Goal: Task Accomplishment & Management: Manage account settings

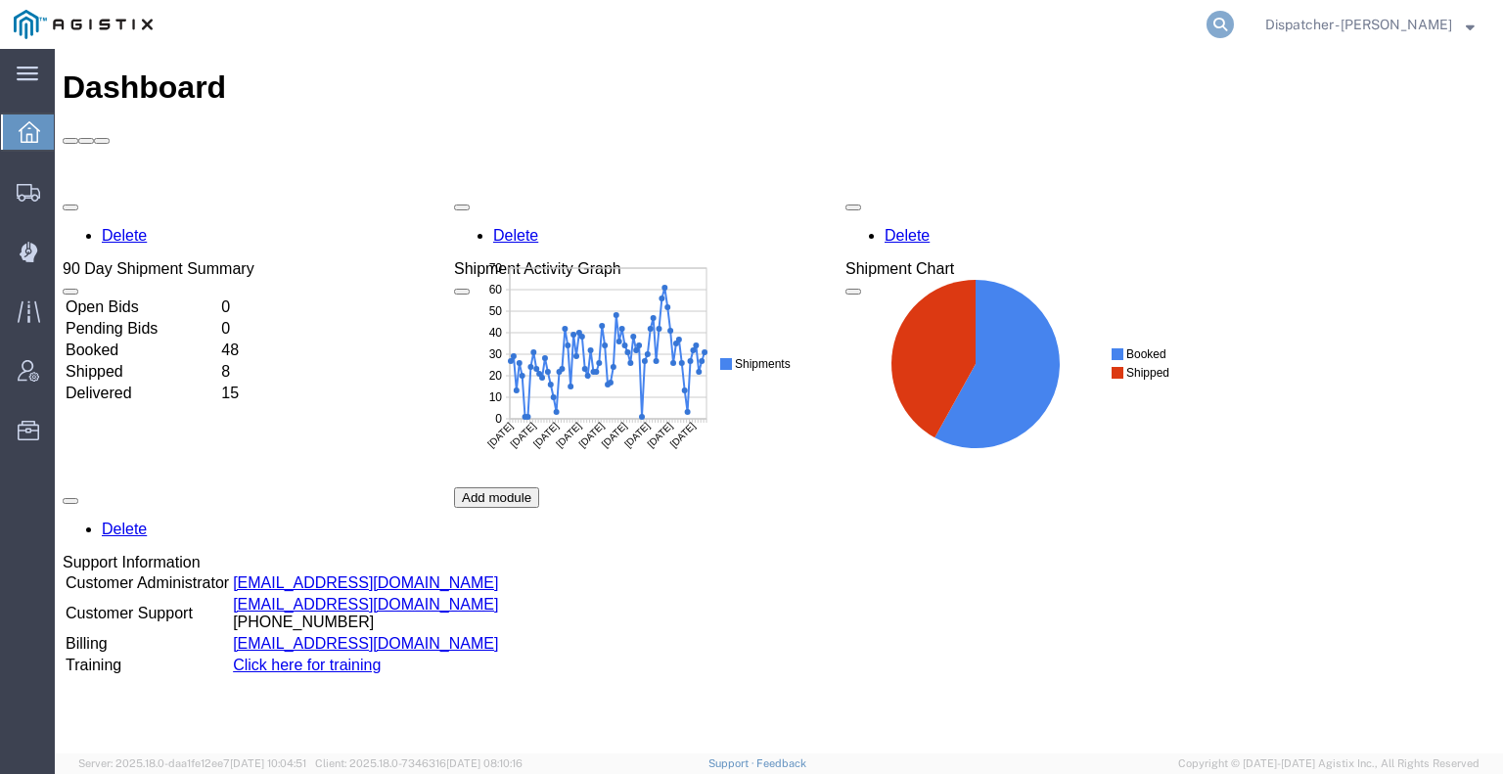
click at [1221, 27] on icon at bounding box center [1220, 24] width 27 height 27
type input "56477209"
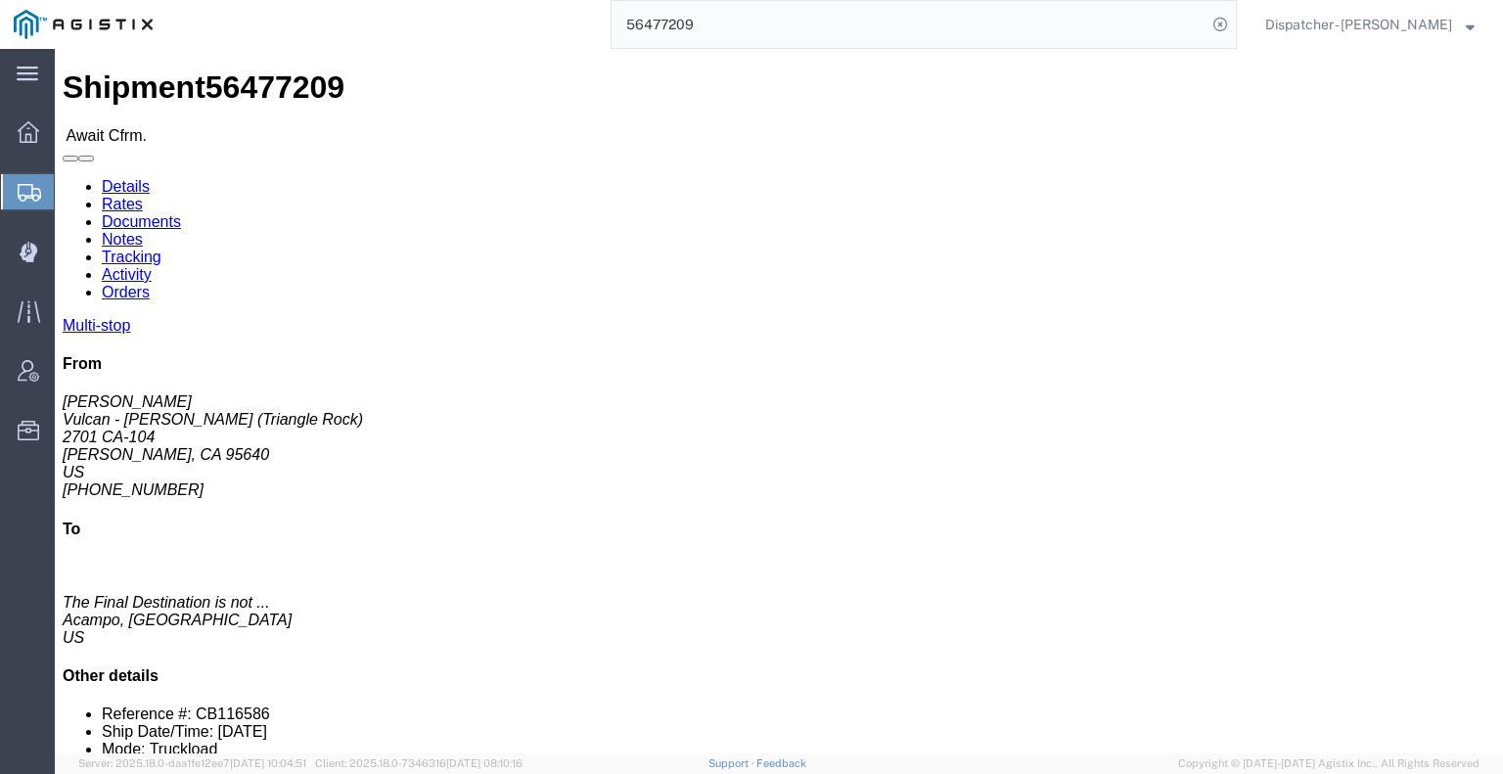
click link "Tracking"
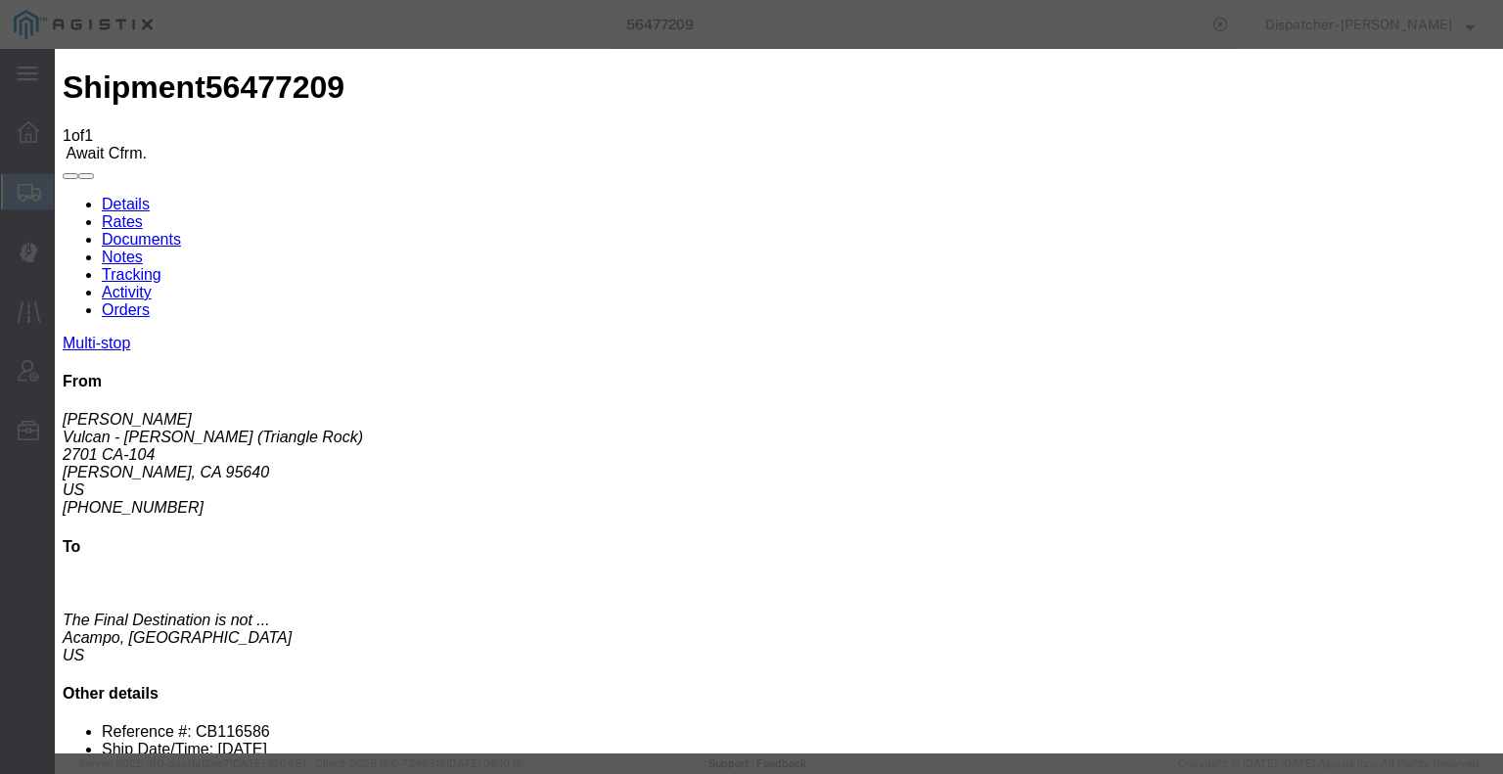
type input "[DATE]"
type input "5:00 AM"
drag, startPoint x: 496, startPoint y: 402, endPoint x: 519, endPoint y: 373, distance: 37.0
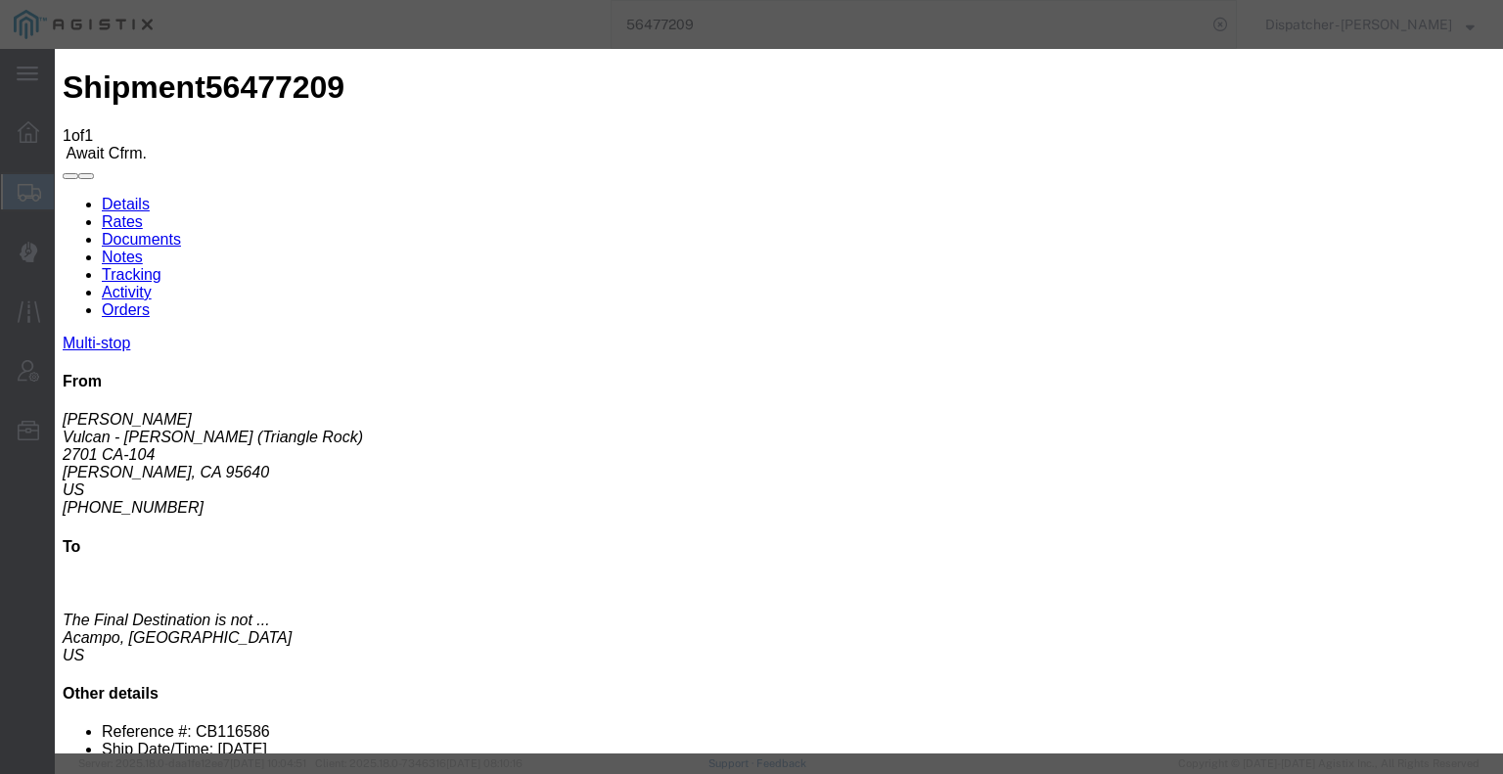
type input "[DATE]"
type input "6:30 AM"
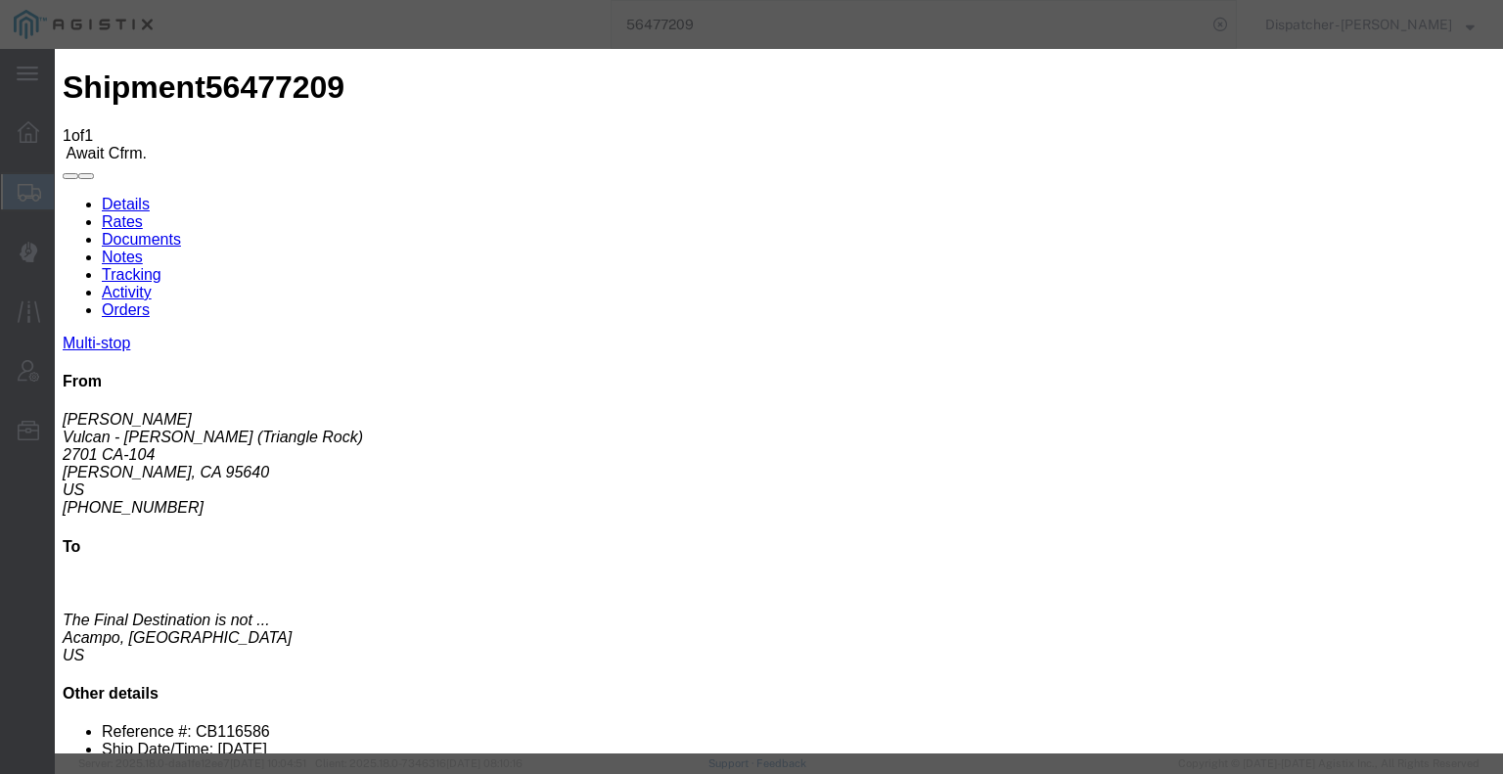
select select "ARVPULOC"
select select "{"pickupDeliveryInfoId": "122241636","pickupOrDelivery": "P","stopNum": "1","lo…"
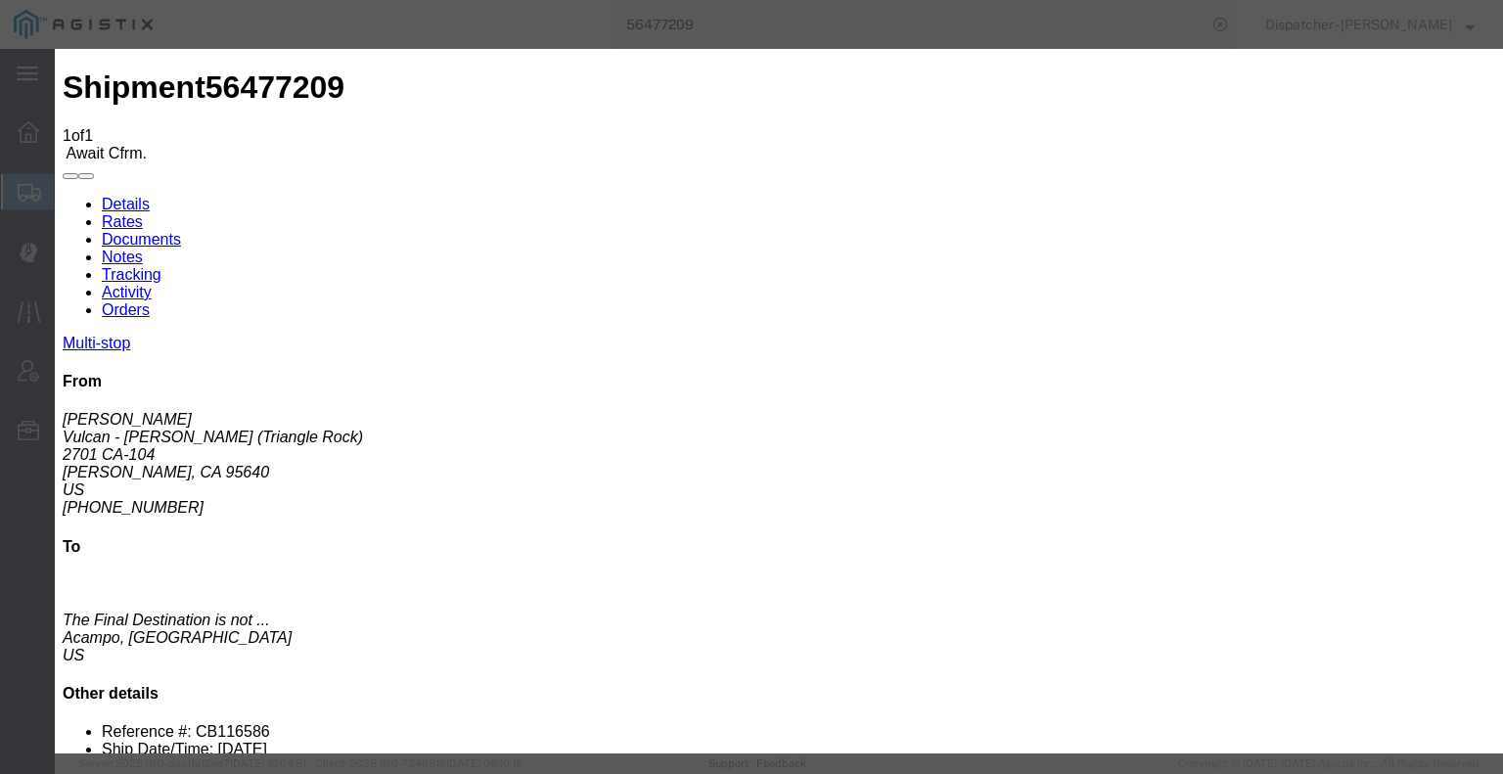
select select "CA"
type input "[PERSON_NAME]"
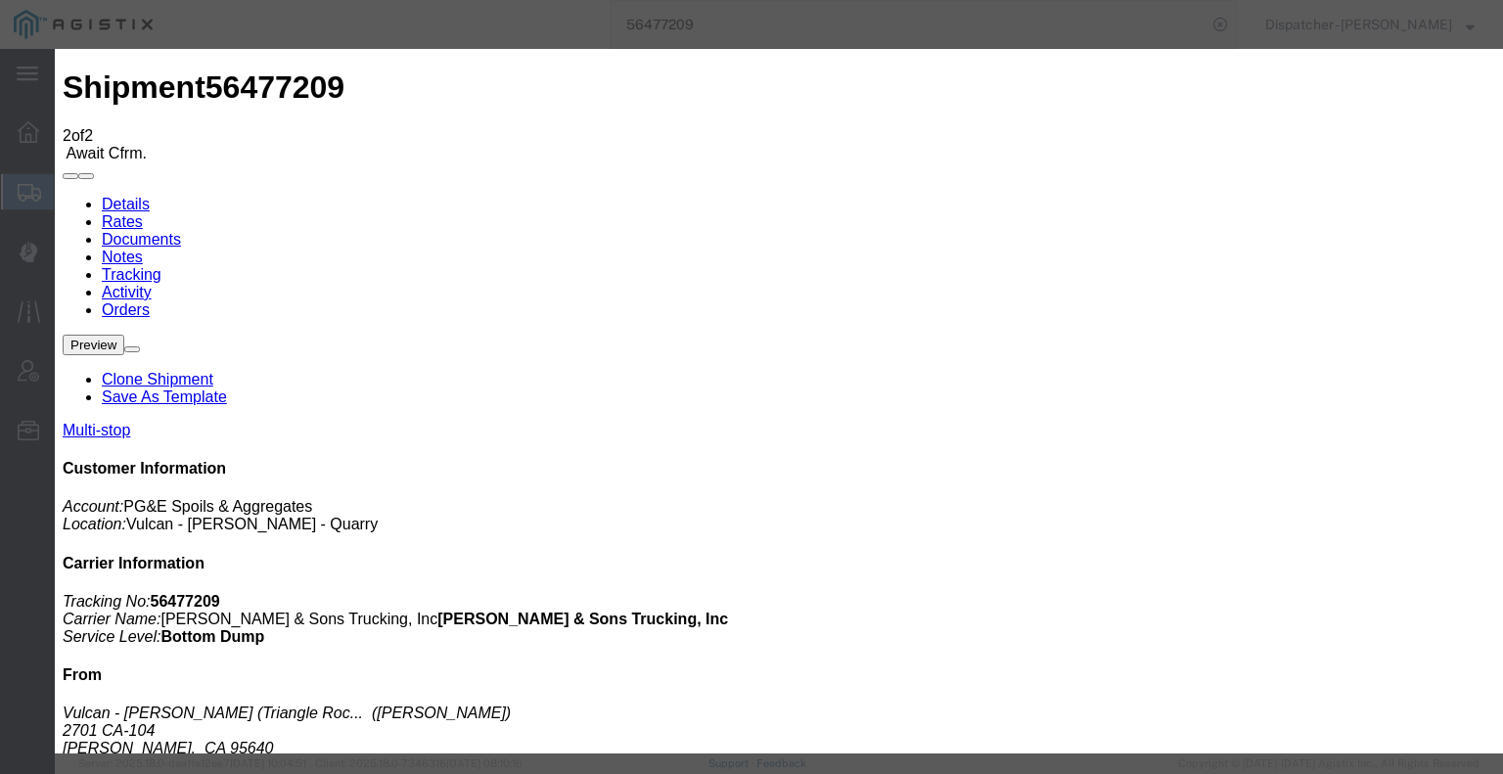
type input "[DATE]"
type input "5:00 AM"
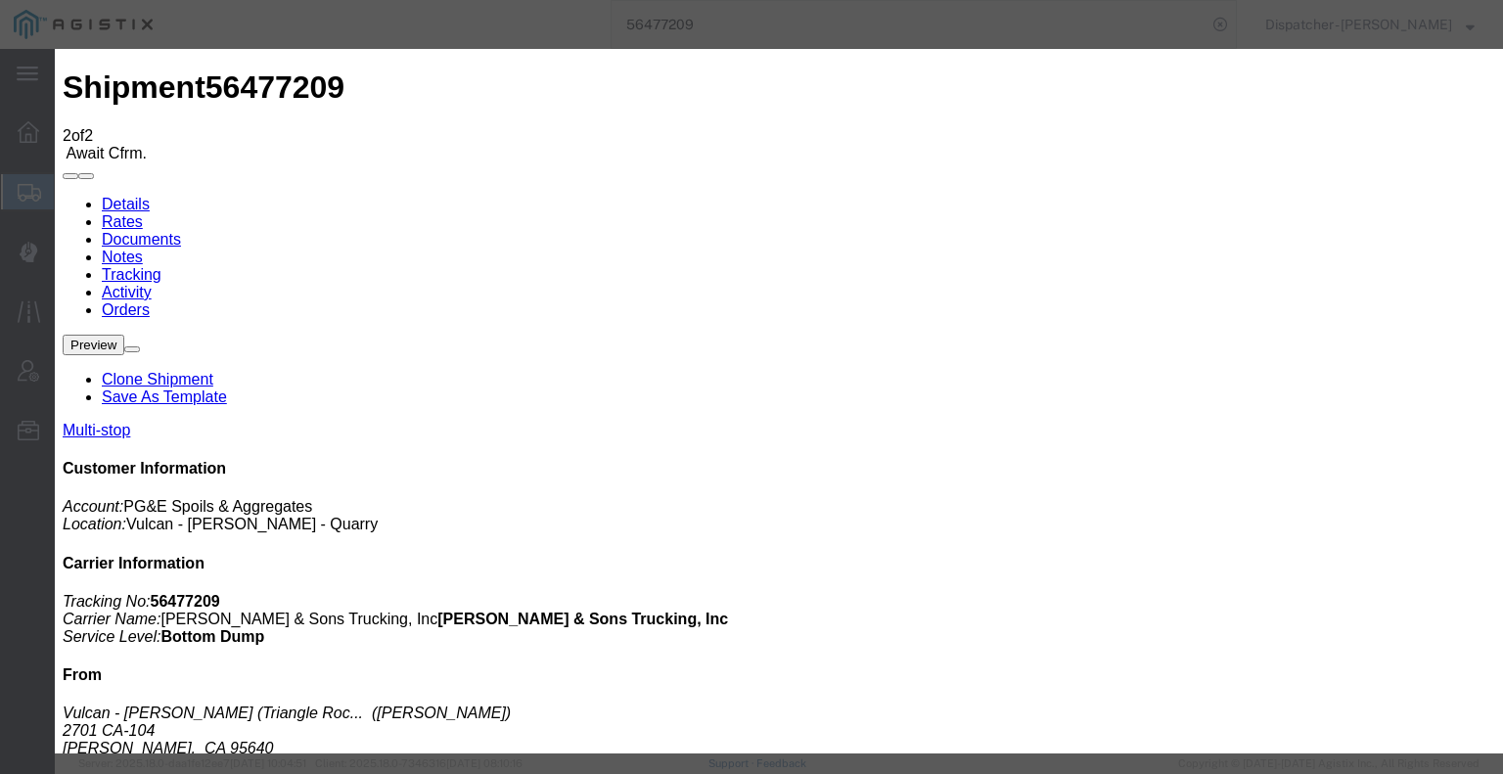
type input "[DATE]"
type input "4:00 PM"
select select "DELIVRED"
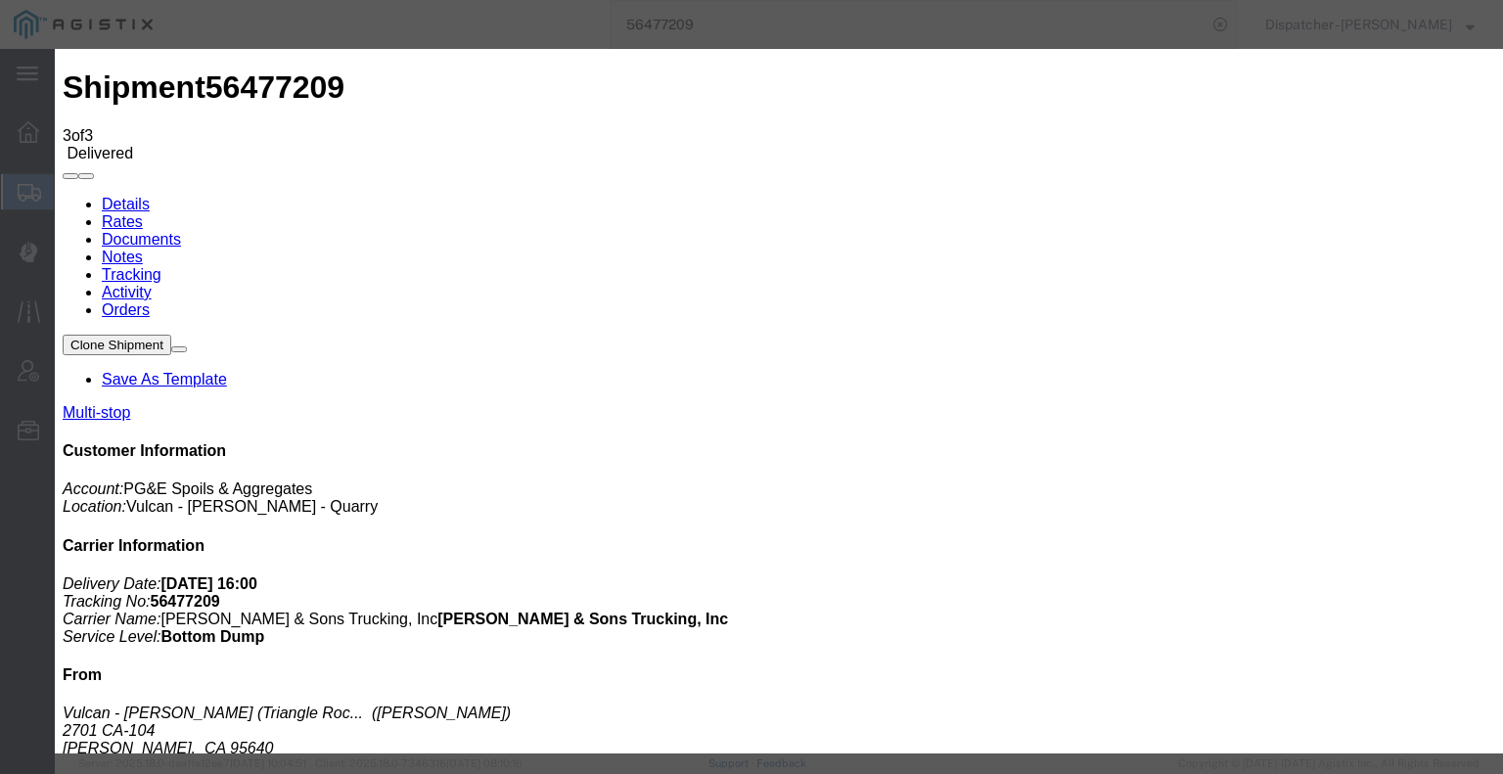
type input "[DATE]"
type input "5:00 AM"
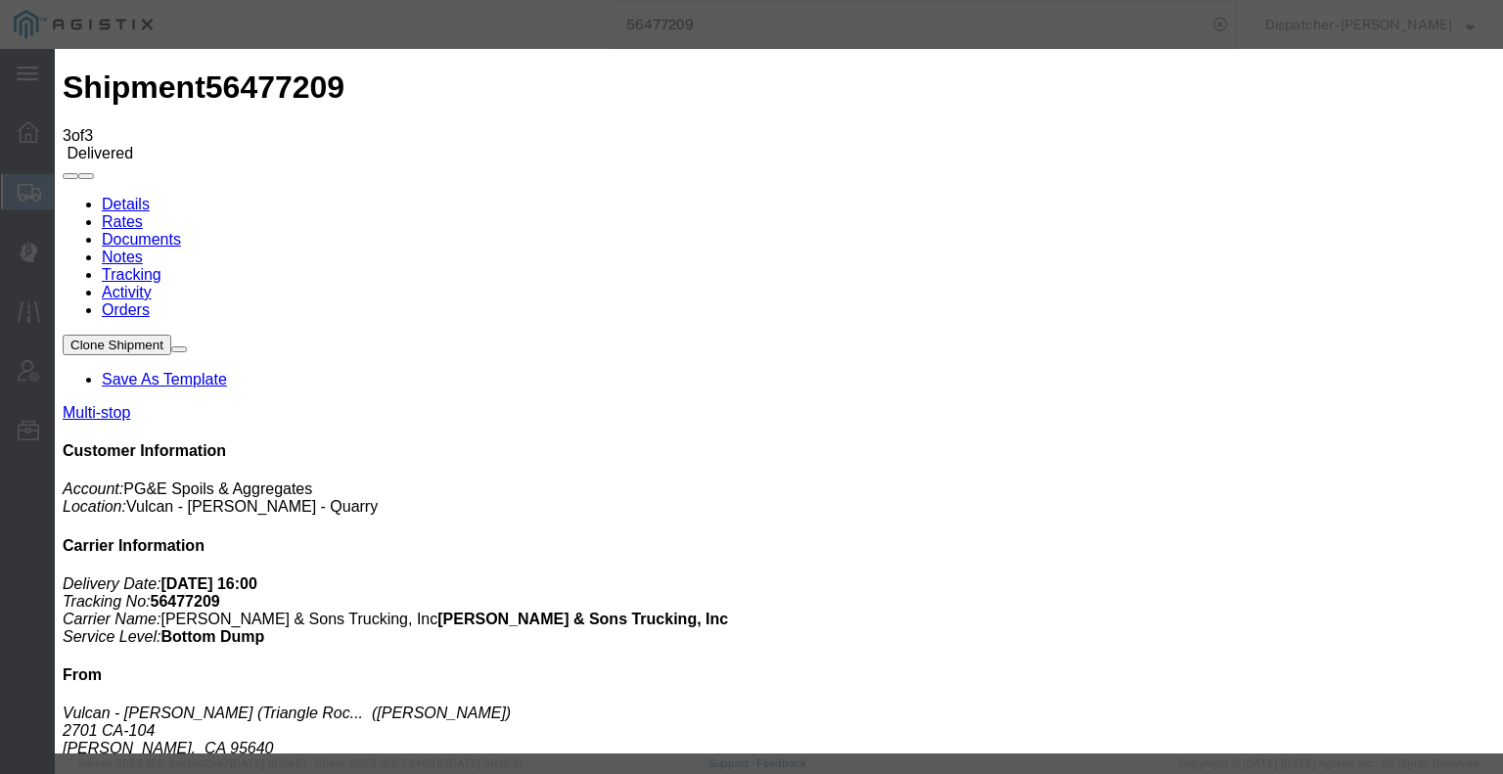
type input "[DATE]"
type input "4:00 PM"
select select "DPTDLVLOC"
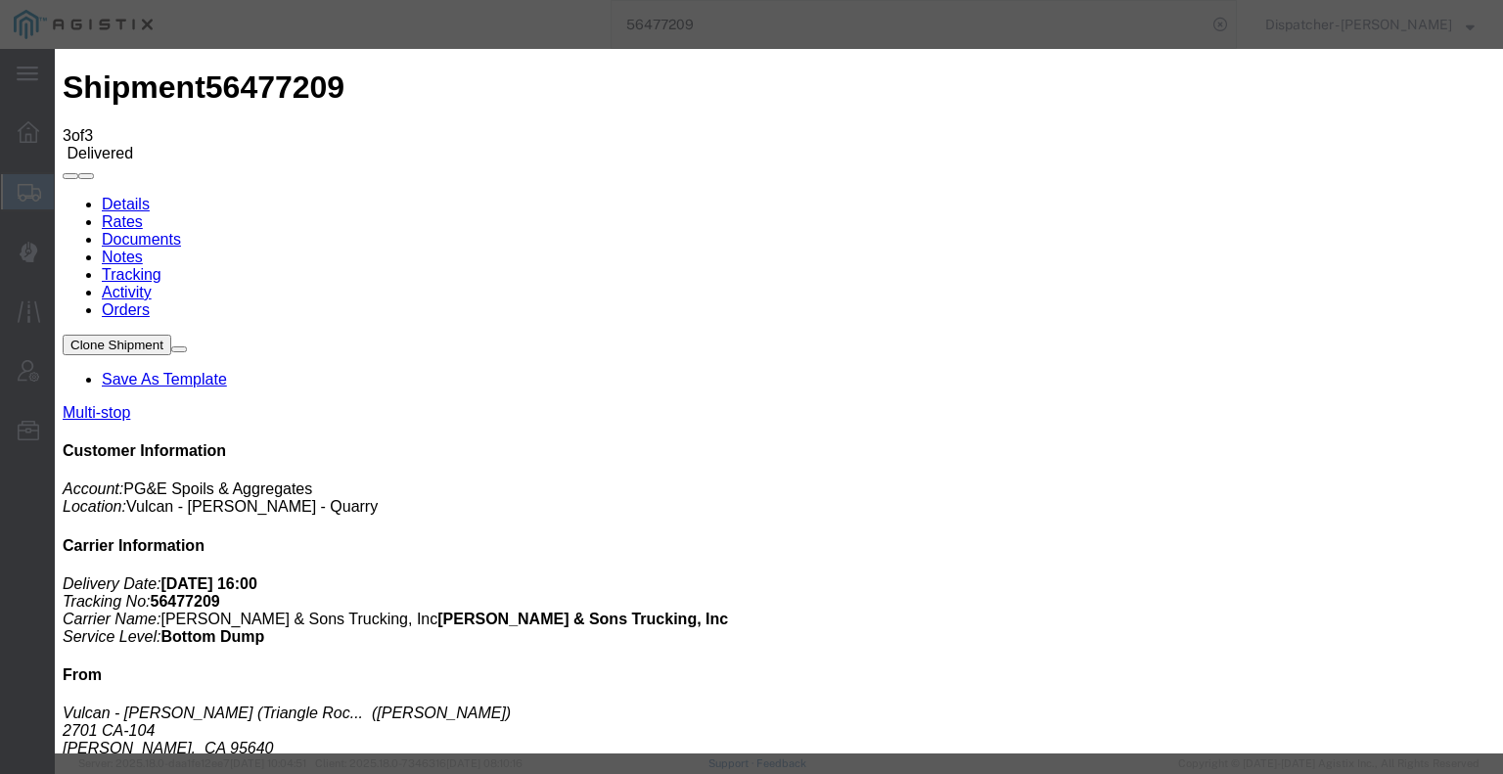
drag, startPoint x: 1030, startPoint y: 240, endPoint x: 1040, endPoint y: 254, distance: 17.6
select select "{"pickupDeliveryInfoId": "122241637","pickupOrDelivery": "D","stopNum": "2","lo…"
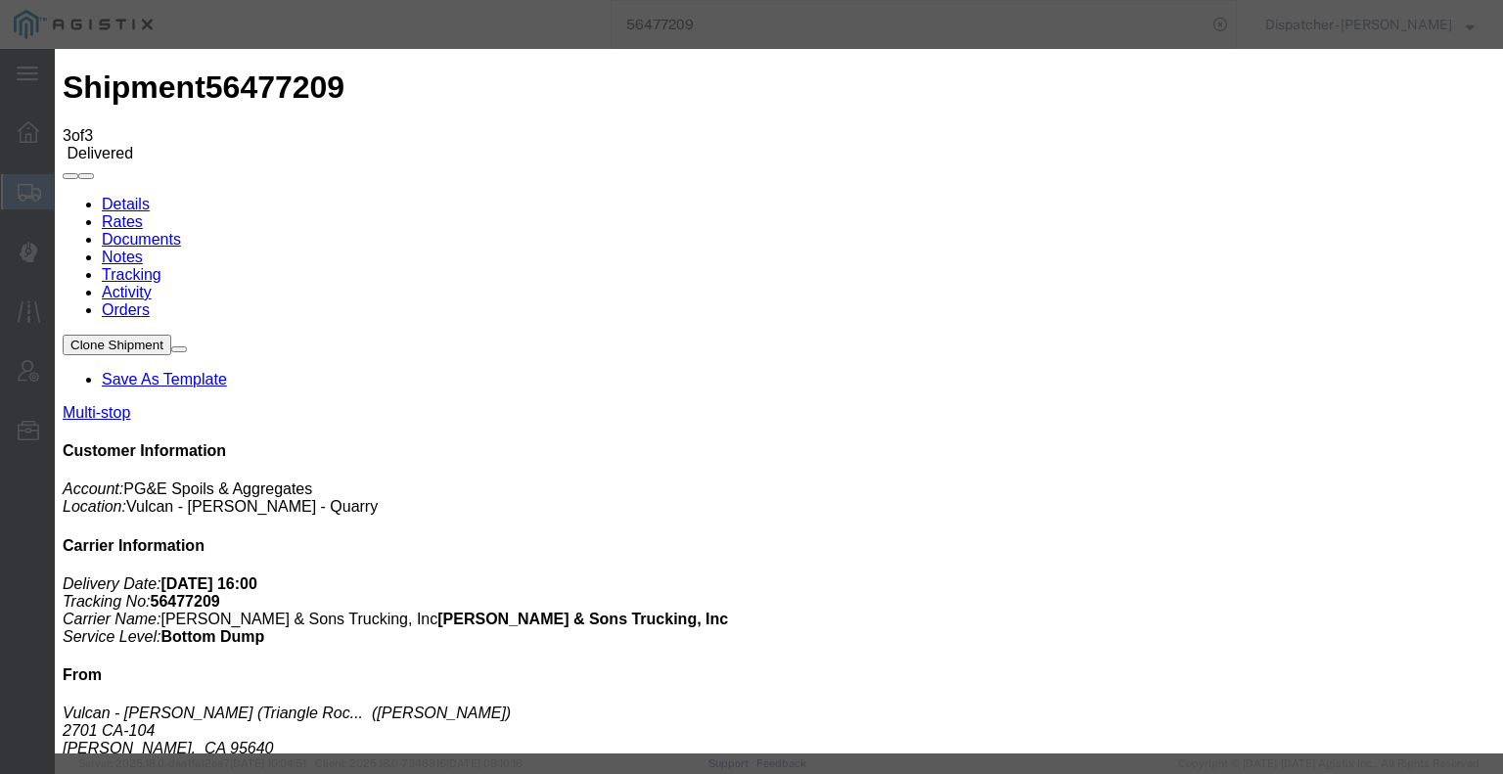
select select "CA"
type input "Acampo"
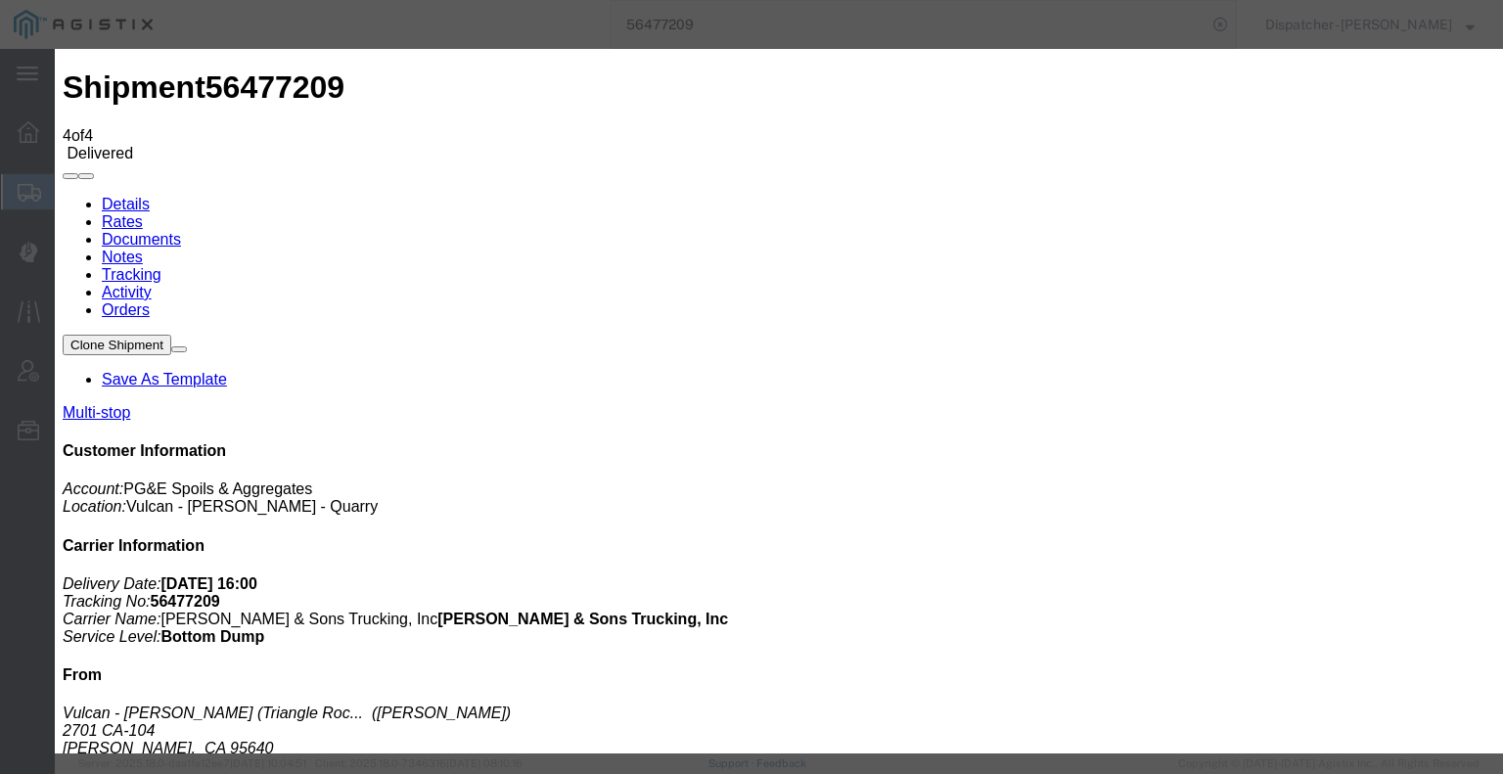
type input "[DATE]"
type input "5:00 AM"
drag, startPoint x: 498, startPoint y: 402, endPoint x: 517, endPoint y: 385, distance: 25.6
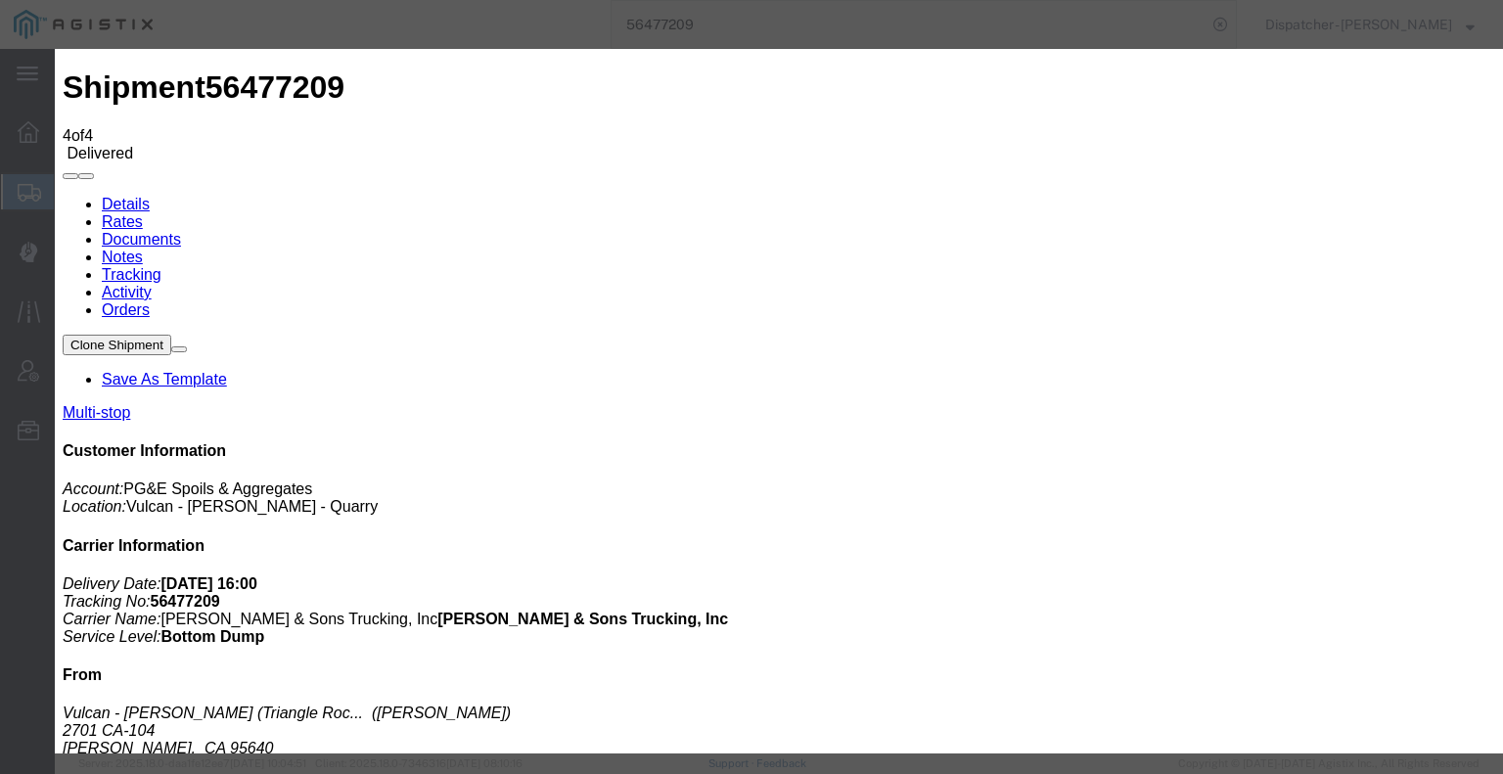
type input "[DATE]"
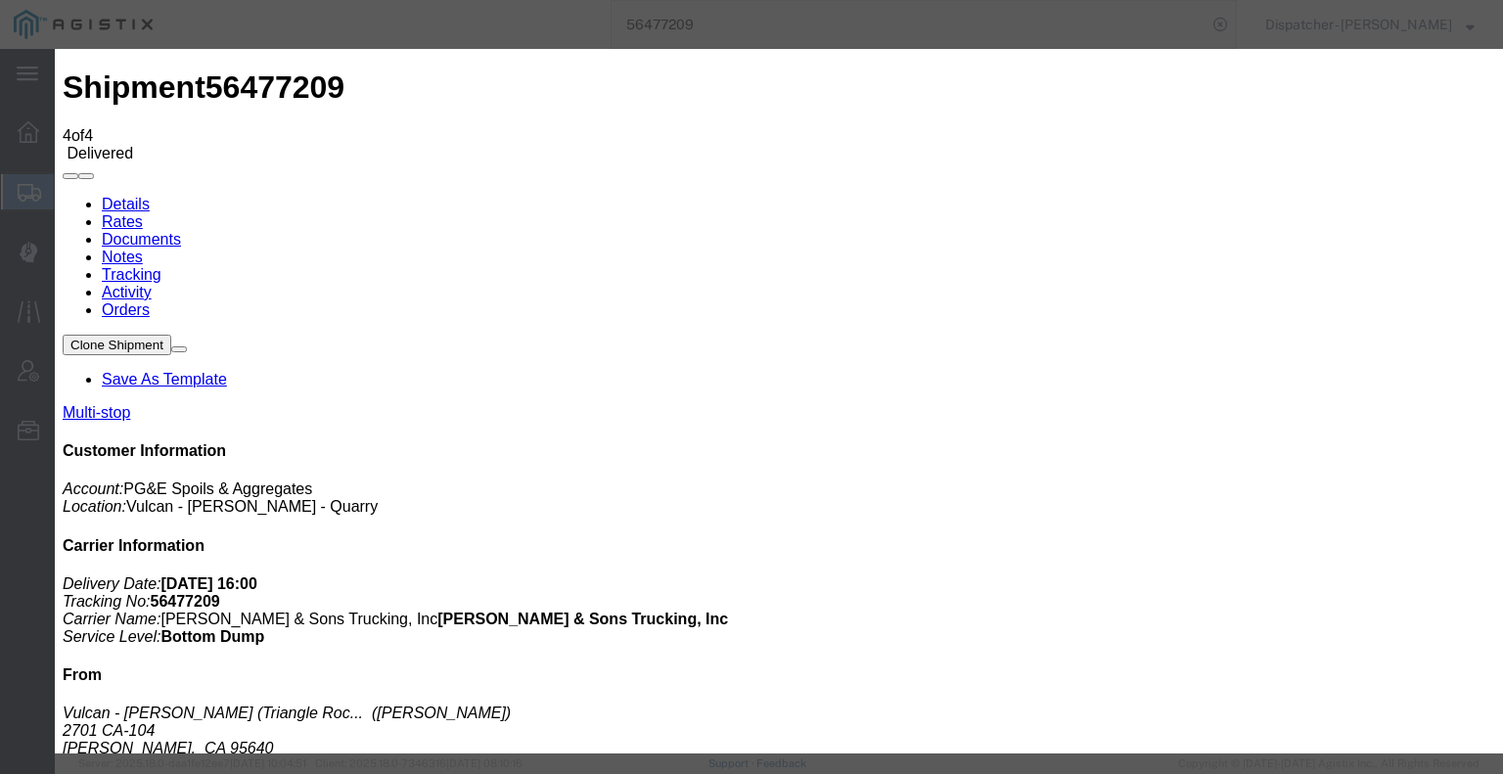
type input "12:25 PM"
select select "BREAKSTART"
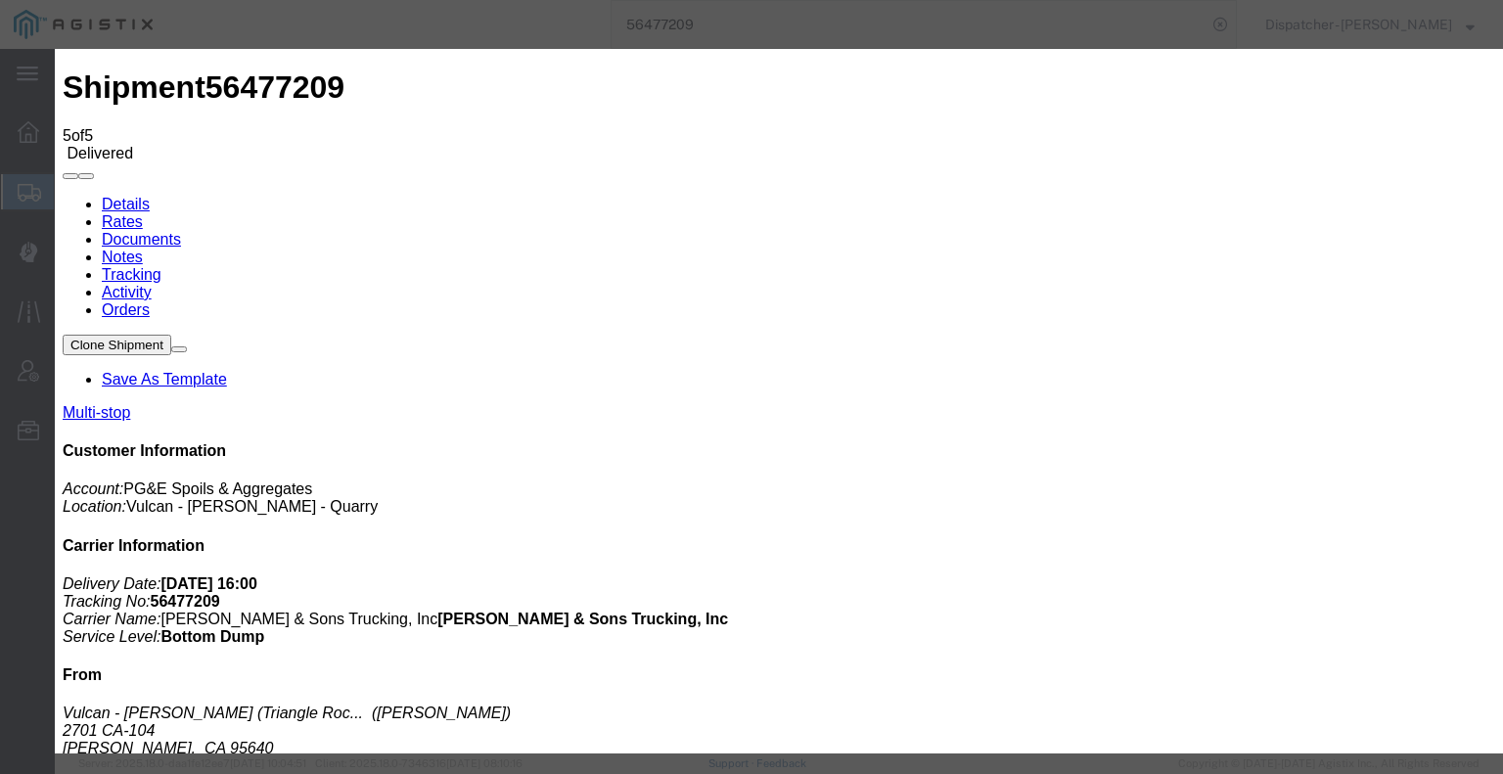
type input "[DATE]"
type input "5:00 AM"
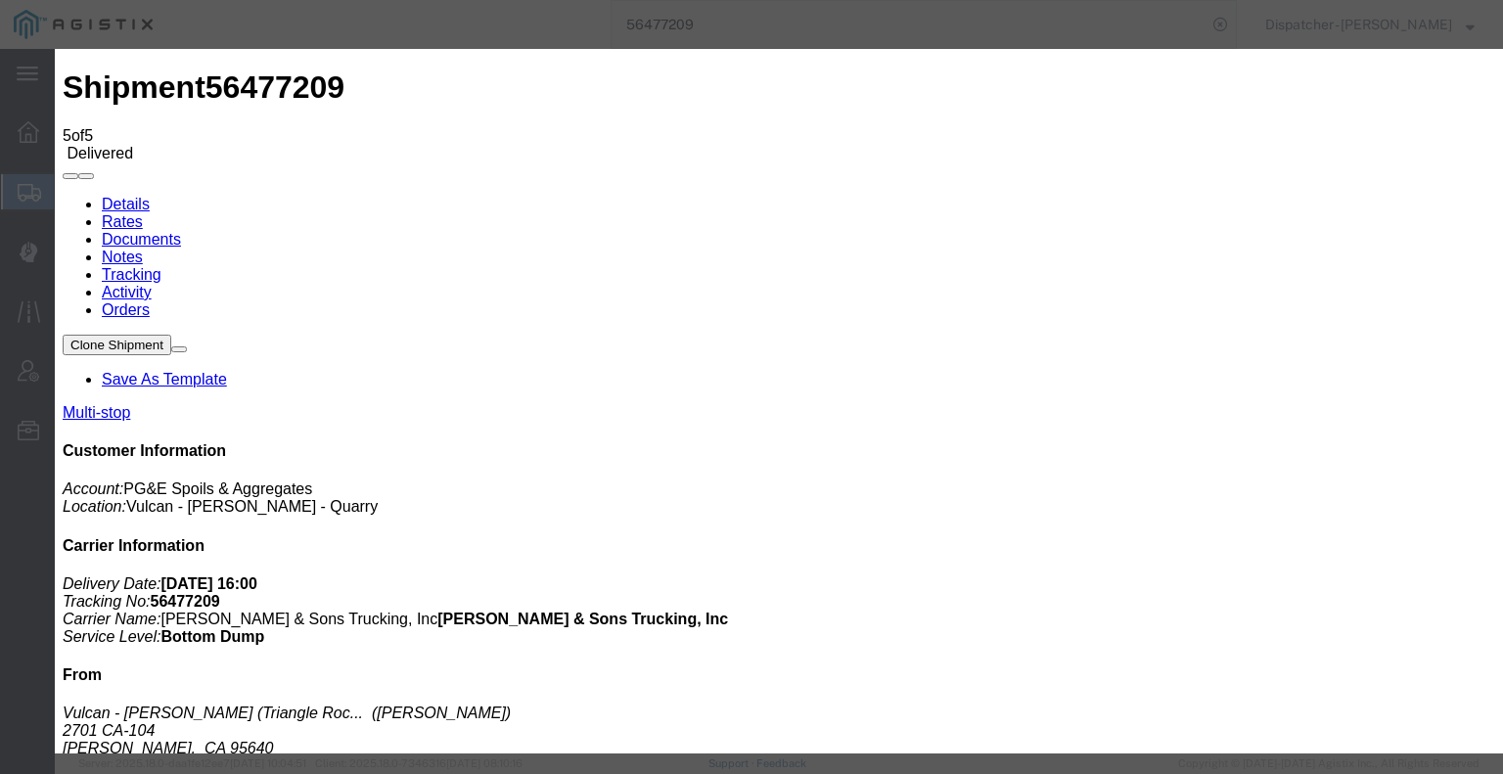
type input "[DATE]"
type input "12:55 PM"
select select "BREAKSTOP"
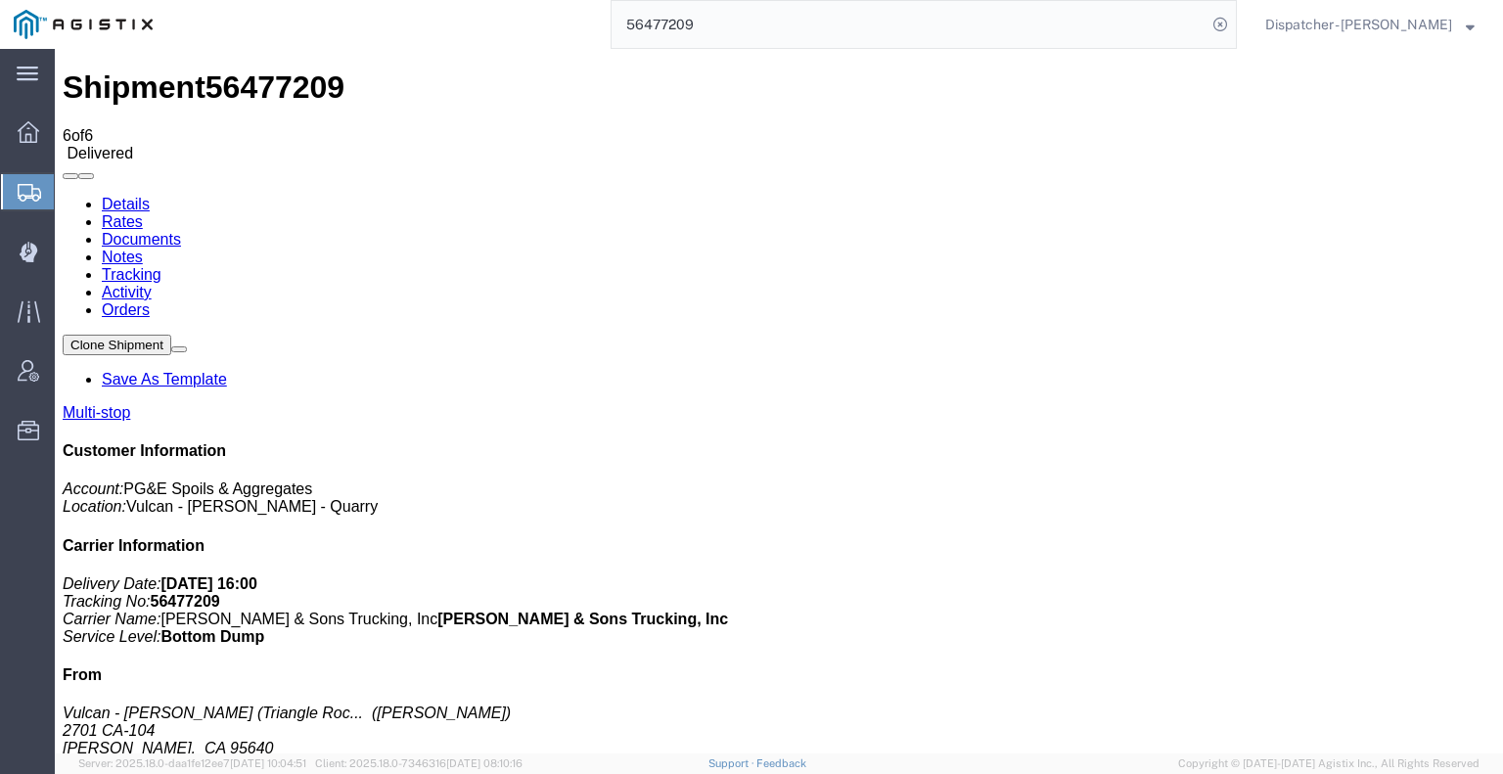
click at [143, 249] on link "Notes" at bounding box center [122, 257] width 41 height 17
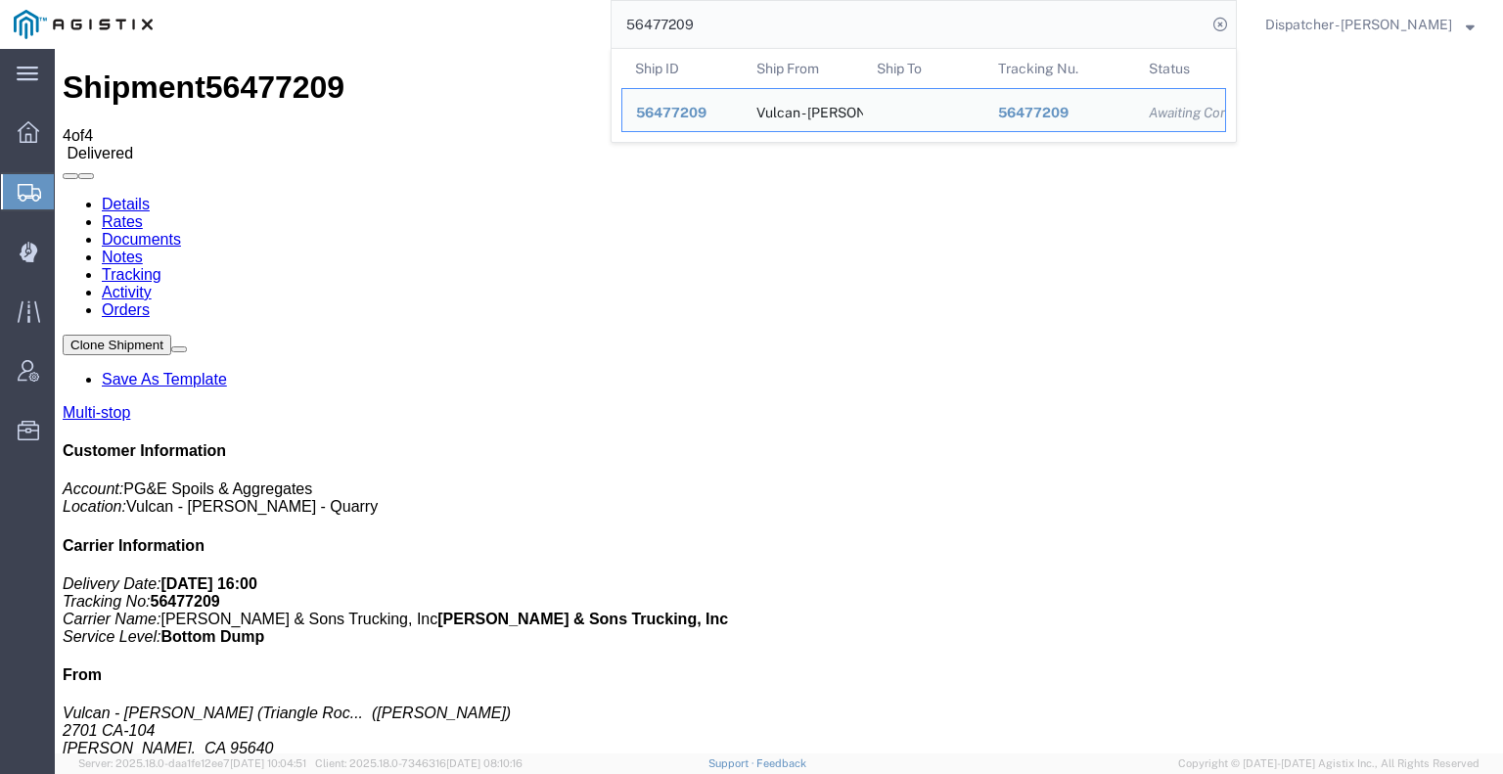
drag, startPoint x: 733, startPoint y: 26, endPoint x: 435, endPoint y: 5, distance: 298.3
click at [446, 5] on div "56477209 Ship ID Ship From Ship To Tracking Nu. Status Ship ID 56477209 Ship Fr…" at bounding box center [701, 24] width 1071 height 49
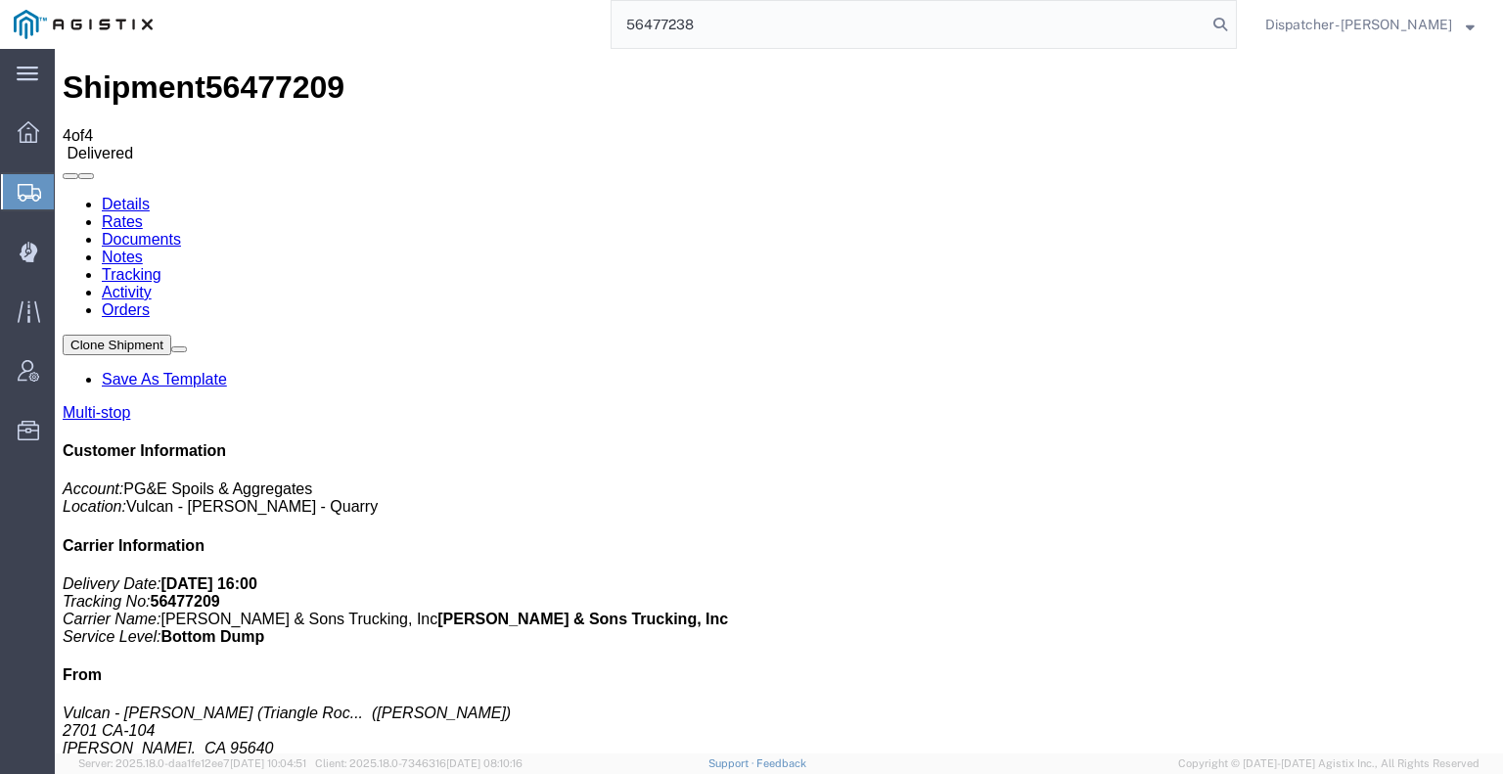
type input "56477238"
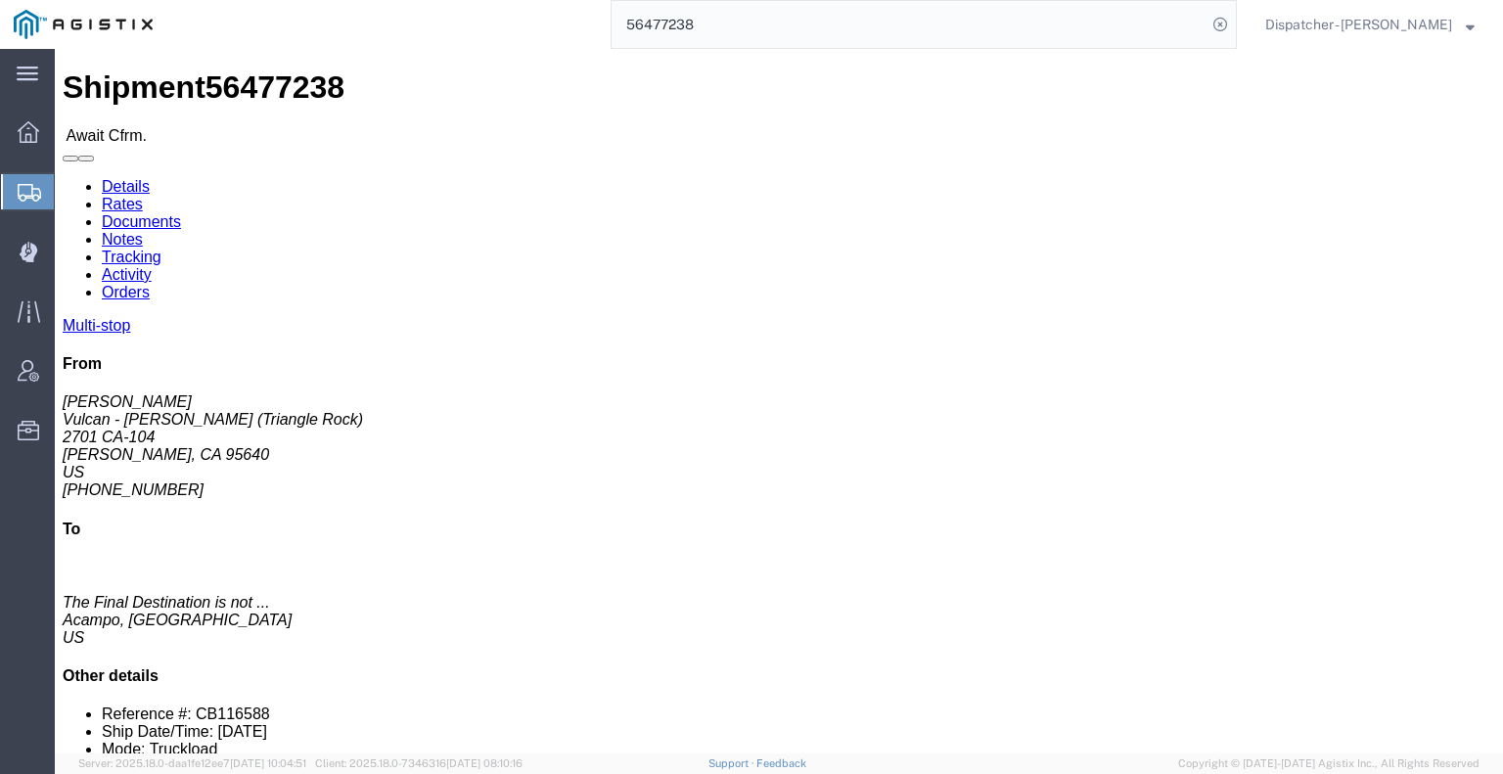
click link "Tracking"
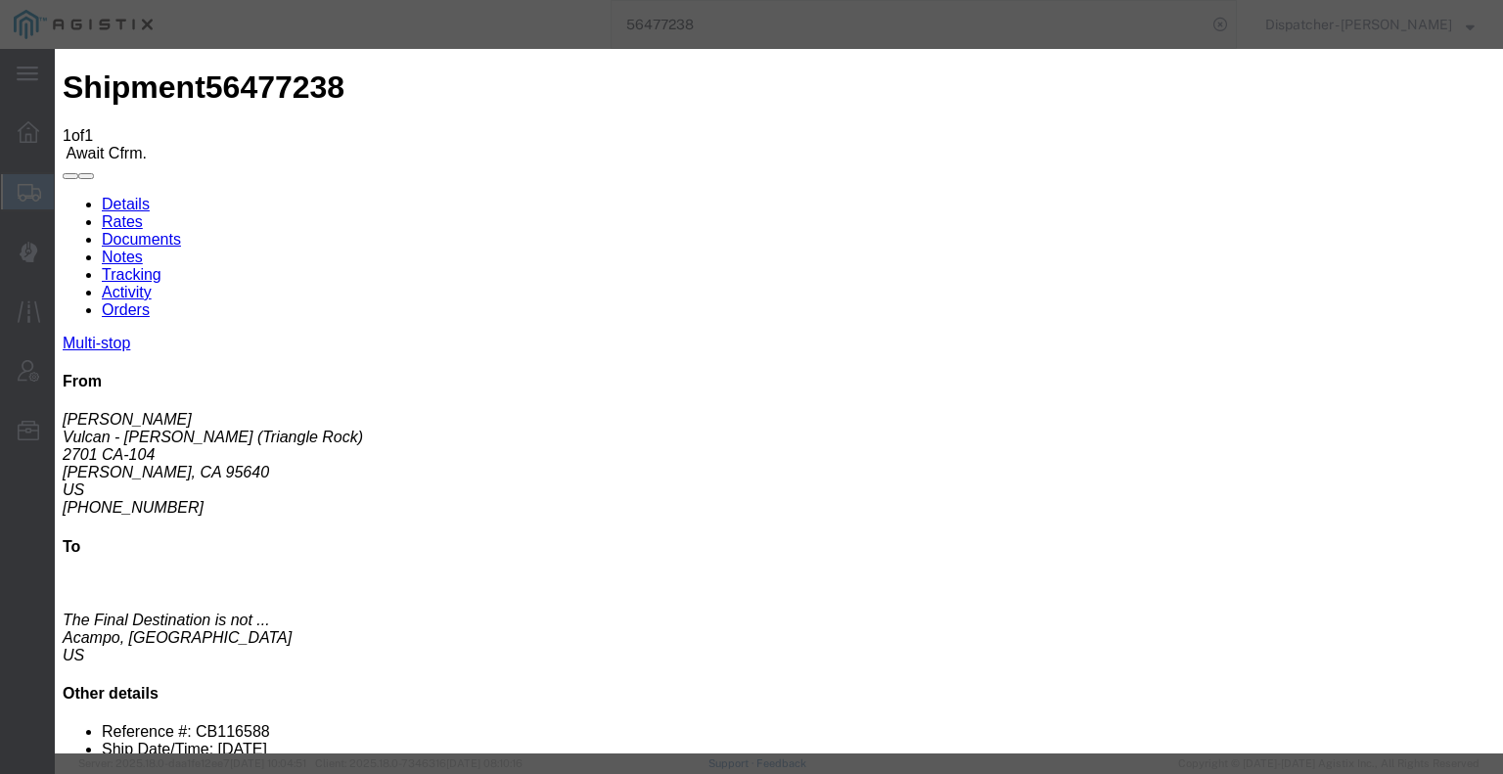
type input "[DATE]"
type input "5:00 AM"
drag, startPoint x: 501, startPoint y: 402, endPoint x: 509, endPoint y: 386, distance: 18.4
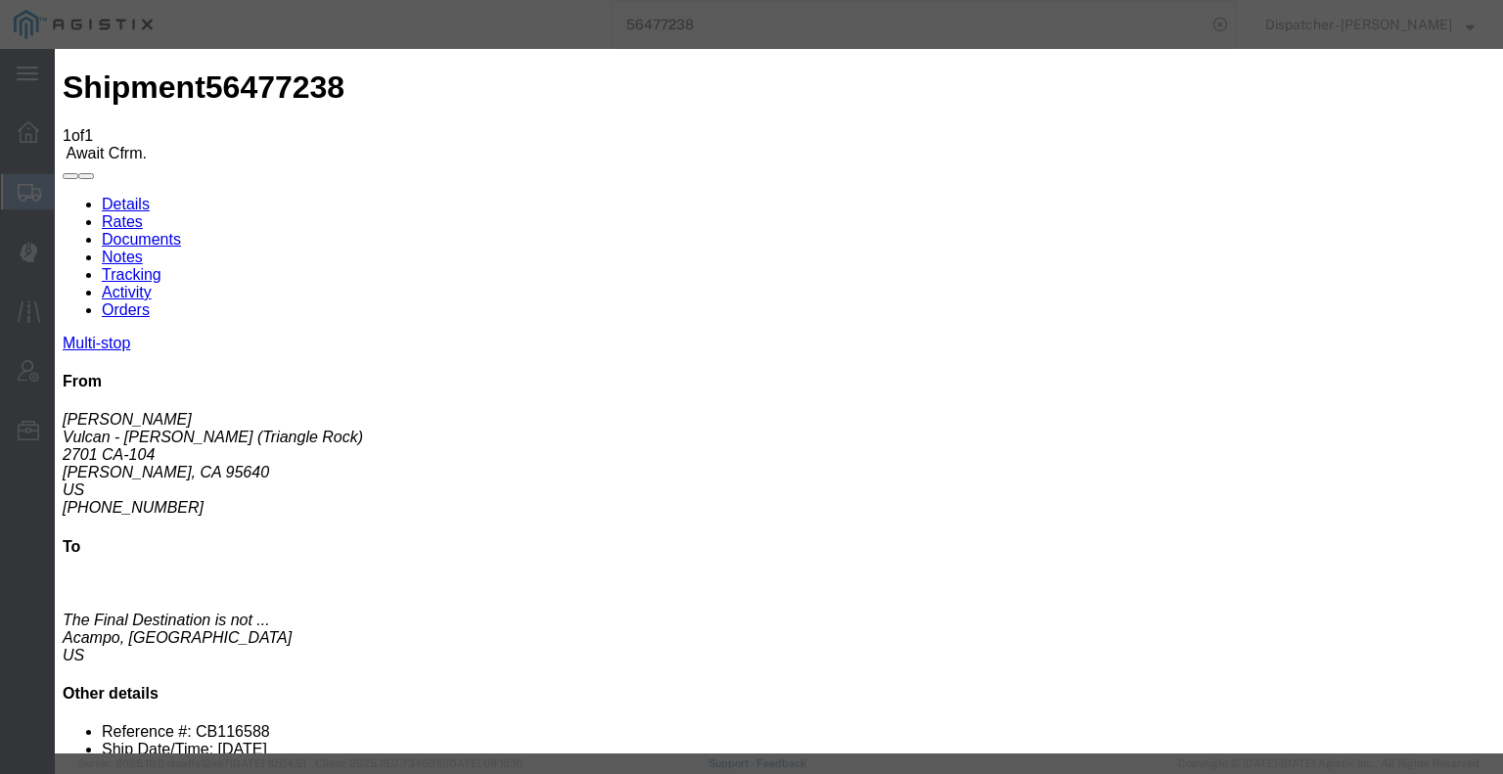
type input "[DATE]"
type input "6:30 AM"
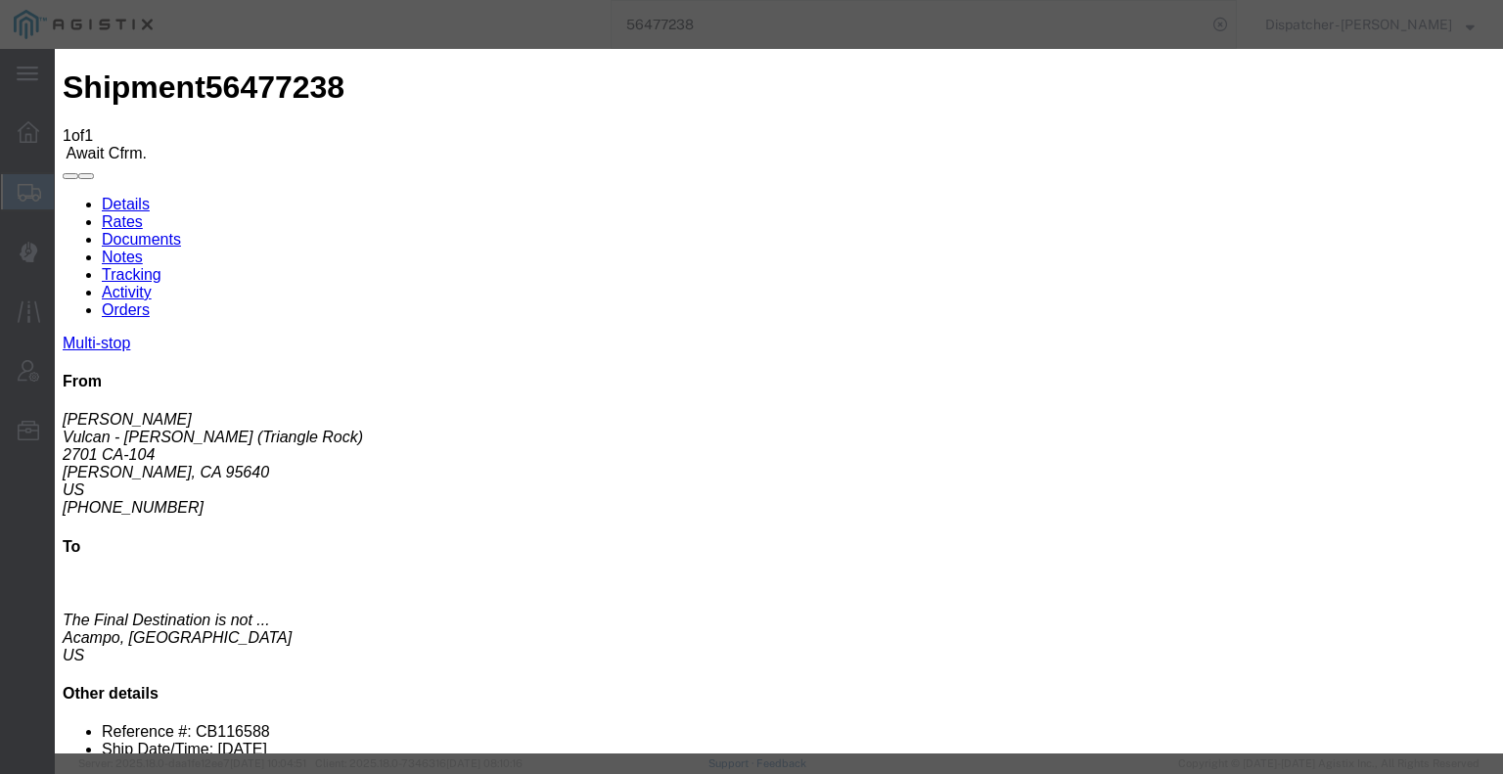
select select "ARVPULOC"
drag, startPoint x: 1020, startPoint y: 232, endPoint x: 1026, endPoint y: 250, distance: 18.6
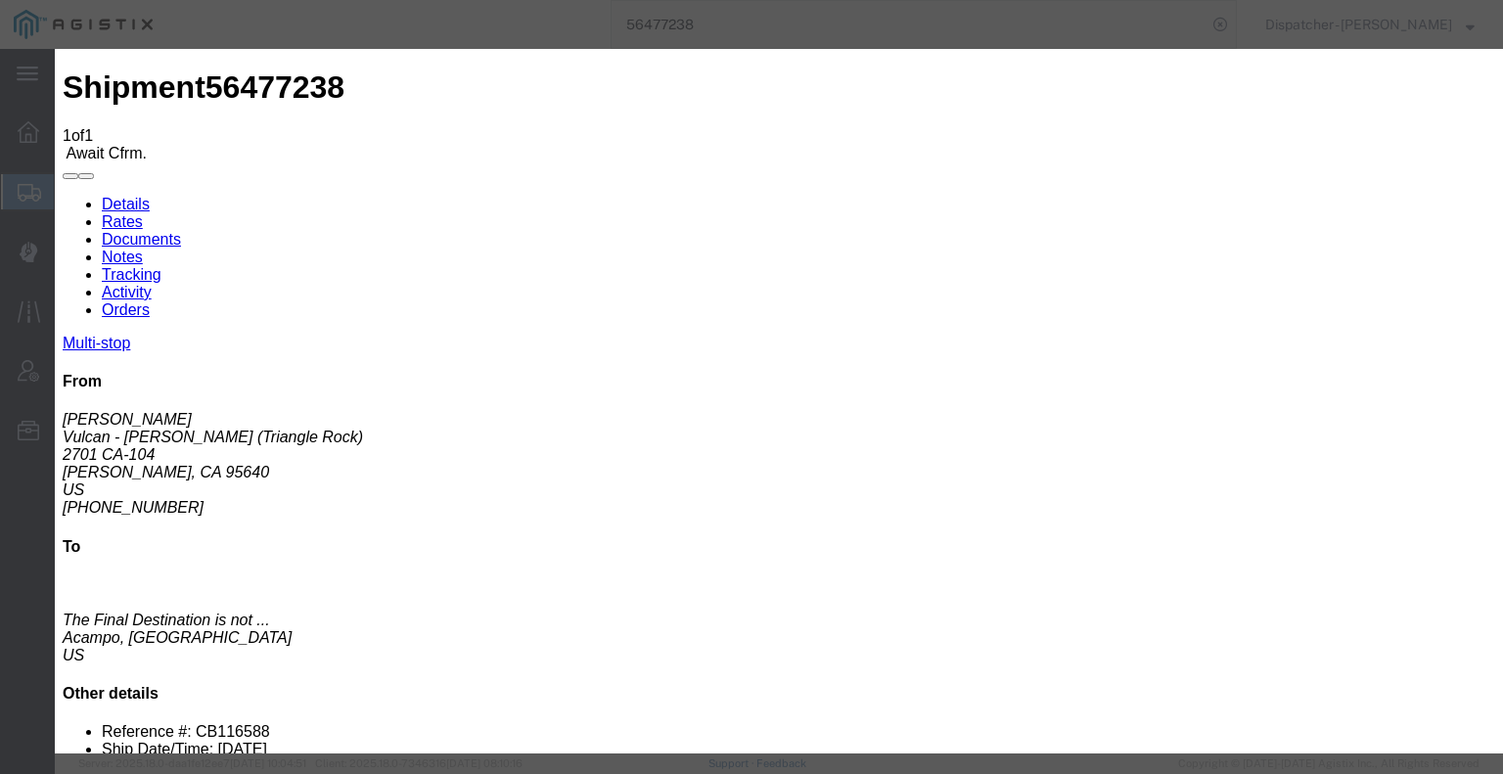
select select "{"pickupDeliveryInfoId": "122241711","pickupOrDelivery": "P","stopNum": "1","lo…"
select select "CA"
type input "[PERSON_NAME]"
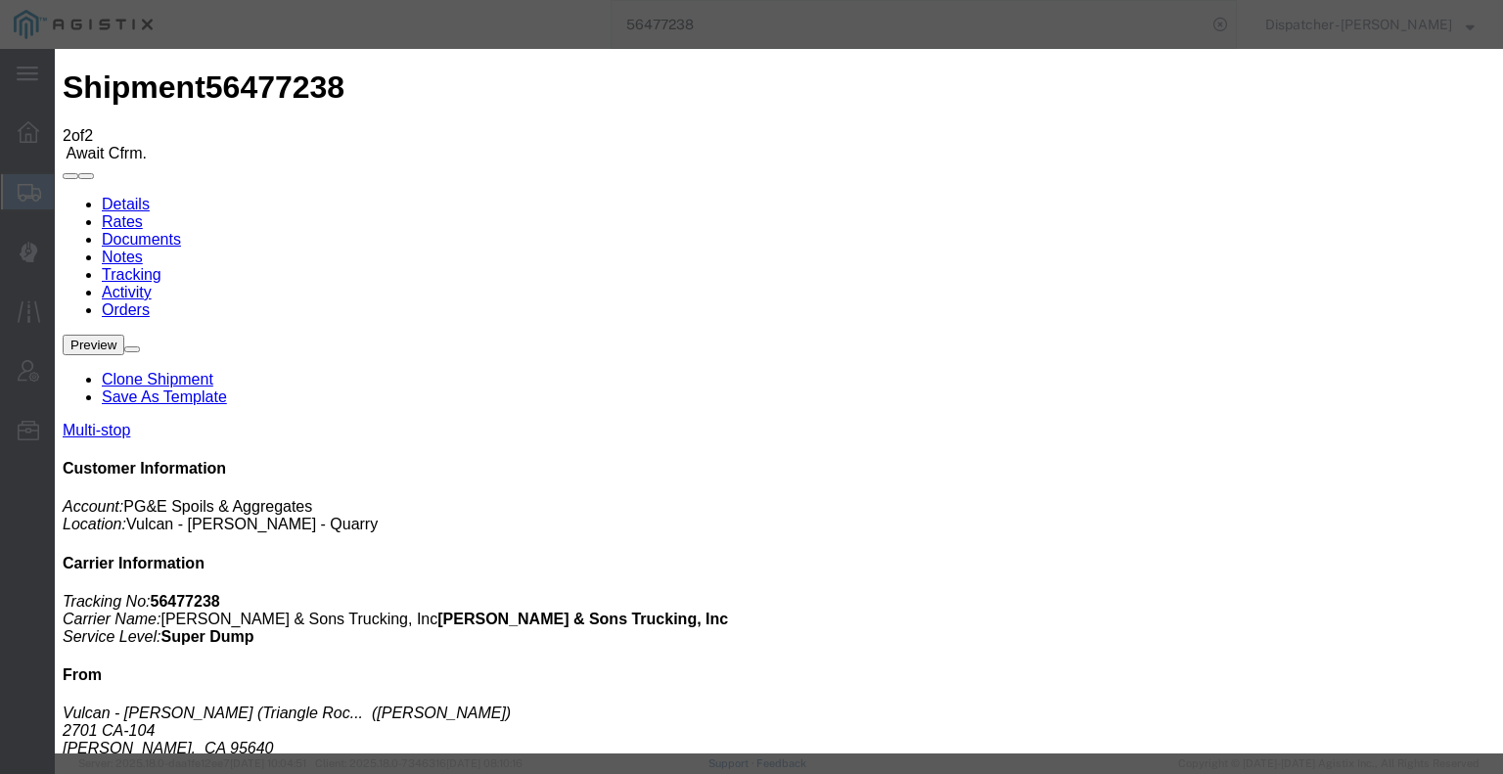
type input "[DATE]"
type input "5:00 AM"
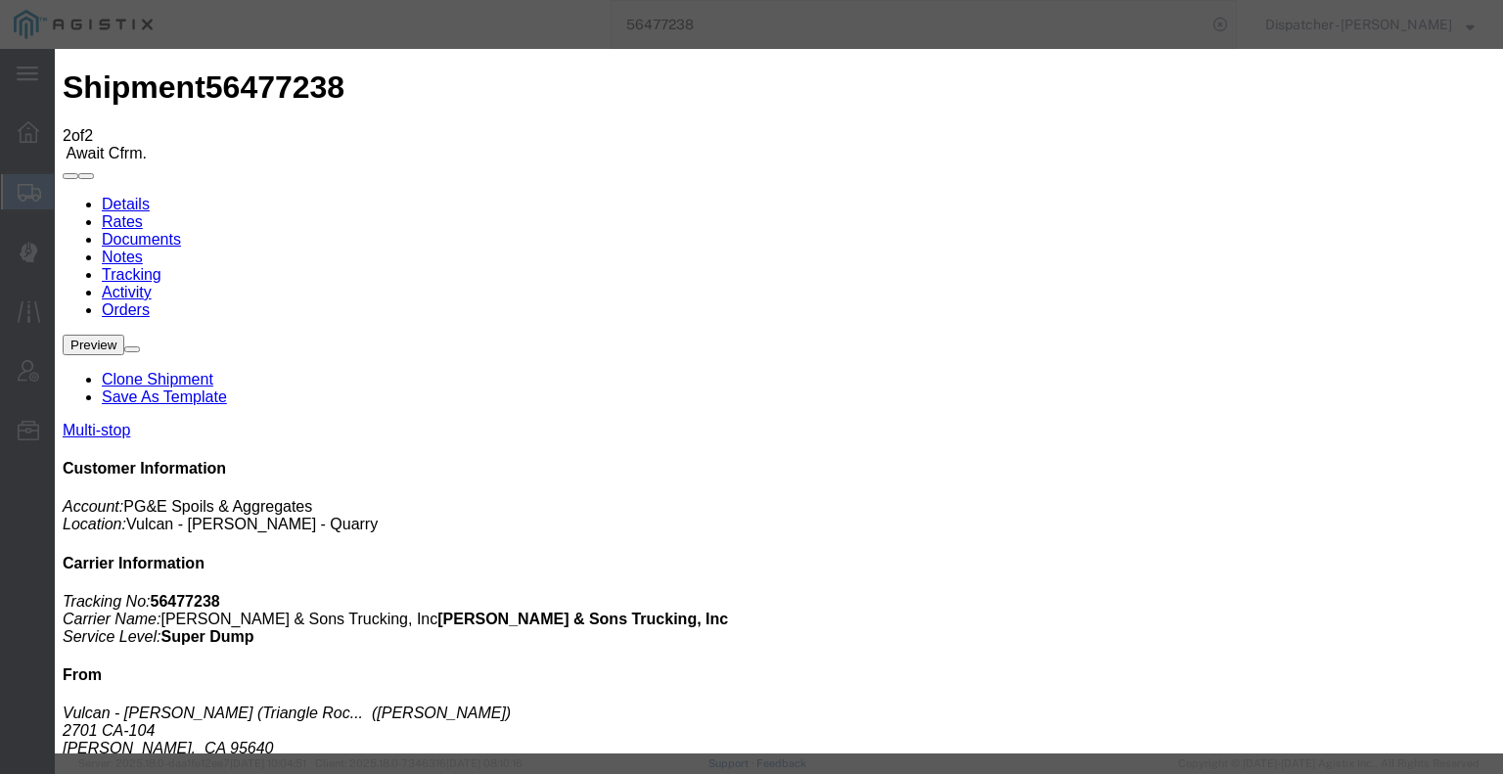
type input "[DATE]"
type input "3:00 PM"
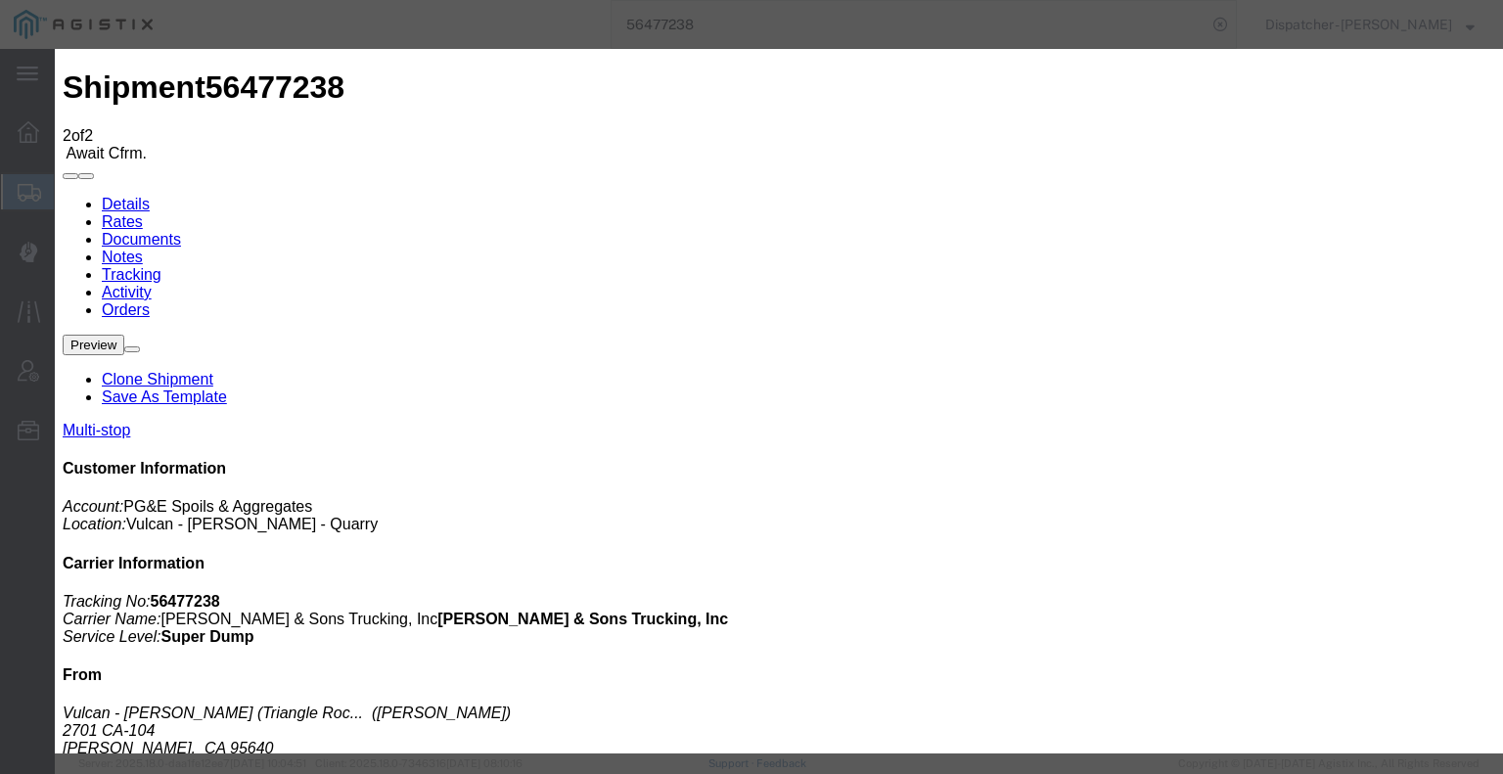
select select "DPTDLVLOC"
select select "{"pickupDeliveryInfoId": "122241713","pickupOrDelivery": "D","stopNum": "2","lo…"
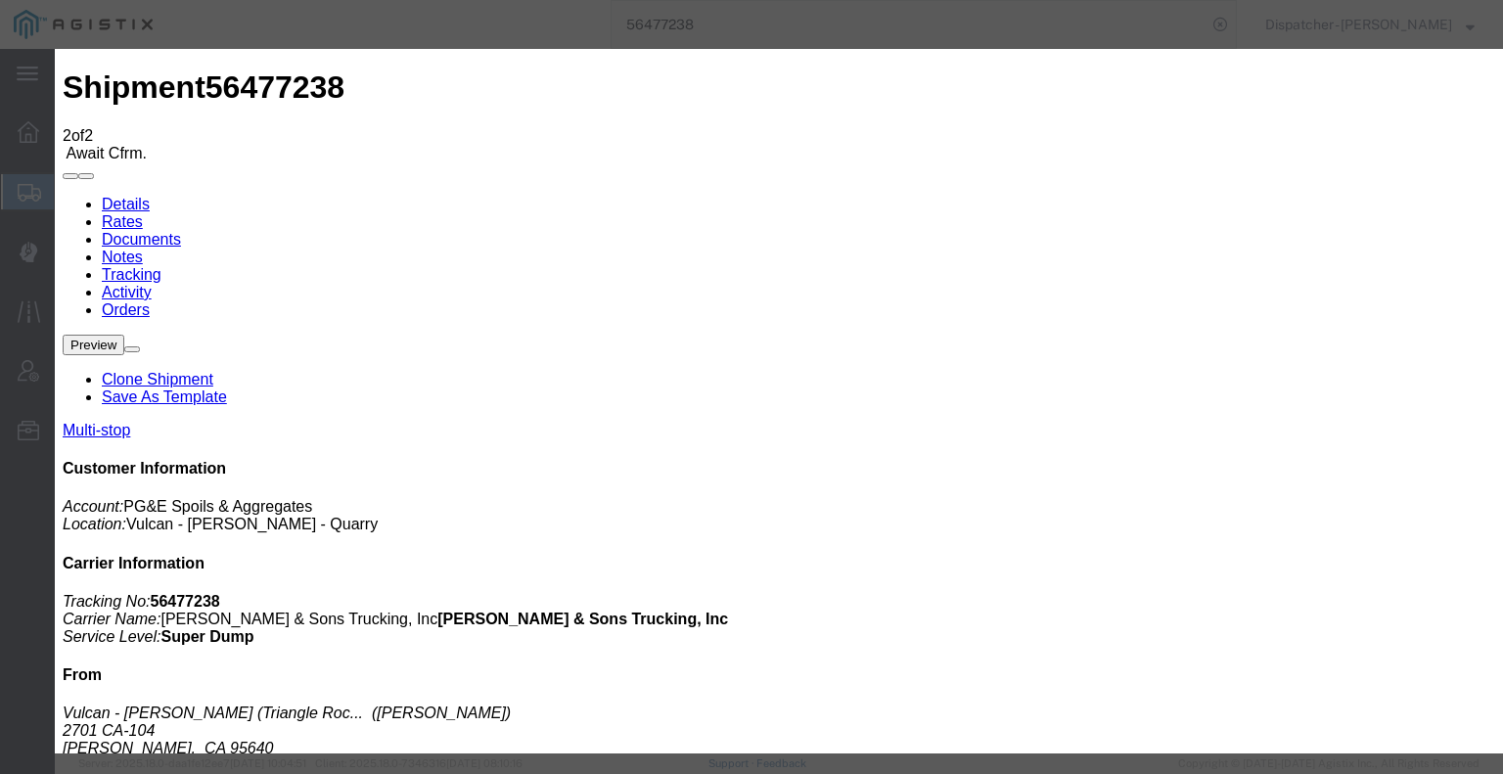
select select "CA"
type input "Acampo"
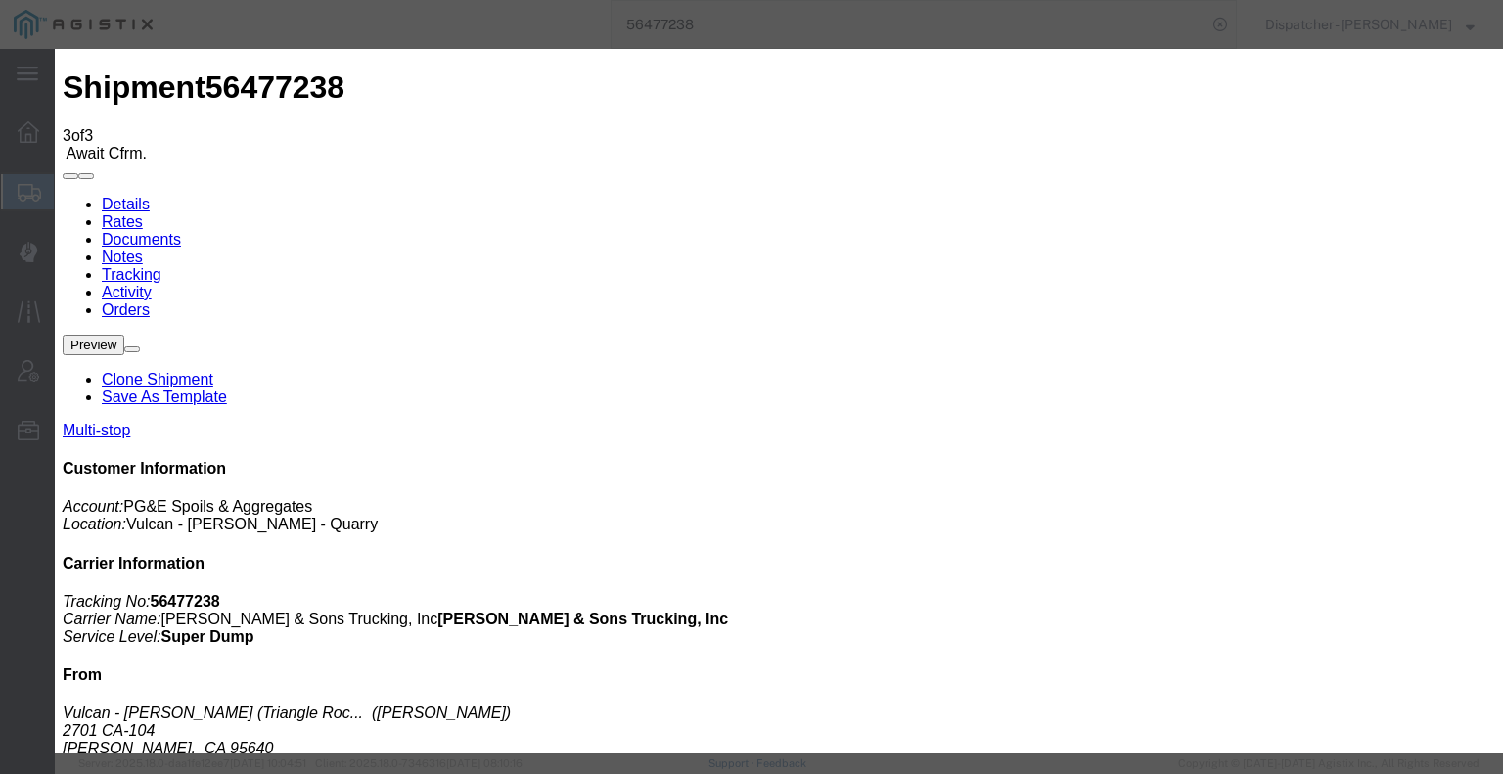
type input "[DATE]"
type input "5:00 AM"
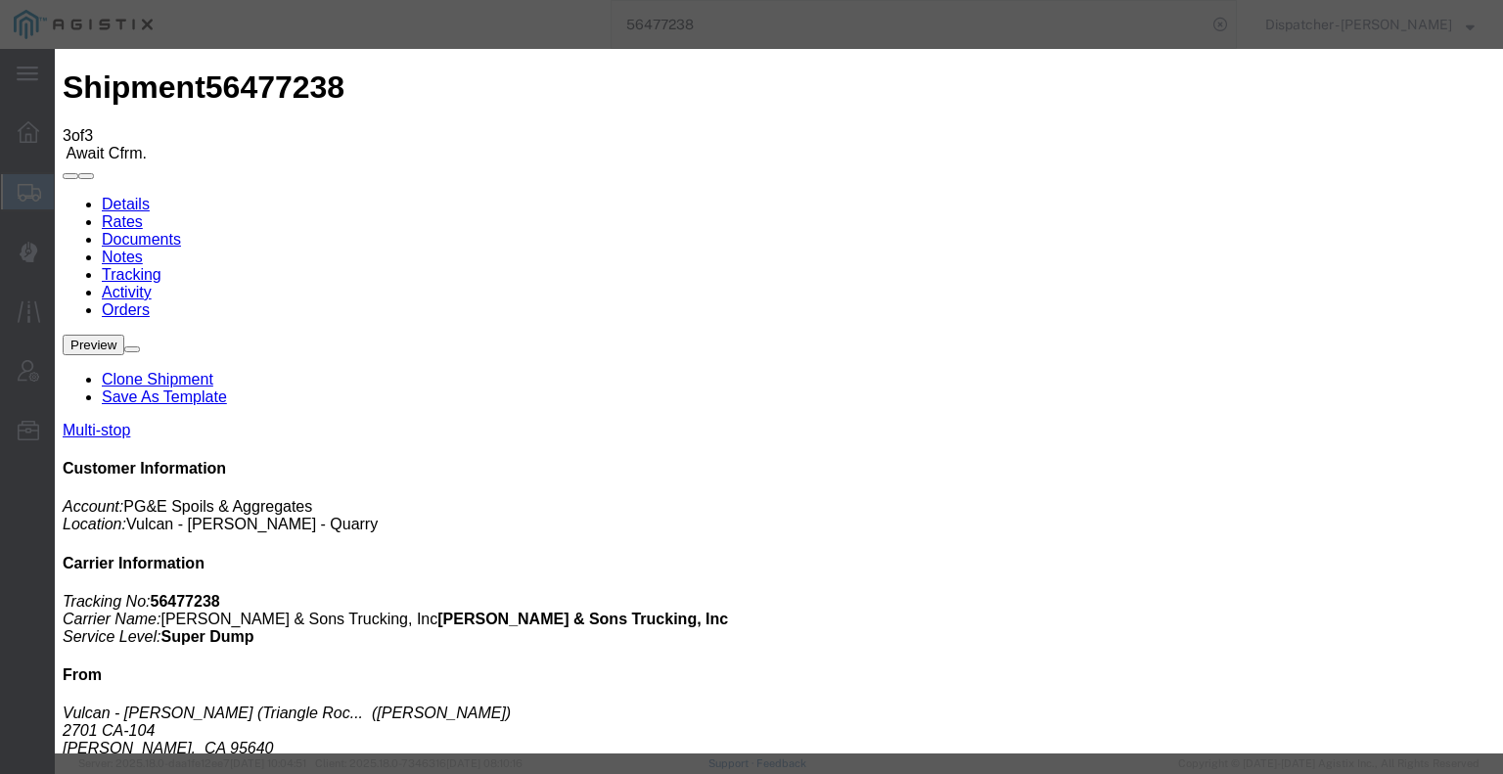
type input "[DATE]"
type input "3:00 PM"
select select "BREAKSTART"
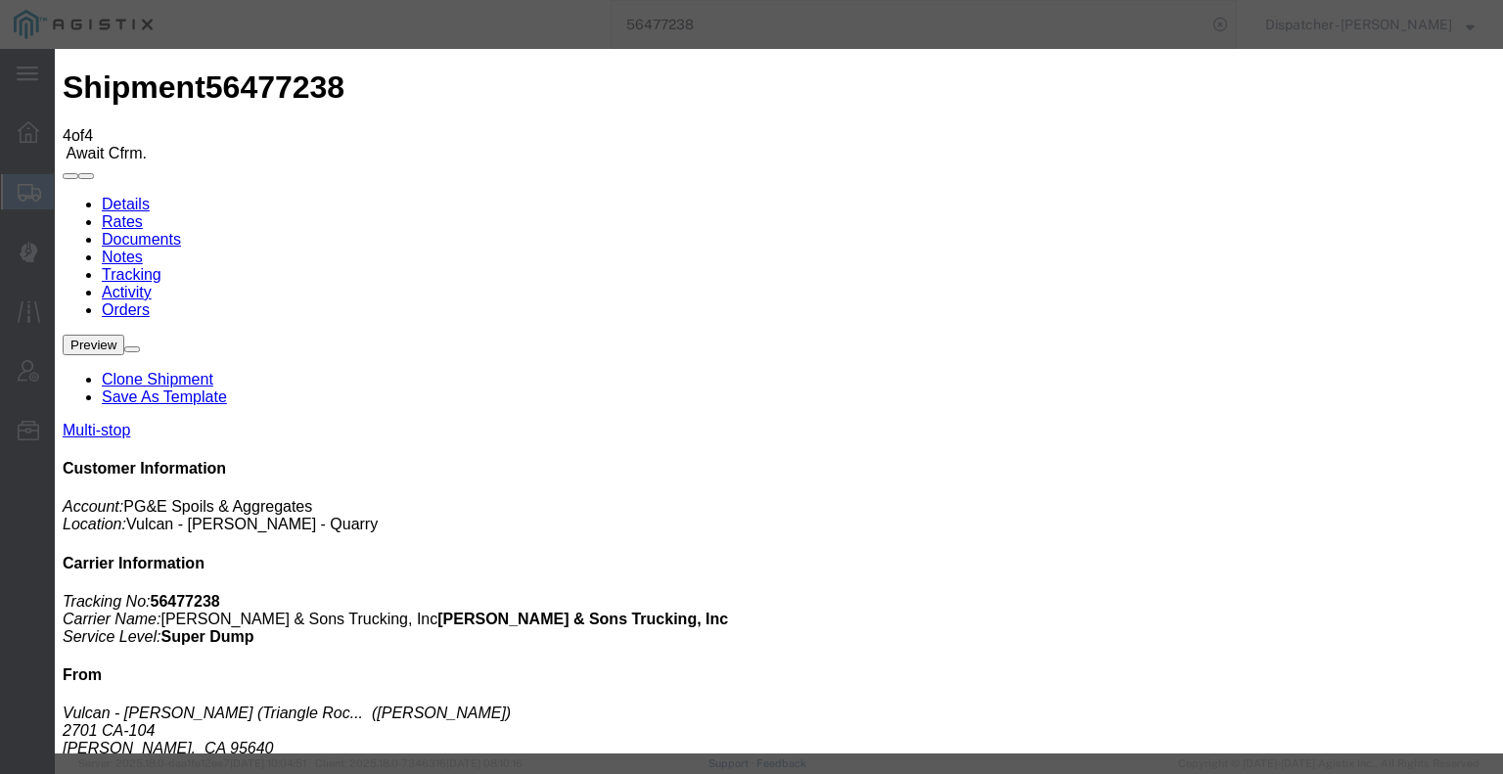
type input "[DATE]"
type input "5:00 AM"
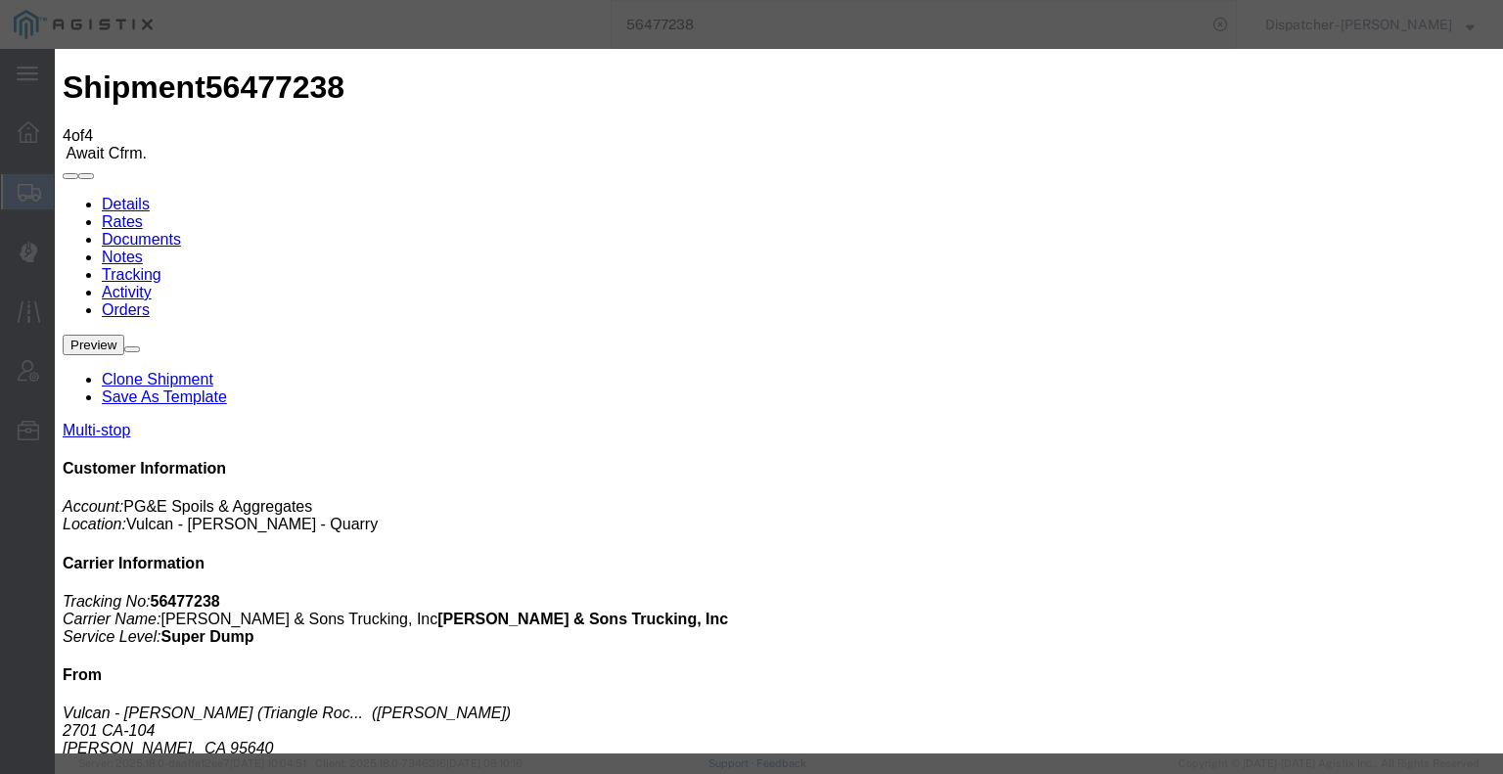
type input "[DATE]"
type input "3:30 PM"
select select "BREAKSTOP"
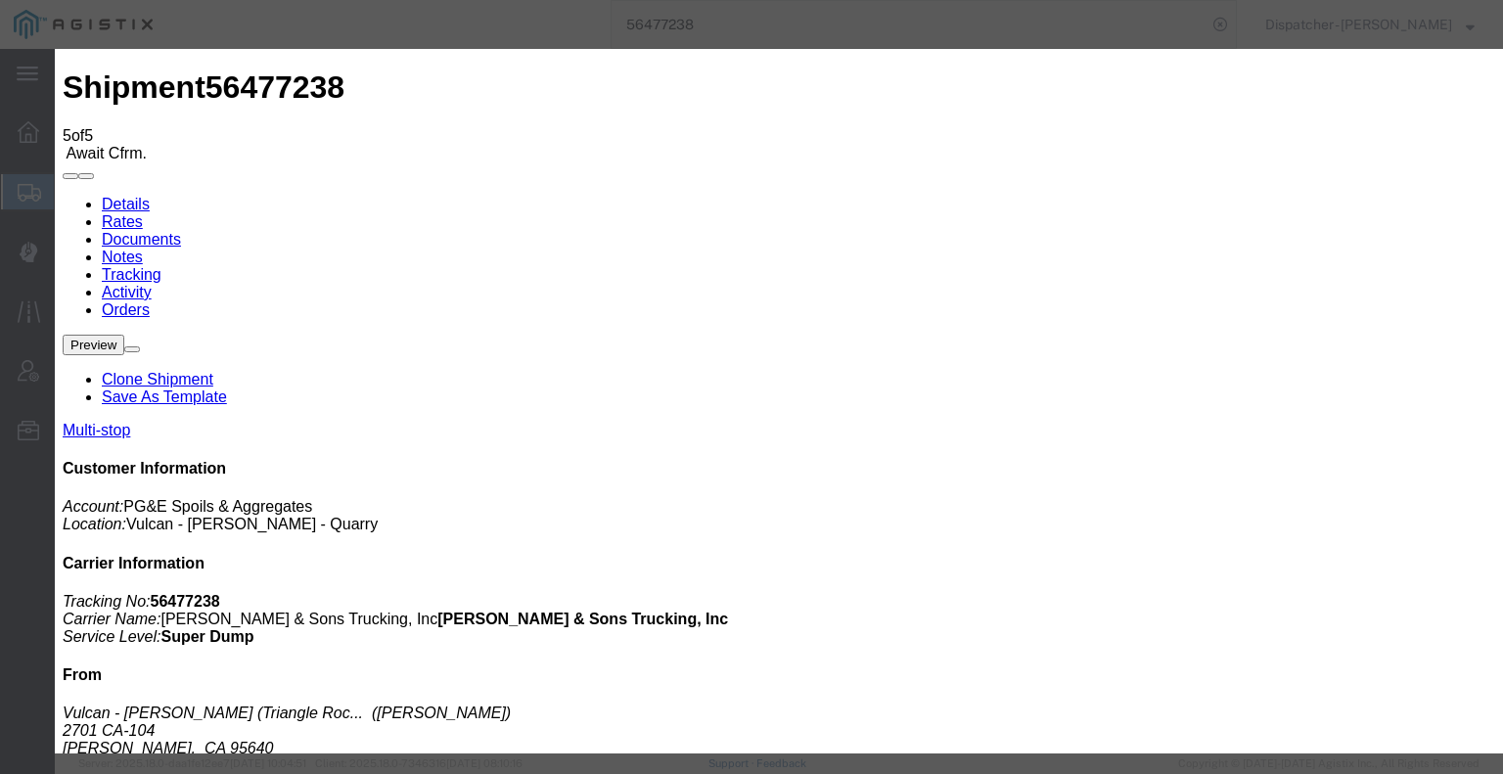
type input "[DATE]"
type input "5:00 AM"
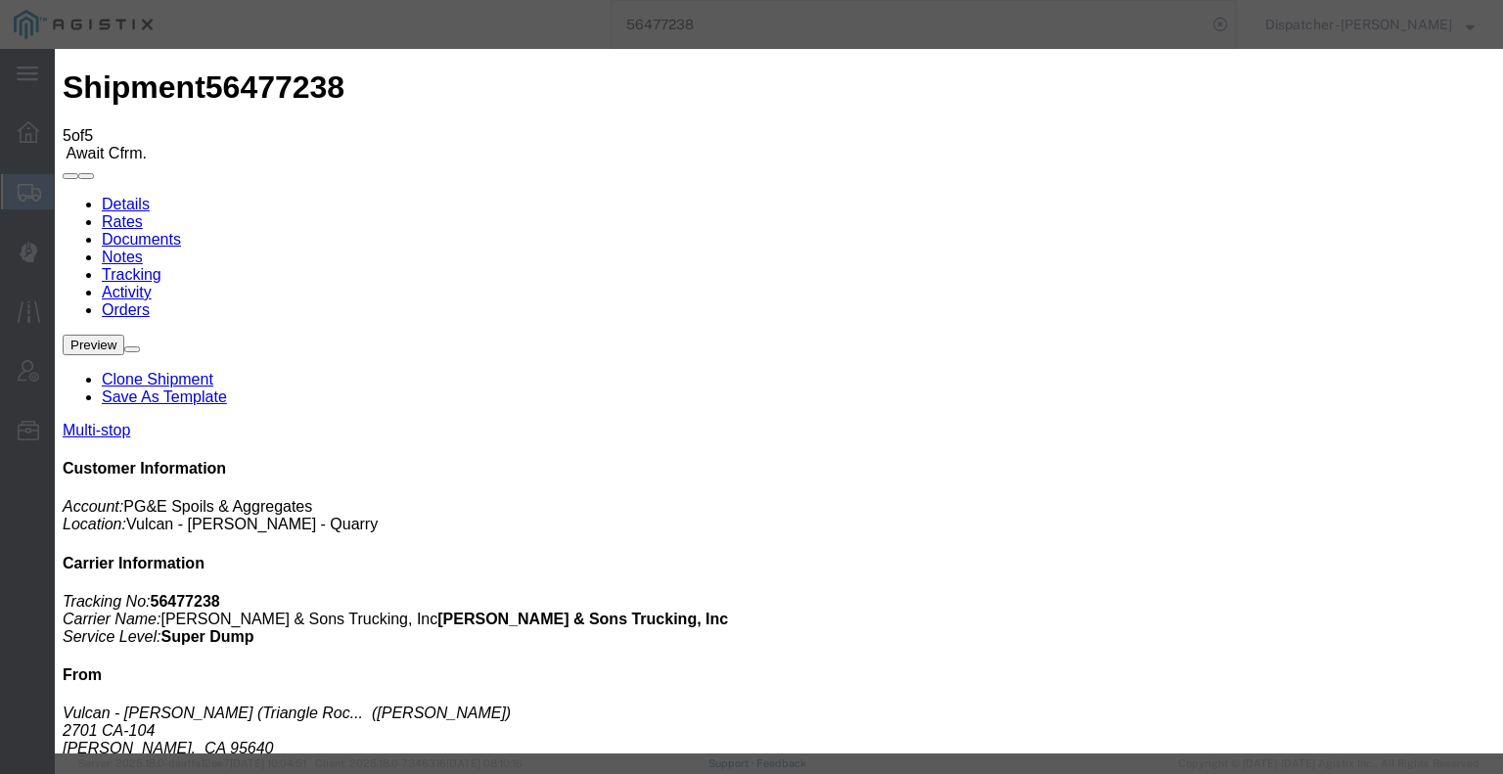
type input "[DATE]"
type input "3:30 PM"
select select "DELIVRED"
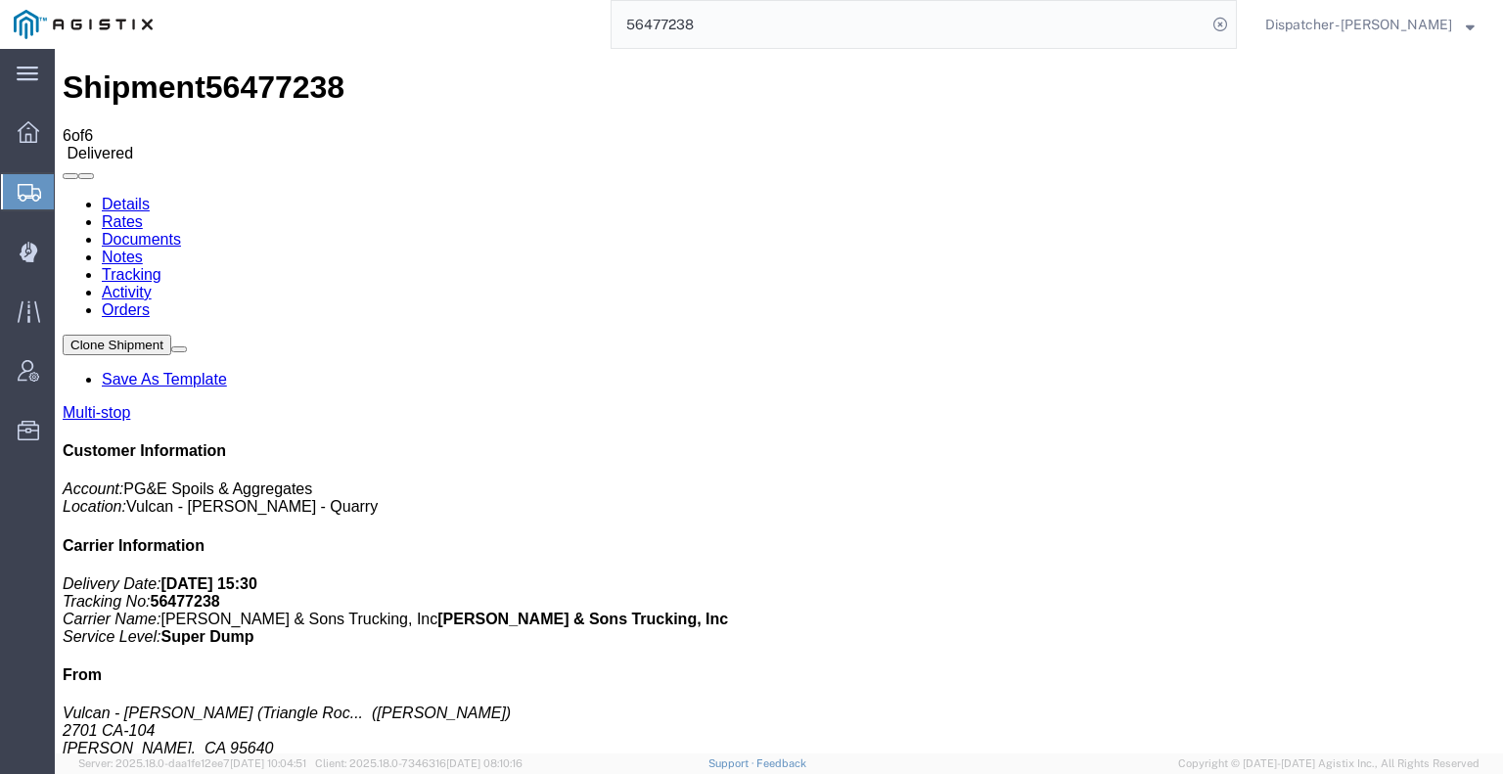
click at [143, 249] on link "Notes" at bounding box center [122, 257] width 41 height 17
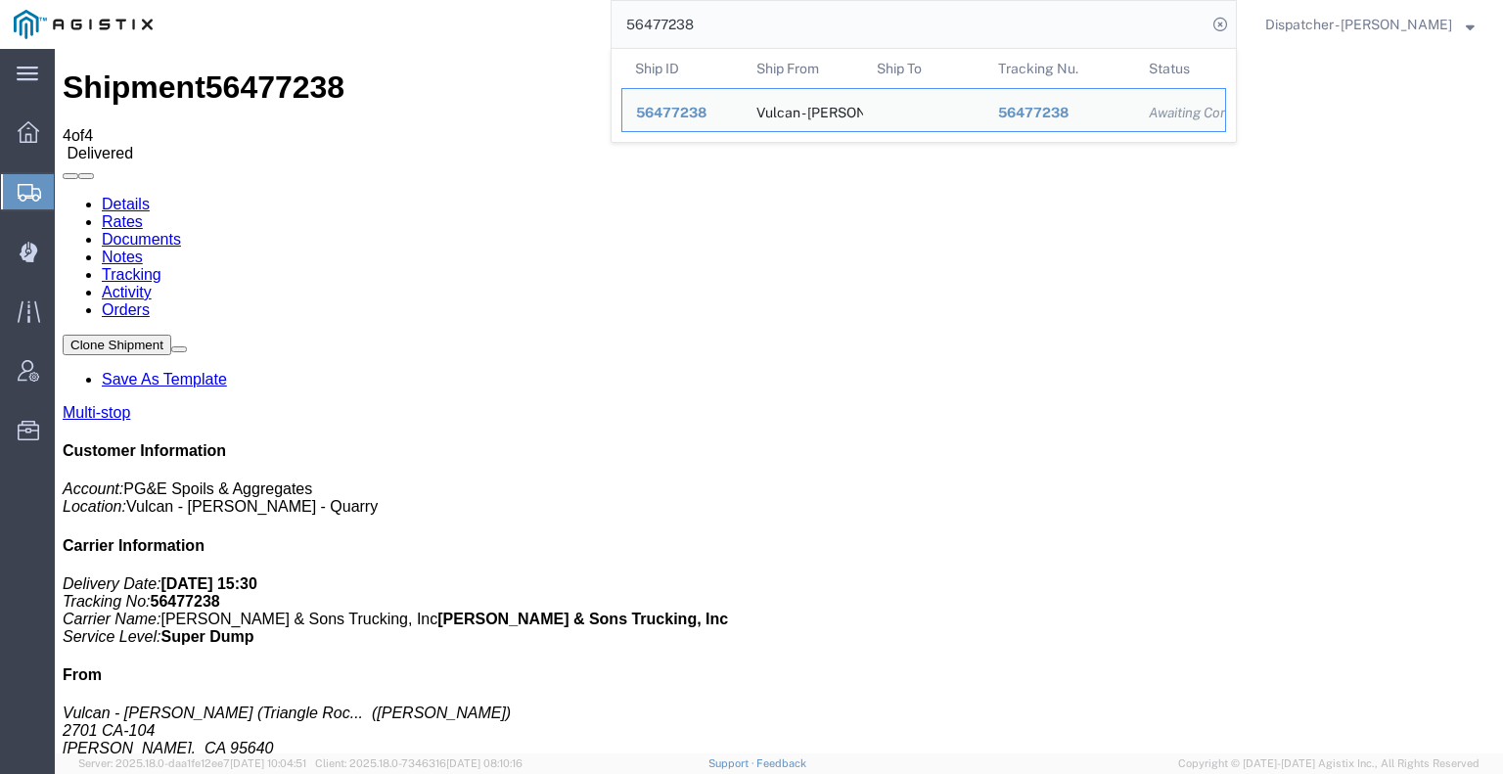
drag, startPoint x: 747, startPoint y: 38, endPoint x: 501, endPoint y: 3, distance: 248.1
click at [501, 3] on div "56477238 Ship ID Ship From Ship To Tracking Nu. Status Ship ID 56477238 Ship Fr…" at bounding box center [701, 24] width 1071 height 49
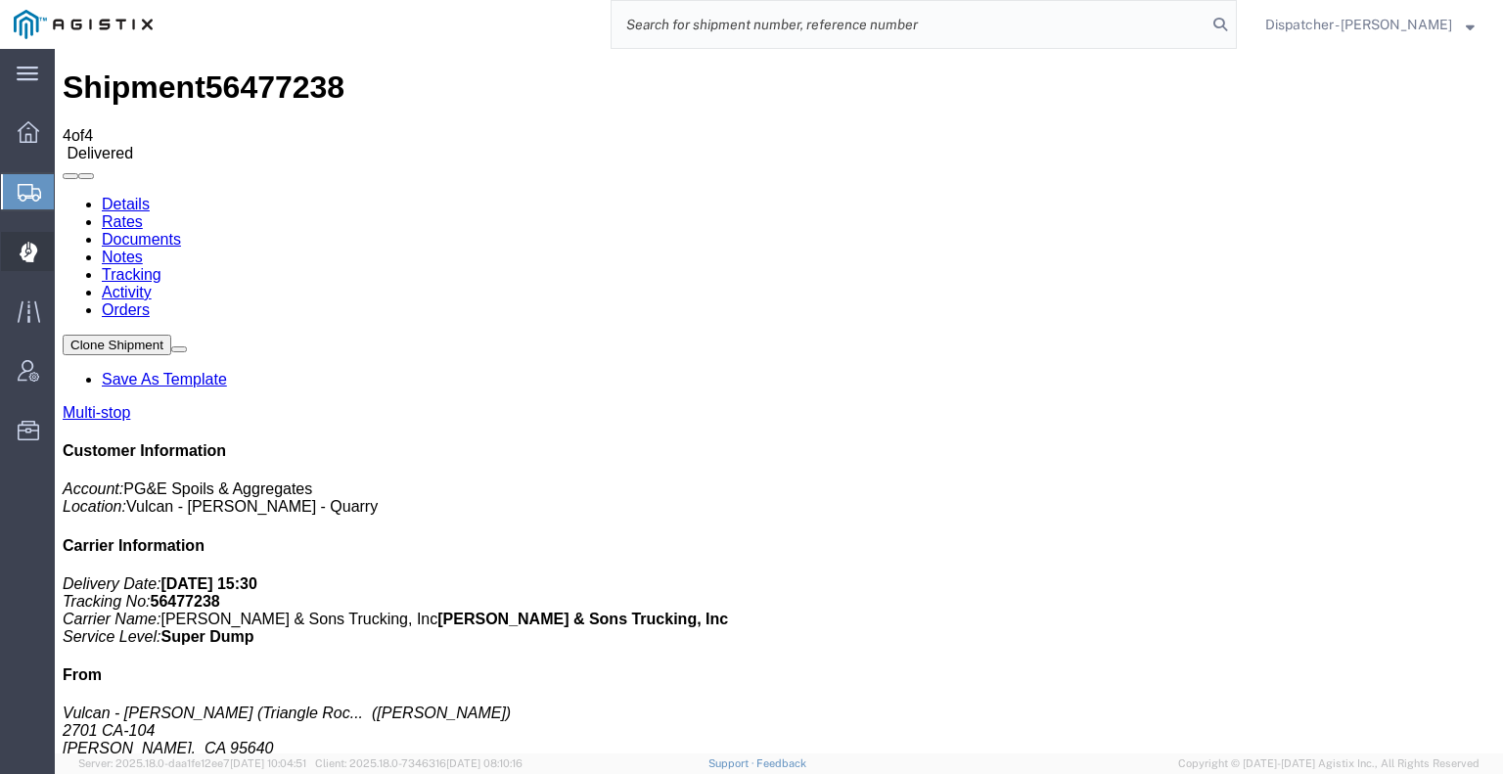
click at [27, 254] on icon at bounding box center [29, 252] width 19 height 21
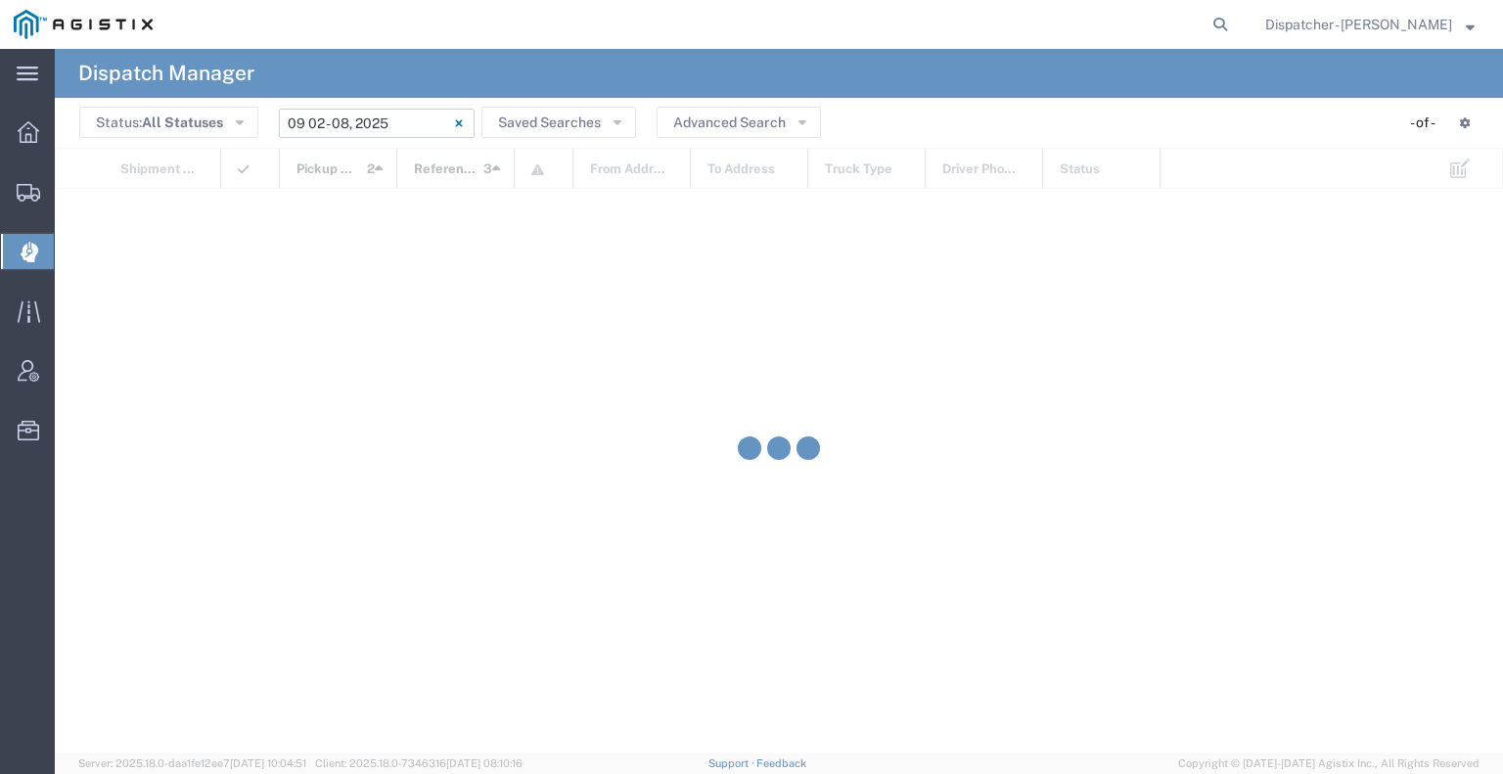
click at [351, 121] on input "[DATE] - [DATE]" at bounding box center [377, 123] width 196 height 29
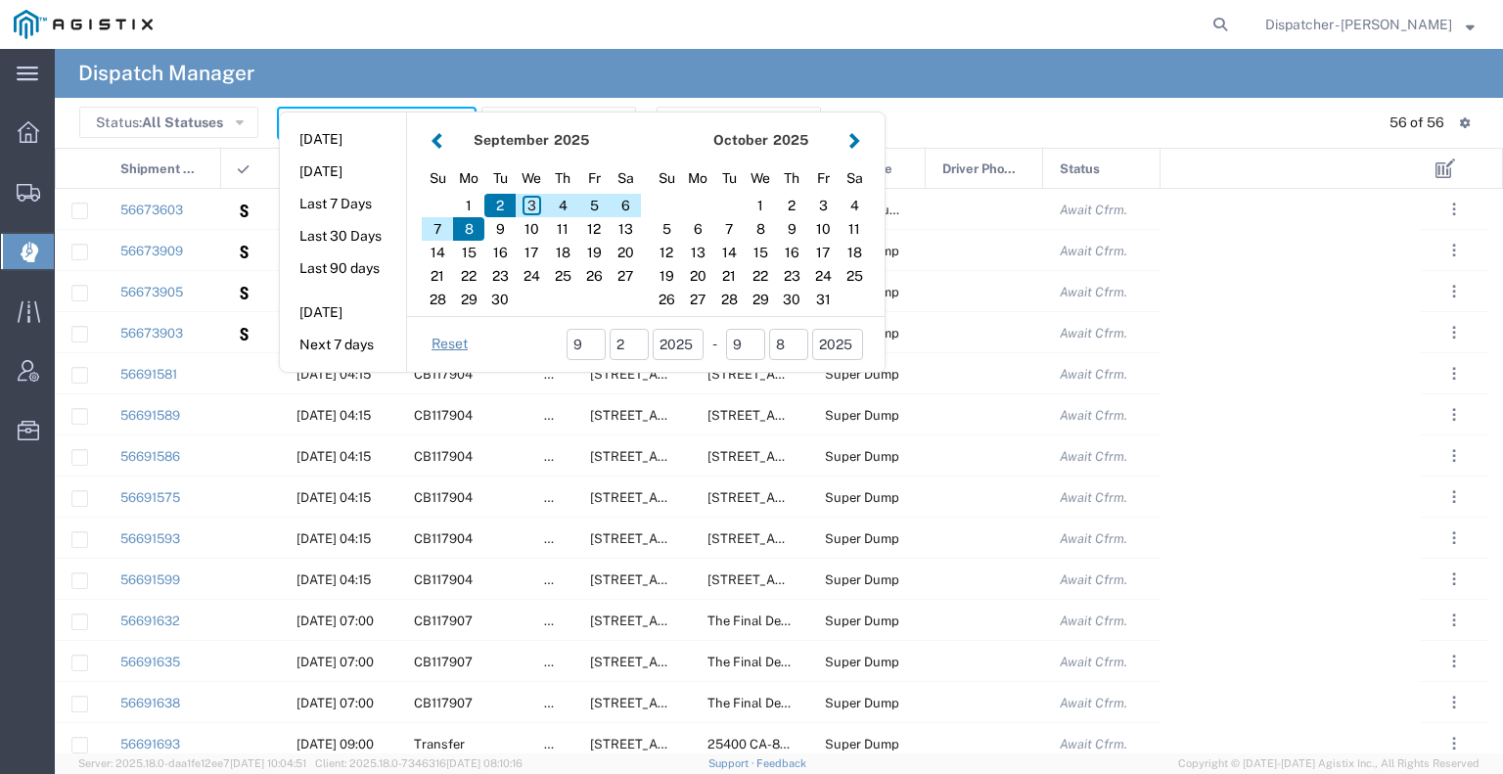
click at [439, 143] on button "button" at bounding box center [437, 140] width 21 height 26
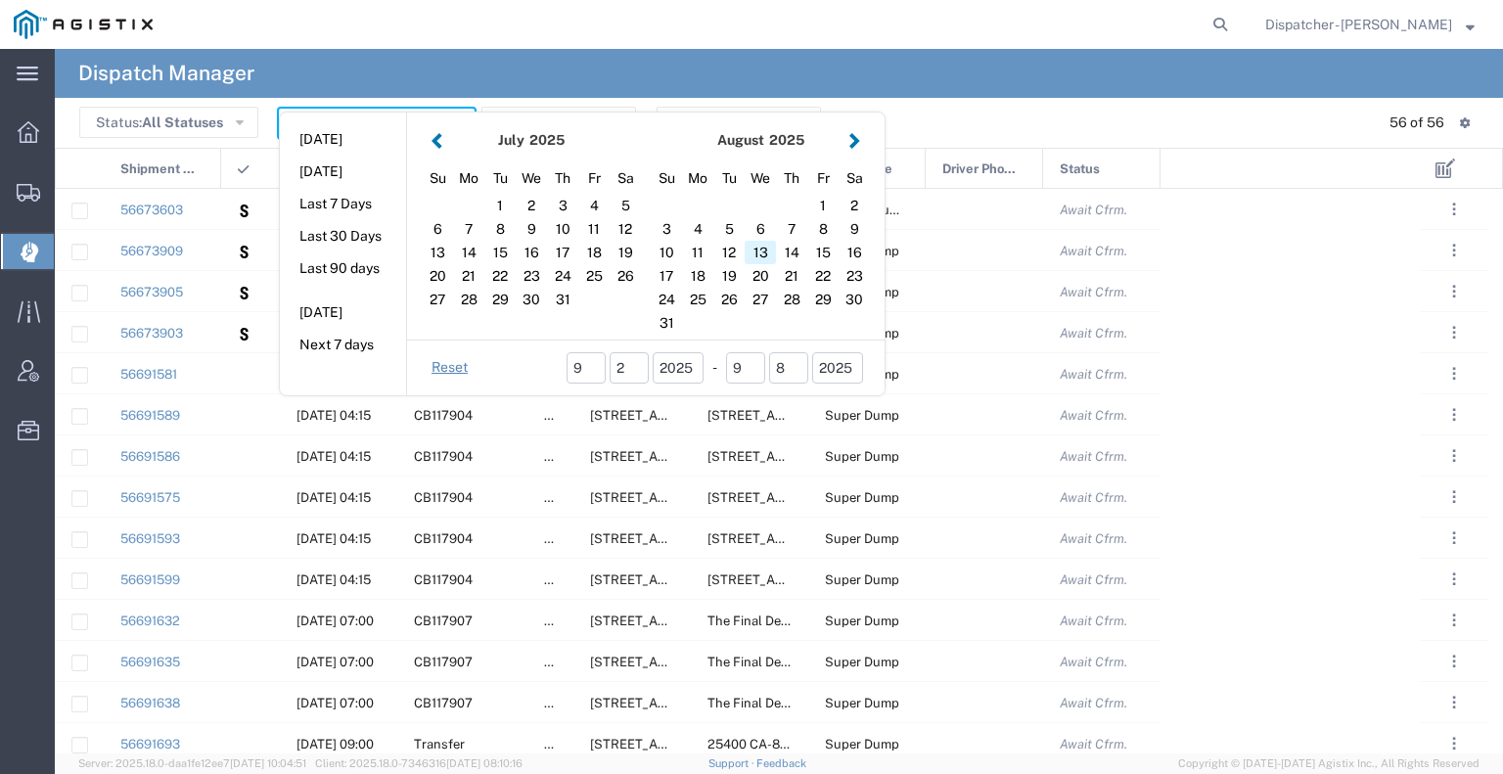
click at [757, 257] on div "13" at bounding box center [760, 252] width 31 height 23
click at [761, 253] on div "13" at bounding box center [760, 252] width 31 height 23
type input "[DATE]"
type input "[DATE] - [DATE]"
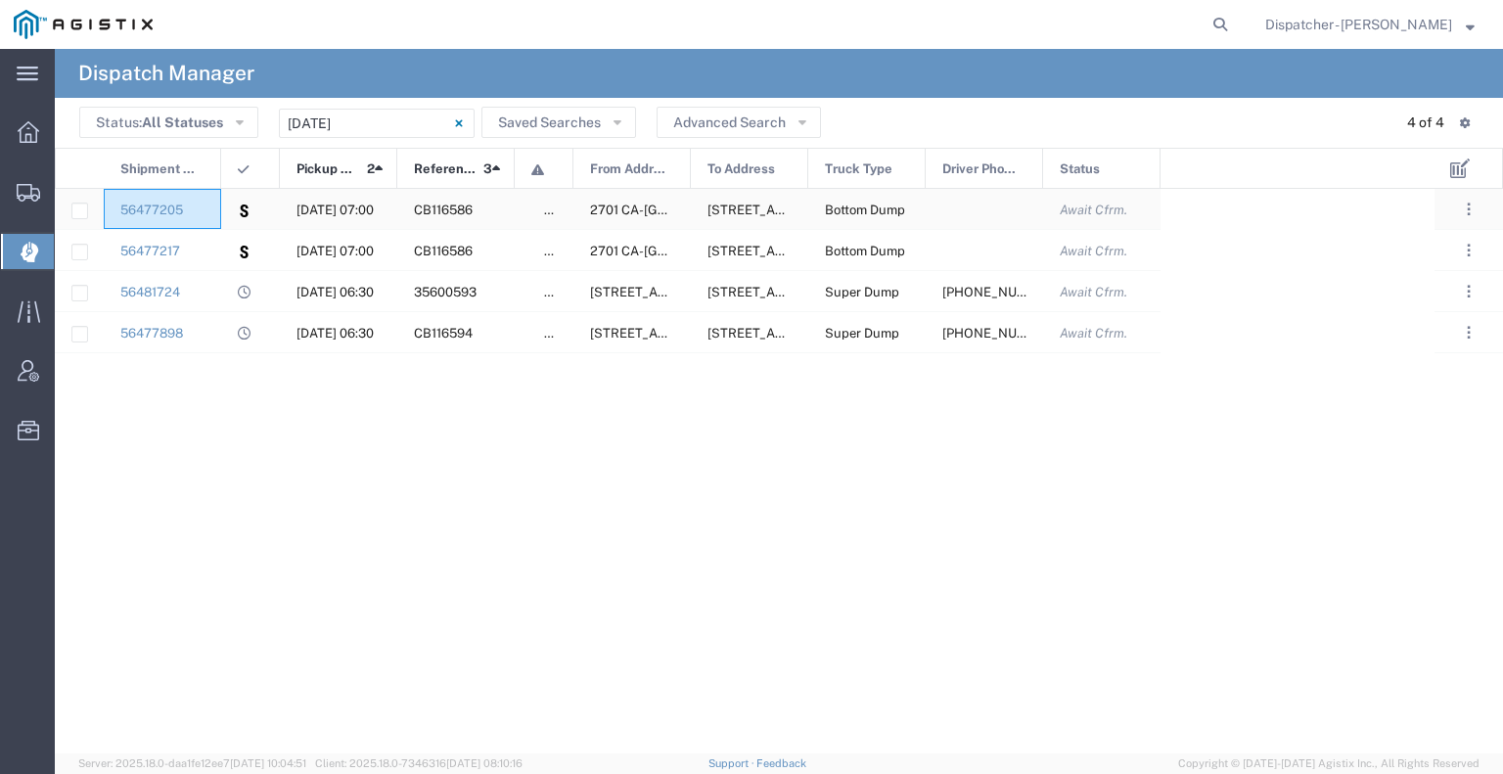
click at [203, 212] on div "56477205" at bounding box center [162, 209] width 117 height 40
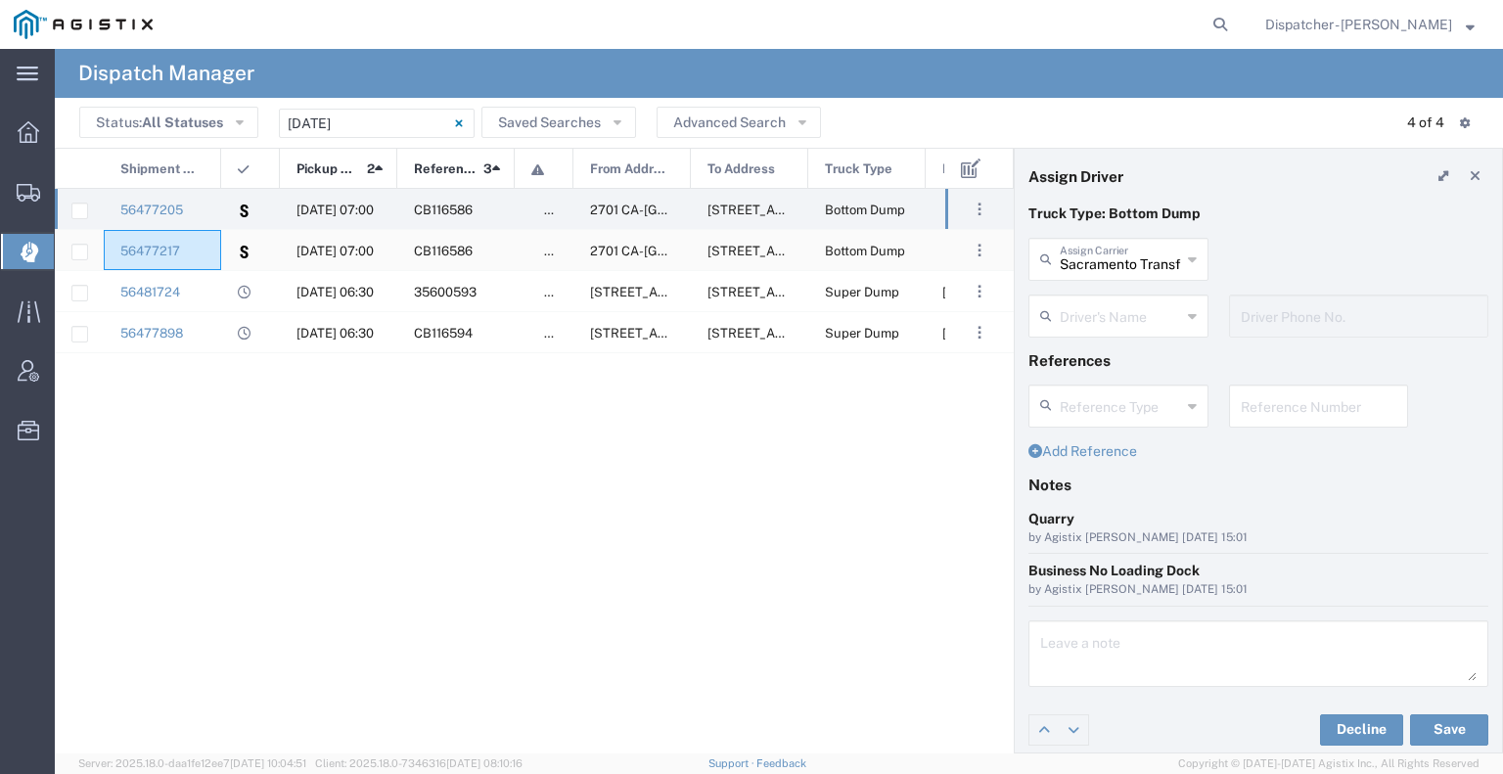
click at [213, 249] on div "56477217" at bounding box center [162, 250] width 117 height 40
click at [165, 211] on link "56477205" at bounding box center [151, 210] width 63 height 15
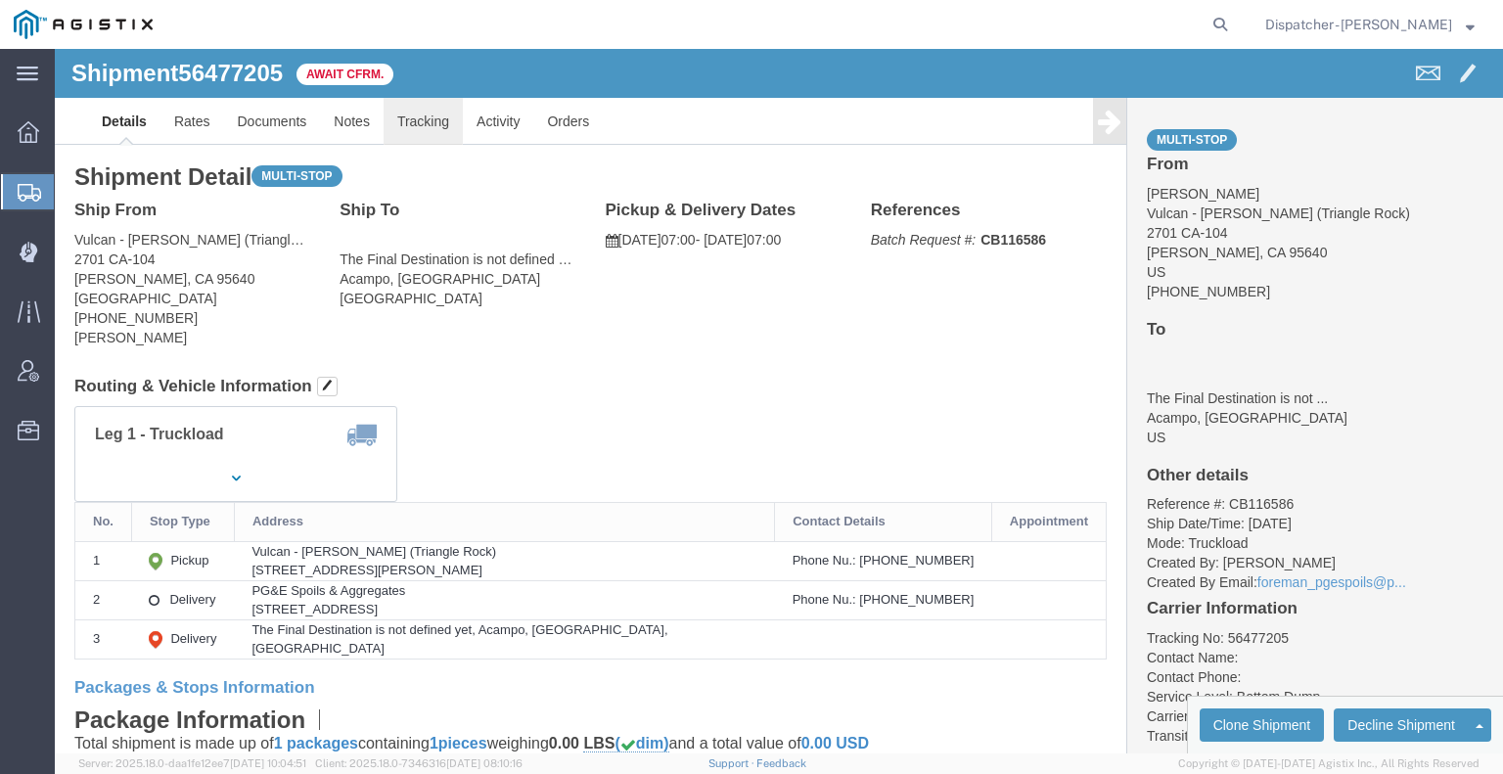
click link "Tracking"
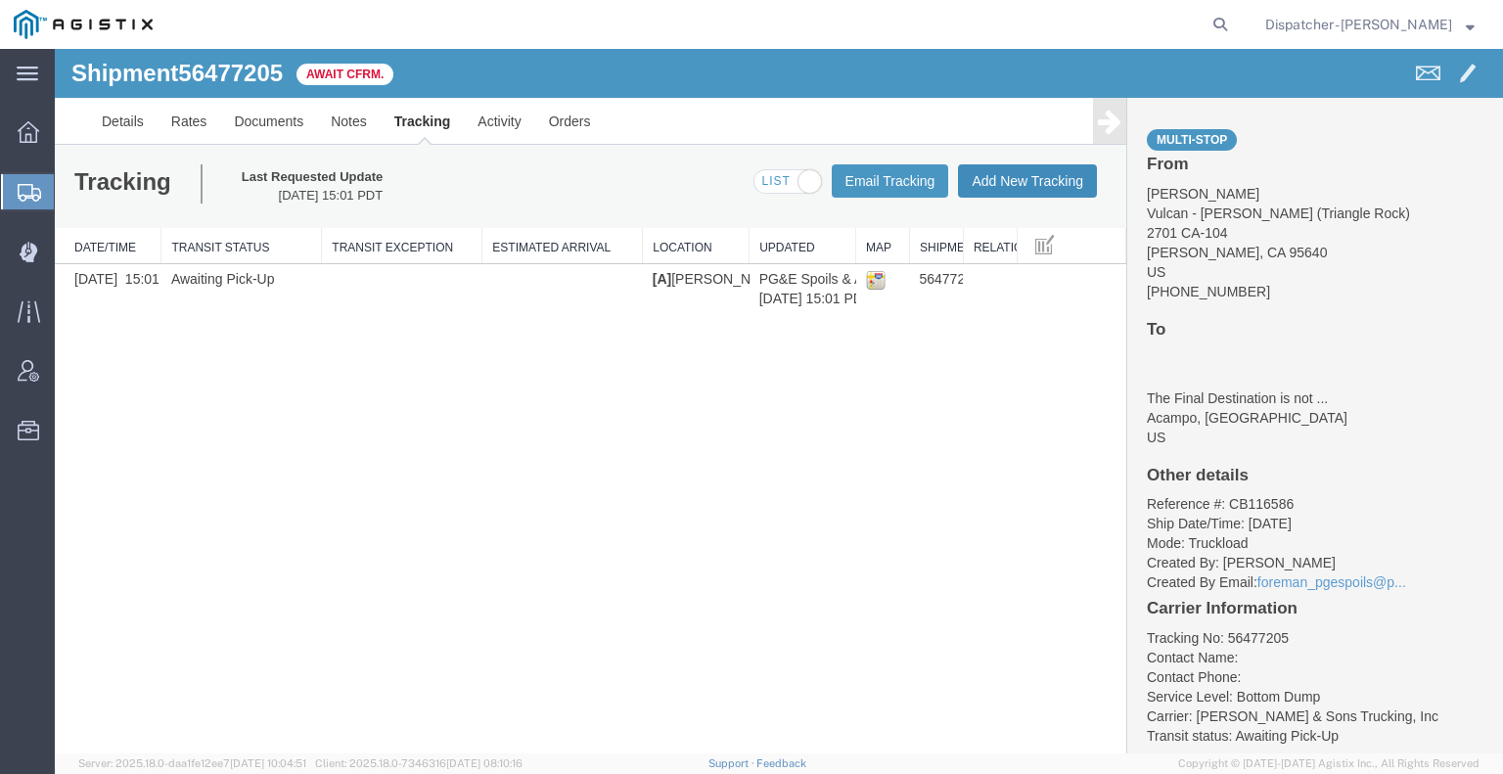
click at [1045, 176] on button "Add New Tracking" at bounding box center [1027, 180] width 139 height 33
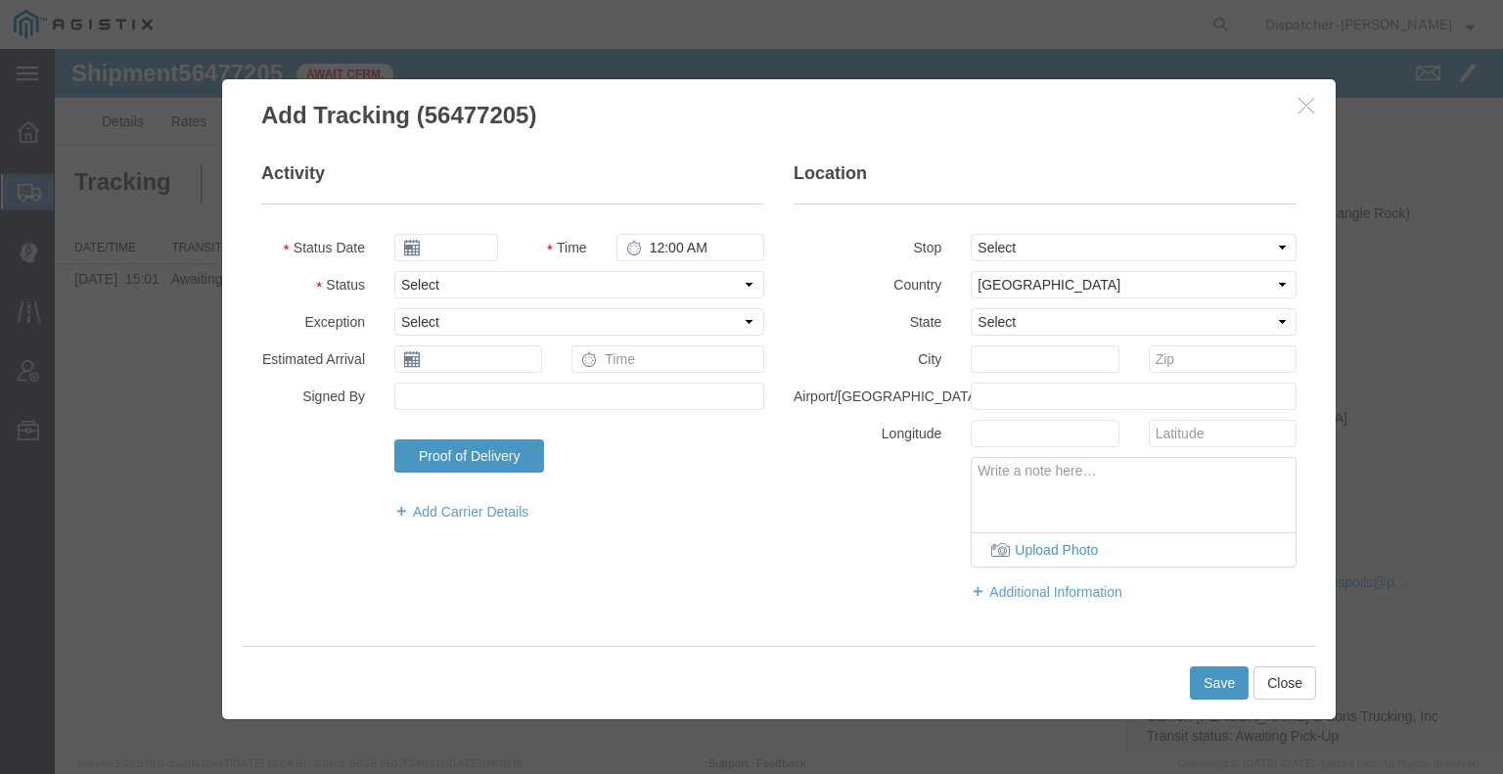
type input "[DATE]"
type input "5:00 AM"
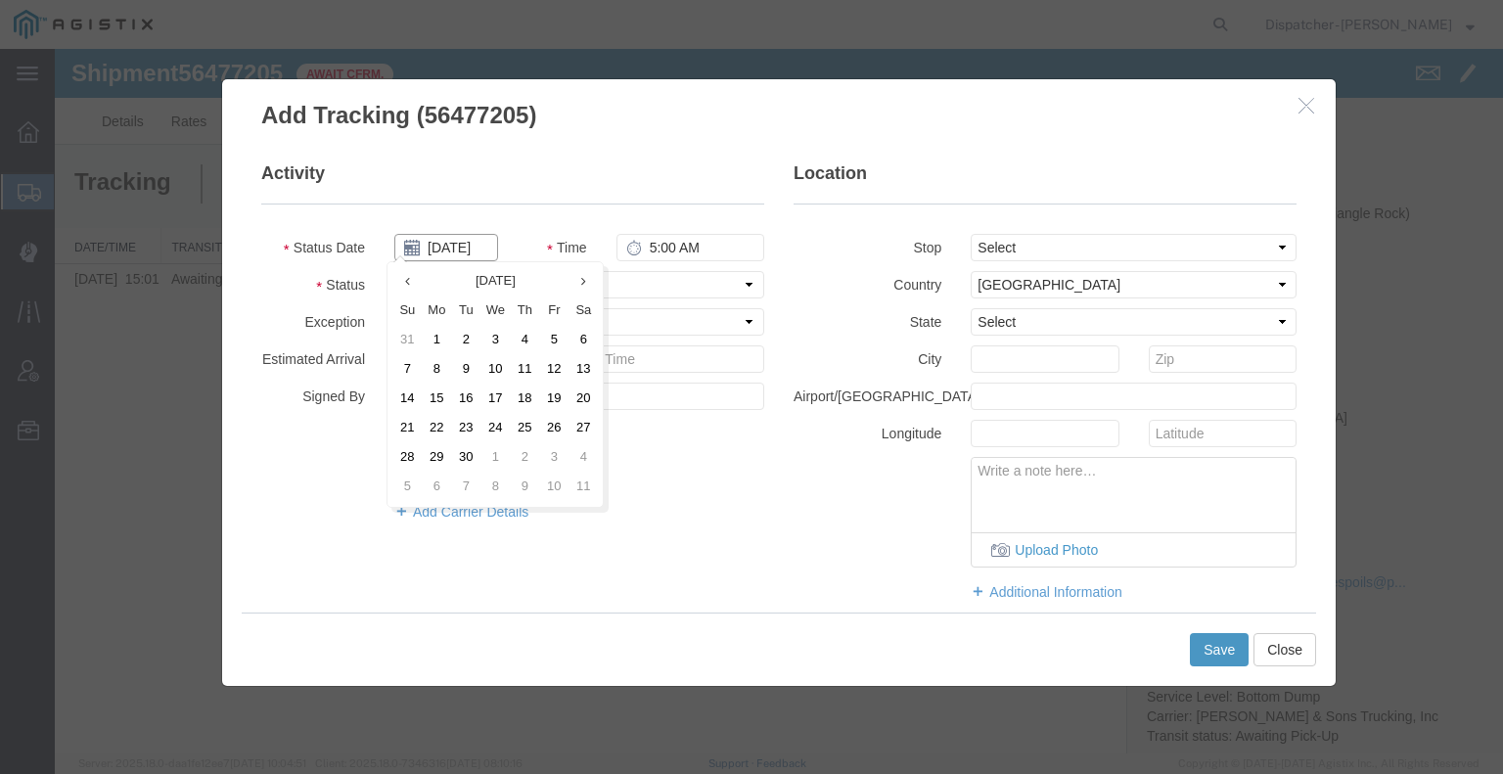
click at [450, 252] on input "[DATE]" at bounding box center [446, 247] width 104 height 27
click at [413, 282] on th at bounding box center [406, 281] width 29 height 29
drag, startPoint x: 500, startPoint y: 402, endPoint x: 557, endPoint y: 330, distance: 92.0
click at [501, 402] on td "13" at bounding box center [500, 399] width 29 height 29
type input "[DATE]"
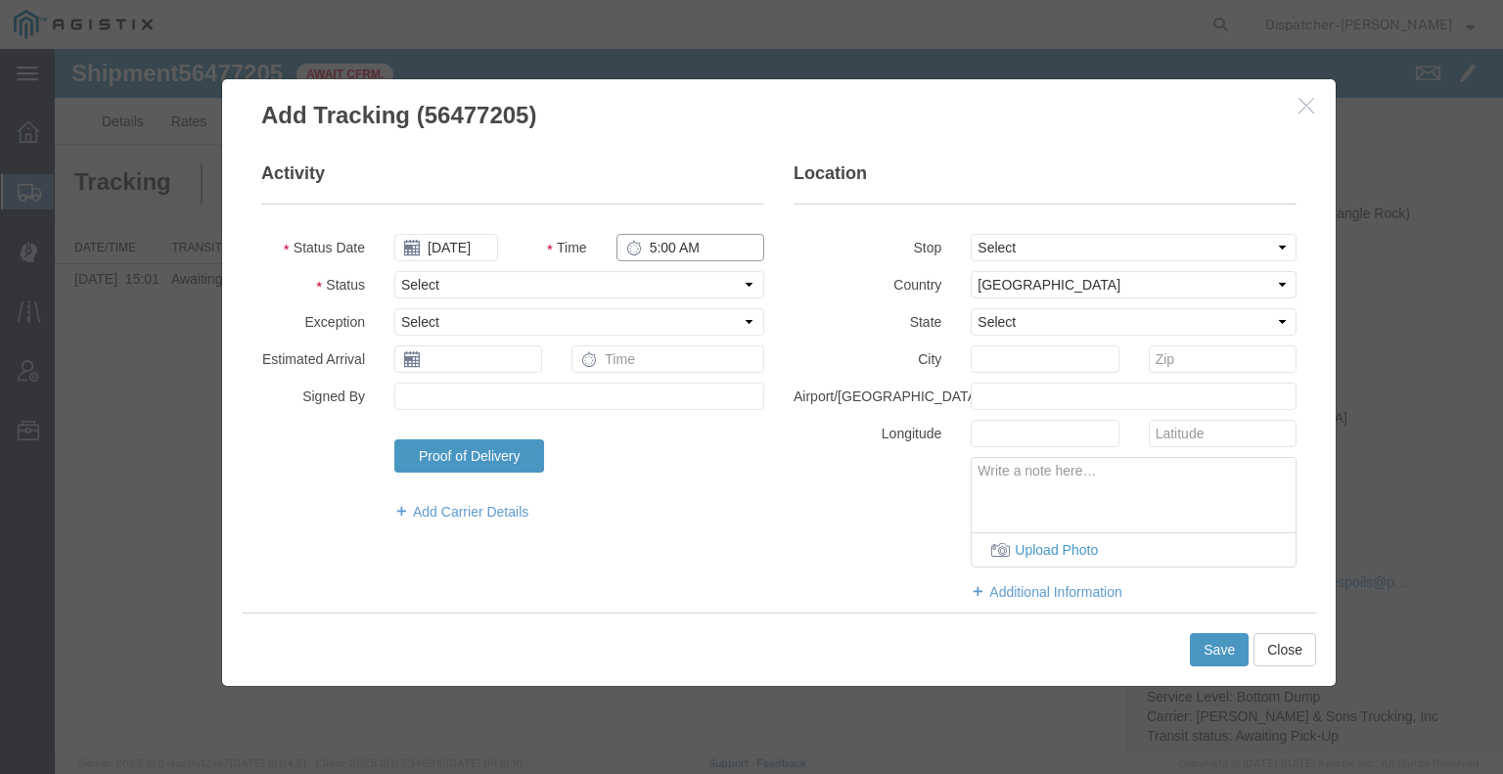
click at [669, 238] on input "5:00 AM" at bounding box center [690, 247] width 148 height 27
type input "6:30 AM"
click at [642, 277] on select "Select Arrival Notice Available Arrival Notice Imported Arrive at Delivery Loca…" at bounding box center [579, 284] width 370 height 27
select select "ARVPULOC"
click at [394, 271] on select "Select Arrival Notice Available Arrival Notice Imported Arrive at Delivery Loca…" at bounding box center [579, 284] width 370 height 27
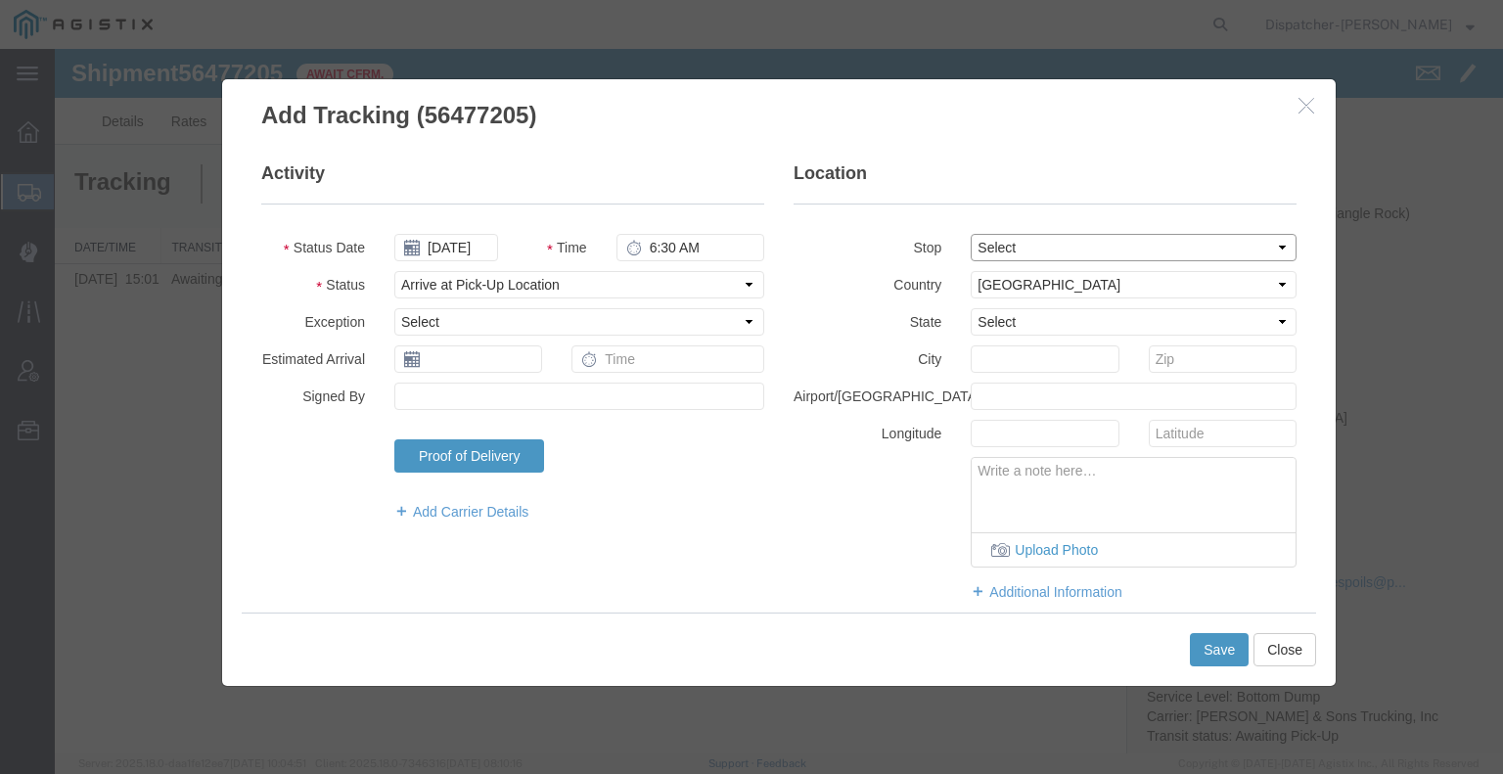
click at [993, 252] on select "Select From: 2701 CA-[GEOGRAPHIC_DATA][PERSON_NAME], US Stop 2: [STREET_ADDRESS…" at bounding box center [1134, 247] width 326 height 27
select select "{"pickupDeliveryInfoId": "122241627","pickupOrDelivery": "P","stopNum": "1","lo…"
click at [971, 234] on select "Select From: 2701 CA-[GEOGRAPHIC_DATA][PERSON_NAME], US Stop 2: [STREET_ADDRESS…" at bounding box center [1134, 247] width 326 height 27
select select "CA"
type input "[PERSON_NAME]"
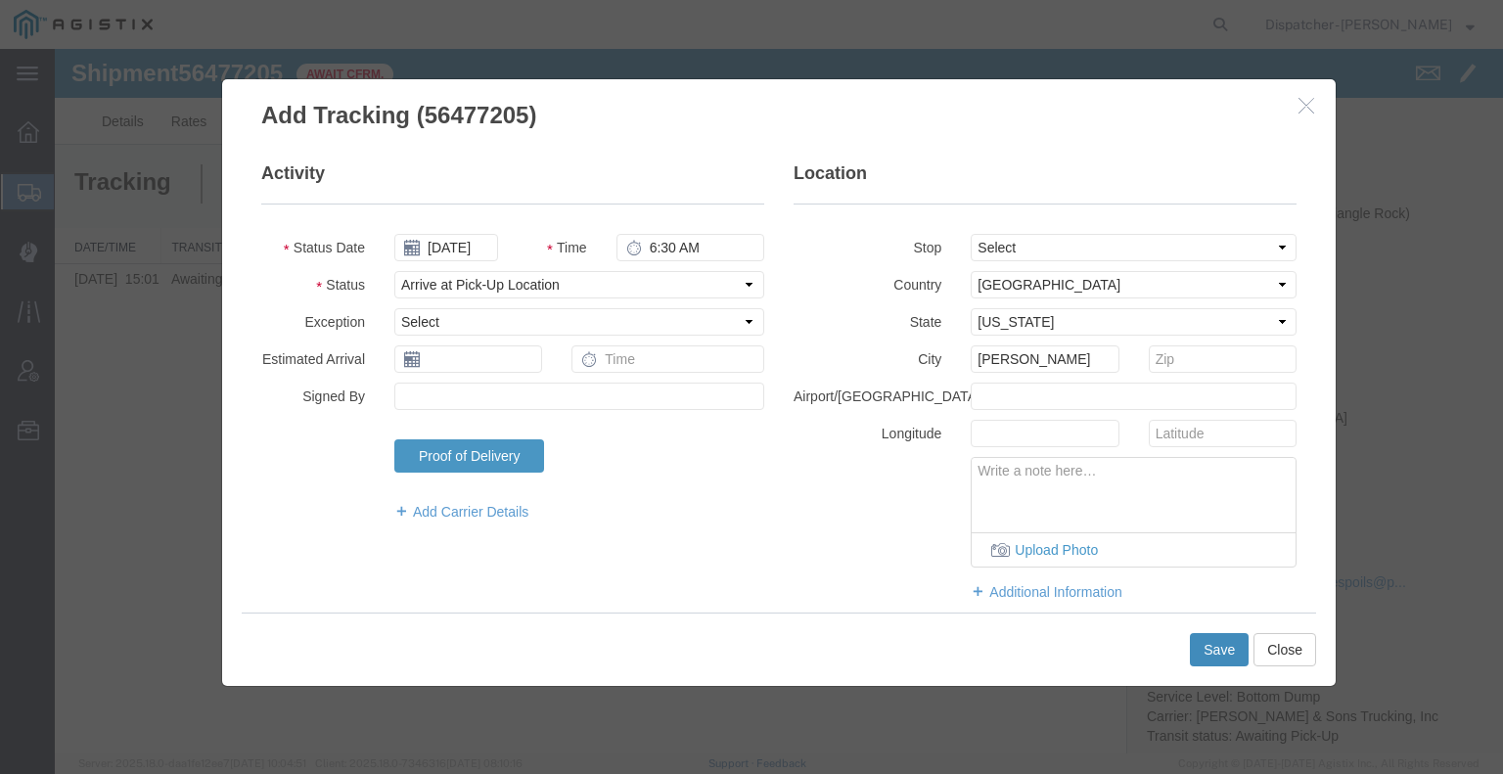
click at [1203, 650] on button "Save" at bounding box center [1219, 649] width 59 height 33
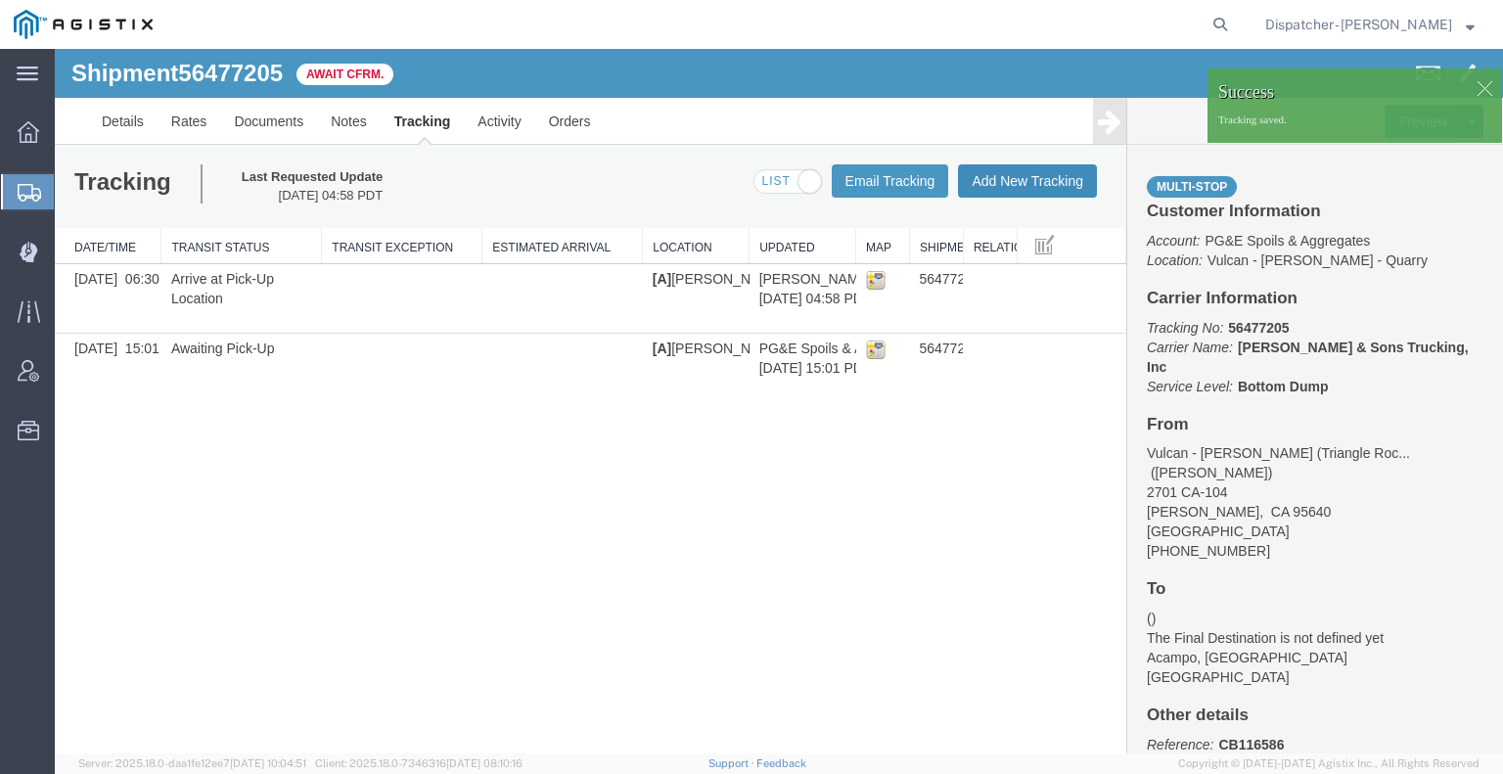
click at [1011, 171] on button "Add New Tracking" at bounding box center [1027, 180] width 139 height 33
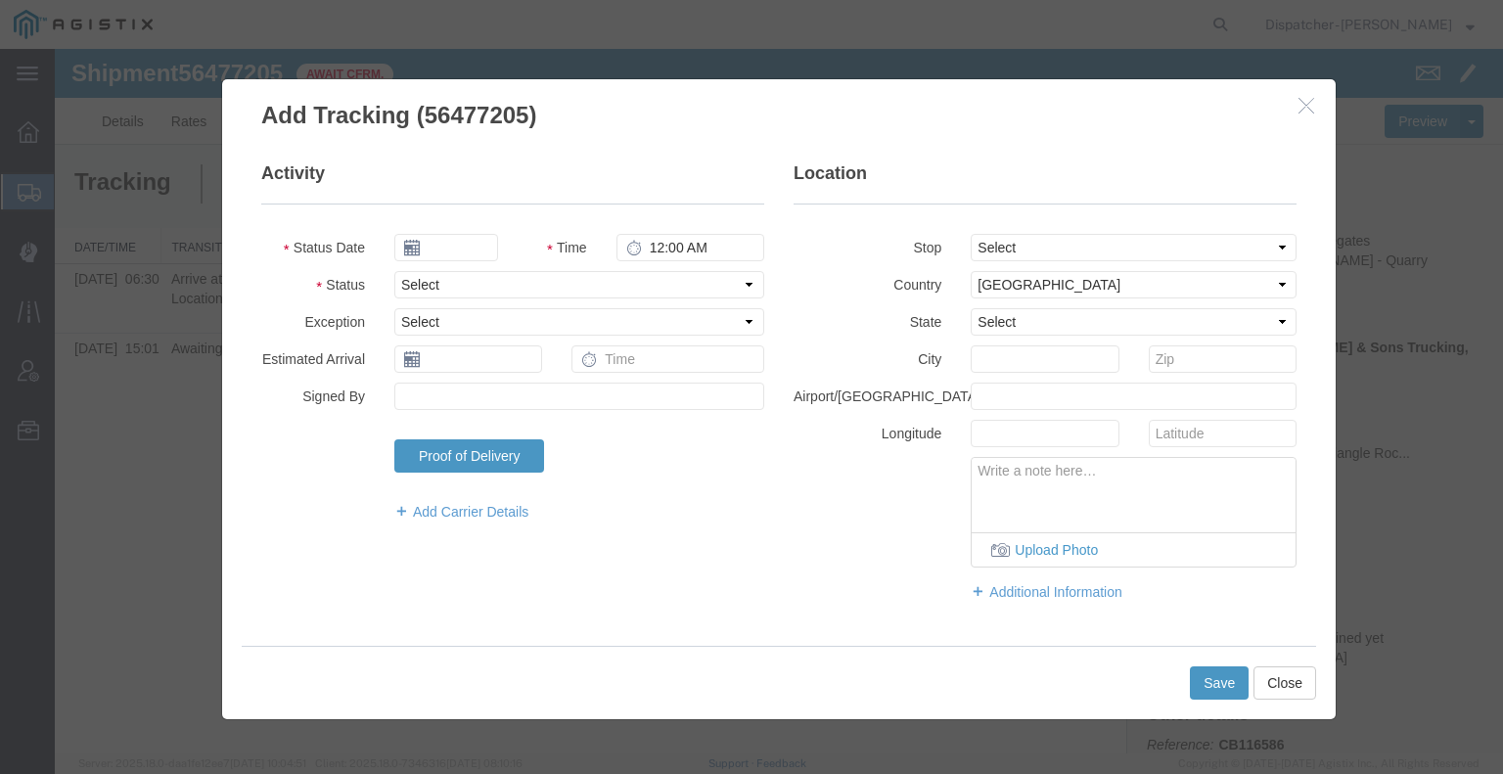
type input "[DATE]"
type input "5:00 AM"
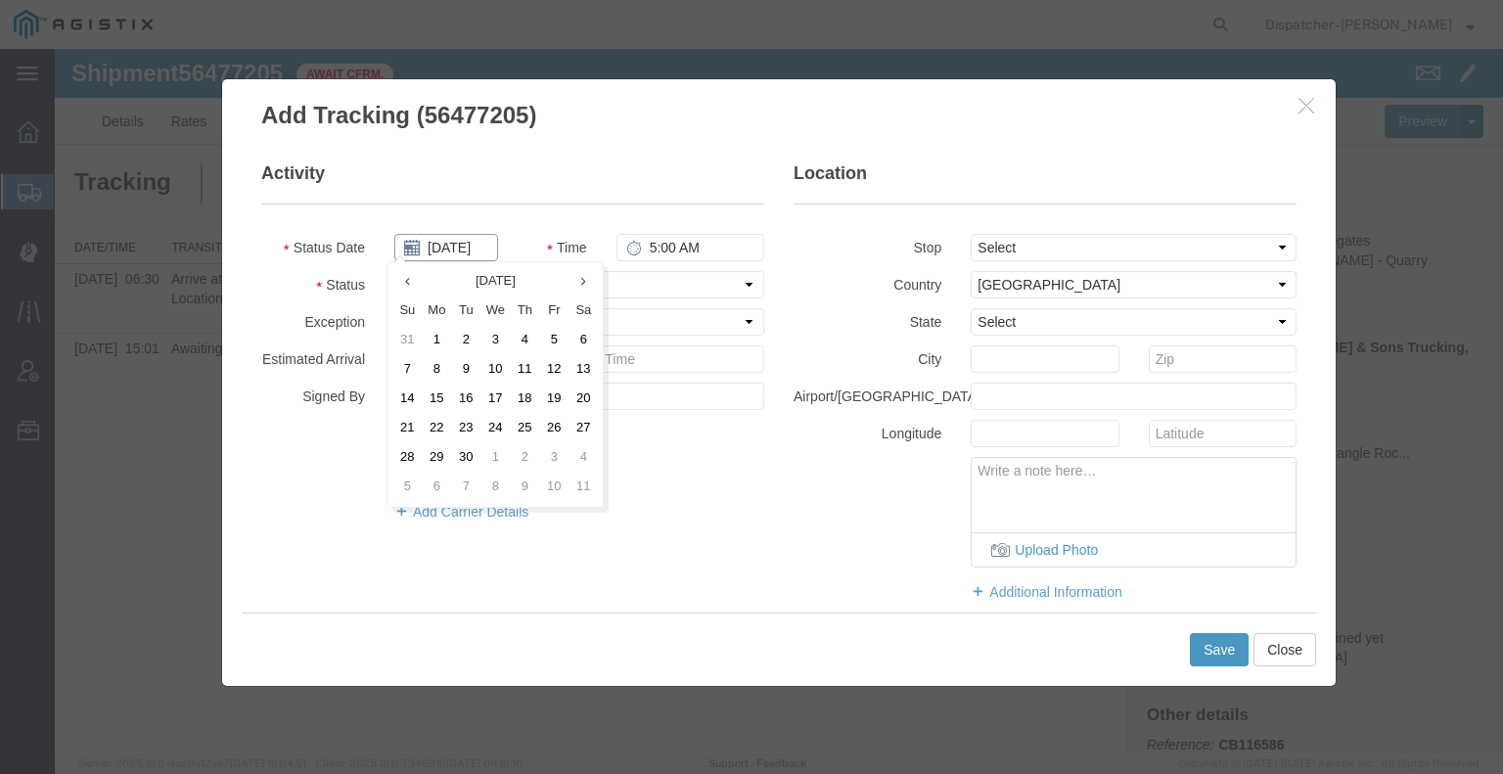
click at [431, 246] on input "[DATE]" at bounding box center [446, 247] width 104 height 27
click at [412, 285] on th at bounding box center [406, 281] width 29 height 29
click at [505, 405] on td "13" at bounding box center [500, 399] width 29 height 29
type input "[DATE]"
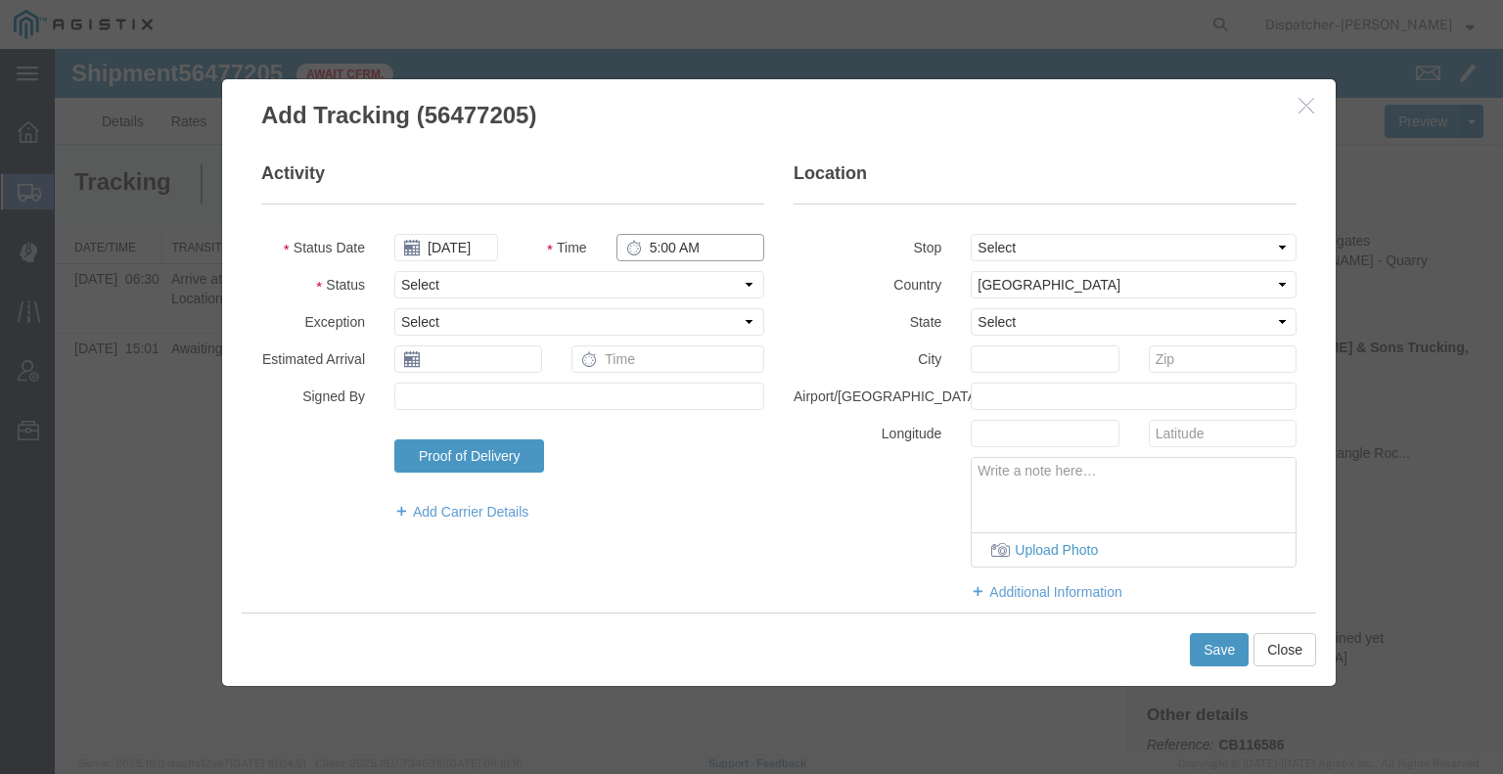
click at [673, 244] on input "5:00 AM" at bounding box center [690, 247] width 148 height 27
type input "4:00 PM"
click at [658, 285] on select "Select Arrival Notice Available Arrival Notice Imported Arrive at Delivery Loca…" at bounding box center [579, 284] width 370 height 27
select select "DPTDLVLOC"
click at [394, 271] on select "Select Arrival Notice Available Arrival Notice Imported Arrive at Delivery Loca…" at bounding box center [579, 284] width 370 height 27
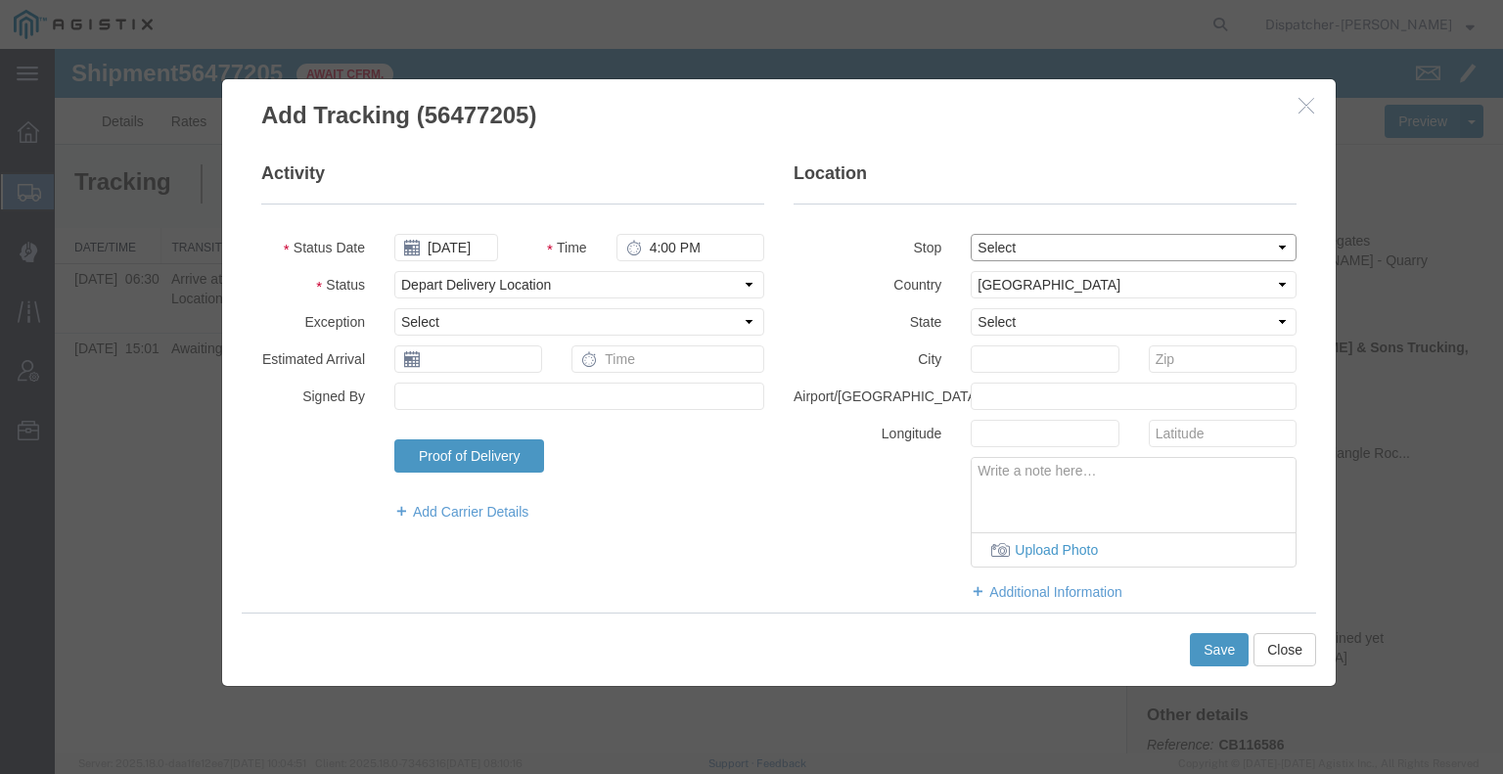
drag, startPoint x: 1040, startPoint y: 242, endPoint x: 1041, endPoint y: 259, distance: 17.6
click at [1040, 242] on select "Select From: 2701 CA-[GEOGRAPHIC_DATA][PERSON_NAME], US Stop 2: [STREET_ADDRESS…" at bounding box center [1134, 247] width 326 height 27
select select "{"pickupDeliveryInfoId": "122241628","pickupOrDelivery": "D","stopNum": "2","lo…"
click at [971, 234] on select "Select From: 2701 CA-[GEOGRAPHIC_DATA][PERSON_NAME], US Stop 2: [STREET_ADDRESS…" at bounding box center [1134, 247] width 326 height 27
select select "CA"
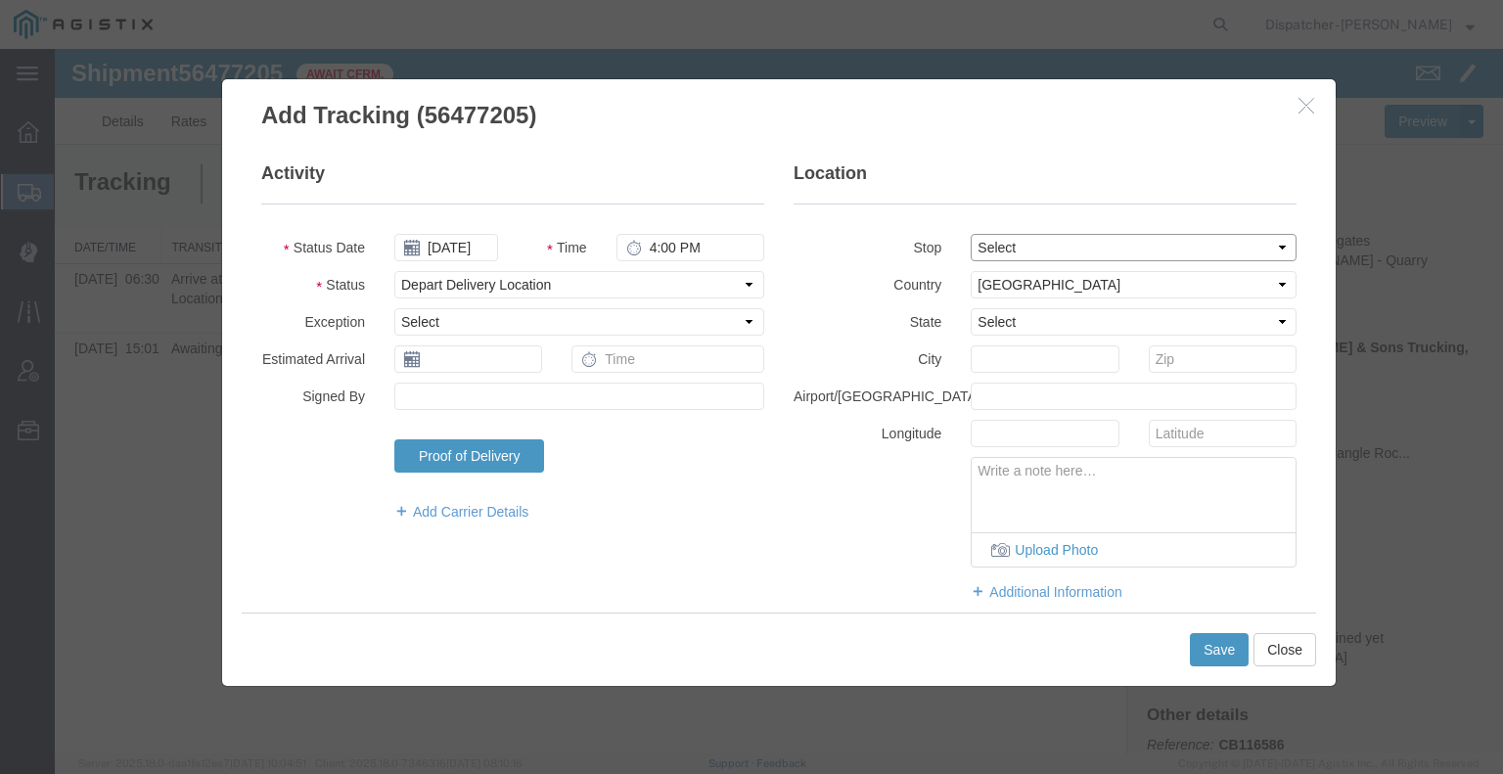
type input "Acampo"
click at [1217, 656] on button "Save" at bounding box center [1219, 649] width 59 height 33
click at [1215, 649] on div at bounding box center [779, 401] width 1448 height 705
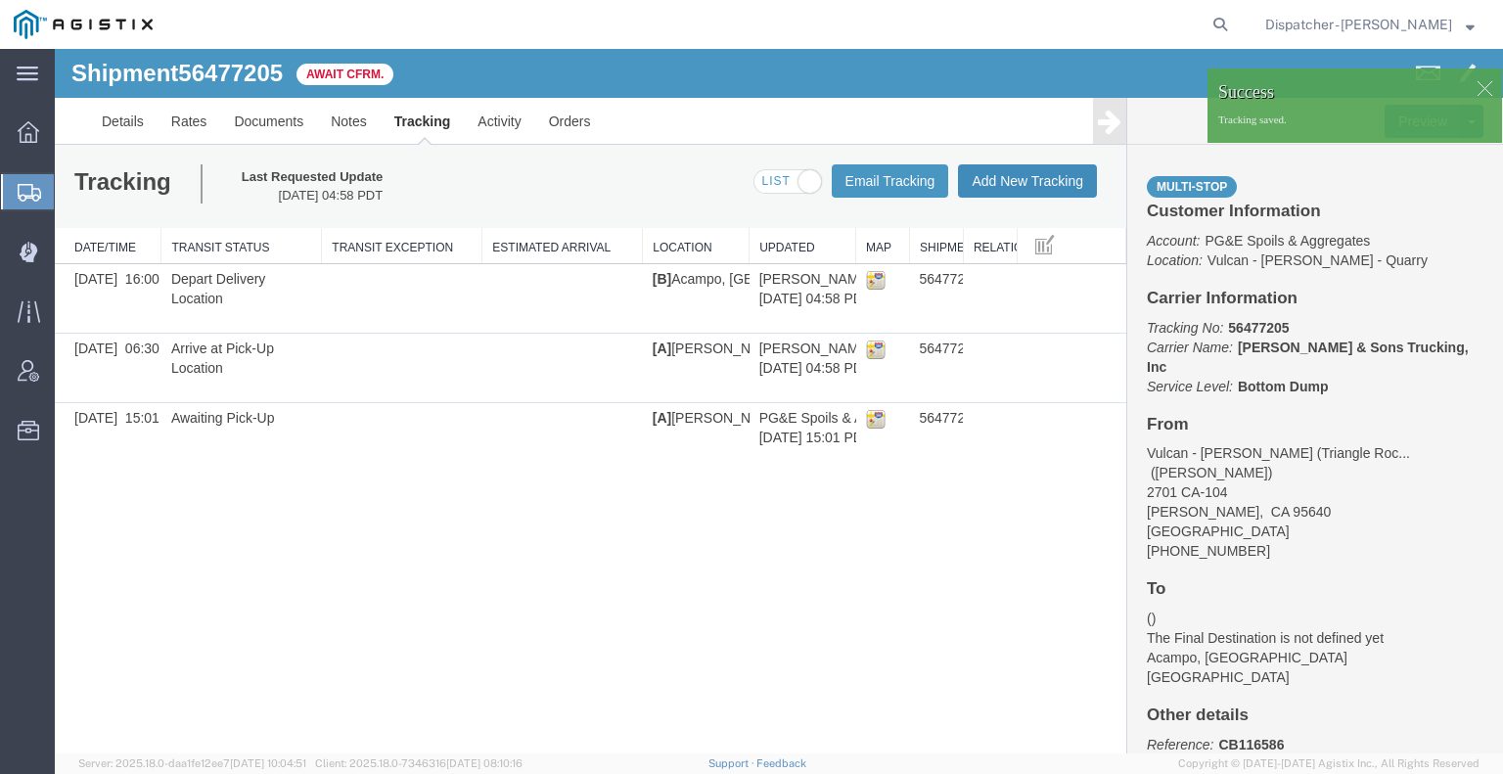
click at [1027, 185] on button "Add New Tracking" at bounding box center [1027, 180] width 139 height 33
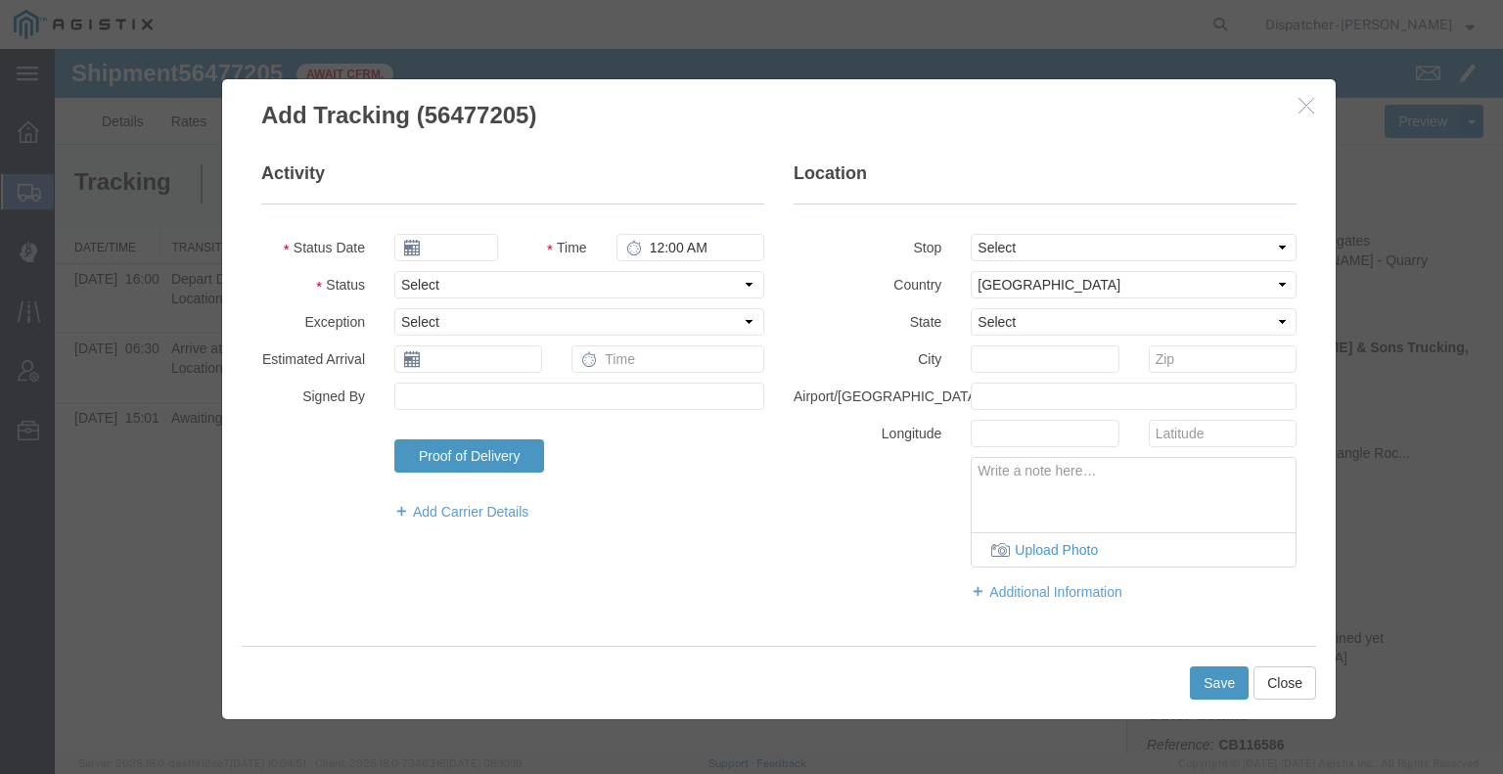
type input "[DATE]"
type input "5:00 AM"
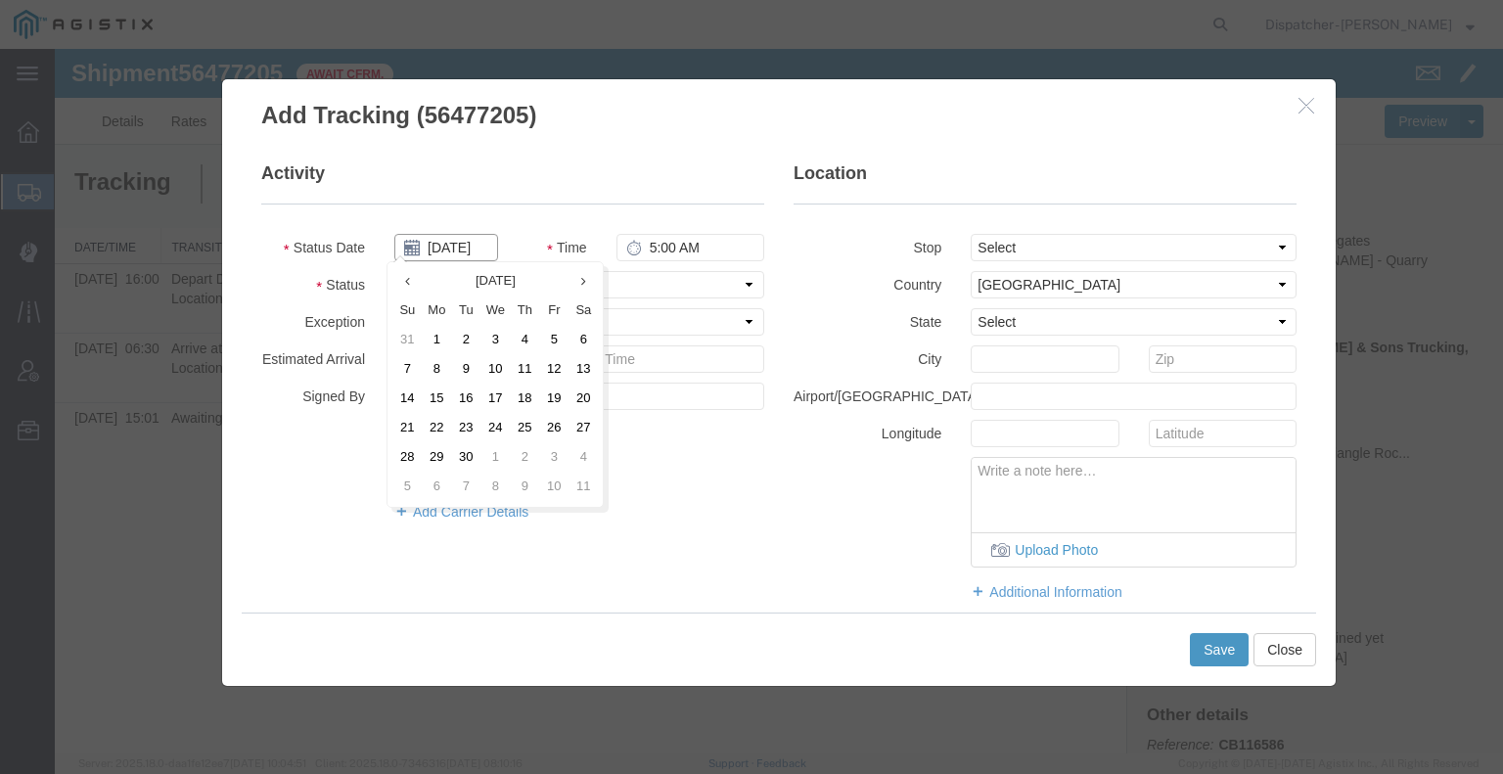
click at [468, 249] on input "[DATE]" at bounding box center [446, 247] width 104 height 27
click at [414, 275] on th at bounding box center [406, 281] width 29 height 29
drag, startPoint x: 492, startPoint y: 398, endPoint x: 520, endPoint y: 383, distance: 31.6
click at [493, 398] on td "13" at bounding box center [500, 399] width 29 height 29
type input "[DATE]"
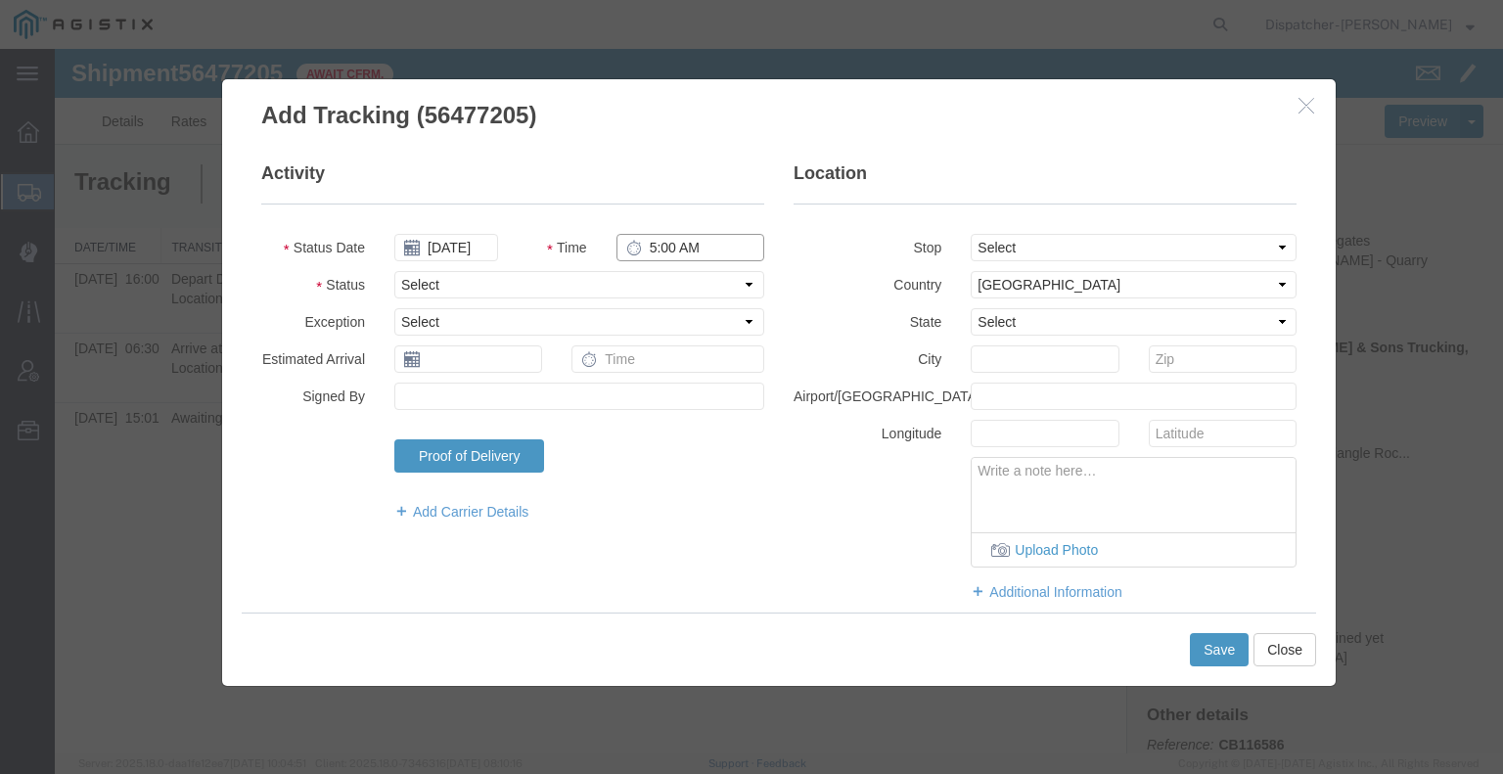
click at [707, 246] on input "5:00 AM" at bounding box center [690, 247] width 148 height 27
type input "4:00 PM"
click at [681, 283] on select "Select Arrival Notice Available Arrival Notice Imported Arrive at Delivery Loca…" at bounding box center [579, 284] width 370 height 27
select select "BREAKSTART"
click at [394, 271] on select "Select Arrival Notice Available Arrival Notice Imported Arrive at Delivery Loca…" at bounding box center [579, 284] width 370 height 27
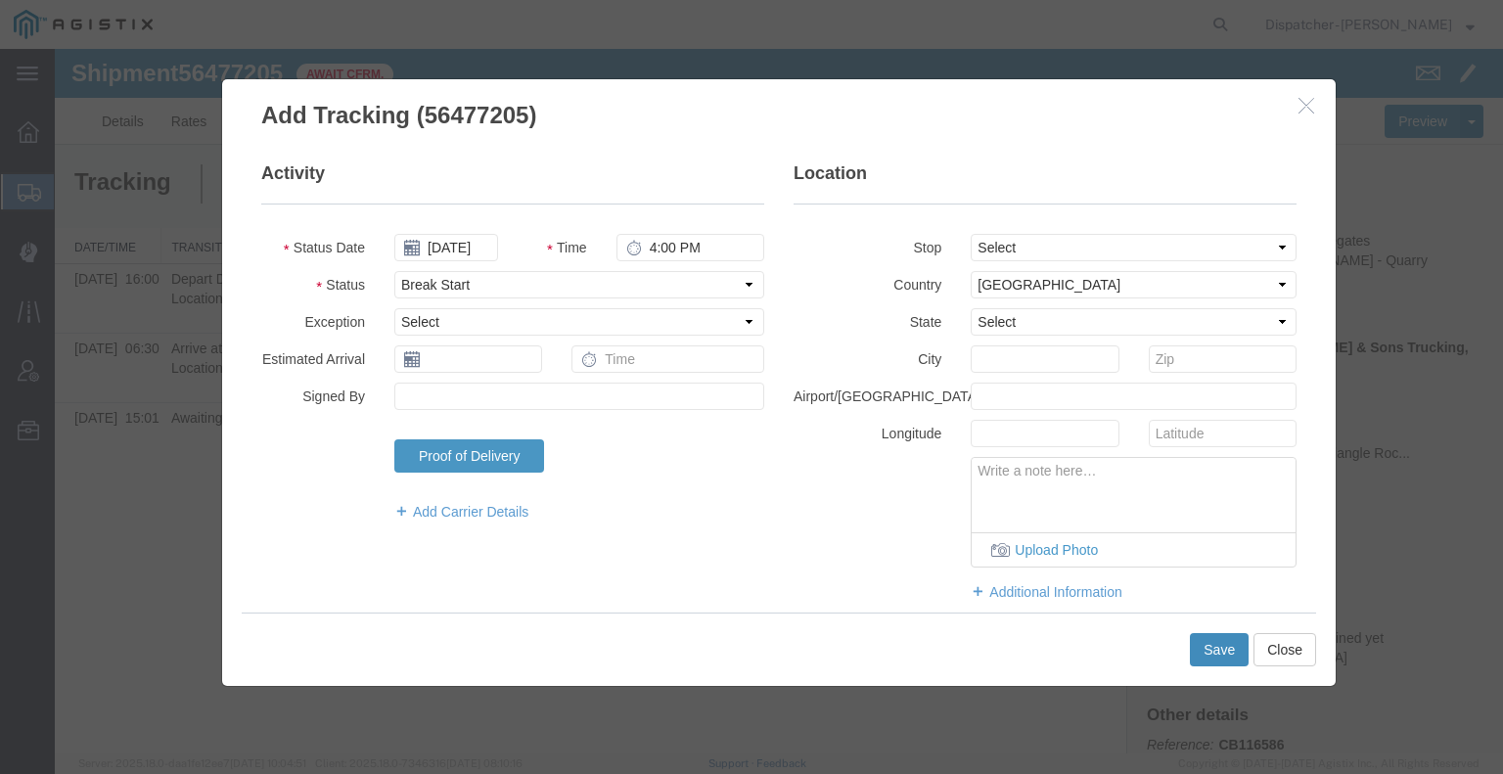
click at [1214, 654] on button "Save" at bounding box center [1219, 649] width 59 height 33
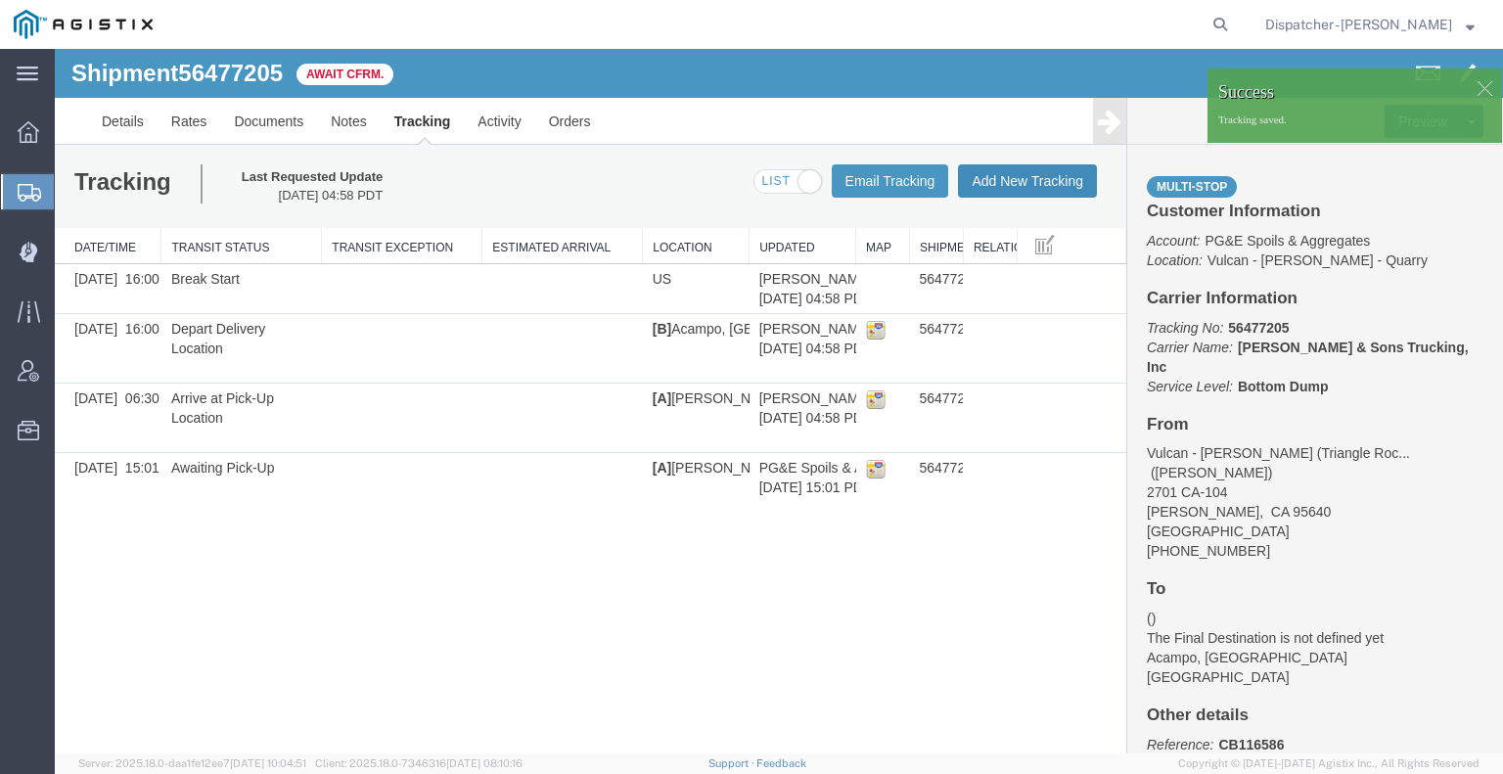
click at [1045, 179] on button "Add New Tracking" at bounding box center [1027, 180] width 139 height 33
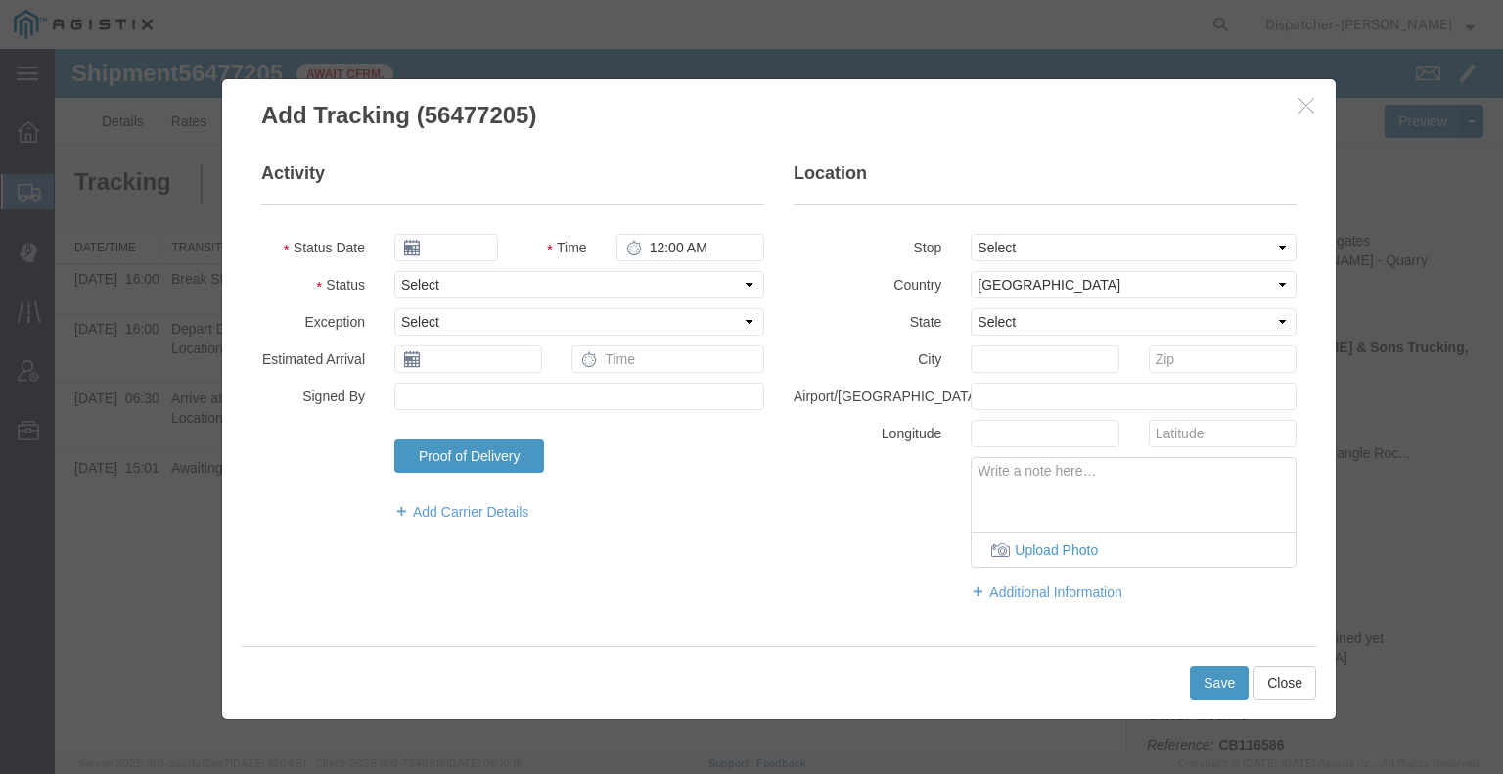
type input "[DATE]"
type input "5:00 AM"
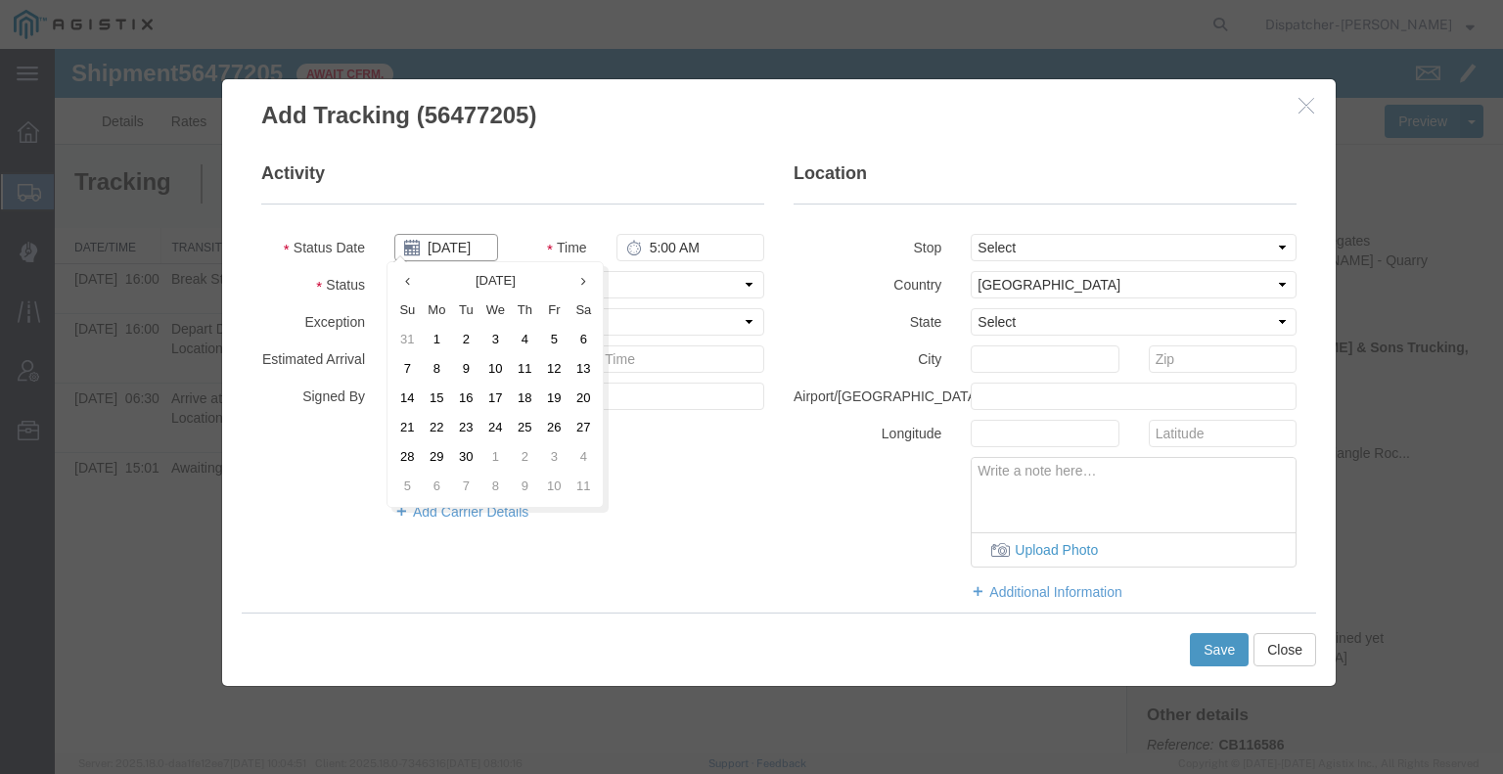
click at [450, 253] on input "[DATE]" at bounding box center [446, 247] width 104 height 27
click at [388, 285] on div "[DATE] Su Mo Tu We Th Fr Sa 31 1 2 3 4 5 6 7 8 9 10 11 12 13 14 15 16 17 18 19 …" at bounding box center [495, 384] width 217 height 247
click at [419, 281] on th at bounding box center [412, 281] width 29 height 29
click at [503, 408] on td "13" at bounding box center [500, 399] width 29 height 29
type input "[DATE]"
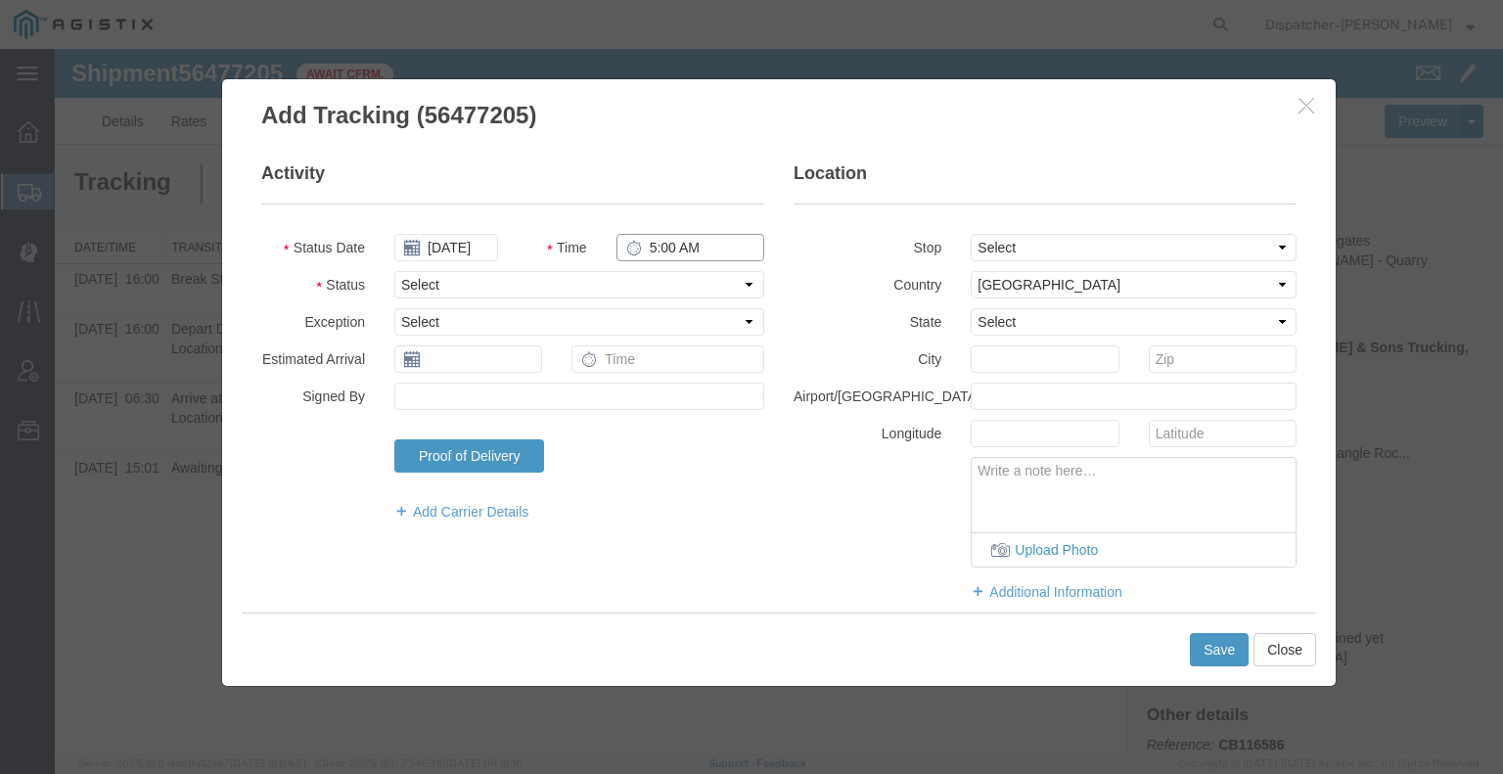
click at [656, 246] on input "5:00 AM" at bounding box center [690, 247] width 148 height 27
type input "4:30 PM"
click at [654, 287] on select "Select Arrival Notice Available Arrival Notice Imported Arrive at Delivery Loca…" at bounding box center [579, 284] width 370 height 27
select select "BREAKSTOP"
click at [394, 271] on select "Select Arrival Notice Available Arrival Notice Imported Arrive at Delivery Loca…" at bounding box center [579, 284] width 370 height 27
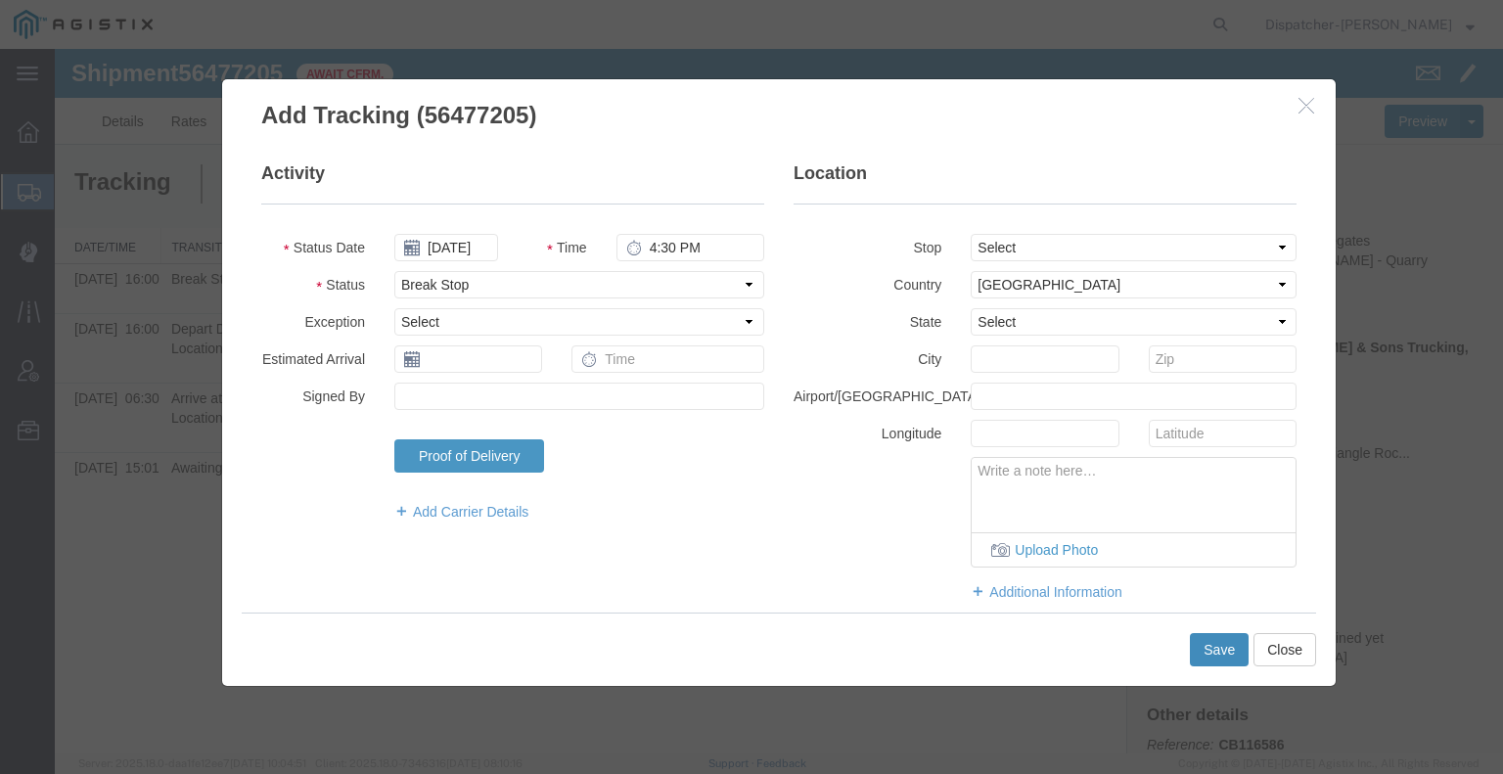
click at [1209, 657] on button "Save" at bounding box center [1219, 649] width 59 height 33
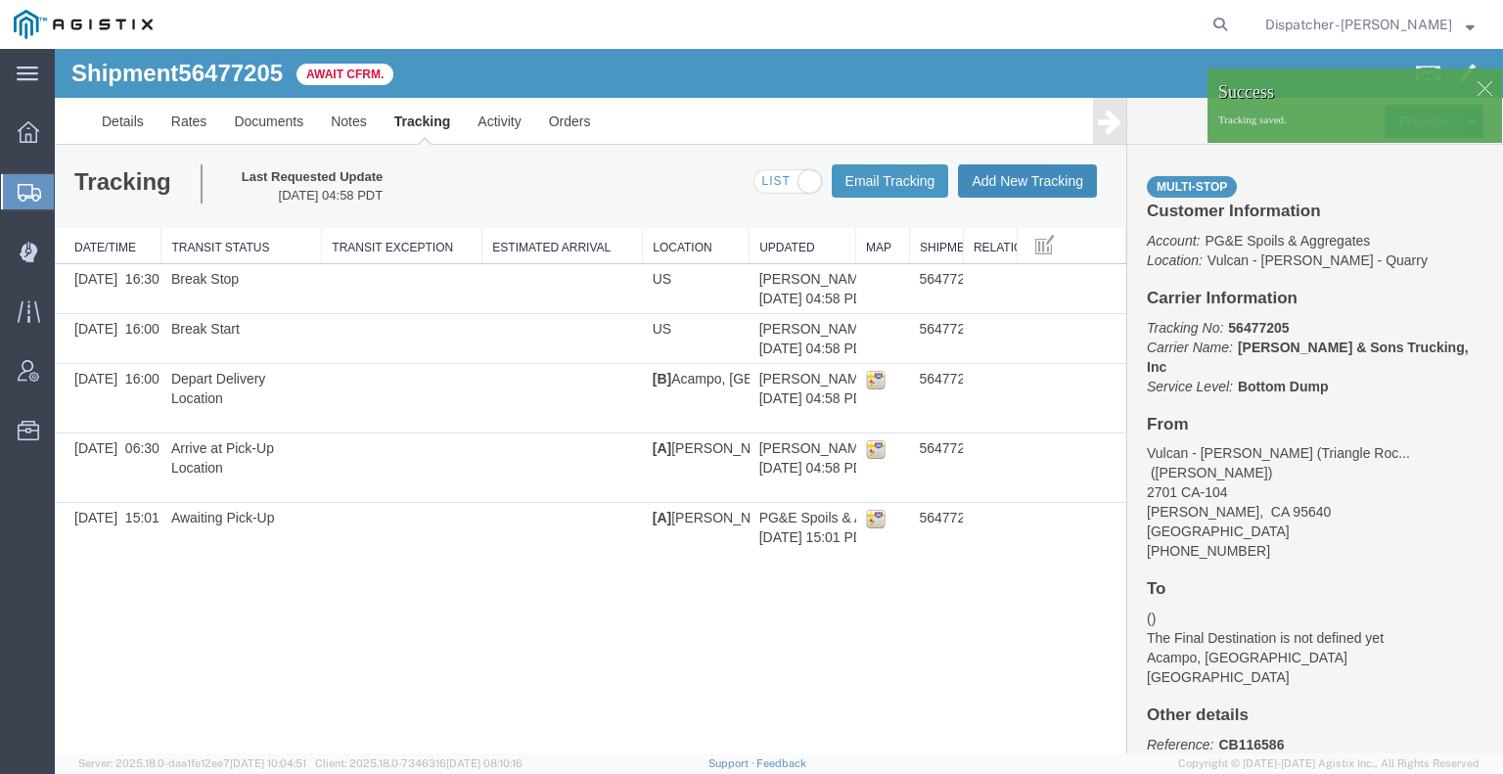
click at [1038, 194] on button "Add New Tracking" at bounding box center [1027, 180] width 139 height 33
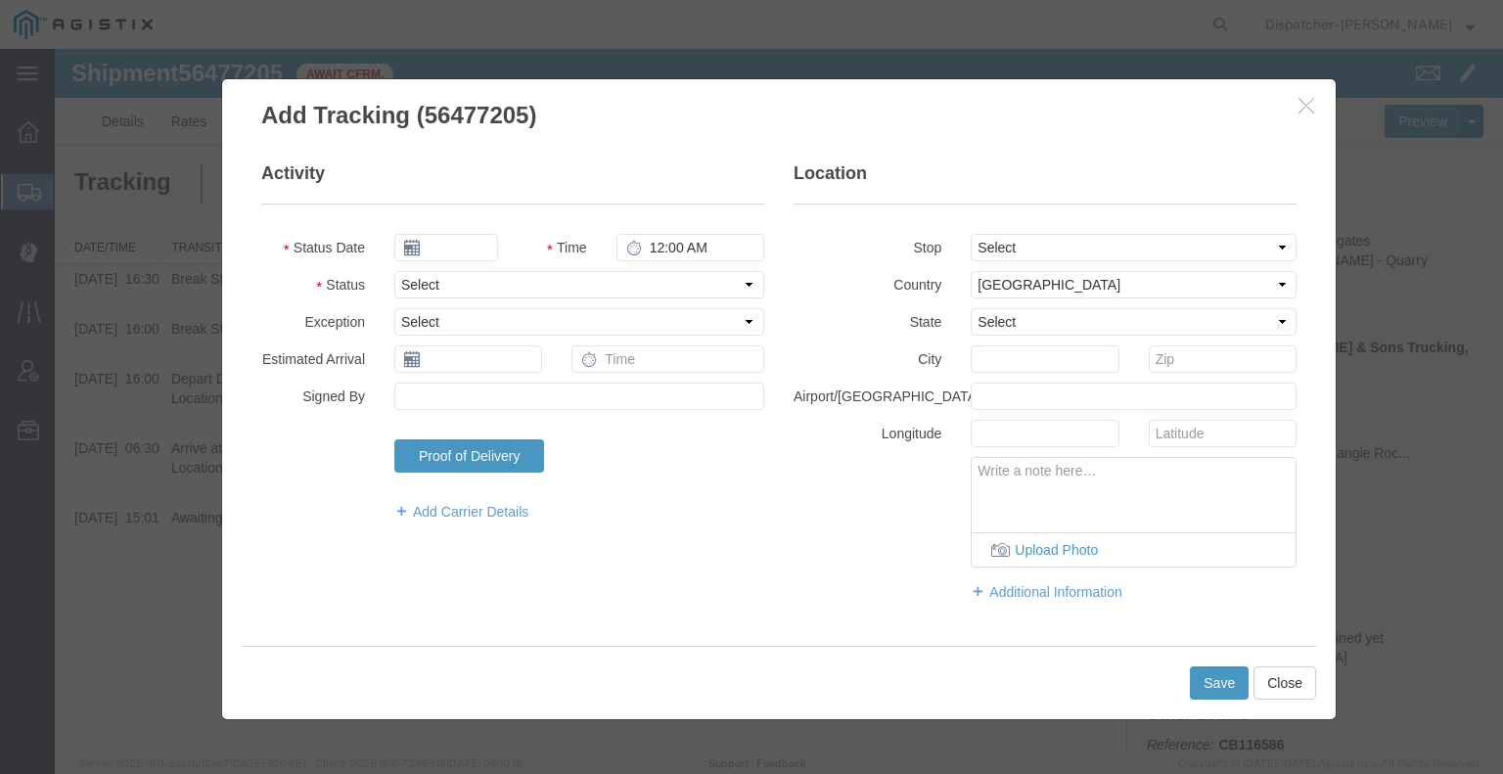
type input "[DATE]"
type input "5:00 AM"
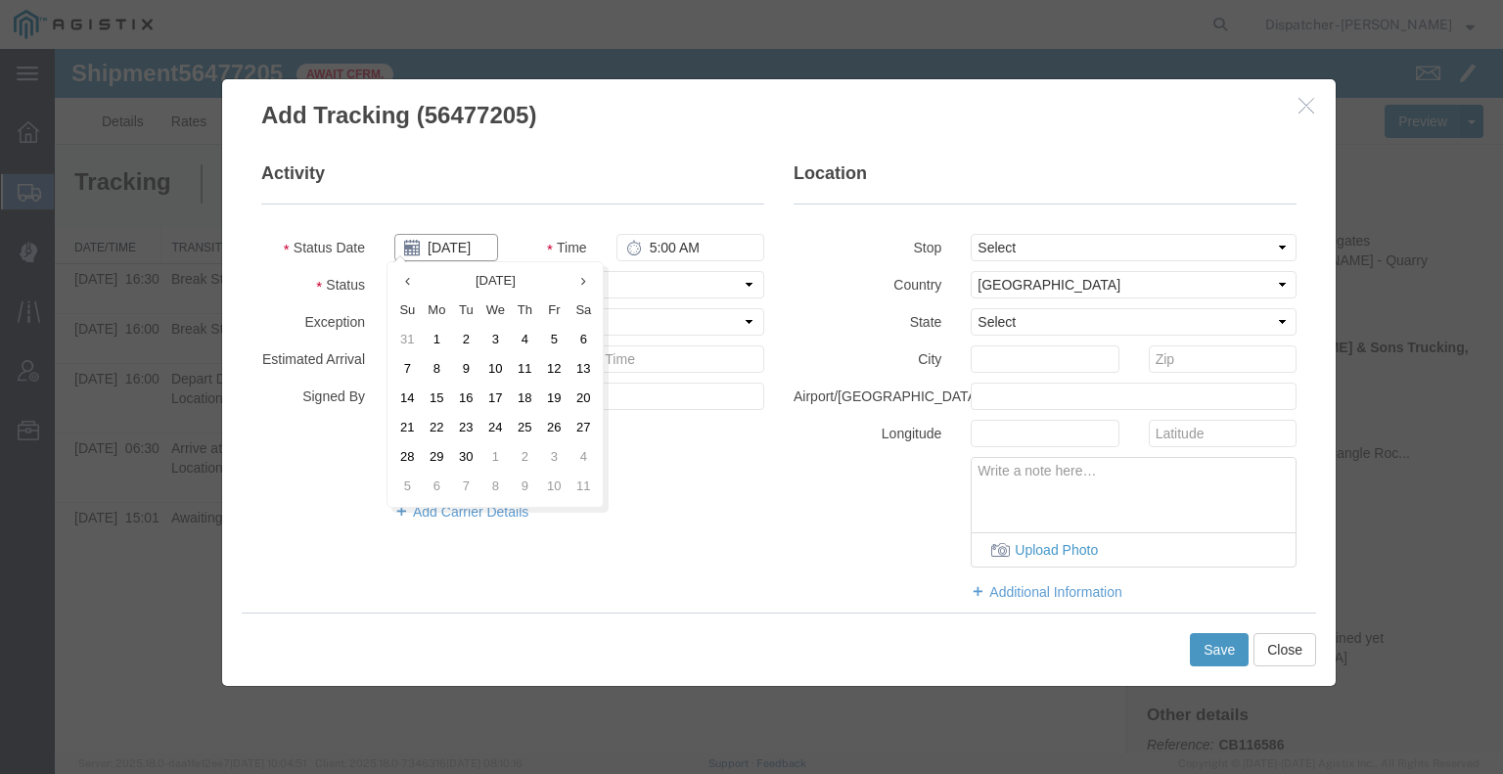
click at [446, 253] on input "[DATE]" at bounding box center [446, 247] width 104 height 27
click at [400, 273] on th at bounding box center [406, 281] width 29 height 29
click at [495, 393] on td "13" at bounding box center [500, 399] width 29 height 29
type input "[DATE]"
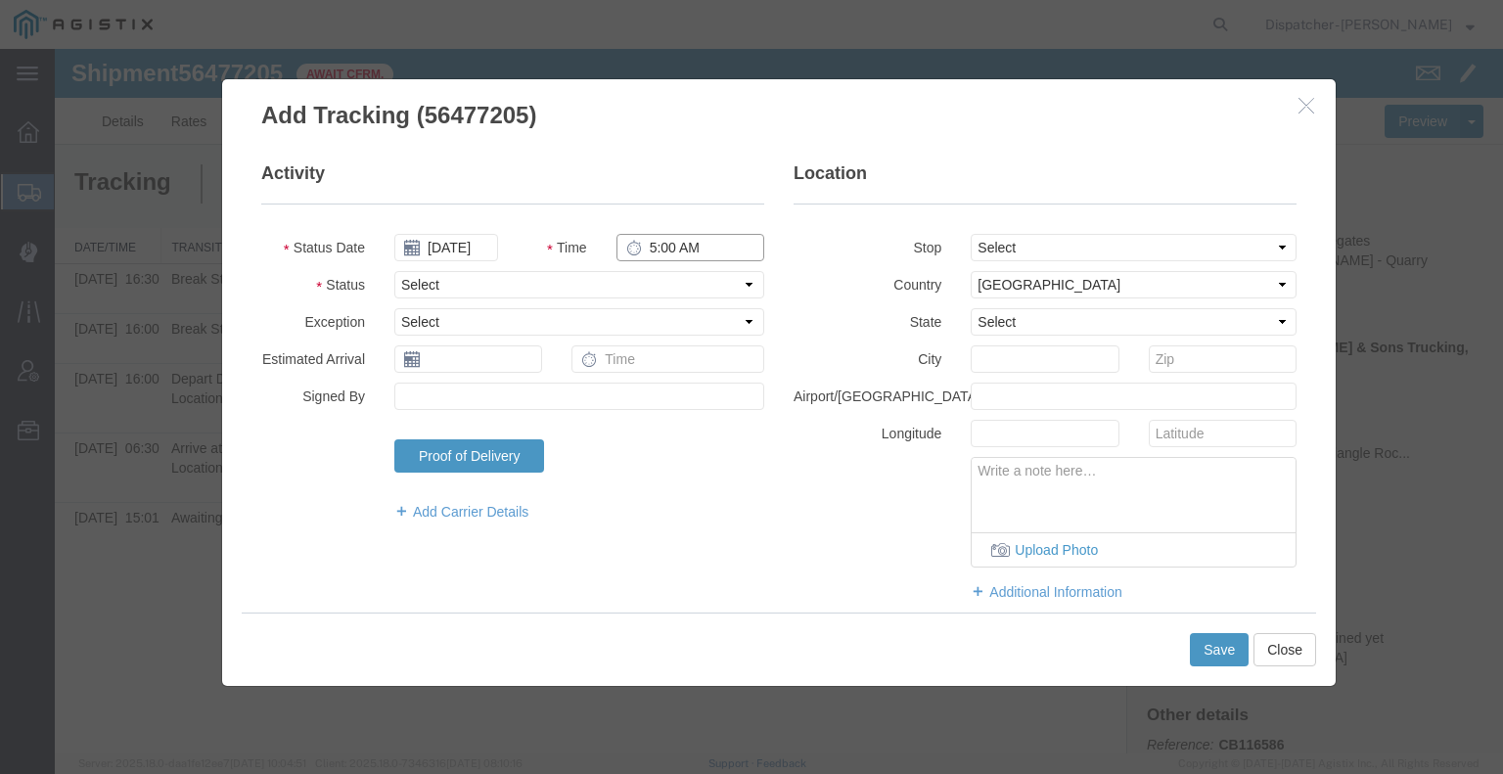
click at [693, 243] on input "5:00 AM" at bounding box center [690, 247] width 148 height 27
type input "5:00 PM"
drag, startPoint x: 673, startPoint y: 285, endPoint x: 665, endPoint y: 293, distance: 11.1
click at [673, 285] on select "Select Arrival Notice Available Arrival Notice Imported Arrive at Delivery Loca…" at bounding box center [579, 284] width 370 height 27
select select "DELIVRED"
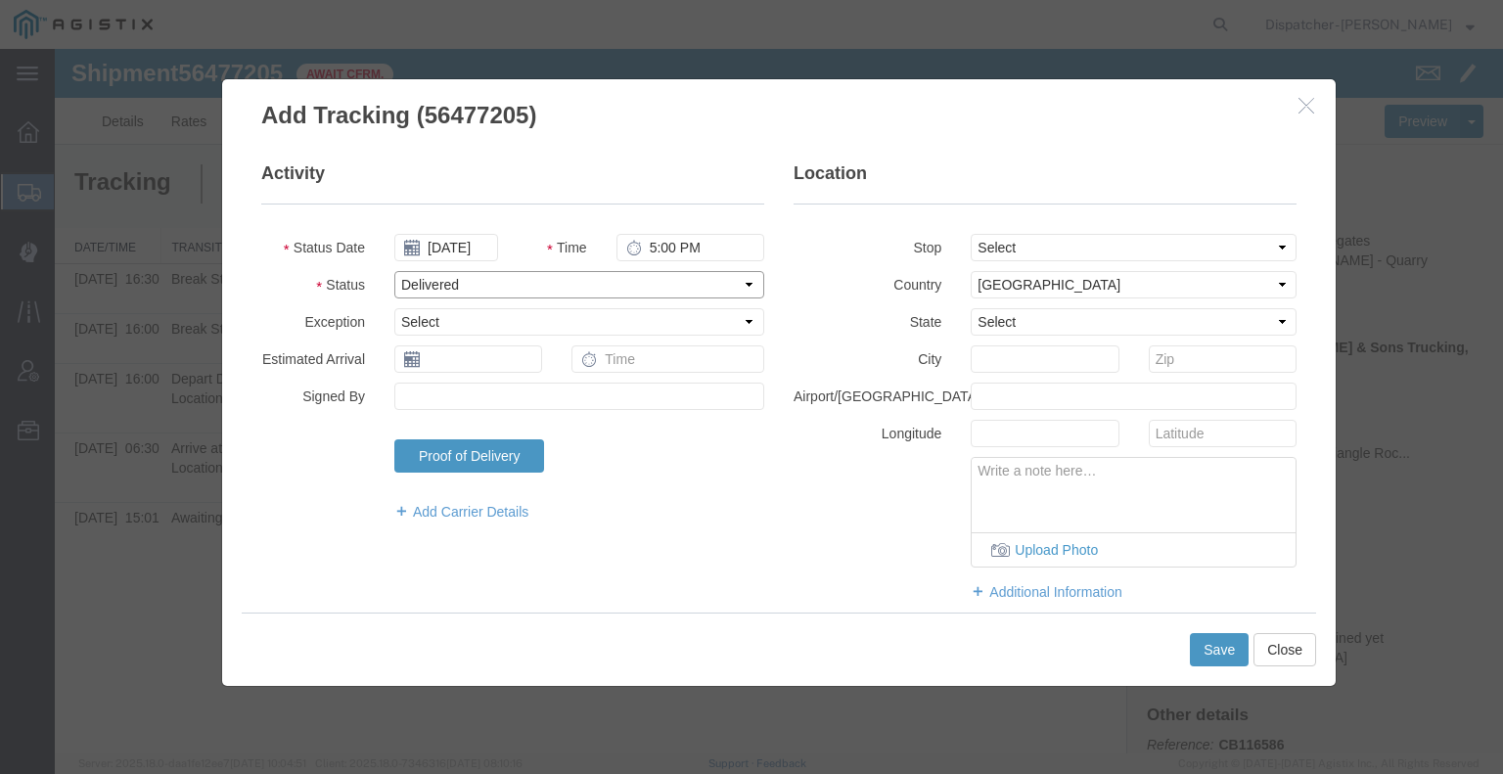
click at [394, 271] on select "Select Arrival Notice Available Arrival Notice Imported Arrive at Delivery Loca…" at bounding box center [579, 284] width 370 height 27
click at [1211, 655] on button "Save" at bounding box center [1219, 649] width 59 height 33
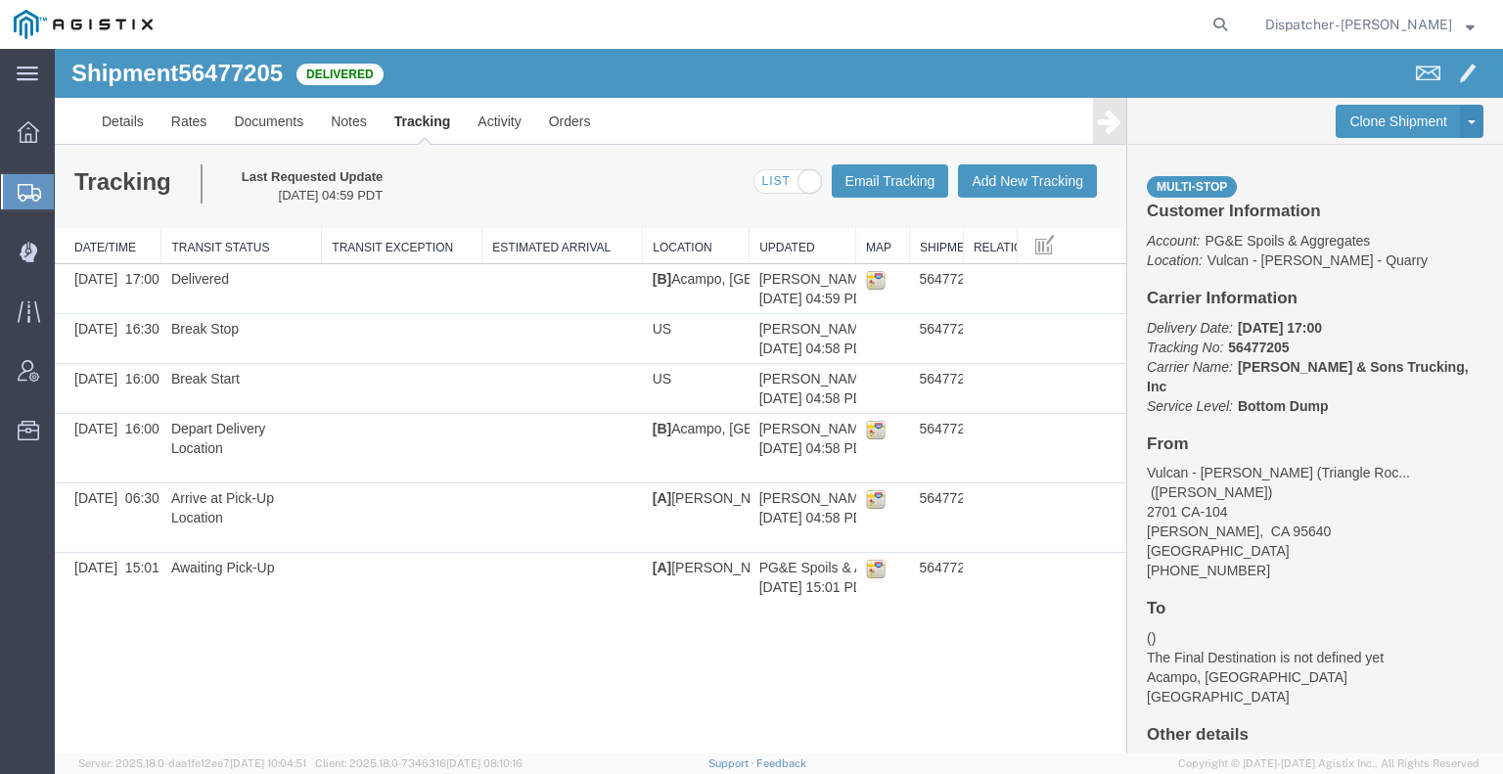
click at [132, 657] on div "Shipment 56477205 6 of 6 Delivered Details Rates Documents Notes Tracking Activ…" at bounding box center [779, 401] width 1448 height 705
click at [257, 115] on link "Documents" at bounding box center [268, 121] width 97 height 47
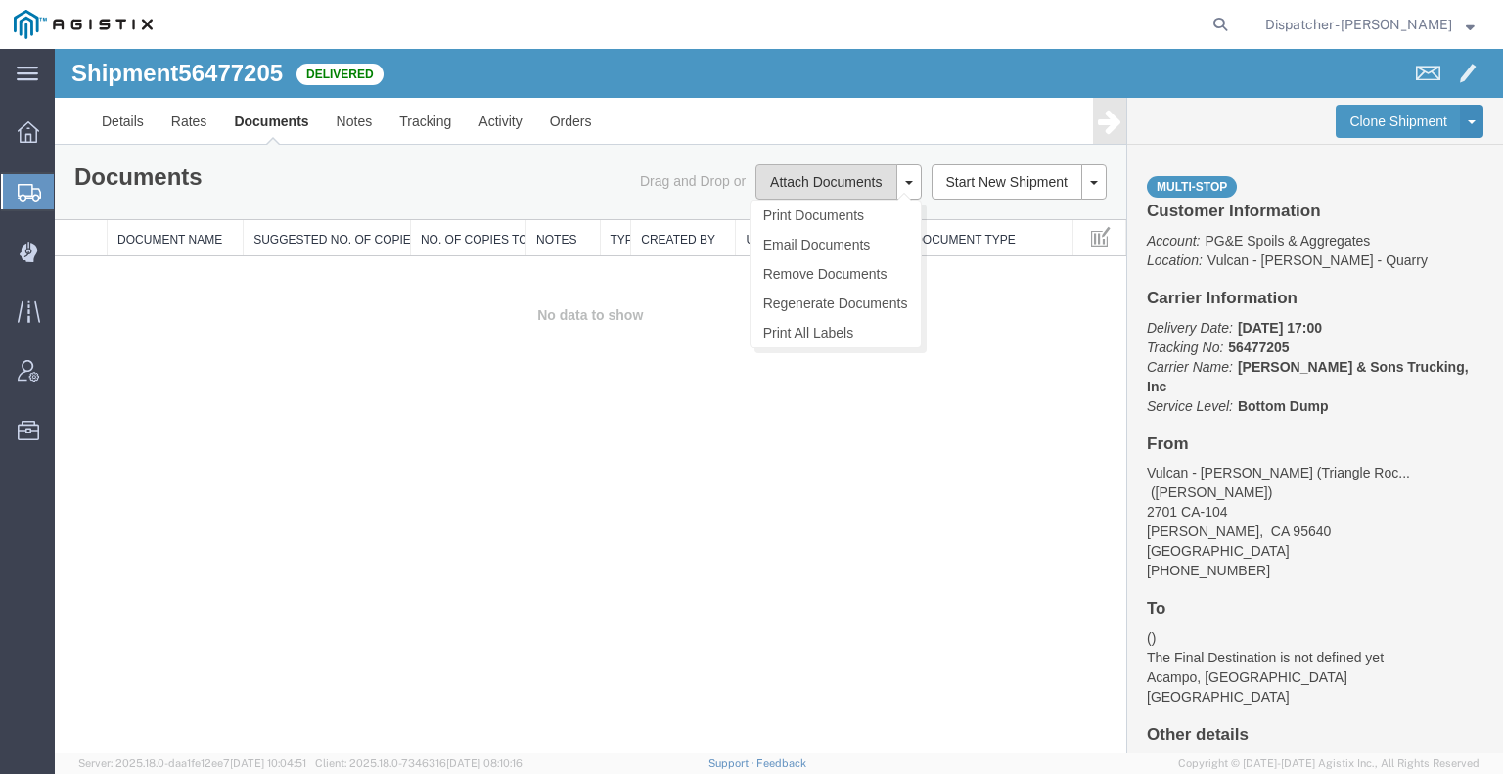
click at [832, 171] on button "Attach Documents" at bounding box center [825, 181] width 141 height 35
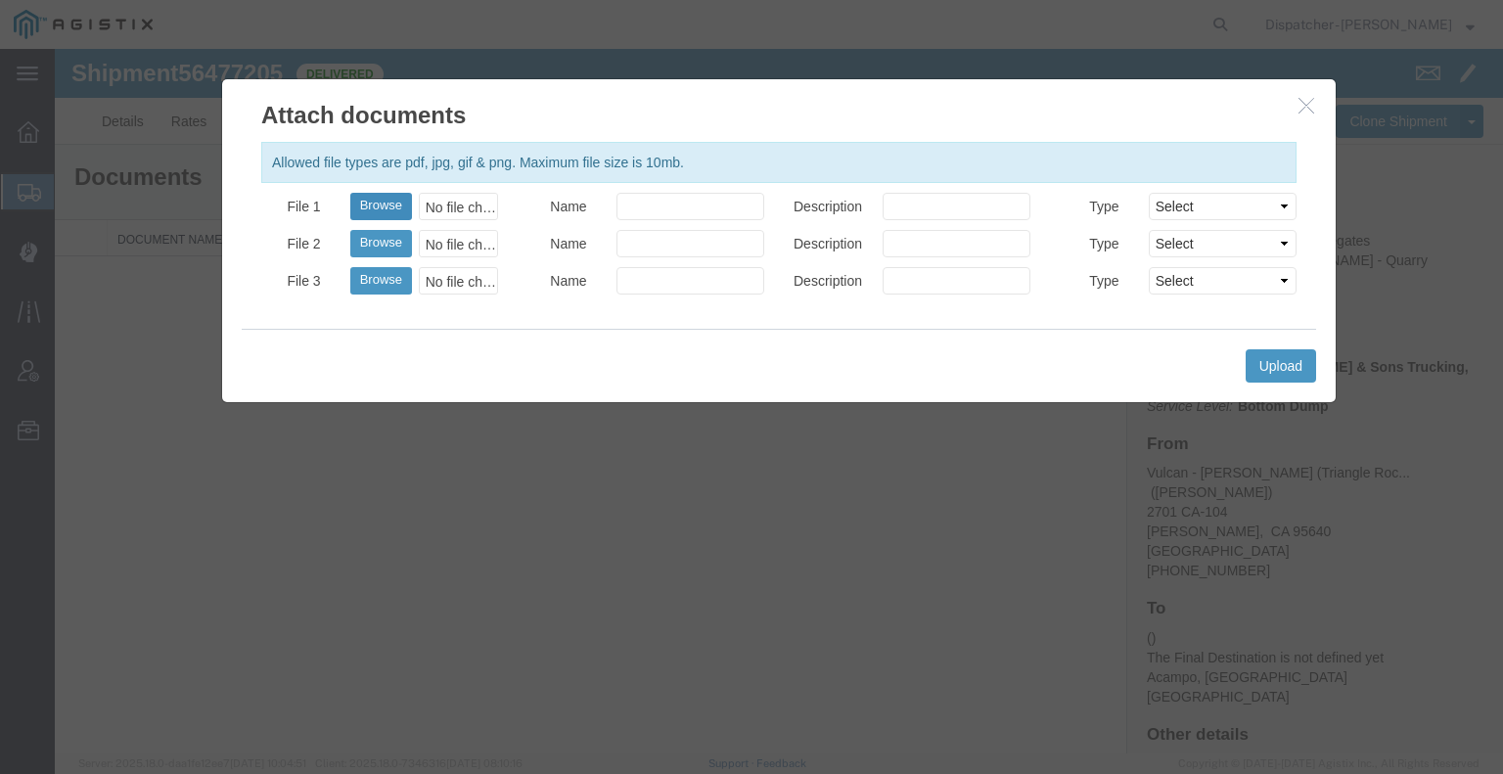
click at [376, 205] on button "Browse" at bounding box center [381, 206] width 62 height 27
type input "C:\fakepath\56477205trktag.pdf"
click at [1268, 354] on button "Upload" at bounding box center [1281, 365] width 70 height 33
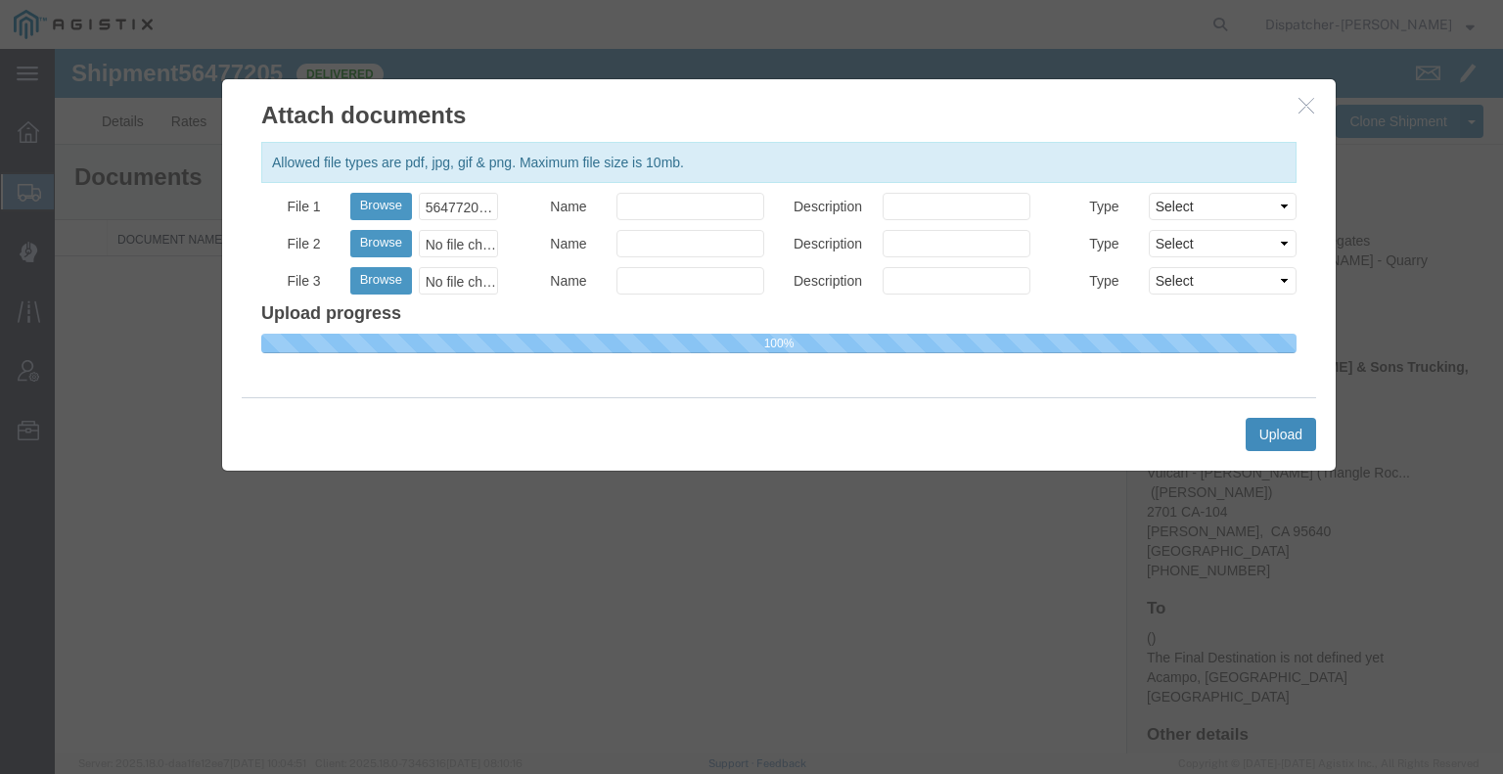
select select
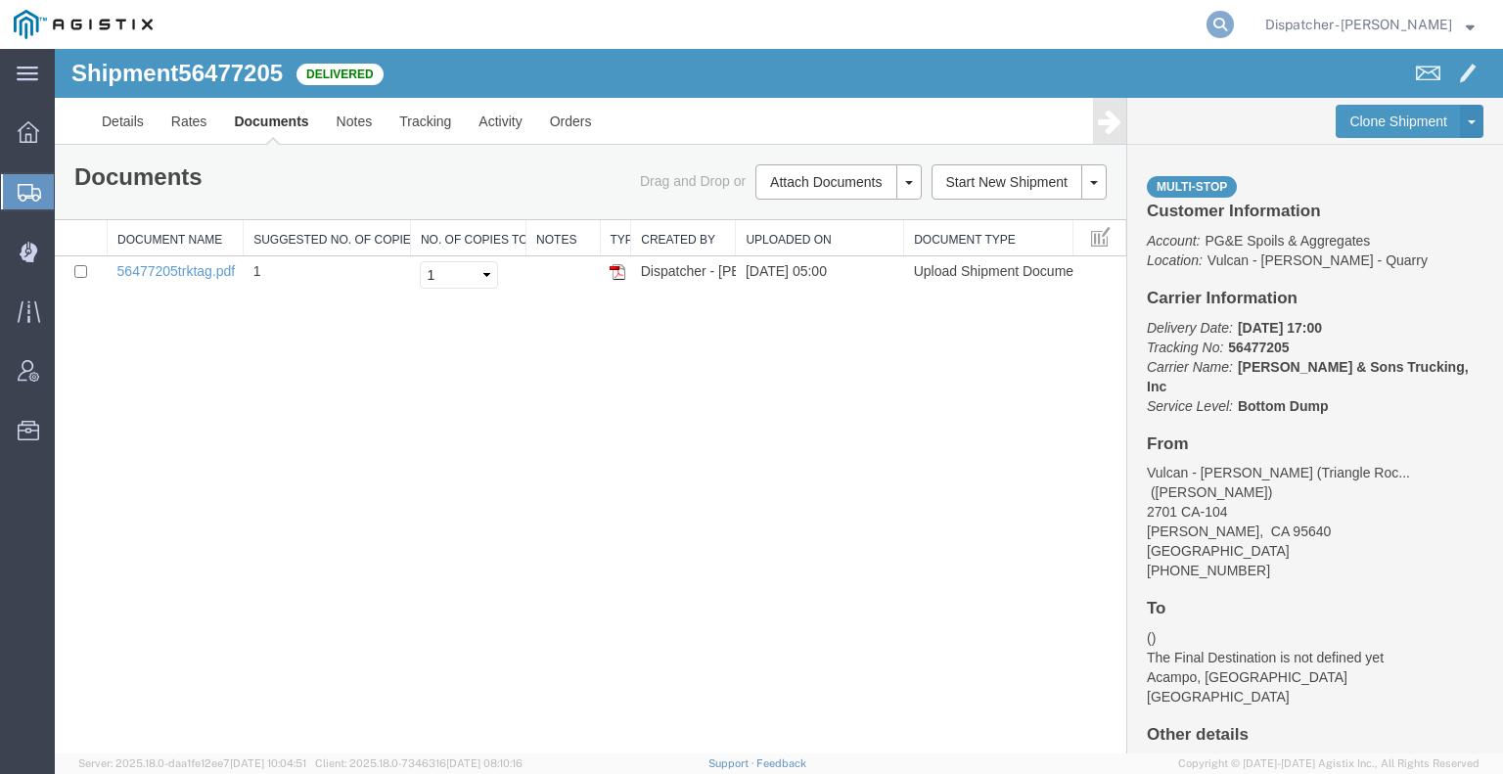
click at [1207, 22] on icon at bounding box center [1220, 24] width 27 height 27
type input "56477209"
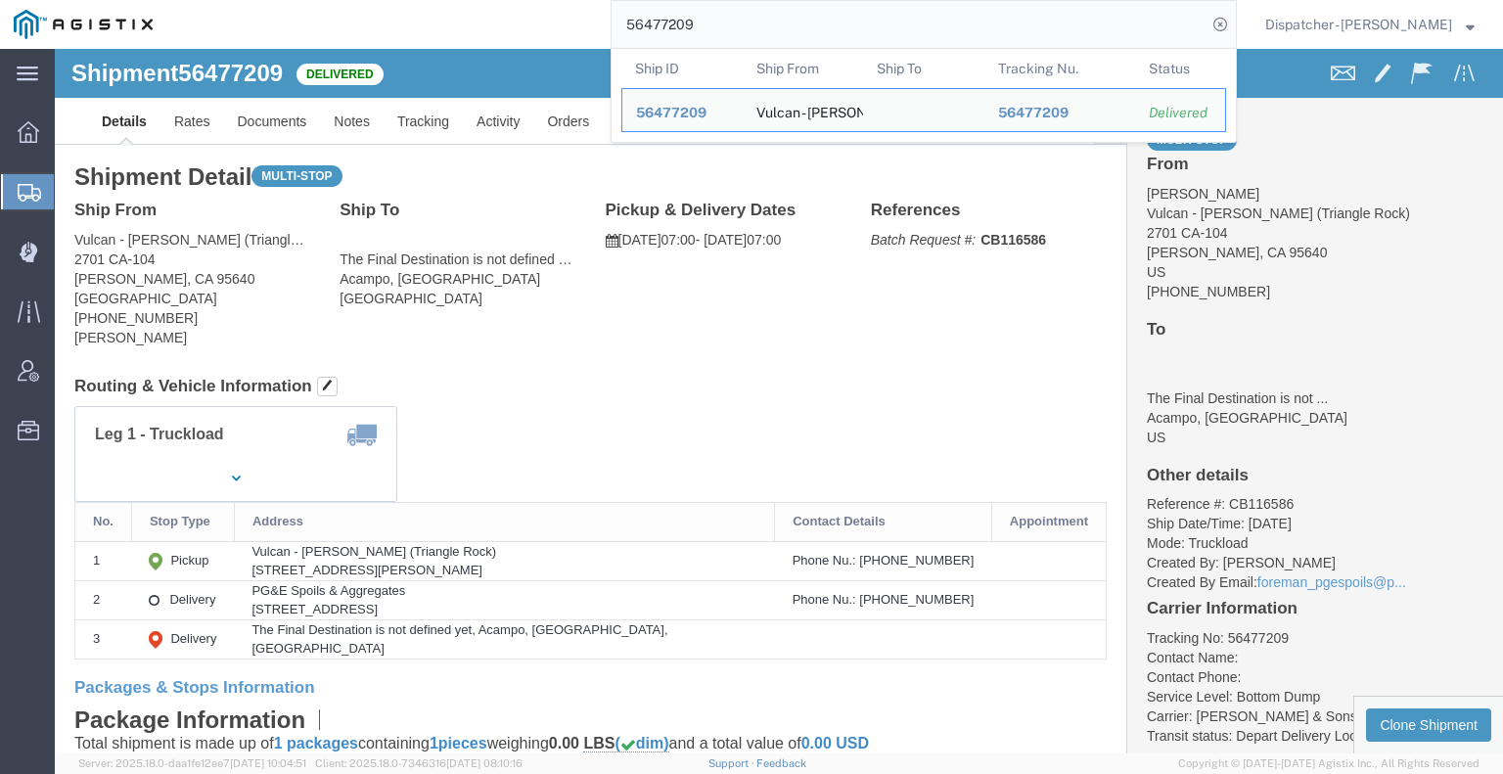
click at [176, 7] on div "56477209 Ship ID Ship From Ship To Tracking Nu. Status Ship ID 56477209 Ship Fr…" at bounding box center [701, 24] width 1071 height 49
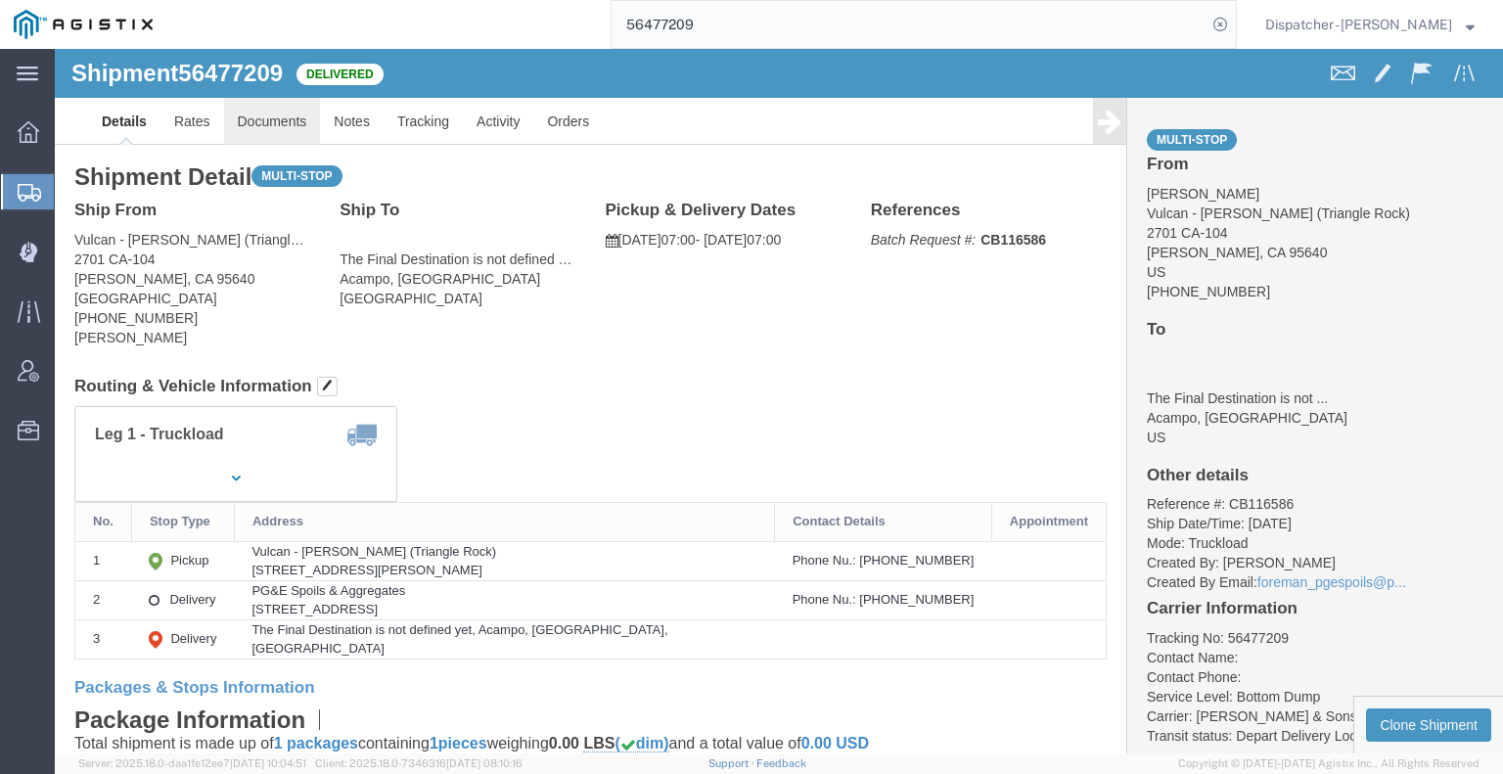
click link "Documents"
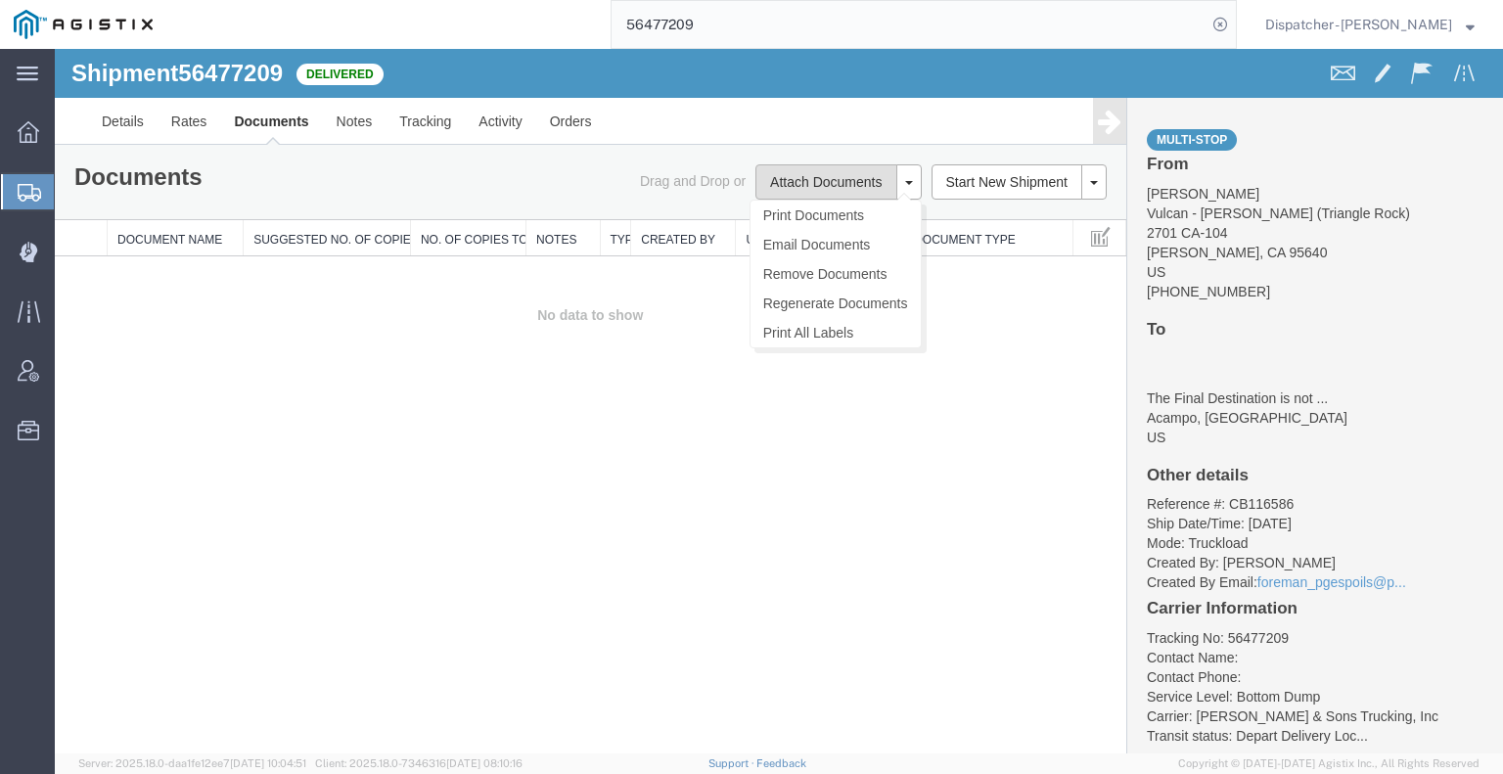
click at [776, 175] on button "Attach Documents" at bounding box center [825, 181] width 141 height 35
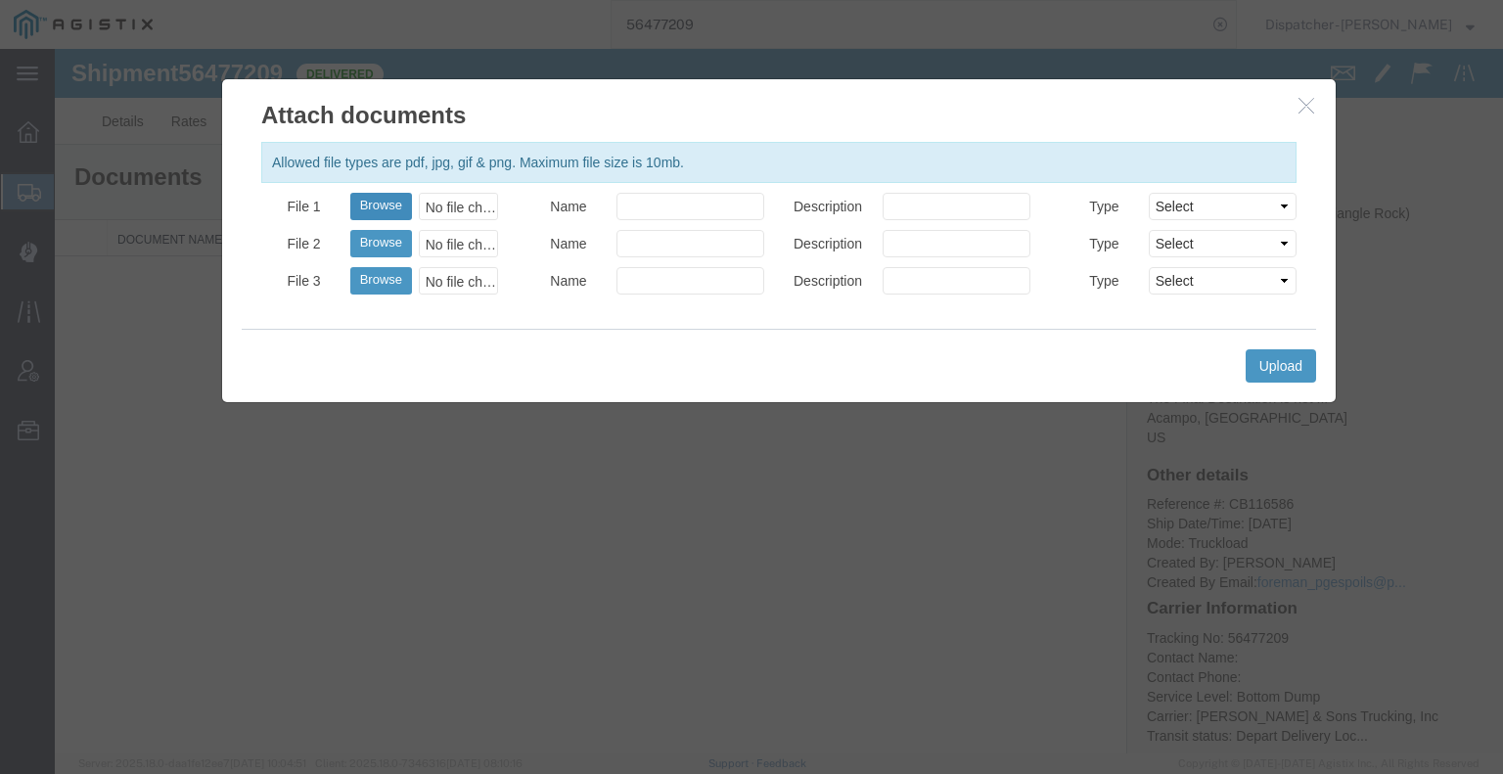
click at [397, 205] on button "Browse" at bounding box center [381, 206] width 62 height 27
type input "C:\fakepath\56477209trktag.pdf"
click at [1285, 349] on button "Upload" at bounding box center [1281, 365] width 70 height 33
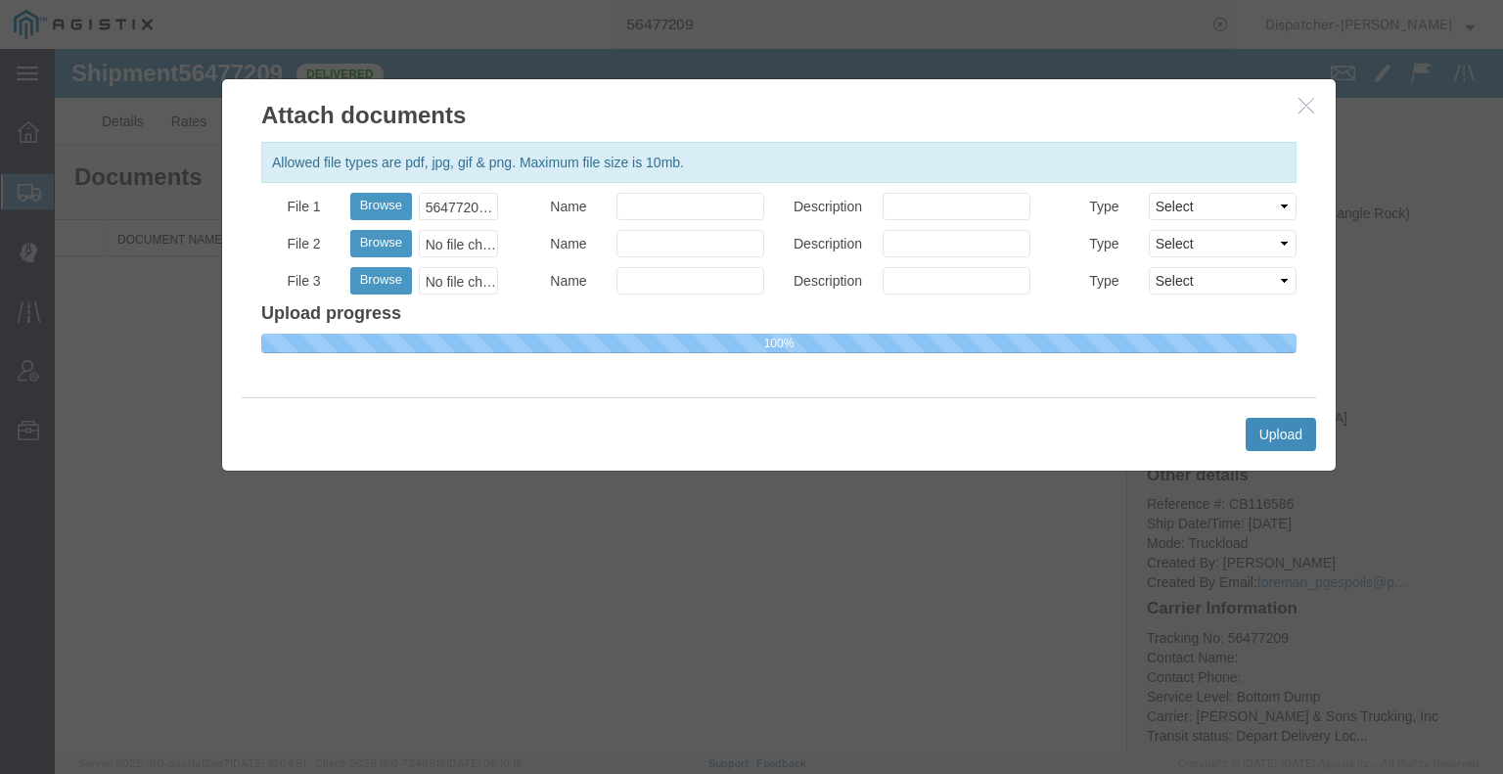
select select
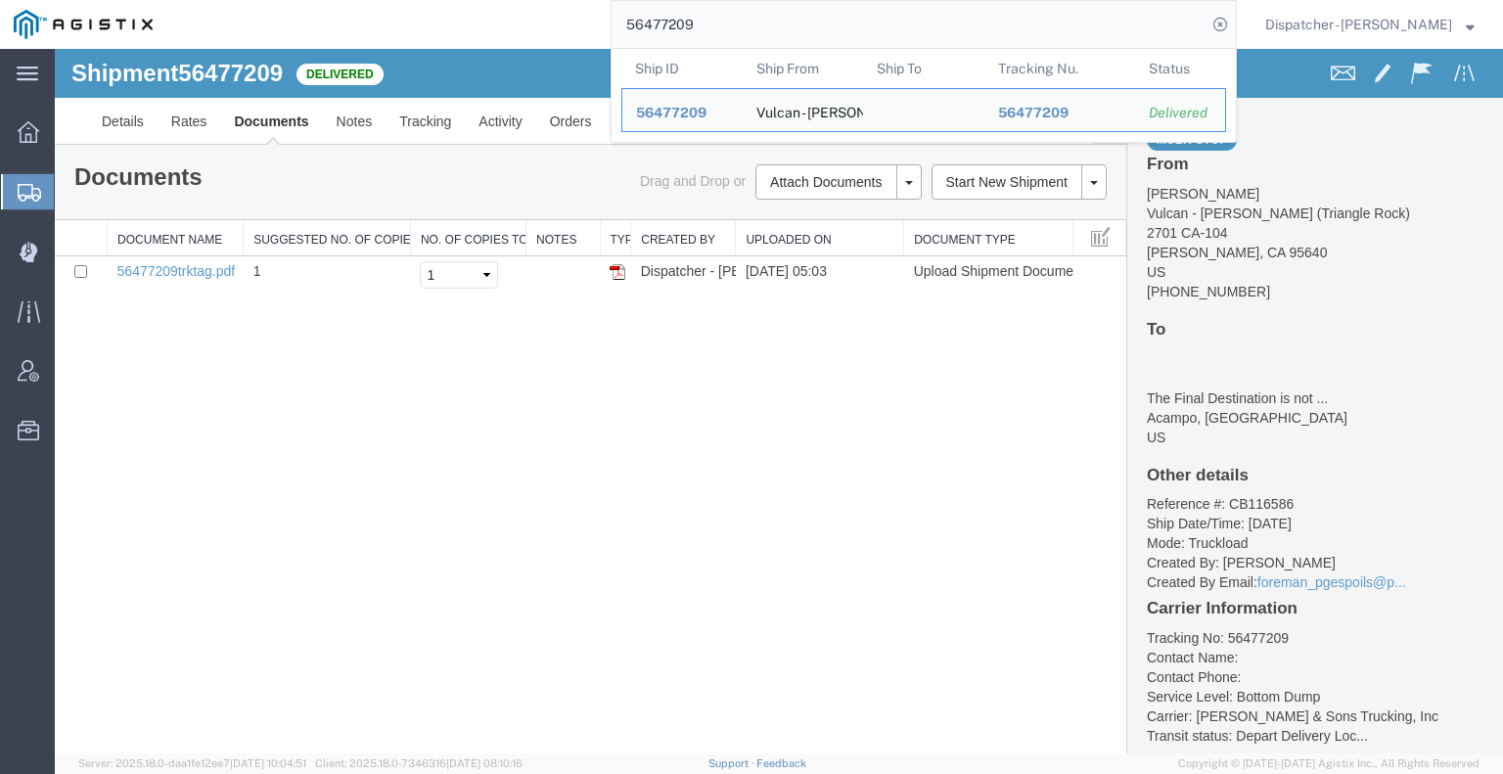
drag, startPoint x: 742, startPoint y: 37, endPoint x: 536, endPoint y: 20, distance: 206.3
click at [544, 23] on div "56477209 Ship ID Ship From Ship To Tracking Nu. Status Ship ID 56477209 Ship Fr…" at bounding box center [701, 24] width 1071 height 49
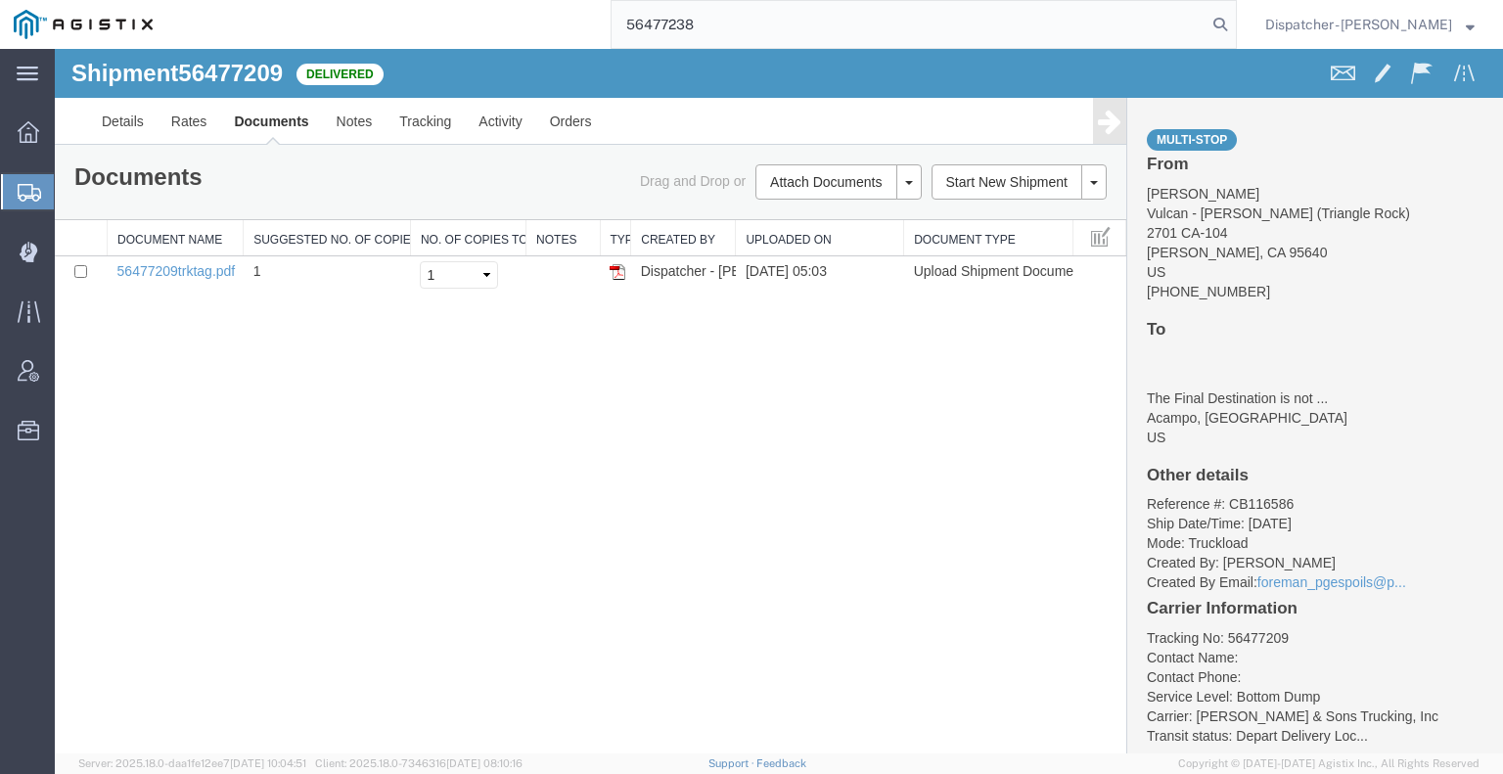
type input "56477238"
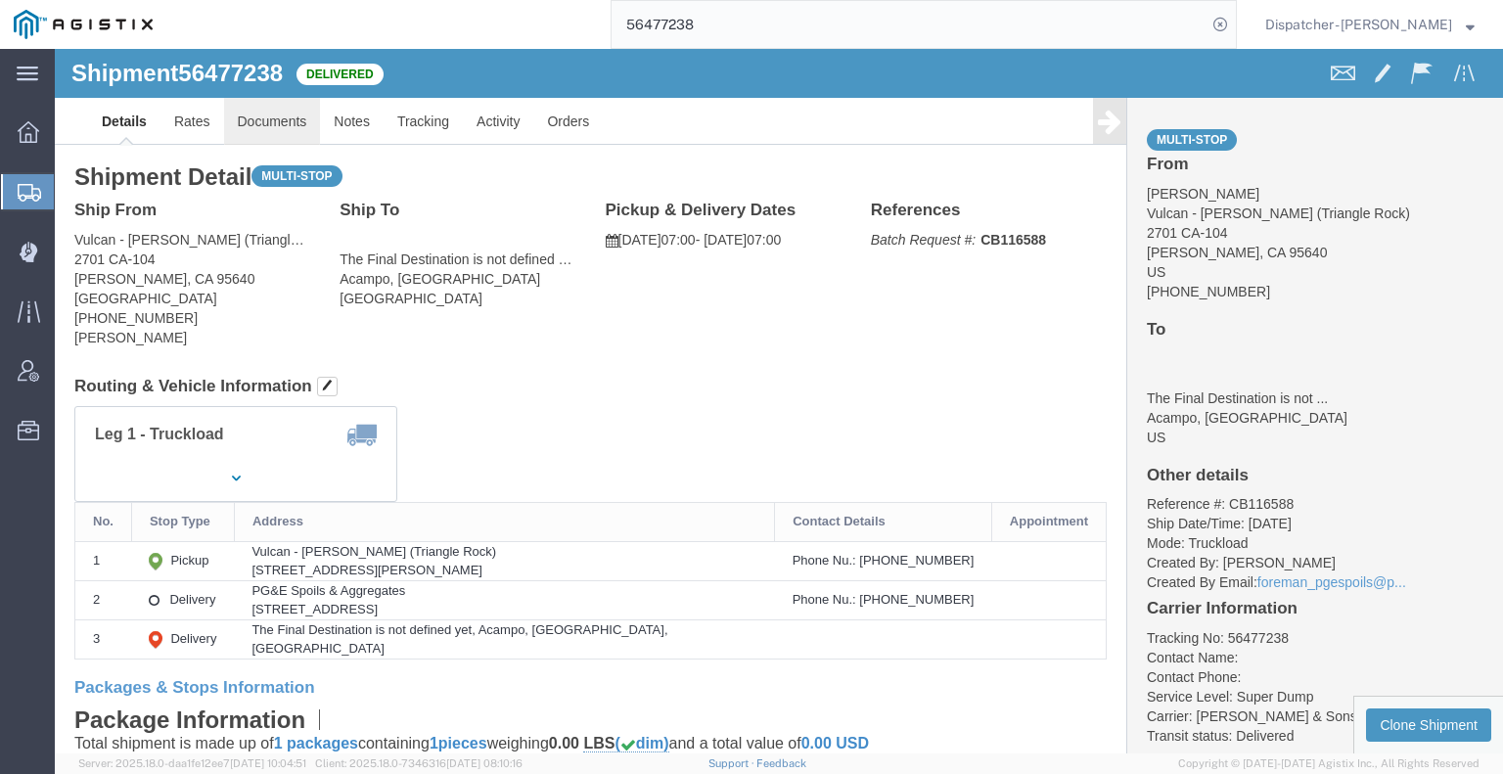
click link "Documents"
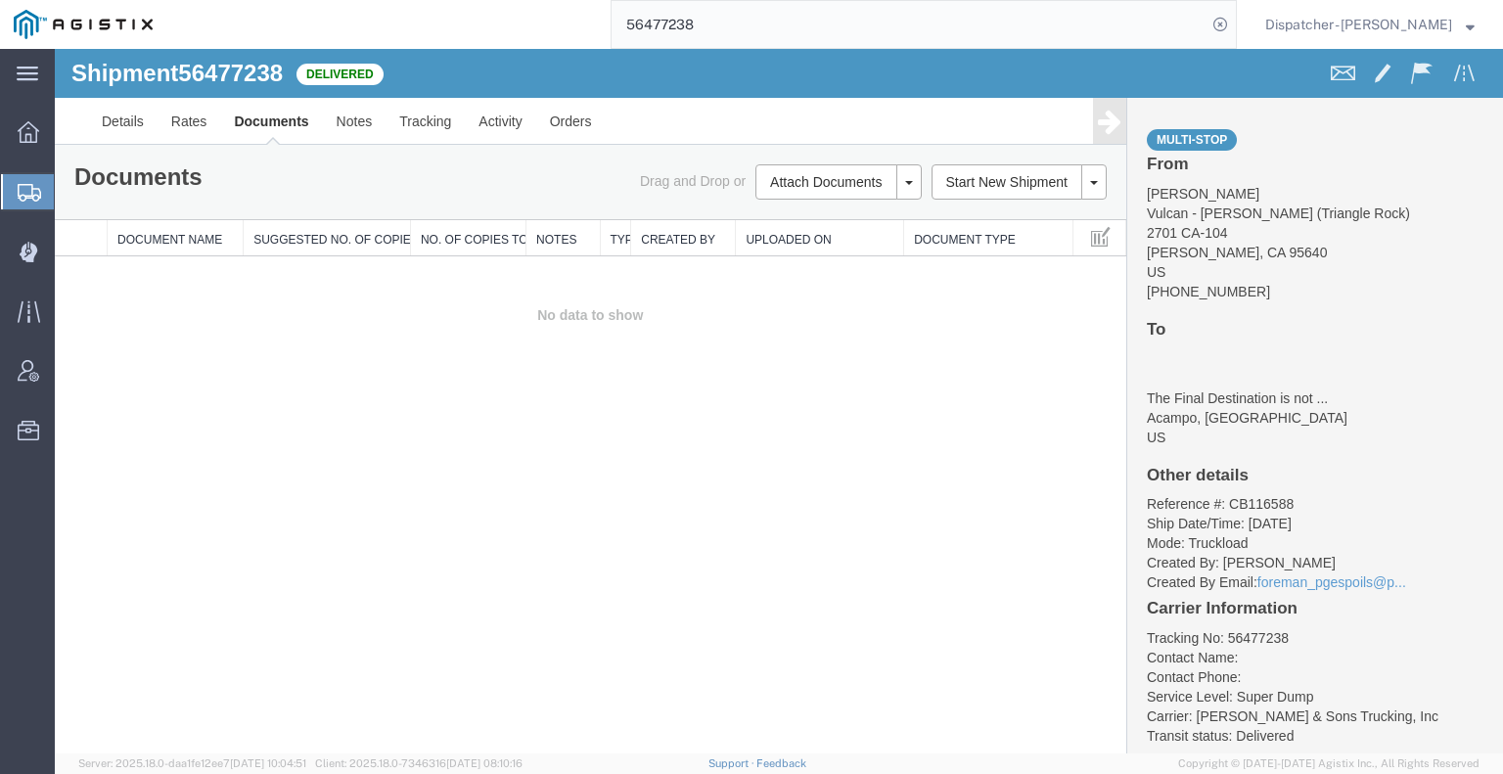
click at [172, 472] on div "Shipment 56477238 0 of 0 Delivered Details Rates Documents Notes Tracking Activ…" at bounding box center [779, 401] width 1448 height 705
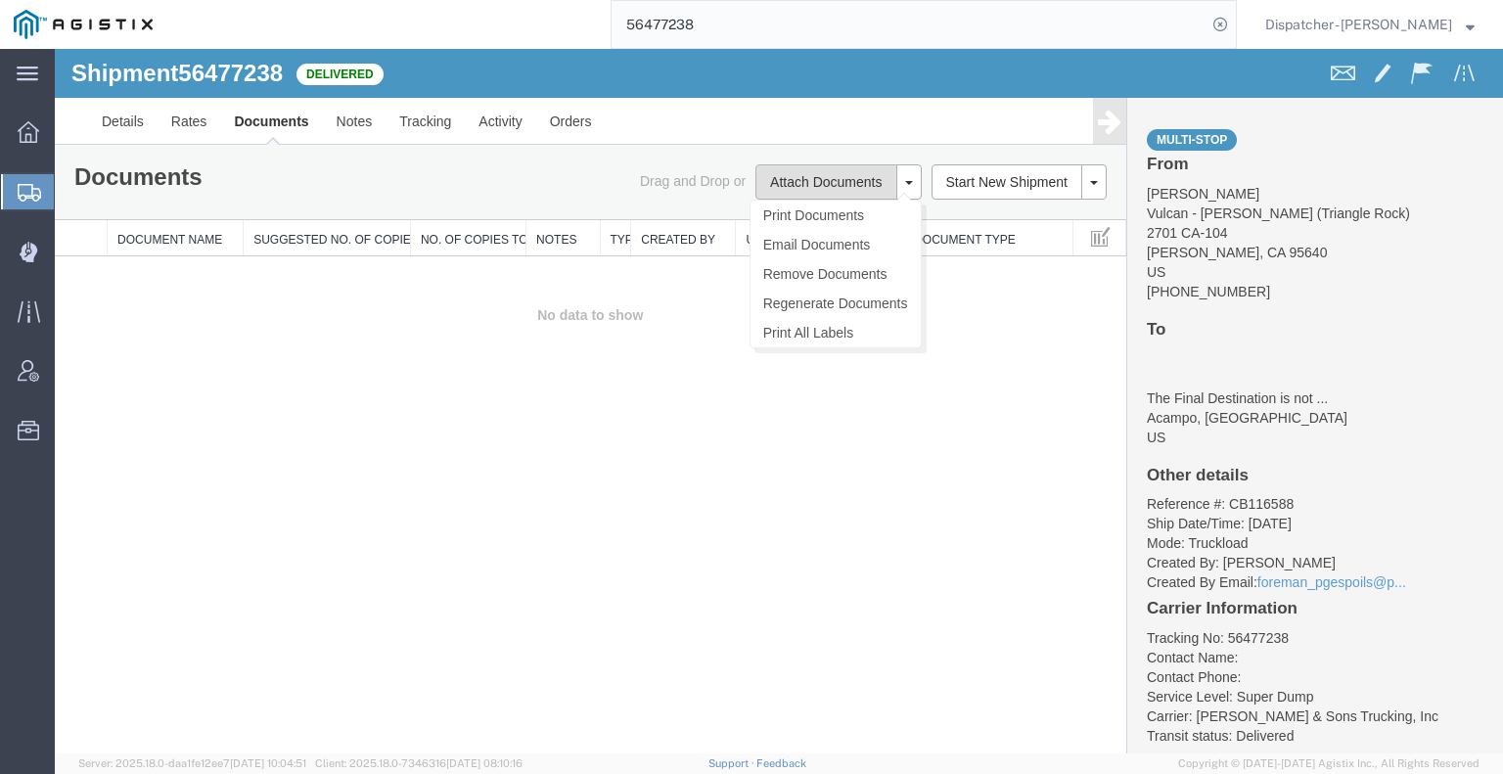
click at [811, 178] on button "Attach Documents" at bounding box center [825, 181] width 141 height 35
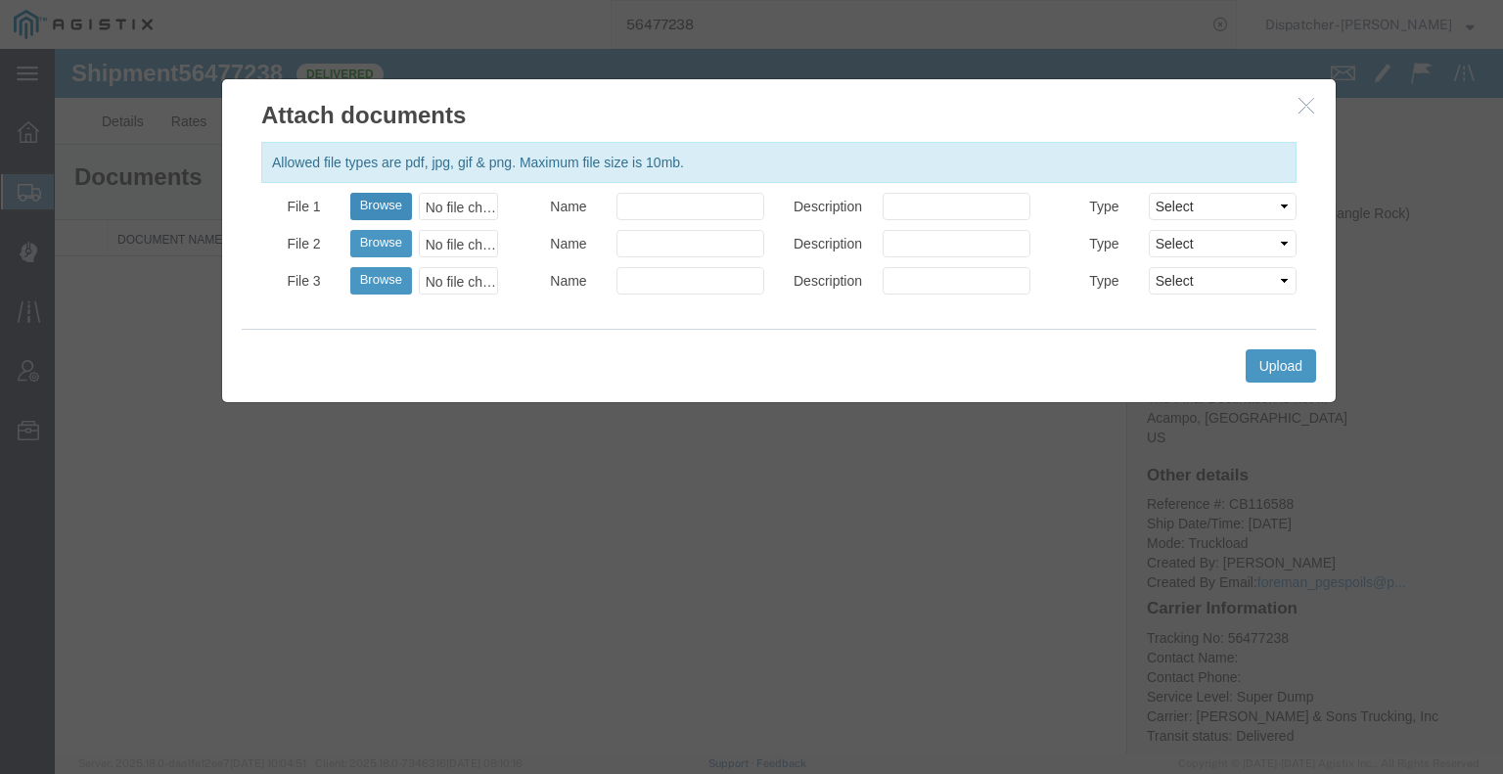
click at [384, 211] on button "Browse" at bounding box center [381, 206] width 62 height 27
type input "C:\fakepath\56477238trktag.pdf"
click at [1257, 352] on button "Upload" at bounding box center [1281, 365] width 70 height 33
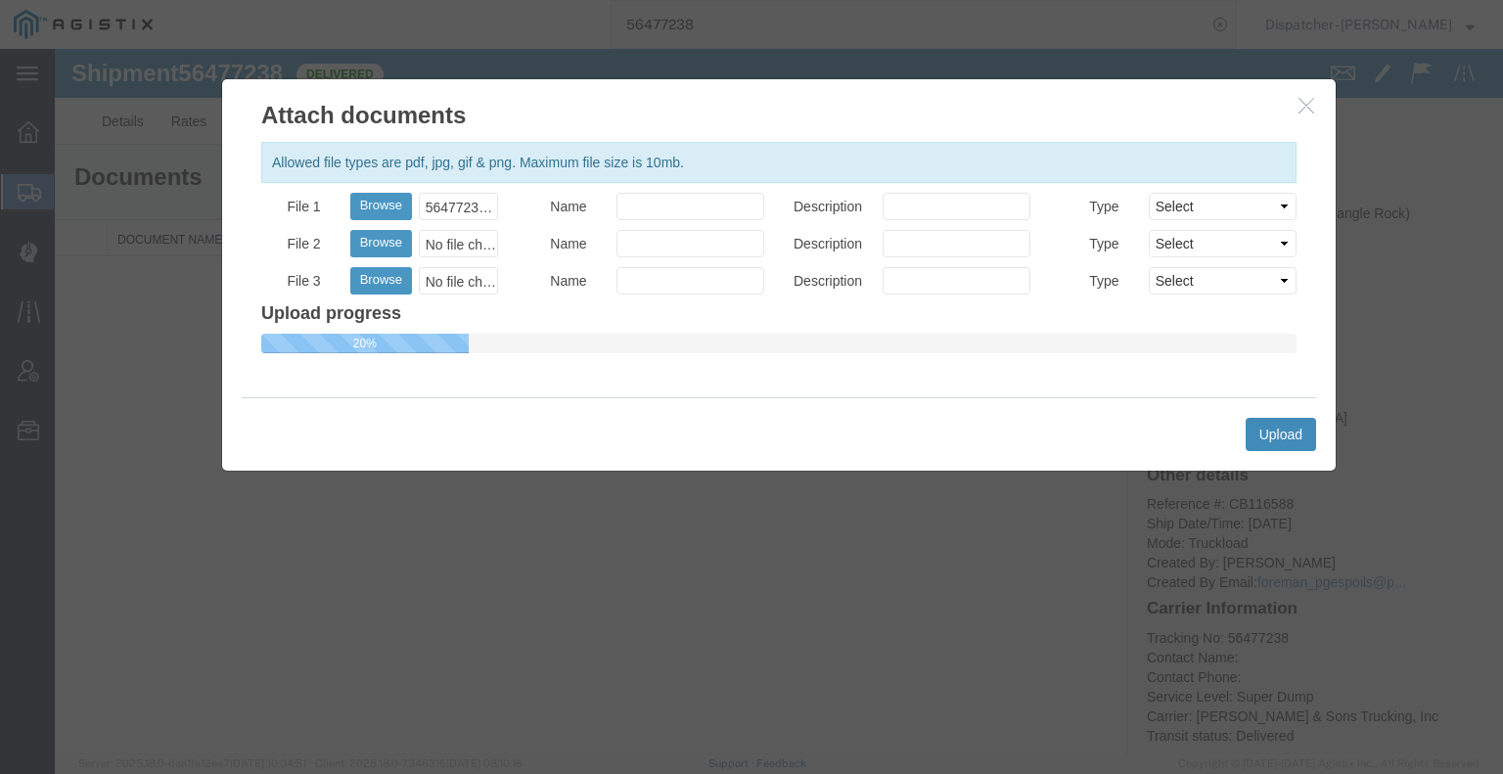
select select
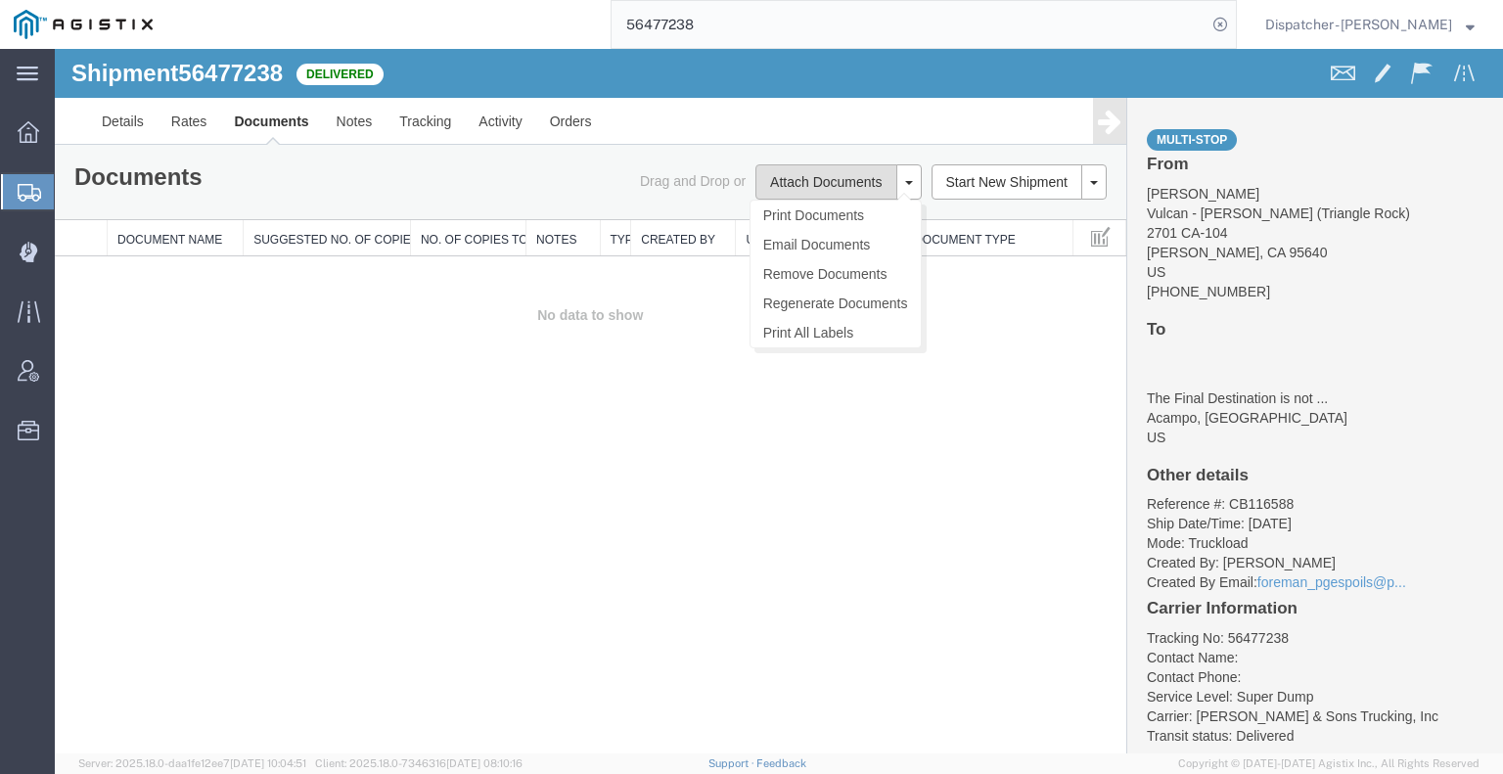
click at [803, 187] on button "Attach Documents" at bounding box center [825, 181] width 141 height 35
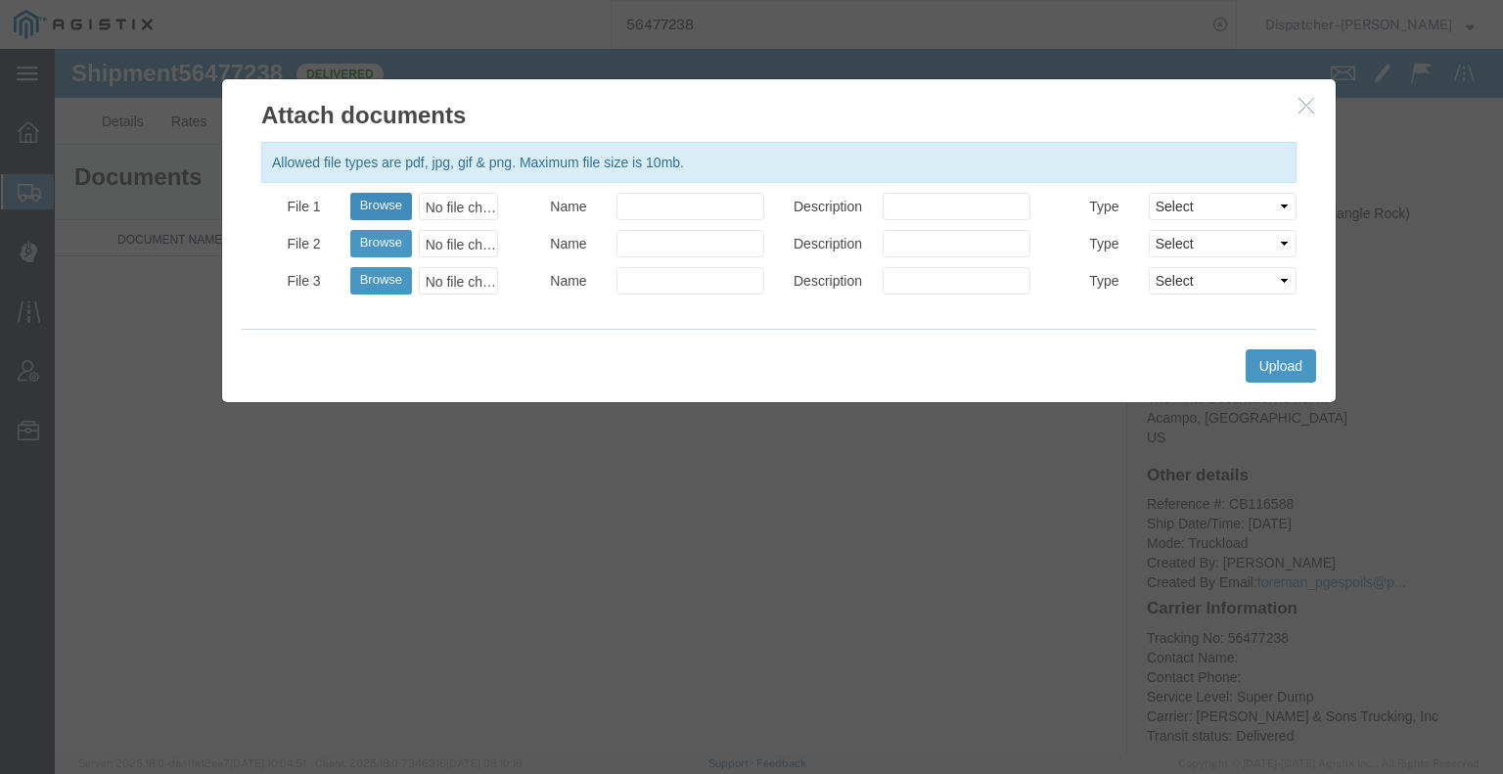
click at [384, 205] on button "Browse" at bounding box center [381, 206] width 62 height 27
type input "C:\fakepath\56477238trktag.pdf"
click at [1260, 351] on button "Upload" at bounding box center [1281, 365] width 70 height 33
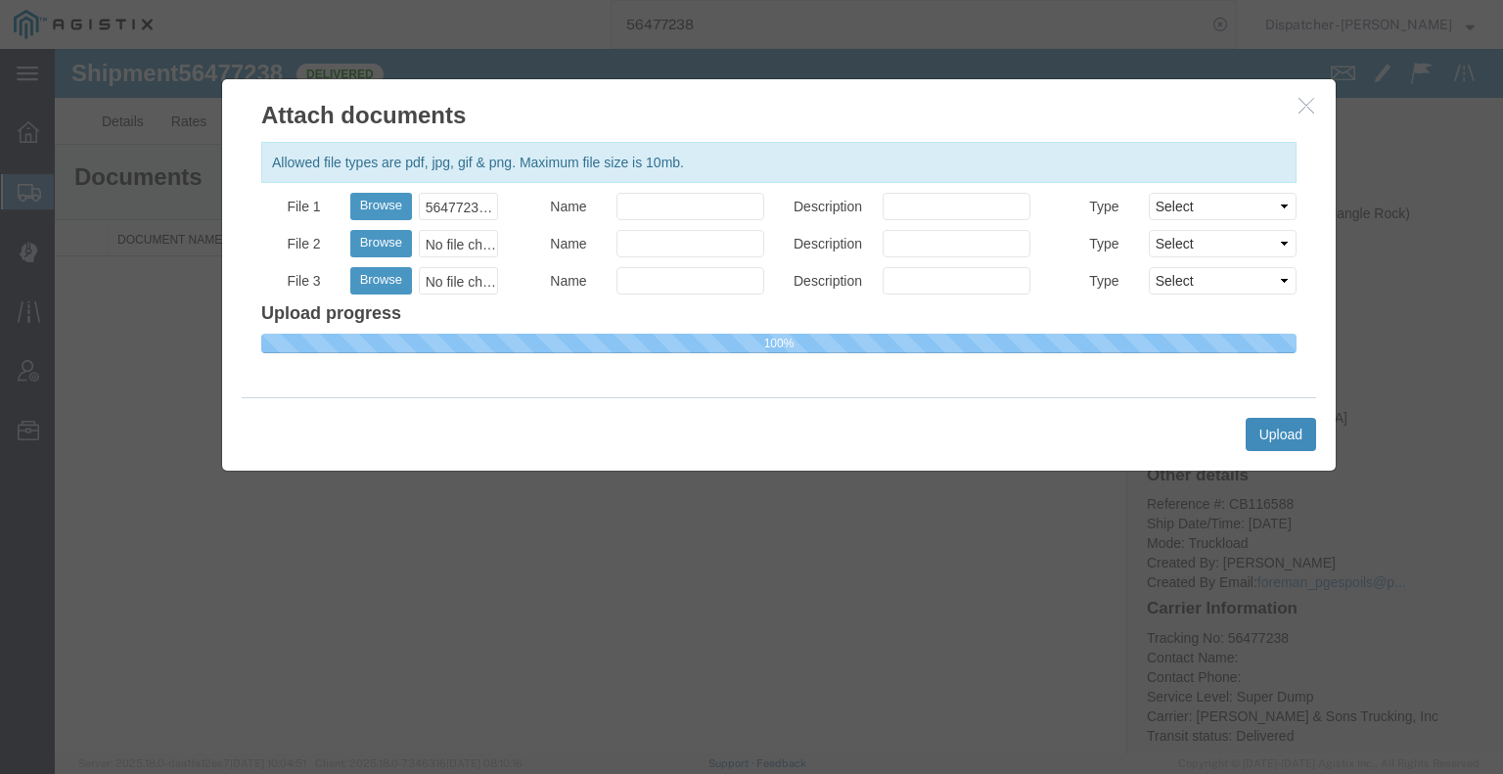
select select
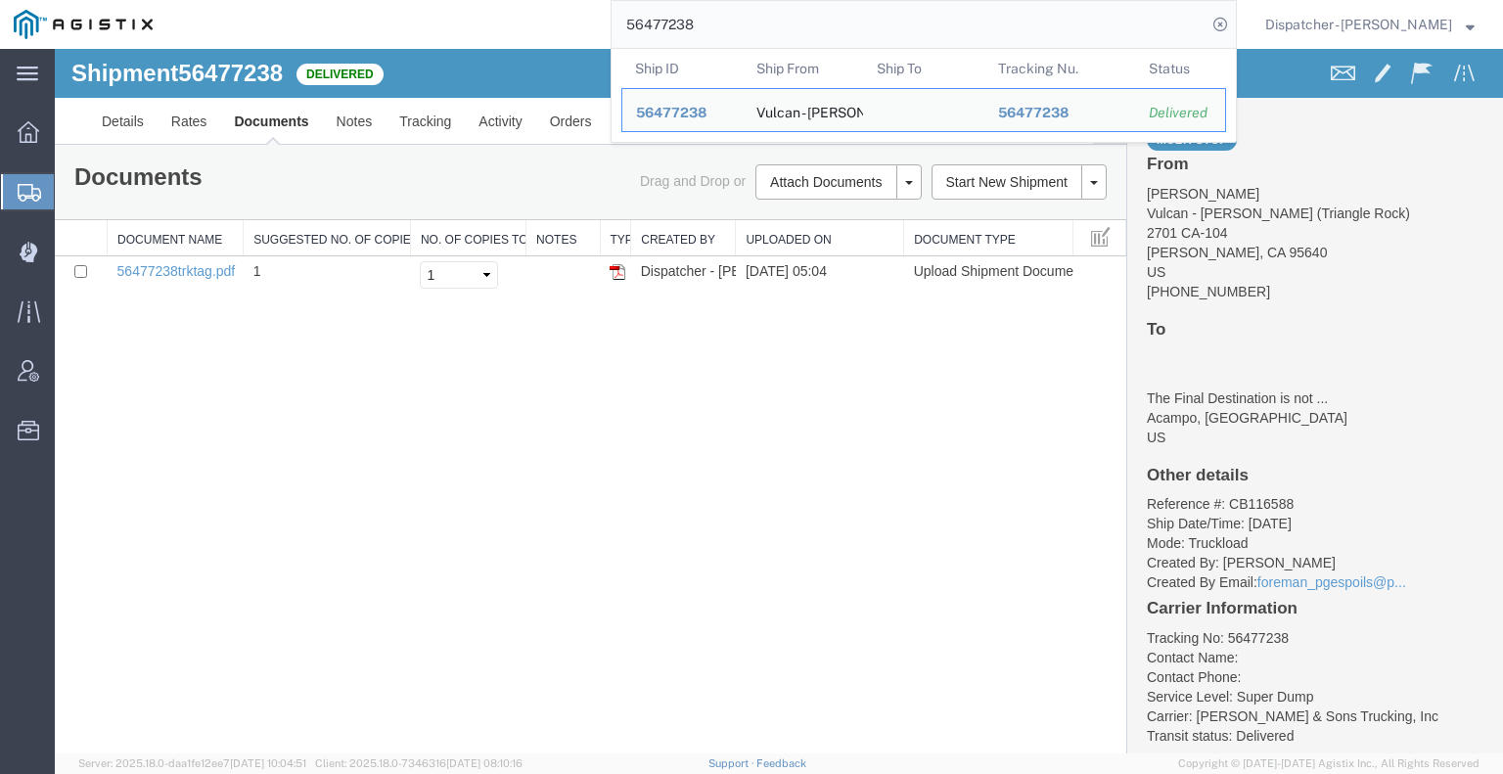
drag, startPoint x: 687, startPoint y: 27, endPoint x: 468, endPoint y: 3, distance: 220.6
click at [478, 1] on div "56477238 Ship ID Ship From Ship To Tracking Nu. Status Ship ID 56477238 Ship Fr…" at bounding box center [701, 24] width 1071 height 49
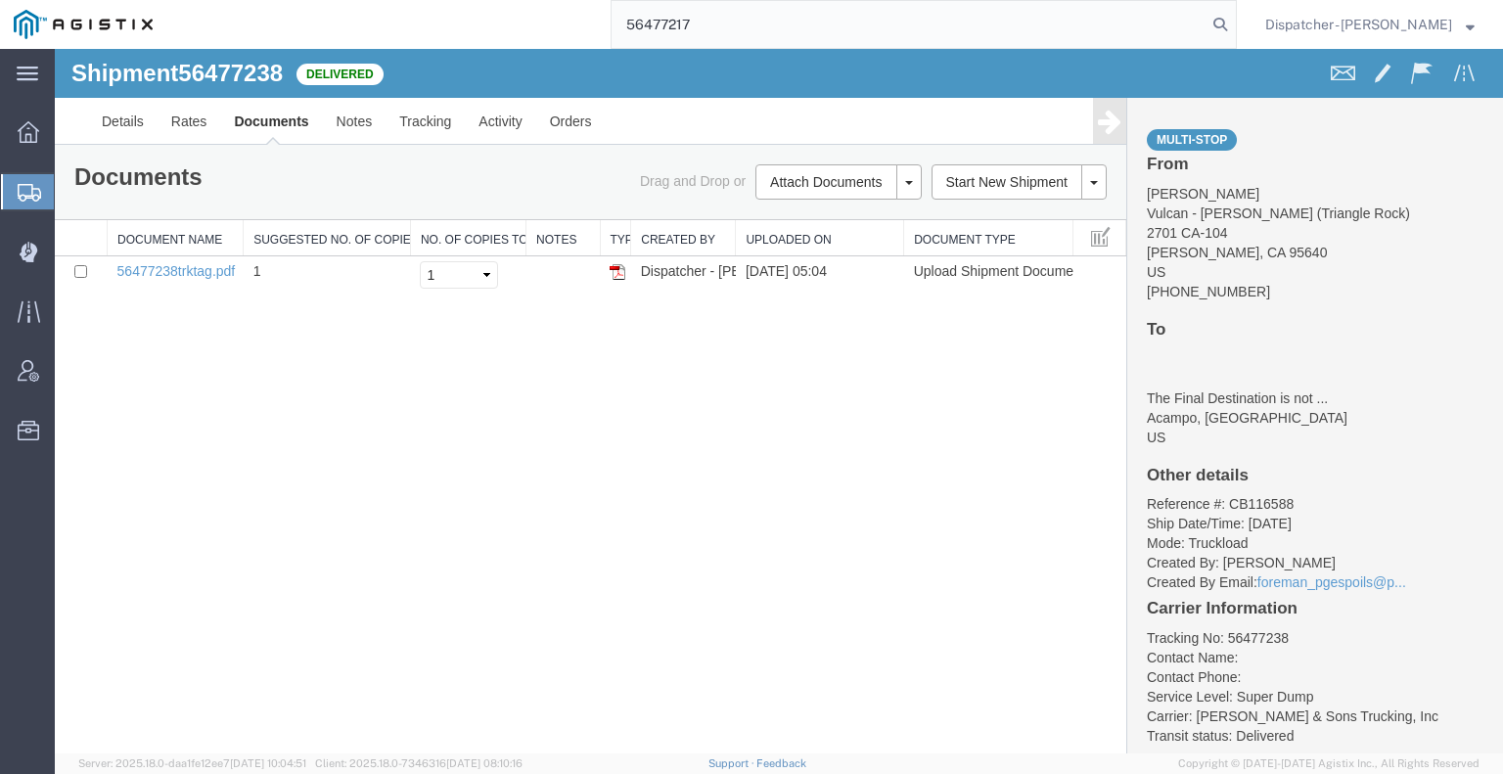
type input "56477217"
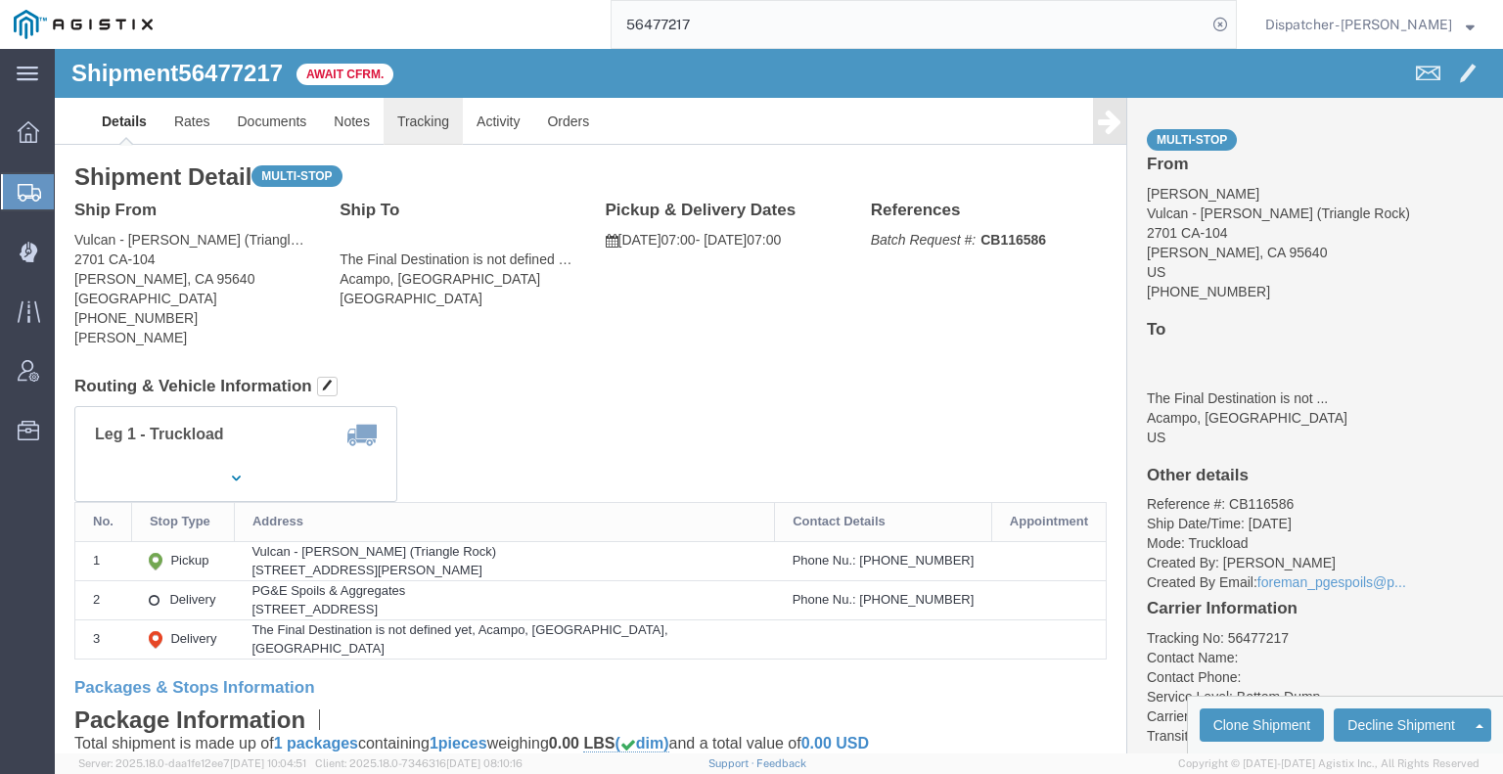
click link "Tracking"
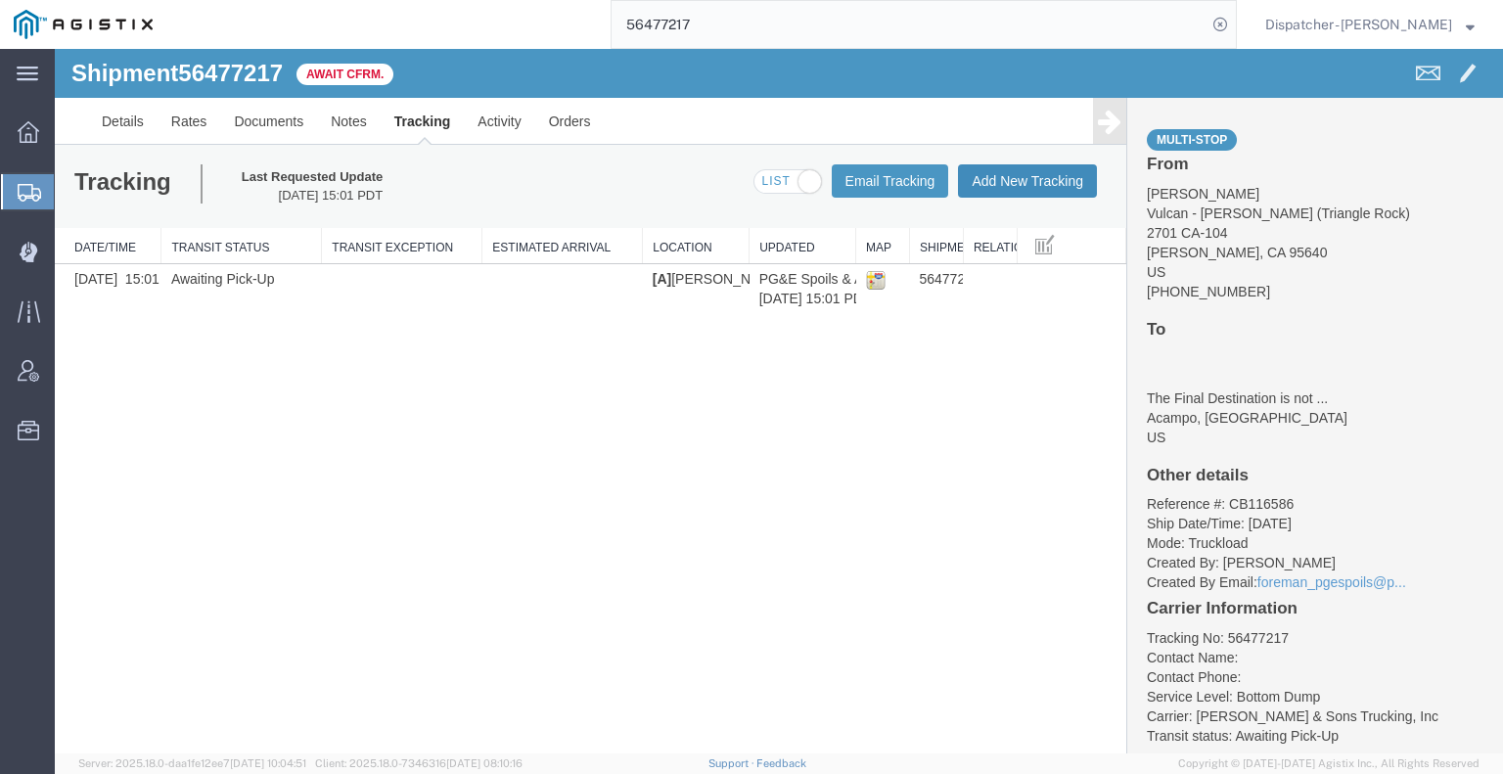
click at [979, 175] on button "Add New Tracking" at bounding box center [1027, 180] width 139 height 33
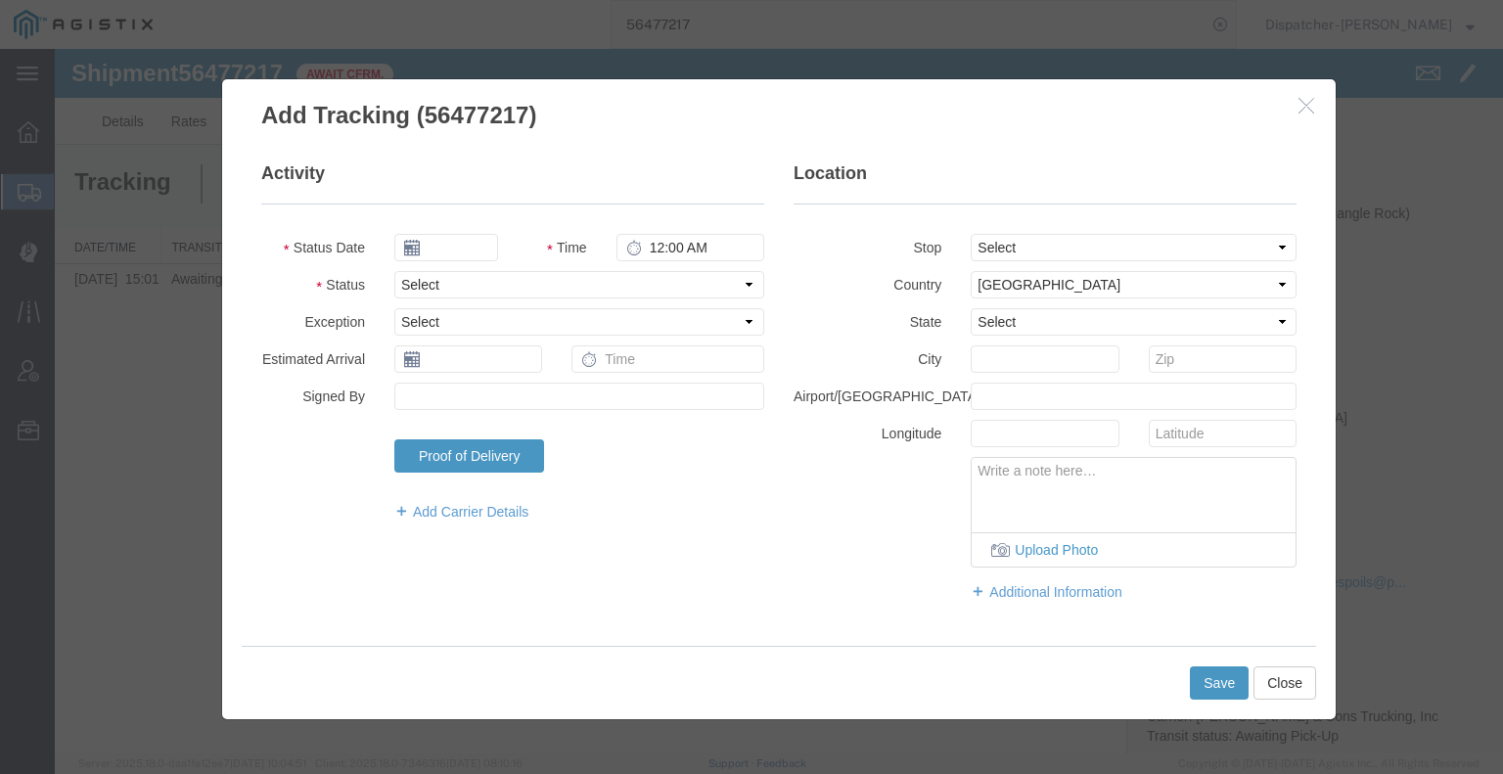
type input "[DATE]"
type input "6:00 AM"
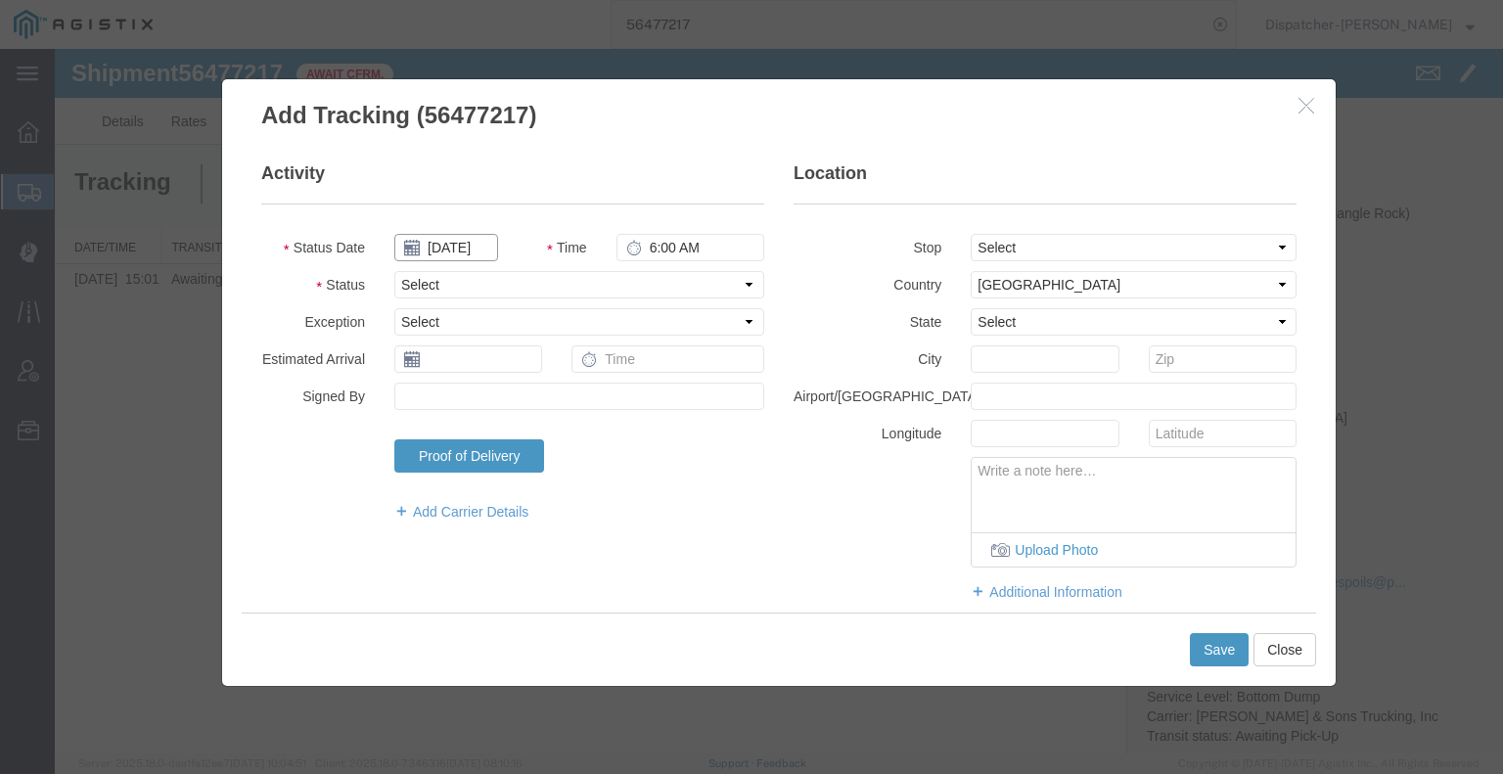
click at [431, 241] on input "[DATE]" at bounding box center [446, 247] width 104 height 27
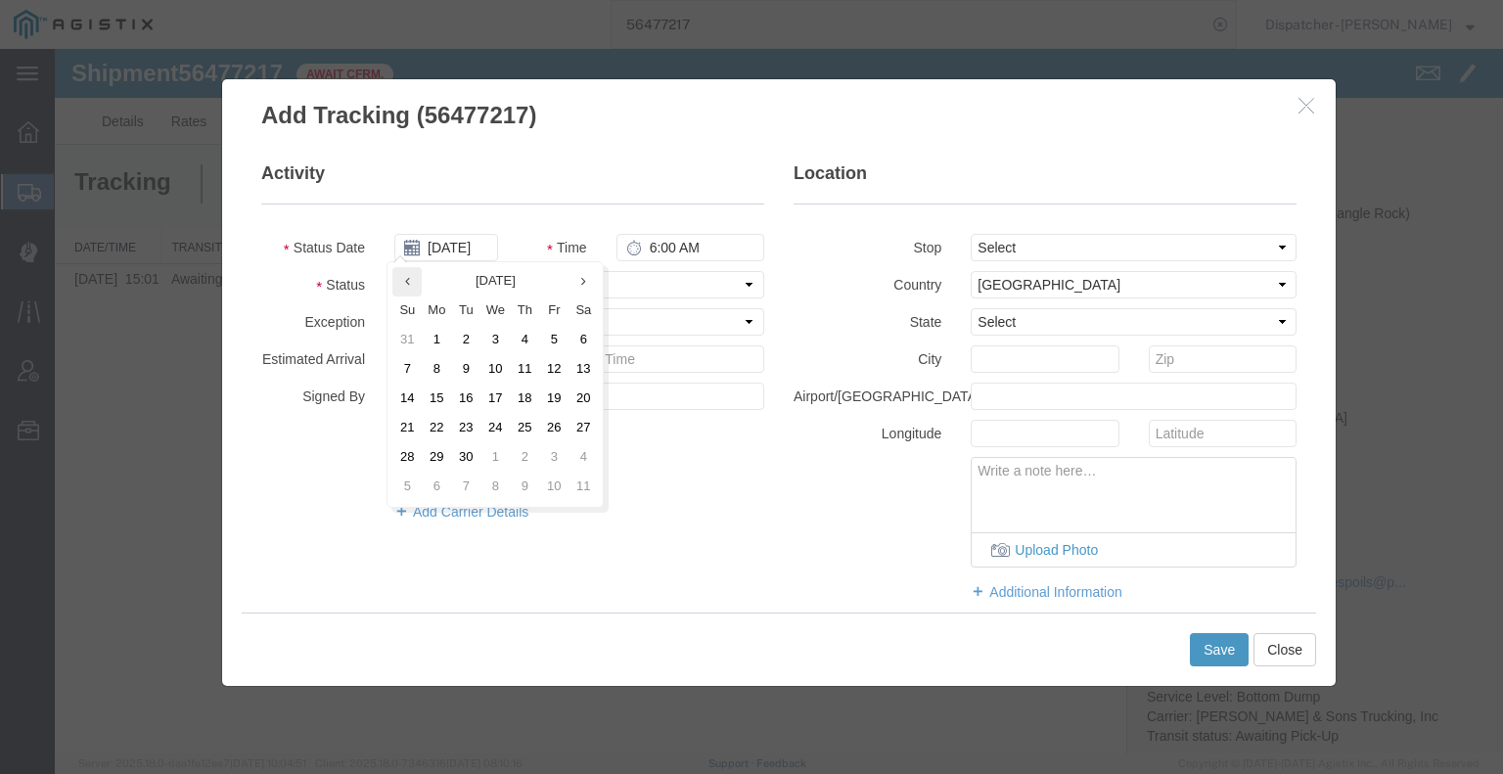
click at [402, 281] on th at bounding box center [406, 281] width 29 height 29
click at [495, 400] on td "13" at bounding box center [500, 399] width 29 height 29
type input "[DATE]"
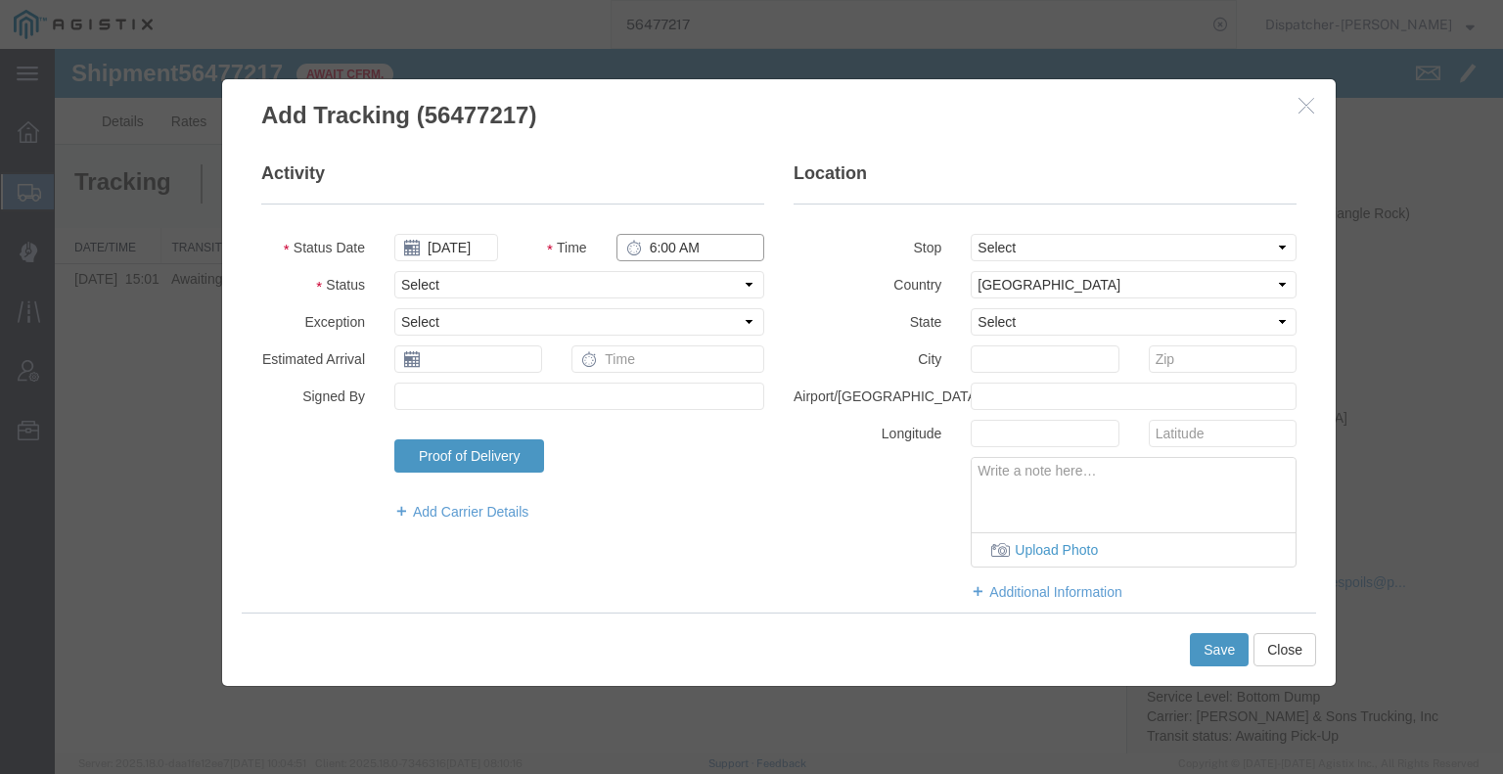
click at [649, 250] on input "6:00 AM" at bounding box center [690, 247] width 148 height 27
type input "6:30 AM"
click at [662, 279] on select "Select Arrival Notice Available Arrival Notice Imported Arrive at Delivery Loca…" at bounding box center [579, 284] width 370 height 27
select select "ARVPULOC"
click at [394, 271] on select "Select Arrival Notice Available Arrival Notice Imported Arrive at Delivery Loca…" at bounding box center [579, 284] width 370 height 27
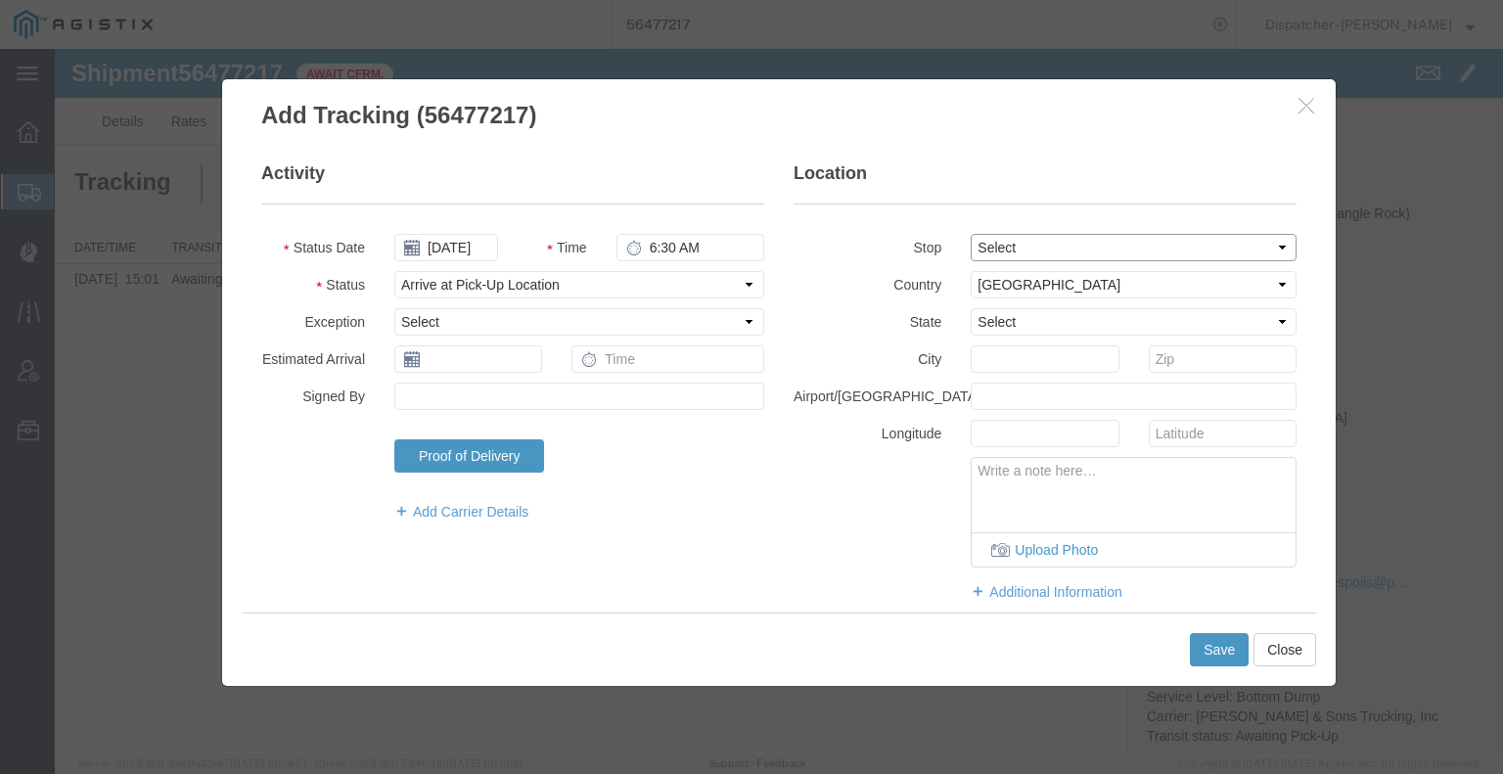
click at [979, 252] on select "Select From: 2701 CA-[GEOGRAPHIC_DATA][PERSON_NAME], US Stop 2: [STREET_ADDRESS…" at bounding box center [1134, 247] width 326 height 27
select select "{"pickupDeliveryInfoId": "122241657","pickupOrDelivery": "P","stopNum": "1","lo…"
click at [971, 234] on select "Select From: 2701 CA-[GEOGRAPHIC_DATA][PERSON_NAME], US Stop 2: [STREET_ADDRESS…" at bounding box center [1134, 247] width 326 height 27
select select "CA"
type input "[PERSON_NAME]"
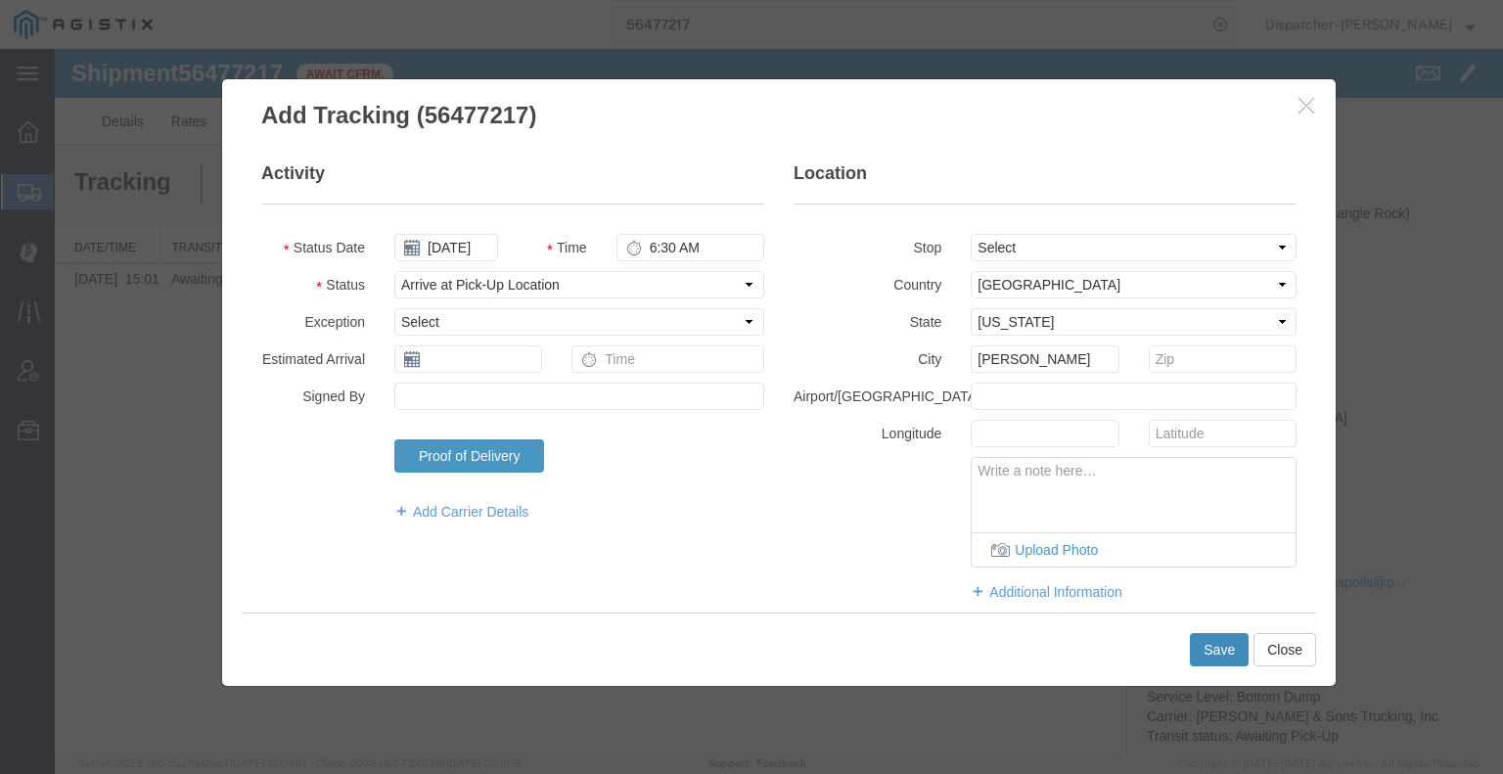
click at [1219, 645] on button "Save" at bounding box center [1219, 649] width 59 height 33
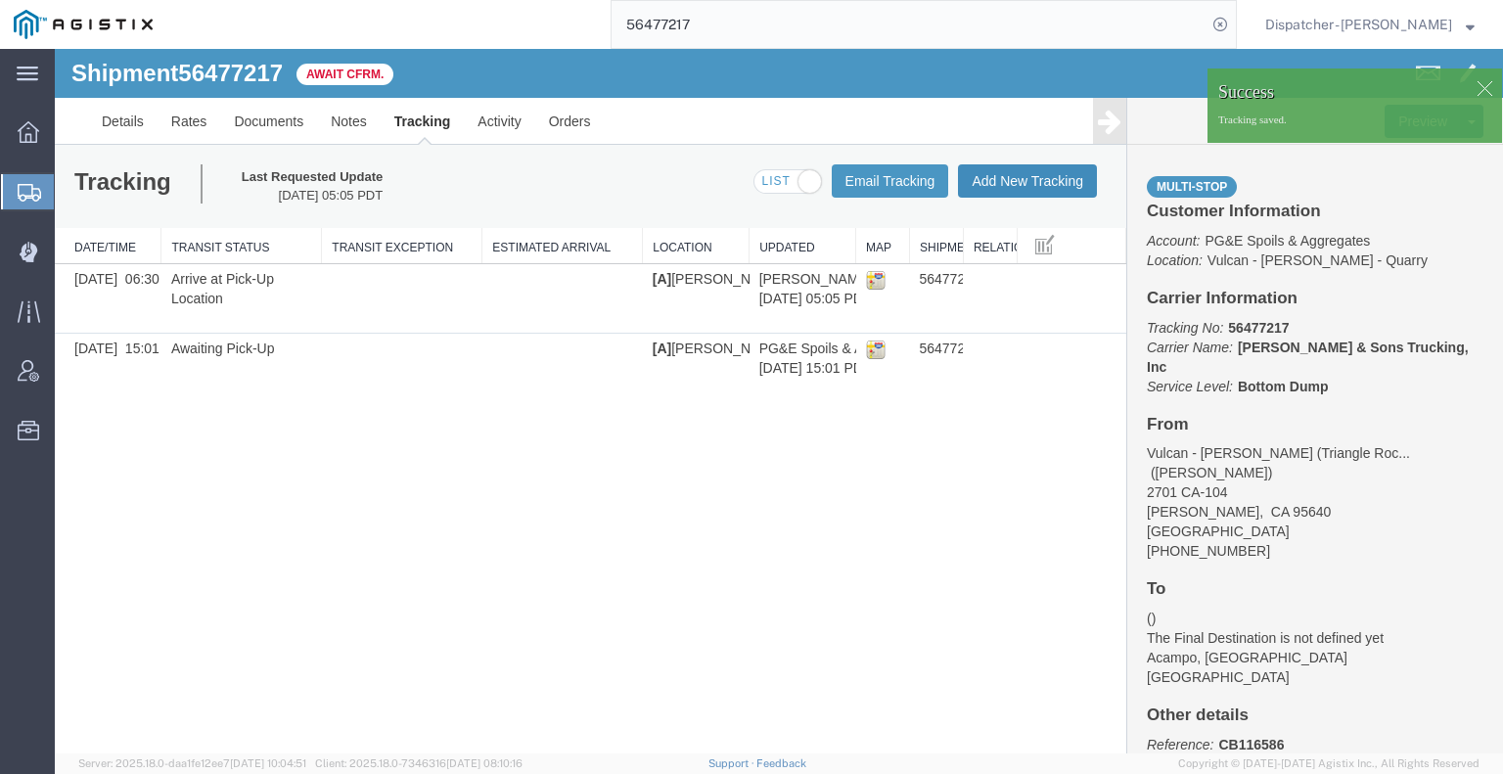
click at [994, 186] on button "Add New Tracking" at bounding box center [1027, 180] width 139 height 33
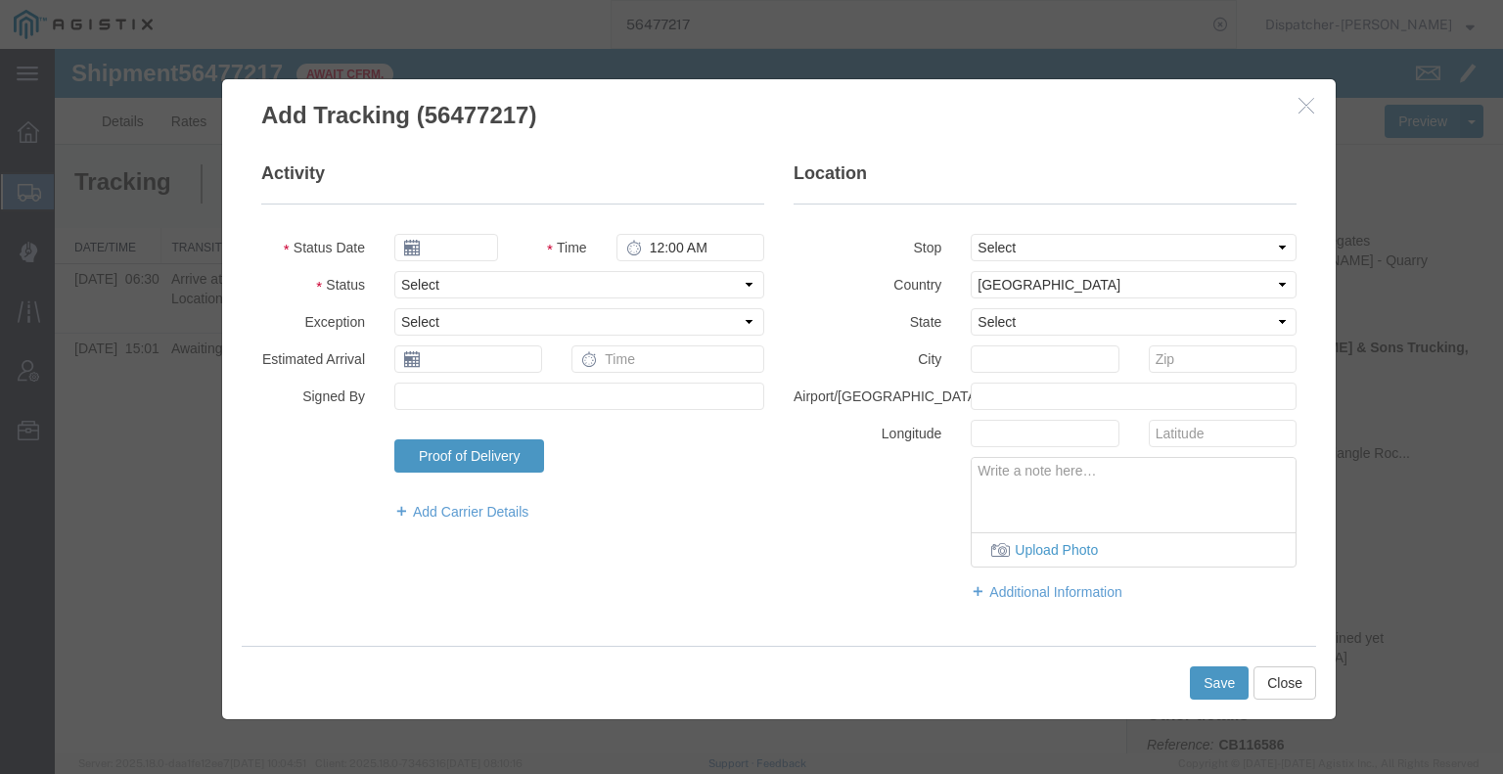
type input "[DATE]"
type input "6:00 AM"
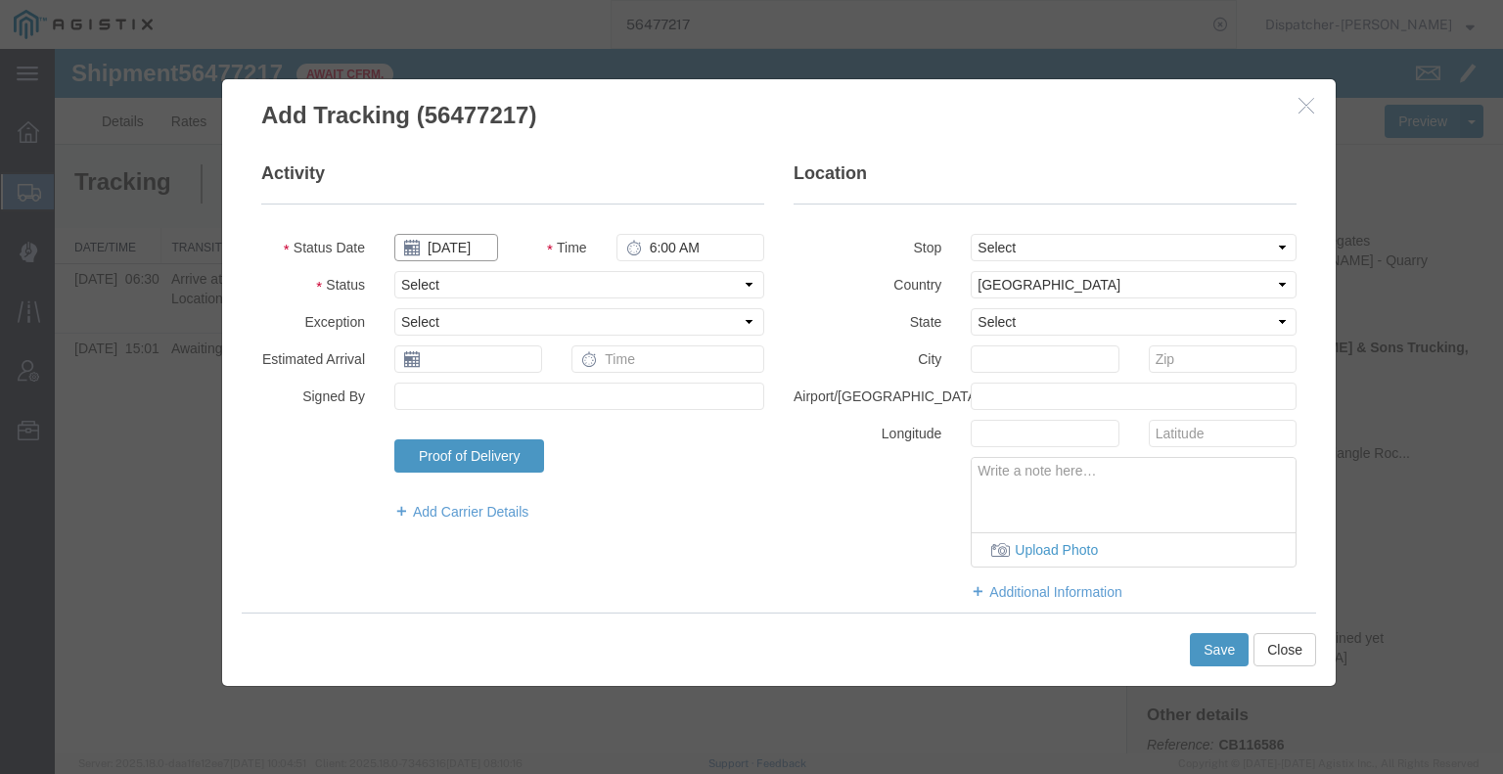
click at [468, 247] on input "[DATE]" at bounding box center [446, 247] width 104 height 27
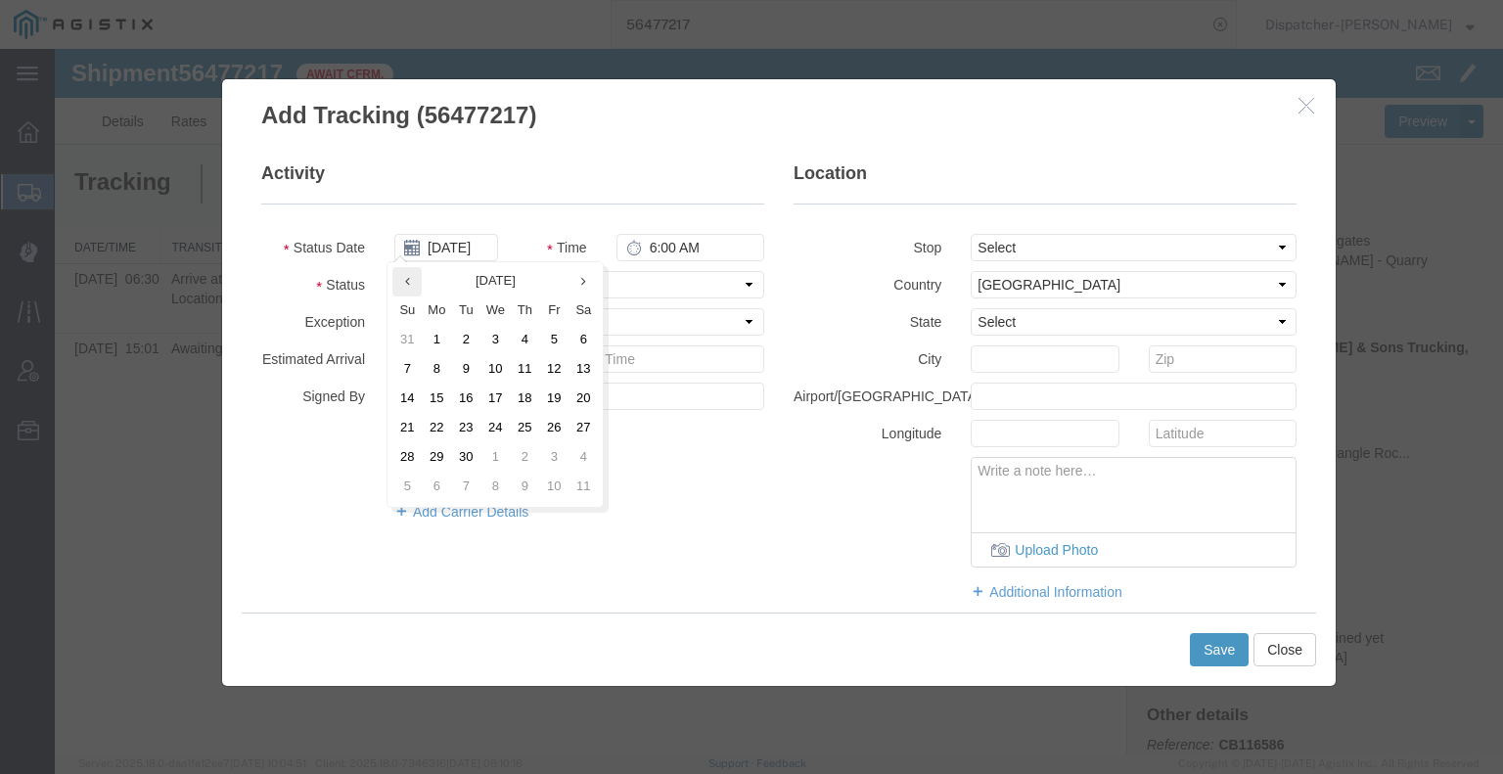
click at [395, 267] on th at bounding box center [406, 281] width 29 height 29
click at [496, 400] on td "13" at bounding box center [500, 399] width 29 height 29
type input "[DATE]"
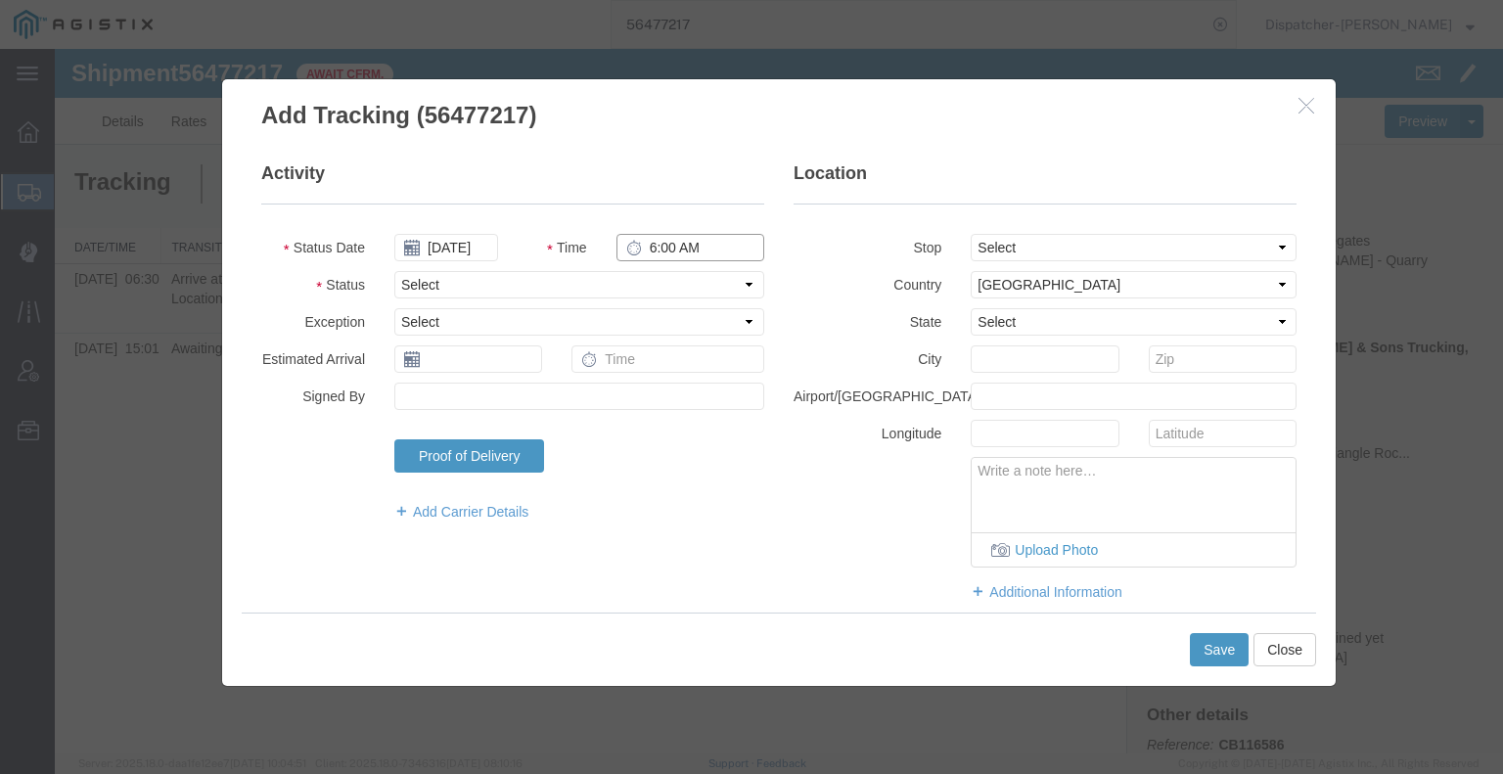
click at [659, 246] on input "6:00 AM" at bounding box center [690, 247] width 148 height 27
type input "4:00 PM"
click at [650, 292] on select "Select Arrival Notice Available Arrival Notice Imported Arrive at Delivery Loca…" at bounding box center [579, 284] width 370 height 27
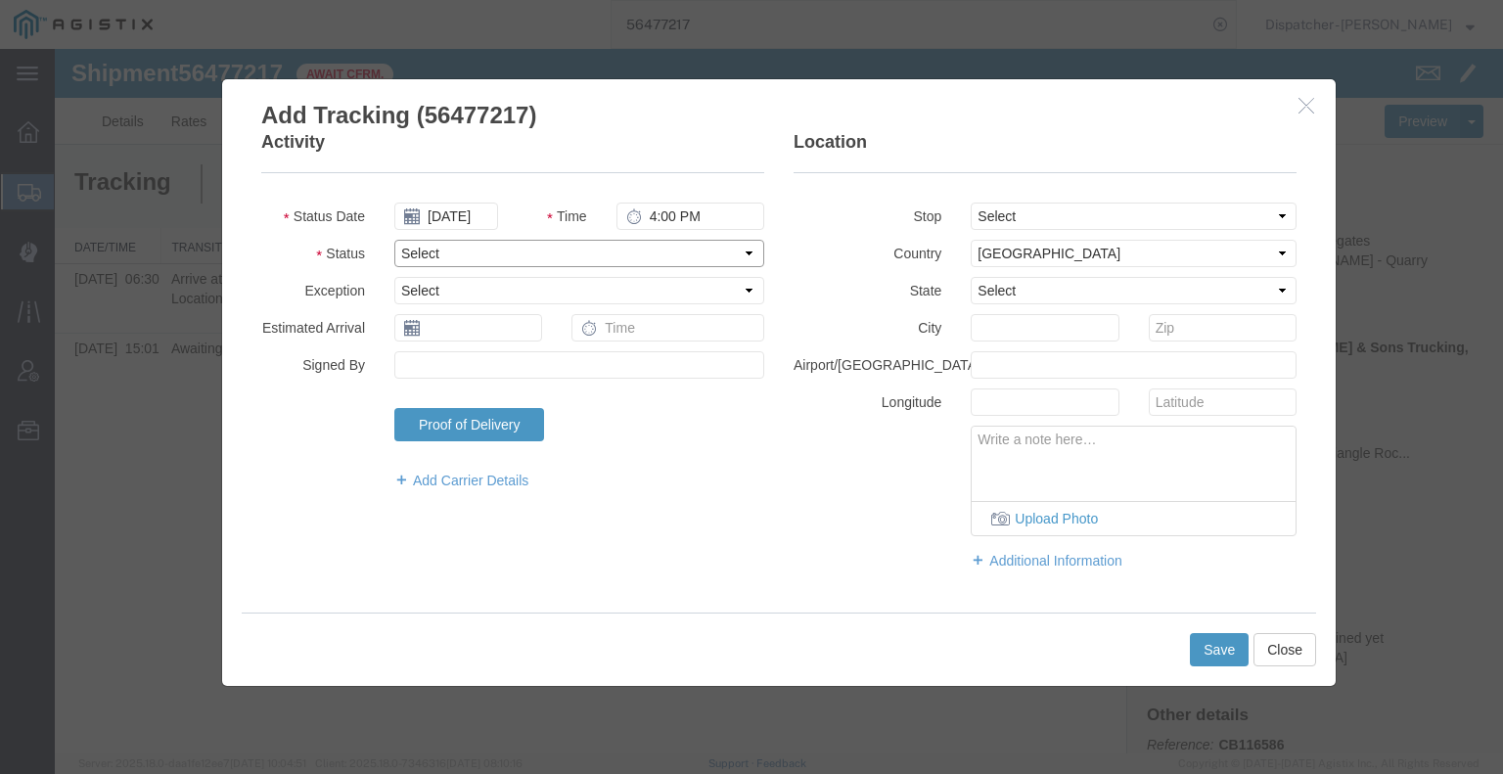
click at [636, 258] on select "Select Arrival Notice Available Arrival Notice Imported Arrive at Delivery Loca…" at bounding box center [579, 253] width 370 height 27
select select "DPTDLVLOC"
click at [394, 240] on select "Select Arrival Notice Available Arrival Notice Imported Arrive at Delivery Loca…" at bounding box center [579, 253] width 370 height 27
click at [1018, 217] on select "Select From: 2701 CA-[GEOGRAPHIC_DATA][PERSON_NAME], US Stop 2: [STREET_ADDRESS…" at bounding box center [1134, 216] width 326 height 27
select select "{"pickupDeliveryInfoId": "122241658","pickupOrDelivery": "D","stopNum": "2","lo…"
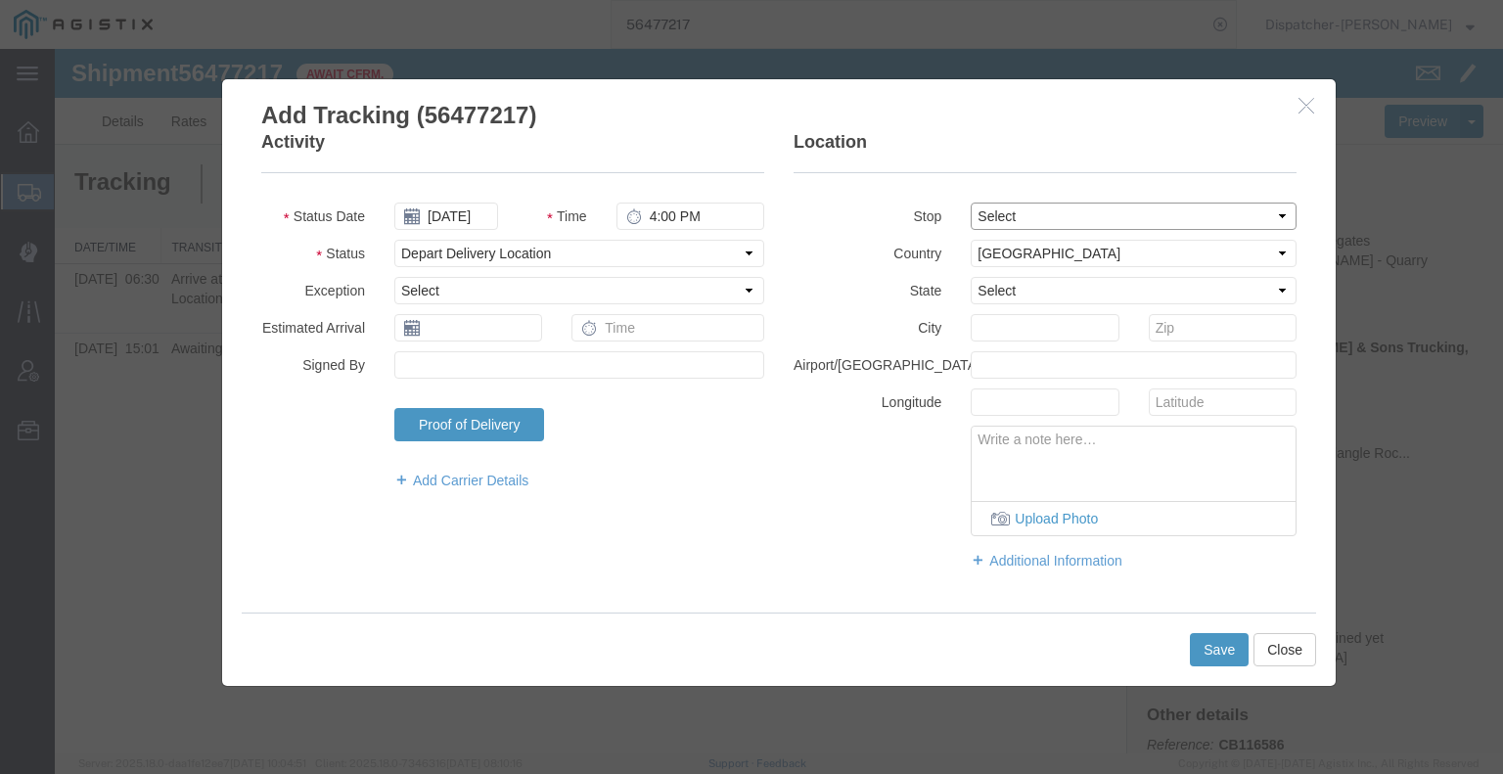
click at [971, 203] on select "Select From: 2701 CA-[GEOGRAPHIC_DATA][PERSON_NAME], US Stop 2: [STREET_ADDRESS…" at bounding box center [1134, 216] width 326 height 27
select select "CA"
type input "Acampo"
click at [1195, 635] on button "Save" at bounding box center [1219, 649] width 59 height 33
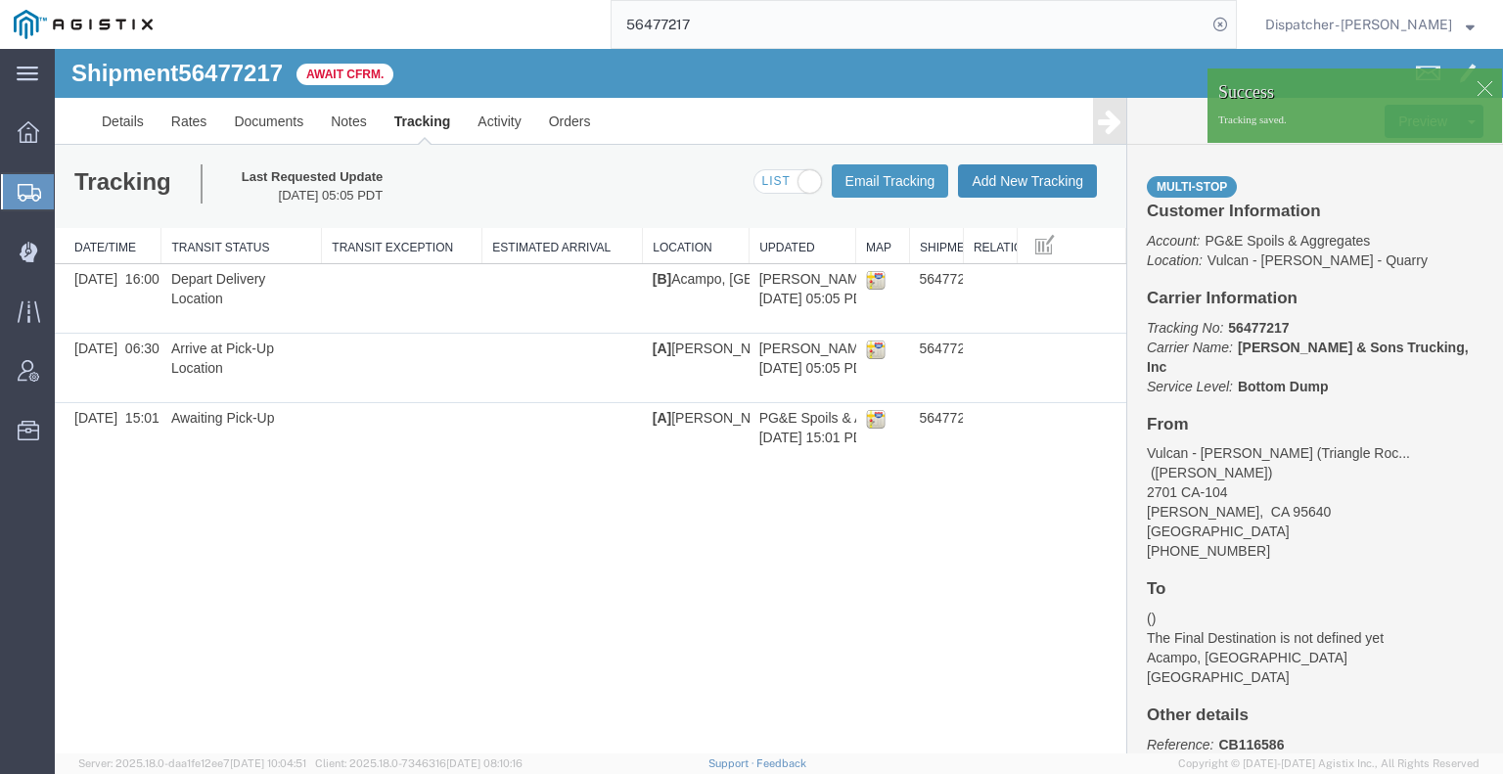
click at [1014, 185] on button "Add New Tracking" at bounding box center [1027, 180] width 139 height 33
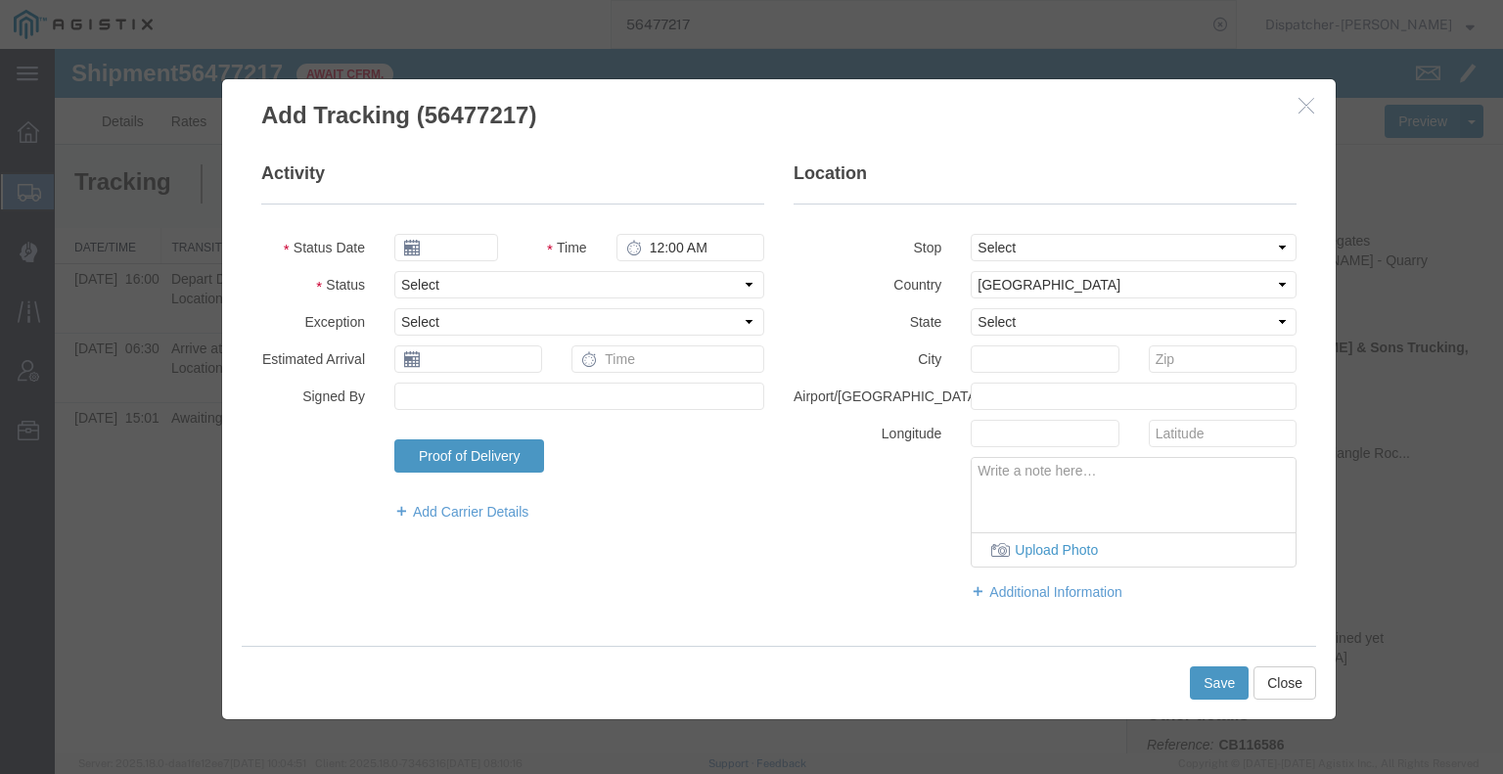
type input "[DATE]"
type input "6:00 AM"
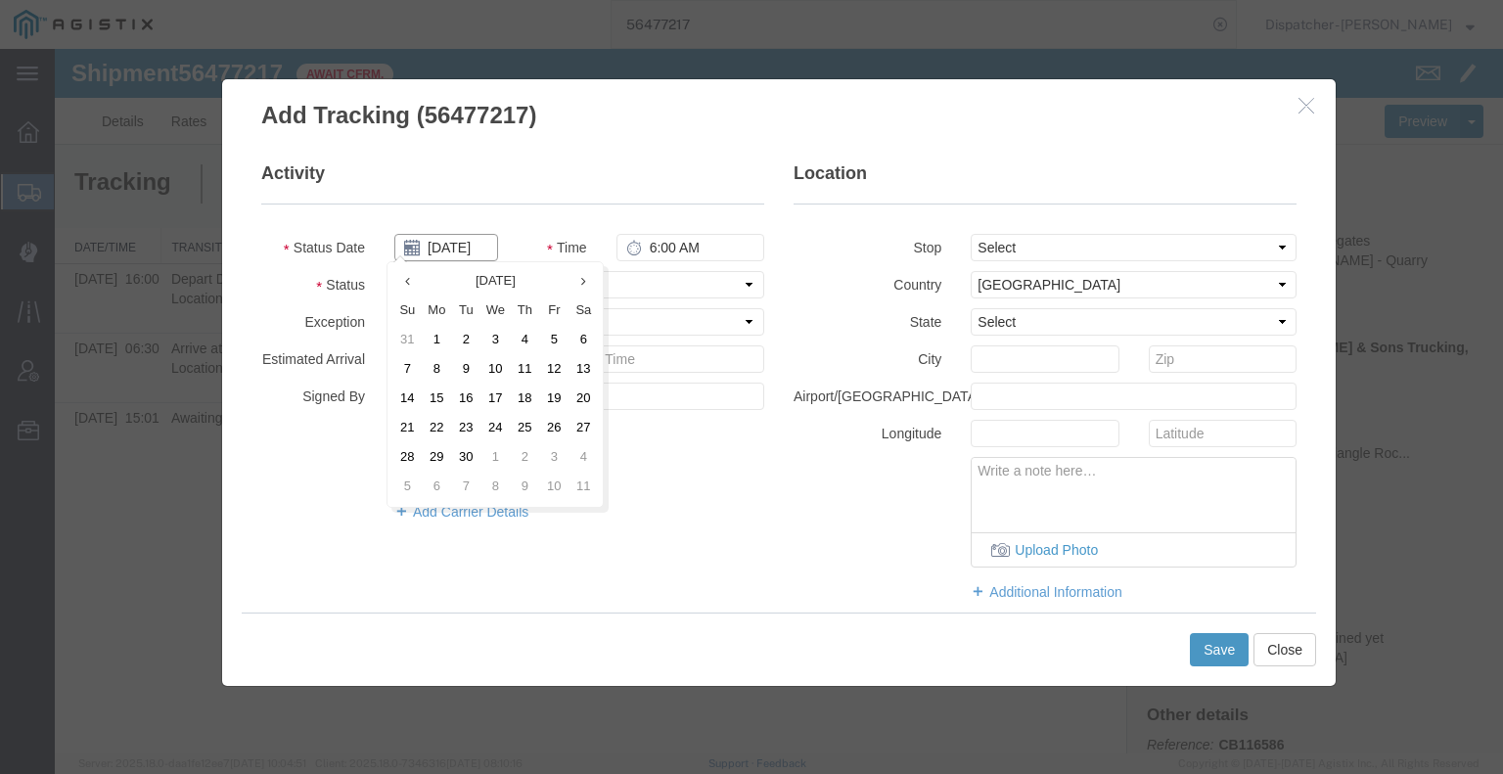
click at [460, 248] on input "[DATE]" at bounding box center [446, 247] width 104 height 27
click at [403, 283] on th at bounding box center [406, 281] width 29 height 29
click at [499, 403] on td "13" at bounding box center [500, 399] width 29 height 29
type input "[DATE]"
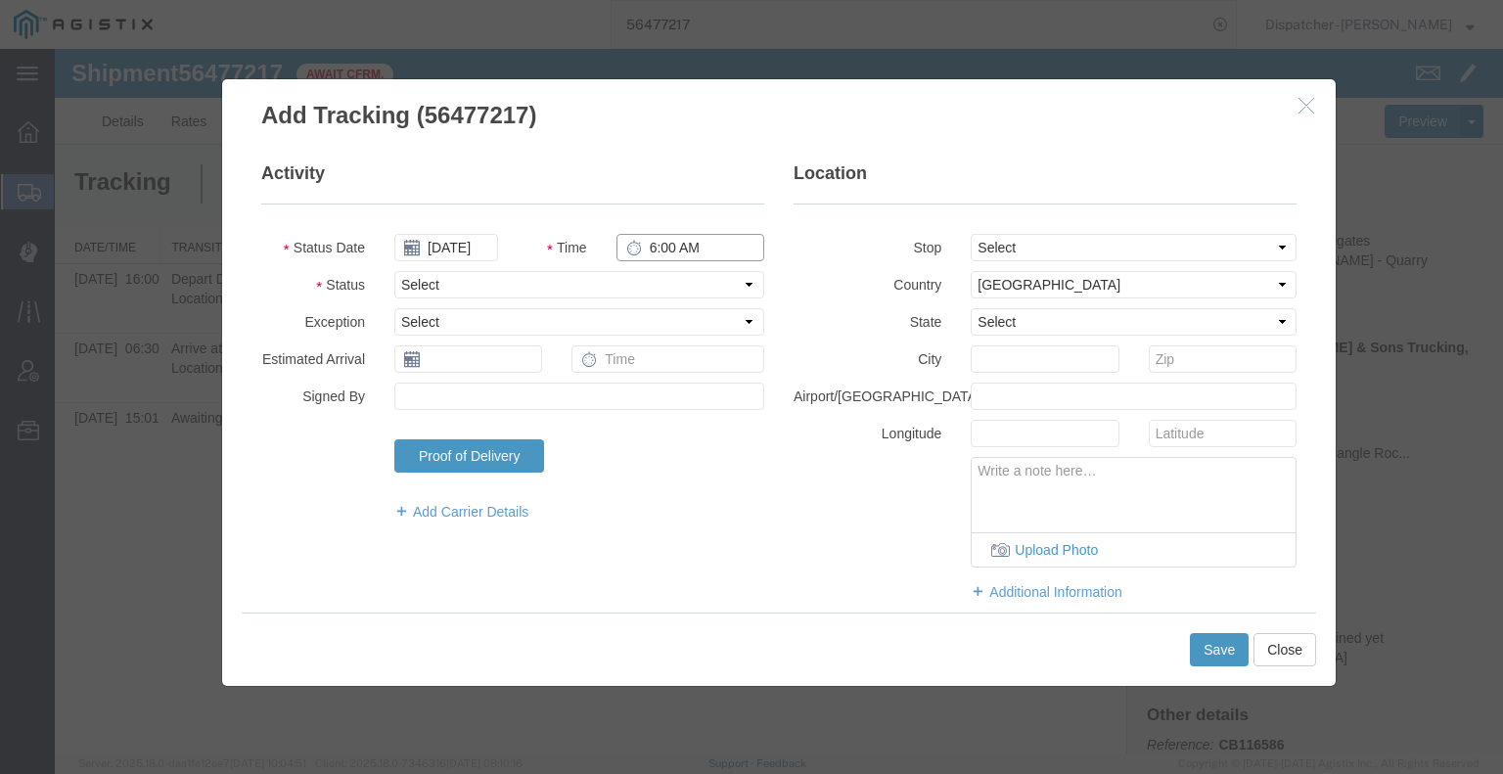
click at [671, 250] on input "6:00 AM" at bounding box center [690, 247] width 148 height 27
type input "4:00 PM"
click at [670, 277] on select "Select Arrival Notice Available Arrival Notice Imported Arrive at Delivery Loca…" at bounding box center [579, 284] width 370 height 27
select select "BREAKSTART"
click at [394, 271] on select "Select Arrival Notice Available Arrival Notice Imported Arrive at Delivery Loca…" at bounding box center [579, 284] width 370 height 27
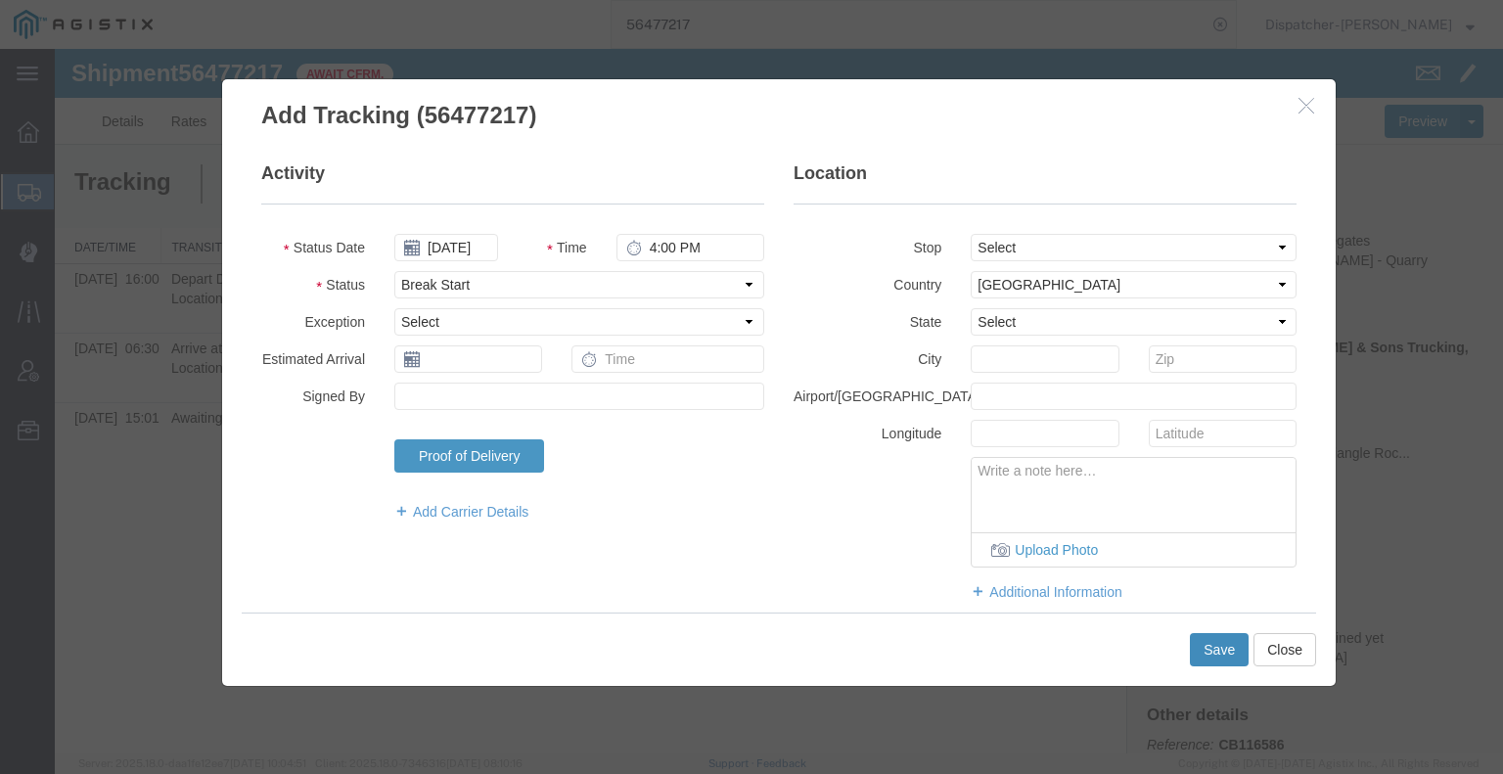
click at [1221, 647] on button "Save" at bounding box center [1219, 649] width 59 height 33
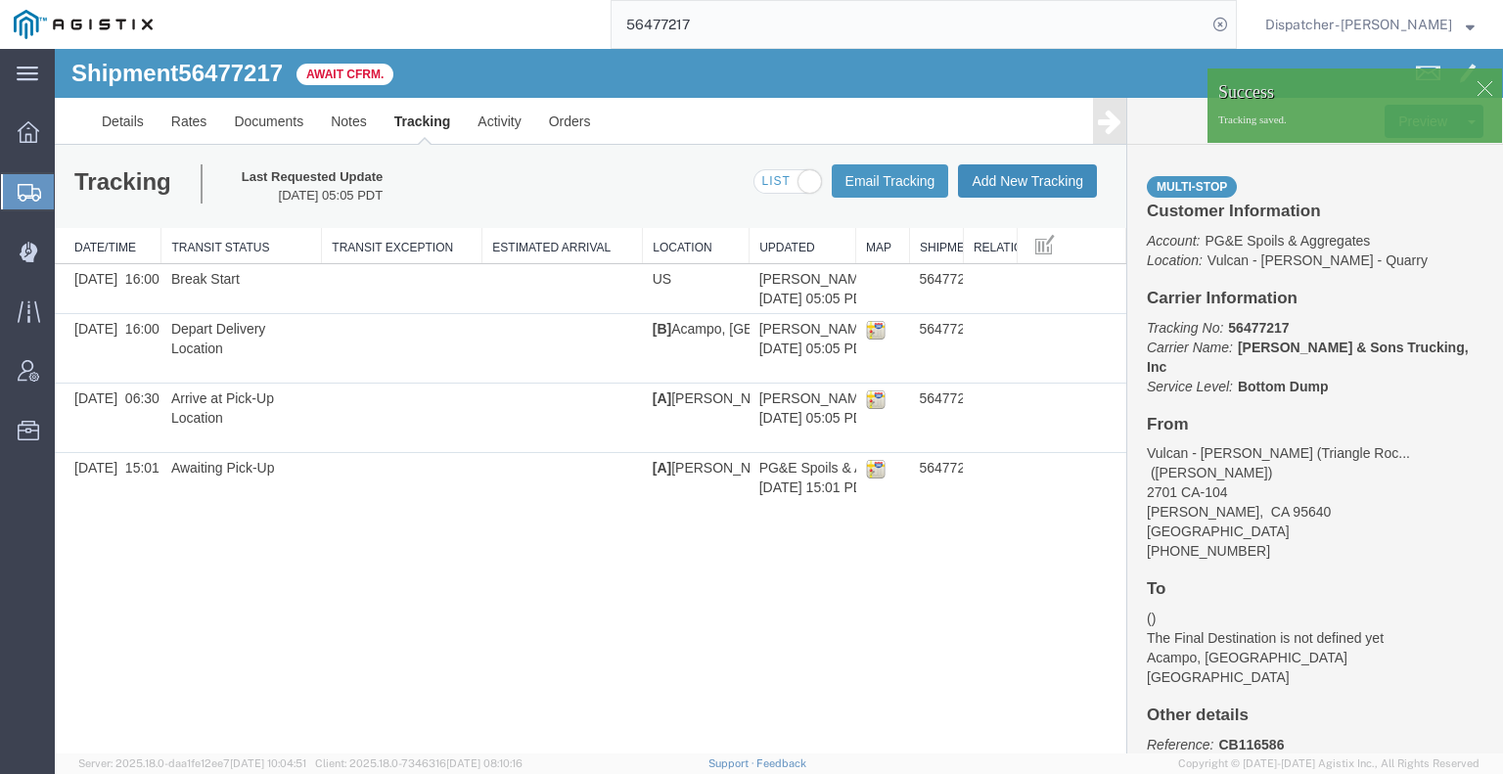
click at [990, 178] on button "Add New Tracking" at bounding box center [1027, 180] width 139 height 33
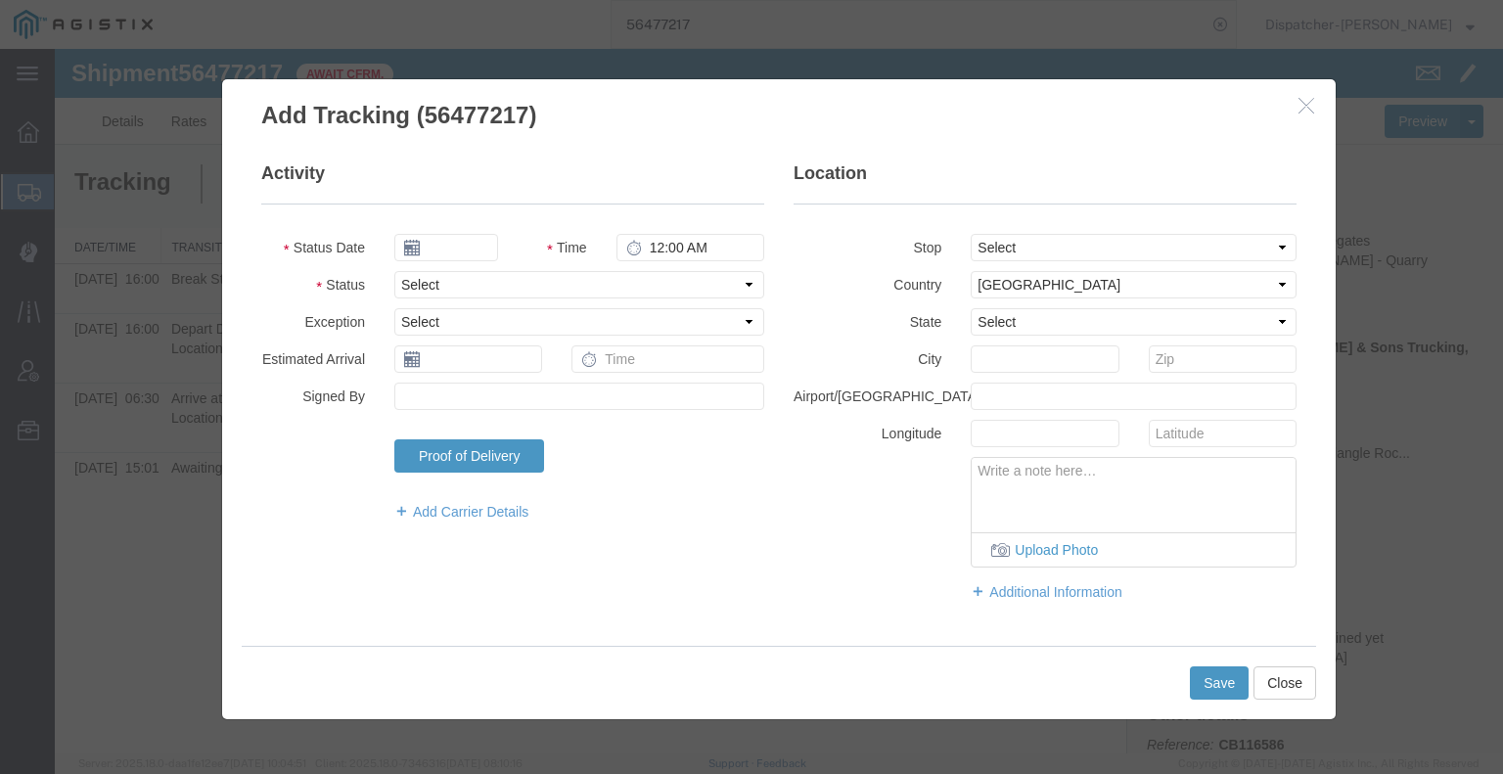
type input "[DATE]"
type input "6:00 AM"
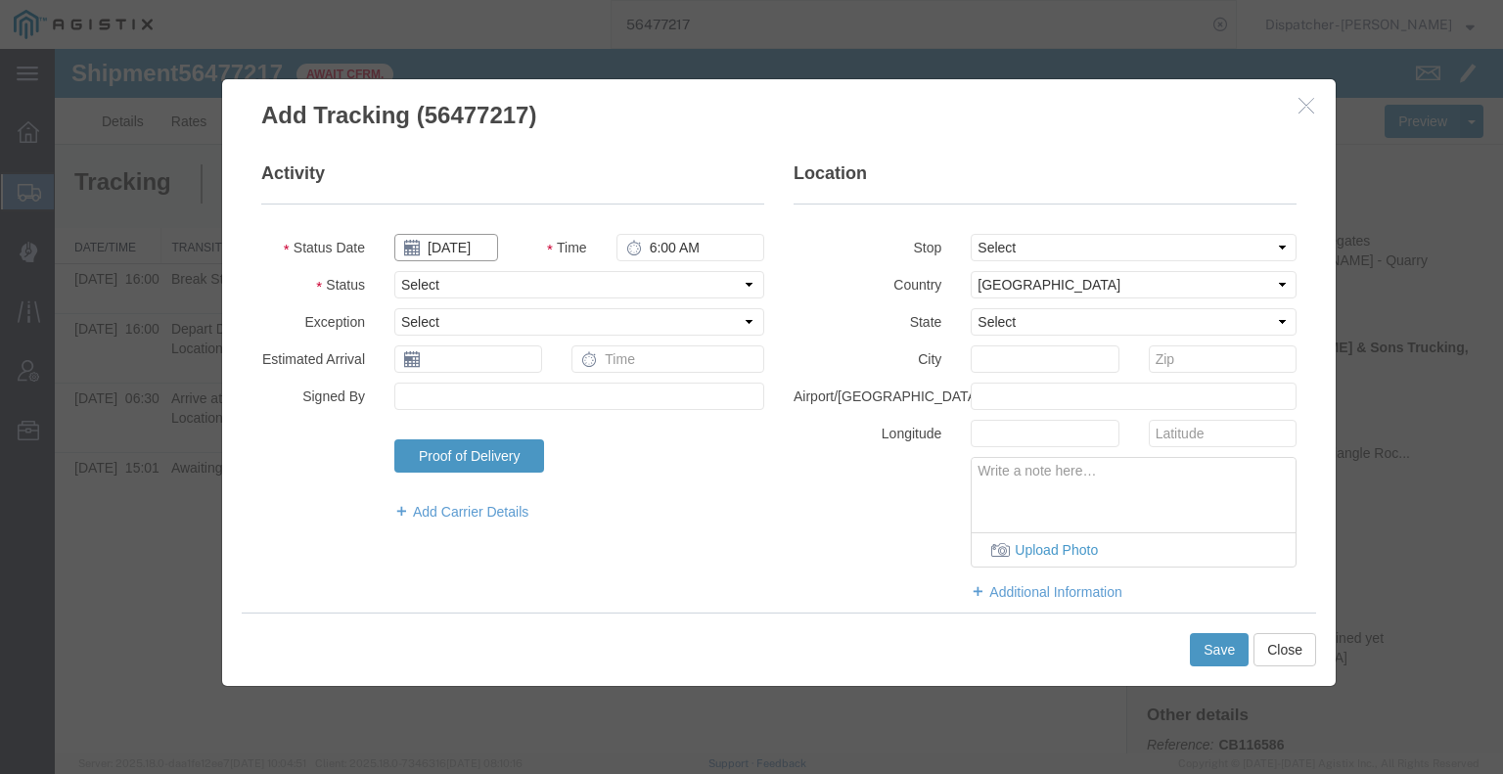
click at [434, 251] on input "[DATE]" at bounding box center [446, 247] width 104 height 27
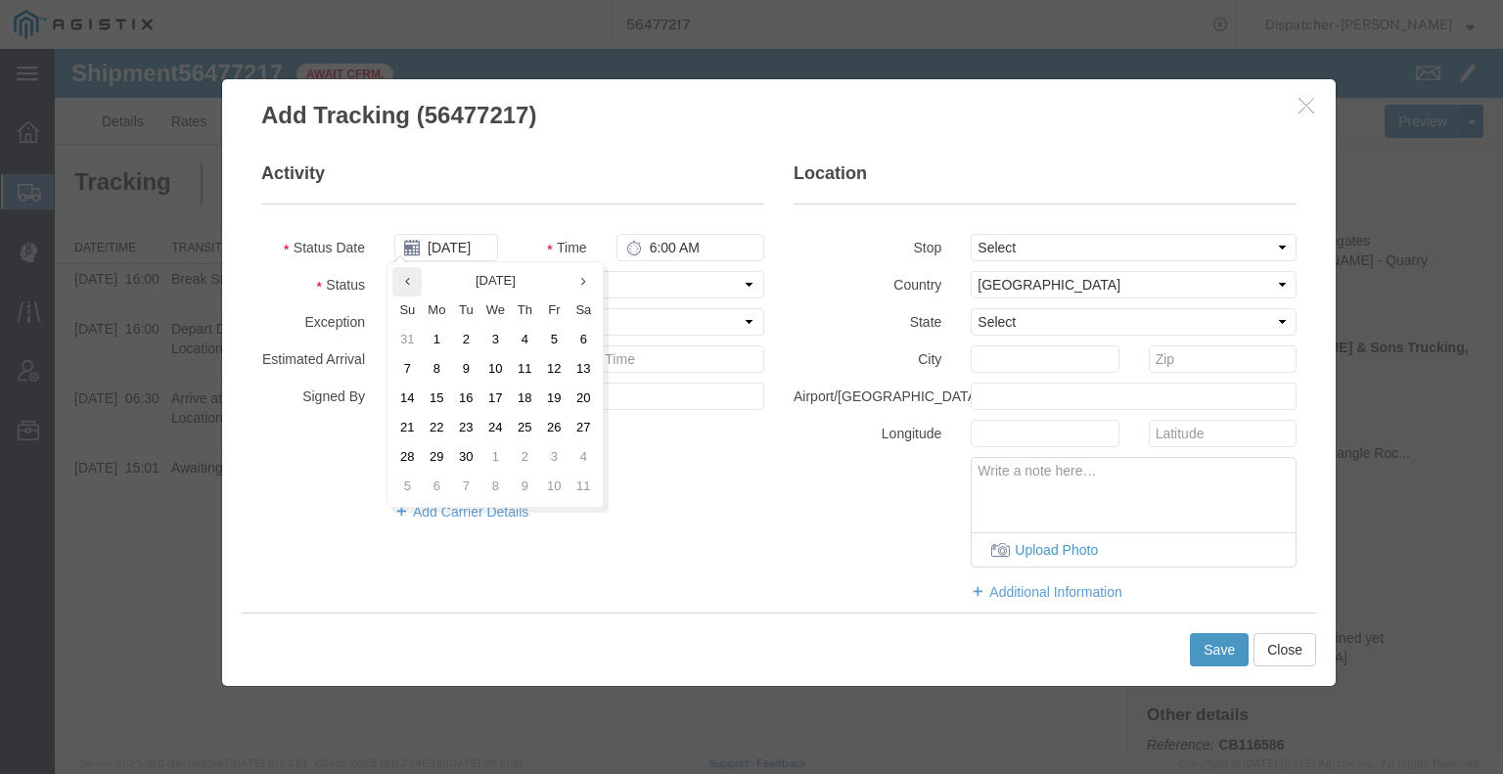
click at [400, 285] on th at bounding box center [406, 281] width 29 height 29
click at [503, 390] on td "13" at bounding box center [500, 399] width 29 height 29
type input "[DATE]"
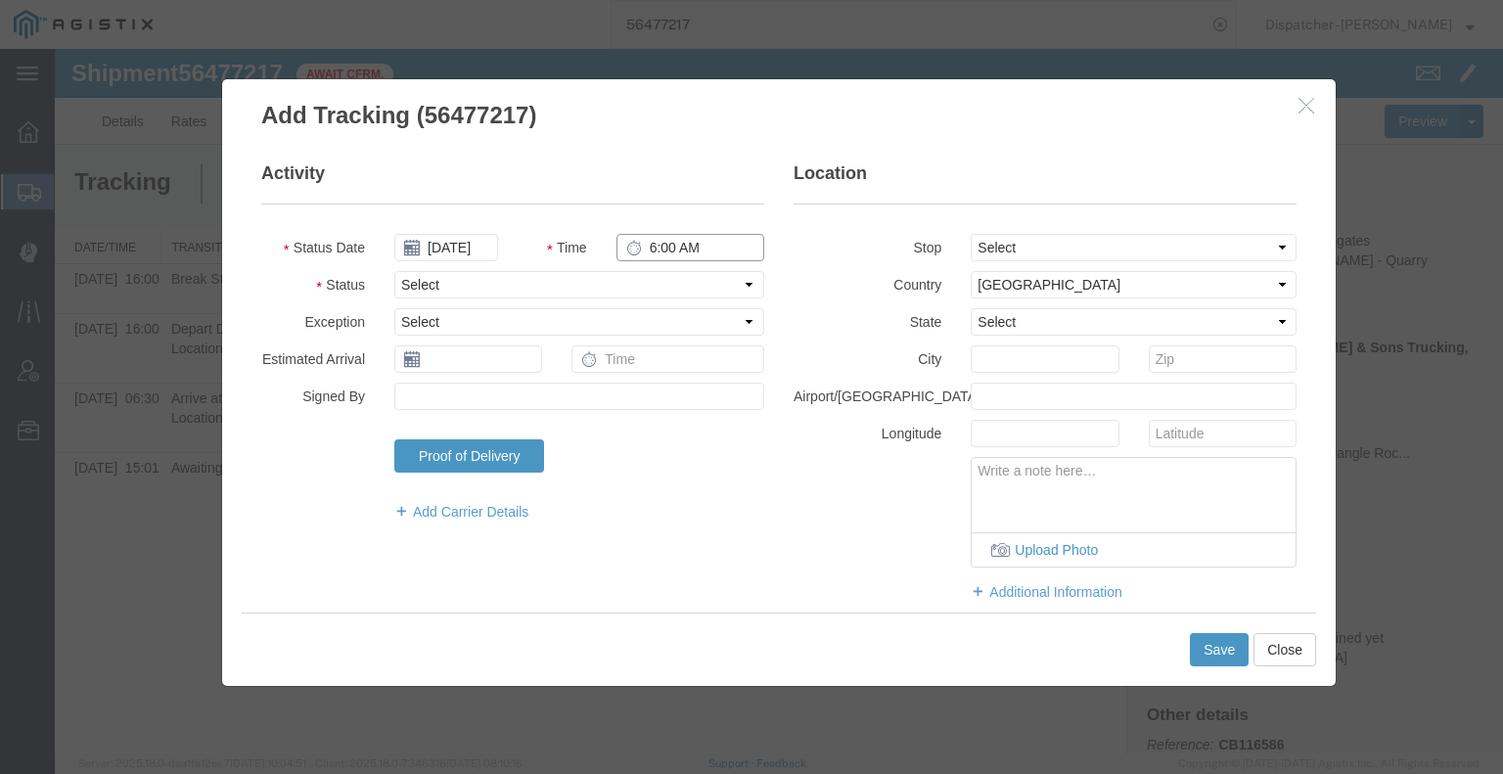
click at [696, 235] on input "6:00 AM" at bounding box center [690, 247] width 148 height 27
type input "4:30 PM"
click at [682, 280] on select "Select Arrival Notice Available Arrival Notice Imported Arrive at Delivery Loca…" at bounding box center [579, 284] width 370 height 27
select select "BREAKSTOP"
click at [394, 271] on select "Select Arrival Notice Available Arrival Notice Imported Arrive at Delivery Loca…" at bounding box center [579, 284] width 370 height 27
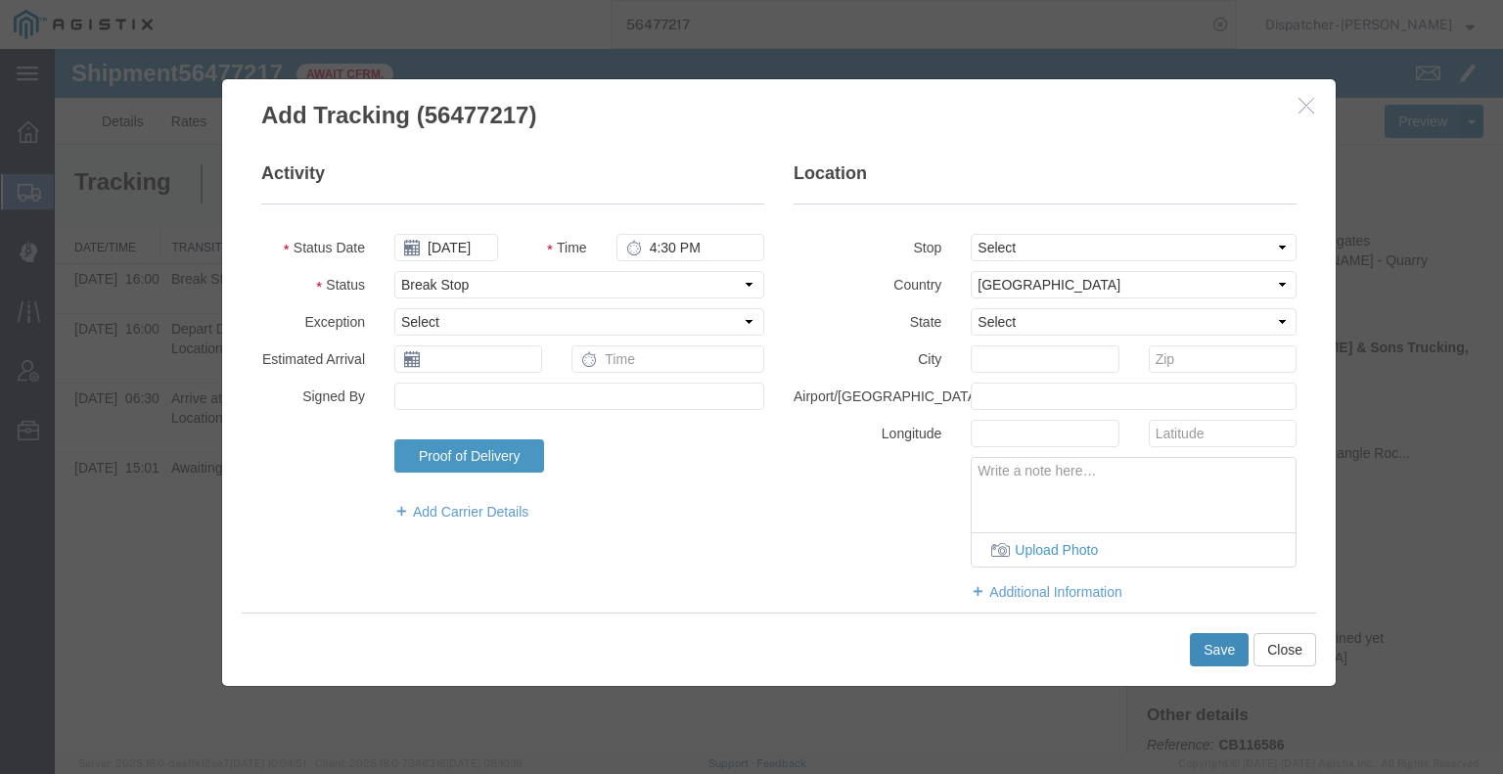
click at [1219, 642] on button "Save" at bounding box center [1219, 649] width 59 height 33
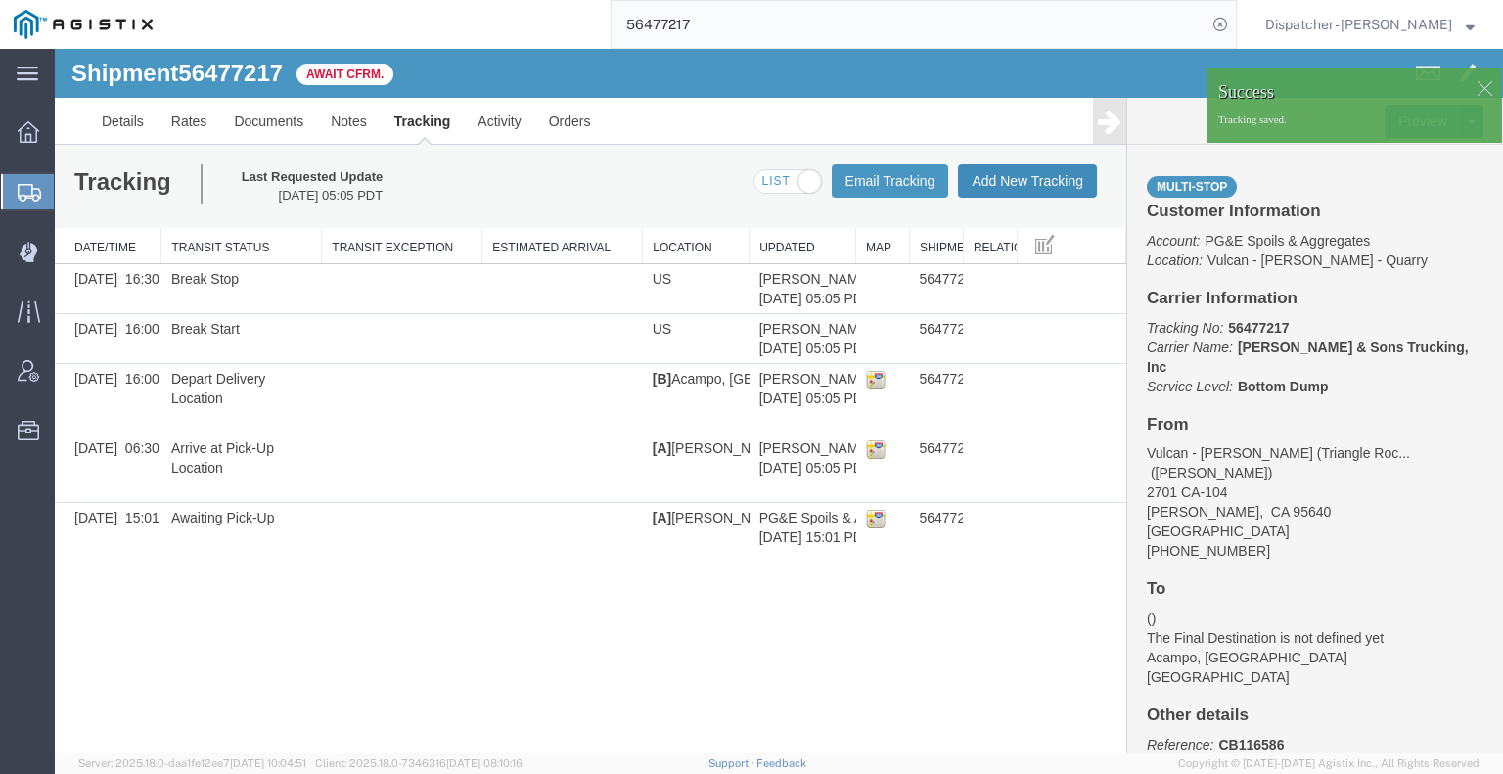
click at [1026, 183] on button "Add New Tracking" at bounding box center [1027, 180] width 139 height 33
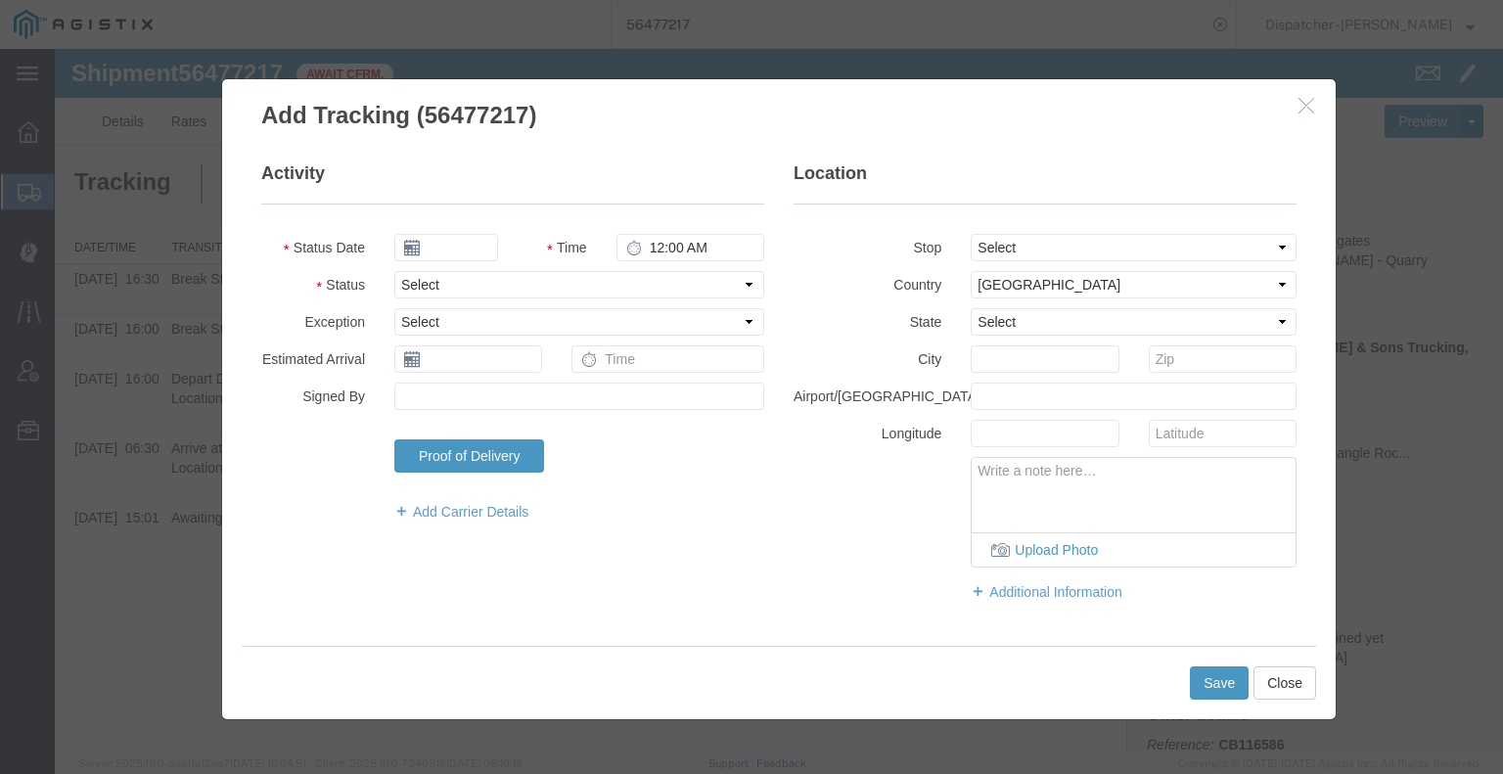
type input "[DATE]"
type input "6:00 AM"
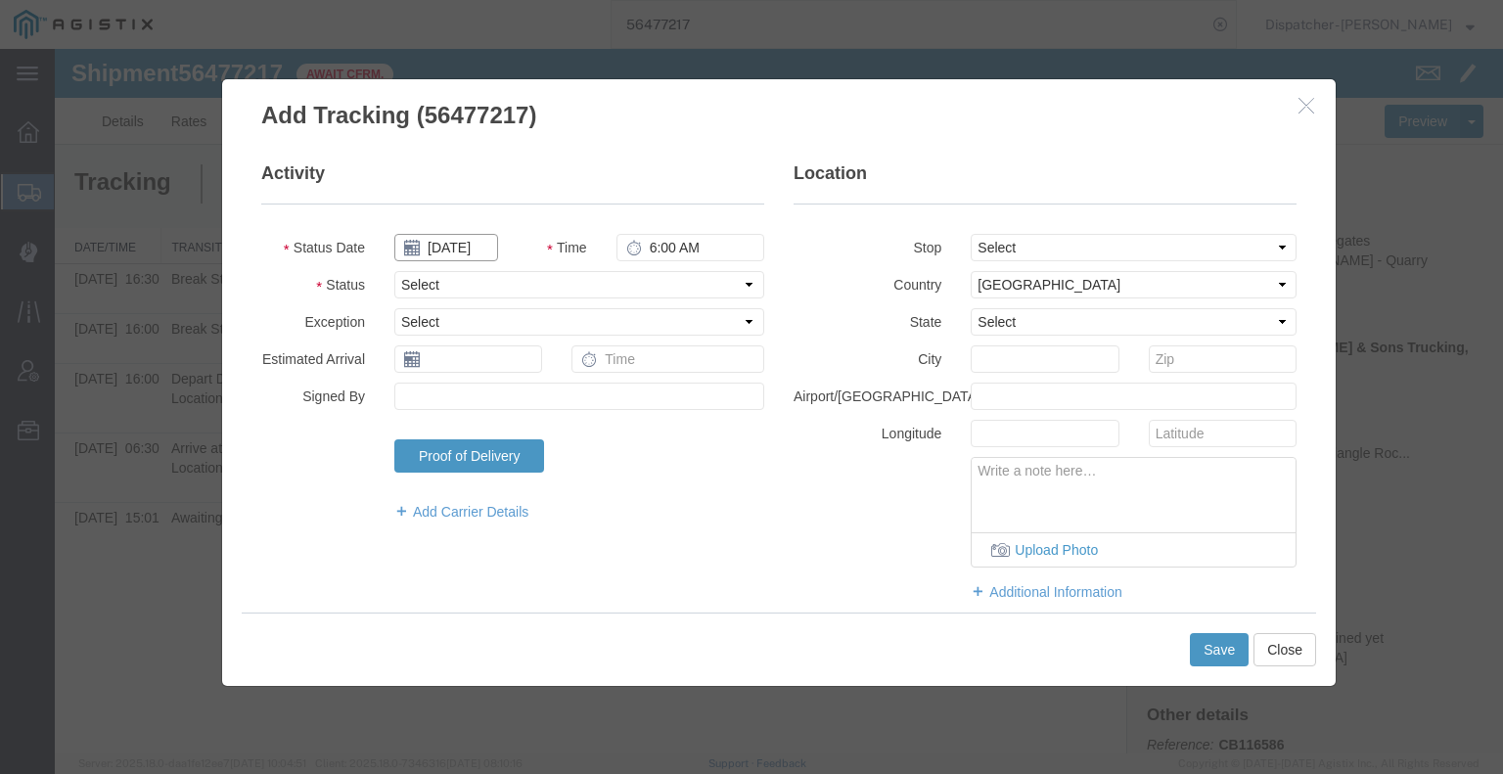
click at [465, 247] on input "[DATE]" at bounding box center [446, 247] width 104 height 27
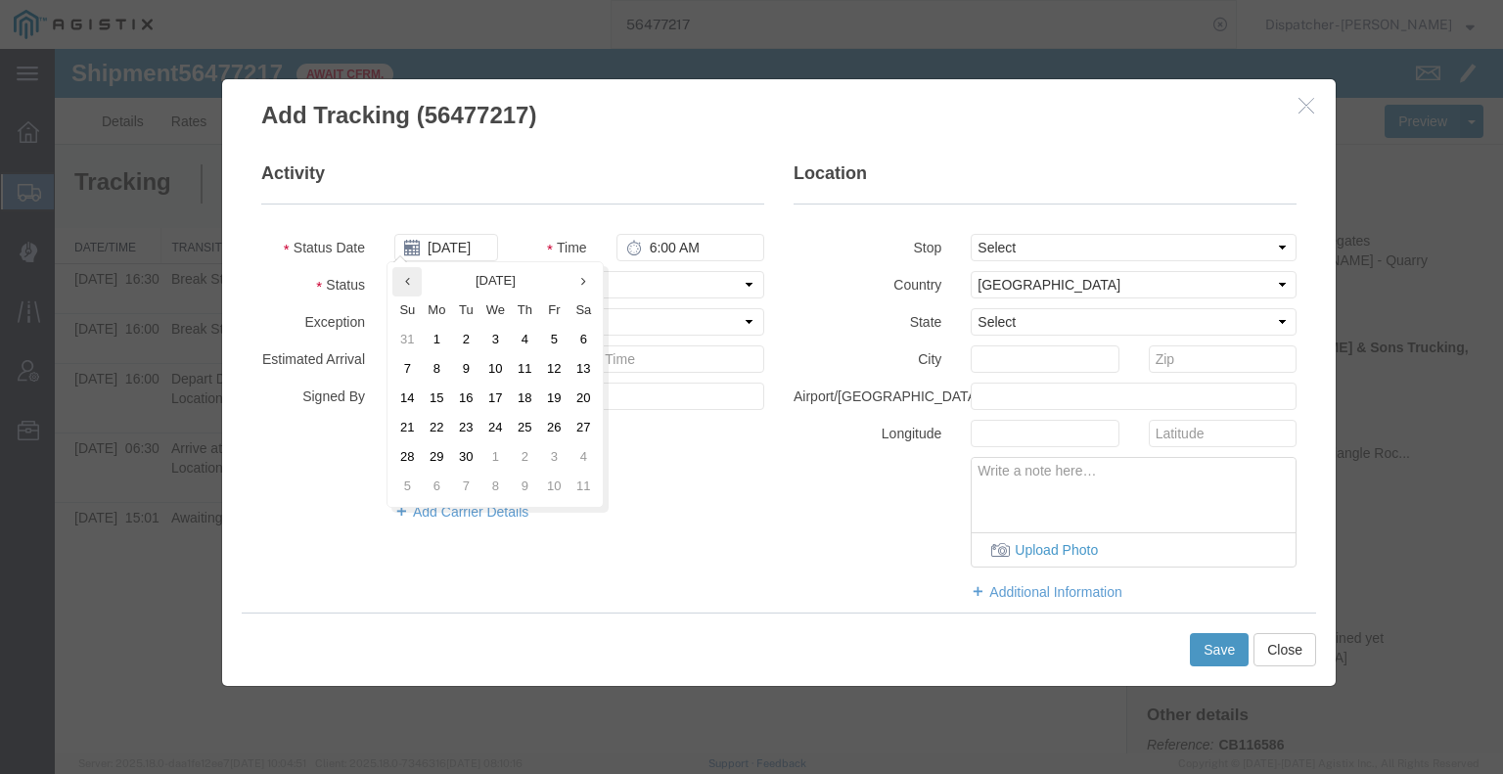
click at [407, 282] on icon at bounding box center [407, 281] width 5 height 13
click at [508, 403] on td "13" at bounding box center [500, 399] width 29 height 29
type input "[DATE]"
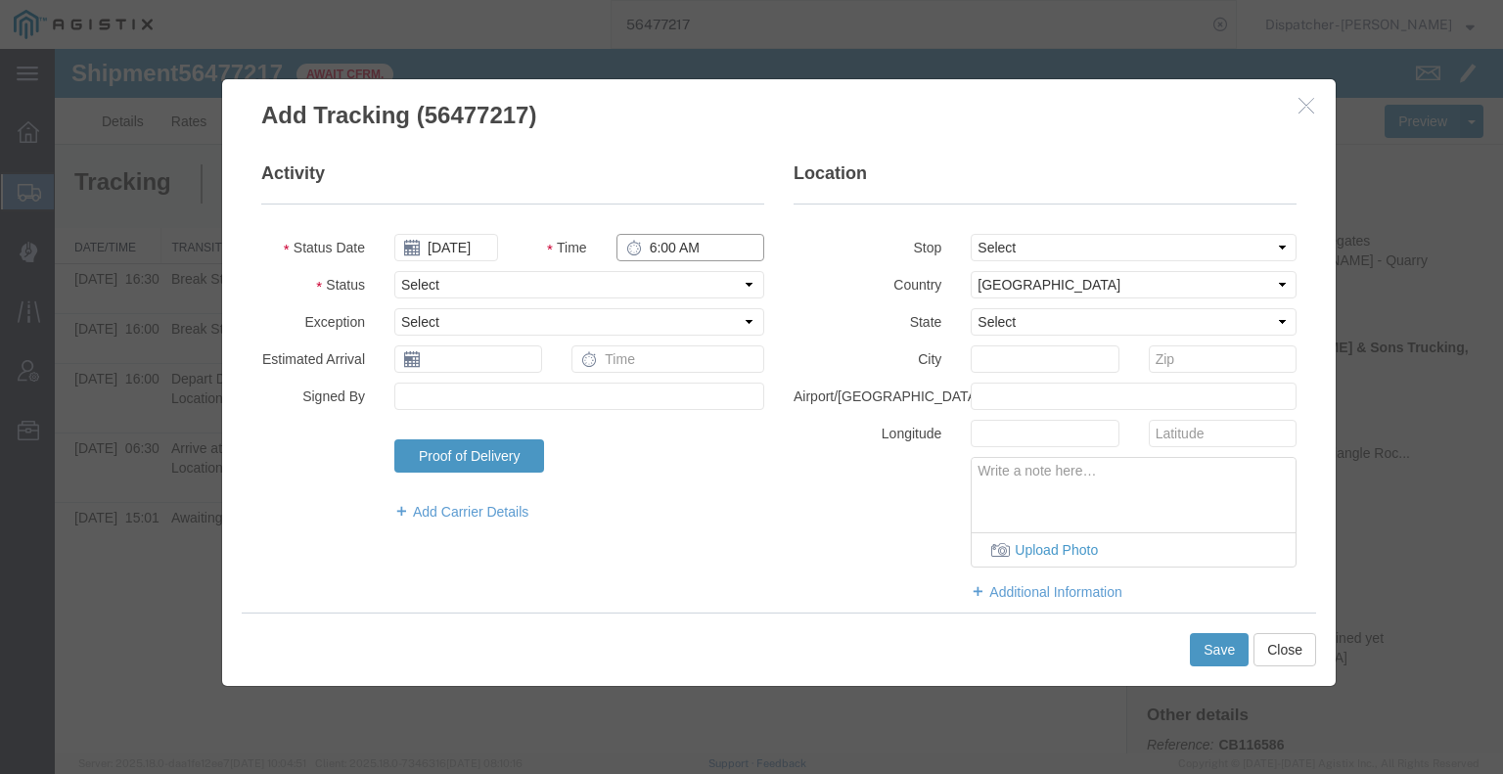
click at [655, 246] on input "6:00 AM" at bounding box center [690, 247] width 148 height 27
type input "5:00 PM"
click at [646, 278] on select "Select Arrival Notice Available Arrival Notice Imported Arrive at Delivery Loca…" at bounding box center [579, 284] width 370 height 27
select select "DELIVRED"
click at [394, 271] on select "Select Arrival Notice Available Arrival Notice Imported Arrive at Delivery Loca…" at bounding box center [579, 284] width 370 height 27
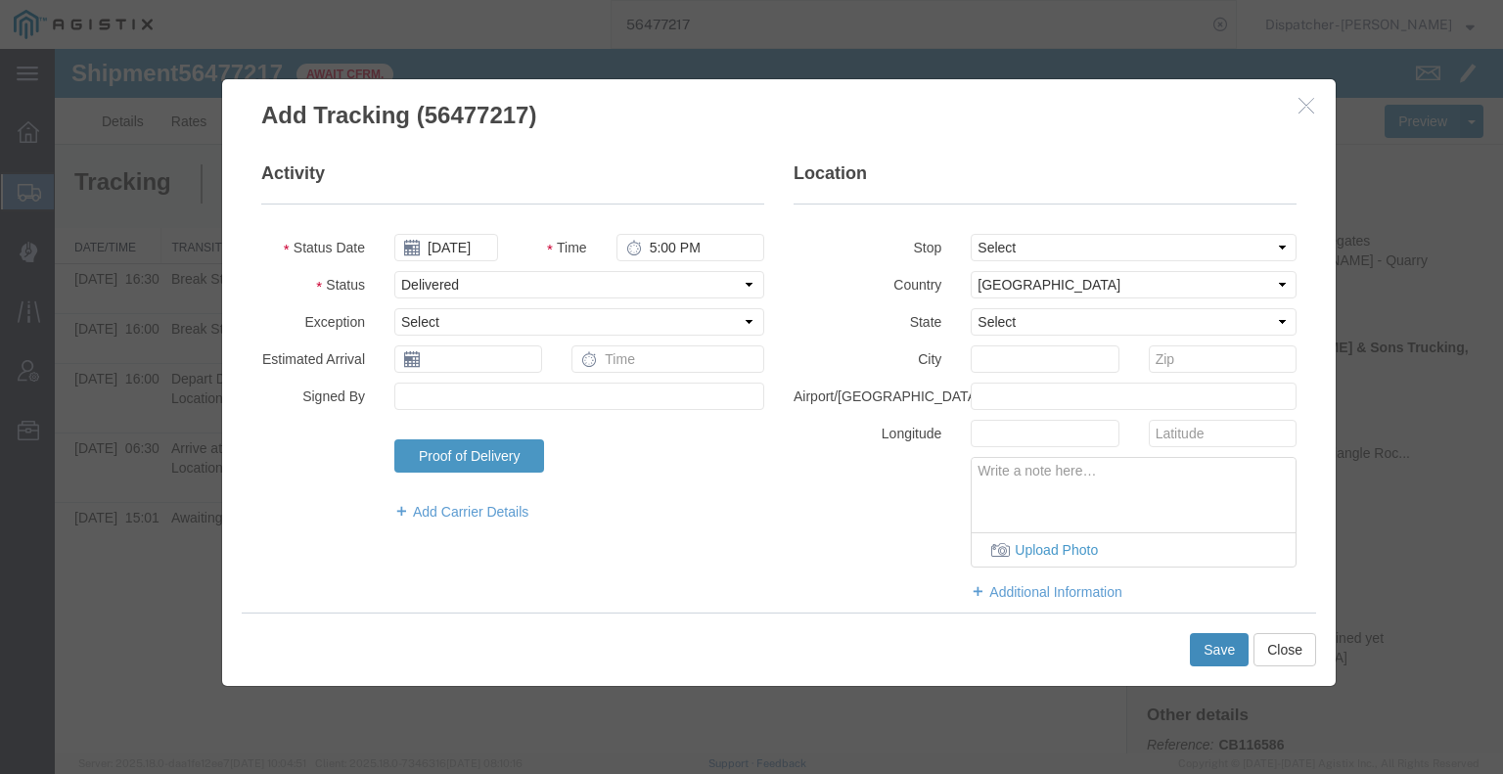
click at [1219, 647] on button "Save" at bounding box center [1219, 649] width 59 height 33
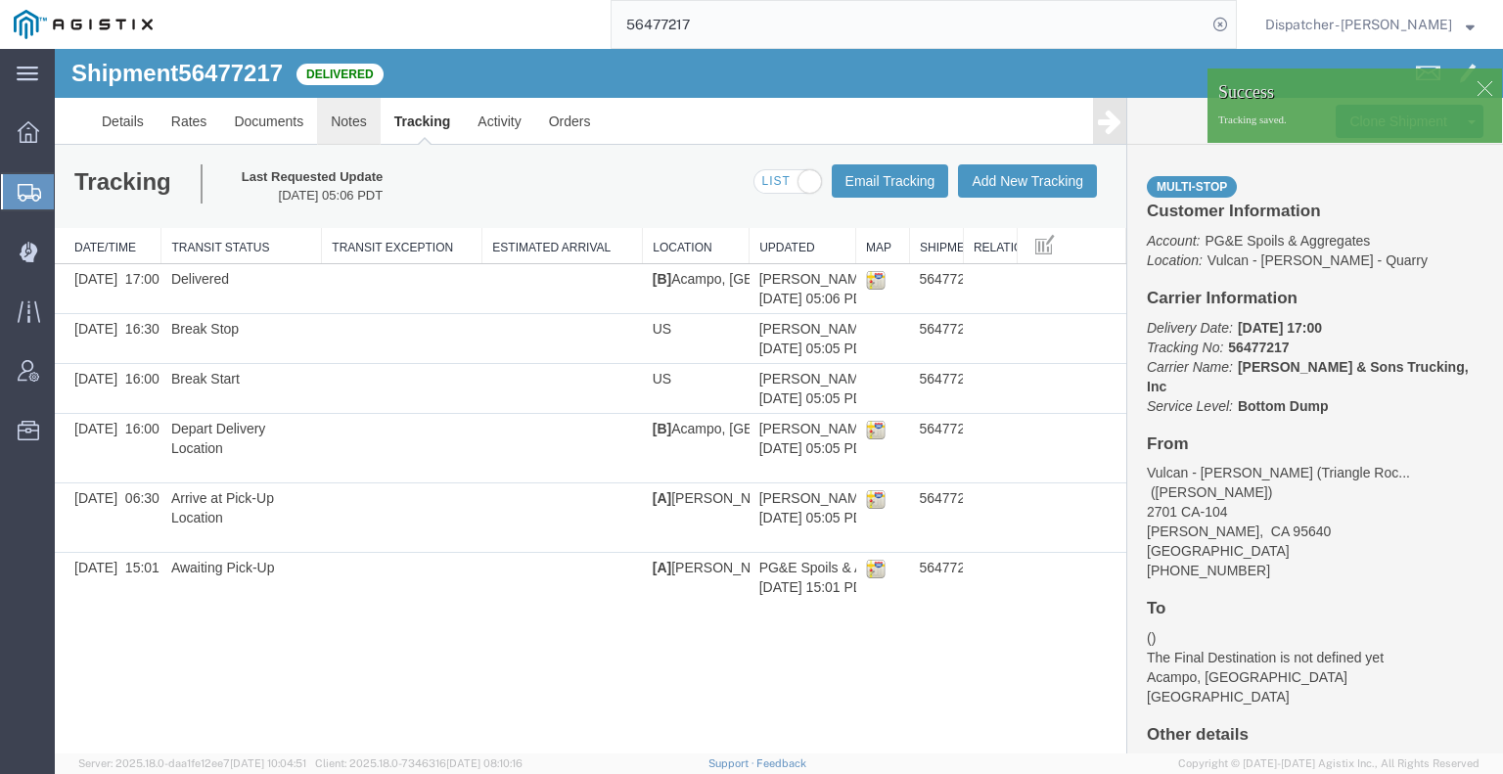
click at [349, 134] on link "Notes" at bounding box center [349, 121] width 64 height 47
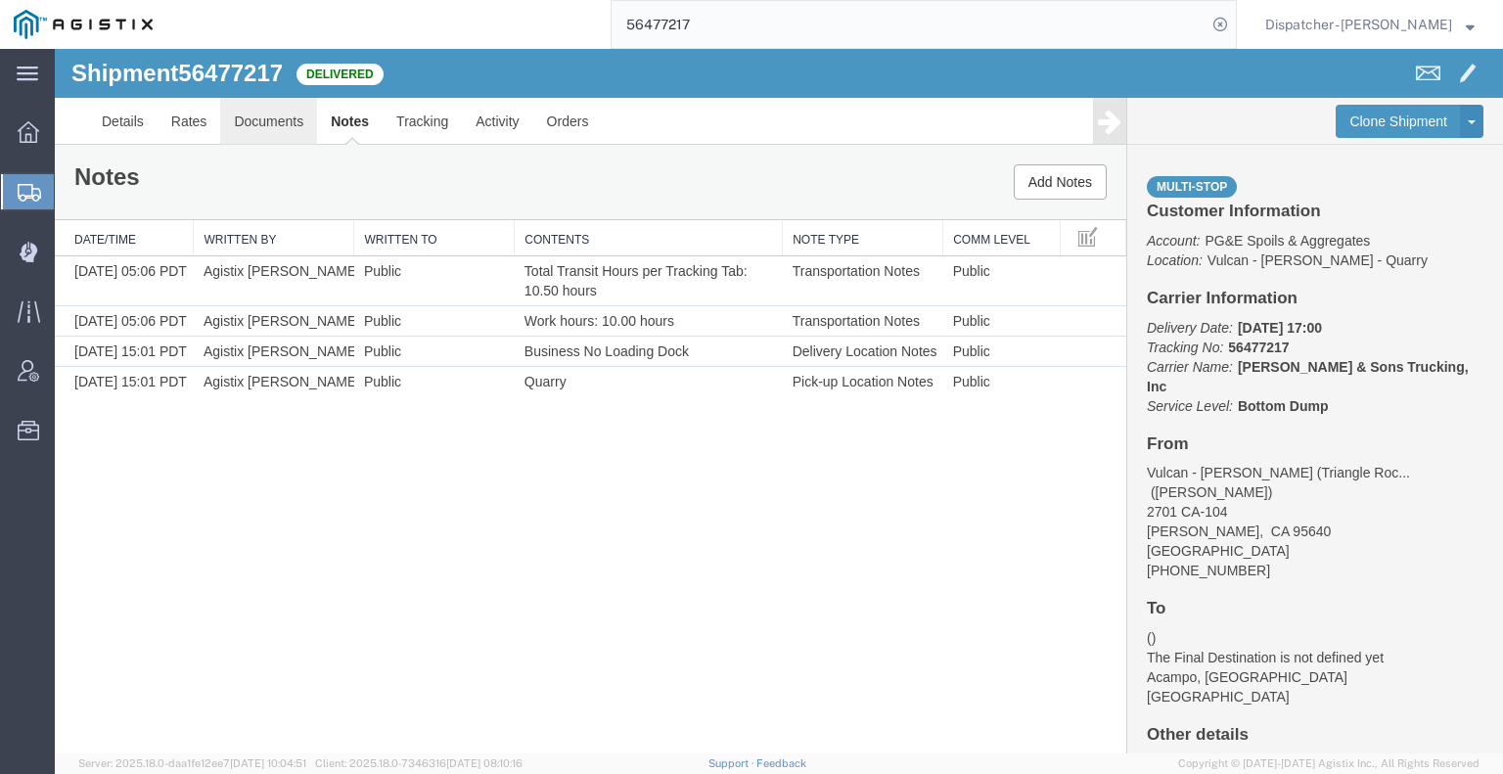
click at [231, 136] on link "Documents" at bounding box center [268, 121] width 97 height 47
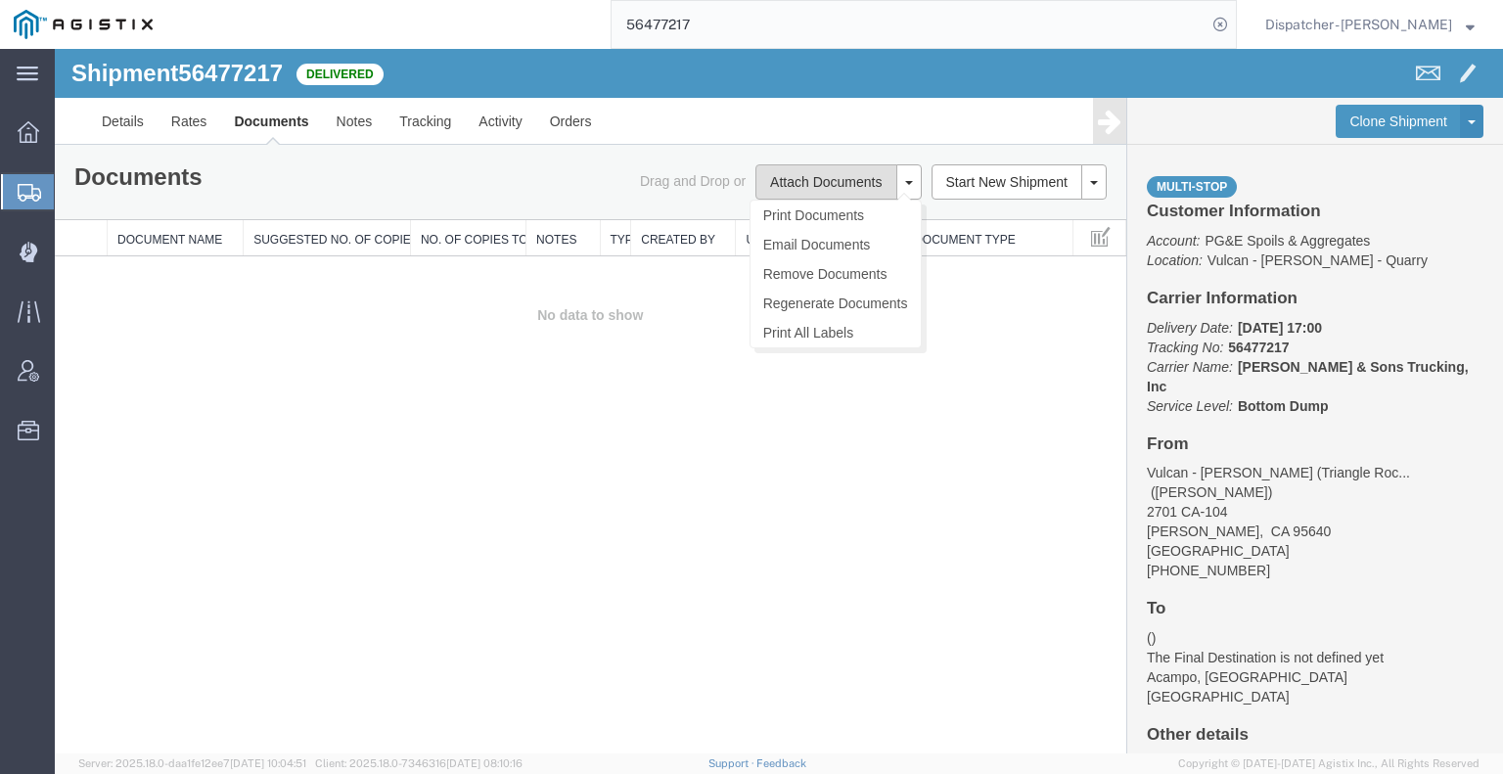
click at [823, 182] on button "Attach Documents" at bounding box center [825, 181] width 141 height 35
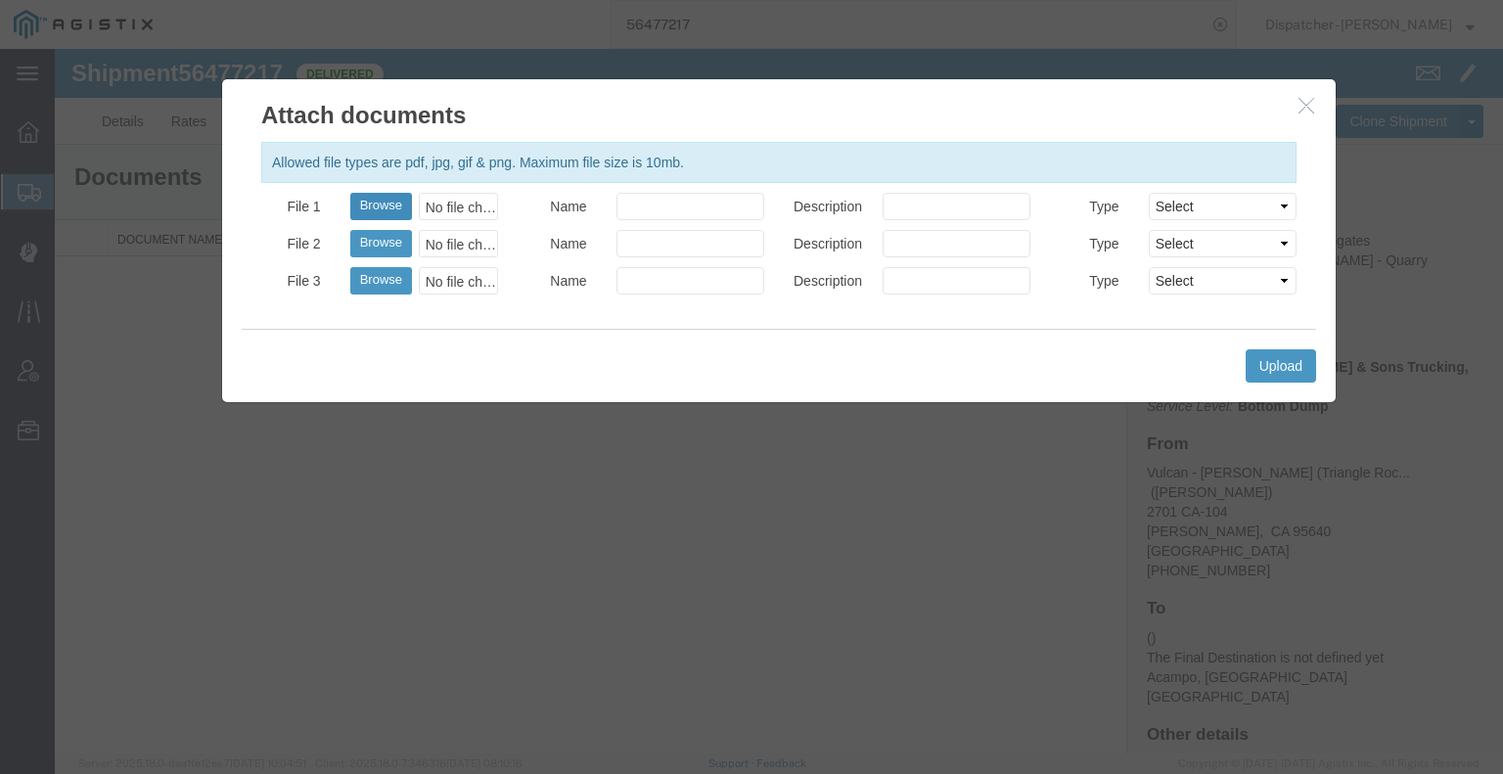
click at [393, 210] on button "Browse" at bounding box center [381, 206] width 62 height 27
type input "C:\fakepath\56477217trktag.pdf"
click at [1261, 360] on button "Upload" at bounding box center [1281, 365] width 70 height 33
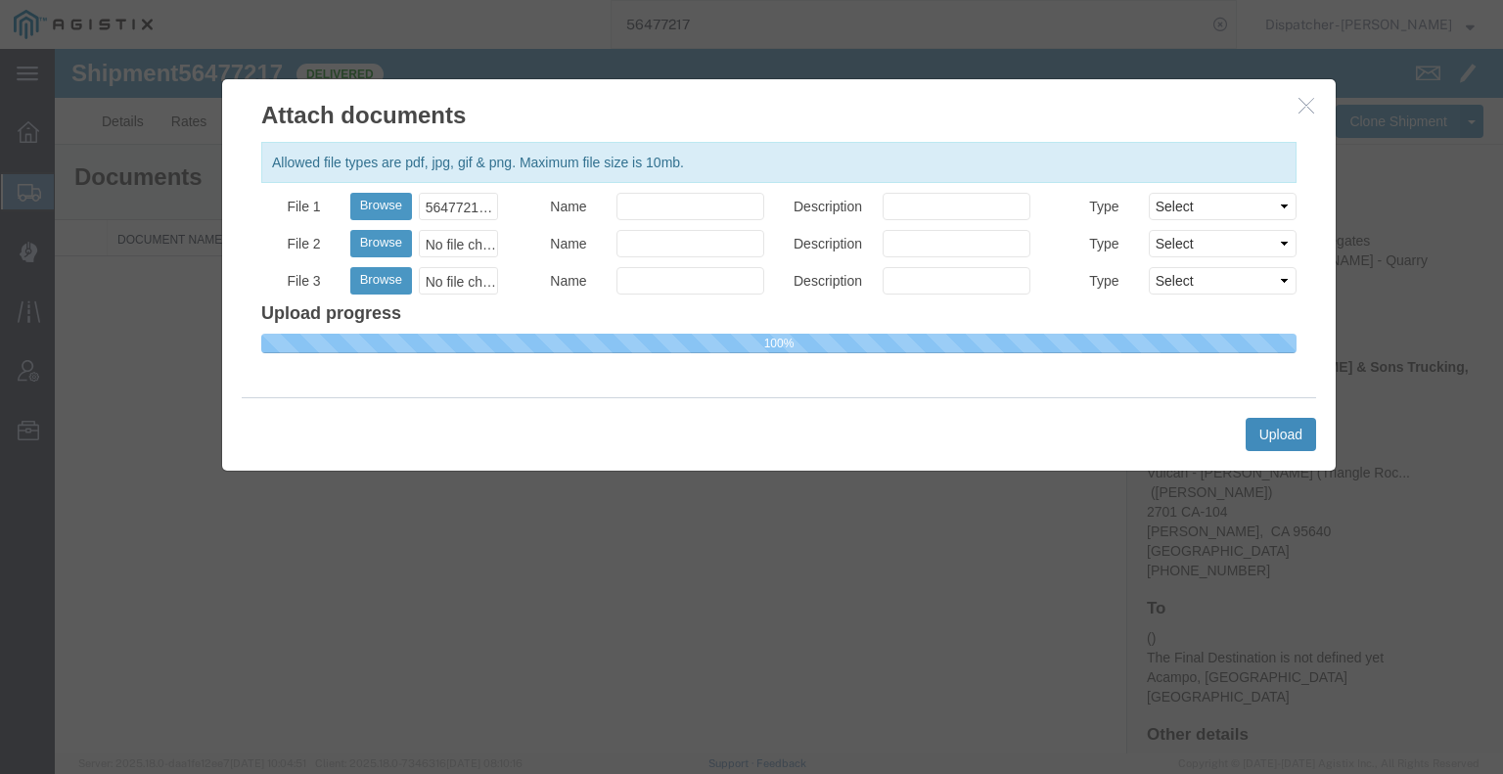
select select
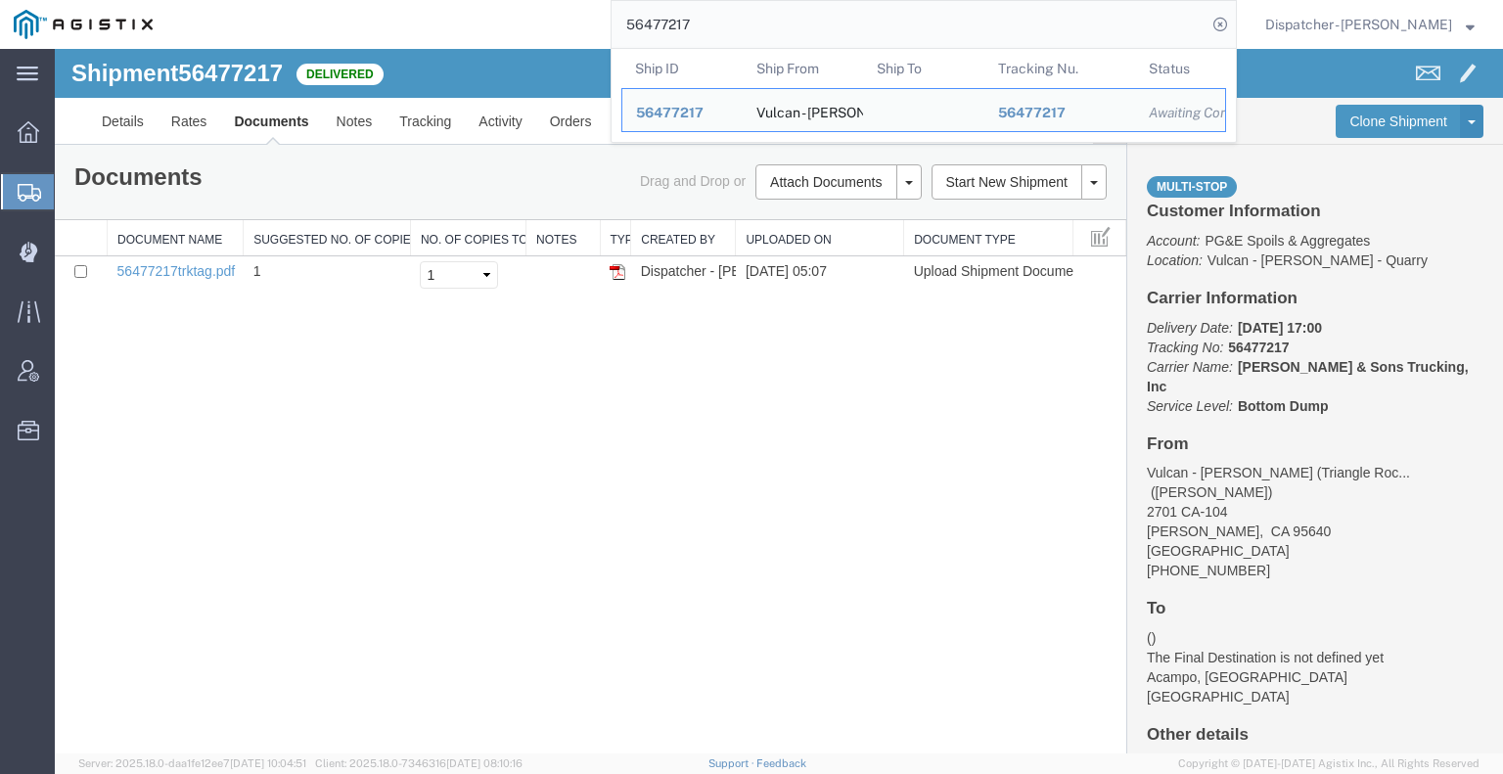
drag, startPoint x: 691, startPoint y: 33, endPoint x: 610, endPoint y: 28, distance: 81.4
click at [612, 28] on input "56477217" at bounding box center [909, 24] width 595 height 47
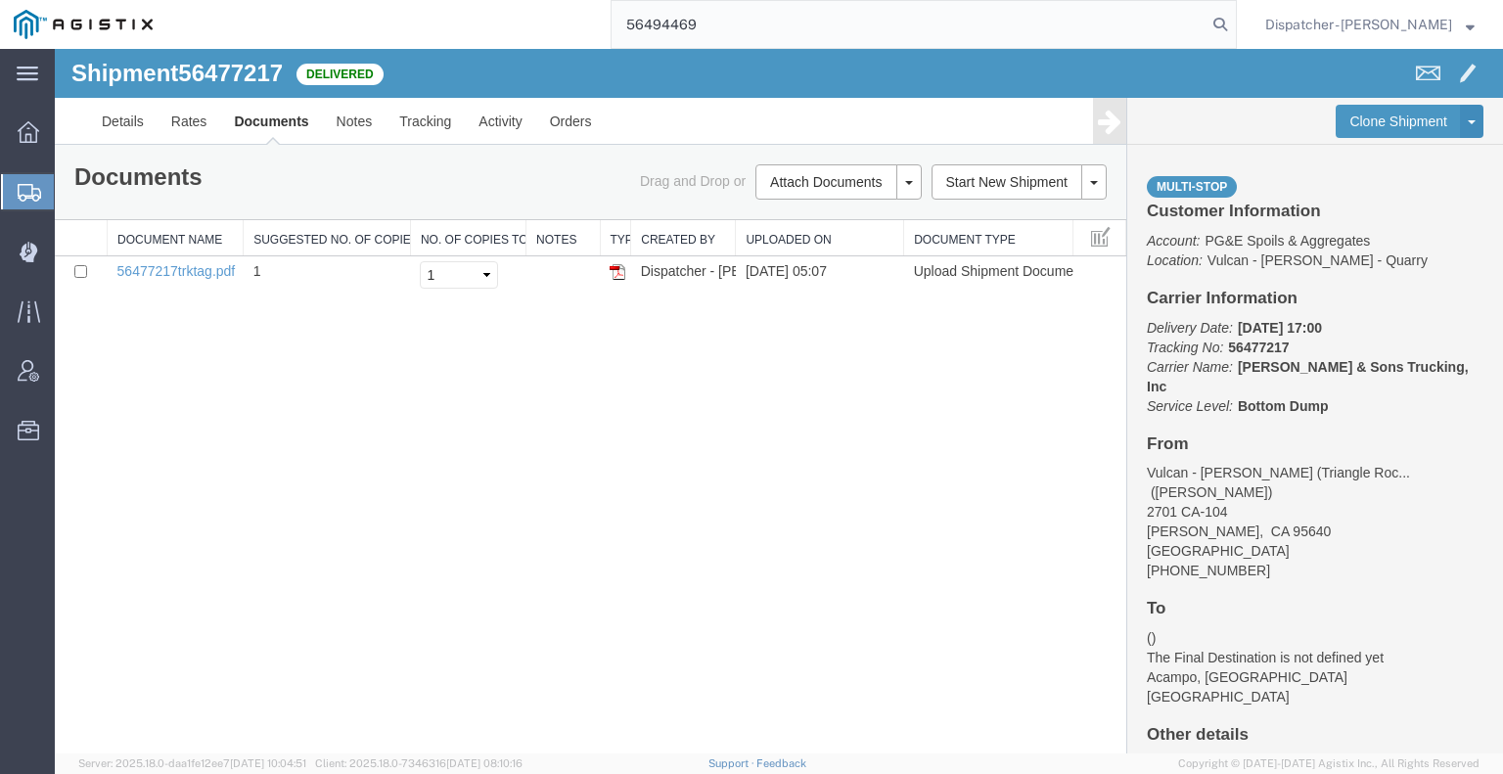
type input "56494469"
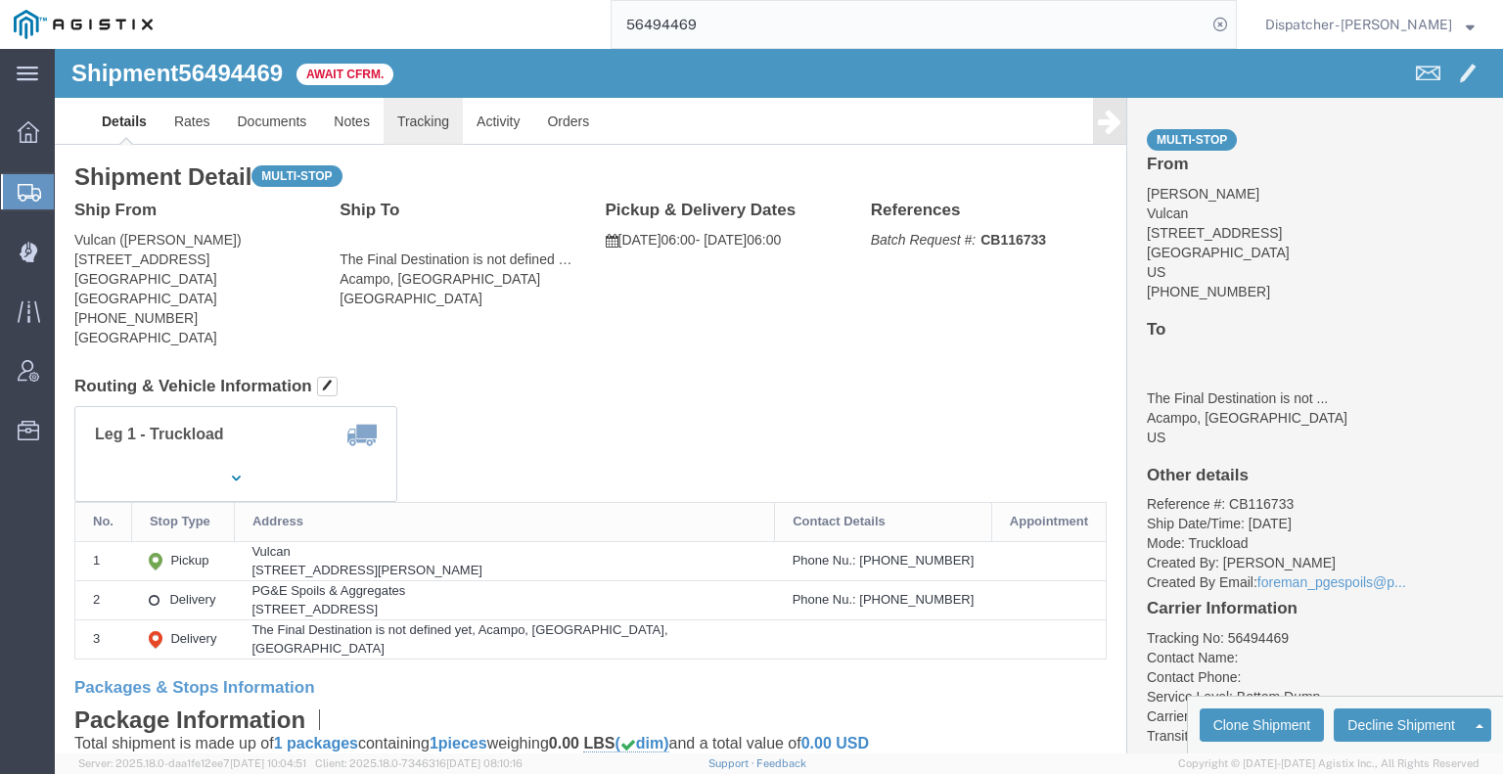
click link "Tracking"
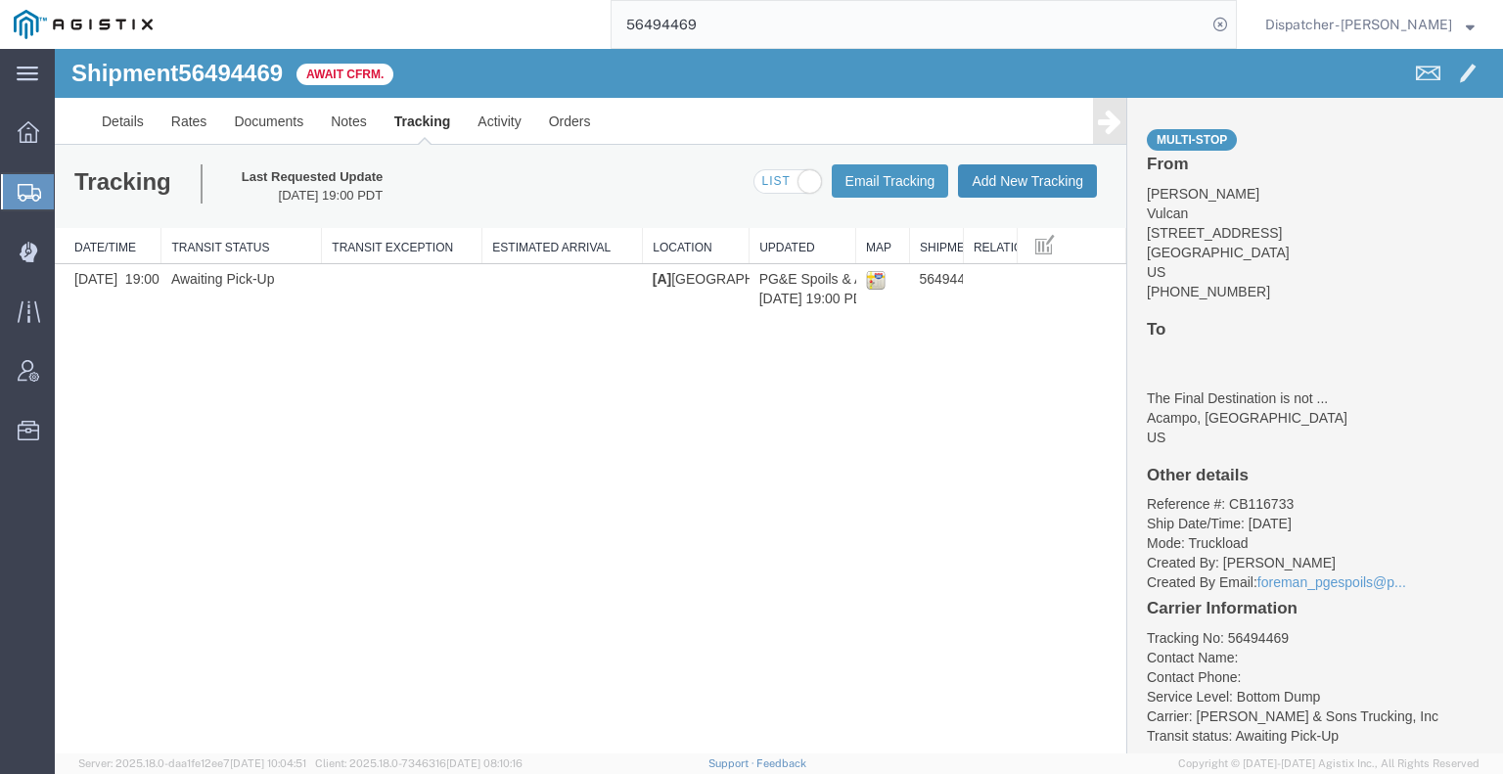
click at [1018, 190] on button "Add New Tracking" at bounding box center [1027, 180] width 139 height 33
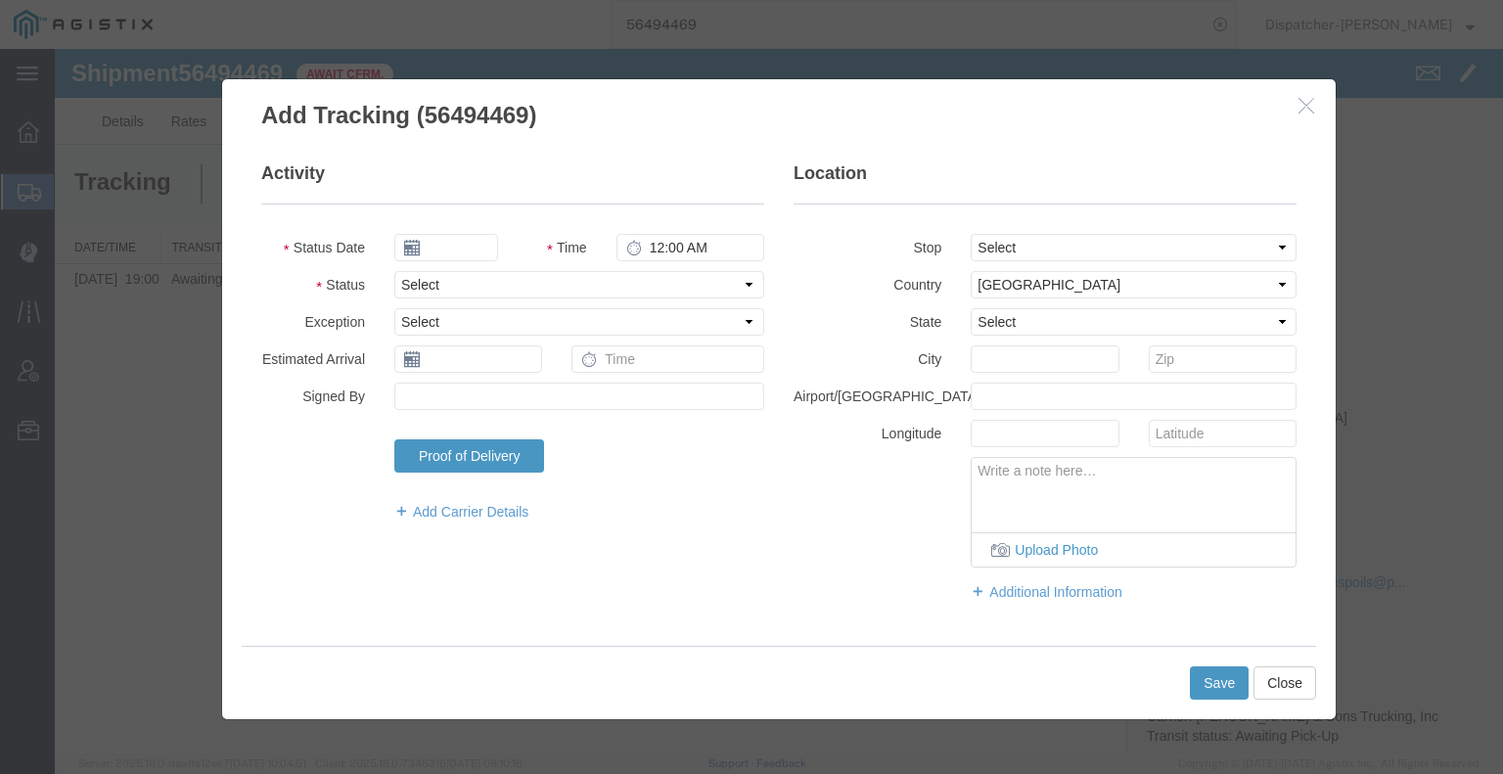
type input "[DATE]"
type input "6:00 AM"
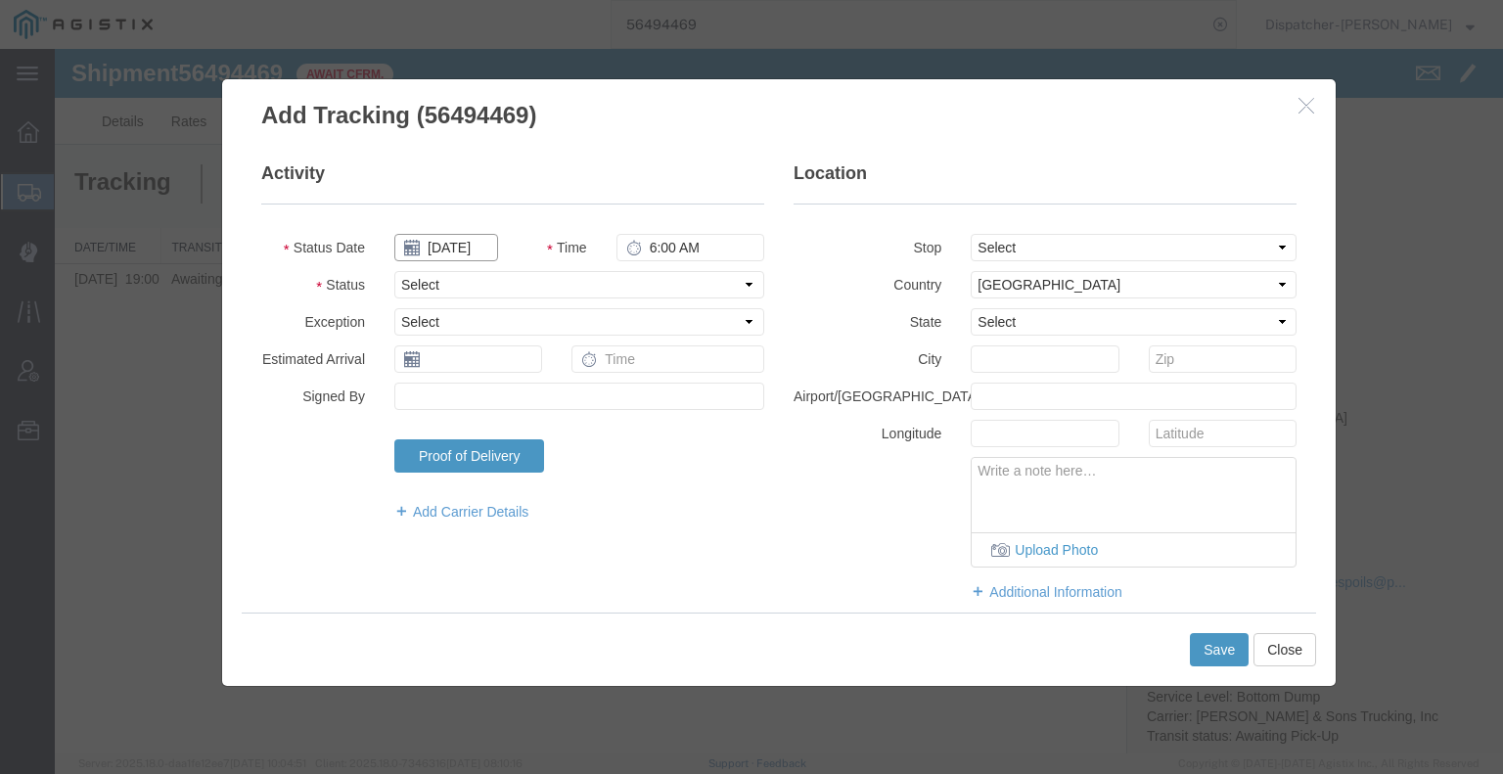
click at [450, 242] on input "[DATE]" at bounding box center [446, 247] width 104 height 27
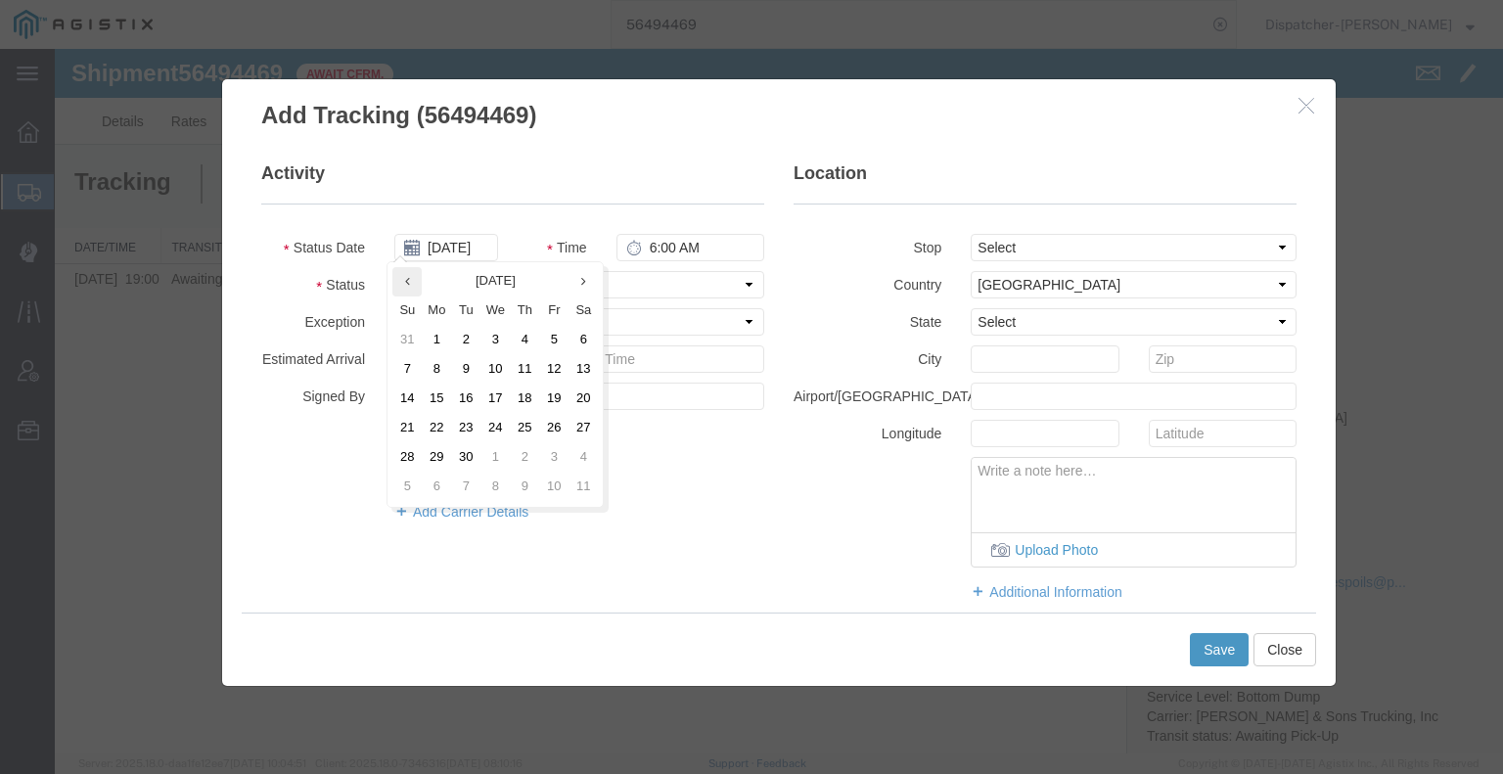
click at [393, 292] on th at bounding box center [406, 281] width 29 height 29
click at [528, 394] on td "14" at bounding box center [530, 399] width 29 height 29
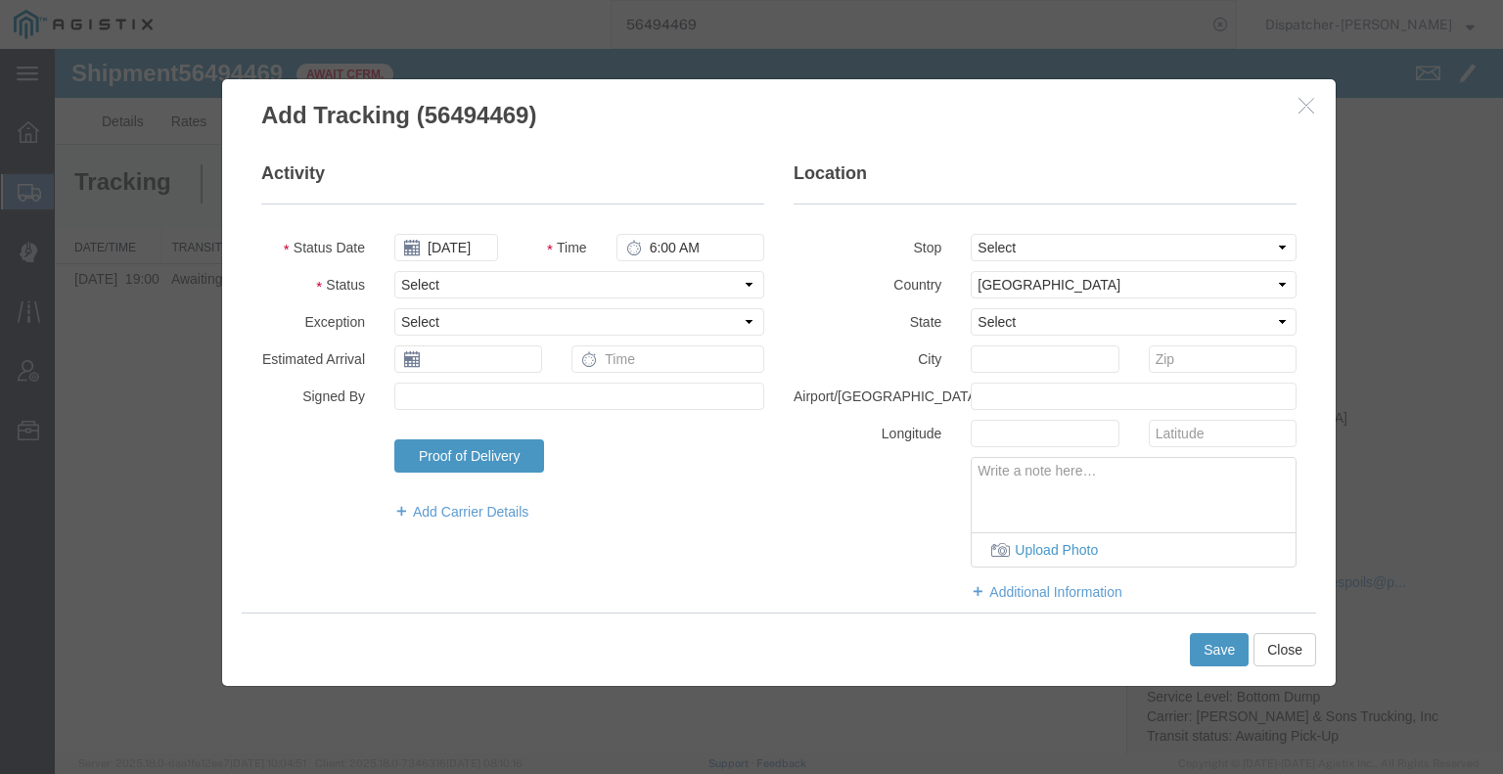
type input "[DATE]"
click at [672, 242] on input "6:00 AM" at bounding box center [690, 247] width 148 height 27
click at [579, 277] on select "Select Arrival Notice Available Arrival Notice Imported Arrive at Delivery Loca…" at bounding box center [579, 284] width 370 height 27
select select "ARVPULOC"
click at [394, 271] on select "Select Arrival Notice Available Arrival Notice Imported Arrive at Delivery Loca…" at bounding box center [579, 284] width 370 height 27
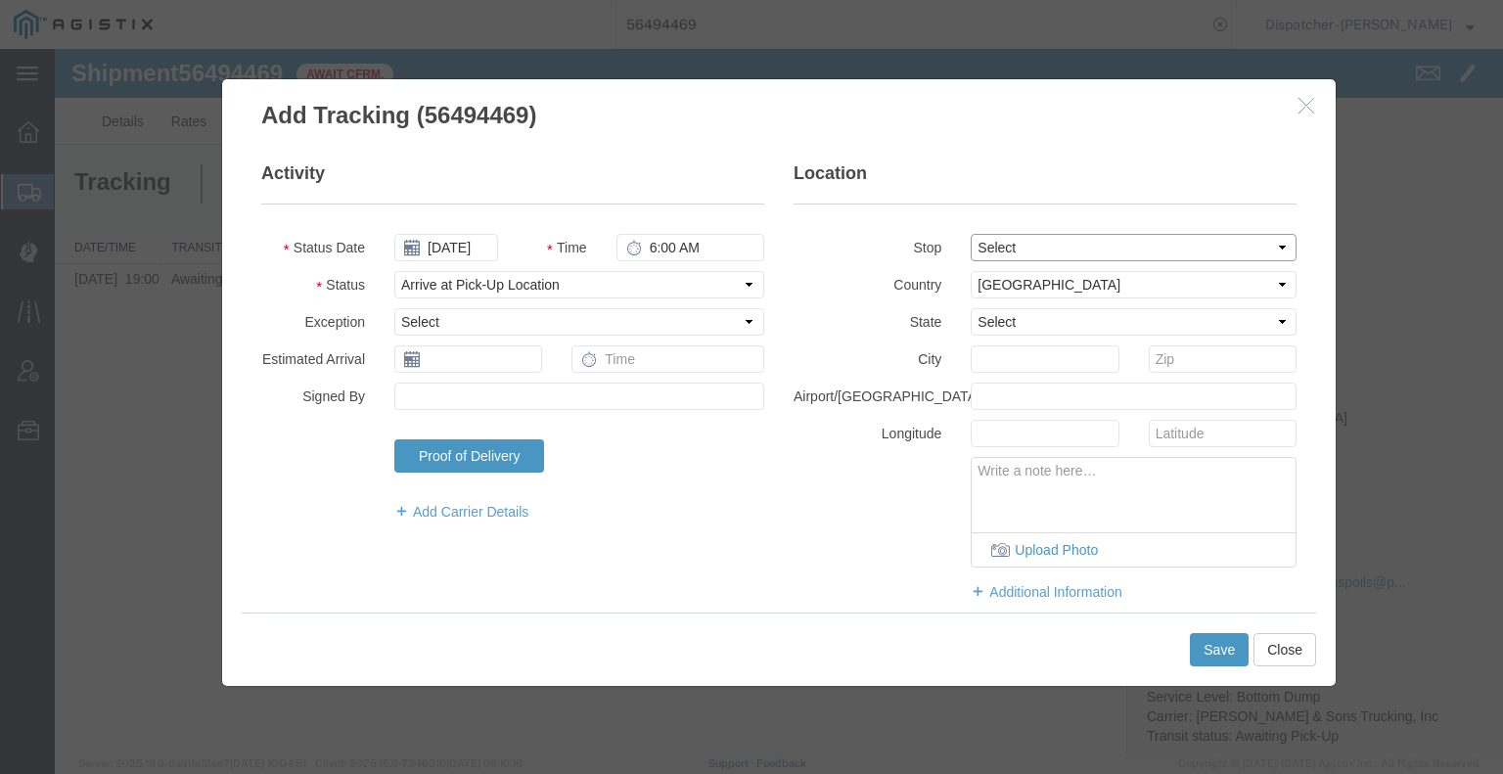
click at [1022, 257] on select "Select From: [STREET_ADDRESS] Stop 2: [STREET_ADDRESS] To: The Final Destinatio…" at bounding box center [1134, 247] width 326 height 27
select select "{"pickupDeliveryInfoId": "122276783","pickupOrDelivery": "P","stopNum": "1","lo…"
click at [971, 234] on select "Select From: [STREET_ADDRESS] Stop 2: [STREET_ADDRESS] To: The Final Destinatio…" at bounding box center [1134, 247] width 326 height 27
select select "CA"
type input "[GEOGRAPHIC_DATA]"
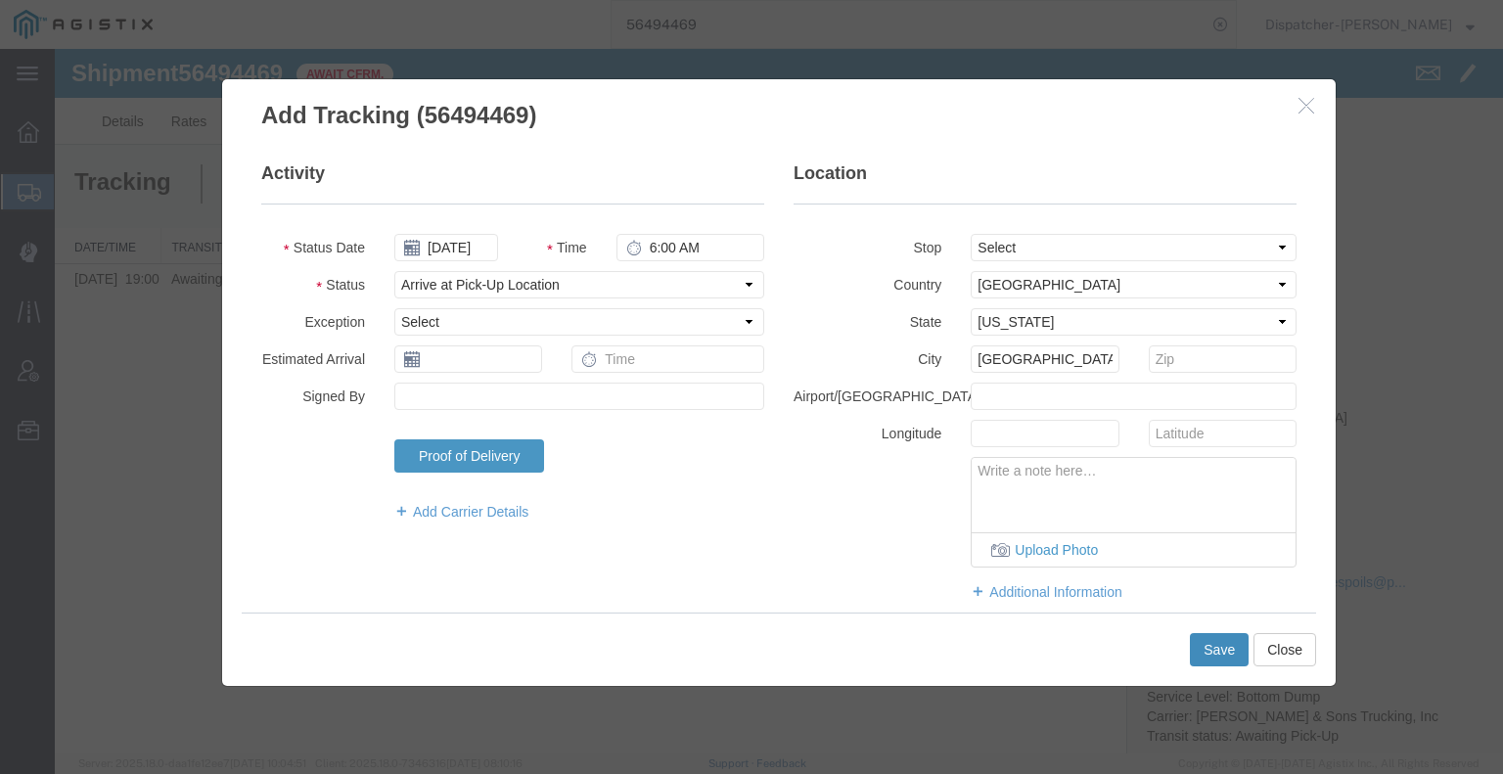
click at [1231, 654] on button "Save" at bounding box center [1219, 649] width 59 height 33
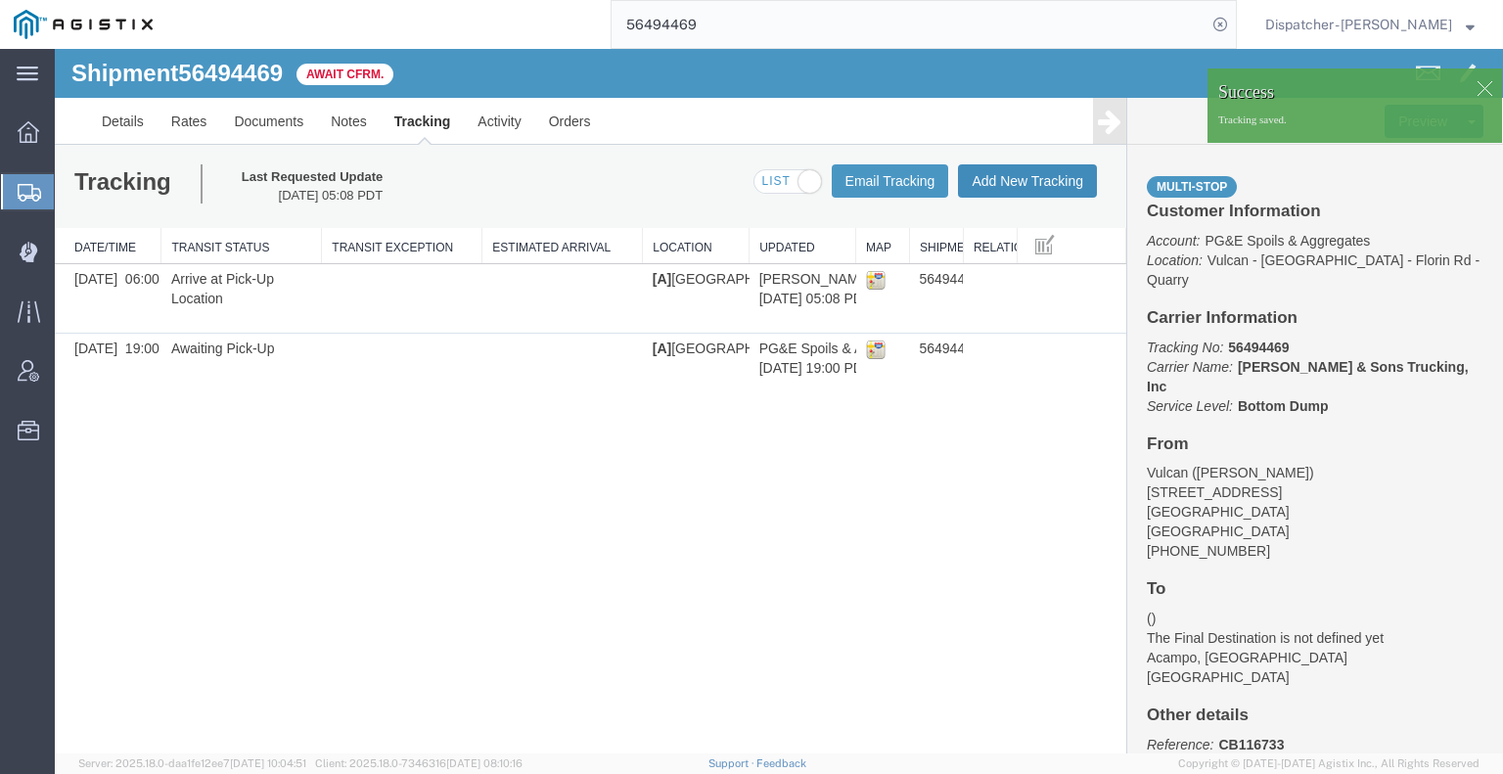
click at [1028, 179] on button "Add New Tracking" at bounding box center [1027, 180] width 139 height 33
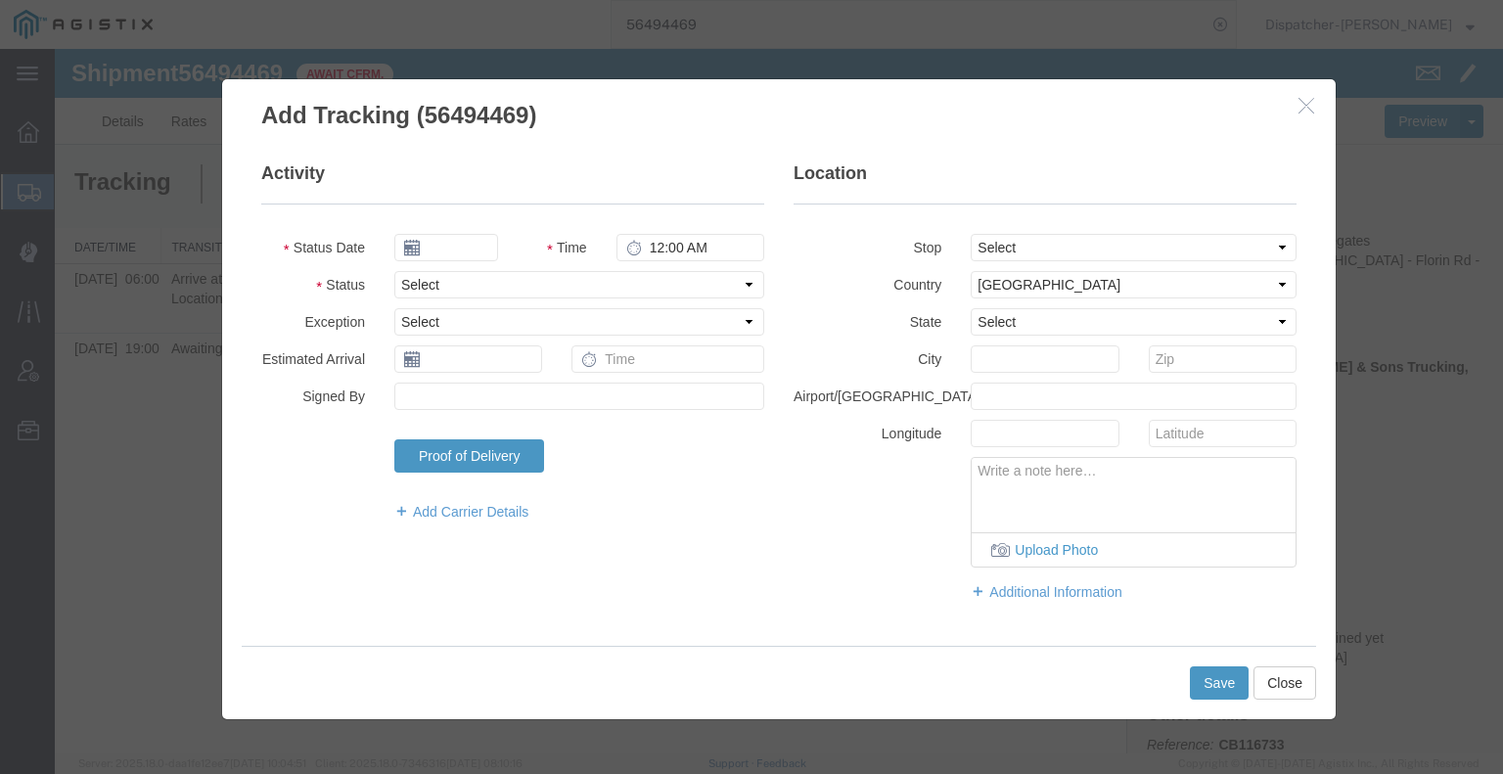
type input "[DATE]"
type input "6:00 AM"
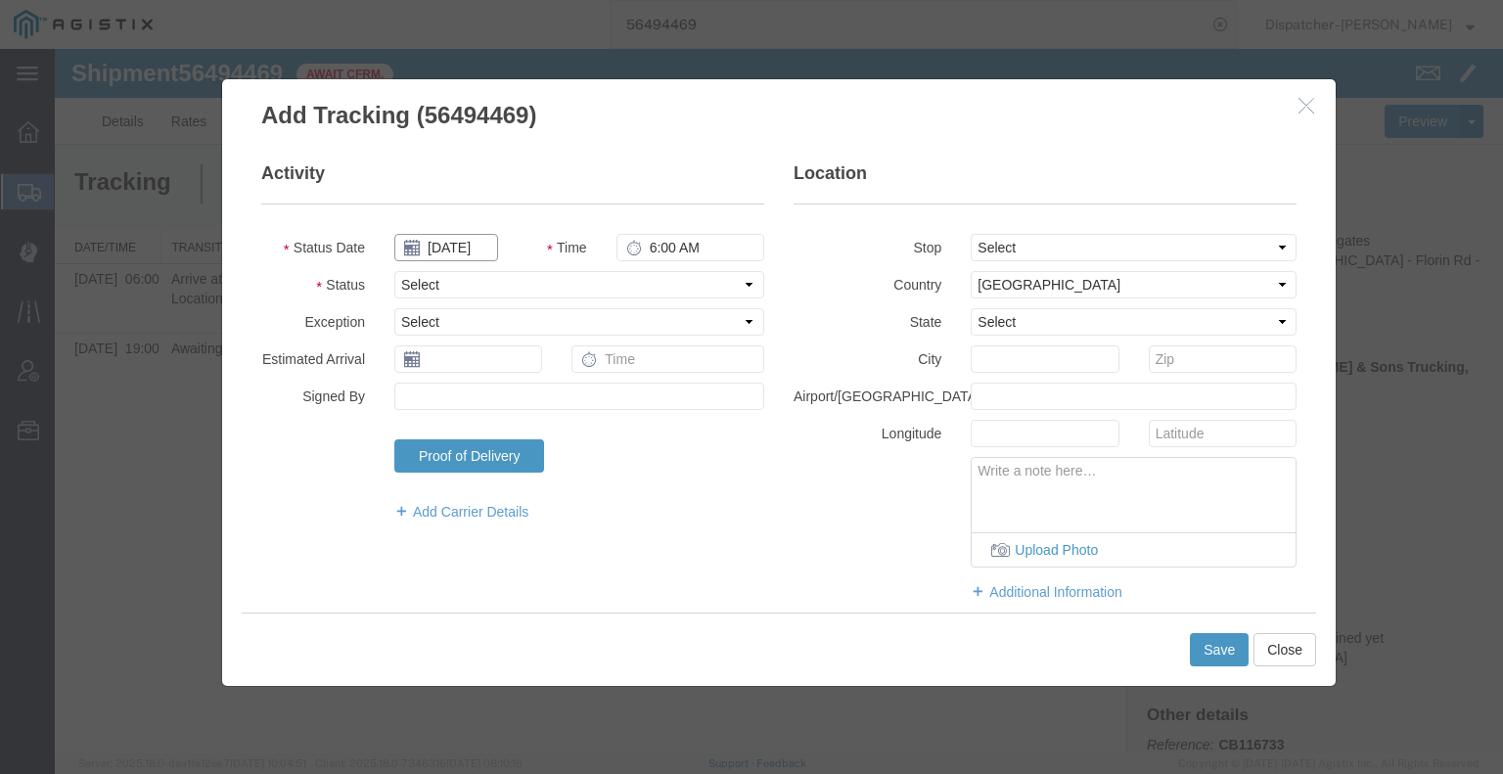
click at [439, 251] on input "[DATE]" at bounding box center [446, 247] width 104 height 27
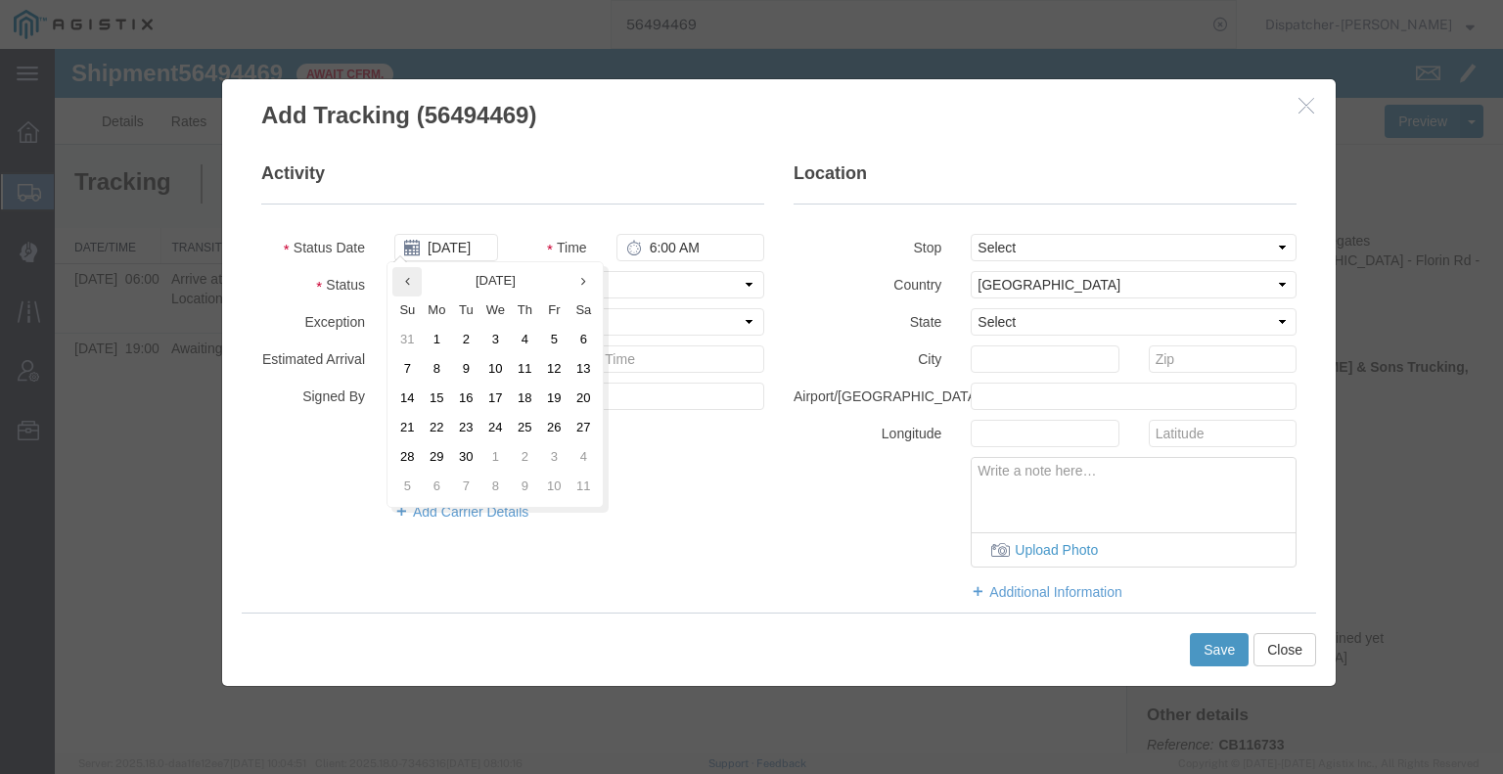
click at [414, 277] on th at bounding box center [406, 281] width 29 height 29
click at [530, 400] on td "14" at bounding box center [530, 399] width 29 height 29
type input "[DATE]"
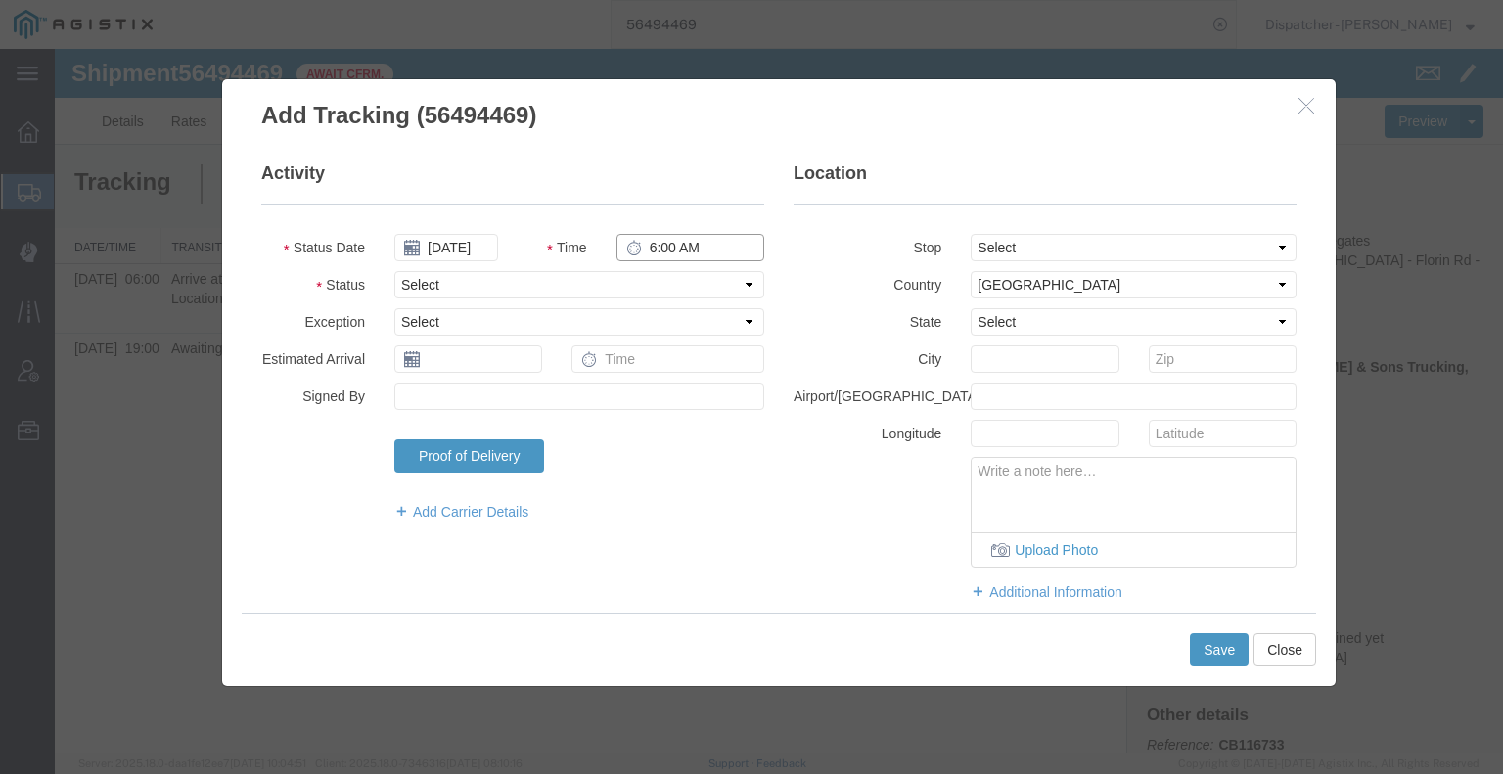
click at [685, 250] on input "6:00 AM" at bounding box center [690, 247] width 148 height 27
type input "3:45 PM"
click at [660, 278] on select "Select Arrival Notice Available Arrival Notice Imported Arrive at Delivery Loca…" at bounding box center [579, 284] width 370 height 27
select select "DPTDLVLOC"
click at [394, 271] on select "Select Arrival Notice Available Arrival Notice Imported Arrive at Delivery Loca…" at bounding box center [579, 284] width 370 height 27
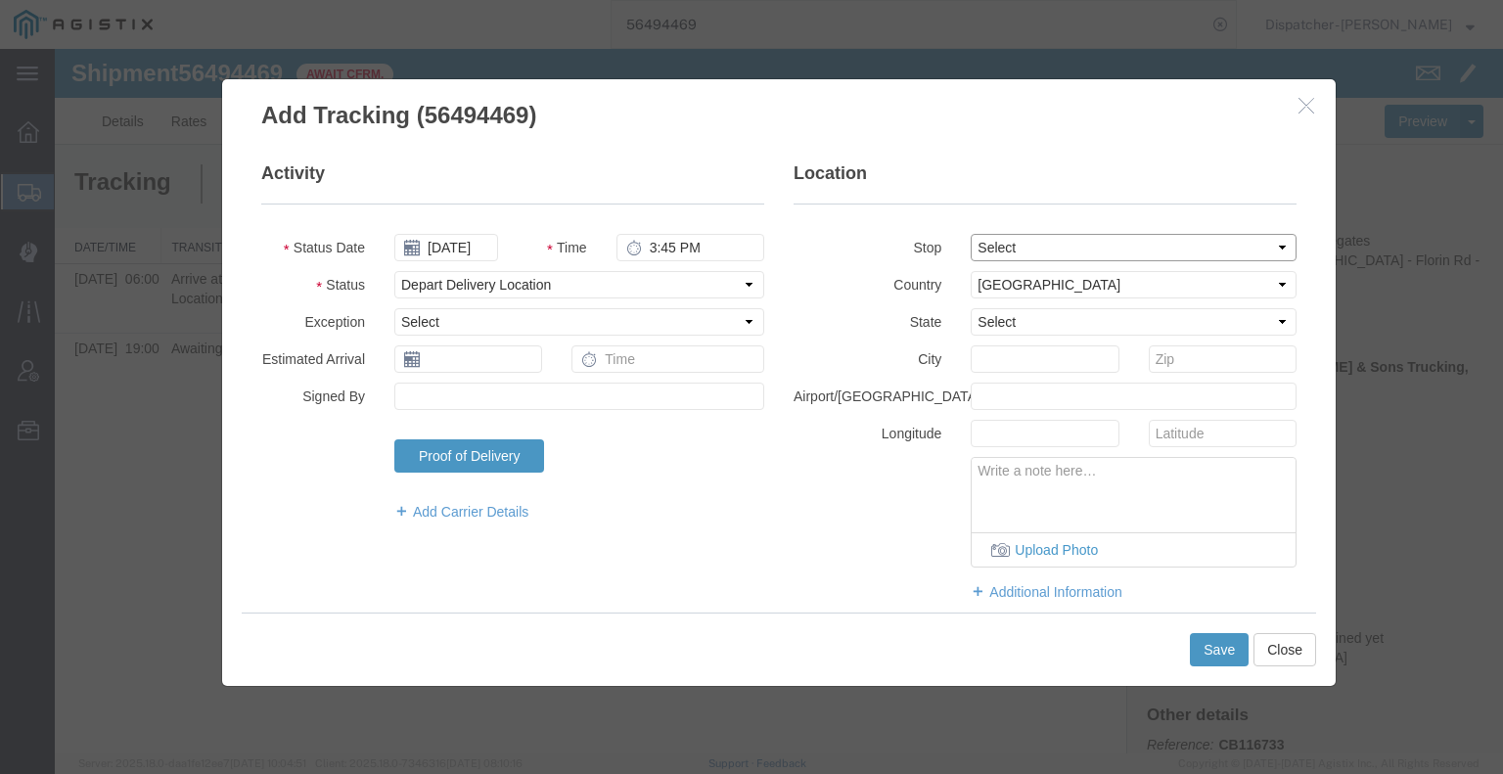
click at [987, 245] on select "Select From: [STREET_ADDRESS] Stop 2: [STREET_ADDRESS] To: The Final Destinatio…" at bounding box center [1134, 247] width 326 height 27
select select "{"pickupDeliveryInfoId": "122276784","pickupOrDelivery": "D","stopNum": "2","lo…"
click at [971, 234] on select "Select From: [STREET_ADDRESS] Stop 2: [STREET_ADDRESS] To: The Final Destinatio…" at bounding box center [1134, 247] width 326 height 27
select select "CA"
type input "Acampo"
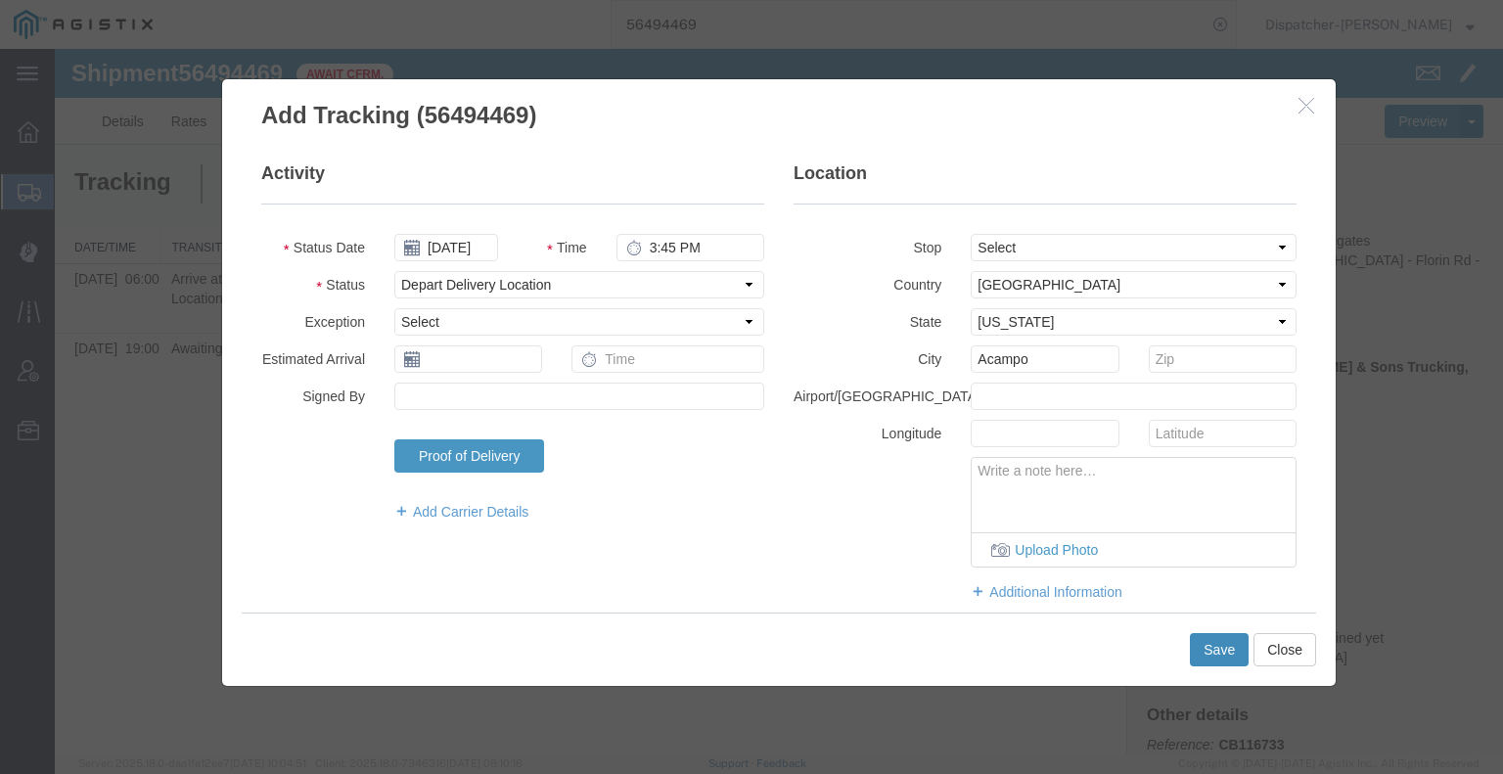
click at [1221, 649] on button "Save" at bounding box center [1219, 649] width 59 height 33
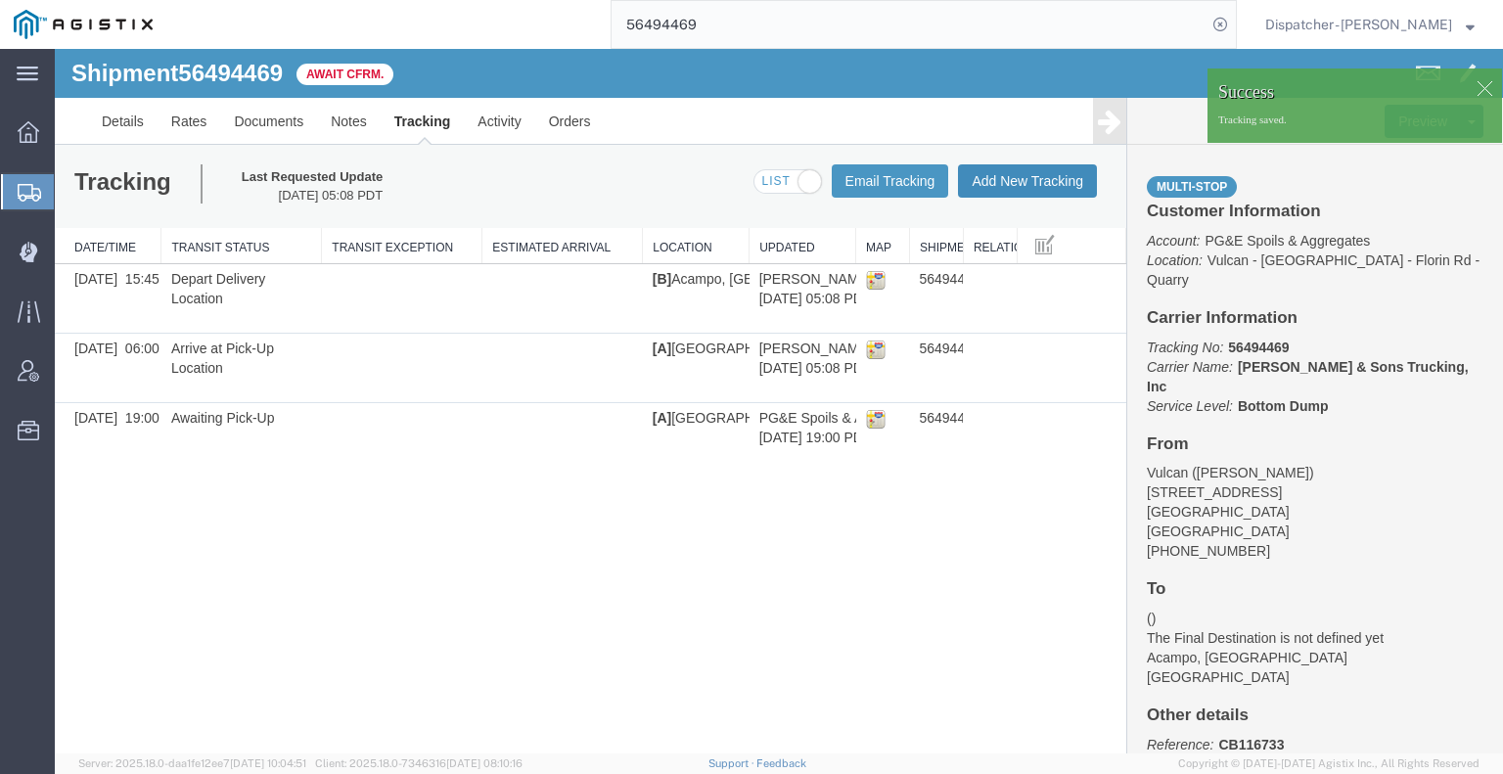
click at [1037, 191] on button "Add New Tracking" at bounding box center [1027, 180] width 139 height 33
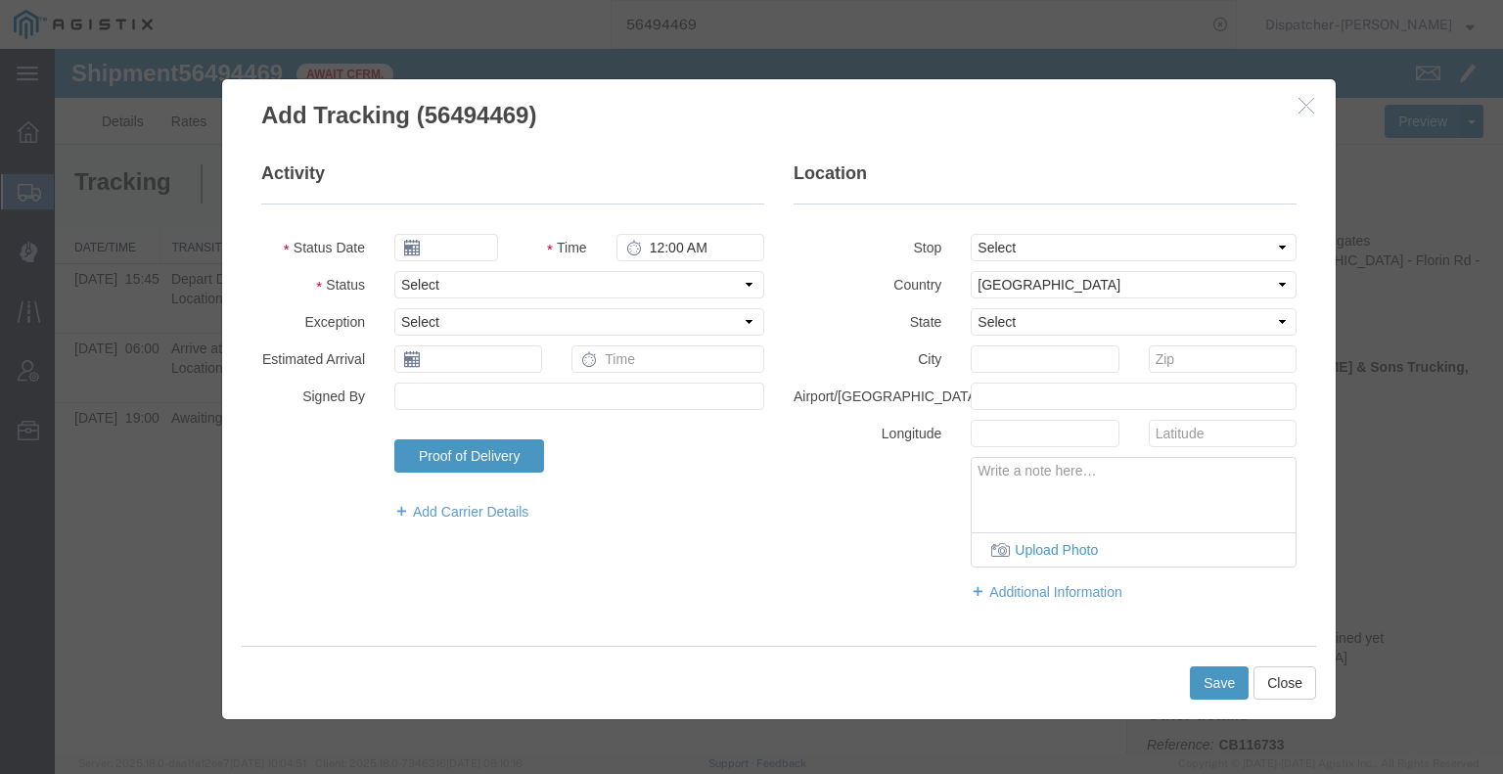
type input "[DATE]"
type input "6:00 AM"
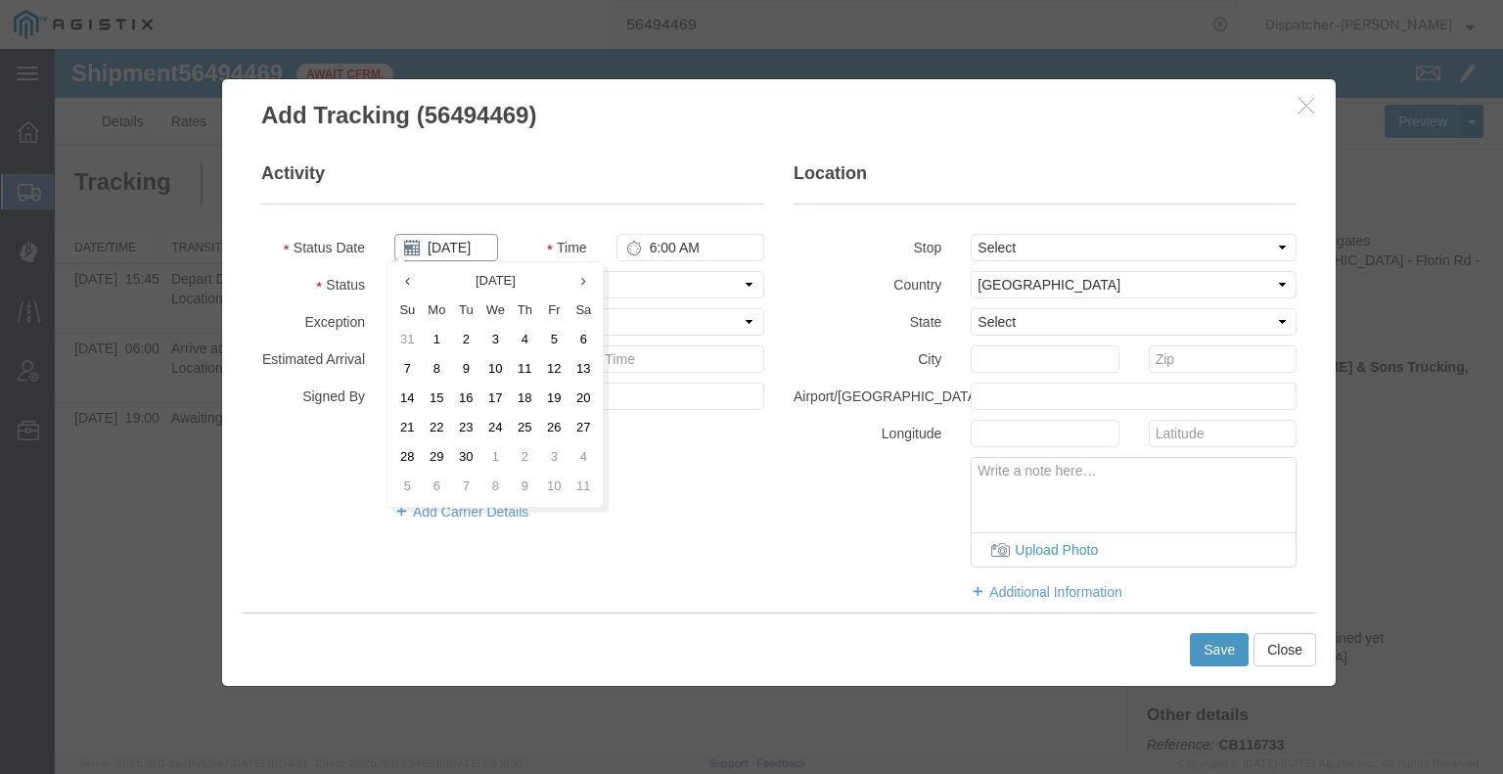
click at [449, 239] on input "[DATE]" at bounding box center [446, 247] width 104 height 27
click at [411, 281] on th at bounding box center [406, 281] width 29 height 29
click at [521, 402] on td "14" at bounding box center [530, 399] width 29 height 29
type input "[DATE]"
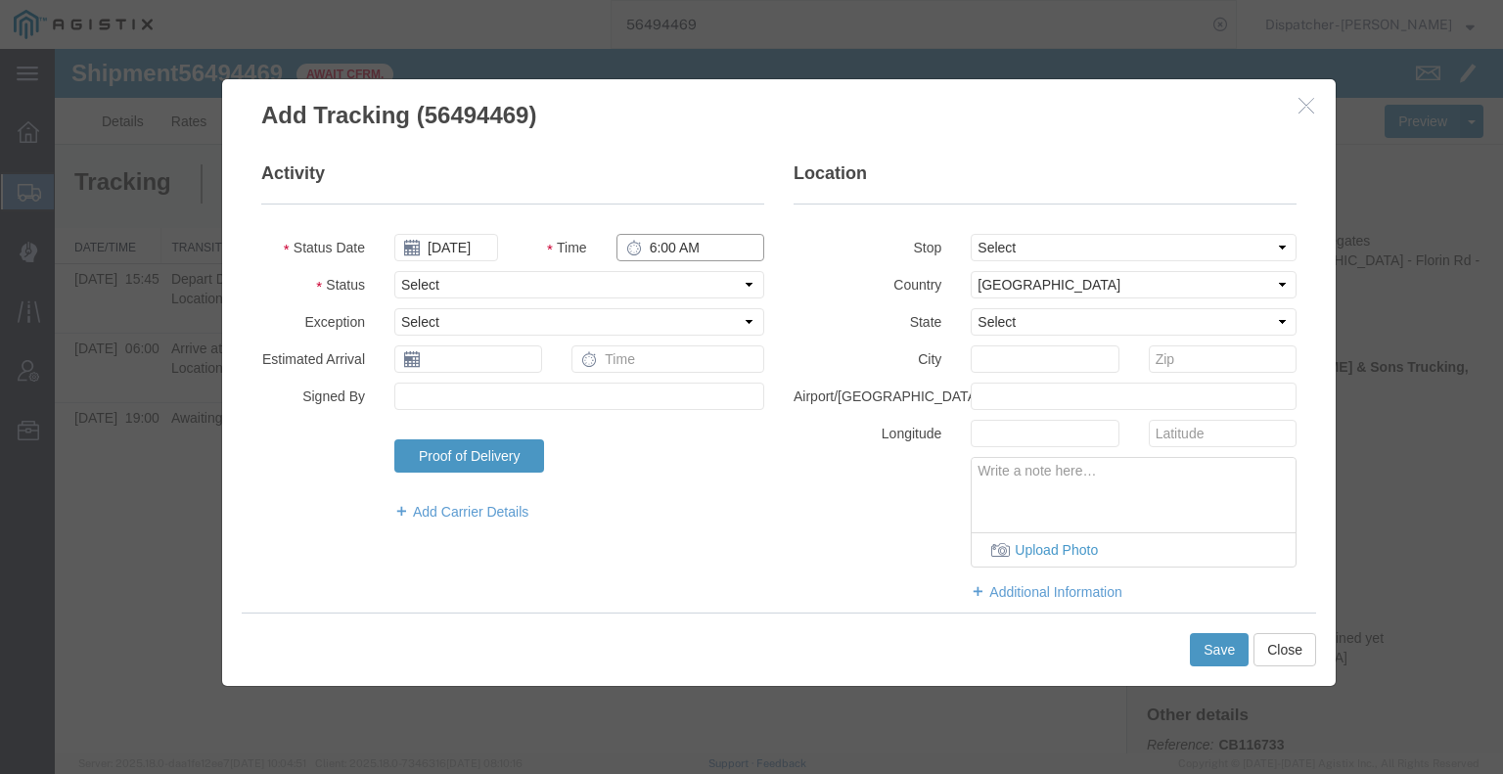
click at [657, 253] on input "6:00 AM" at bounding box center [690, 247] width 148 height 27
type input "3:45 PM"
click at [656, 279] on select "Select Arrival Notice Available Arrival Notice Imported Arrive at Delivery Loca…" at bounding box center [579, 284] width 370 height 27
click at [394, 271] on select "Select Arrival Notice Available Arrival Notice Imported Arrive at Delivery Loca…" at bounding box center [579, 284] width 370 height 27
drag, startPoint x: 526, startPoint y: 281, endPoint x: 526, endPoint y: 296, distance: 14.7
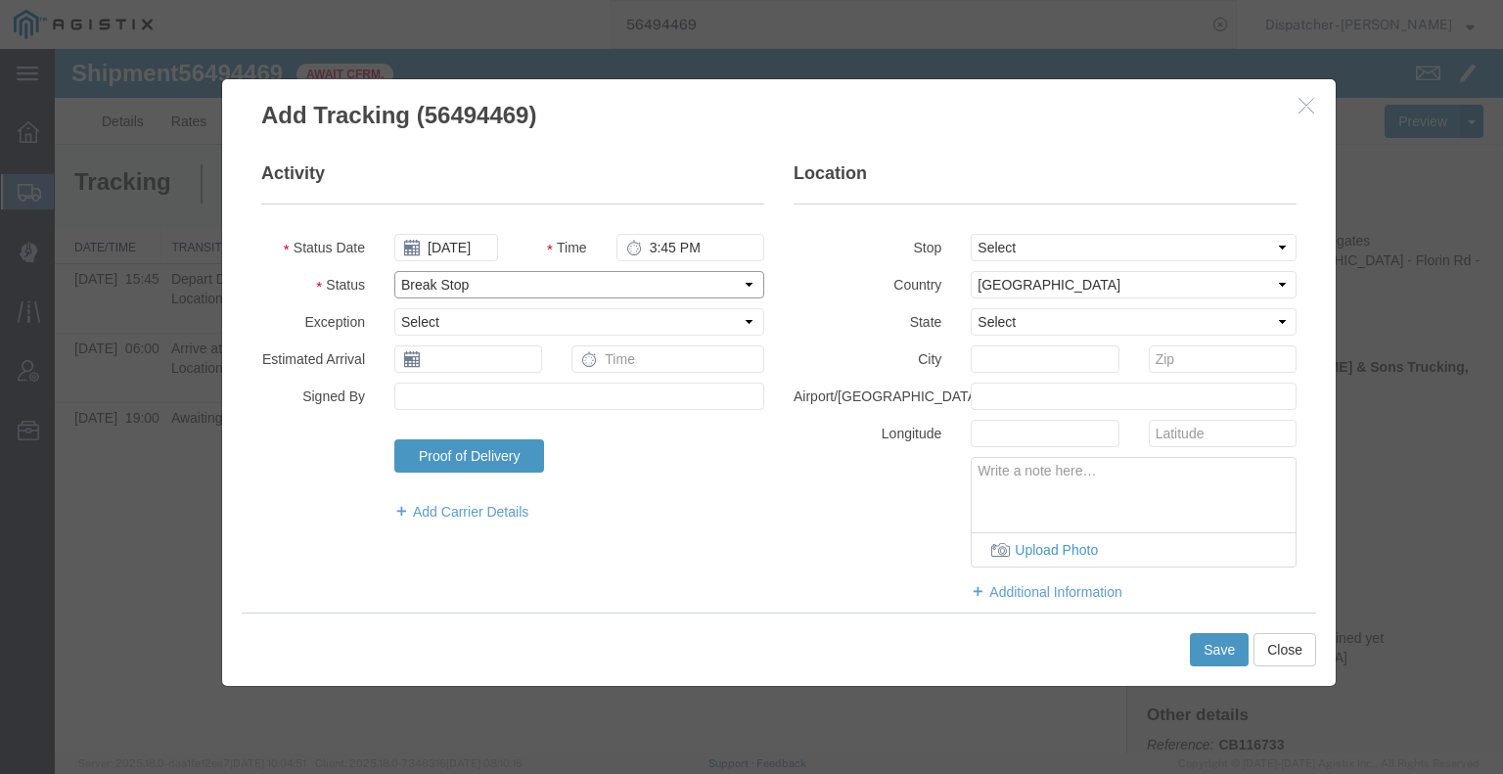
click at [526, 281] on select "Select Arrival Notice Available Arrival Notice Imported Arrive at Delivery Loca…" at bounding box center [579, 284] width 370 height 27
select select "BREAKSTART"
click at [394, 271] on select "Select Arrival Notice Available Arrival Notice Imported Arrive at Delivery Loca…" at bounding box center [579, 284] width 370 height 27
click at [1206, 654] on button "Save" at bounding box center [1219, 649] width 59 height 33
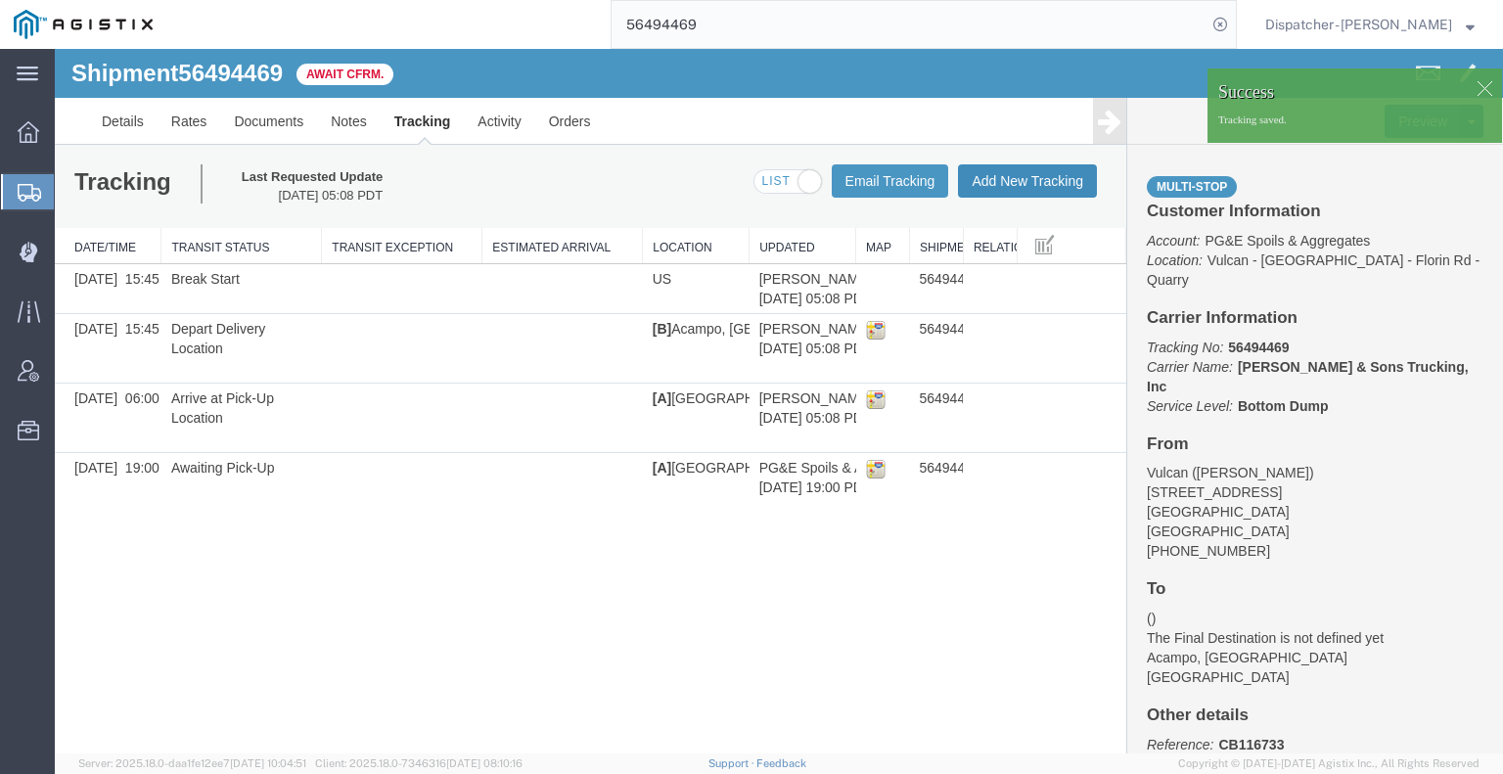
click at [1022, 184] on button "Add New Tracking" at bounding box center [1027, 180] width 139 height 33
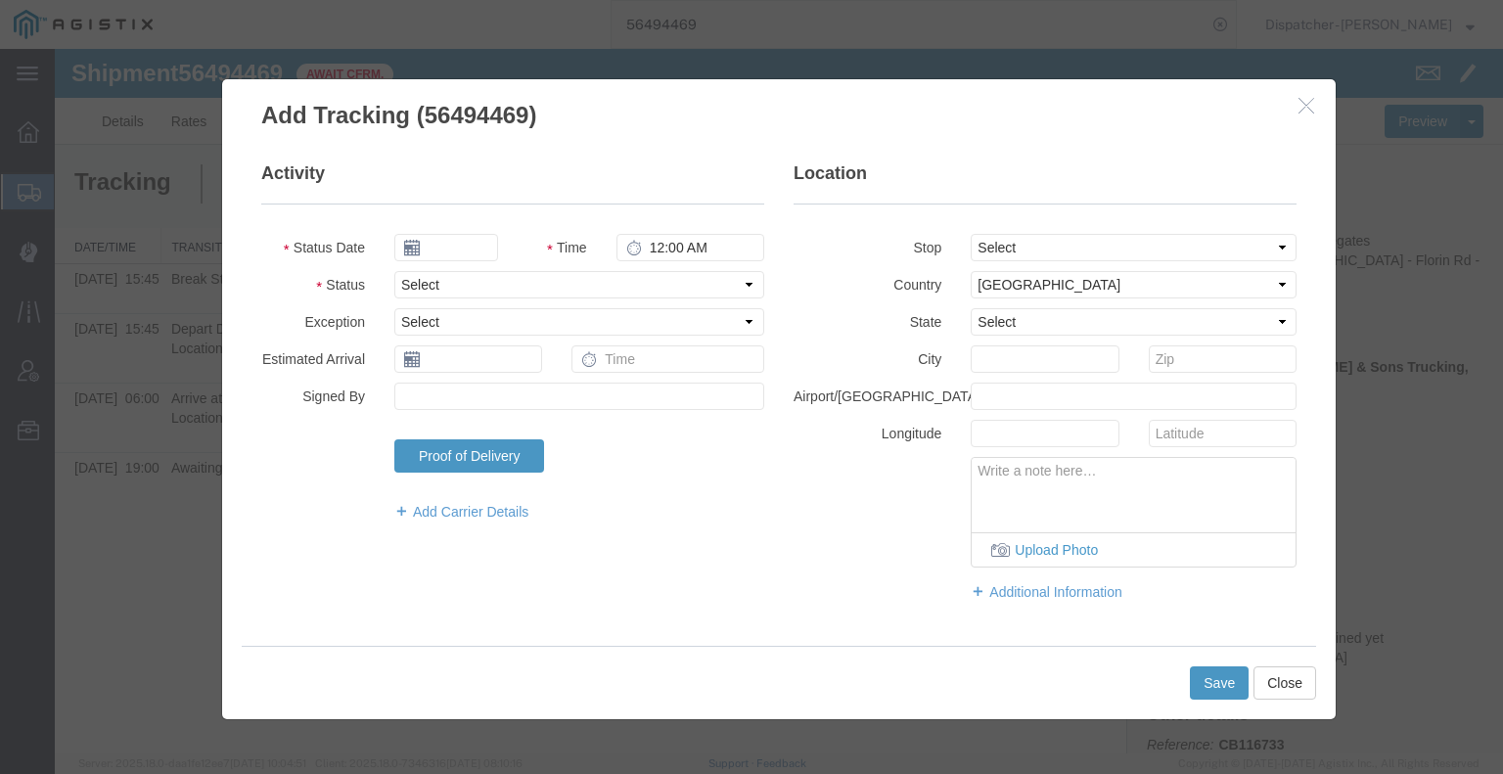
type input "[DATE]"
type input "6:00 AM"
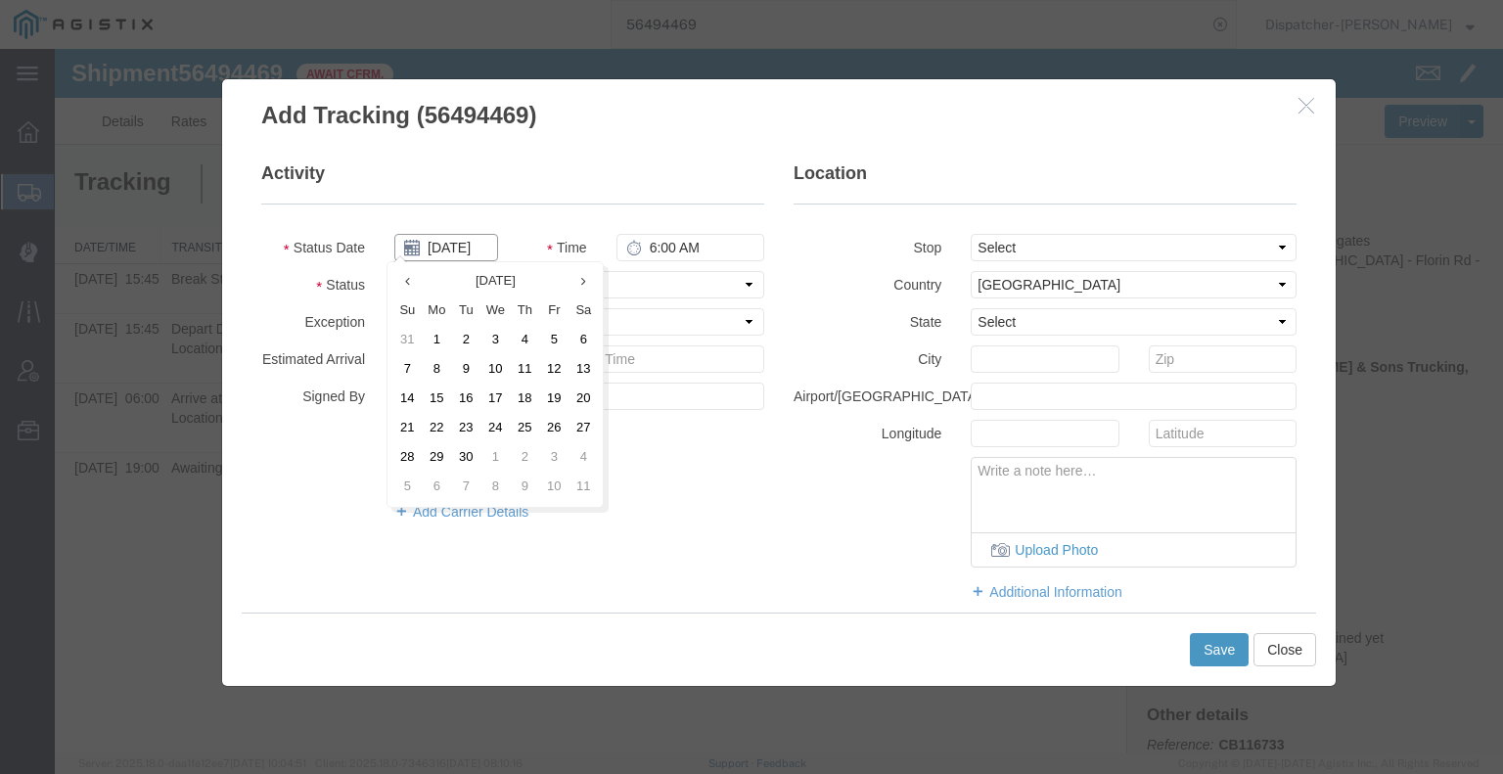
click at [453, 242] on input "[DATE]" at bounding box center [446, 247] width 104 height 27
click at [415, 286] on th at bounding box center [406, 281] width 29 height 29
click at [528, 400] on td "14" at bounding box center [530, 399] width 29 height 29
type input "[DATE]"
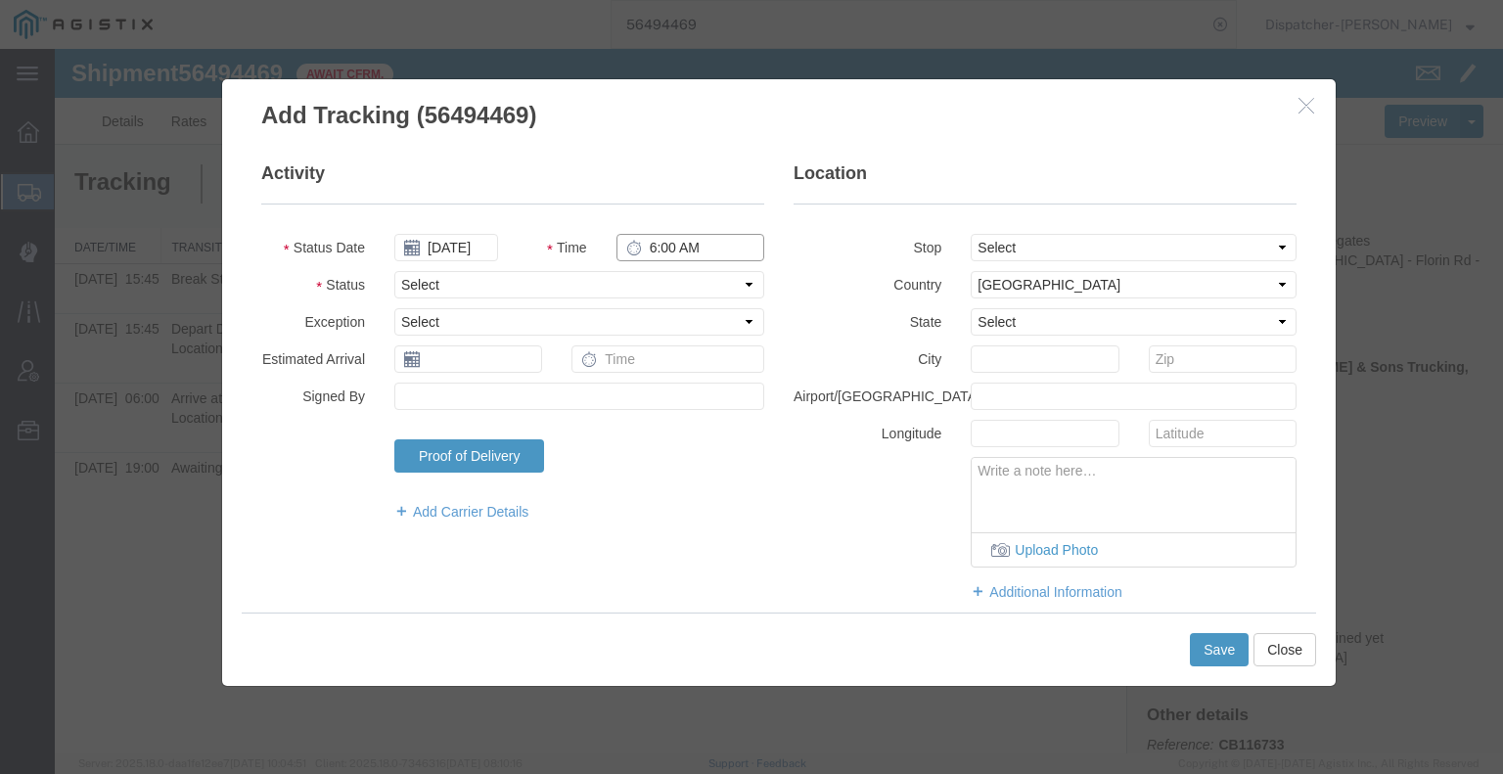
click at [671, 245] on input "6:00 AM" at bounding box center [690, 247] width 148 height 27
type input "4:15 PM"
click at [665, 286] on select "Select Arrival Notice Available Arrival Notice Imported Arrive at Delivery Loca…" at bounding box center [579, 284] width 370 height 27
select select "BREAKSTOP"
click at [394, 271] on select "Select Arrival Notice Available Arrival Notice Imported Arrive at Delivery Loca…" at bounding box center [579, 284] width 370 height 27
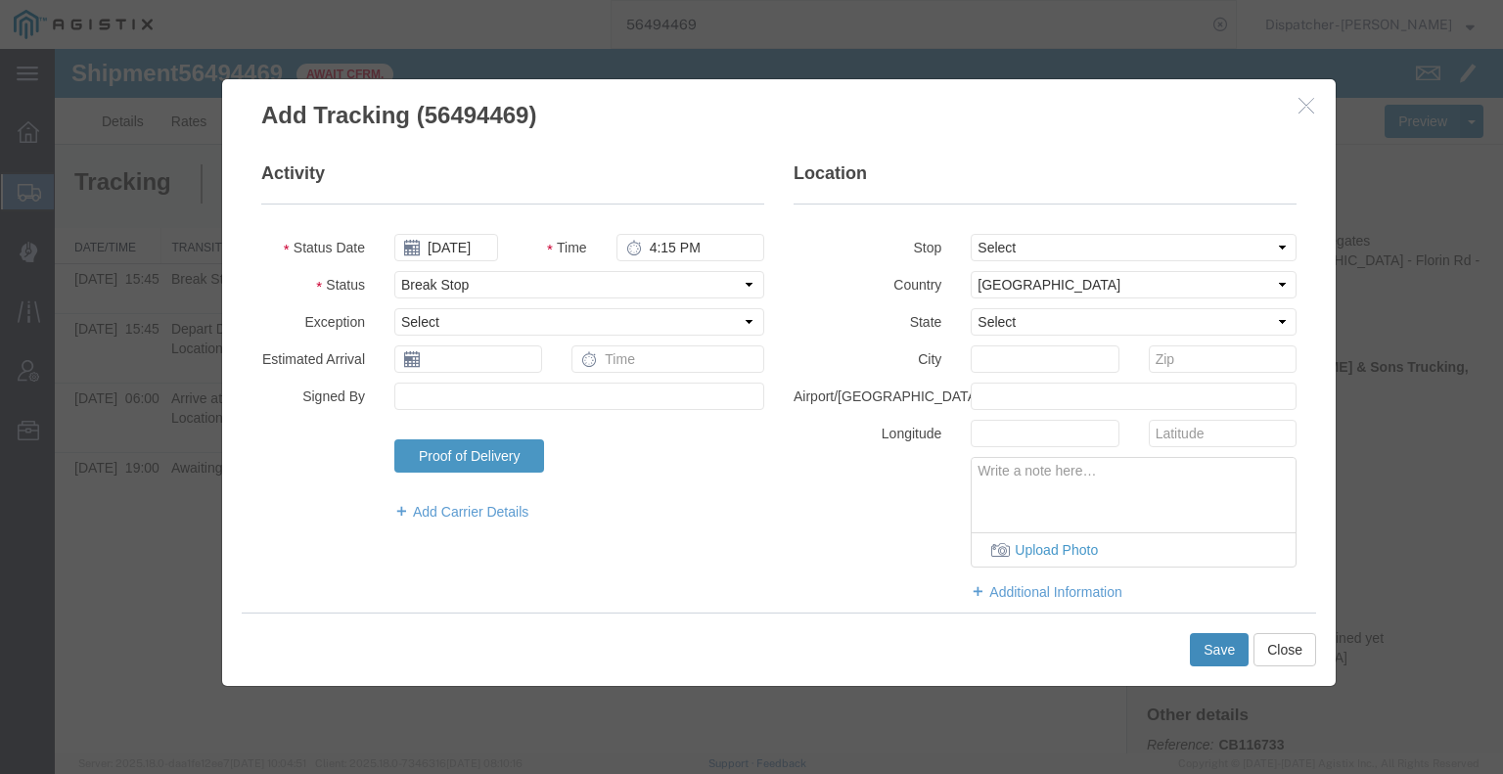
click at [1213, 657] on button "Save" at bounding box center [1219, 649] width 59 height 33
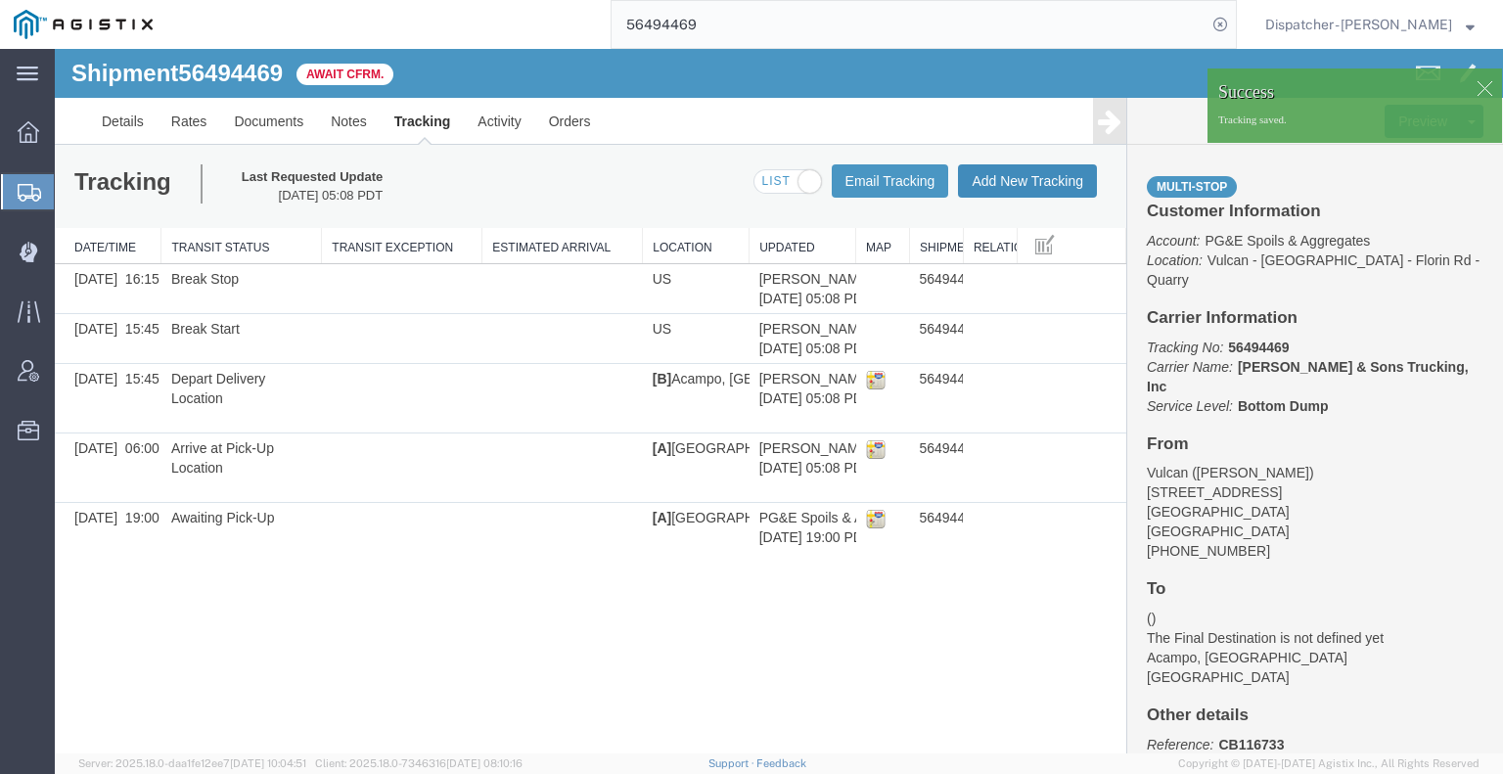
click at [1036, 189] on button "Add New Tracking" at bounding box center [1027, 180] width 139 height 33
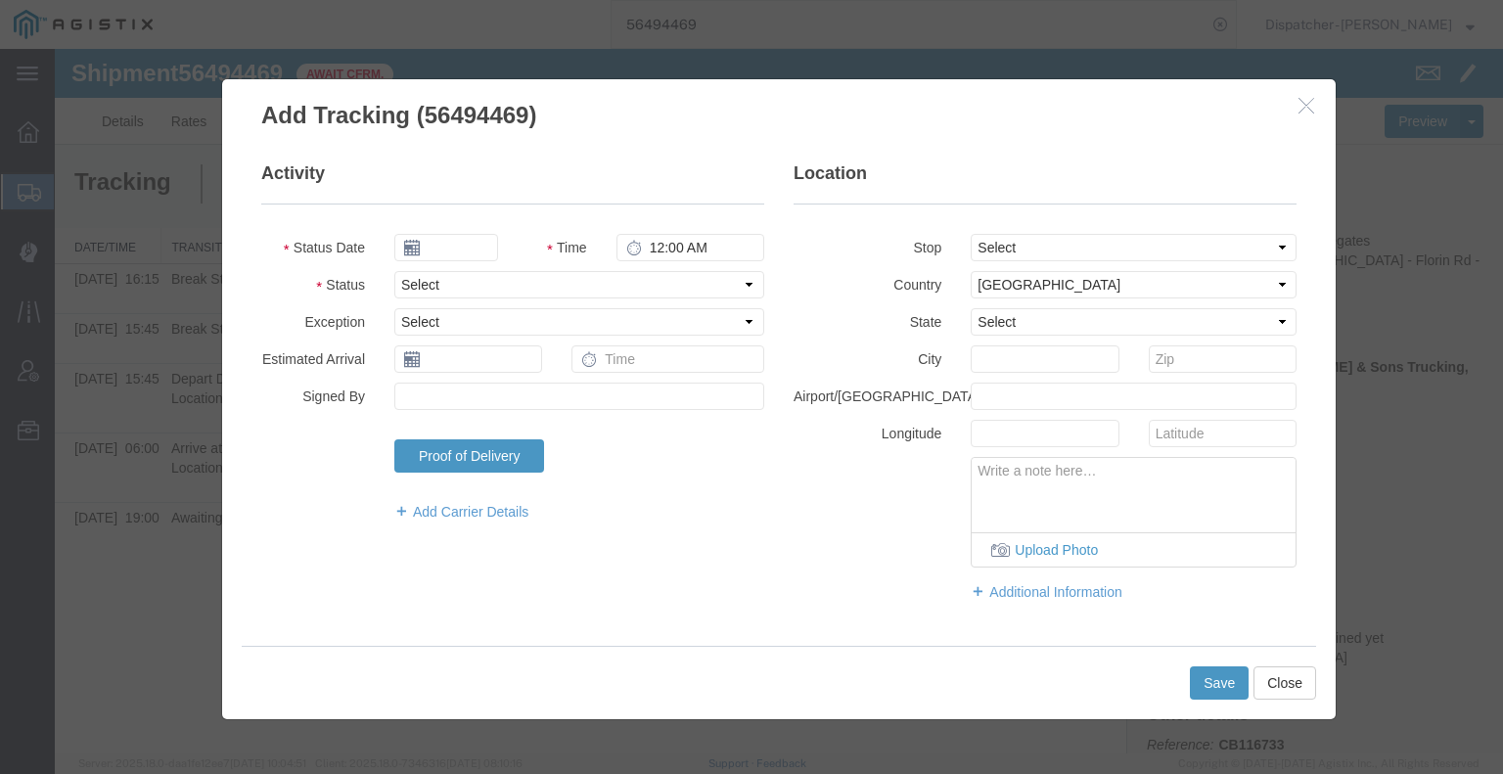
type input "[DATE]"
type input "6:00 AM"
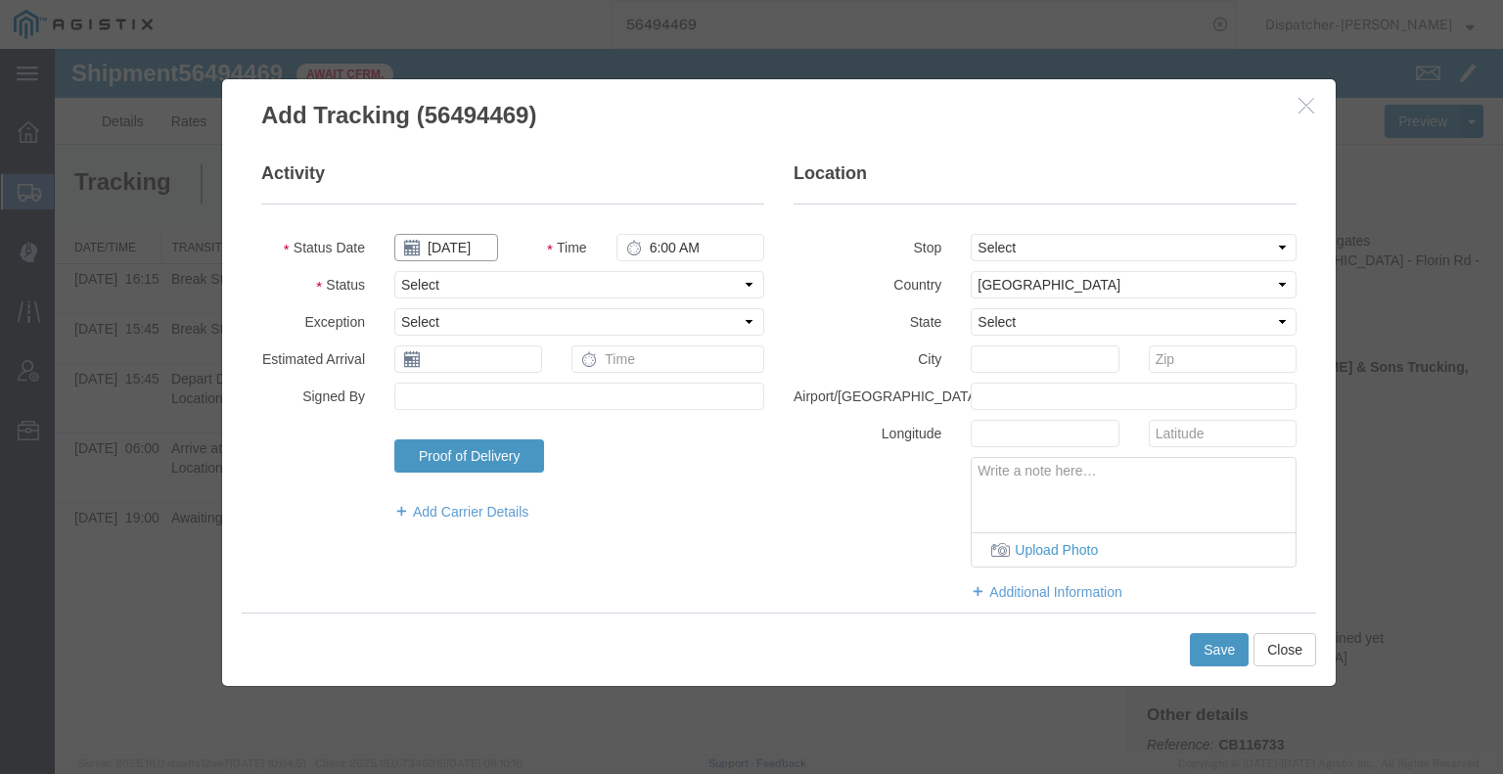
click at [459, 246] on input "[DATE]" at bounding box center [446, 247] width 104 height 27
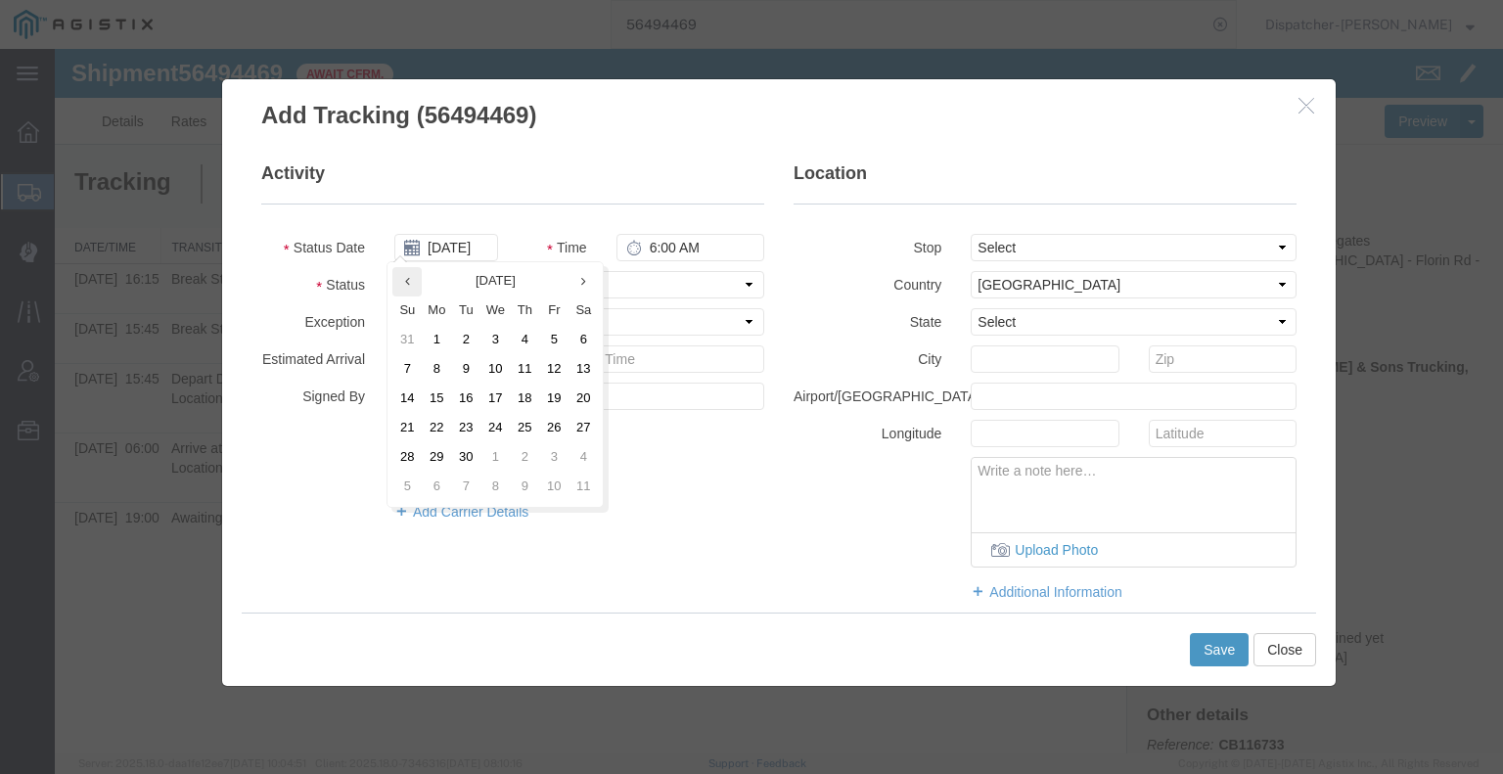
click at [407, 283] on icon at bounding box center [407, 281] width 5 height 13
click at [535, 403] on td "14" at bounding box center [530, 399] width 29 height 29
type input "[DATE]"
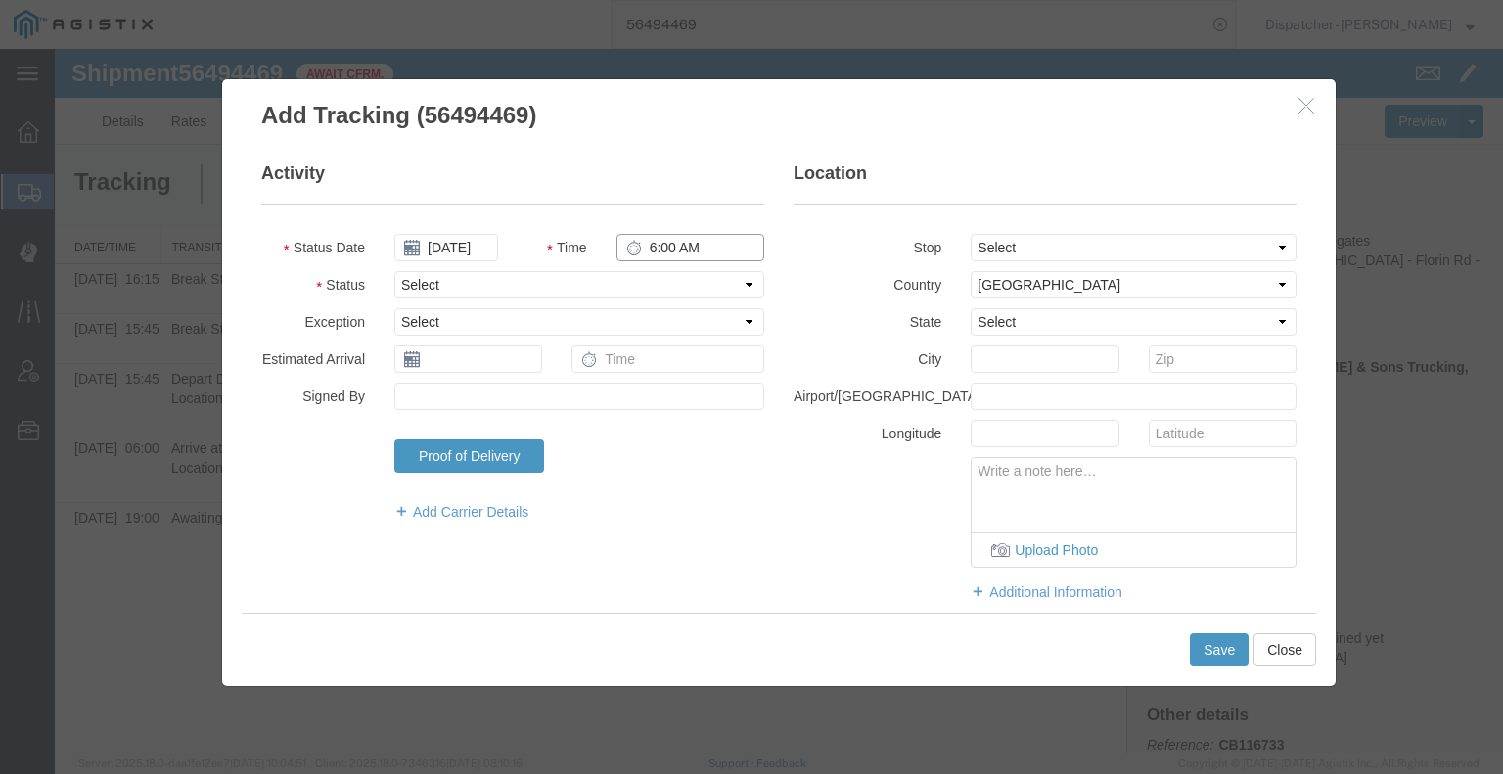
click at [654, 244] on input "6:00 AM" at bounding box center [690, 247] width 148 height 27
type input "4:45 PM"
click at [665, 294] on select "Select Arrival Notice Available Arrival Notice Imported Arrive at Delivery Loca…" at bounding box center [579, 284] width 370 height 27
select select "DELIVRED"
click at [394, 271] on select "Select Arrival Notice Available Arrival Notice Imported Arrive at Delivery Loca…" at bounding box center [579, 284] width 370 height 27
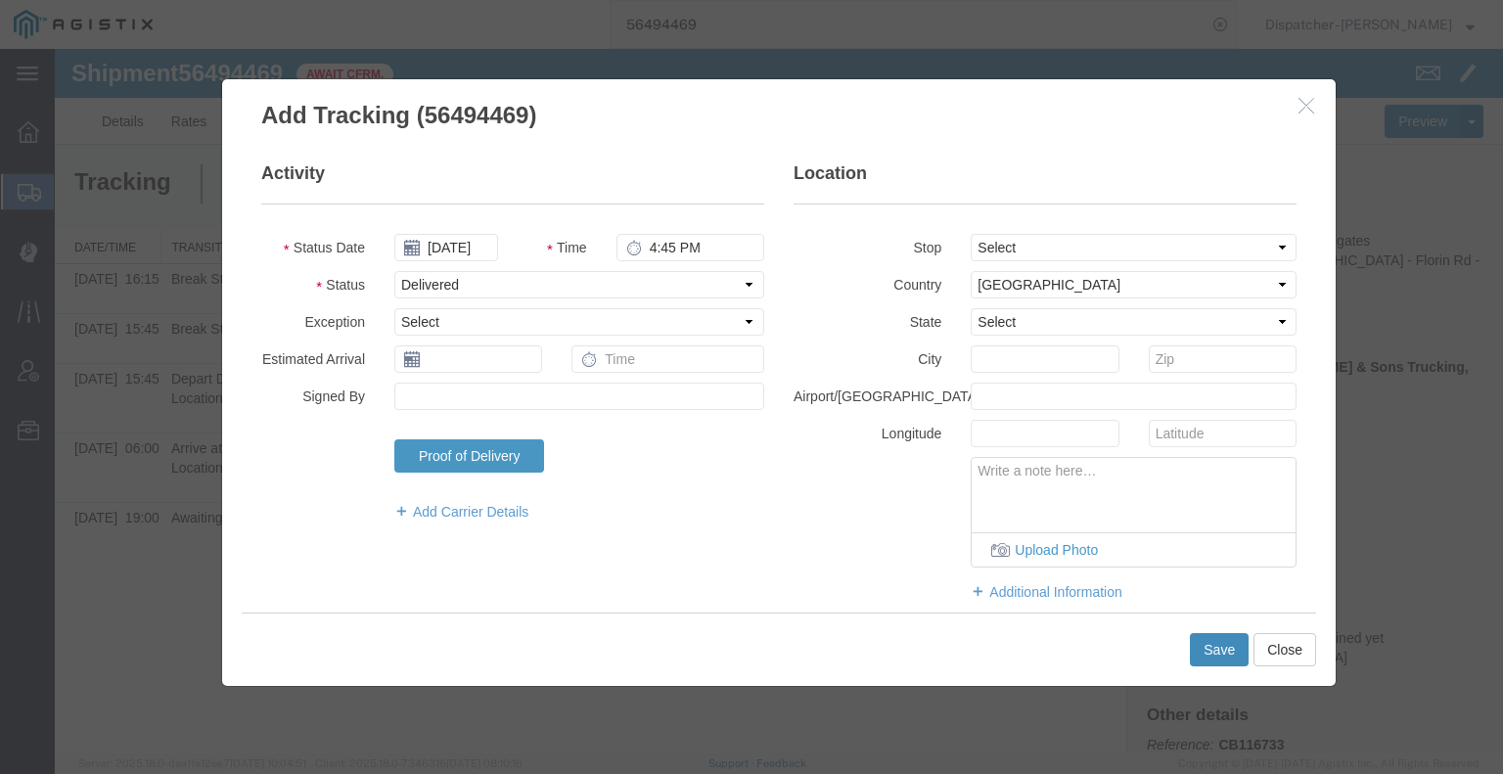
click at [1229, 651] on button "Save" at bounding box center [1219, 649] width 59 height 33
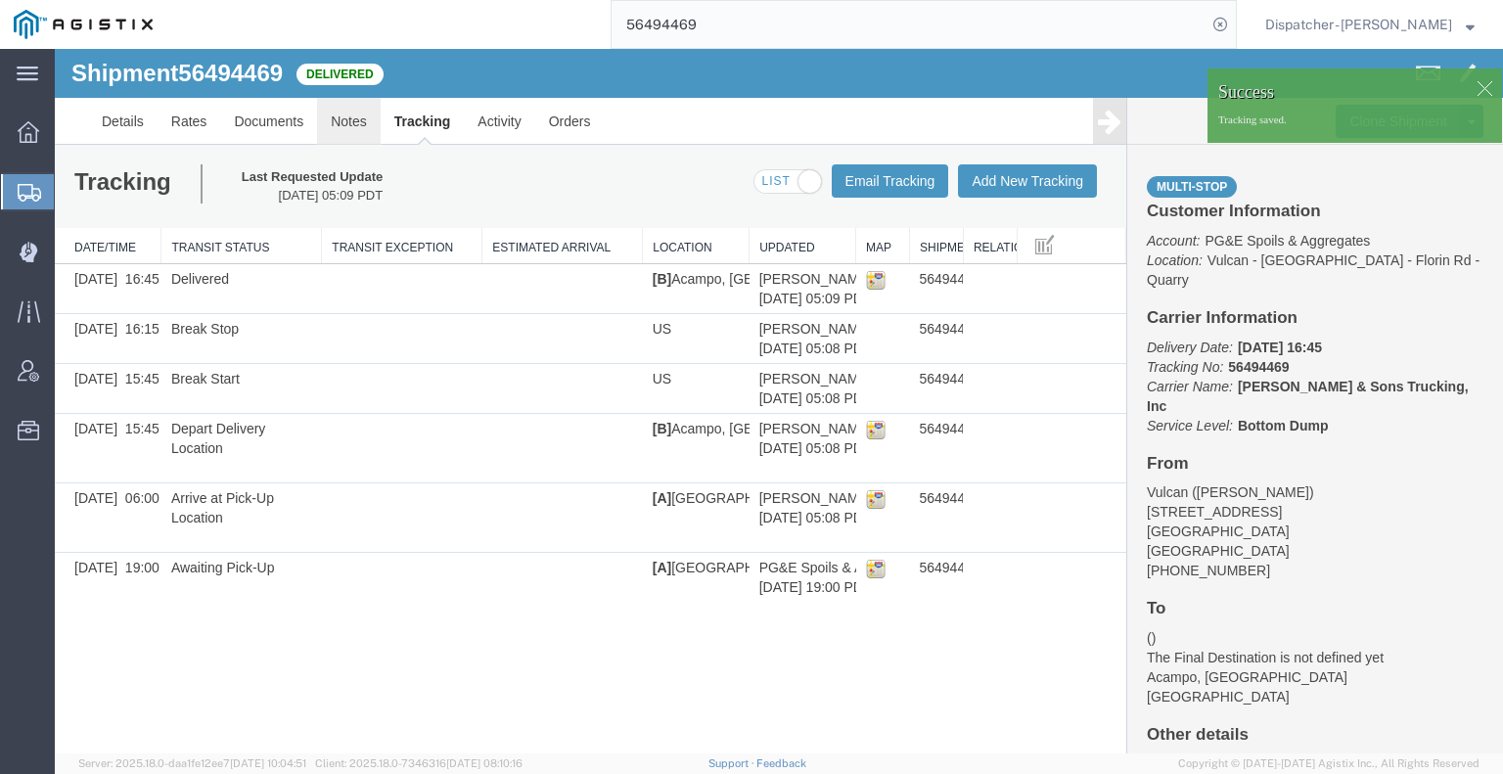
click at [343, 119] on link "Notes" at bounding box center [349, 121] width 64 height 47
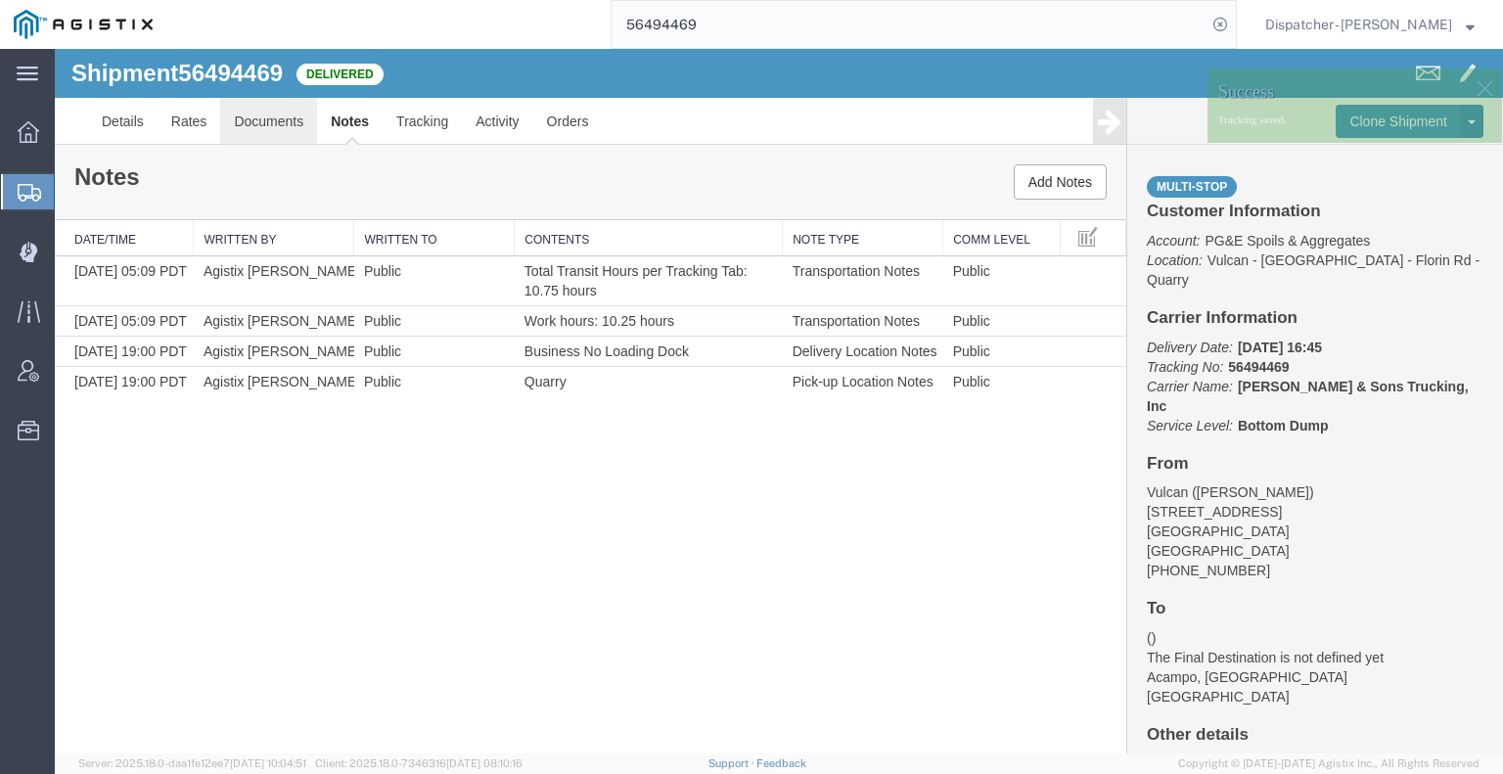
click at [267, 130] on link "Documents" at bounding box center [268, 121] width 97 height 47
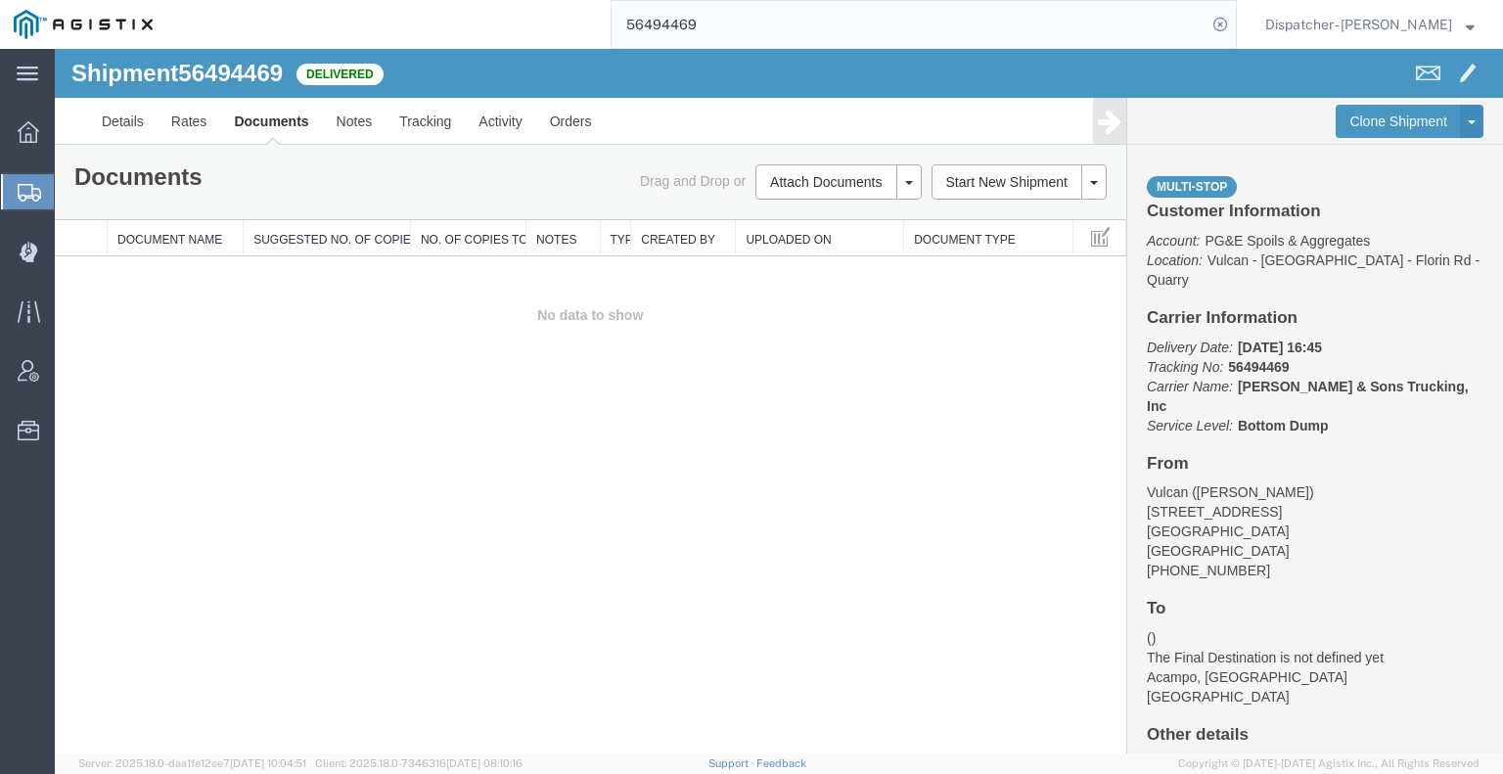
drag, startPoint x: 168, startPoint y: 480, endPoint x: 278, endPoint y: 414, distance: 128.2
click at [168, 480] on div "Shipment 56494469 0 of 0 Delivered Details Rates Documents Notes Tracking Activ…" at bounding box center [779, 401] width 1448 height 705
click at [771, 177] on button "Attach Documents" at bounding box center [825, 181] width 141 height 35
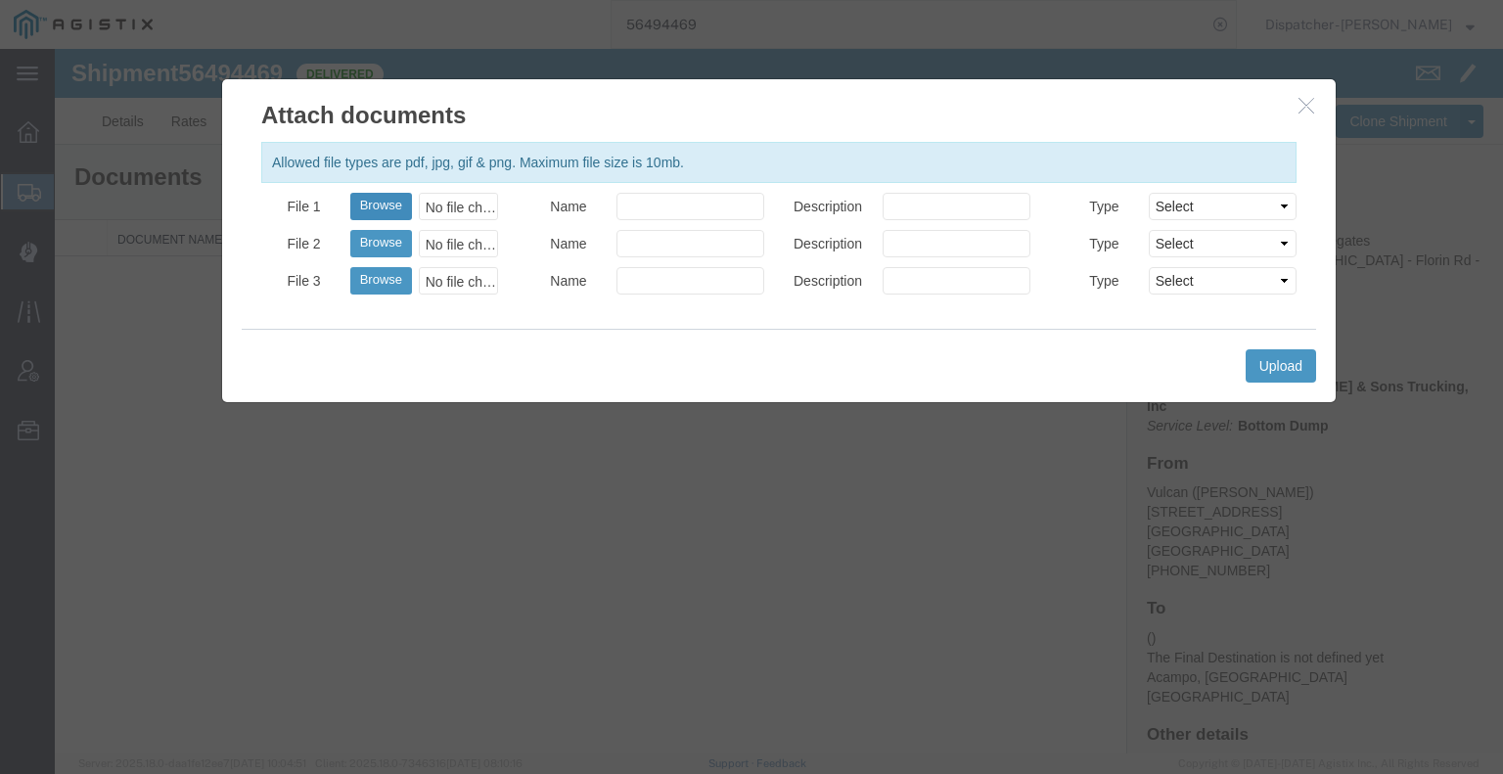
click at [372, 200] on button "Browse" at bounding box center [381, 206] width 62 height 27
type input "C:\fakepath\56494469trktag.pdf"
click at [1289, 363] on button "Upload" at bounding box center [1281, 365] width 70 height 33
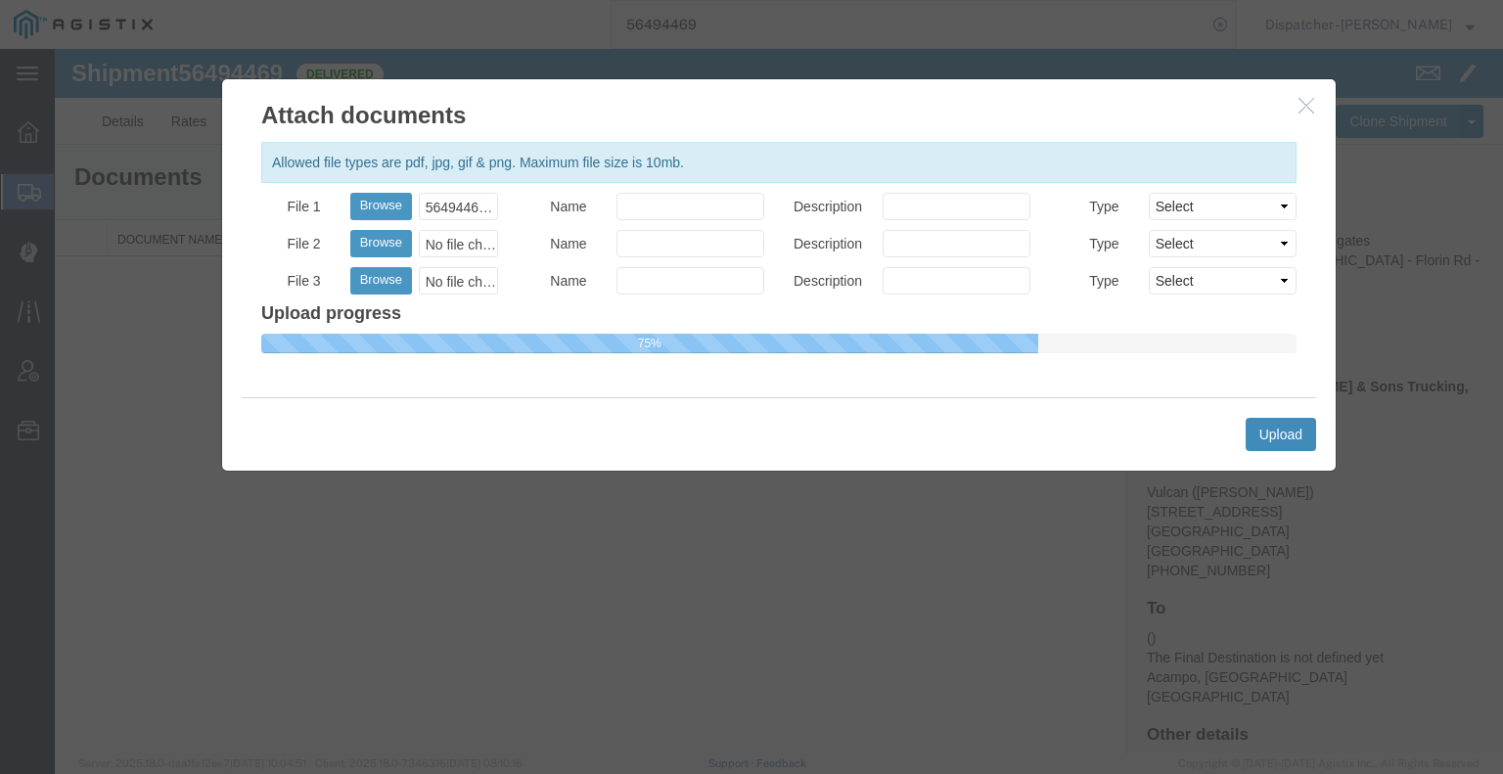
select select
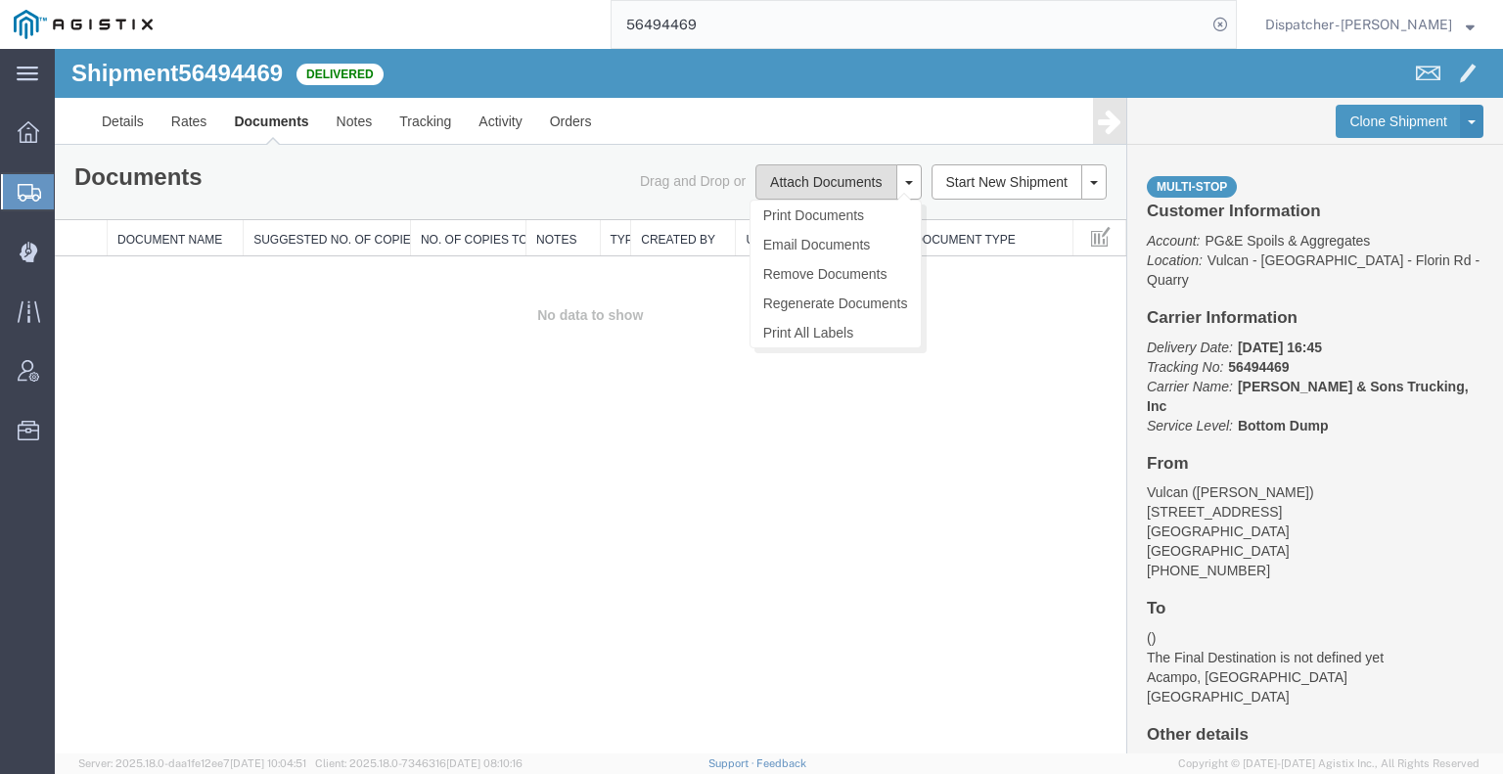
click at [842, 183] on button "Attach Documents" at bounding box center [825, 181] width 141 height 35
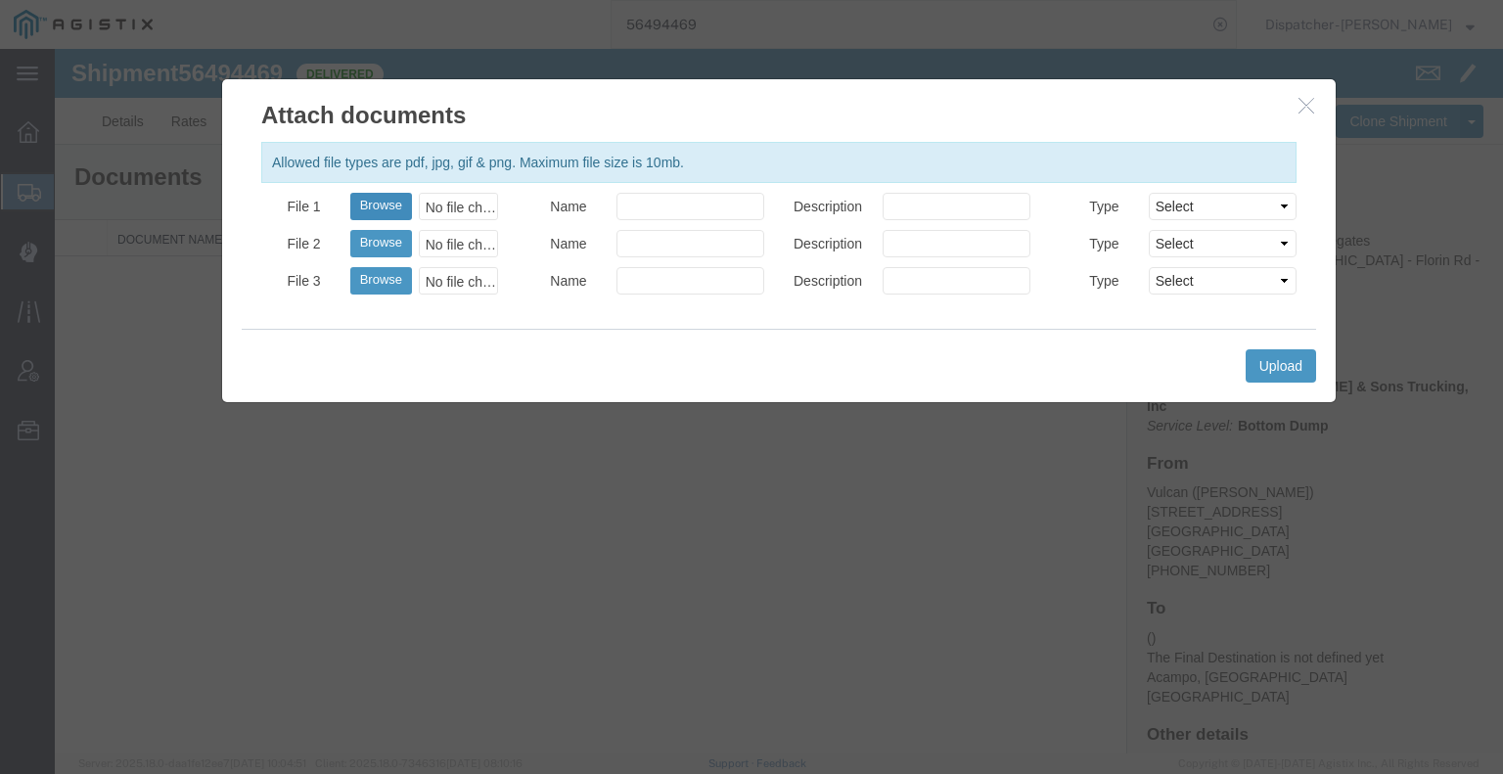
click at [376, 210] on button "Browse" at bounding box center [381, 206] width 62 height 27
type input "C:\fakepath\56494469trktag.pdf"
click at [1287, 370] on button "Upload" at bounding box center [1281, 365] width 70 height 33
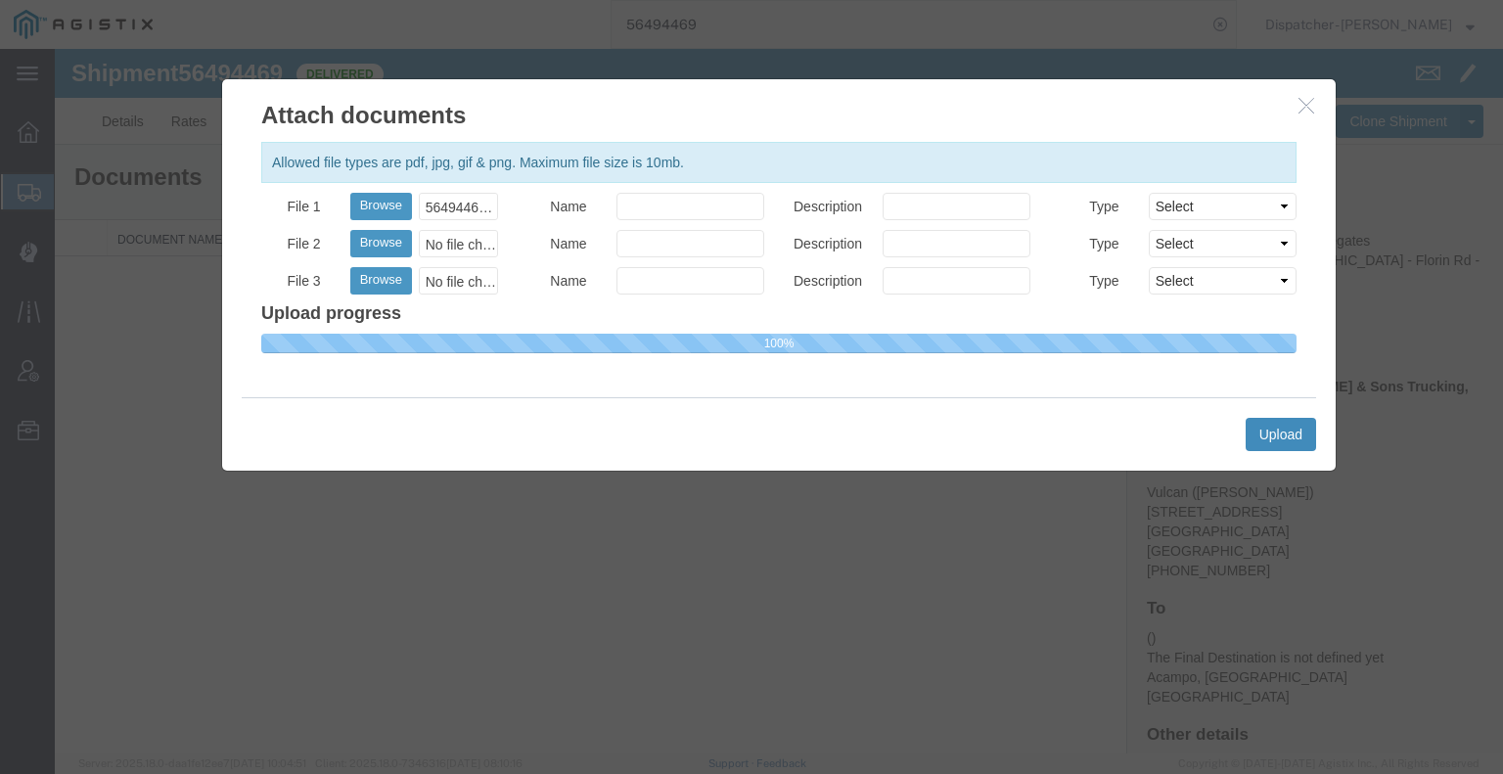
select select
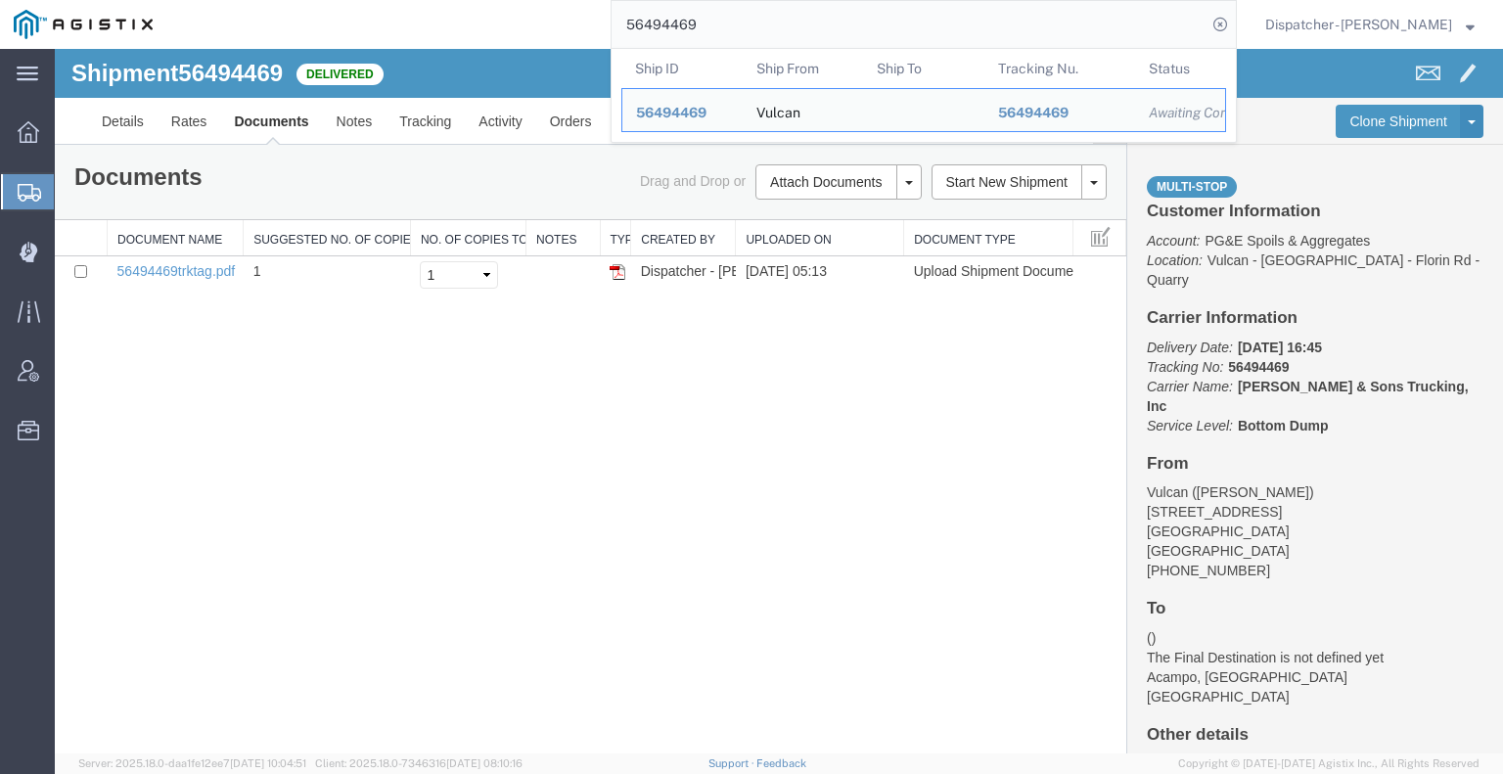
drag, startPoint x: 728, startPoint y: 28, endPoint x: 540, endPoint y: 29, distance: 187.9
click at [542, 28] on div "56494469 Ship ID Ship From Ship To Tracking Nu. Status Ship ID 56494469 Ship Fr…" at bounding box center [701, 24] width 1071 height 49
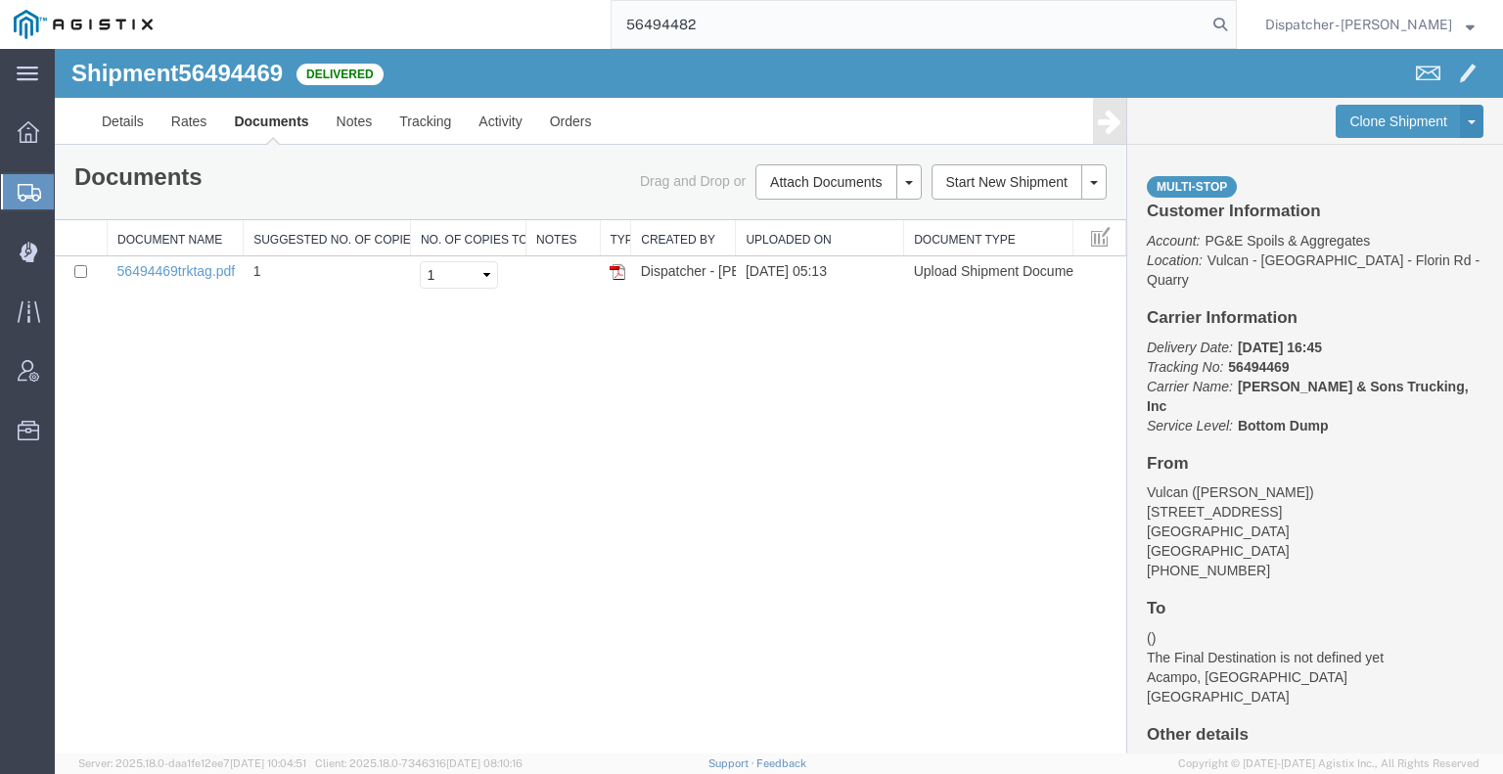
type input "56494482"
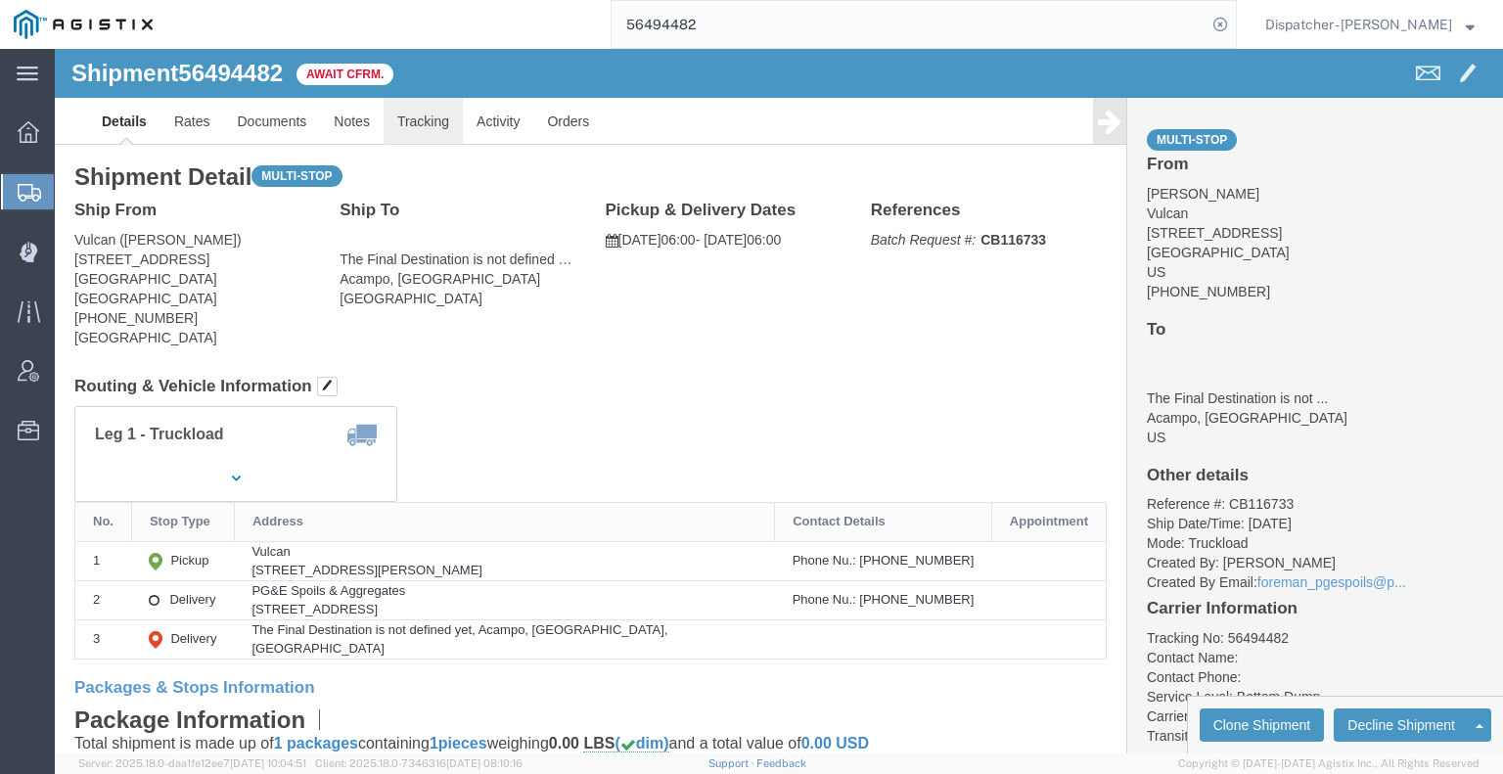
click link "Tracking"
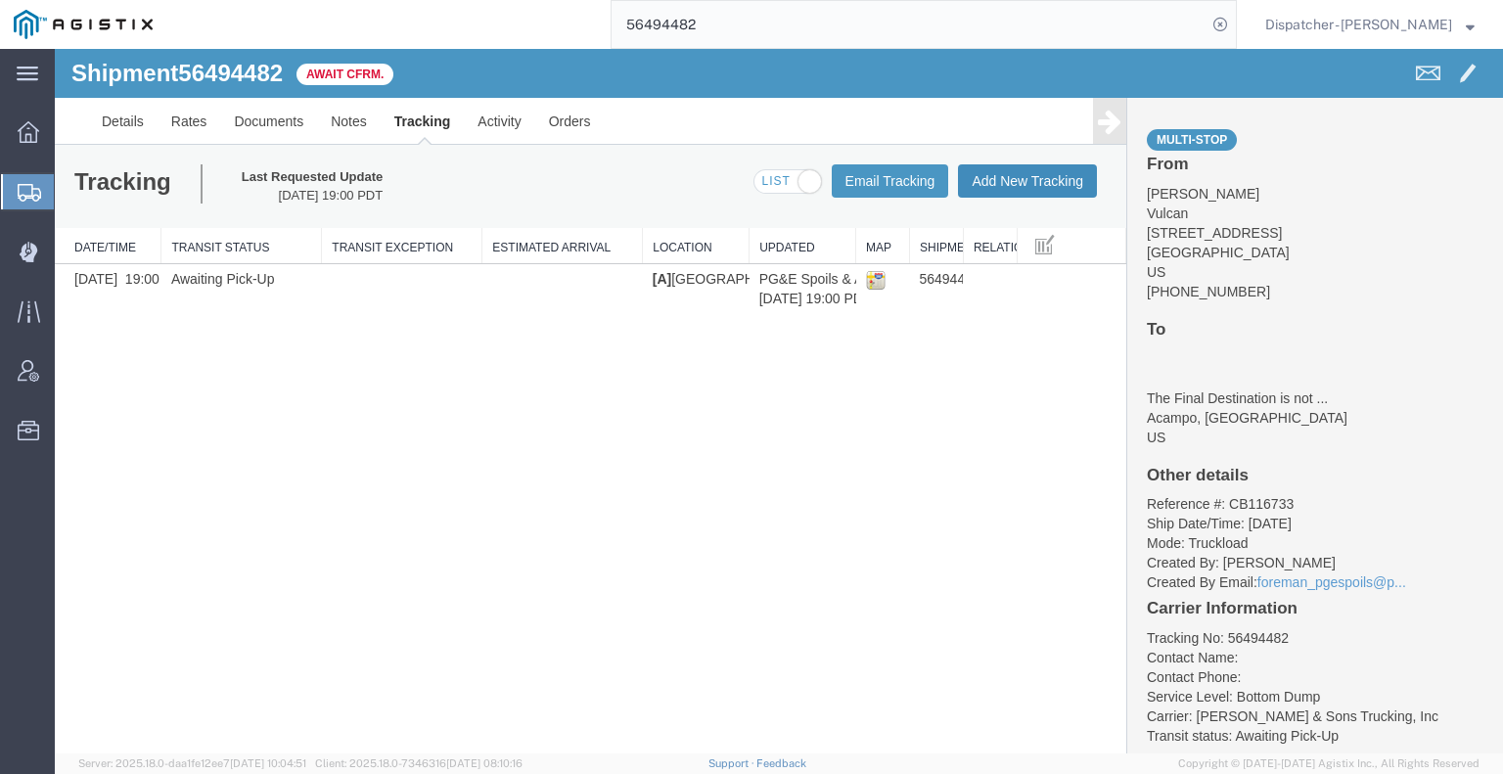
click at [1001, 191] on button "Add New Tracking" at bounding box center [1027, 180] width 139 height 33
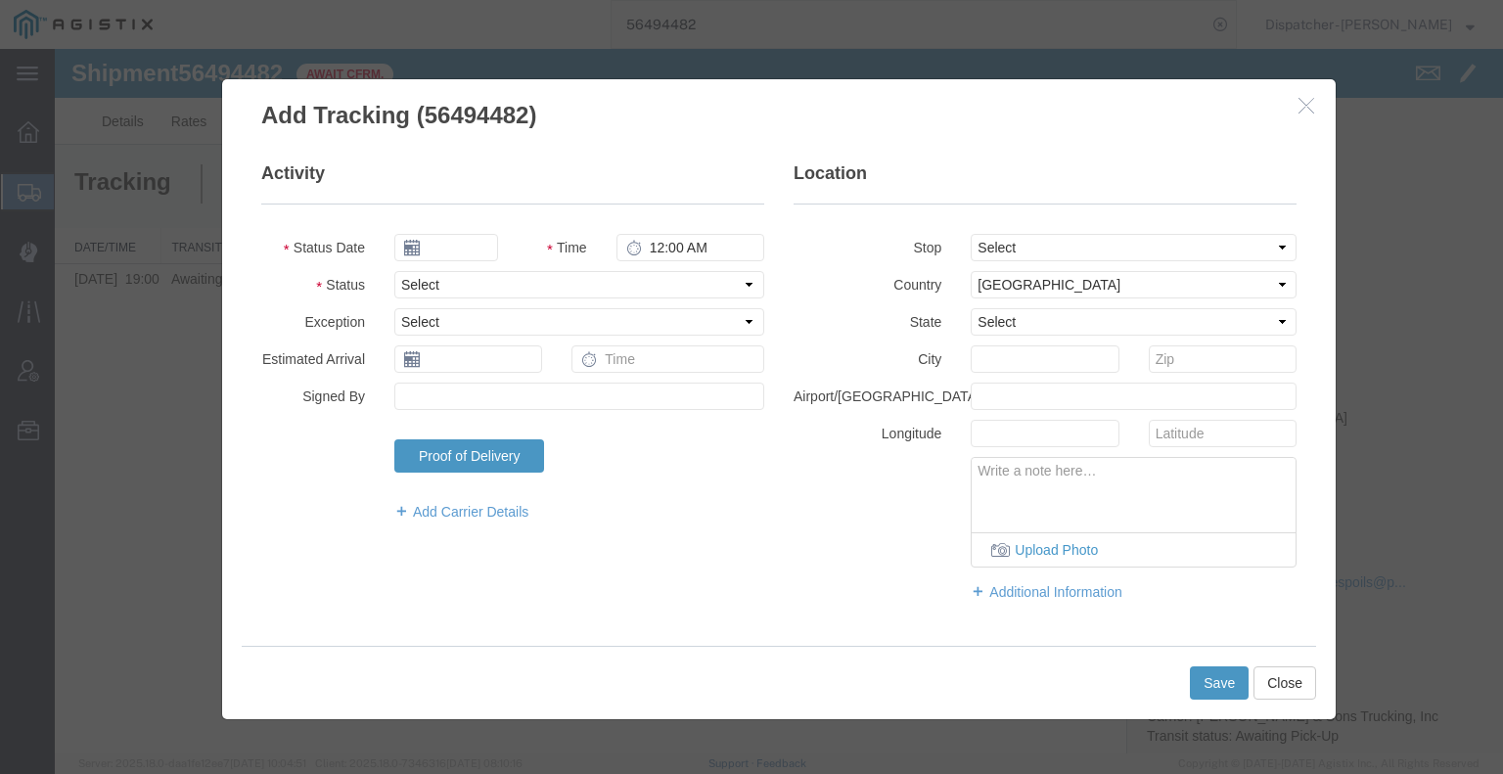
type input "[DATE]"
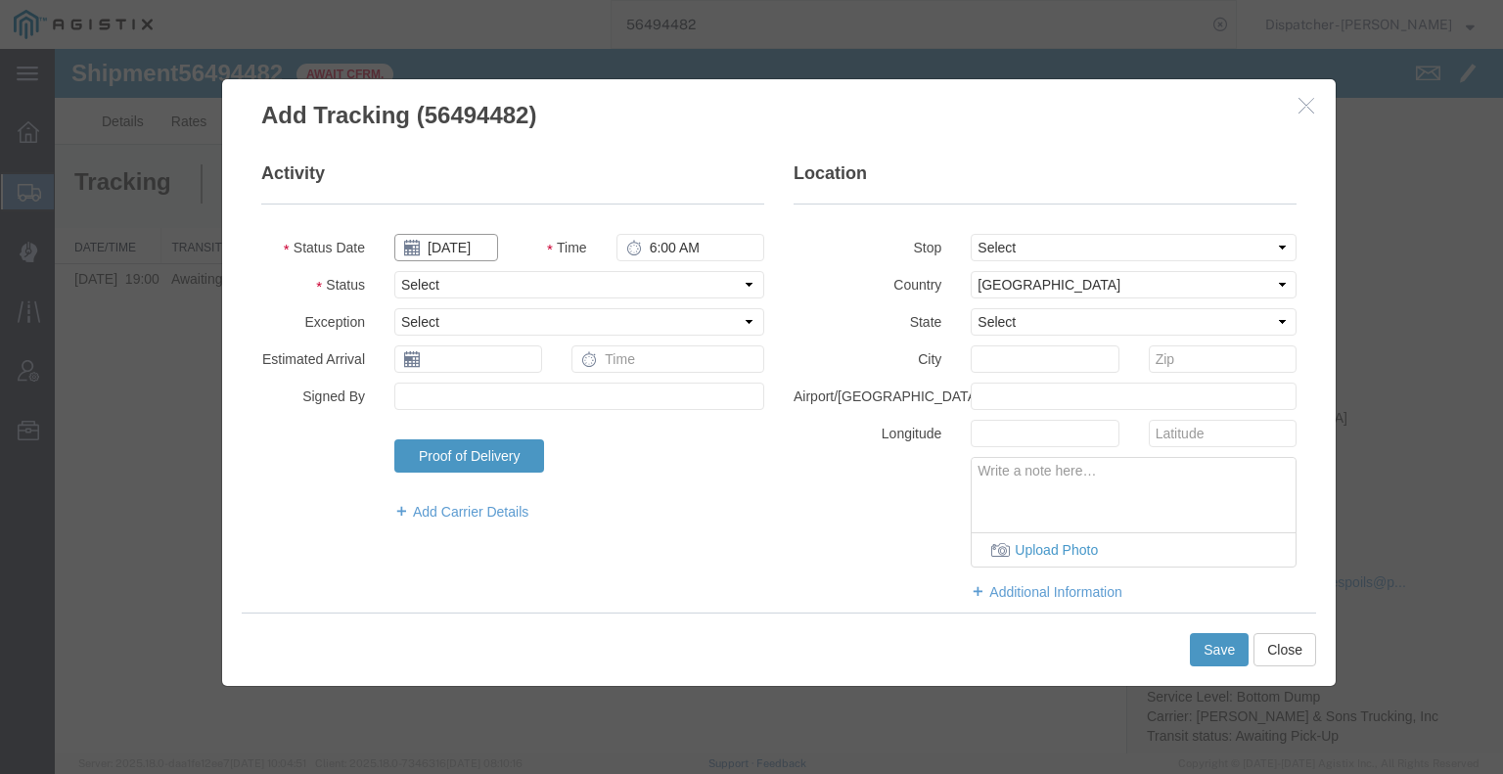
click at [461, 251] on input "[DATE]" at bounding box center [446, 247] width 104 height 27
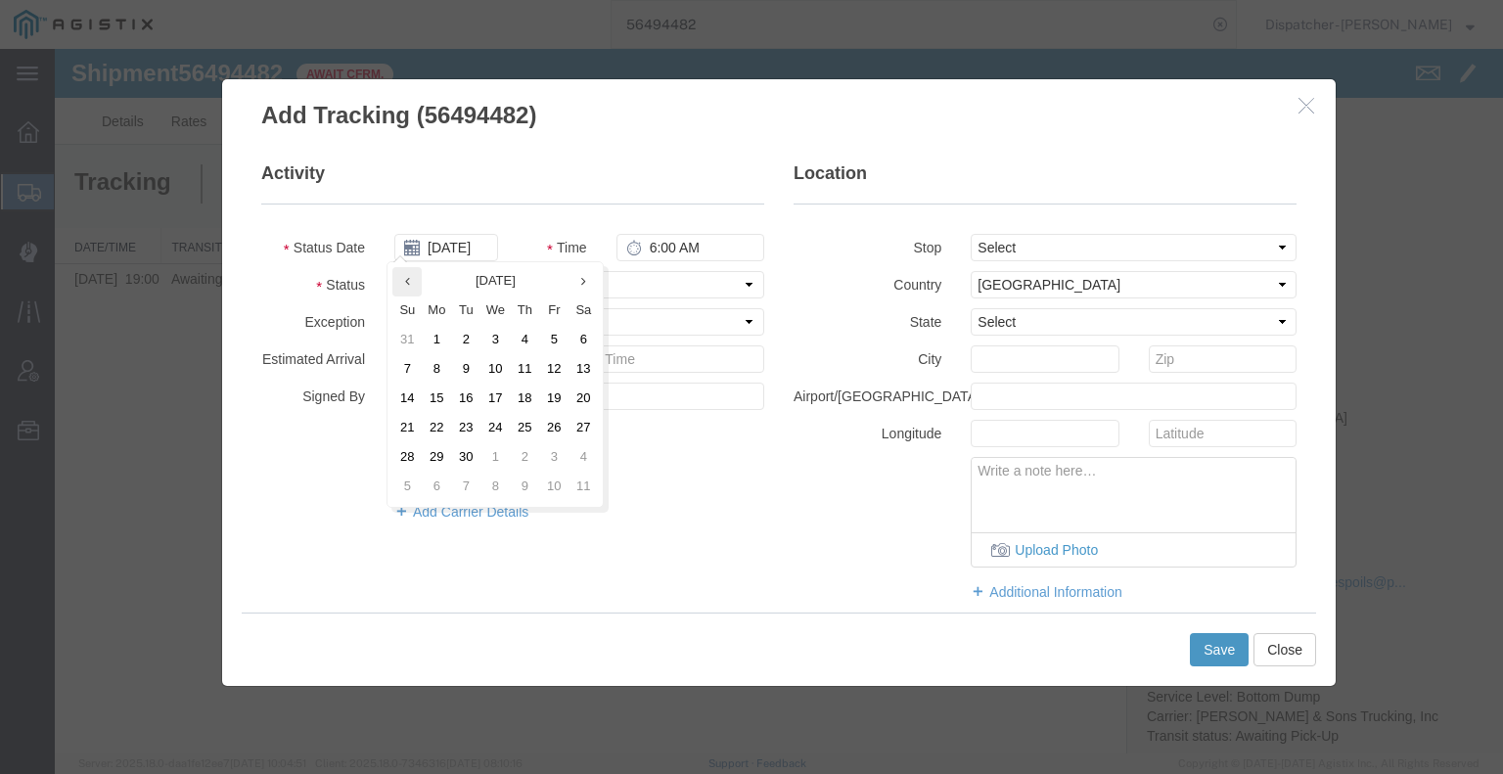
click at [410, 288] on th at bounding box center [406, 281] width 29 height 29
drag, startPoint x: 532, startPoint y: 397, endPoint x: 553, endPoint y: 376, distance: 29.8
click at [534, 397] on td "14" at bounding box center [530, 399] width 29 height 29
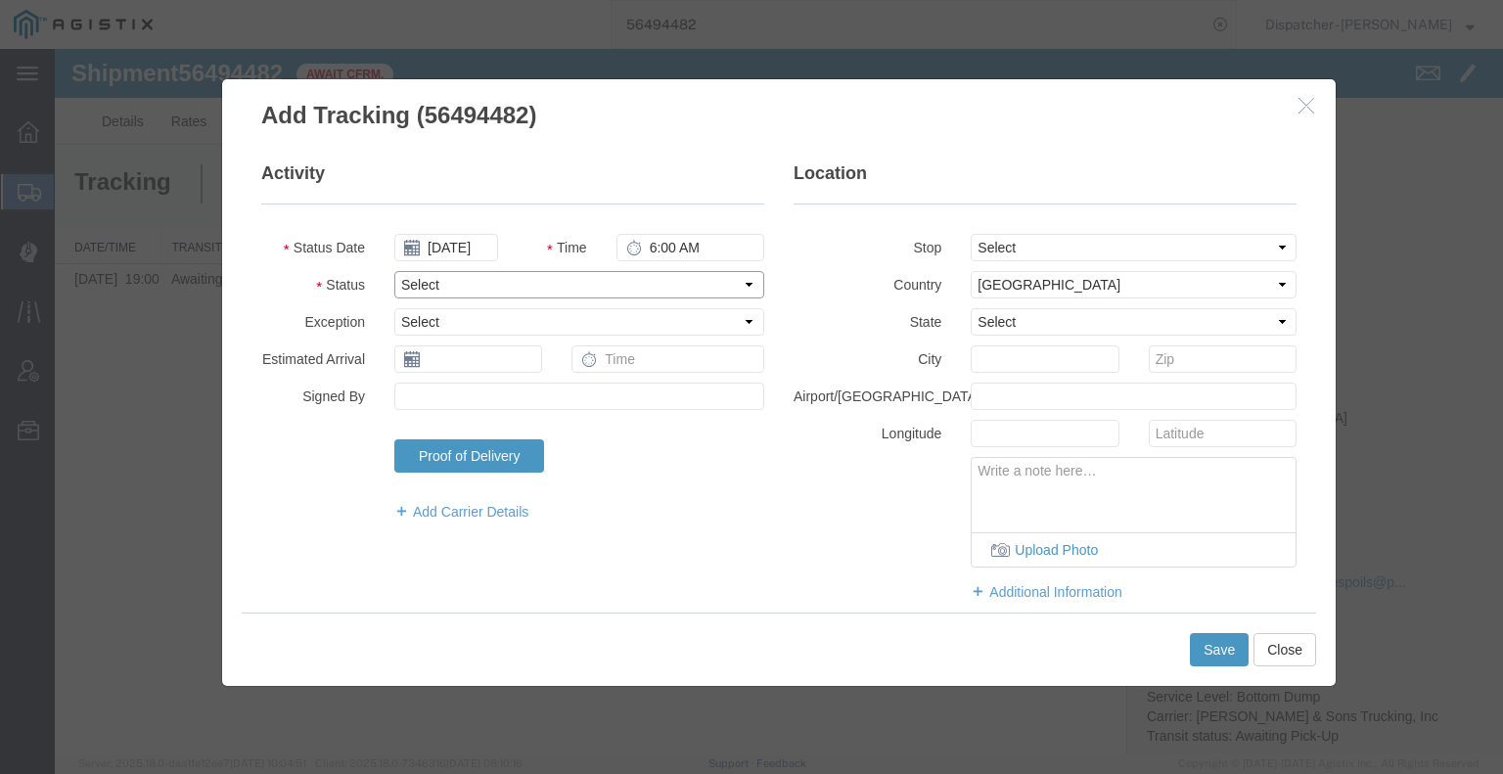
click at [658, 287] on select "Select Arrival Notice Available Arrival Notice Imported Arrive at Delivery Loca…" at bounding box center [579, 284] width 370 height 27
click at [394, 271] on select "Select Arrival Notice Available Arrival Notice Imported Arrive at Delivery Loca…" at bounding box center [579, 284] width 370 height 27
click at [1001, 245] on select "Select From: [STREET_ADDRESS] Stop 2: [STREET_ADDRESS] To: The Final Destinatio…" at bounding box center [1134, 247] width 326 height 27
click at [971, 234] on select "Select From: [STREET_ADDRESS] Stop 2: [STREET_ADDRESS] To: The Final Destinatio…" at bounding box center [1134, 247] width 326 height 27
click at [997, 248] on select "Select From: [STREET_ADDRESS] Stop 2: [STREET_ADDRESS] To: The Final Destinatio…" at bounding box center [1134, 247] width 326 height 27
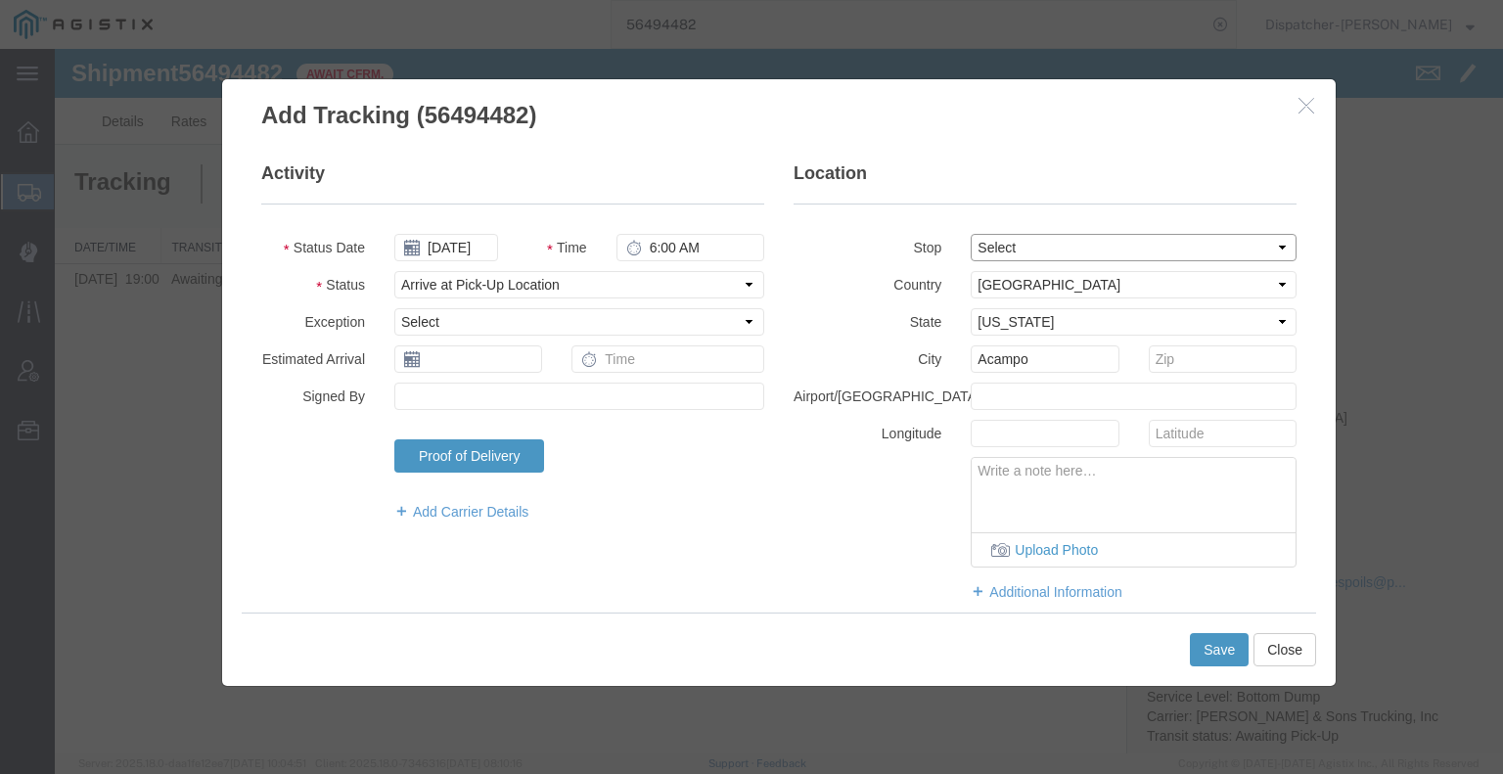
click at [971, 234] on select "Select From: [STREET_ADDRESS] Stop 2: [STREET_ADDRESS] To: The Final Destinatio…" at bounding box center [1134, 247] width 326 height 27
click at [1229, 657] on button "Save" at bounding box center [1219, 649] width 59 height 33
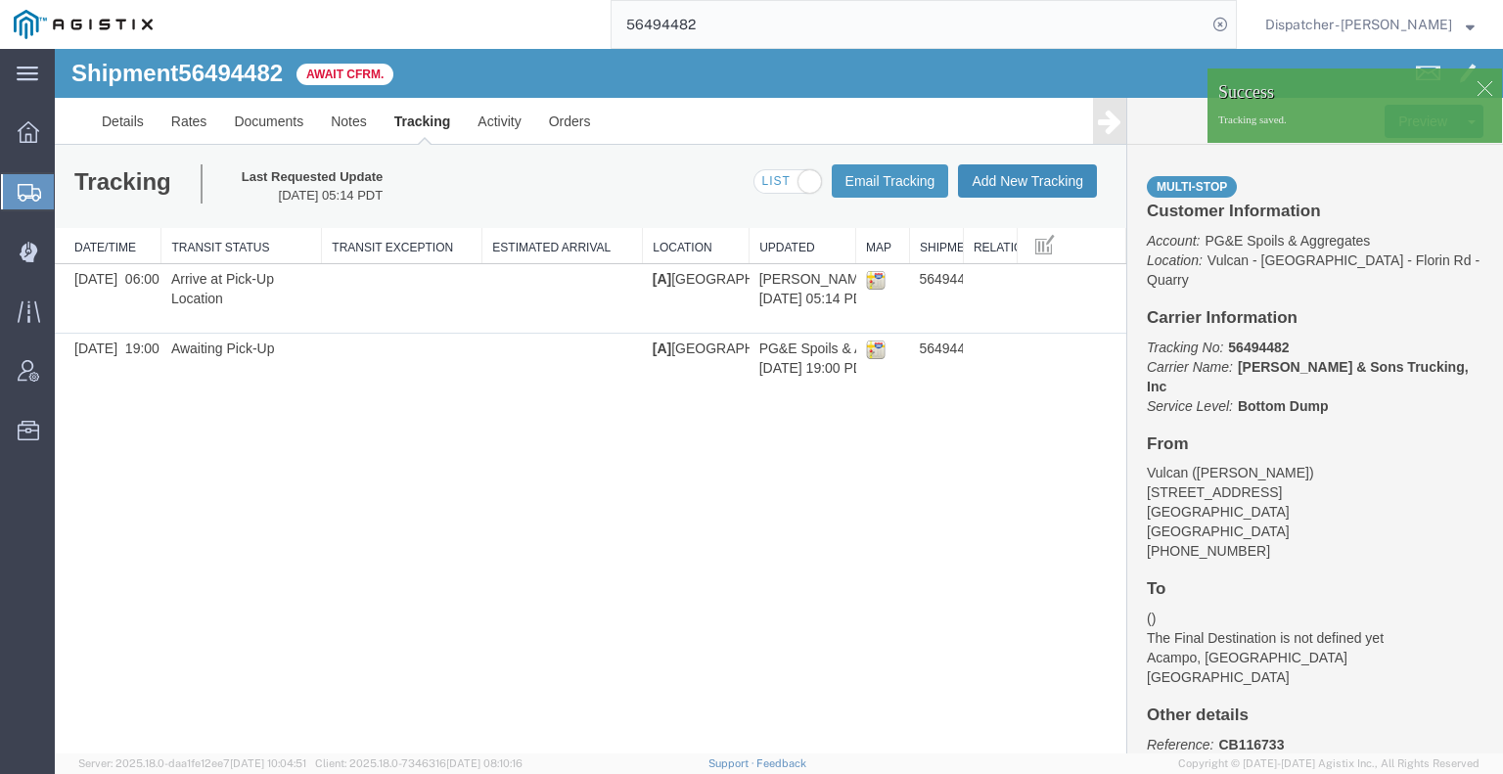
click at [1017, 184] on button "Add New Tracking" at bounding box center [1027, 180] width 139 height 33
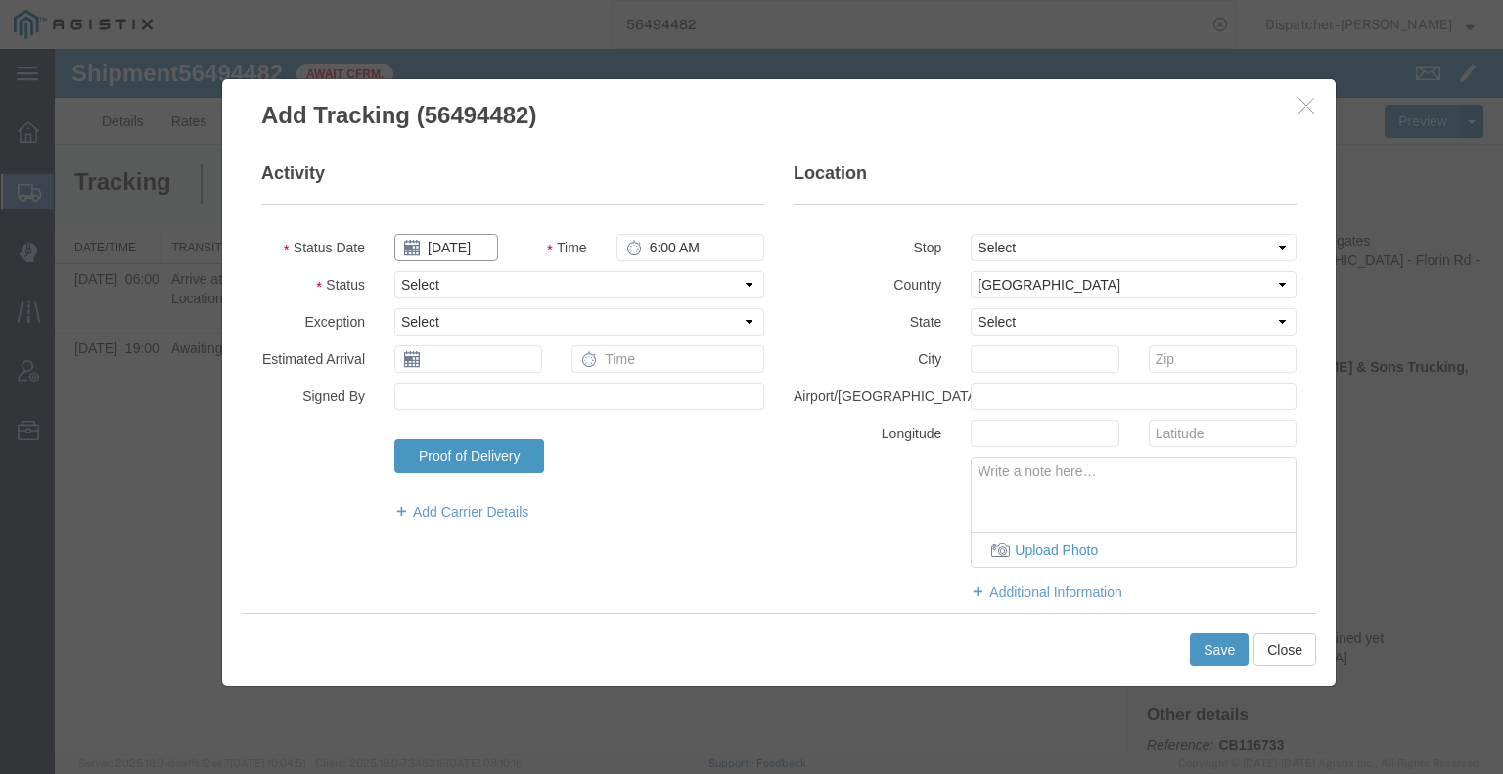
click at [452, 247] on input "[DATE]" at bounding box center [446, 247] width 104 height 27
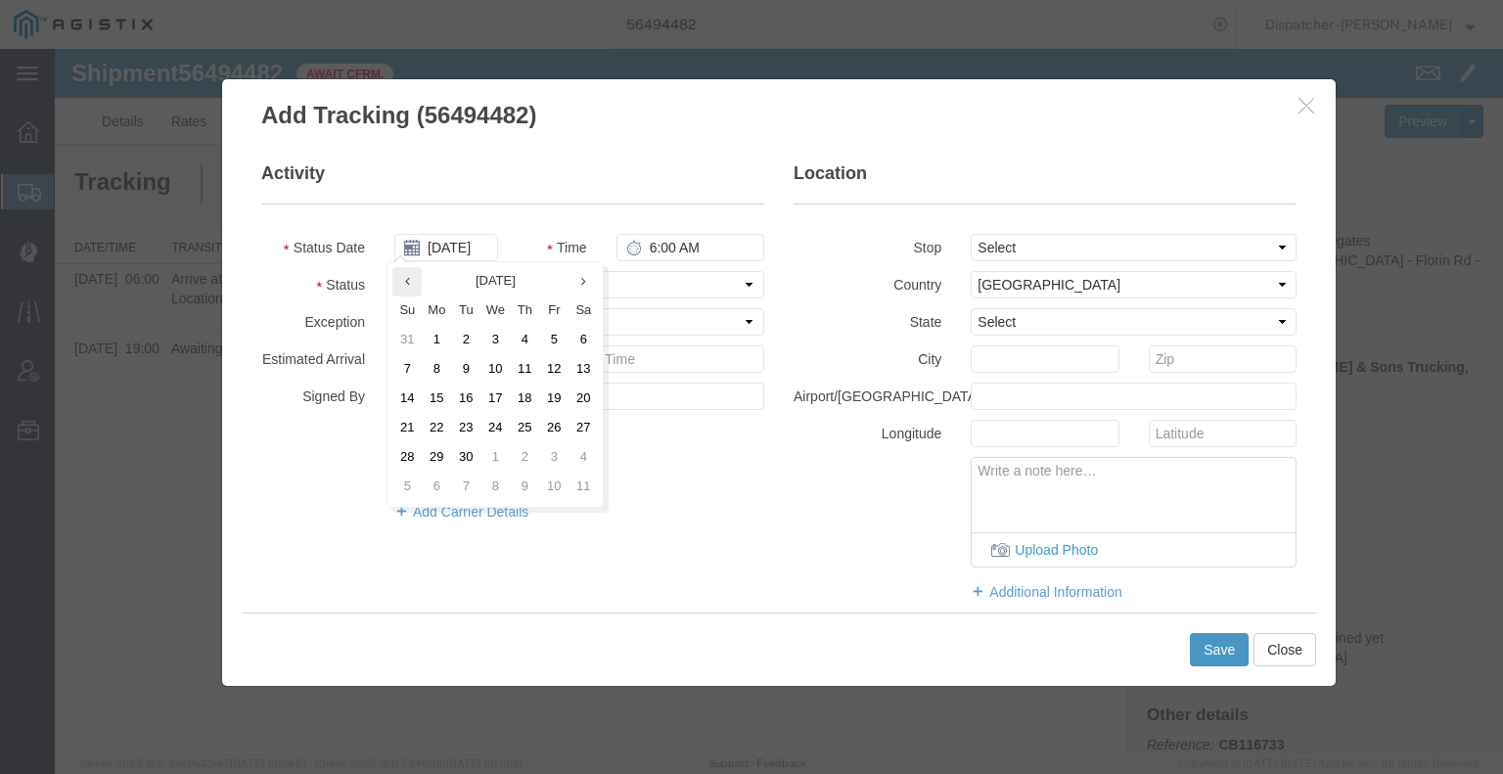
click at [408, 285] on icon at bounding box center [407, 281] width 5 height 13
click at [532, 400] on td "14" at bounding box center [530, 399] width 29 height 29
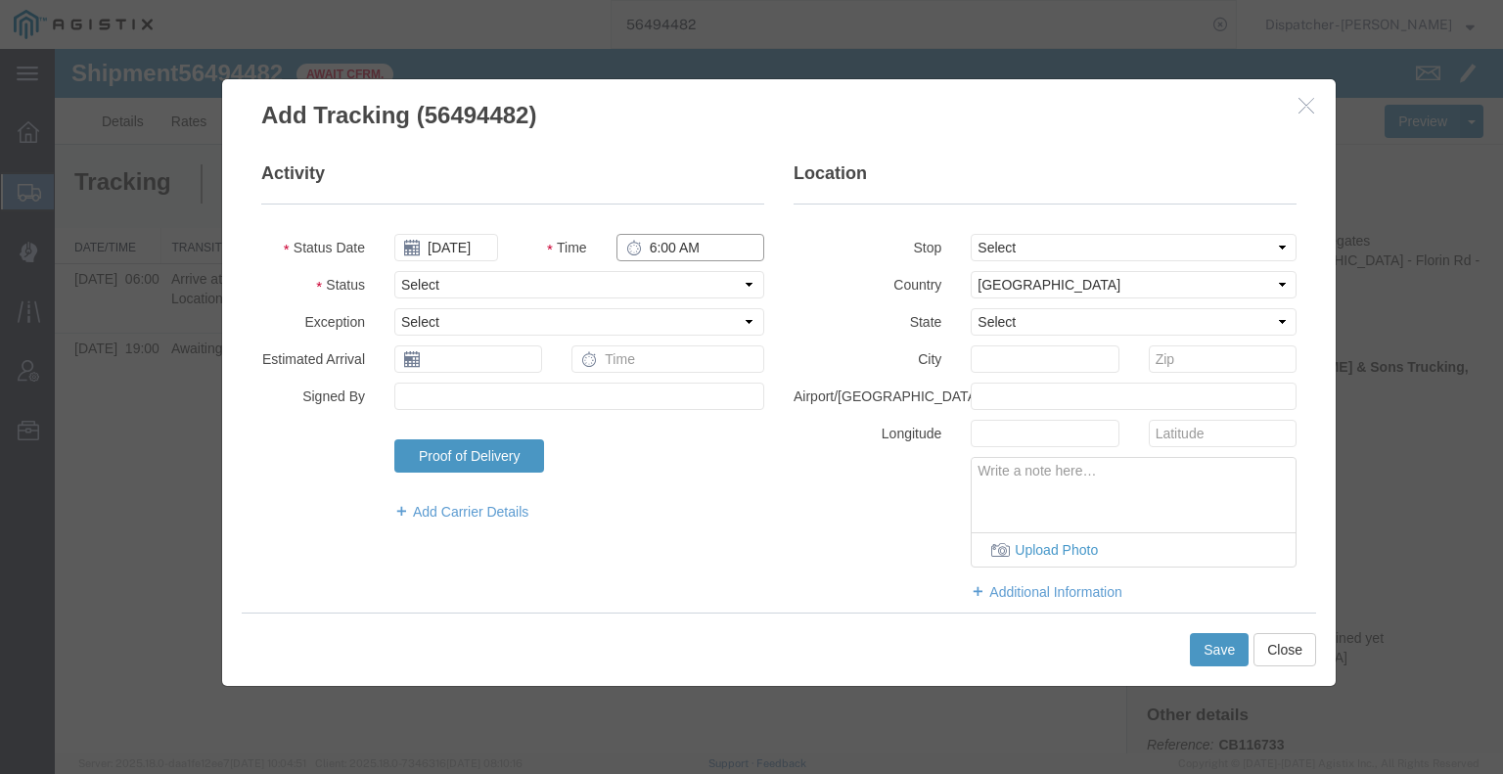
click at [663, 239] on input "6:00 AM" at bounding box center [690, 247] width 148 height 27
click at [659, 290] on select "Select Arrival Notice Available Arrival Notice Imported Arrive at Delivery Loca…" at bounding box center [579, 284] width 370 height 27
click at [394, 271] on select "Select Arrival Notice Available Arrival Notice Imported Arrive at Delivery Loca…" at bounding box center [579, 284] width 370 height 27
click at [986, 247] on select "Select From: [STREET_ADDRESS] Stop 2: [STREET_ADDRESS] To: The Final Destinatio…" at bounding box center [1134, 247] width 326 height 27
click at [971, 234] on select "Select From: [STREET_ADDRESS] Stop 2: [STREET_ADDRESS] To: The Final Destinatio…" at bounding box center [1134, 247] width 326 height 27
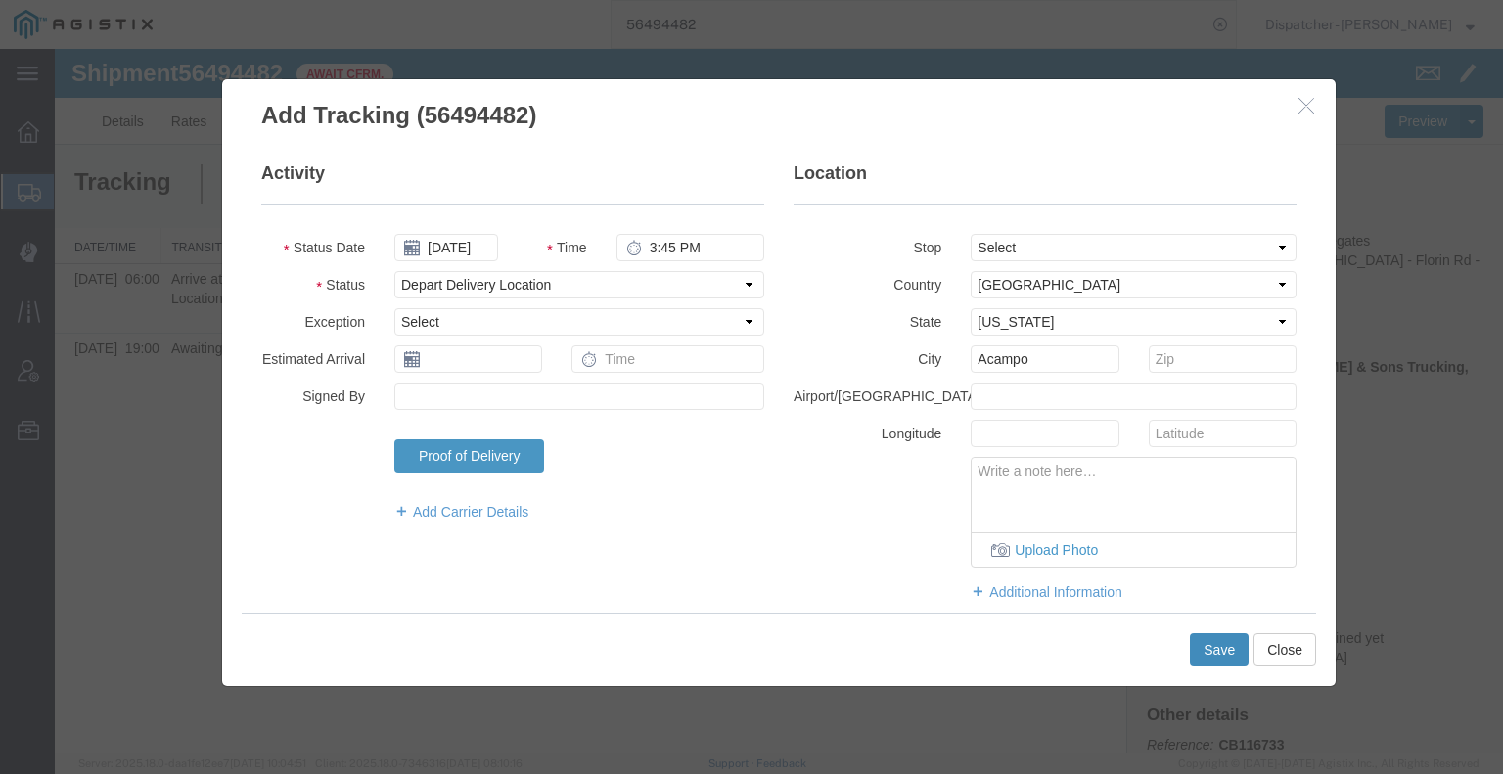
click at [1237, 654] on button "Save" at bounding box center [1219, 649] width 59 height 33
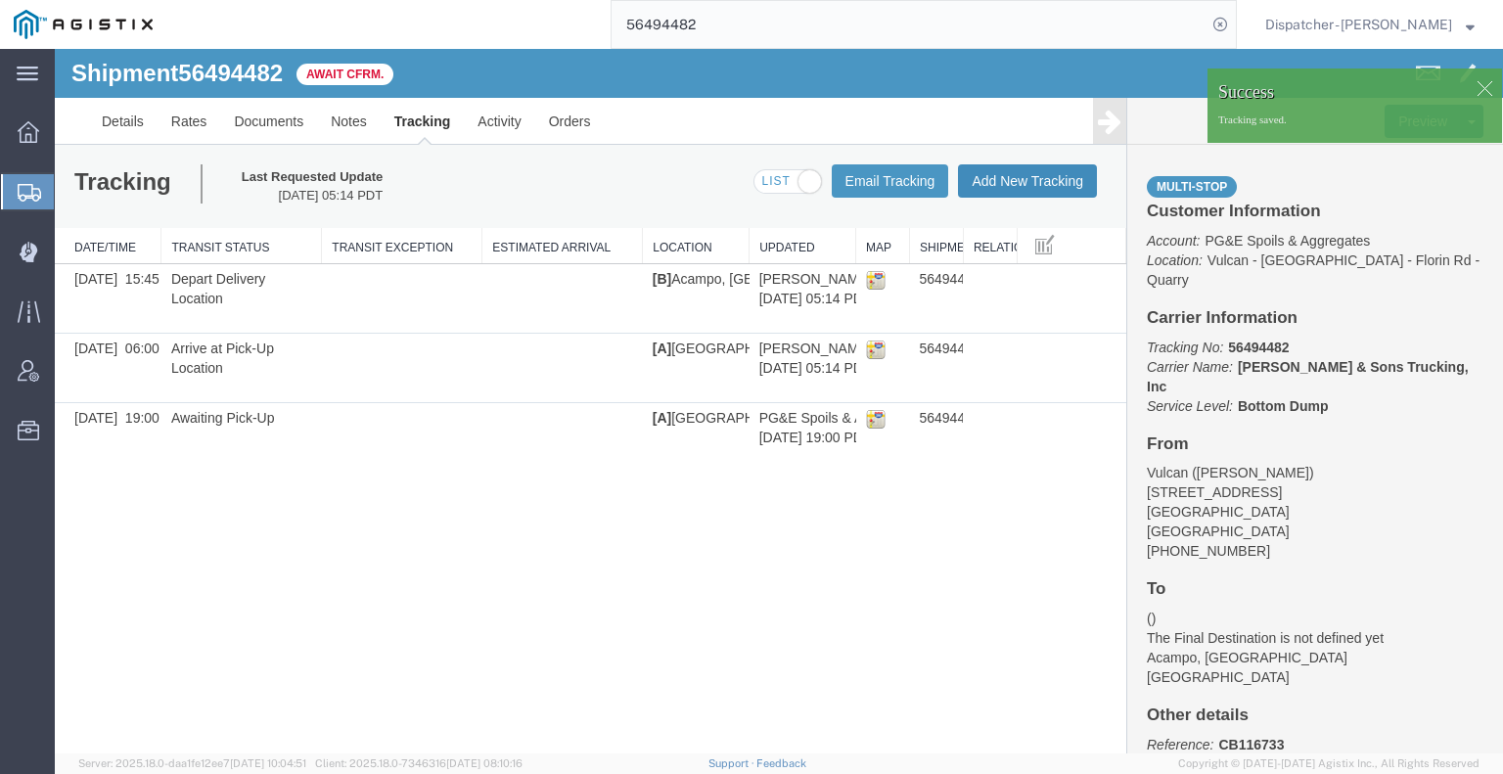
click at [1010, 187] on button "Add New Tracking" at bounding box center [1027, 180] width 139 height 33
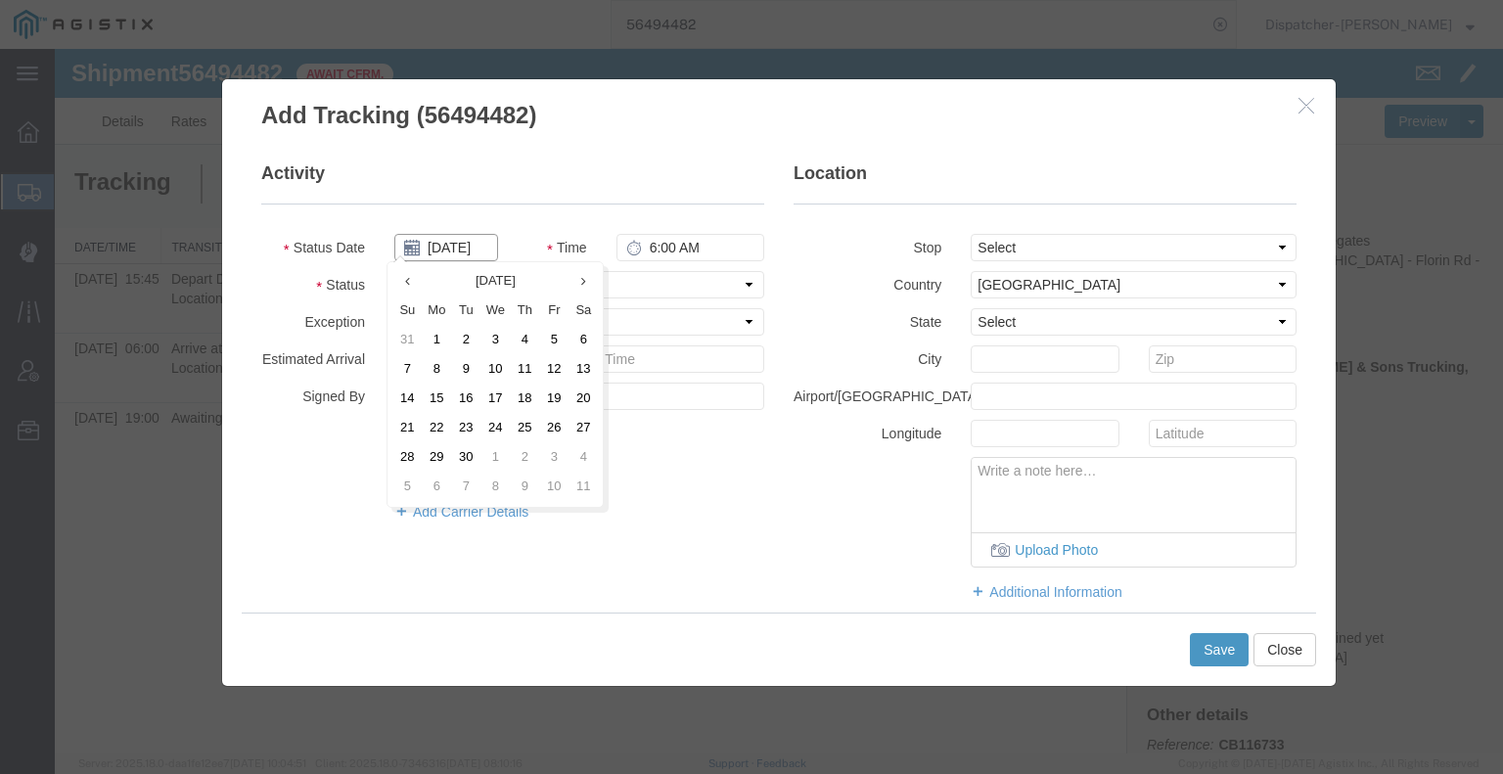
click at [451, 246] on input "[DATE]" at bounding box center [446, 247] width 104 height 27
click at [416, 290] on th at bounding box center [406, 281] width 29 height 29
drag, startPoint x: 530, startPoint y: 402, endPoint x: 547, endPoint y: 369, distance: 37.2
click at [531, 402] on td "14" at bounding box center [530, 399] width 29 height 29
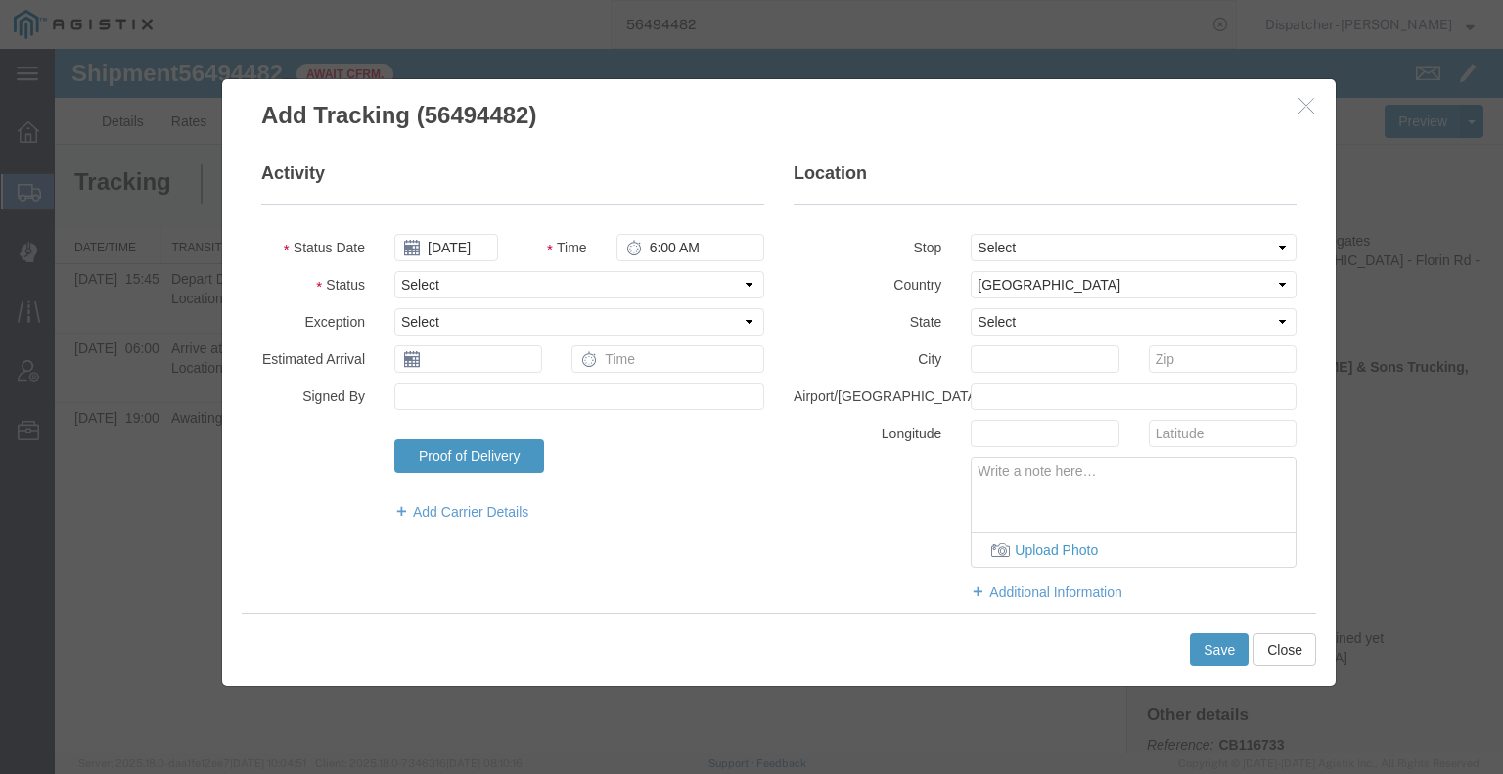
click at [683, 230] on fieldset "Activity Status Date [DATE] Time 6:00 AM Status Select Arrival Notice Available…" at bounding box center [512, 351] width 503 height 380
click at [675, 250] on input "6:00 AM" at bounding box center [690, 247] width 148 height 27
click at [673, 282] on select "Select Arrival Notice Available Arrival Notice Imported Arrive at Delivery Loca…" at bounding box center [579, 284] width 370 height 27
click at [394, 271] on select "Select Arrival Notice Available Arrival Notice Imported Arrive at Delivery Loca…" at bounding box center [579, 284] width 370 height 27
click at [1221, 644] on button "Save" at bounding box center [1219, 649] width 59 height 33
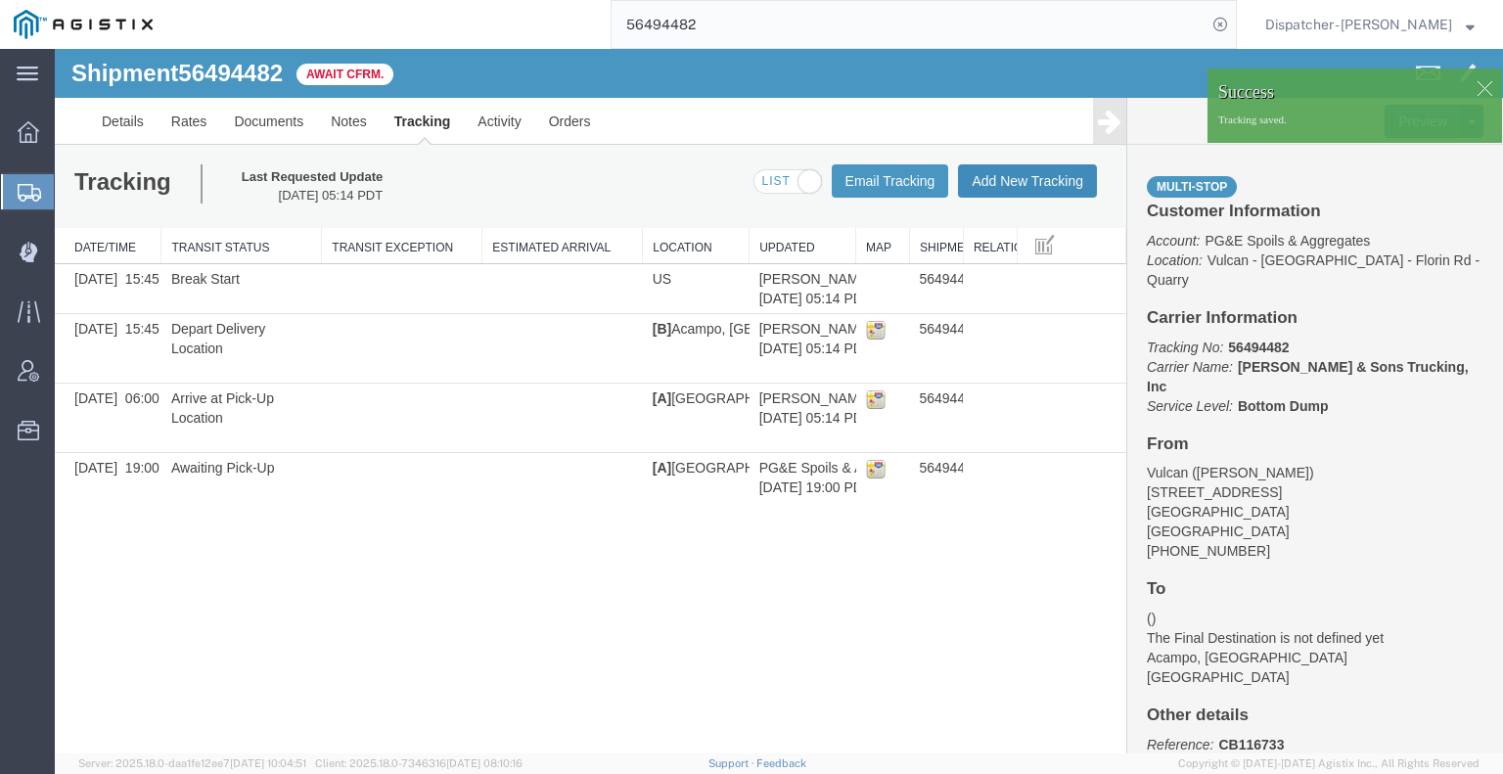
click at [1048, 179] on button "Add New Tracking" at bounding box center [1027, 180] width 139 height 33
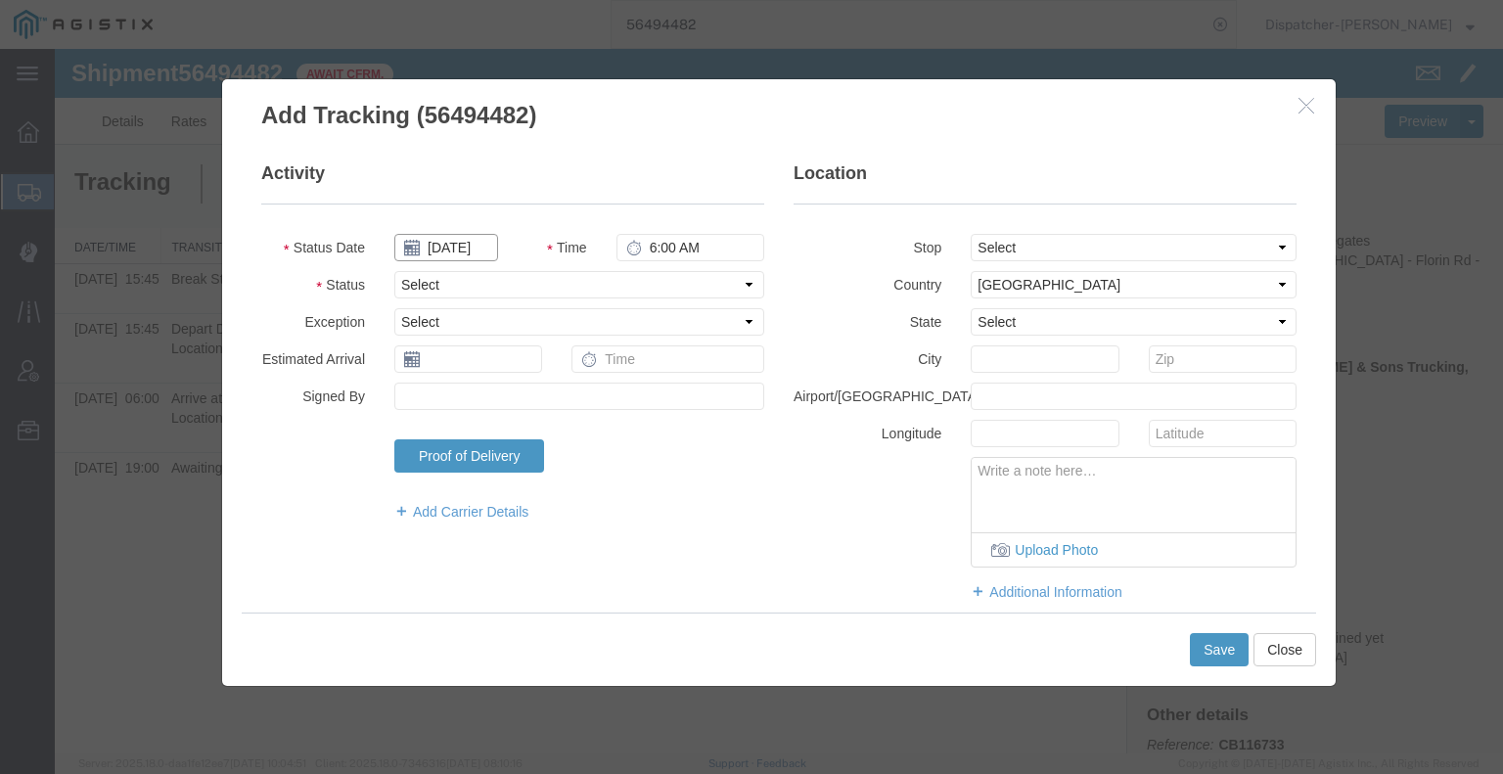
click at [454, 256] on input "[DATE]" at bounding box center [446, 247] width 104 height 27
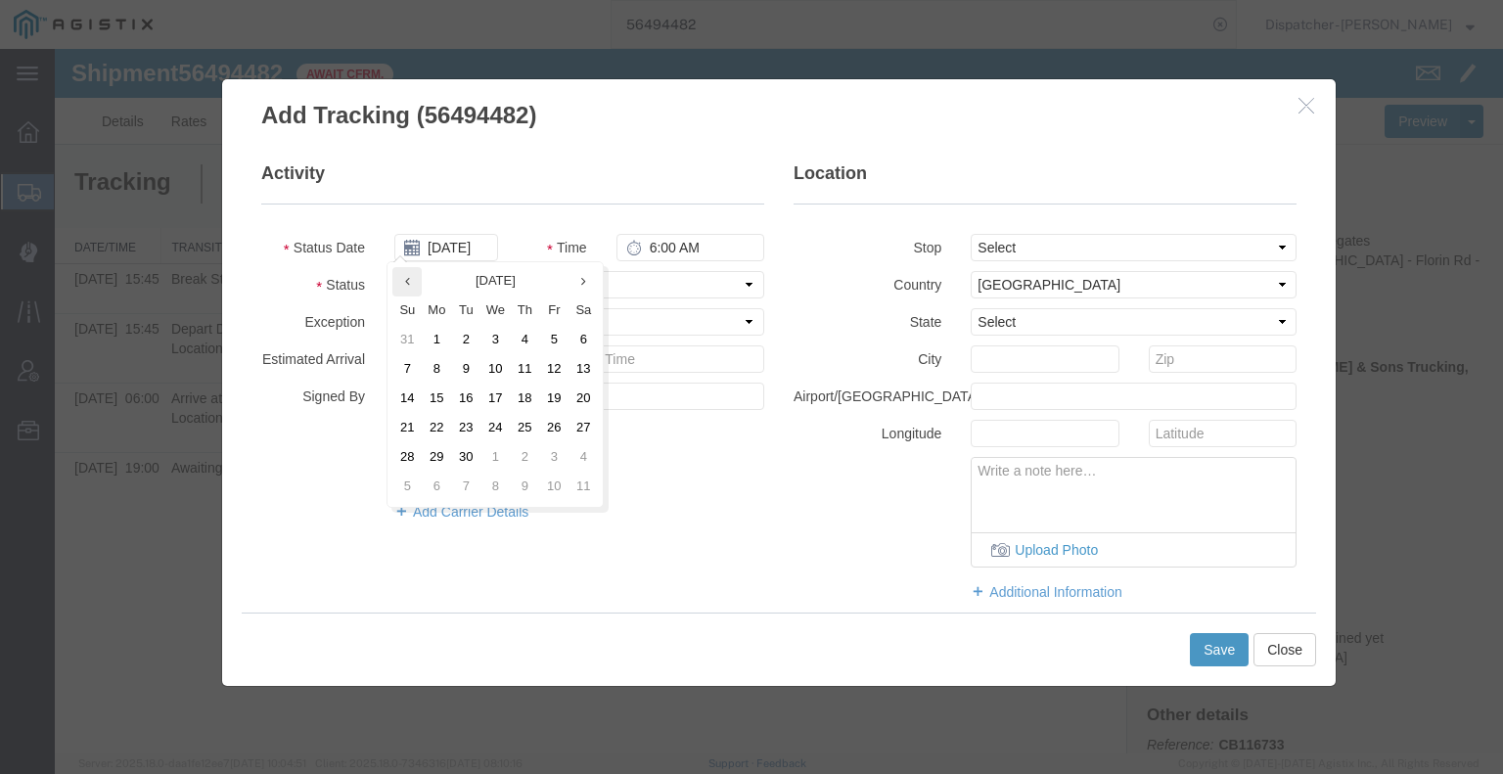
click at [399, 278] on th at bounding box center [406, 281] width 29 height 29
click at [545, 402] on td "15" at bounding box center [559, 399] width 29 height 29
click at [467, 245] on input "[DATE]" at bounding box center [446, 247] width 104 height 27
drag, startPoint x: 528, startPoint y: 388, endPoint x: 538, endPoint y: 371, distance: 20.1
click at [528, 389] on td "14" at bounding box center [530, 399] width 29 height 29
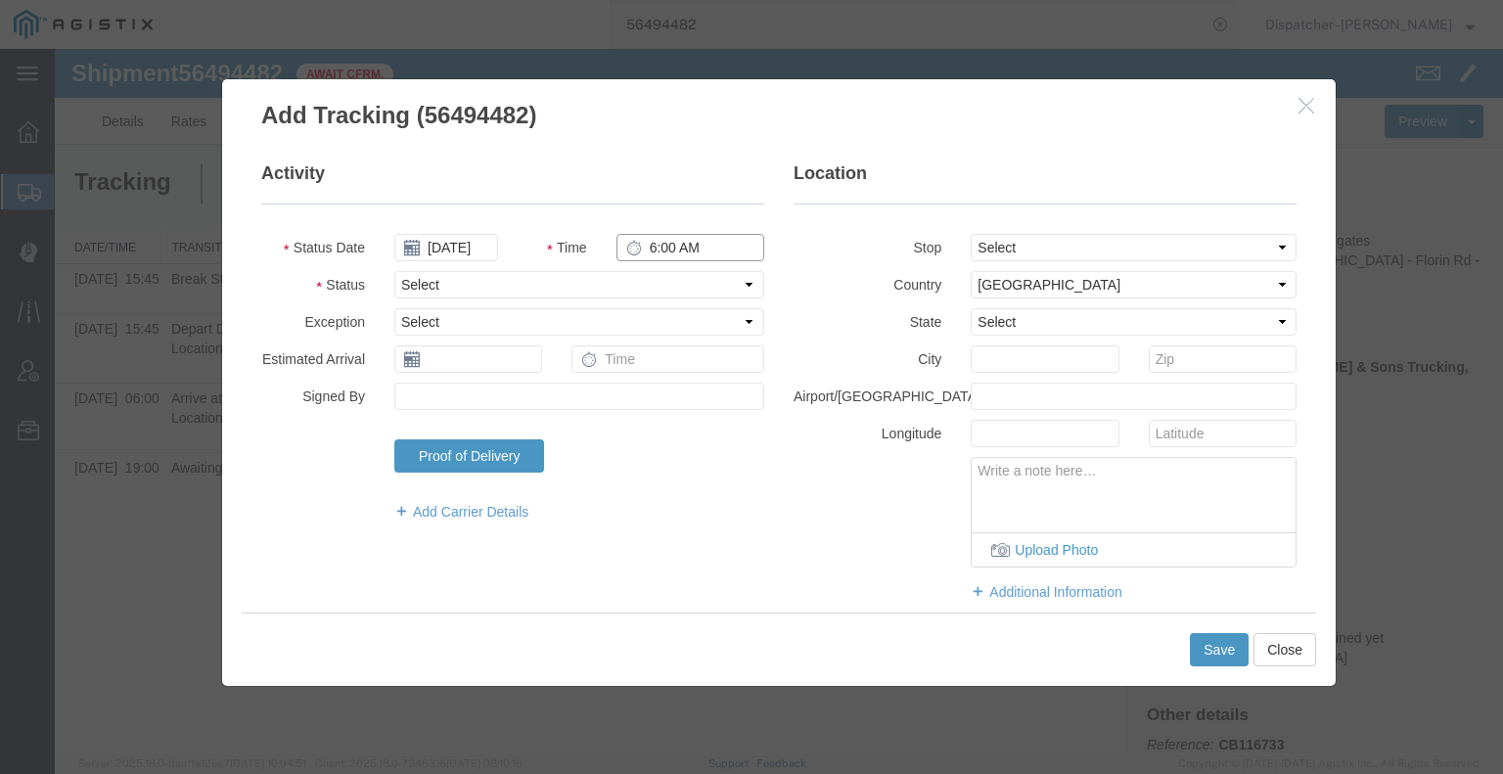
click at [671, 234] on input "6:00 AM" at bounding box center [690, 247] width 148 height 27
click at [665, 289] on select "Select Arrival Notice Available Arrival Notice Imported Arrive at Delivery Loca…" at bounding box center [579, 284] width 370 height 27
click at [394, 271] on select "Select Arrival Notice Available Arrival Notice Imported Arrive at Delivery Loca…" at bounding box center [579, 284] width 370 height 27
click at [1222, 648] on button "Save" at bounding box center [1219, 649] width 59 height 33
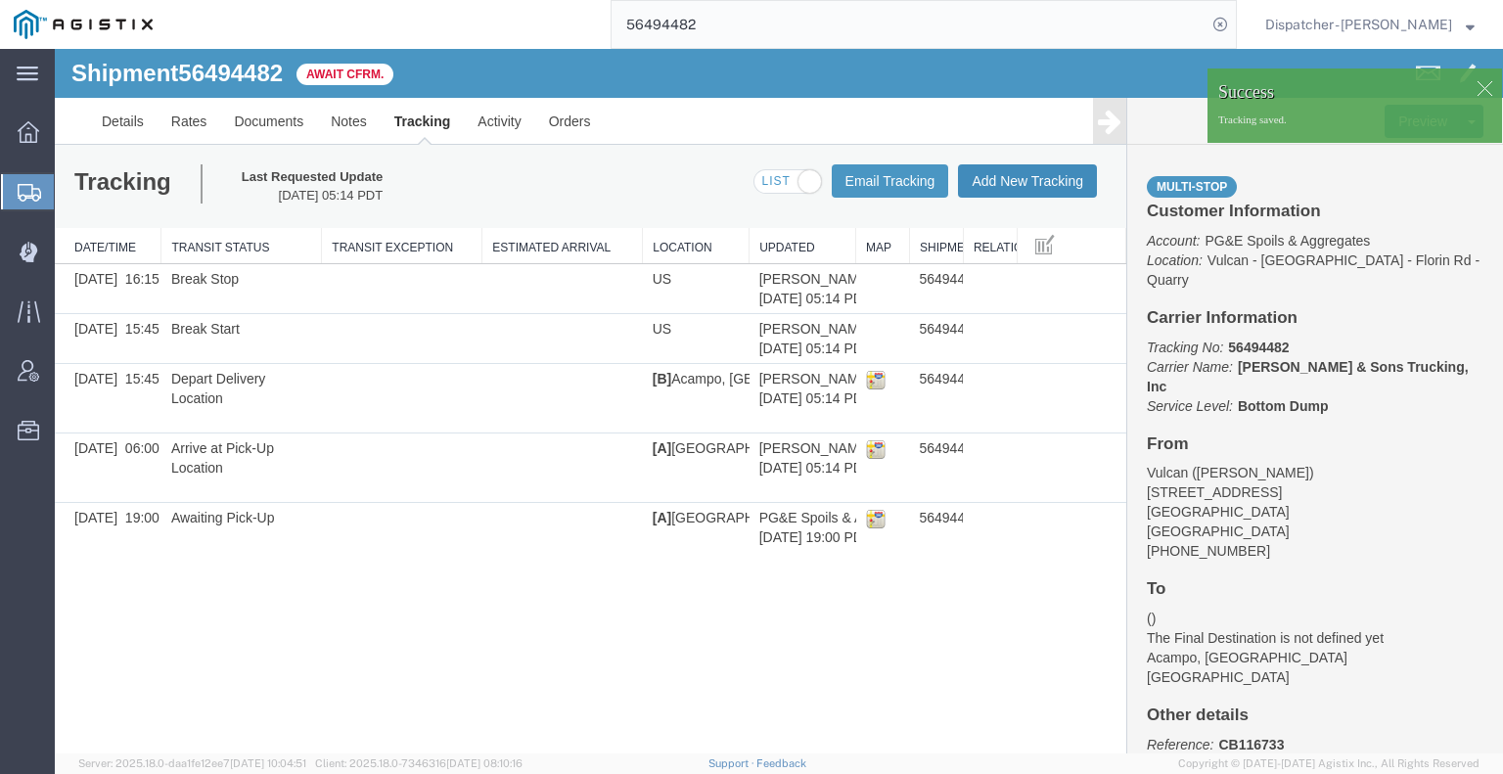
click at [1061, 183] on button "Add New Tracking" at bounding box center [1027, 180] width 139 height 33
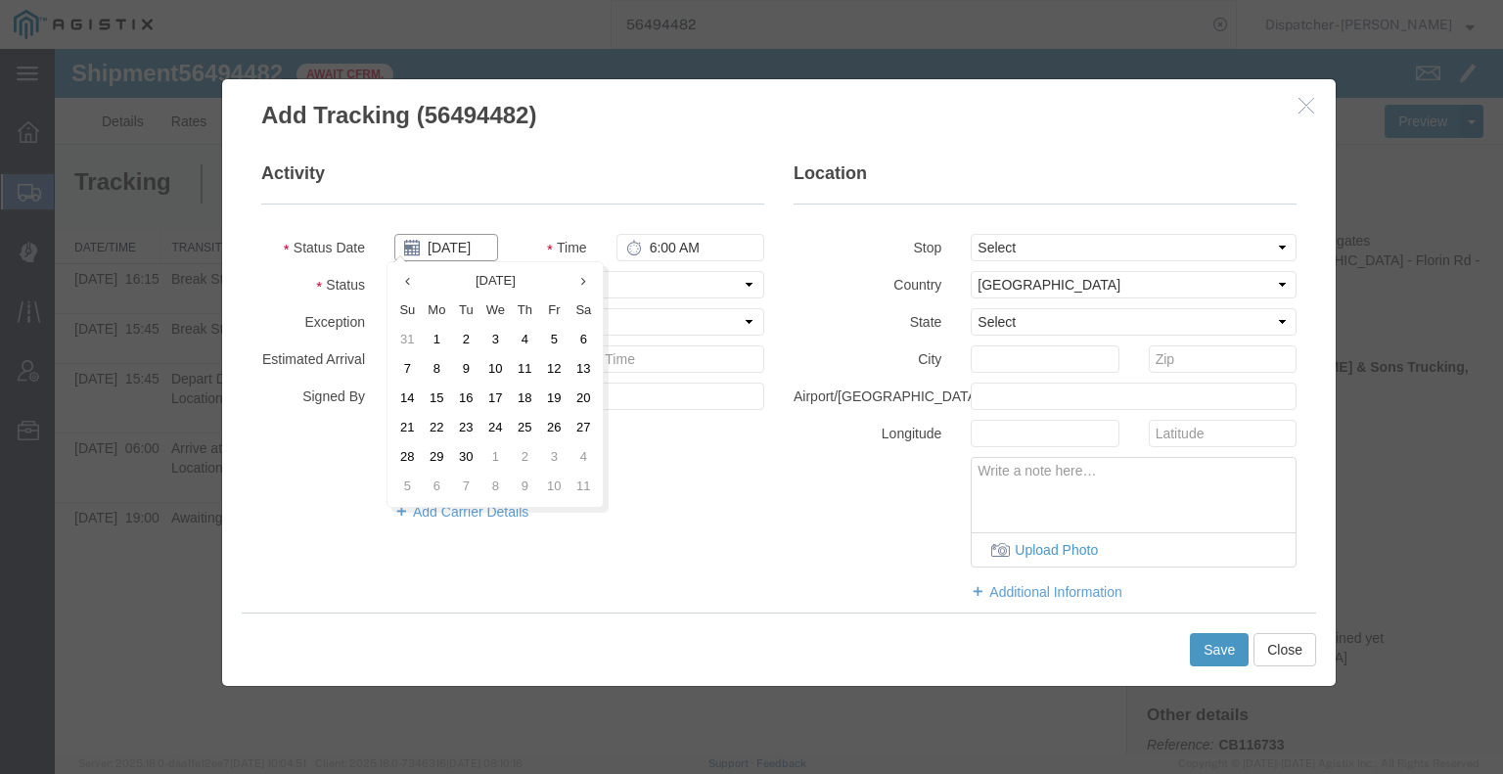
click at [440, 243] on input "[DATE]" at bounding box center [446, 247] width 104 height 27
click at [411, 288] on th at bounding box center [406, 281] width 29 height 29
click at [525, 394] on td "14" at bounding box center [530, 399] width 29 height 29
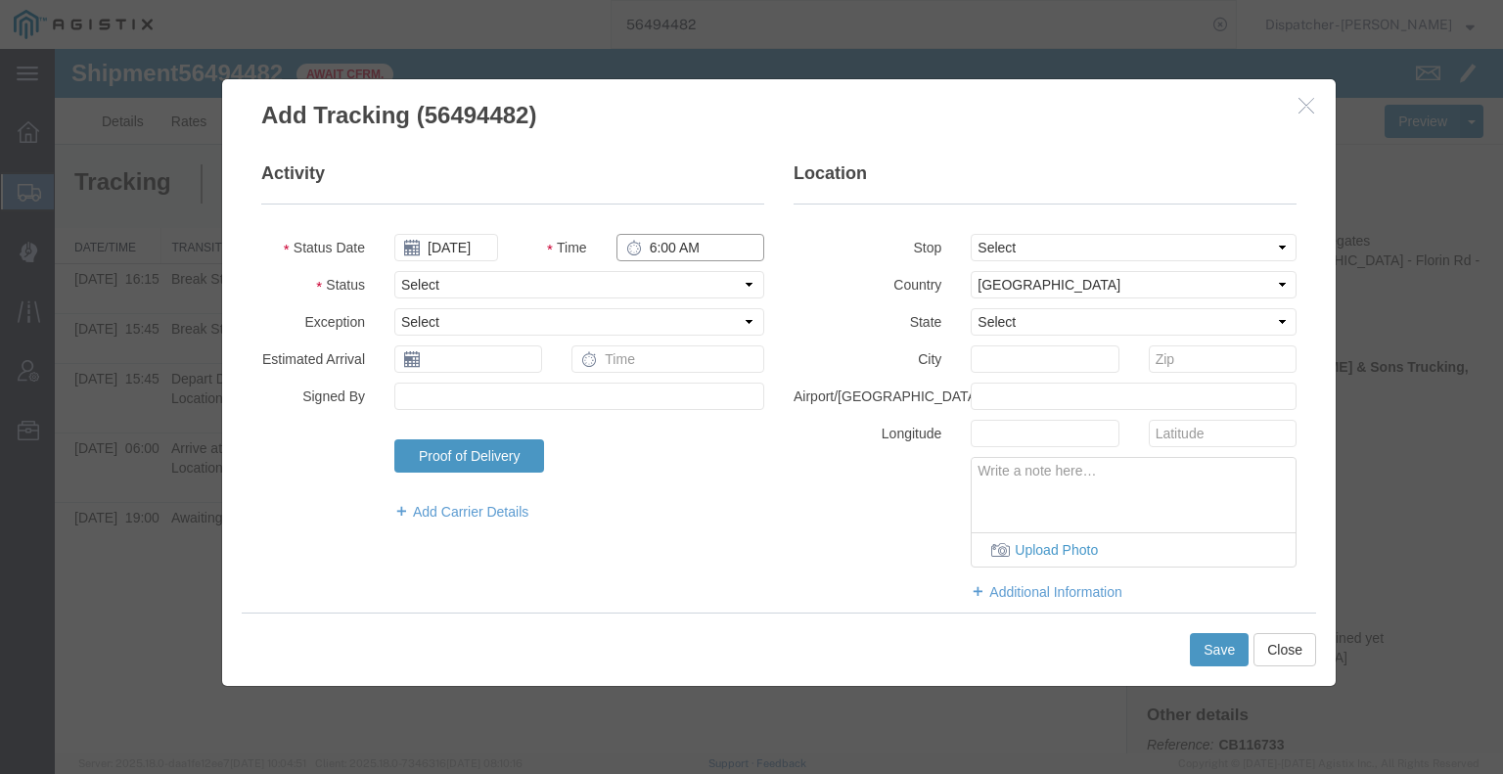
click at [660, 251] on input "6:00 AM" at bounding box center [690, 247] width 148 height 27
click at [658, 290] on select "Select Arrival Notice Available Arrival Notice Imported Arrive at Delivery Loca…" at bounding box center [579, 284] width 370 height 27
click at [394, 271] on select "Select Arrival Notice Available Arrival Notice Imported Arrive at Delivery Loca…" at bounding box center [579, 284] width 370 height 27
click at [1229, 649] on button "Save" at bounding box center [1219, 649] width 59 height 33
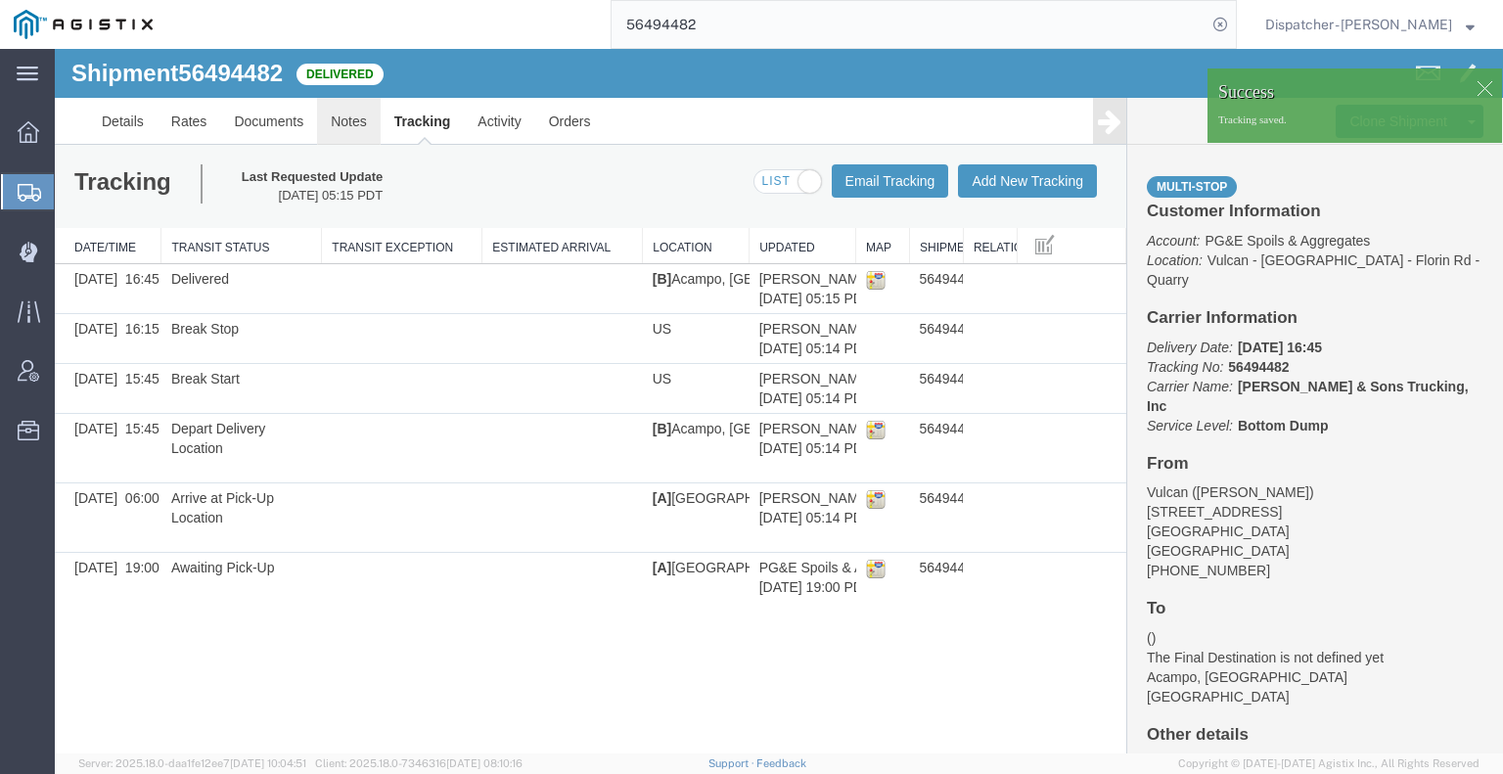
click at [356, 123] on link "Notes" at bounding box center [349, 121] width 64 height 47
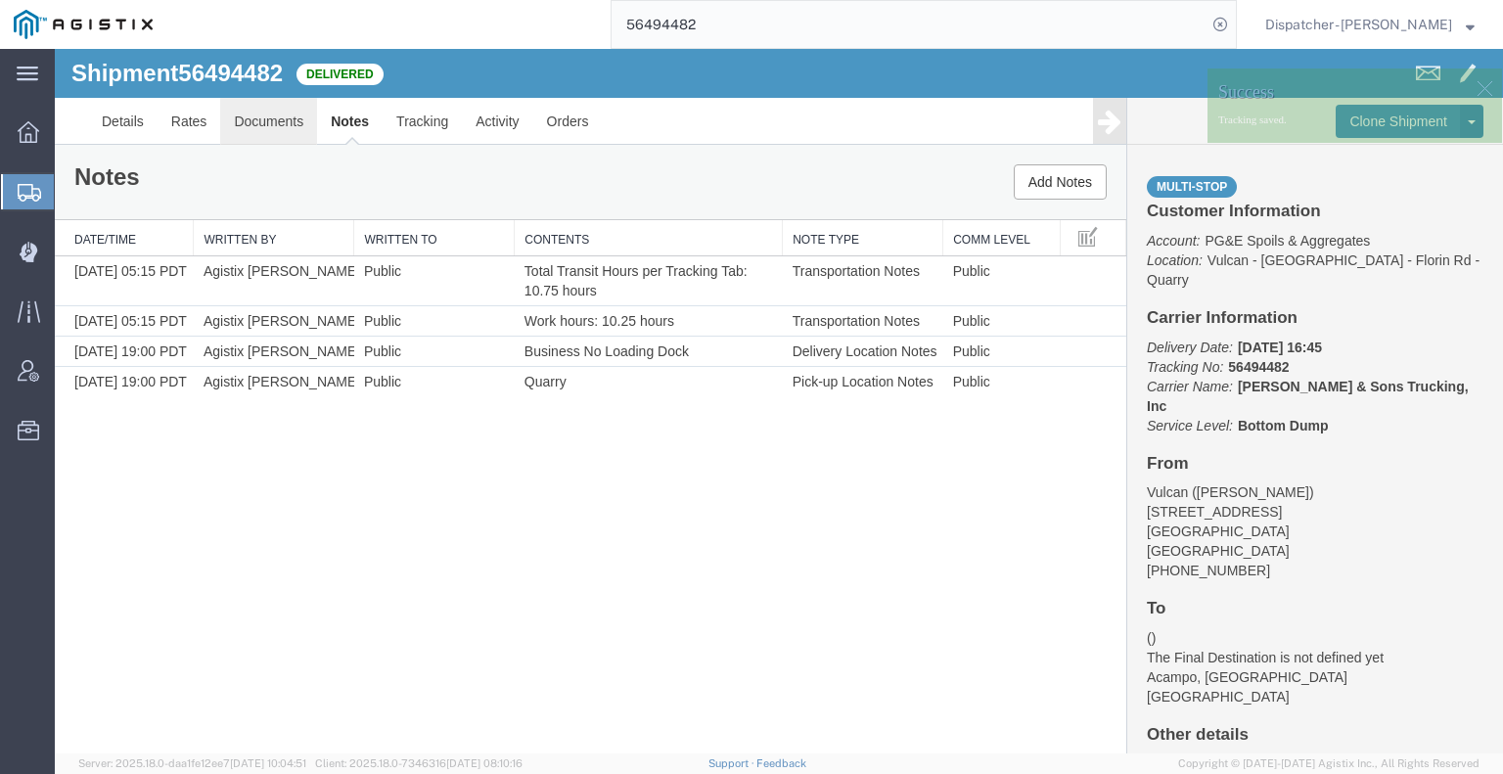
click at [259, 123] on link "Documents" at bounding box center [268, 121] width 97 height 47
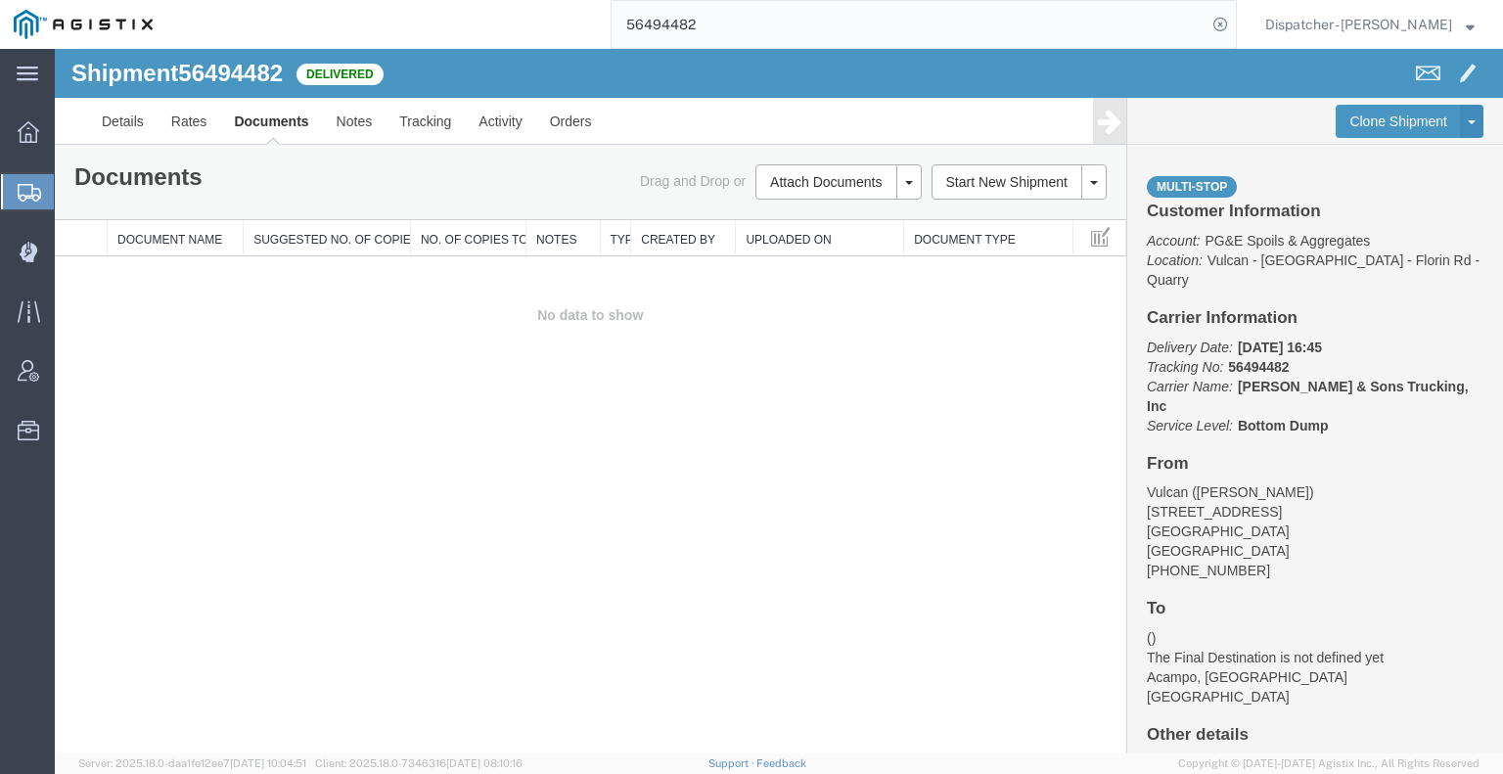
click at [179, 462] on div "Shipment 56494482 0 of 0 Delivered Details Rates Documents Notes Tracking Activ…" at bounding box center [779, 401] width 1448 height 705
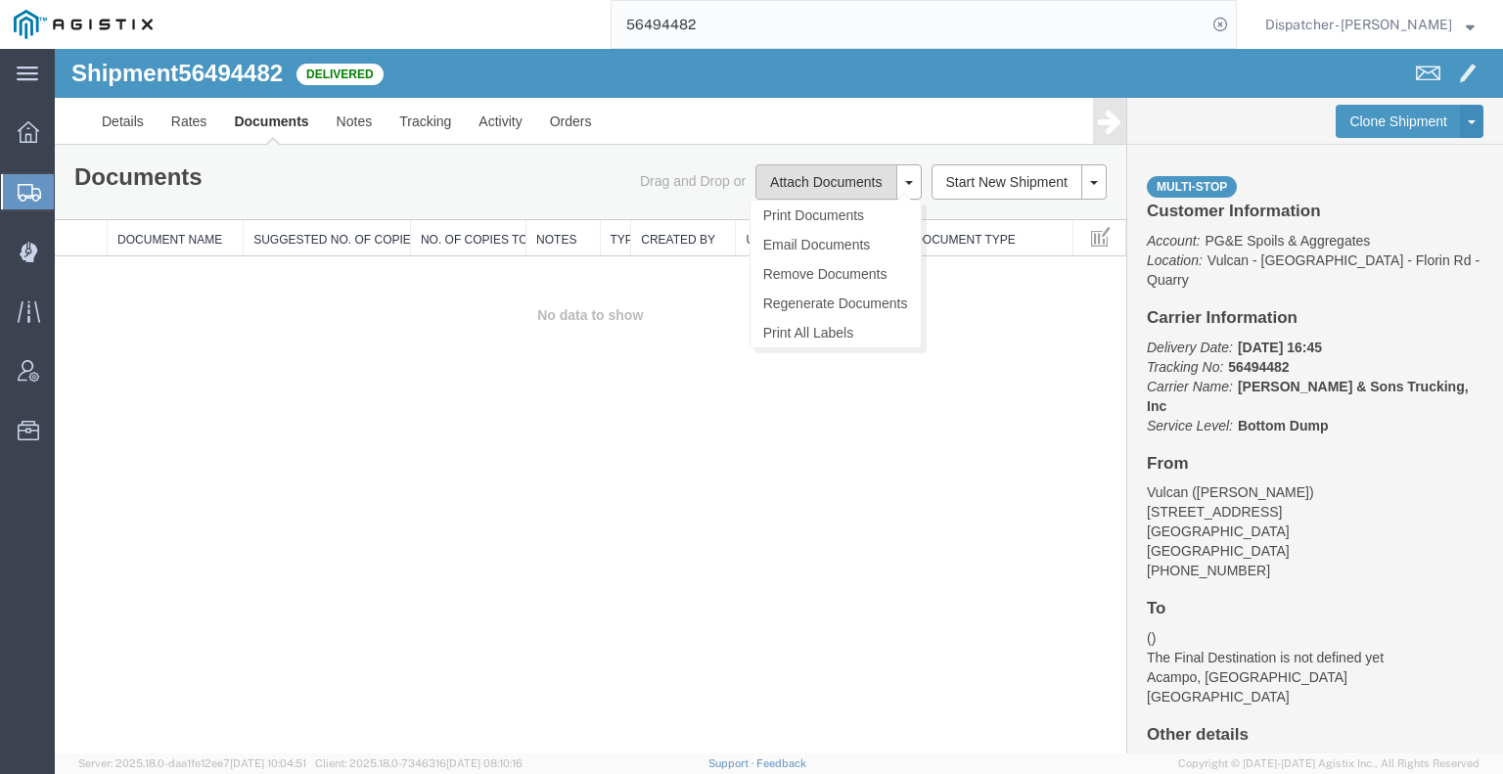
click at [804, 181] on button "Attach Documents" at bounding box center [825, 181] width 141 height 35
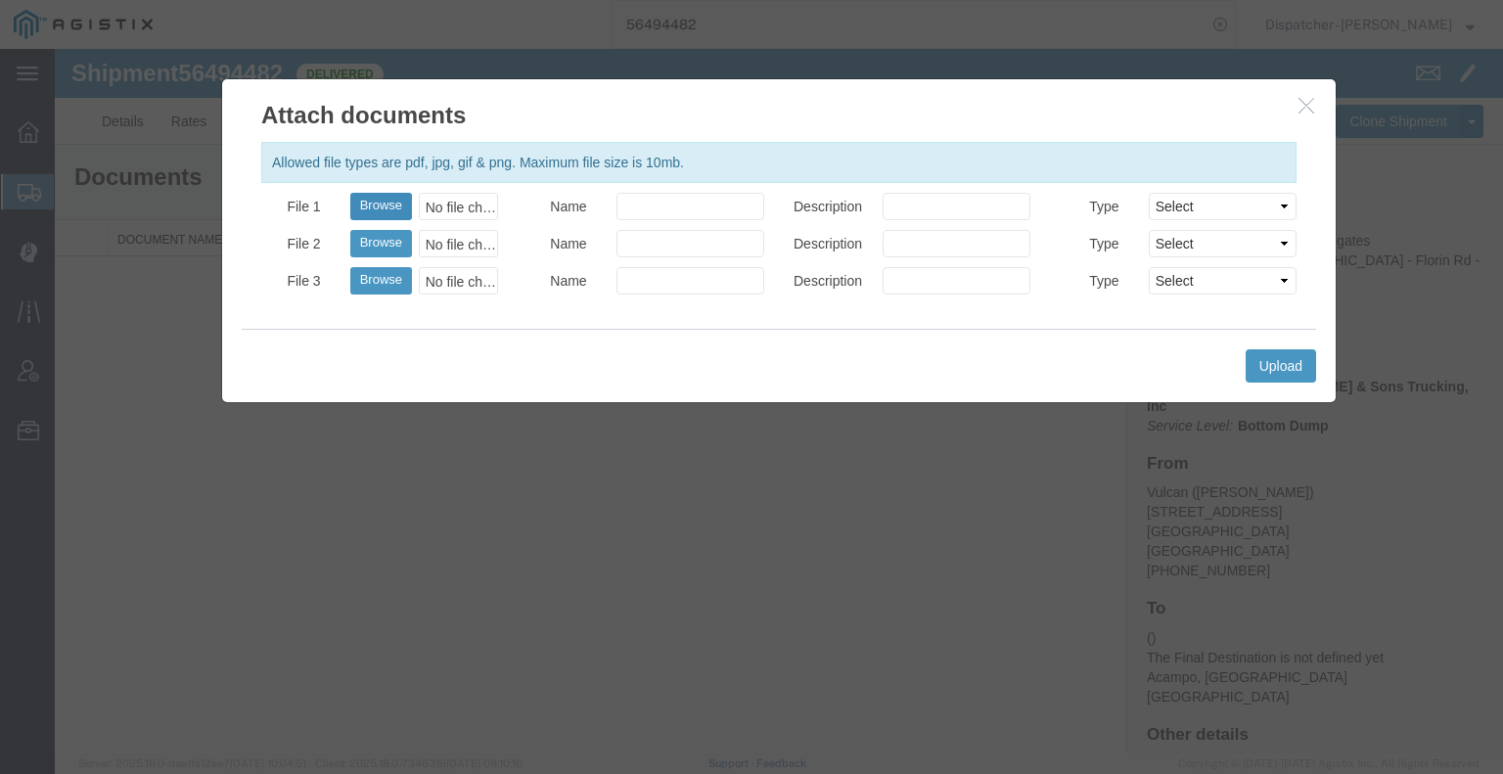
click at [379, 195] on button "Browse" at bounding box center [381, 206] width 62 height 27
click at [1287, 352] on button "Upload" at bounding box center [1281, 365] width 70 height 33
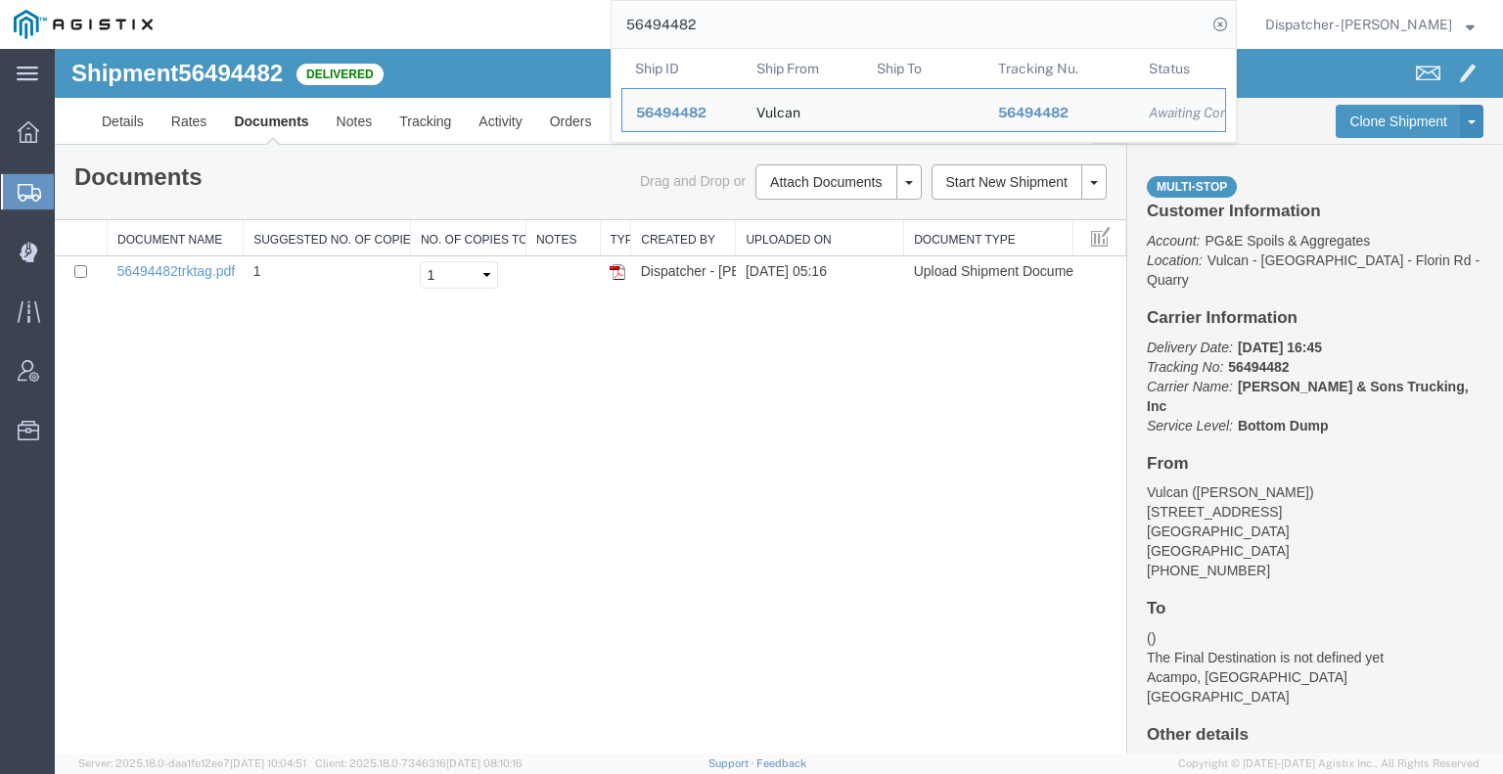
drag, startPoint x: 712, startPoint y: 26, endPoint x: 552, endPoint y: 19, distance: 160.7
click at [587, 18] on div "56494482 Ship ID Ship From Ship To Tracking Nu. Status Ship ID 56494482 Ship Fr…" at bounding box center [701, 24] width 1071 height 49
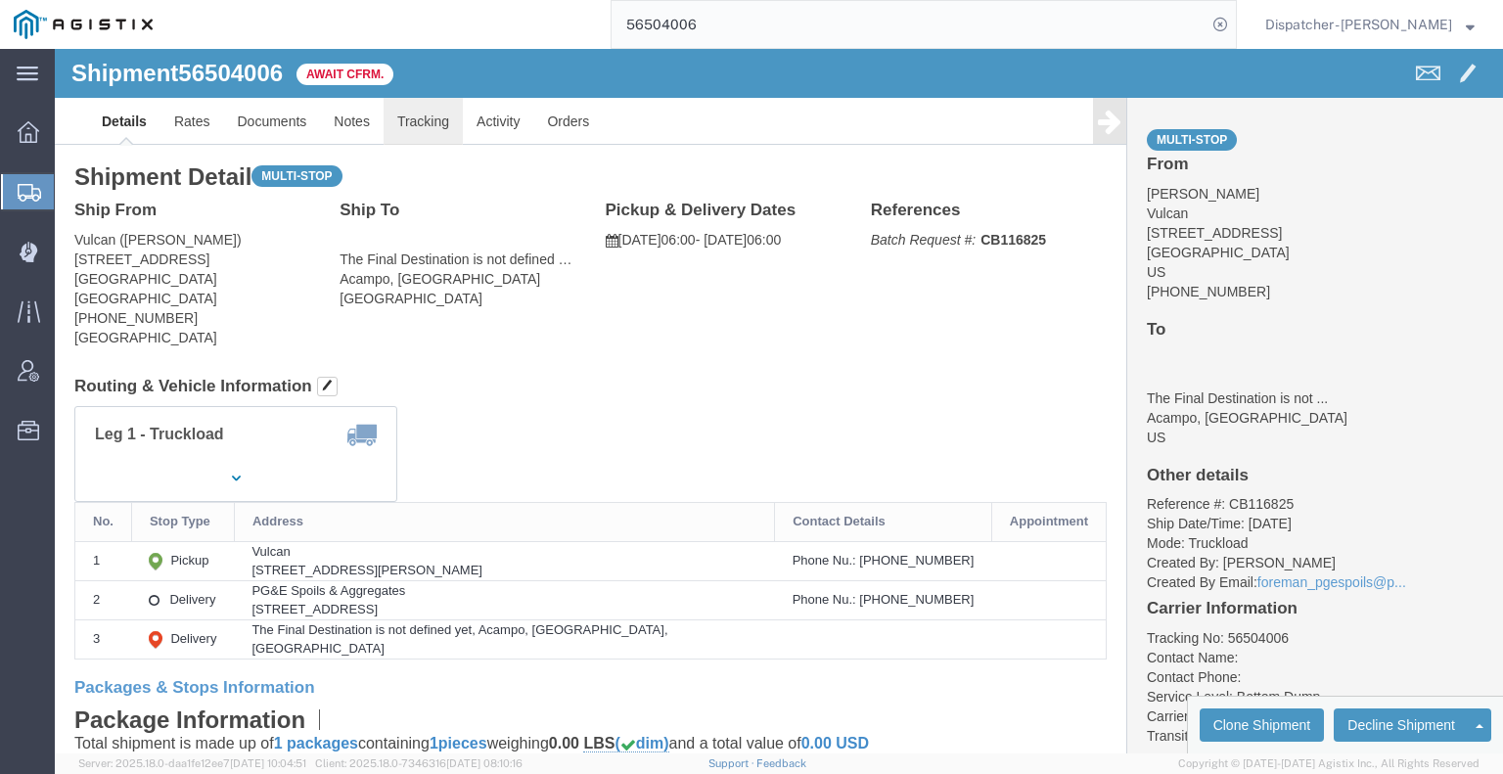
drag, startPoint x: 351, startPoint y: 40, endPoint x: 352, endPoint y: 64, distance: 23.5
click div "Shipment 56504006 Await Cfrm."
click link "Tracking"
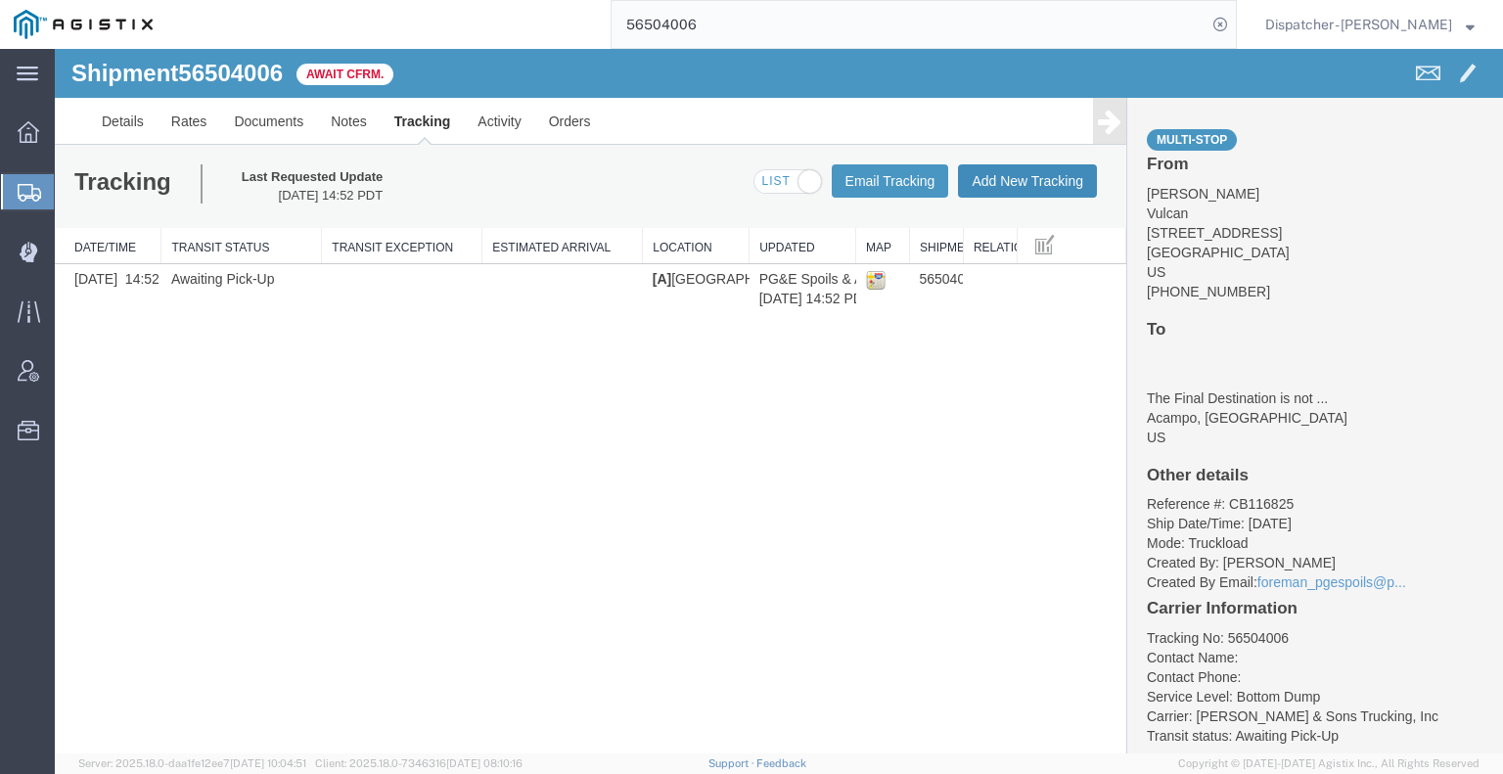
click at [1064, 189] on button "Add New Tracking" at bounding box center [1027, 180] width 139 height 33
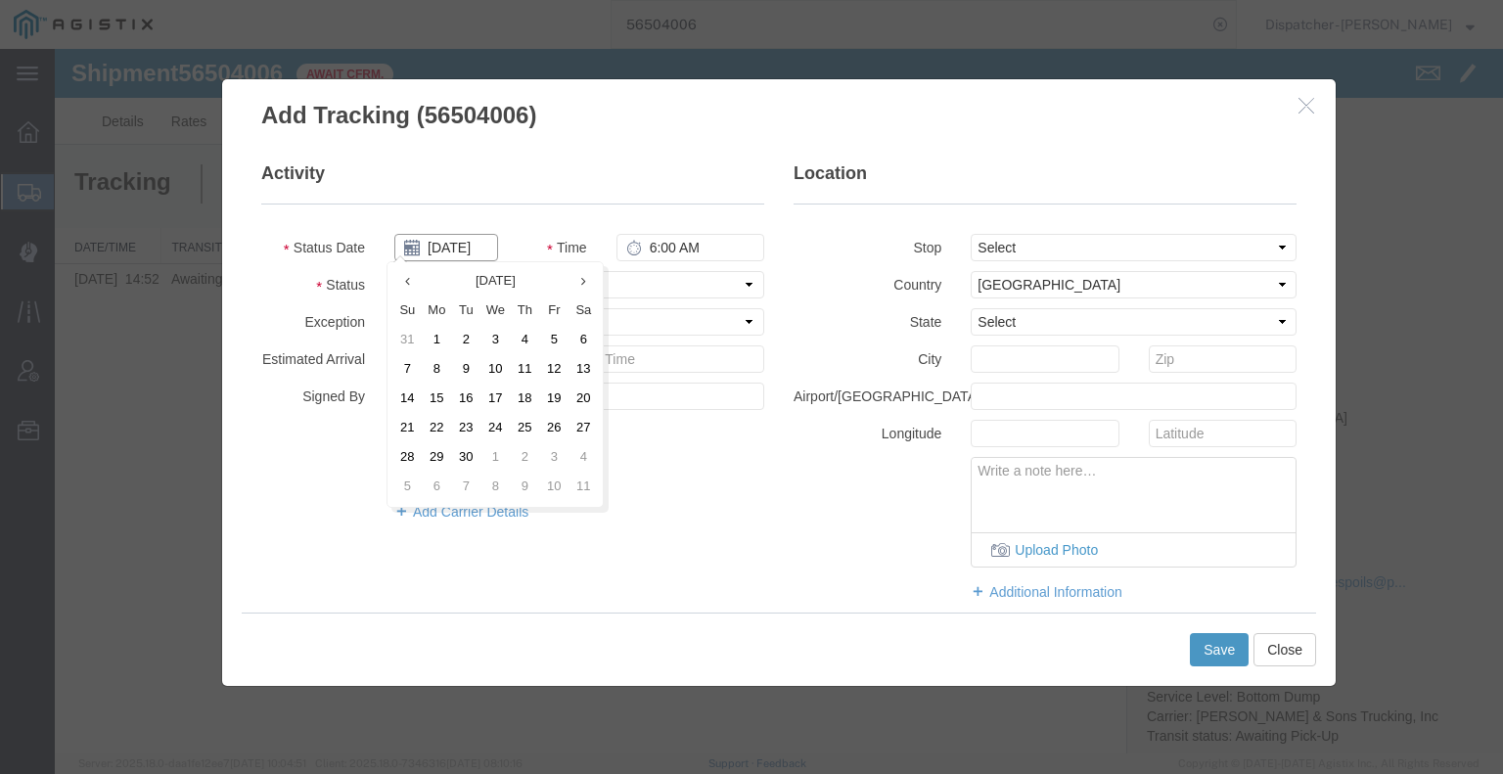
click at [445, 243] on input "[DATE]" at bounding box center [446, 247] width 104 height 27
click at [407, 280] on icon at bounding box center [407, 281] width 5 height 13
click at [576, 398] on td "16" at bounding box center [588, 399] width 29 height 29
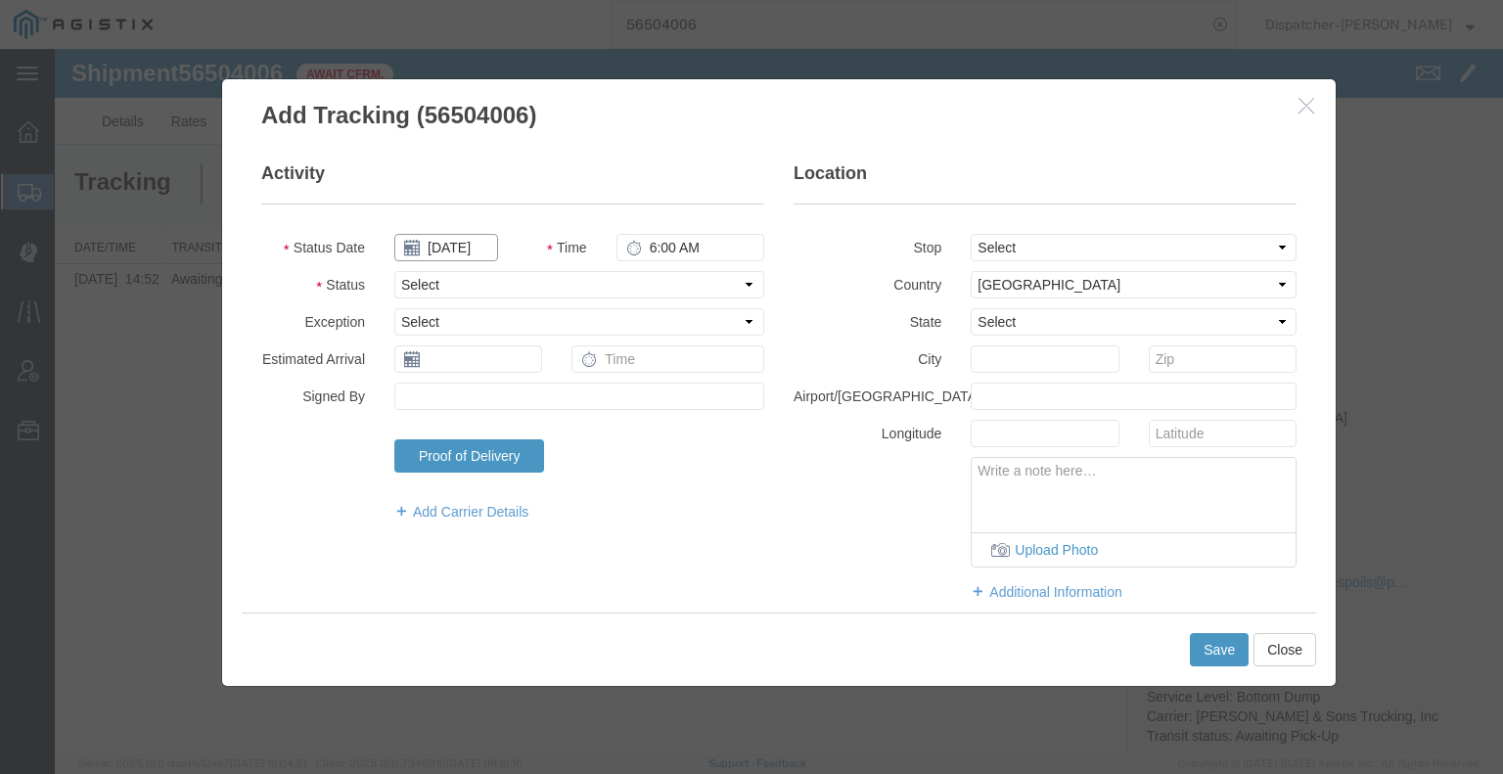
click at [457, 245] on input "[DATE]" at bounding box center [446, 247] width 104 height 27
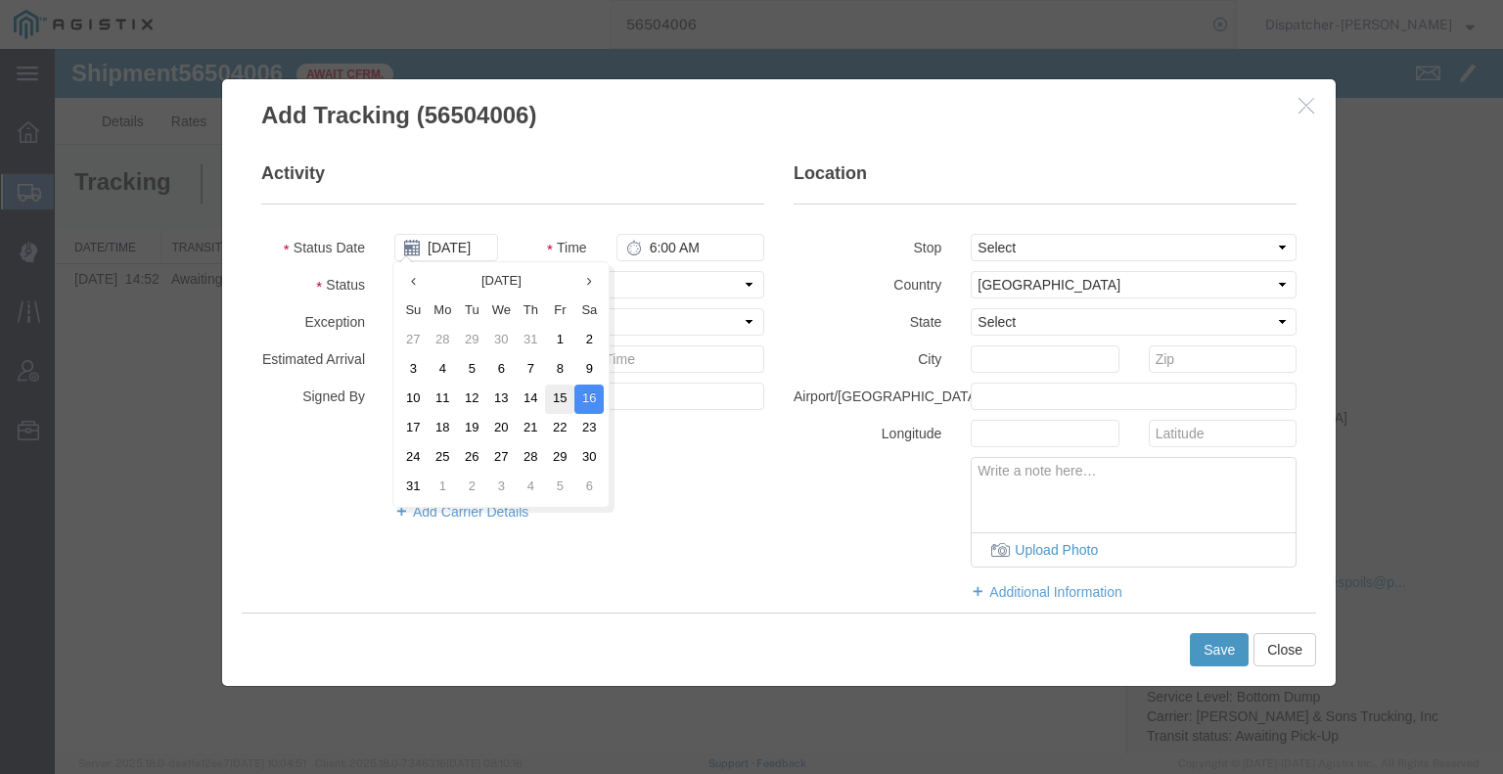
click at [566, 402] on td "15" at bounding box center [559, 399] width 29 height 29
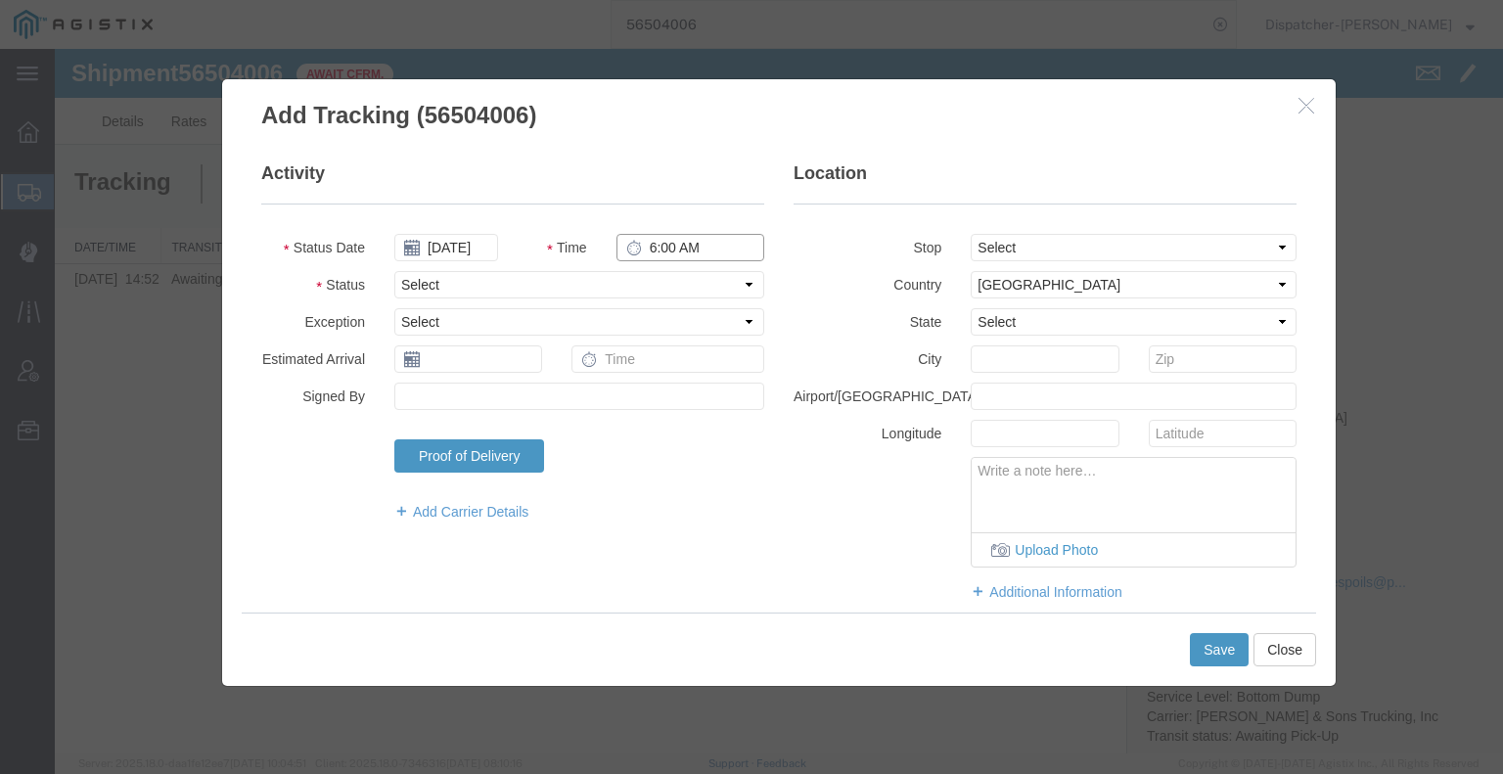
click at [662, 245] on input "6:00 AM" at bounding box center [690, 247] width 148 height 27
click at [572, 292] on select "Select Arrival Notice Available Arrival Notice Imported Arrive at Delivery Loca…" at bounding box center [579, 284] width 370 height 27
click at [394, 271] on select "Select Arrival Notice Available Arrival Notice Imported Arrive at Delivery Loca…" at bounding box center [579, 284] width 370 height 27
click at [1036, 241] on select "Select From: [STREET_ADDRESS] Stop 2: [STREET_ADDRESS] To: The Final Destinatio…" at bounding box center [1134, 247] width 326 height 27
click at [971, 234] on select "Select From: [STREET_ADDRESS] Stop 2: [STREET_ADDRESS] To: The Final Destinatio…" at bounding box center [1134, 247] width 326 height 27
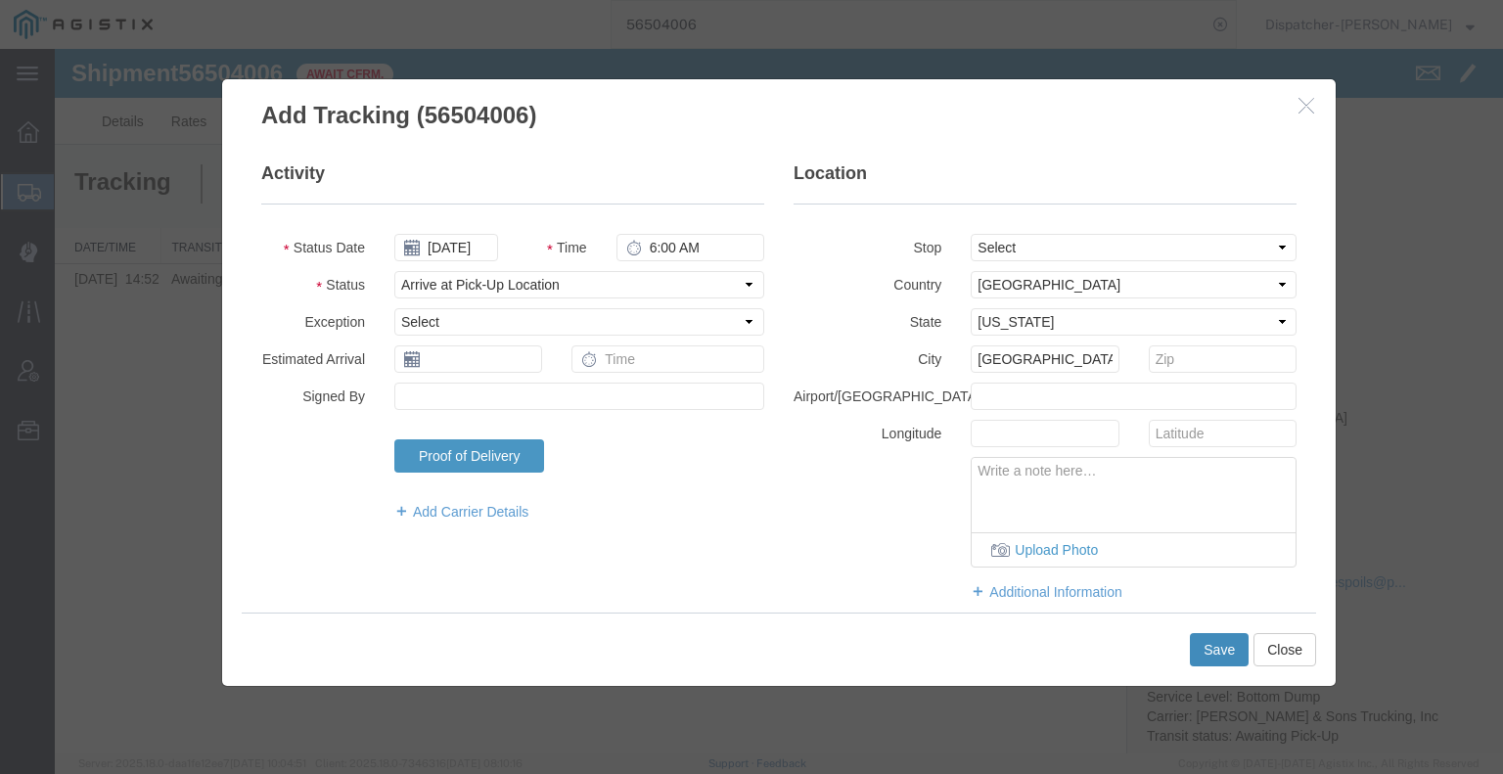
click at [1236, 657] on button "Save" at bounding box center [1219, 649] width 59 height 33
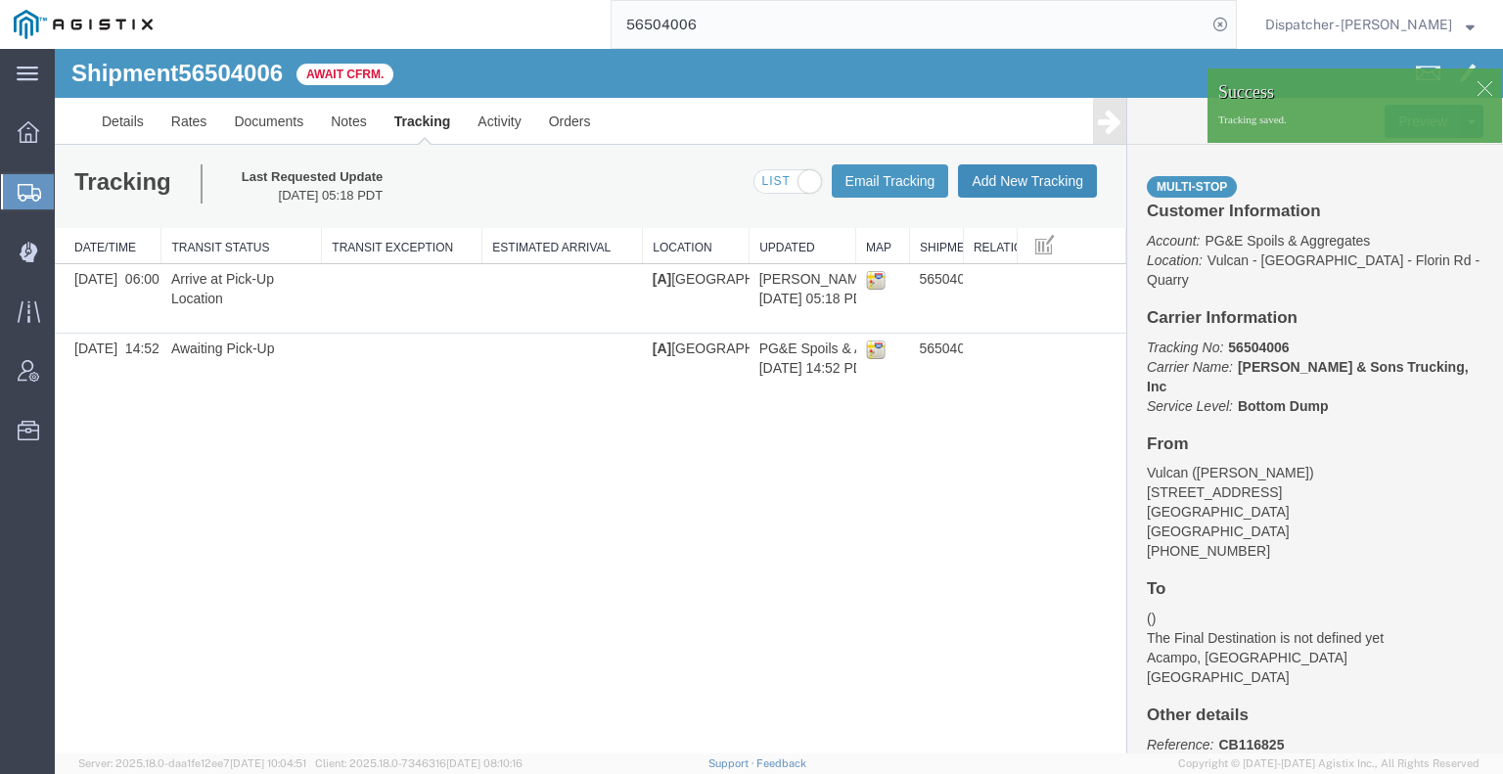
click at [1057, 181] on button "Add New Tracking" at bounding box center [1027, 180] width 139 height 33
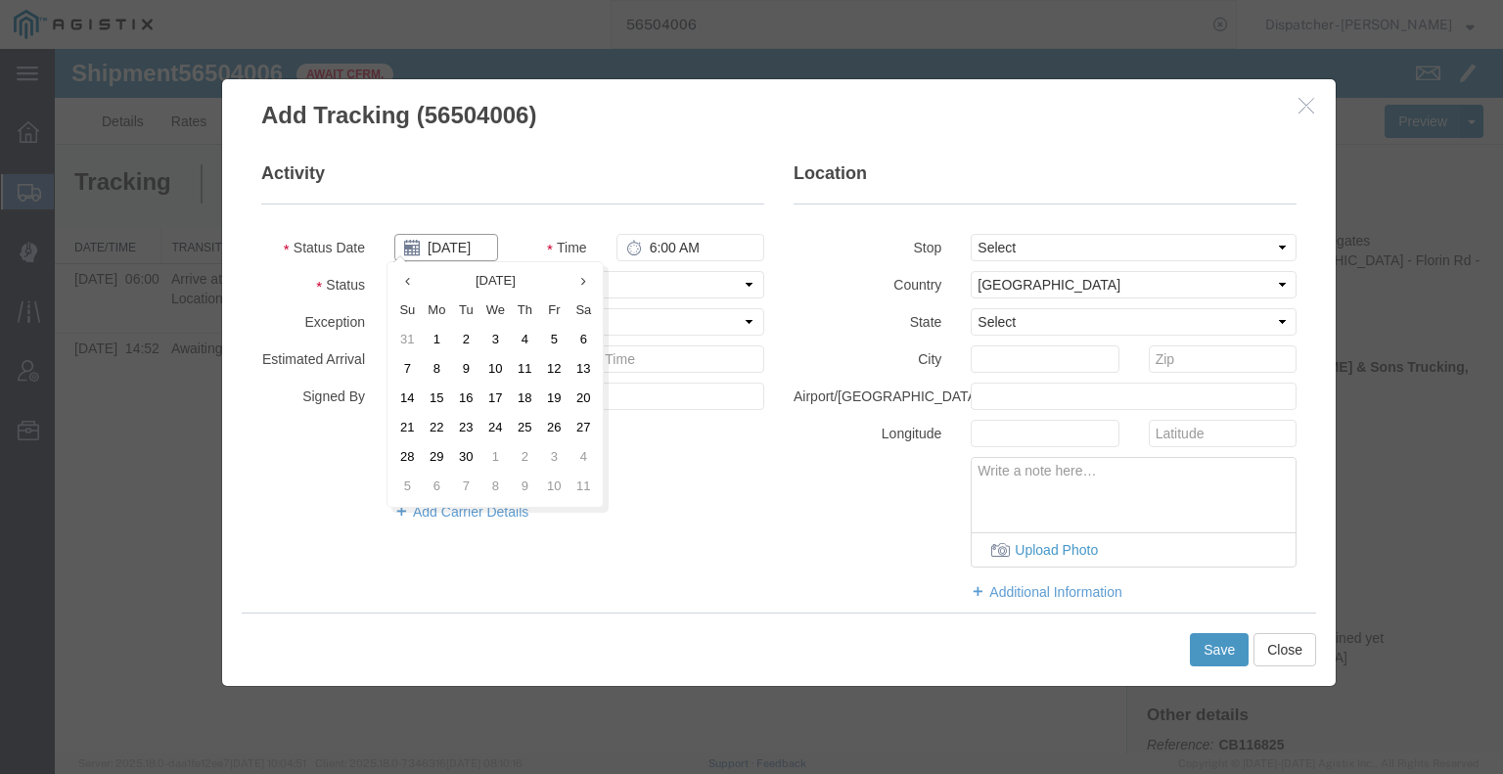
click at [434, 249] on input "[DATE]" at bounding box center [446, 247] width 104 height 27
click at [405, 279] on icon at bounding box center [407, 281] width 5 height 13
click at [558, 402] on td "15" at bounding box center [559, 399] width 29 height 29
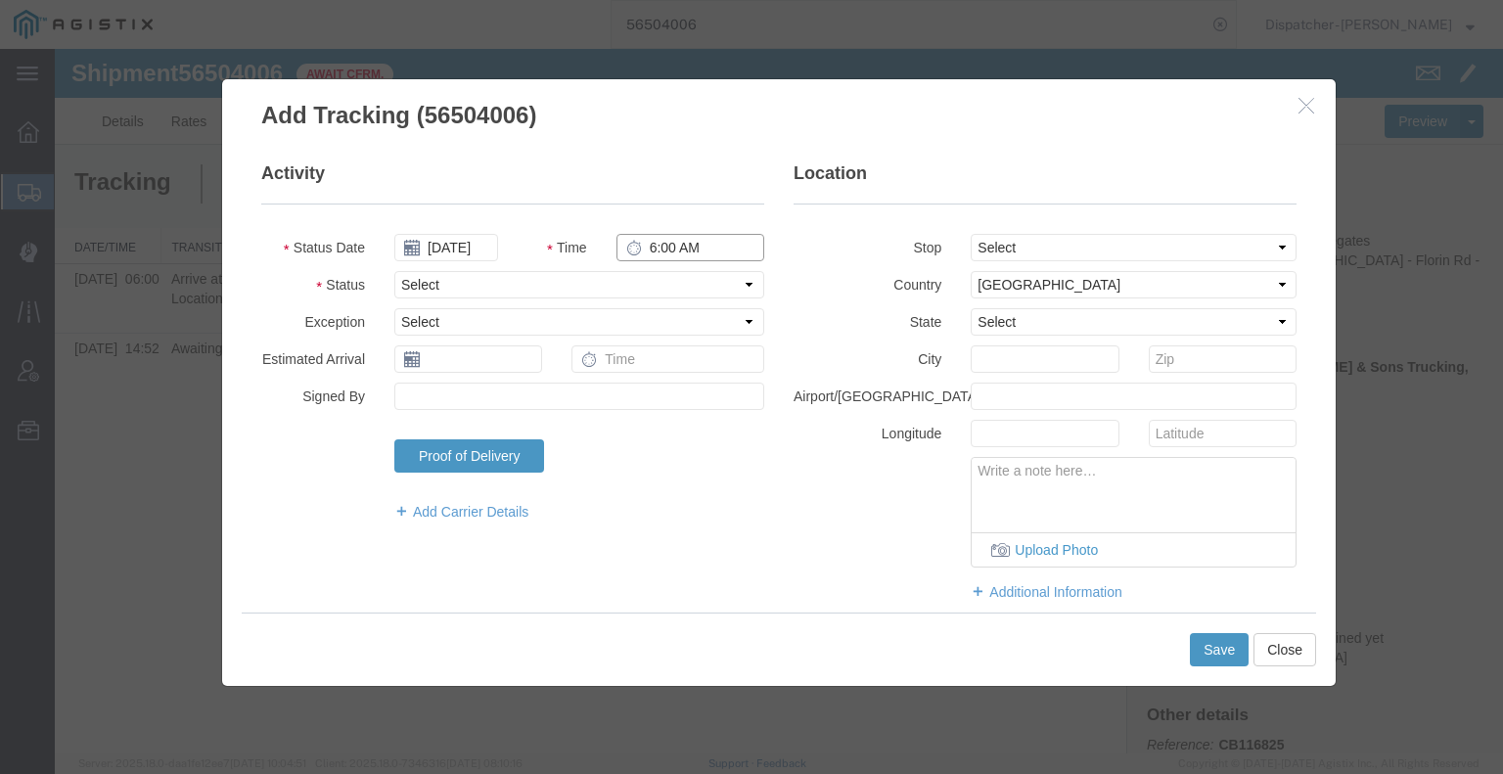
click at [673, 247] on input "6:00 AM" at bounding box center [690, 247] width 148 height 27
click at [680, 291] on select "Select Arrival Notice Available Arrival Notice Imported Arrive at Delivery Loca…" at bounding box center [579, 284] width 370 height 27
click at [394, 271] on select "Select Arrival Notice Available Arrival Notice Imported Arrive at Delivery Loca…" at bounding box center [579, 284] width 370 height 27
drag, startPoint x: 1028, startPoint y: 248, endPoint x: 1029, endPoint y: 257, distance: 9.8
click at [1028, 248] on select "Select From: [STREET_ADDRESS] Stop 2: [STREET_ADDRESS] To: The Final Destinatio…" at bounding box center [1134, 247] width 326 height 27
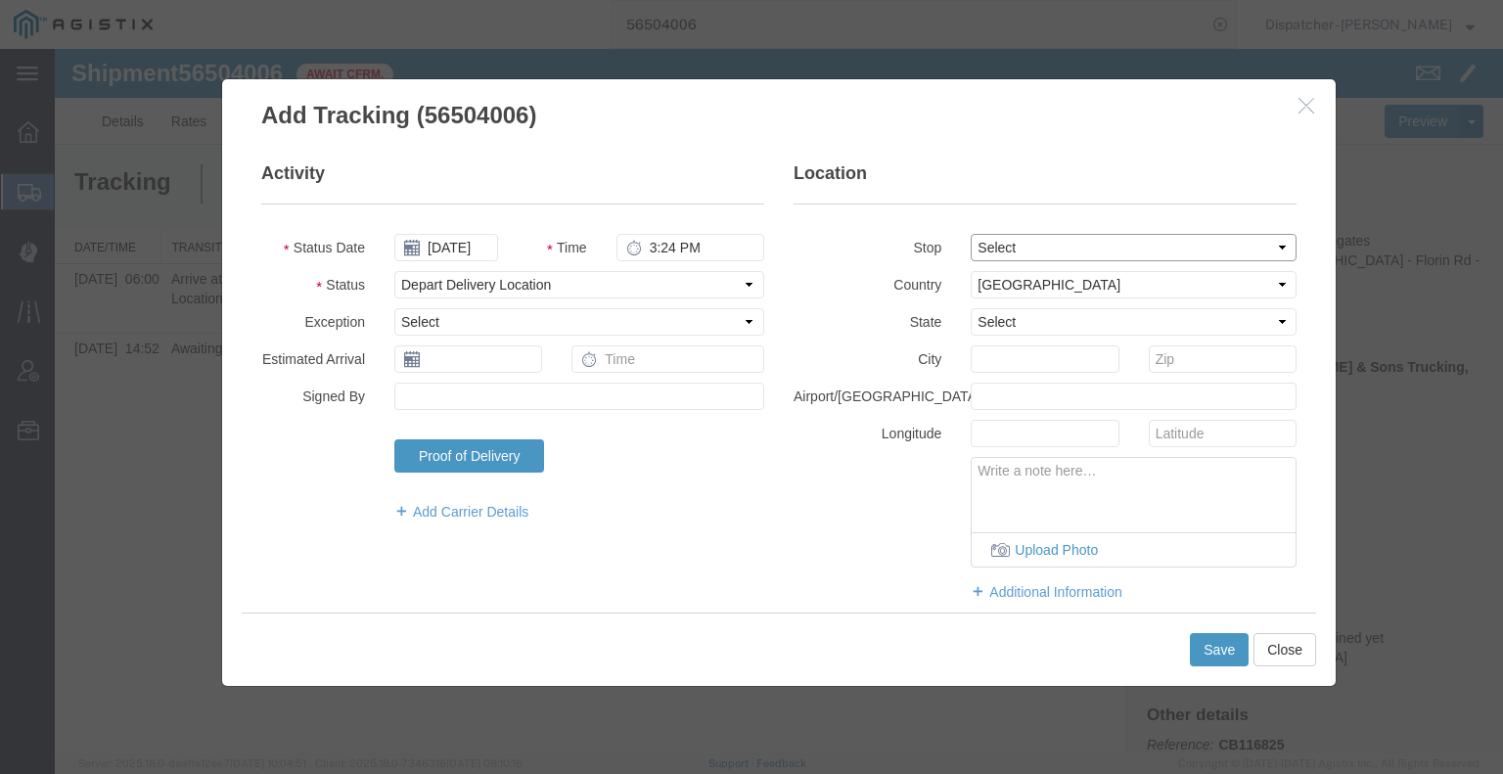
click at [971, 234] on select "Select From: [STREET_ADDRESS] Stop 2: [STREET_ADDRESS] To: The Final Destinatio…" at bounding box center [1134, 247] width 326 height 27
click at [1238, 656] on button "Save" at bounding box center [1219, 649] width 59 height 33
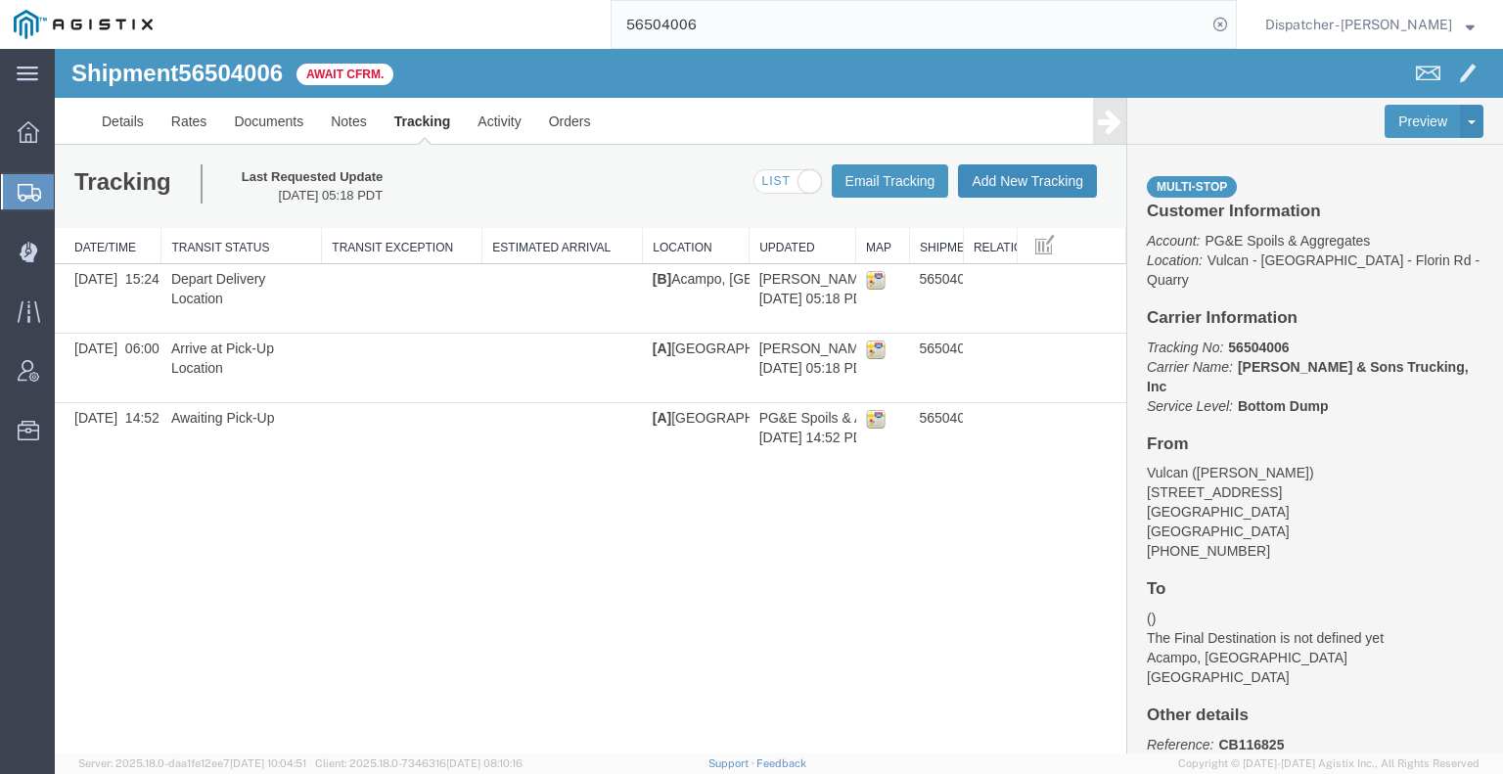
click at [1012, 171] on button "Add New Tracking" at bounding box center [1027, 180] width 139 height 33
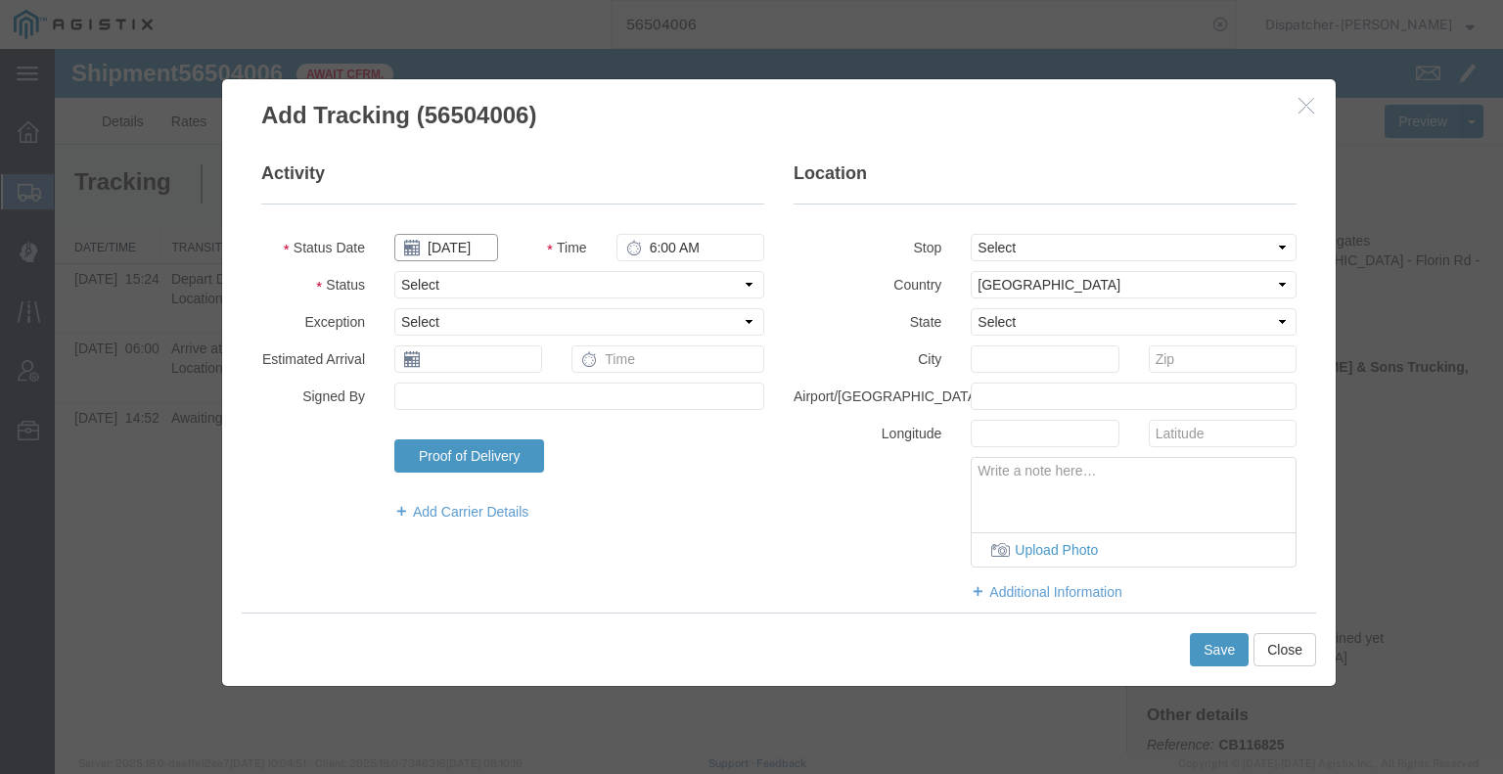
click at [443, 251] on input "[DATE]" at bounding box center [446, 247] width 104 height 27
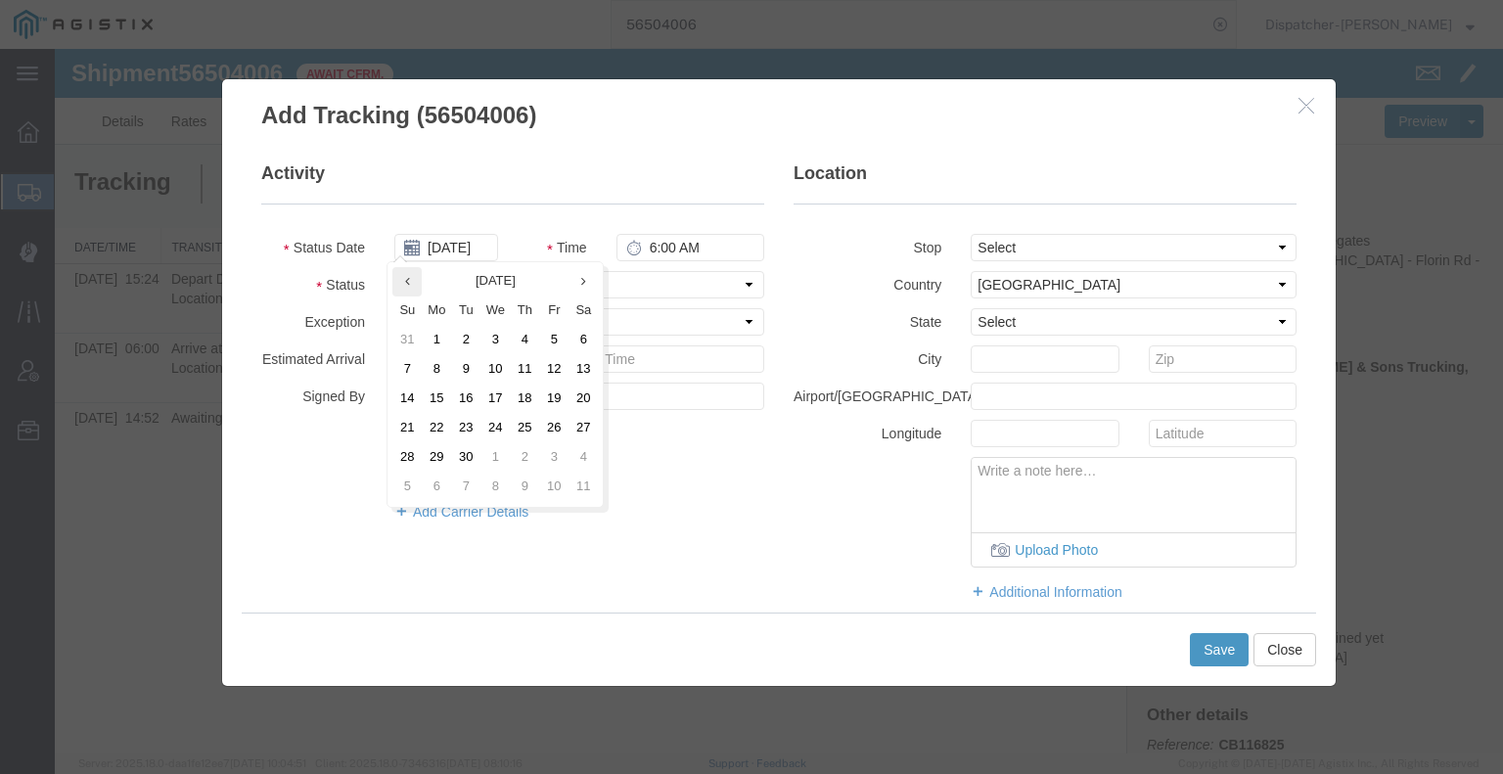
click at [403, 285] on th at bounding box center [406, 281] width 29 height 29
click at [555, 408] on td "15" at bounding box center [559, 399] width 29 height 29
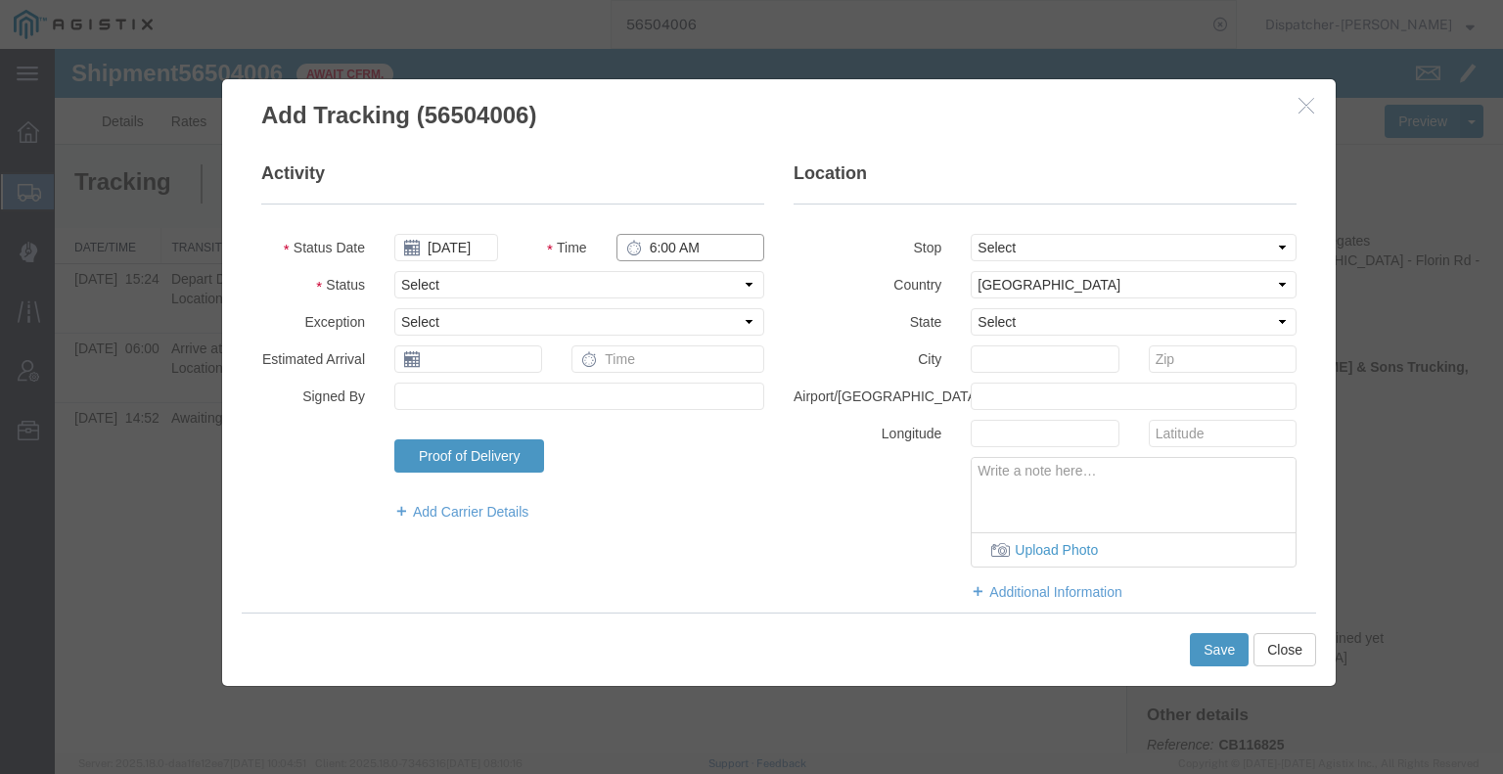
click at [645, 251] on input "6:00 AM" at bounding box center [690, 247] width 148 height 27
click at [657, 287] on select "Select Arrival Notice Available Arrival Notice Imported Arrive at Delivery Loca…" at bounding box center [579, 284] width 370 height 27
click at [394, 271] on select "Select Arrival Notice Available Arrival Notice Imported Arrive at Delivery Loca…" at bounding box center [579, 284] width 370 height 27
click at [1209, 654] on button "Save" at bounding box center [1219, 649] width 59 height 33
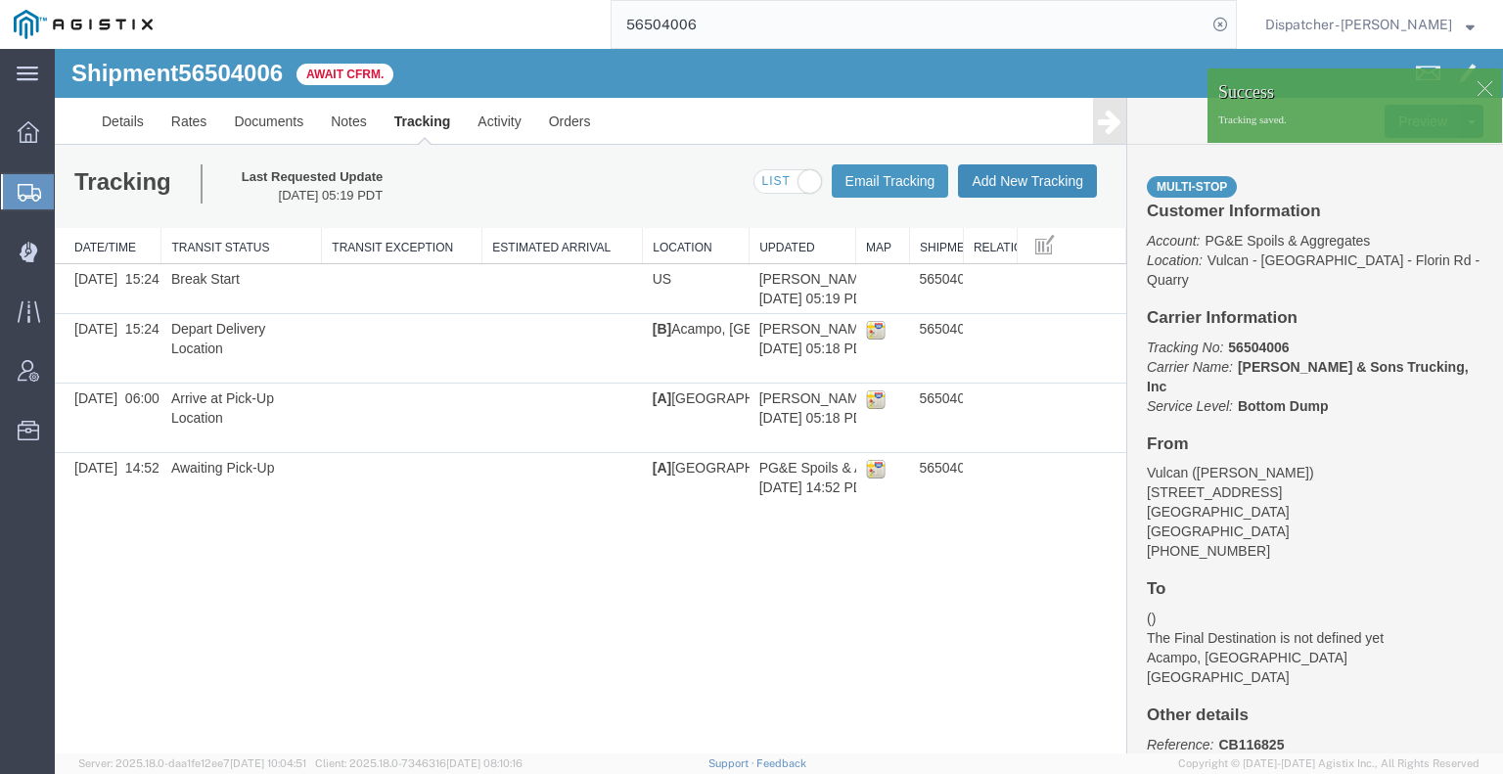
click at [1037, 183] on button "Add New Tracking" at bounding box center [1027, 180] width 139 height 33
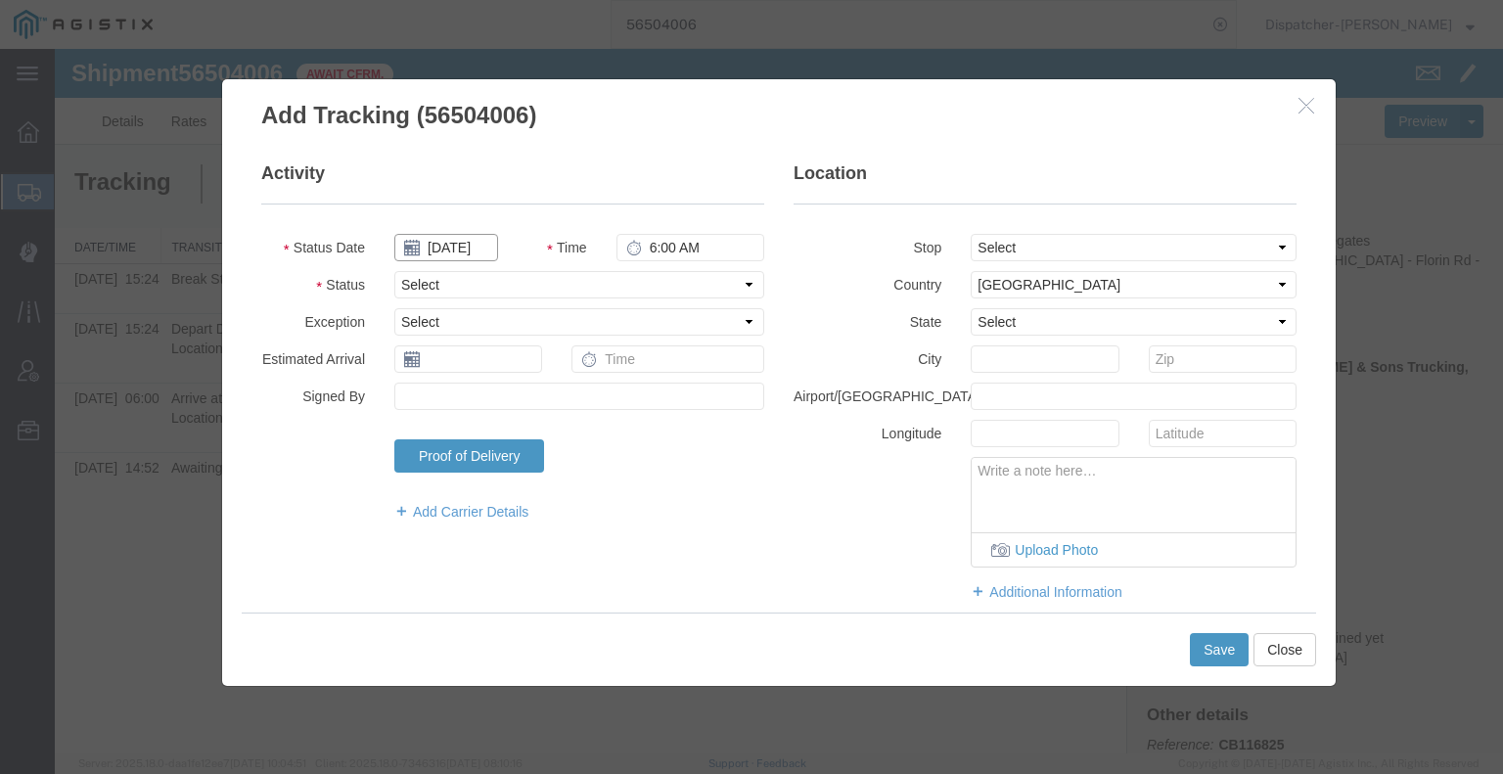
click at [446, 248] on input "[DATE]" at bounding box center [446, 247] width 104 height 27
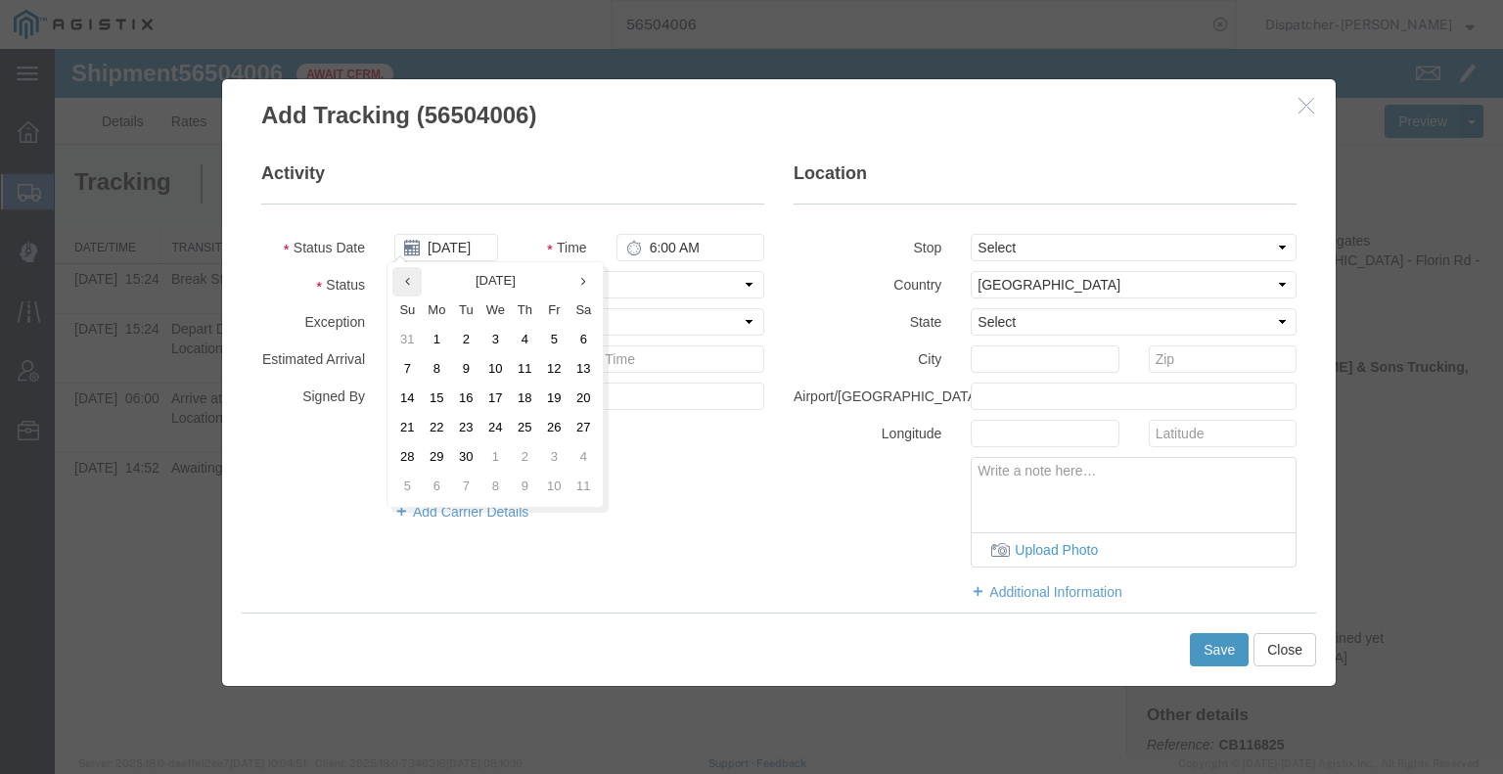
click at [403, 277] on th at bounding box center [406, 281] width 29 height 29
click at [548, 404] on td "15" at bounding box center [559, 399] width 29 height 29
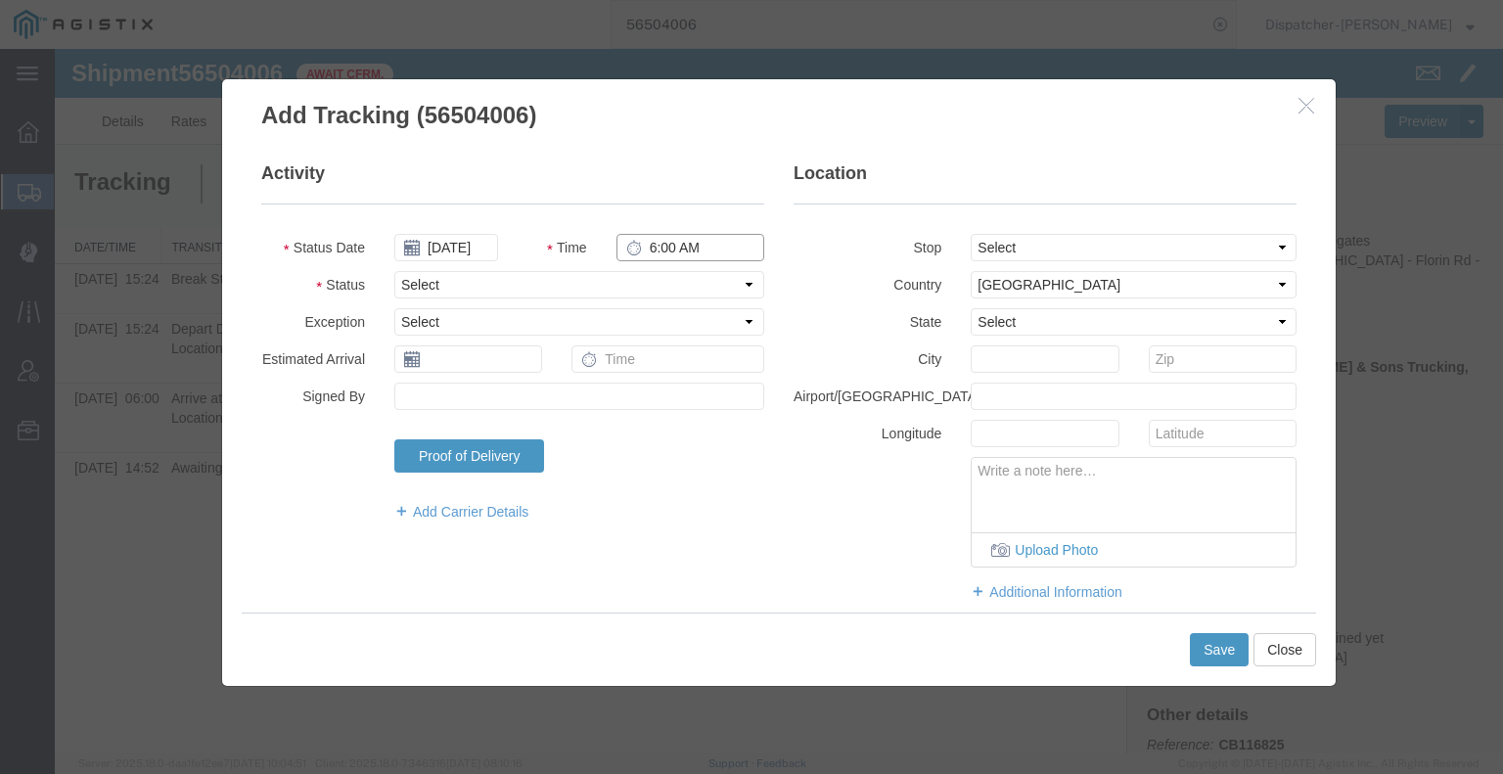
click at [662, 254] on input "6:00 AM" at bounding box center [690, 247] width 148 height 27
click at [670, 287] on select "Select Arrival Notice Available Arrival Notice Imported Arrive at Delivery Loca…" at bounding box center [579, 284] width 370 height 27
click at [394, 271] on select "Select Arrival Notice Available Arrival Notice Imported Arrive at Delivery Loca…" at bounding box center [579, 284] width 370 height 27
click at [1213, 657] on button "Save" at bounding box center [1219, 649] width 59 height 33
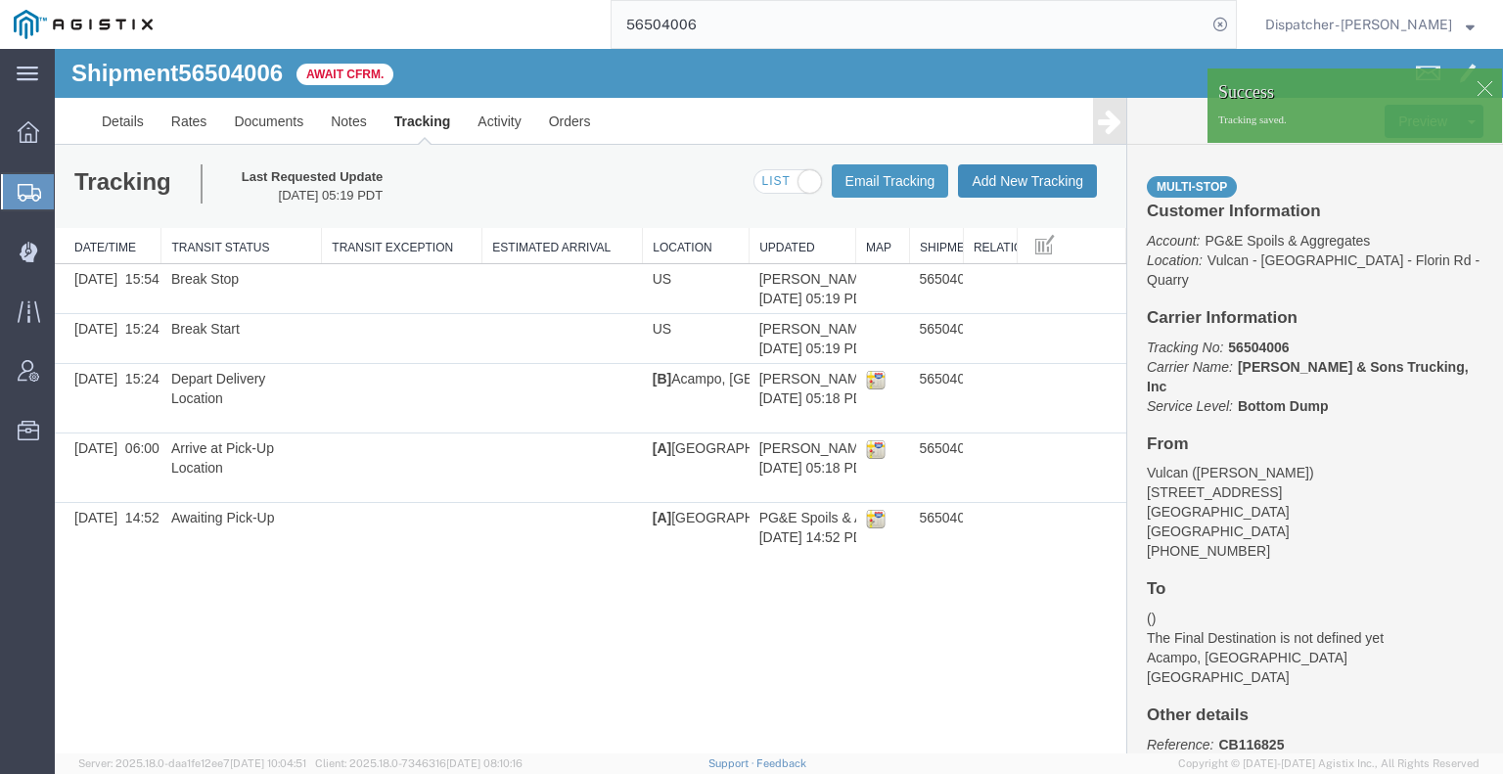
click at [1027, 183] on button "Add New Tracking" at bounding box center [1027, 180] width 139 height 33
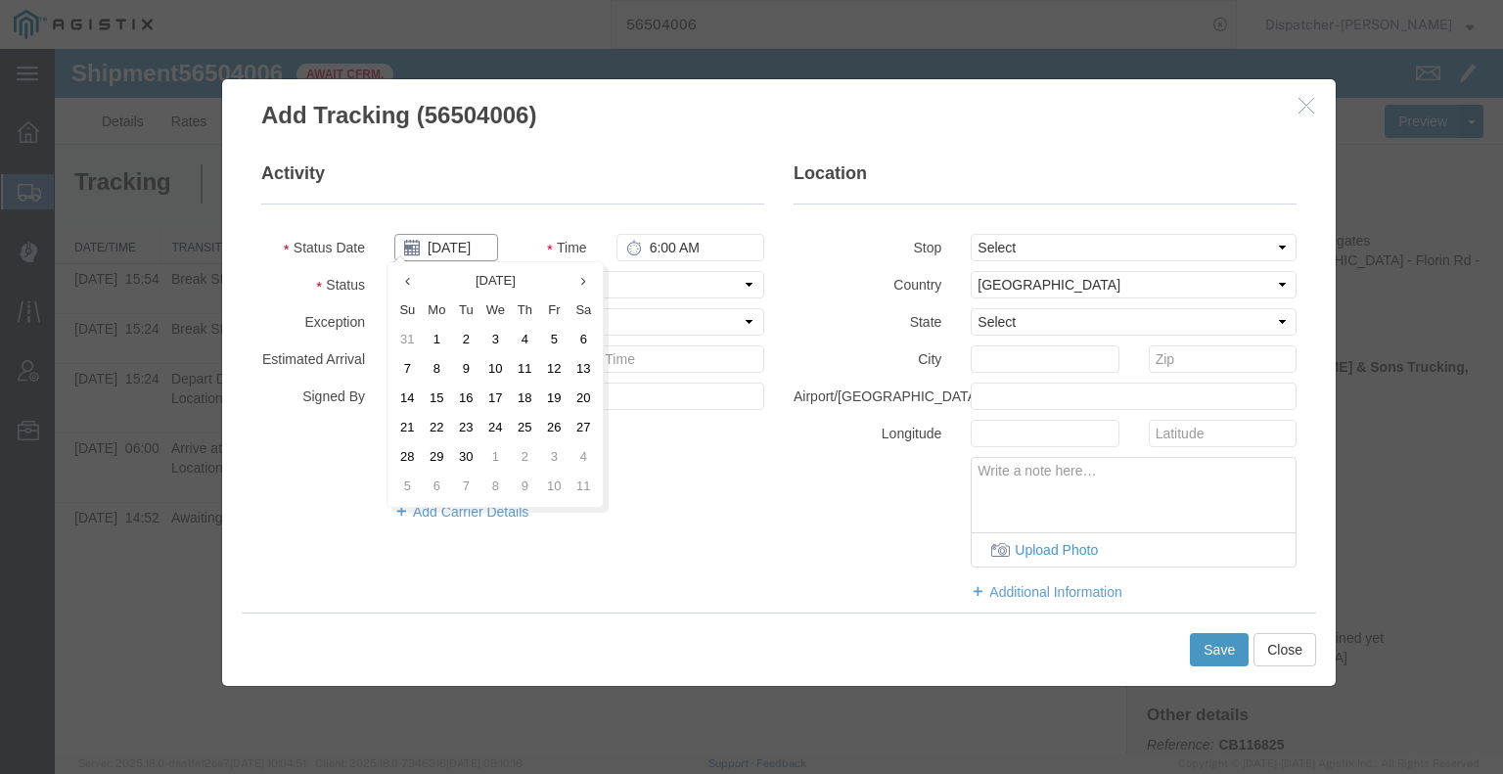
click at [460, 242] on input "[DATE]" at bounding box center [446, 247] width 104 height 27
click at [399, 279] on th at bounding box center [406, 281] width 29 height 29
click at [556, 402] on td "15" at bounding box center [559, 399] width 29 height 29
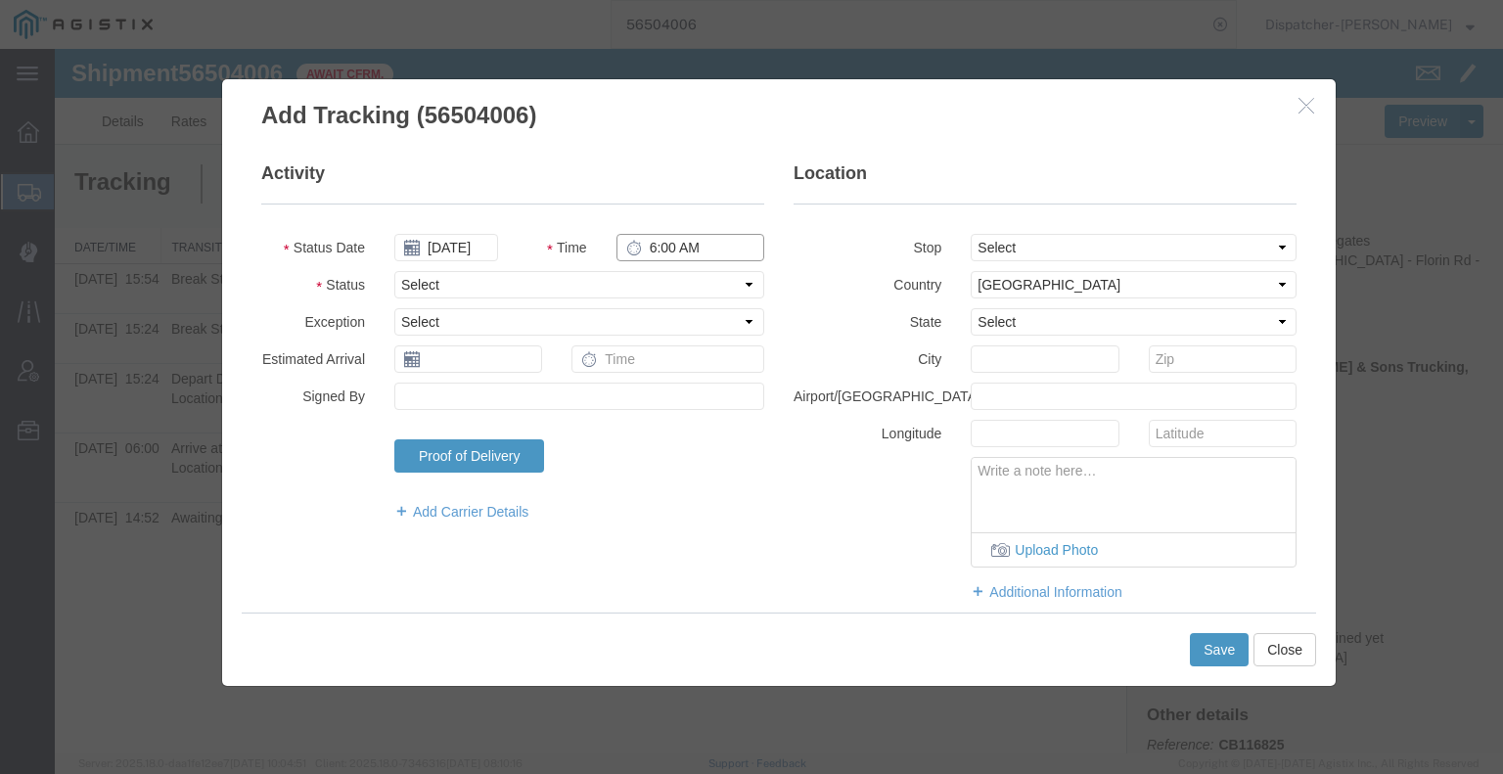
click at [674, 253] on input "6:00 AM" at bounding box center [690, 247] width 148 height 27
click at [664, 279] on select "Select Arrival Notice Available Arrival Notice Imported Arrive at Delivery Loca…" at bounding box center [579, 284] width 370 height 27
click at [394, 271] on select "Select Arrival Notice Available Arrival Notice Imported Arrive at Delivery Loca…" at bounding box center [579, 284] width 370 height 27
click at [1211, 656] on button "Save" at bounding box center [1219, 649] width 59 height 33
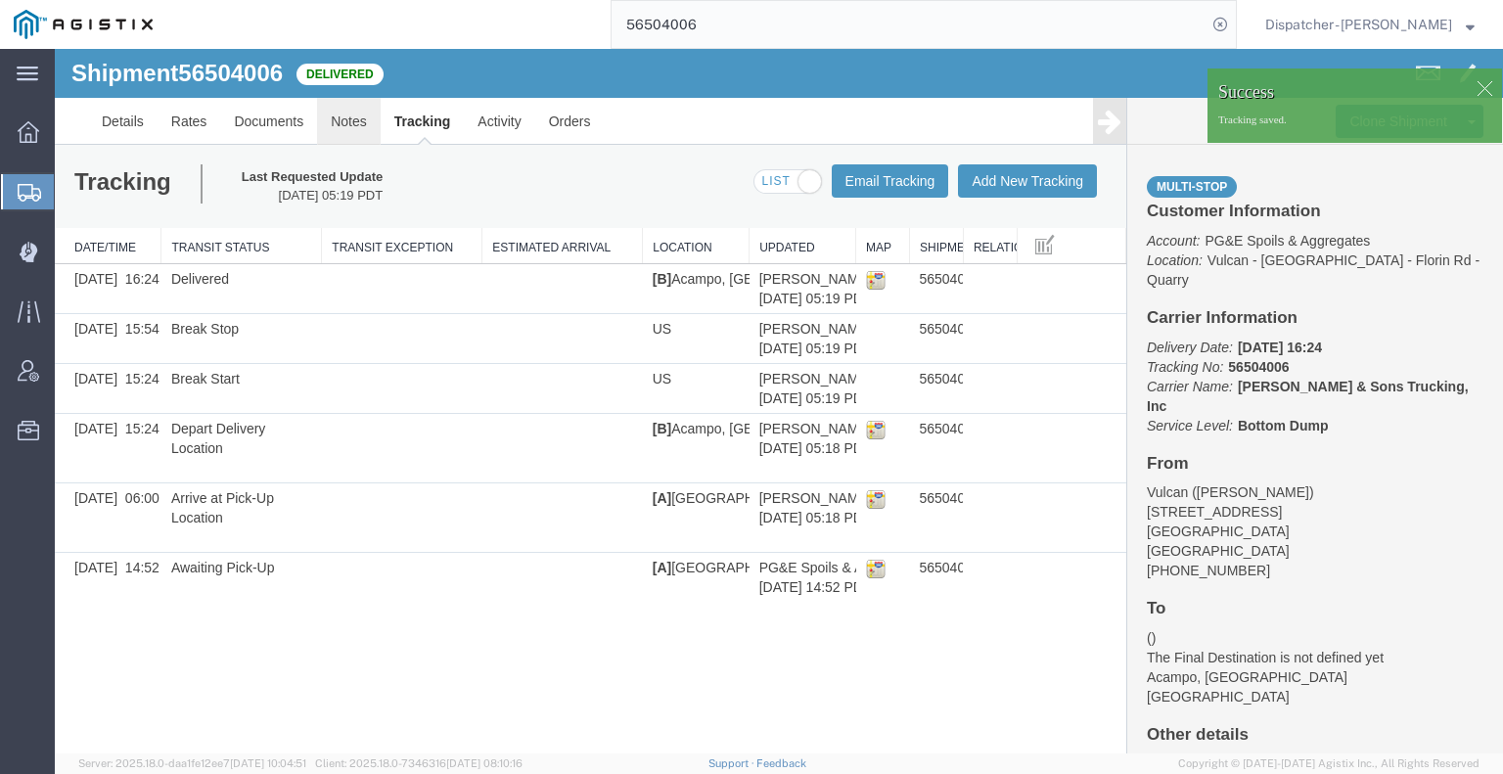
click at [352, 124] on link "Notes" at bounding box center [349, 121] width 64 height 47
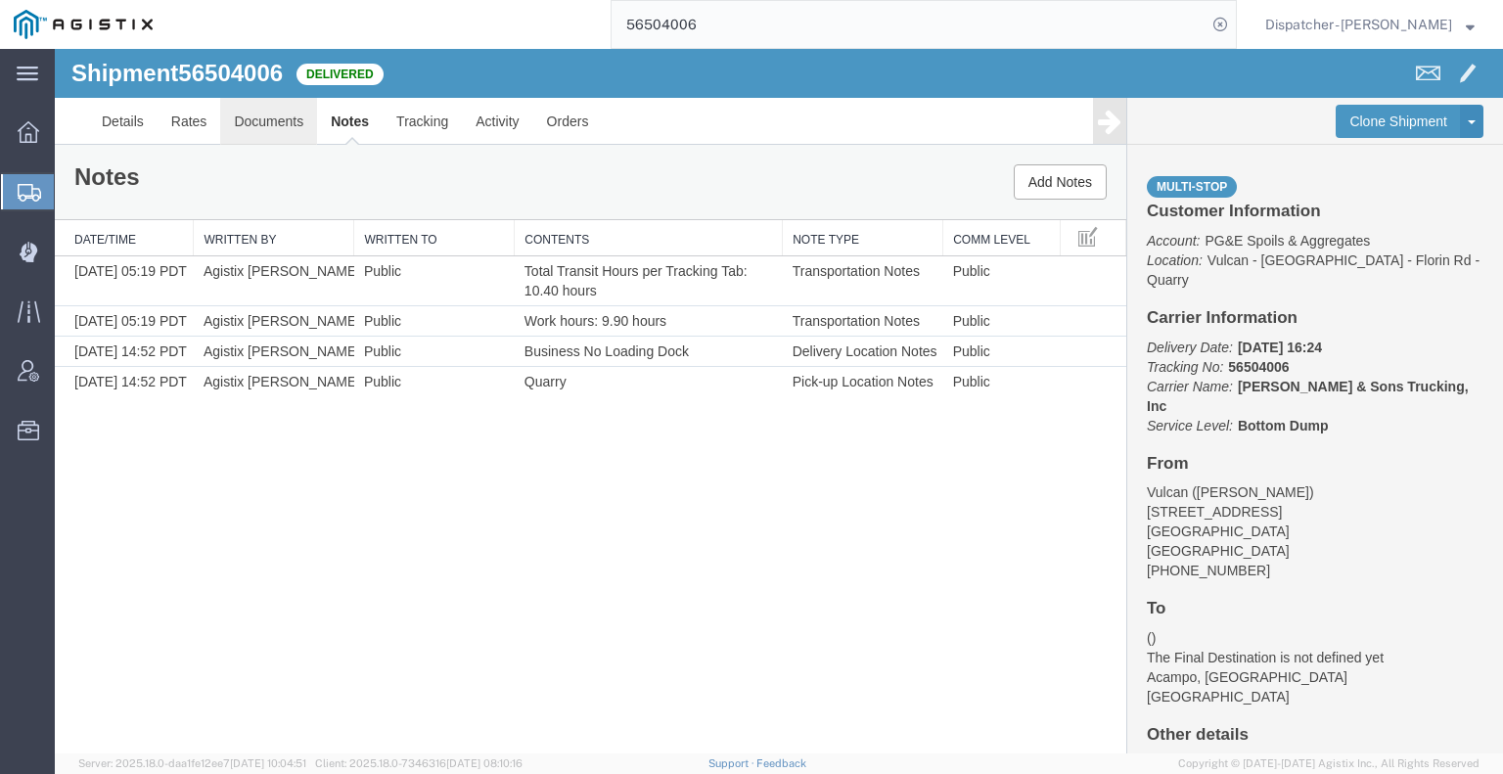
click at [280, 122] on link "Documents" at bounding box center [268, 121] width 97 height 47
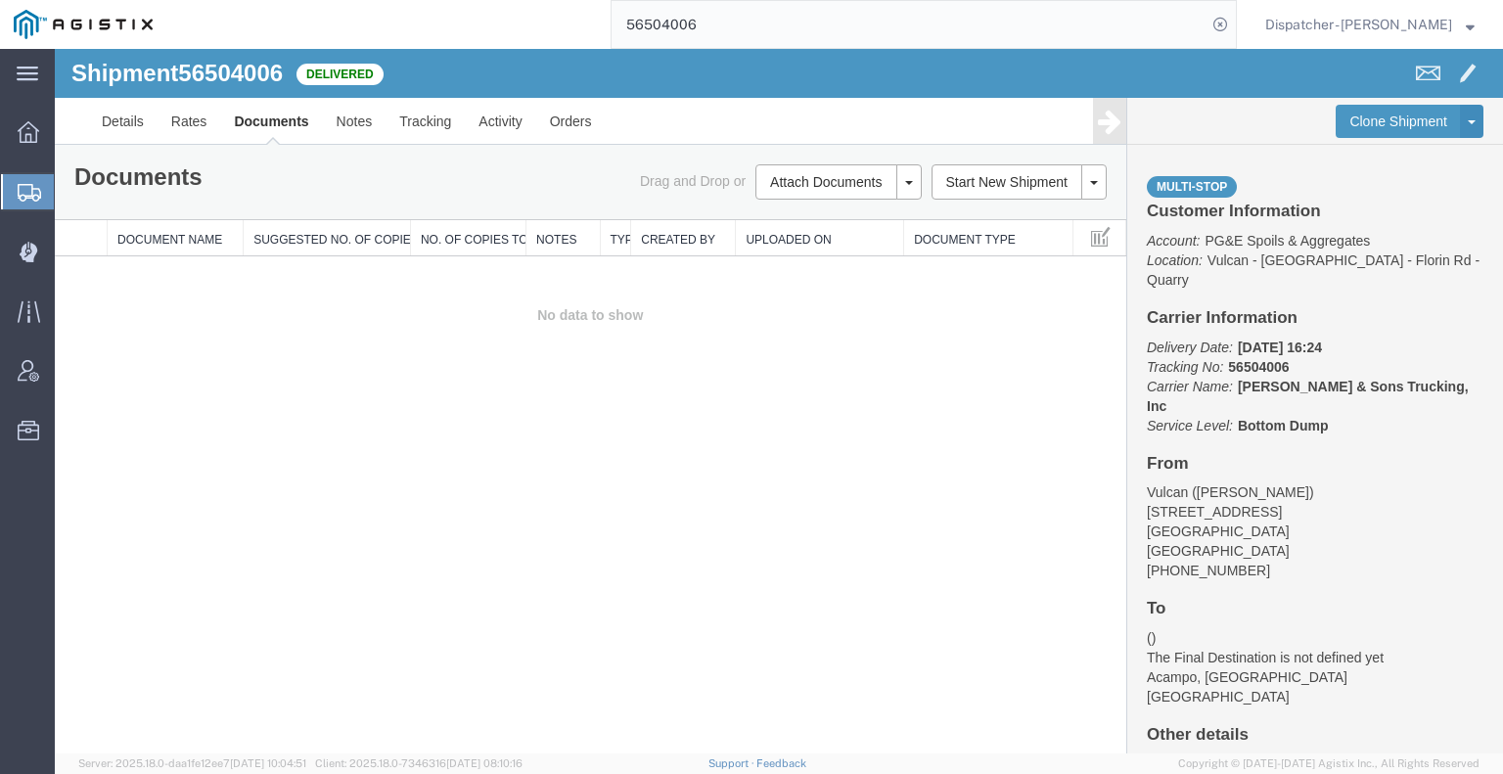
click at [110, 429] on div "Shipment 56504006 0 of 0 Delivered Details Rates Documents Notes Tracking Activ…" at bounding box center [779, 401] width 1448 height 705
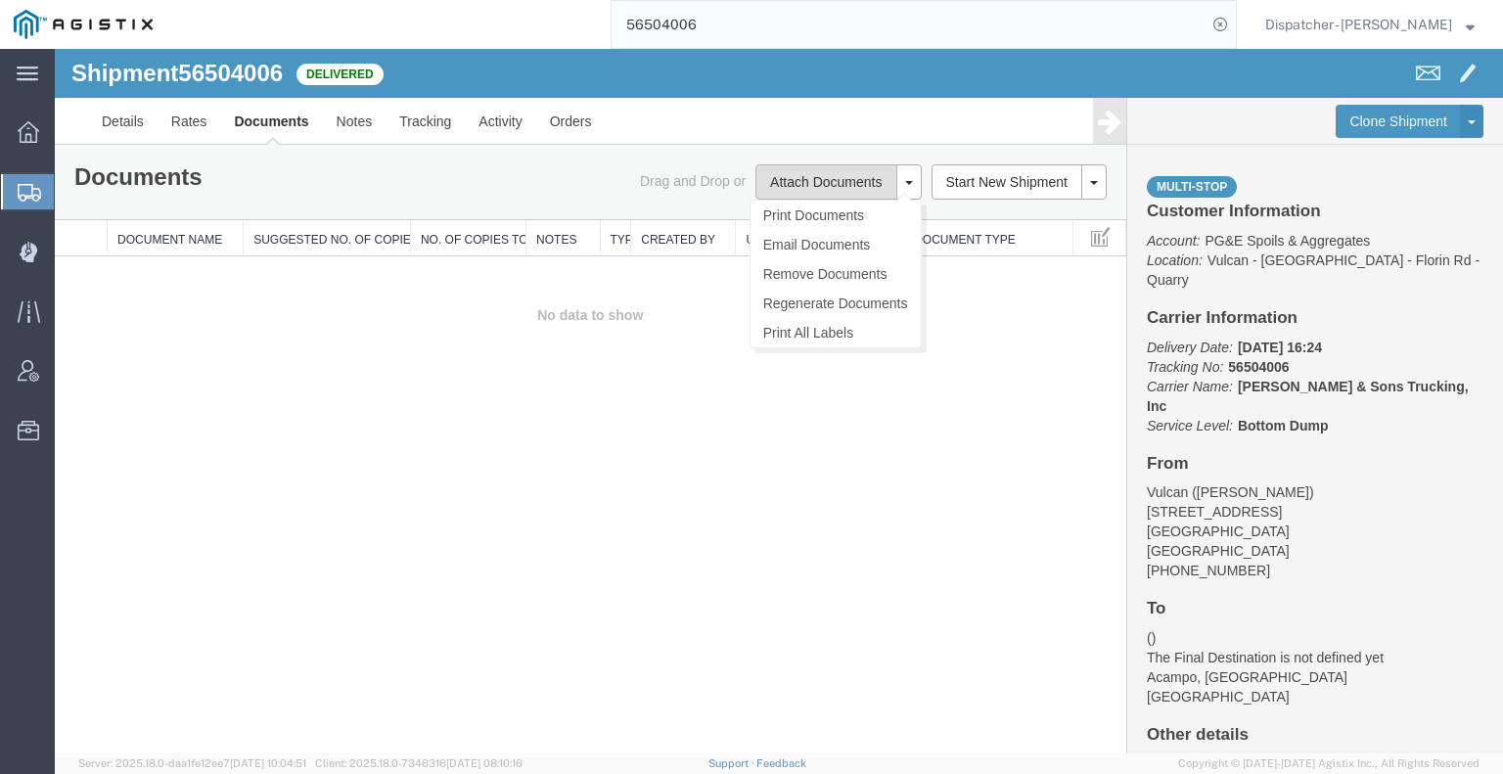
click at [798, 183] on button "Attach Documents" at bounding box center [825, 181] width 141 height 35
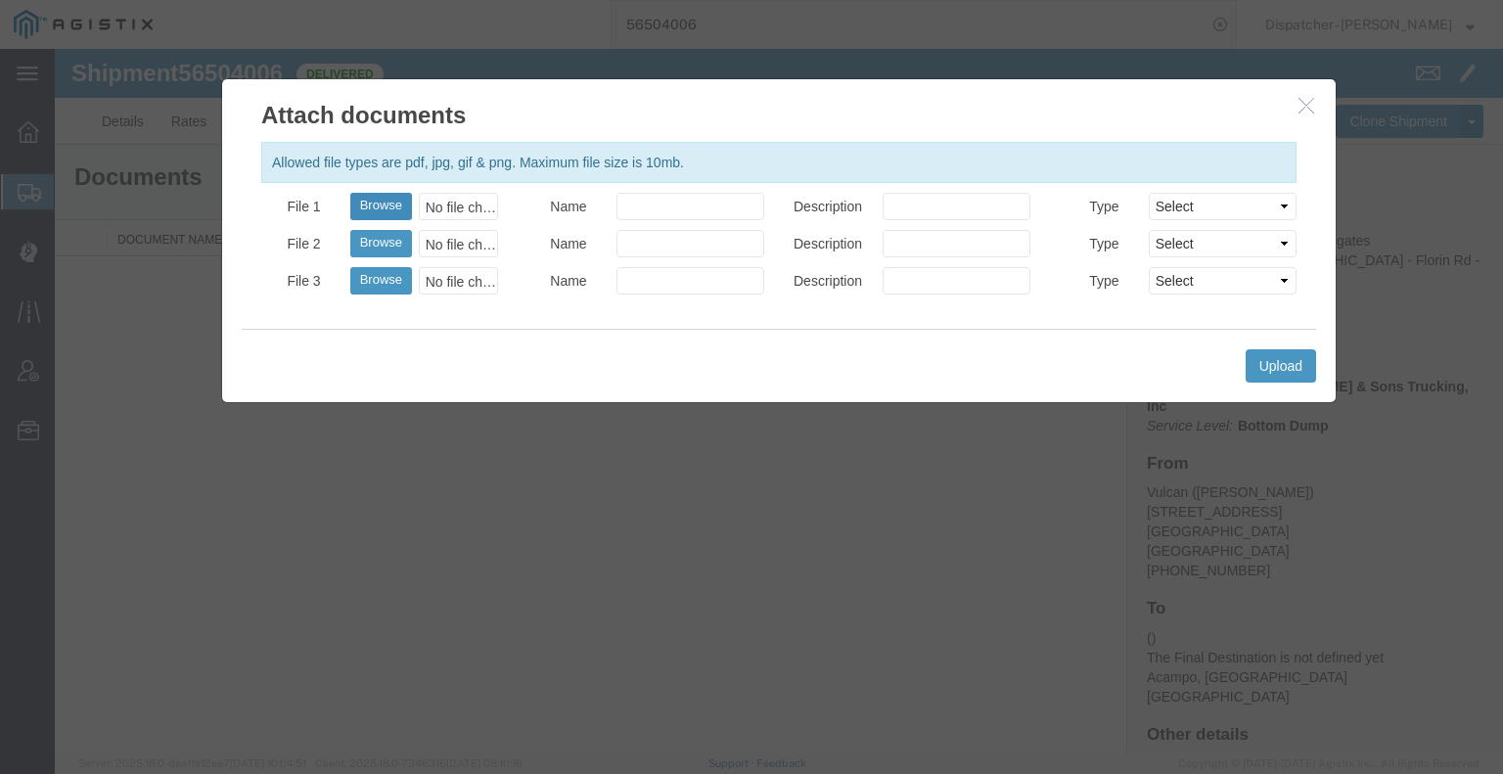
click at [386, 212] on button "Browse" at bounding box center [381, 206] width 62 height 27
click at [1292, 375] on button "Upload" at bounding box center [1281, 365] width 70 height 33
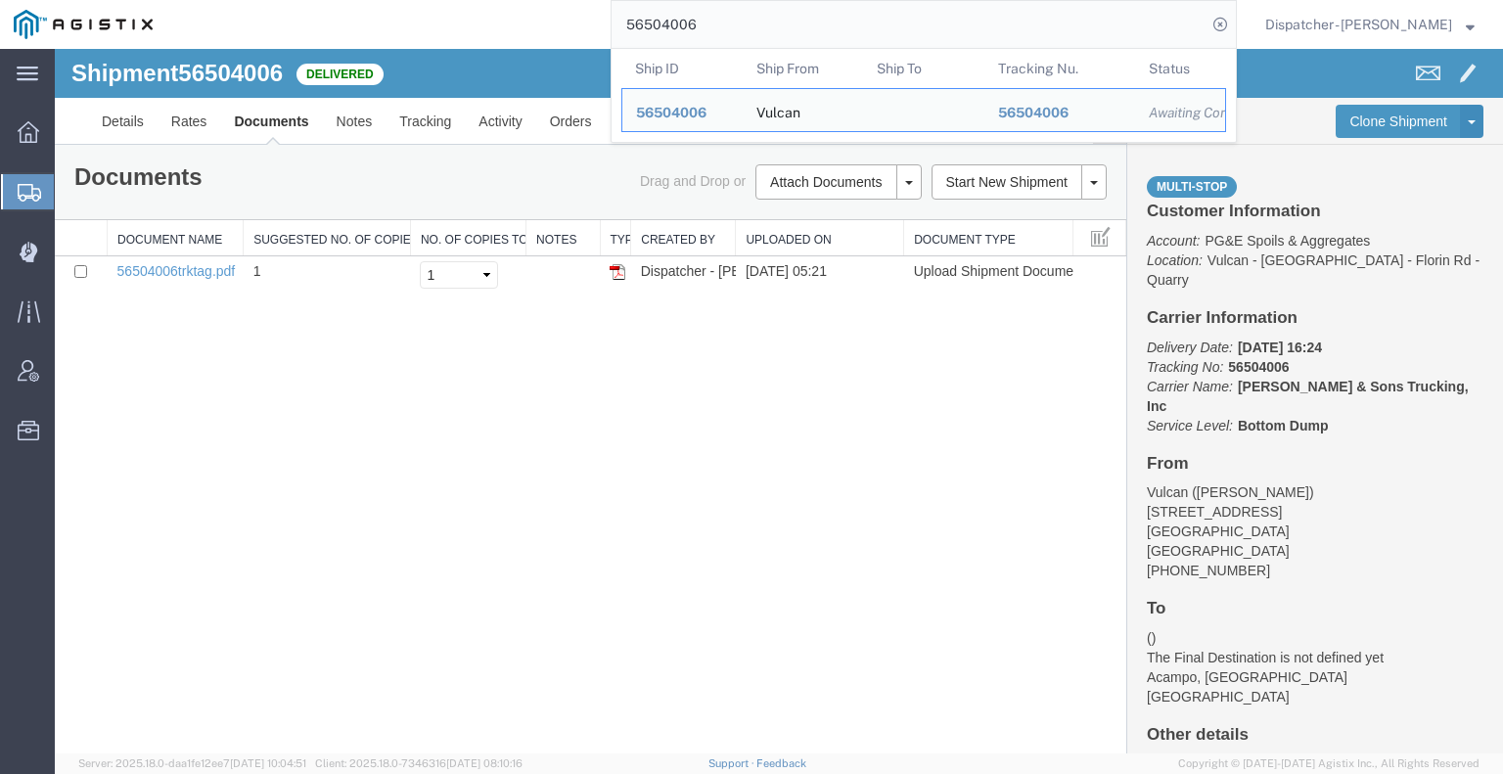
drag, startPoint x: 665, startPoint y: 21, endPoint x: 499, endPoint y: 25, distance: 166.4
click at [572, 23] on div "56504006 Ship ID Ship From Ship To Tracking Nu. Status Ship ID 56504006 Ship Fr…" at bounding box center [701, 24] width 1071 height 49
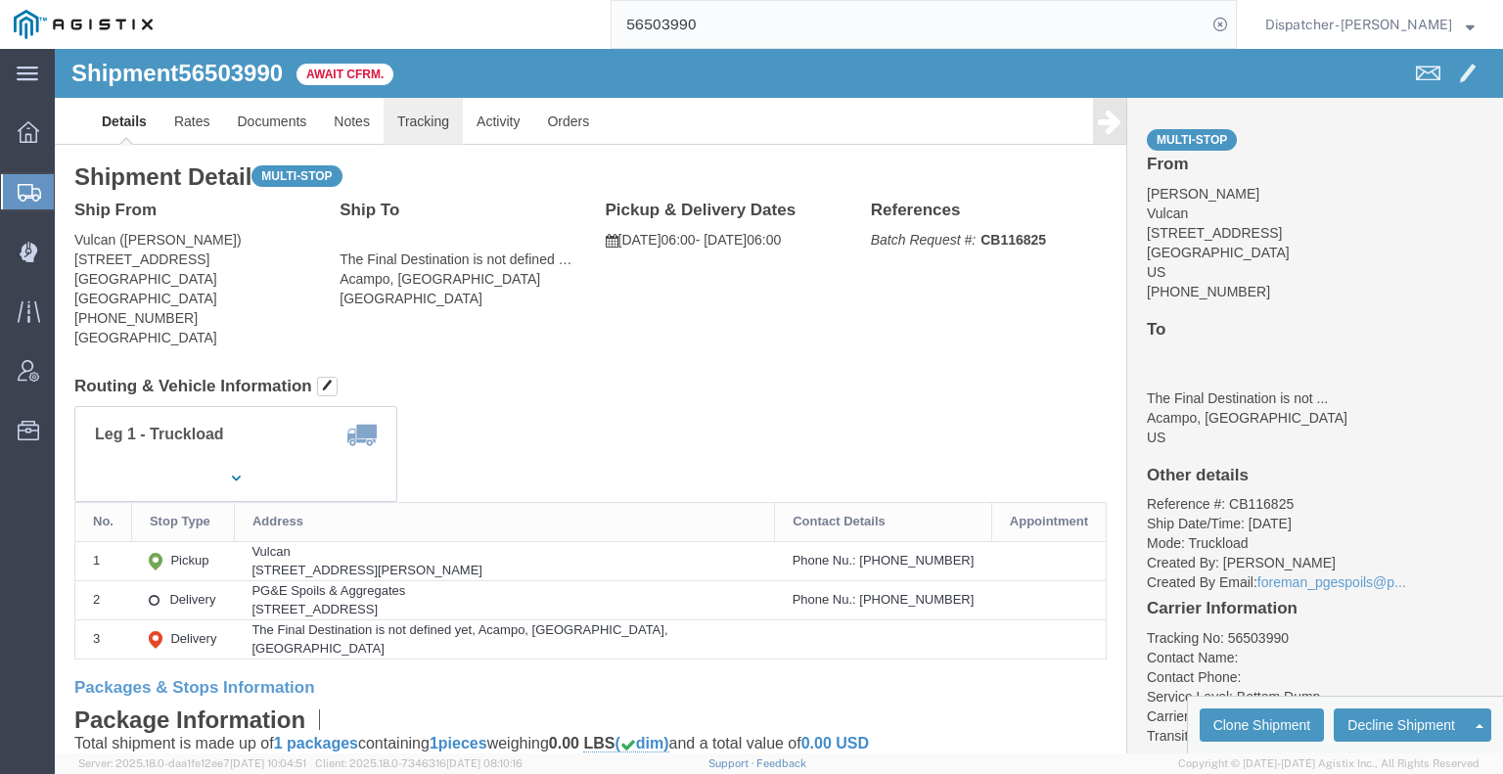
click link "Tracking"
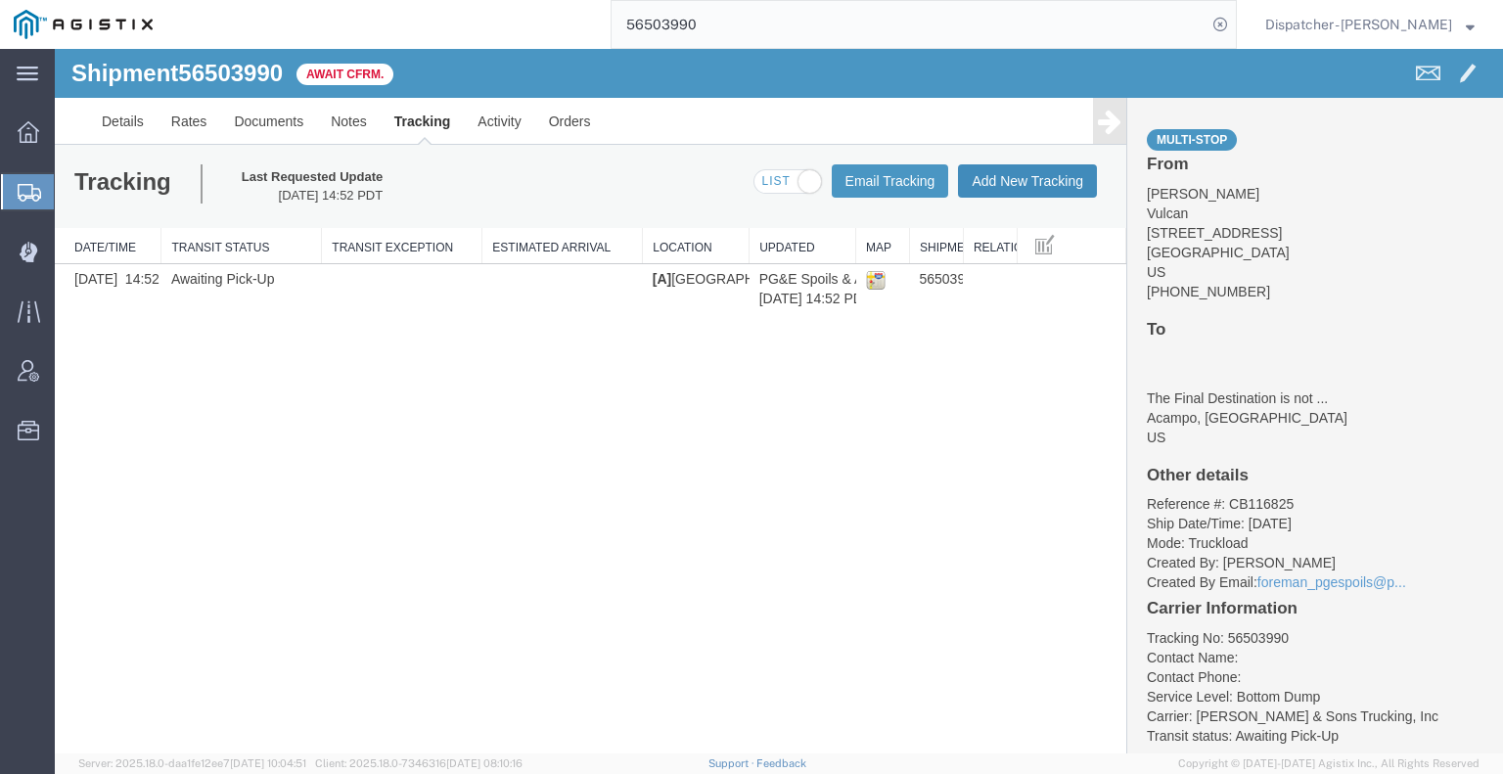
click at [1038, 185] on button "Add New Tracking" at bounding box center [1027, 180] width 139 height 33
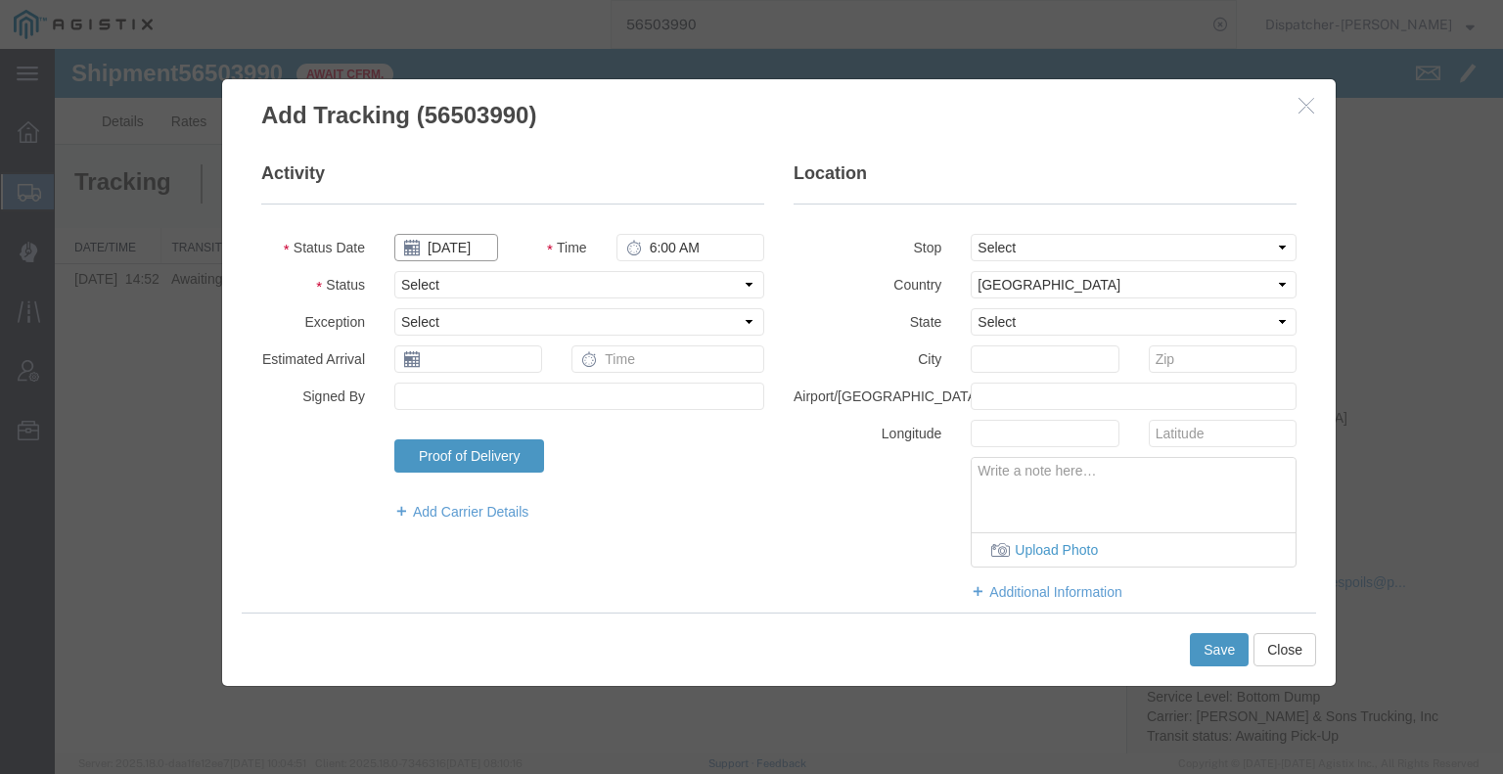
click at [434, 249] on input "[DATE]" at bounding box center [446, 247] width 104 height 27
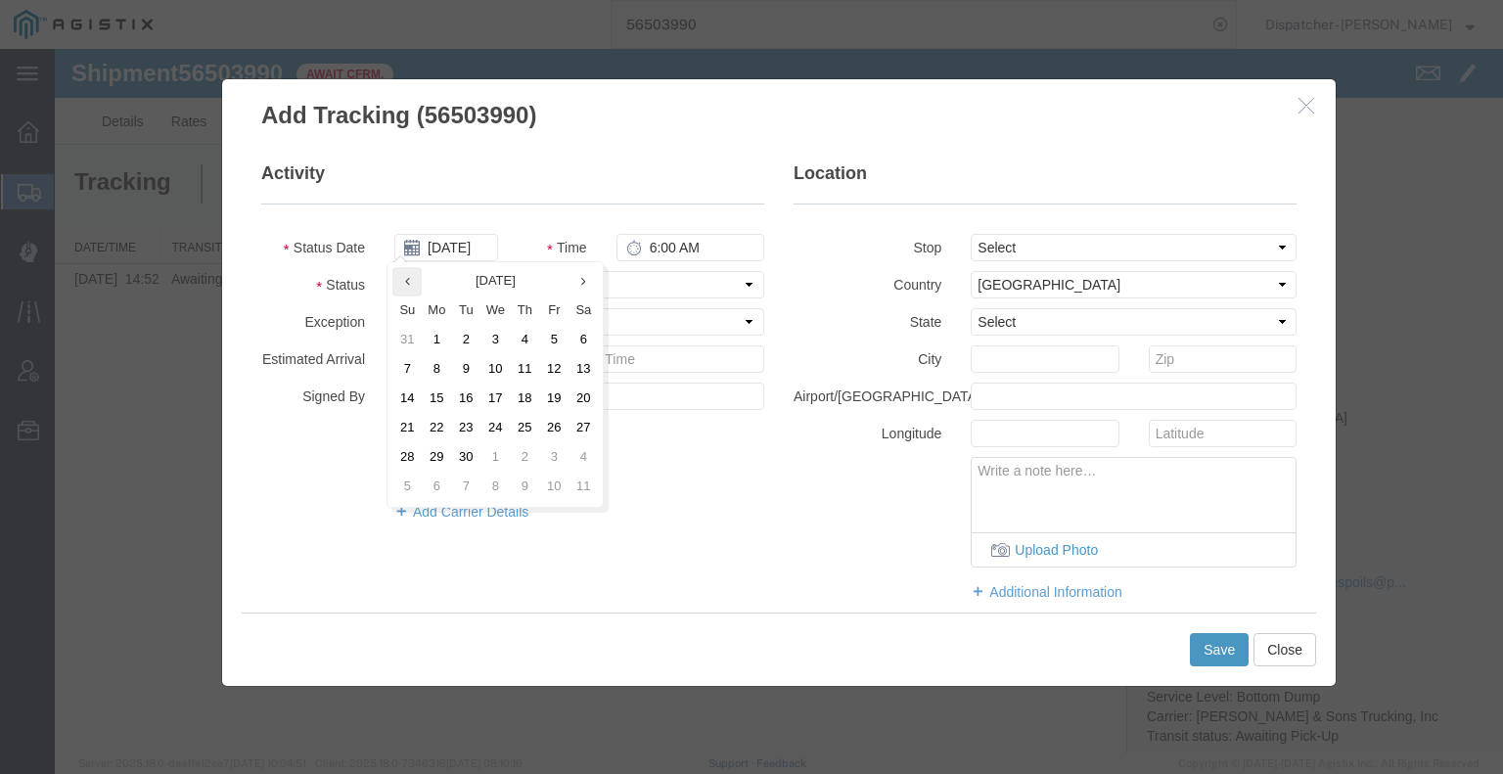
click at [405, 281] on icon at bounding box center [407, 281] width 5 height 13
click at [564, 394] on td "15" at bounding box center [559, 399] width 29 height 29
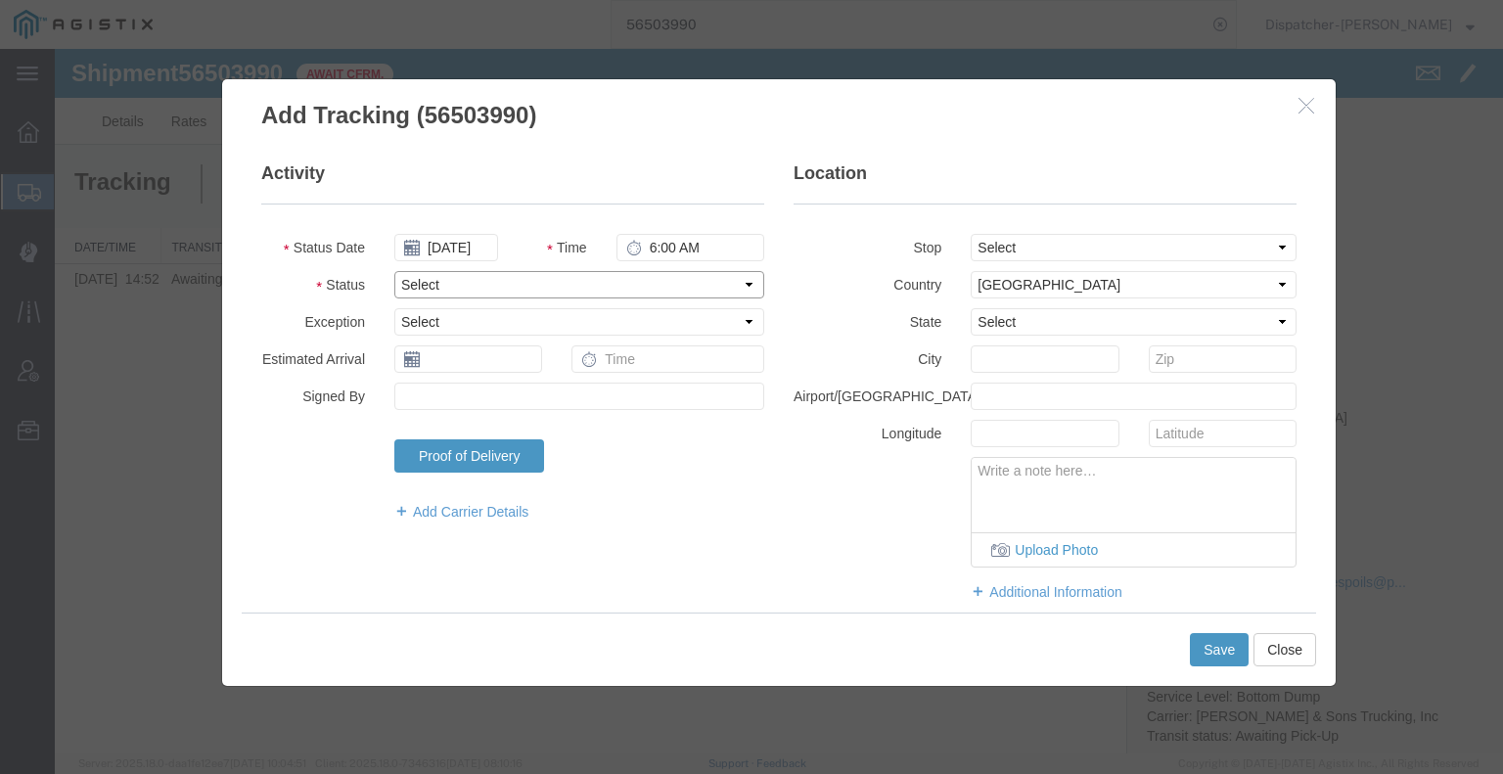
click at [620, 284] on select "Select Arrival Notice Available Arrival Notice Imported Arrive at Delivery Loca…" at bounding box center [579, 284] width 370 height 27
click at [394, 271] on select "Select Arrival Notice Available Arrival Notice Imported Arrive at Delivery Loca…" at bounding box center [579, 284] width 370 height 27
click at [1000, 242] on select "Select From: [STREET_ADDRESS] Stop 2: [STREET_ADDRESS] To: The Final Destinatio…" at bounding box center [1134, 247] width 326 height 27
click at [971, 234] on select "Select From: [STREET_ADDRESS] Stop 2: [STREET_ADDRESS] To: The Final Destinatio…" at bounding box center [1134, 247] width 326 height 27
click at [1221, 660] on button "Save" at bounding box center [1219, 649] width 59 height 33
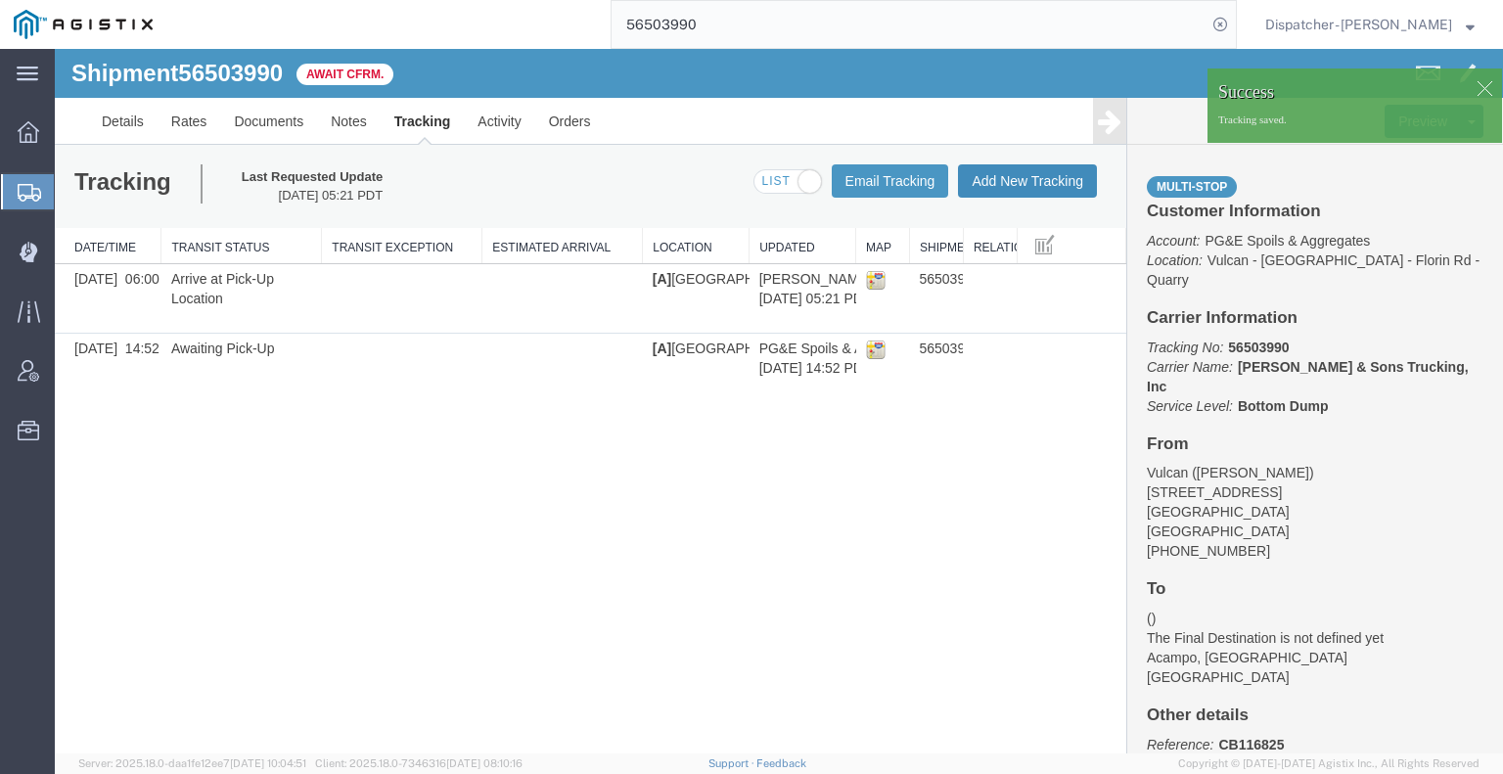
click at [1051, 187] on button "Add New Tracking" at bounding box center [1027, 180] width 139 height 33
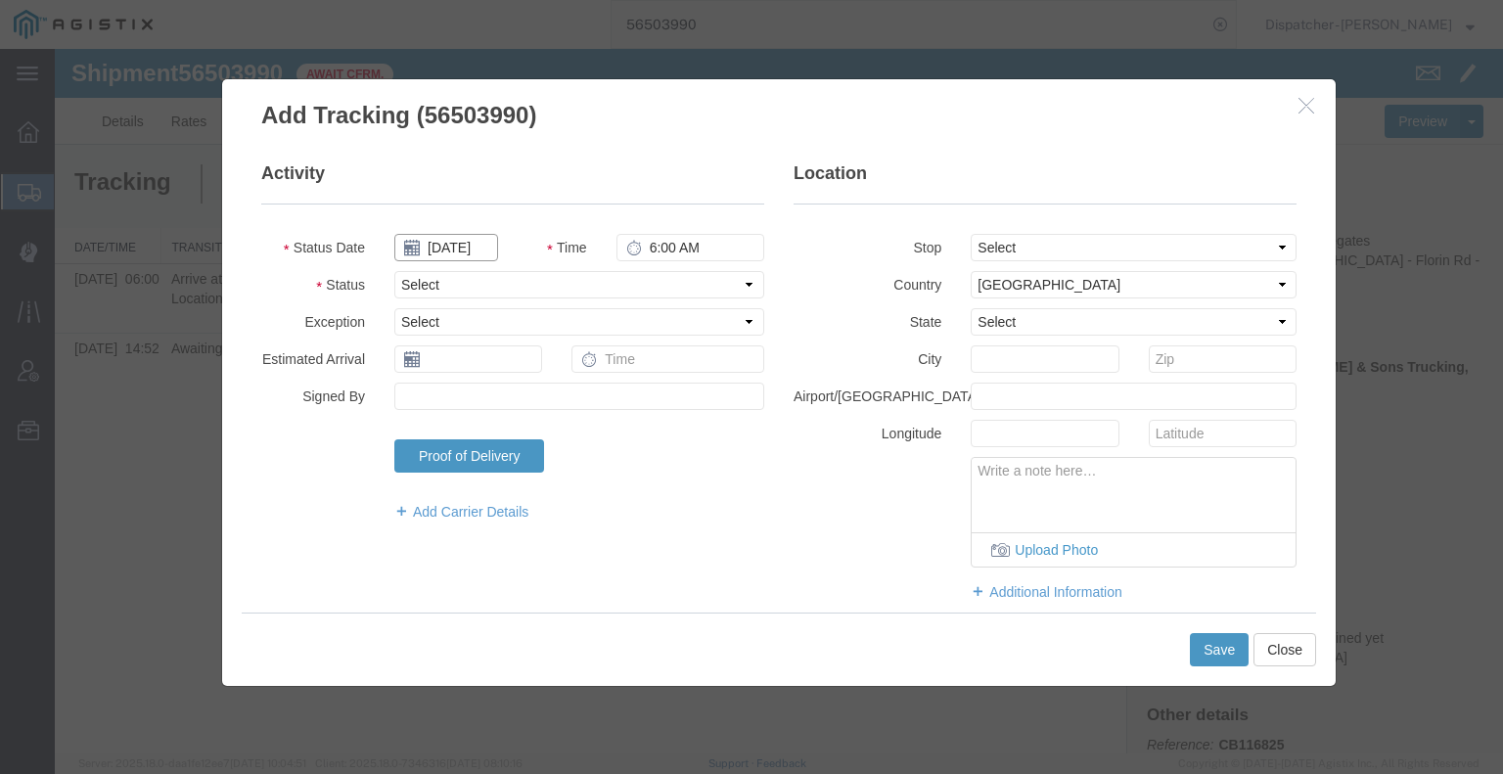
click at [449, 250] on input "[DATE]" at bounding box center [446, 247] width 104 height 27
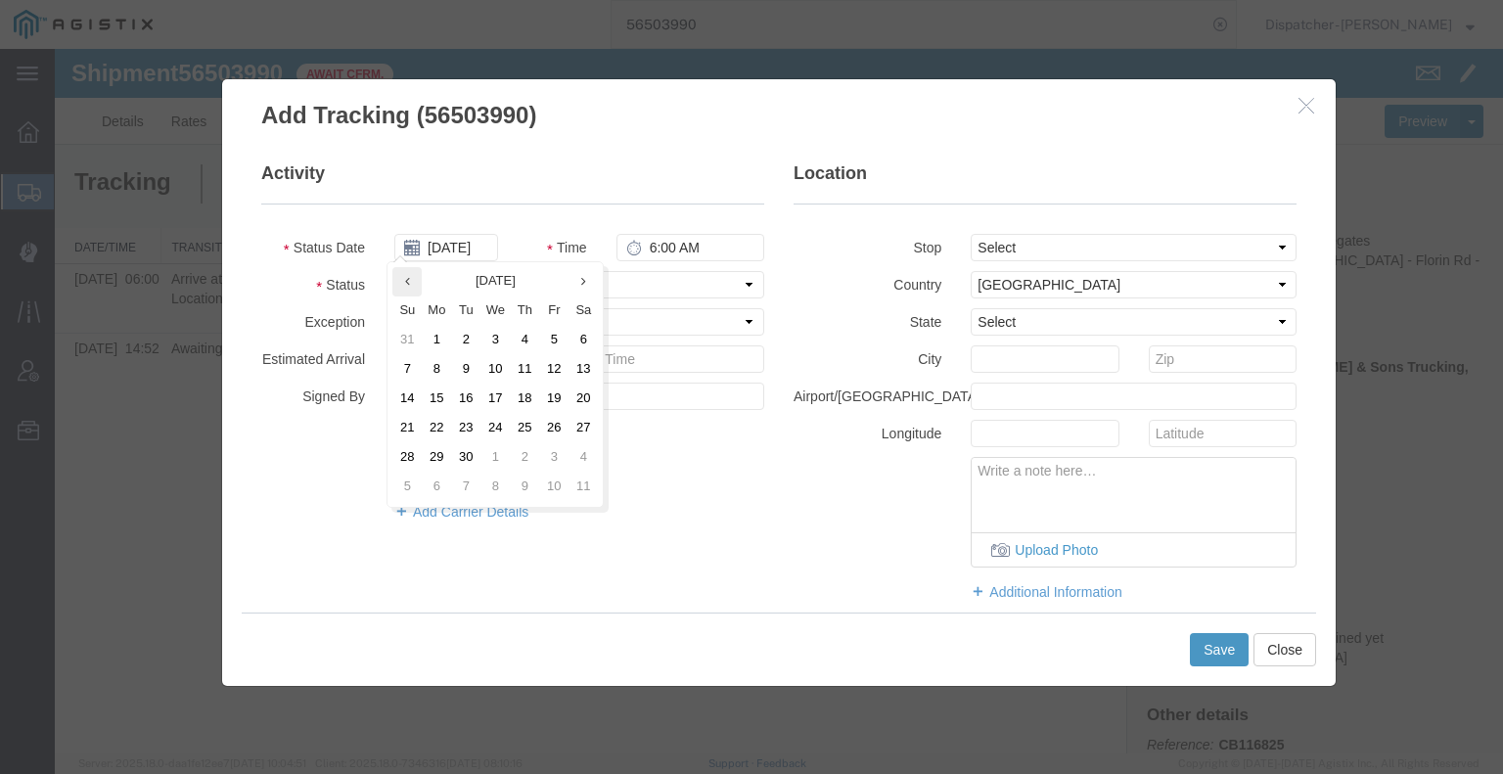
click at [399, 282] on th at bounding box center [406, 281] width 29 height 29
click at [570, 405] on td "15" at bounding box center [559, 399] width 29 height 29
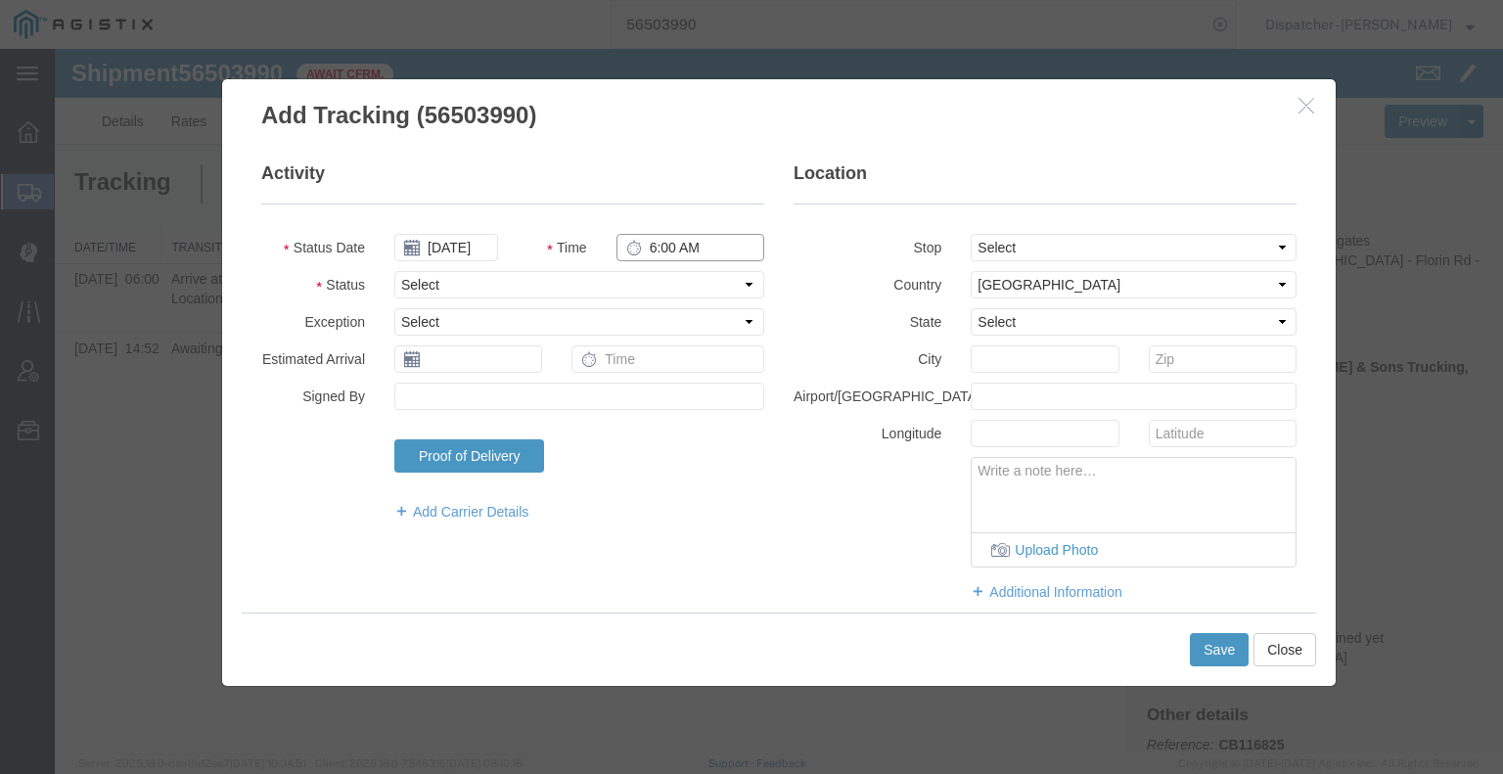
click at [703, 244] on input "6:00 AM" at bounding box center [690, 247] width 148 height 27
click at [630, 281] on select "Select Arrival Notice Available Arrival Notice Imported Arrive at Delivery Loca…" at bounding box center [579, 284] width 370 height 27
click at [394, 271] on select "Select Arrival Notice Available Arrival Notice Imported Arrive at Delivery Loca…" at bounding box center [579, 284] width 370 height 27
click at [990, 251] on select "Select From: [STREET_ADDRESS] Stop 2: [STREET_ADDRESS] To: The Final Destinatio…" at bounding box center [1134, 247] width 326 height 27
click at [971, 234] on select "Select From: [STREET_ADDRESS] Stop 2: [STREET_ADDRESS] To: The Final Destinatio…" at bounding box center [1134, 247] width 326 height 27
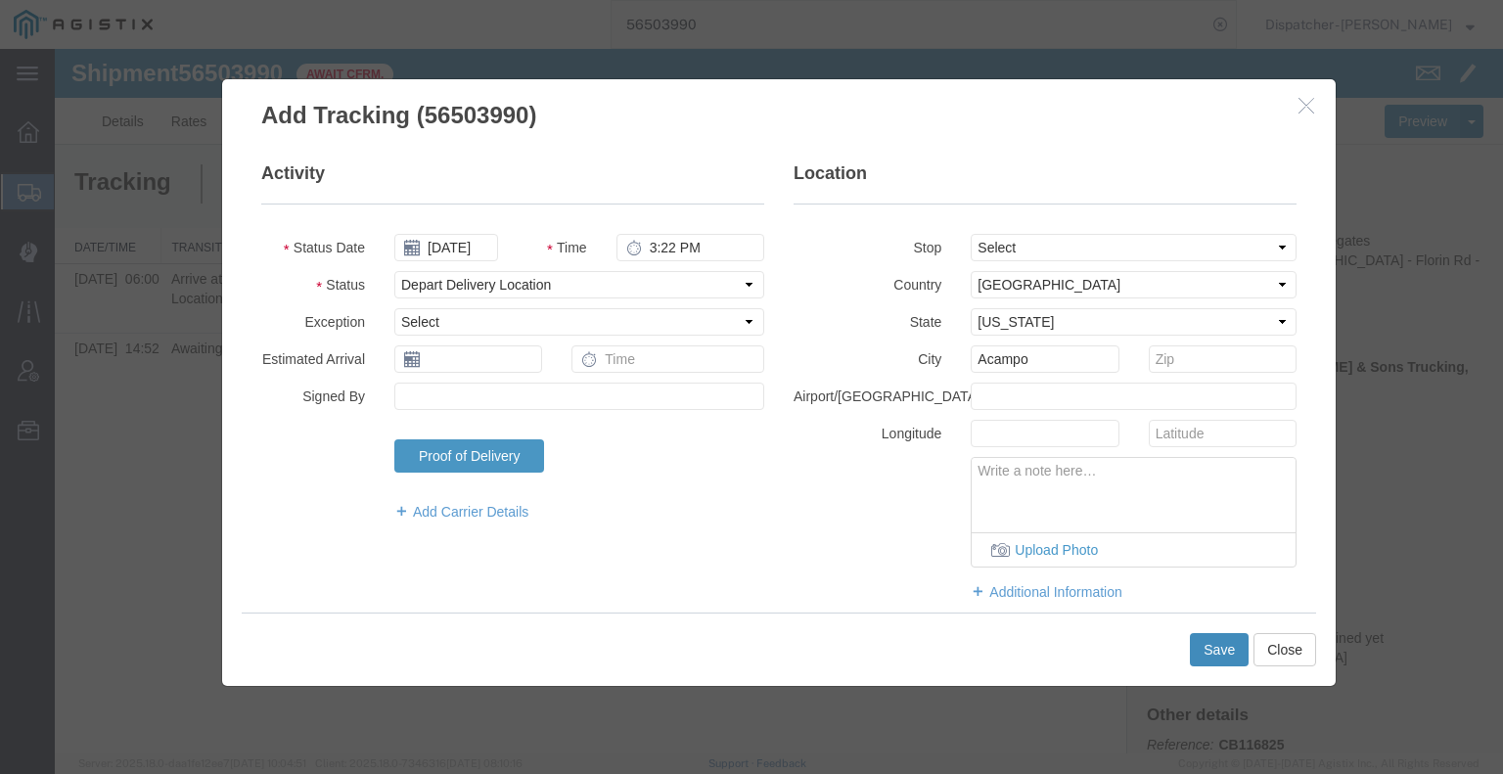
click at [1225, 649] on button "Save" at bounding box center [1219, 649] width 59 height 33
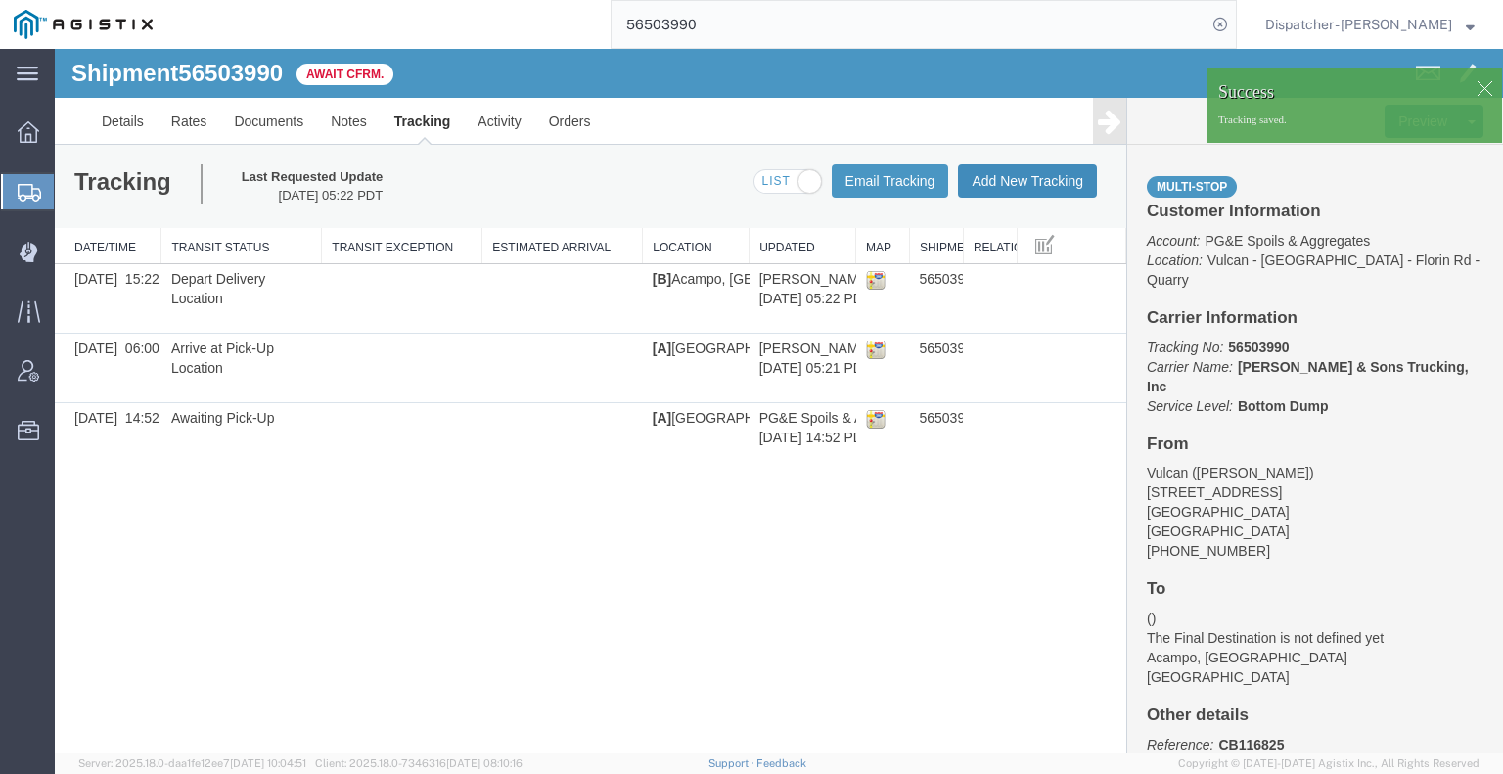
drag, startPoint x: 1078, startPoint y: 229, endPoint x: 1025, endPoint y: 181, distance: 72.1
click at [1025, 180] on button "Add New Tracking" at bounding box center [1027, 180] width 139 height 33
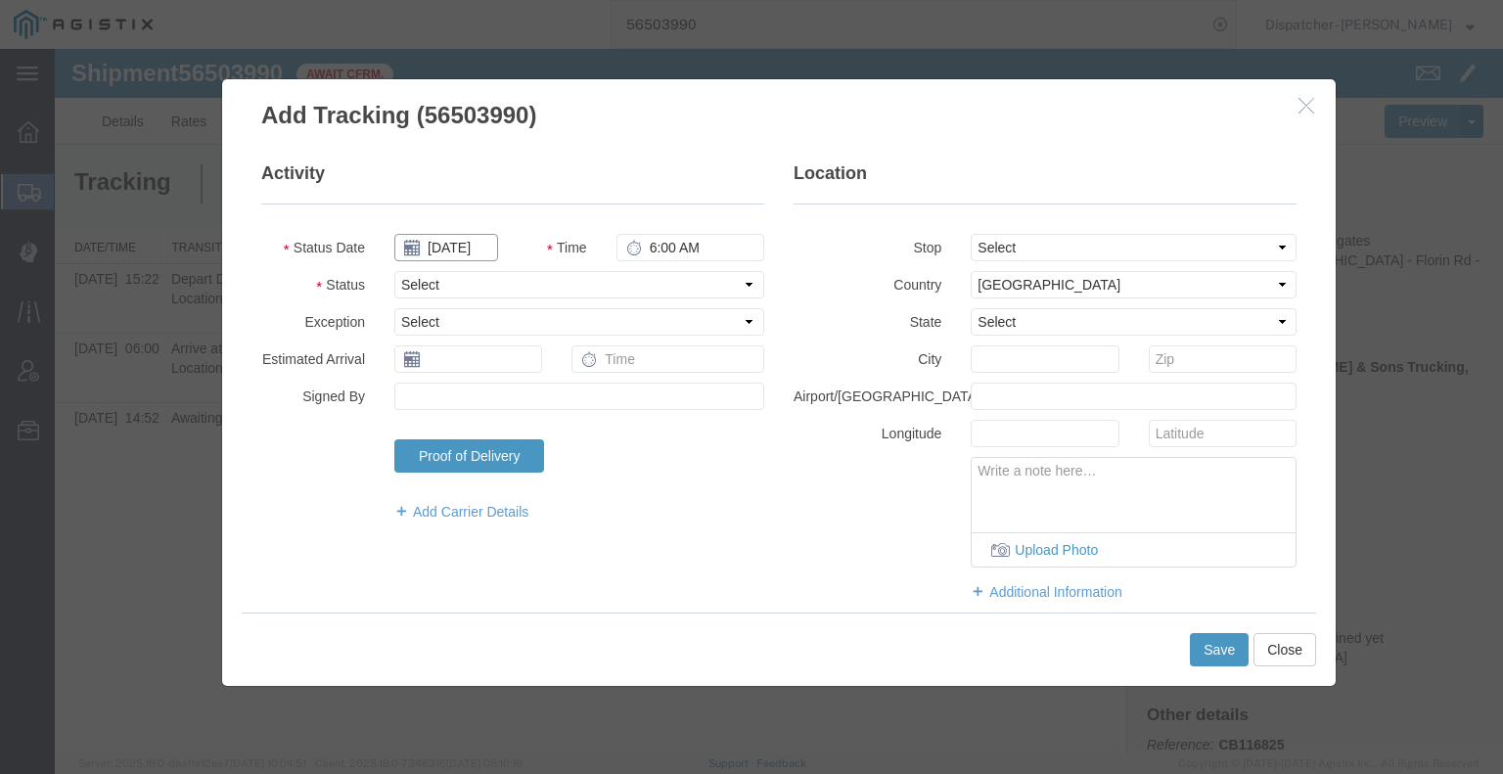
click at [466, 249] on input "[DATE]" at bounding box center [446, 247] width 104 height 27
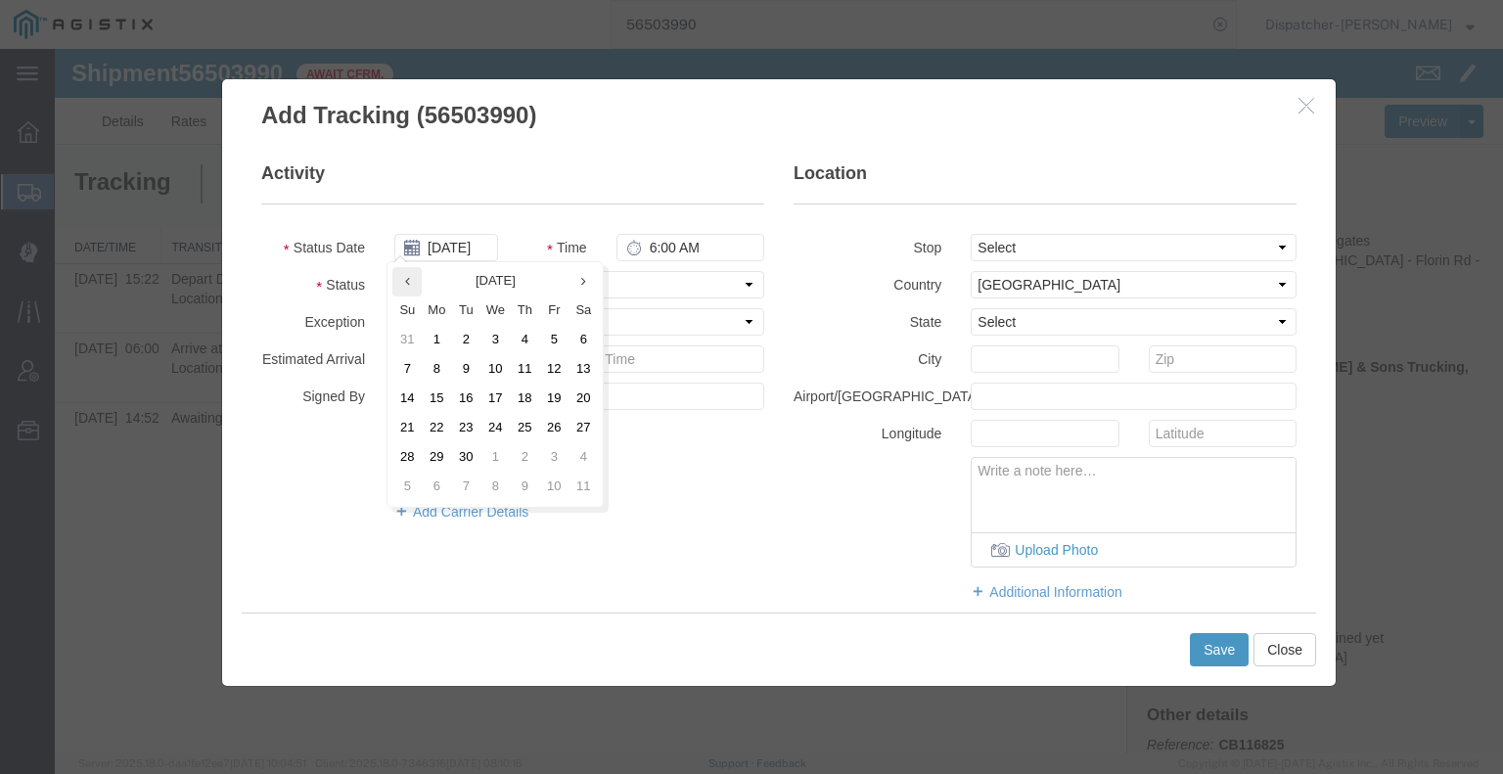
click at [402, 283] on th at bounding box center [406, 281] width 29 height 29
click at [555, 397] on td "15" at bounding box center [559, 399] width 29 height 29
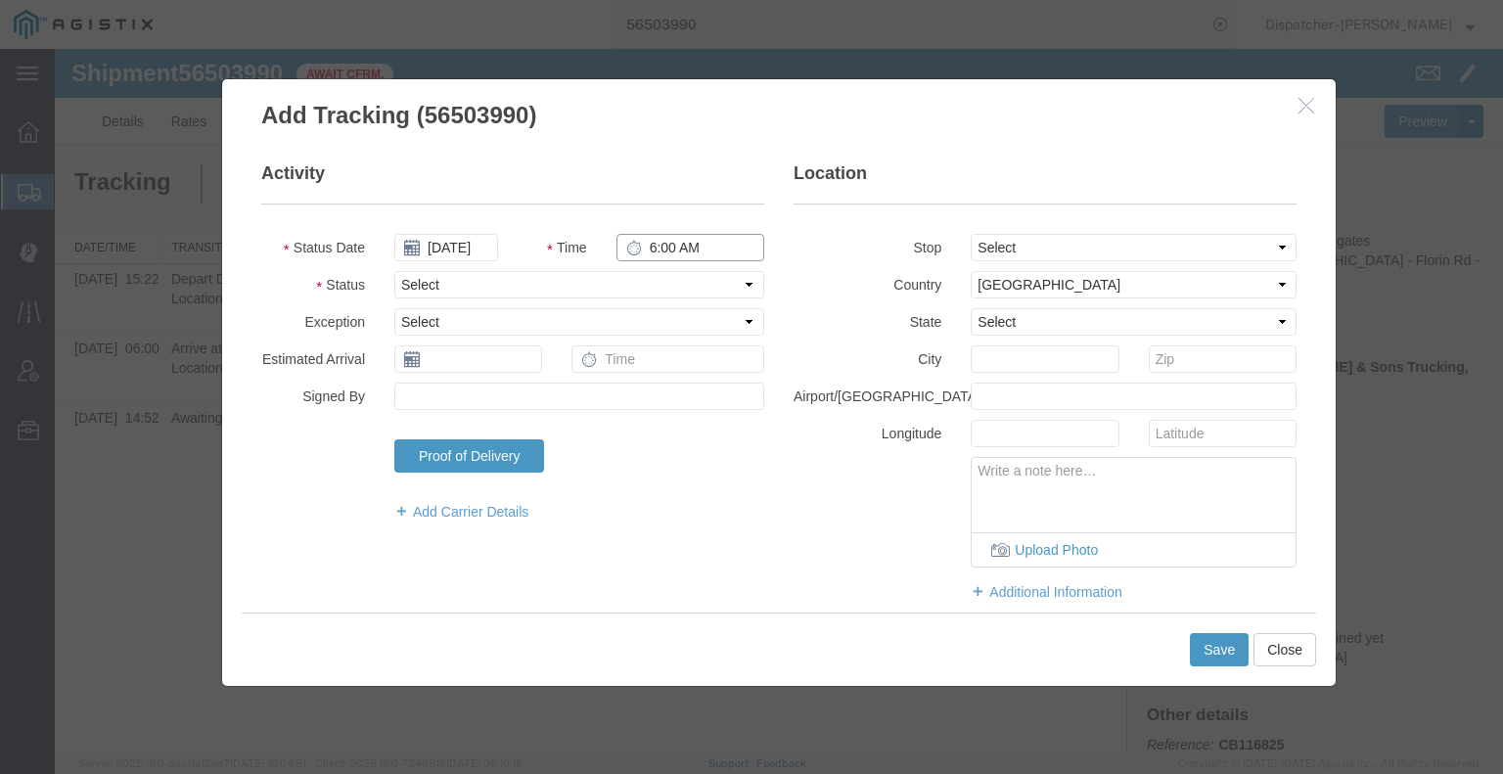
click at [674, 242] on input "6:00 AM" at bounding box center [690, 247] width 148 height 27
click at [677, 290] on select "Select Arrival Notice Available Arrival Notice Imported Arrive at Delivery Loca…" at bounding box center [579, 284] width 370 height 27
click at [394, 271] on select "Select Arrival Notice Available Arrival Notice Imported Arrive at Delivery Loca…" at bounding box center [579, 284] width 370 height 27
click at [1218, 644] on button "Save" at bounding box center [1219, 649] width 59 height 33
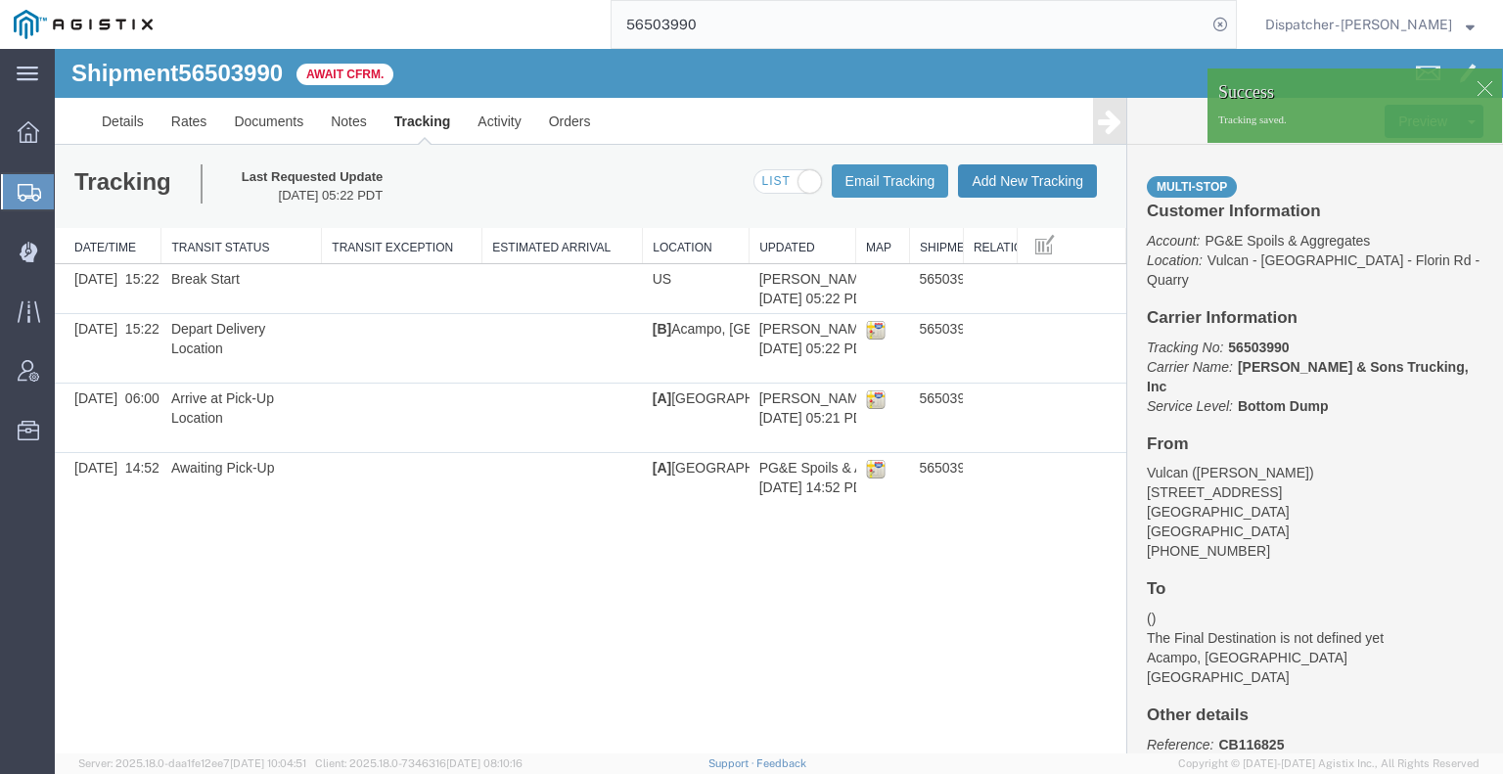
click at [1020, 191] on button "Add New Tracking" at bounding box center [1027, 180] width 139 height 33
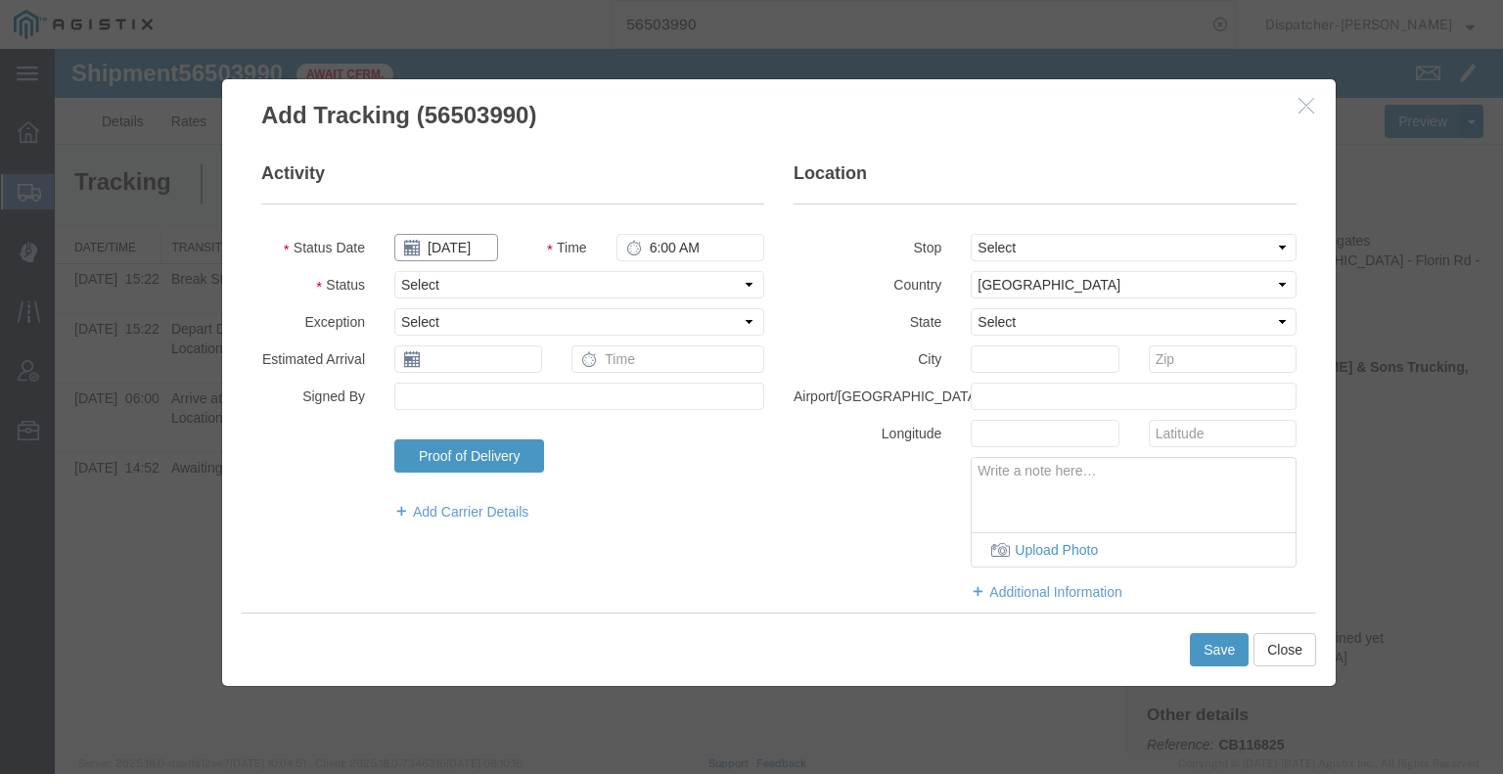
click at [456, 248] on input "[DATE]" at bounding box center [446, 247] width 104 height 27
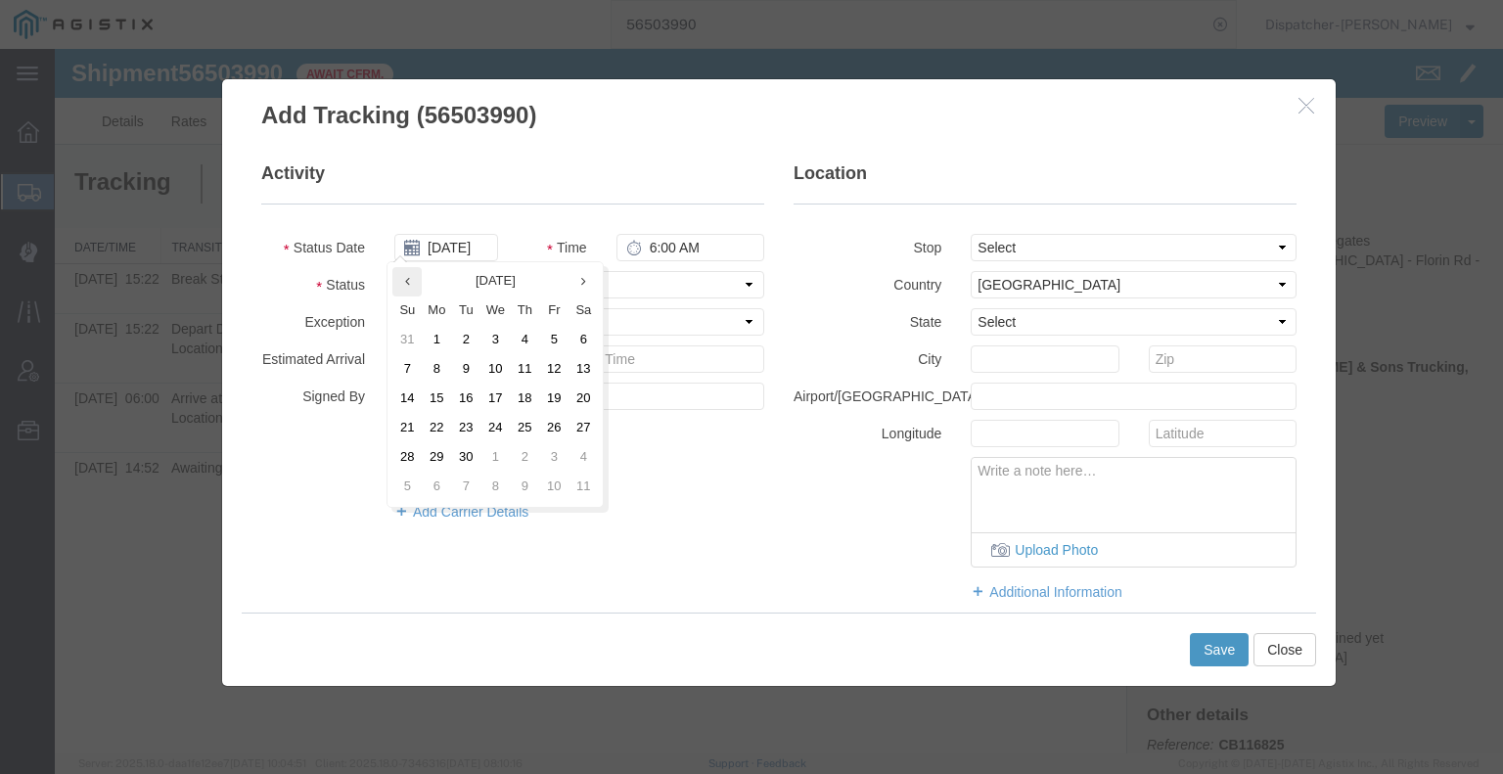
click at [413, 269] on th at bounding box center [406, 281] width 29 height 29
click at [575, 402] on td "16" at bounding box center [588, 399] width 29 height 29
click at [454, 242] on input "[DATE]" at bounding box center [446, 247] width 104 height 27
click at [565, 400] on td "15" at bounding box center [559, 399] width 29 height 29
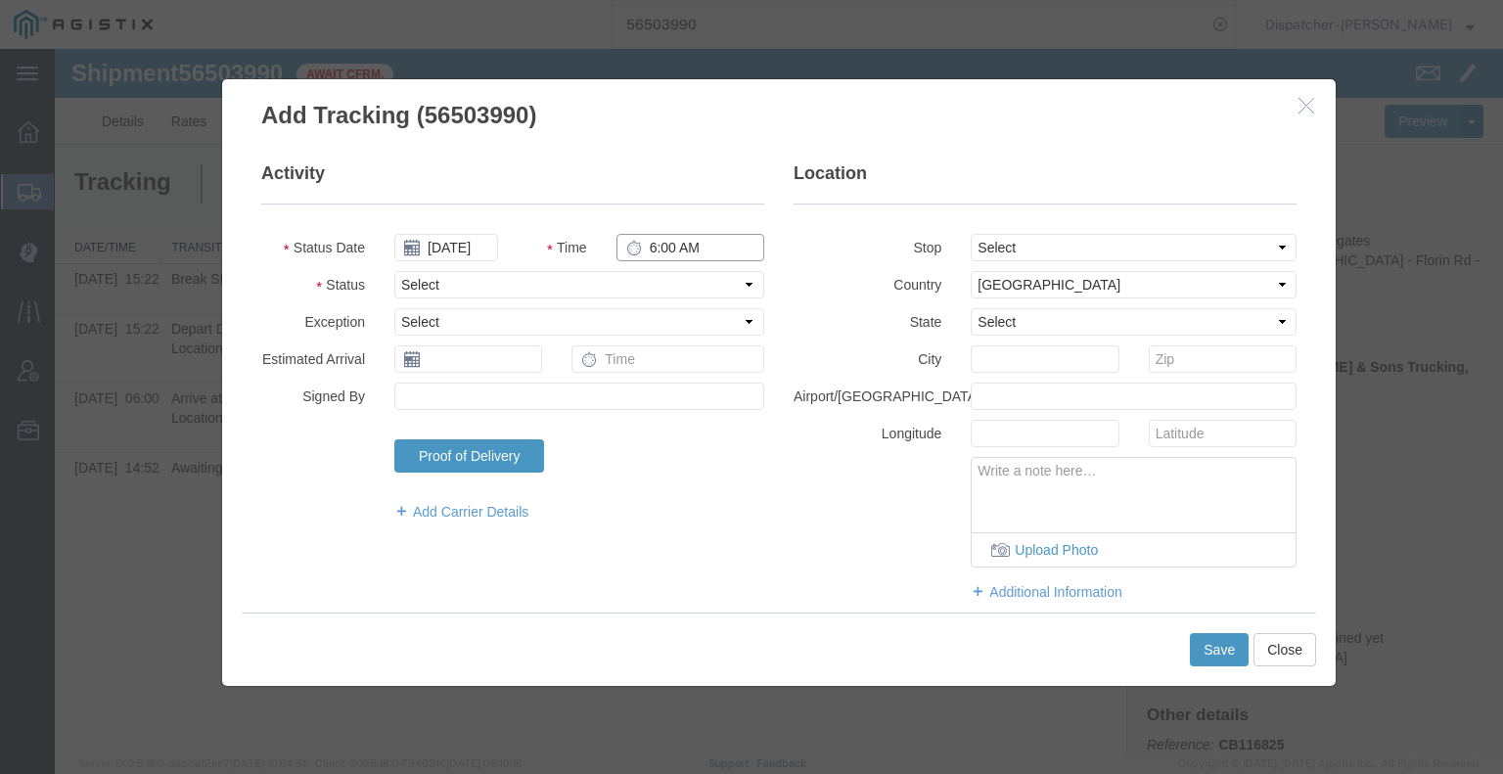
click at [658, 251] on input "6:00 AM" at bounding box center [690, 247] width 148 height 27
drag, startPoint x: 647, startPoint y: 273, endPoint x: 647, endPoint y: 294, distance: 20.5
click at [647, 273] on select "Select Arrival Notice Available Arrival Notice Imported Arrive at Delivery Loca…" at bounding box center [579, 284] width 370 height 27
click at [394, 271] on select "Select Arrival Notice Available Arrival Notice Imported Arrive at Delivery Loca…" at bounding box center [579, 284] width 370 height 27
click at [1228, 647] on button "Save" at bounding box center [1219, 649] width 59 height 33
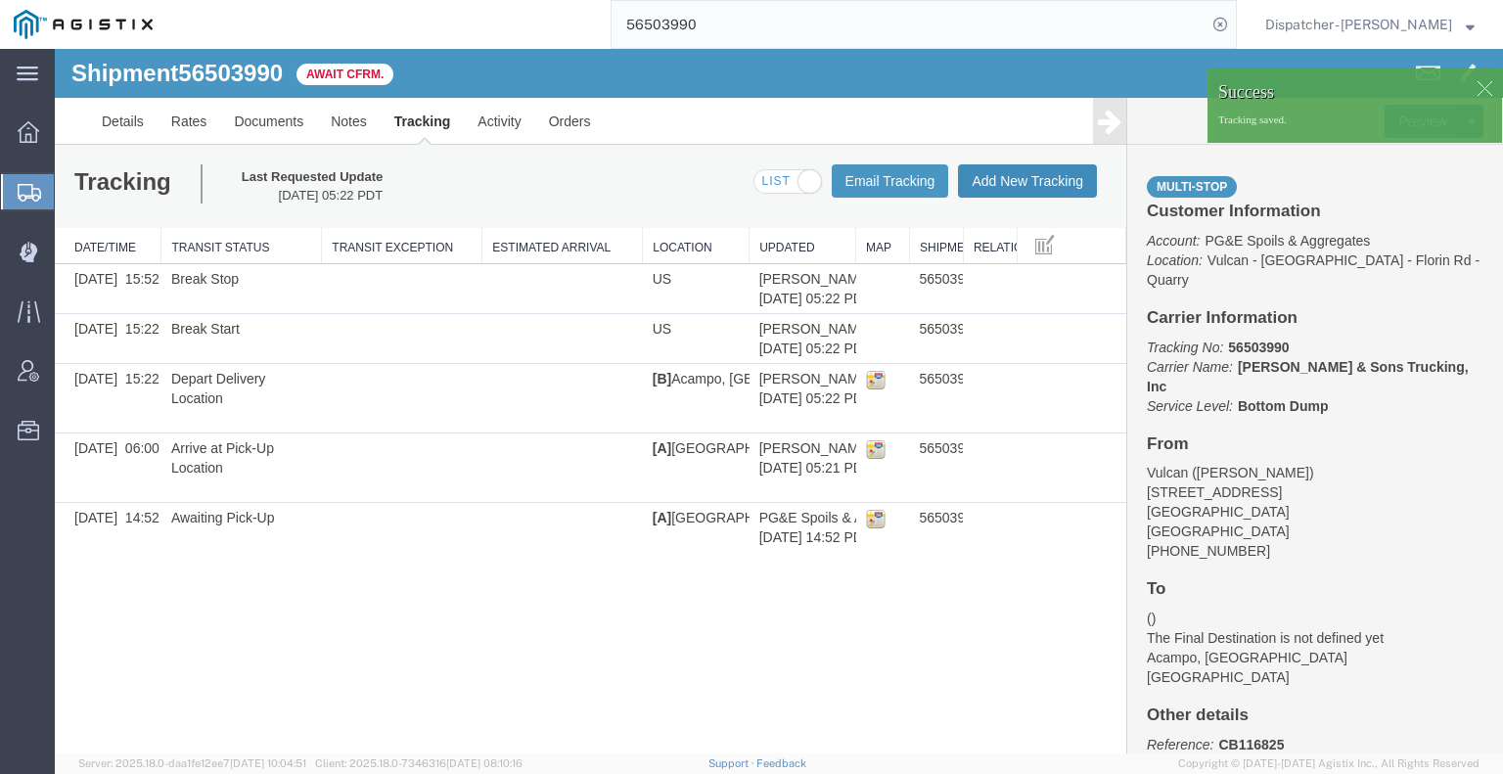
click at [1022, 197] on button "Add New Tracking" at bounding box center [1027, 180] width 139 height 33
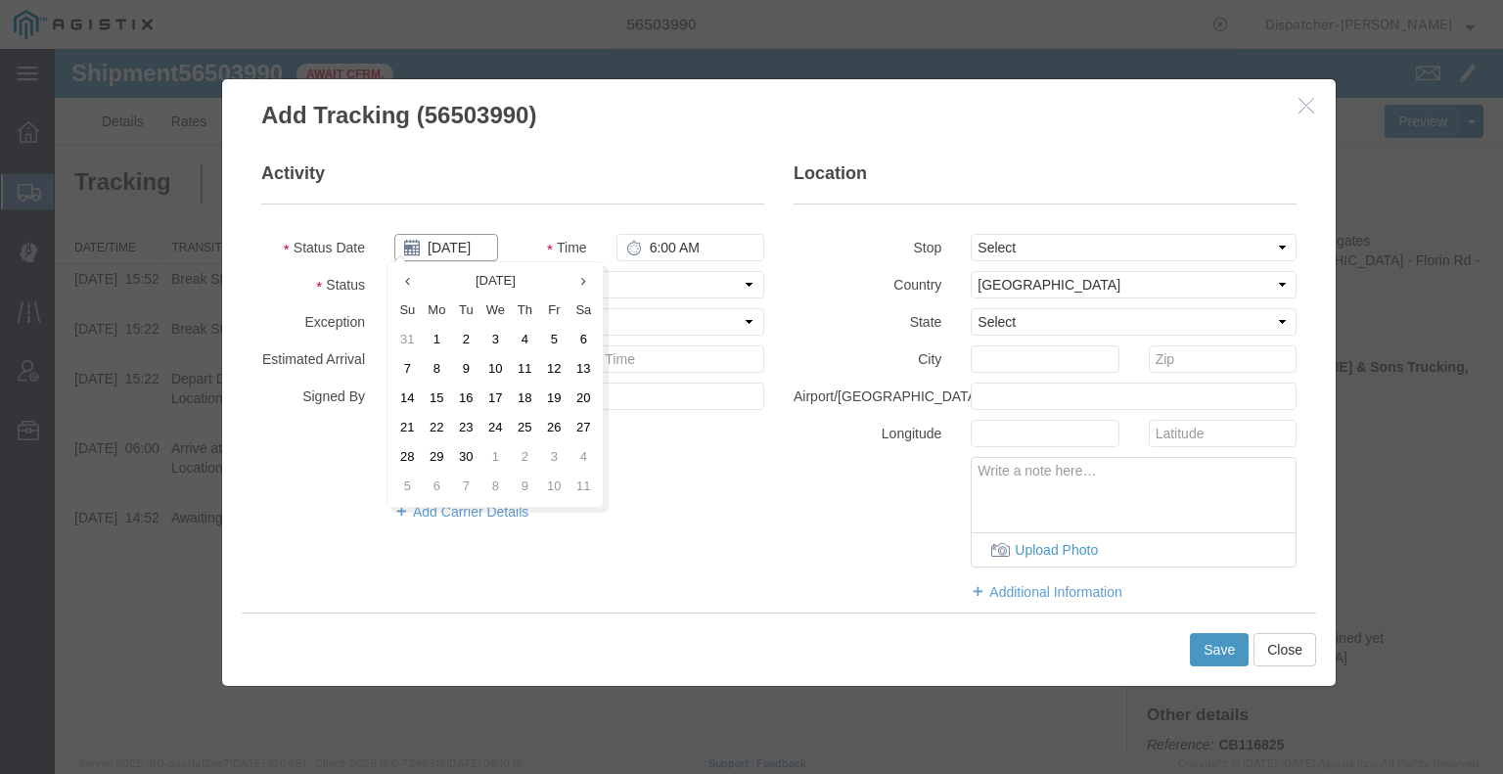
click at [430, 245] on input "[DATE]" at bounding box center [446, 247] width 104 height 27
click at [416, 289] on th at bounding box center [406, 281] width 29 height 29
click at [563, 399] on td "15" at bounding box center [559, 399] width 29 height 29
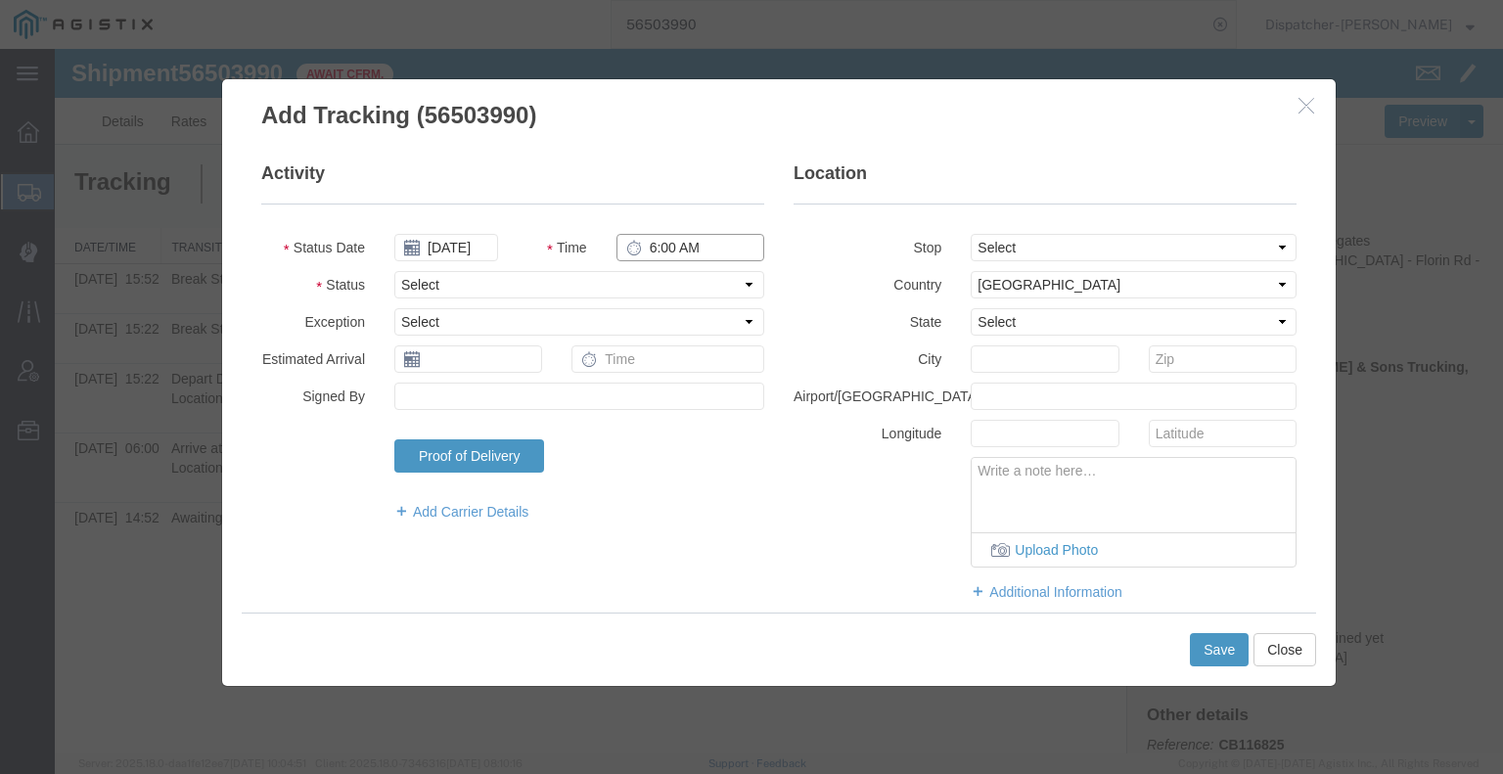
click at [663, 252] on input "6:00 AM" at bounding box center [690, 247] width 148 height 27
click at [653, 285] on select "Select Arrival Notice Available Arrival Notice Imported Arrive at Delivery Loca…" at bounding box center [579, 284] width 370 height 27
click at [394, 271] on select "Select Arrival Notice Available Arrival Notice Imported Arrive at Delivery Loca…" at bounding box center [579, 284] width 370 height 27
click at [1228, 645] on button "Save" at bounding box center [1219, 649] width 59 height 33
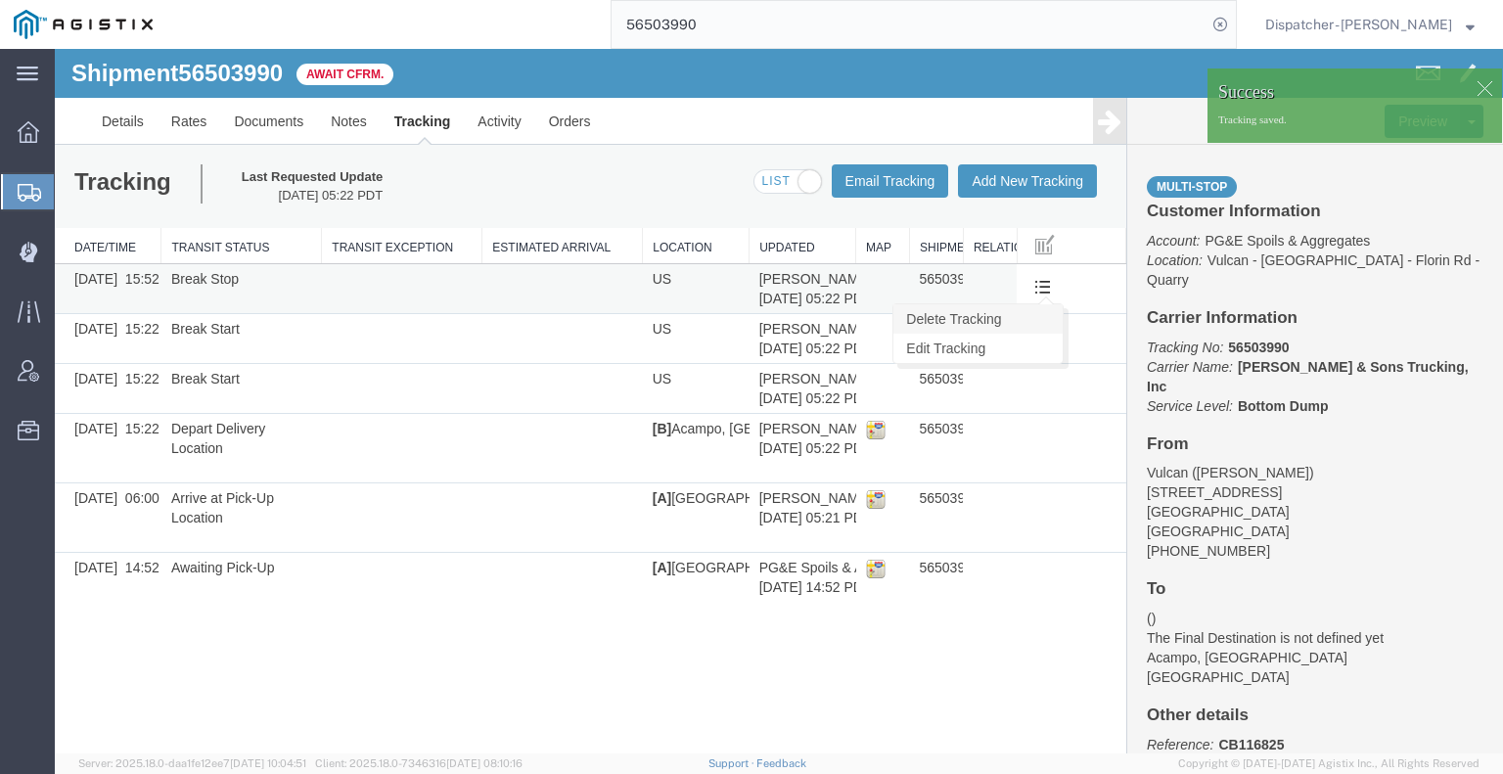
click at [1029, 328] on link "Delete Tracking" at bounding box center [977, 318] width 169 height 29
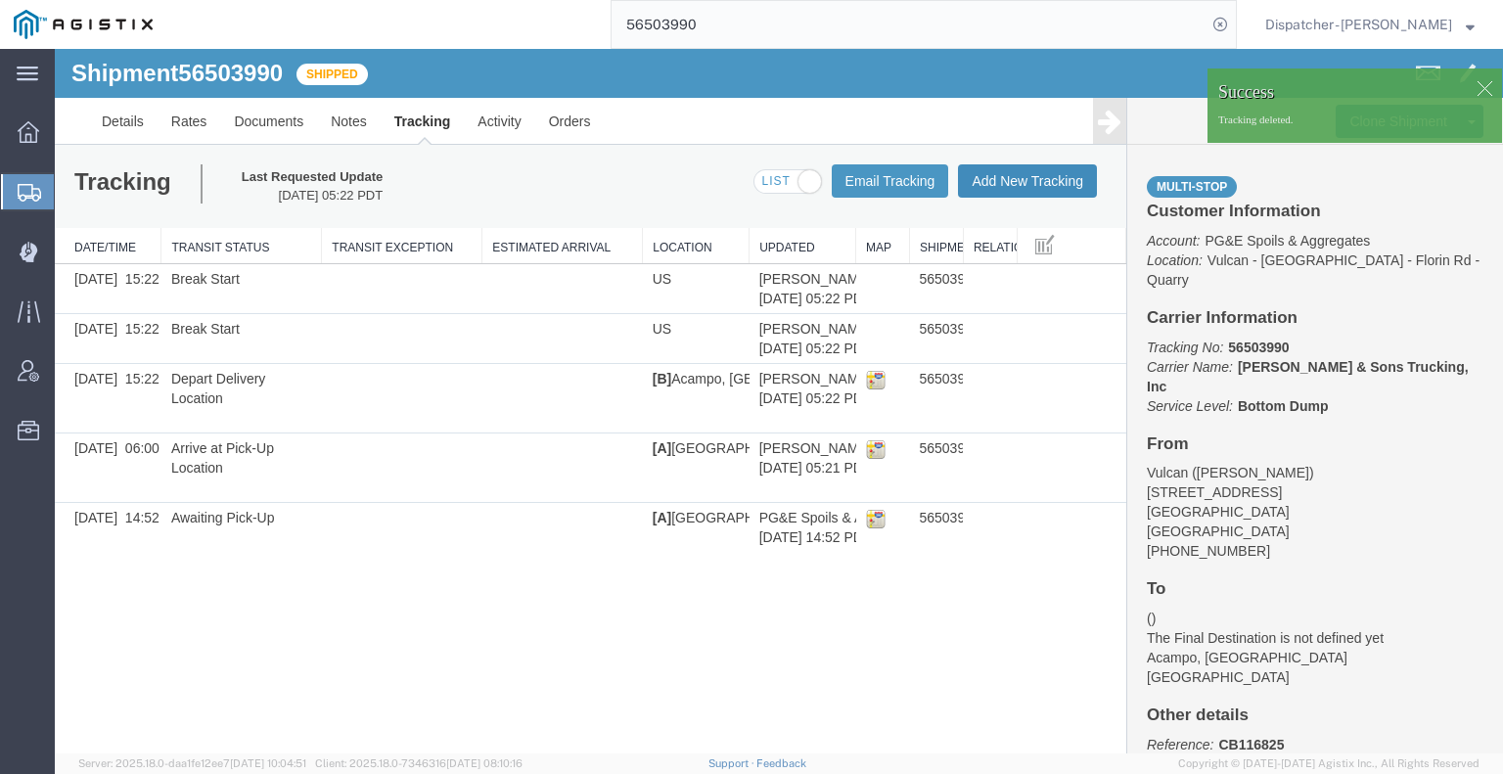
click at [1023, 179] on button "Add New Tracking" at bounding box center [1027, 180] width 139 height 33
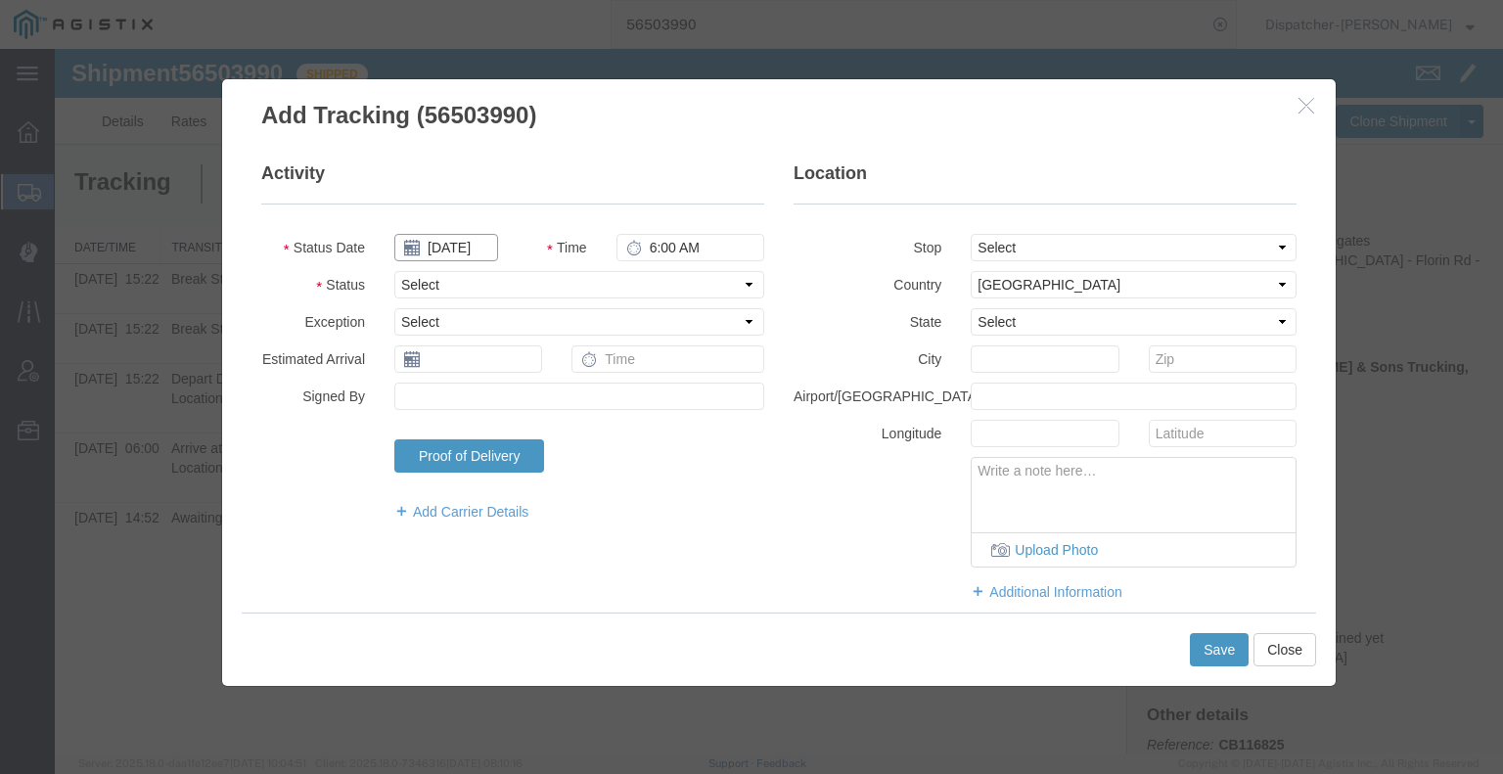
click at [446, 253] on input "[DATE]" at bounding box center [446, 247] width 104 height 27
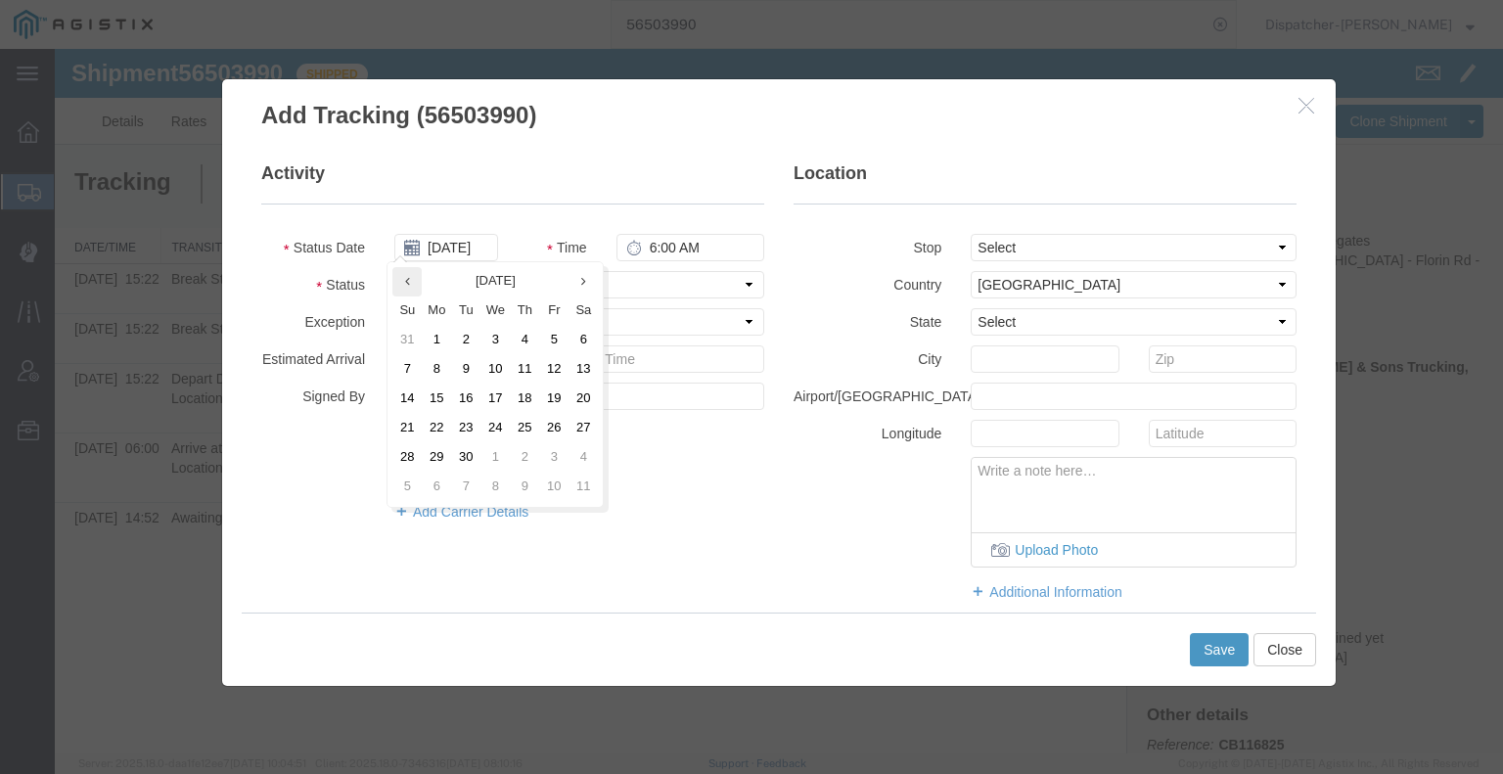
click at [409, 282] on icon at bounding box center [407, 281] width 5 height 13
click at [555, 397] on td "15" at bounding box center [559, 399] width 29 height 29
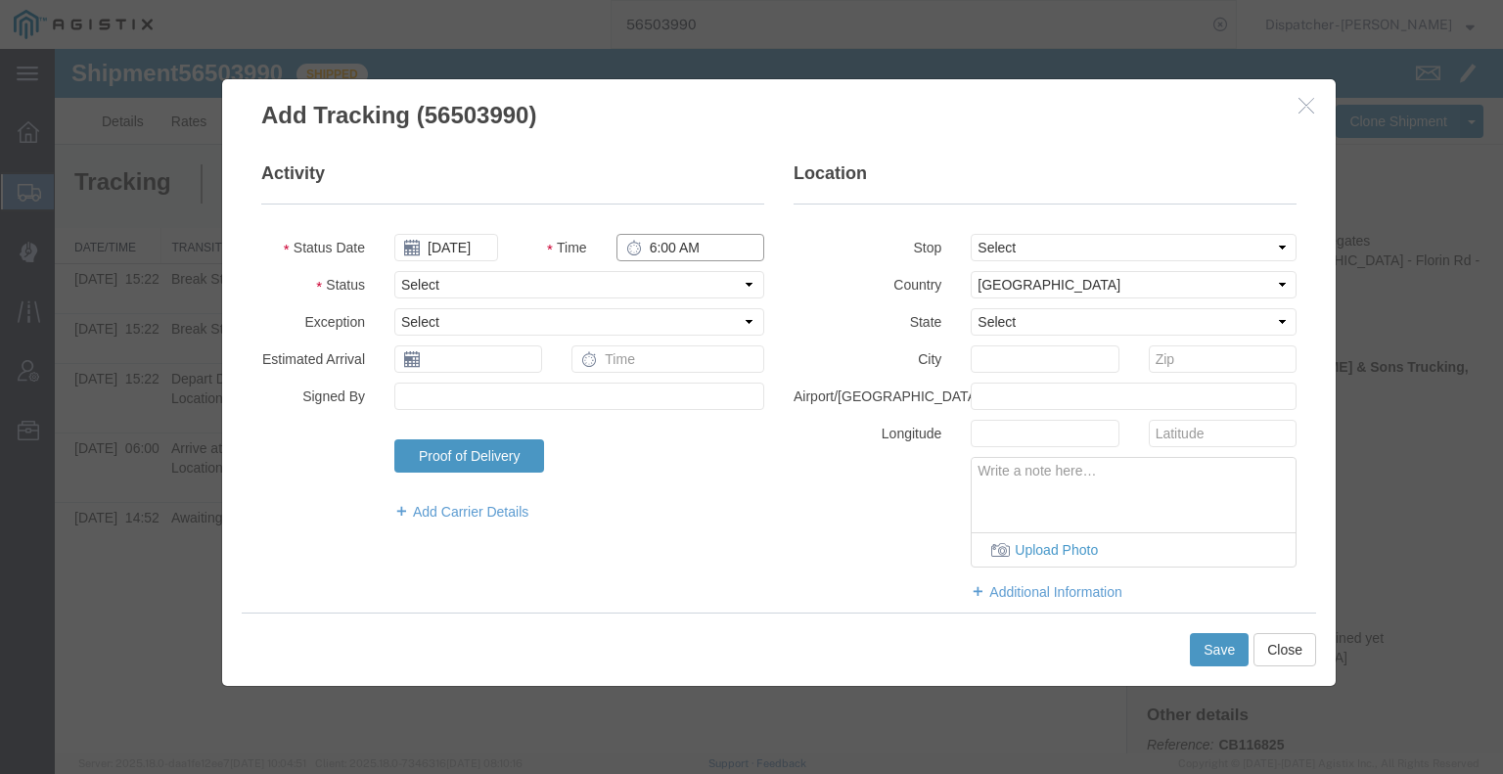
click at [664, 242] on input "6:00 AM" at bounding box center [690, 247] width 148 height 27
click at [669, 277] on select "Select Arrival Notice Available Arrival Notice Imported Arrive at Delivery Loca…" at bounding box center [579, 284] width 370 height 27
click at [394, 271] on select "Select Arrival Notice Available Arrival Notice Imported Arrive at Delivery Loca…" at bounding box center [579, 284] width 370 height 27
click at [547, 293] on select "Select Arrival Notice Available Arrival Notice Imported Arrive at Delivery Loca…" at bounding box center [579, 284] width 370 height 27
click at [394, 271] on select "Select Arrival Notice Available Arrival Notice Imported Arrive at Delivery Loca…" at bounding box center [579, 284] width 370 height 27
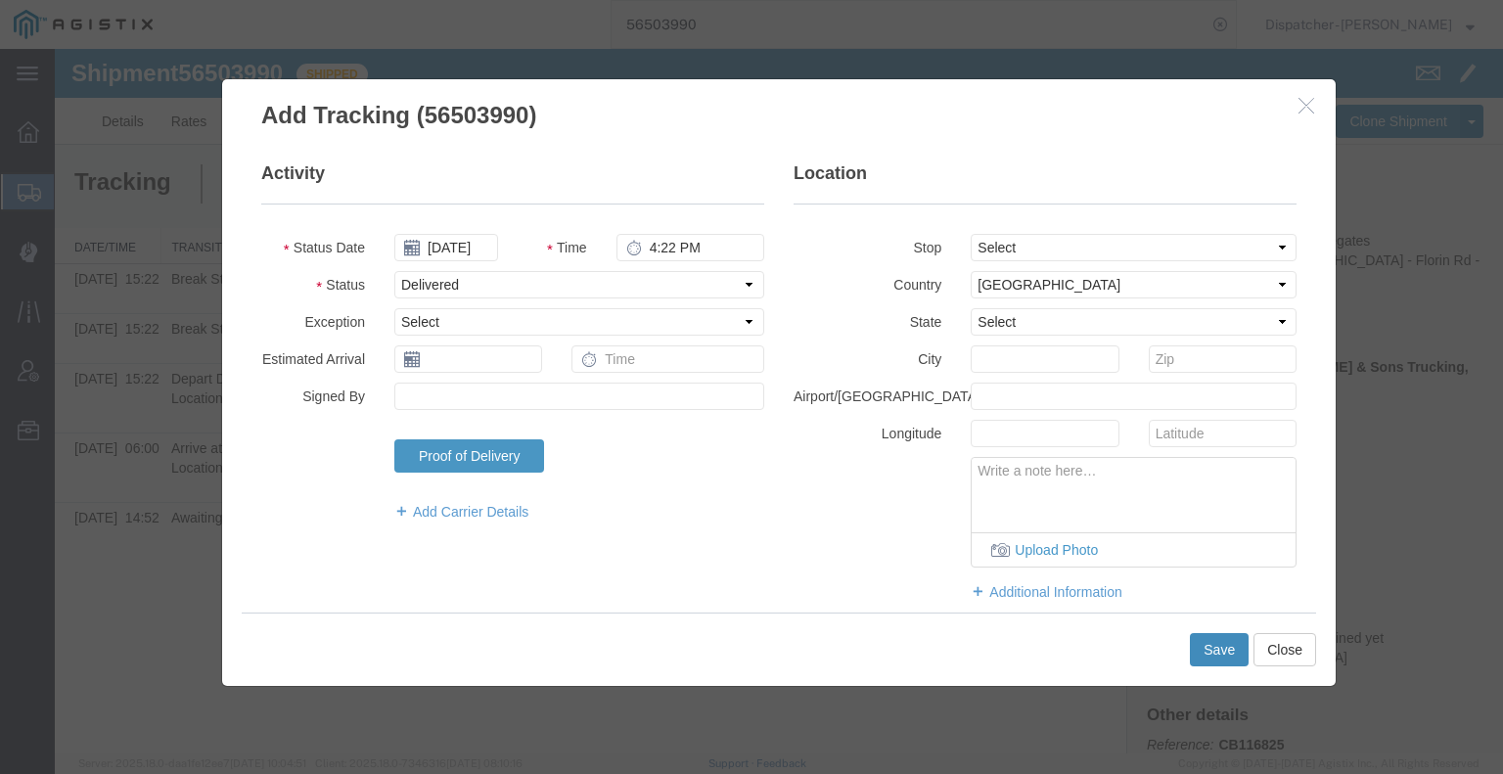
click at [1213, 653] on button "Save" at bounding box center [1219, 649] width 59 height 33
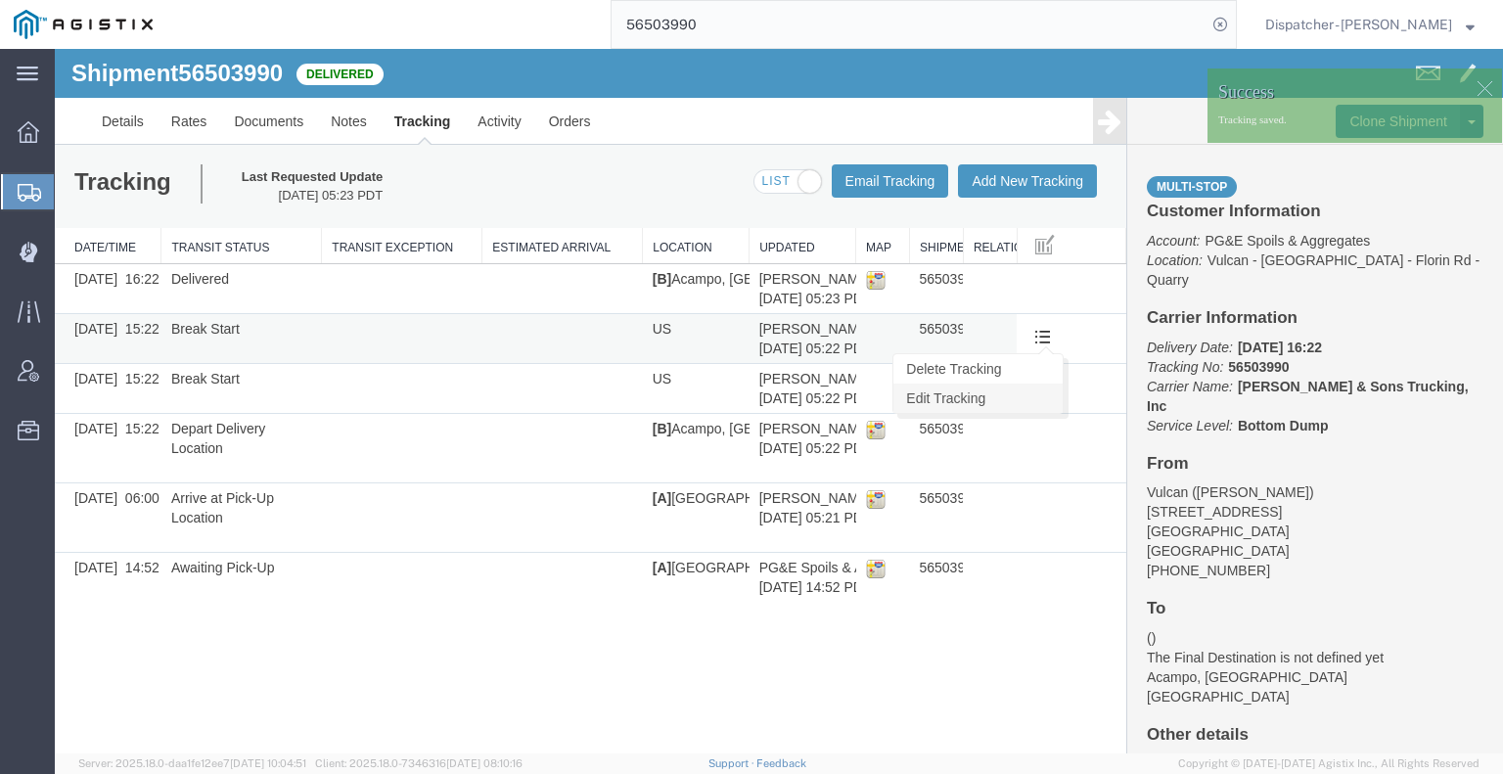
click at [1033, 398] on link "Edit Tracking" at bounding box center [977, 398] width 169 height 29
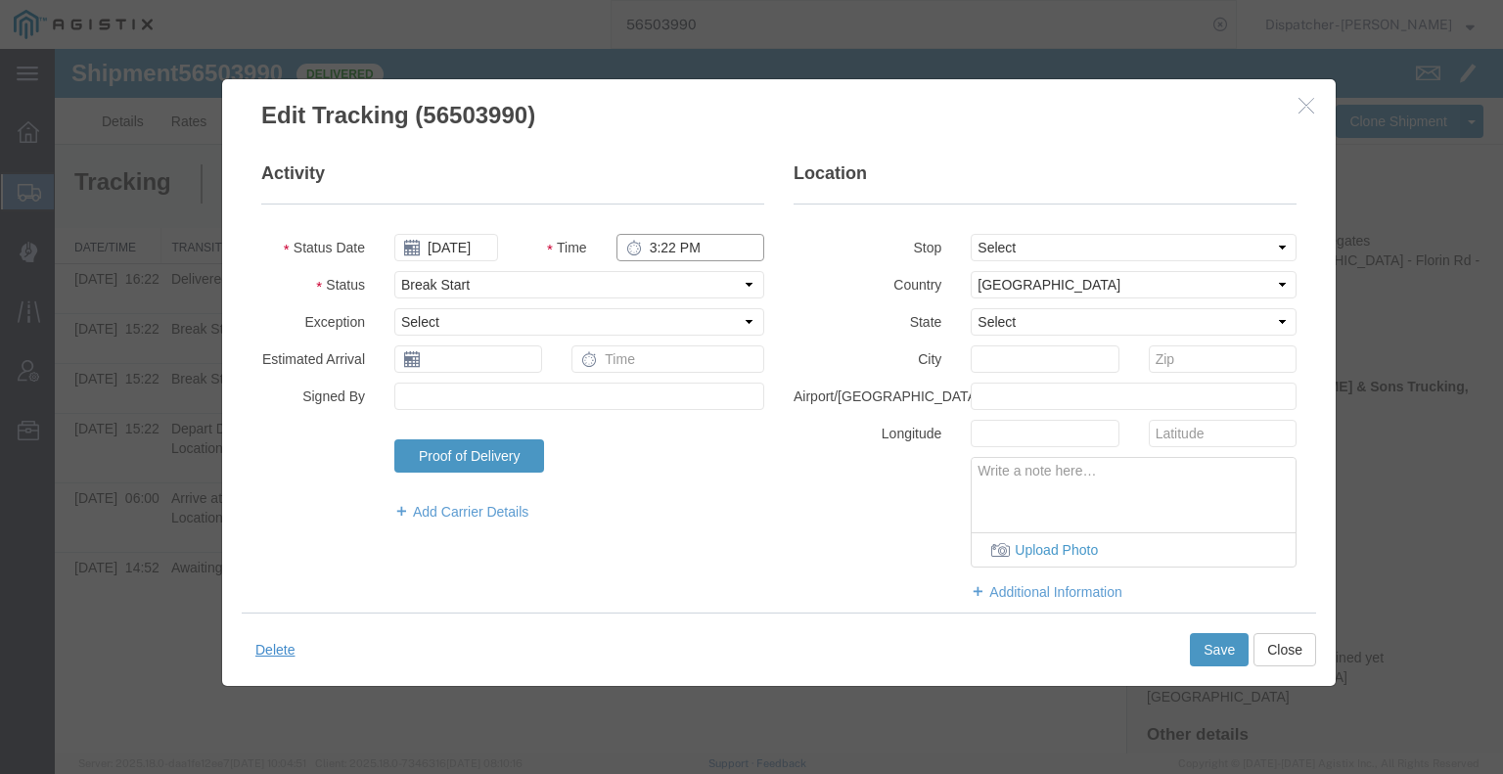
click at [660, 251] on input "3:22 PM" at bounding box center [690, 247] width 148 height 27
click at [669, 296] on select "Select Arrival Notice Available Arrival Notice Imported Arrive at Delivery Loca…" at bounding box center [579, 284] width 370 height 27
click at [394, 271] on select "Select Arrival Notice Available Arrival Notice Imported Arrive at Delivery Loca…" at bounding box center [579, 284] width 370 height 27
click at [1218, 654] on button "Save" at bounding box center [1219, 649] width 59 height 33
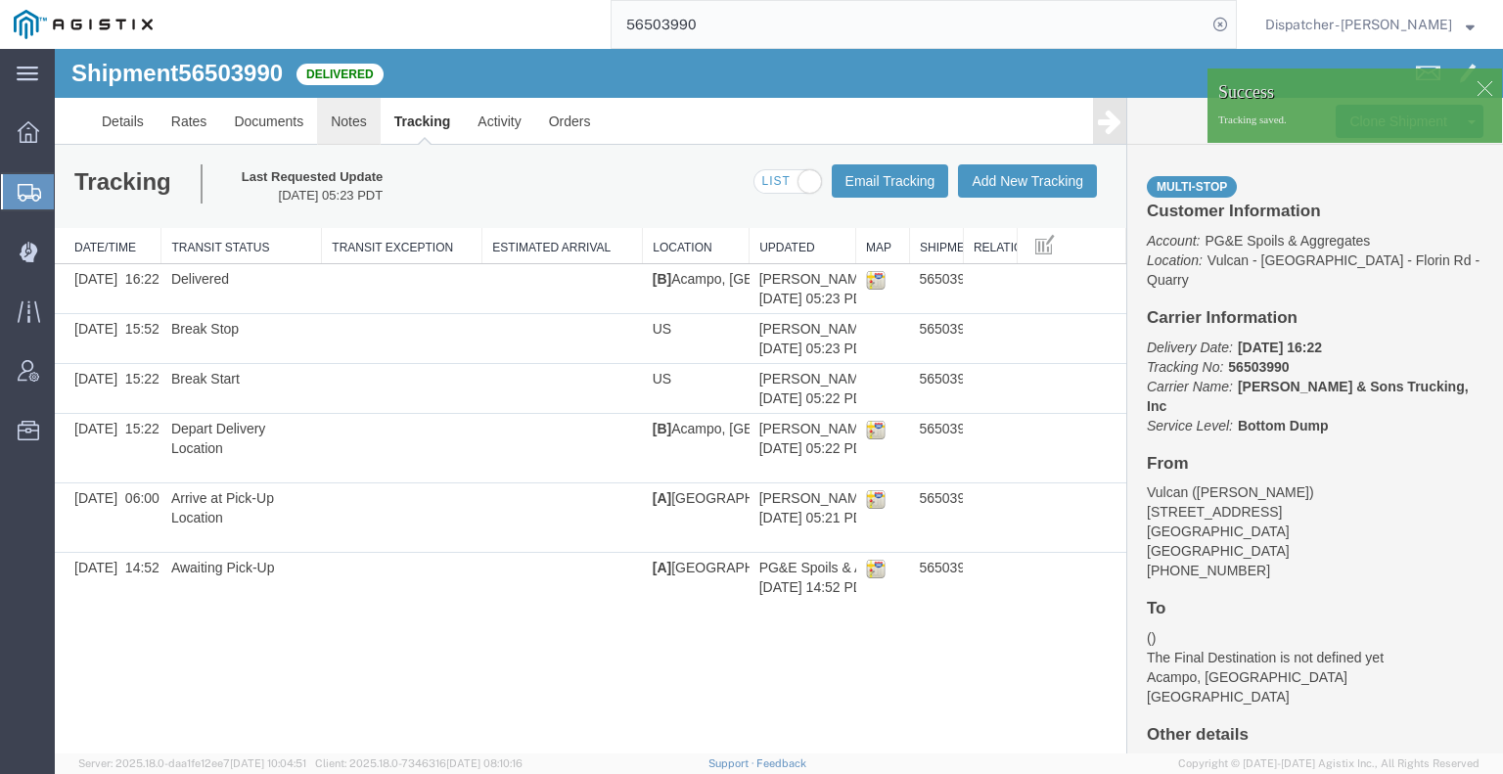
click at [353, 128] on link "Notes" at bounding box center [349, 121] width 64 height 47
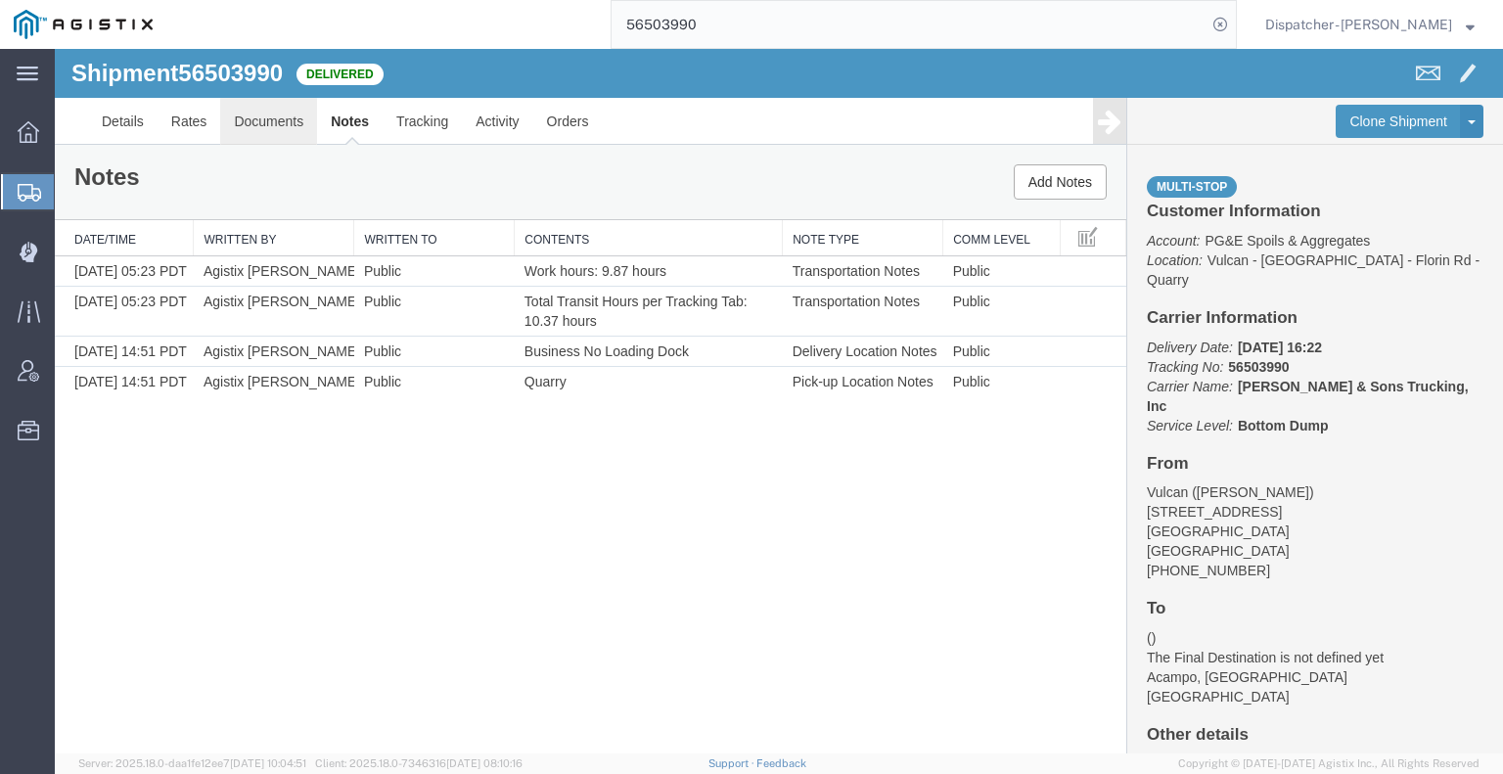
click at [256, 118] on link "Documents" at bounding box center [268, 121] width 97 height 47
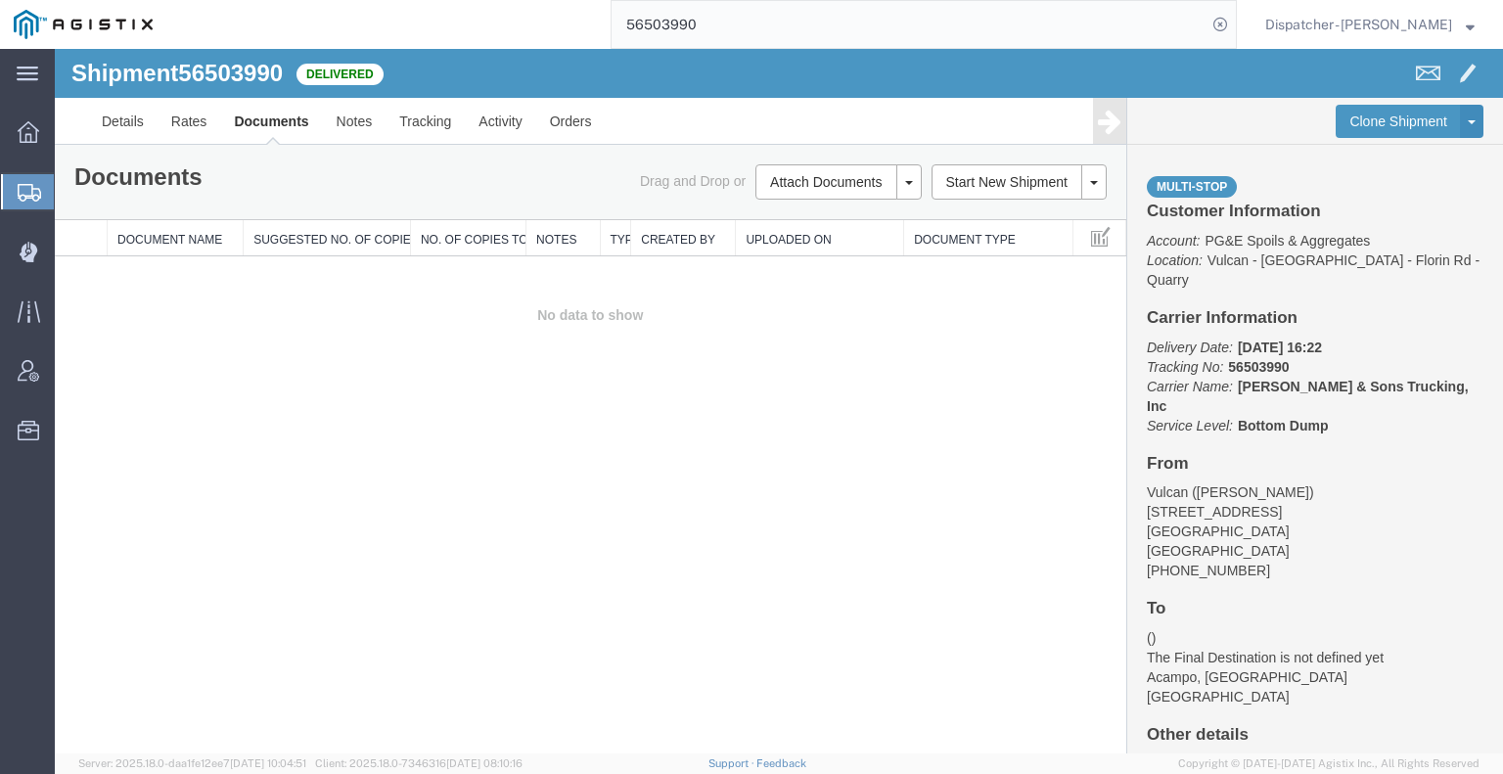
drag, startPoint x: 144, startPoint y: 453, endPoint x: 157, endPoint y: 438, distance: 19.4
click at [144, 453] on div "Shipment 56503990 0 of 0 Delivered Details Rates Documents Notes Tracking Activ…" at bounding box center [779, 401] width 1448 height 705
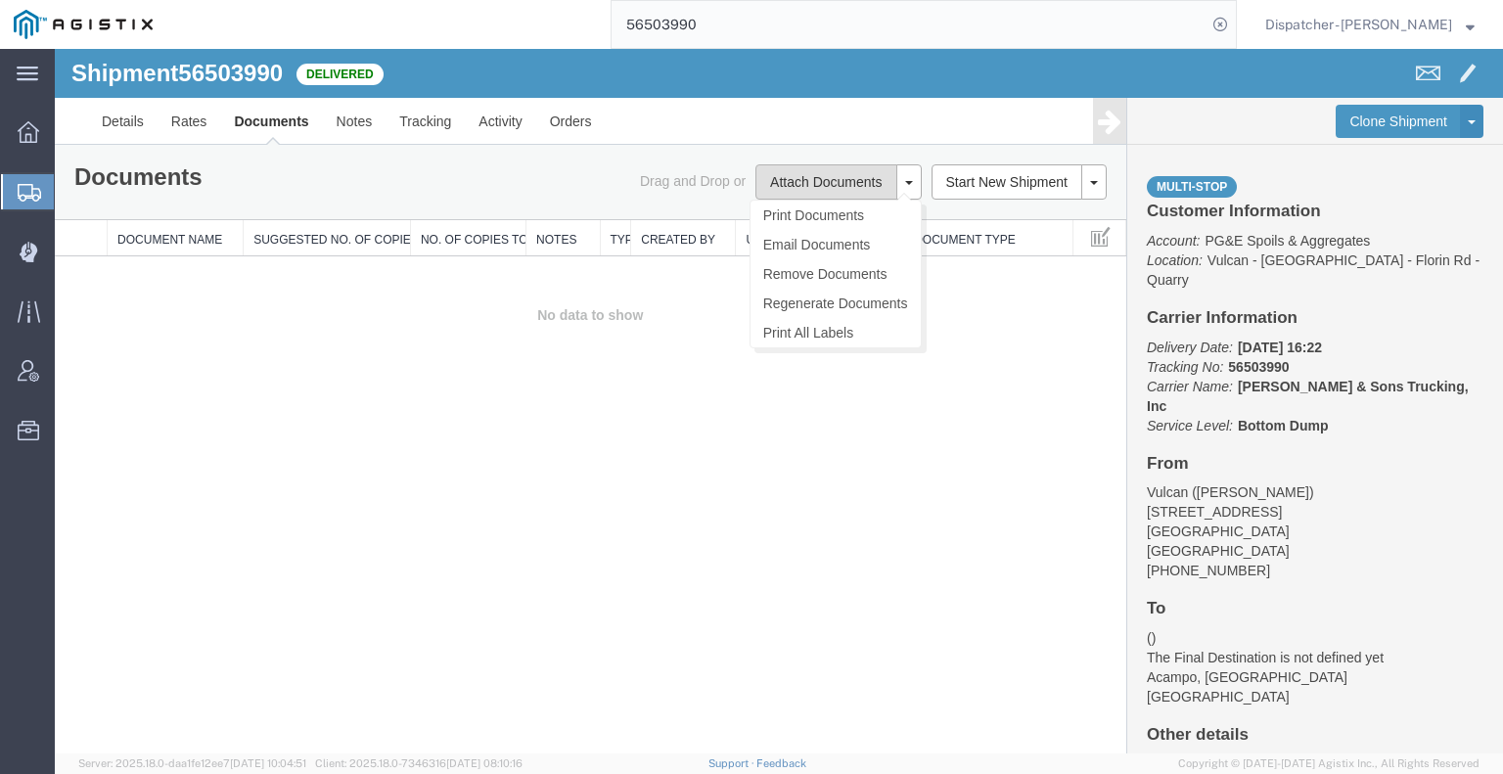
click at [822, 179] on button "Attach Documents" at bounding box center [825, 181] width 141 height 35
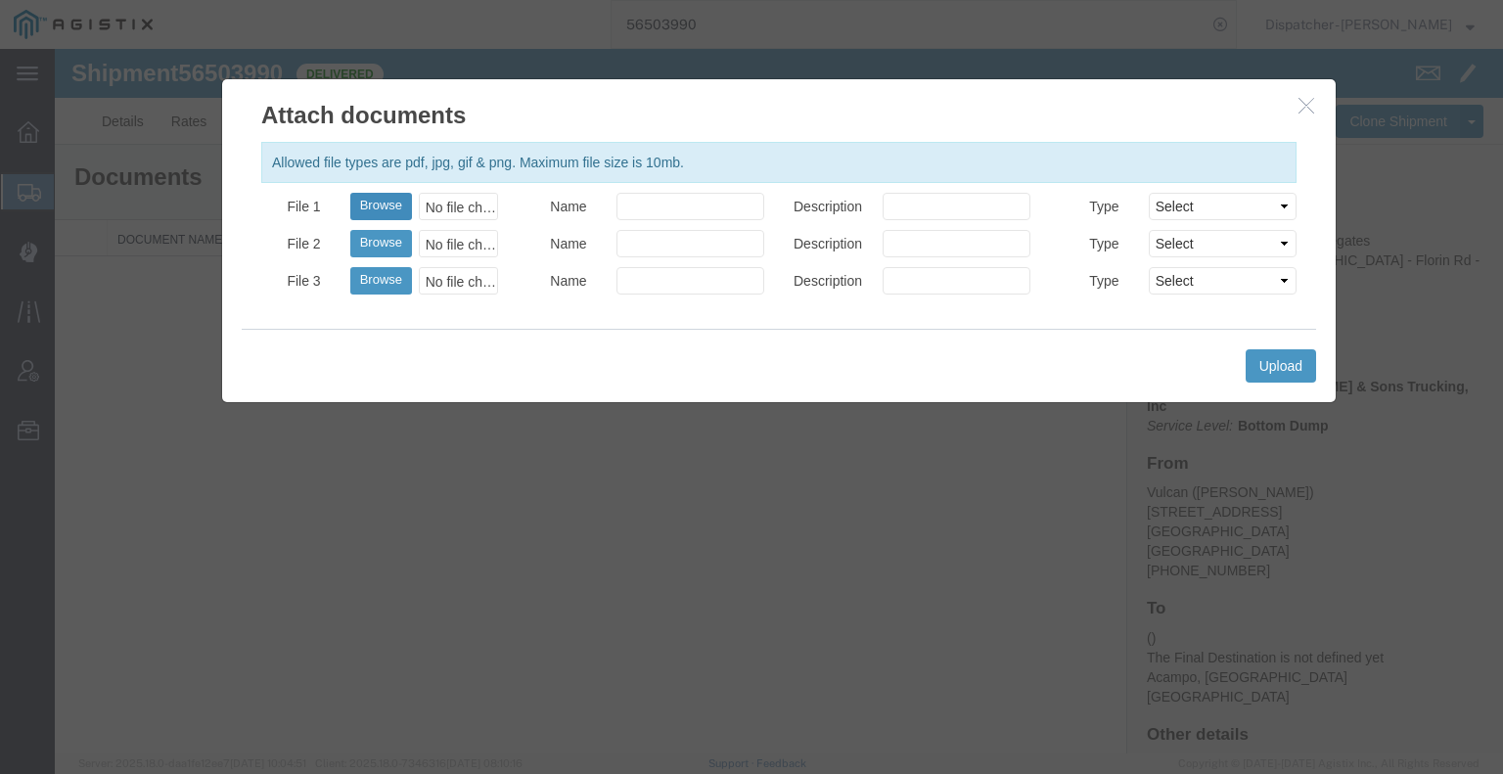
click at [372, 203] on button "Browse" at bounding box center [381, 206] width 62 height 27
click at [1264, 355] on button "Upload" at bounding box center [1281, 365] width 70 height 33
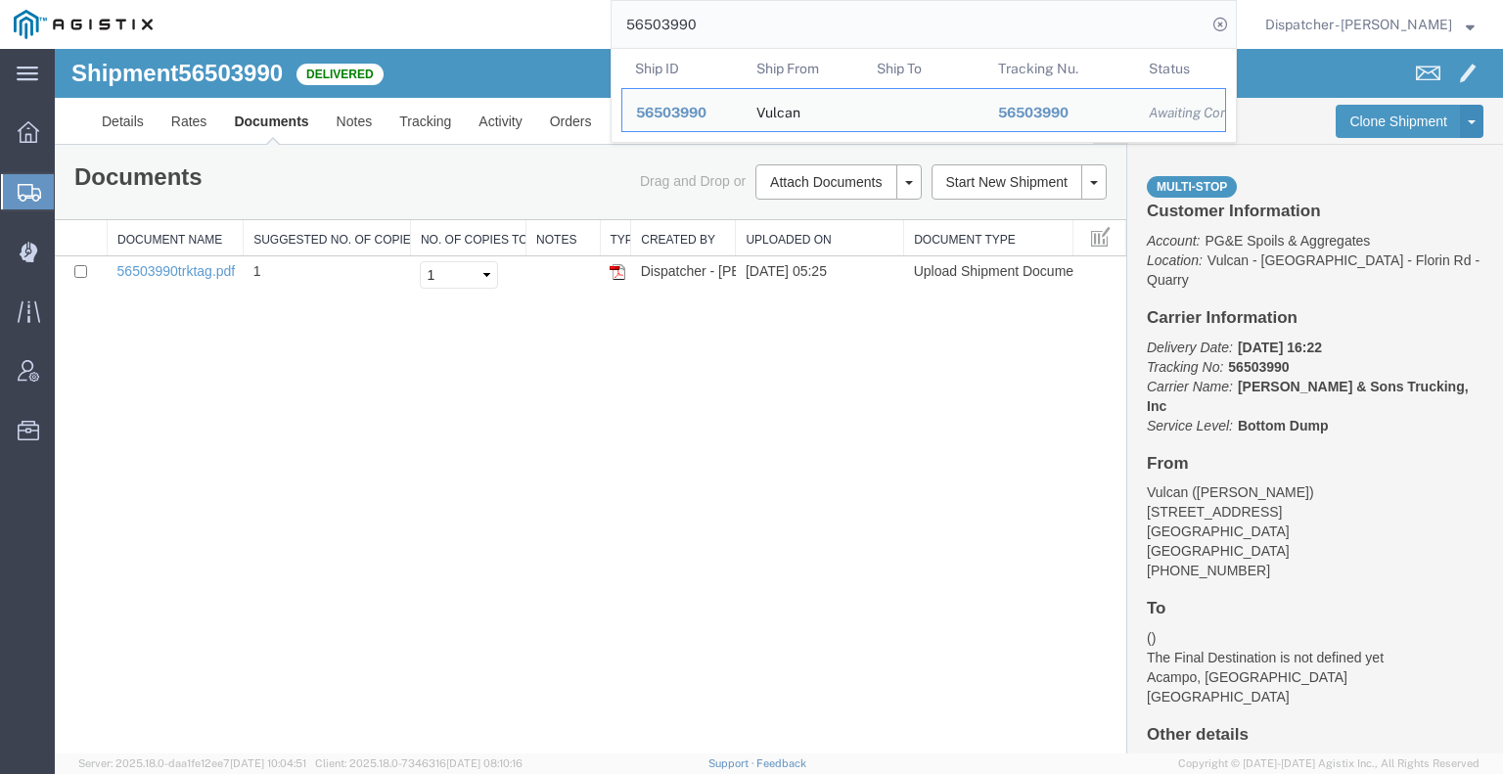
drag, startPoint x: 669, startPoint y: 33, endPoint x: 470, endPoint y: 41, distance: 199.8
click at [505, 35] on div "56503990 Ship ID Ship From Ship To Tracking Nu. Status Ship ID 56503990 Ship Fr…" at bounding box center [701, 24] width 1071 height 49
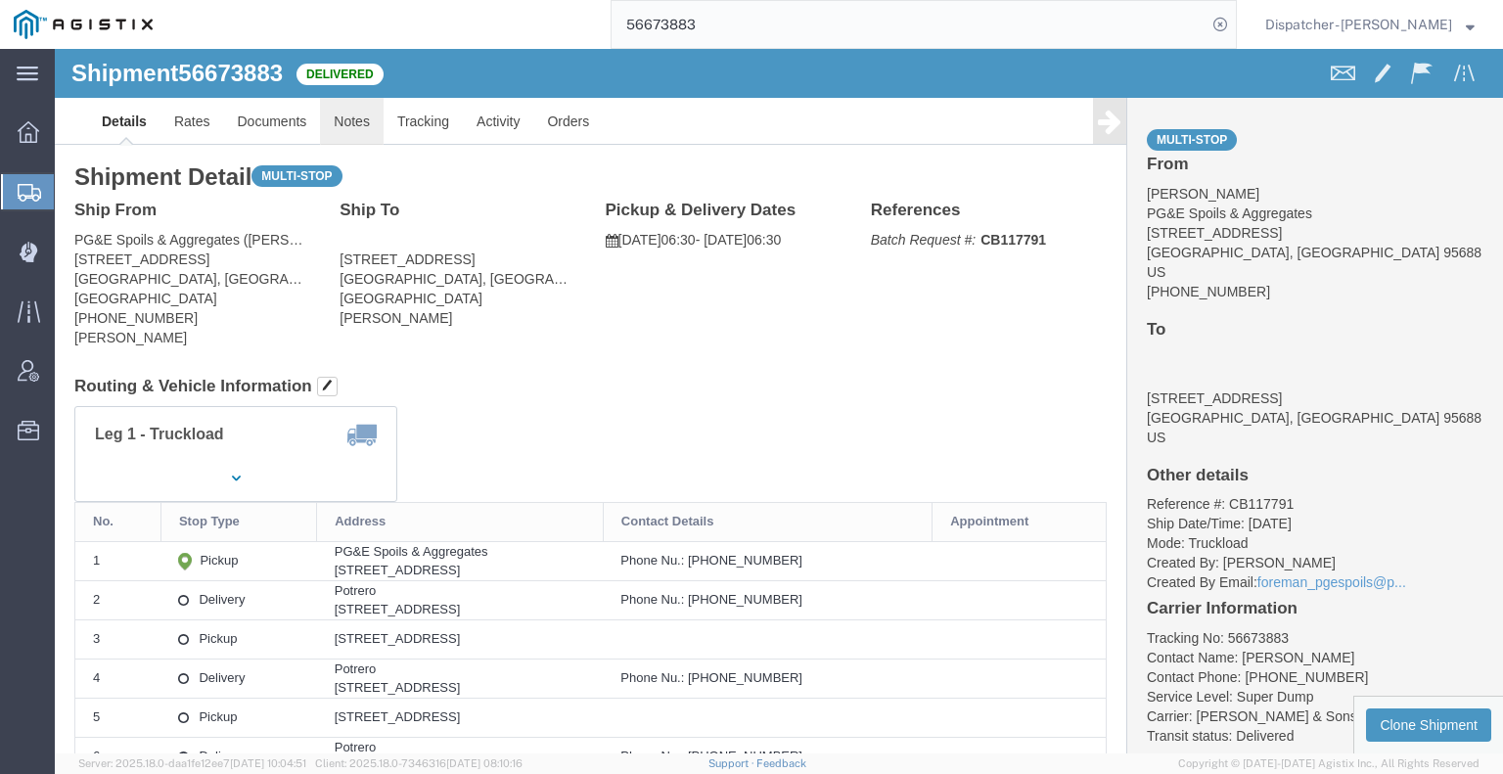
click link "Notes"
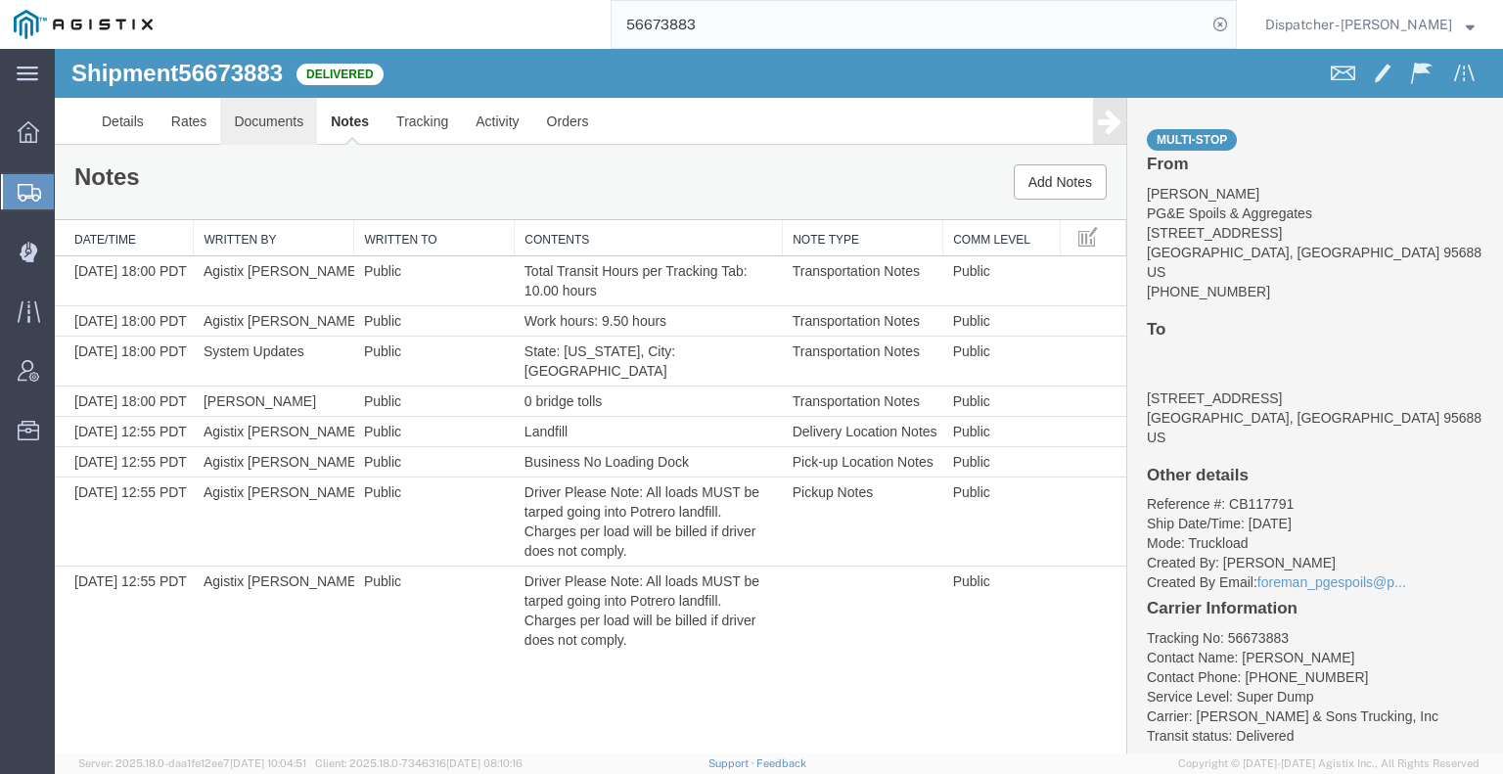
click at [273, 115] on link "Documents" at bounding box center [268, 121] width 97 height 47
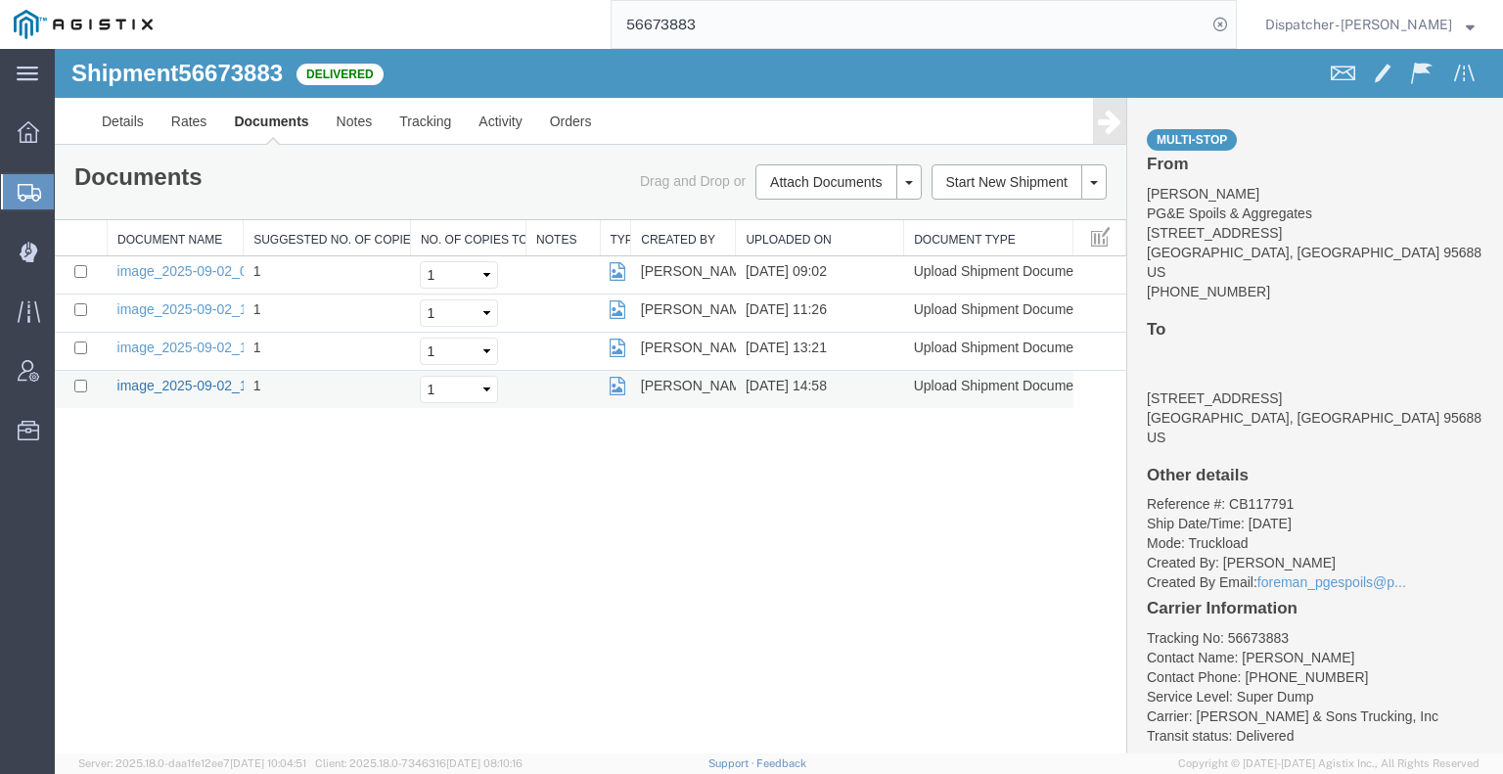
click at [171, 378] on link "image_2025-09-02_14_57_46.jpg" at bounding box center [219, 386] width 205 height 16
drag, startPoint x: 102, startPoint y: 594, endPoint x: 258, endPoint y: 427, distance: 229.2
click at [104, 594] on div "Shipment 56673883 4 of 4 Delivered Details Rates Documents Notes Tracking Activ…" at bounding box center [779, 401] width 1448 height 705
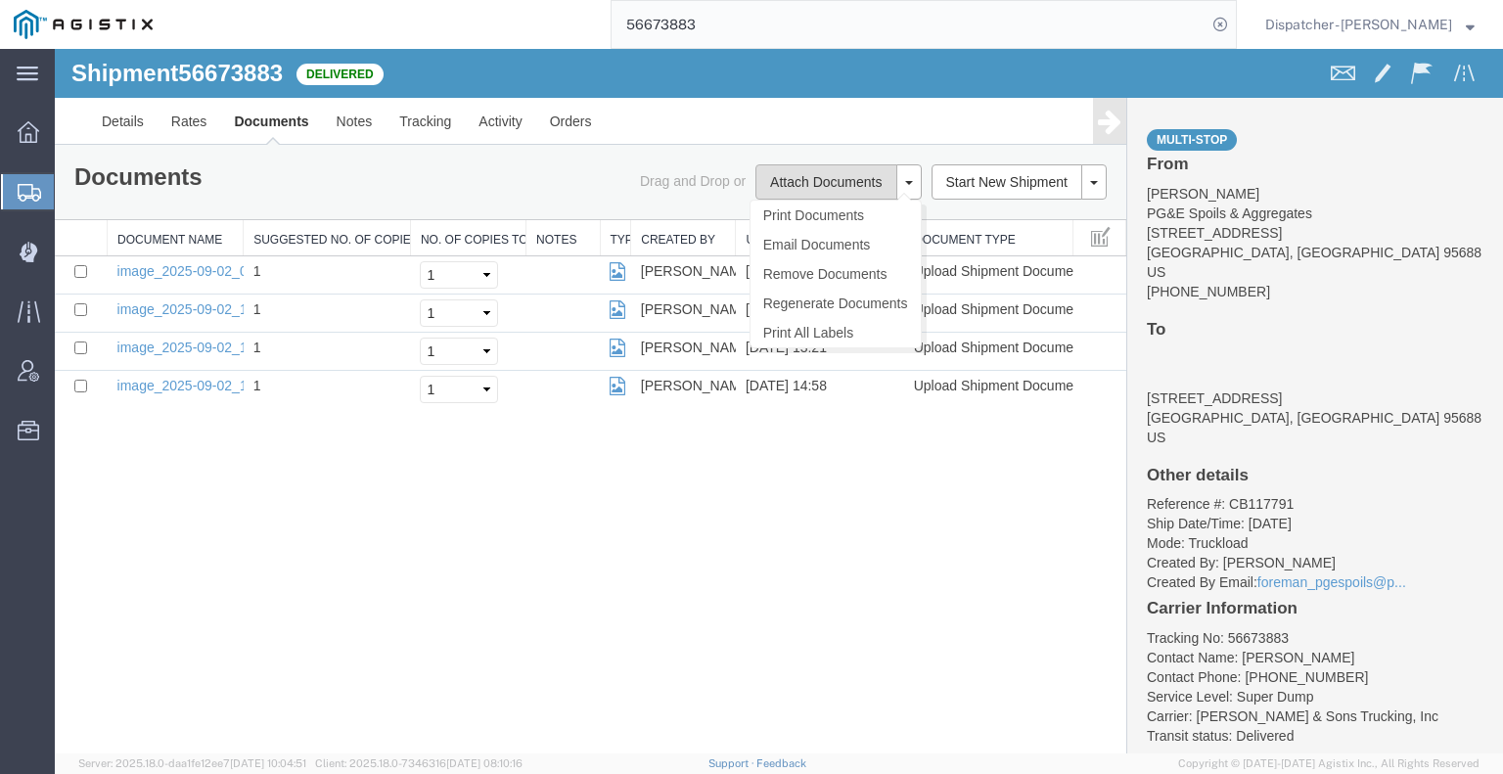
click at [765, 187] on button "Attach Documents" at bounding box center [825, 181] width 141 height 35
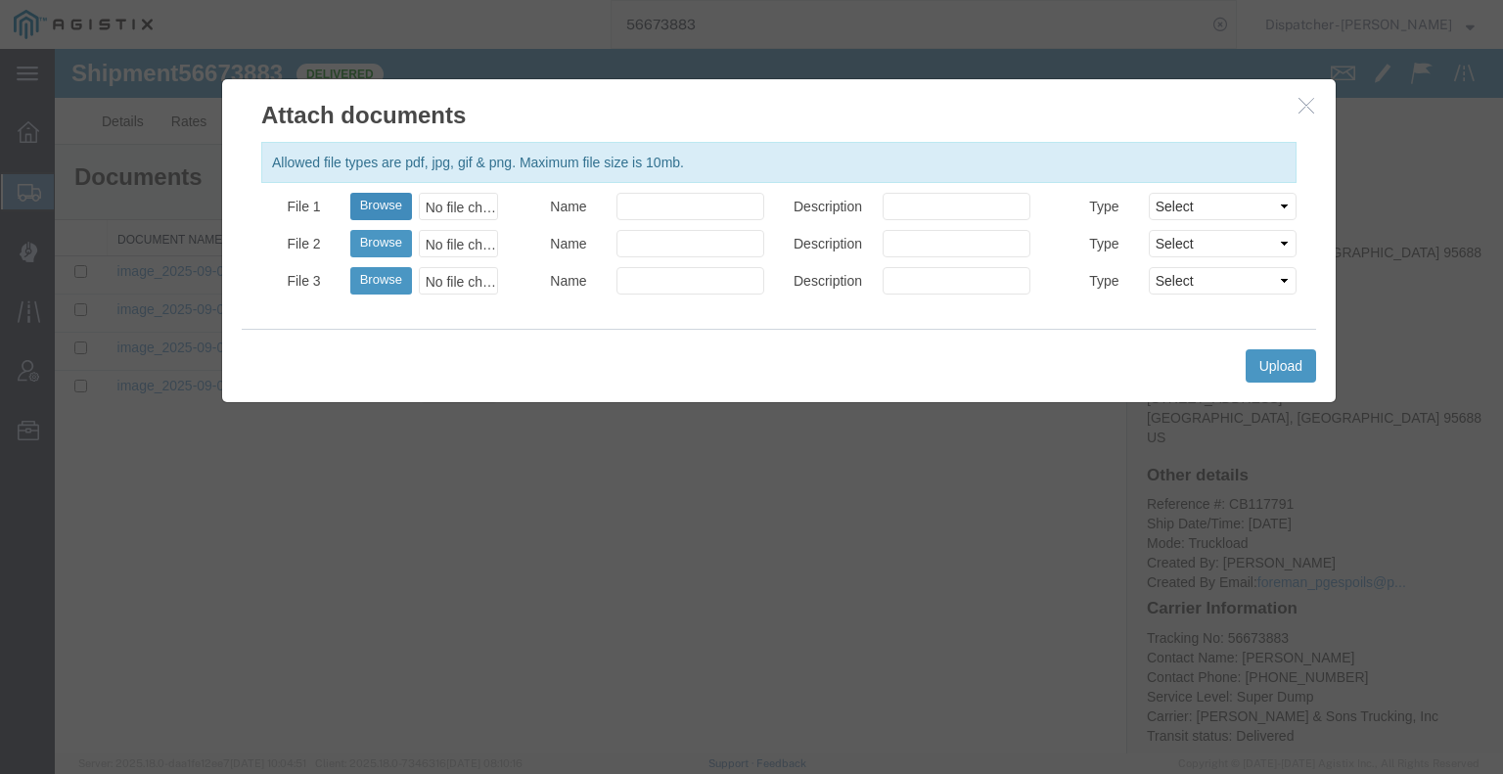
click at [386, 209] on button "Browse" at bounding box center [381, 206] width 62 height 27
click at [1288, 368] on button "Upload" at bounding box center [1281, 365] width 70 height 33
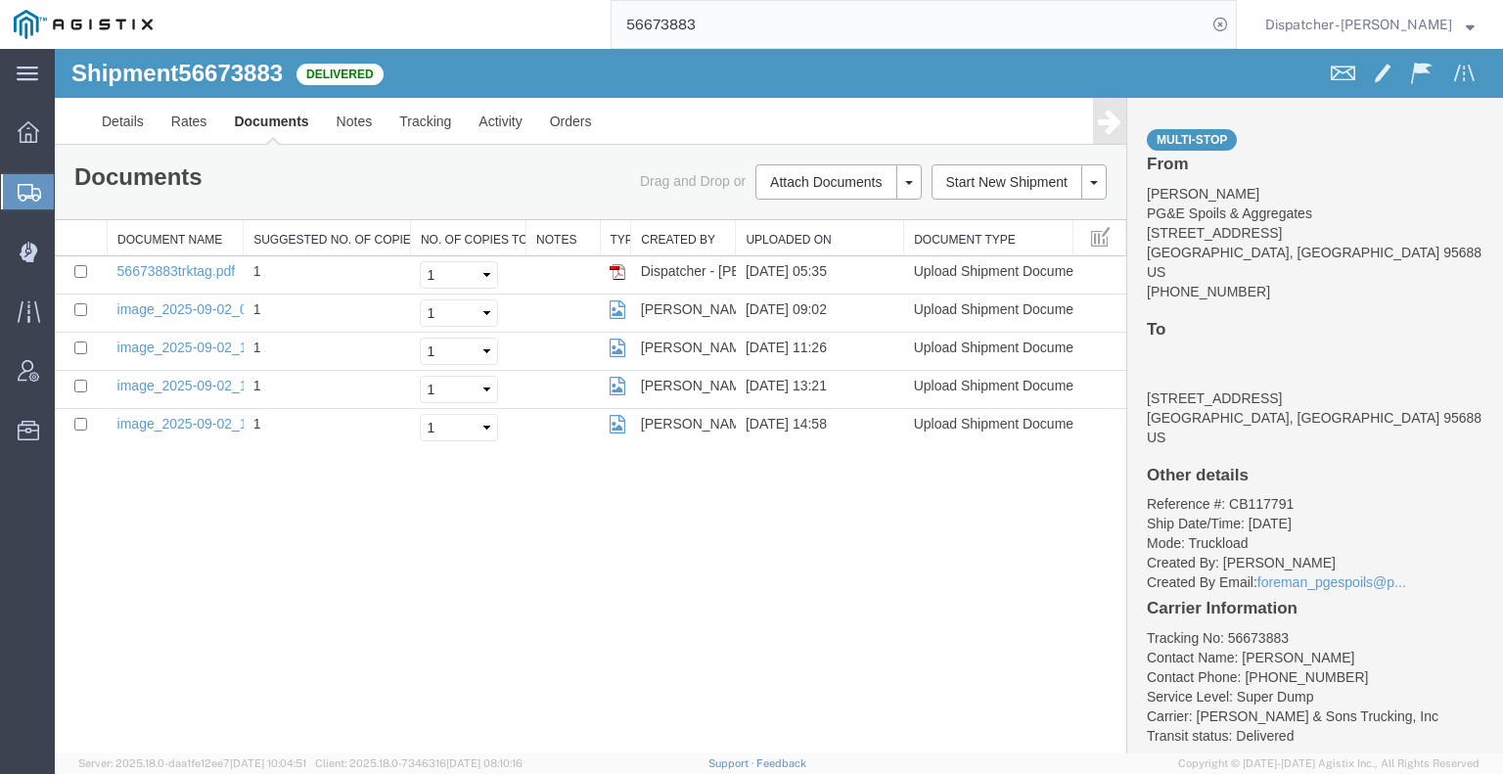
drag, startPoint x: 784, startPoint y: 68, endPoint x: 466, endPoint y: 68, distance: 318.0
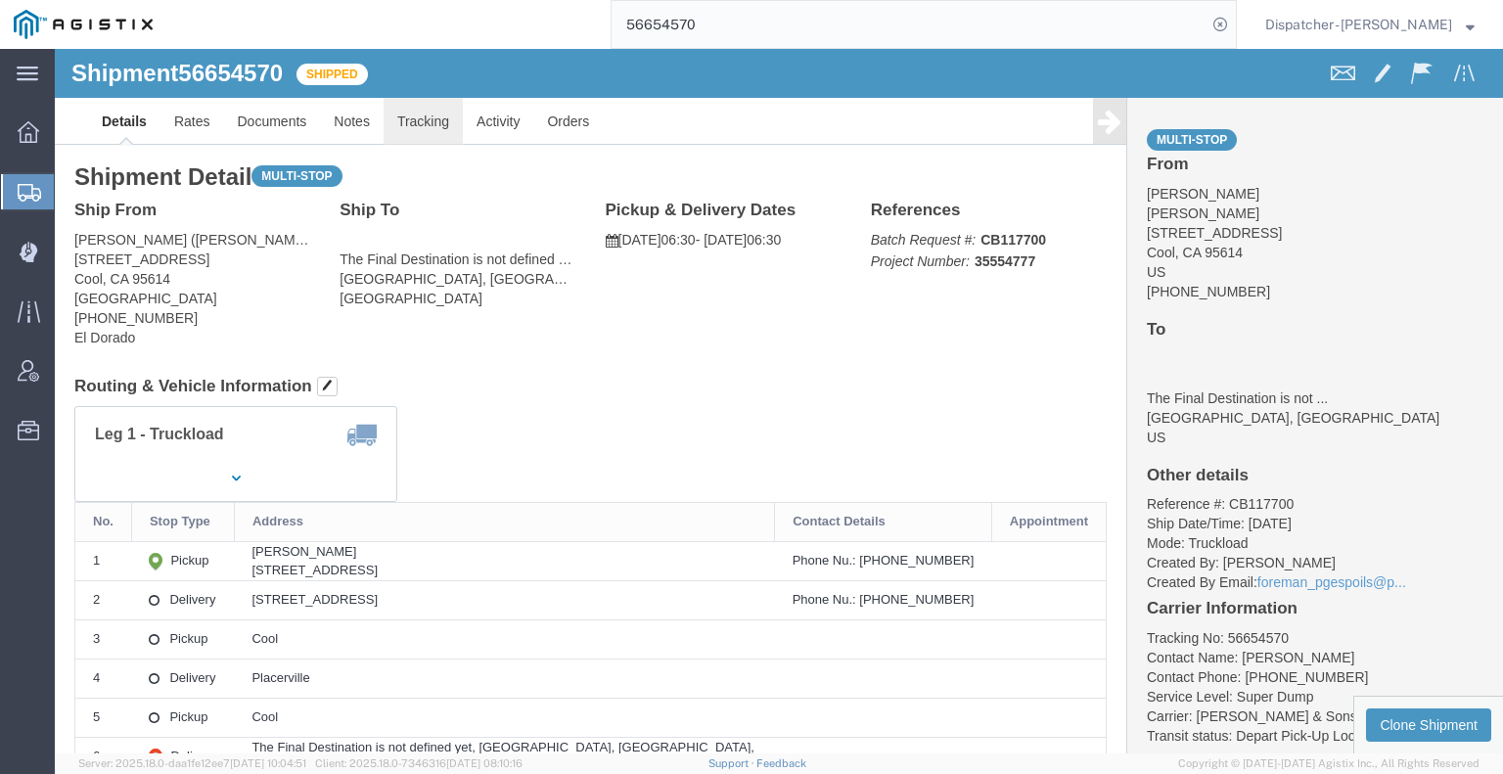
click link "Tracking"
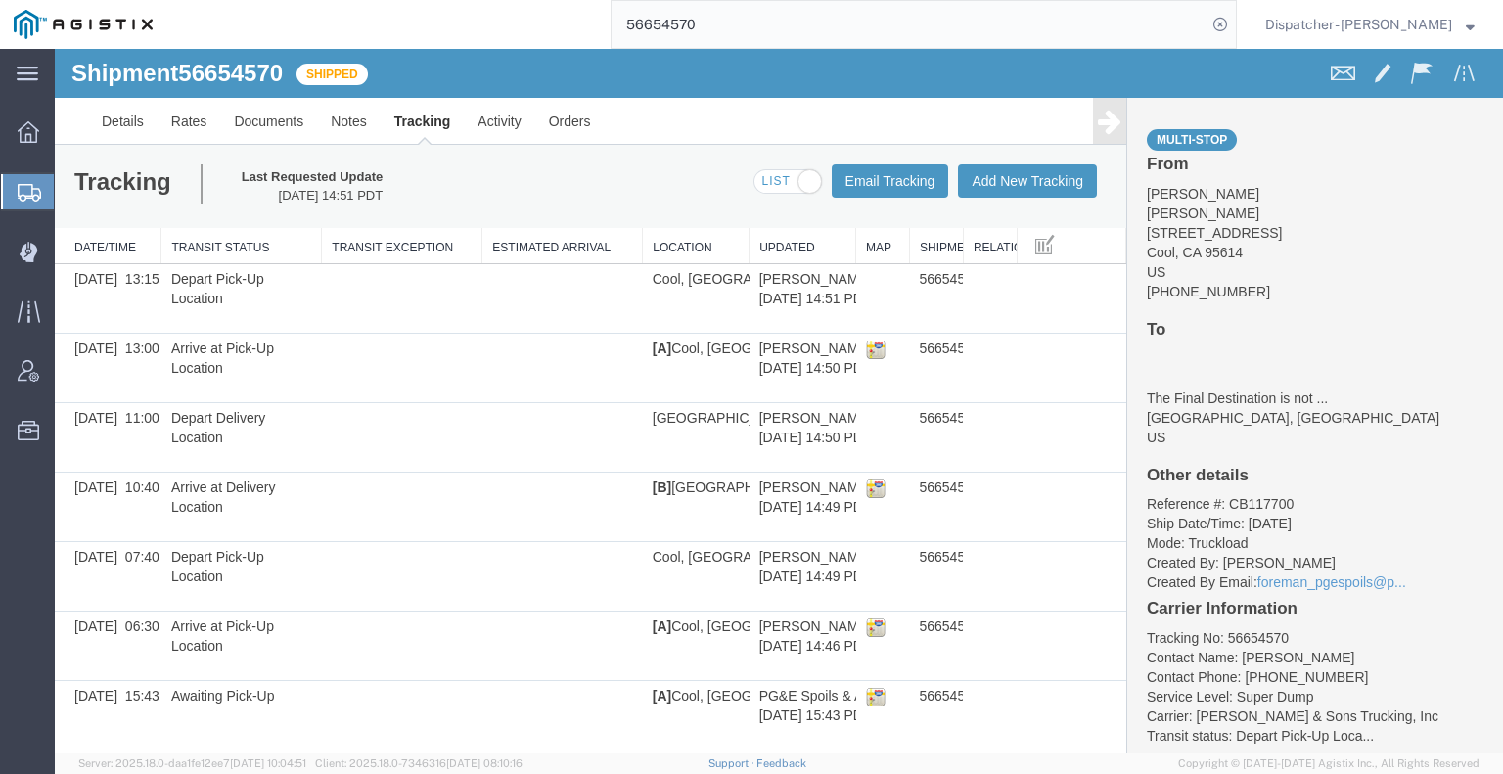
click at [1109, 142] on link at bounding box center [1109, 121] width 33 height 46
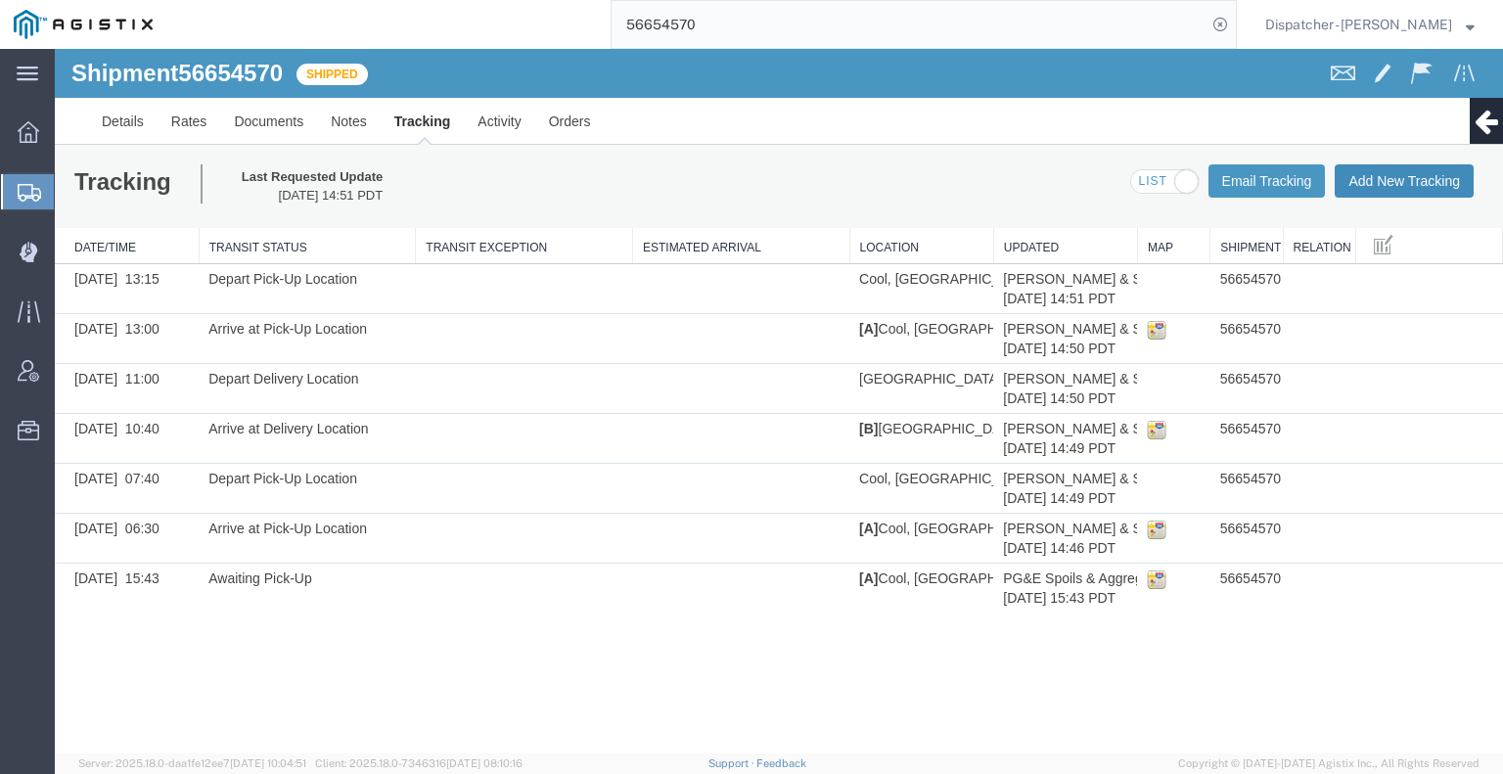
click at [1429, 183] on button "Add New Tracking" at bounding box center [1404, 180] width 139 height 33
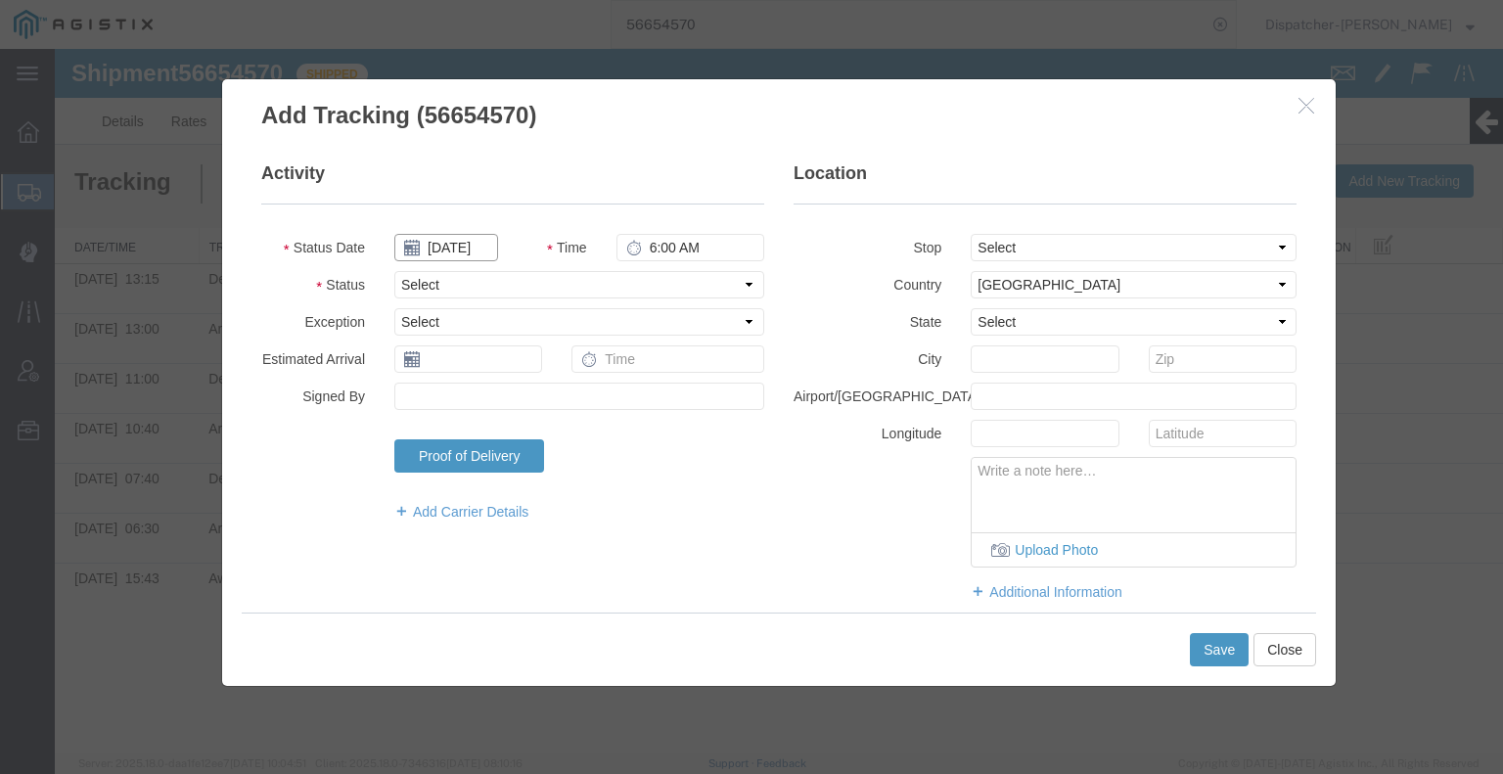
click at [477, 252] on input "[DATE]" at bounding box center [446, 247] width 104 height 27
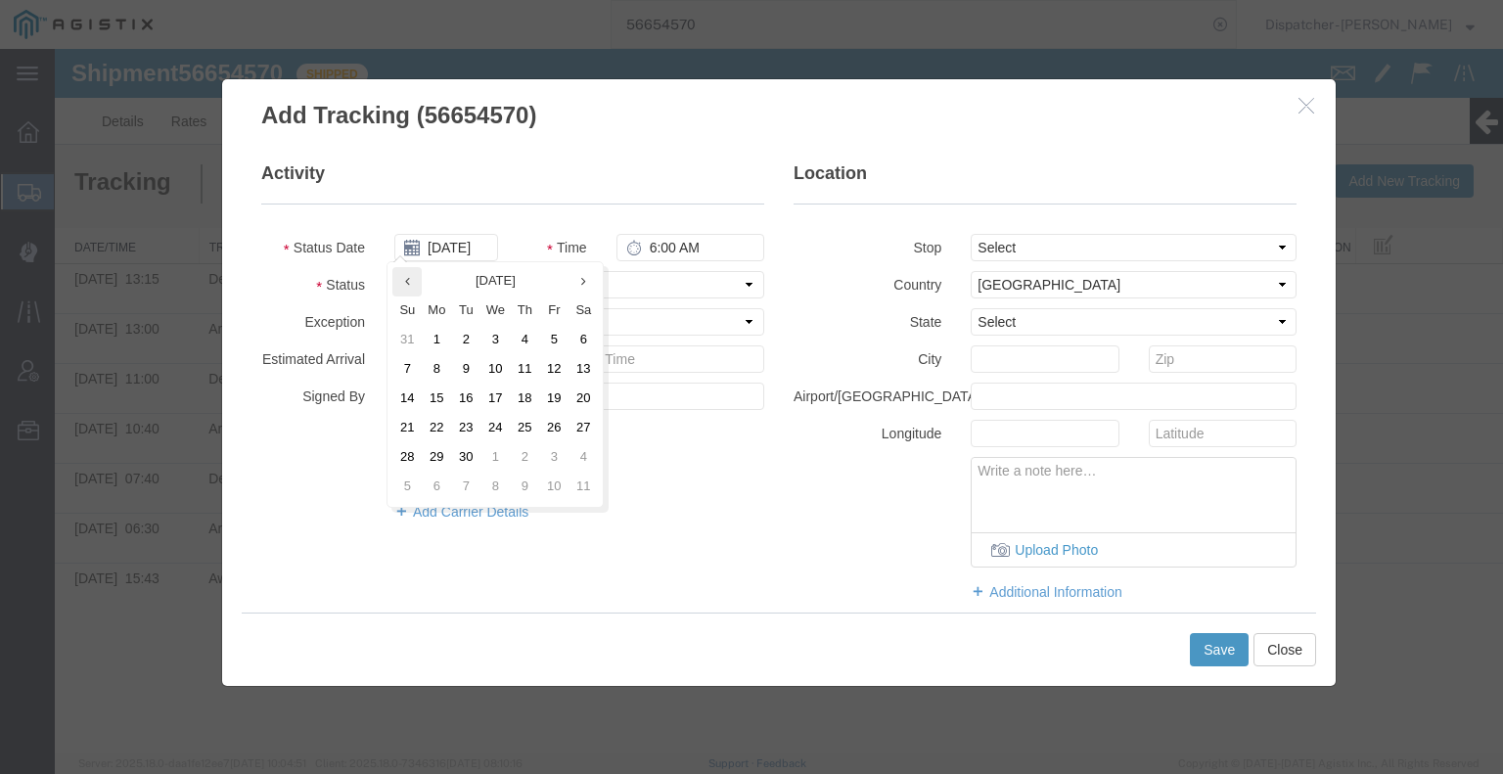
click at [410, 288] on th at bounding box center [406, 281] width 29 height 29
drag, startPoint x: 564, startPoint y: 449, endPoint x: 571, endPoint y: 418, distance: 32.3
click at [564, 450] on td "29" at bounding box center [559, 457] width 29 height 29
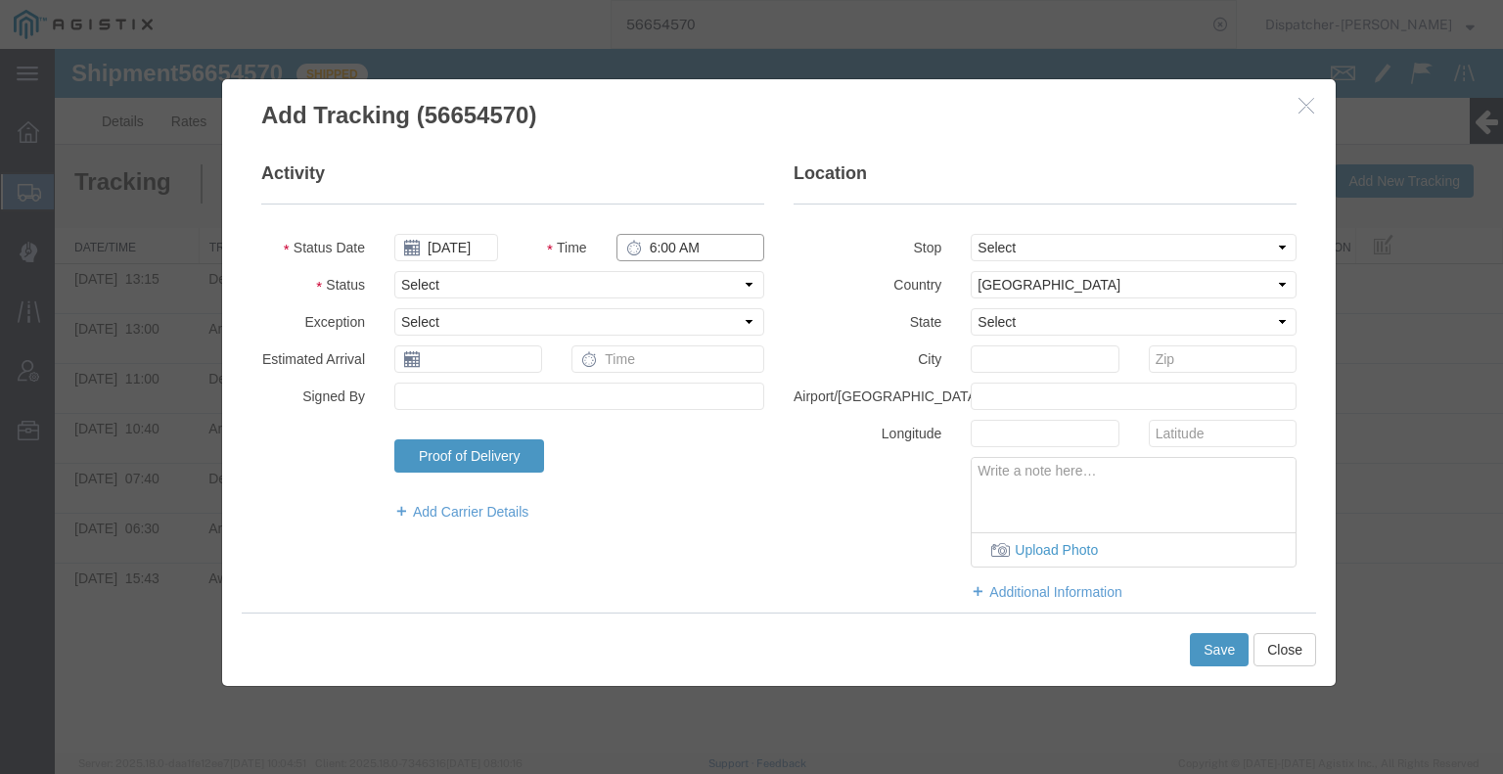
click at [659, 250] on input "6:00 AM" at bounding box center [690, 247] width 148 height 27
click at [668, 285] on select "Select Arrival Notice Available Arrival Notice Imported Arrive at Delivery Loca…" at bounding box center [579, 284] width 370 height 27
click at [394, 271] on select "Select Arrival Notice Available Arrival Notice Imported Arrive at Delivery Loca…" at bounding box center [579, 284] width 370 height 27
click at [1218, 646] on button "Save" at bounding box center [1219, 649] width 59 height 33
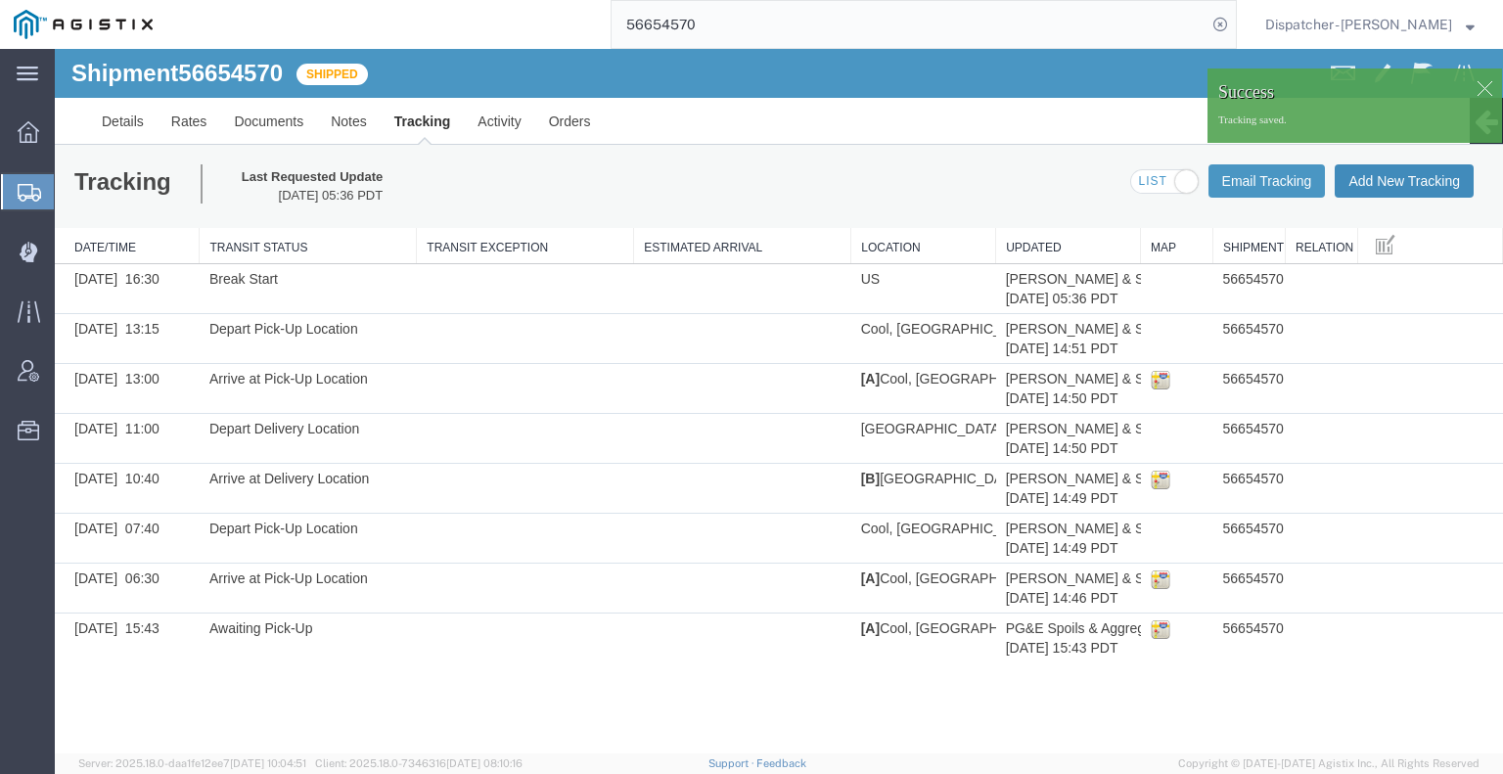
click at [1392, 182] on button "Add New Tracking" at bounding box center [1404, 180] width 139 height 33
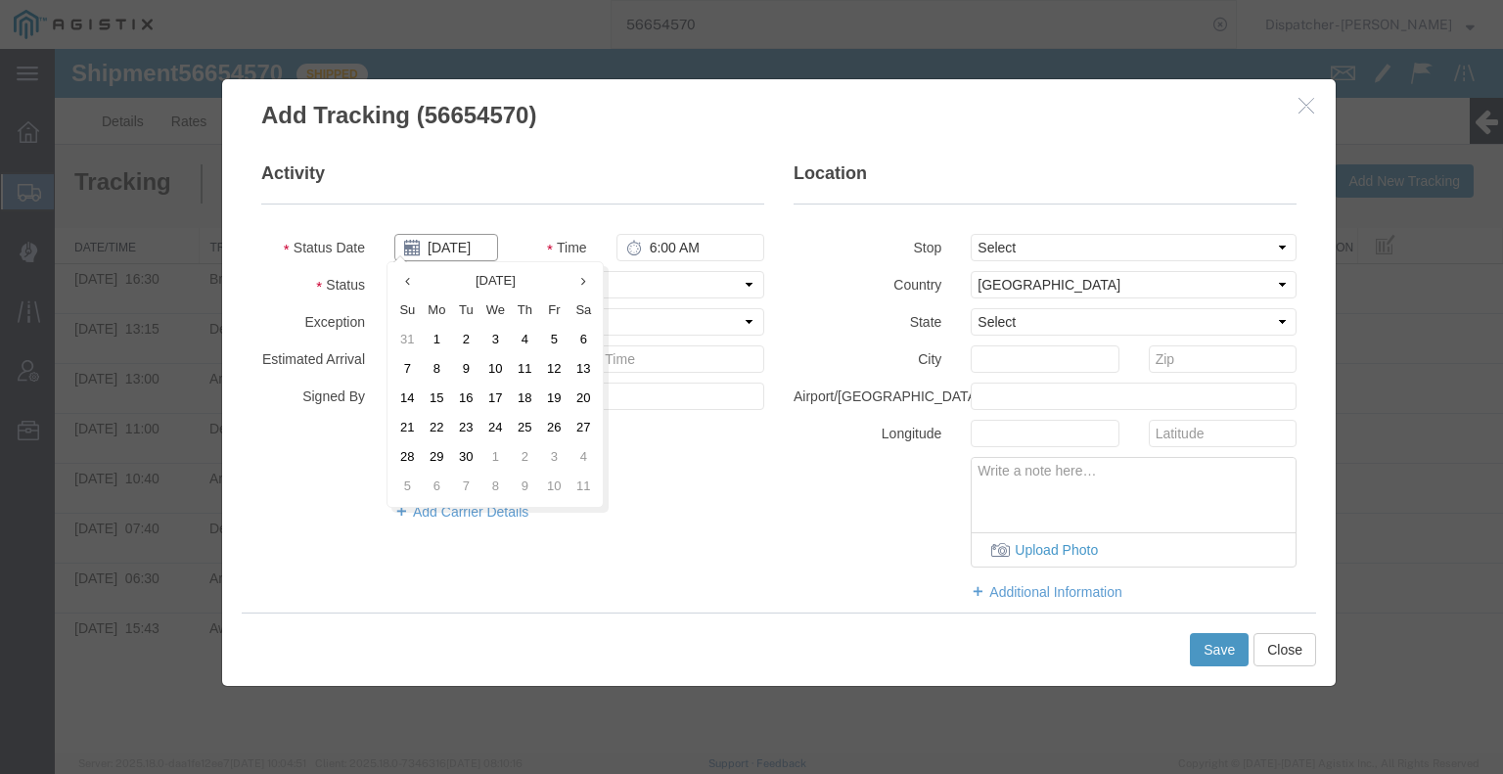
click at [438, 245] on input "[DATE]" at bounding box center [446, 247] width 104 height 27
click at [407, 291] on th at bounding box center [406, 281] width 29 height 29
click at [564, 465] on td "29" at bounding box center [559, 457] width 29 height 29
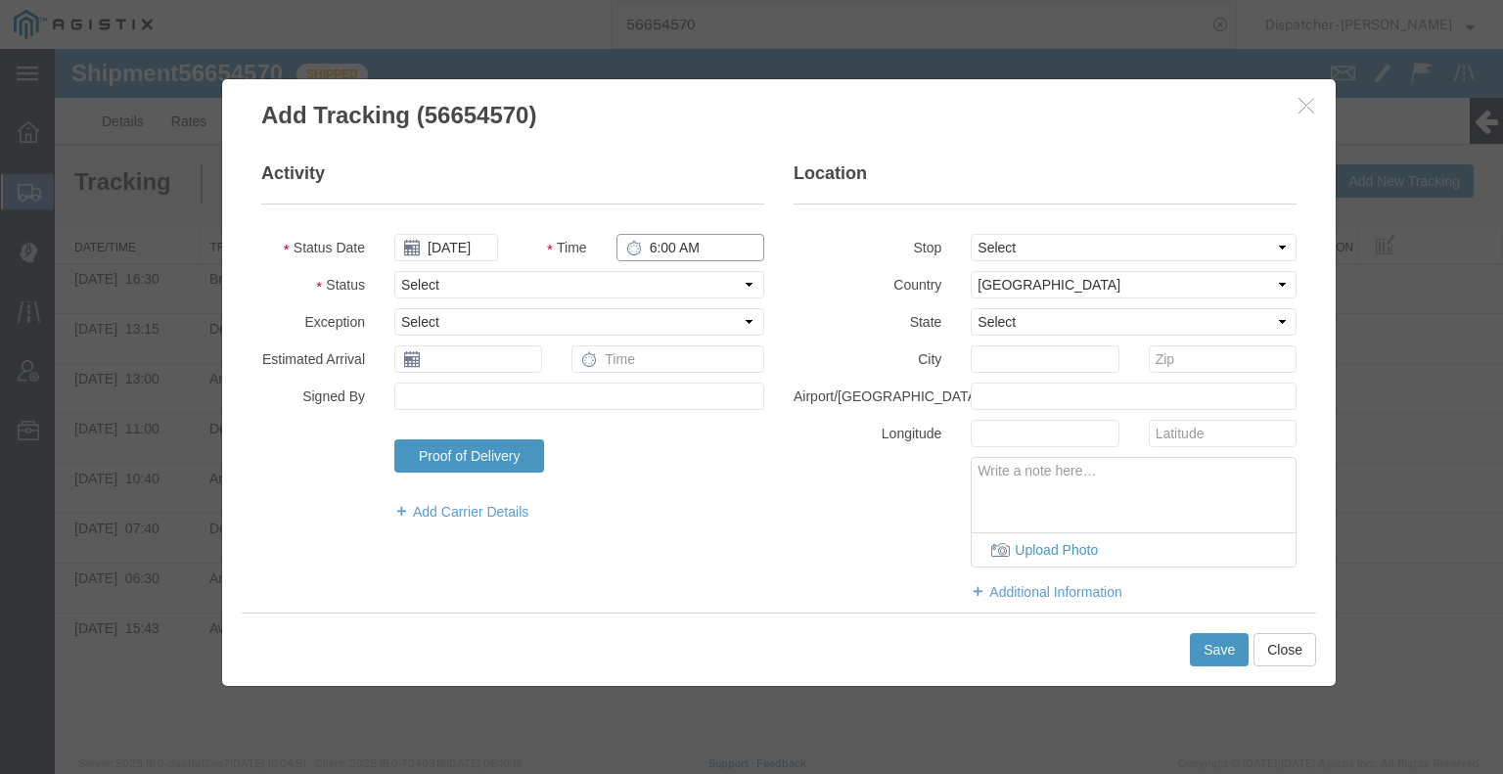
click at [676, 249] on input "6:00 AM" at bounding box center [690, 247] width 148 height 27
click at [662, 284] on select "Select Arrival Notice Available Arrival Notice Imported Arrive at Delivery Loca…" at bounding box center [579, 284] width 370 height 27
click at [394, 271] on select "Select Arrival Notice Available Arrival Notice Imported Arrive at Delivery Loca…" at bounding box center [579, 284] width 370 height 27
click at [1213, 655] on button "Save" at bounding box center [1219, 649] width 59 height 33
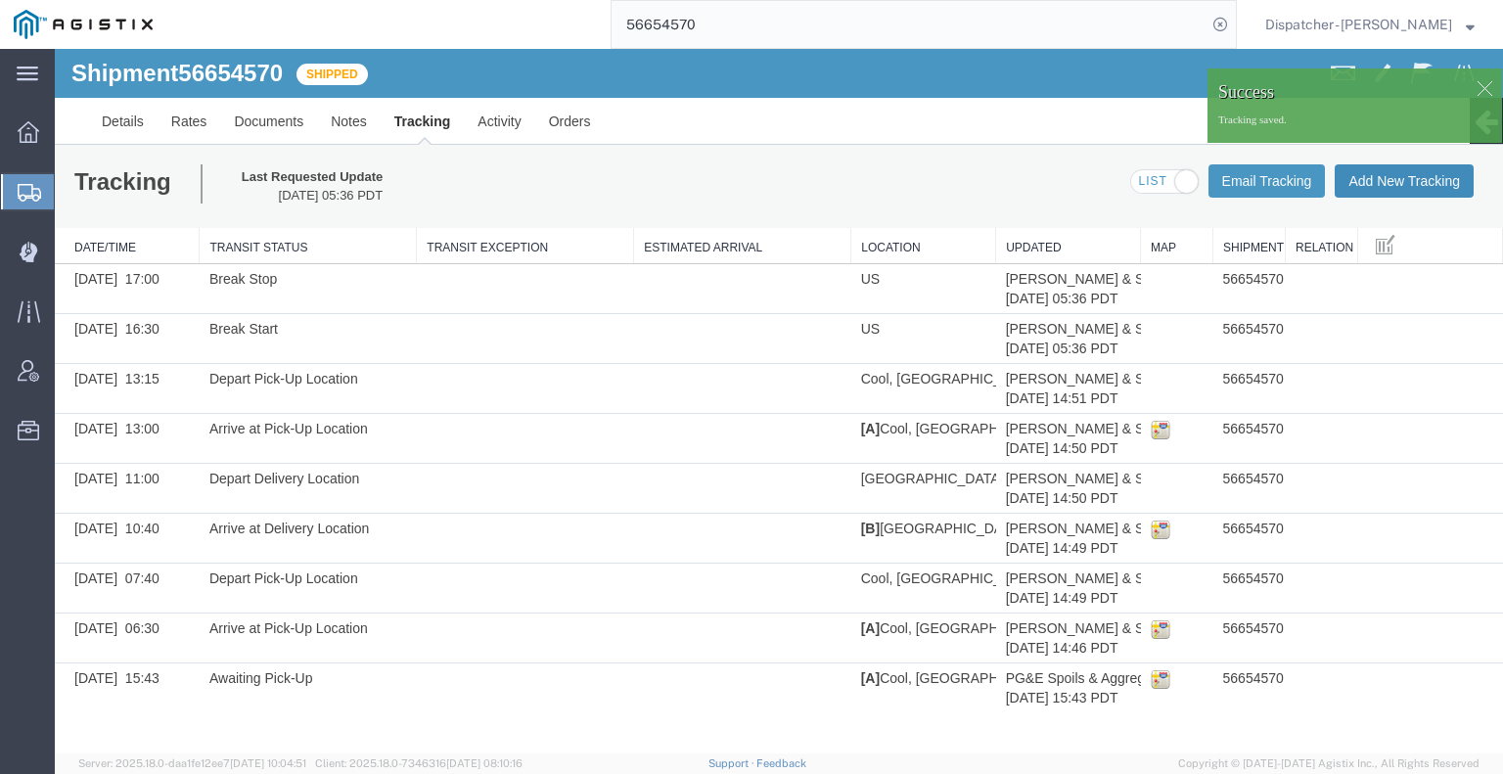
click at [1387, 189] on button "Add New Tracking" at bounding box center [1404, 180] width 139 height 33
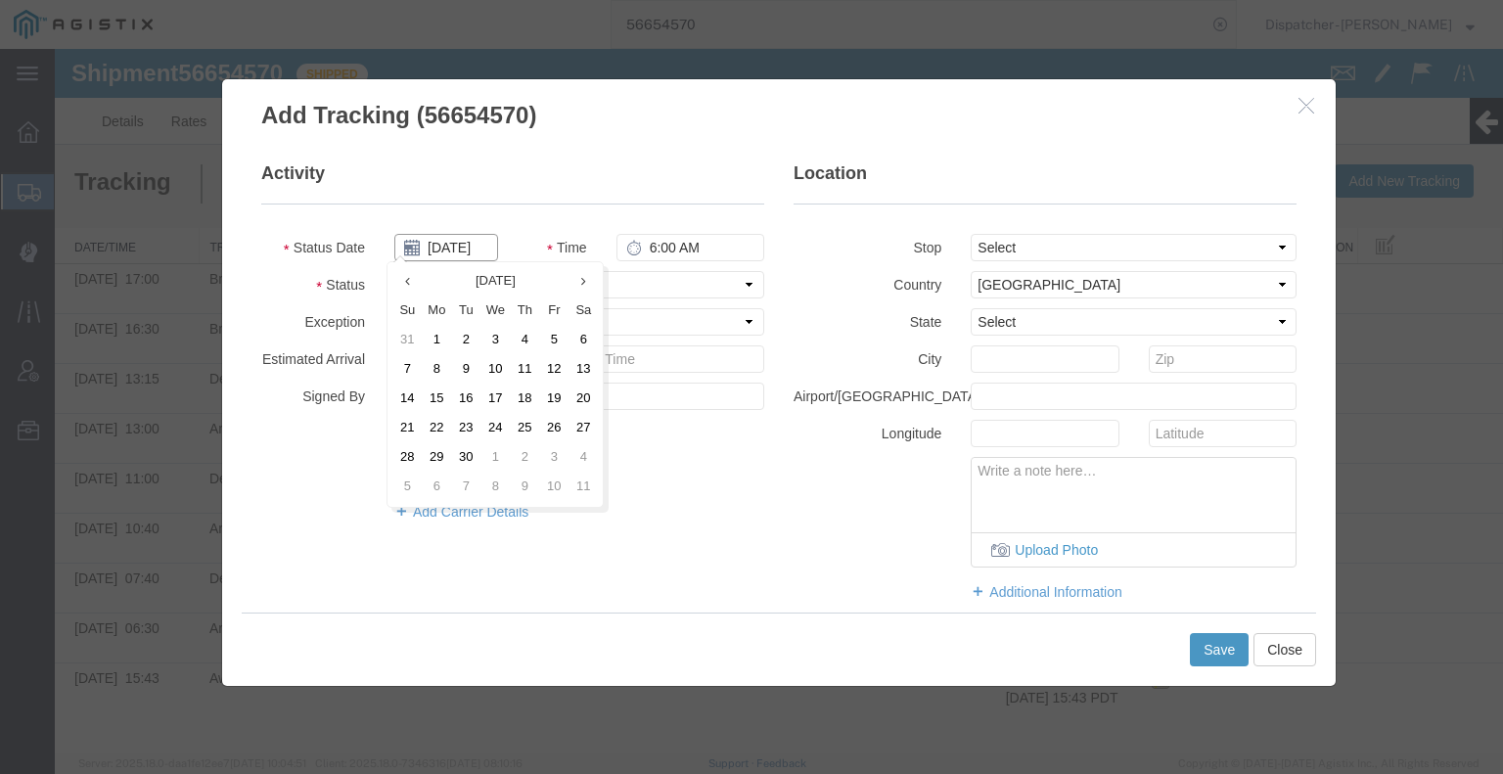
click at [440, 257] on input "[DATE]" at bounding box center [446, 247] width 104 height 27
click at [407, 297] on th "Su" at bounding box center [406, 311] width 29 height 29
drag, startPoint x: 413, startPoint y: 278, endPoint x: 423, endPoint y: 303, distance: 27.3
click at [414, 279] on icon at bounding box center [413, 281] width 5 height 13
click at [551, 454] on td "29" at bounding box center [559, 457] width 29 height 29
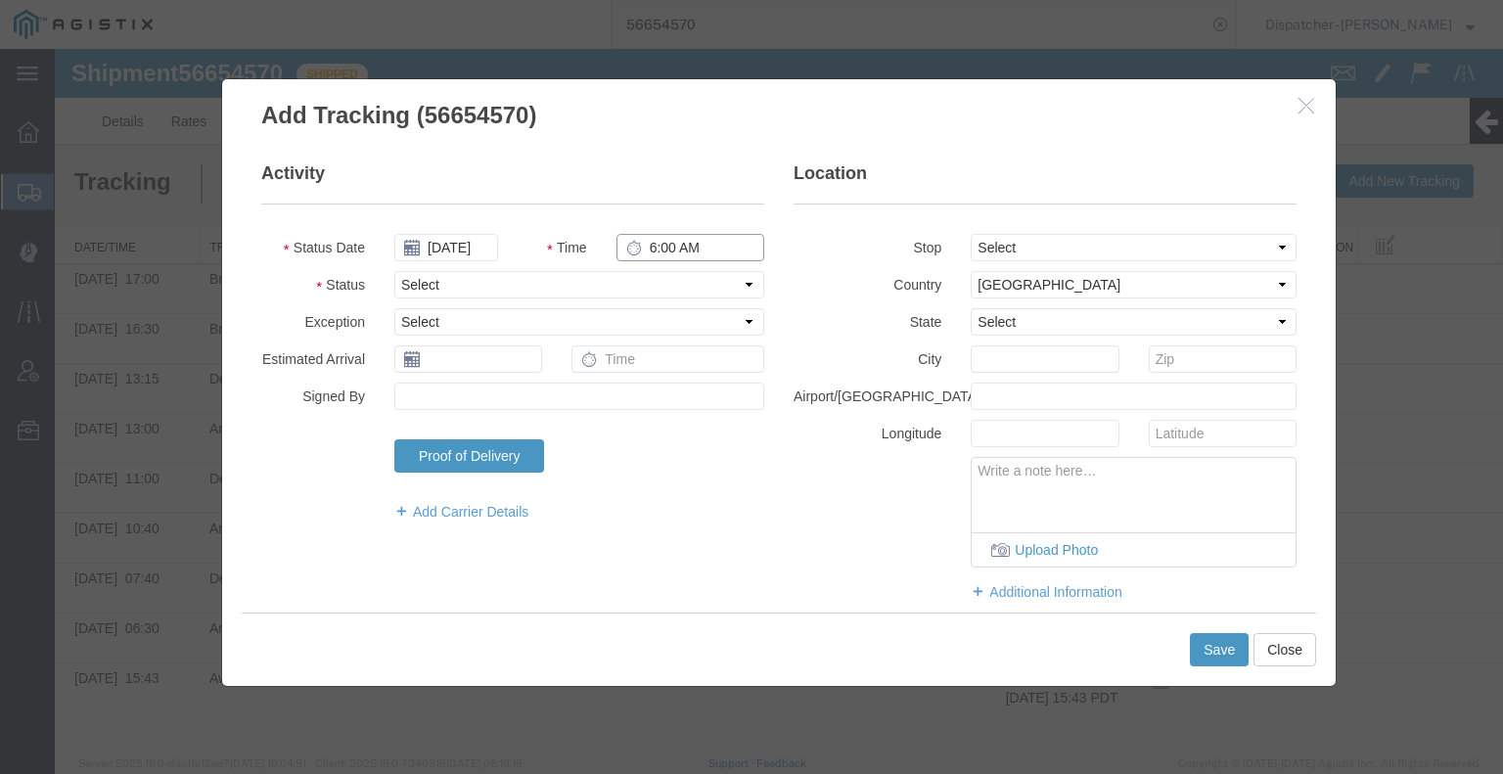
click at [678, 248] on input "6:00 AM" at bounding box center [690, 247] width 148 height 27
click at [725, 273] on select "Select Arrival Notice Available Arrival Notice Imported Arrive at Delivery Loca…" at bounding box center [579, 284] width 370 height 27
click at [394, 271] on select "Select Arrival Notice Available Arrival Notice Imported Arrive at Delivery Loca…" at bounding box center [579, 284] width 370 height 27
click at [1219, 640] on button "Save" at bounding box center [1219, 649] width 59 height 33
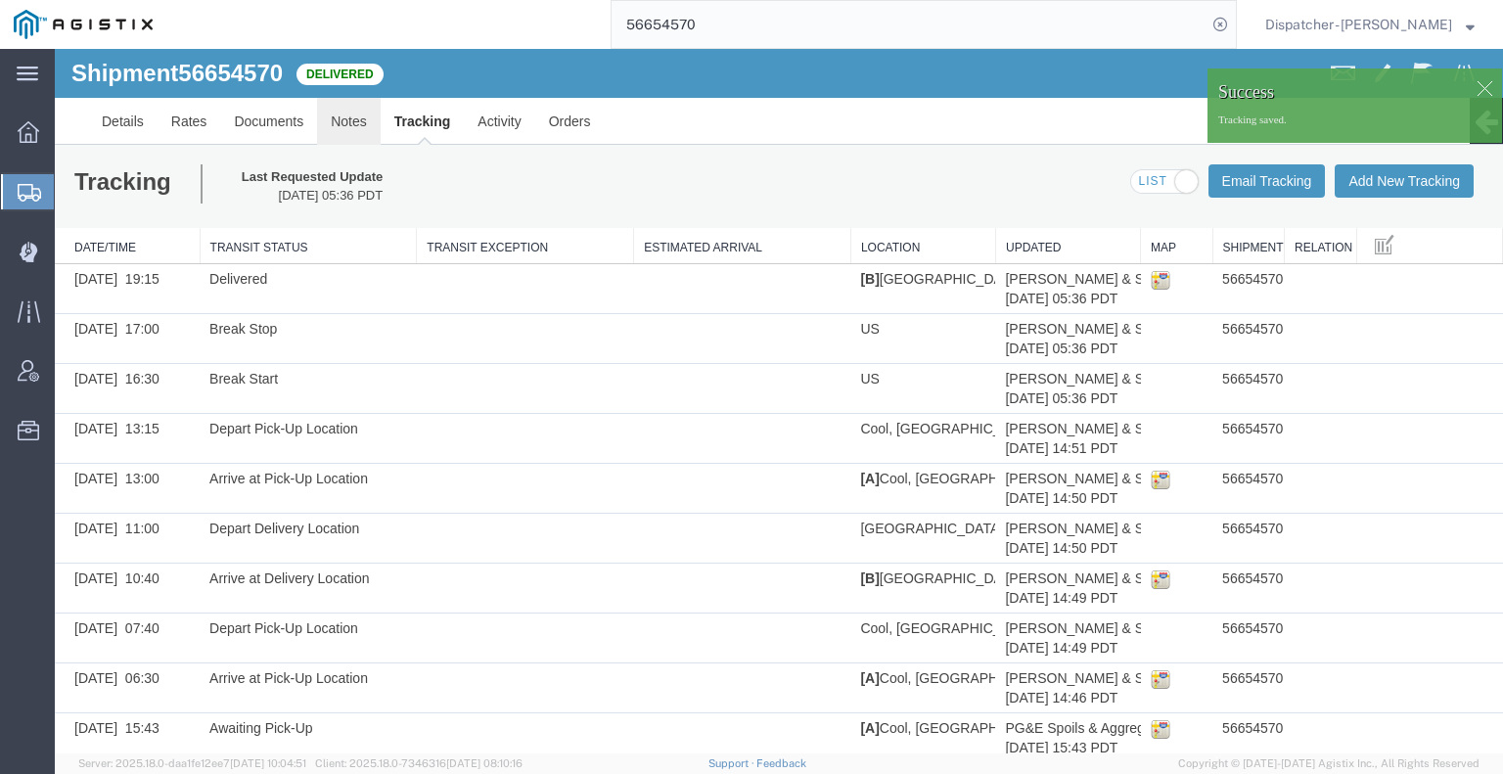
click at [346, 121] on link "Notes" at bounding box center [349, 121] width 64 height 47
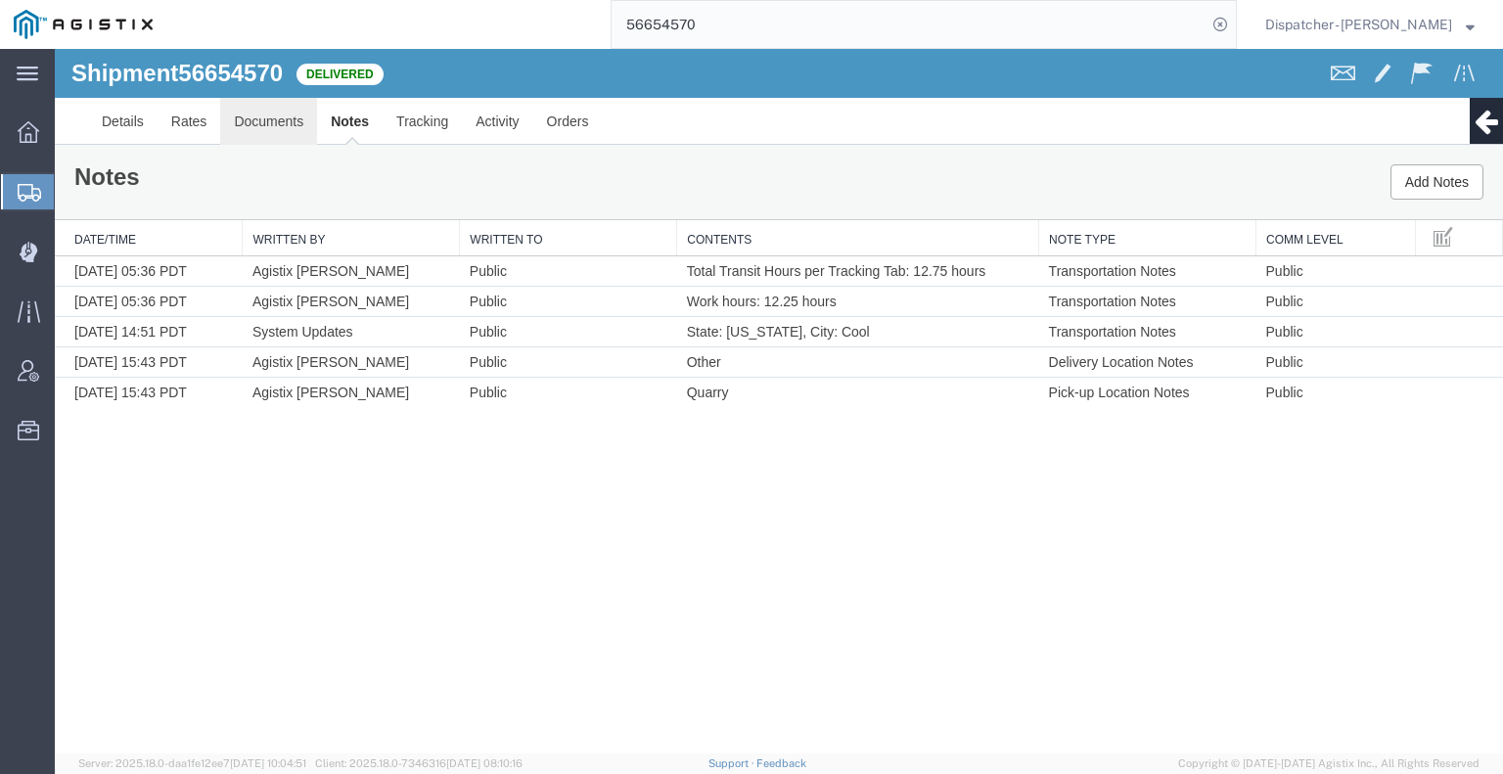
click at [290, 115] on link "Documents" at bounding box center [268, 121] width 97 height 47
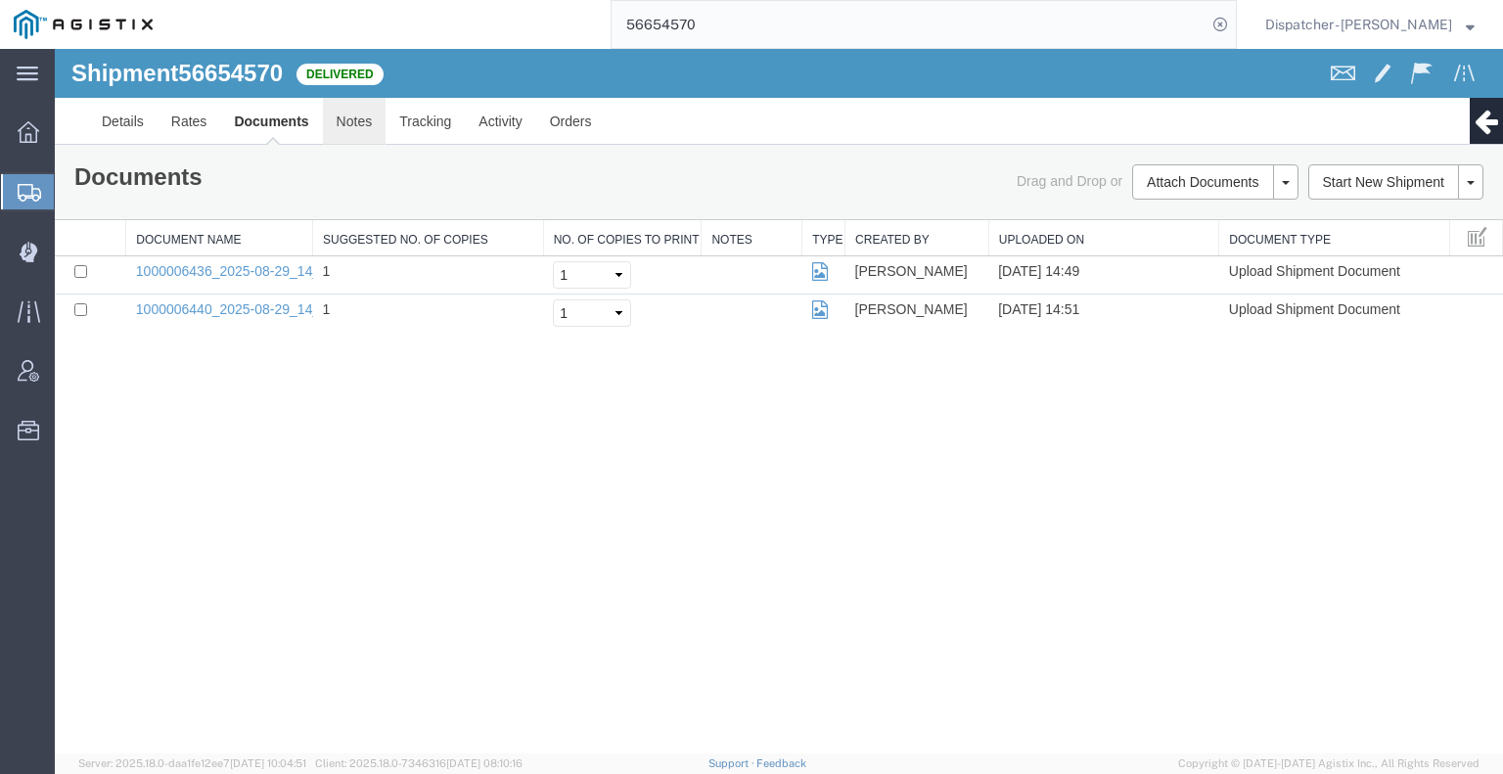
click at [351, 123] on link "Notes" at bounding box center [355, 121] width 64 height 47
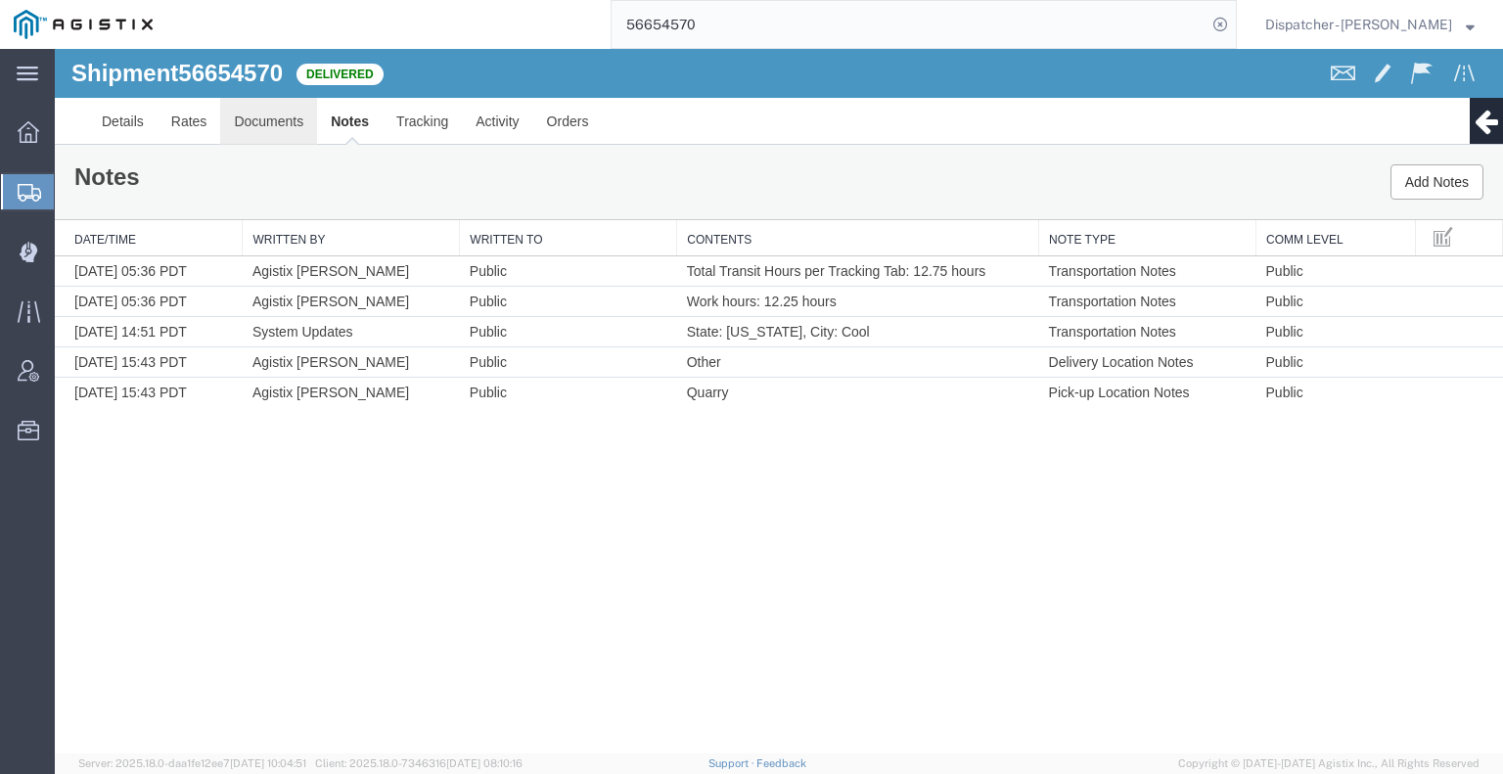
click at [251, 120] on link "Documents" at bounding box center [268, 121] width 97 height 47
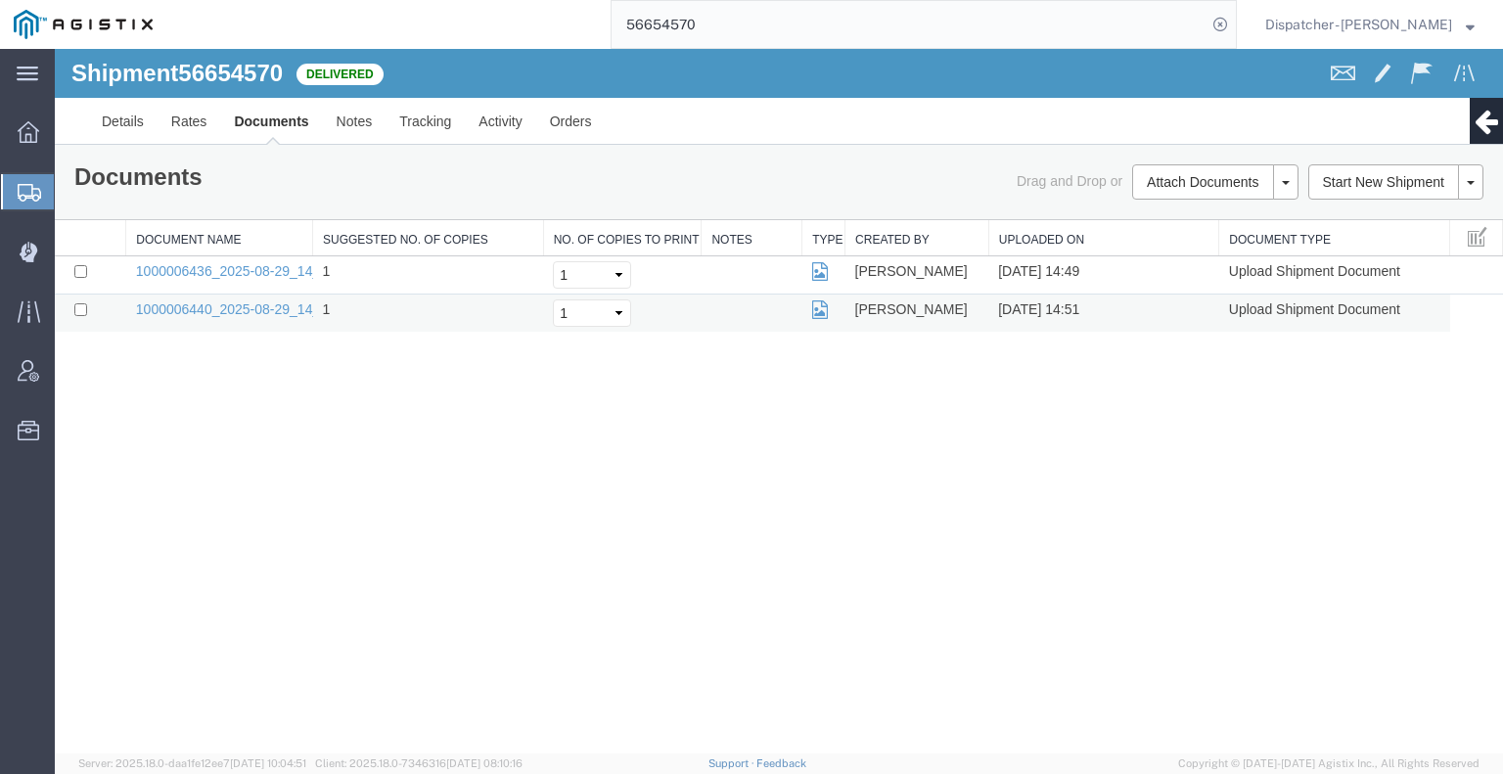
drag, startPoint x: 1280, startPoint y: 391, endPoint x: 1271, endPoint y: 309, distance: 82.7
click at [1280, 391] on div "Shipment 56654570 2 of 2 Delivered Details Rates Documents Notes Tracking Activ…" at bounding box center [779, 401] width 1448 height 705
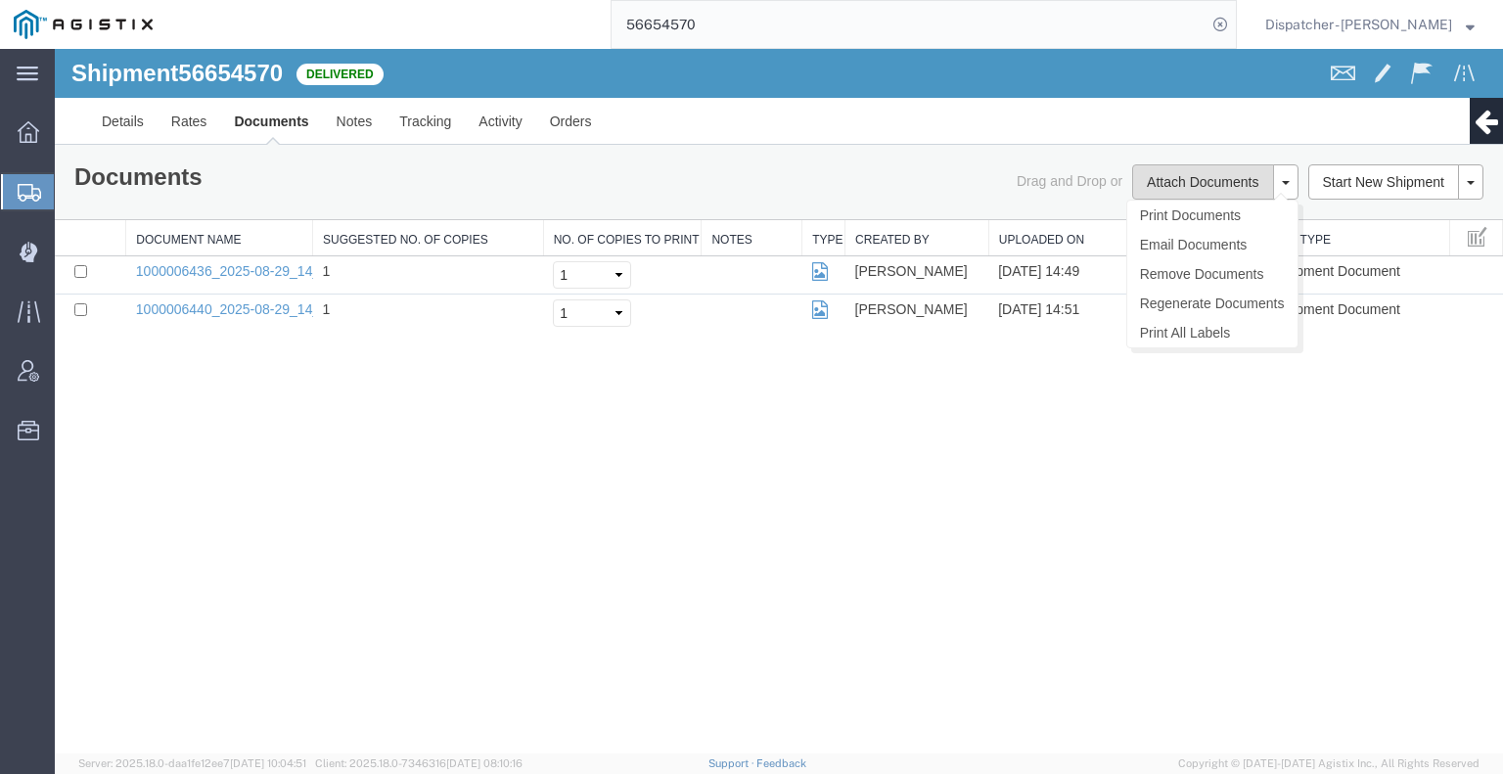
click at [1217, 171] on button "Attach Documents" at bounding box center [1202, 181] width 141 height 35
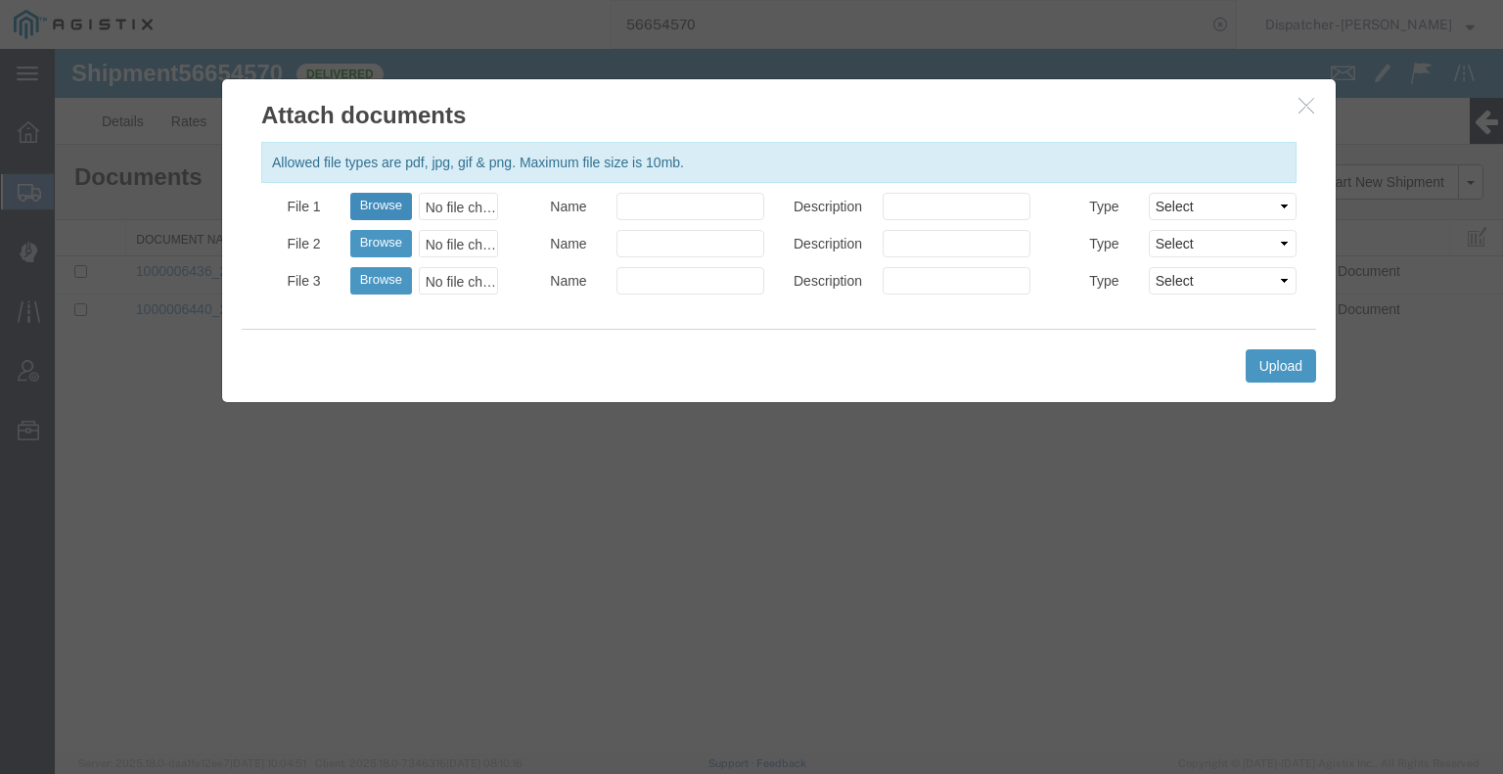
click at [397, 198] on button "Browse" at bounding box center [381, 206] width 62 height 27
click at [1279, 376] on button "Upload" at bounding box center [1281, 365] width 70 height 33
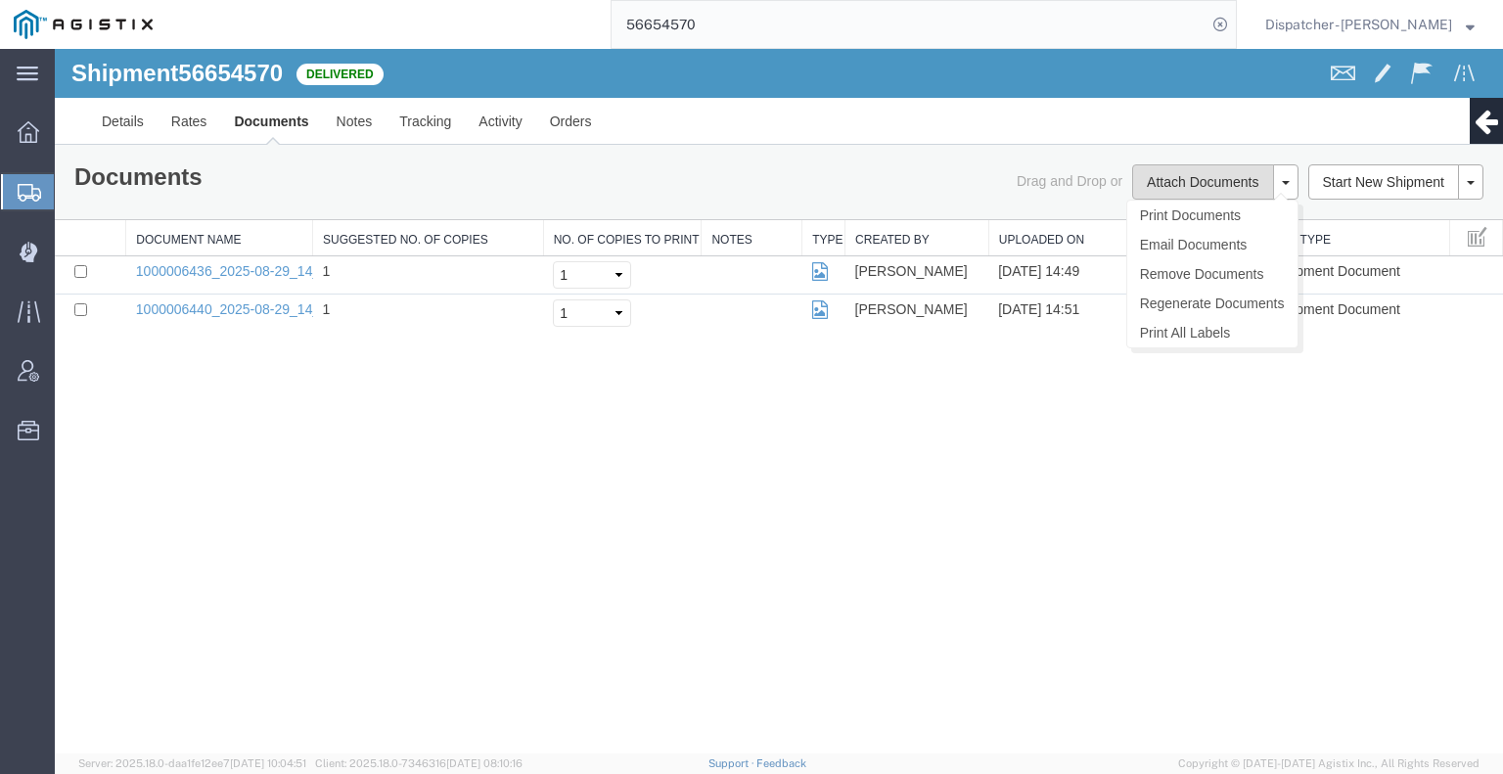
drag, startPoint x: 1163, startPoint y: 195, endPoint x: 1152, endPoint y: 180, distance: 18.2
click at [1170, 187] on button "Attach Documents" at bounding box center [1202, 181] width 141 height 35
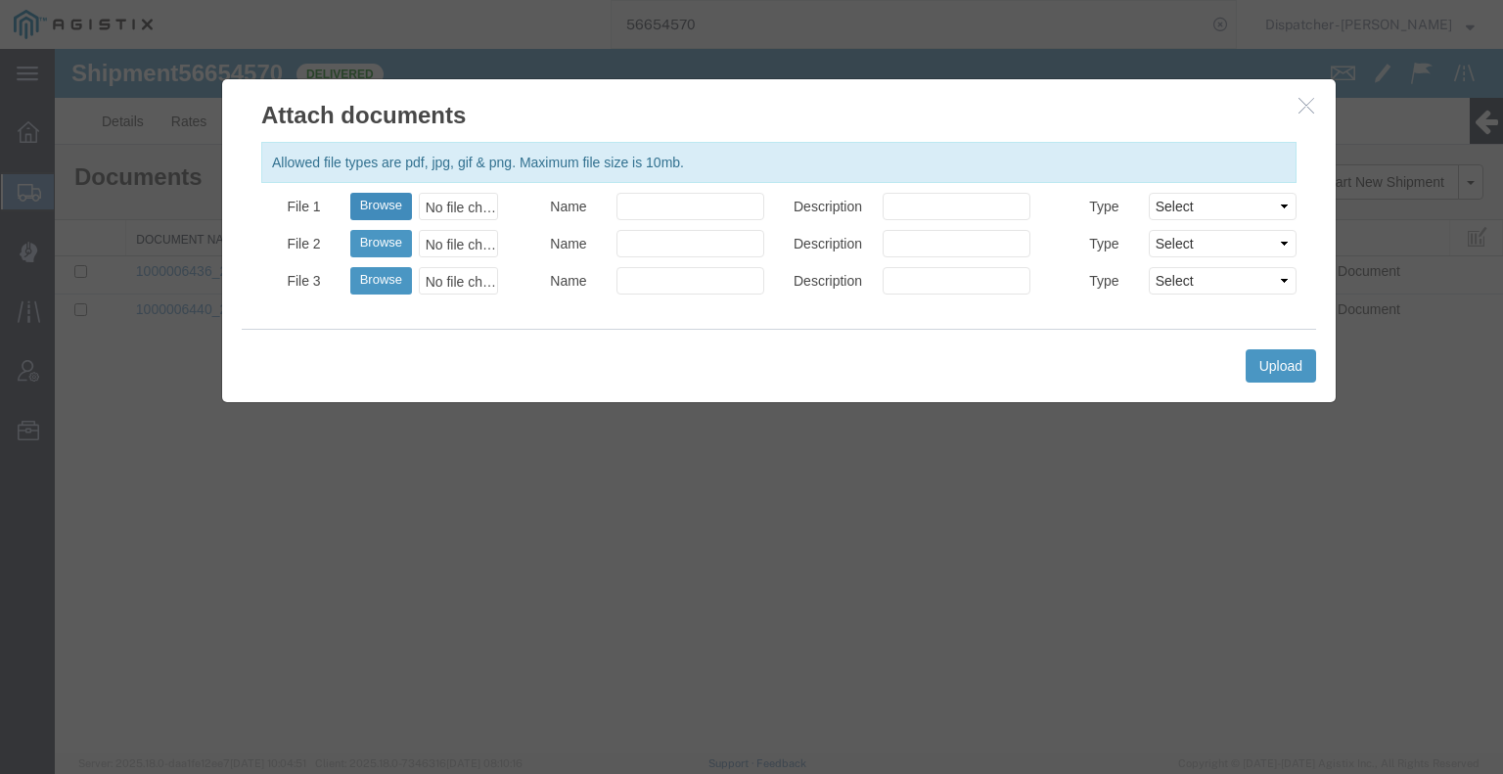
click at [382, 206] on button "Browse" at bounding box center [381, 206] width 62 height 27
click at [1255, 368] on button "Upload" at bounding box center [1281, 365] width 70 height 33
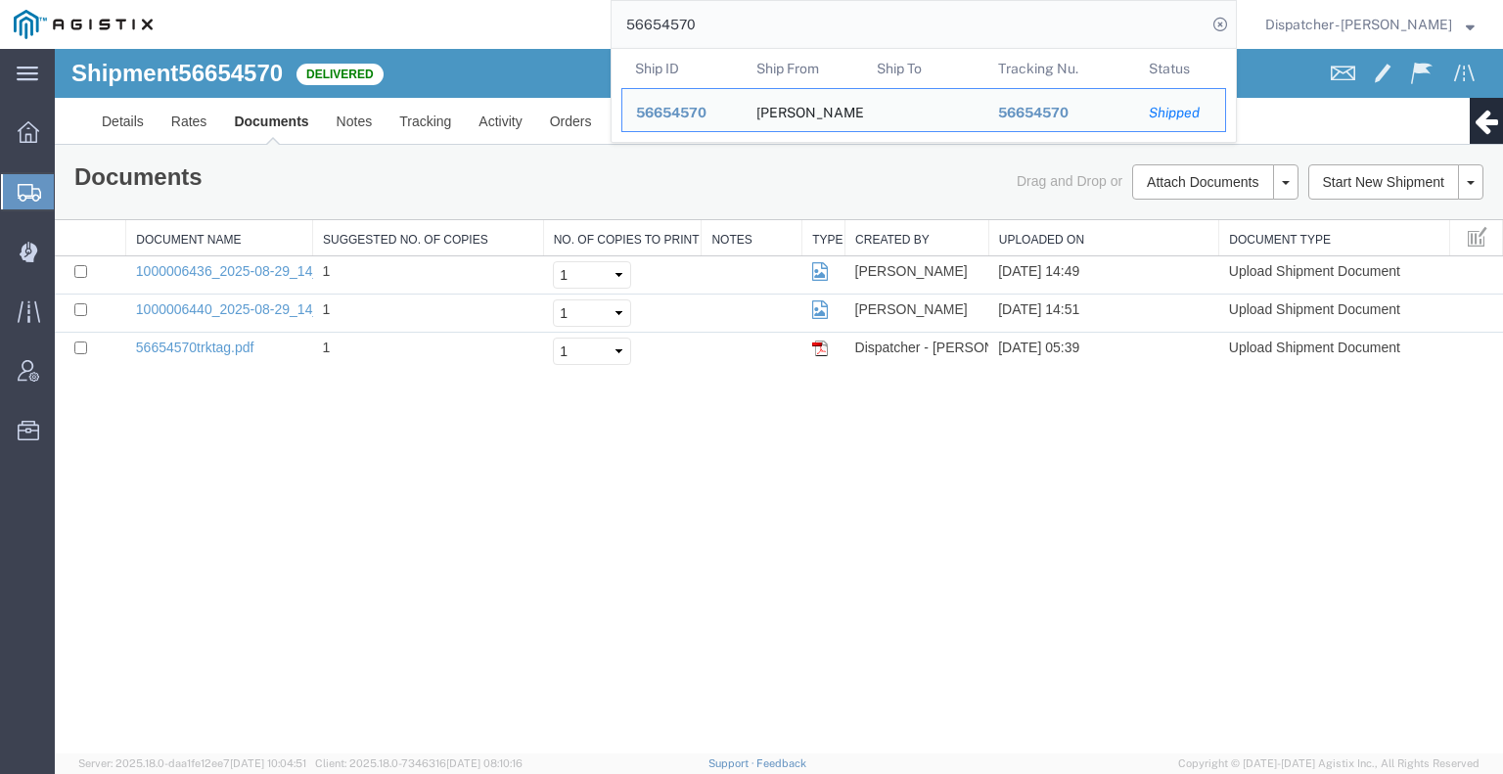
drag, startPoint x: 637, startPoint y: 28, endPoint x: 522, endPoint y: 24, distance: 115.5
click at [558, 29] on div "56654570 Ship ID Ship From Ship To Tracking Nu. Status Ship ID 56654570 Ship Fr…" at bounding box center [701, 24] width 1071 height 49
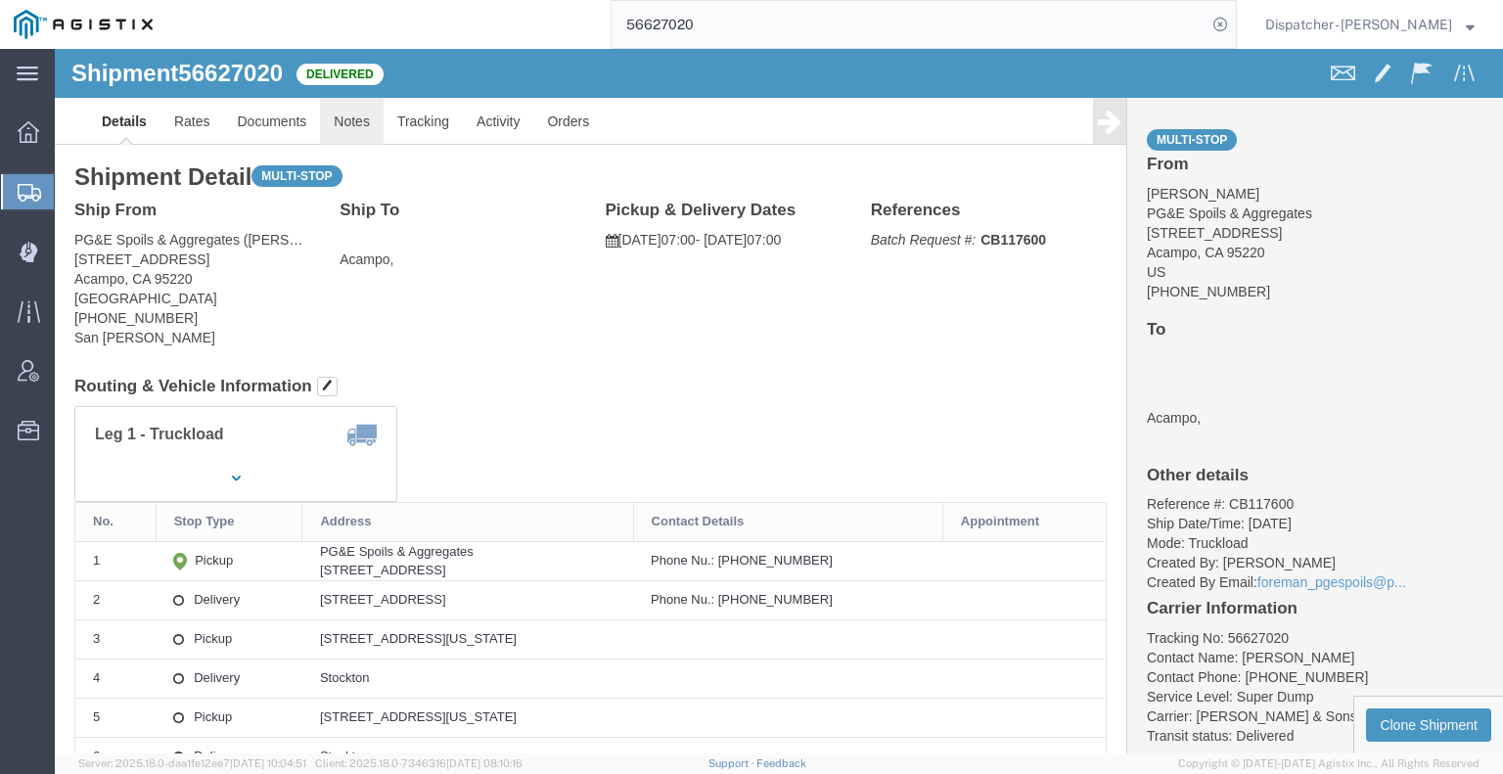
click link "Notes"
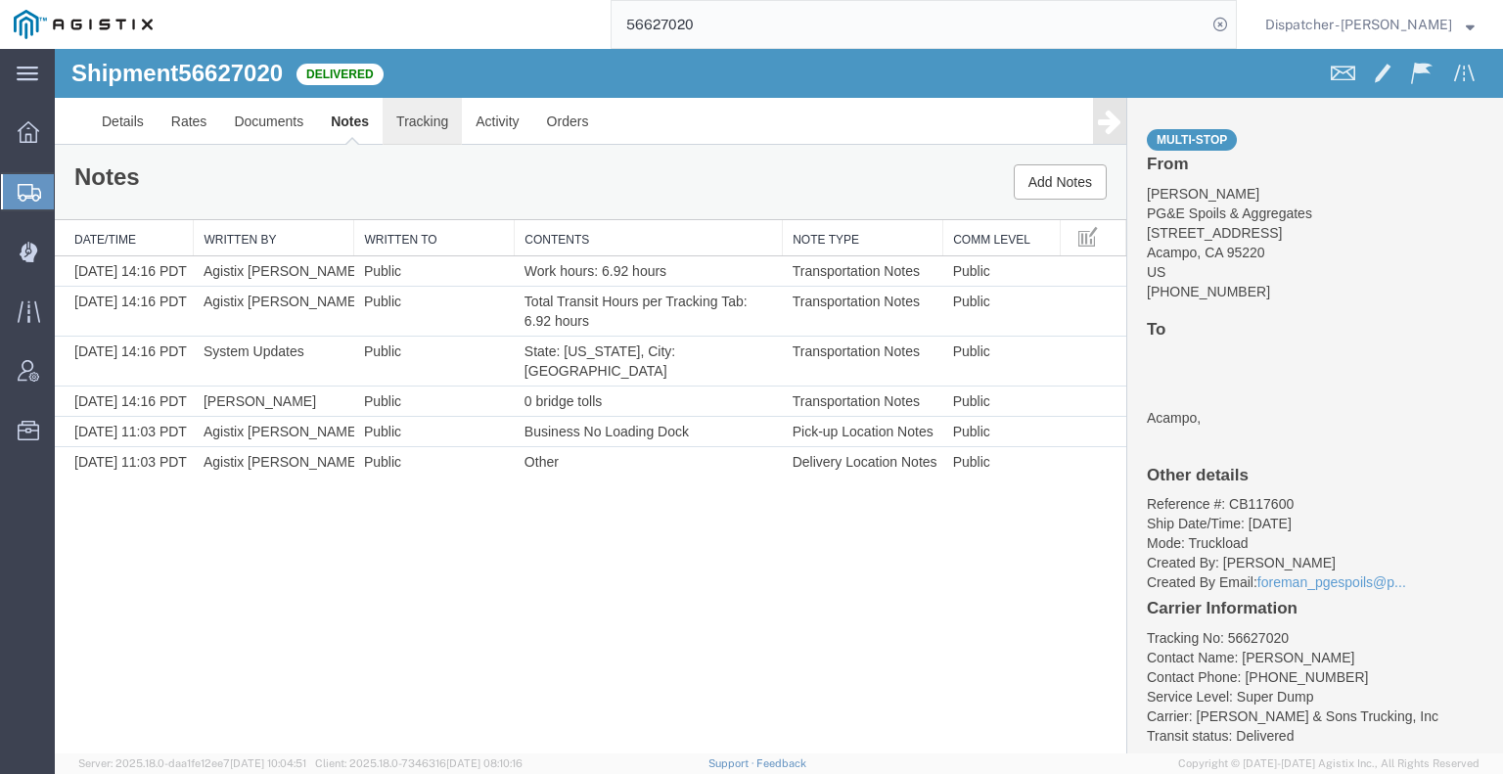
click at [419, 120] on link "Tracking" at bounding box center [422, 121] width 79 height 47
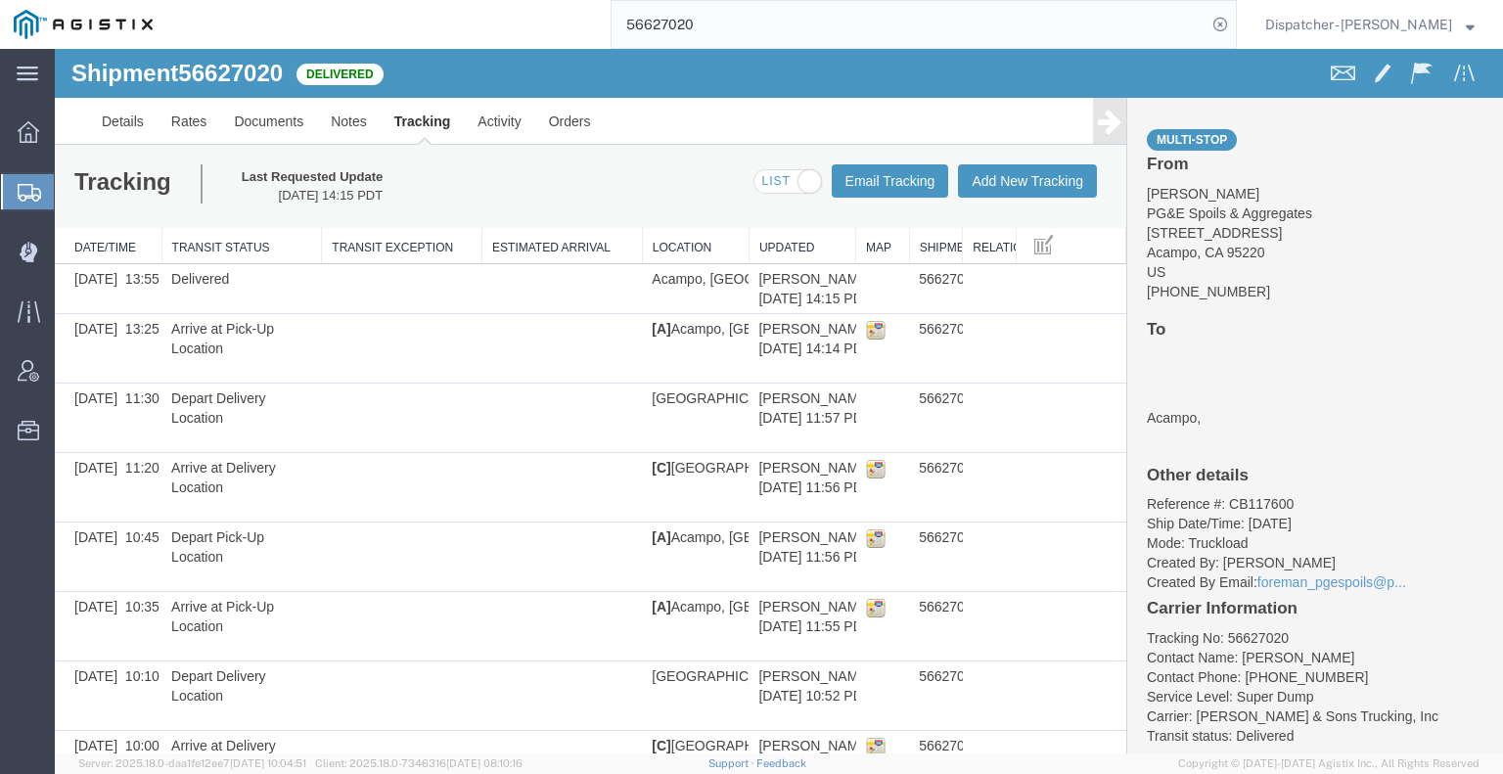
click at [1103, 118] on icon at bounding box center [1109, 121] width 23 height 27
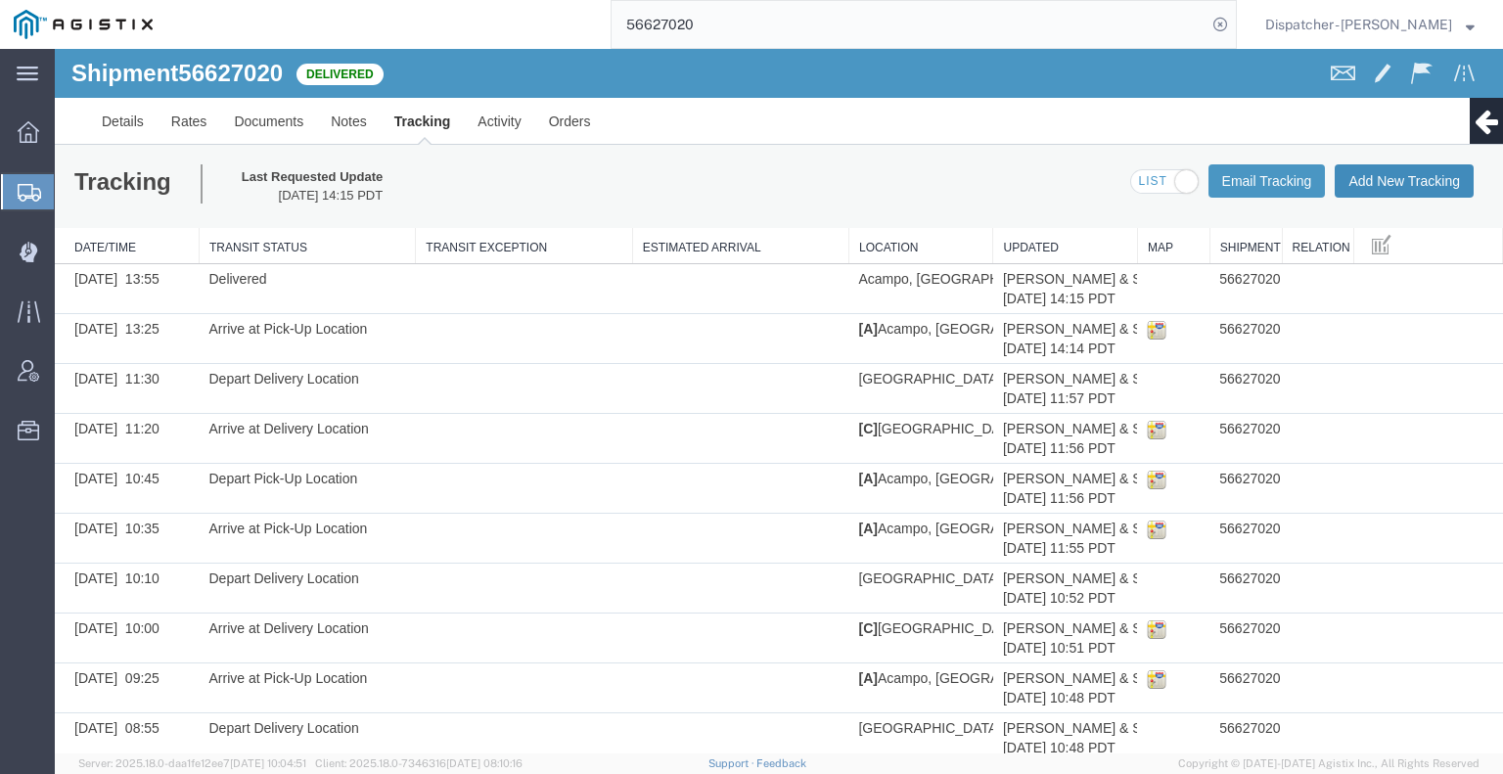
click at [1397, 181] on button "Add New Tracking" at bounding box center [1404, 180] width 139 height 33
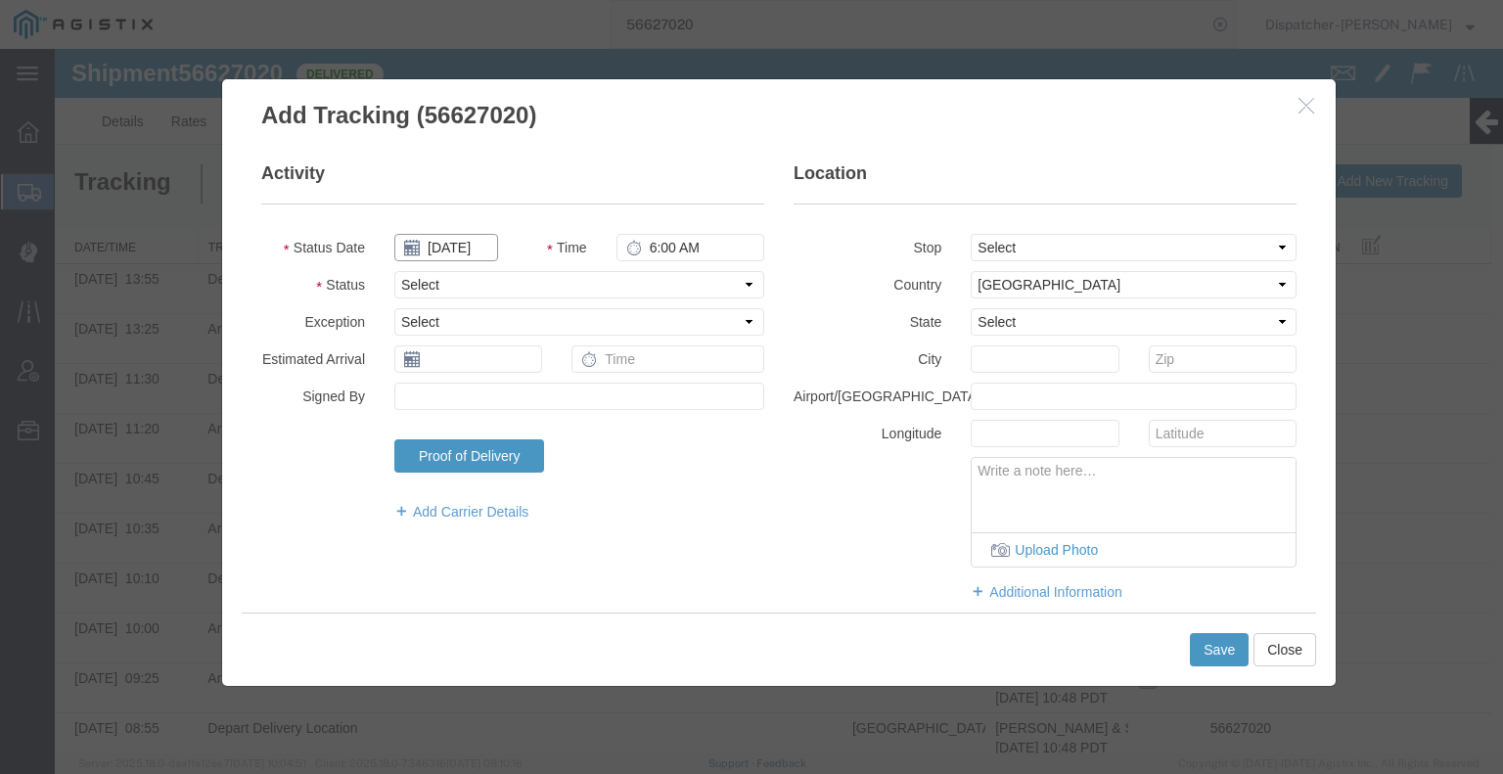
click at [446, 257] on input "[DATE]" at bounding box center [446, 247] width 104 height 27
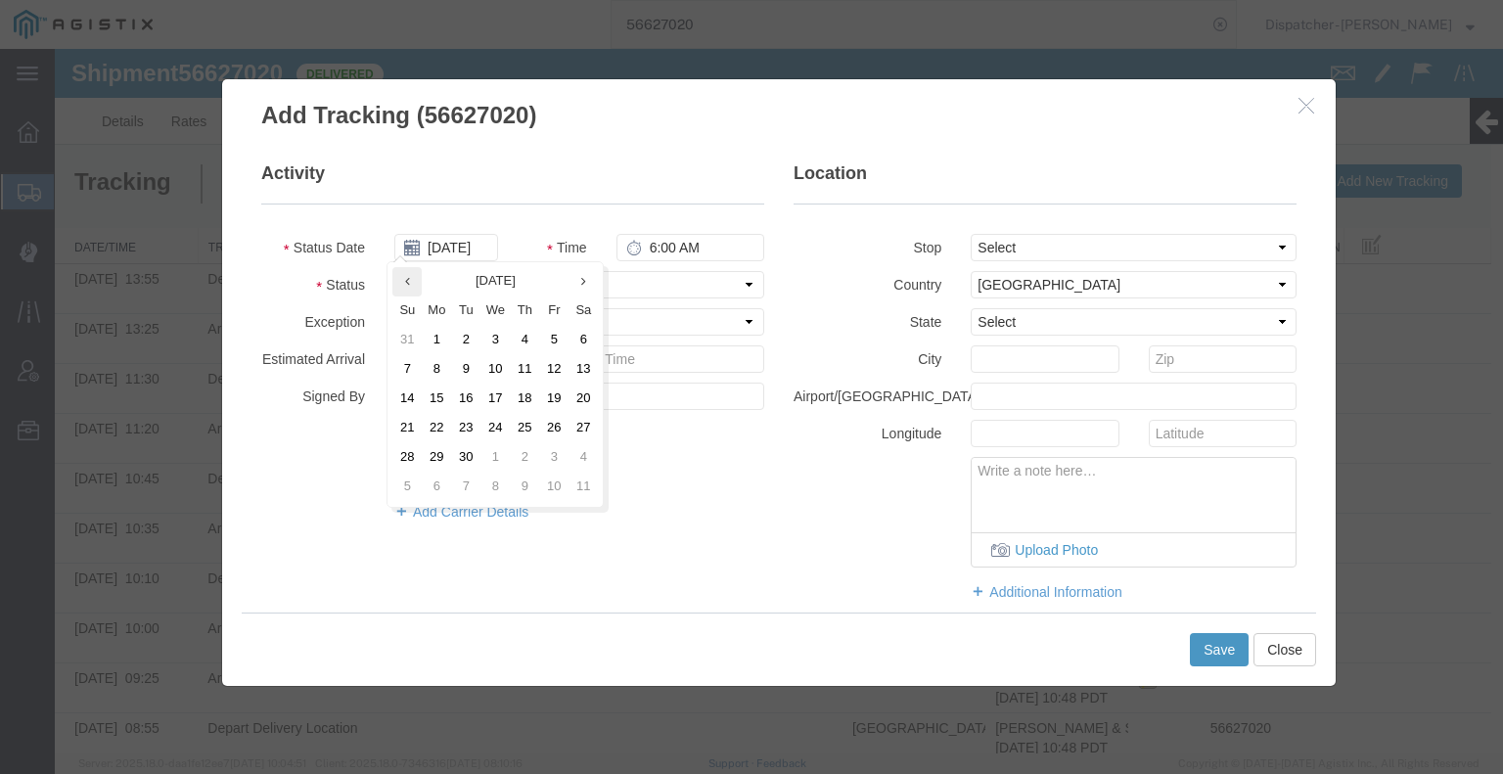
drag, startPoint x: 401, startPoint y: 287, endPoint x: 419, endPoint y: 289, distance: 17.7
click at [402, 288] on th at bounding box center [406, 281] width 29 height 29
drag, startPoint x: 529, startPoint y: 459, endPoint x: 560, endPoint y: 379, distance: 85.8
click at [529, 458] on td "28" at bounding box center [524, 457] width 29 height 29
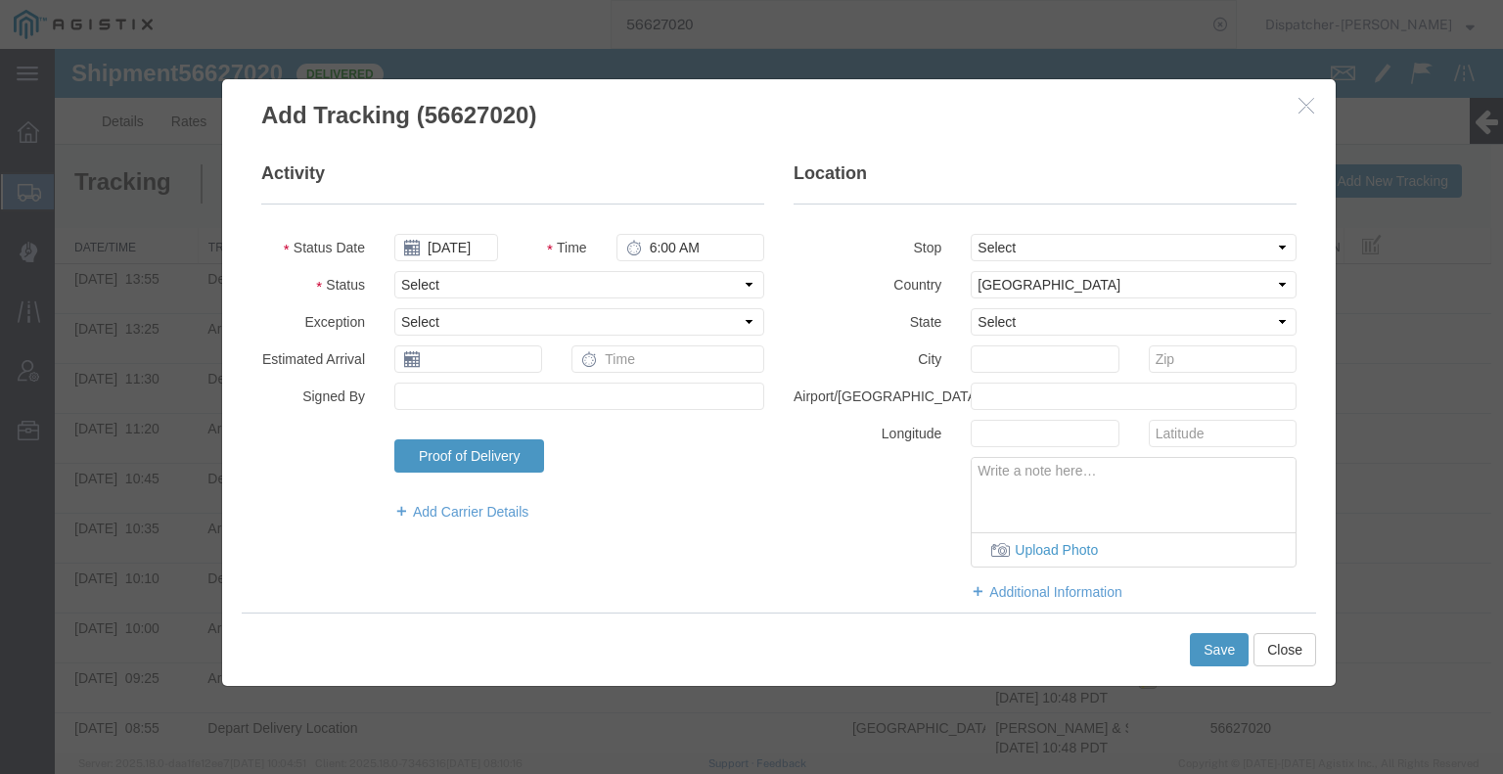
click at [666, 261] on fieldset "Activity Status Date [DATE] Time 6:00 AM Status Select Arrival Notice Available…" at bounding box center [512, 351] width 503 height 380
click at [666, 249] on input "6:00 AM" at bounding box center [690, 247] width 148 height 27
click at [665, 293] on select "Select Arrival Notice Available Arrival Notice Imported Arrive at Delivery Loca…" at bounding box center [579, 284] width 370 height 27
click at [394, 271] on select "Select Arrival Notice Available Arrival Notice Imported Arrive at Delivery Loca…" at bounding box center [579, 284] width 370 height 27
click at [1217, 661] on button "Save" at bounding box center [1219, 649] width 59 height 33
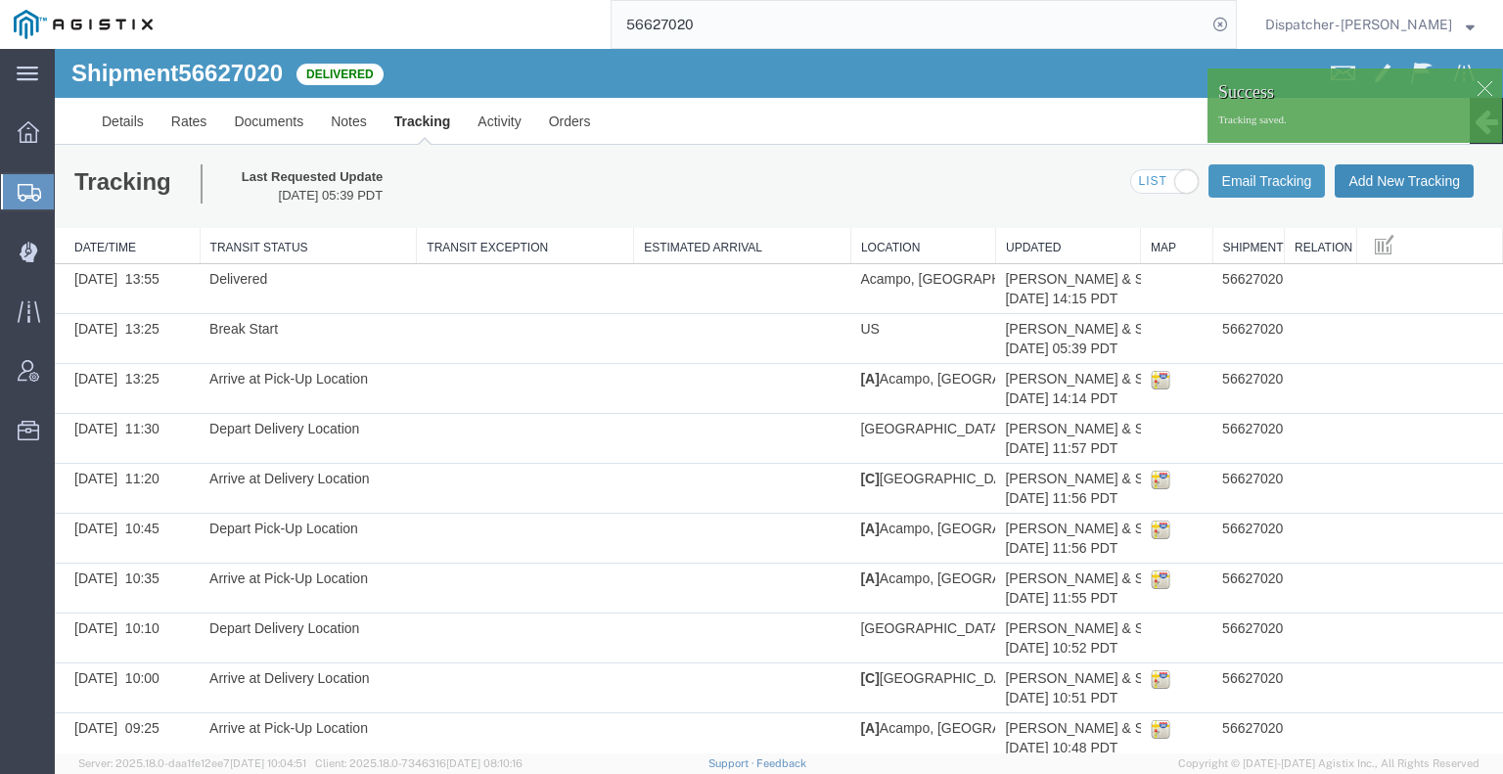
click at [1370, 180] on button "Add New Tracking" at bounding box center [1404, 180] width 139 height 33
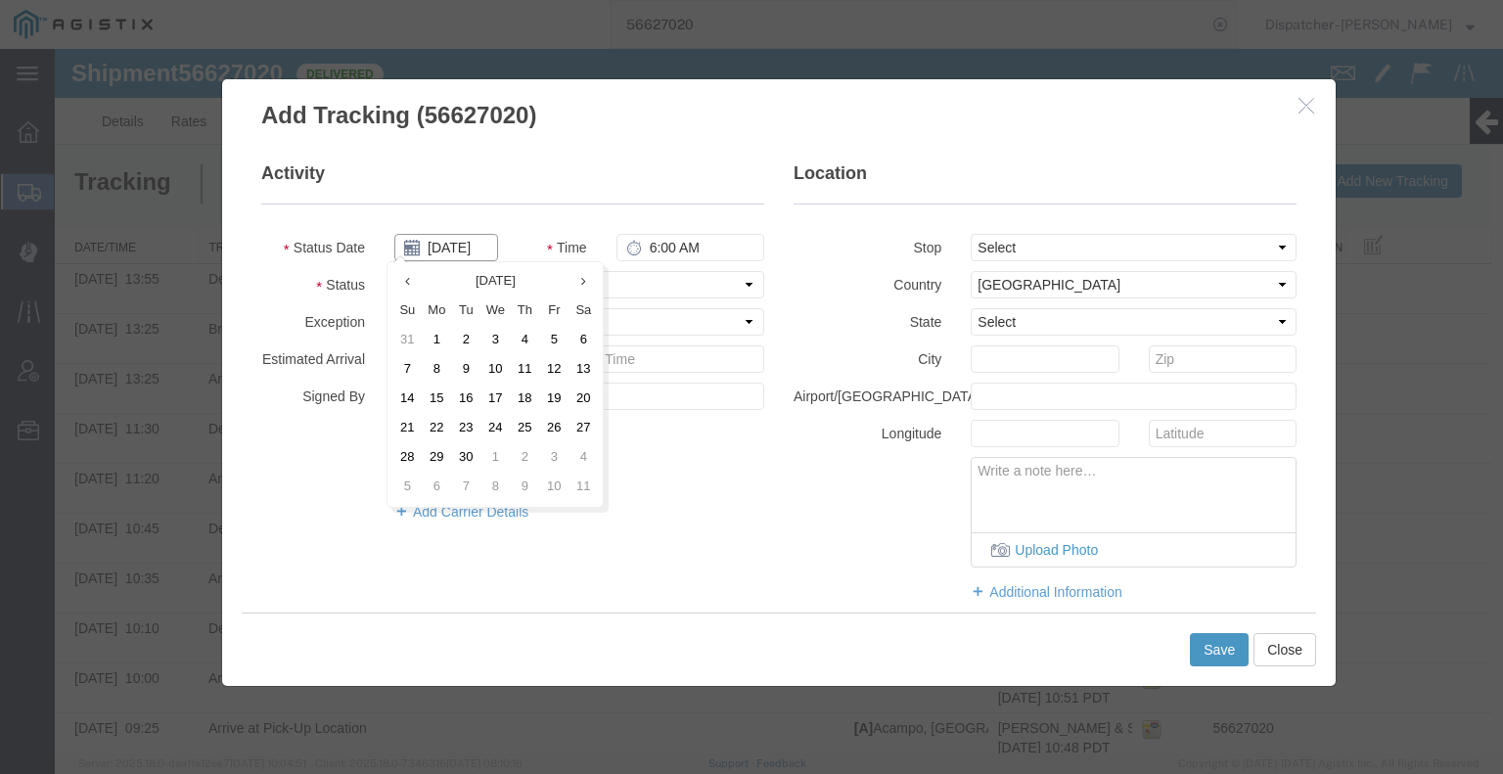
click at [443, 249] on input "[DATE]" at bounding box center [446, 247] width 104 height 27
click at [403, 281] on th at bounding box center [406, 281] width 29 height 29
click at [519, 456] on td "28" at bounding box center [524, 457] width 29 height 29
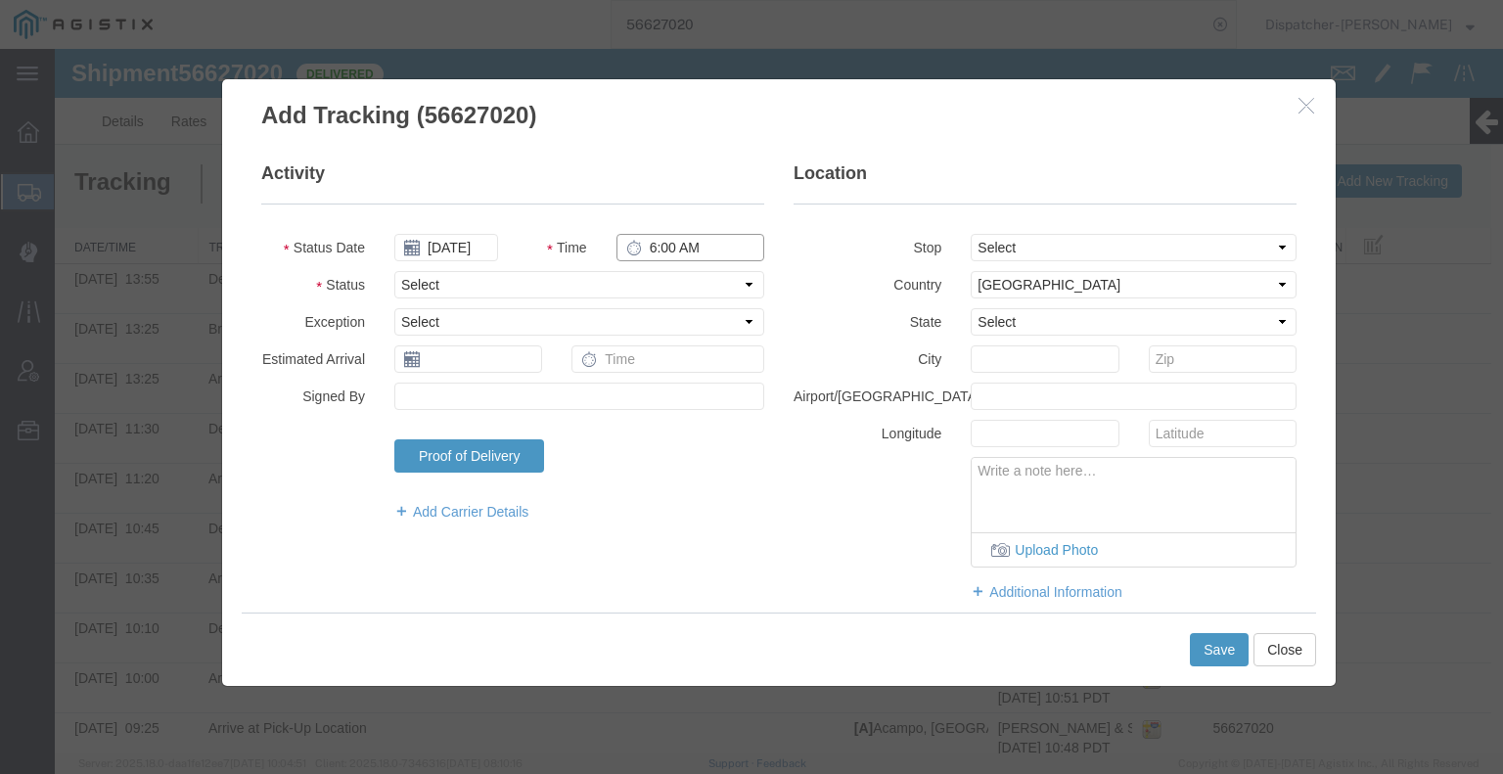
click at [673, 246] on input "6:00 AM" at bounding box center [690, 247] width 148 height 27
click at [653, 291] on select "Select Arrival Notice Available Arrival Notice Imported Arrive at Delivery Loca…" at bounding box center [579, 284] width 370 height 27
click at [394, 271] on select "Select Arrival Notice Available Arrival Notice Imported Arrive at Delivery Loca…" at bounding box center [579, 284] width 370 height 27
click at [1204, 642] on button "Save" at bounding box center [1219, 649] width 59 height 33
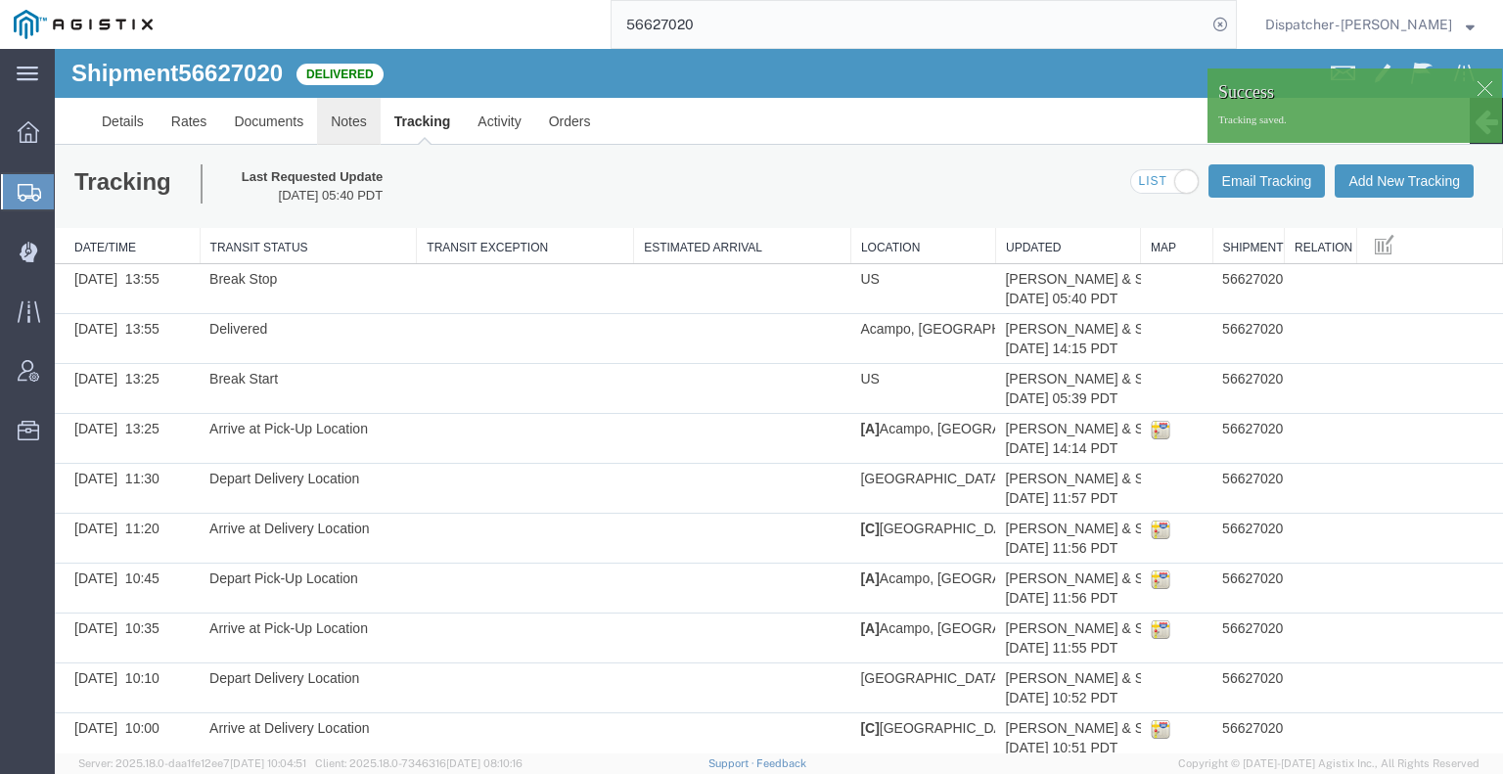
drag, startPoint x: 393, startPoint y: 167, endPoint x: 339, endPoint y: 118, distance: 73.5
click at [339, 118] on link "Notes" at bounding box center [349, 121] width 64 height 47
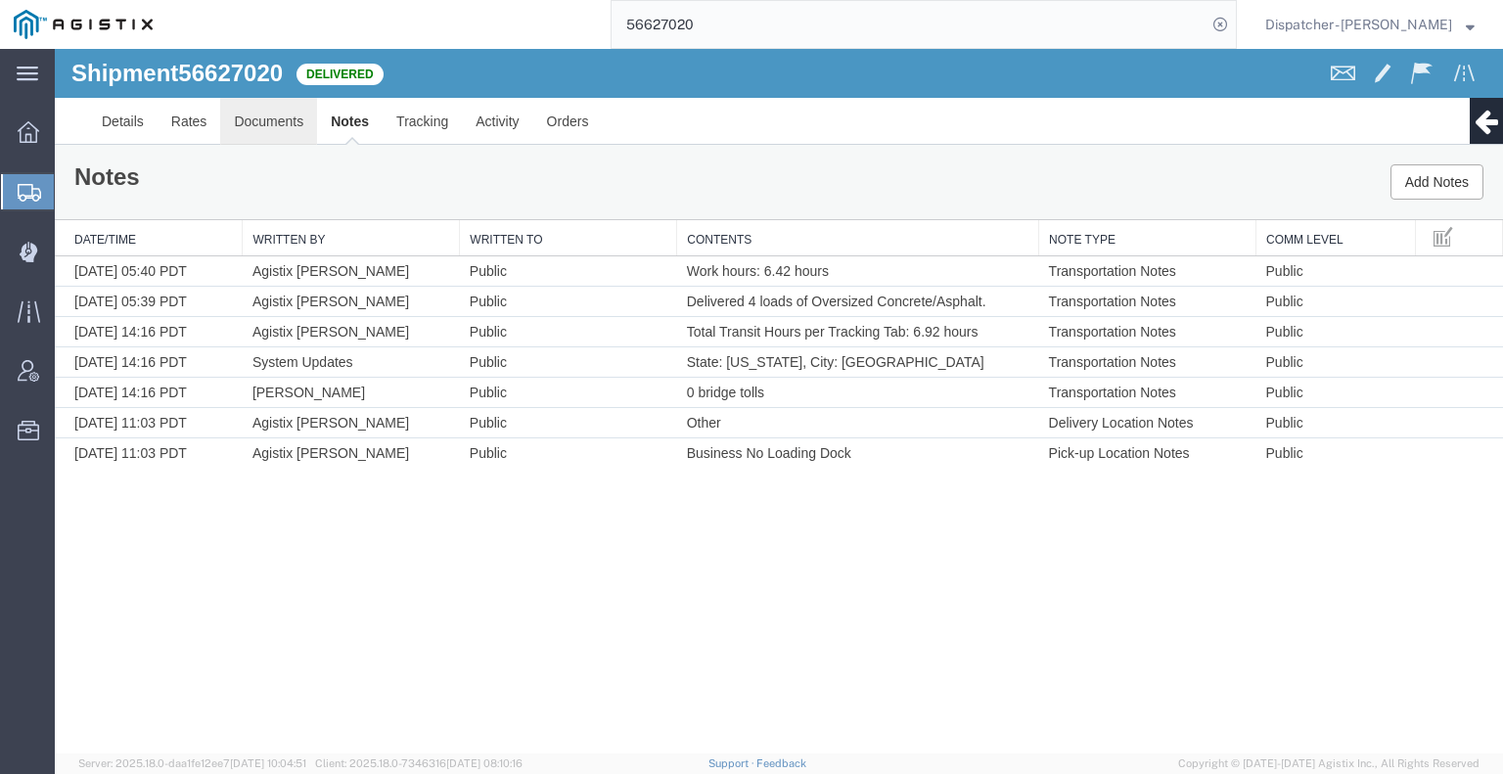
click at [286, 120] on link "Documents" at bounding box center [268, 121] width 97 height 47
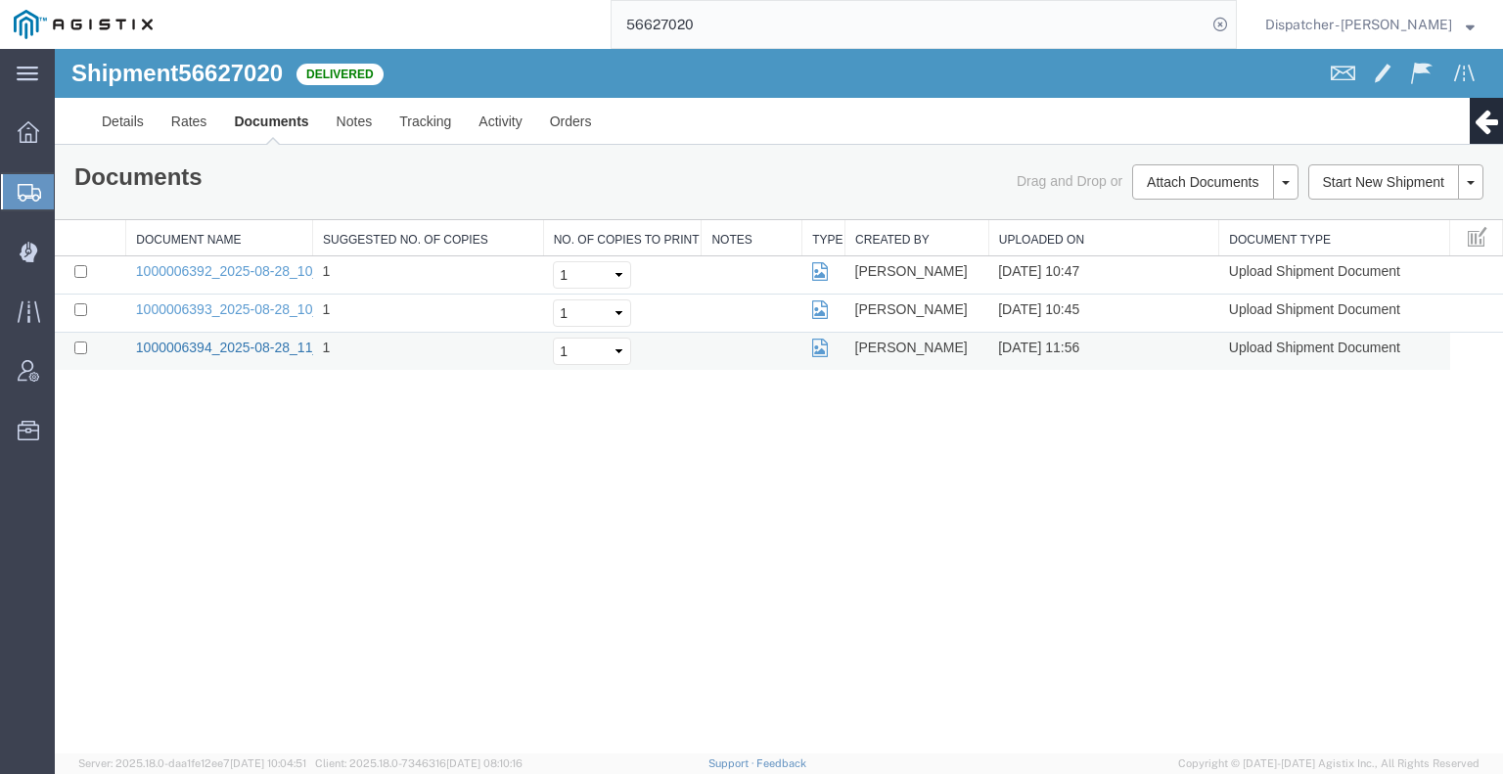
click at [217, 344] on link "1000006394_2025-08-28_11_56_08.jpg" at bounding box center [258, 348] width 245 height 16
click at [1256, 469] on div "Shipment 56627020 3 of 3 Delivered Details Rates Documents Notes Tracking Activ…" at bounding box center [779, 401] width 1448 height 705
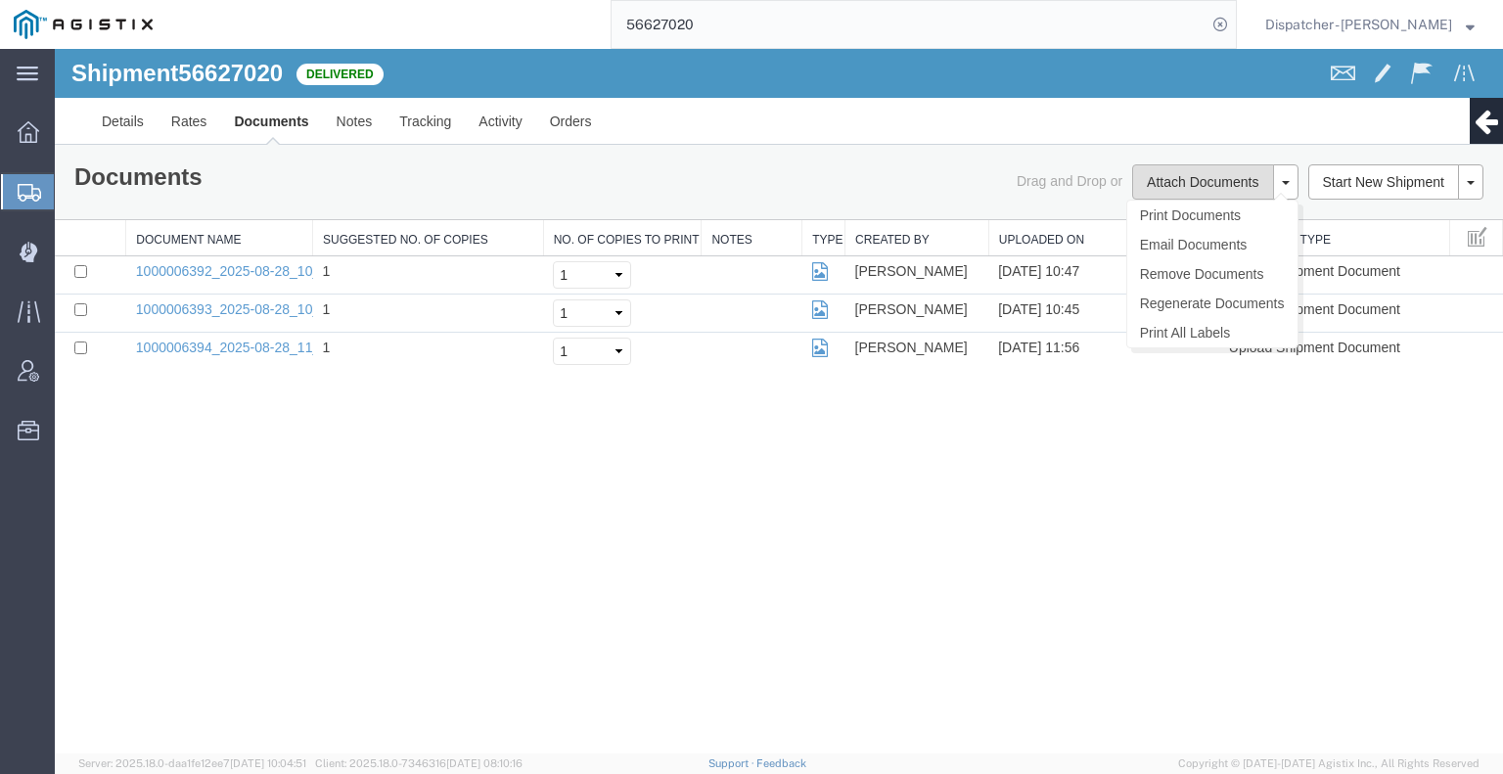
click at [1157, 183] on button "Attach Documents" at bounding box center [1202, 181] width 141 height 35
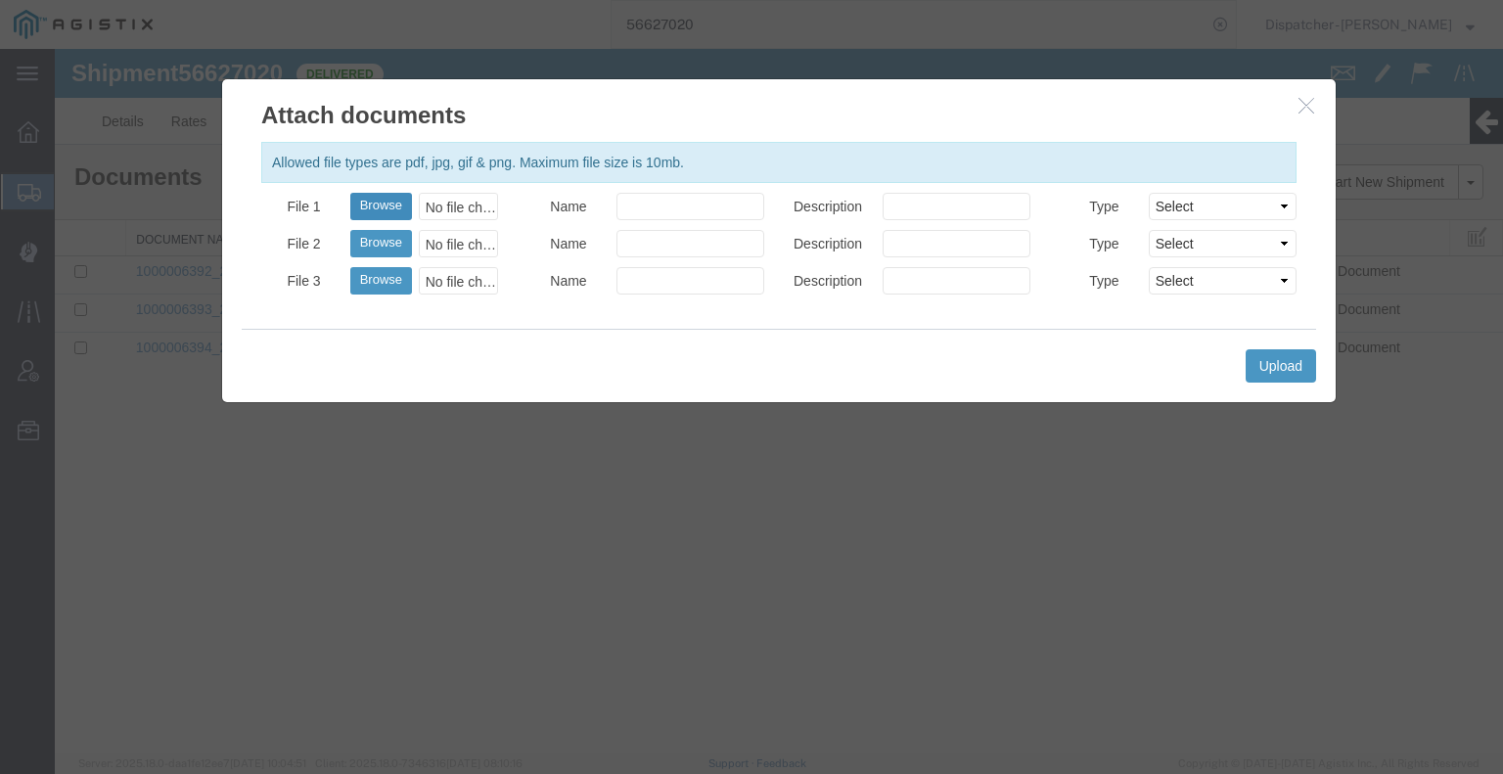
click at [391, 205] on button "Browse" at bounding box center [381, 206] width 62 height 27
click at [1249, 355] on button "Upload" at bounding box center [1281, 365] width 70 height 33
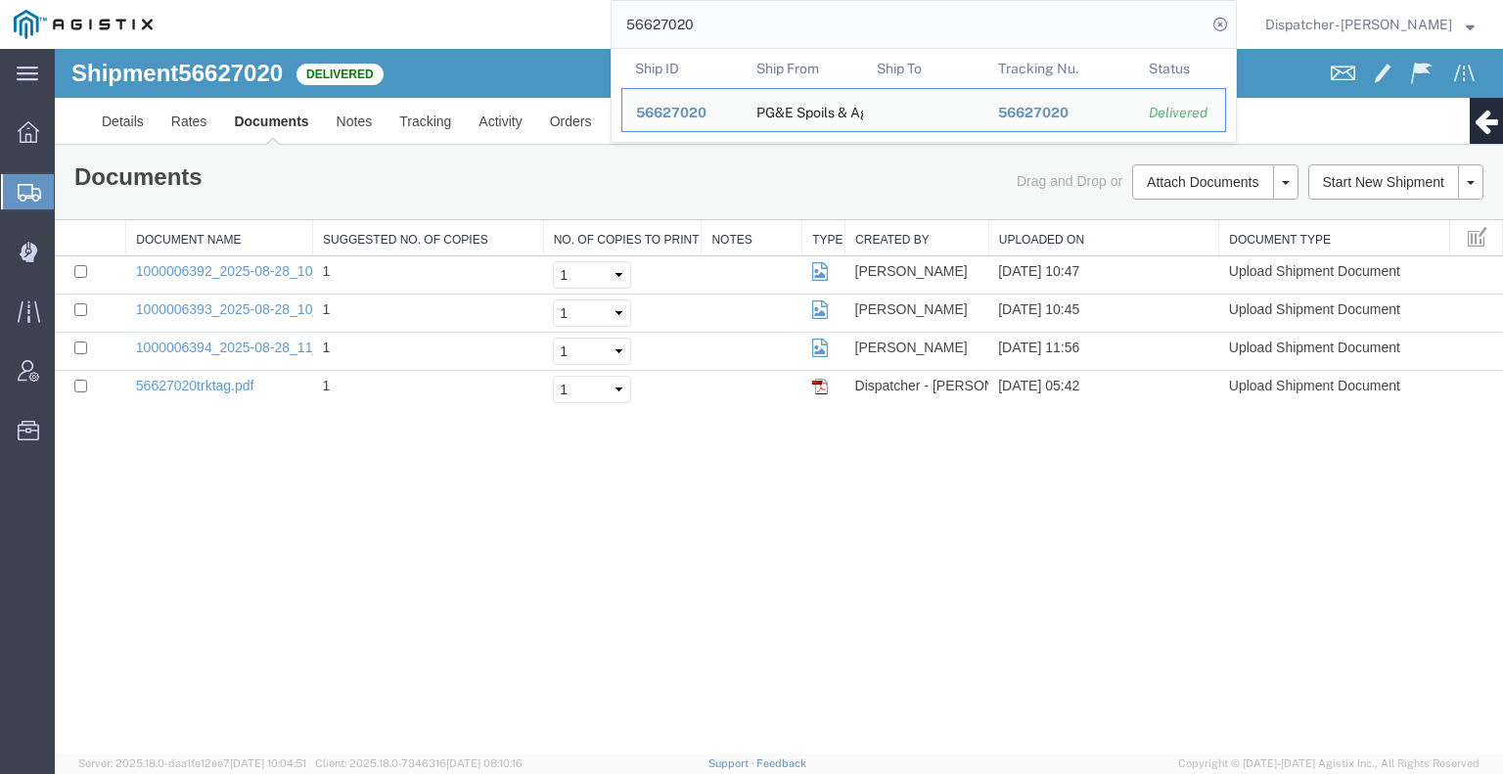
drag, startPoint x: 617, startPoint y: 29, endPoint x: 563, endPoint y: 31, distance: 54.8
click at [574, 31] on div "56627020 Ship ID Ship From Ship To Tracking Nu. Status Ship ID 56627020 Ship Fr…" at bounding box center [701, 24] width 1071 height 49
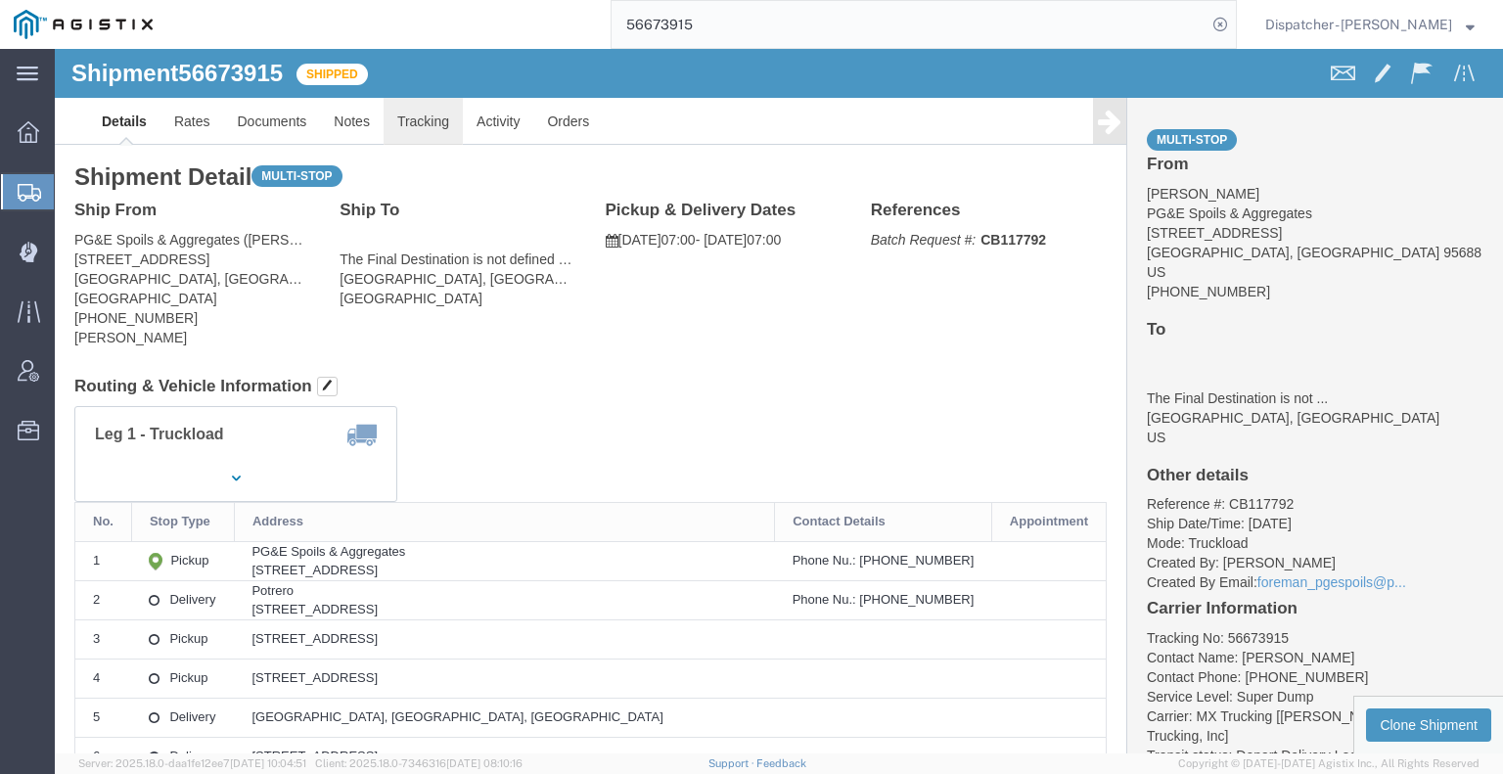
click link "Tracking"
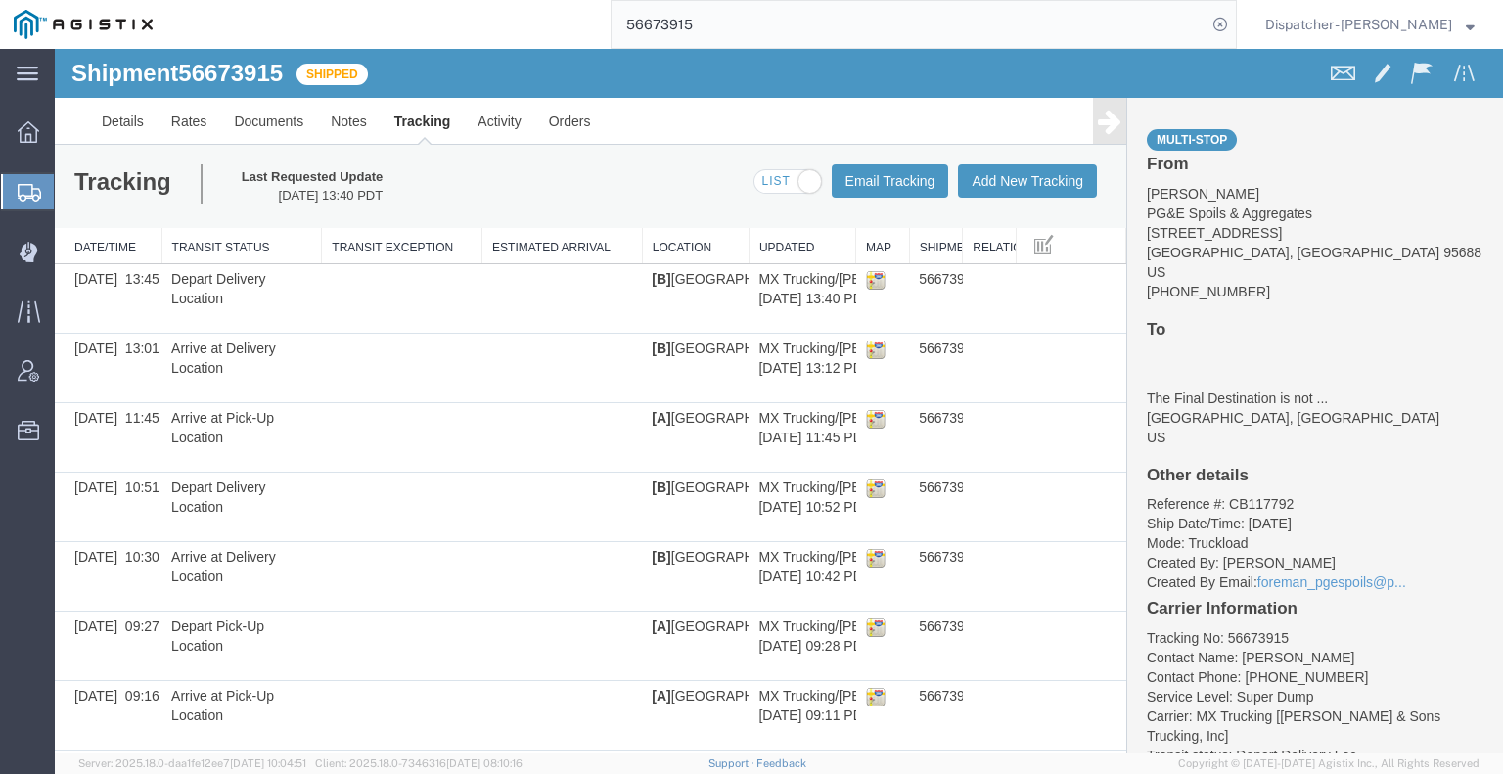
click at [1098, 128] on icon at bounding box center [1109, 121] width 23 height 27
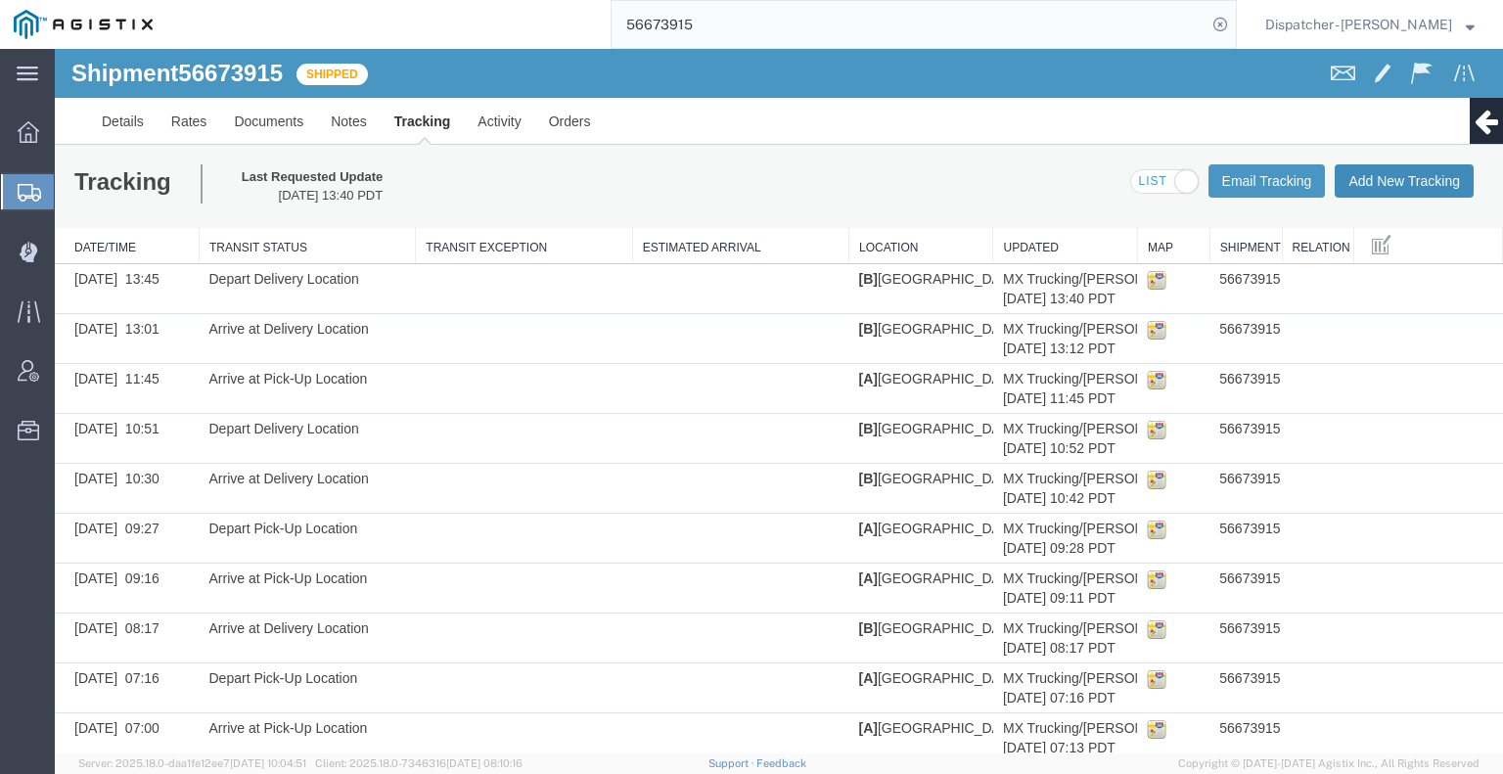
click at [1335, 175] on button "Add New Tracking" at bounding box center [1404, 180] width 139 height 33
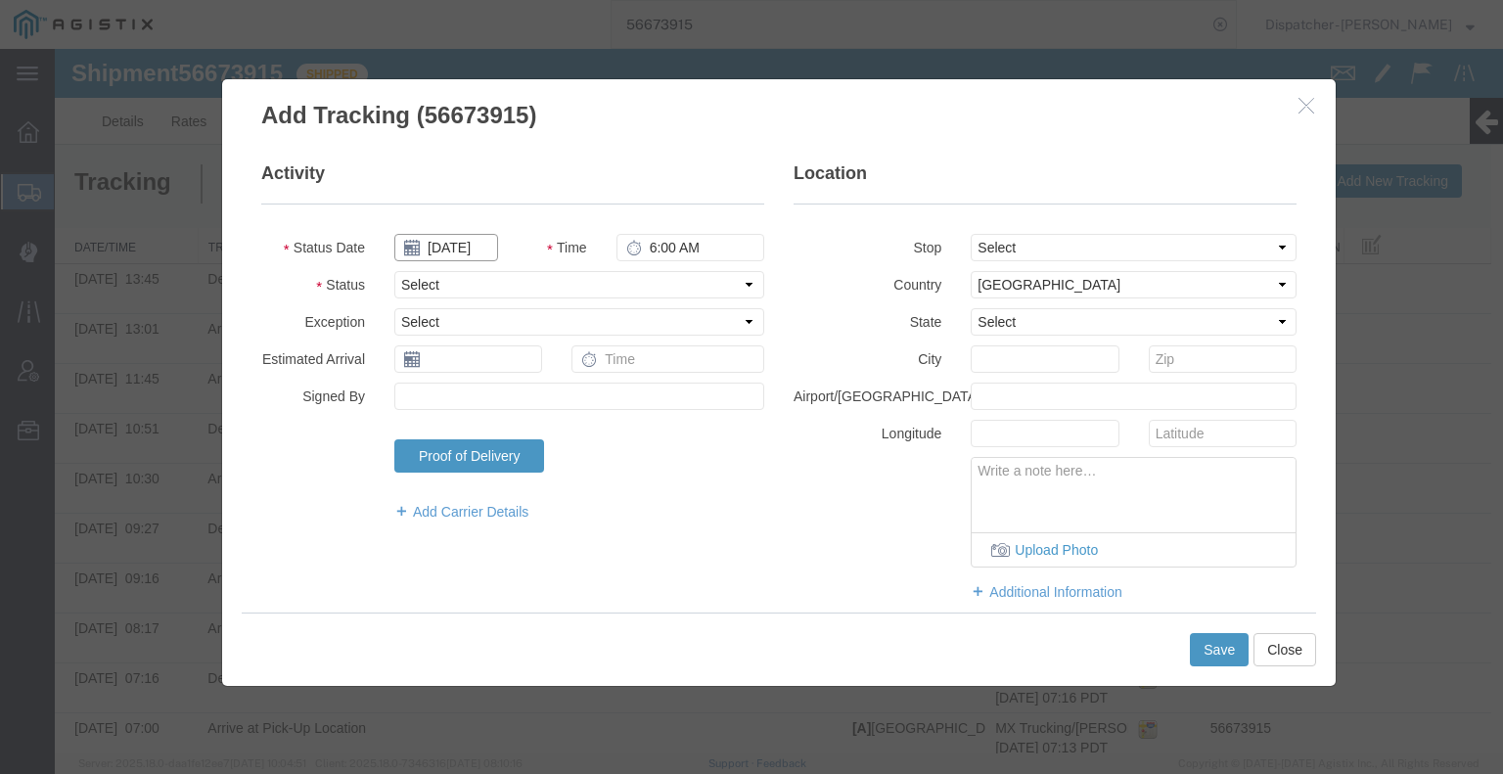
click at [434, 243] on input "[DATE]" at bounding box center [446, 247] width 104 height 27
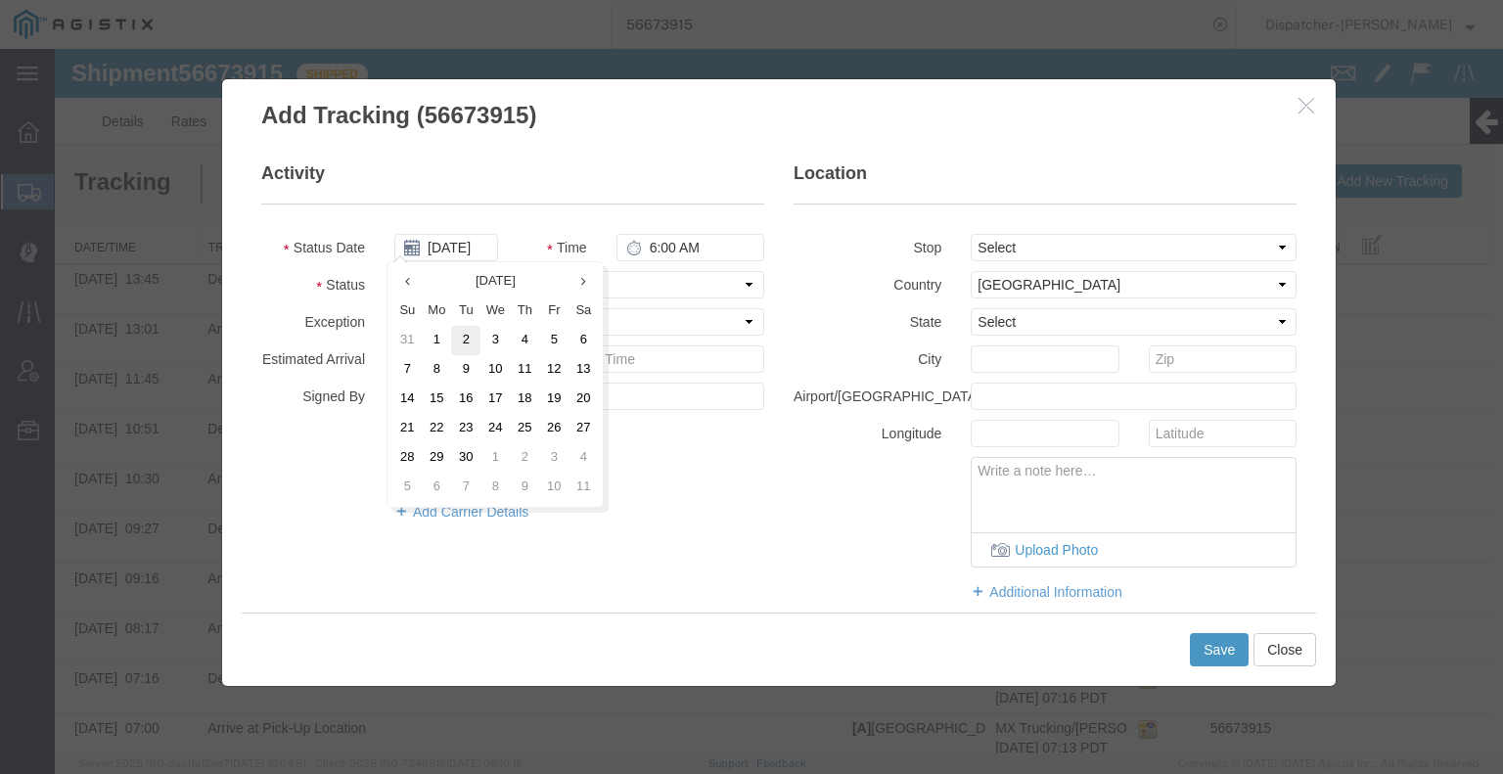
click at [475, 341] on td "2" at bounding box center [465, 340] width 29 height 29
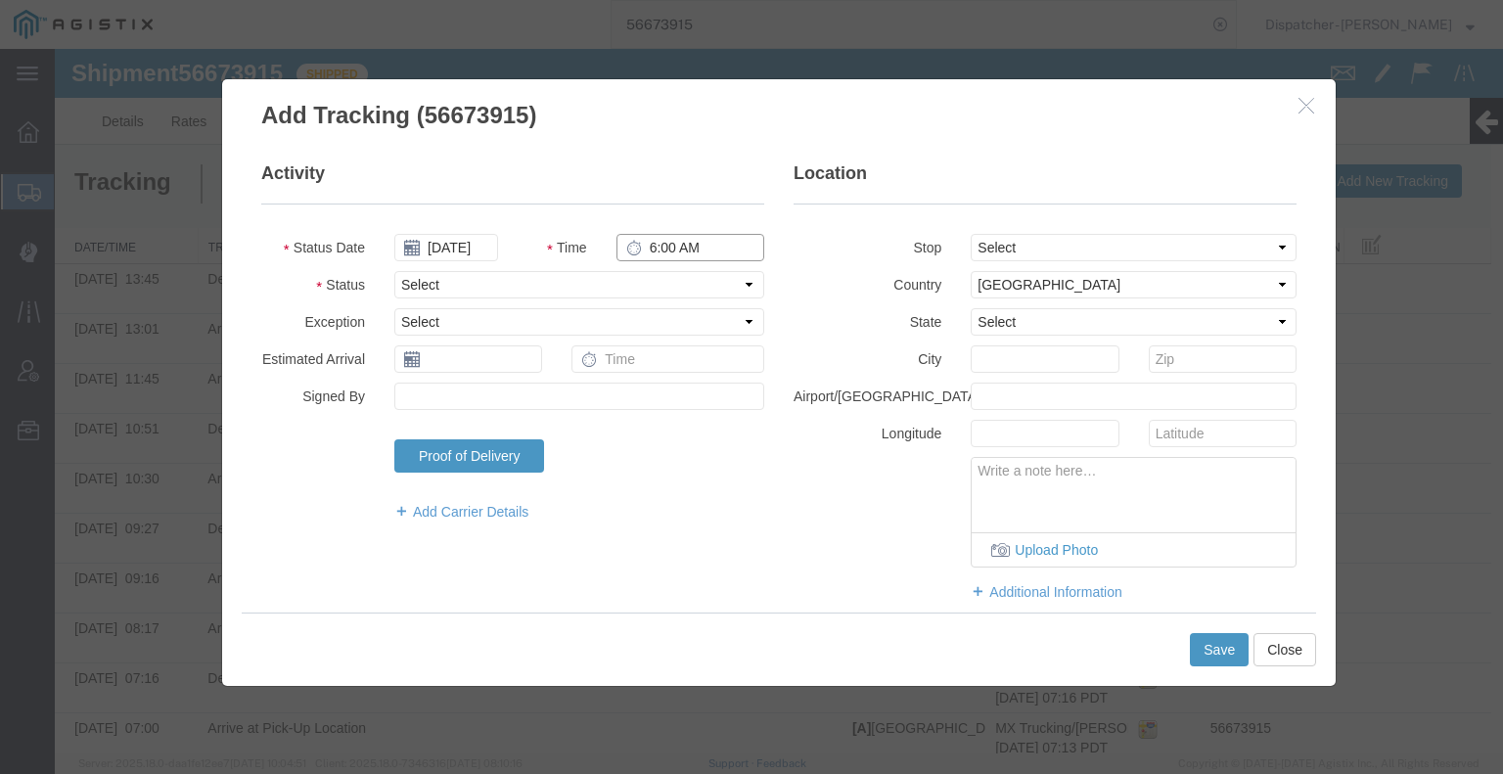
click at [661, 243] on input "6:00 AM" at bounding box center [690, 247] width 148 height 27
click at [653, 285] on select "Select Arrival Notice Available Arrival Notice Imported Arrive at Delivery Loca…" at bounding box center [579, 284] width 370 height 27
click at [394, 271] on select "Select Arrival Notice Available Arrival Notice Imported Arrive at Delivery Loca…" at bounding box center [579, 284] width 370 height 27
click at [527, 281] on select "Select Arrival Notice Available Arrival Notice Imported Arrive at Delivery Loca…" at bounding box center [579, 284] width 370 height 27
click at [394, 271] on select "Select Arrival Notice Available Arrival Notice Imported Arrive at Delivery Loca…" at bounding box center [579, 284] width 370 height 27
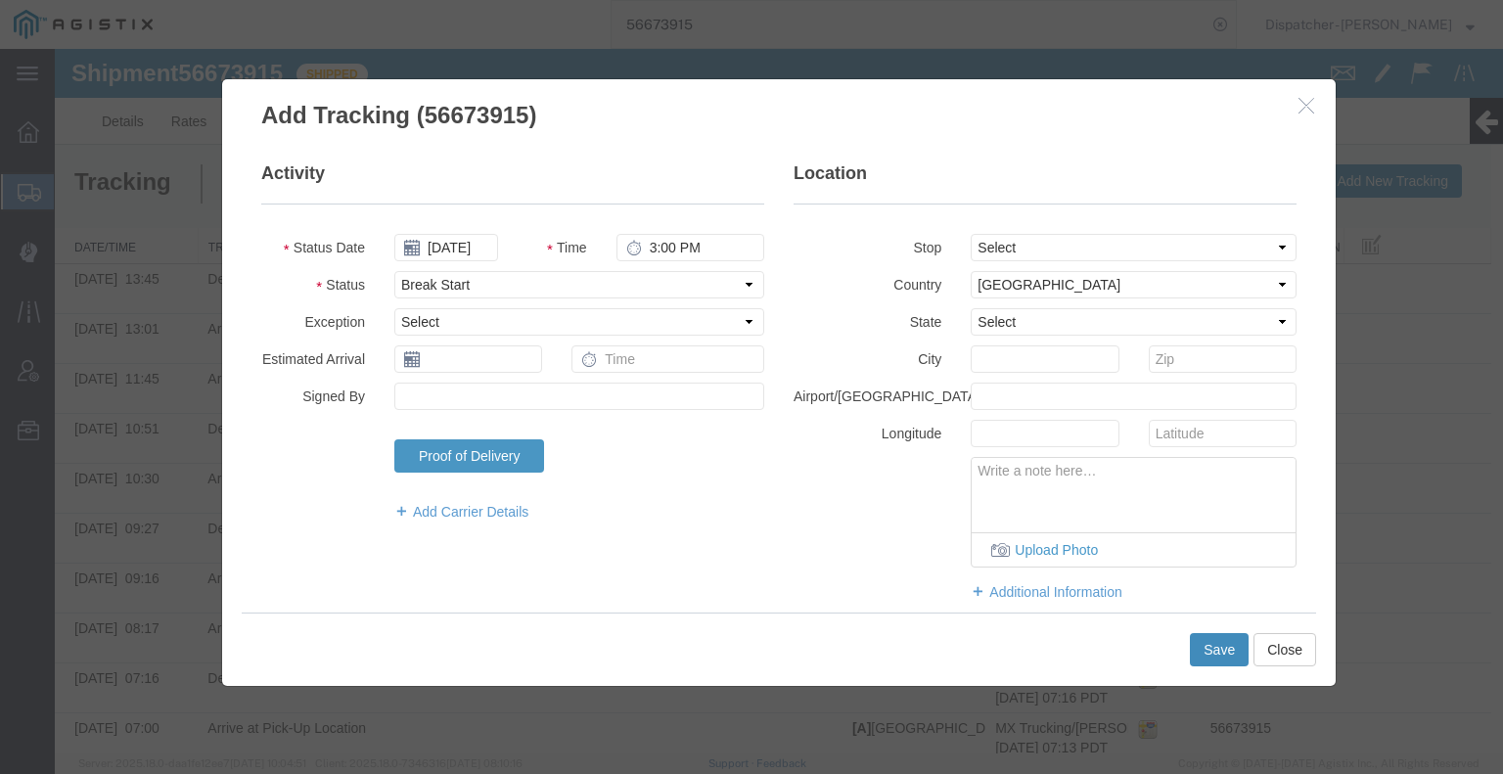
click at [1209, 650] on button "Save" at bounding box center [1219, 649] width 59 height 33
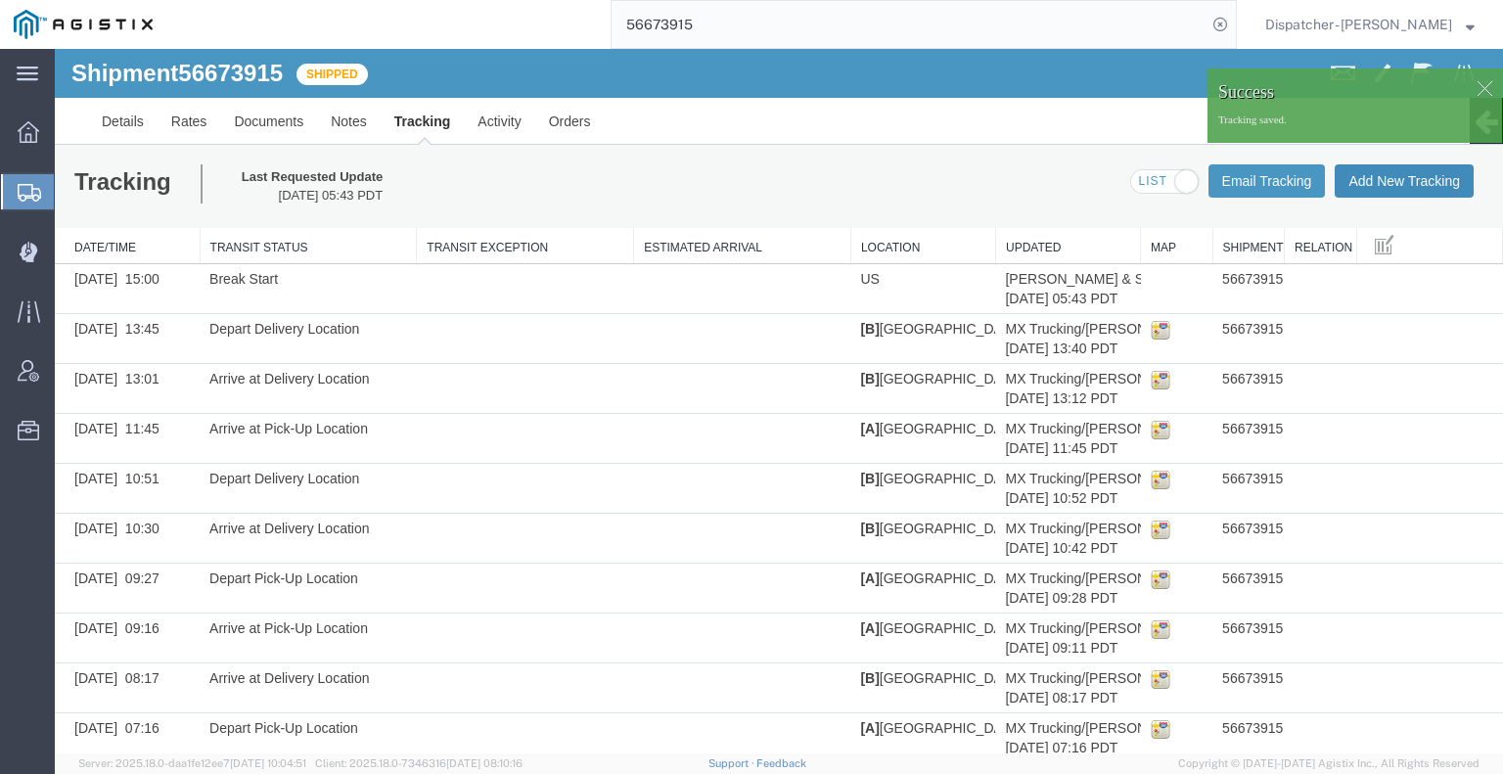
click at [1358, 185] on button "Add New Tracking" at bounding box center [1404, 180] width 139 height 33
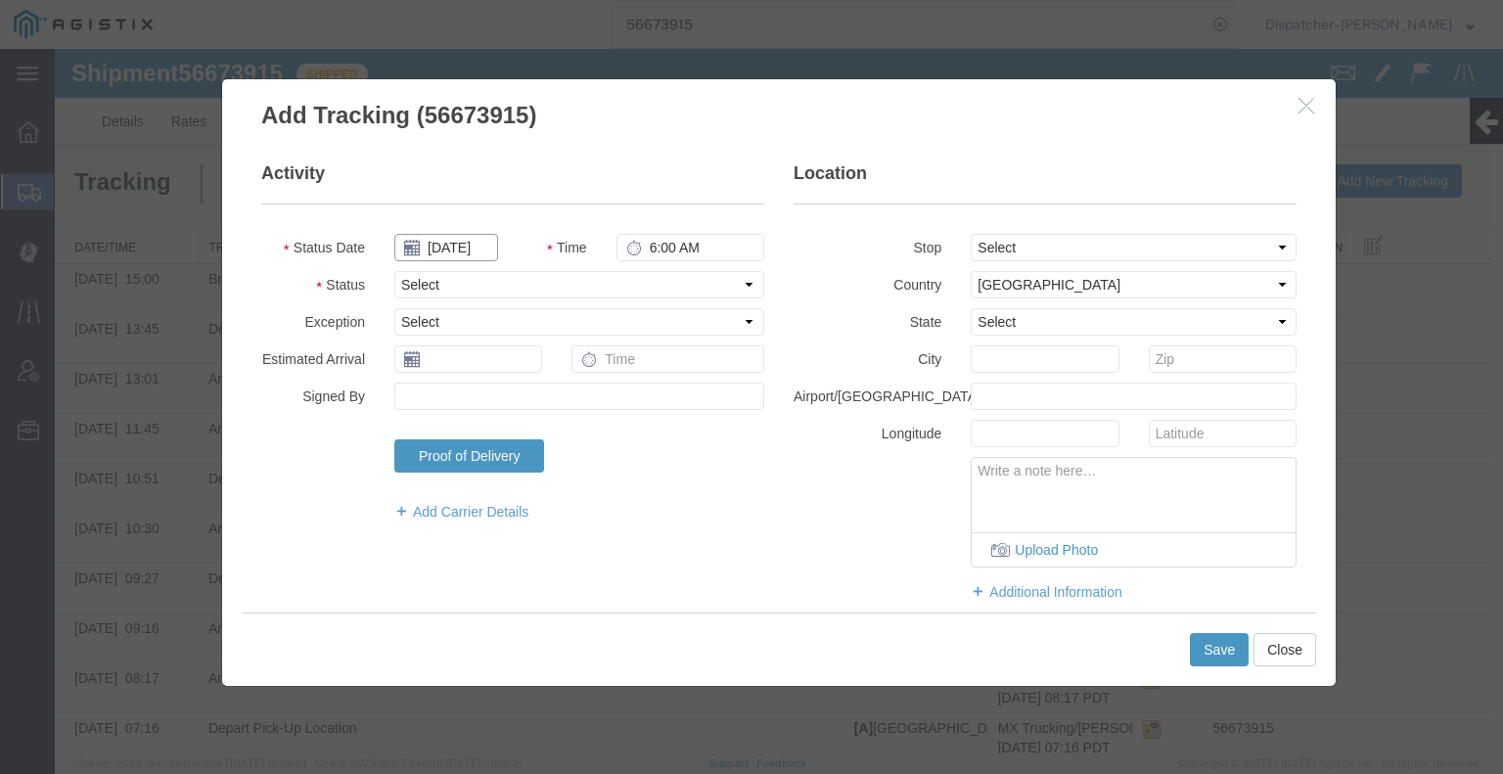
click at [446, 254] on input "[DATE]" at bounding box center [446, 247] width 104 height 27
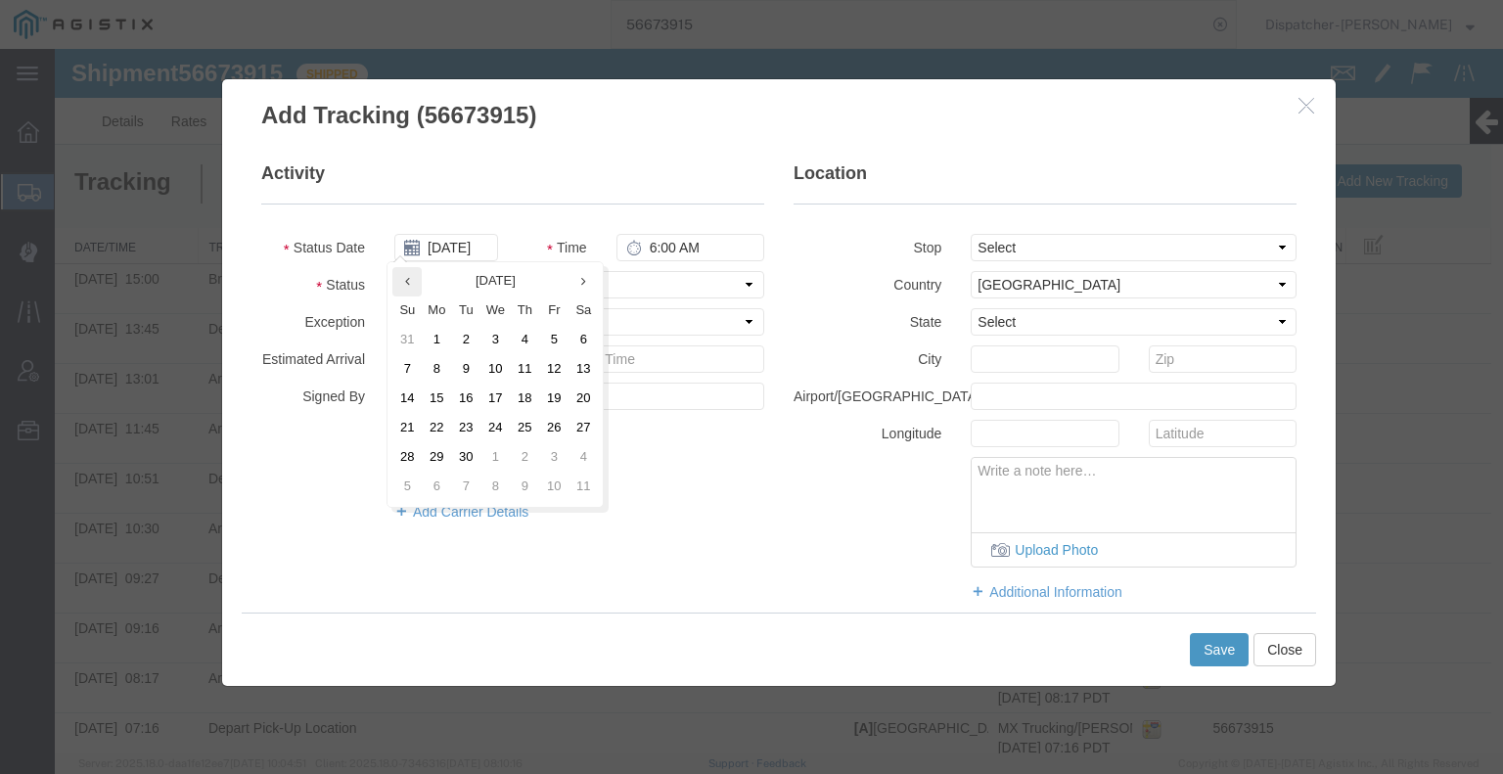
click at [407, 289] on th at bounding box center [406, 281] width 29 height 29
click at [586, 283] on th at bounding box center [583, 281] width 29 height 29
click at [465, 344] on td "2" at bounding box center [465, 340] width 29 height 29
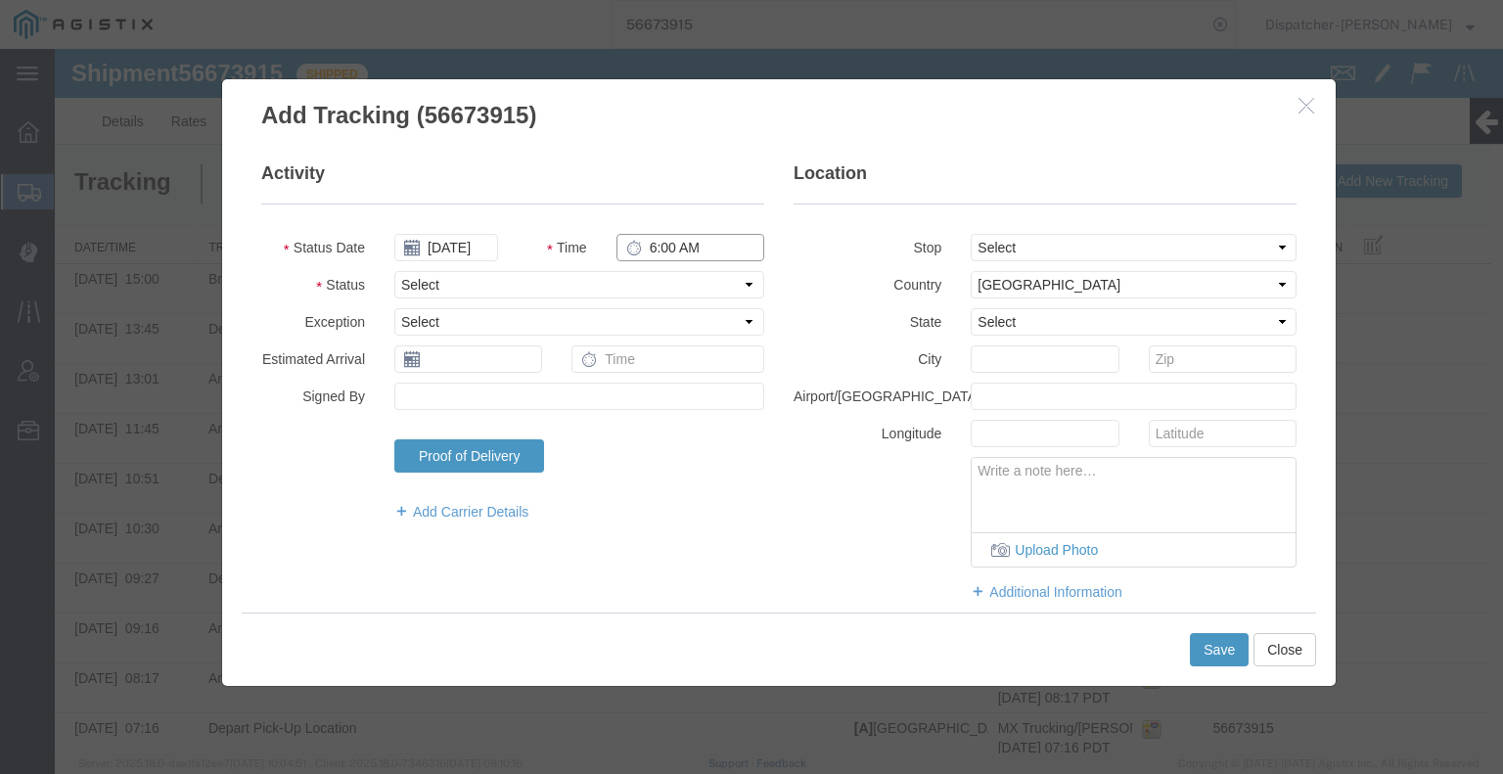
click at [665, 253] on input "6:00 AM" at bounding box center [690, 247] width 148 height 27
click at [668, 278] on select "Select Arrival Notice Available Arrival Notice Imported Arrive at Delivery Loca…" at bounding box center [579, 284] width 370 height 27
click at [394, 271] on select "Select Arrival Notice Available Arrival Notice Imported Arrive at Delivery Loca…" at bounding box center [579, 284] width 370 height 27
click at [1214, 645] on button "Save" at bounding box center [1219, 649] width 59 height 33
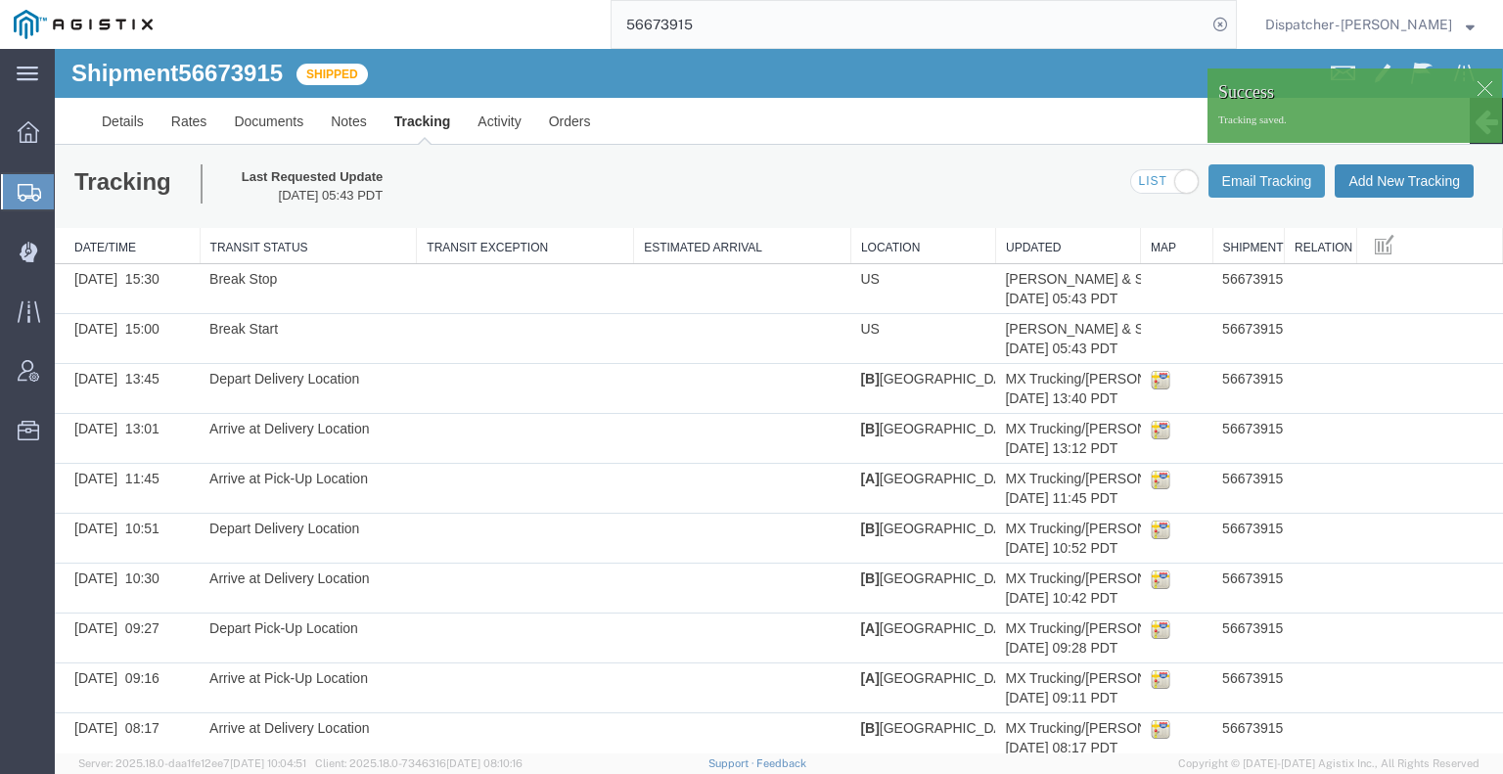
click at [1358, 187] on button "Add New Tracking" at bounding box center [1404, 180] width 139 height 33
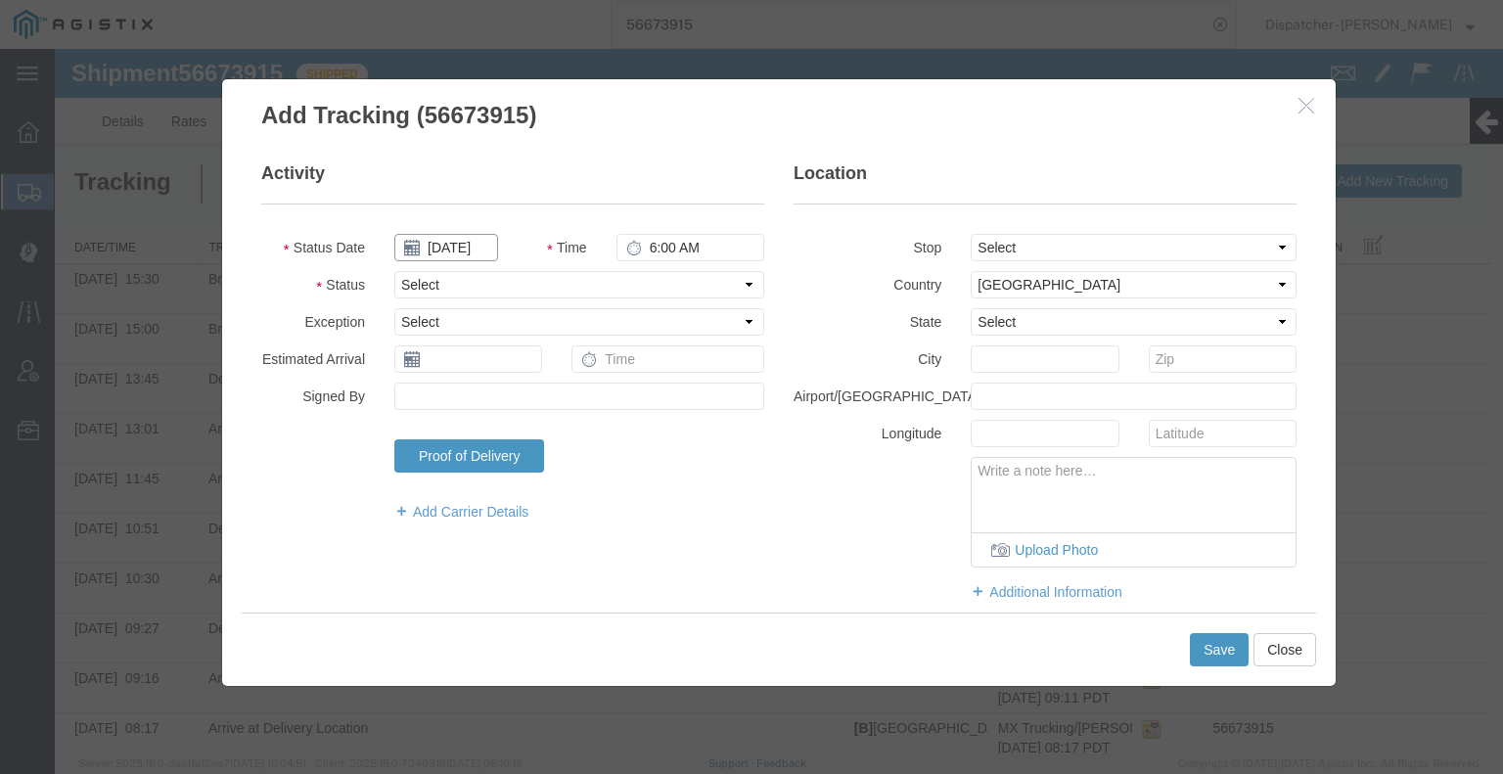
click at [444, 246] on input "[DATE]" at bounding box center [446, 247] width 104 height 27
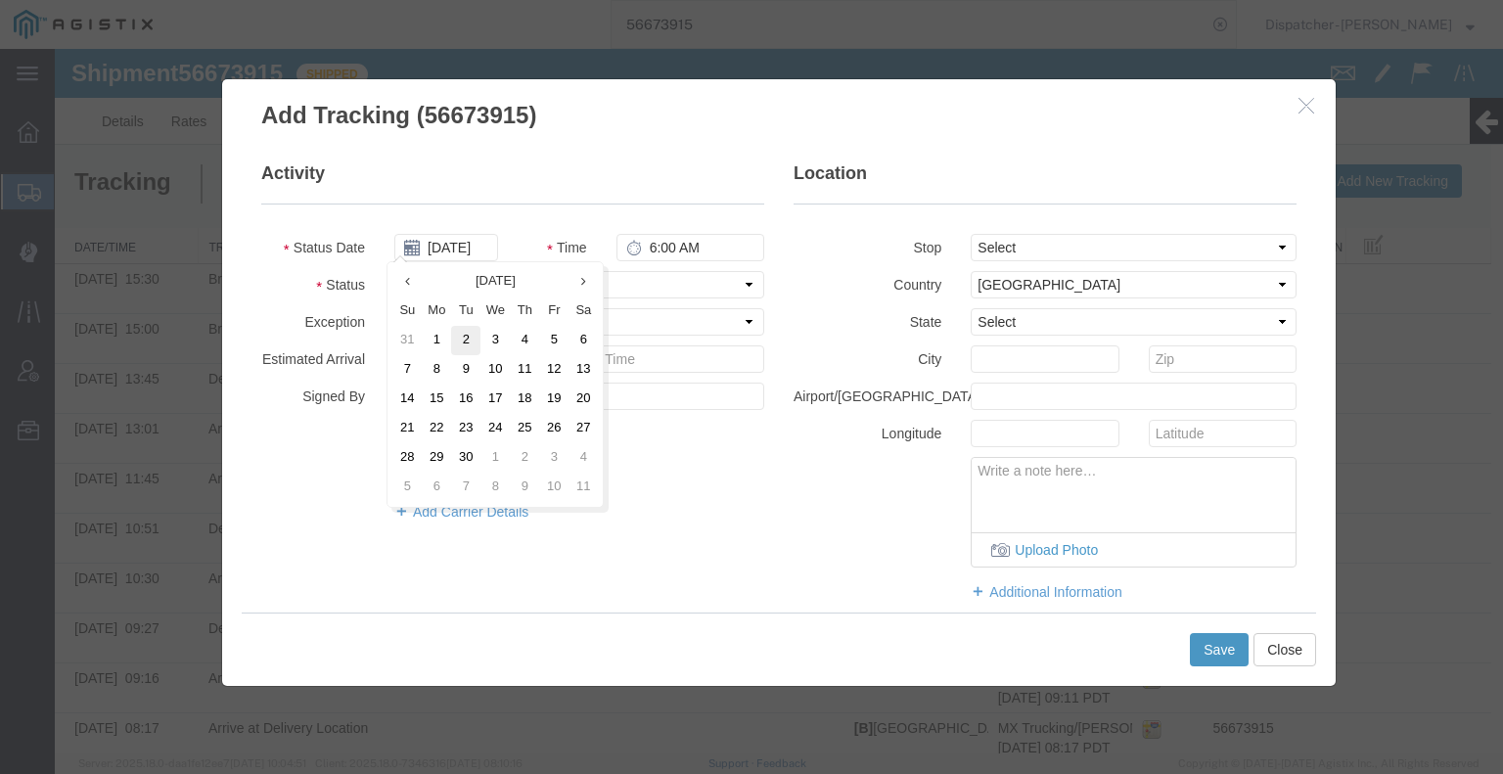
click at [466, 344] on td "2" at bounding box center [465, 340] width 29 height 29
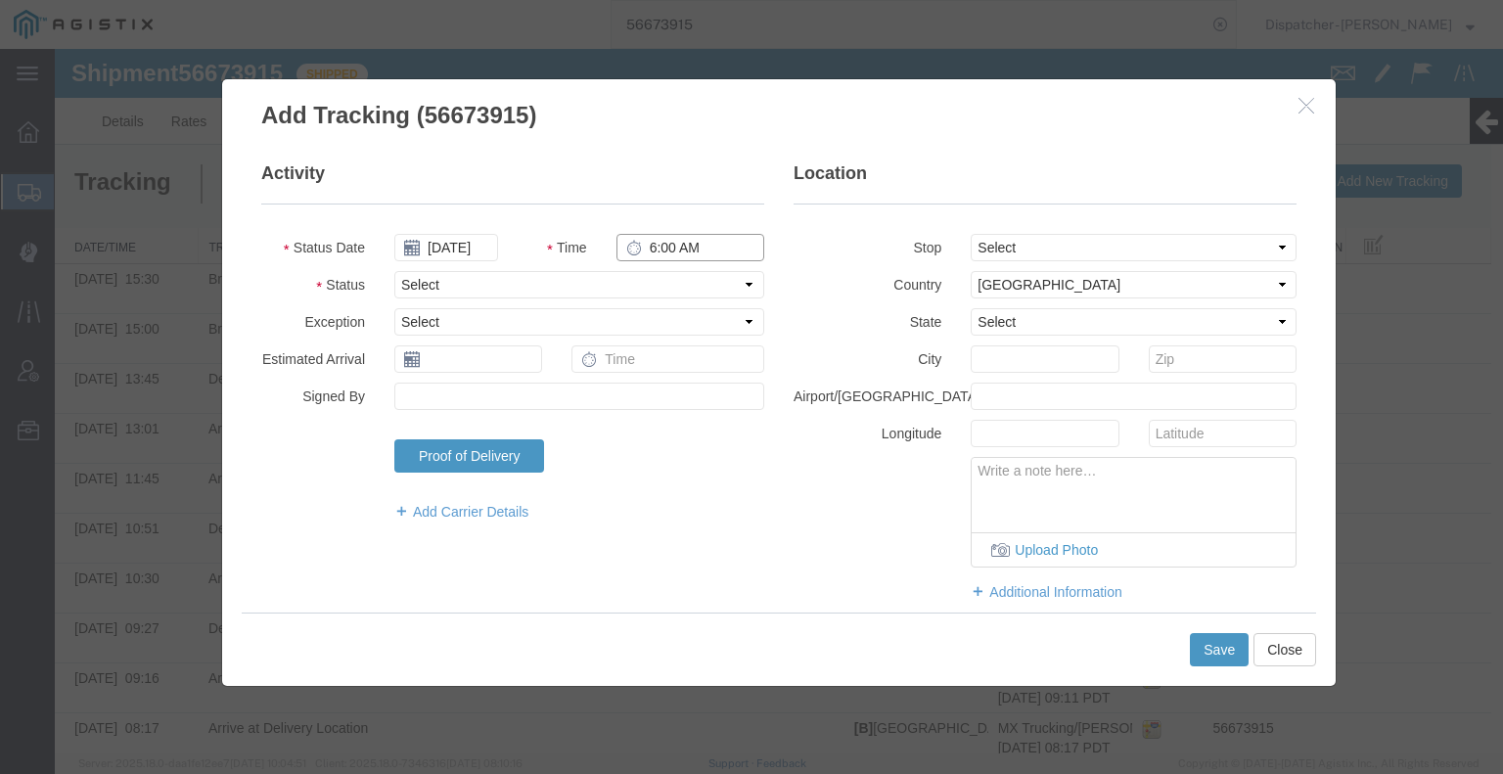
click at [680, 253] on input "6:00 AM" at bounding box center [690, 247] width 148 height 27
click at [676, 277] on select "Select Arrival Notice Available Arrival Notice Imported Arrive at Delivery Loca…" at bounding box center [579, 284] width 370 height 27
click at [394, 271] on select "Select Arrival Notice Available Arrival Notice Imported Arrive at Delivery Loca…" at bounding box center [579, 284] width 370 height 27
click at [1219, 652] on button "Save" at bounding box center [1219, 649] width 59 height 33
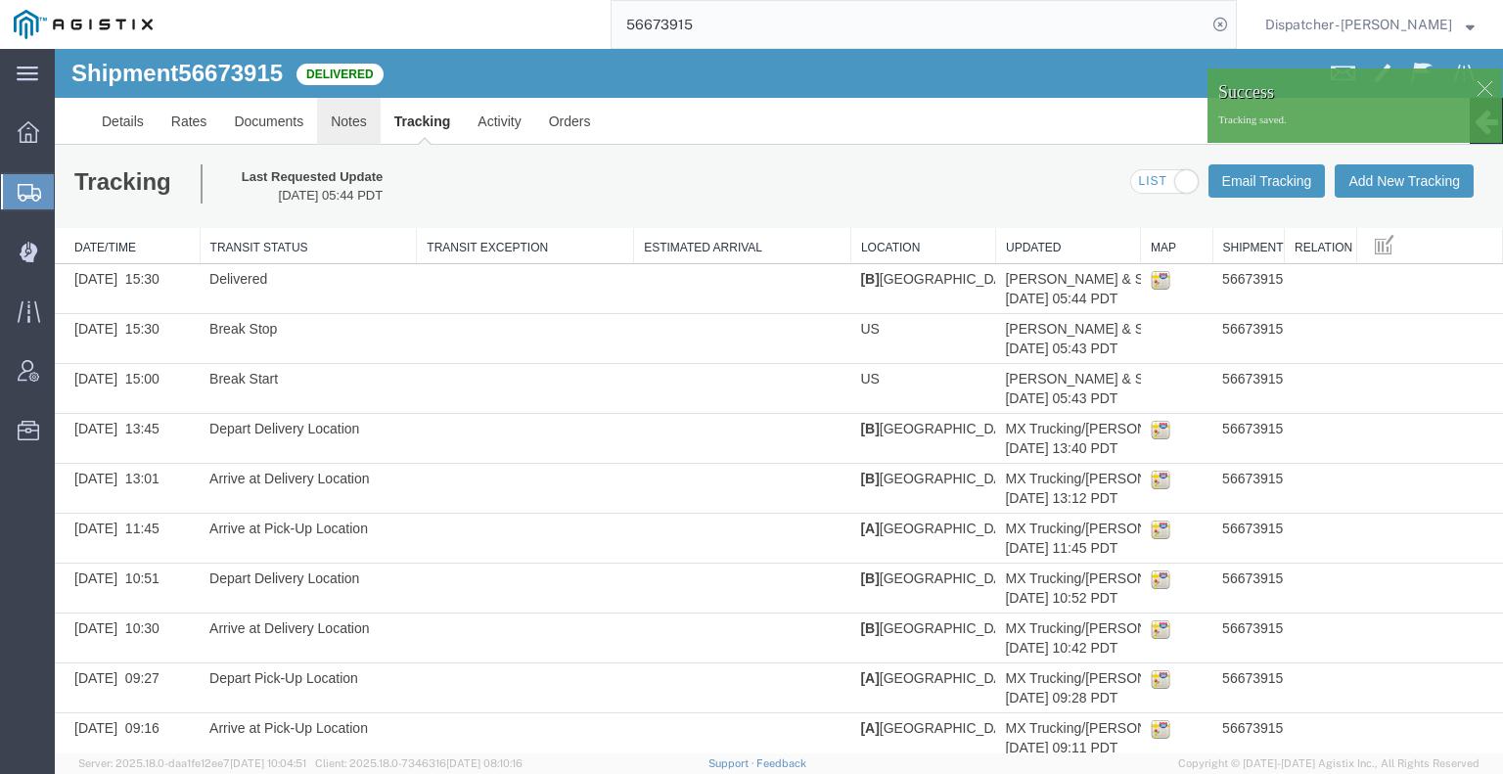
drag, startPoint x: 408, startPoint y: 171, endPoint x: 353, endPoint y: 122, distance: 73.5
click at [353, 122] on link "Notes" at bounding box center [349, 121] width 64 height 47
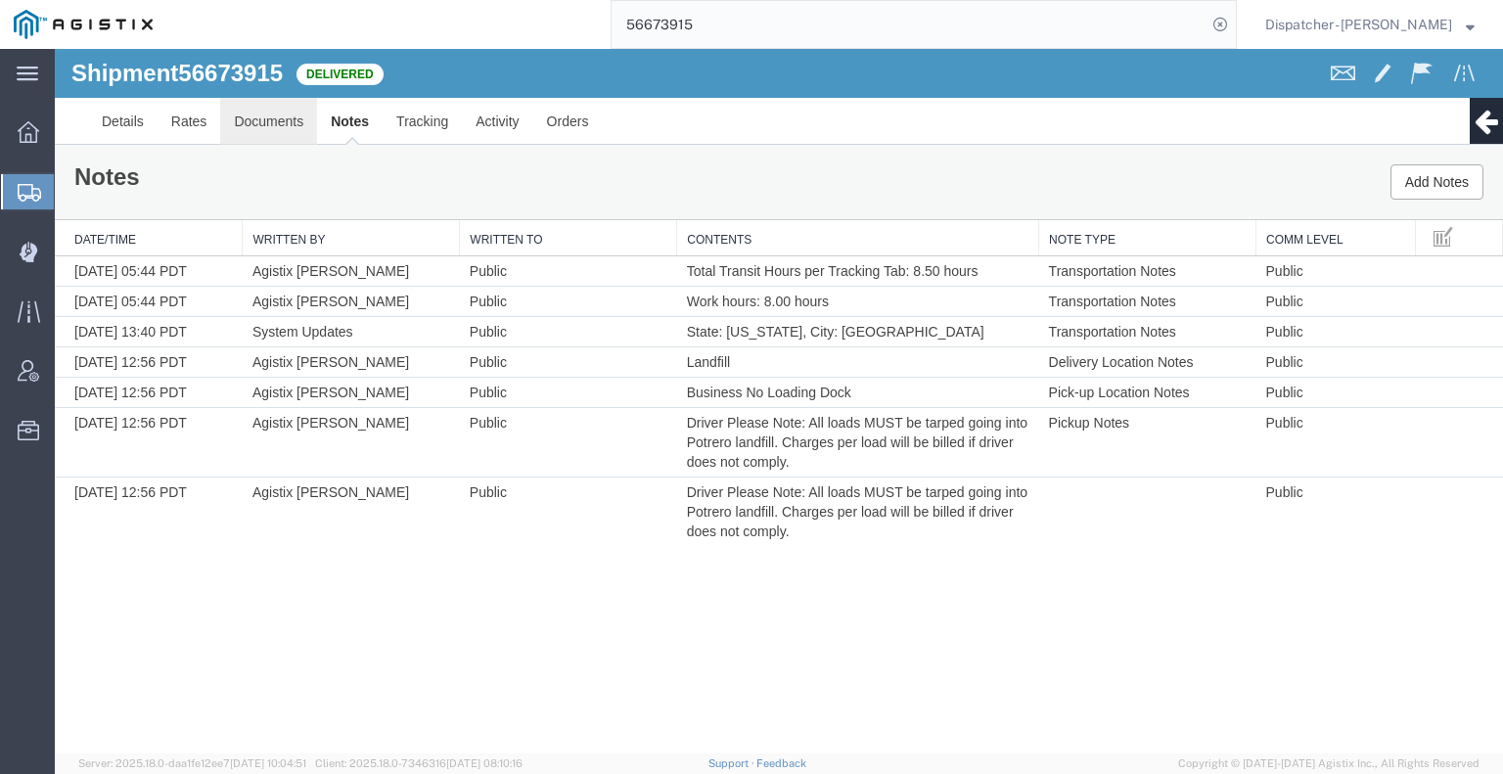
click at [285, 121] on link "Documents" at bounding box center [268, 121] width 97 height 47
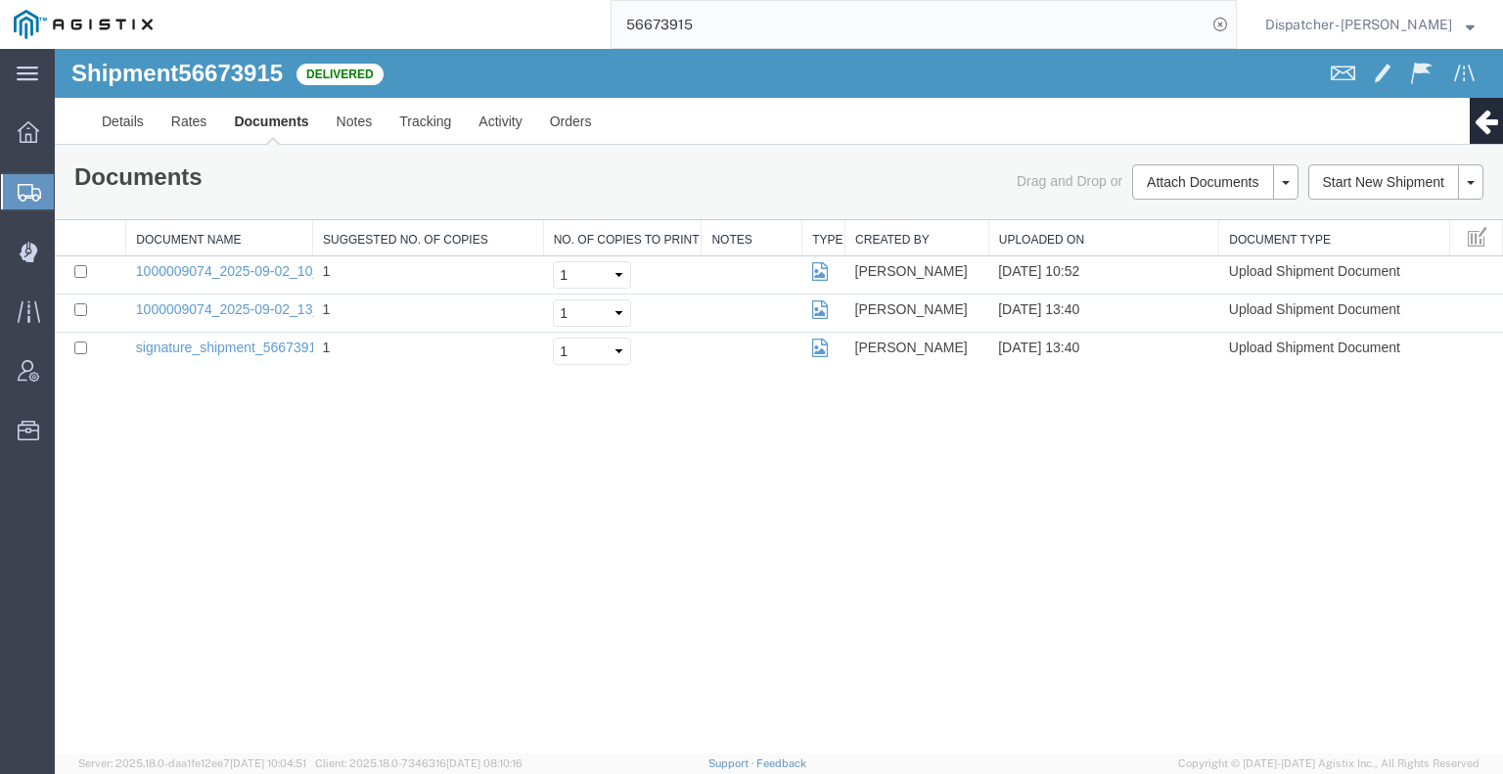
drag, startPoint x: 1355, startPoint y: 508, endPoint x: 1357, endPoint y: 487, distance: 20.6
click at [1355, 508] on div "Shipment 56673915 3 of 3 Delivered Details Rates Documents Notes Tracking Activ…" at bounding box center [779, 401] width 1448 height 705
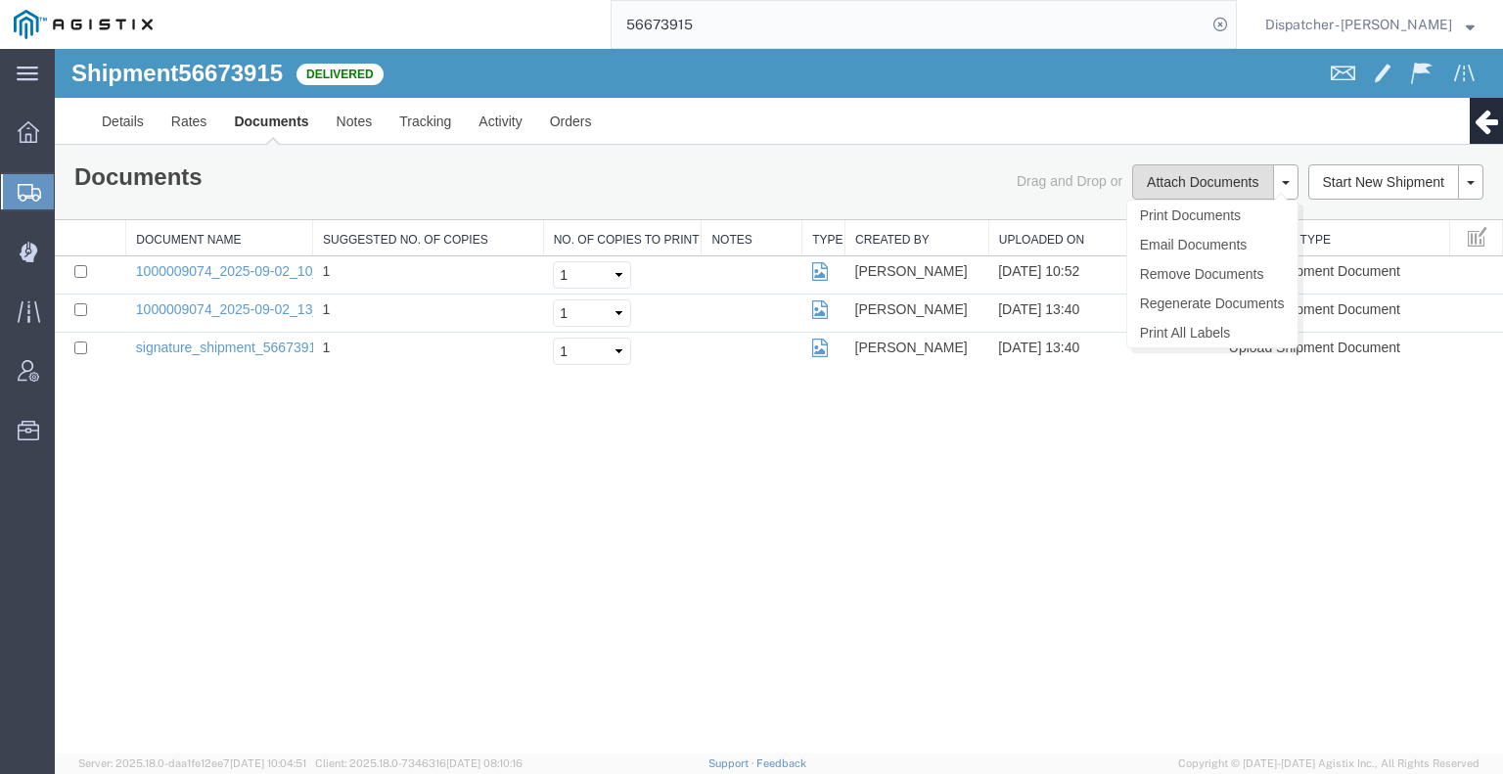
click at [1184, 180] on button "Attach Documents" at bounding box center [1202, 181] width 141 height 35
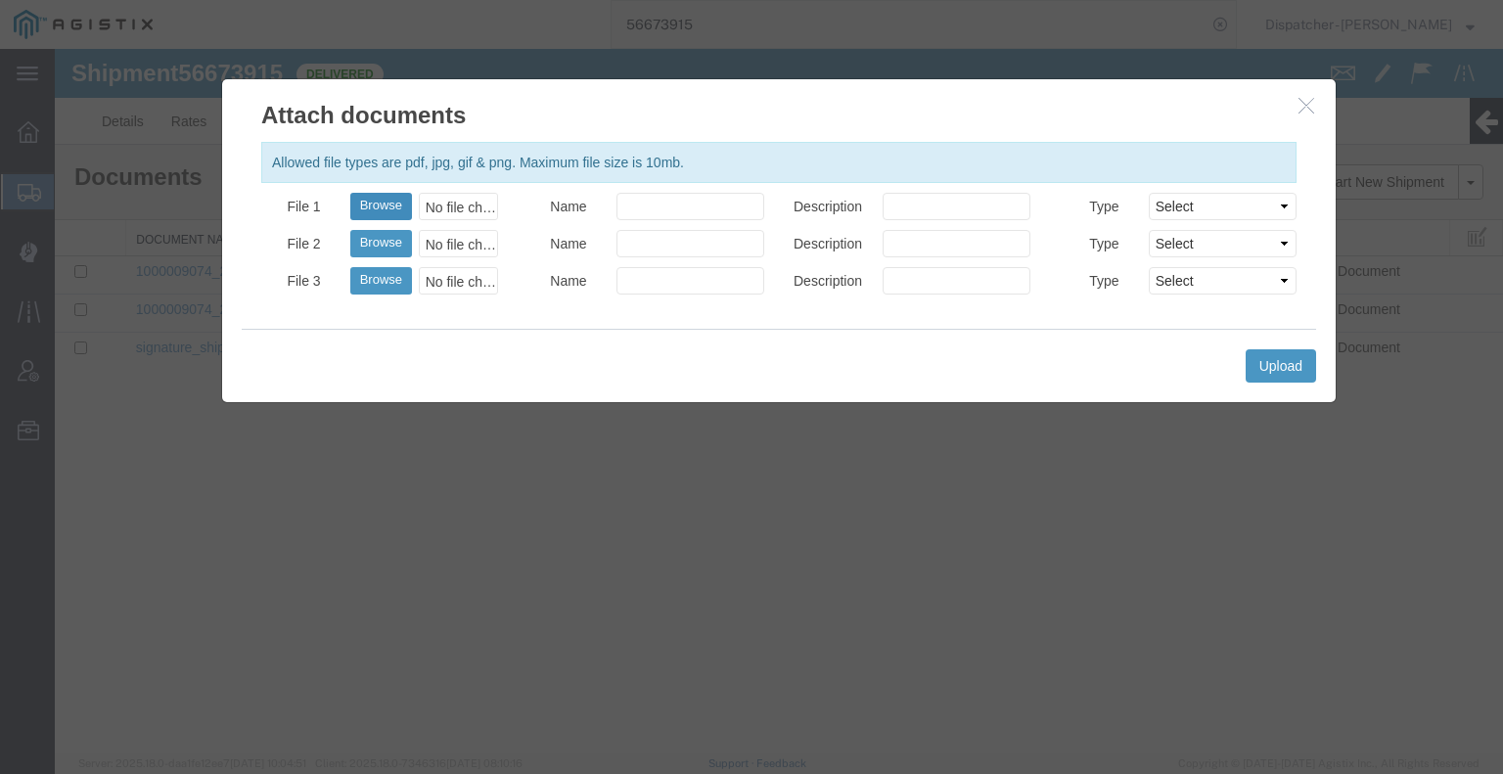
click at [380, 208] on button "Browse" at bounding box center [381, 206] width 62 height 27
click at [1307, 365] on button "Upload" at bounding box center [1281, 365] width 70 height 33
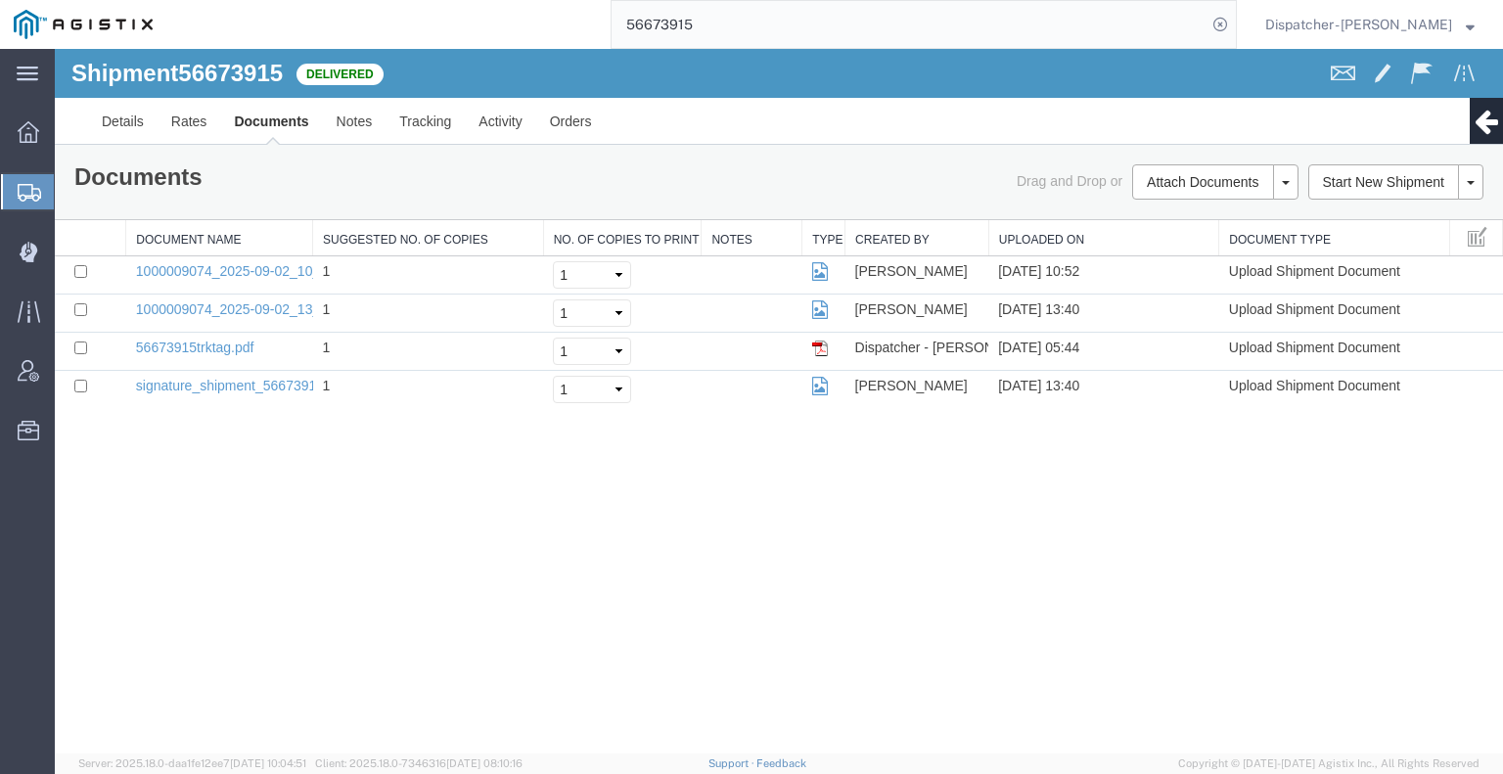
drag, startPoint x: 646, startPoint y: 34, endPoint x: 414, endPoint y: 15, distance: 232.7
click at [509, 33] on div "56673915" at bounding box center [701, 24] width 1071 height 49
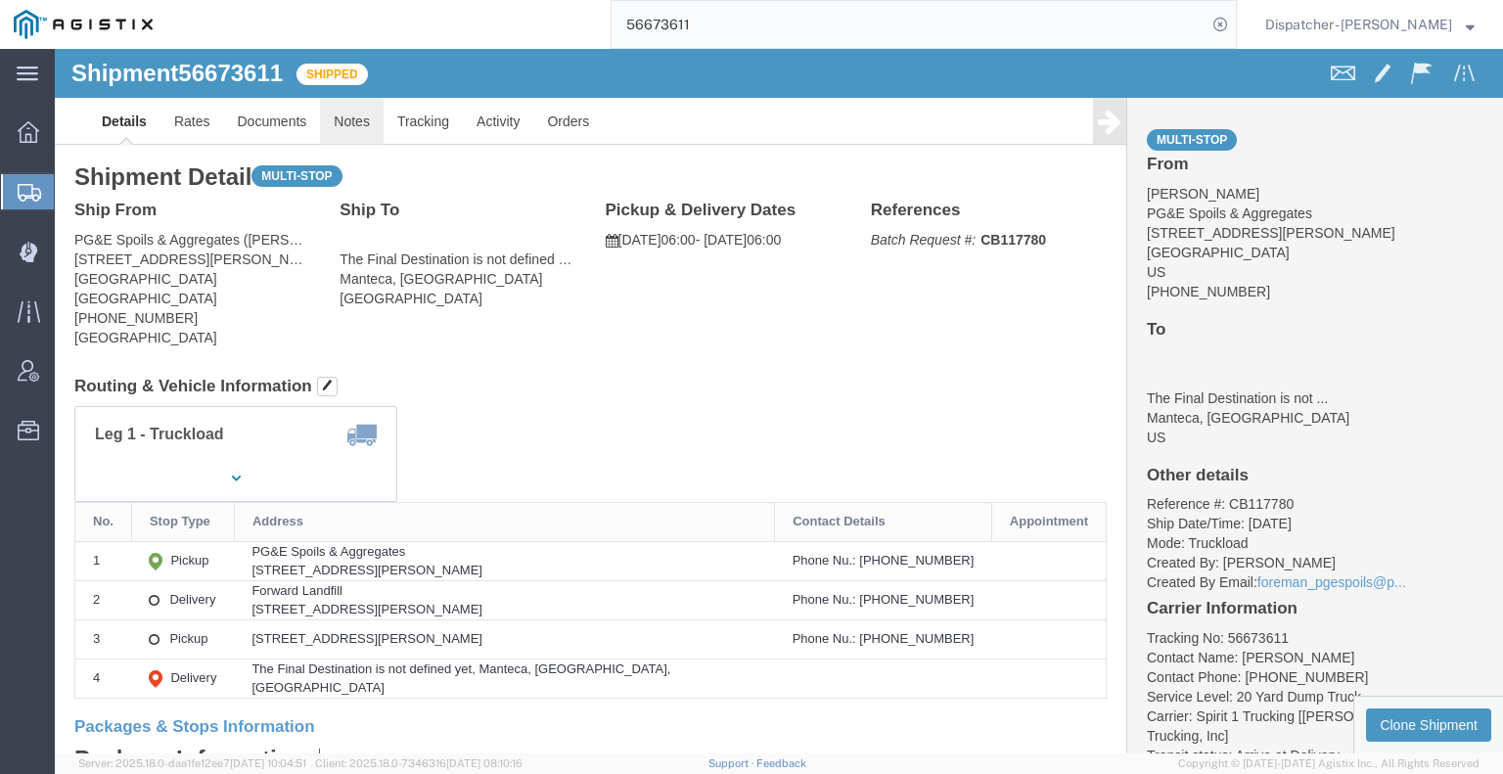
click link "Notes"
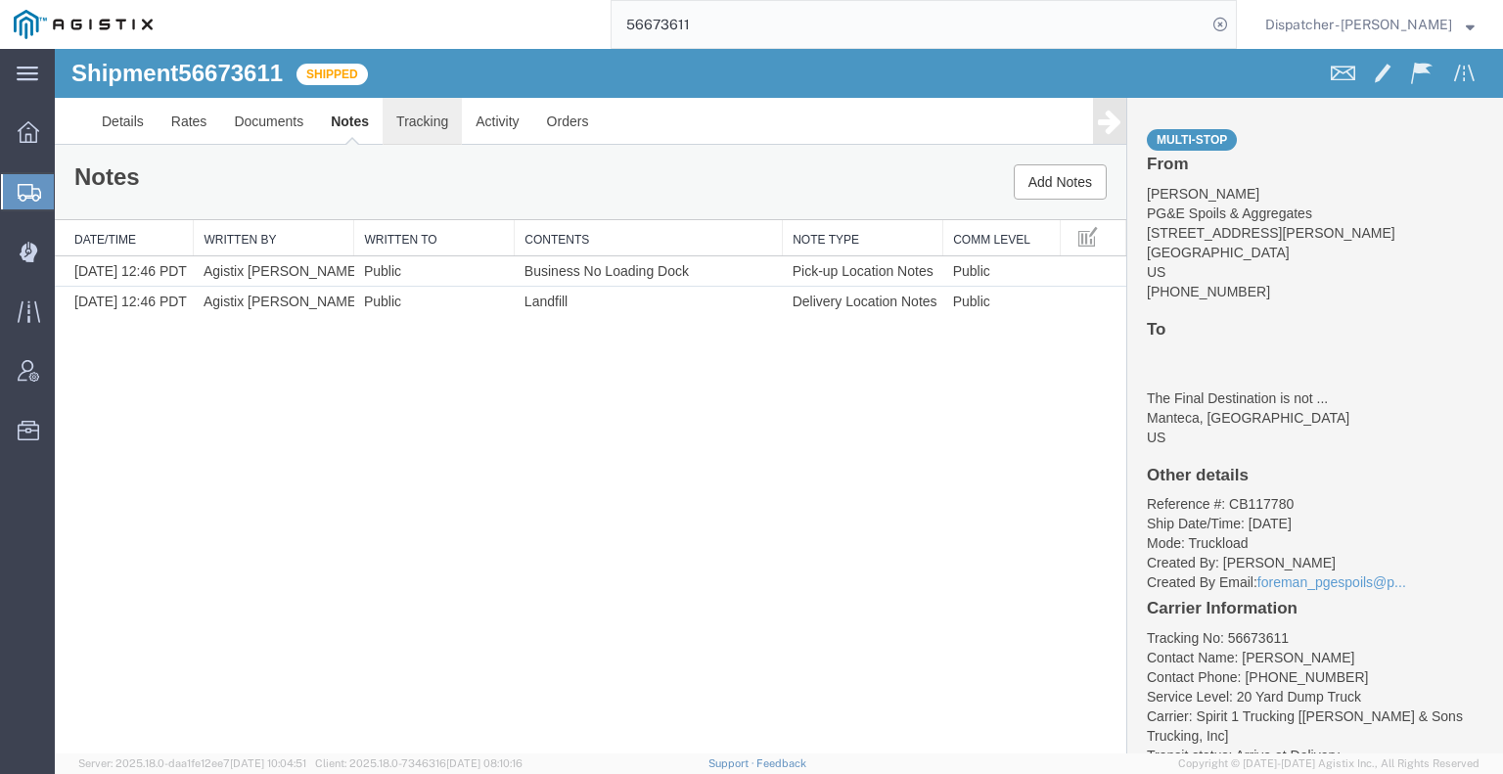
click at [429, 129] on link "Tracking" at bounding box center [422, 121] width 79 height 47
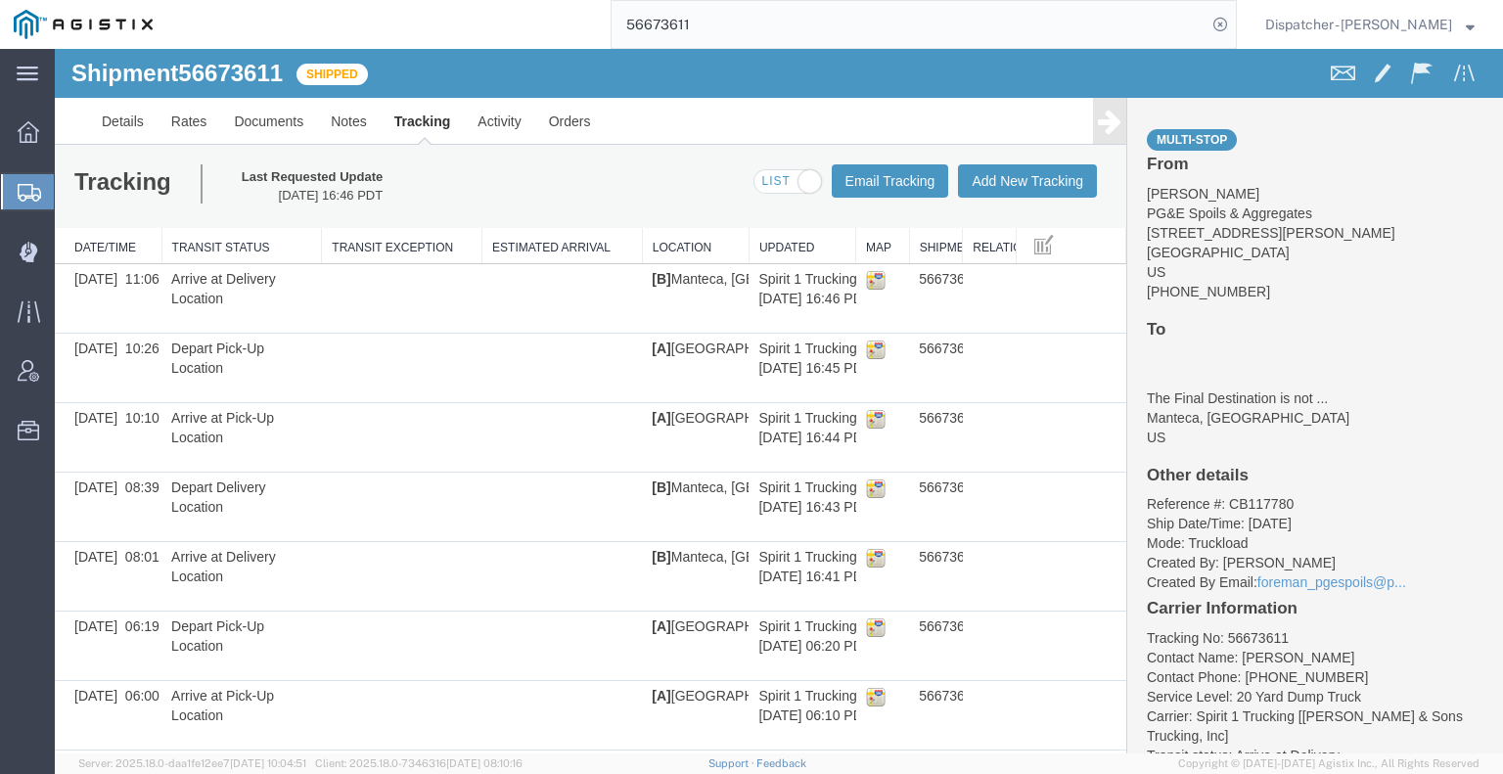
click at [1102, 131] on icon at bounding box center [1109, 121] width 23 height 27
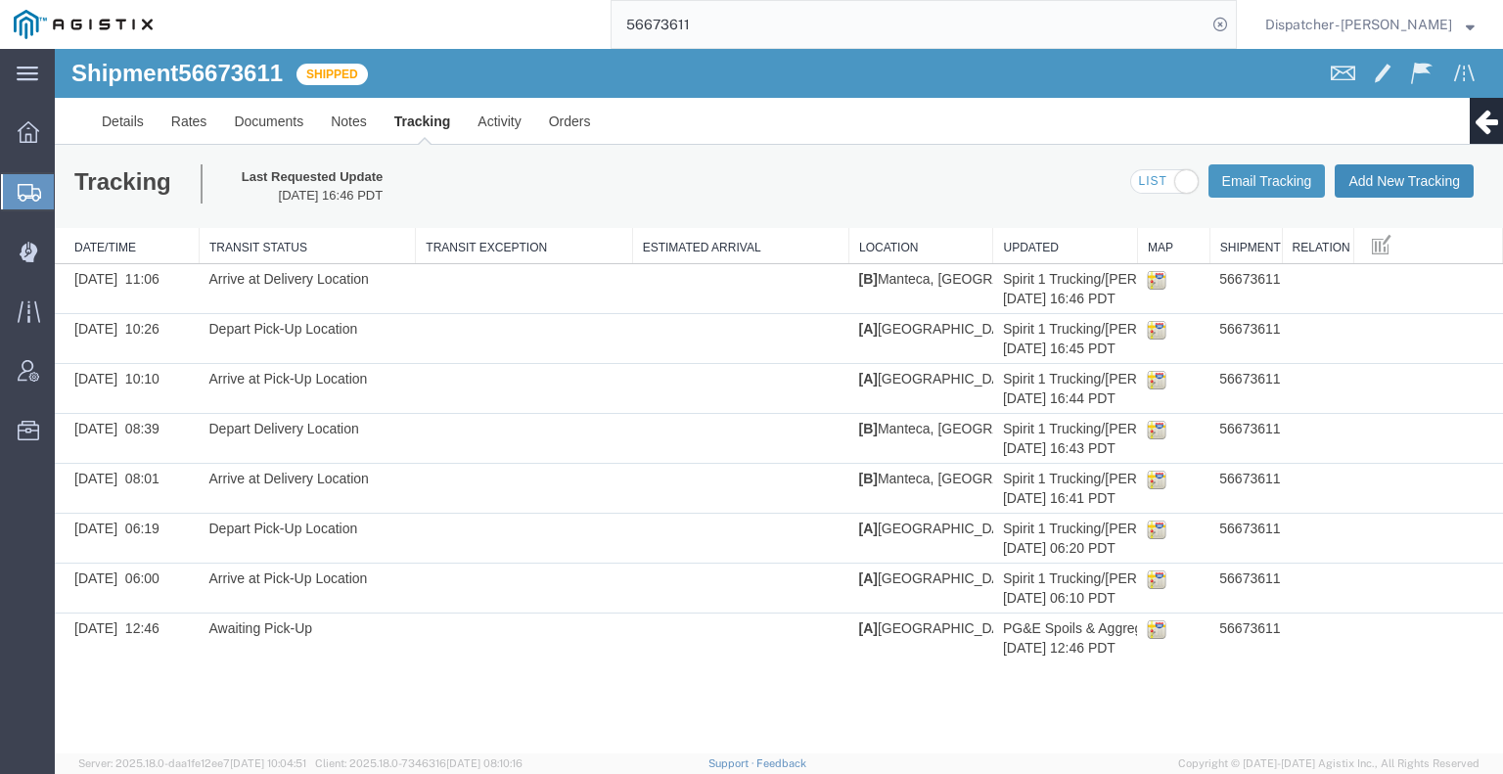
click at [1405, 184] on button "Add New Tracking" at bounding box center [1404, 180] width 139 height 33
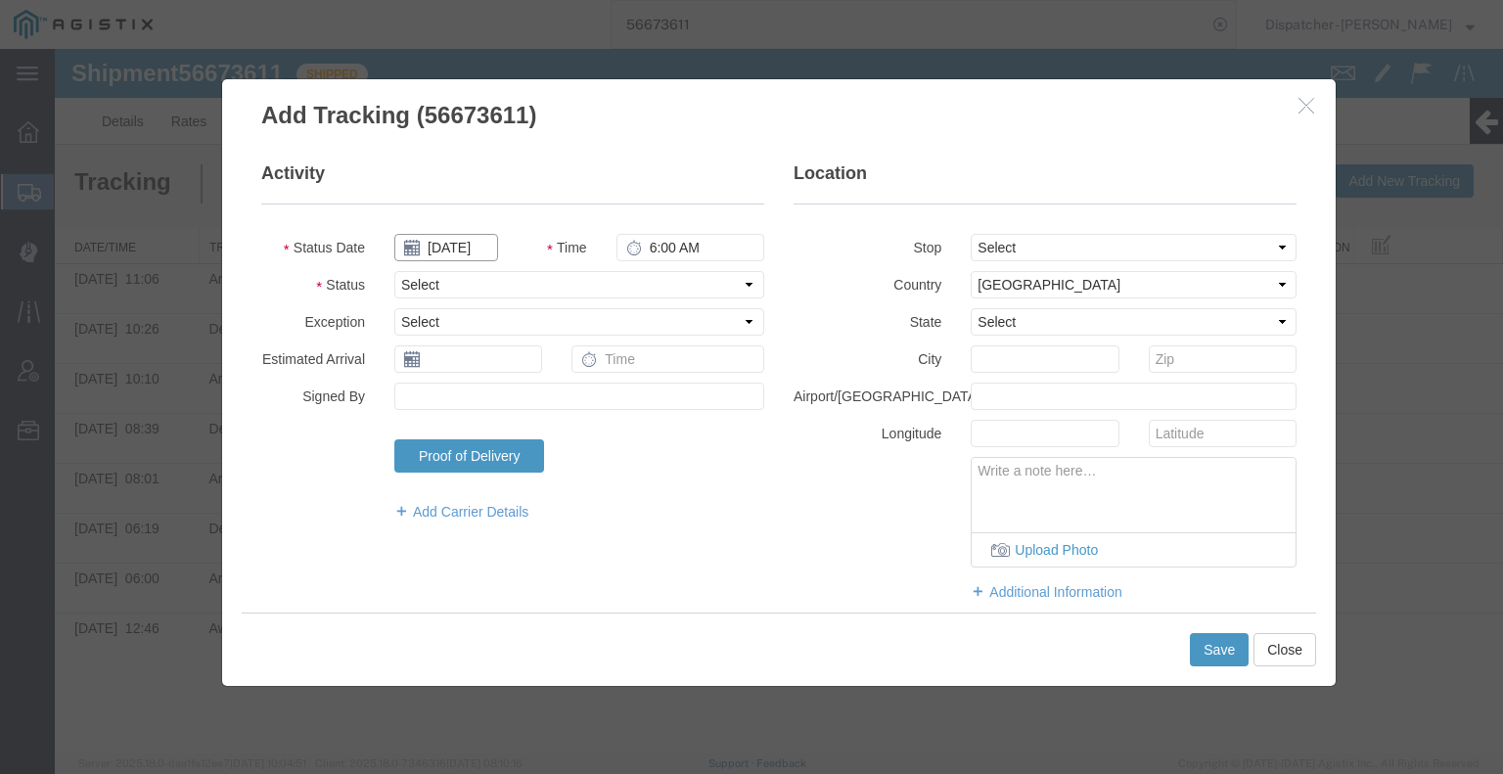
click at [442, 246] on input "[DATE]" at bounding box center [446, 247] width 104 height 27
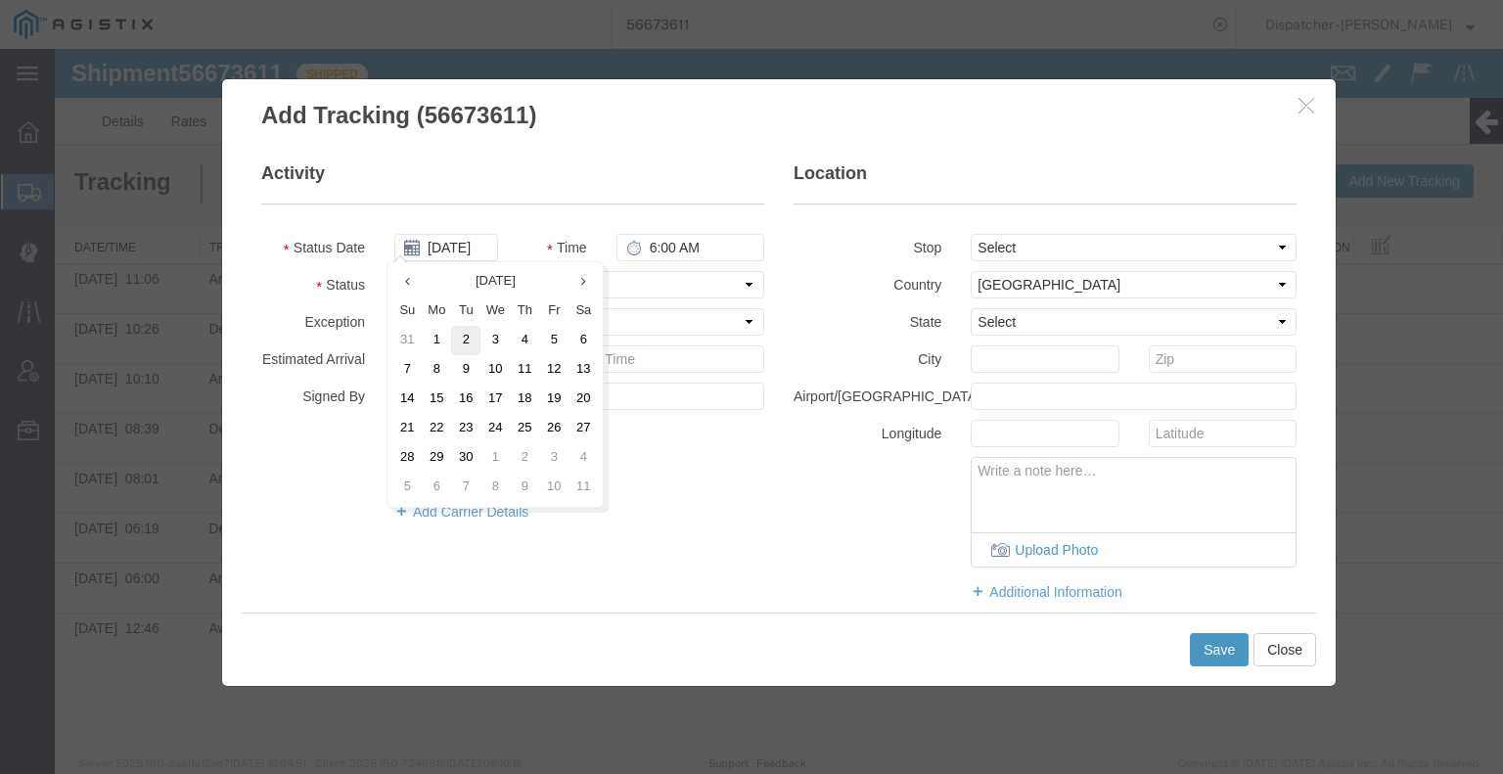
click at [468, 342] on td "2" at bounding box center [465, 340] width 29 height 29
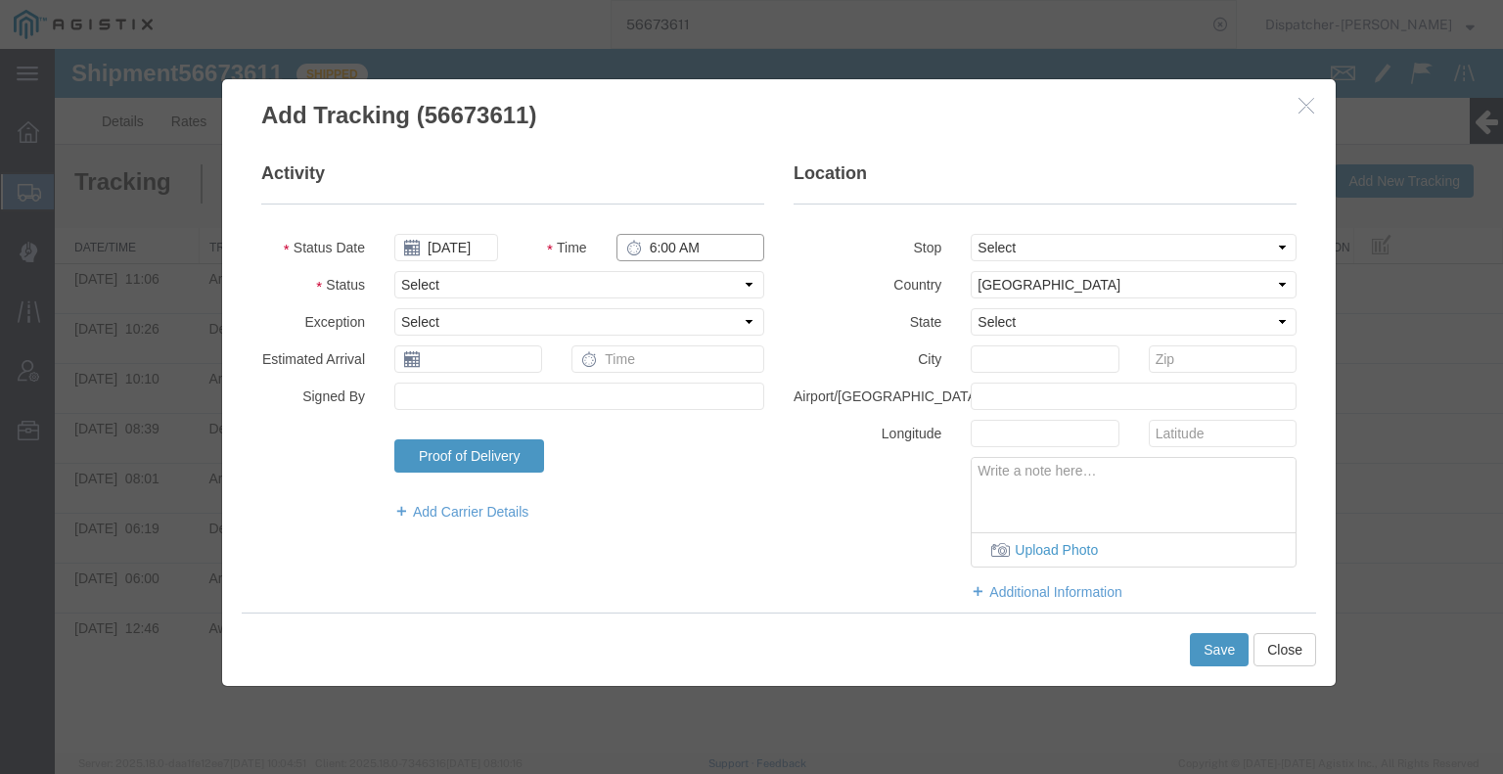
click at [680, 251] on input "6:00 AM" at bounding box center [690, 247] width 148 height 27
click at [673, 284] on select "Select Arrival Notice Available Arrival Notice Imported Arrive at Delivery Loca…" at bounding box center [579, 284] width 370 height 27
click at [394, 271] on select "Select Arrival Notice Available Arrival Notice Imported Arrive at Delivery Loca…" at bounding box center [579, 284] width 370 height 27
click at [1215, 649] on button "Save" at bounding box center [1219, 649] width 59 height 33
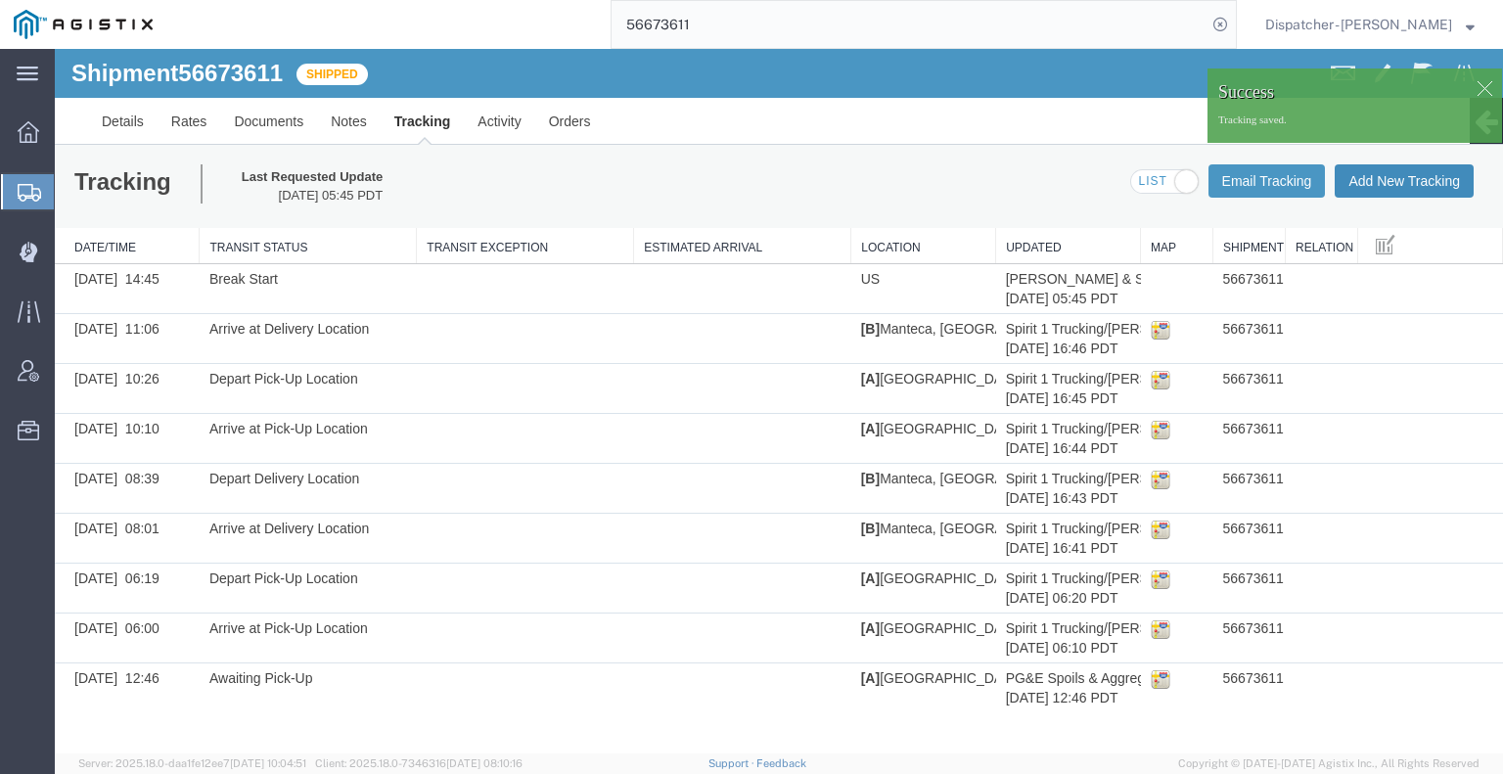
click at [1382, 183] on button "Add New Tracking" at bounding box center [1404, 180] width 139 height 33
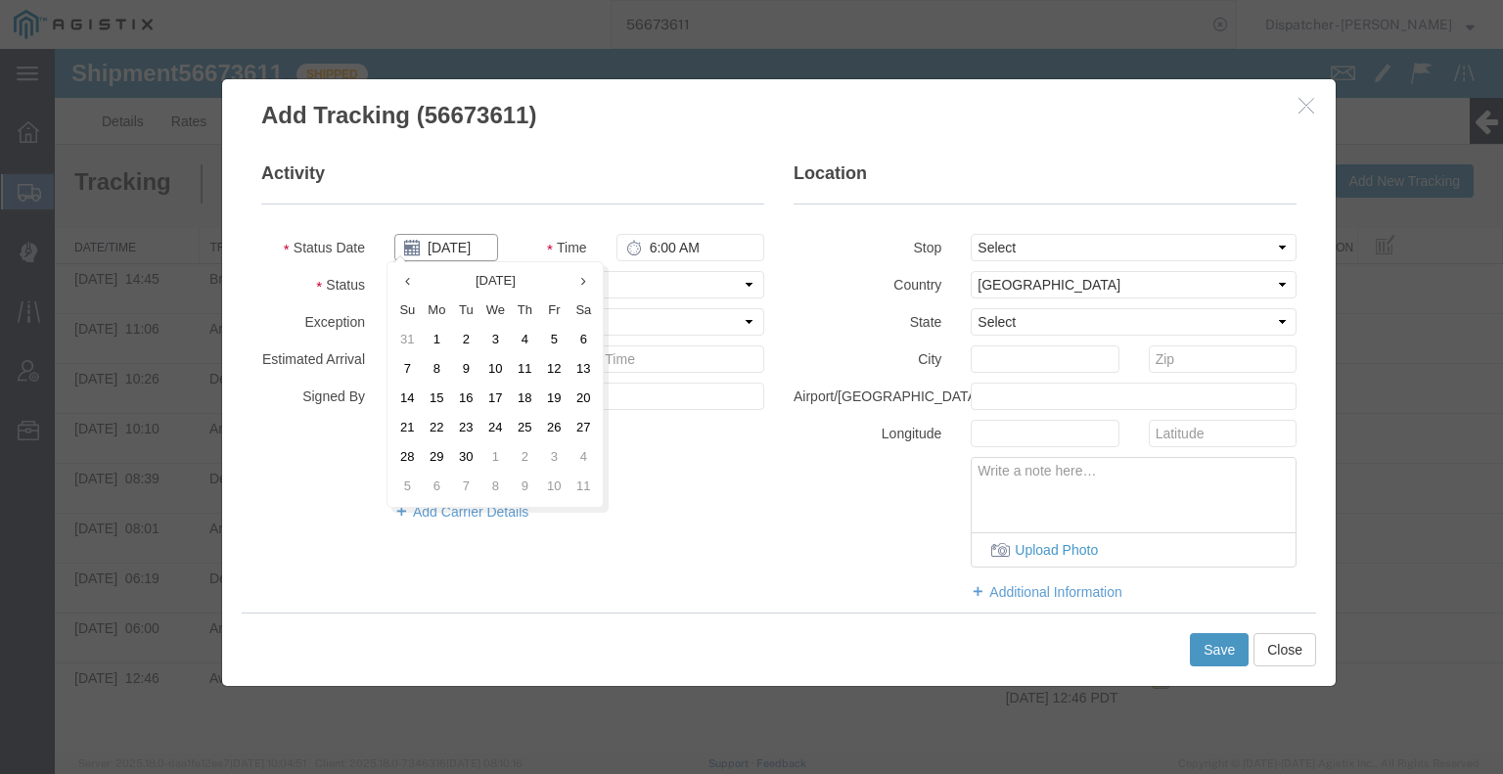
click at [474, 250] on input "[DATE]" at bounding box center [446, 247] width 104 height 27
click at [462, 342] on td "2" at bounding box center [465, 340] width 29 height 29
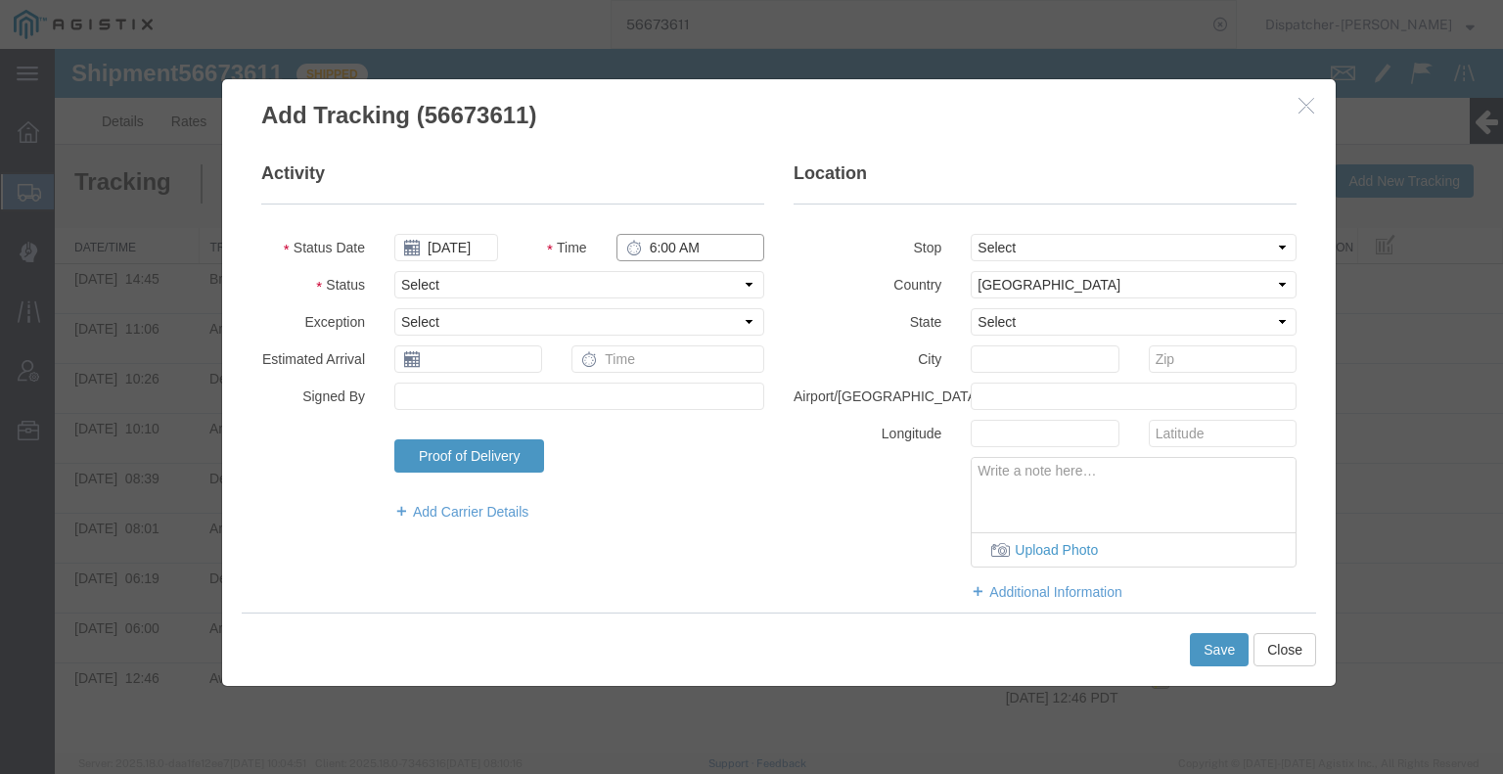
click at [648, 244] on input "6:00 AM" at bounding box center [690, 247] width 148 height 27
click at [650, 279] on select "Select Arrival Notice Available Arrival Notice Imported Arrive at Delivery Loca…" at bounding box center [579, 284] width 370 height 27
click at [394, 271] on select "Select Arrival Notice Available Arrival Notice Imported Arrive at Delivery Loca…" at bounding box center [579, 284] width 370 height 27
click at [497, 278] on select "Select Arrival Notice Available Arrival Notice Imported Arrive at Delivery Loca…" at bounding box center [579, 284] width 370 height 27
click at [394, 271] on select "Select Arrival Notice Available Arrival Notice Imported Arrive at Delivery Loca…" at bounding box center [579, 284] width 370 height 27
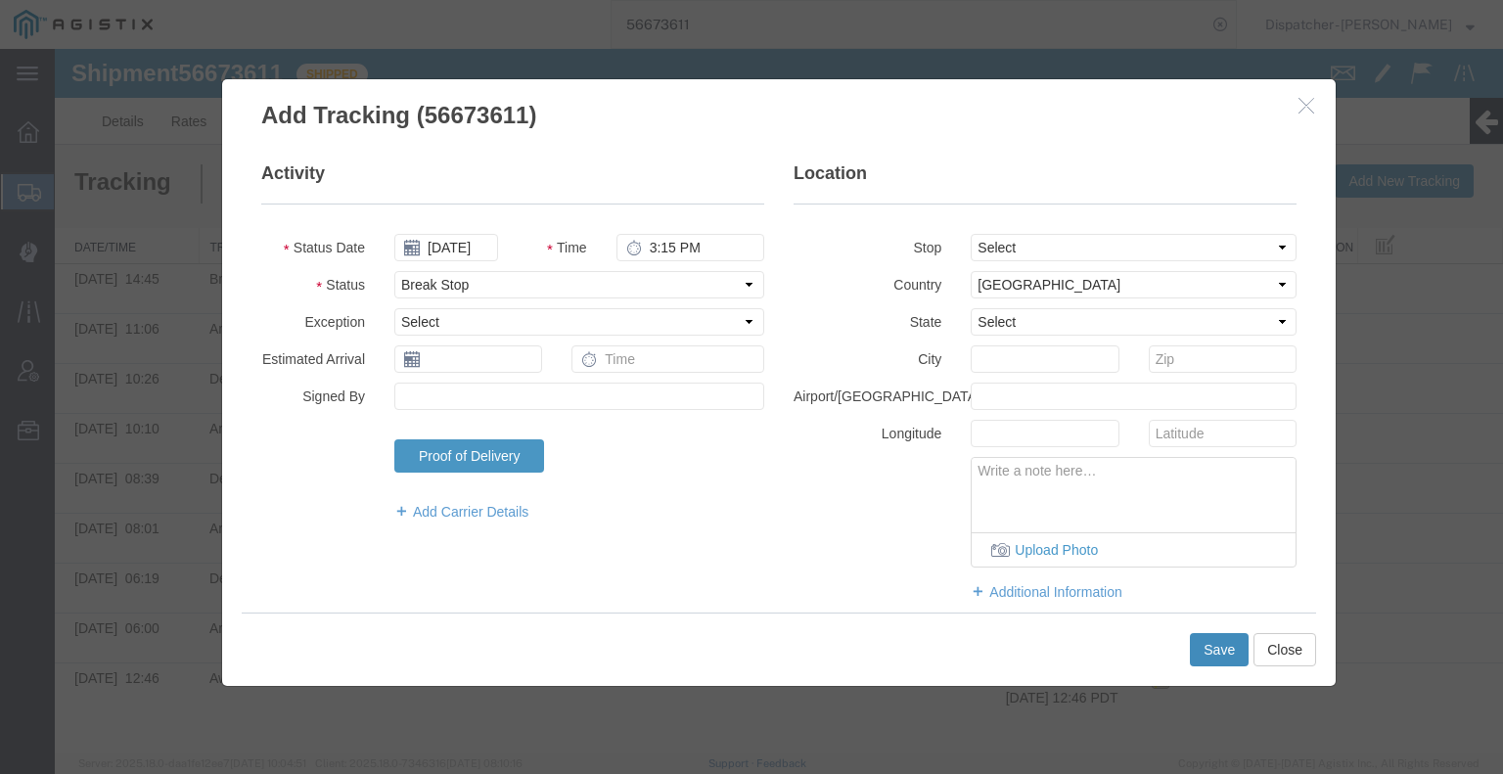
click at [1211, 656] on button "Save" at bounding box center [1219, 649] width 59 height 33
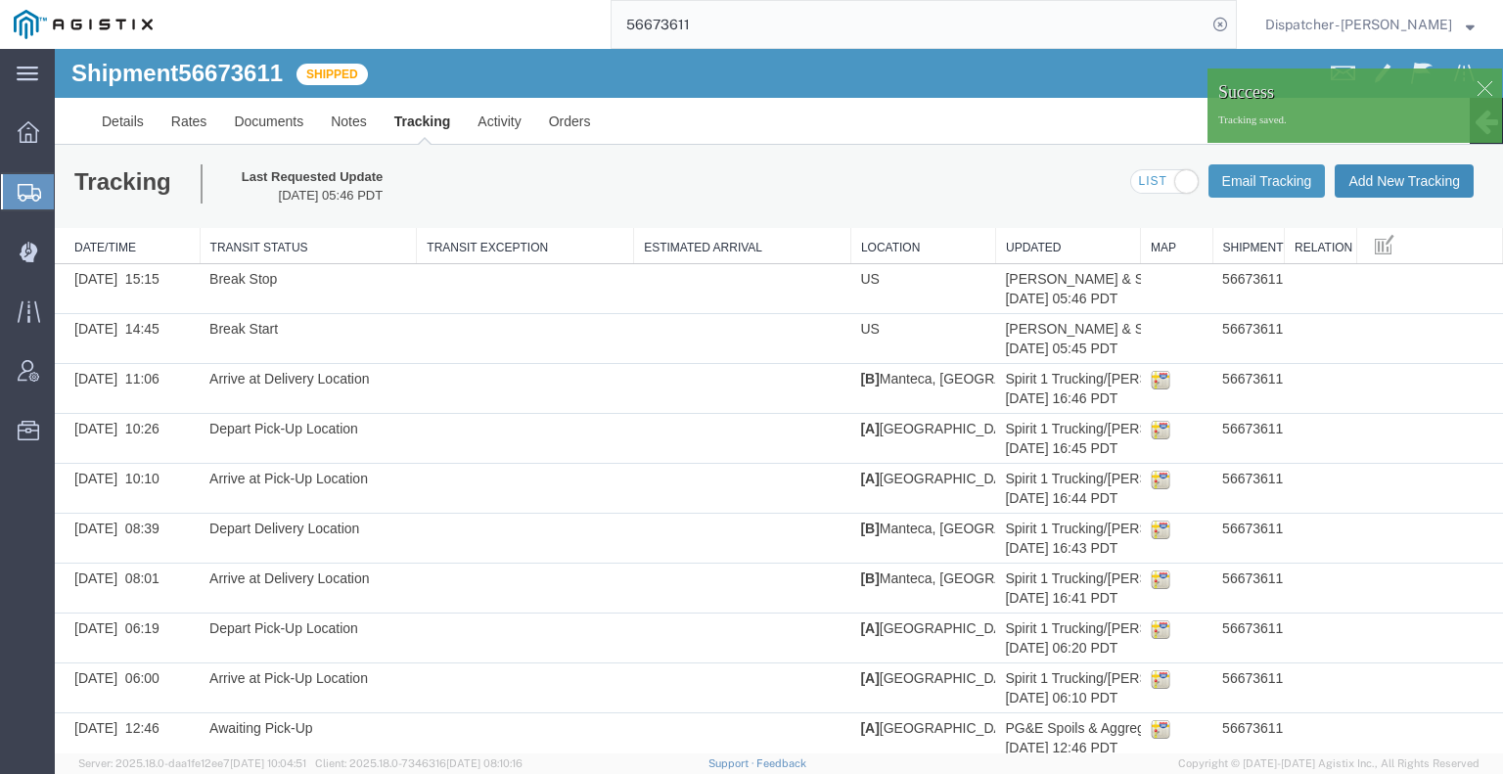
click at [1371, 172] on button "Add New Tracking" at bounding box center [1404, 180] width 139 height 33
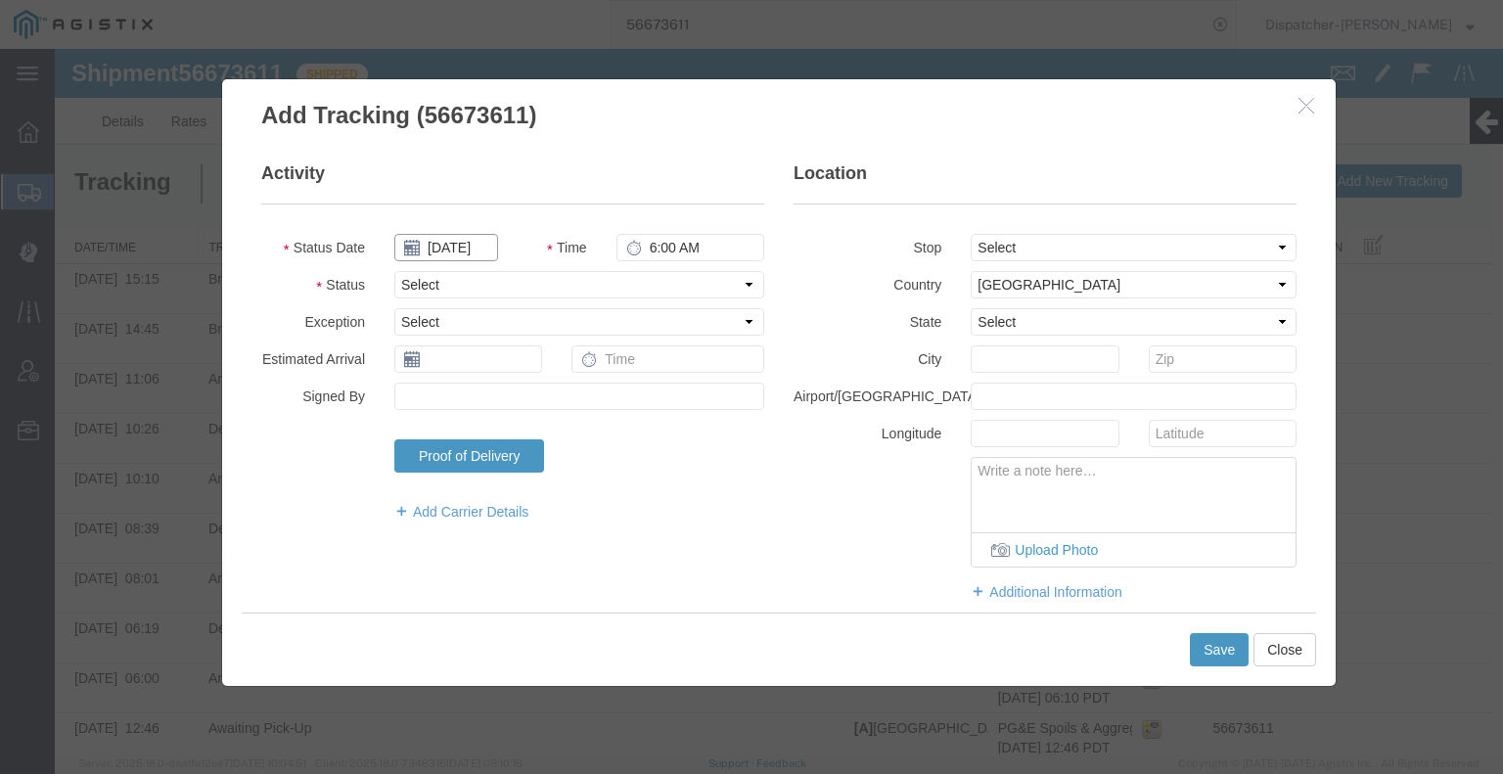
click at [470, 245] on input "[DATE]" at bounding box center [446, 247] width 104 height 27
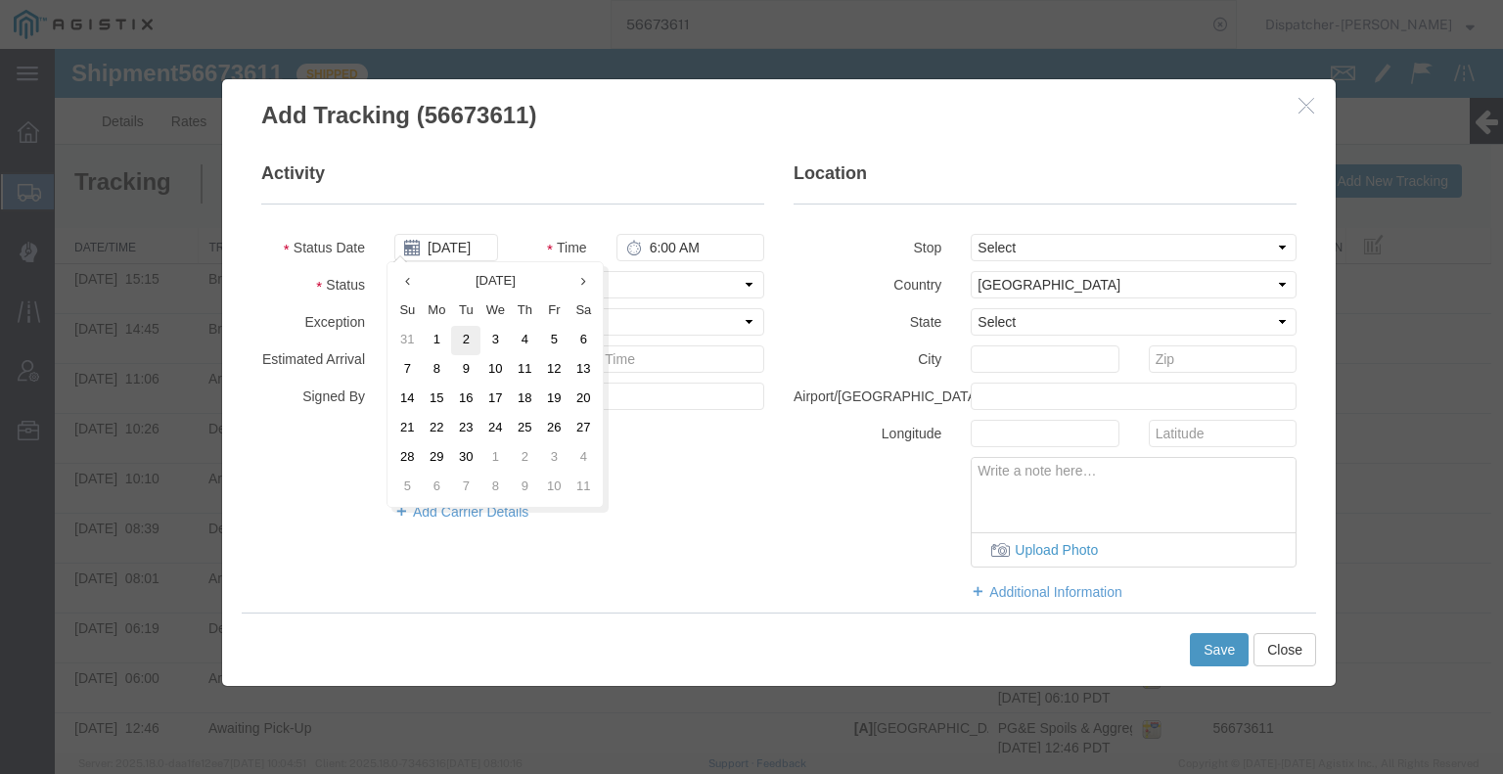
click at [474, 344] on td "2" at bounding box center [465, 340] width 29 height 29
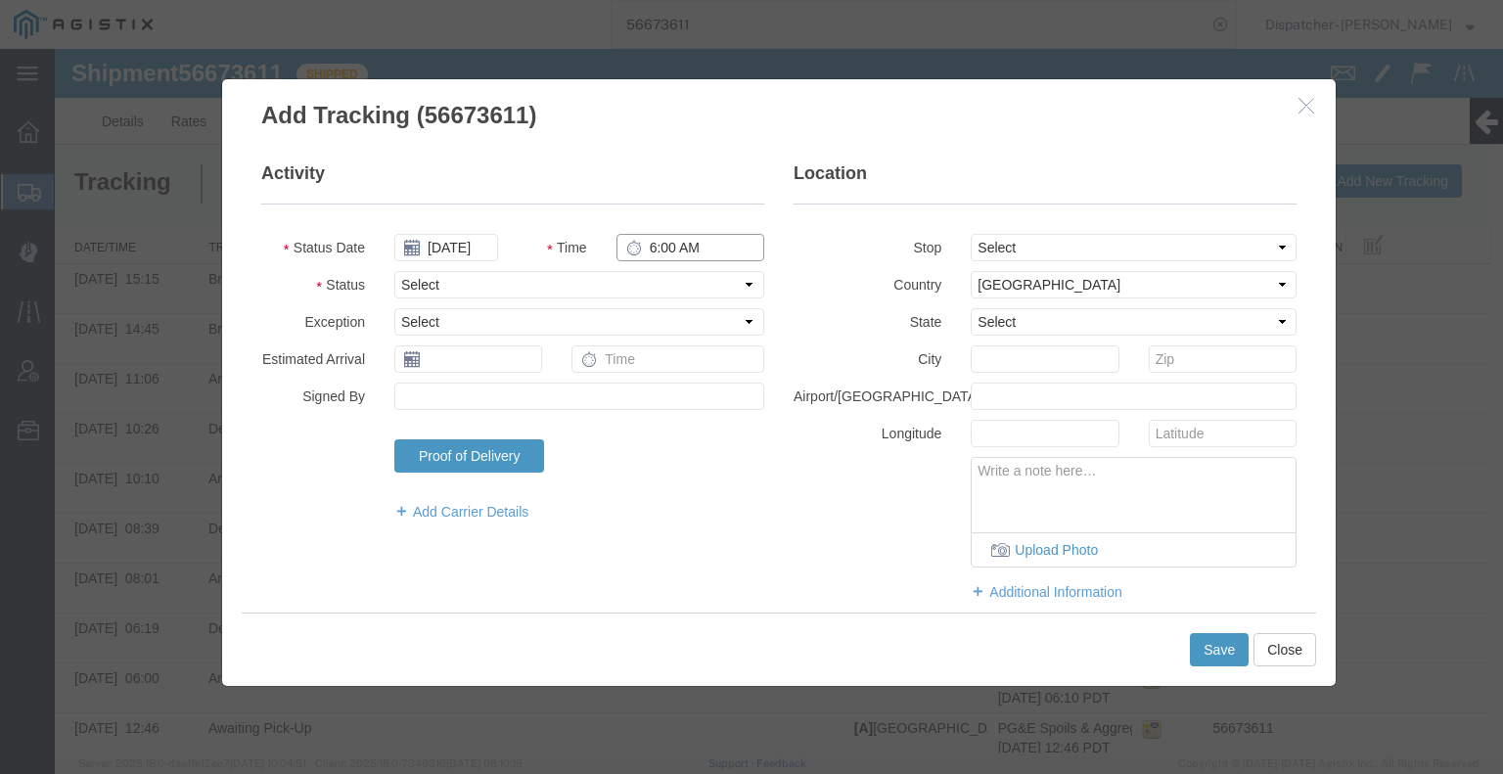
click at [661, 248] on input "6:00 AM" at bounding box center [690, 247] width 148 height 27
click at [664, 288] on select "Select Arrival Notice Available Arrival Notice Imported Arrive at Delivery Loca…" at bounding box center [579, 284] width 370 height 27
click at [394, 271] on select "Select Arrival Notice Available Arrival Notice Imported Arrive at Delivery Loca…" at bounding box center [579, 284] width 370 height 27
click at [1204, 651] on button "Save" at bounding box center [1219, 649] width 59 height 33
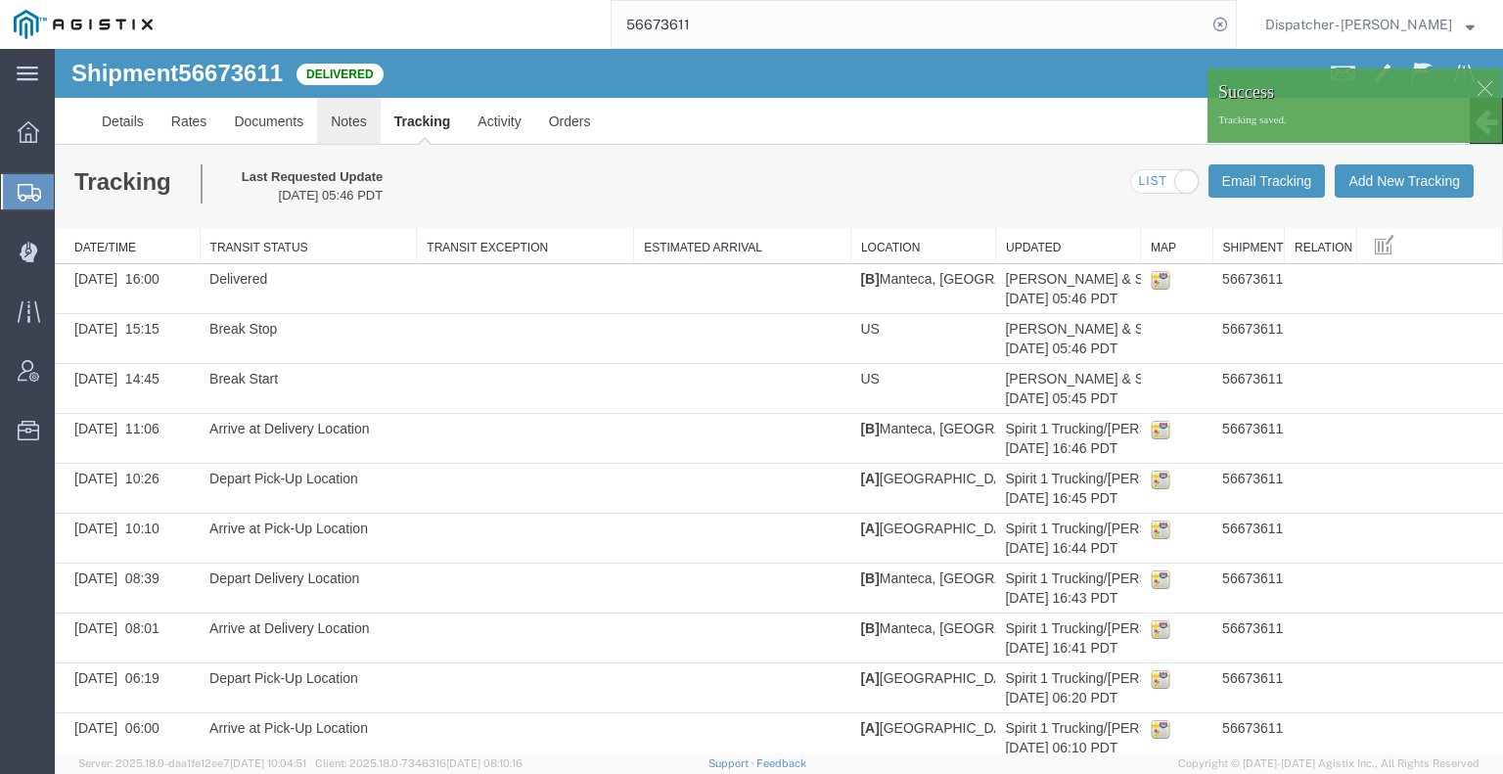
click at [340, 119] on link "Notes" at bounding box center [349, 121] width 64 height 47
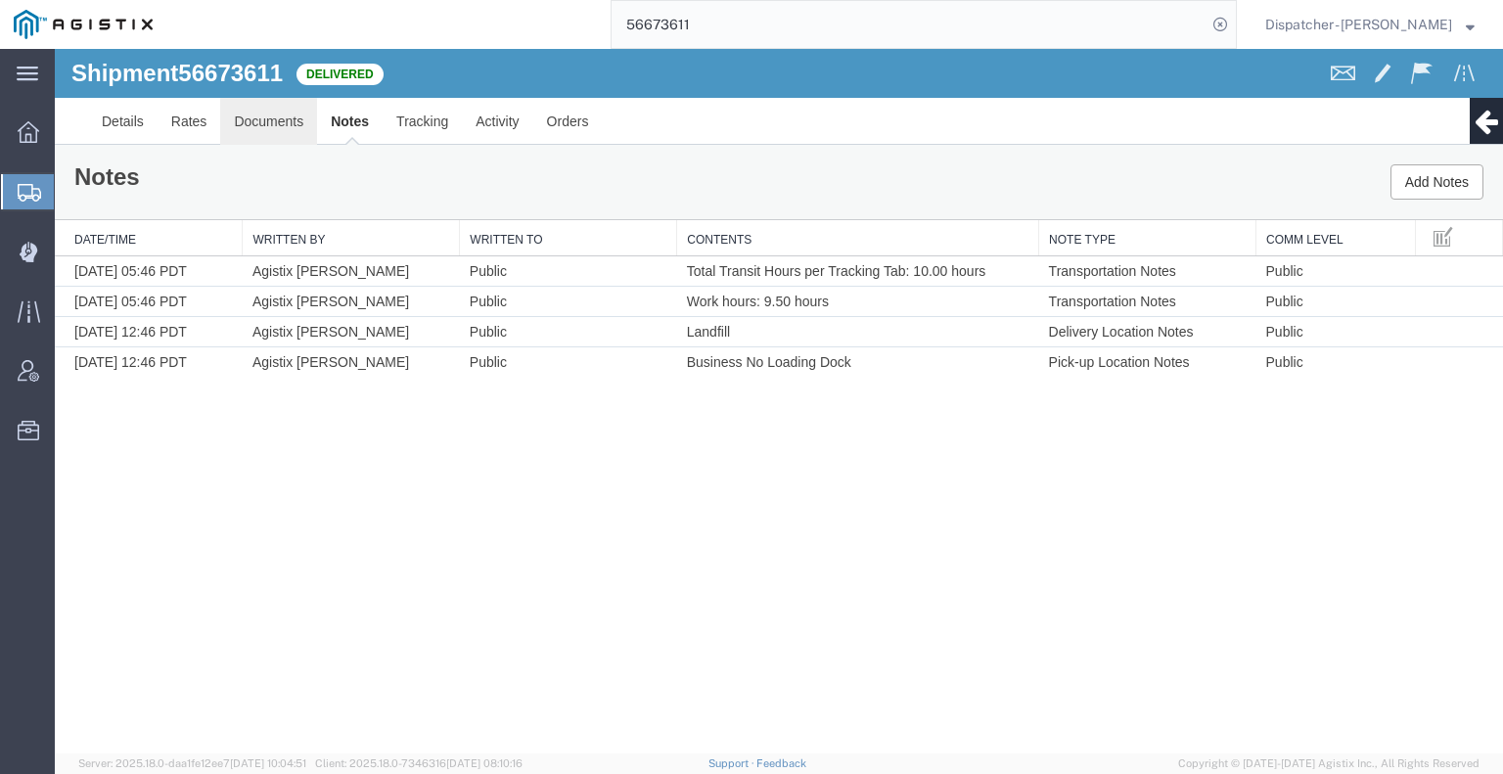
click at [262, 129] on link "Documents" at bounding box center [268, 121] width 97 height 47
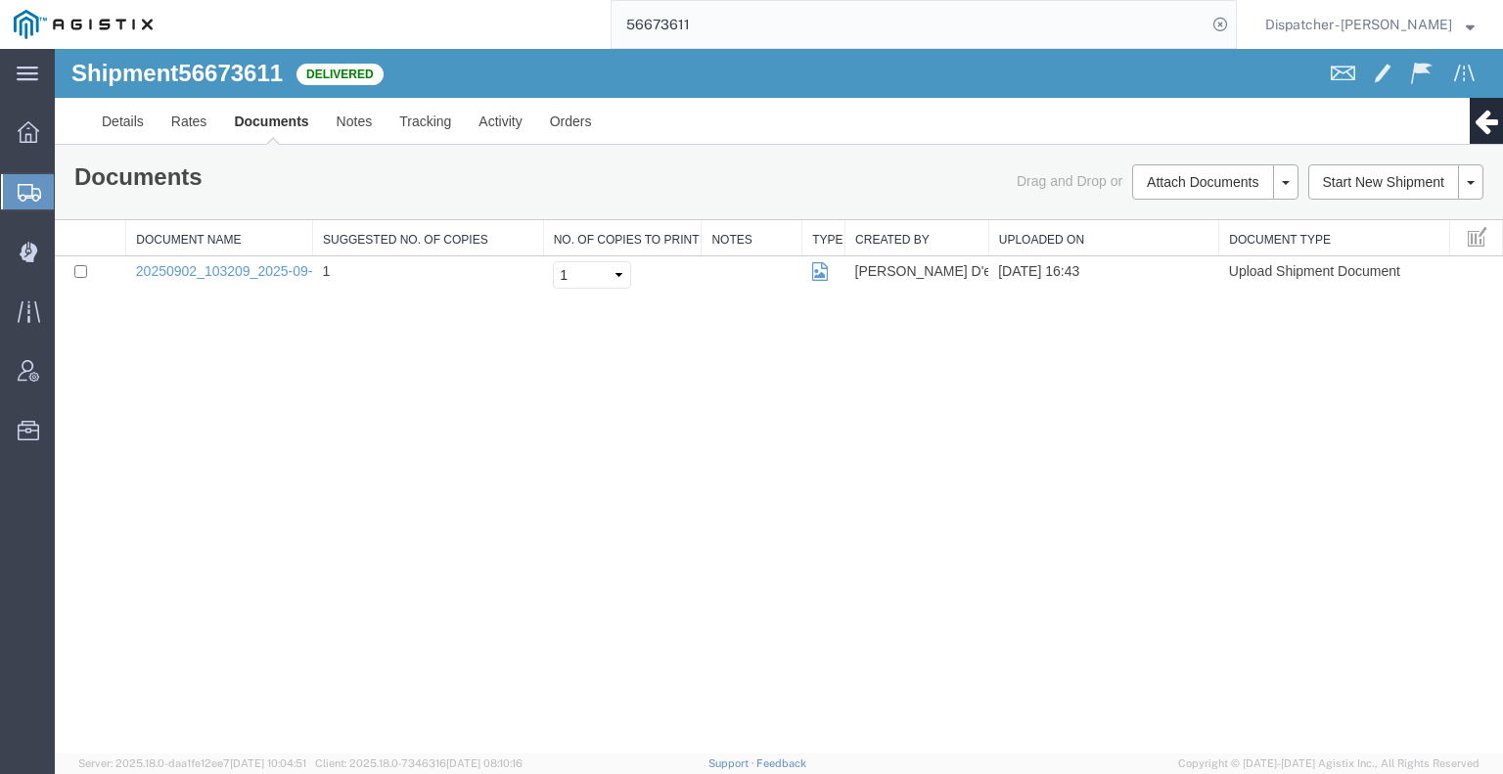
drag, startPoint x: 1264, startPoint y: 482, endPoint x: 1260, endPoint y: 411, distance: 71.5
click at [1264, 482] on div "Shipment 56673611 1 of 1 Delivered Details Rates Documents Notes Tracking Activ…" at bounding box center [779, 401] width 1448 height 705
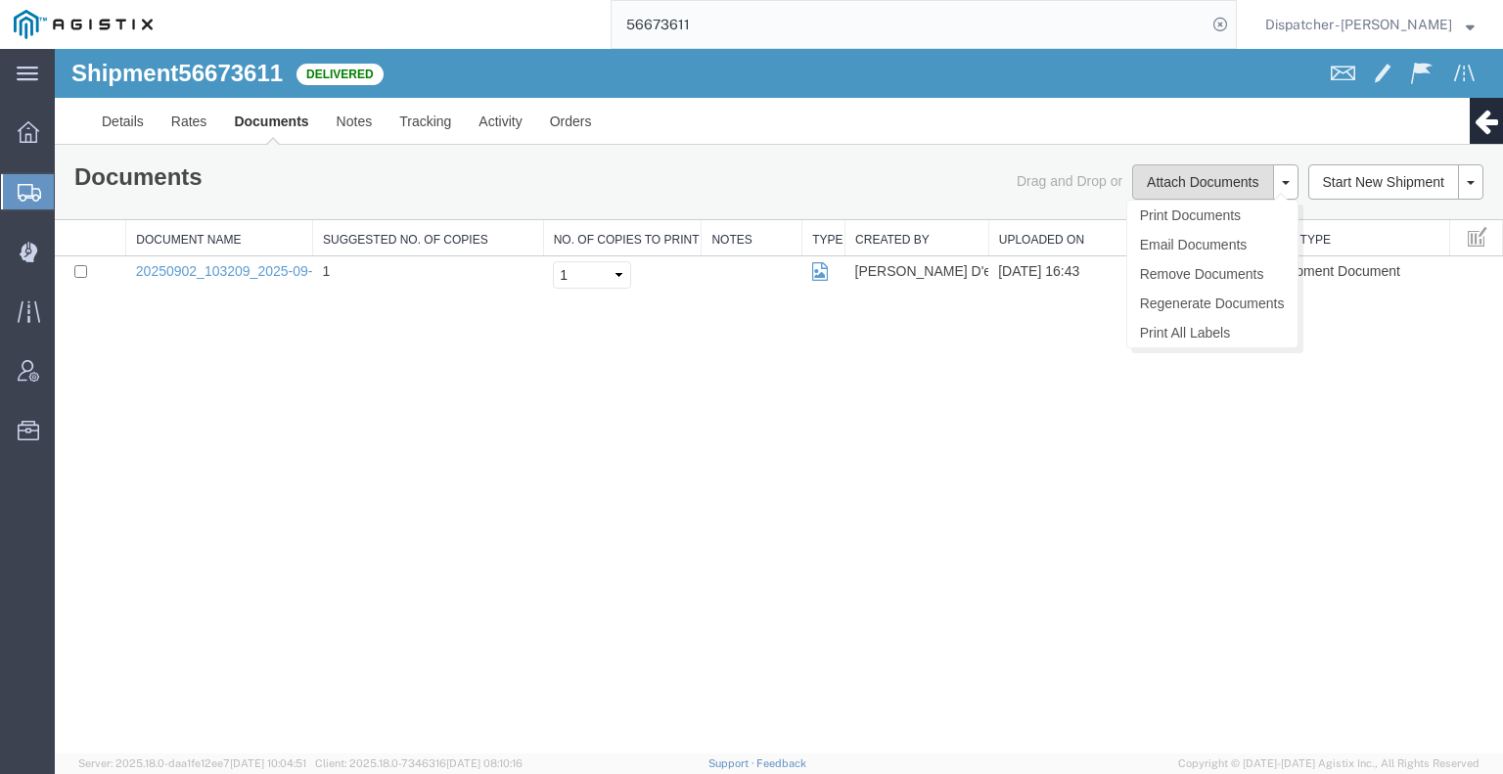
click at [1164, 181] on button "Attach Documents" at bounding box center [1202, 181] width 141 height 35
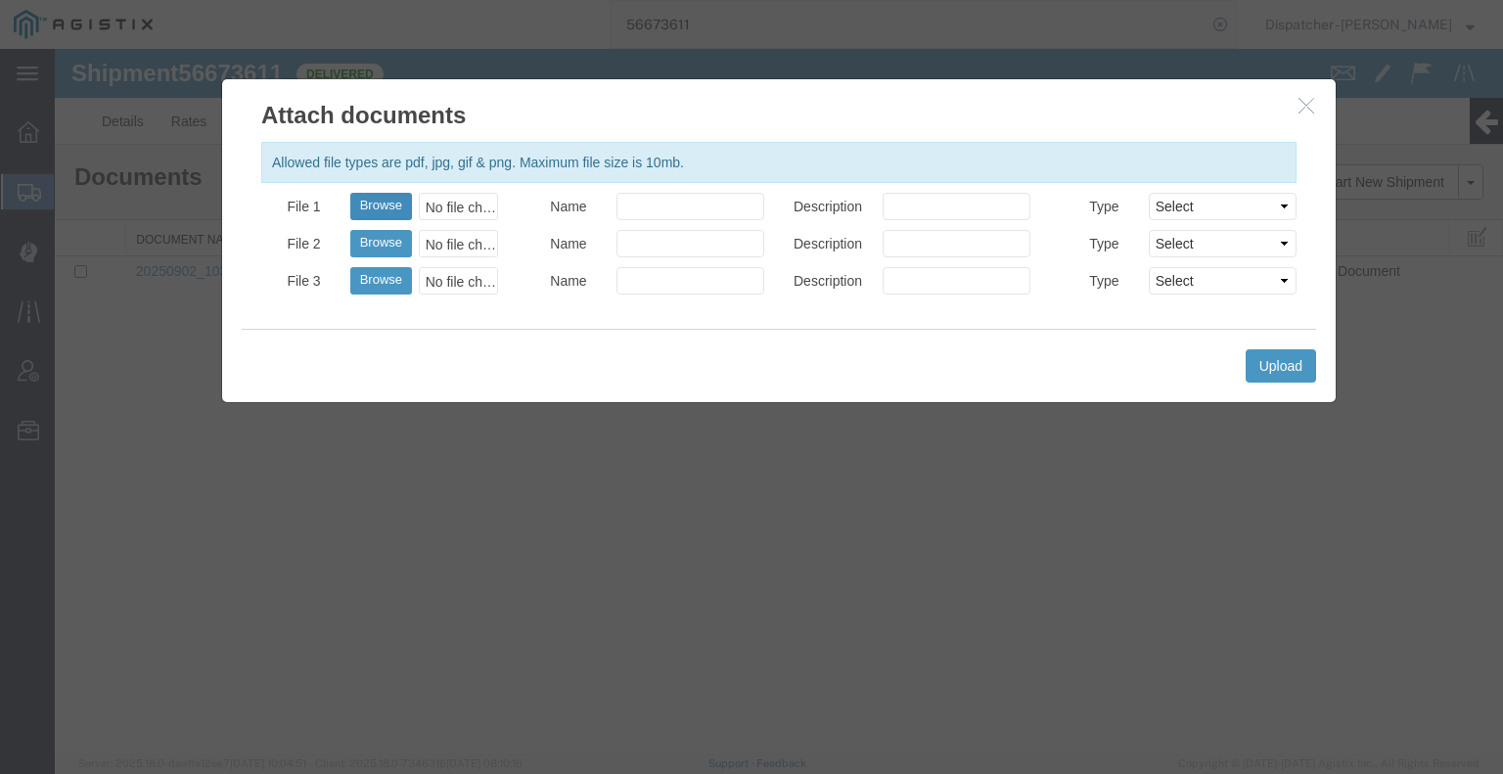
click at [372, 203] on button "Browse" at bounding box center [381, 206] width 62 height 27
click at [1290, 358] on button "Upload" at bounding box center [1281, 365] width 70 height 33
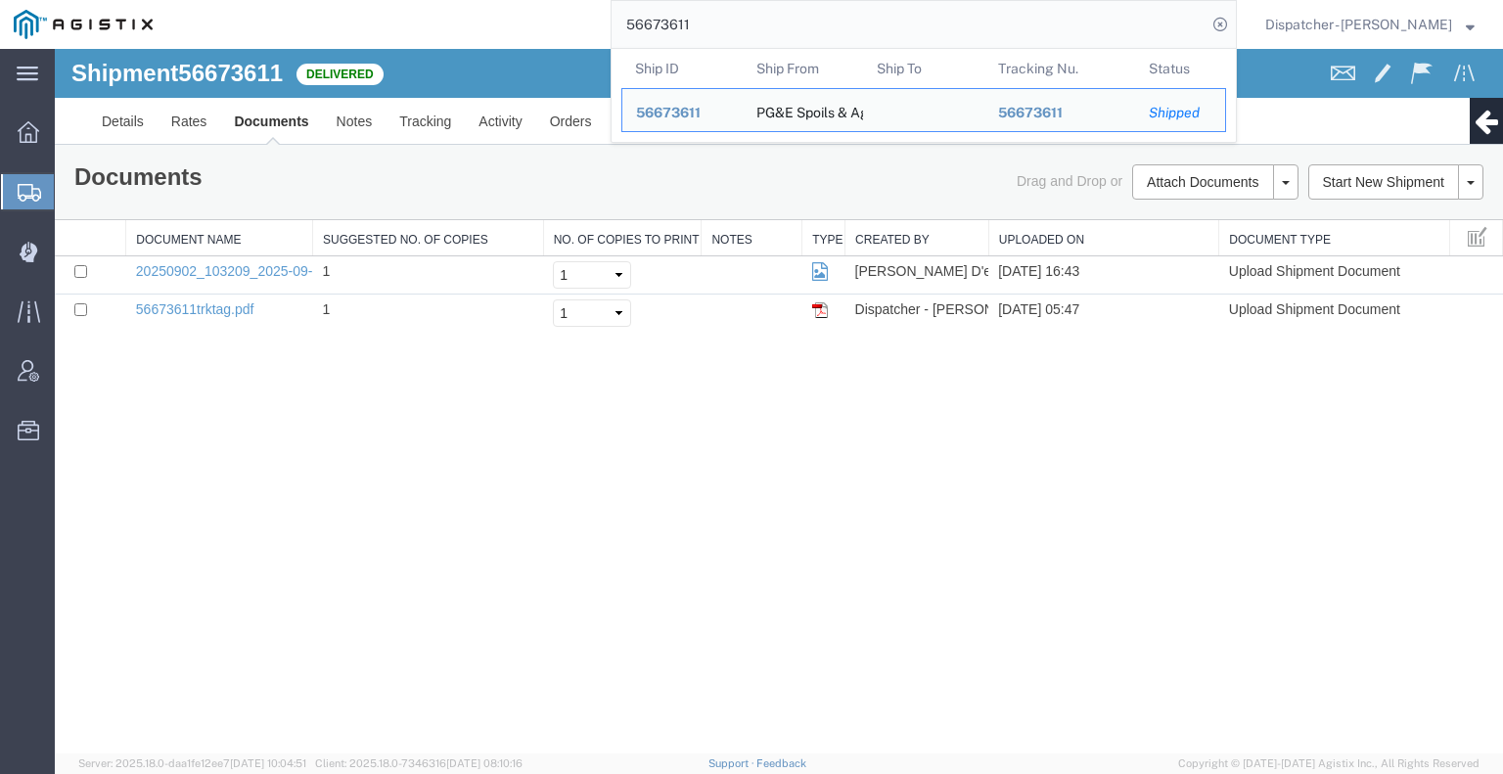
drag, startPoint x: 618, startPoint y: 29, endPoint x: 563, endPoint y: 28, distance: 55.8
click at [612, 29] on input "56673611" at bounding box center [909, 24] width 595 height 47
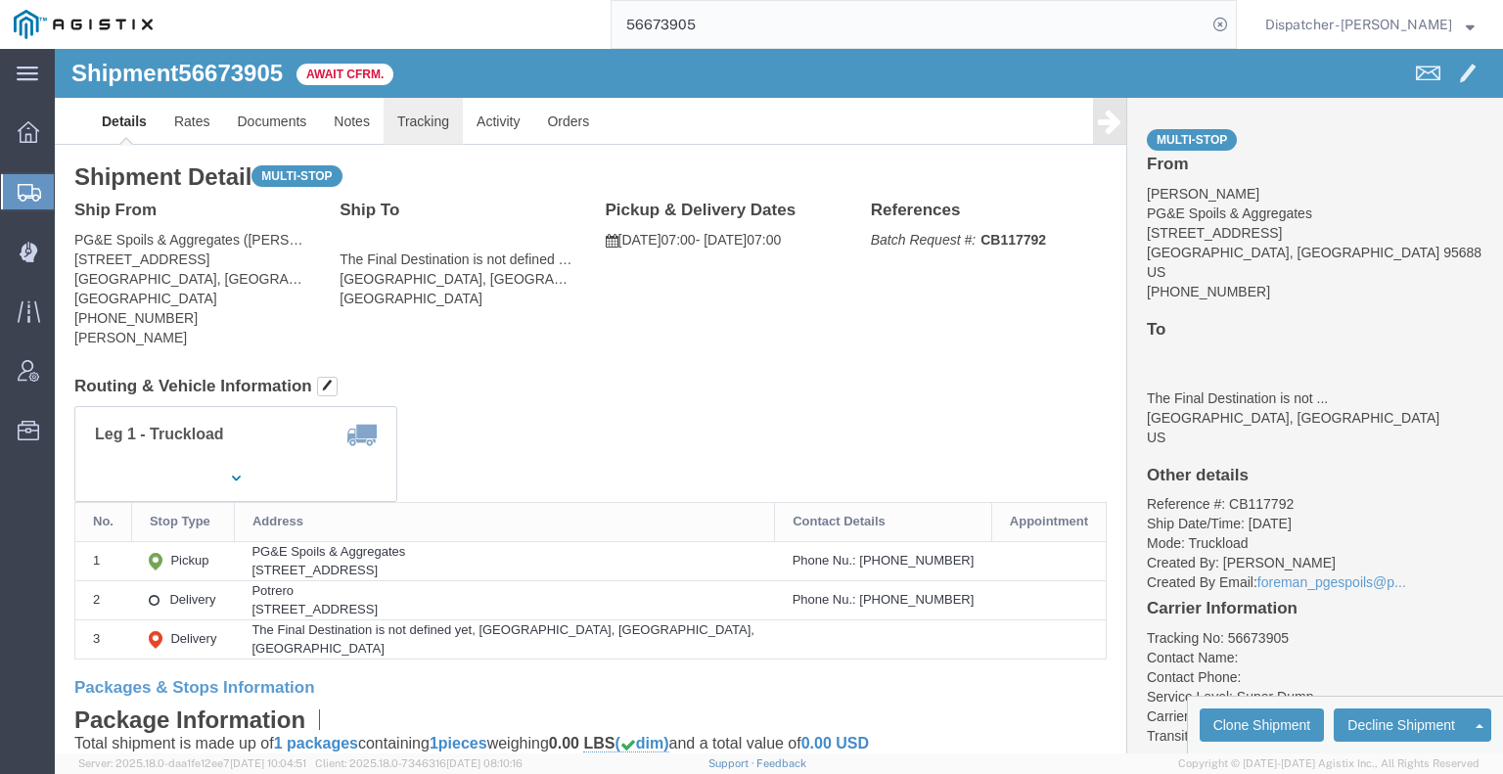
drag, startPoint x: 415, startPoint y: 127, endPoint x: 360, endPoint y: 78, distance: 73.5
click link "Tracking"
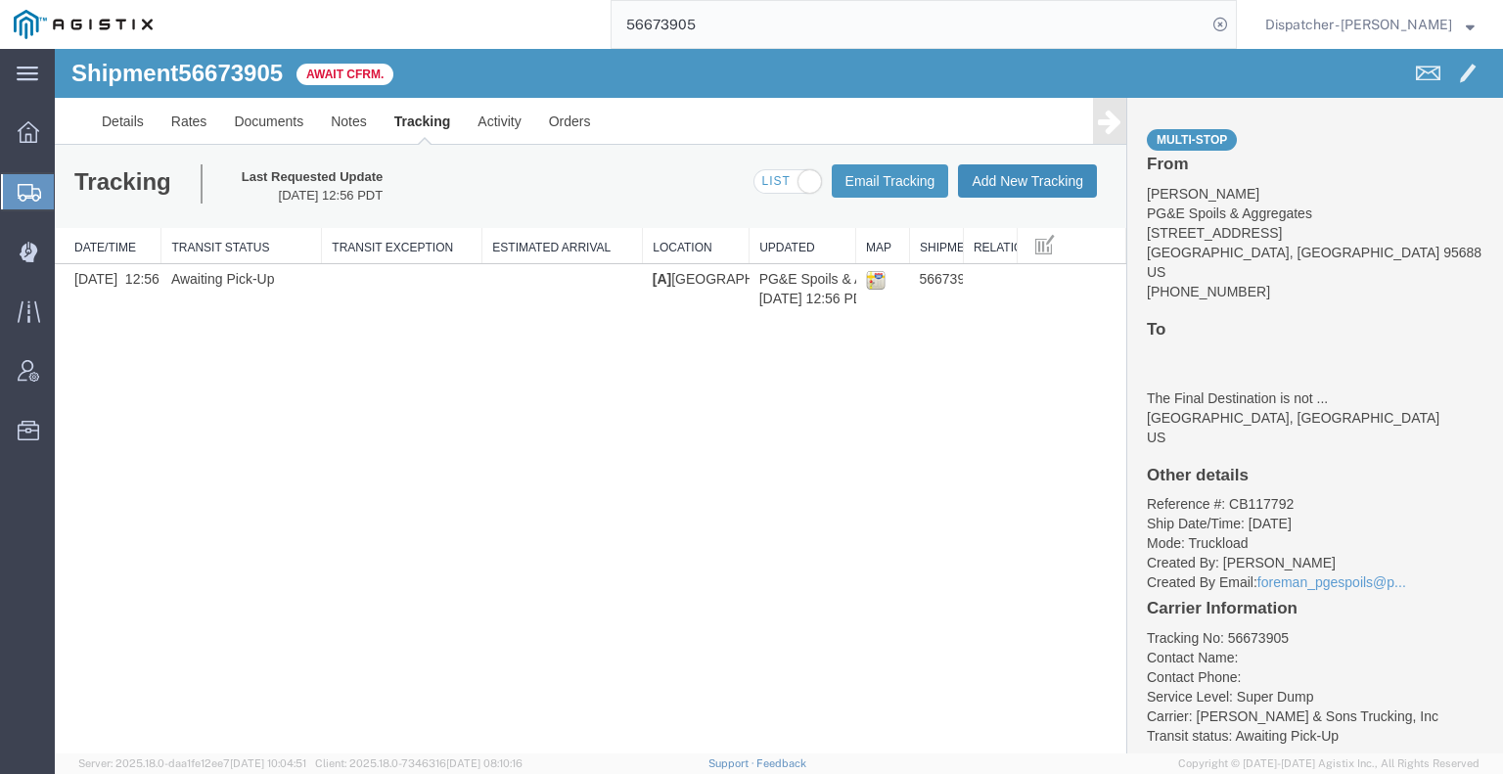
click at [1061, 171] on button "Add New Tracking" at bounding box center [1027, 180] width 139 height 33
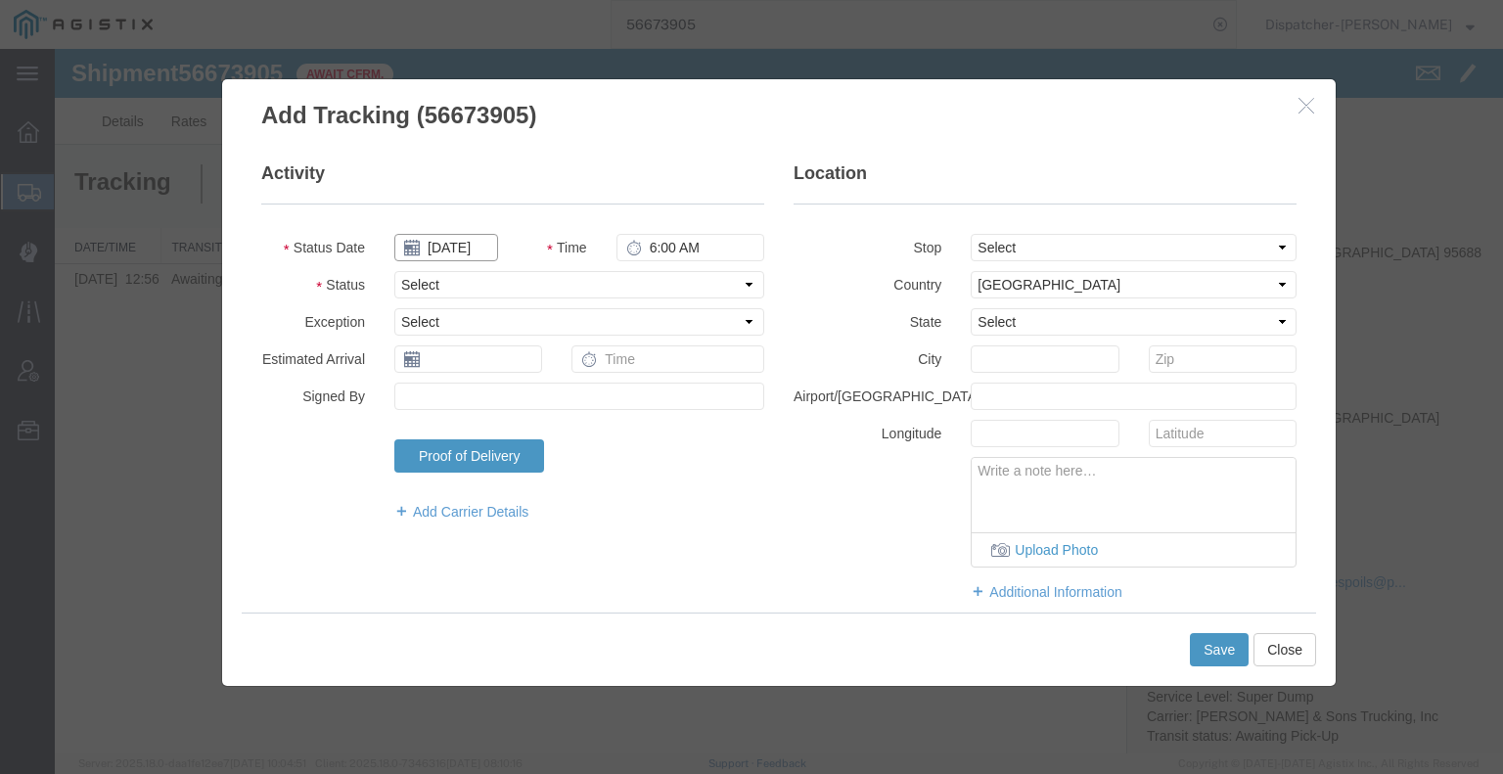
click at [464, 248] on input "[DATE]" at bounding box center [446, 247] width 104 height 27
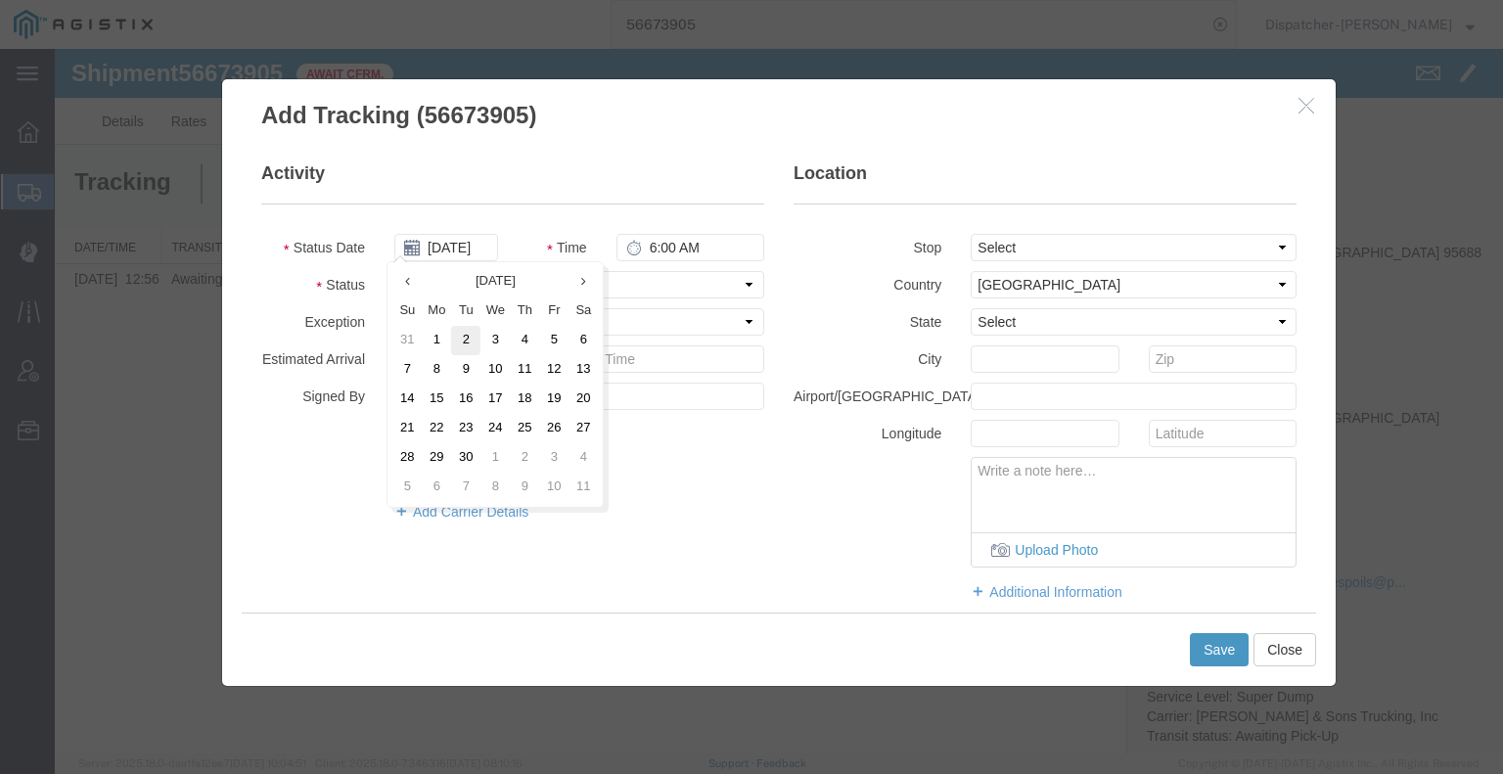
click at [462, 334] on td "2" at bounding box center [465, 340] width 29 height 29
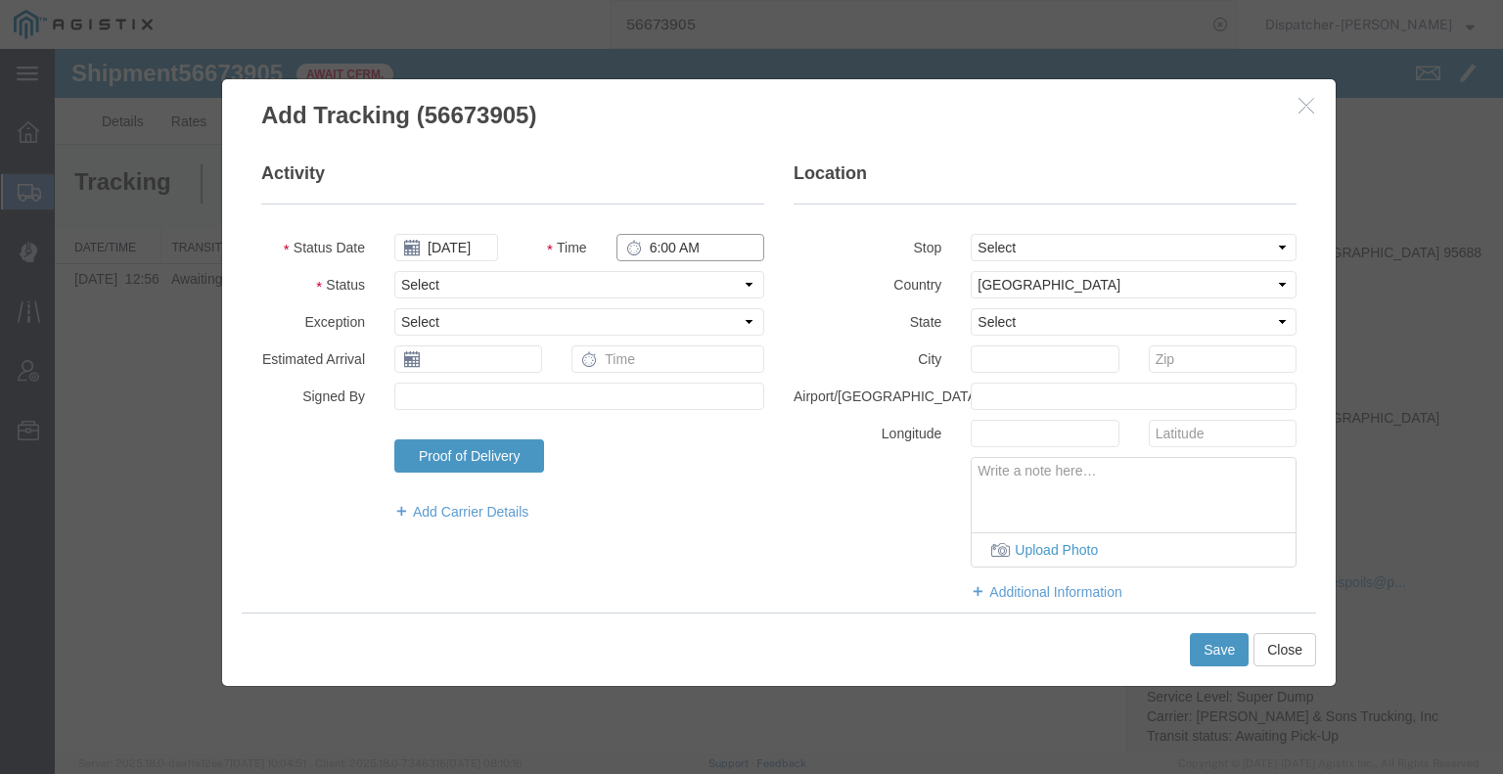
click at [679, 241] on input "6:00 AM" at bounding box center [690, 247] width 148 height 27
click at [662, 273] on select "Select Arrival Notice Available Arrival Notice Imported Arrive at Delivery Loca…" at bounding box center [579, 284] width 370 height 27
click at [394, 271] on select "Select Arrival Notice Available Arrival Notice Imported Arrive at Delivery Loca…" at bounding box center [579, 284] width 370 height 27
click at [1027, 242] on select "Select From: [STREET_ADDRESS] Stop 2: [STREET_ADDRESS] To: The Final Destinatio…" at bounding box center [1134, 247] width 326 height 27
click at [971, 234] on select "Select From: [STREET_ADDRESS] Stop 2: [STREET_ADDRESS] To: The Final Destinatio…" at bounding box center [1134, 247] width 326 height 27
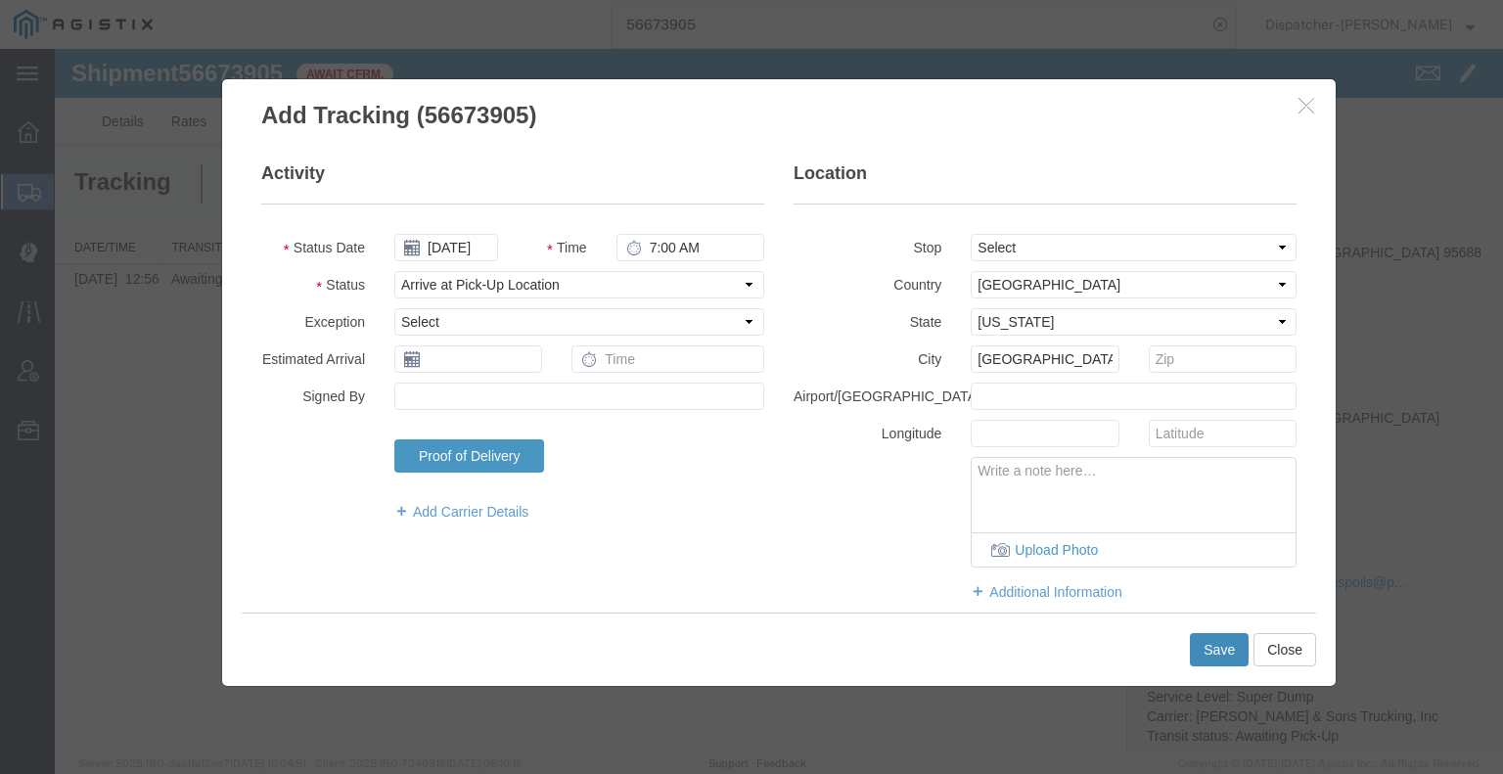
click at [1202, 644] on button "Save" at bounding box center [1219, 649] width 59 height 33
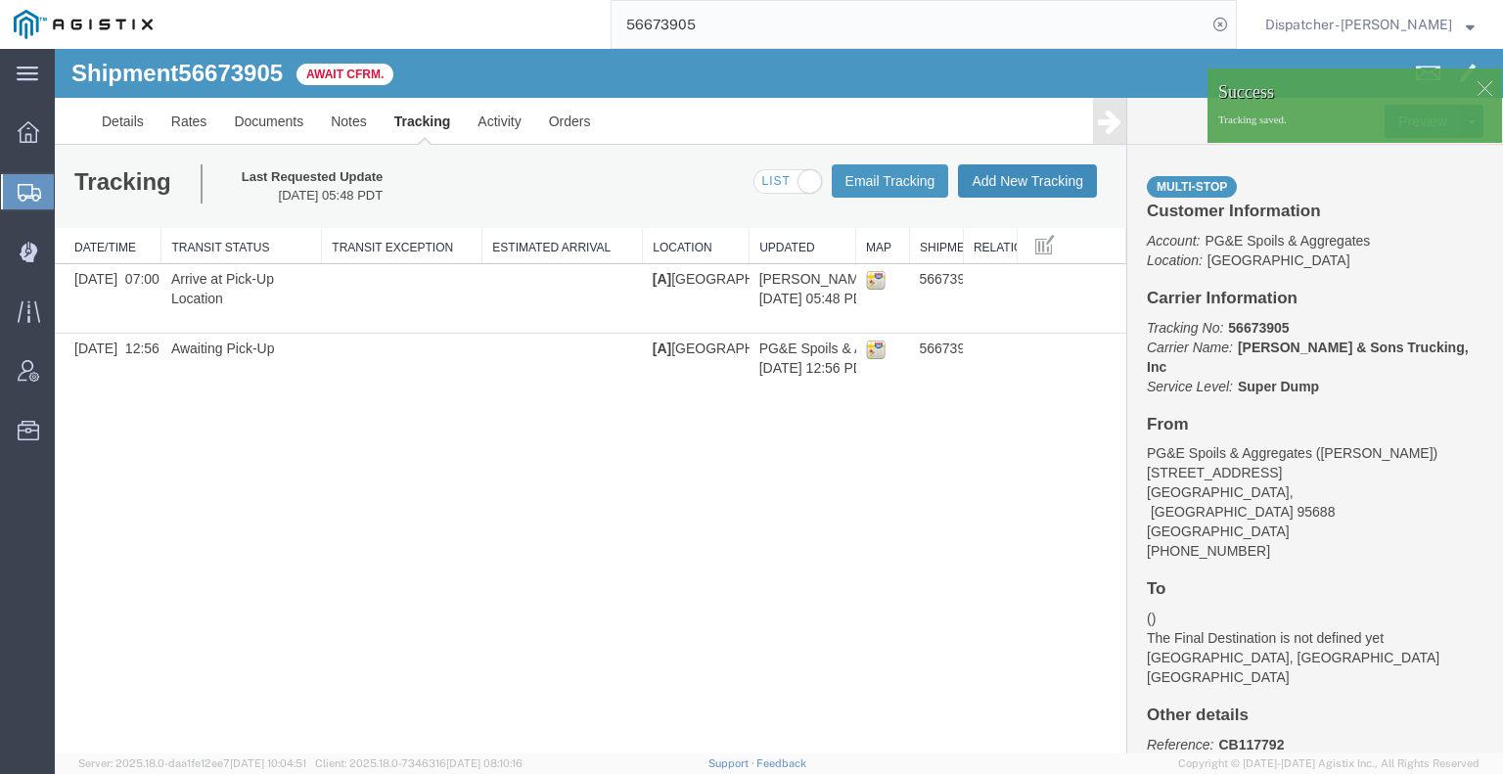
click at [1040, 187] on button "Add New Tracking" at bounding box center [1027, 180] width 139 height 33
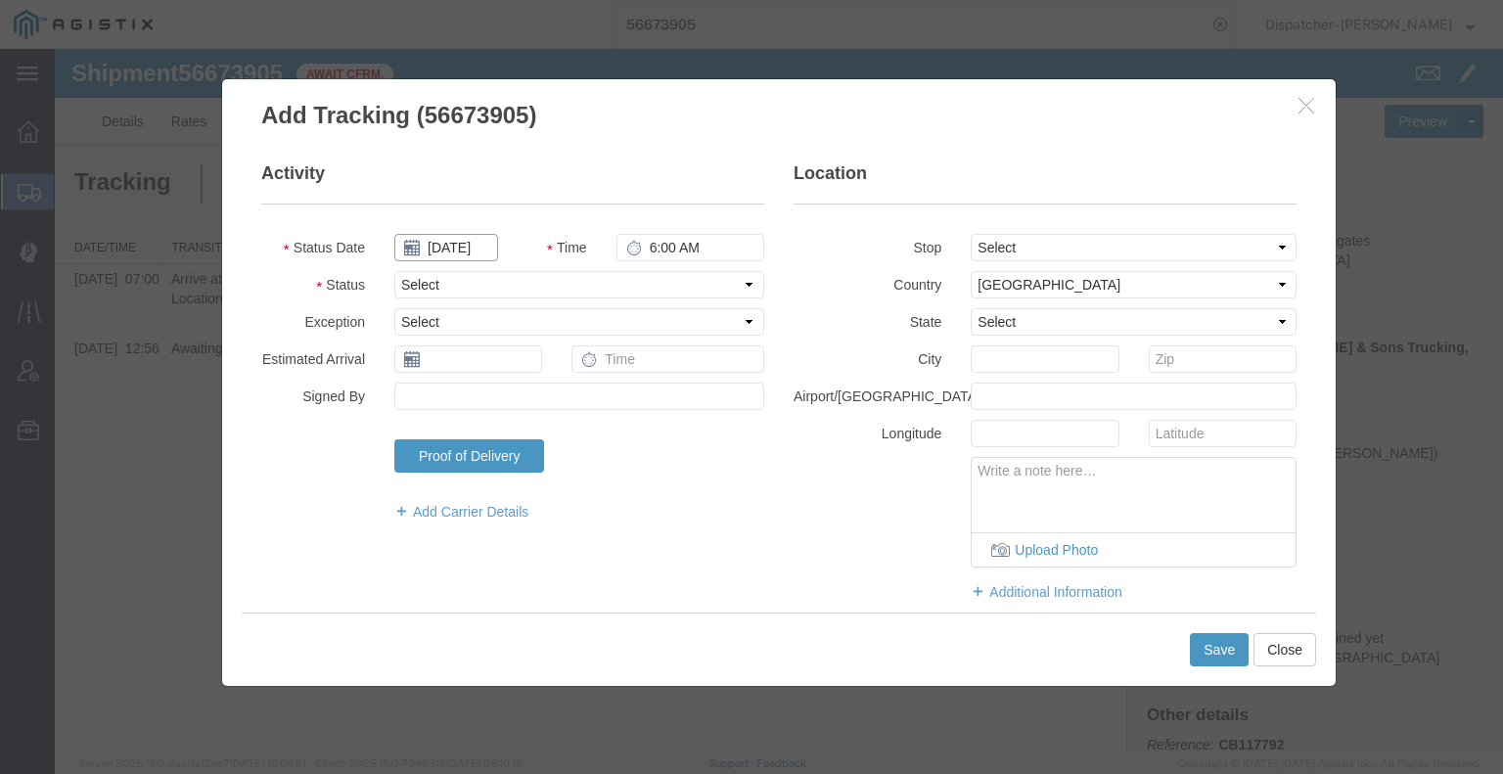
click at [449, 246] on input "[DATE]" at bounding box center [446, 247] width 104 height 27
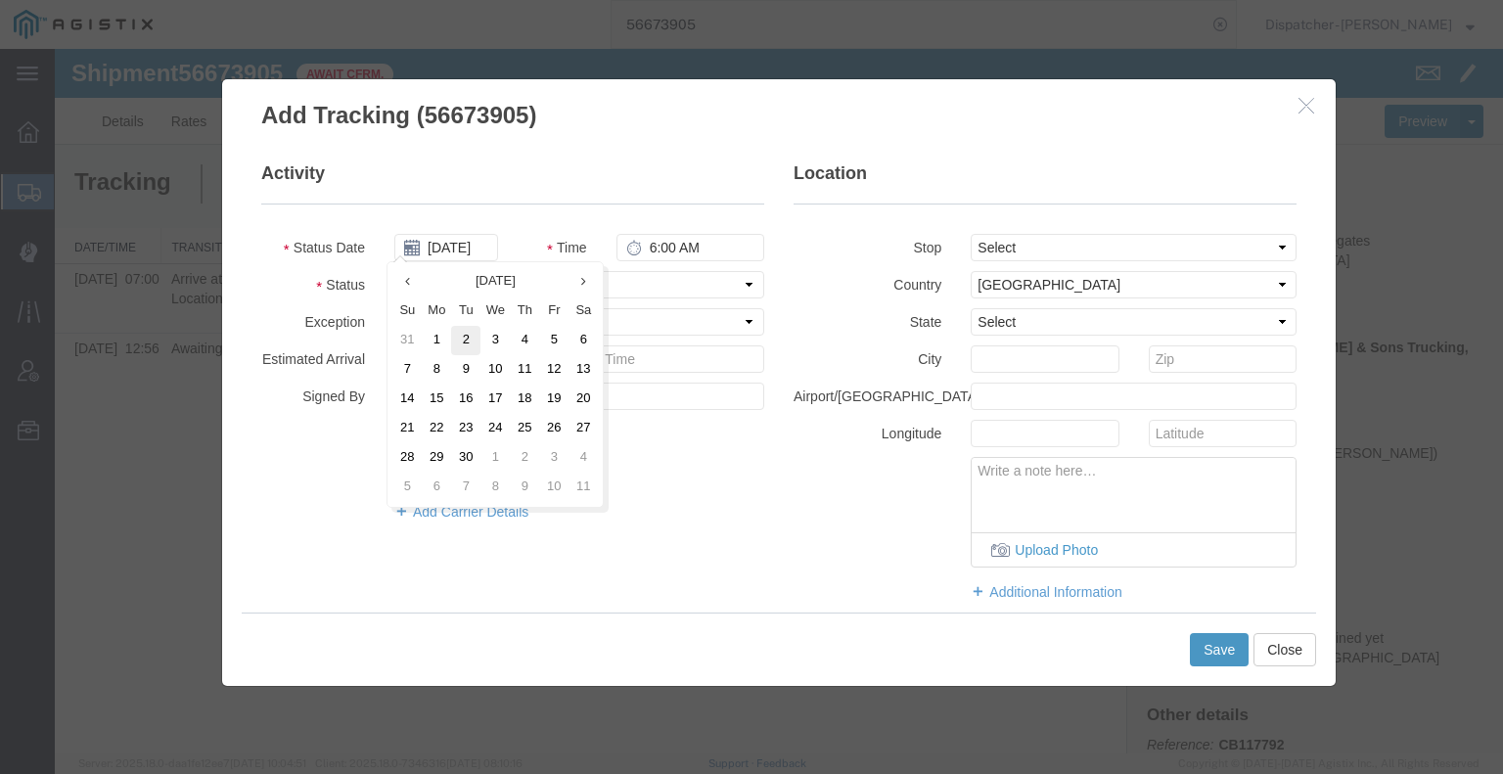
click at [464, 341] on td "2" at bounding box center [465, 340] width 29 height 29
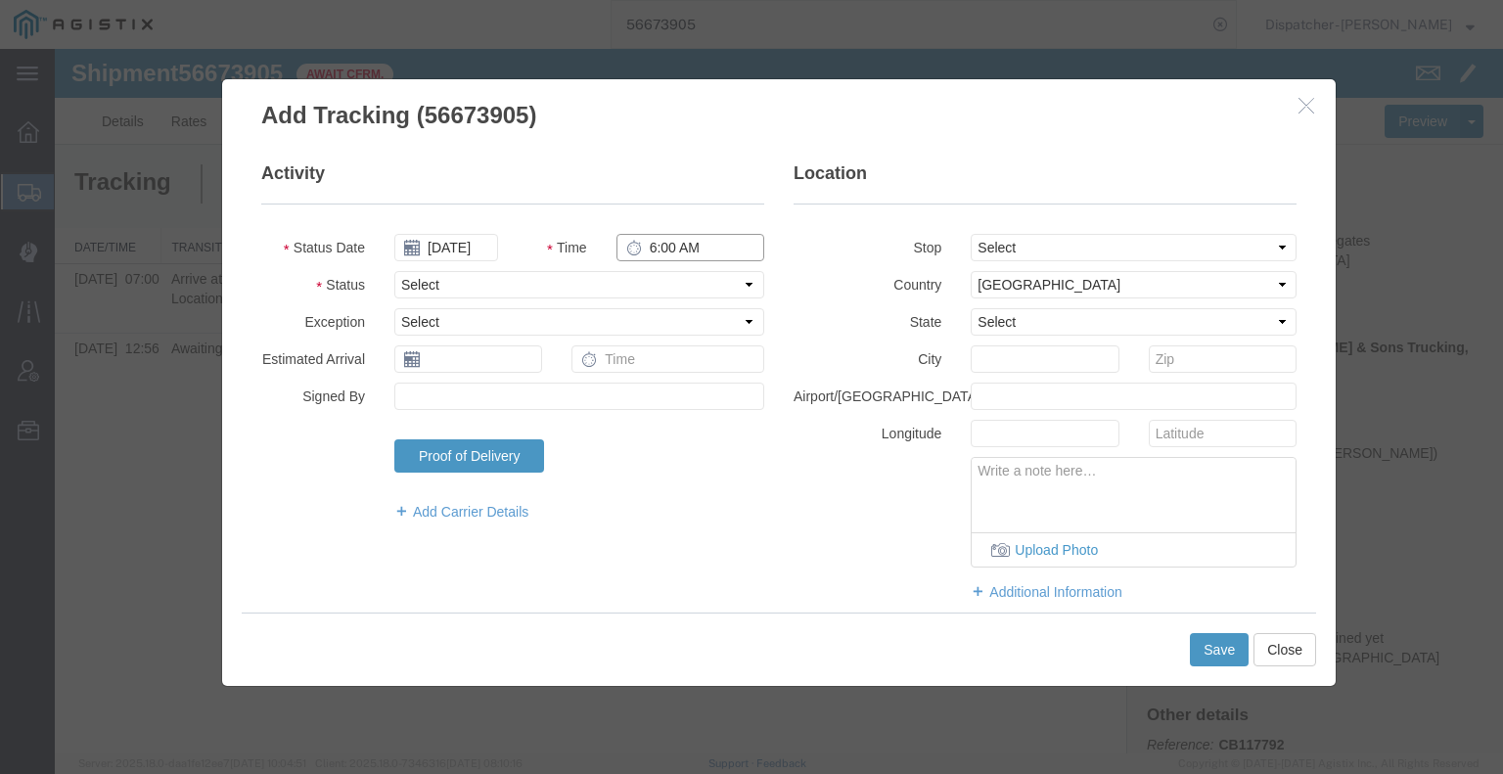
click at [663, 252] on input "6:00 AM" at bounding box center [690, 247] width 148 height 27
click at [705, 294] on select "Select Arrival Notice Available Arrival Notice Imported Arrive at Delivery Loca…" at bounding box center [579, 284] width 370 height 27
click at [394, 271] on select "Select Arrival Notice Available Arrival Notice Imported Arrive at Delivery Loca…" at bounding box center [579, 284] width 370 height 27
click at [1013, 246] on select "Select From: [STREET_ADDRESS] Stop 2: [STREET_ADDRESS] To: The Final Destinatio…" at bounding box center [1134, 247] width 326 height 27
click at [971, 234] on select "Select From: [STREET_ADDRESS] Stop 2: [STREET_ADDRESS] To: The Final Destinatio…" at bounding box center [1134, 247] width 326 height 27
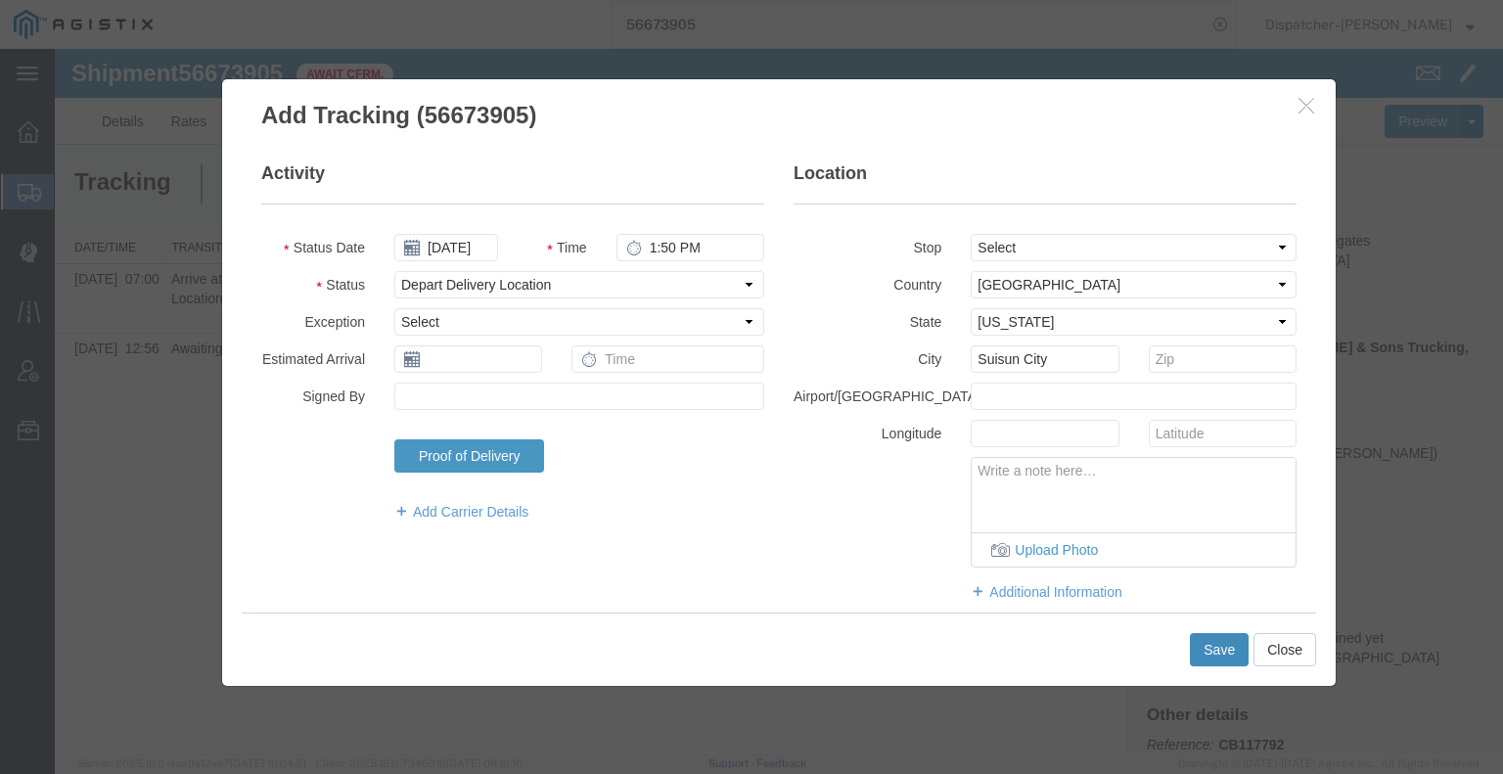
click at [1206, 656] on button "Save" at bounding box center [1219, 649] width 59 height 33
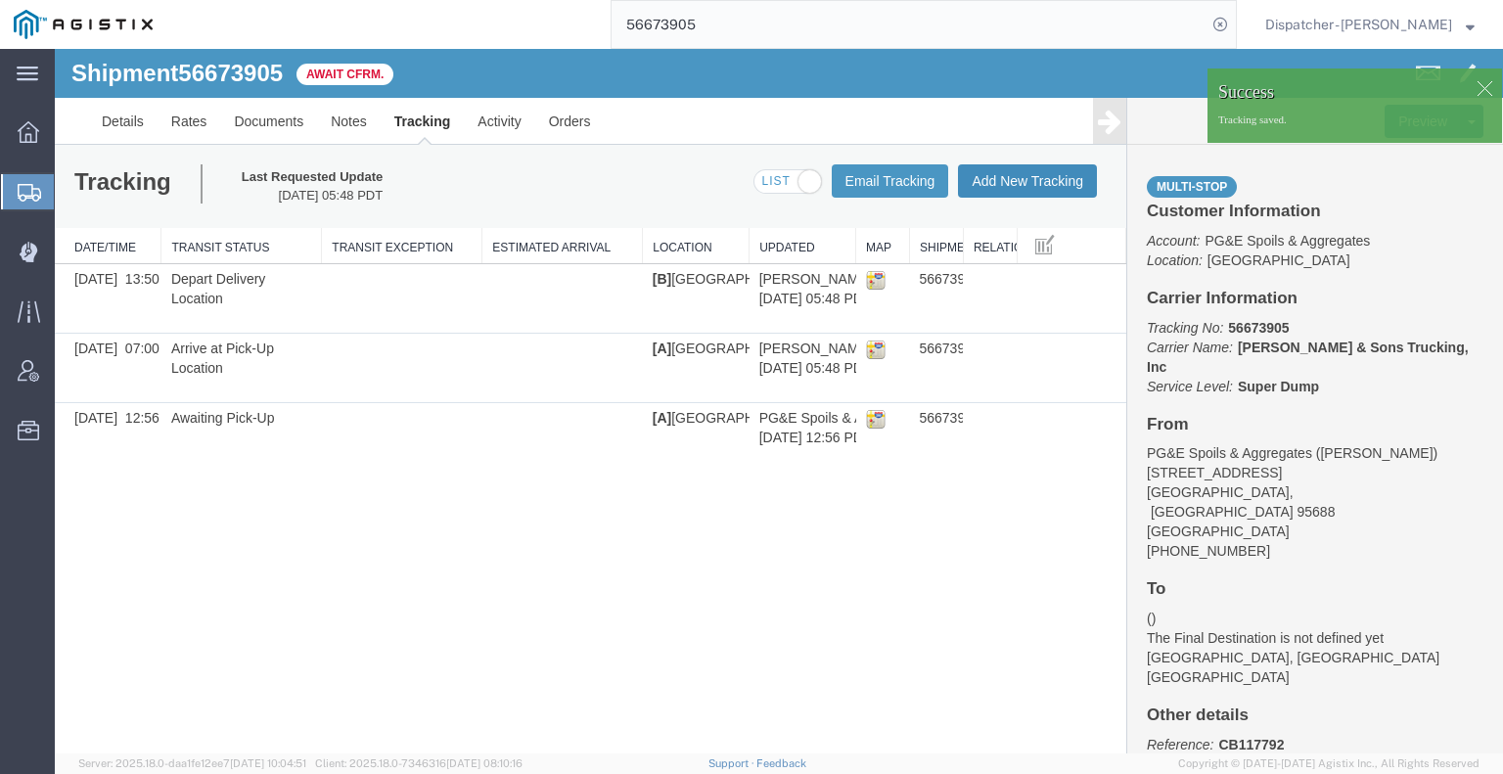
click at [1014, 185] on button "Add New Tracking" at bounding box center [1027, 180] width 139 height 33
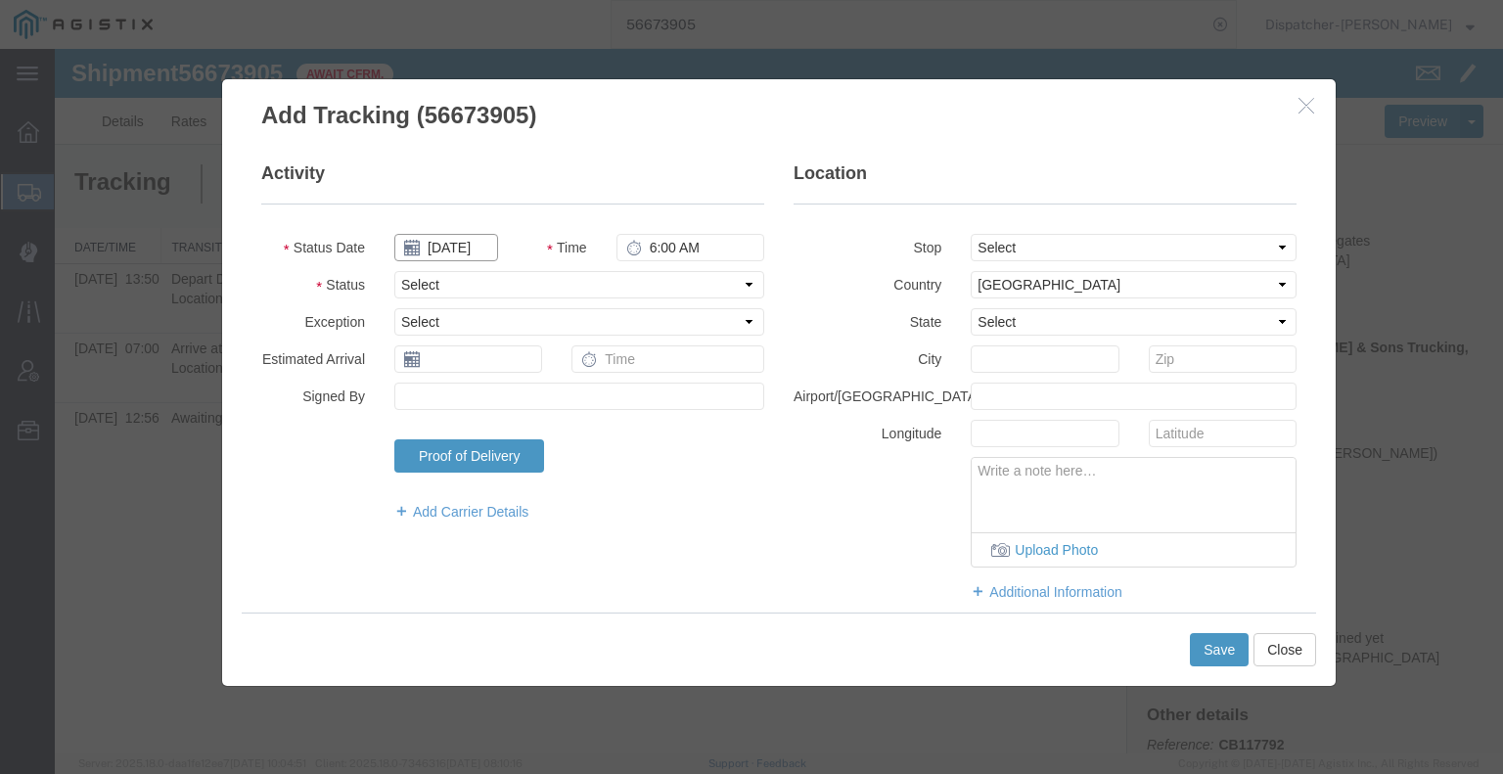
click at [444, 247] on input "[DATE]" at bounding box center [446, 247] width 104 height 27
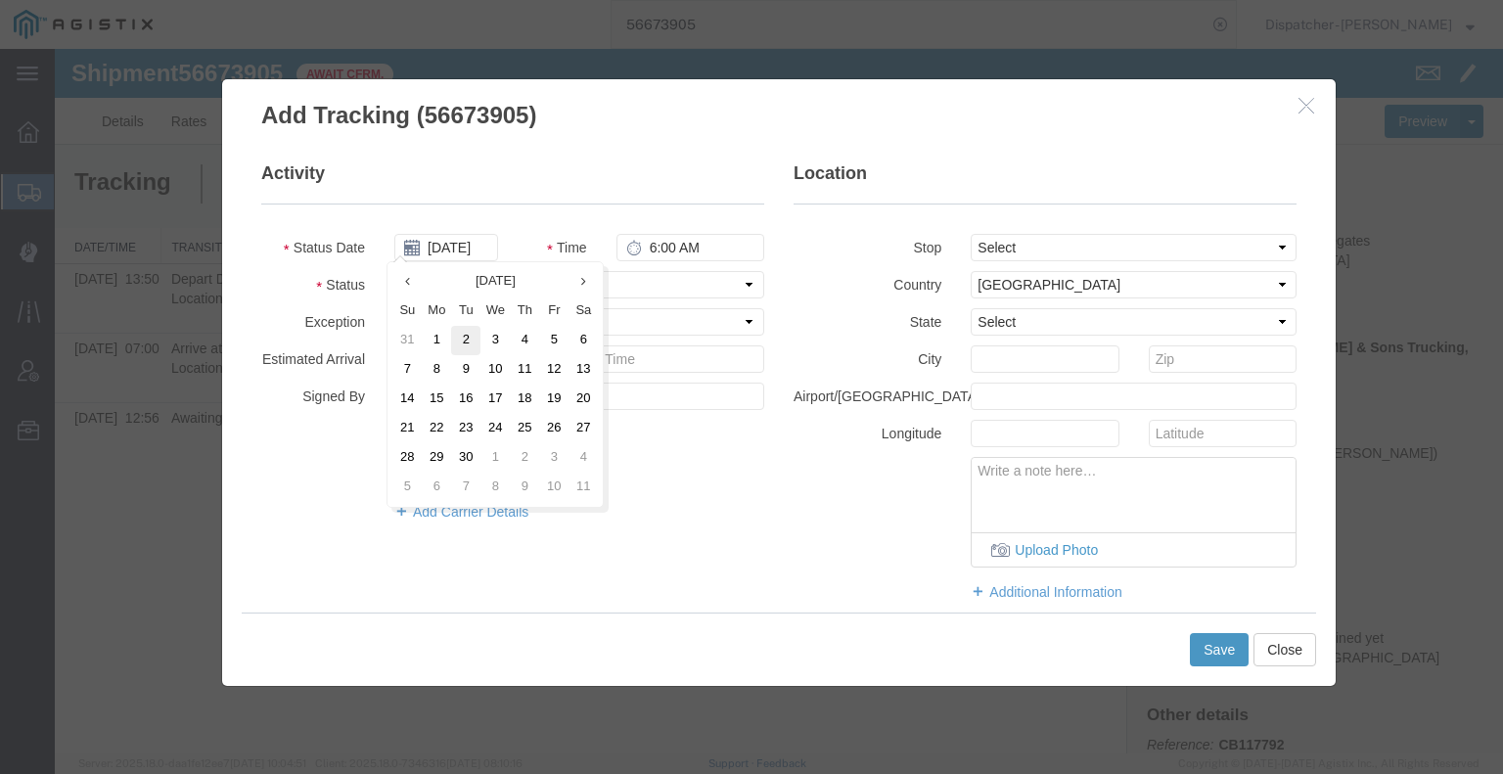
click at [465, 339] on td "2" at bounding box center [465, 340] width 29 height 29
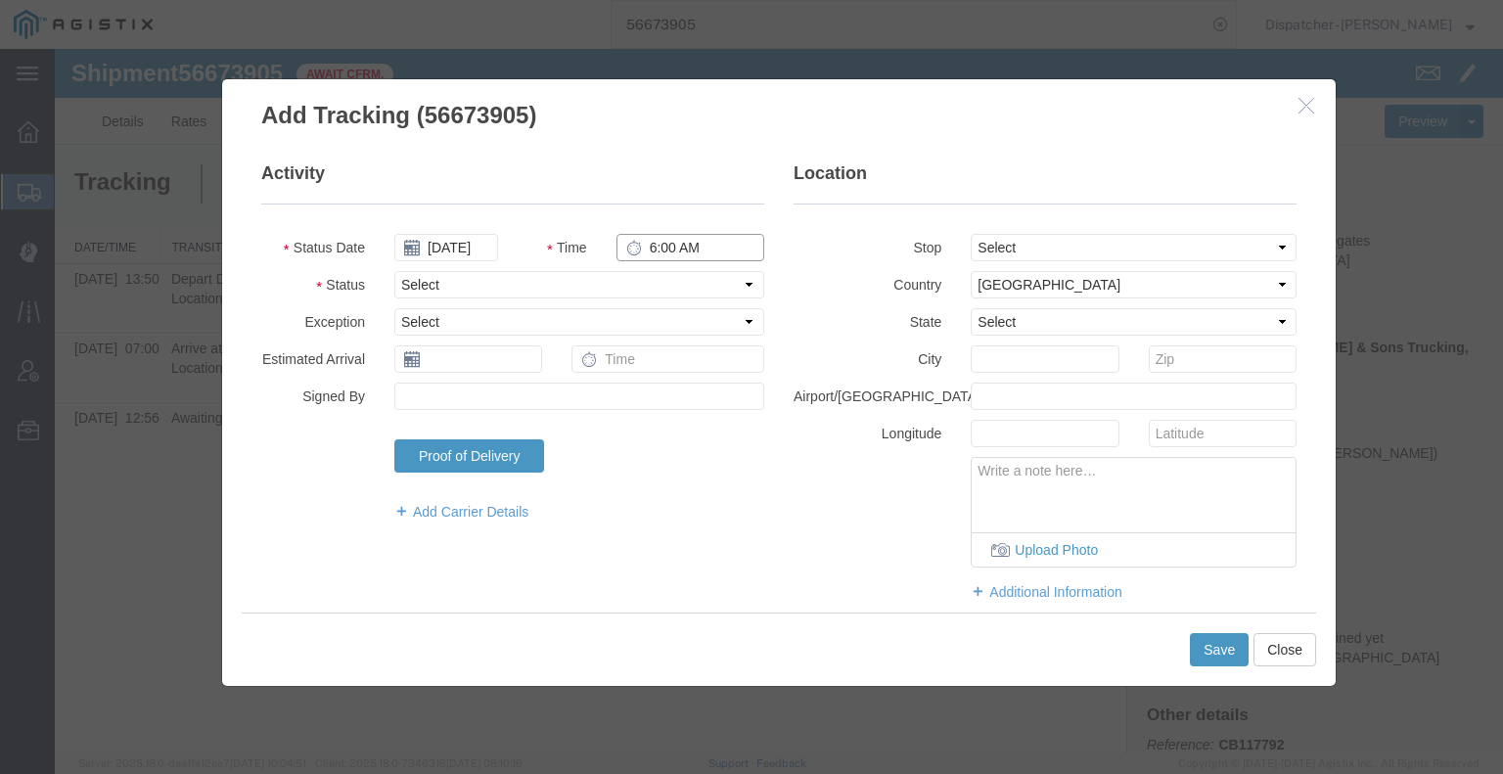
click at [669, 250] on input "6:00 AM" at bounding box center [690, 247] width 148 height 27
click at [662, 285] on select "Select Arrival Notice Available Arrival Notice Imported Arrive at Delivery Loca…" at bounding box center [579, 284] width 370 height 27
click at [394, 271] on select "Select Arrival Notice Available Arrival Notice Imported Arrive at Delivery Loca…" at bounding box center [579, 284] width 370 height 27
click at [1060, 250] on select "Select From: [STREET_ADDRESS] Stop 2: [STREET_ADDRESS] To: The Final Destinatio…" at bounding box center [1134, 247] width 326 height 27
click at [971, 234] on select "Select From: [STREET_ADDRESS] Stop 2: [STREET_ADDRESS] To: The Final Destinatio…" at bounding box center [1134, 247] width 326 height 27
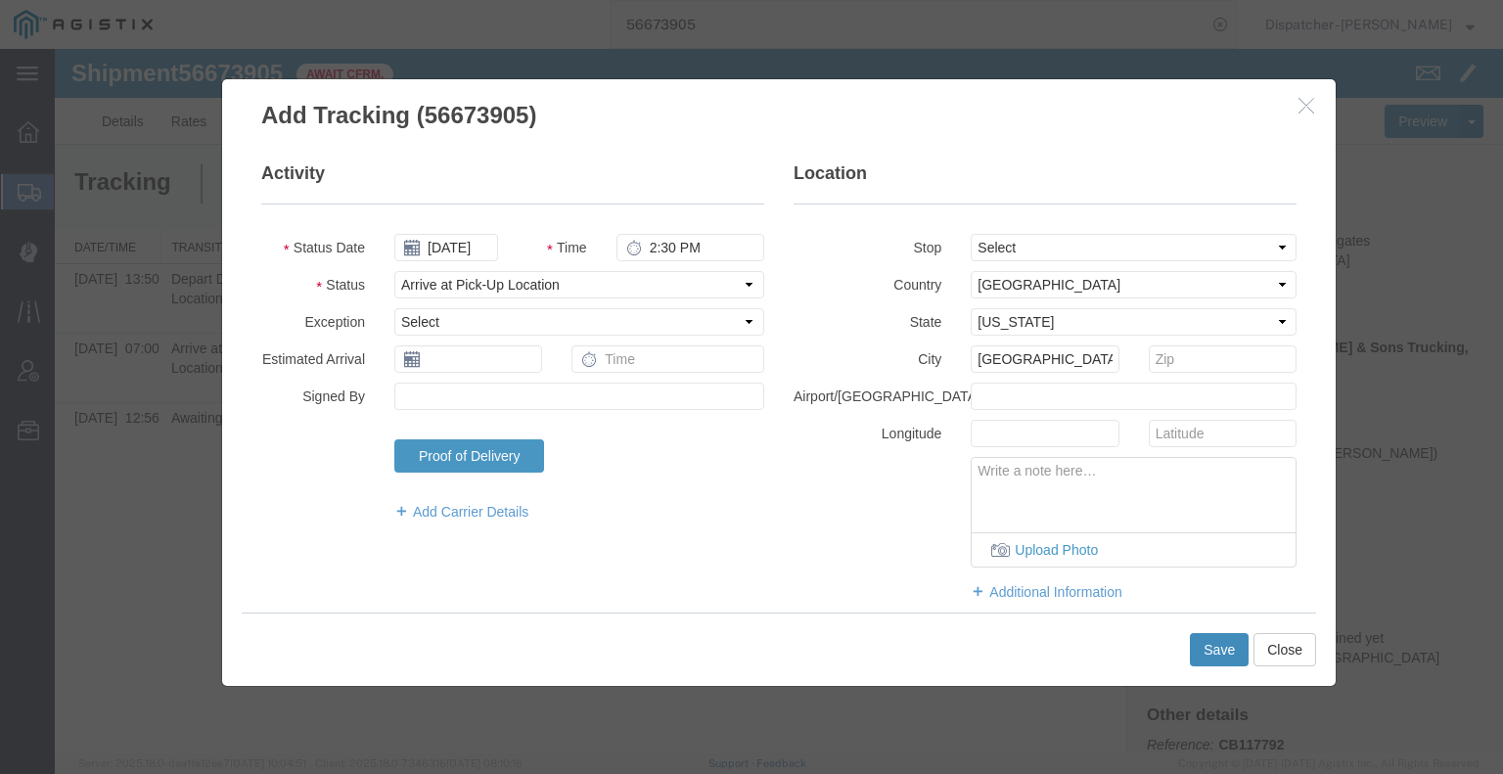
click at [1204, 653] on button "Save" at bounding box center [1219, 649] width 59 height 33
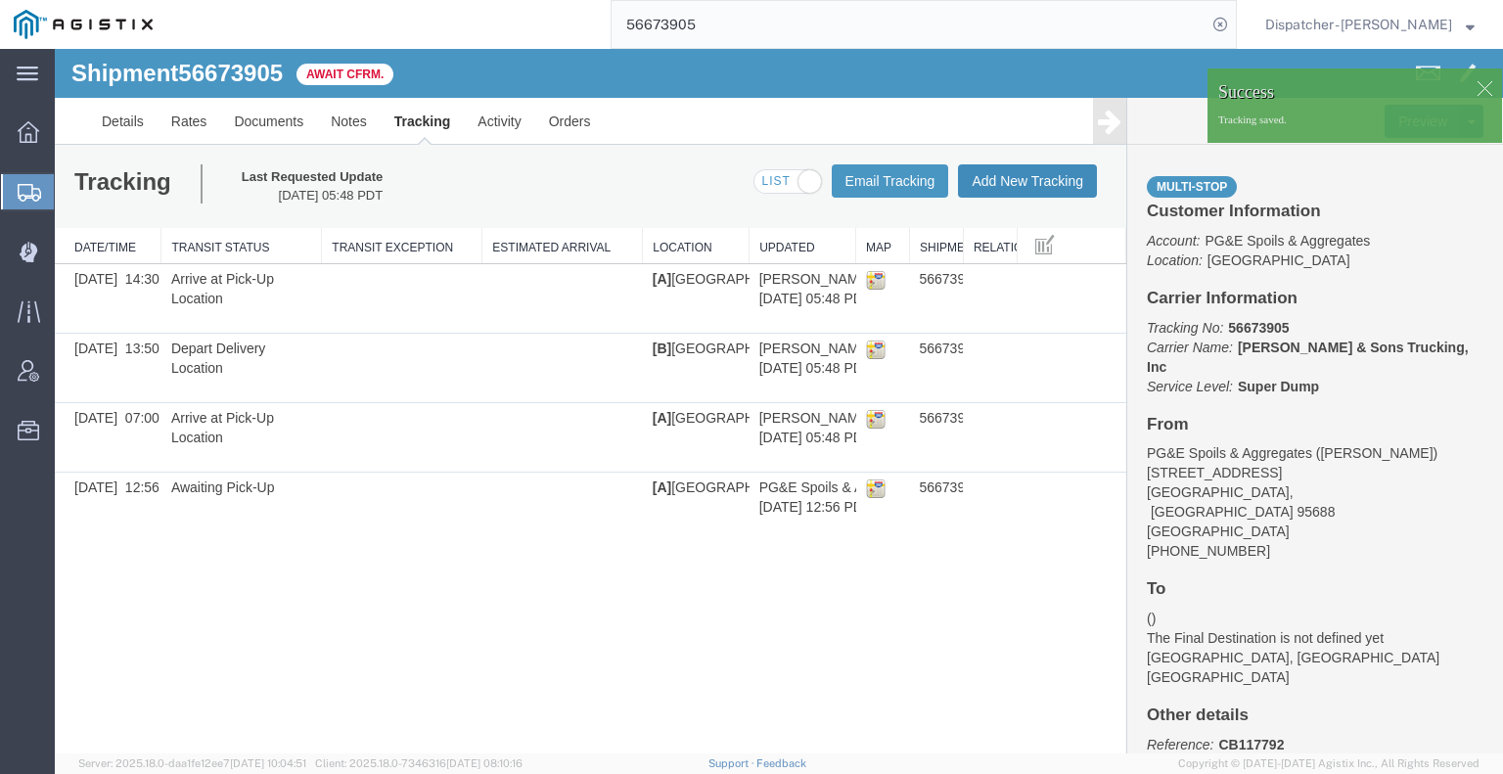
click at [1049, 186] on button "Add New Tracking" at bounding box center [1027, 180] width 139 height 33
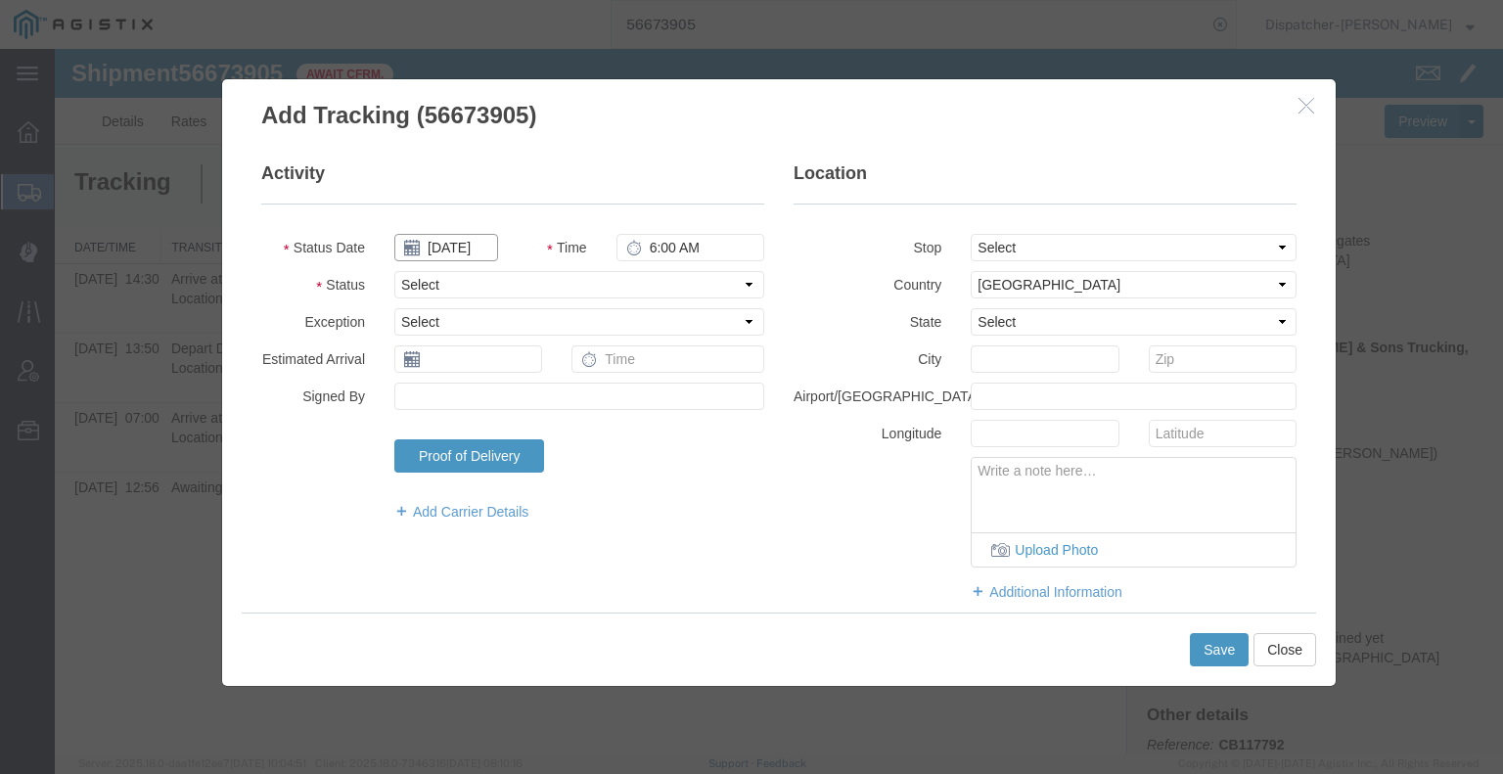
click at [462, 248] on input "[DATE]" at bounding box center [446, 247] width 104 height 27
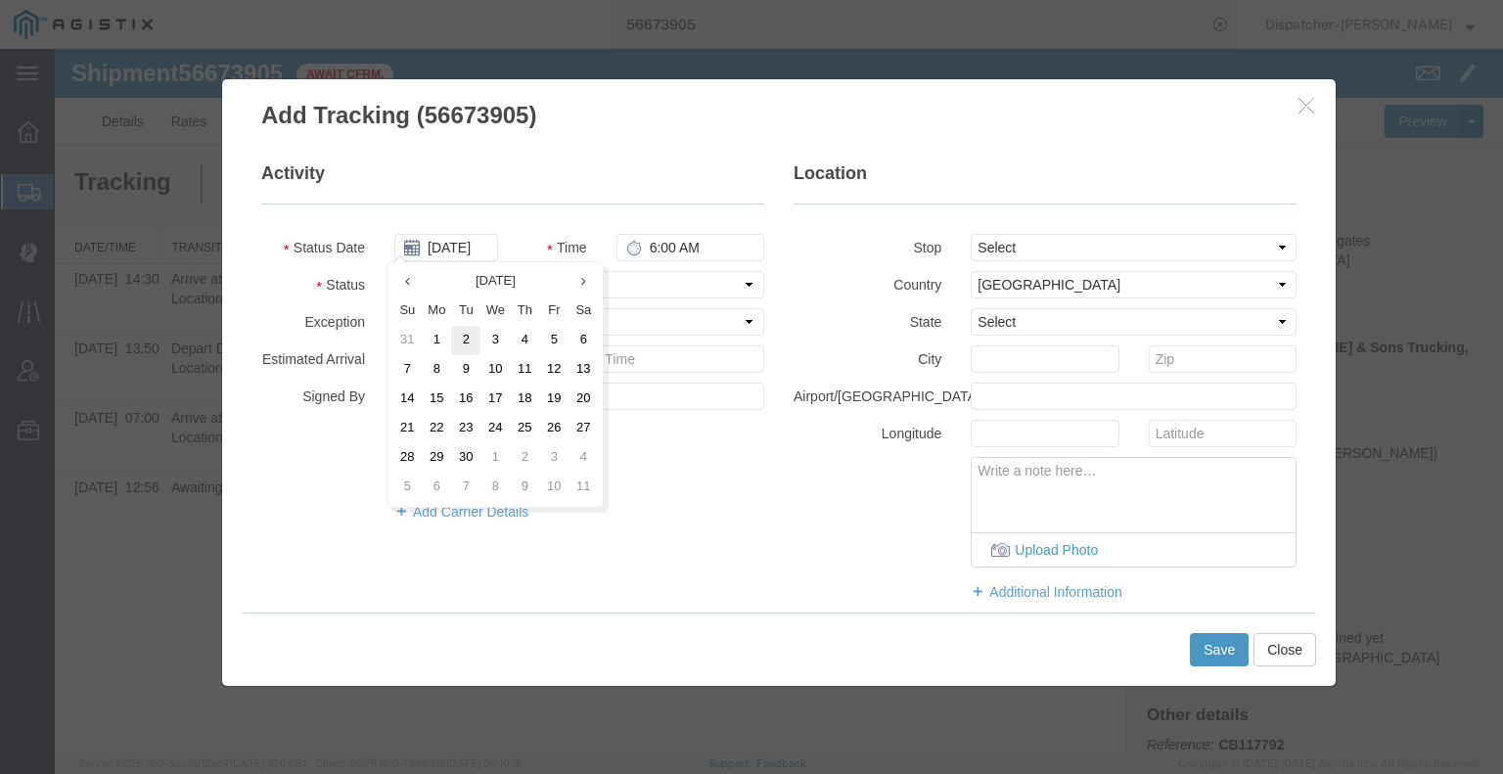
click at [473, 340] on td "2" at bounding box center [465, 340] width 29 height 29
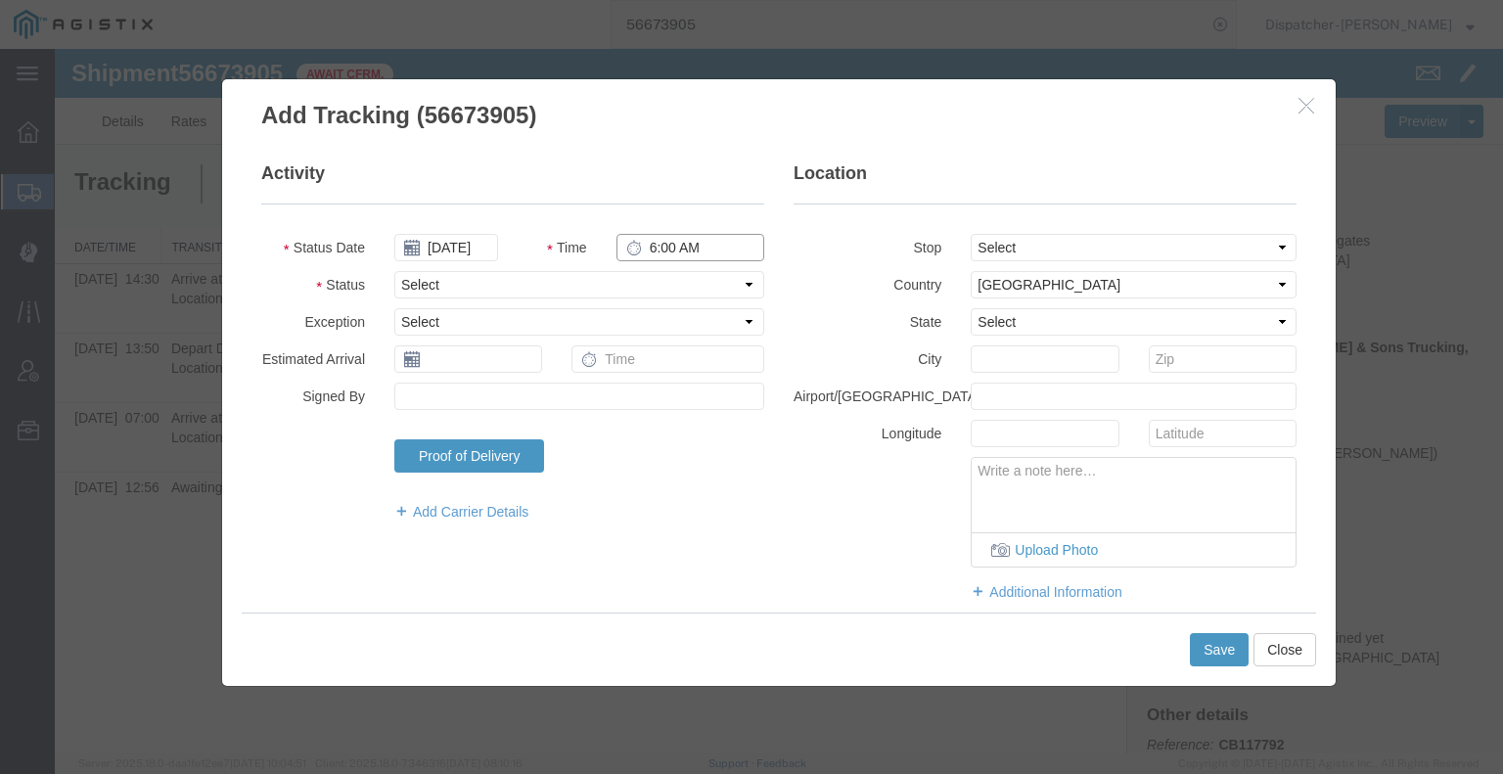
click at [662, 239] on input "6:00 AM" at bounding box center [690, 247] width 148 height 27
click at [658, 286] on select "Select Arrival Notice Available Arrival Notice Imported Arrive at Delivery Loca…" at bounding box center [579, 284] width 370 height 27
click at [394, 271] on select "Select Arrival Notice Available Arrival Notice Imported Arrive at Delivery Loca…" at bounding box center [579, 284] width 370 height 27
click at [1211, 657] on button "Save" at bounding box center [1219, 649] width 59 height 33
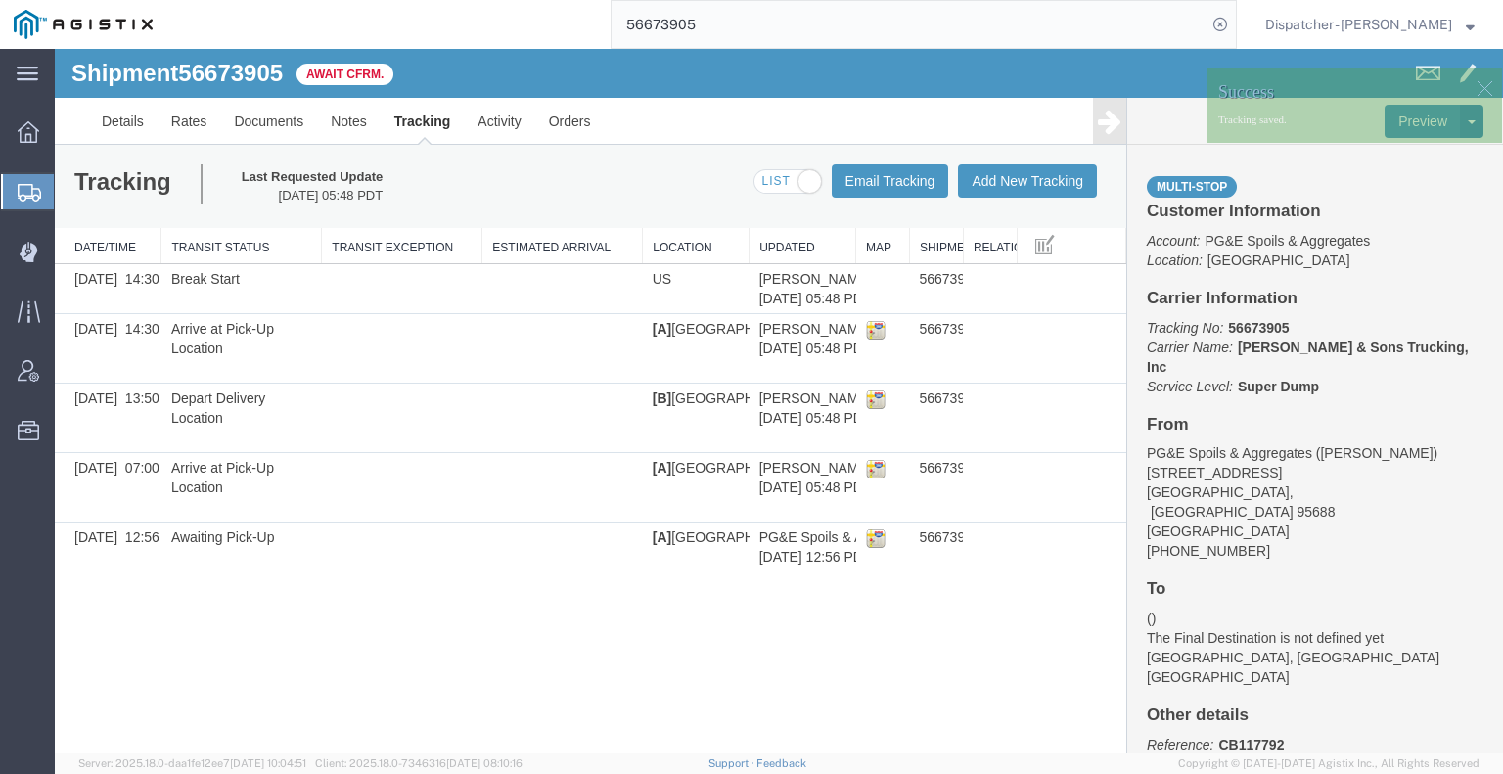
click at [1123, 116] on link at bounding box center [1109, 121] width 33 height 46
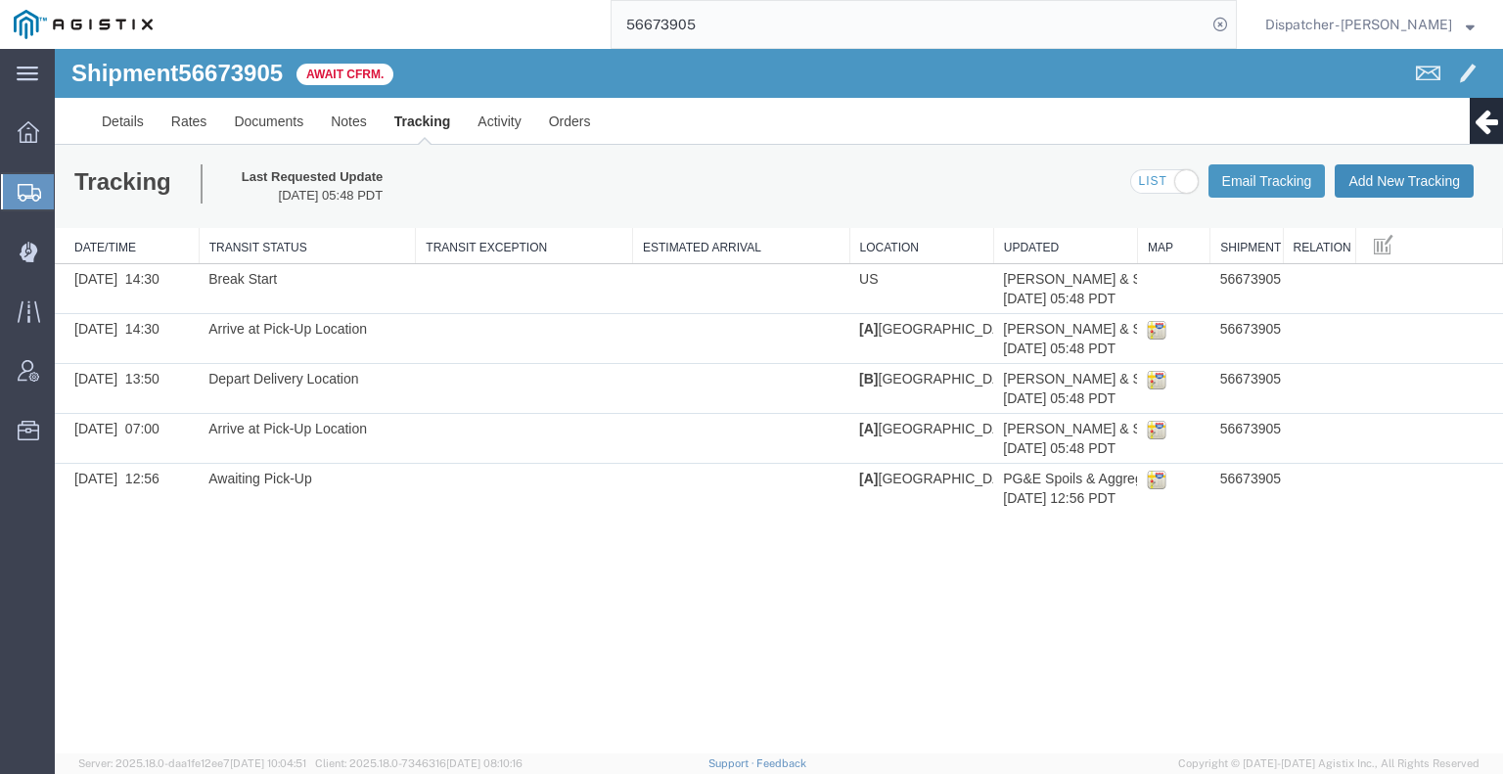
click at [1456, 189] on button "Add New Tracking" at bounding box center [1404, 180] width 139 height 33
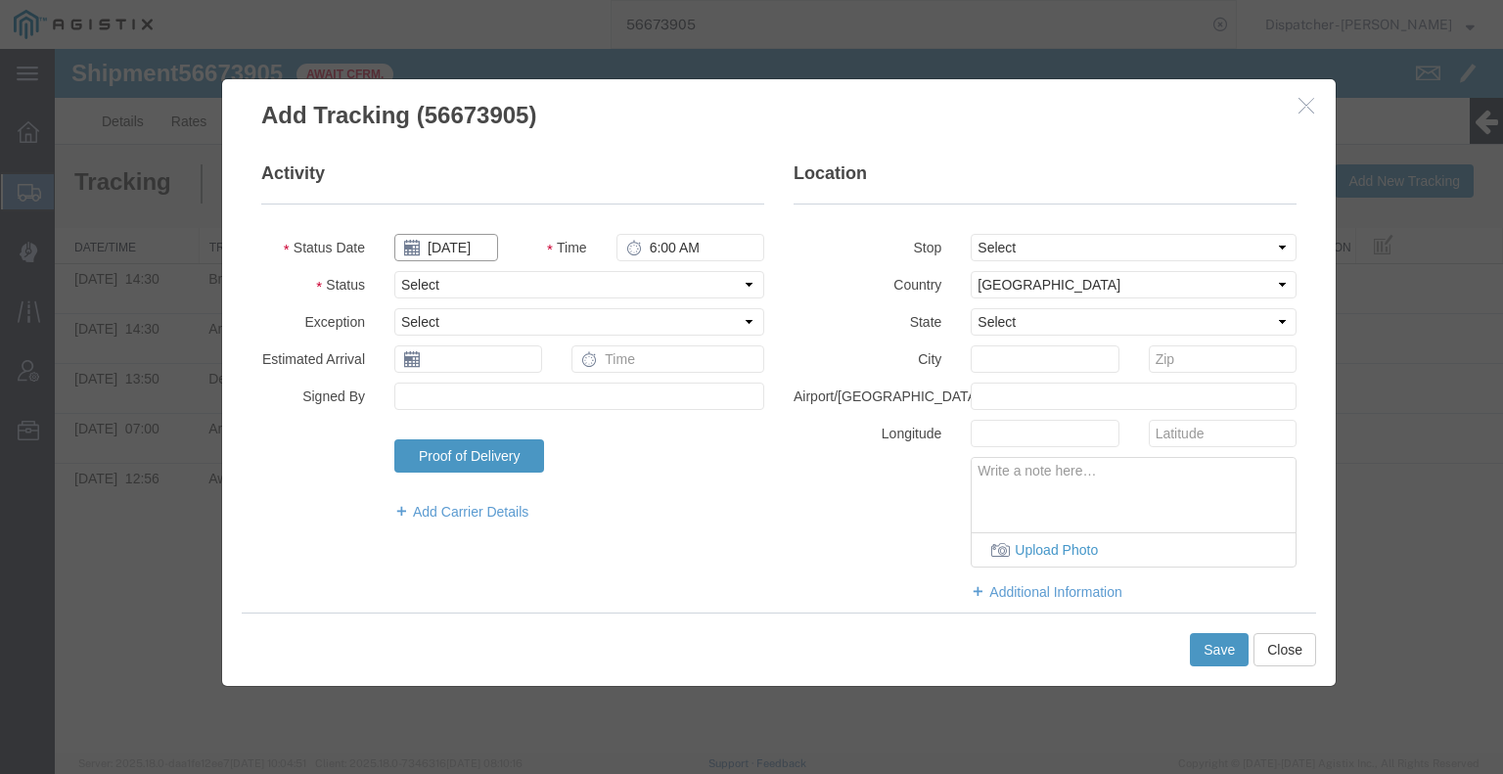
click at [452, 247] on input "[DATE]" at bounding box center [446, 247] width 104 height 27
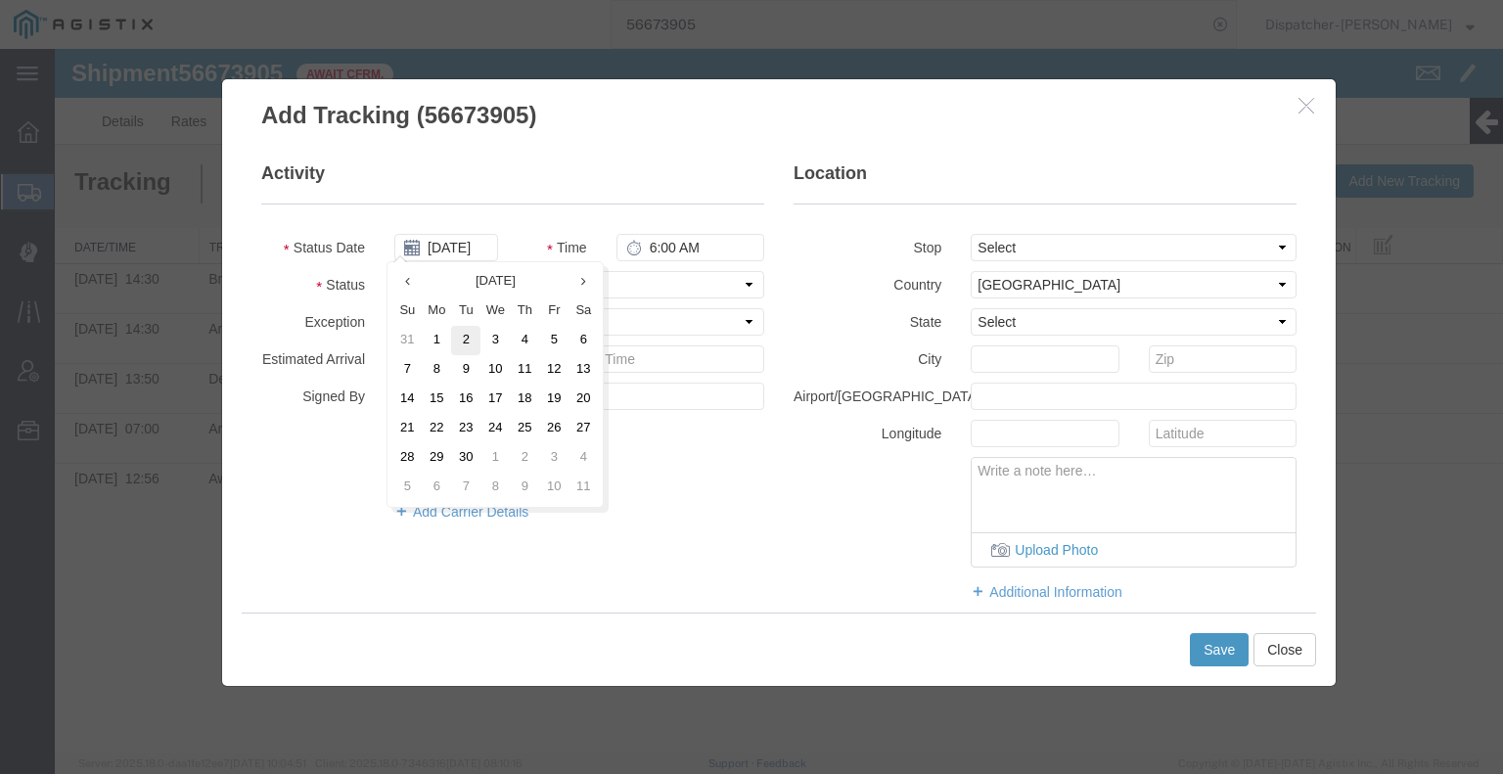
click at [464, 342] on td "2" at bounding box center [465, 340] width 29 height 29
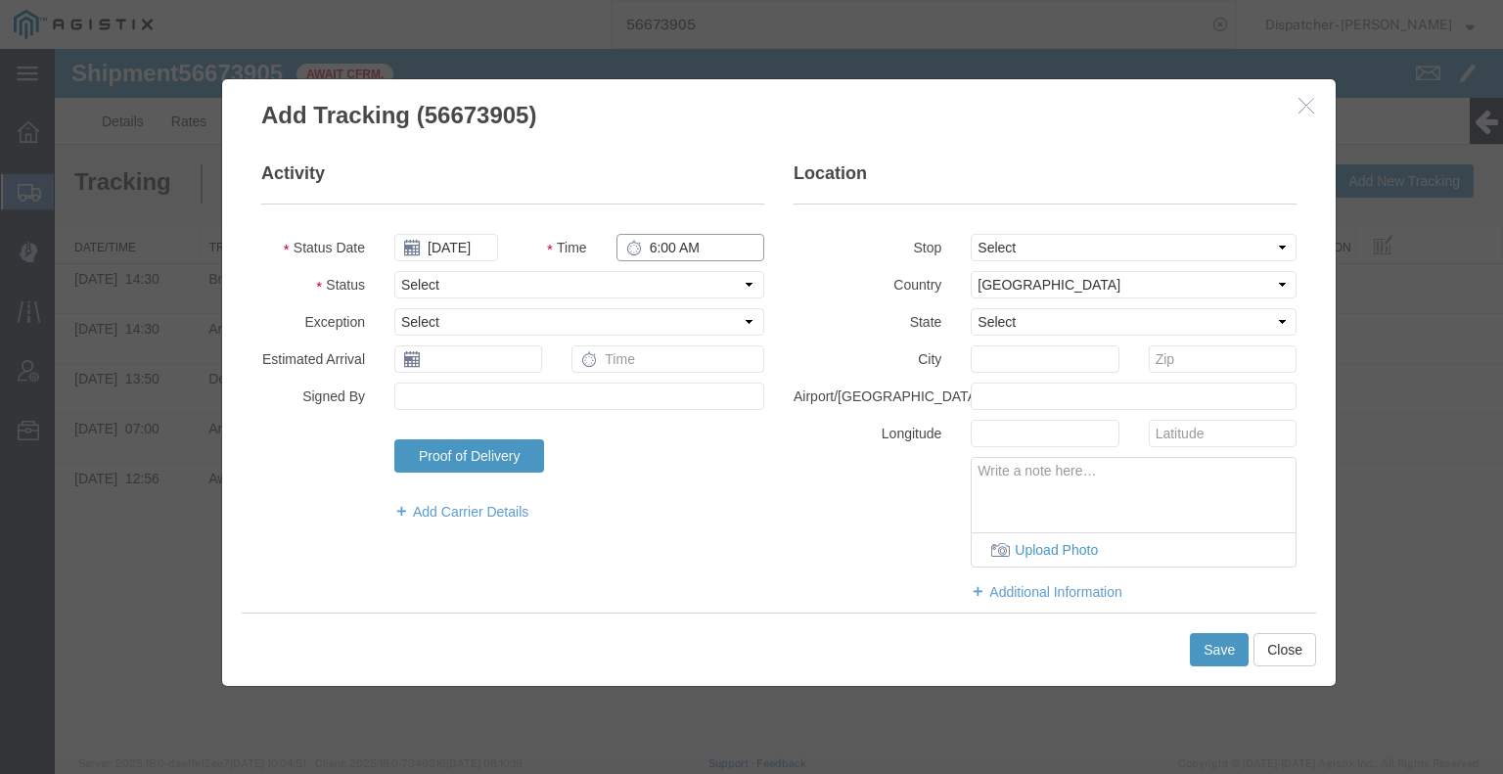
click at [670, 234] on input "6:00 AM" at bounding box center [690, 247] width 148 height 27
click at [658, 285] on select "Select Arrival Notice Available Arrival Notice Imported Arrive at Delivery Loca…" at bounding box center [579, 284] width 370 height 27
click at [394, 271] on select "Select Arrival Notice Available Arrival Notice Imported Arrive at Delivery Loca…" at bounding box center [579, 284] width 370 height 27
click at [1206, 653] on button "Save" at bounding box center [1219, 649] width 59 height 33
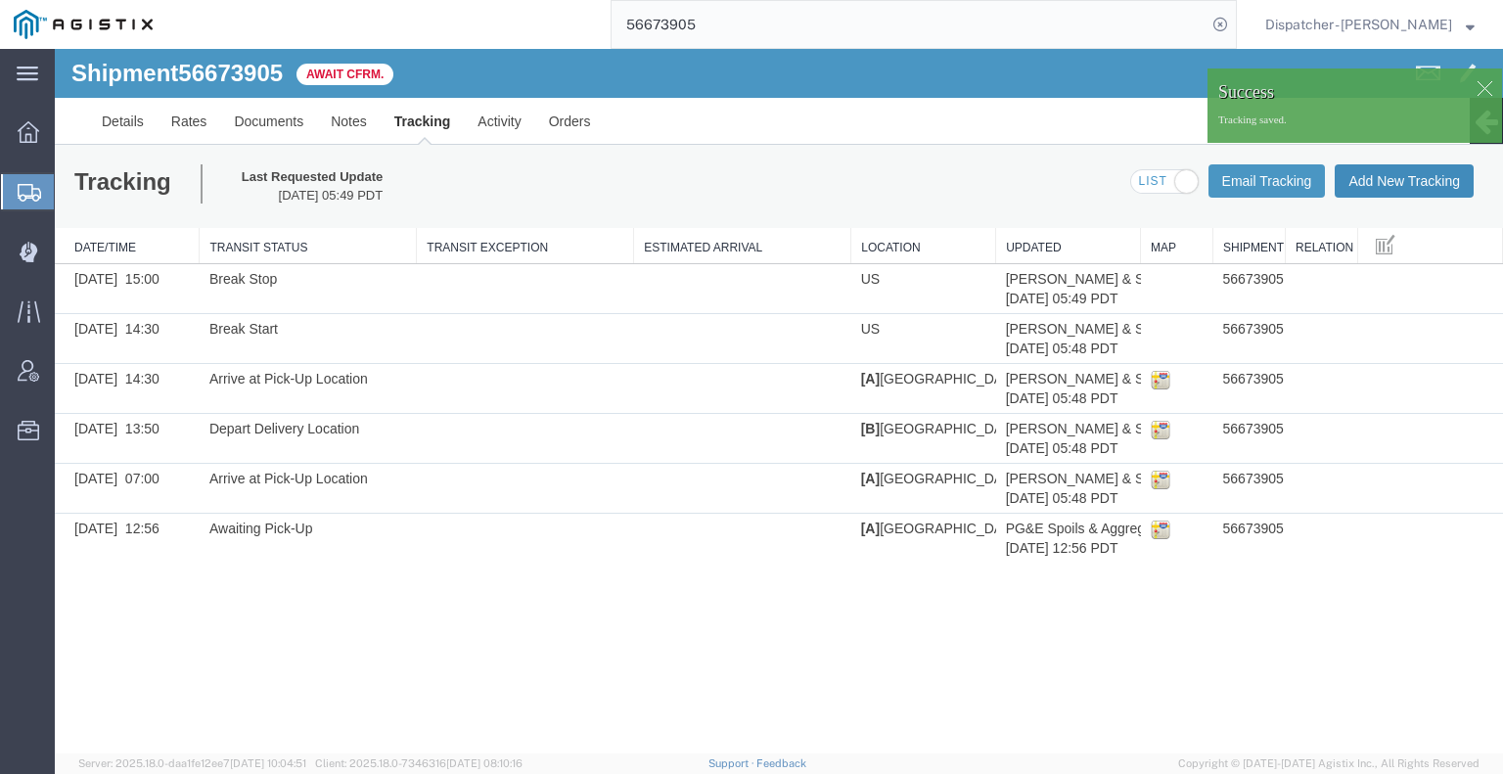
click at [1374, 179] on button "Add New Tracking" at bounding box center [1404, 180] width 139 height 33
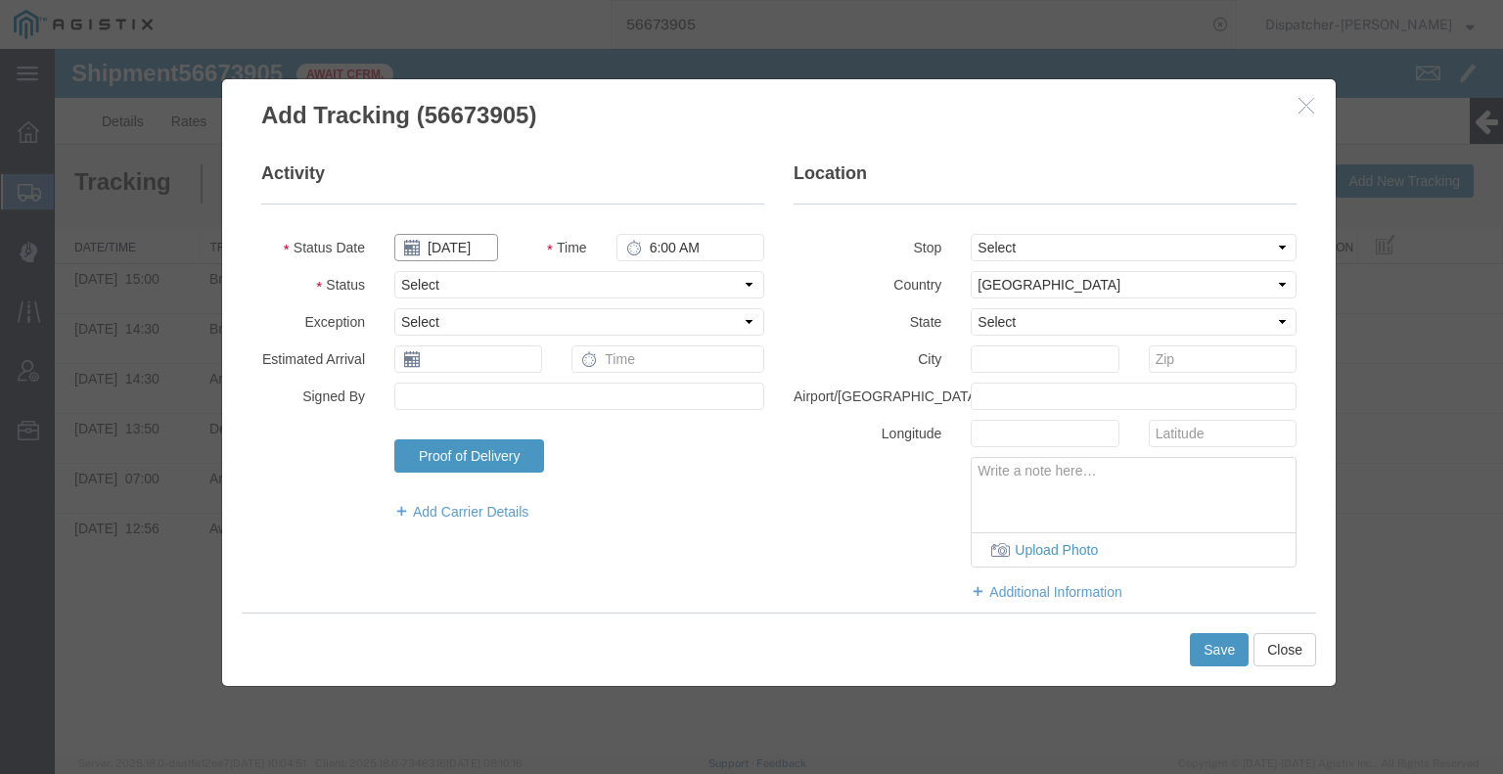
click at [454, 250] on input "[DATE]" at bounding box center [446, 247] width 104 height 27
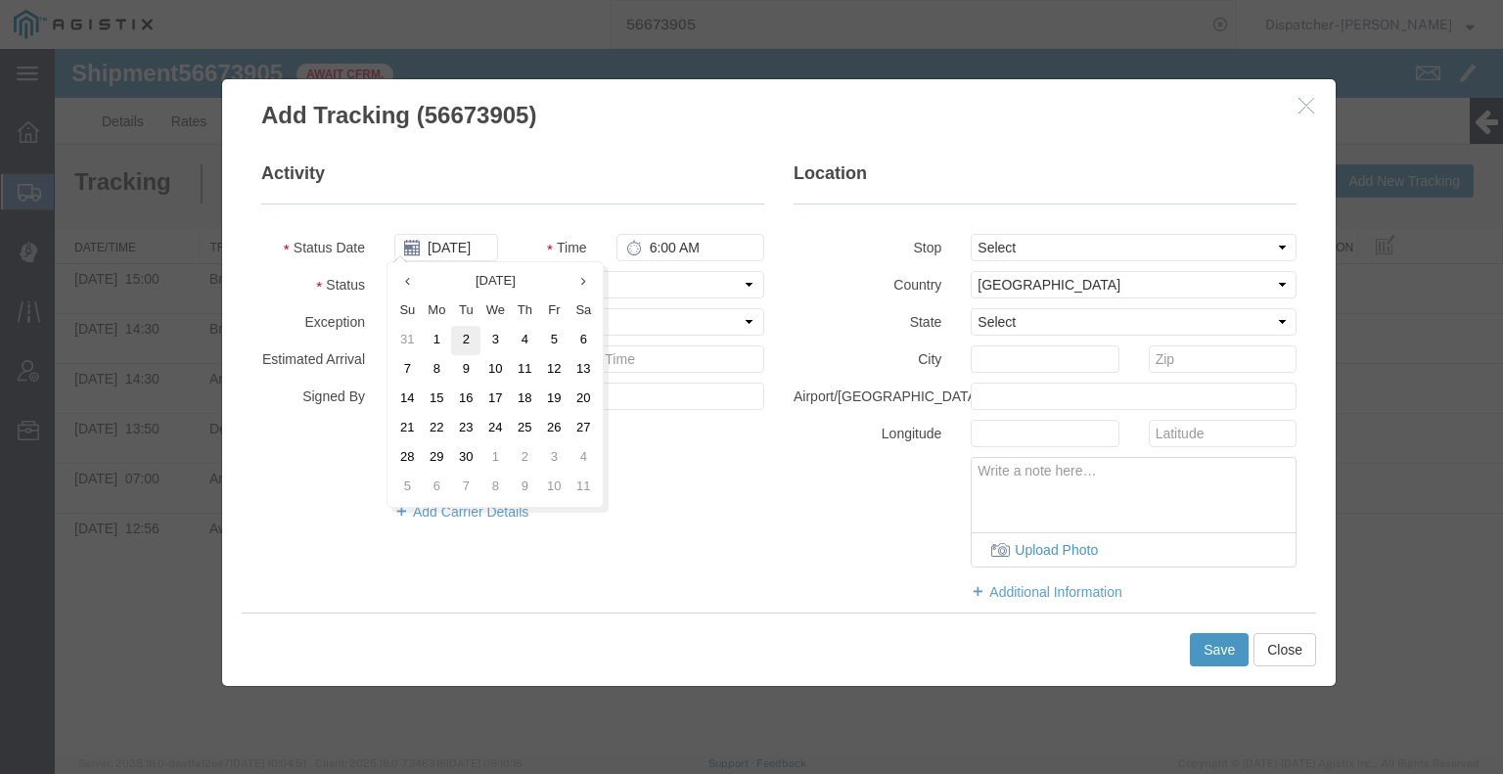
click at [471, 336] on td "2" at bounding box center [465, 340] width 29 height 29
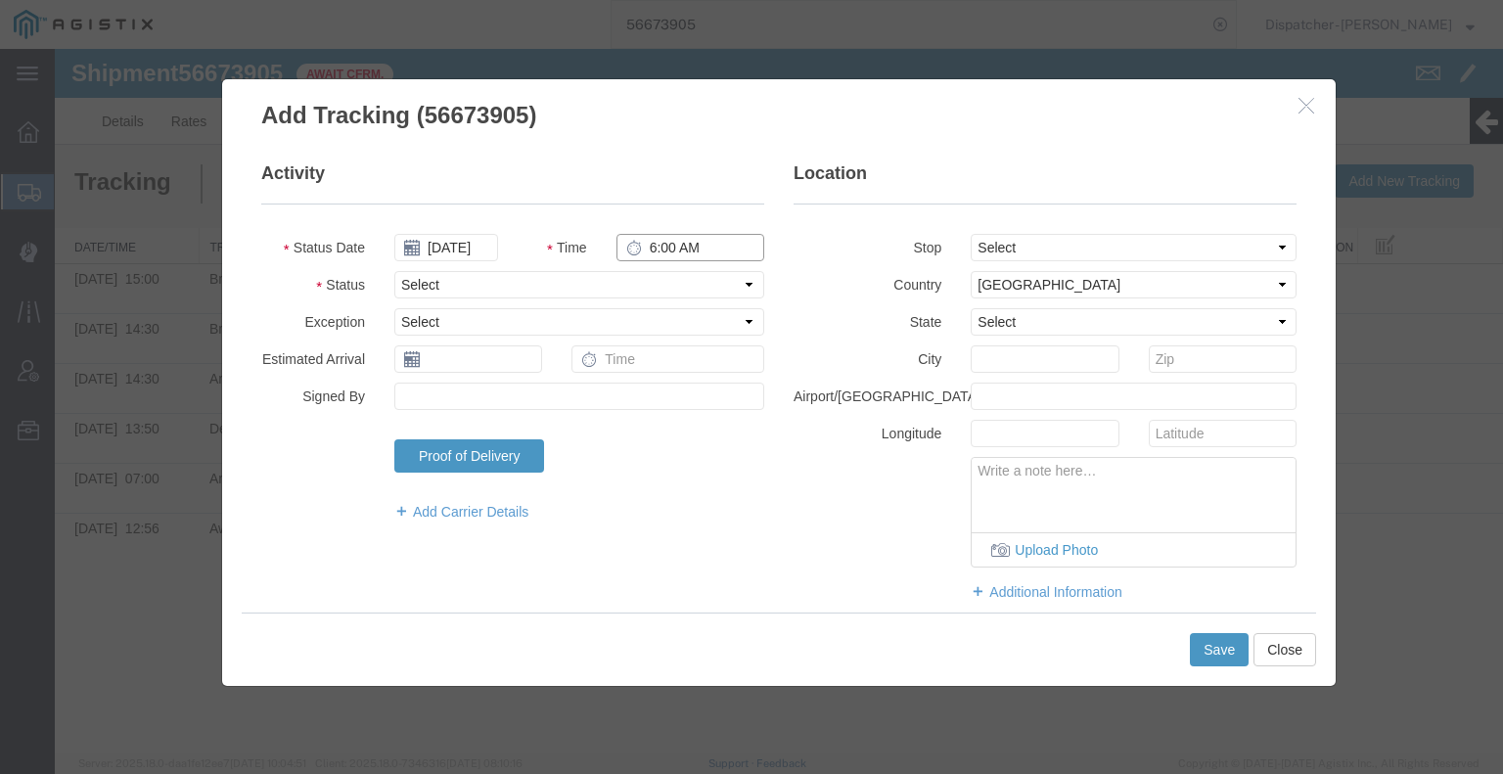
click at [655, 251] on input "6:00 AM" at bounding box center [690, 247] width 148 height 27
click at [649, 281] on select "Select Arrival Notice Available Arrival Notice Imported Arrive at Delivery Loca…" at bounding box center [579, 284] width 370 height 27
click at [394, 271] on select "Select Arrival Notice Available Arrival Notice Imported Arrive at Delivery Loca…" at bounding box center [579, 284] width 370 height 27
click at [1213, 653] on button "Save" at bounding box center [1219, 649] width 59 height 33
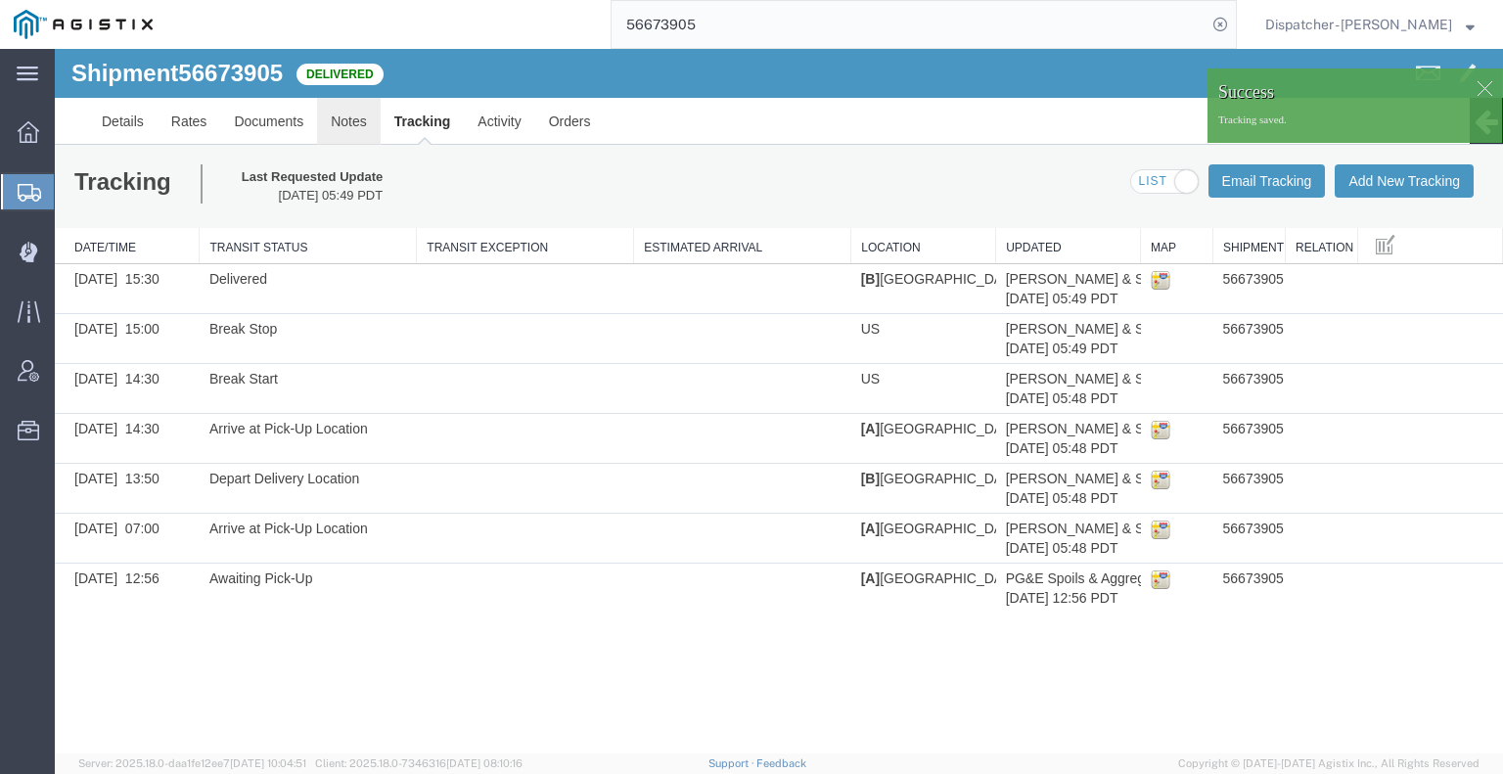
drag, startPoint x: 395, startPoint y: 168, endPoint x: 341, endPoint y: 119, distance: 73.5
click at [341, 119] on link "Notes" at bounding box center [349, 121] width 64 height 47
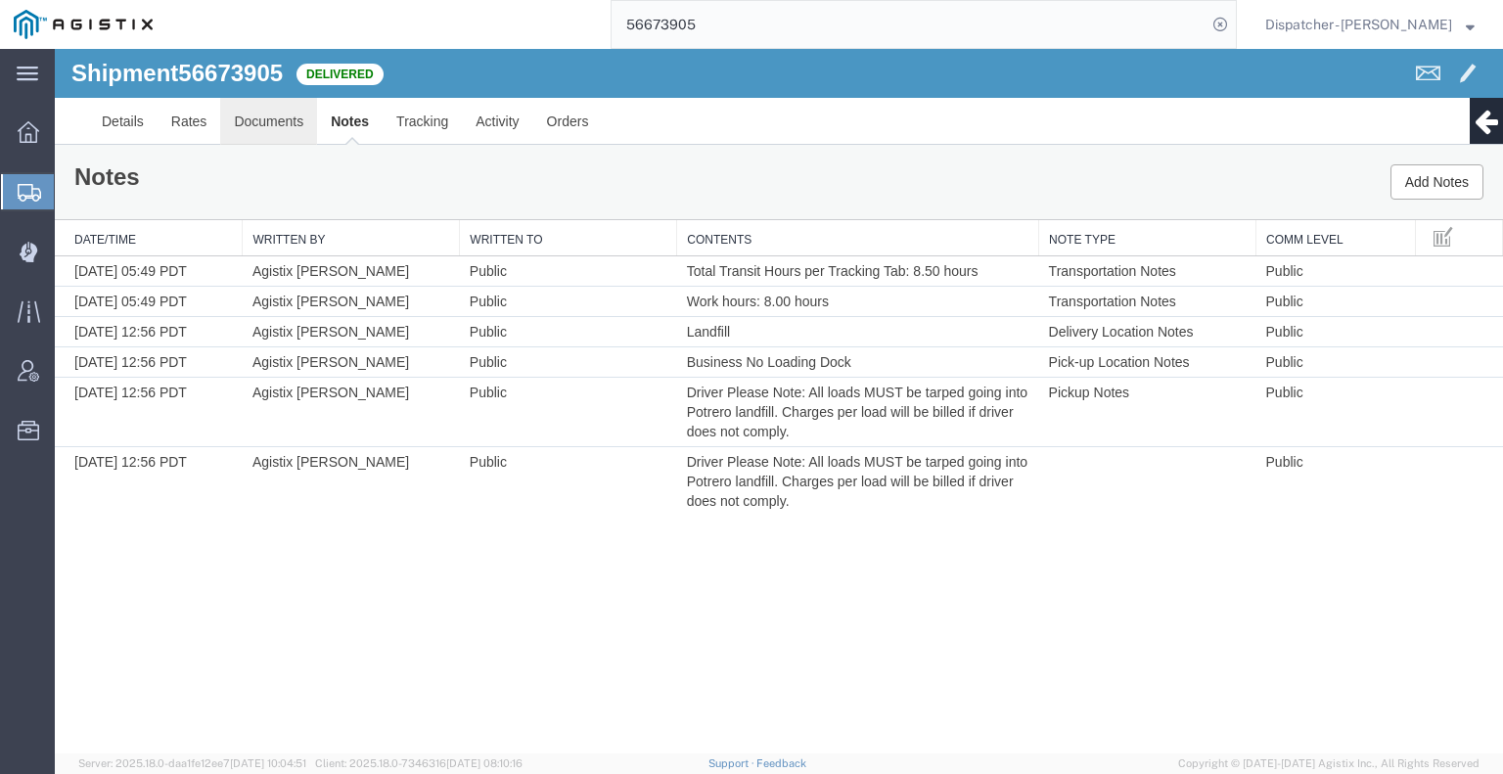
click at [270, 113] on link "Documents" at bounding box center [268, 121] width 97 height 47
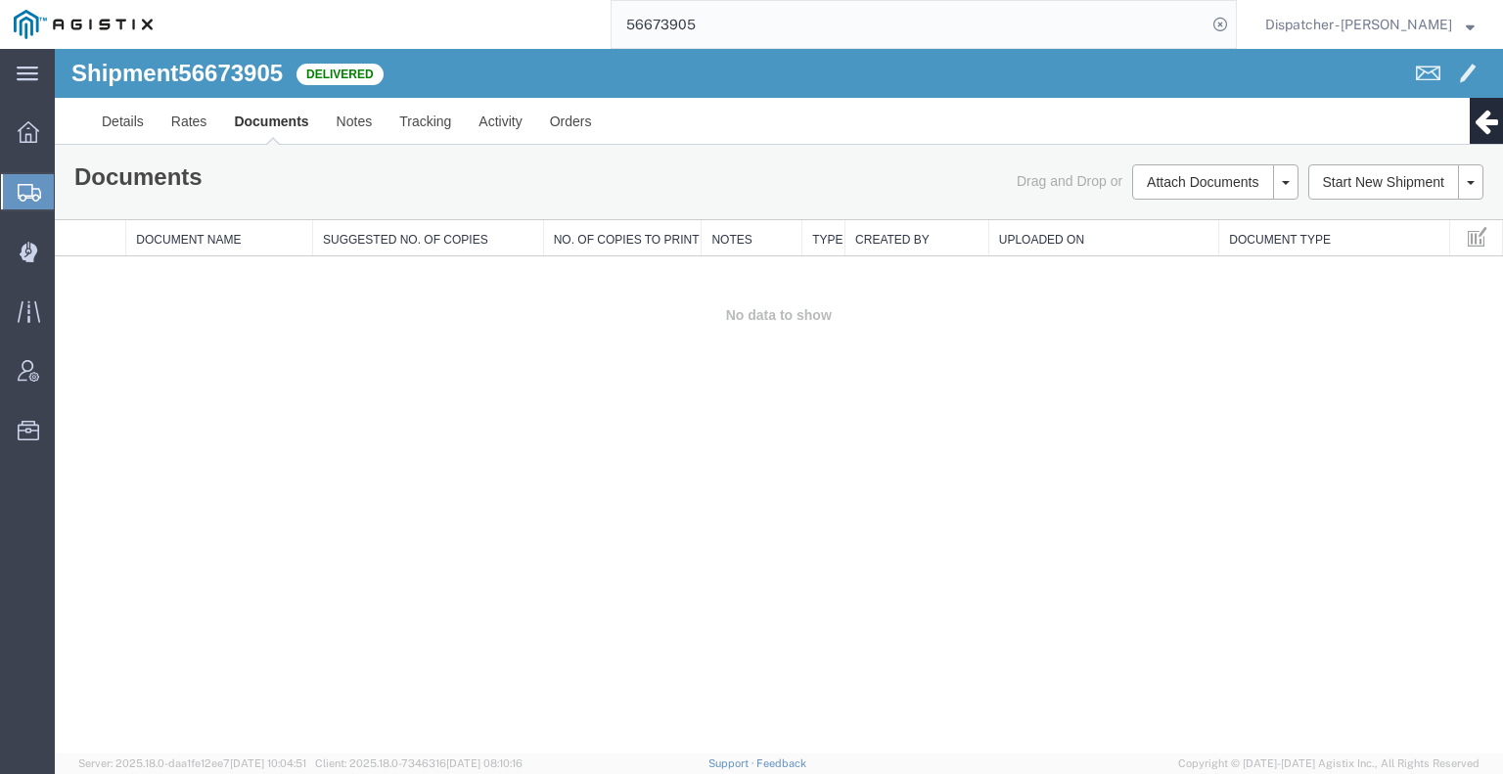
drag, startPoint x: 1300, startPoint y: 445, endPoint x: 1284, endPoint y: 430, distance: 22.1
click at [1300, 445] on div "Shipment 56673905 0 of 0 Delivered Details Rates Documents Notes Tracking Activ…" at bounding box center [779, 401] width 1448 height 705
drag, startPoint x: 1141, startPoint y: 183, endPoint x: 1129, endPoint y: 181, distance: 11.9
click at [1143, 183] on button "Attach Documents" at bounding box center [1202, 181] width 141 height 35
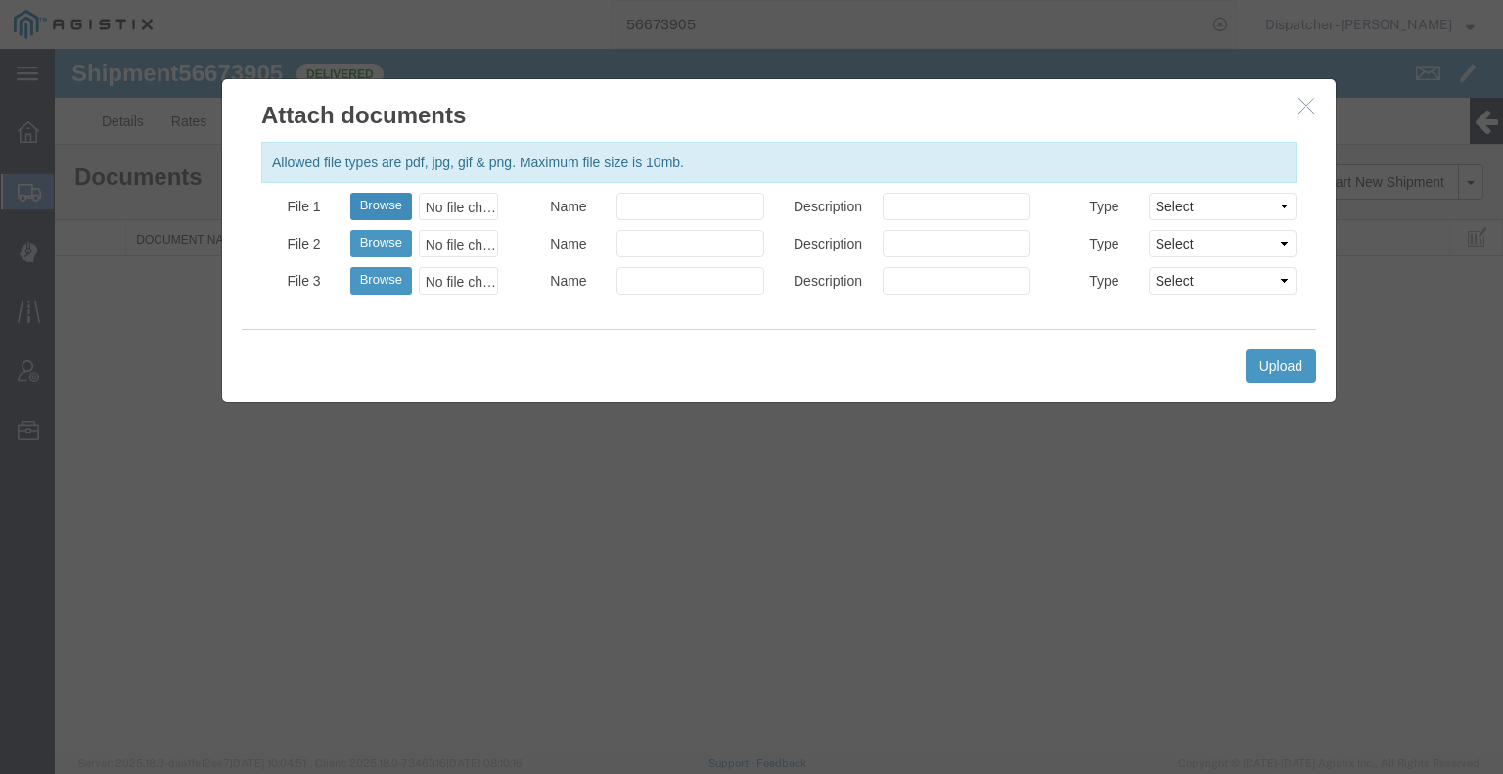
click at [403, 203] on button "Browse" at bounding box center [381, 206] width 62 height 27
click at [1273, 365] on button "Upload" at bounding box center [1281, 365] width 70 height 33
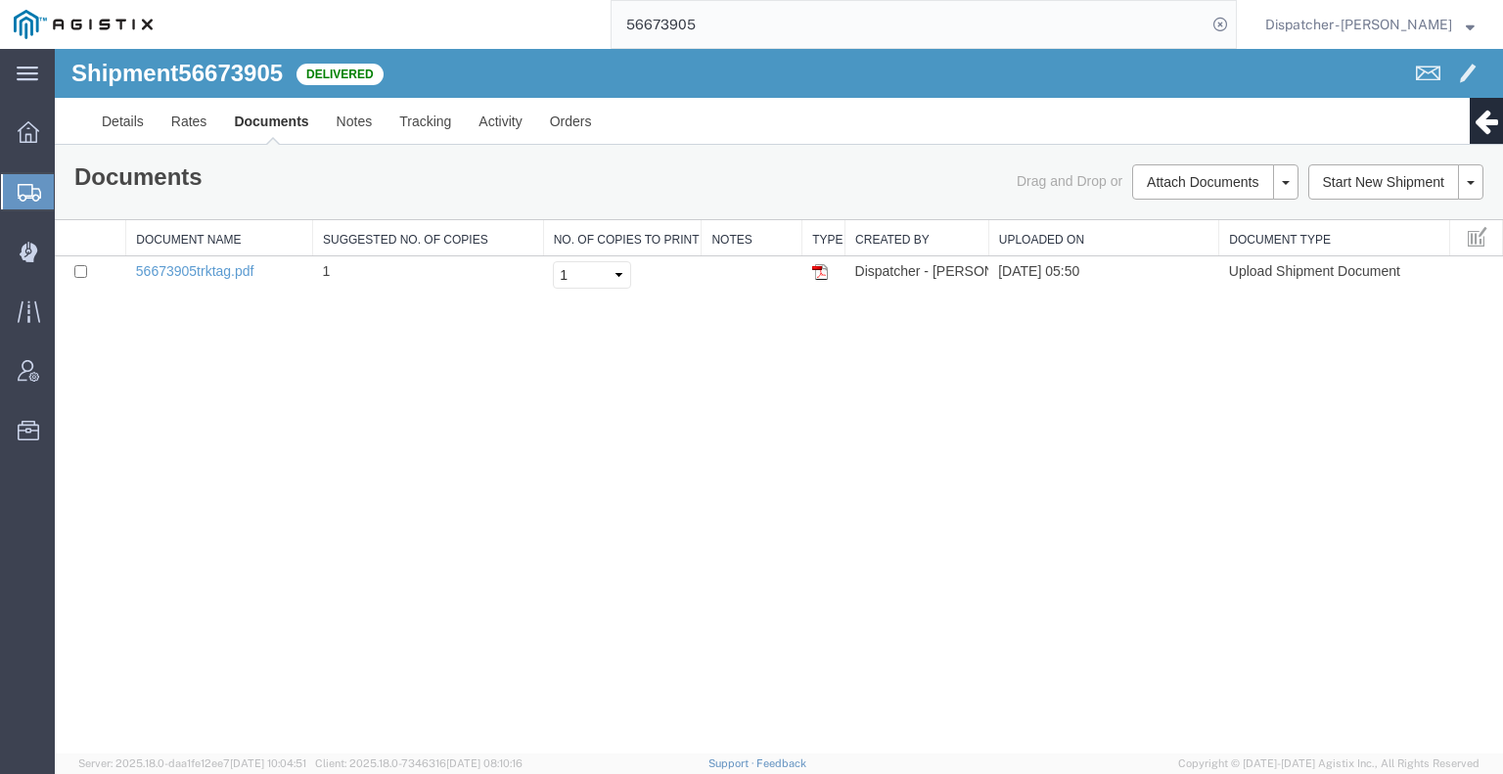
drag, startPoint x: 712, startPoint y: 28, endPoint x: 542, endPoint y: 19, distance: 170.5
click at [549, 19] on div "56673905" at bounding box center [701, 24] width 1071 height 49
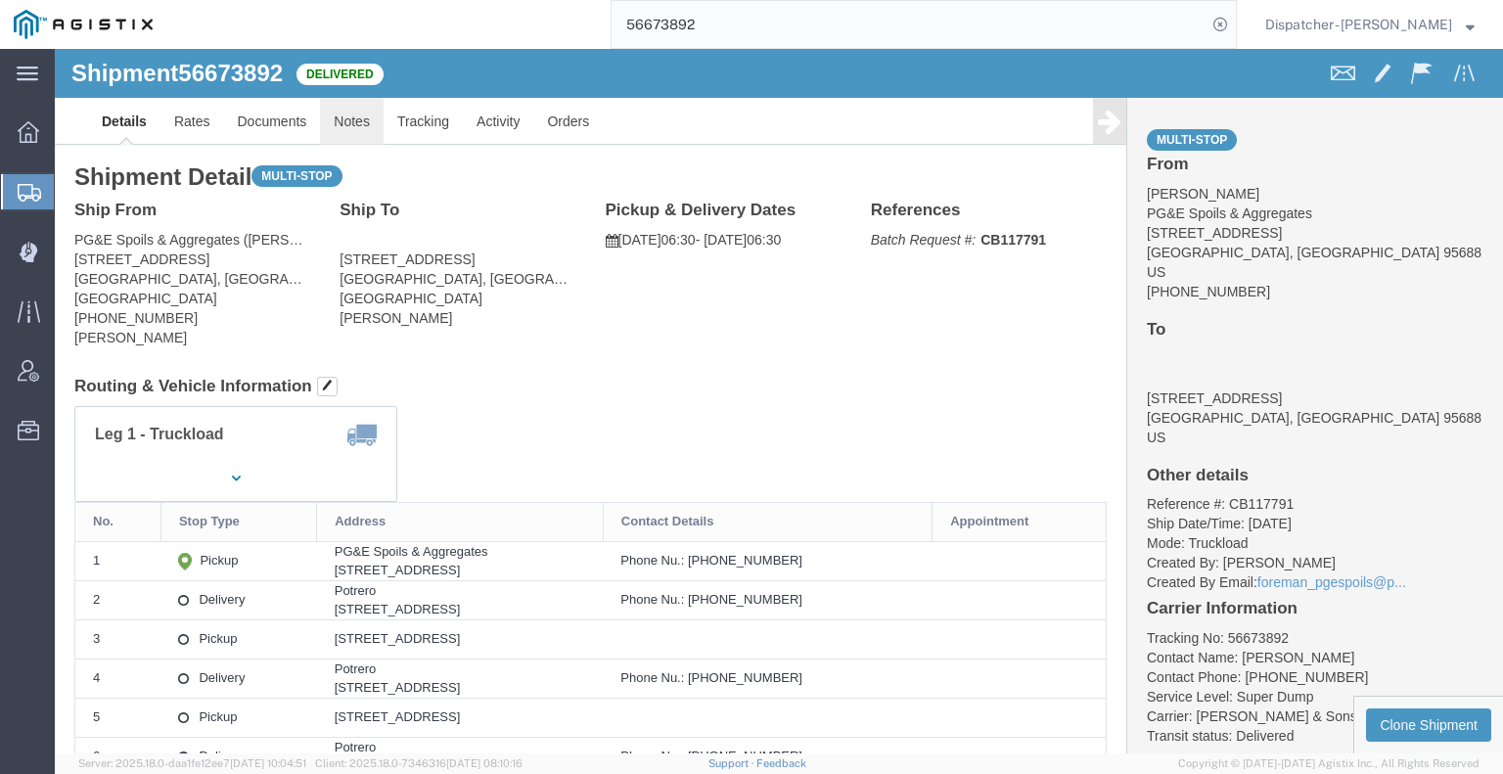
click link "Notes"
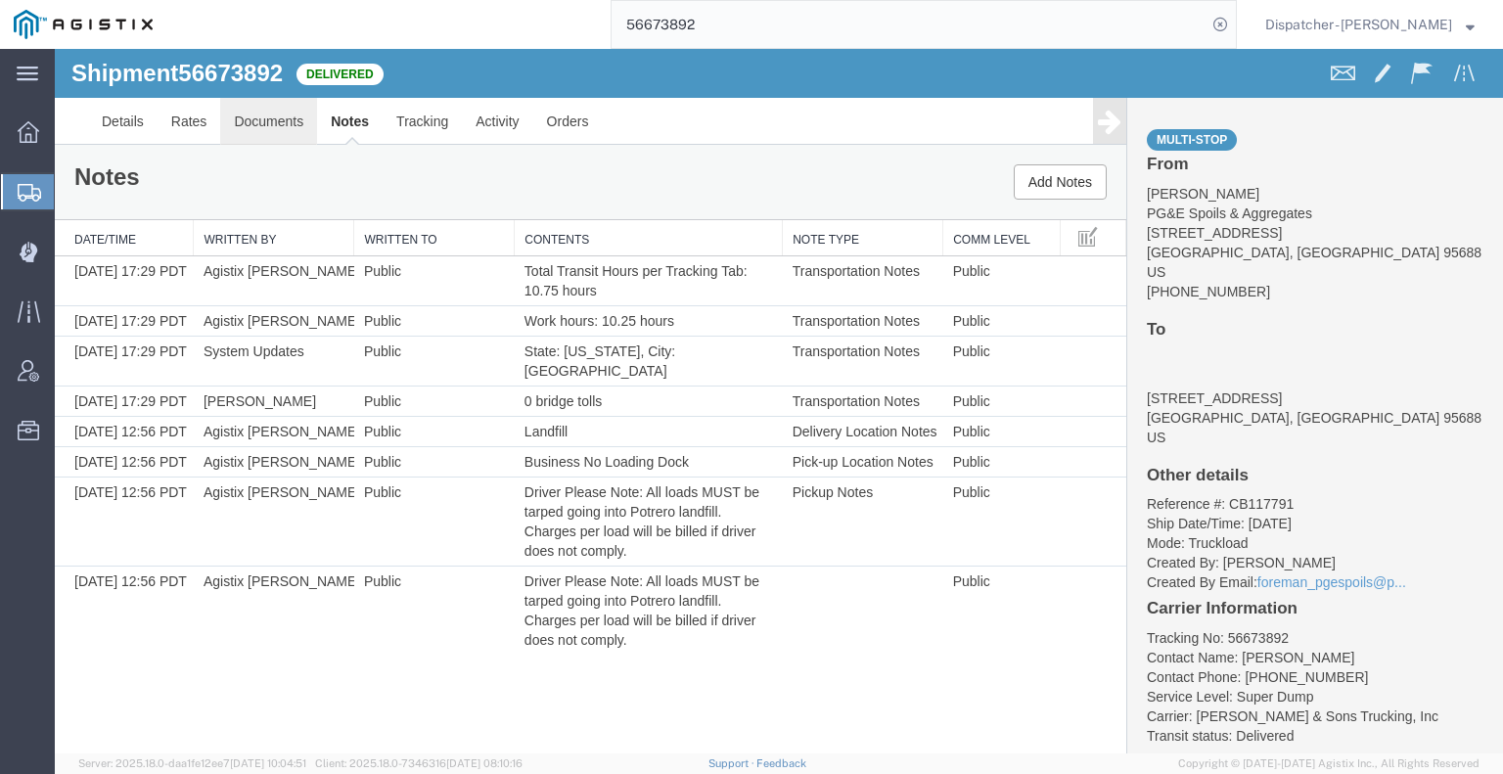
click at [292, 118] on link "Documents" at bounding box center [268, 121] width 97 height 47
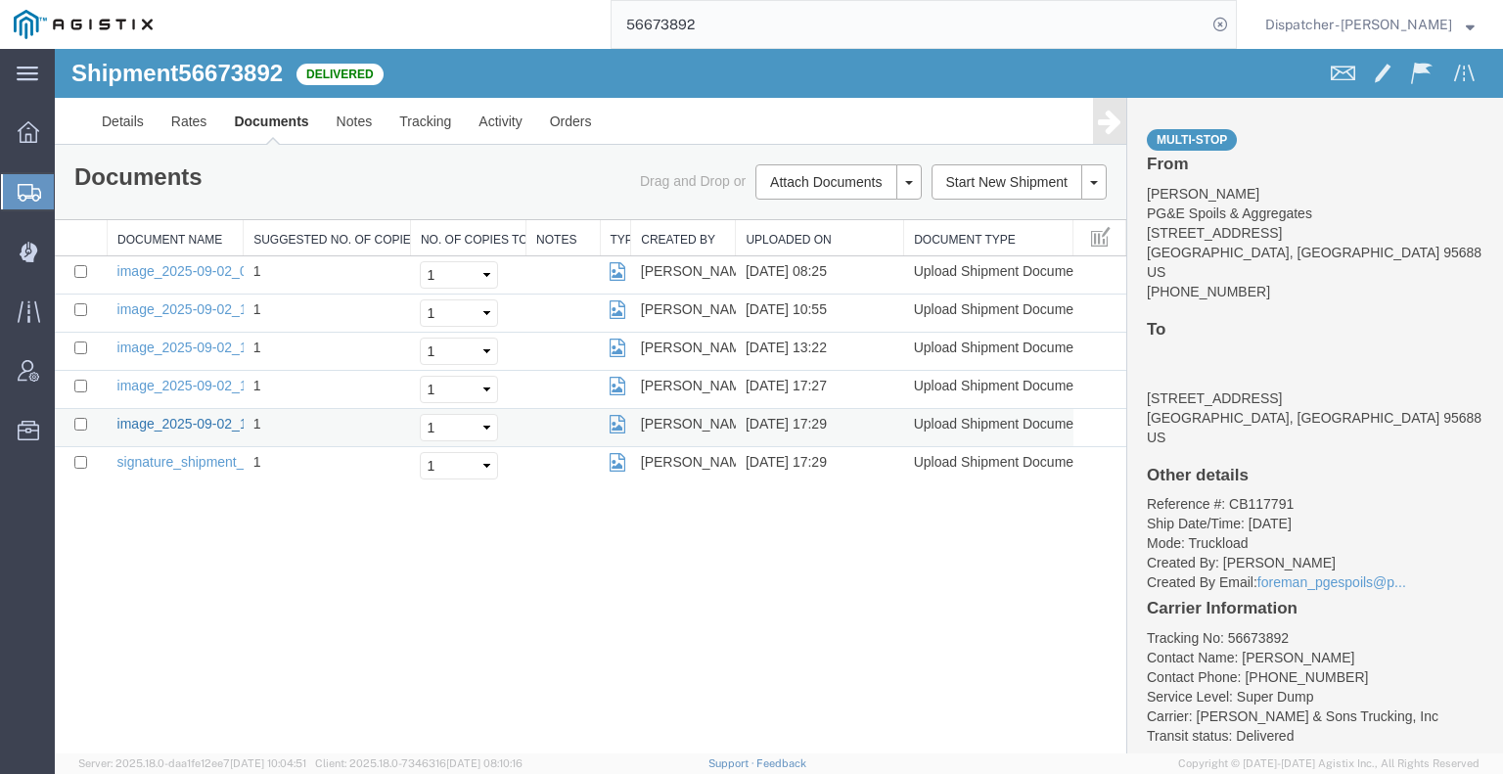
click at [219, 423] on link "image_2025-09-02_17_29_53.jpg" at bounding box center [219, 424] width 205 height 16
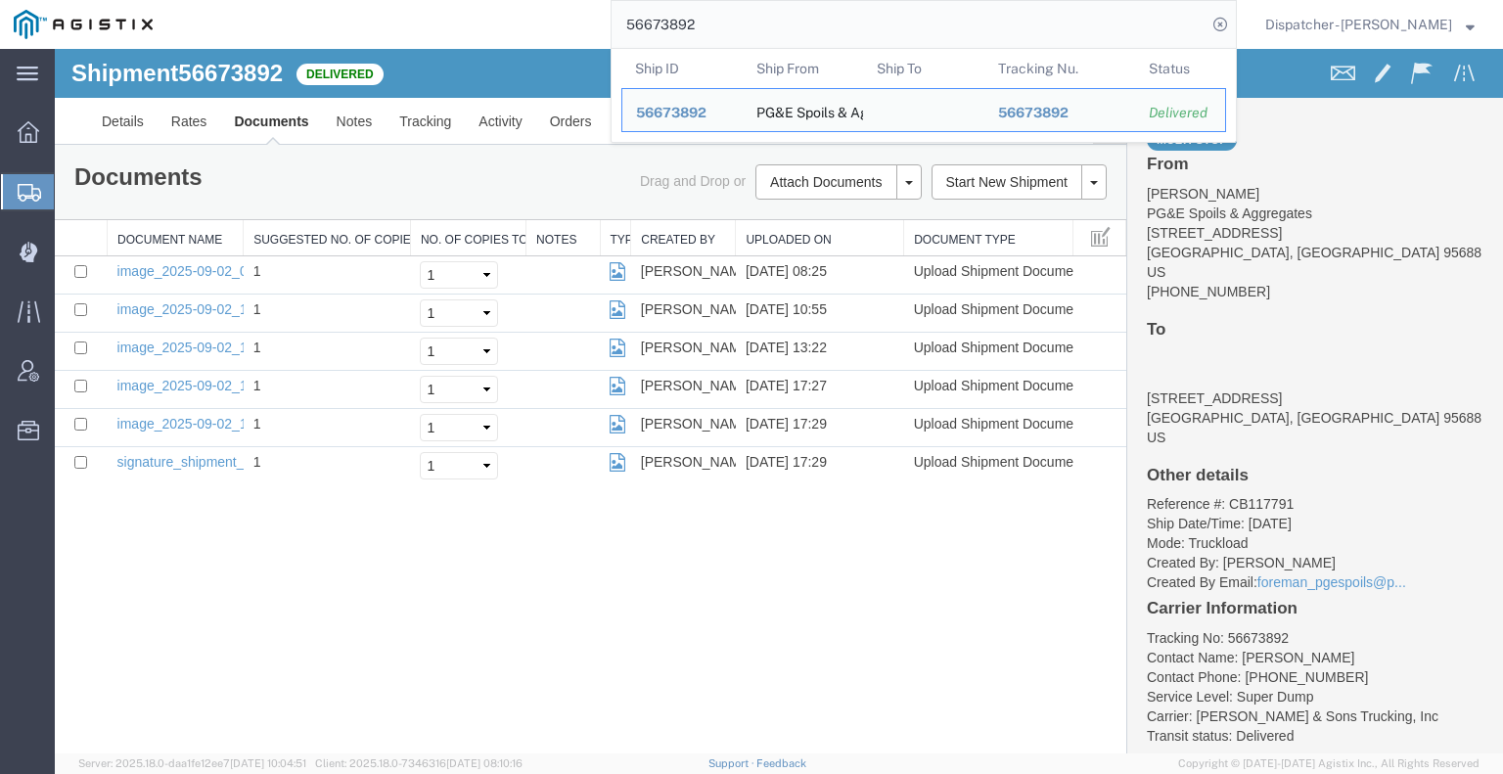
drag, startPoint x: 728, startPoint y: 30, endPoint x: 534, endPoint y: 26, distance: 193.8
click at [554, 25] on div "56673892 Ship ID Ship From Ship To Tracking Nu. Status Ship ID 56673892 Ship Fr…" at bounding box center [701, 24] width 1071 height 49
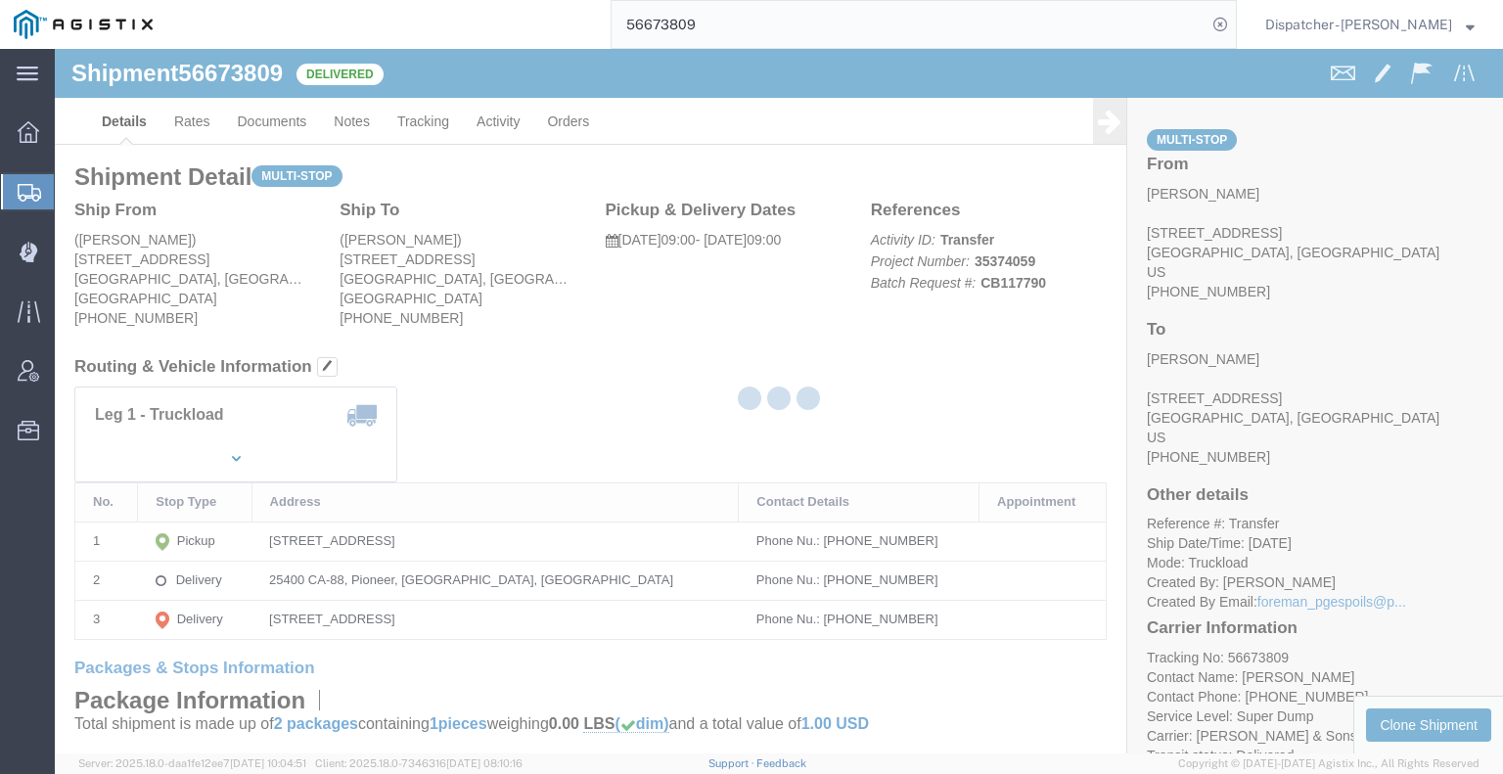
click at [346, 114] on div at bounding box center [779, 401] width 1448 height 705
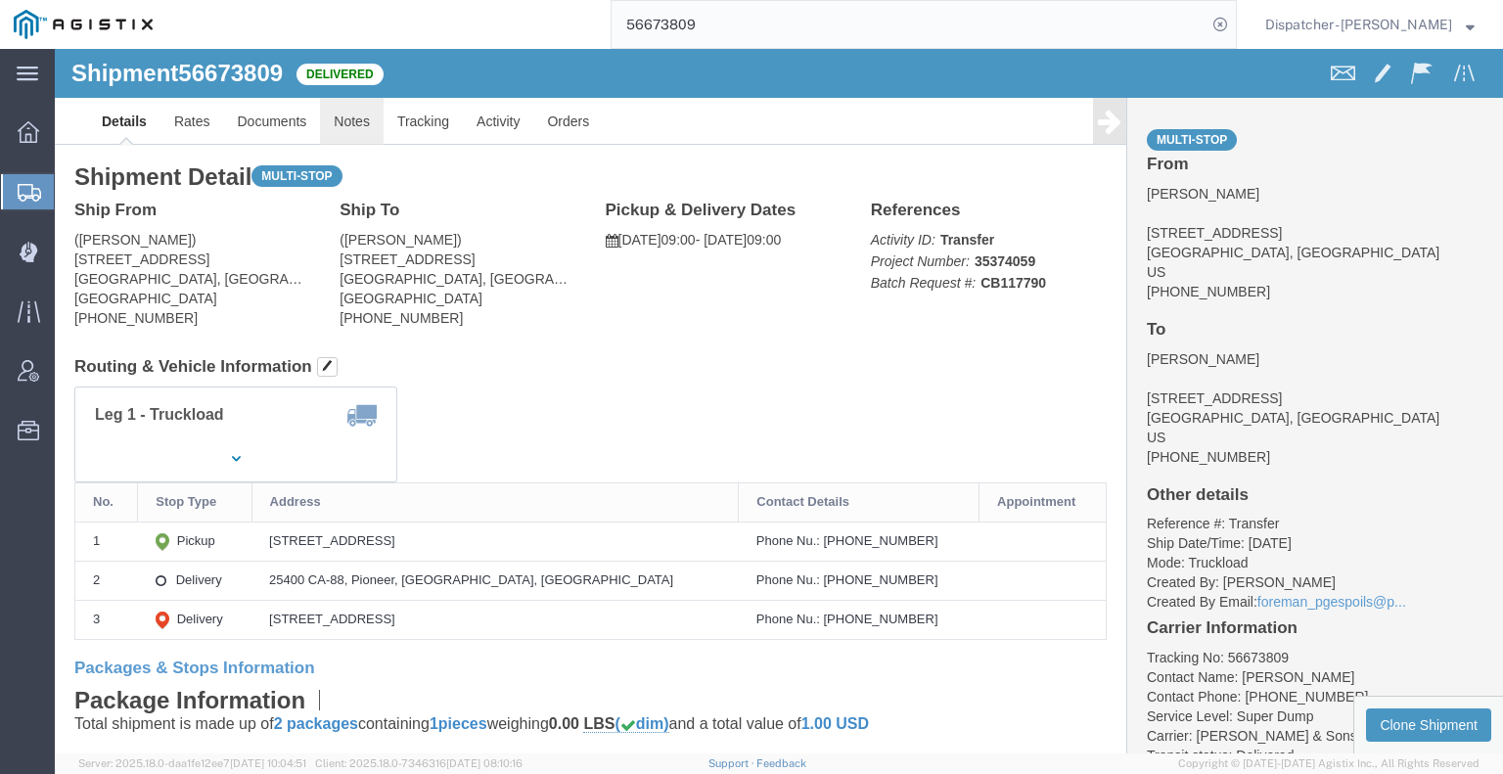
click link "Notes"
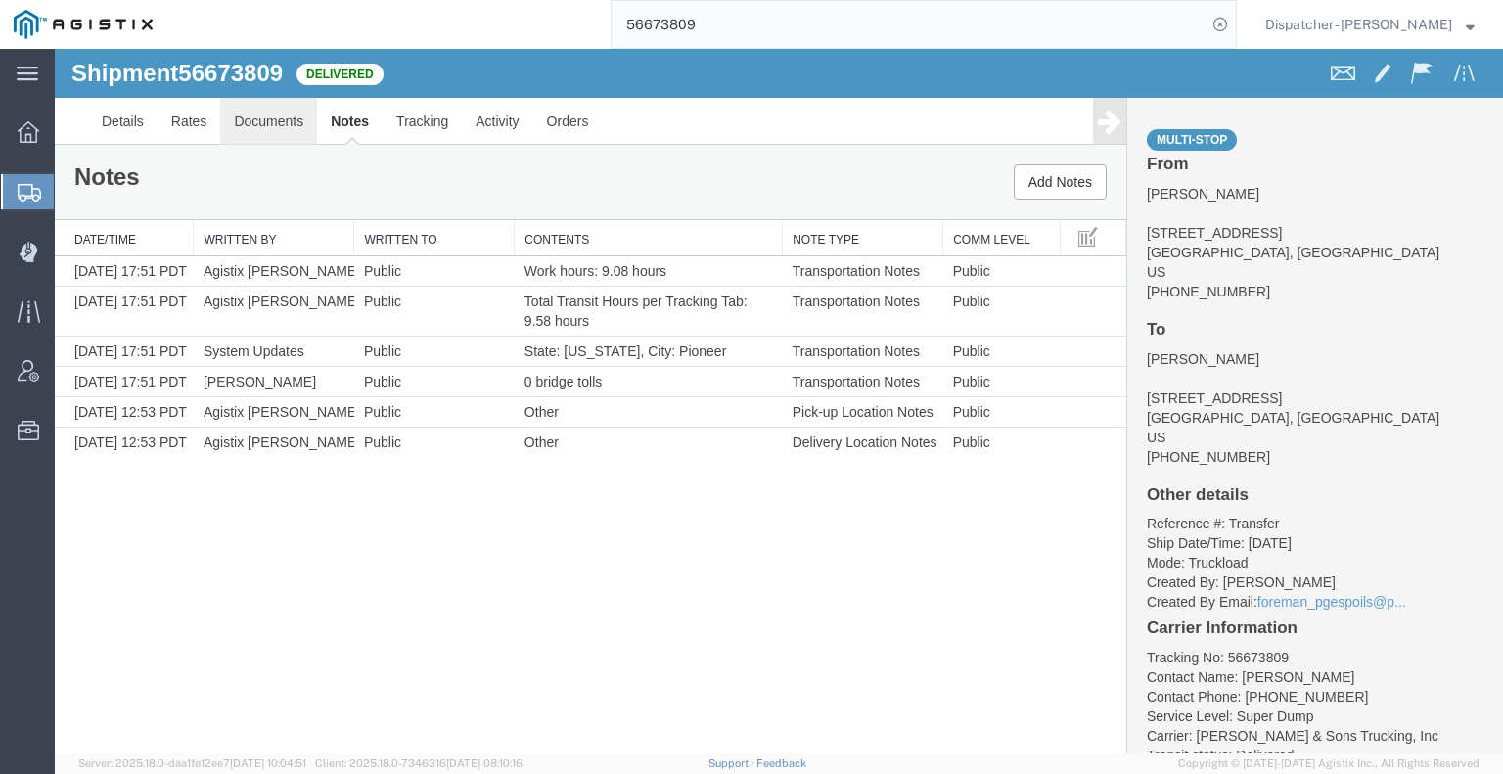
click at [282, 126] on link "Documents" at bounding box center [268, 121] width 97 height 47
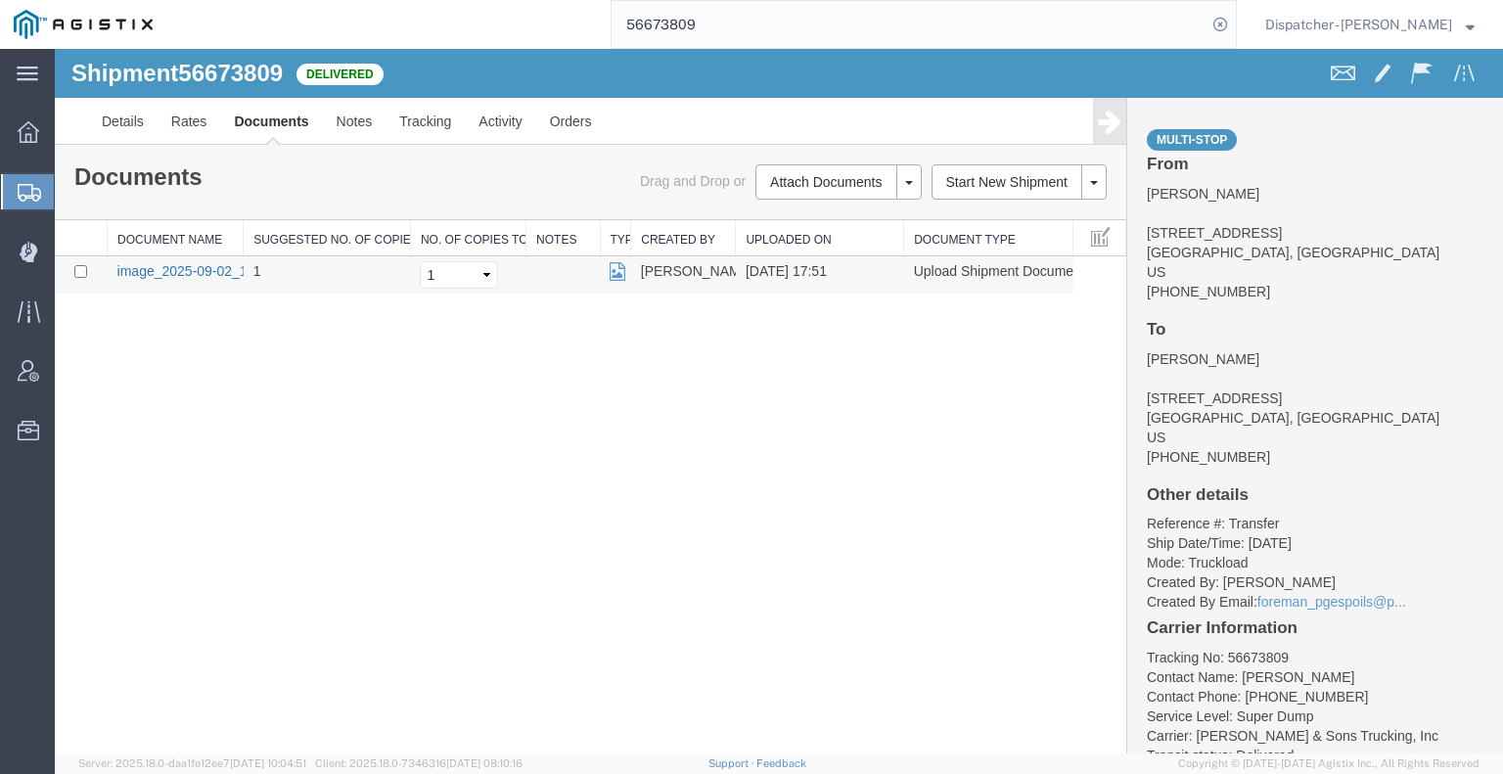
click at [215, 267] on link "image_2025-09-02_17_51_15.jpg" at bounding box center [219, 271] width 205 height 16
drag, startPoint x: 648, startPoint y: 23, endPoint x: 485, endPoint y: 26, distance: 162.5
click at [499, 26] on div "56673809" at bounding box center [701, 24] width 1071 height 49
type input "56673913"
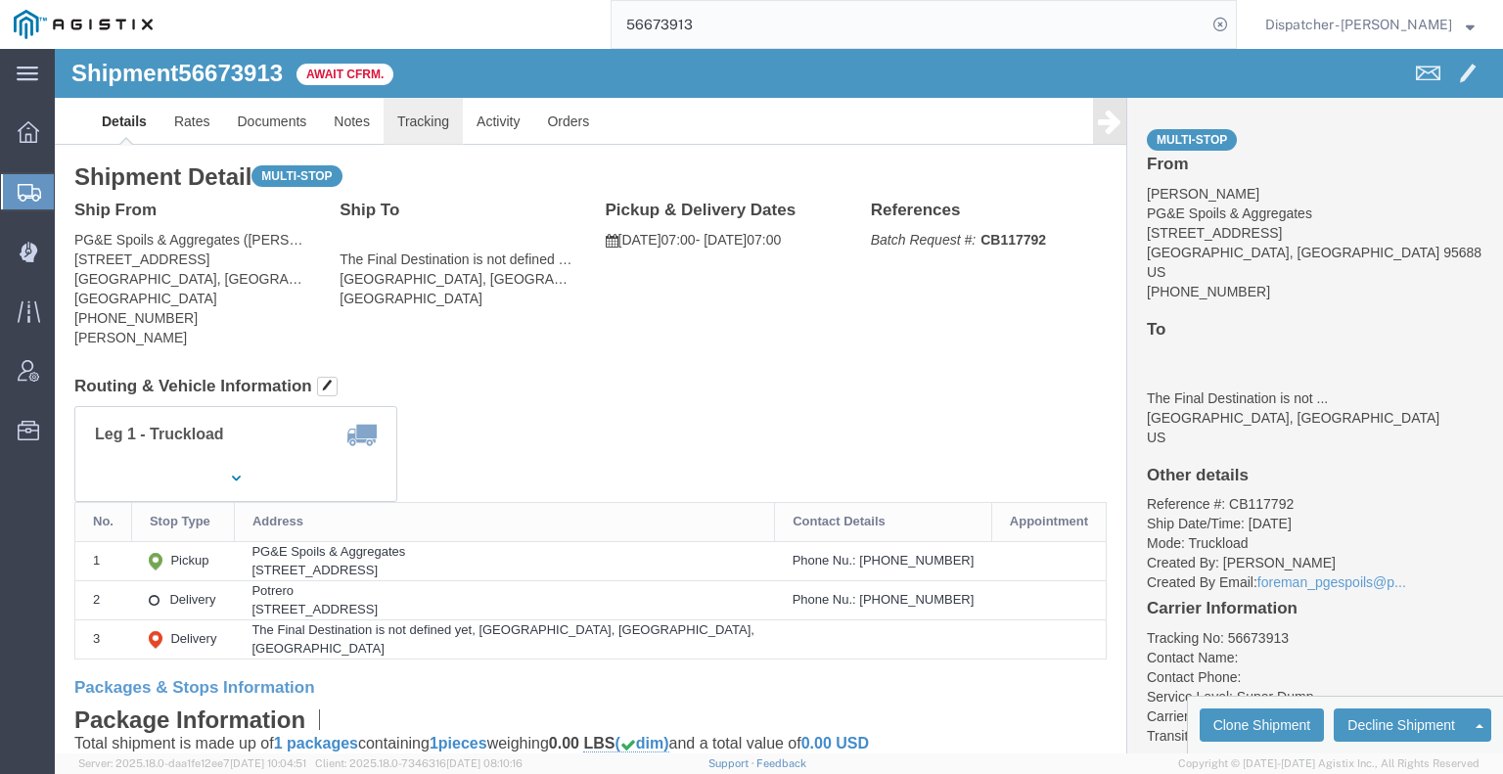
click link "Tracking"
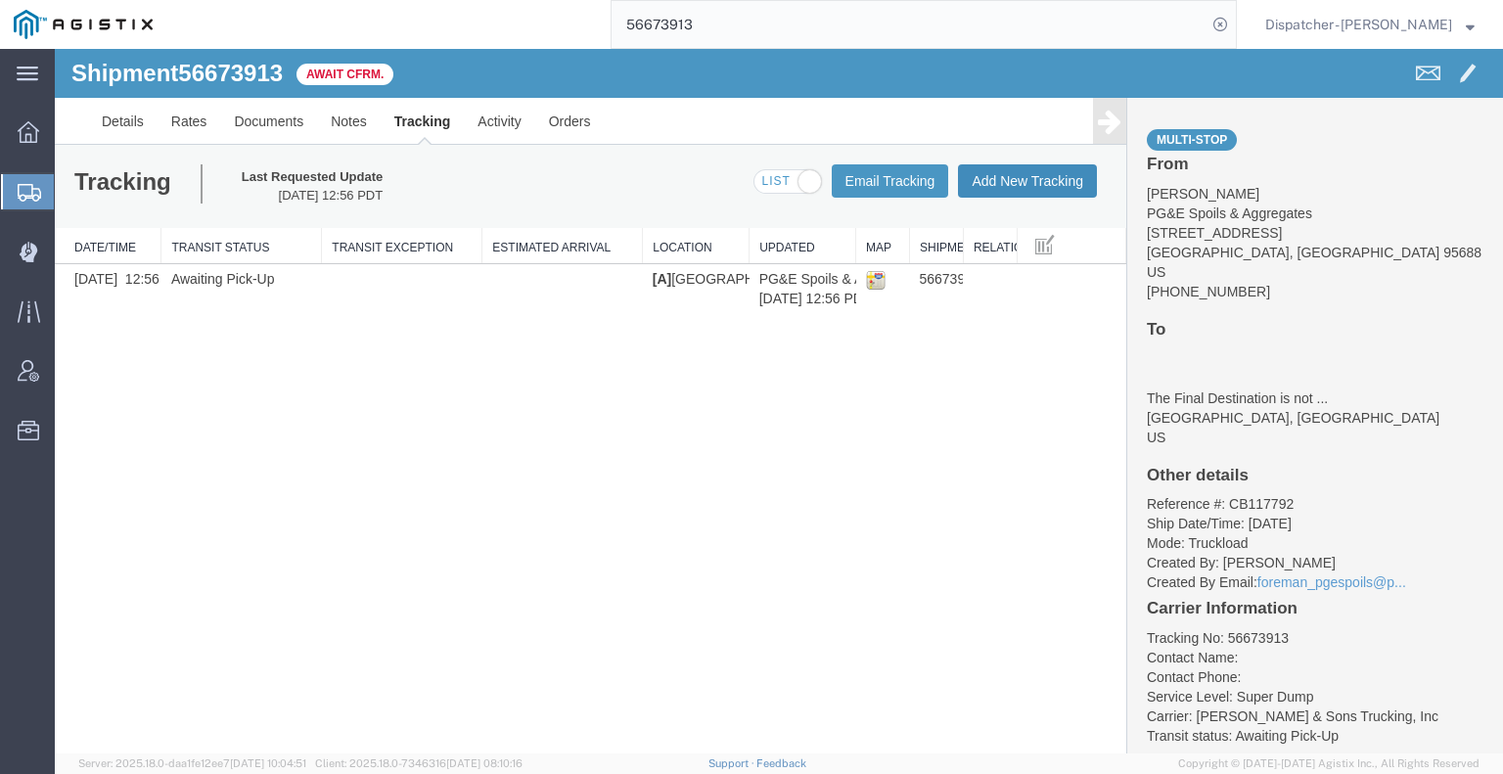
click at [1052, 171] on button "Add New Tracking" at bounding box center [1027, 180] width 139 height 33
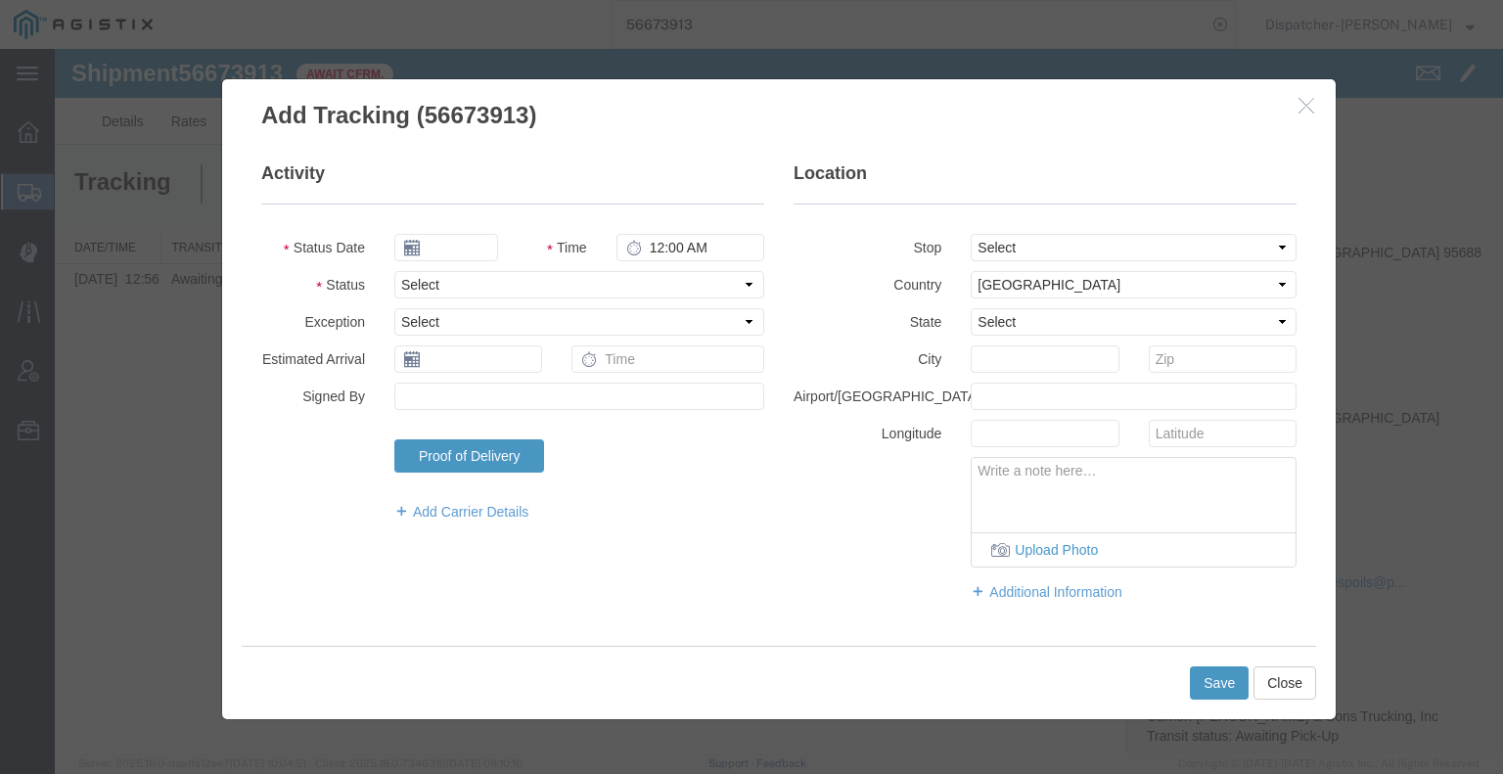
type input "[DATE]"
type input "7:00 AM"
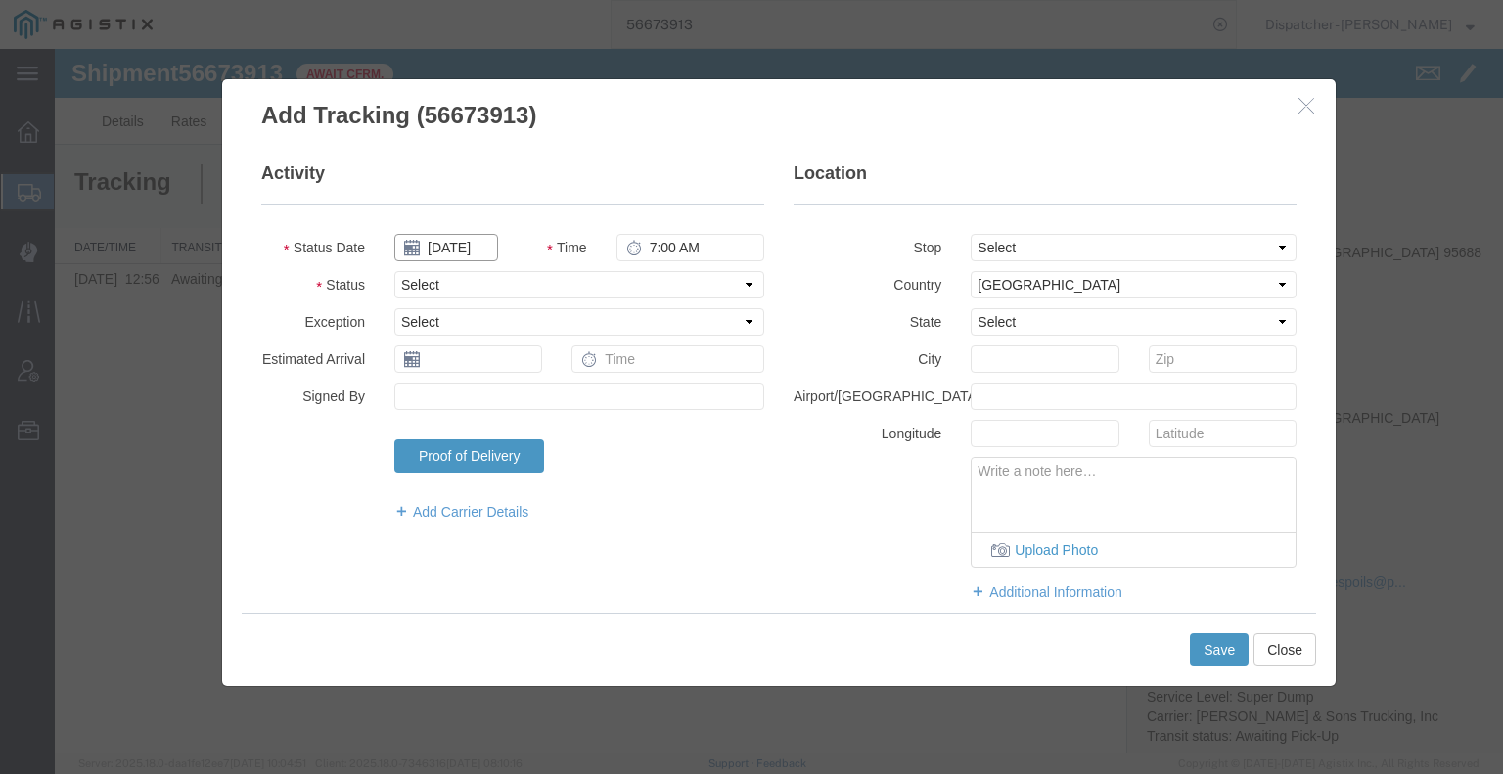
click at [459, 246] on input "[DATE]" at bounding box center [446, 247] width 104 height 27
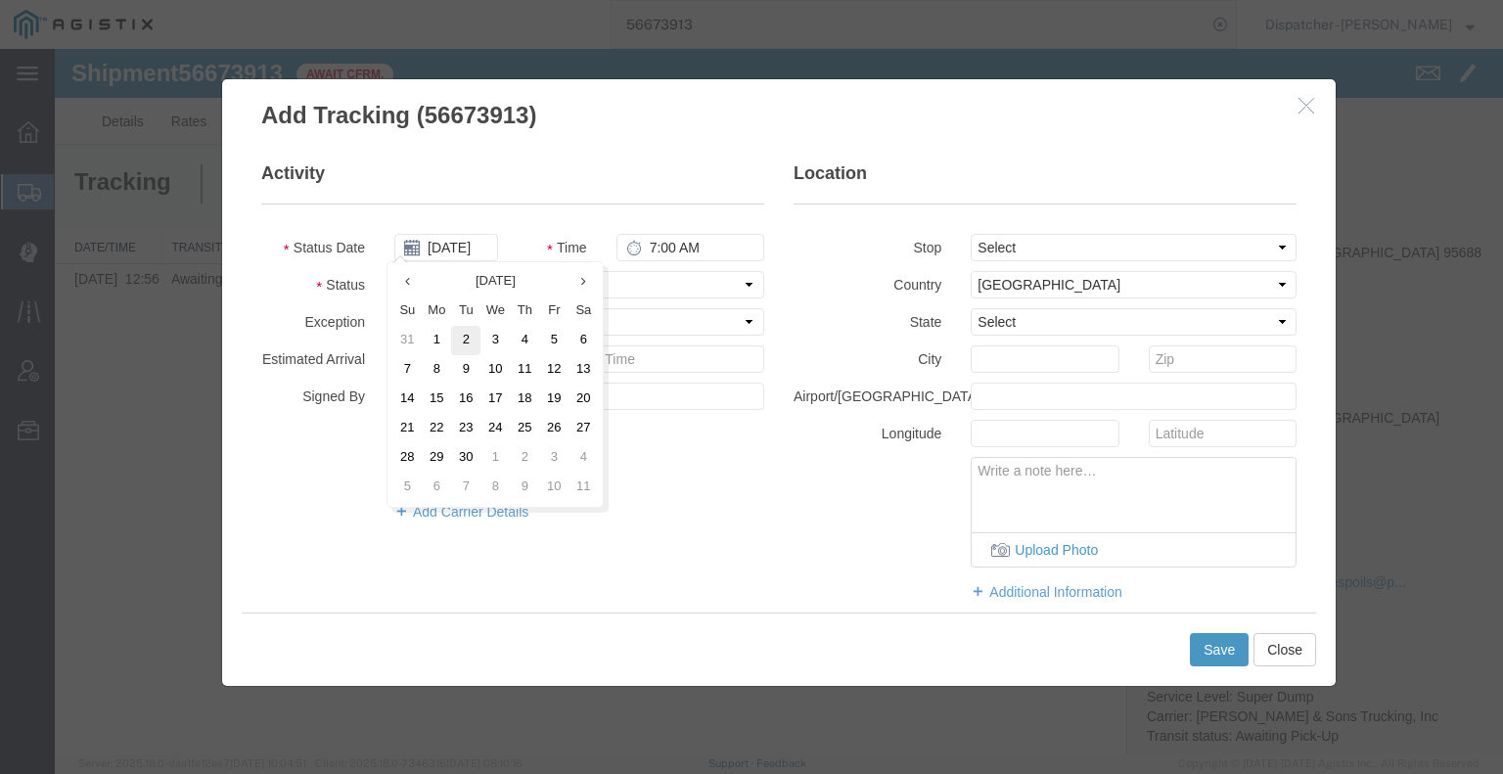
click at [451, 337] on td "2" at bounding box center [465, 340] width 29 height 29
type input "[DATE]"
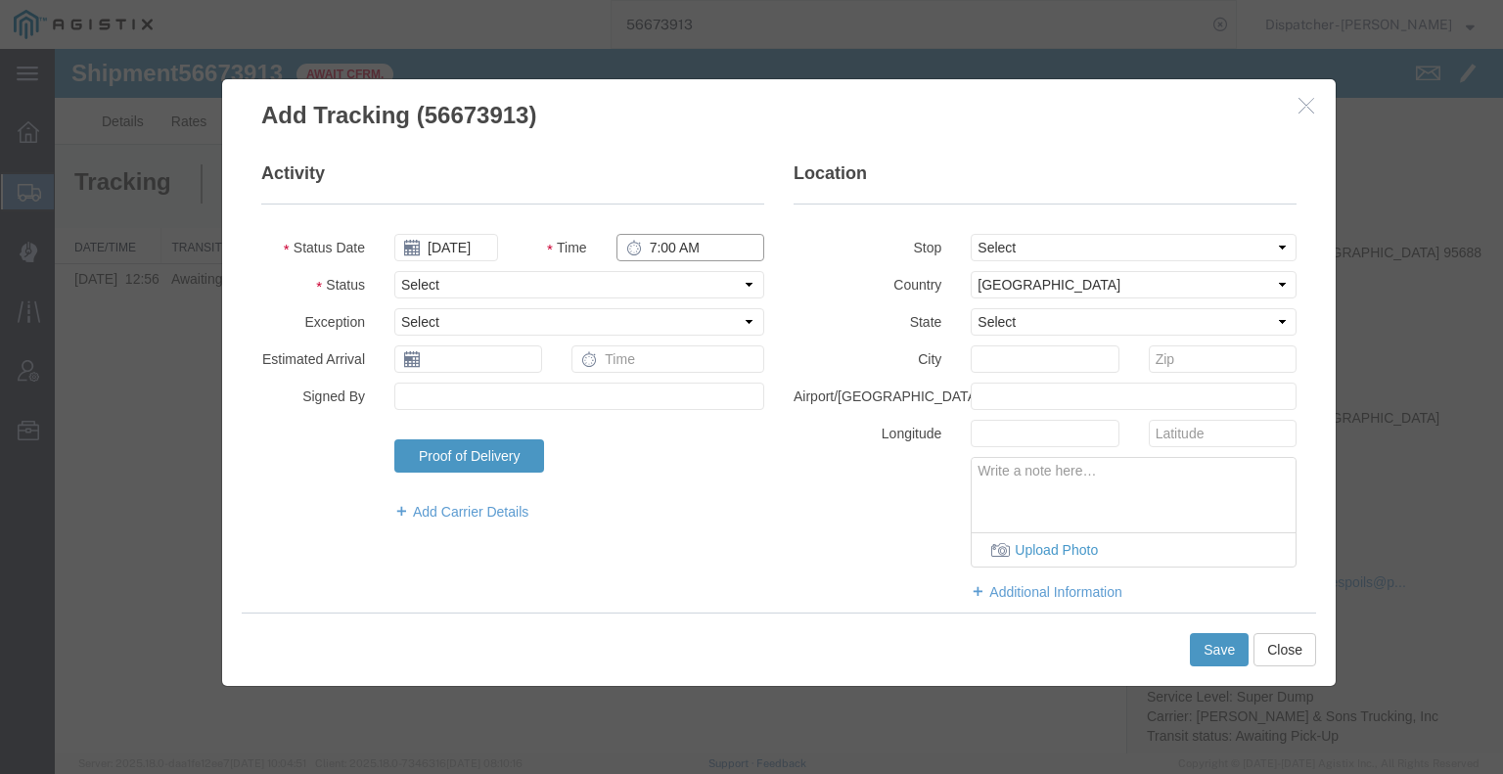
click at [672, 244] on input "7:00 AM" at bounding box center [690, 247] width 148 height 27
click at [670, 288] on select "Select Arrival Notice Available Arrival Notice Imported Arrive at Delivery Loca…" at bounding box center [579, 284] width 370 height 27
select select "ARVPULOC"
click at [394, 271] on select "Select Arrival Notice Available Arrival Notice Imported Arrive at Delivery Loca…" at bounding box center [579, 284] width 370 height 27
drag, startPoint x: 1084, startPoint y: 246, endPoint x: 1084, endPoint y: 257, distance: 11.7
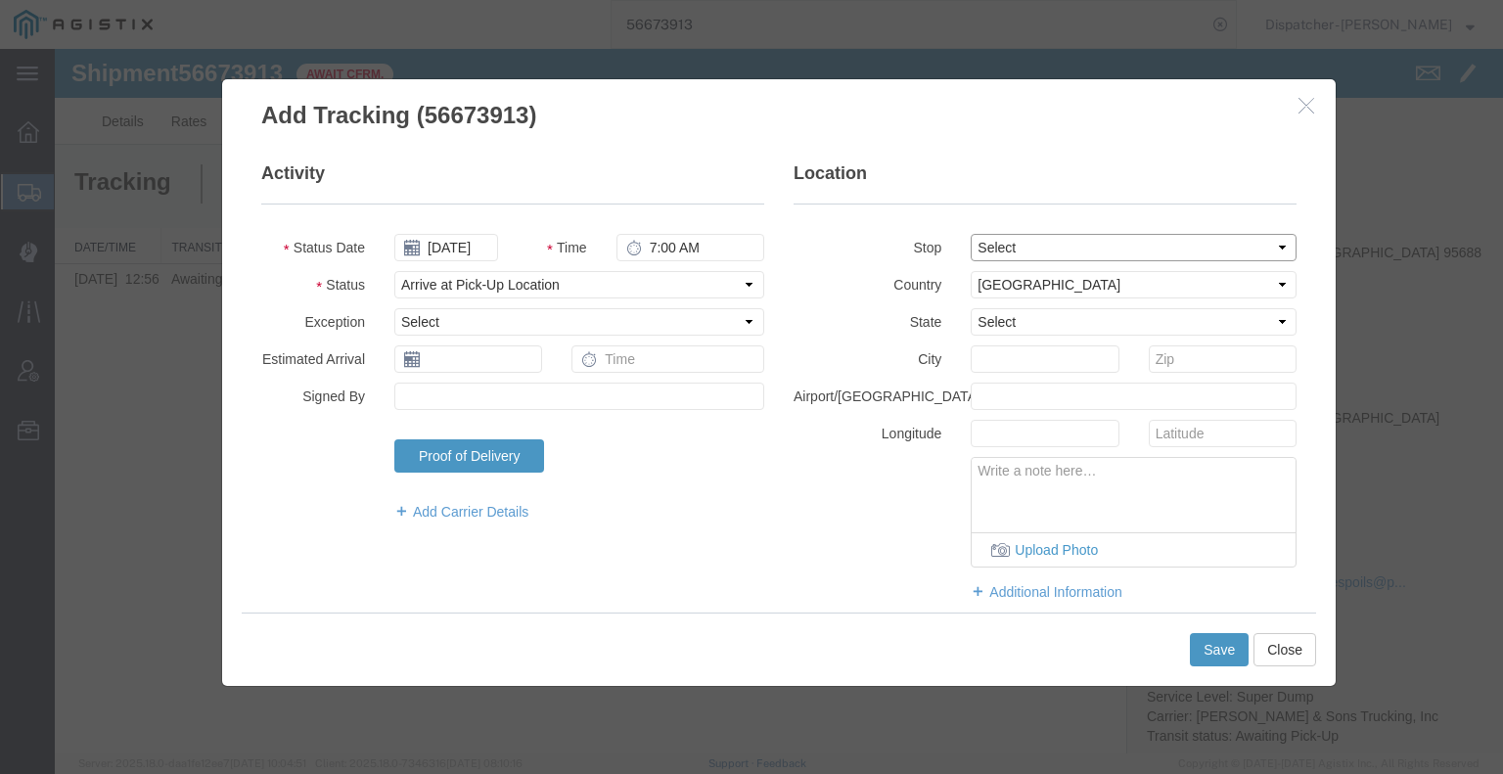
click at [1084, 246] on select "Select From: [STREET_ADDRESS] Stop 2: [STREET_ADDRESS] To: The Final Destinatio…" at bounding box center [1134, 247] width 326 height 27
select select "{"pickupDeliveryInfoId": "122640987","pickupOrDelivery": "P","stopNum": "1","lo…"
click at [971, 234] on select "Select From: [STREET_ADDRESS] Stop 2: [STREET_ADDRESS] To: The Final Destinatio…" at bounding box center [1134, 247] width 326 height 27
select select "CA"
type input "[GEOGRAPHIC_DATA]"
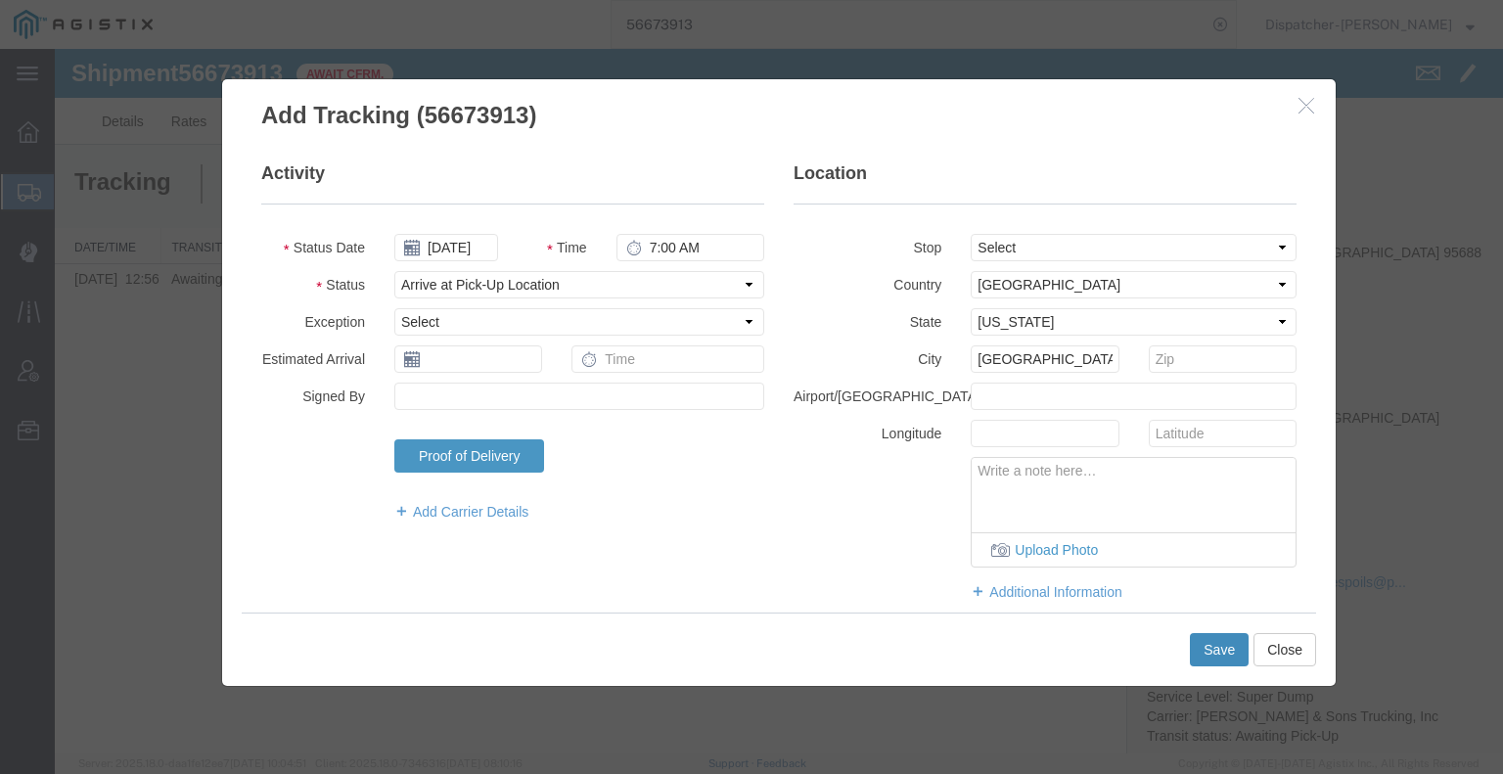
click at [1209, 646] on button "Save" at bounding box center [1219, 649] width 59 height 33
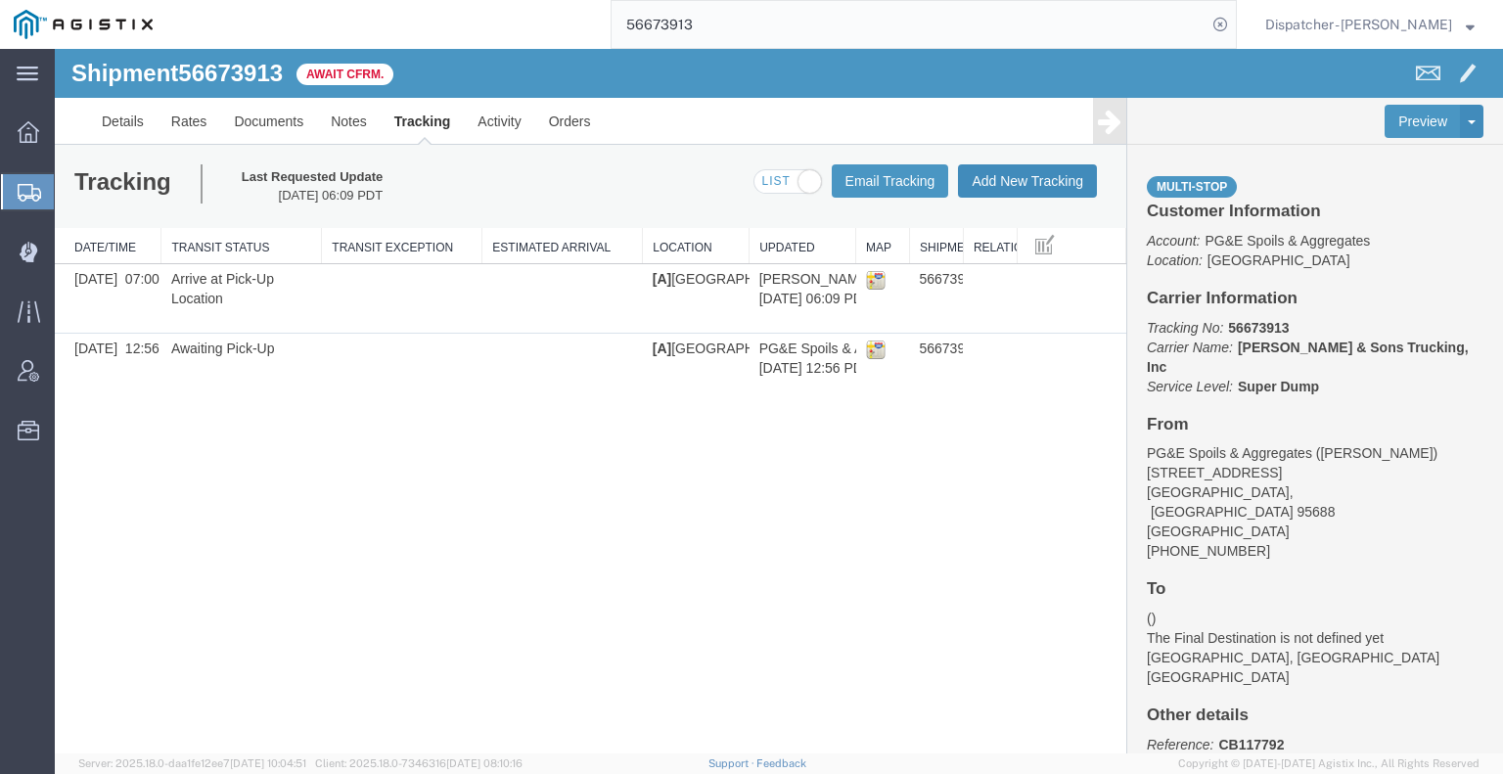
click at [1016, 185] on button "Add New Tracking" at bounding box center [1027, 180] width 139 height 33
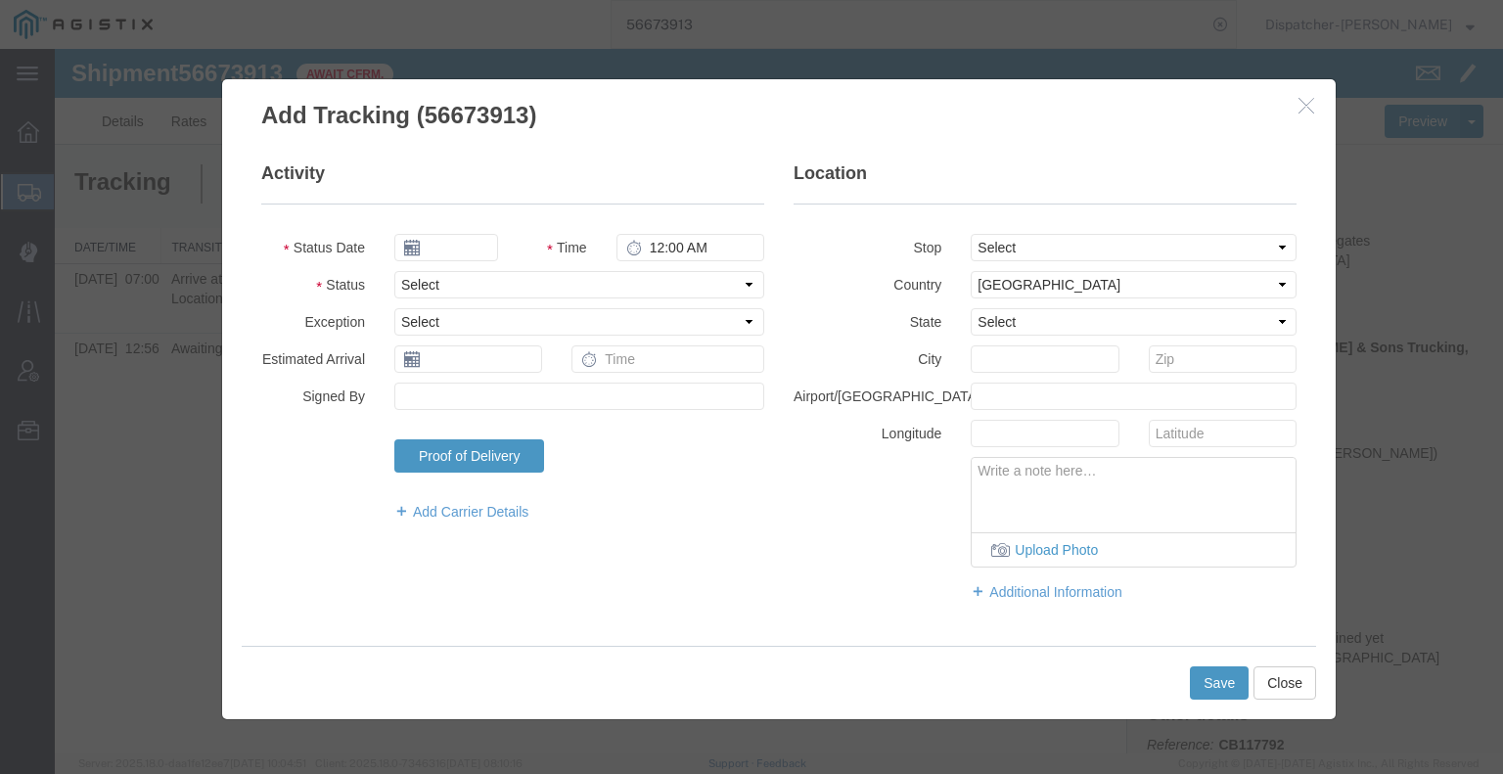
type input "[DATE]"
type input "7:00 AM"
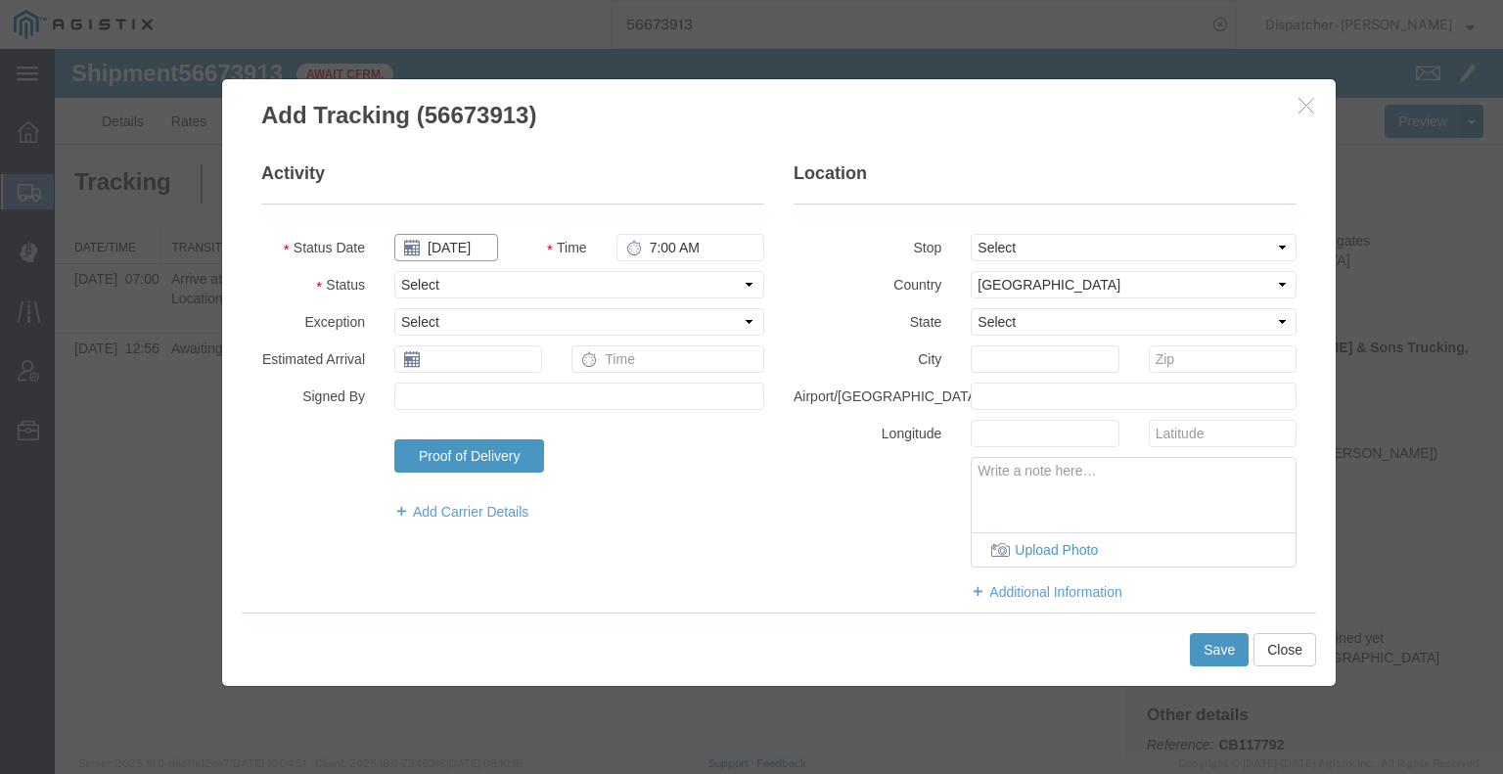
click at [449, 250] on input "[DATE]" at bounding box center [446, 247] width 104 height 27
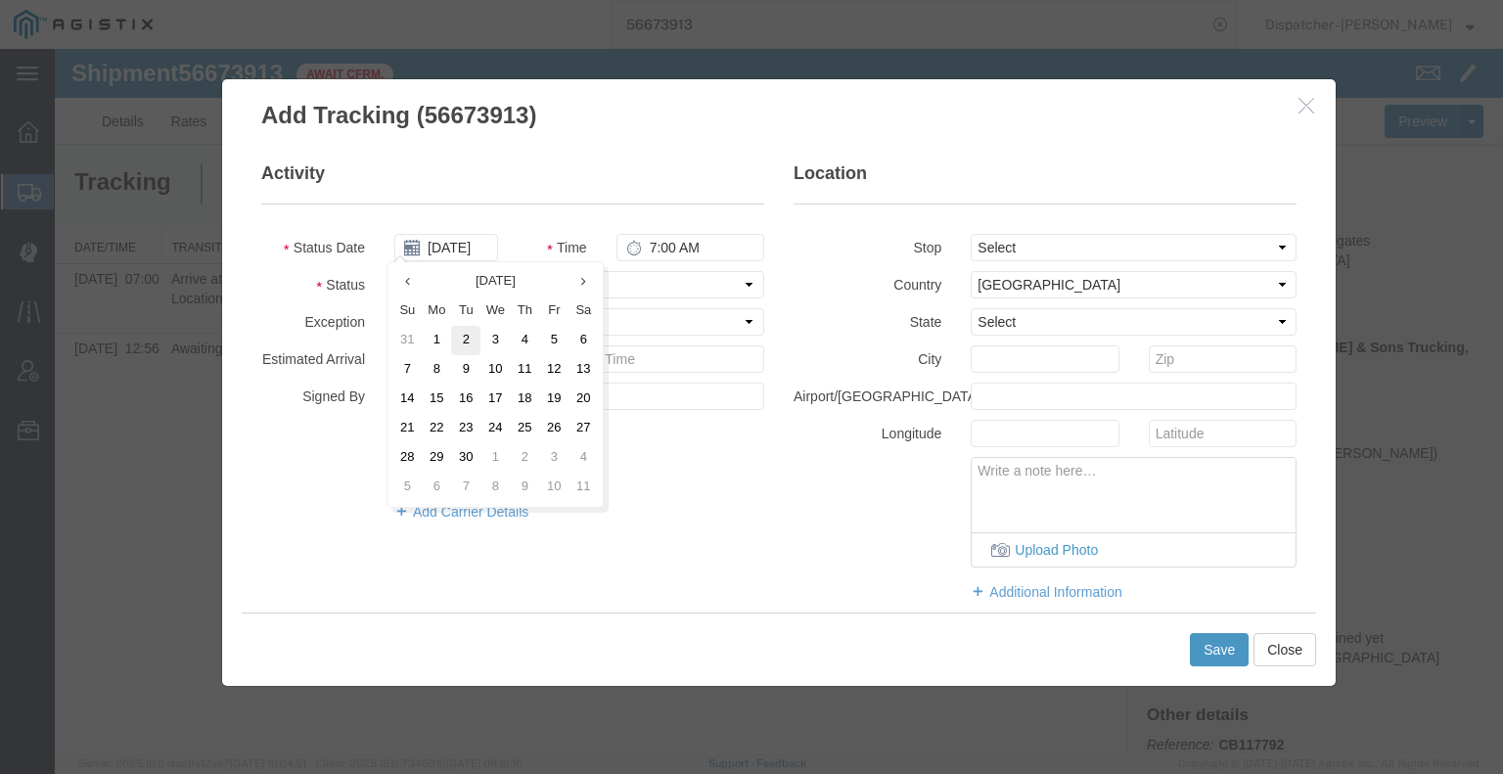
click at [474, 346] on td "2" at bounding box center [465, 340] width 29 height 29
type input "[DATE]"
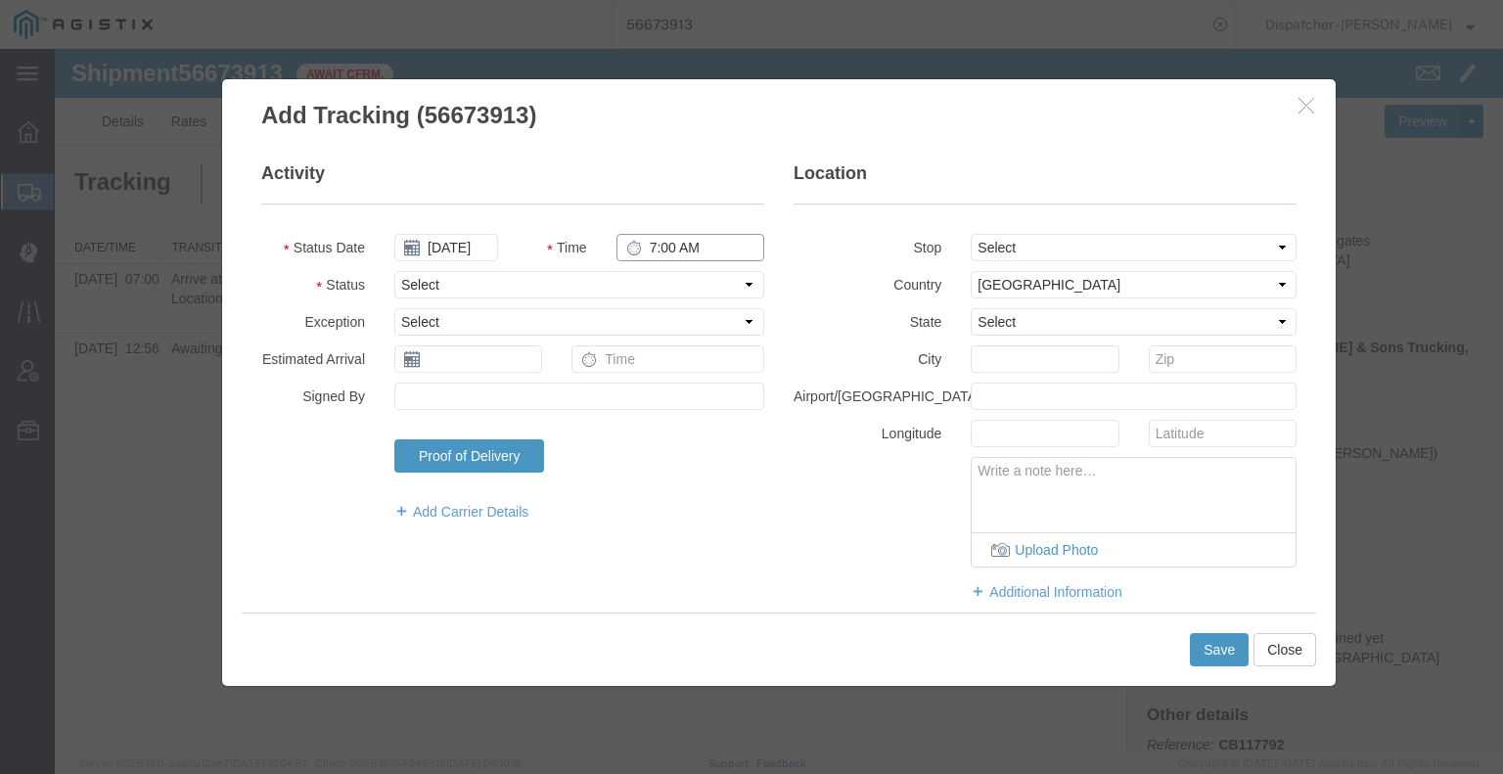
click at [662, 245] on input "7:00 AM" at bounding box center [690, 247] width 148 height 27
type input "3:45 PM"
click at [657, 285] on select "Select Arrival Notice Available Arrival Notice Imported Arrive at Delivery Loca…" at bounding box center [579, 284] width 370 height 27
select select "DPTDLVLOC"
click at [394, 271] on select "Select Arrival Notice Available Arrival Notice Imported Arrive at Delivery Loca…" at bounding box center [579, 284] width 370 height 27
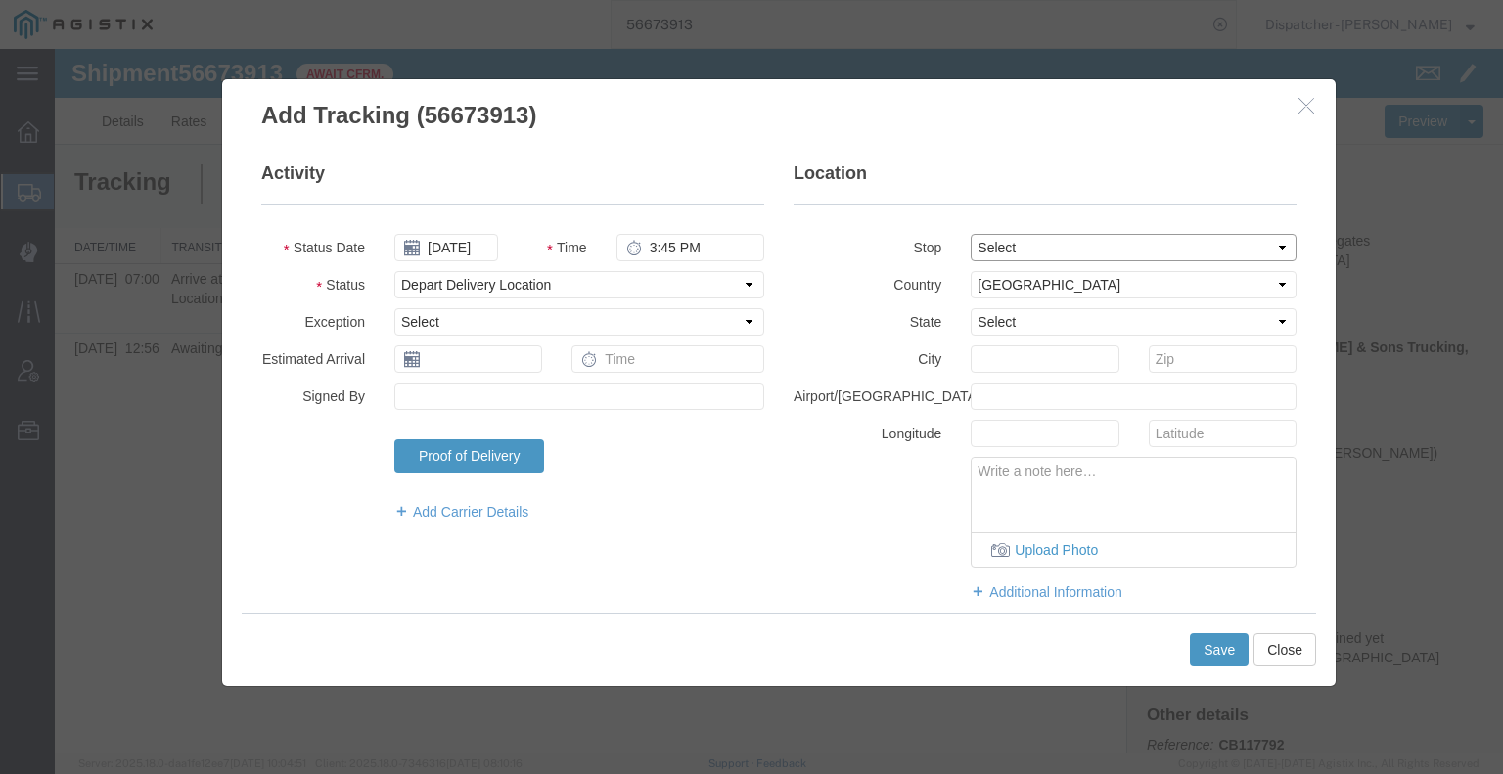
drag, startPoint x: 1002, startPoint y: 250, endPoint x: 1002, endPoint y: 261, distance: 11.7
click at [1002, 250] on select "Select From: [STREET_ADDRESS] Stop 2: [STREET_ADDRESS] To: The Final Destinatio…" at bounding box center [1134, 247] width 326 height 27
select select "{"pickupDeliveryInfoId": "122640988","pickupOrDelivery": "D","stopNum": "2","lo…"
click at [971, 234] on select "Select From: [STREET_ADDRESS] Stop 2: [STREET_ADDRESS] To: The Final Destinatio…" at bounding box center [1134, 247] width 326 height 27
select select "CA"
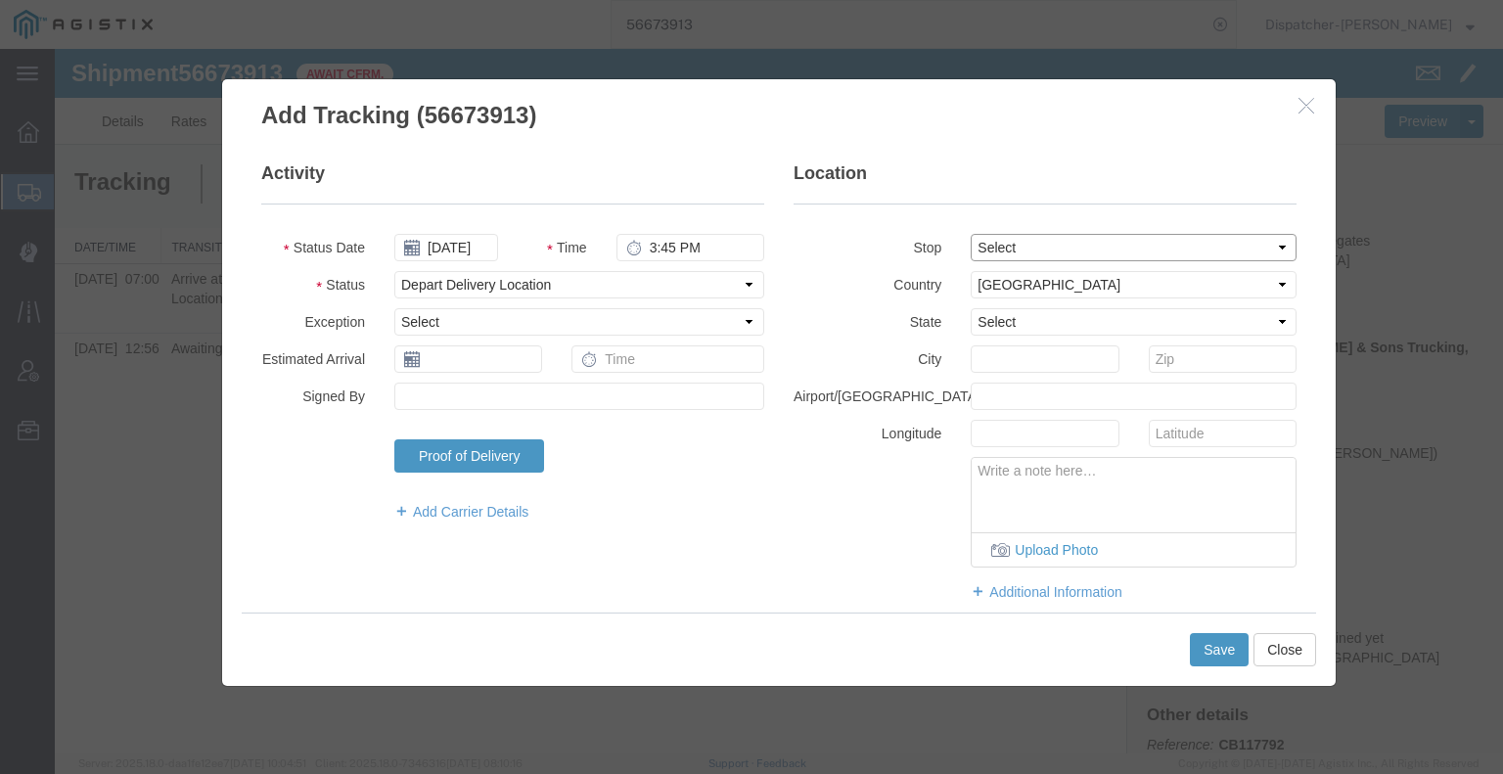
type input "Suisun City"
click at [1214, 647] on button "Save" at bounding box center [1219, 649] width 59 height 33
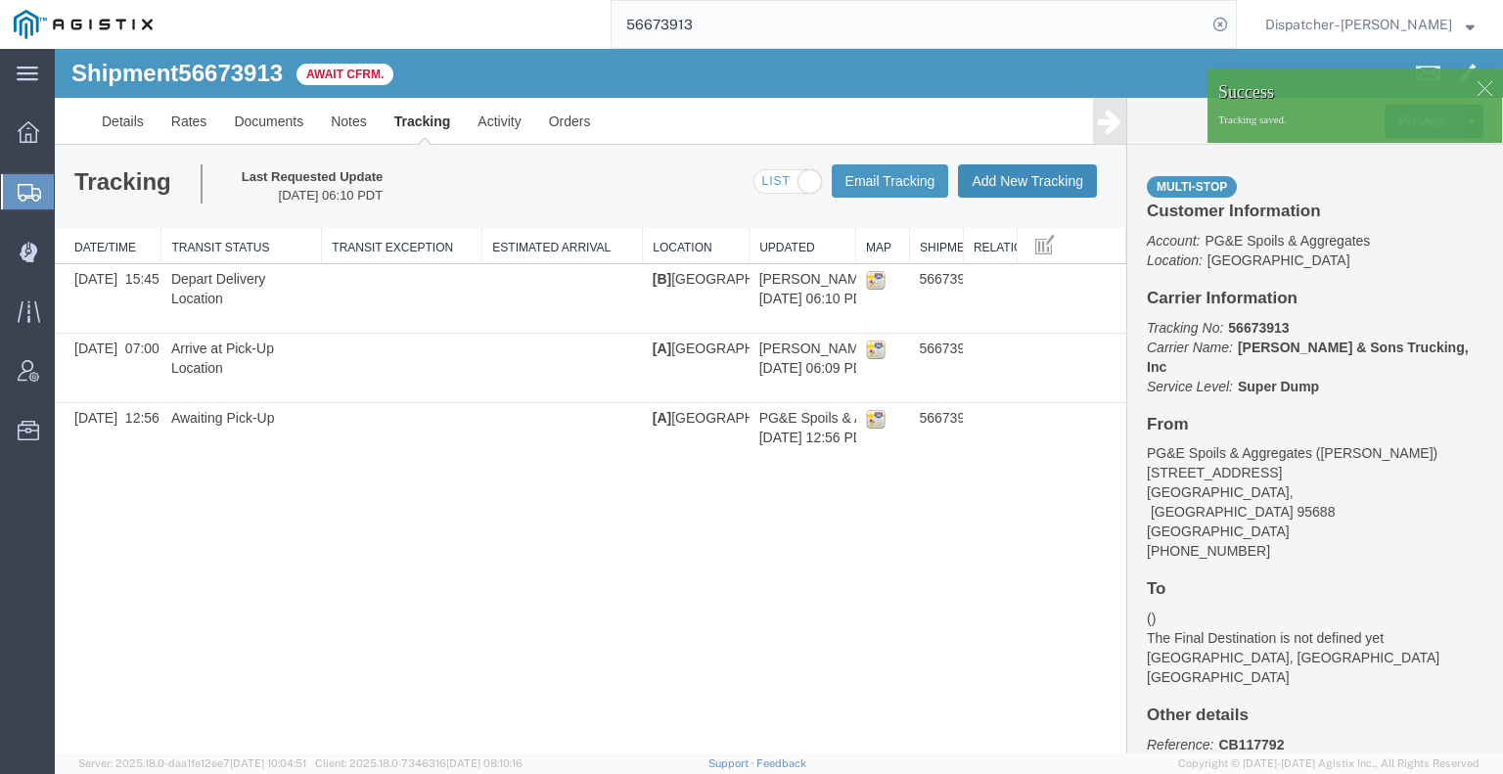
click at [984, 183] on button "Add New Tracking" at bounding box center [1027, 180] width 139 height 33
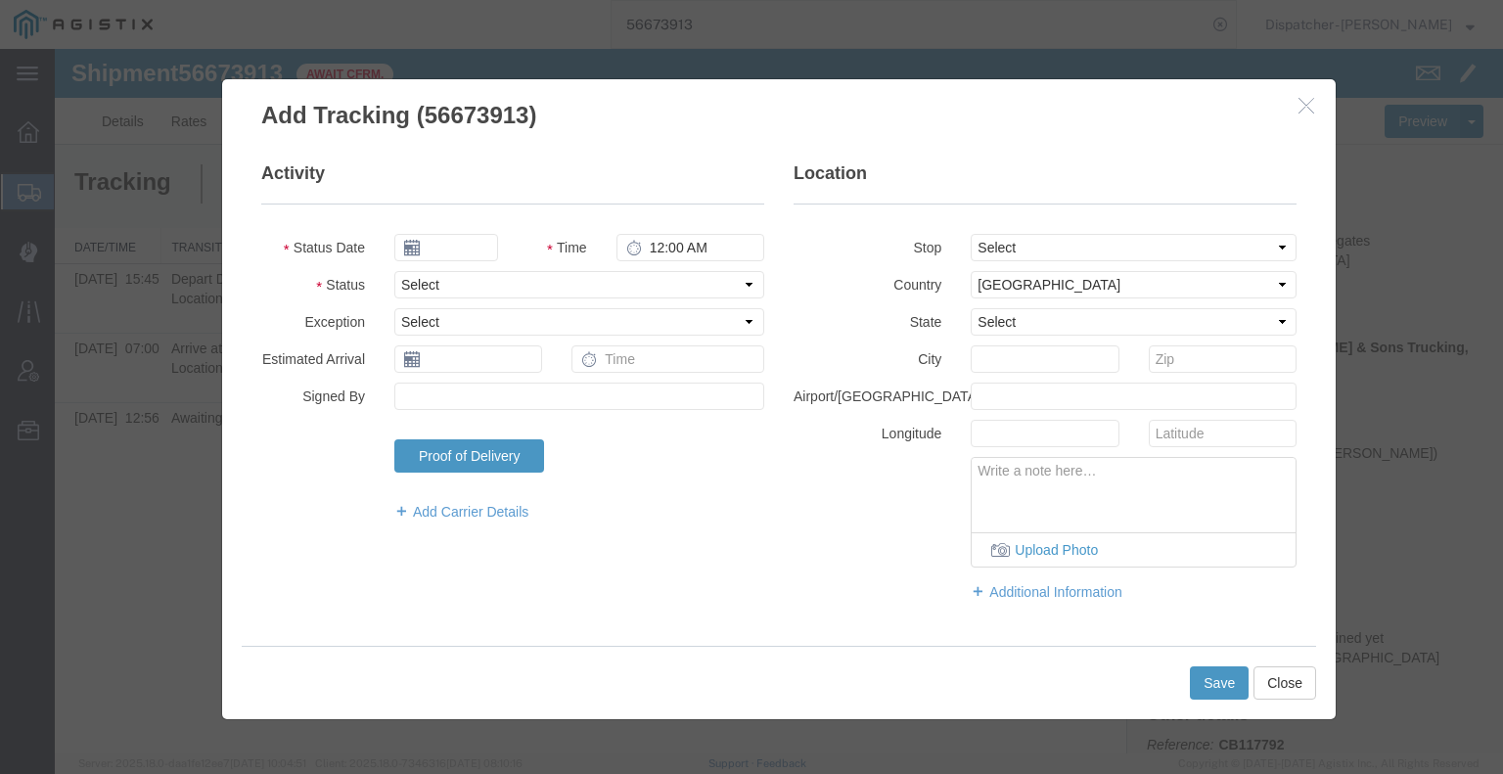
type input "[DATE]"
type input "7:00 AM"
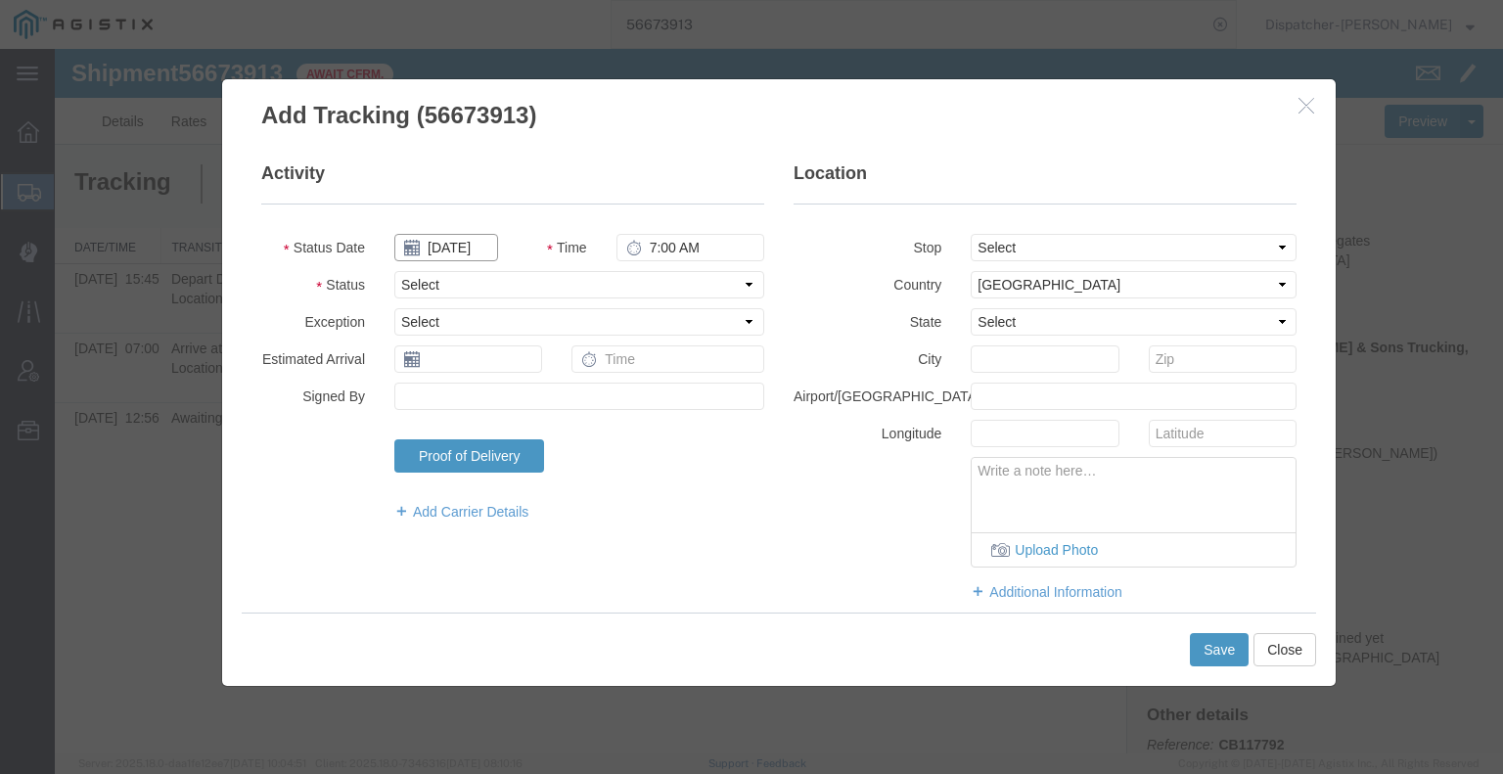
click at [442, 246] on input "[DATE]" at bounding box center [446, 247] width 104 height 27
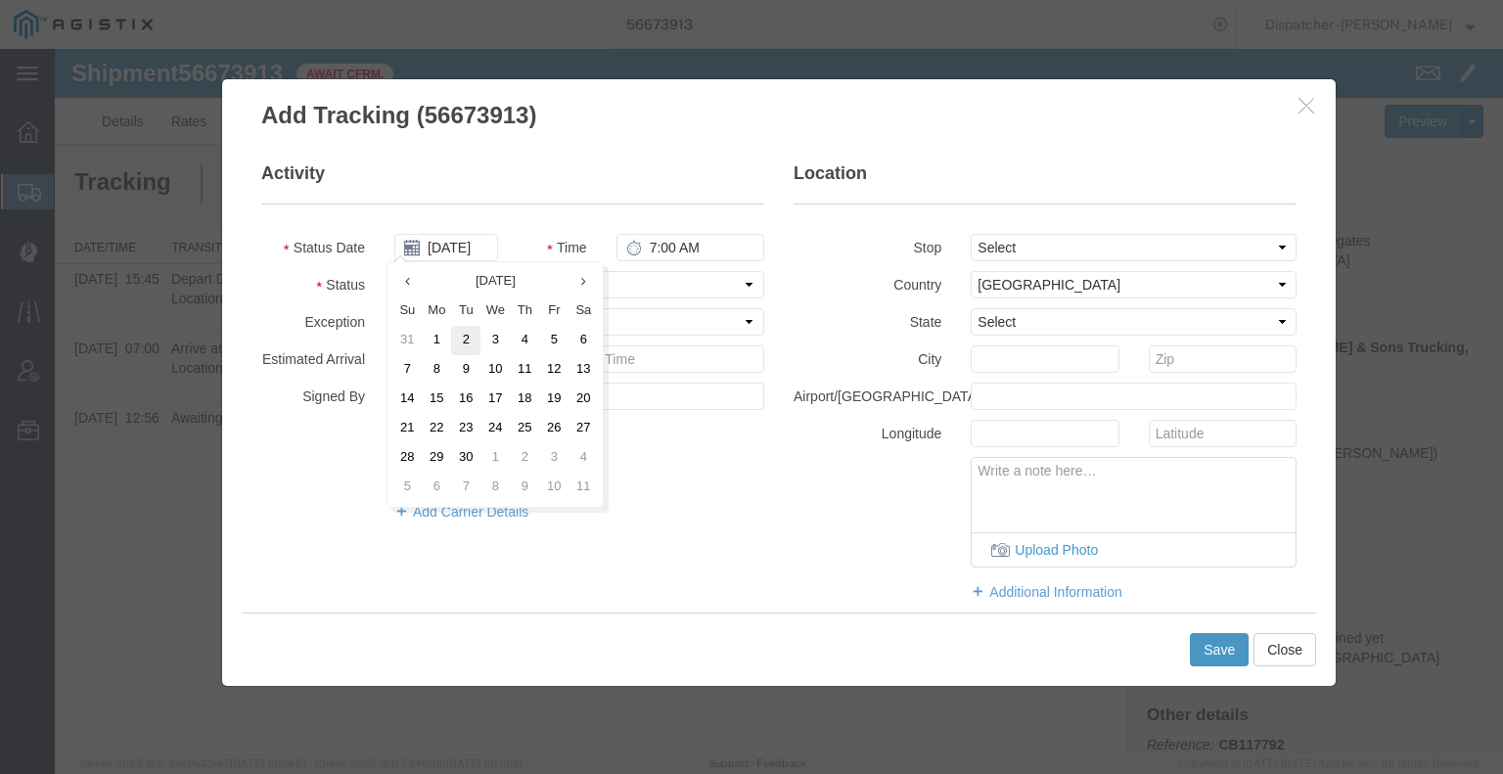
click at [471, 342] on td "2" at bounding box center [465, 340] width 29 height 29
type input "[DATE]"
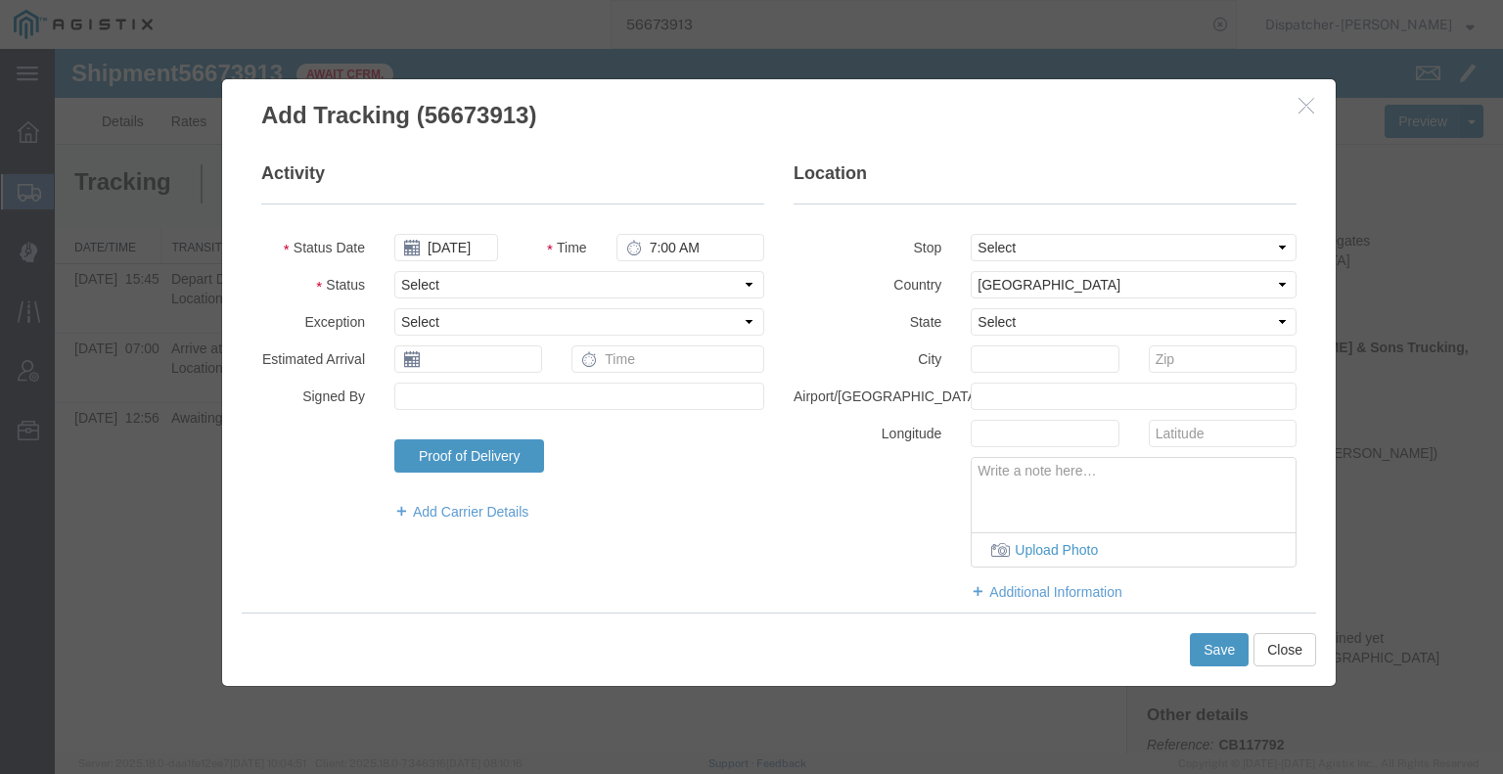
click at [707, 231] on fieldset "Activity Status Date 09/02/2025 Time 7:00 AM Status Select Arrival Notice Avail…" at bounding box center [512, 351] width 503 height 380
click at [690, 254] on input "7:00 AM" at bounding box center [690, 247] width 148 height 27
type input "3:45 PM"
drag, startPoint x: 681, startPoint y: 280, endPoint x: 678, endPoint y: 294, distance: 14.0
click at [681, 280] on select "Select Arrival Notice Available Arrival Notice Imported Arrive at Delivery Loca…" at bounding box center [579, 284] width 370 height 27
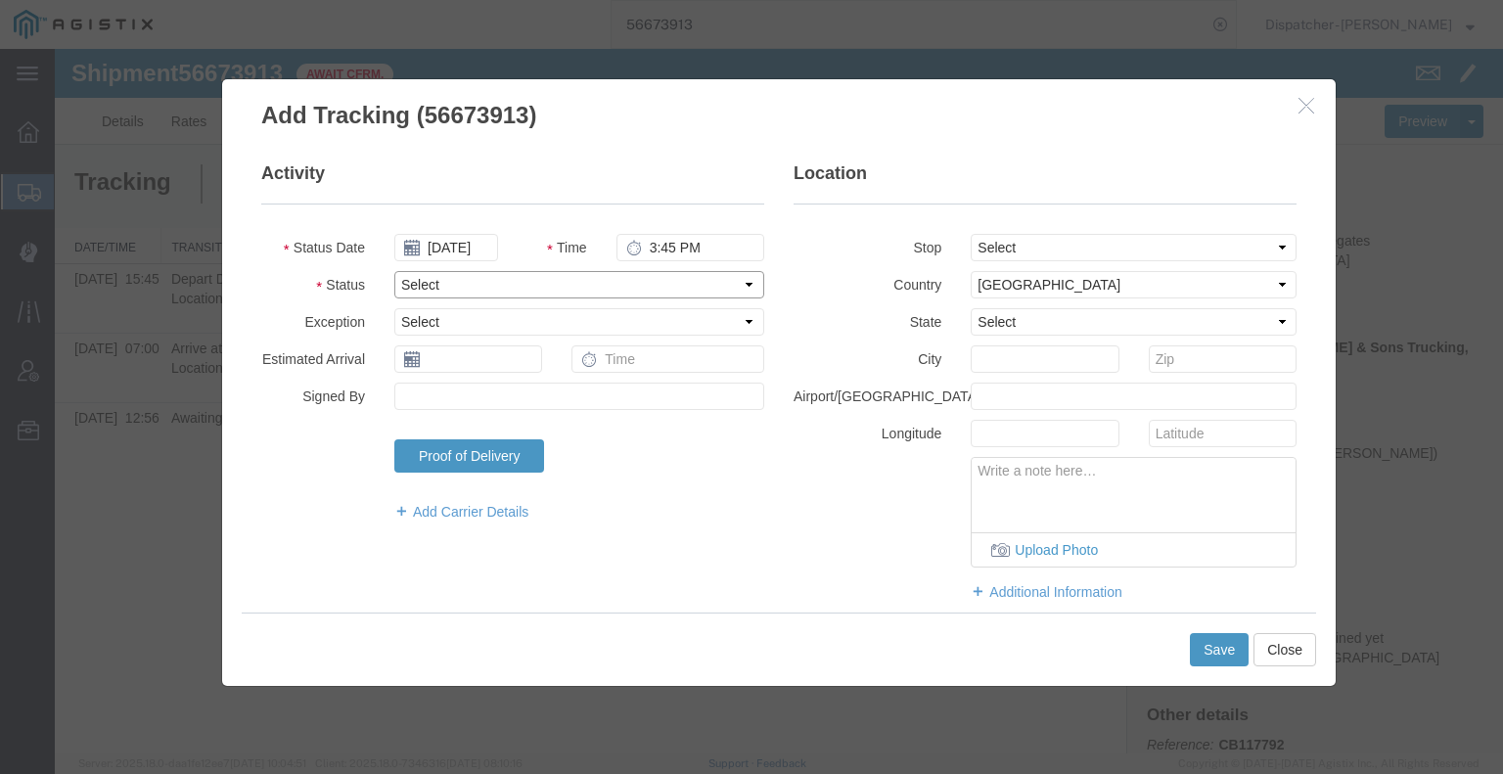
select select "BREAKSTART"
click at [394, 271] on select "Select Arrival Notice Available Arrival Notice Imported Arrive at Delivery Loca…" at bounding box center [579, 284] width 370 height 27
click at [1209, 656] on button "Save" at bounding box center [1219, 649] width 59 height 33
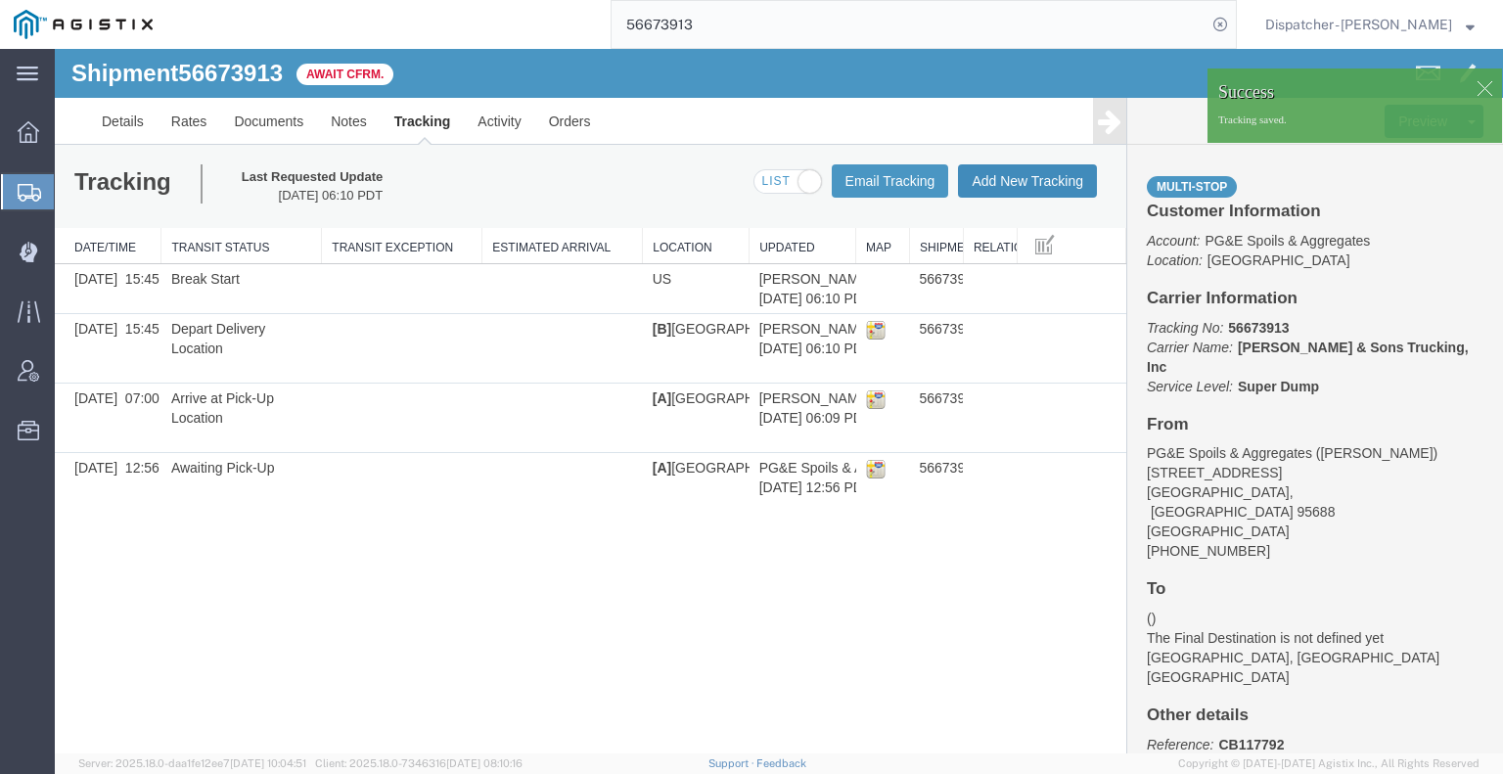
click at [1060, 180] on button "Add New Tracking" at bounding box center [1027, 180] width 139 height 33
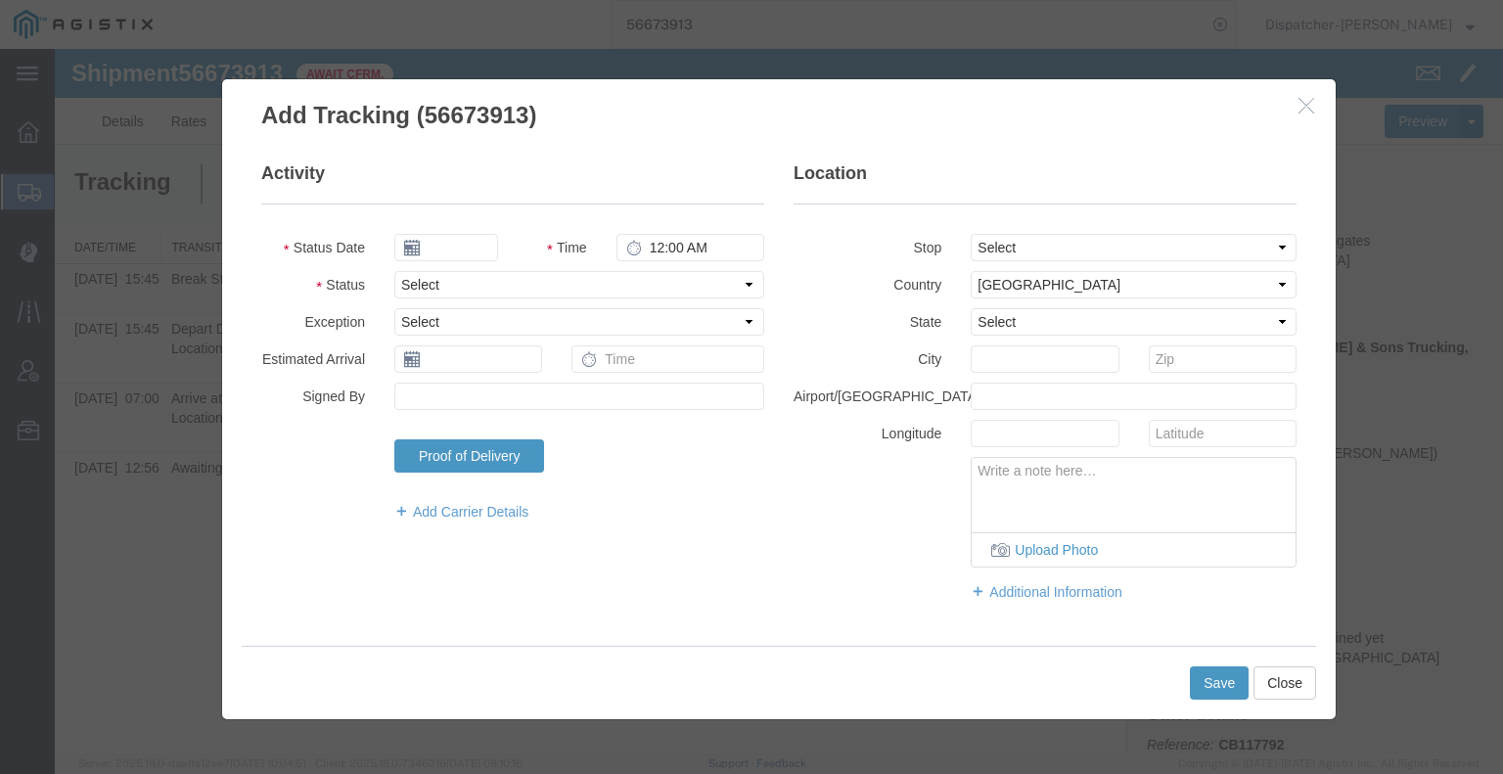
type input "[DATE]"
type input "7:00 AM"
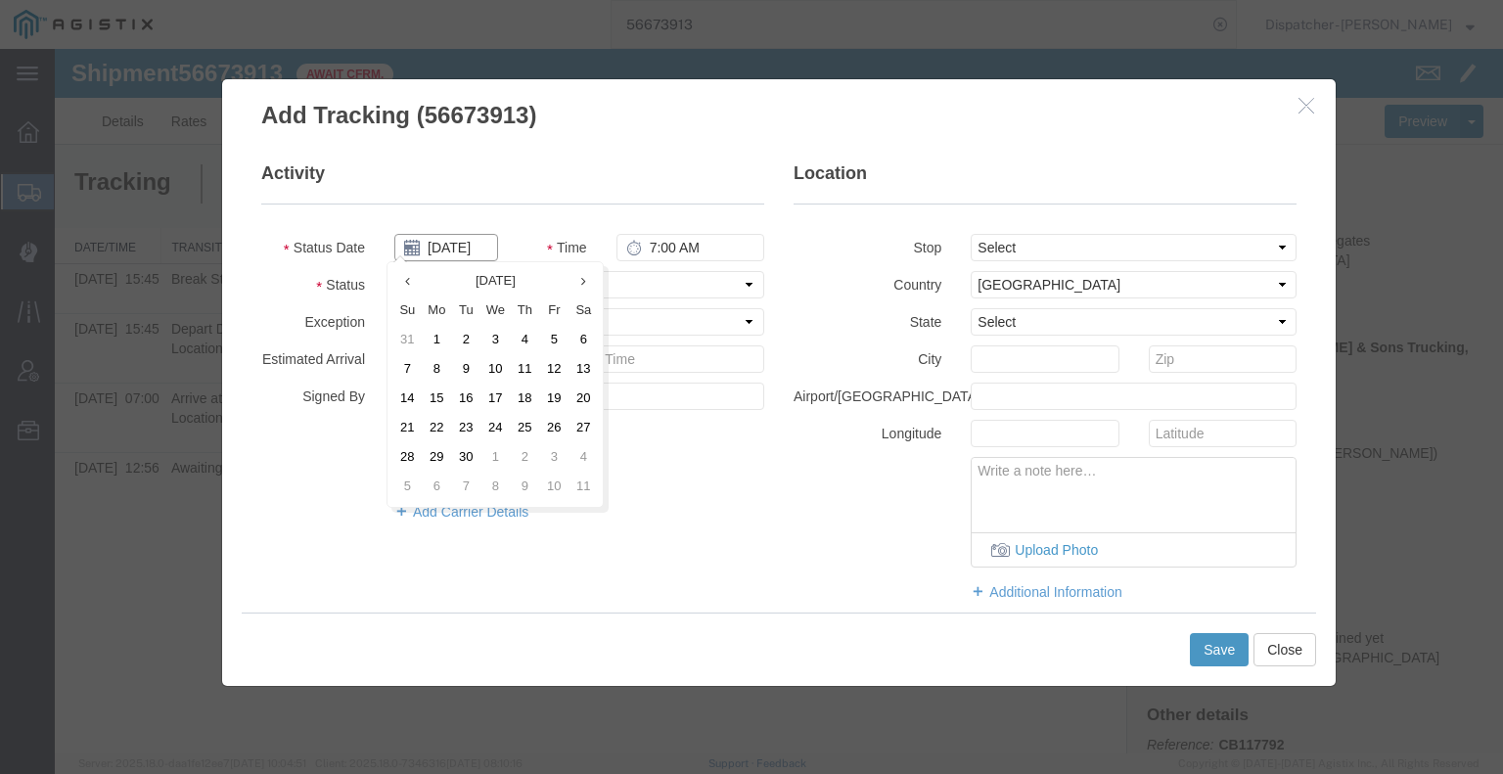
click at [462, 244] on input "[DATE]" at bounding box center [446, 247] width 104 height 27
click at [469, 333] on td "2" at bounding box center [465, 340] width 29 height 29
type input "[DATE]"
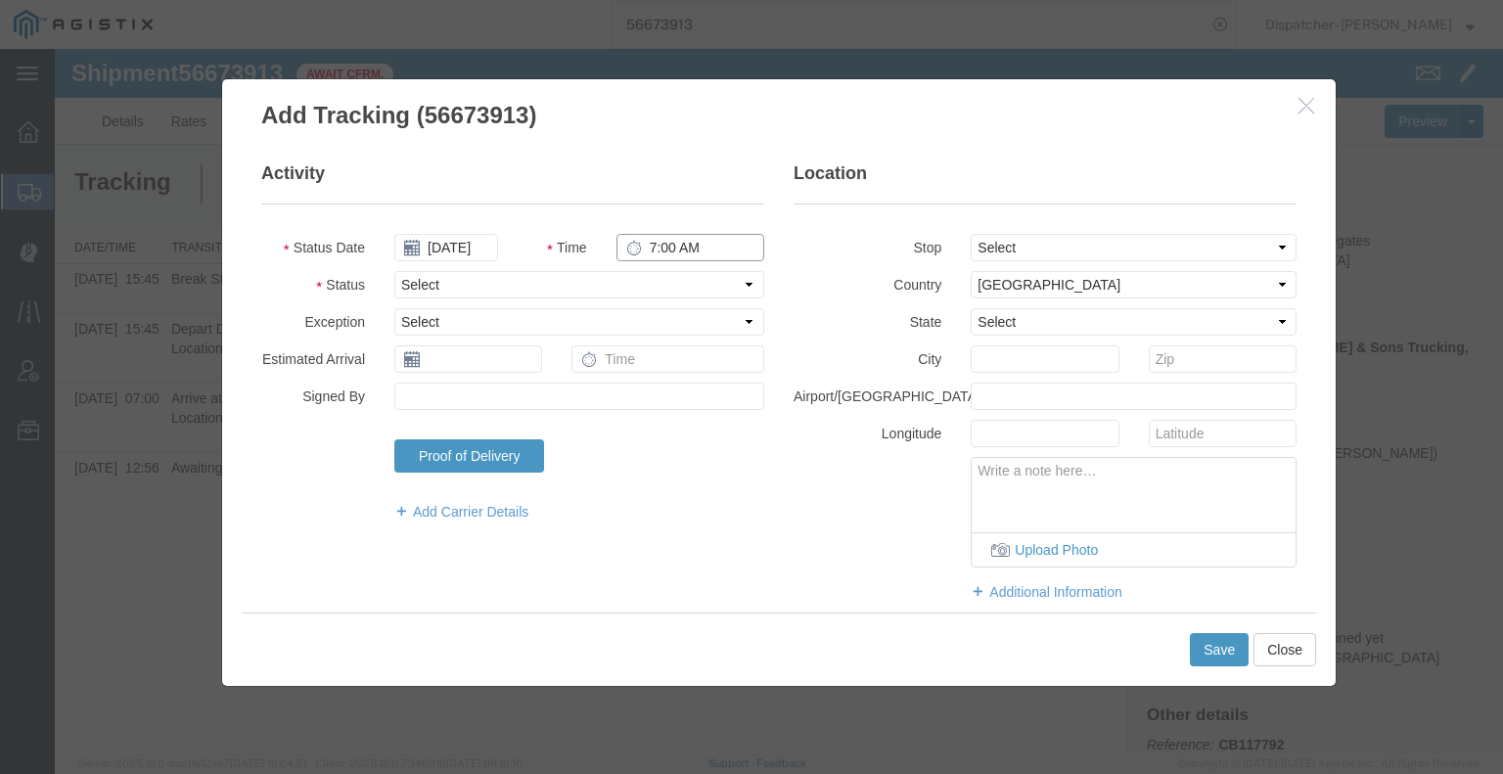
click at [665, 252] on input "7:00 AM" at bounding box center [690, 247] width 148 height 27
type input "4:15 PM"
click at [673, 295] on select "Select Arrival Notice Available Arrival Notice Imported Arrive at Delivery Loca…" at bounding box center [579, 284] width 370 height 27
select select "BREAKSTOP"
click at [394, 271] on select "Select Arrival Notice Available Arrival Notice Imported Arrive at Delivery Loca…" at bounding box center [579, 284] width 370 height 27
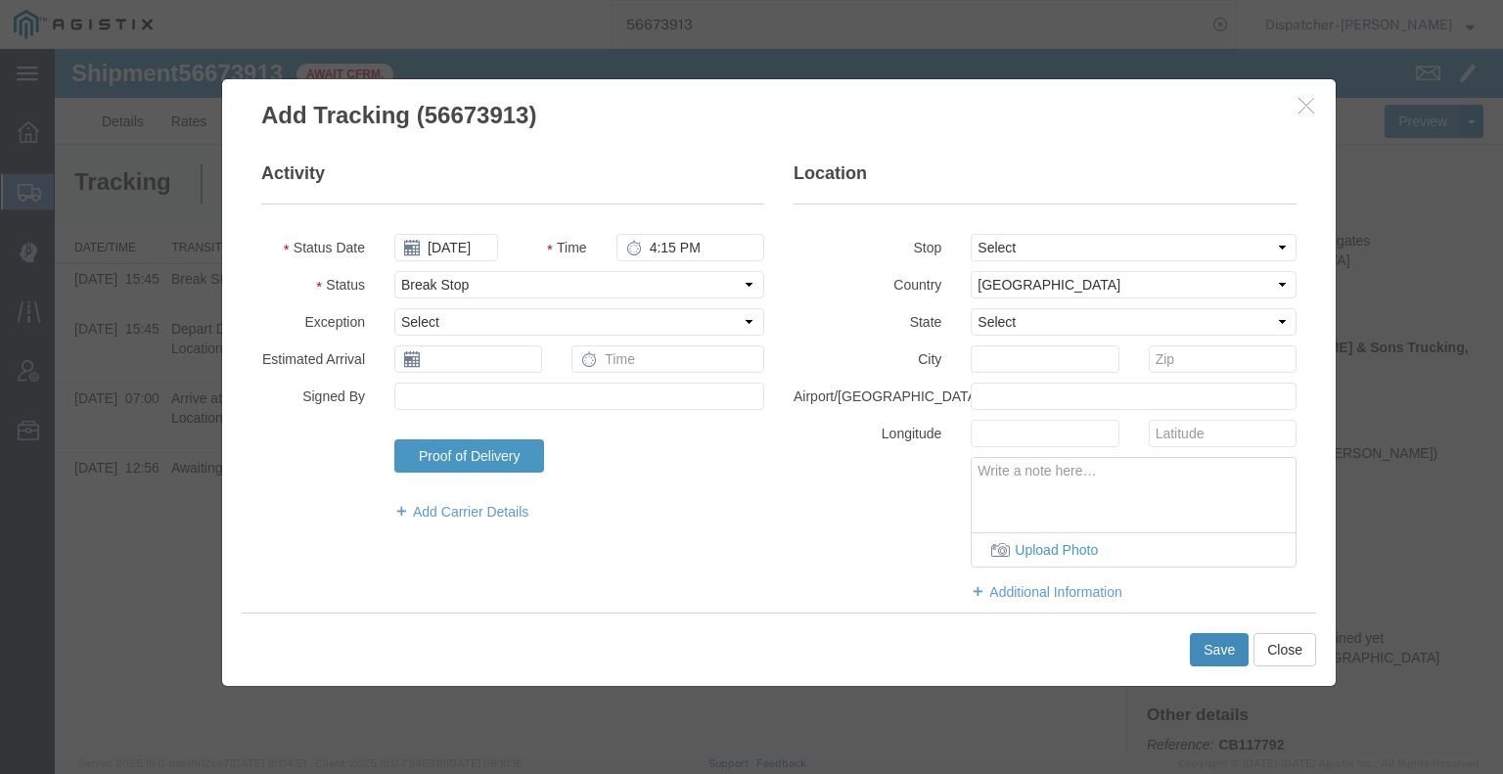
click at [1212, 649] on button "Save" at bounding box center [1219, 649] width 59 height 33
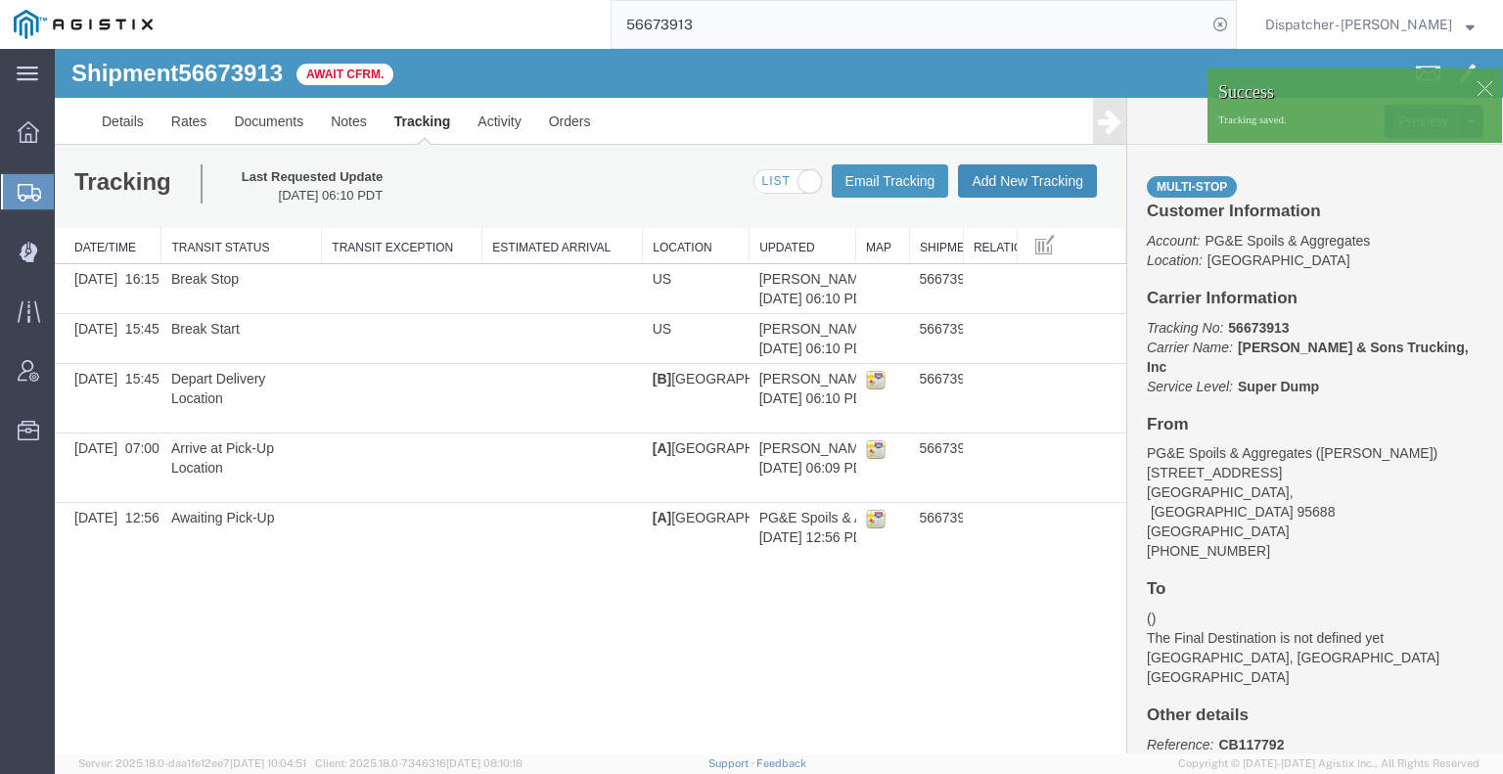
click at [1026, 180] on button "Add New Tracking" at bounding box center [1027, 180] width 139 height 33
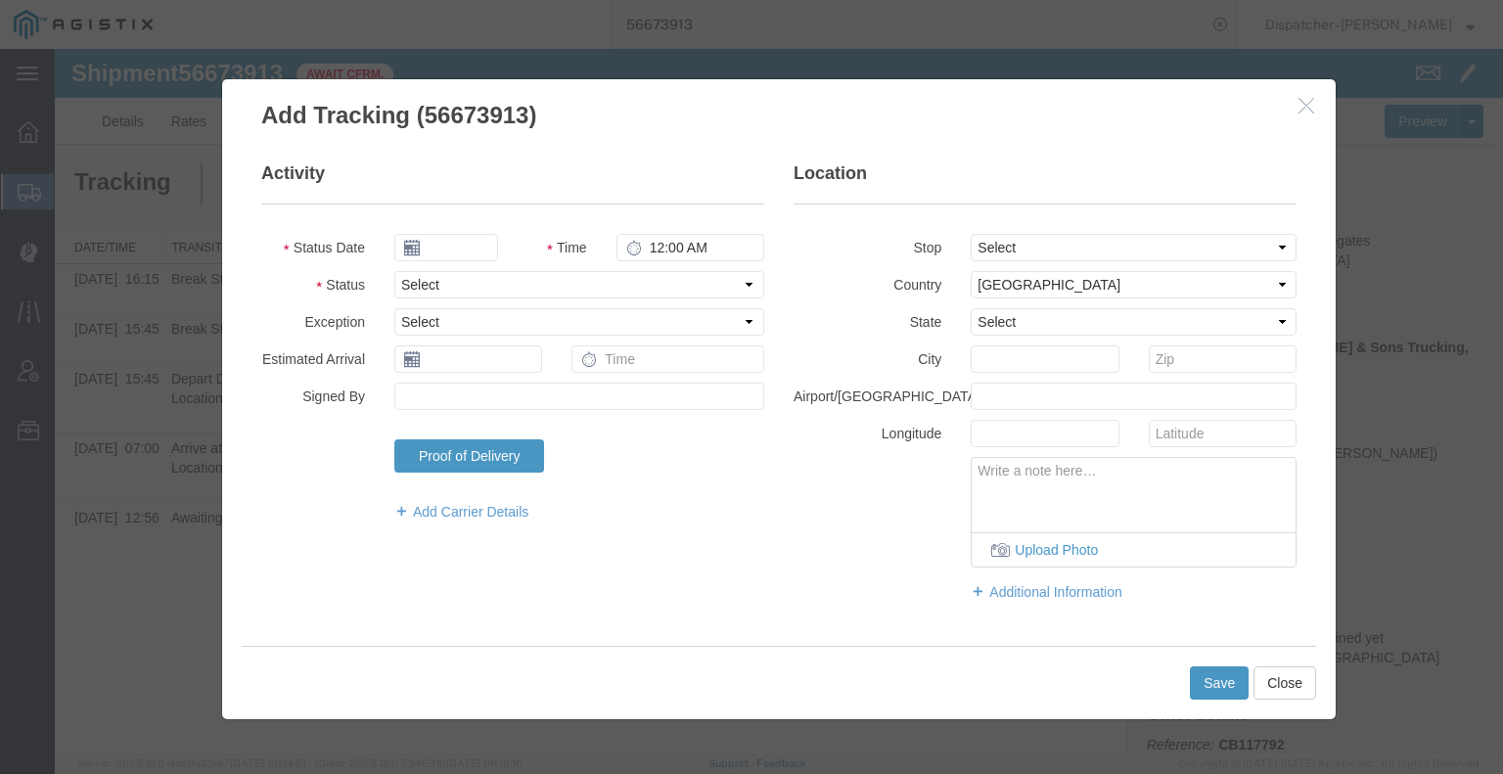
type input "[DATE]"
type input "7:00 AM"
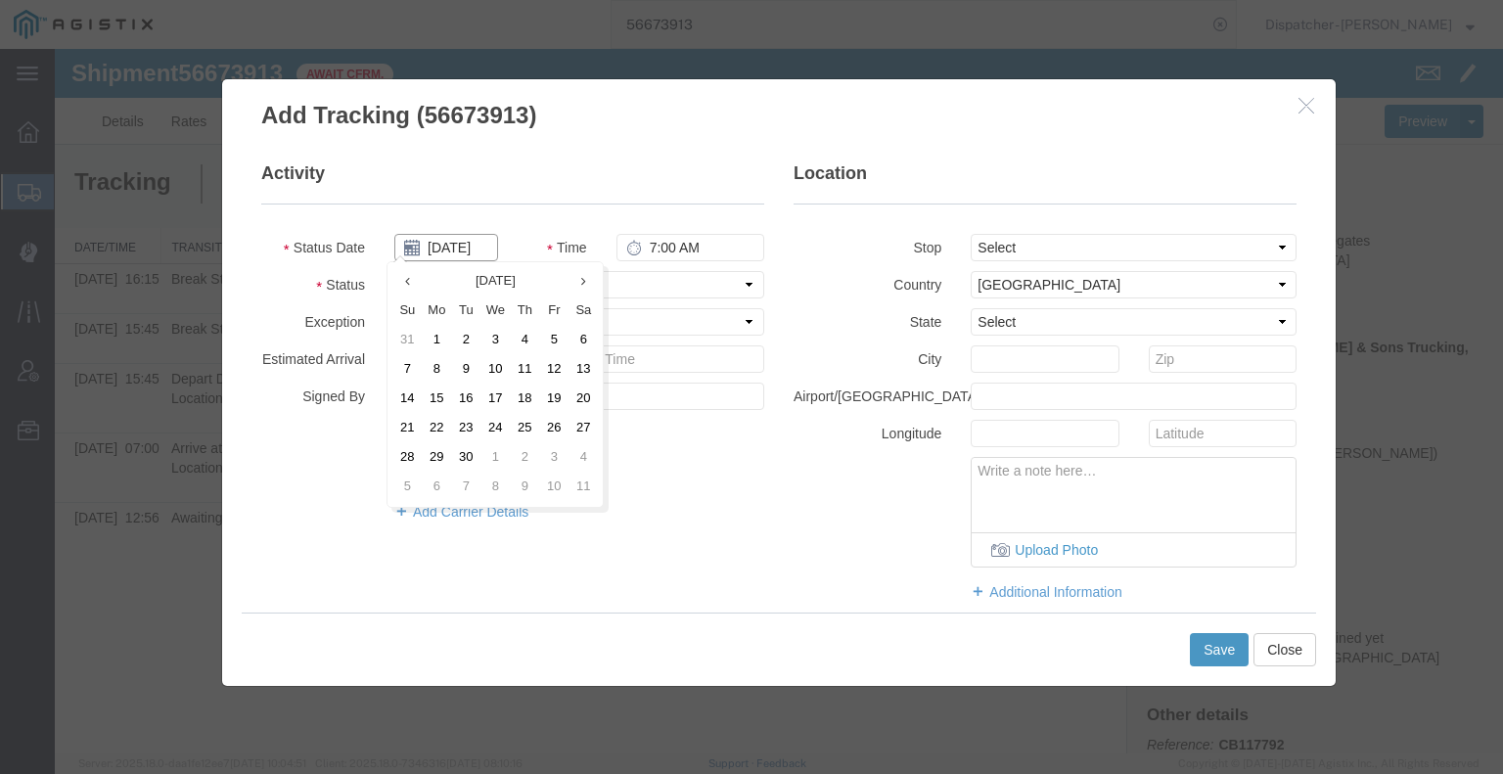
click at [455, 250] on input "[DATE]" at bounding box center [446, 247] width 104 height 27
click at [477, 342] on td "2" at bounding box center [465, 340] width 29 height 29
type input "[DATE]"
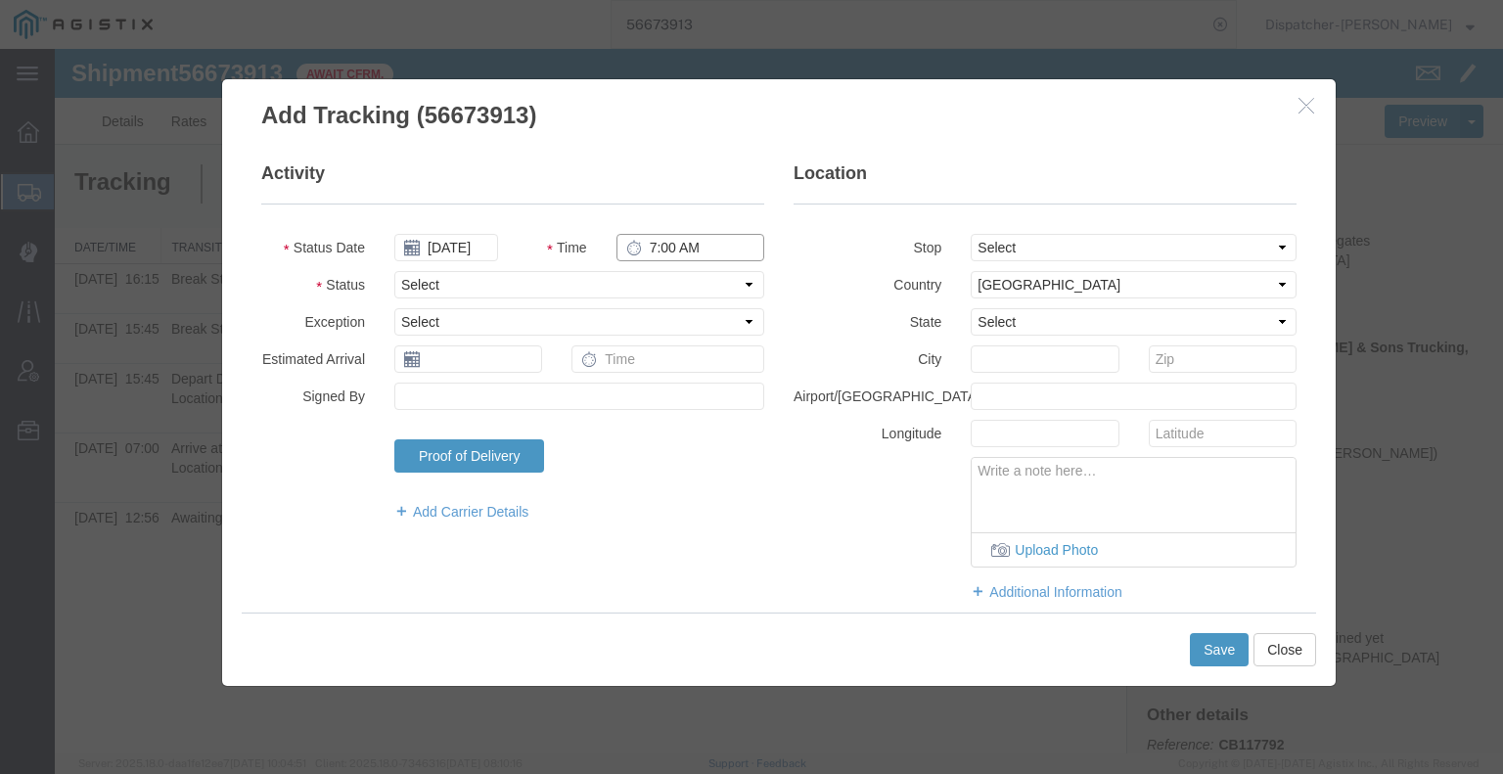
click at [695, 243] on input "7:00 AM" at bounding box center [690, 247] width 148 height 27
type input "5:15 PM"
click at [708, 278] on div "Select Arrival Notice Available Arrival Notice Imported Arrive at Delivery Loca…" at bounding box center [579, 284] width 399 height 27
click at [708, 278] on select "Select Arrival Notice Available Arrival Notice Imported Arrive at Delivery Loca…" at bounding box center [579, 284] width 370 height 27
select select "DELIVRED"
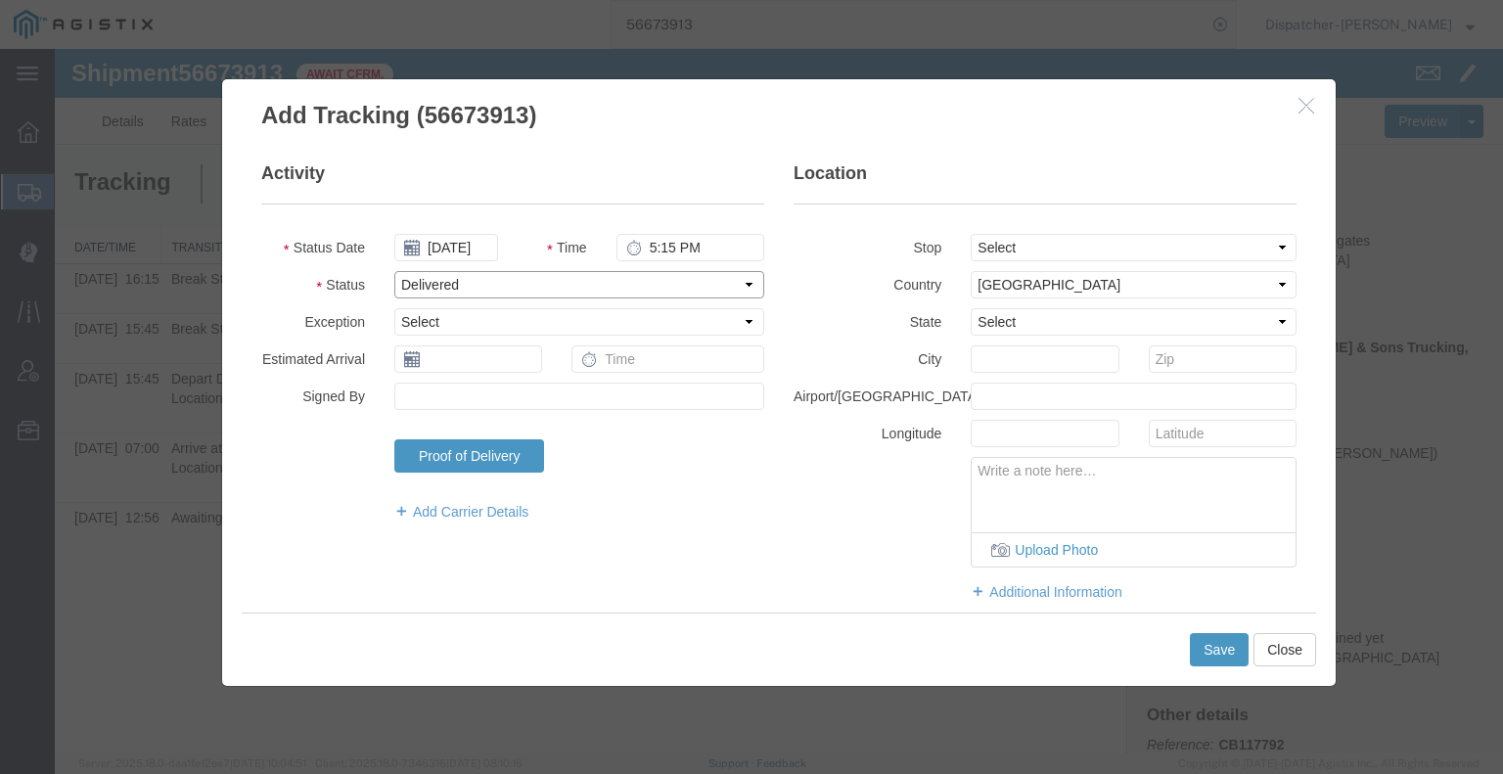
click at [394, 271] on select "Select Arrival Notice Available Arrival Notice Imported Arrive at Delivery Loca…" at bounding box center [579, 284] width 370 height 27
click at [1206, 652] on button "Save" at bounding box center [1219, 649] width 59 height 33
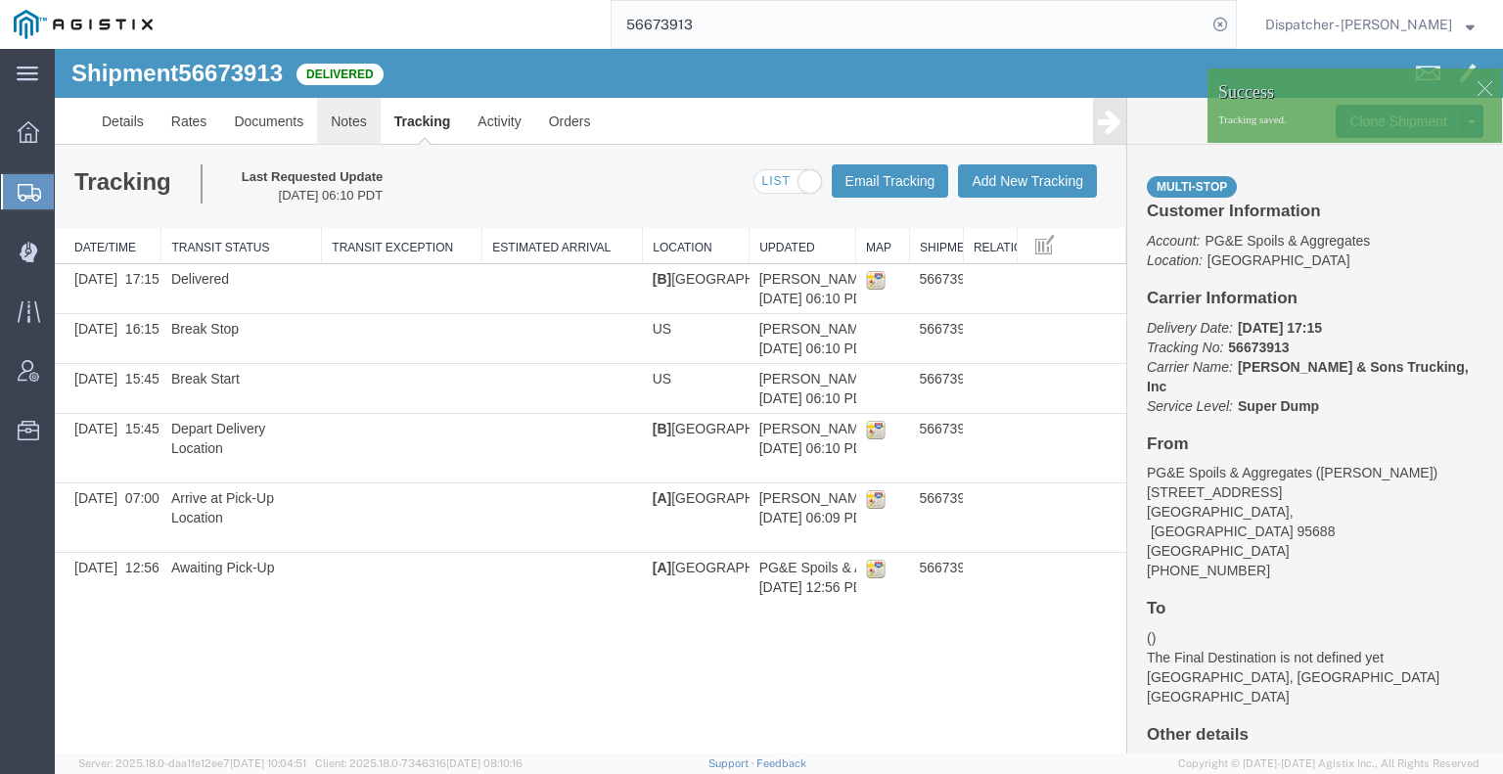
drag, startPoint x: 396, startPoint y: 170, endPoint x: 342, endPoint y: 121, distance: 73.5
click at [342, 121] on link "Notes" at bounding box center [349, 121] width 64 height 47
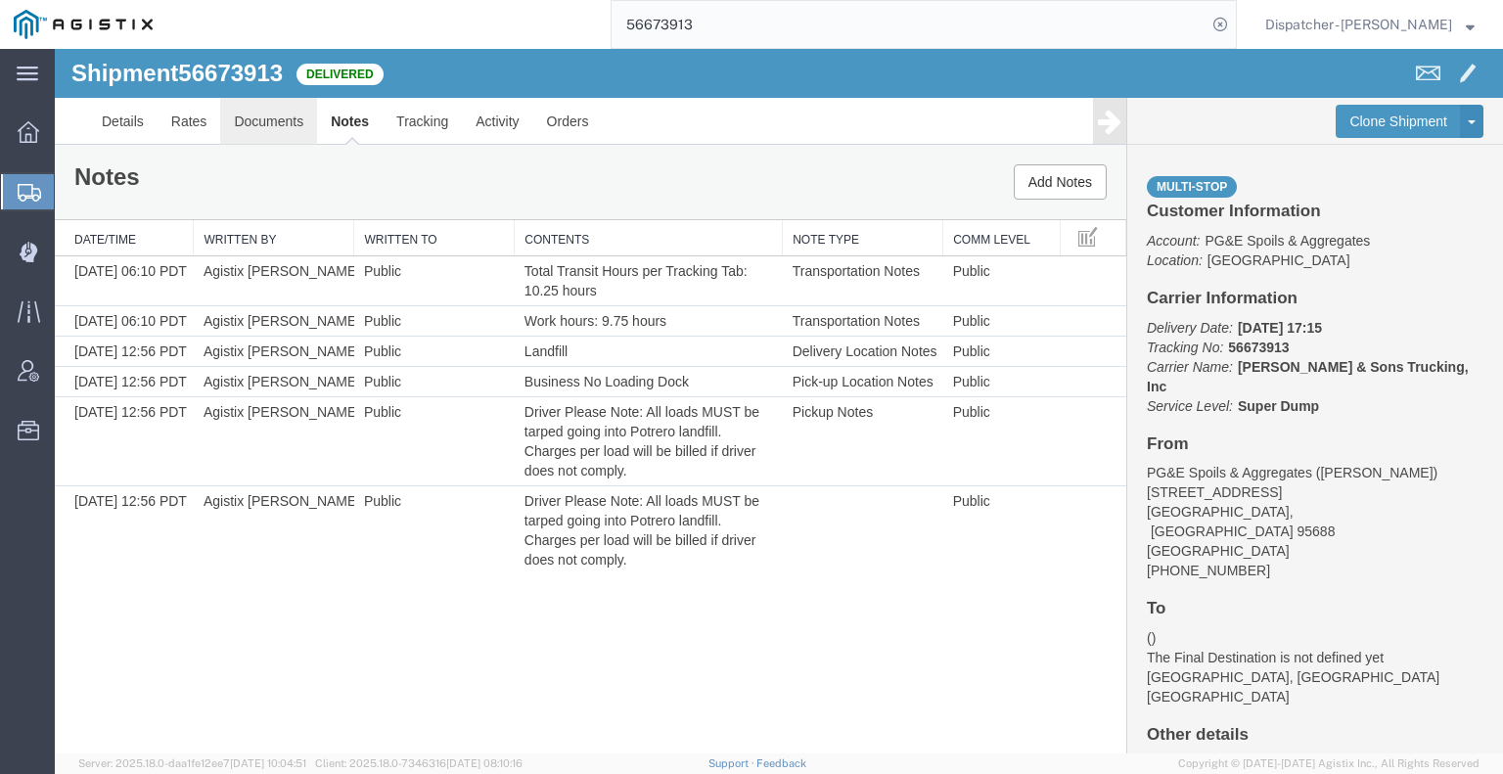
click at [255, 124] on link "Documents" at bounding box center [268, 121] width 97 height 47
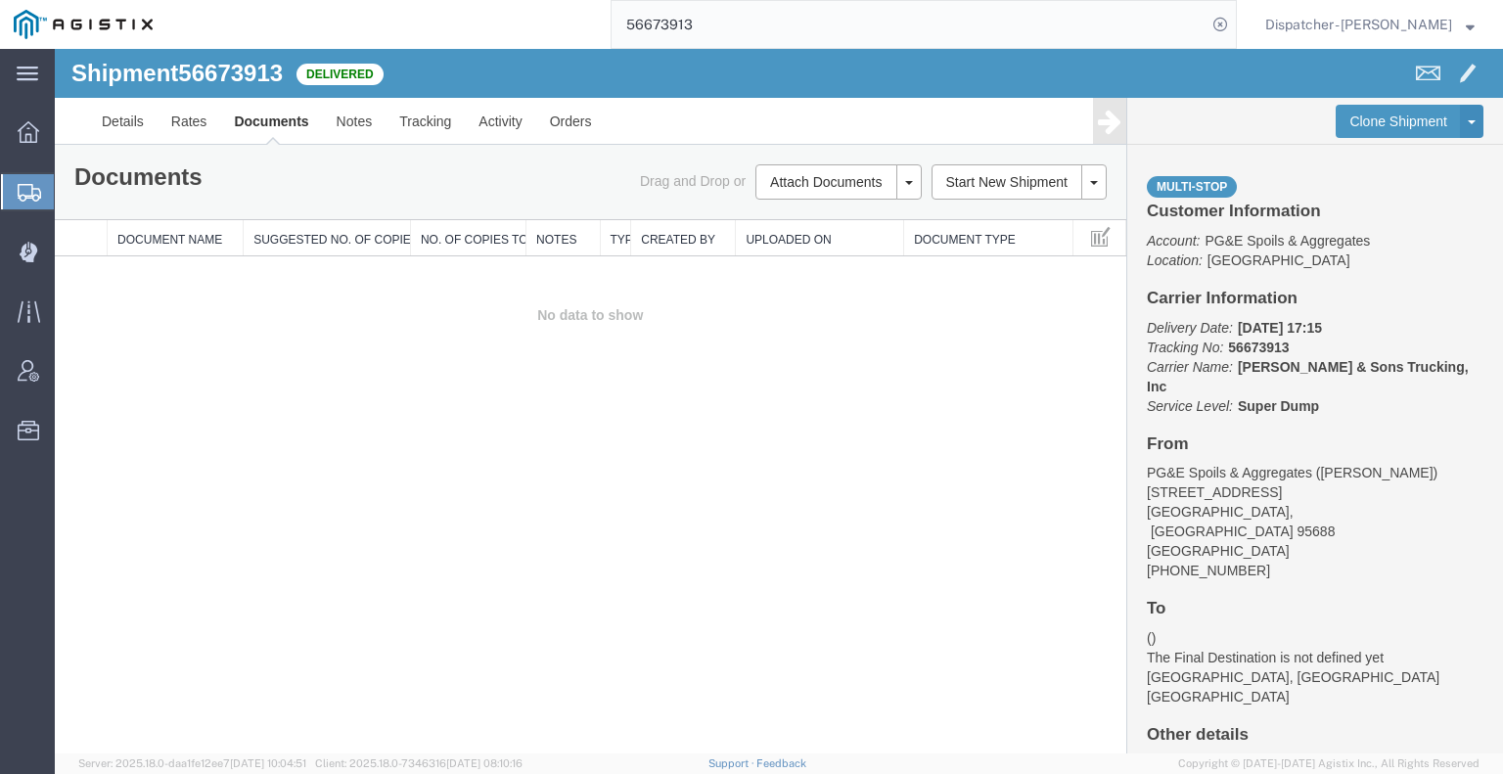
drag, startPoint x: 128, startPoint y: 480, endPoint x: 138, endPoint y: 458, distance: 24.5
click at [128, 480] on div "Shipment 56673913 0 of 0 Delivered Details Rates Documents Notes Tracking Activ…" at bounding box center [779, 401] width 1448 height 705
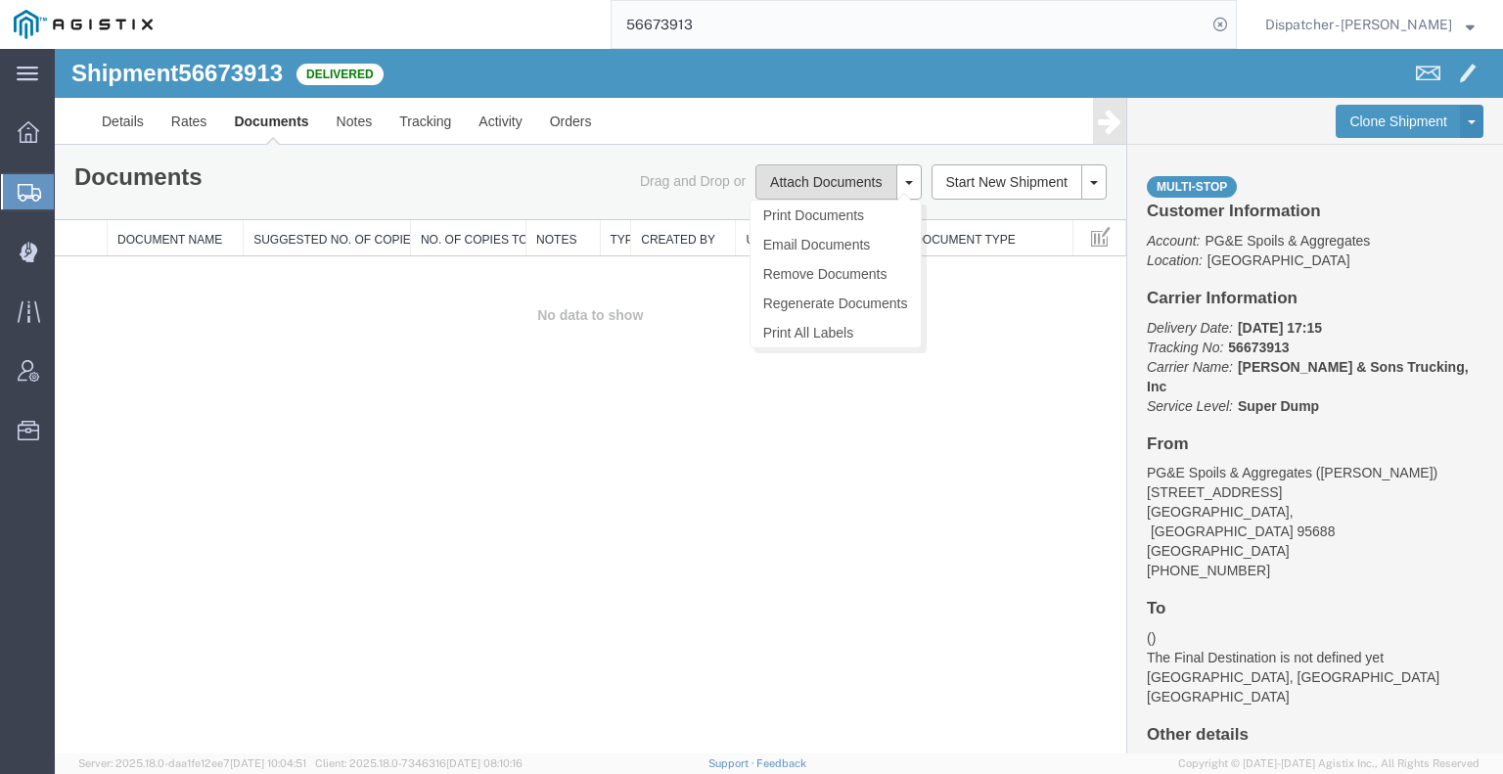
click at [770, 187] on button "Attach Documents" at bounding box center [825, 181] width 141 height 35
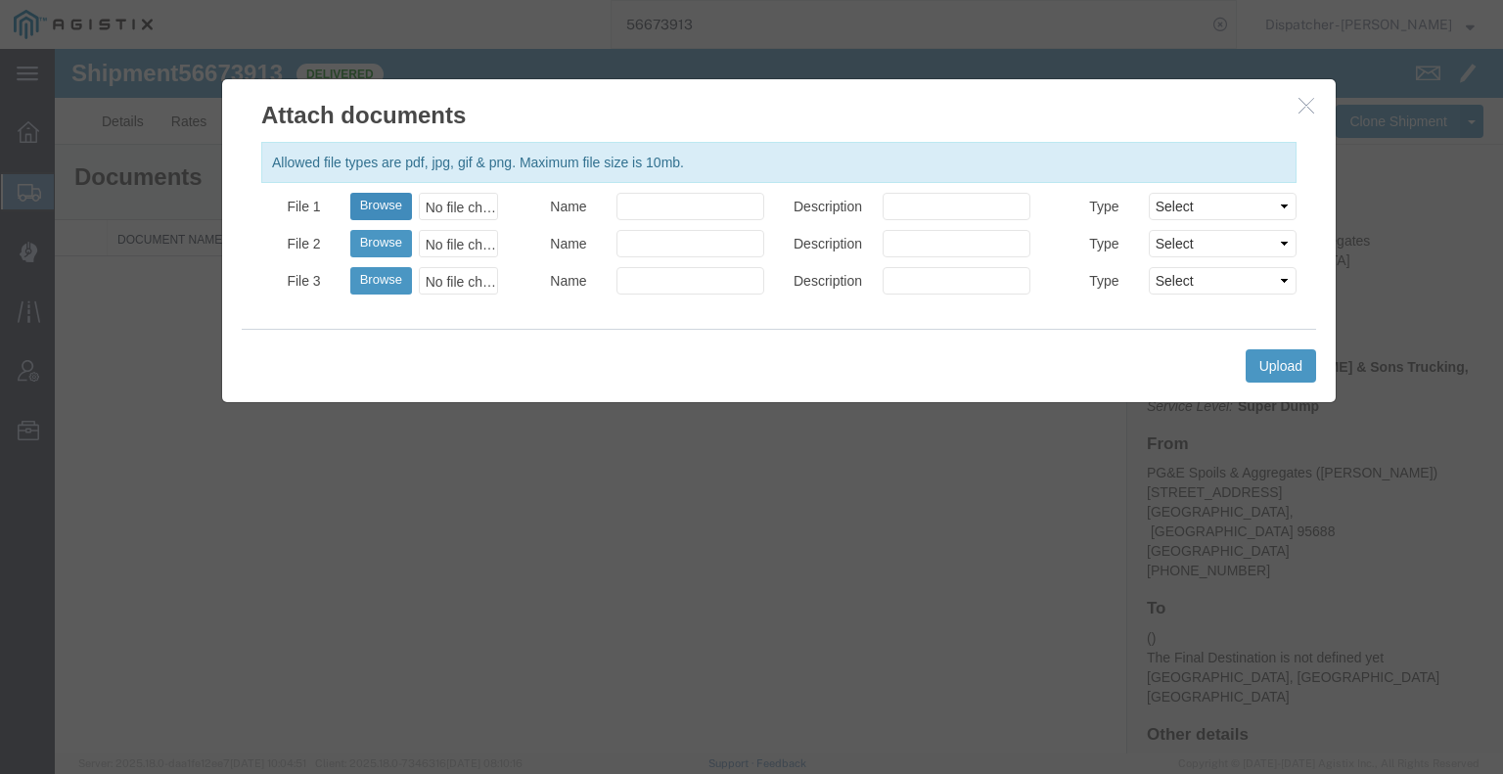
click at [384, 205] on button "Browse" at bounding box center [381, 206] width 62 height 27
type input "C:\fakepath\56673913trktag.pdf"
click at [1284, 369] on button "Upload" at bounding box center [1281, 365] width 70 height 33
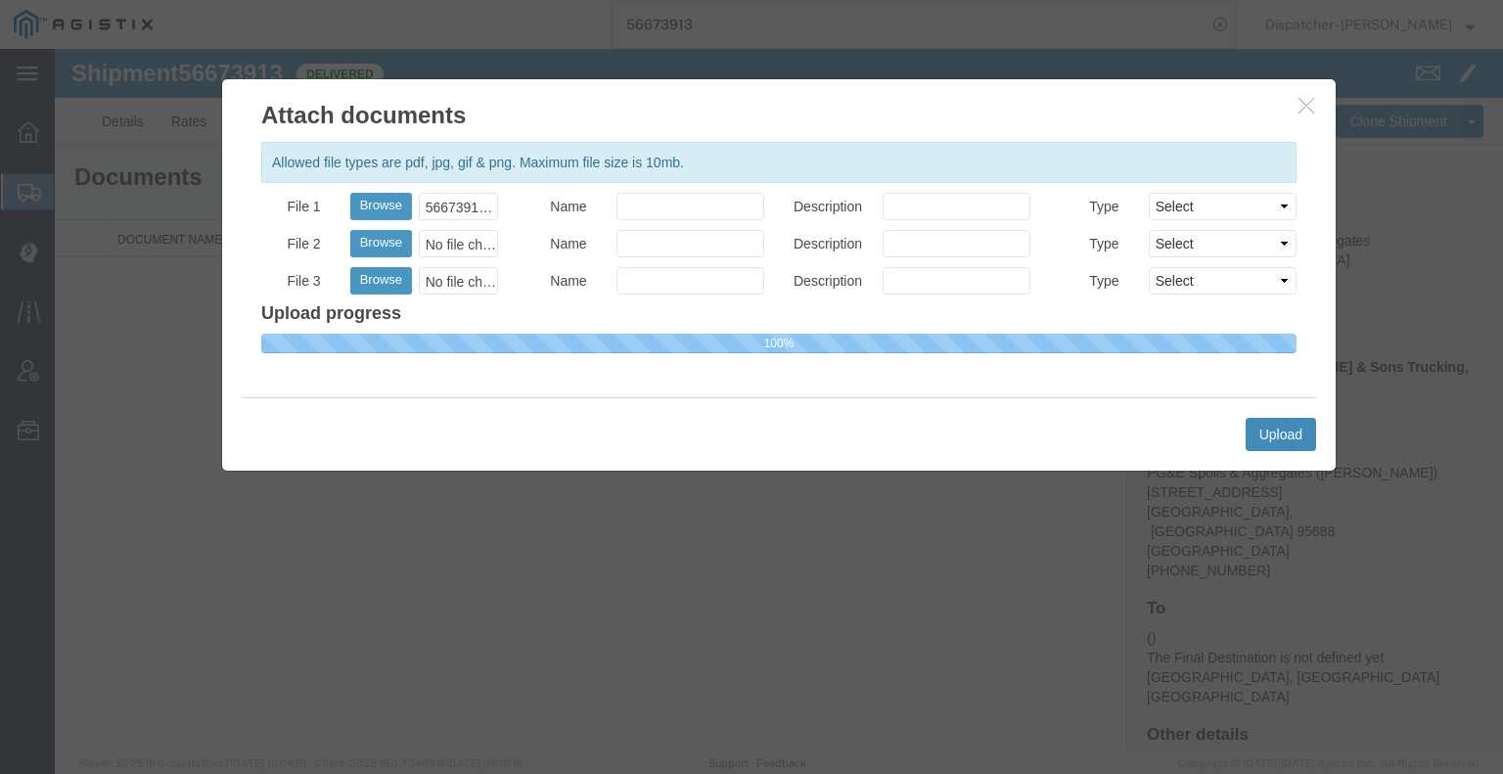
select select
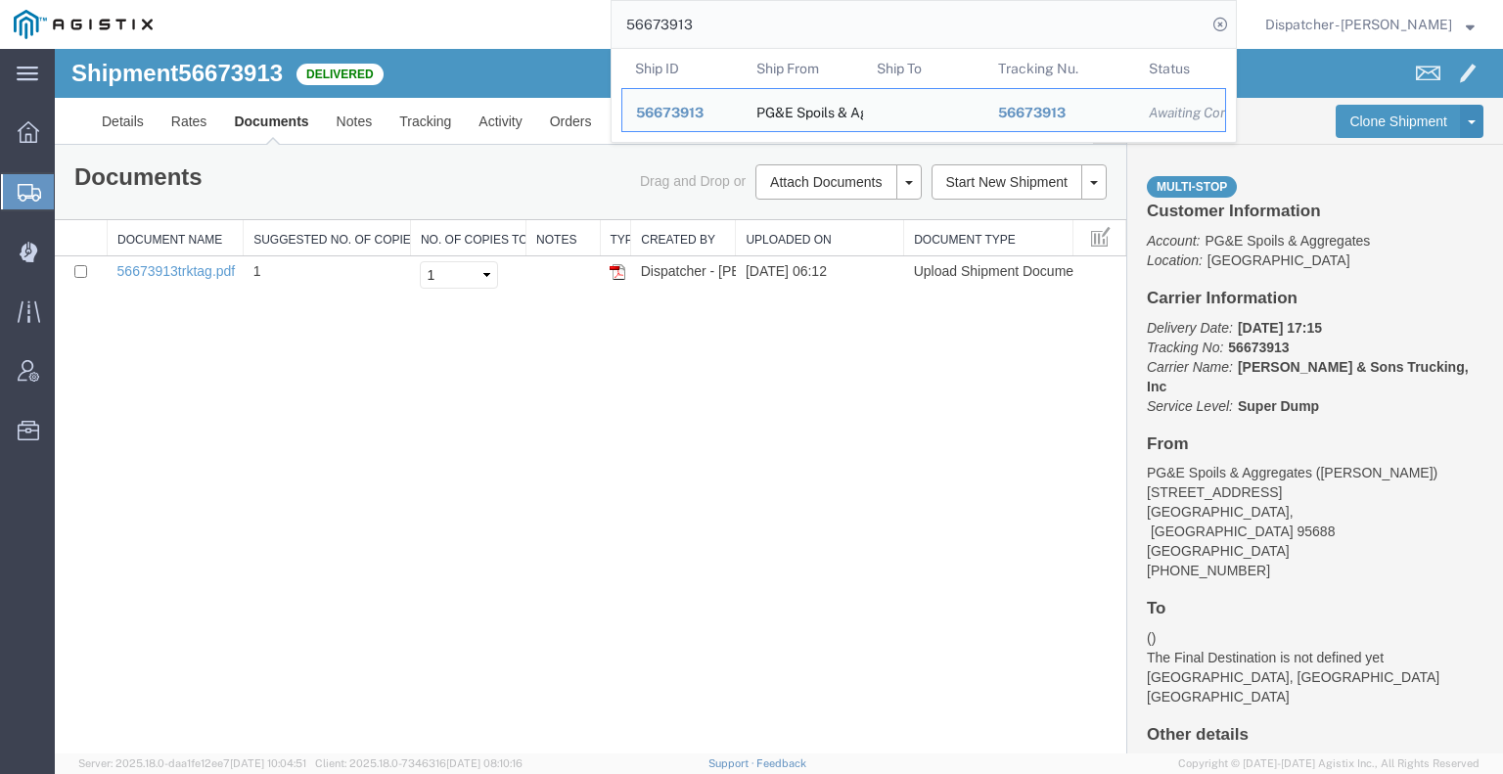
drag, startPoint x: 723, startPoint y: 27, endPoint x: 501, endPoint y: 6, distance: 223.2
click at [573, 8] on div "56673913 Ship ID Ship From Ship To Tracking Nu. Status Ship ID 56673913 Ship Fr…" at bounding box center [701, 24] width 1071 height 49
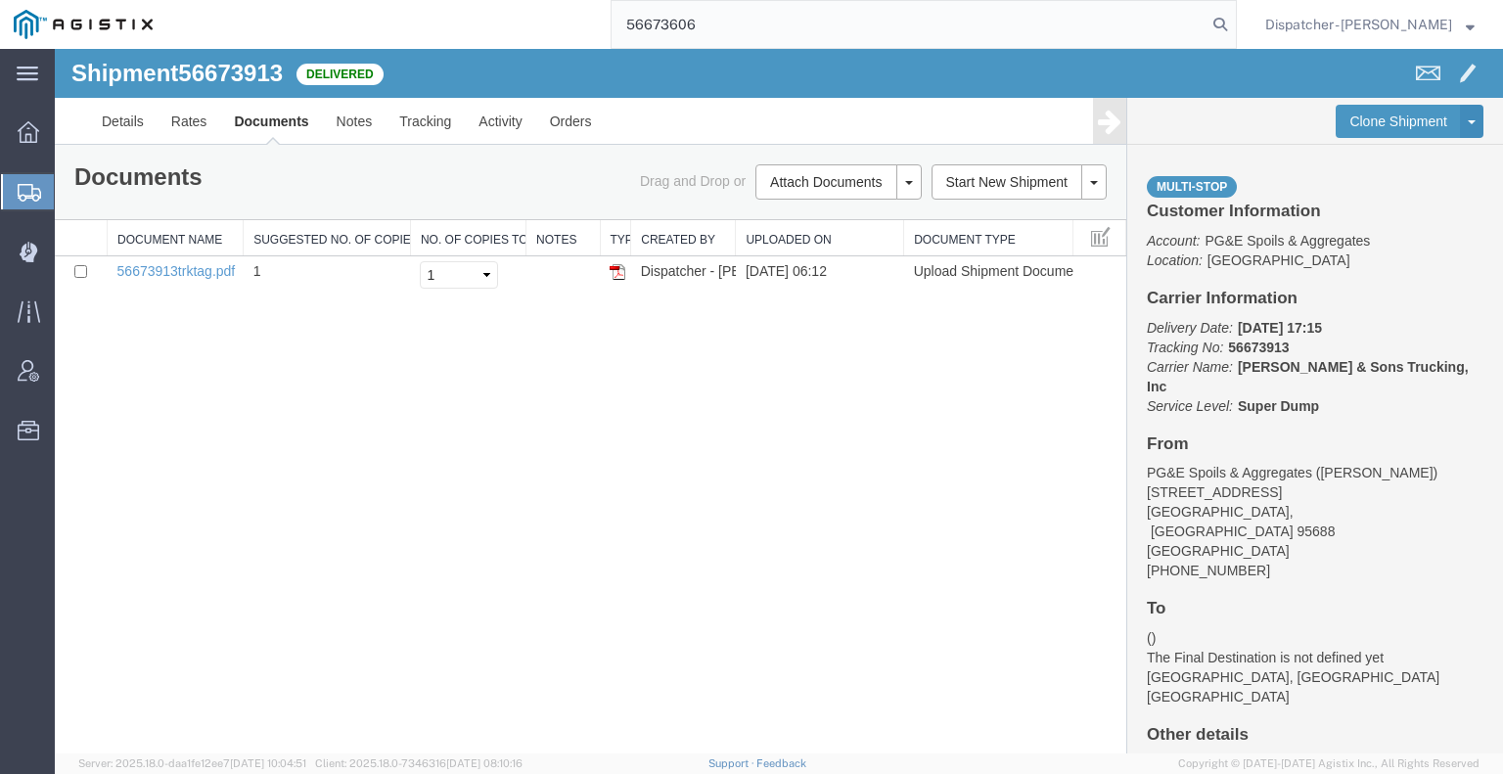
type input "56673606"
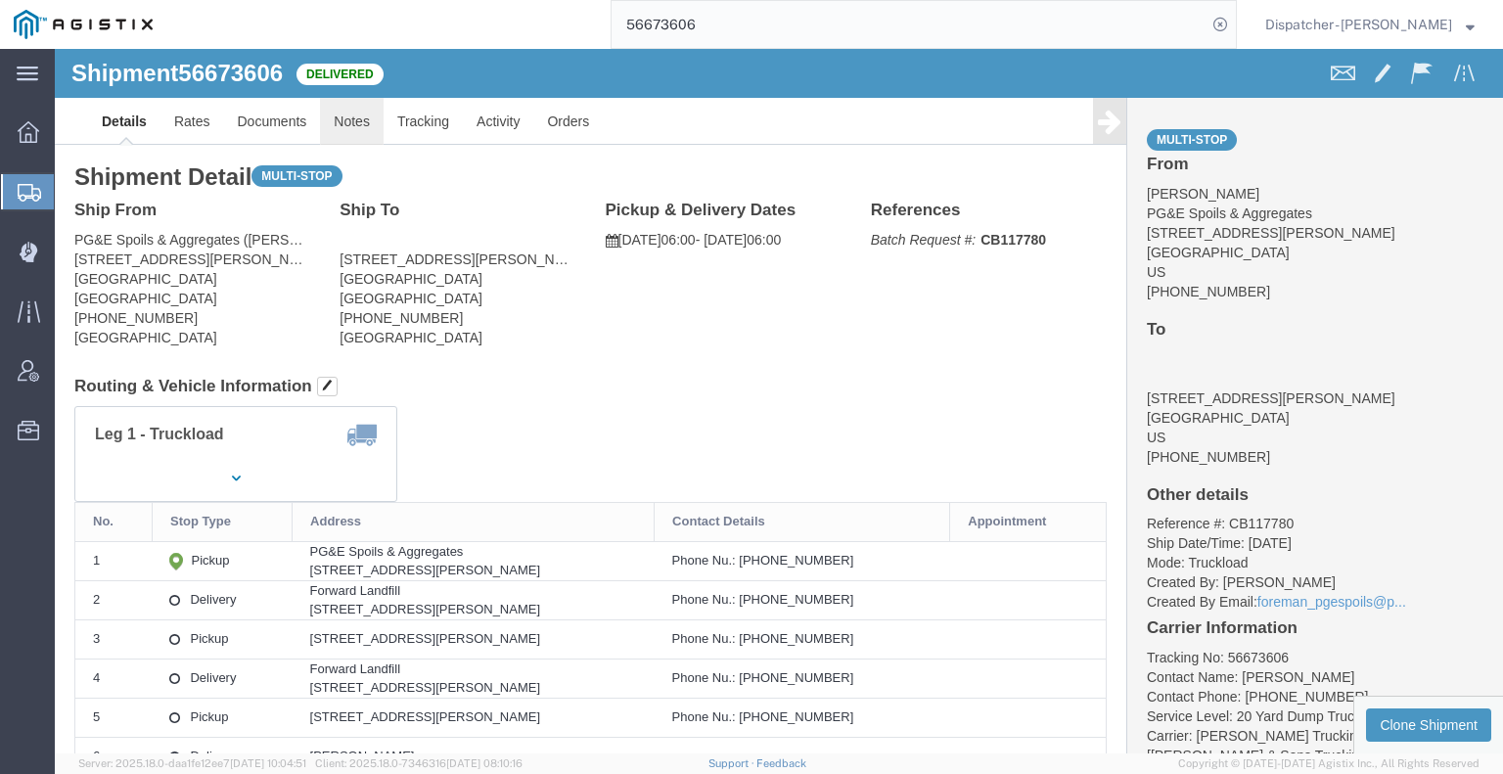
click link "Notes"
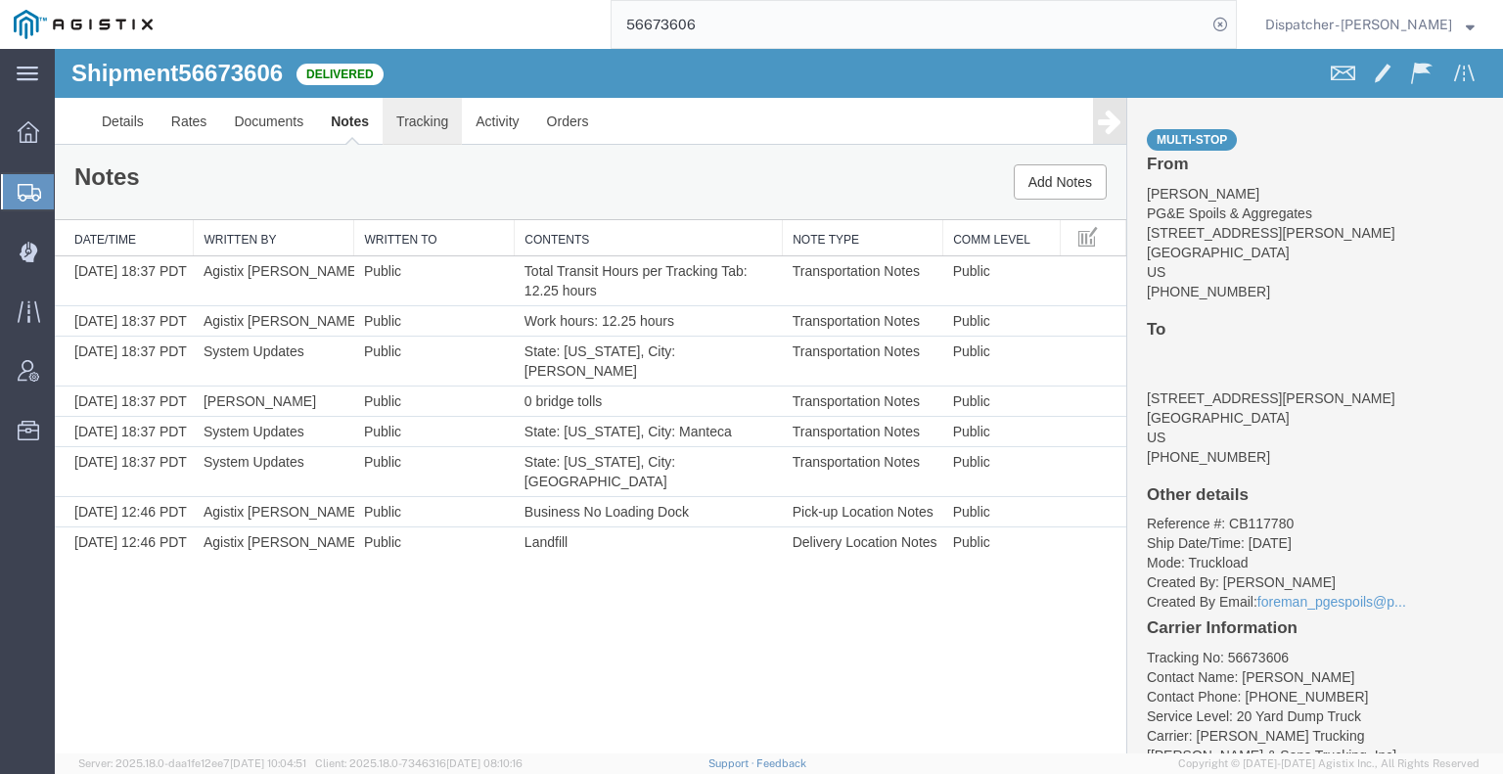
click at [412, 123] on link "Tracking" at bounding box center [422, 121] width 79 height 47
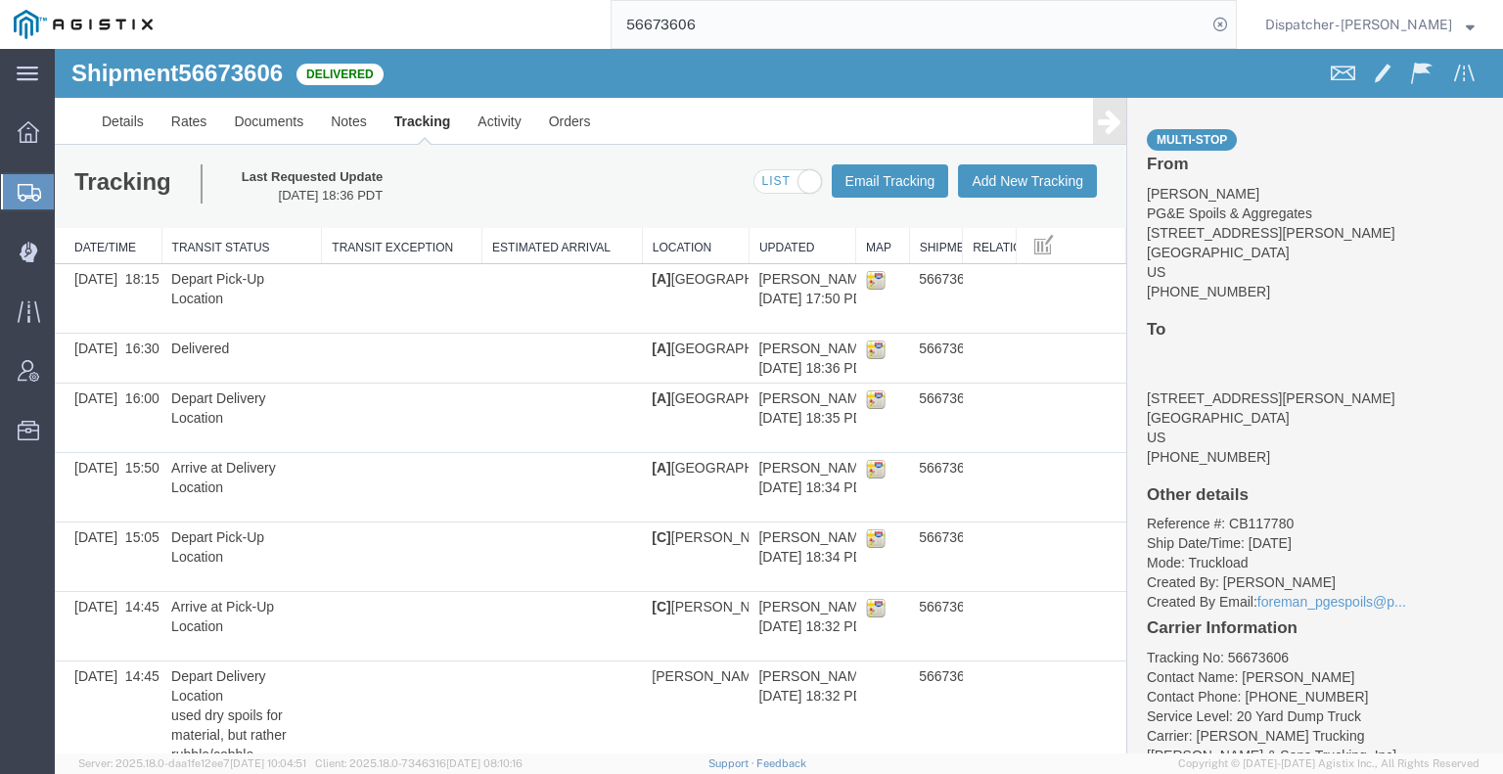
click at [1098, 128] on icon at bounding box center [1109, 121] width 23 height 27
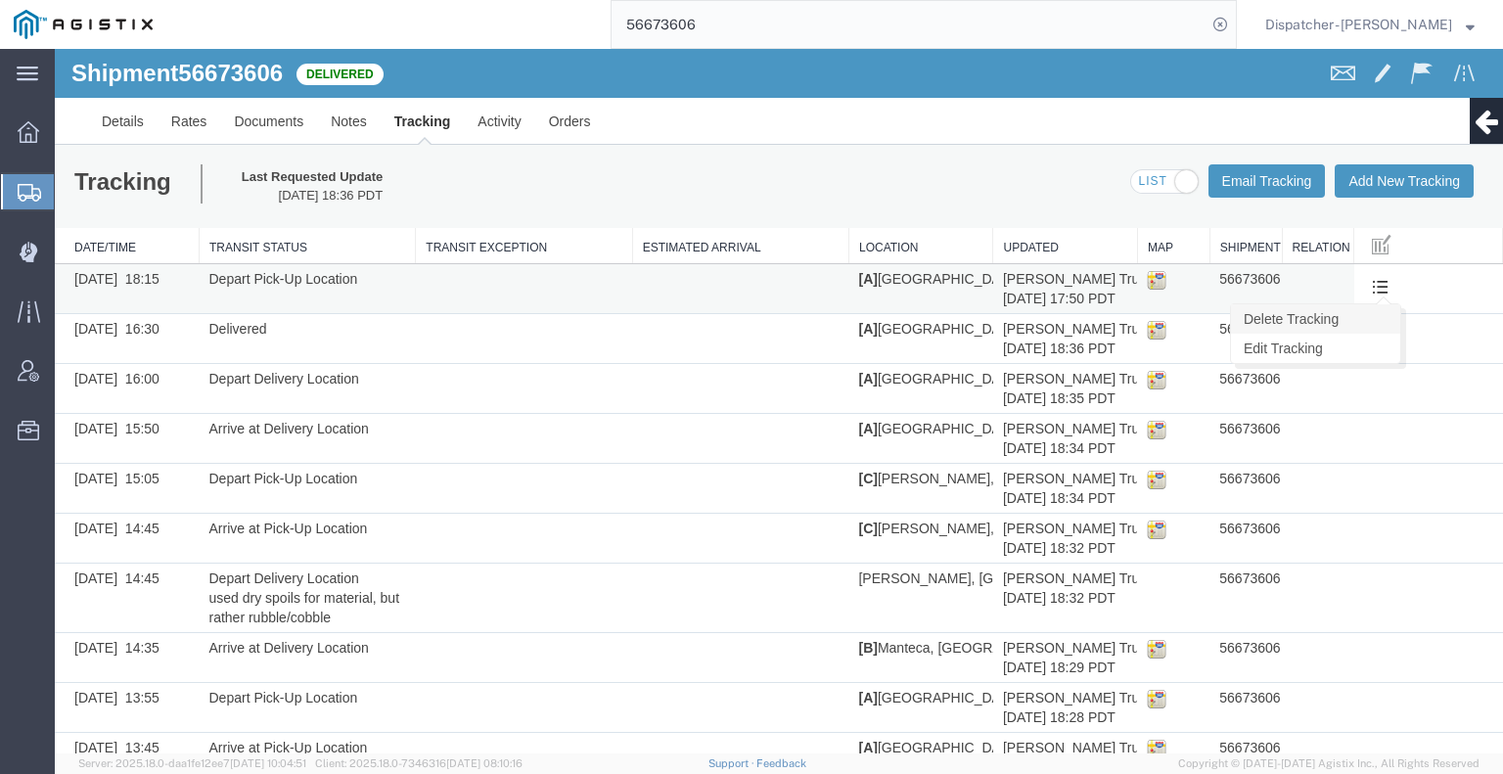
click at [1366, 328] on link "Delete Tracking" at bounding box center [1315, 318] width 169 height 29
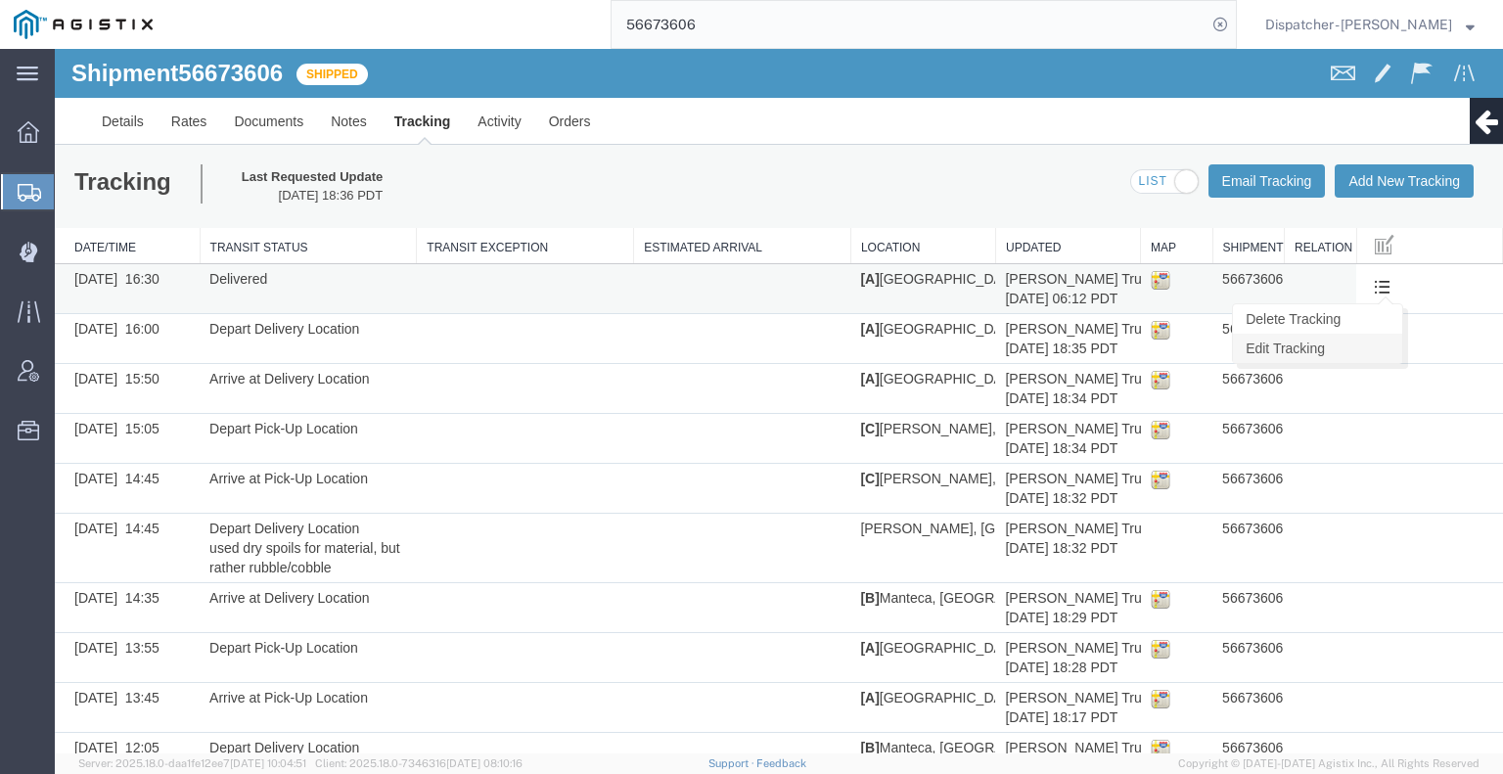
click at [1355, 350] on link "Edit Tracking" at bounding box center [1317, 348] width 169 height 29
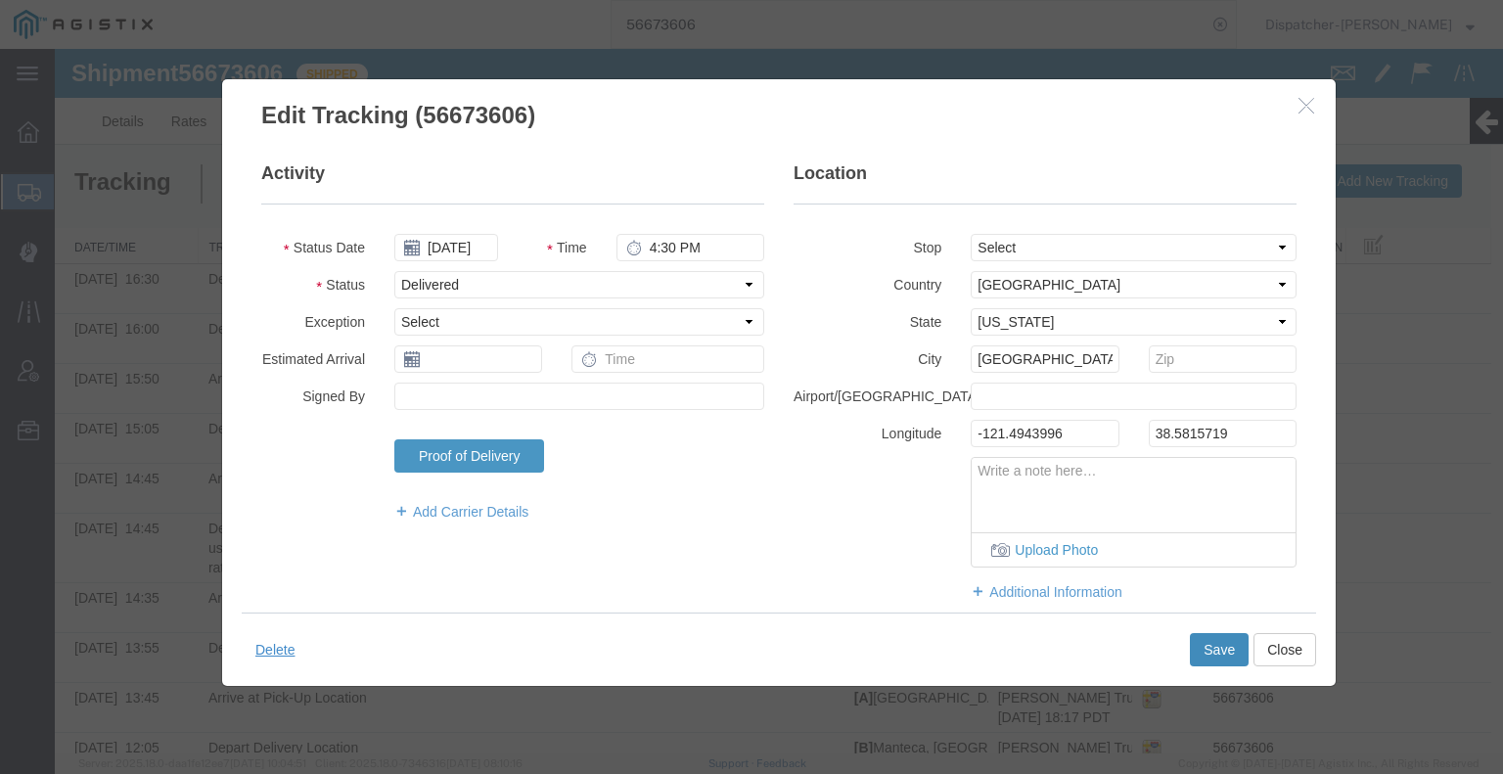
click at [1197, 652] on button "Save" at bounding box center [1219, 649] width 59 height 33
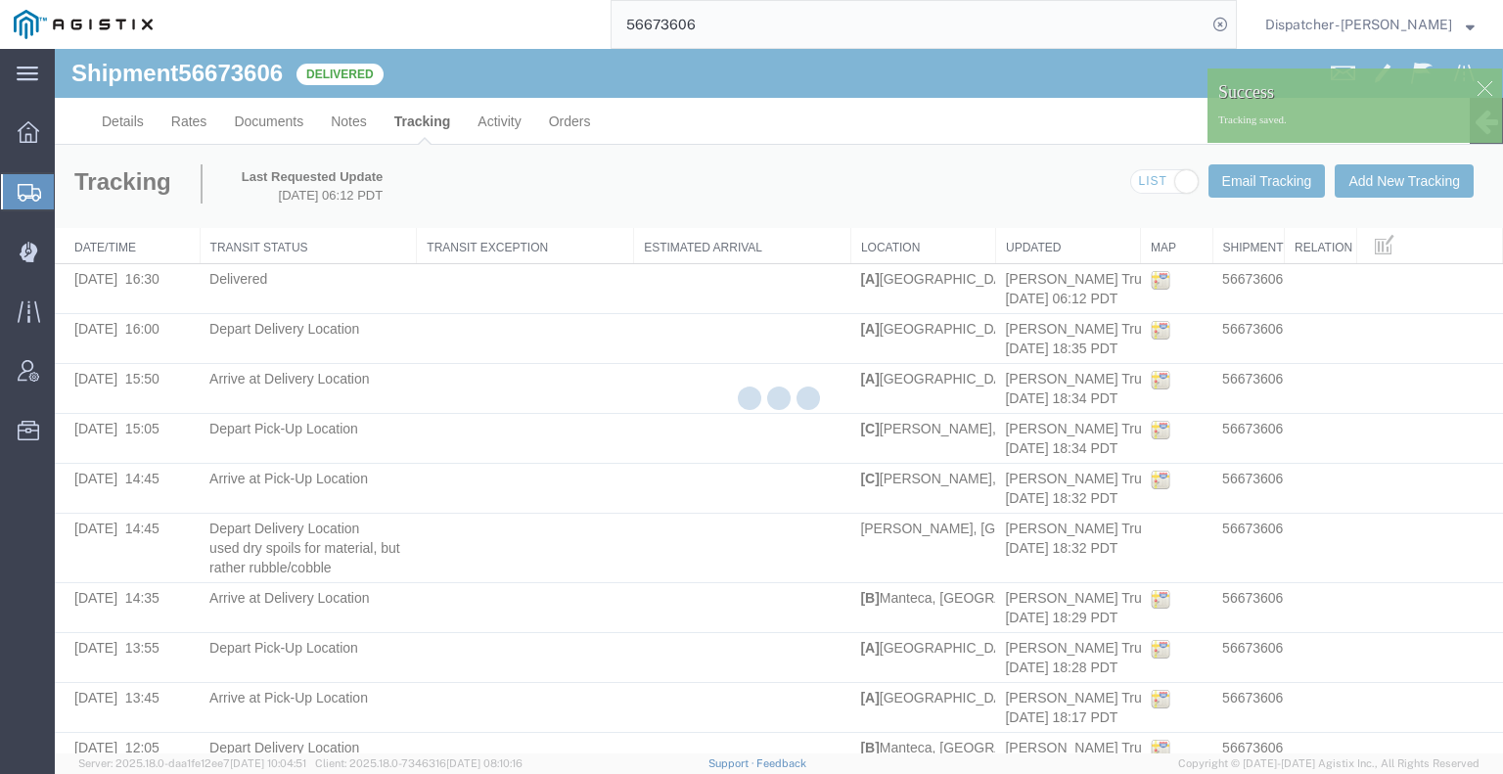
click at [1382, 182] on div at bounding box center [779, 401] width 1448 height 705
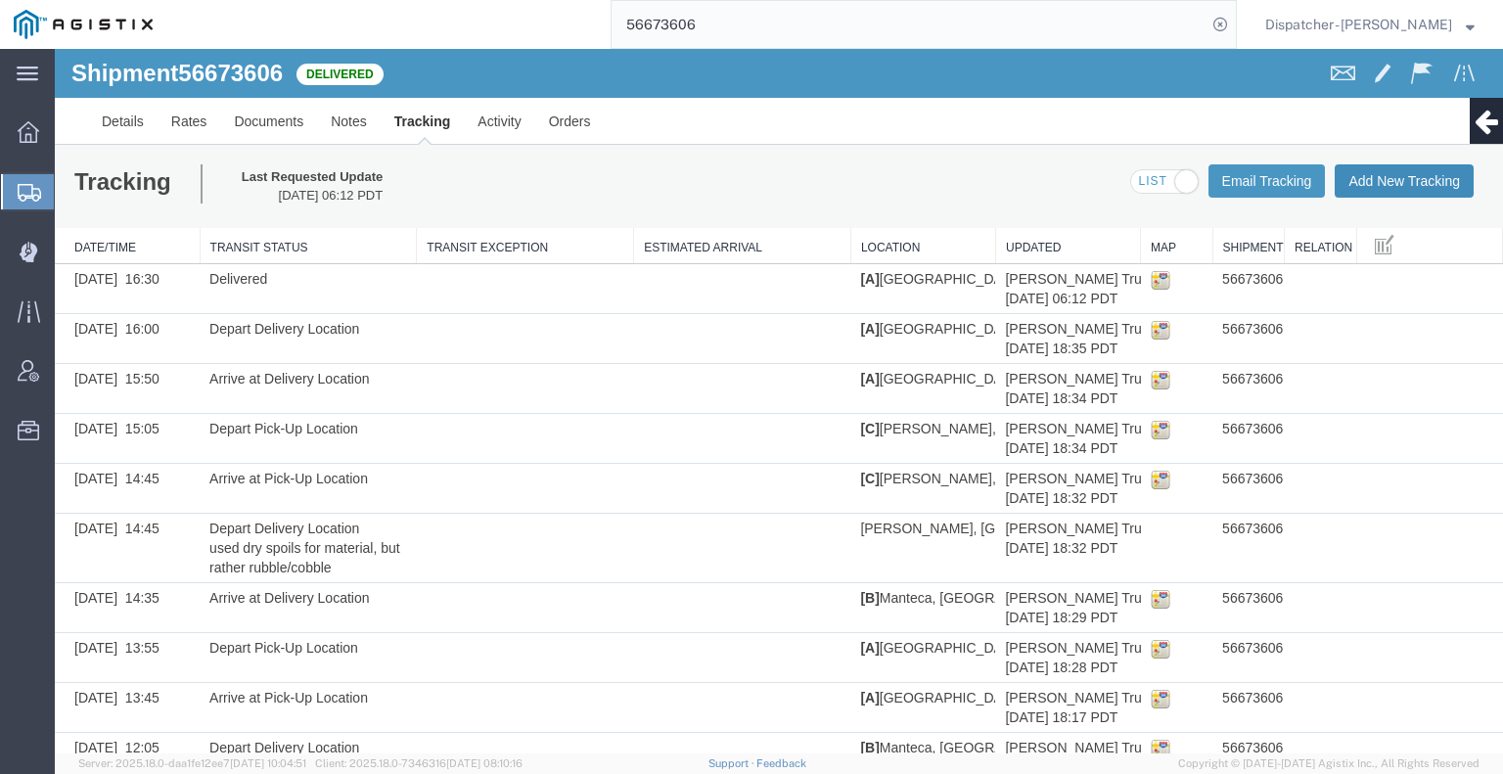
click at [1382, 182] on button "Add New Tracking" at bounding box center [1404, 180] width 139 height 33
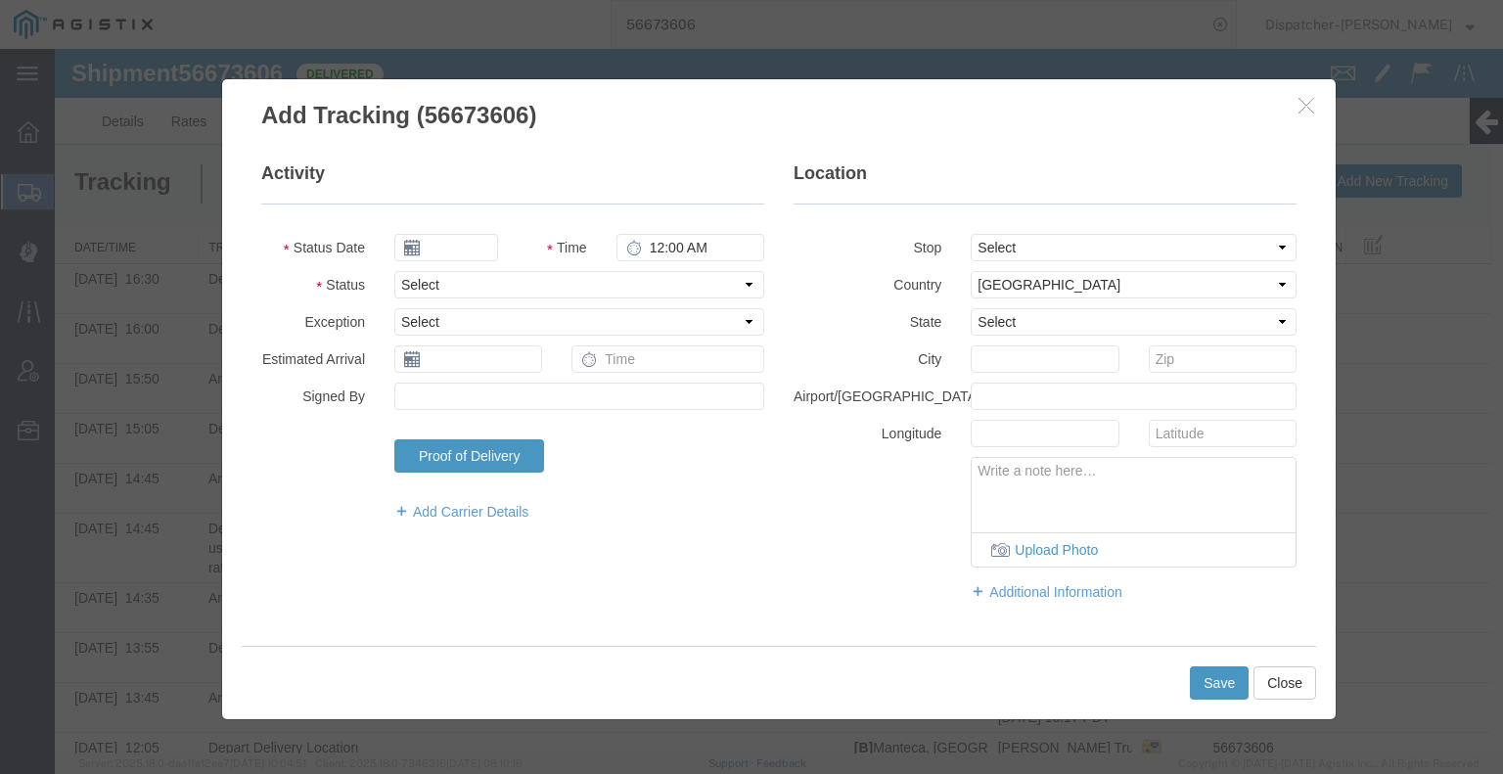
type input "[DATE]"
type input "7:00 AM"
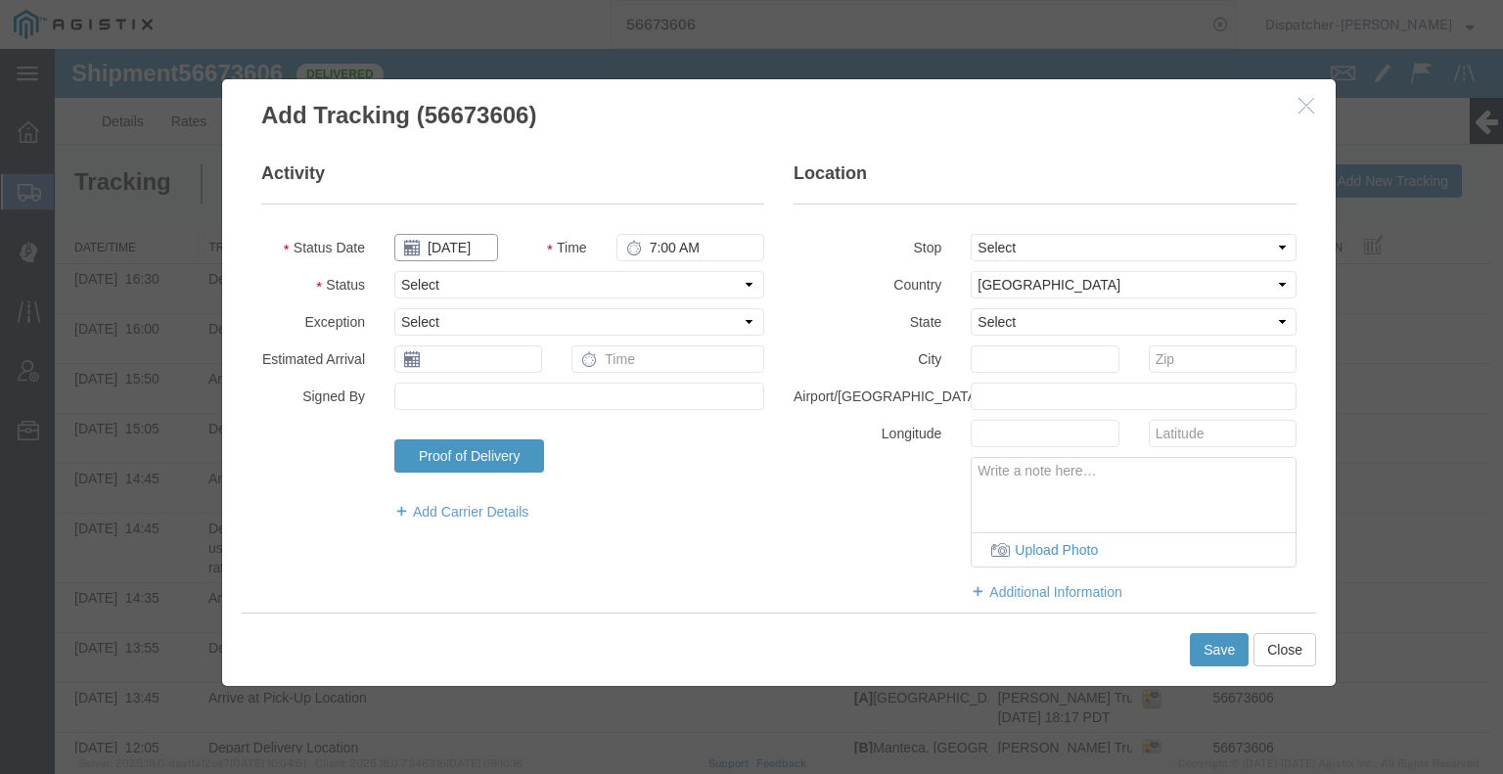
click at [442, 249] on input "[DATE]" at bounding box center [446, 247] width 104 height 27
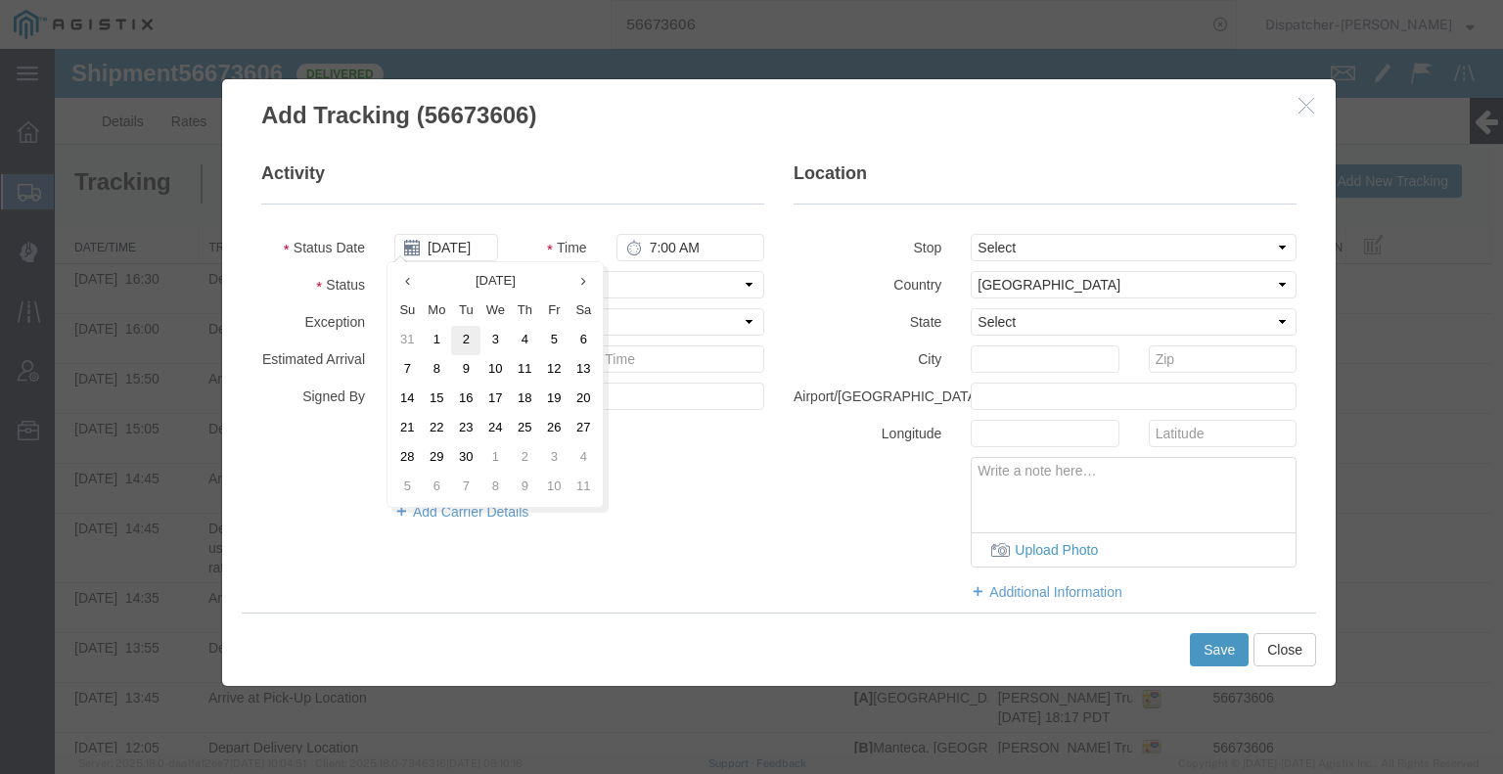
click at [465, 333] on td "2" at bounding box center [465, 340] width 29 height 29
type input "[DATE]"
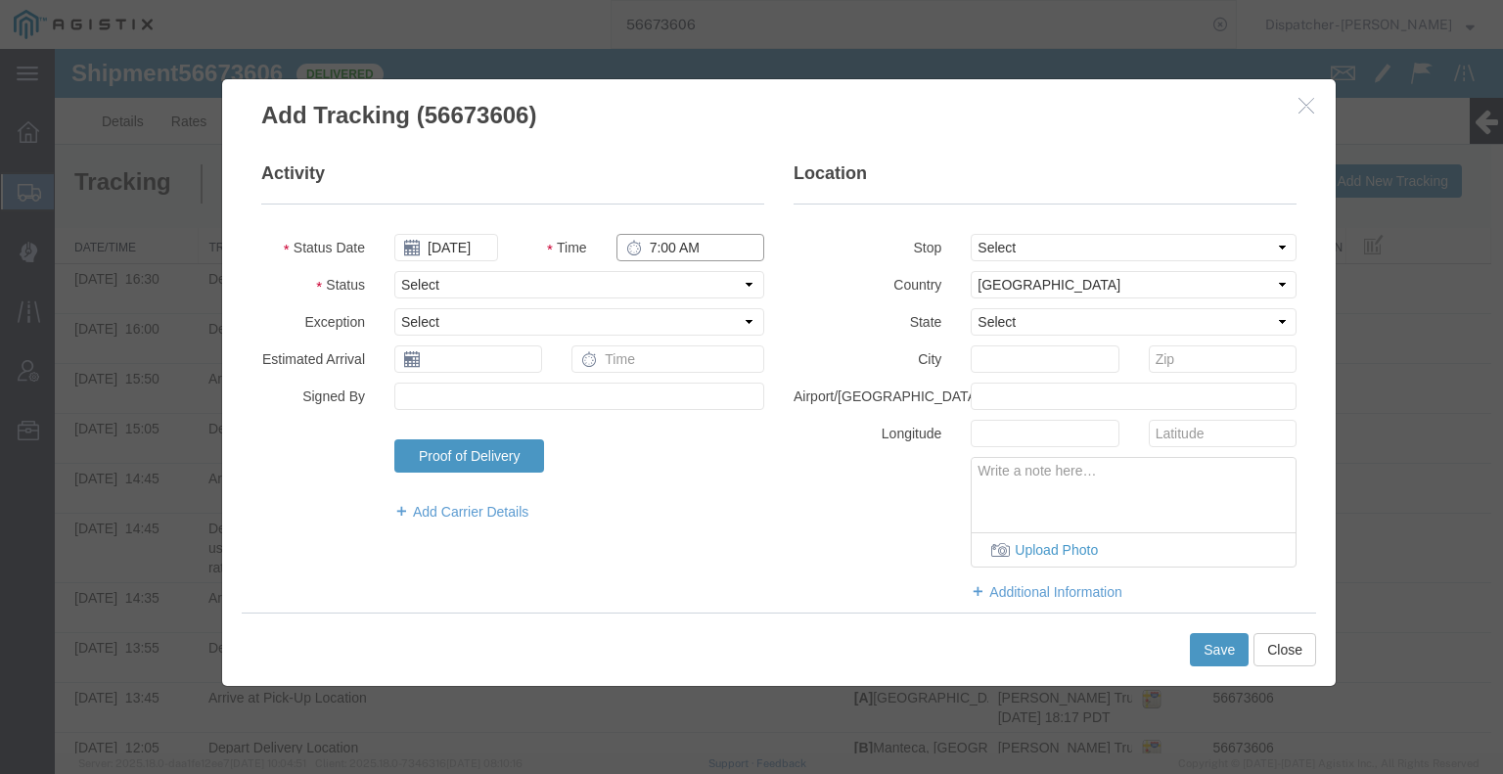
click at [669, 246] on input "7:00 AM" at bounding box center [690, 247] width 148 height 27
type input "4:00 PM"
click at [661, 279] on select "Select Arrival Notice Available Arrival Notice Imported Arrive at Delivery Loca…" at bounding box center [579, 284] width 370 height 27
select select "BREAKSTART"
click at [394, 271] on select "Select Arrival Notice Available Arrival Notice Imported Arrive at Delivery Loca…" at bounding box center [579, 284] width 370 height 27
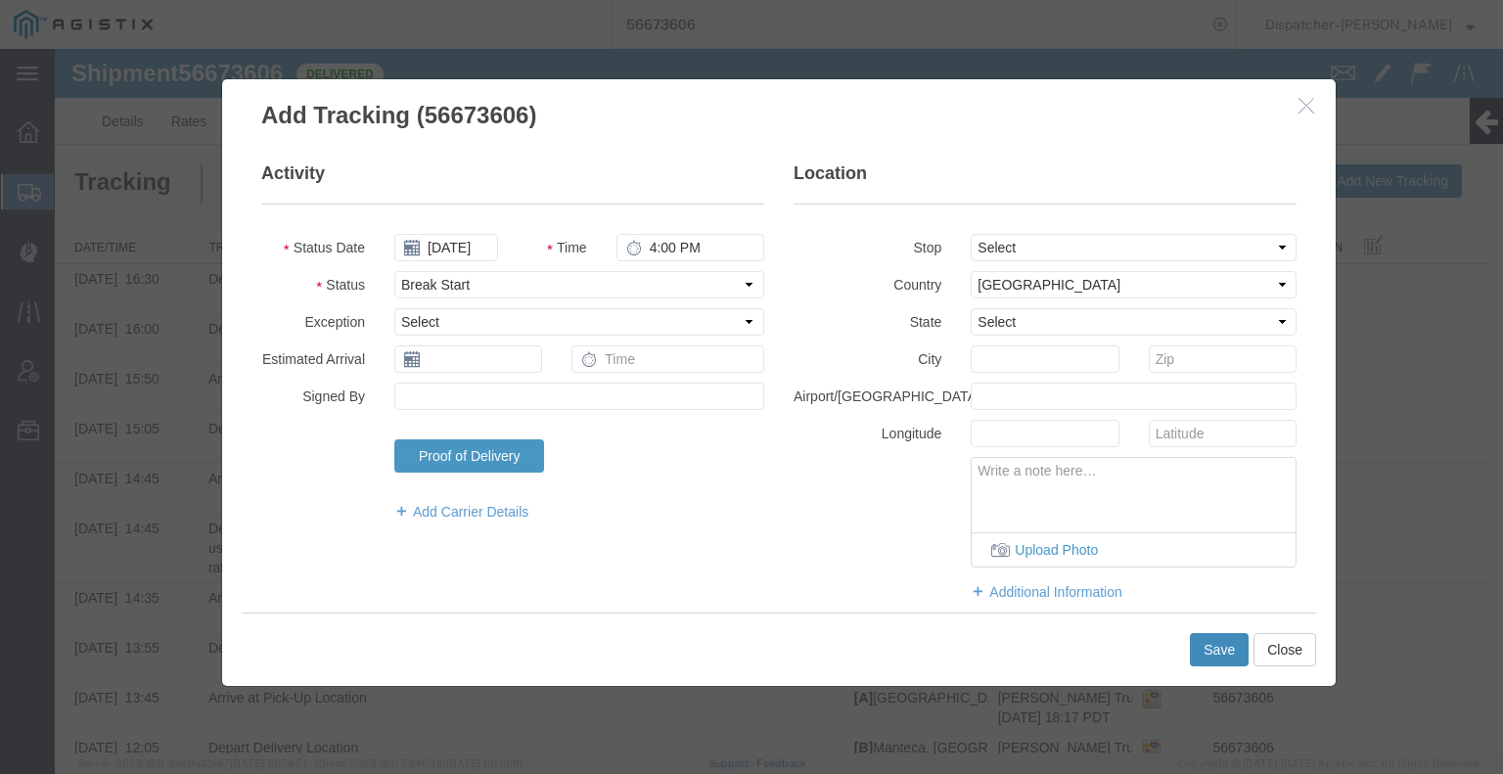
click at [1224, 638] on button "Save" at bounding box center [1219, 649] width 59 height 33
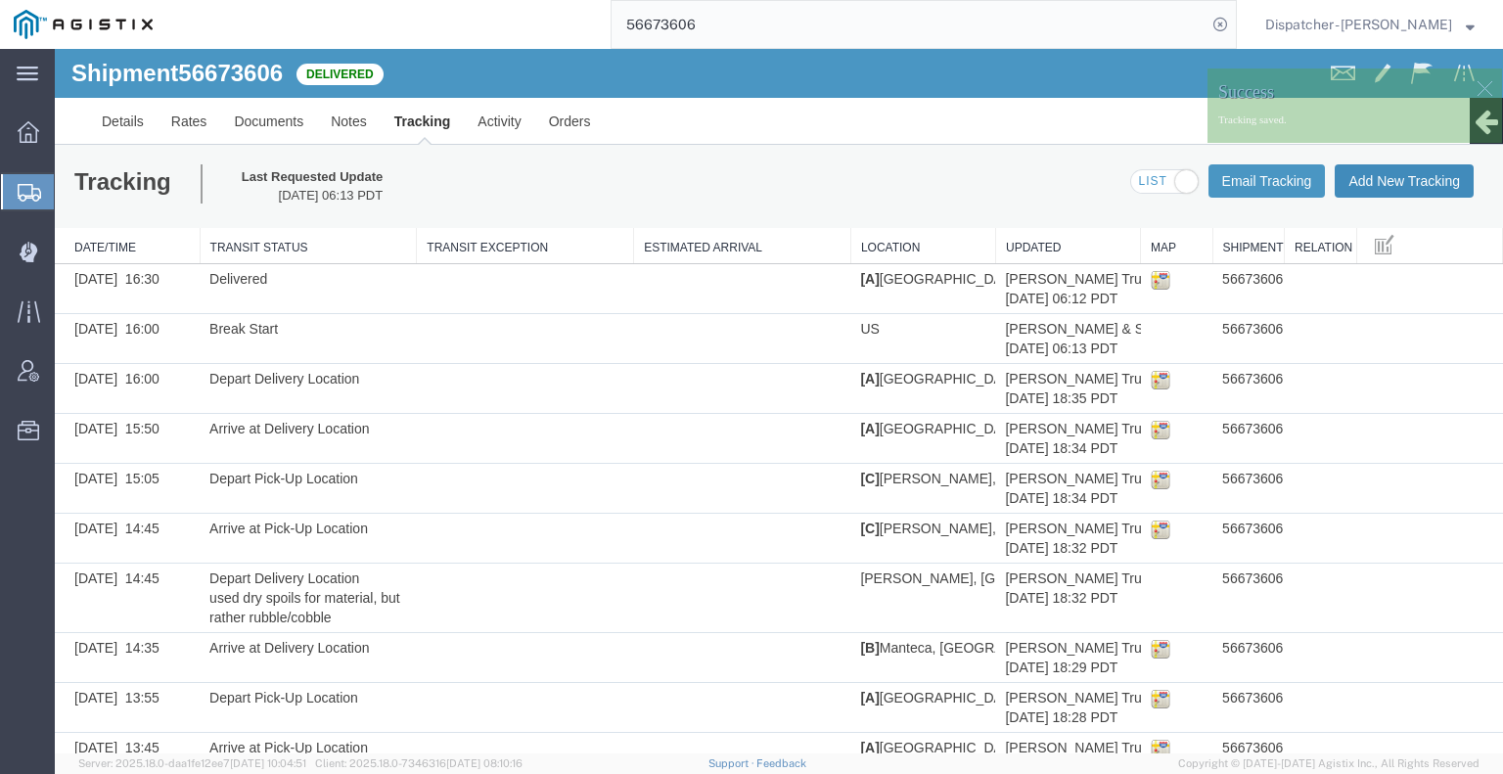
click at [1397, 181] on button "Add New Tracking" at bounding box center [1404, 180] width 139 height 33
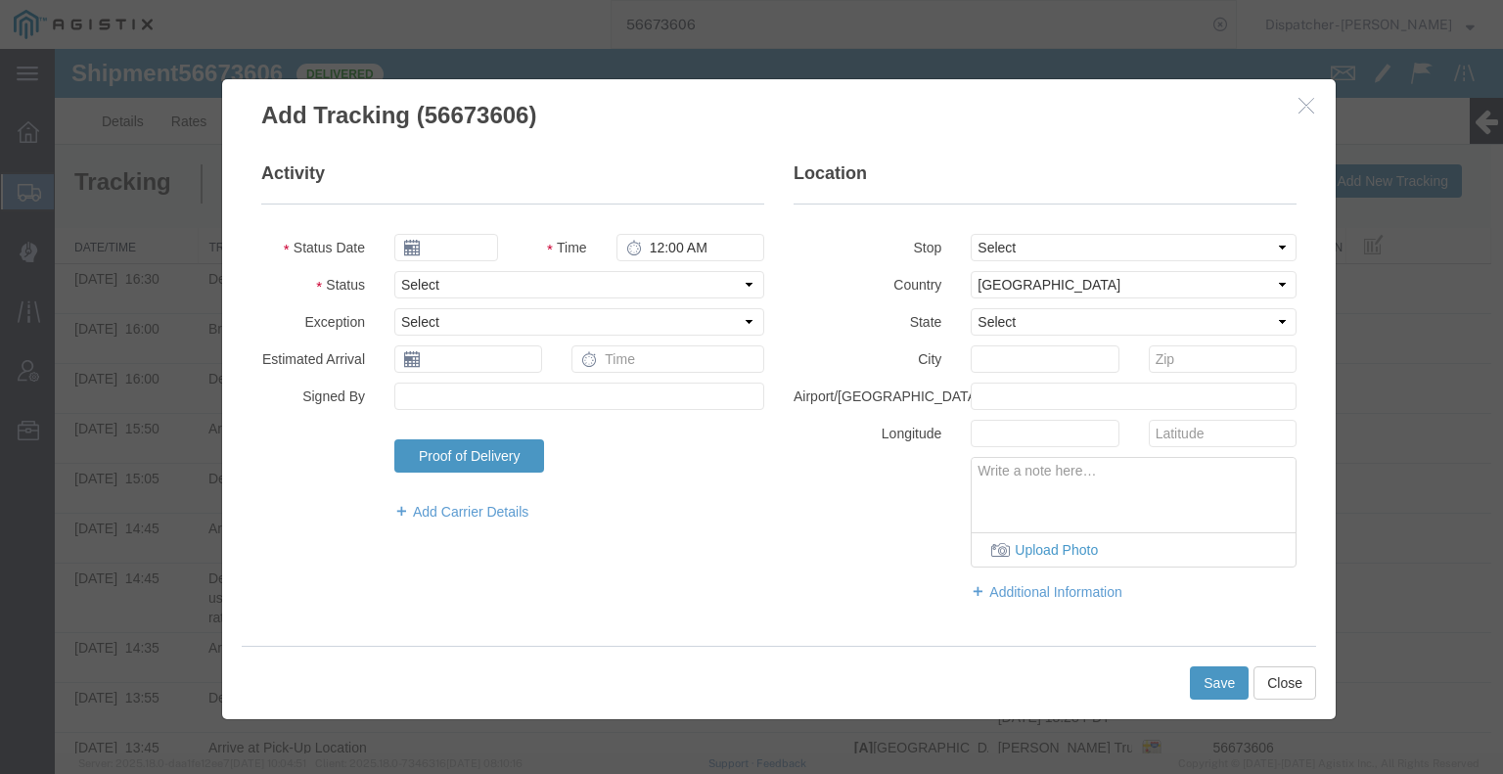
type input "[DATE]"
type input "7:00 AM"
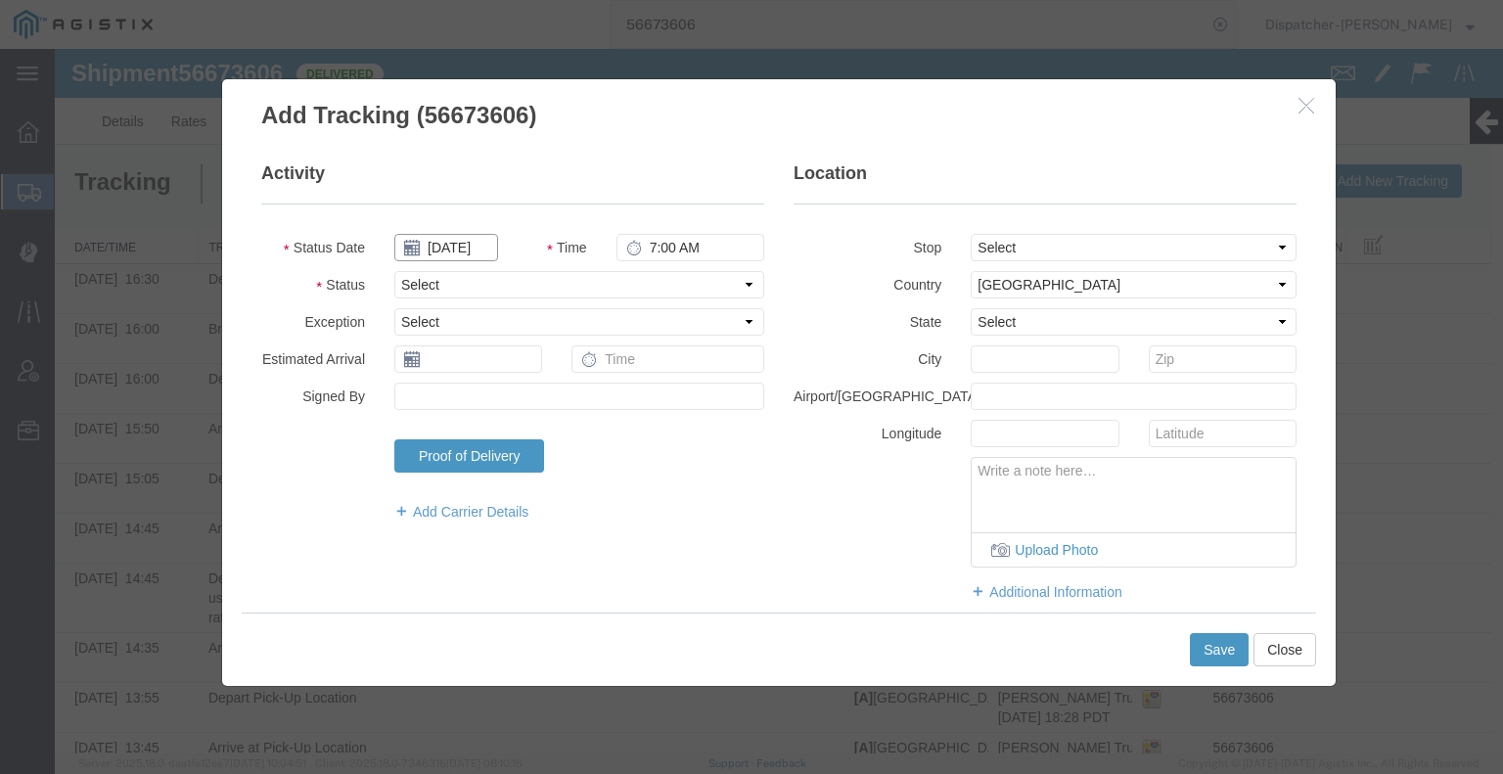
click at [432, 253] on input "[DATE]" at bounding box center [446, 247] width 104 height 27
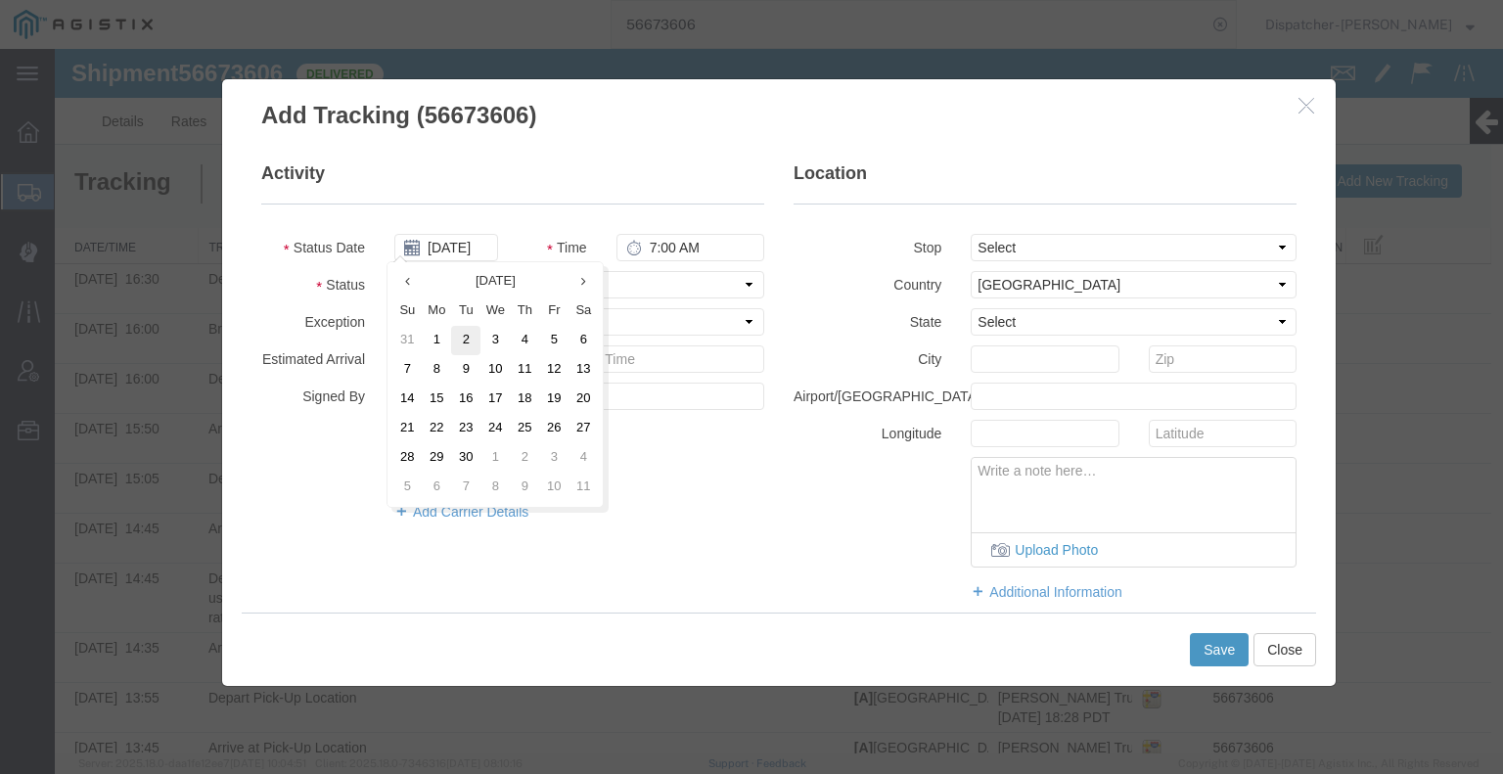
click at [467, 343] on td "2" at bounding box center [465, 340] width 29 height 29
type input "[DATE]"
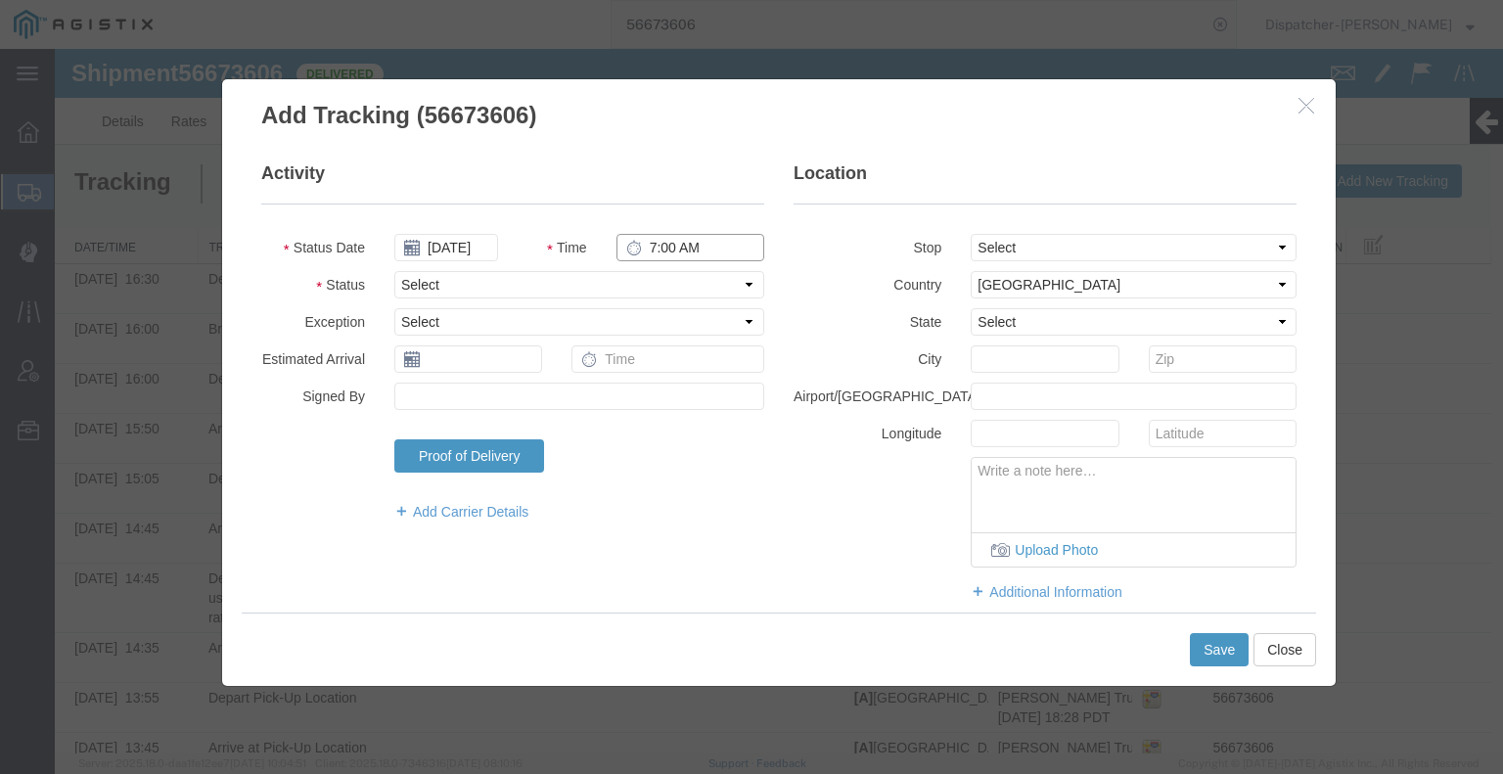
click at [673, 247] on input "7:00 AM" at bounding box center [690, 247] width 148 height 27
type input "4:30 PM"
click at [673, 290] on select "Select Arrival Notice Available Arrival Notice Imported Arrive at Delivery Loca…" at bounding box center [579, 284] width 370 height 27
select select "BREAKSTOP"
click at [394, 271] on select "Select Arrival Notice Available Arrival Notice Imported Arrive at Delivery Loca…" at bounding box center [579, 284] width 370 height 27
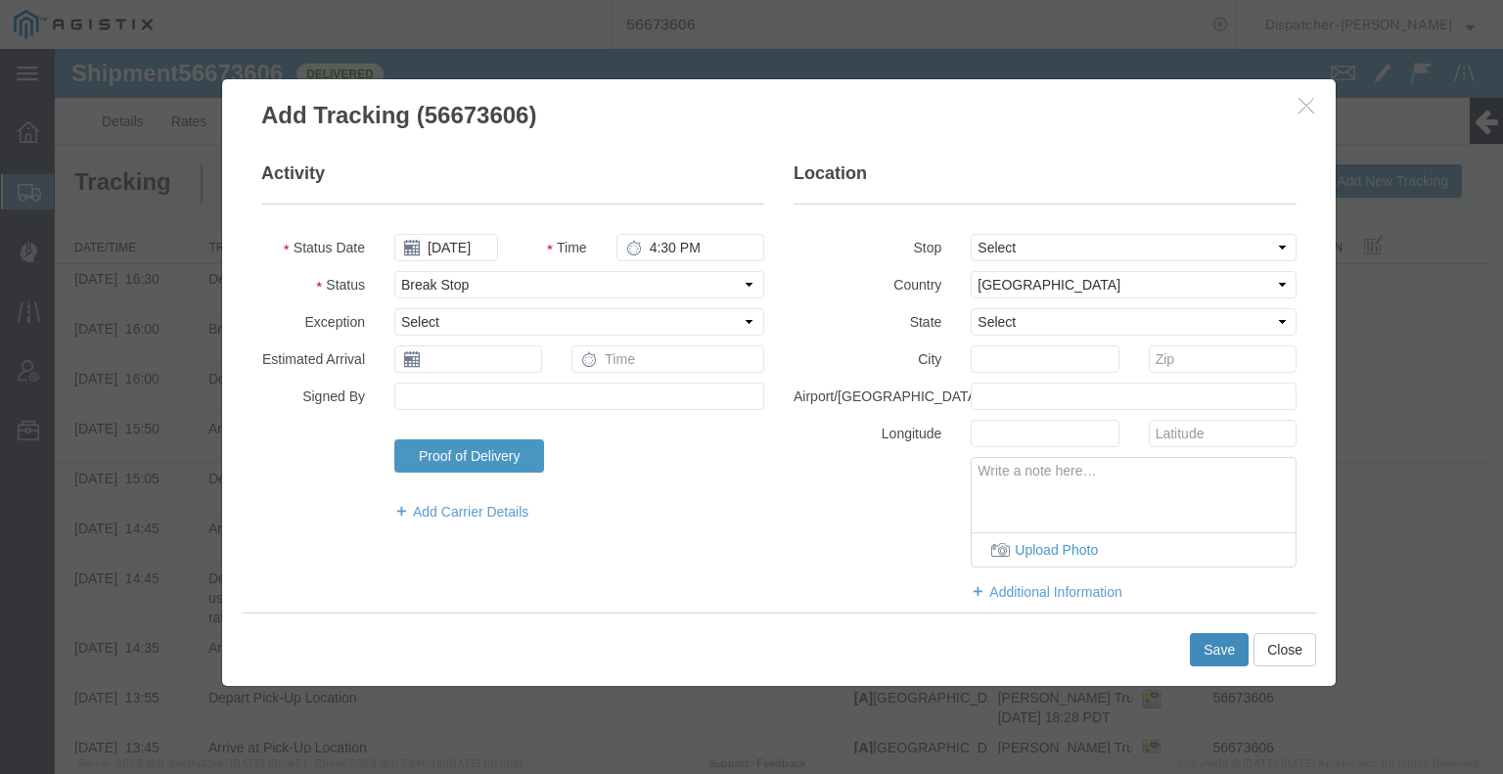
click at [1210, 645] on button "Save" at bounding box center [1219, 649] width 59 height 33
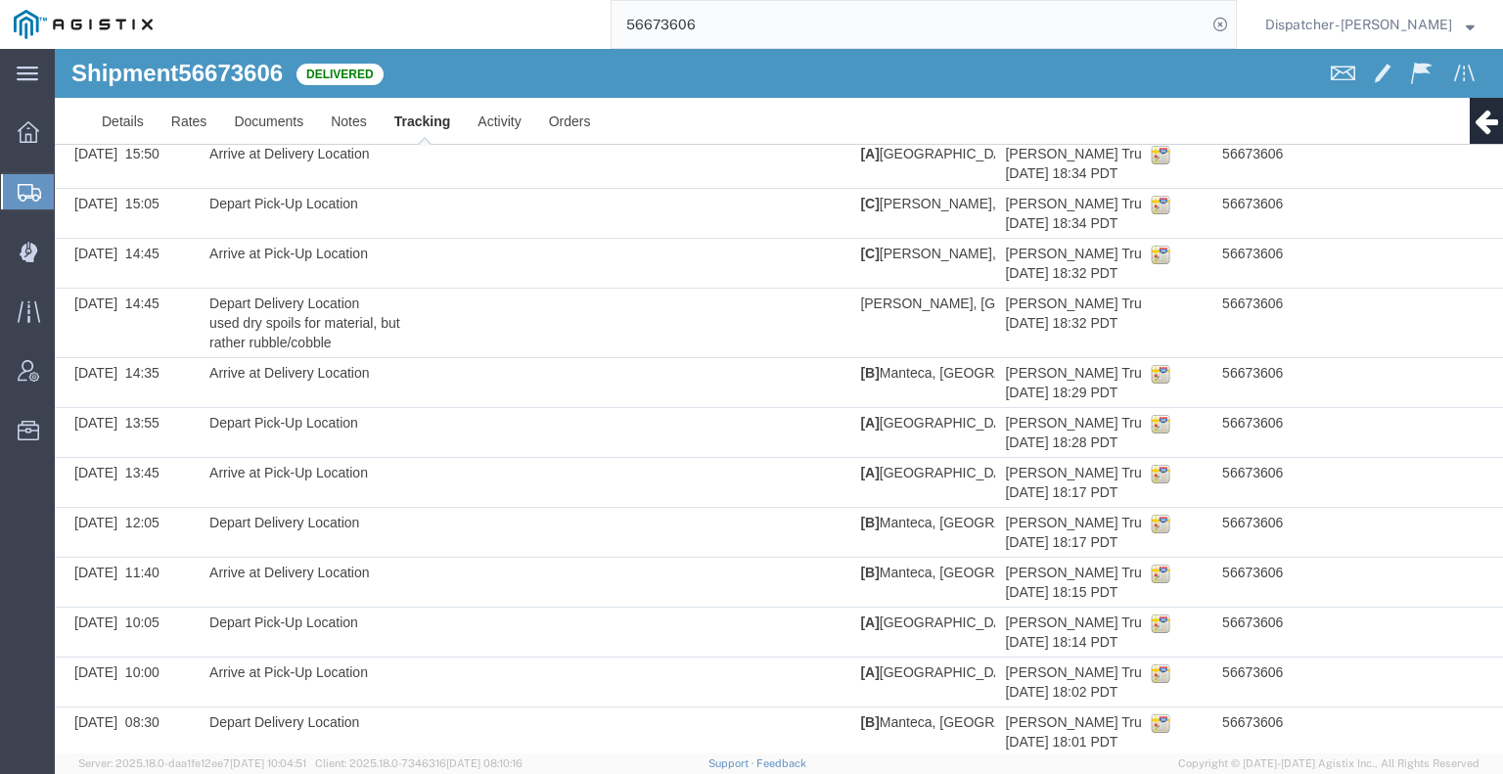
scroll to position [201, 0]
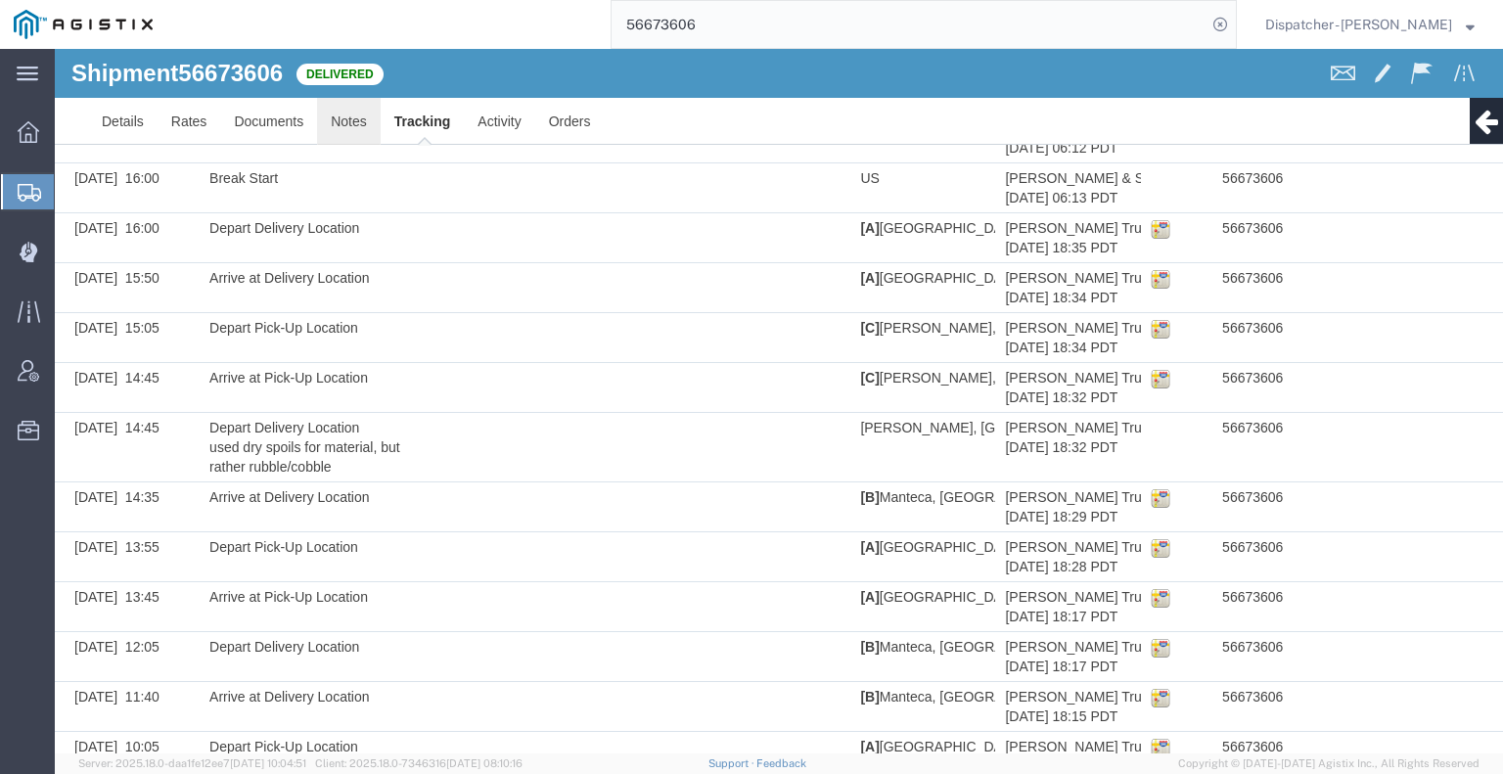
click at [360, 129] on link "Notes" at bounding box center [349, 121] width 64 height 47
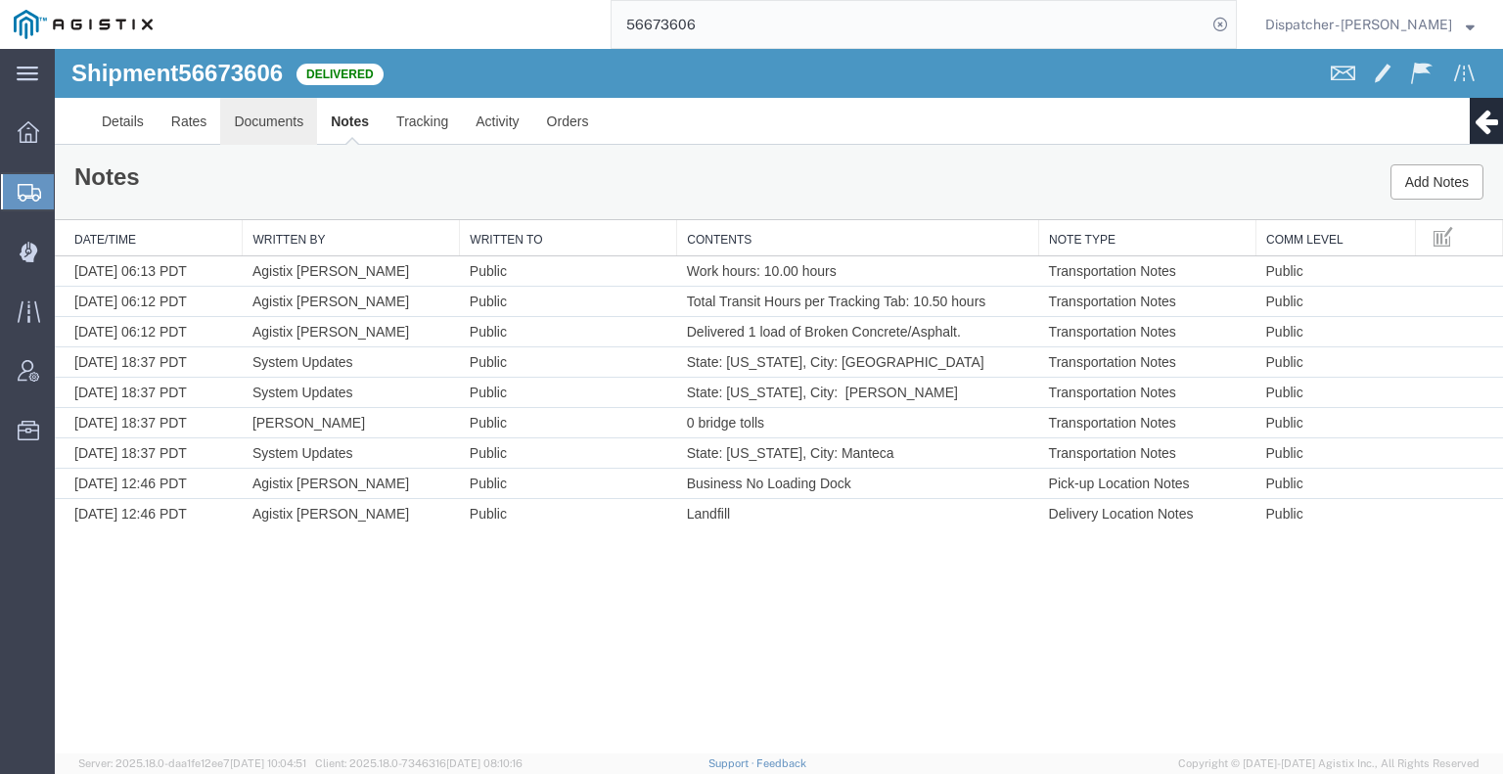
click at [255, 100] on link "Documents" at bounding box center [268, 121] width 97 height 47
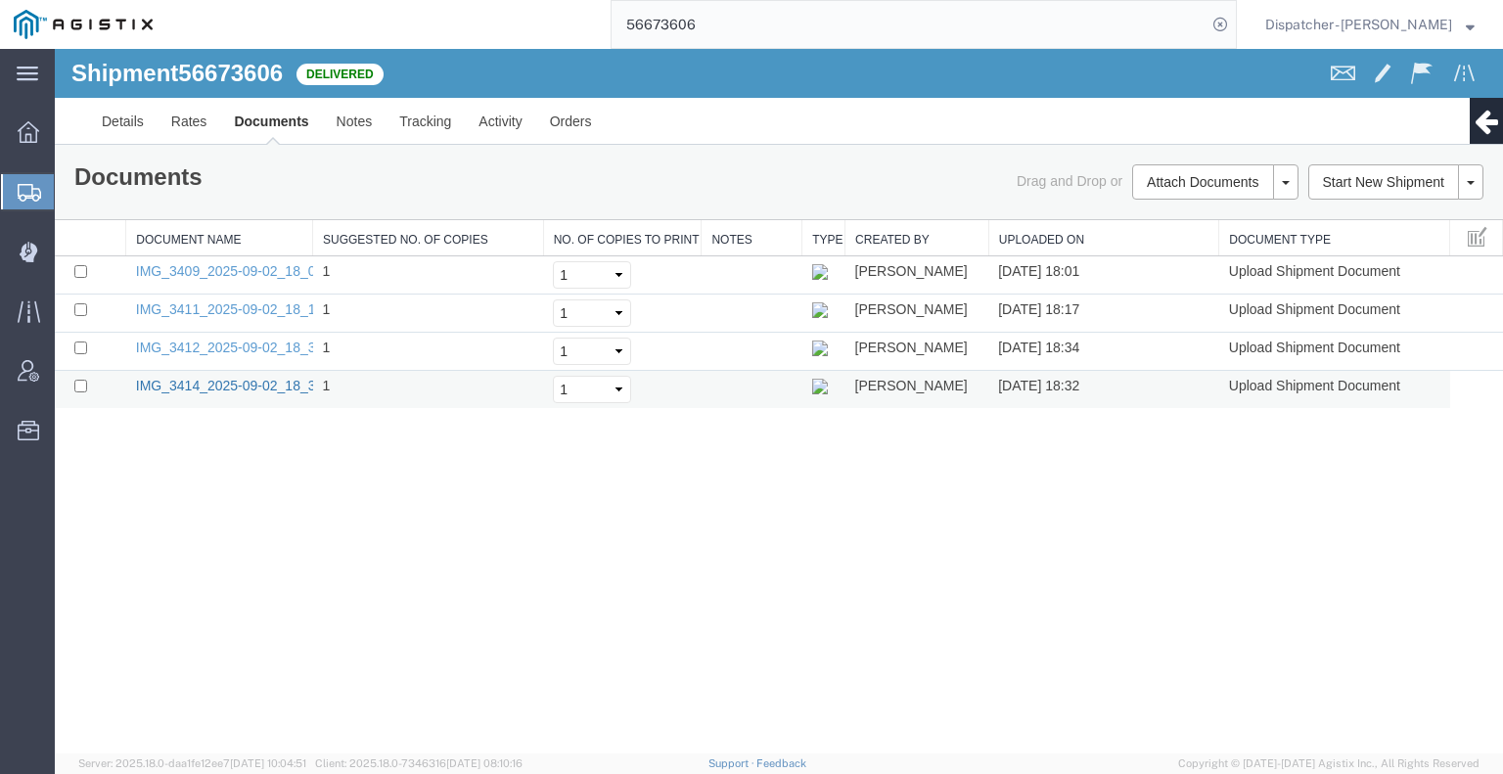
click at [260, 387] on link "IMG_3414_2025-09-02_18_32_17.jpeg" at bounding box center [256, 386] width 240 height 16
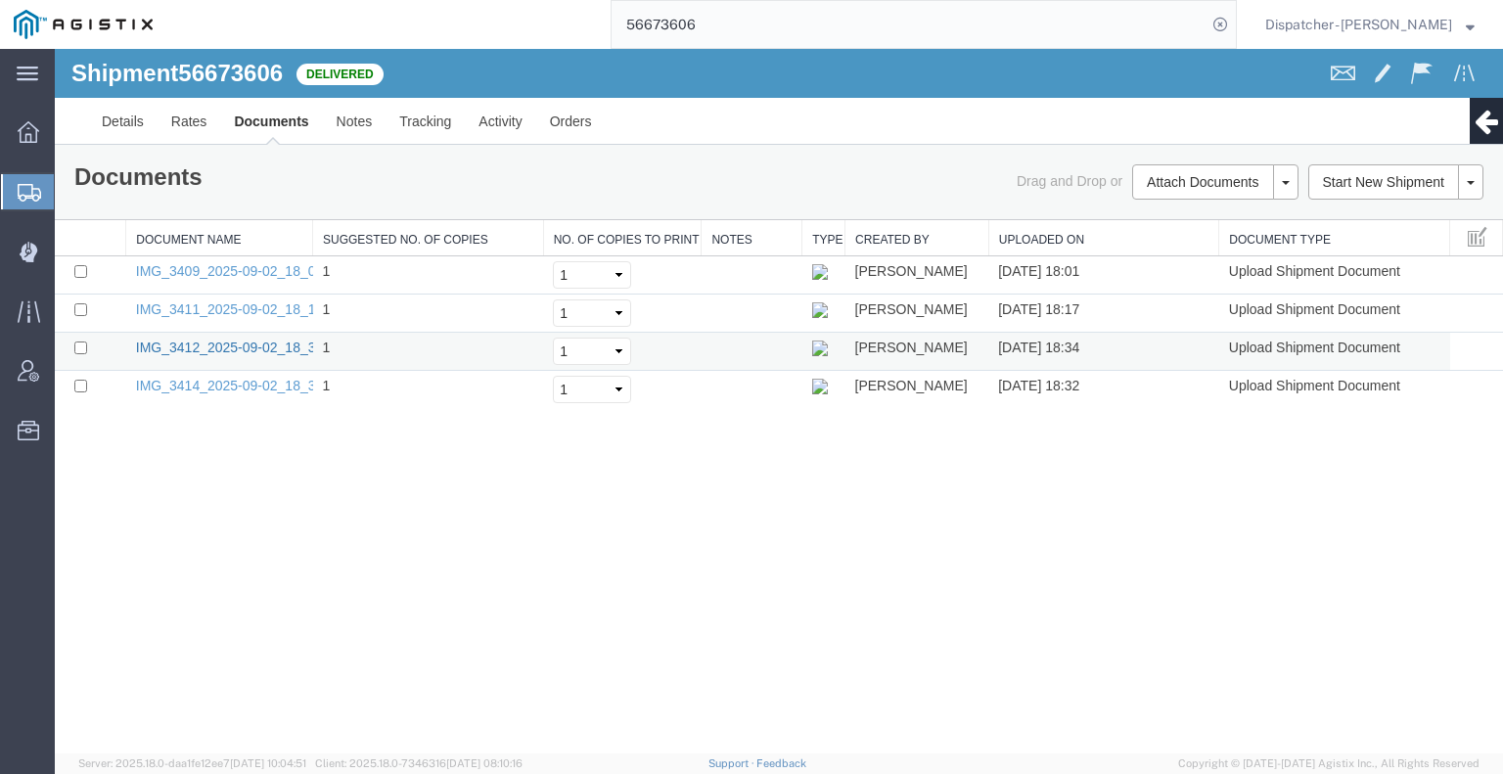
click at [164, 349] on link "IMG_3412_2025-09-02_18_33_57.jpeg" at bounding box center [256, 348] width 240 height 16
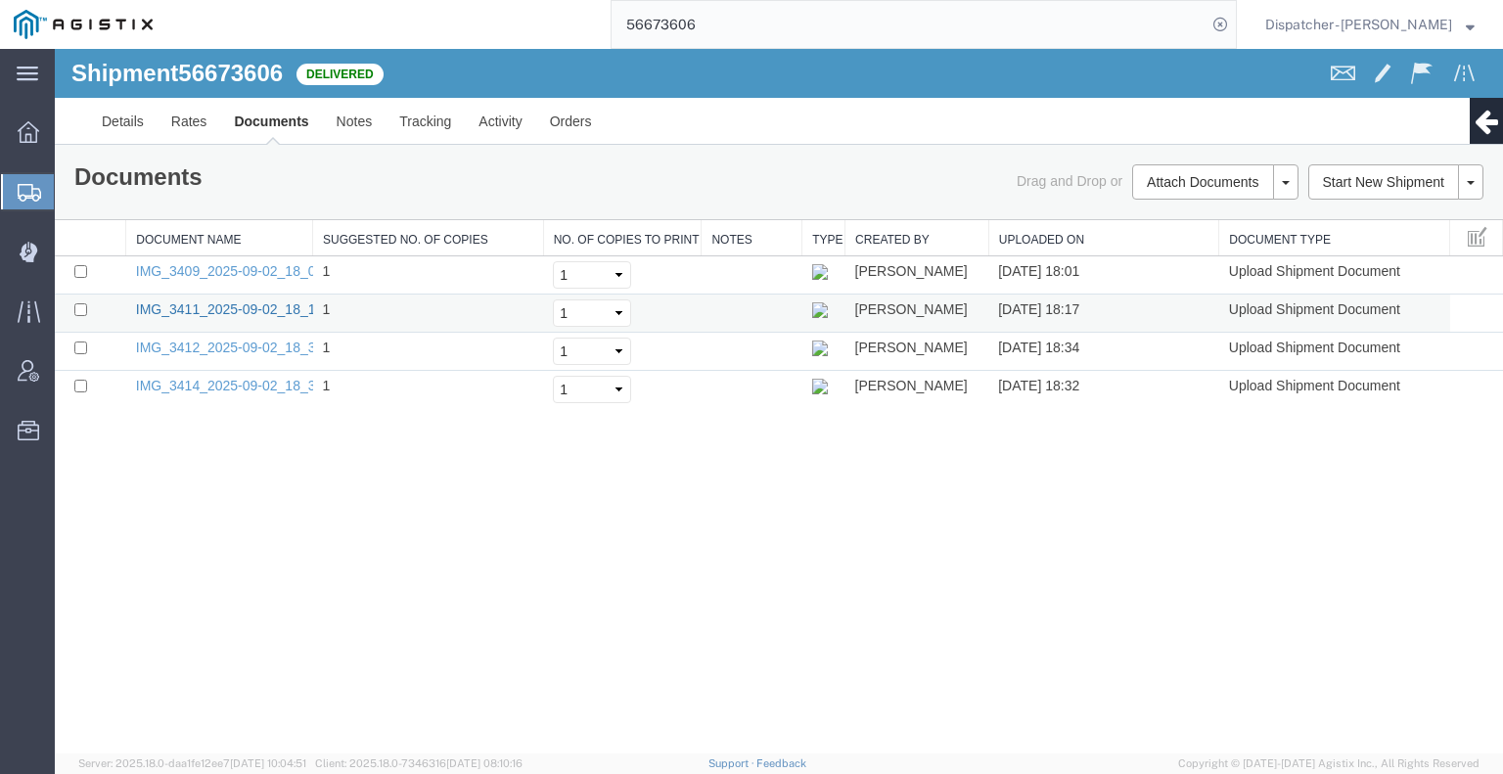
click at [227, 309] on link "IMG_3411_2025-09-02_18_16_50.jpeg" at bounding box center [256, 309] width 240 height 16
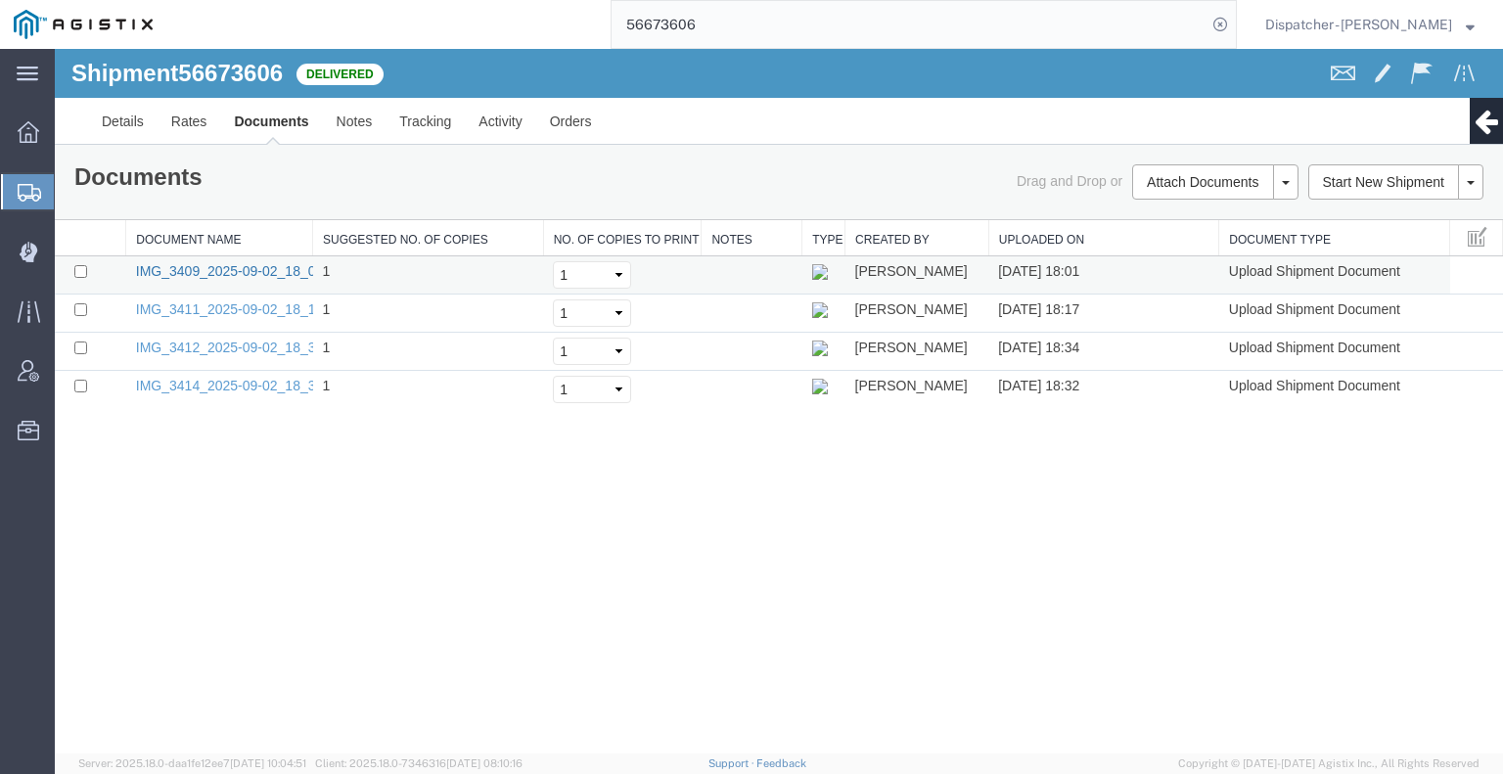
click at [228, 268] on link "IMG_3409_2025-09-02_18_01_06.jpeg" at bounding box center [256, 271] width 240 height 16
drag, startPoint x: 722, startPoint y: 23, endPoint x: 442, endPoint y: 42, distance: 280.6
click at [521, 32] on div "56673606" at bounding box center [701, 24] width 1071 height 49
type input "56673711"
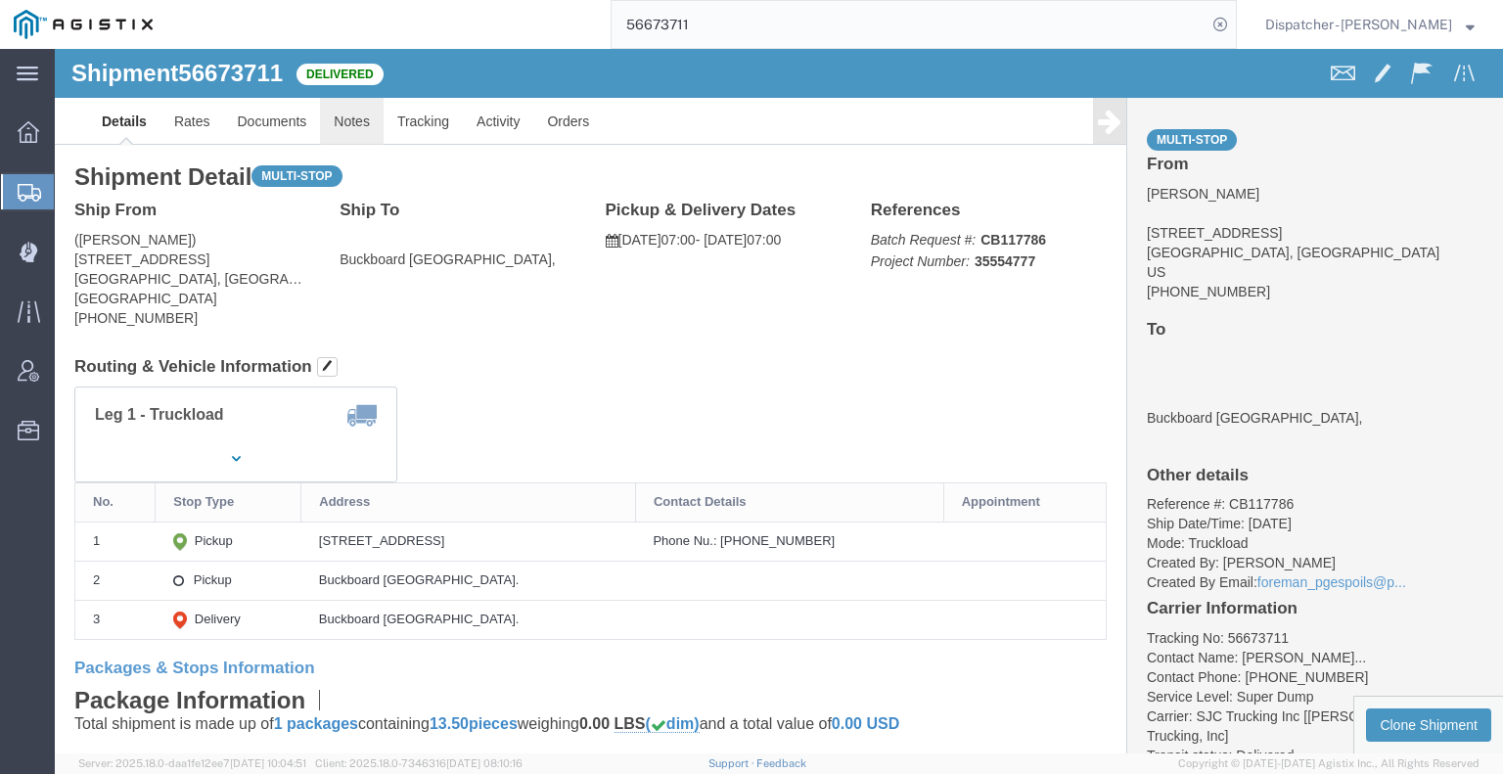
click link "Notes"
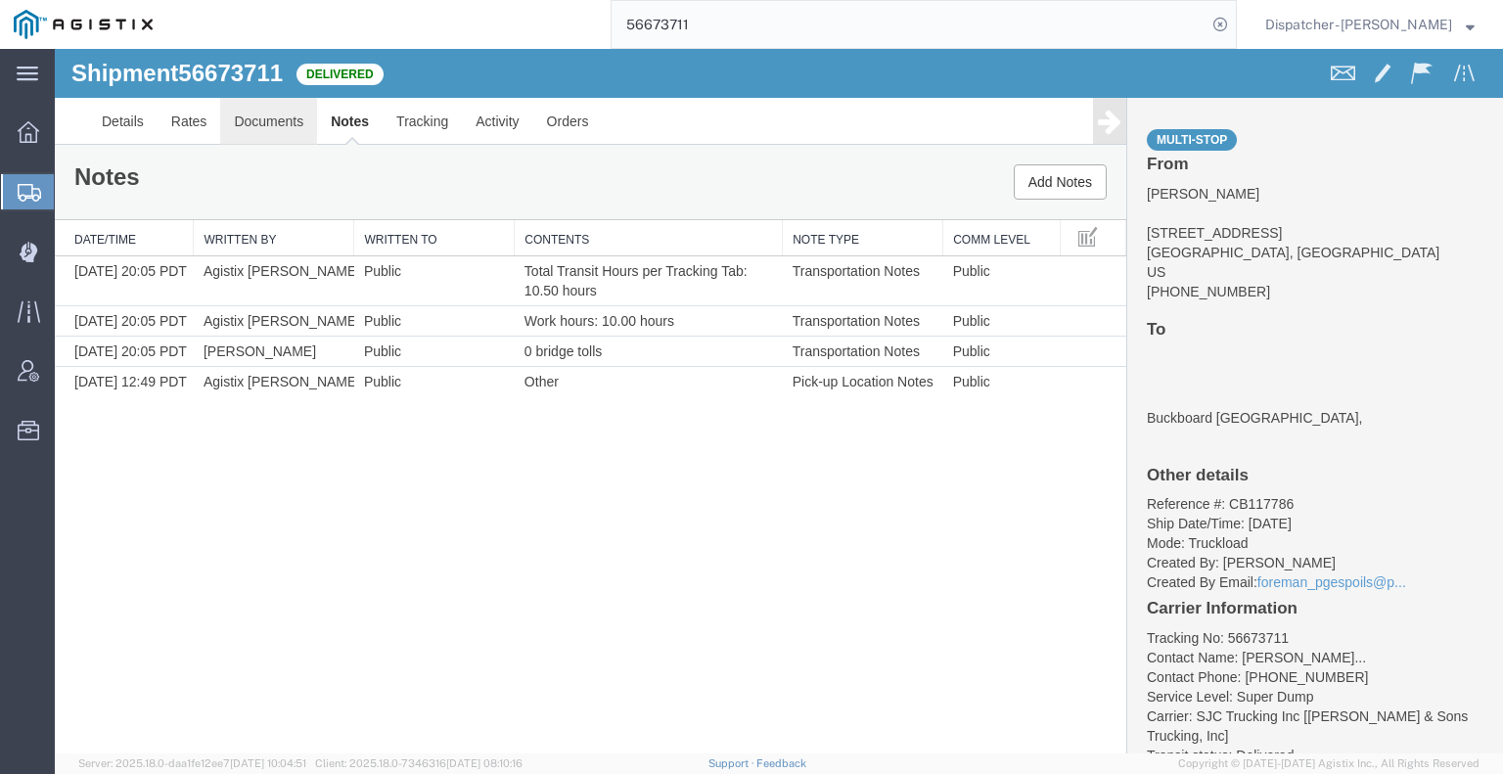
click at [249, 120] on link "Documents" at bounding box center [268, 121] width 97 height 47
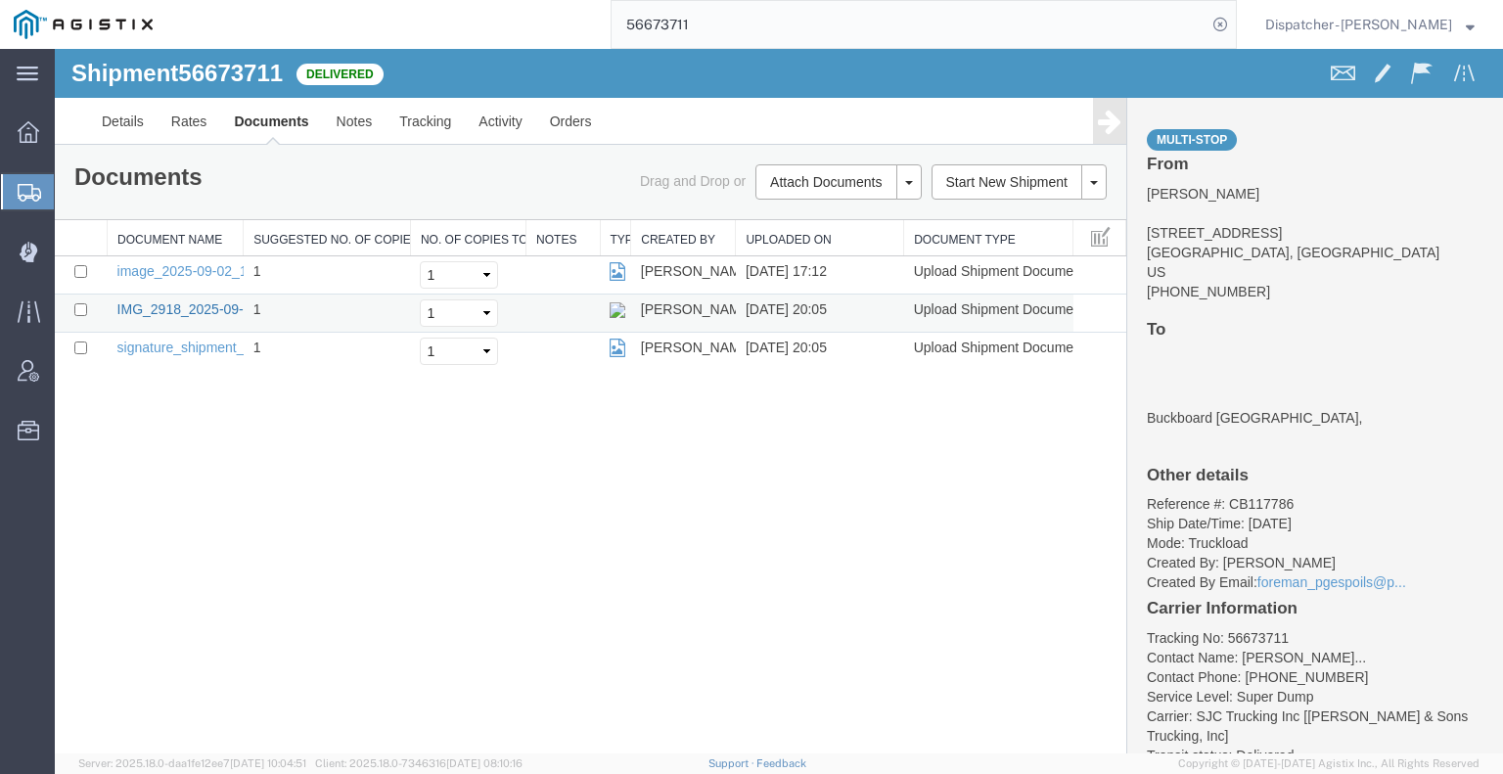
click at [184, 308] on link "IMG_2918_2025-09-02_20_05_29.jpeg" at bounding box center [237, 309] width 240 height 16
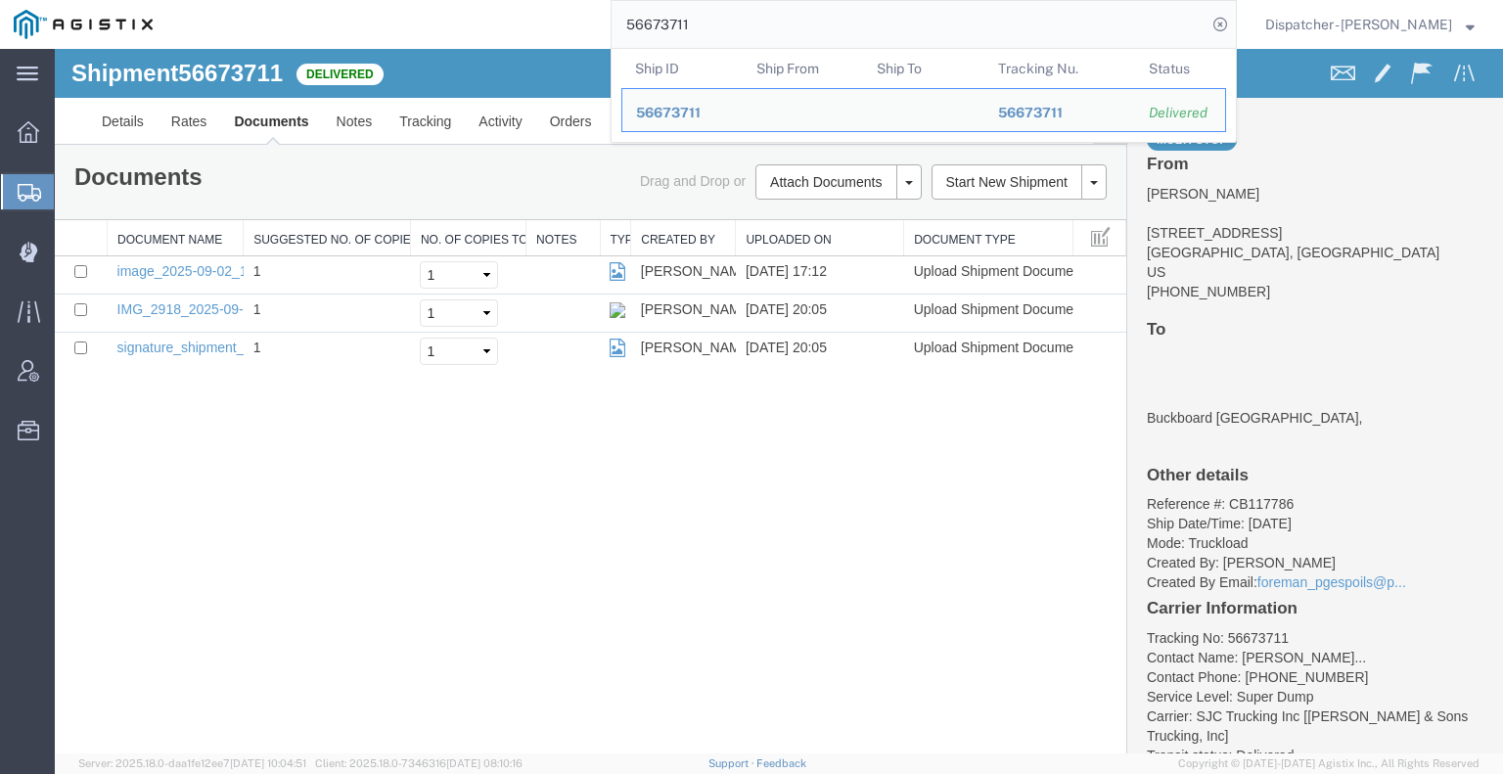
drag, startPoint x: 693, startPoint y: 26, endPoint x: 548, endPoint y: 30, distance: 144.9
click at [563, 30] on div "56673711 Ship ID Ship From Ship To Tracking Nu. Status Ship ID 56673711 Ship Fr…" at bounding box center [701, 24] width 1071 height 49
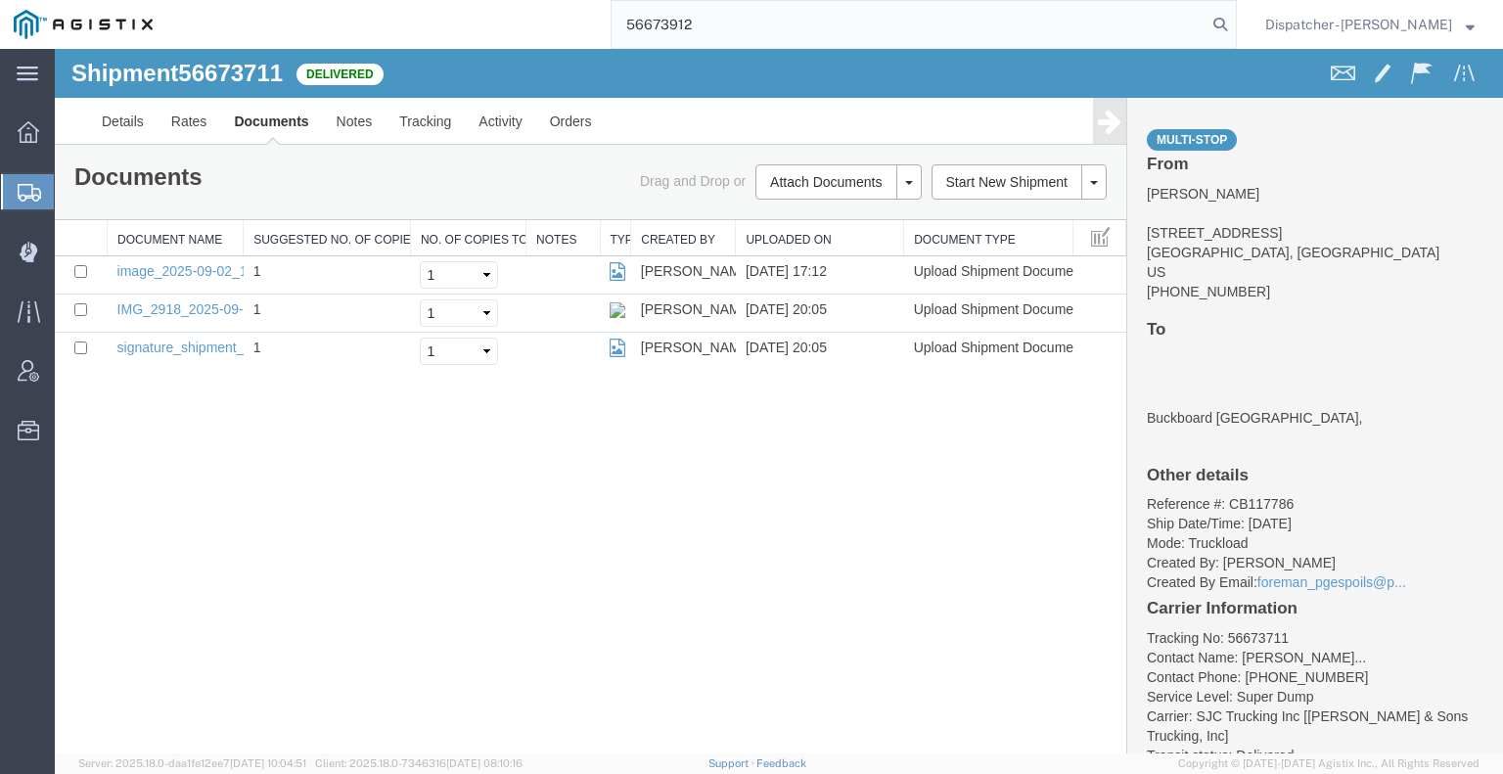
type input "56673912"
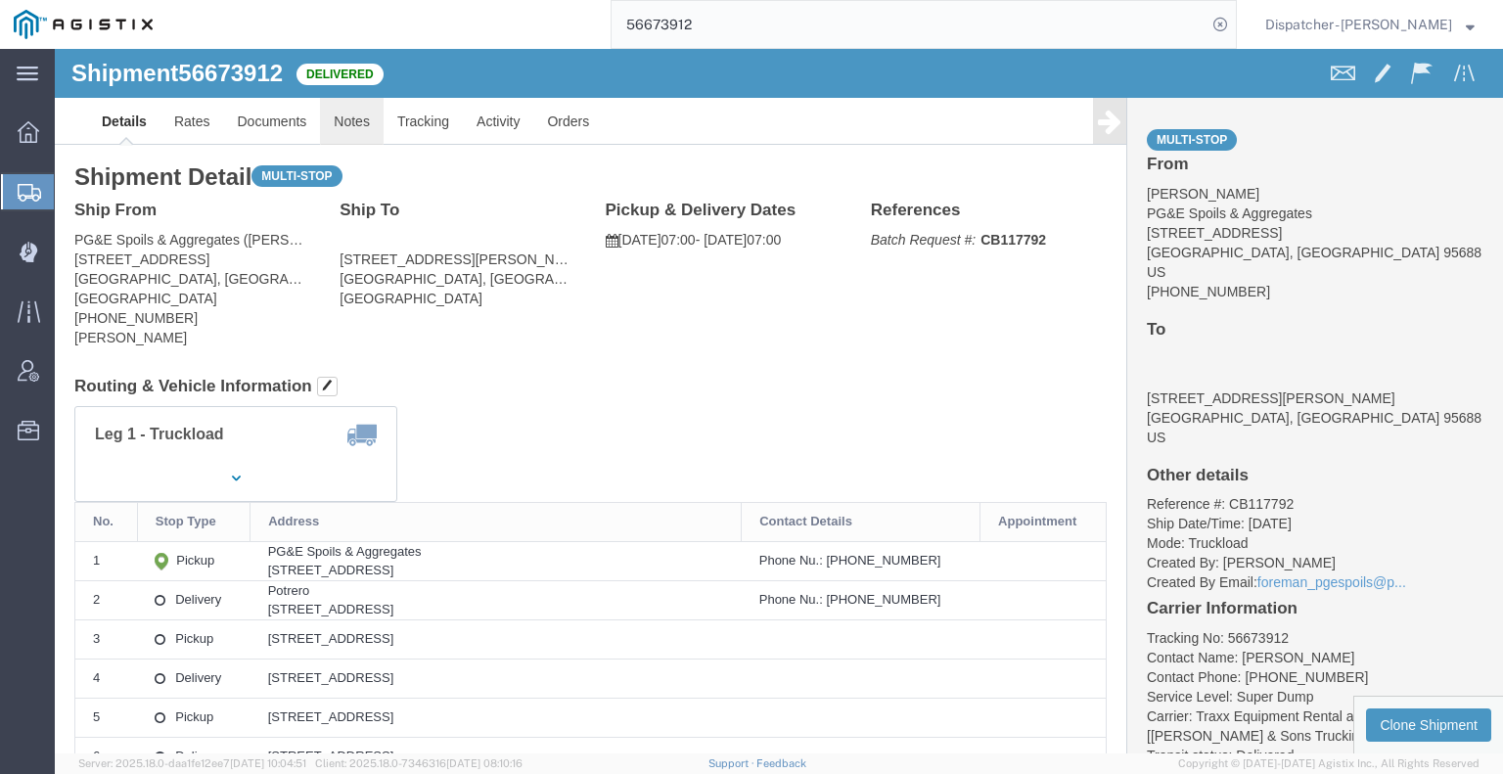
click link "Notes"
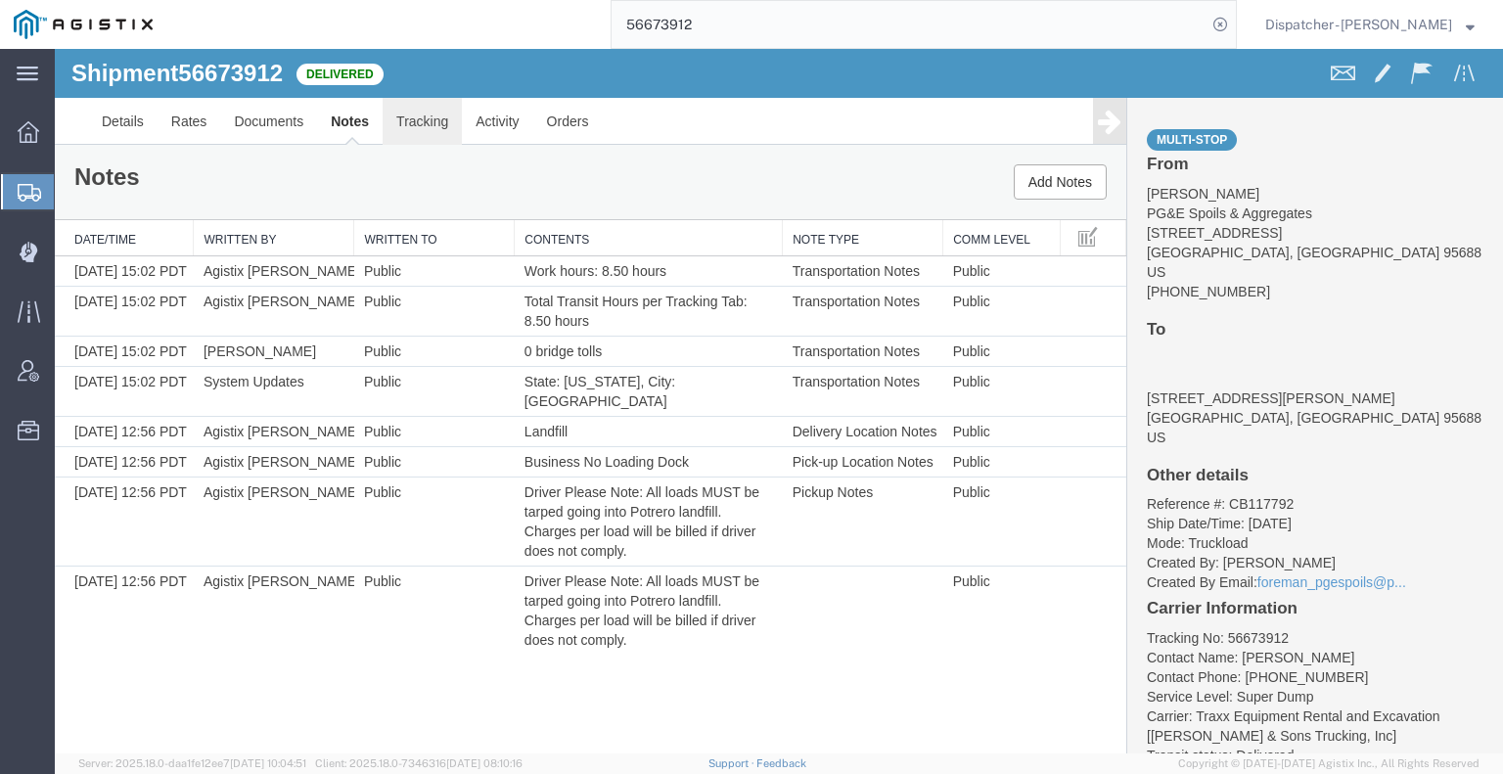
click at [411, 119] on link "Tracking" at bounding box center [422, 121] width 79 height 47
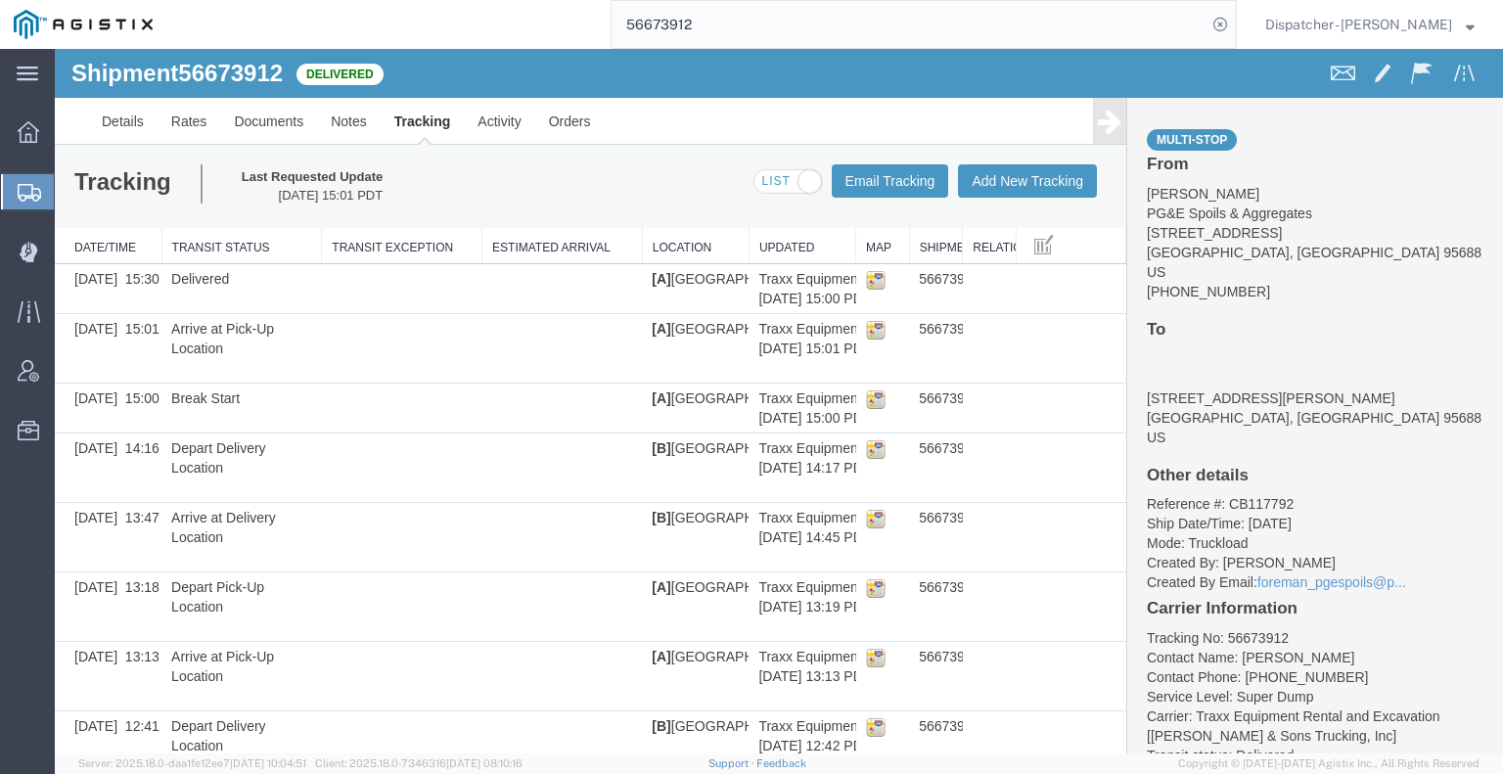
click at [1101, 123] on icon at bounding box center [1109, 121] width 23 height 27
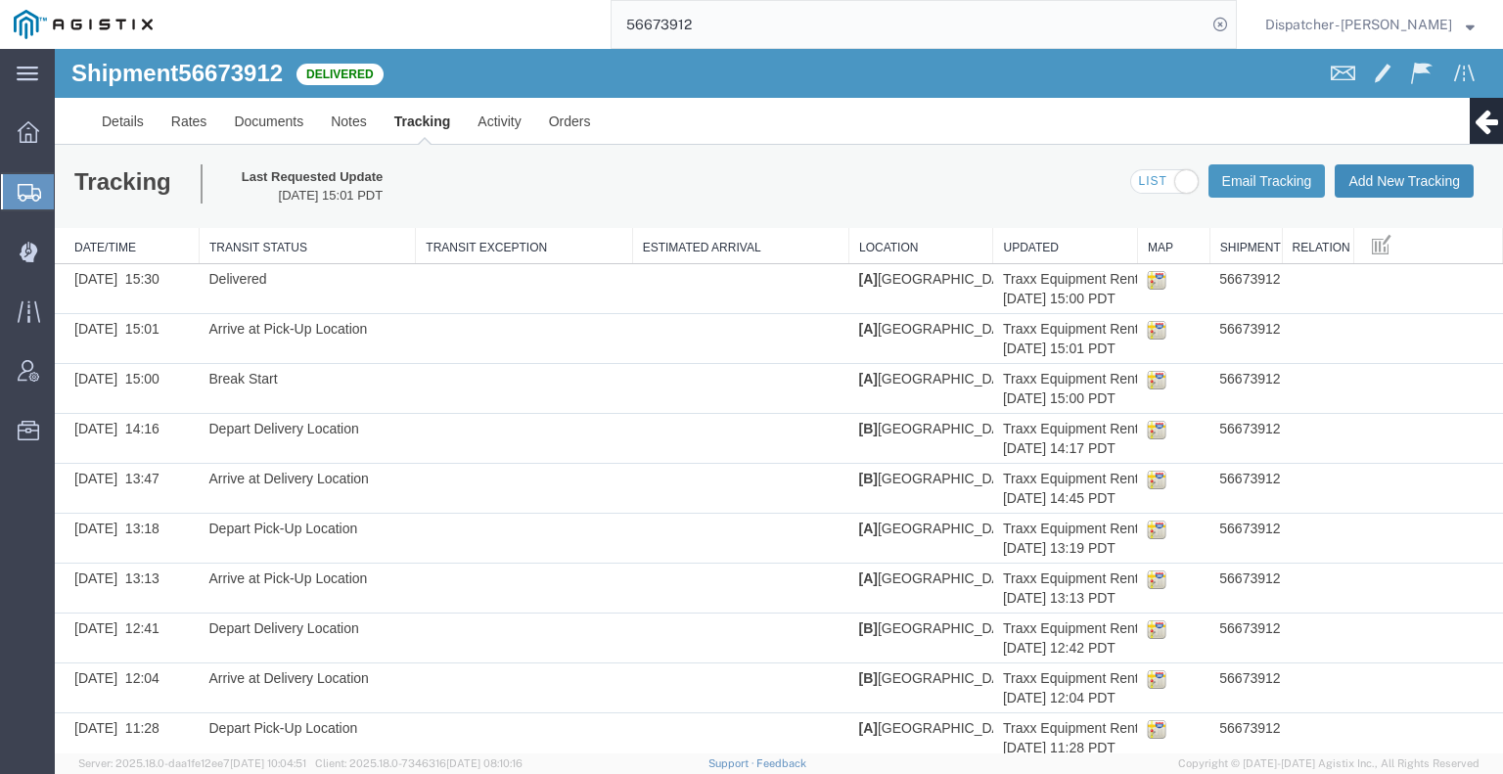
click at [1408, 181] on button "Add New Tracking" at bounding box center [1404, 180] width 139 height 33
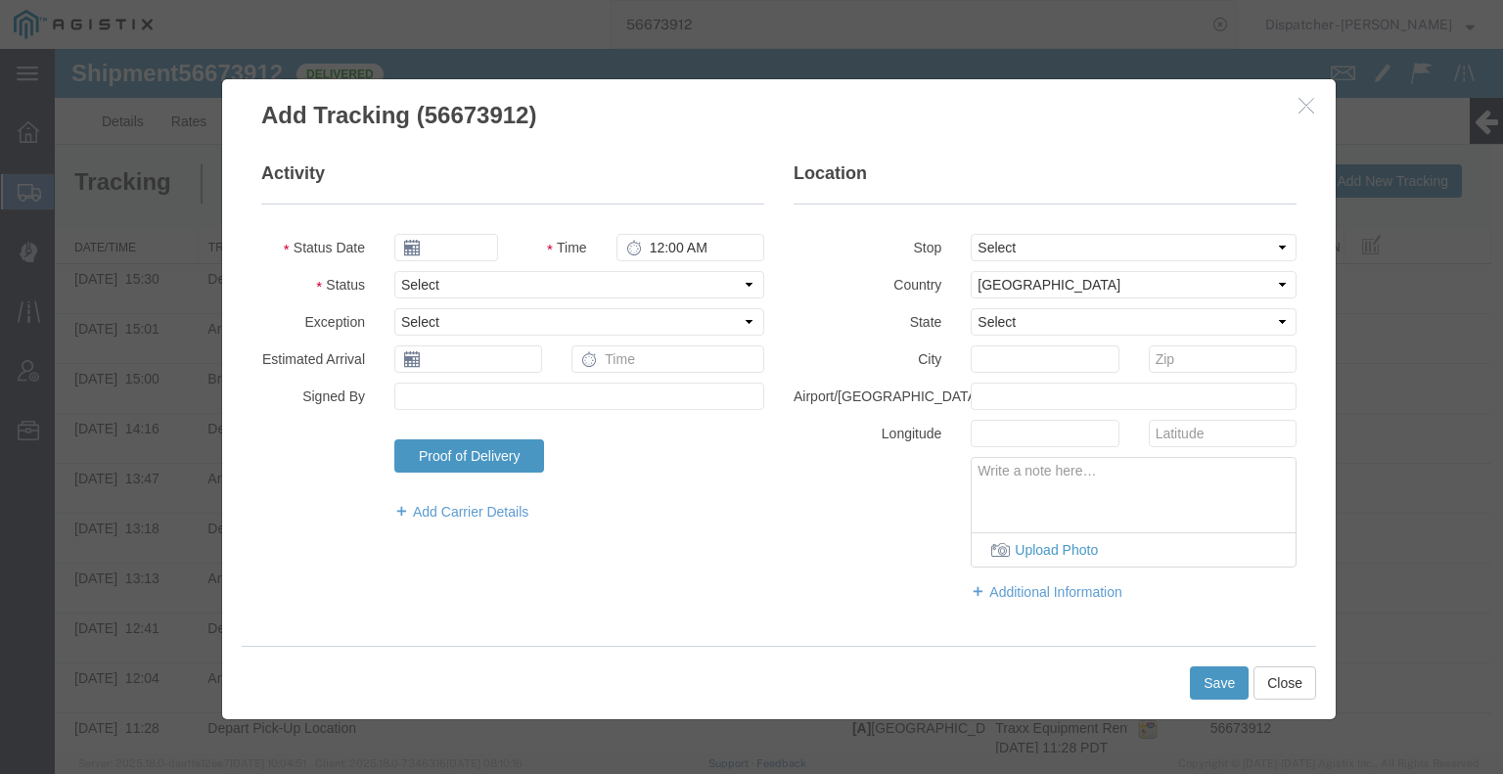
type input "[DATE]"
type input "7:00 AM"
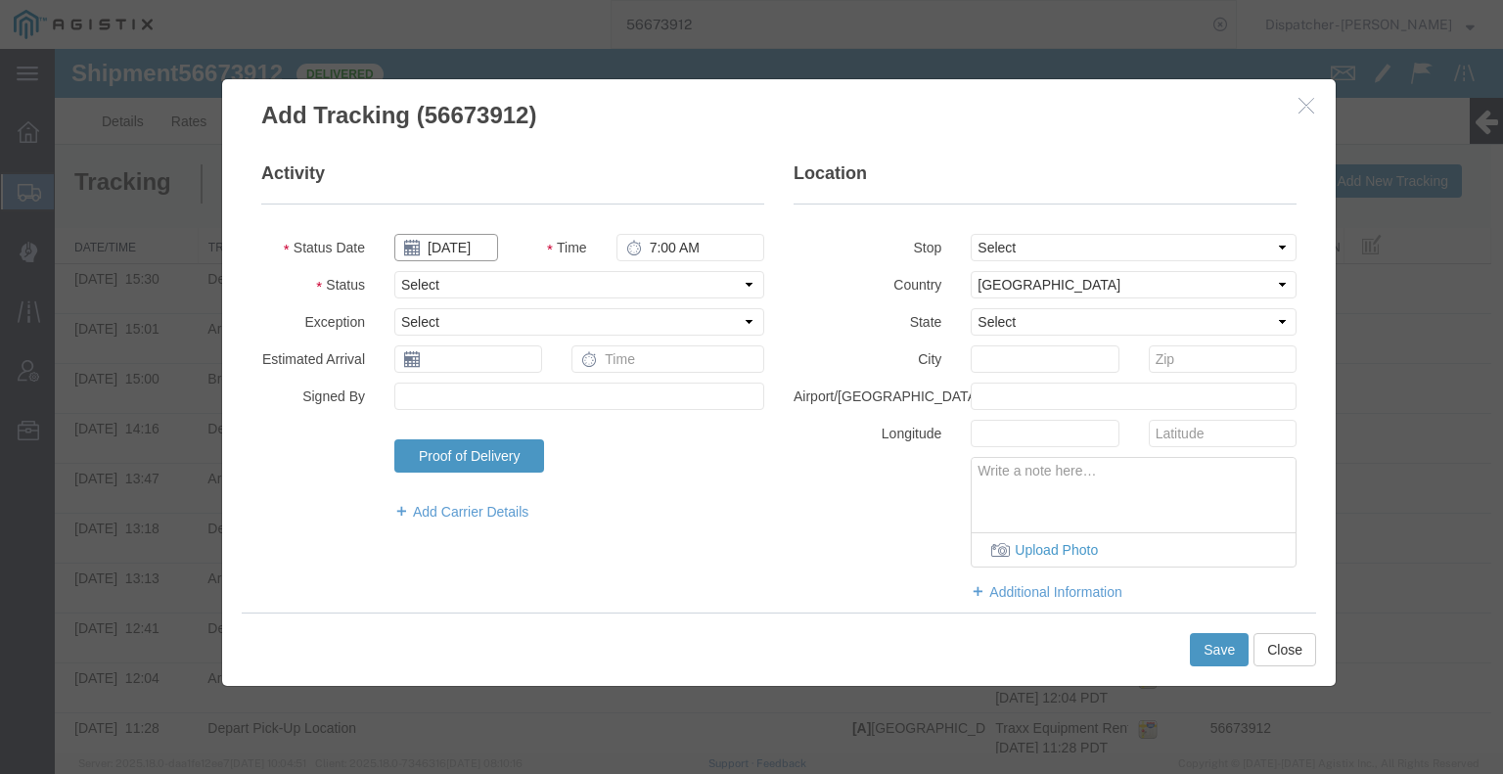
click at [443, 250] on input "[DATE]" at bounding box center [446, 247] width 104 height 27
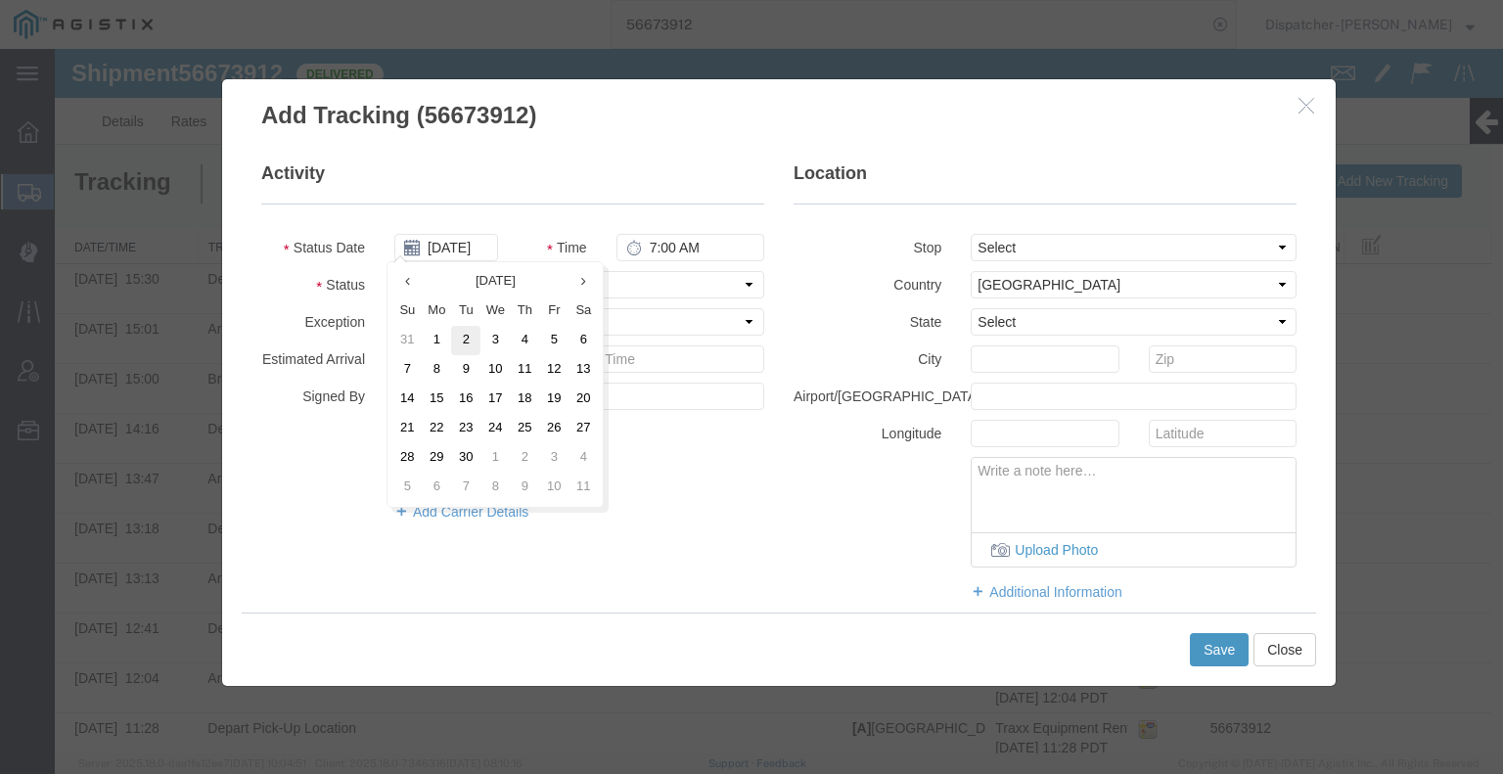
click at [465, 332] on td "2" at bounding box center [465, 340] width 29 height 29
type input "[DATE]"
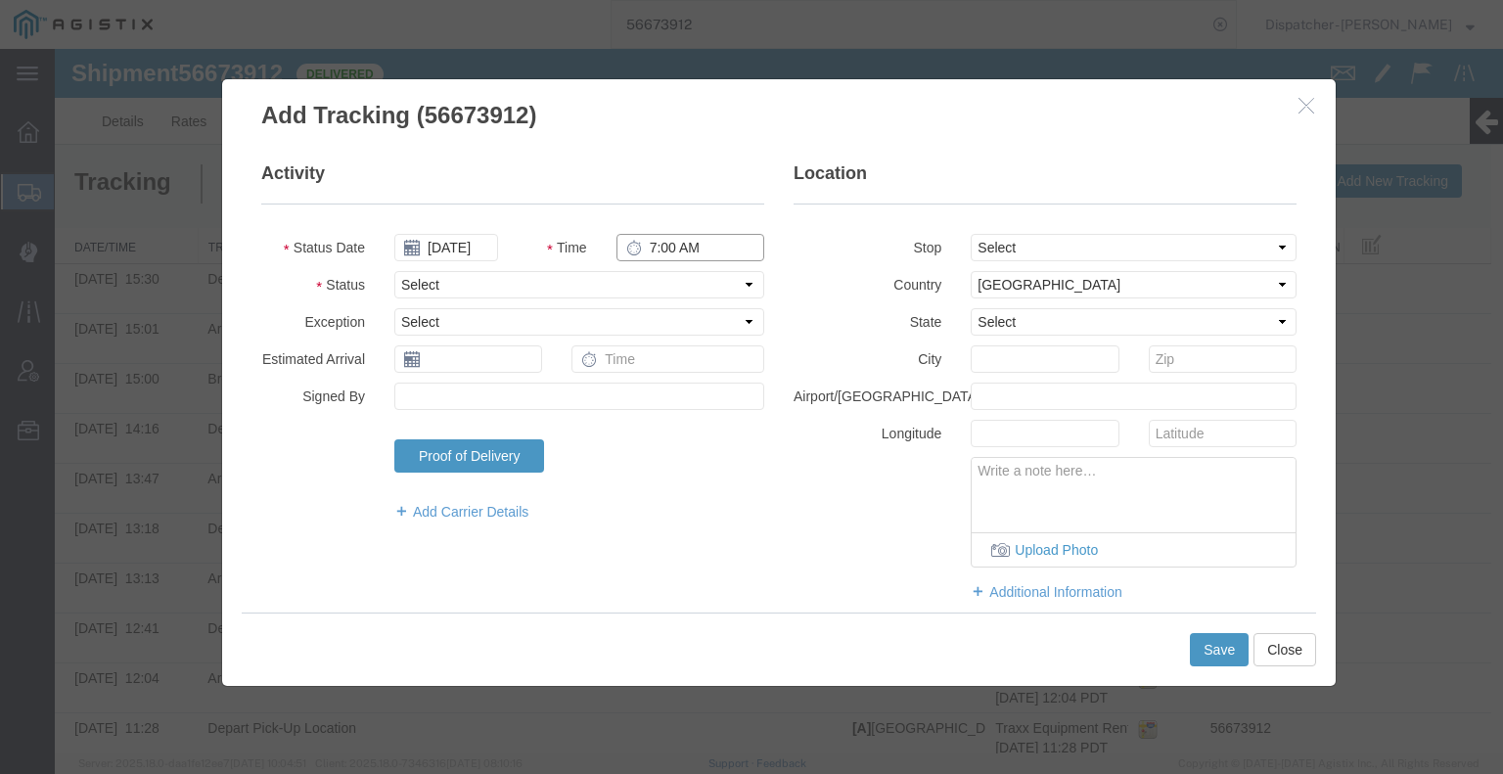
click at [658, 253] on input "7:00 AM" at bounding box center [690, 247] width 148 height 27
type input "3:30 PM"
click at [659, 291] on select "Select Arrival Notice Available Arrival Notice Imported Arrive at Delivery Loca…" at bounding box center [579, 284] width 370 height 27
select select "BREAKSTOP"
click at [394, 271] on select "Select Arrival Notice Available Arrival Notice Imported Arrive at Delivery Loca…" at bounding box center [579, 284] width 370 height 27
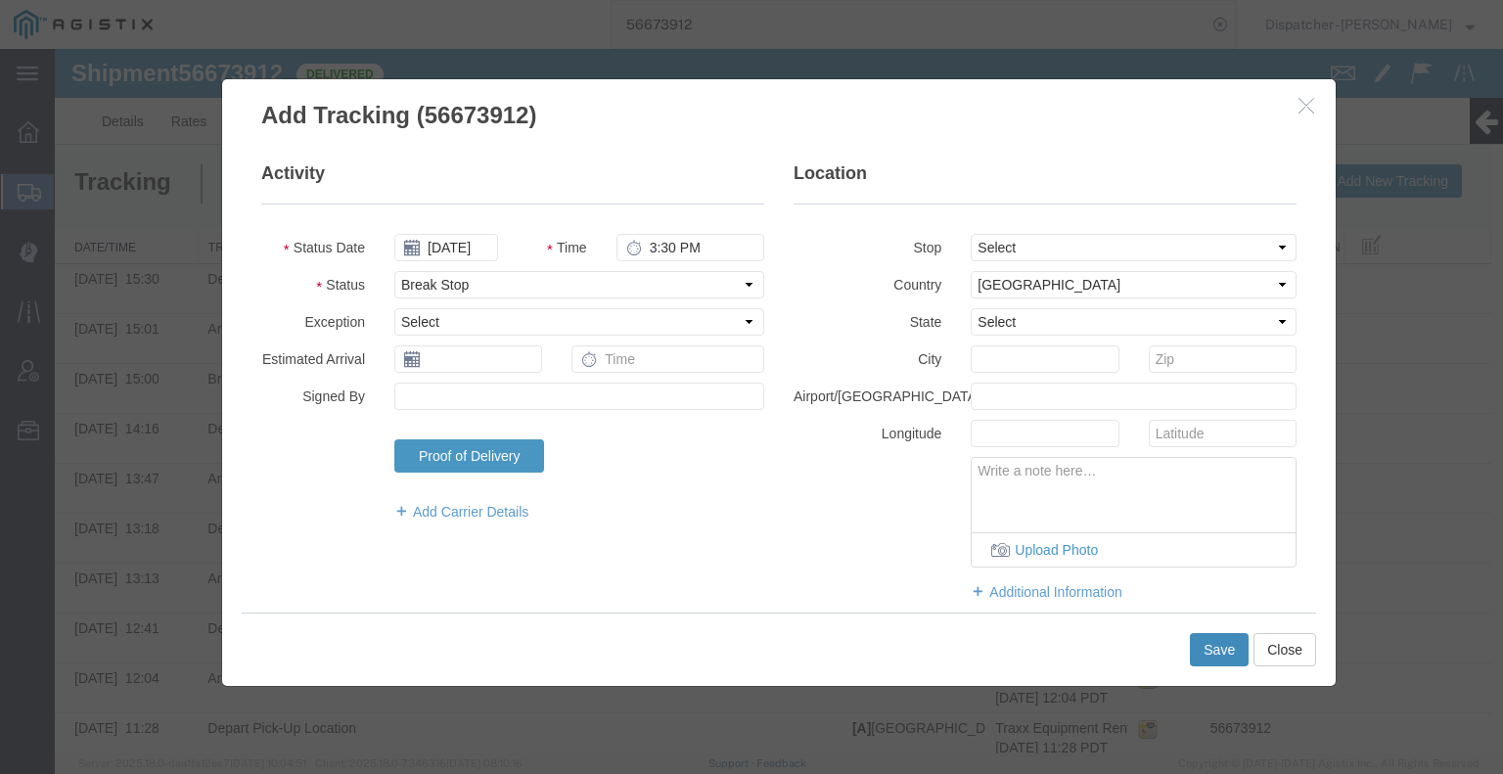
click at [1198, 654] on button "Save" at bounding box center [1219, 649] width 59 height 33
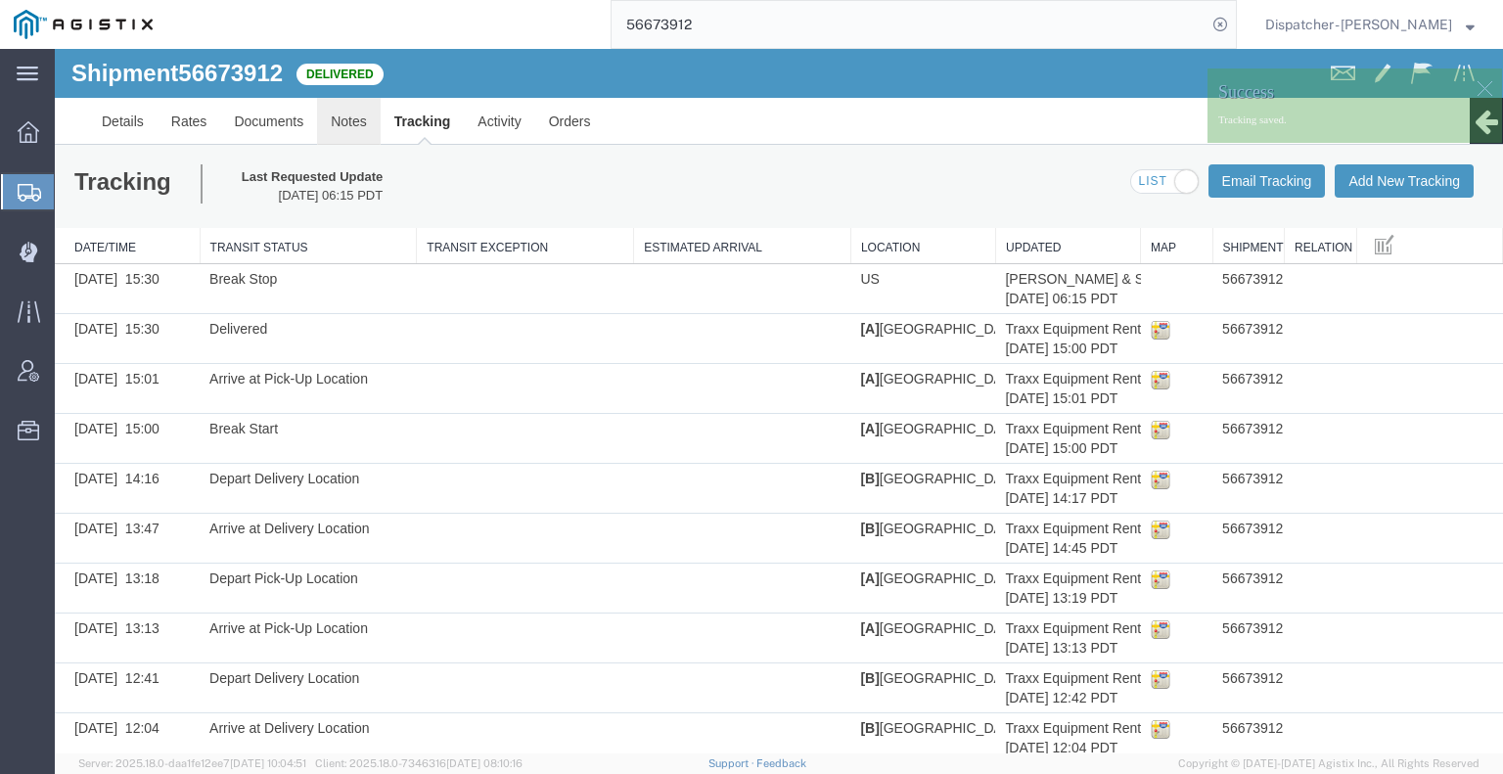
drag, startPoint x: 407, startPoint y: 179, endPoint x: 352, endPoint y: 130, distance: 73.5
click at [352, 130] on link "Notes" at bounding box center [349, 121] width 64 height 47
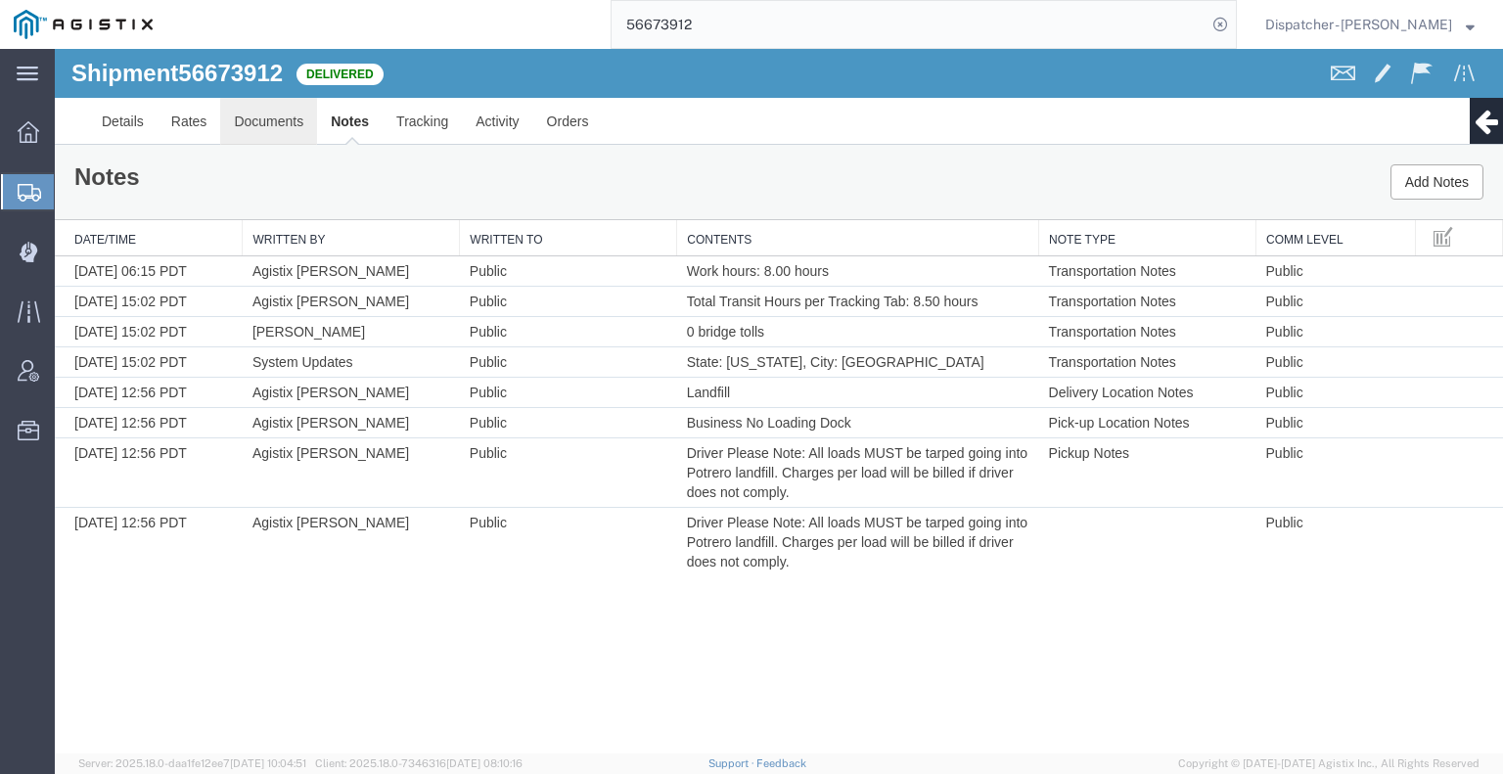
click at [263, 115] on link "Documents" at bounding box center [268, 121] width 97 height 47
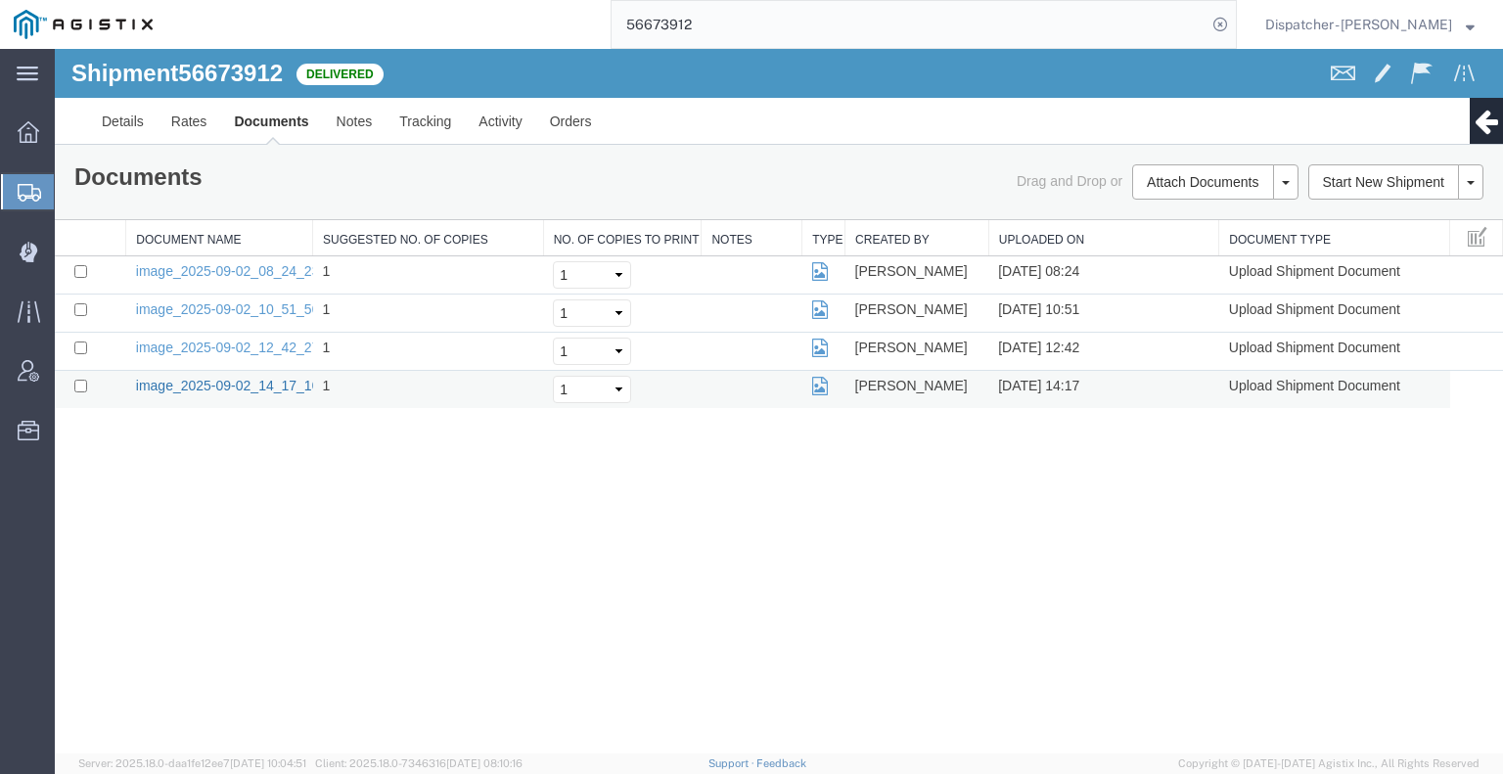
click at [213, 382] on link "image_2025-09-02_14_17_10.jpg" at bounding box center [238, 386] width 205 height 16
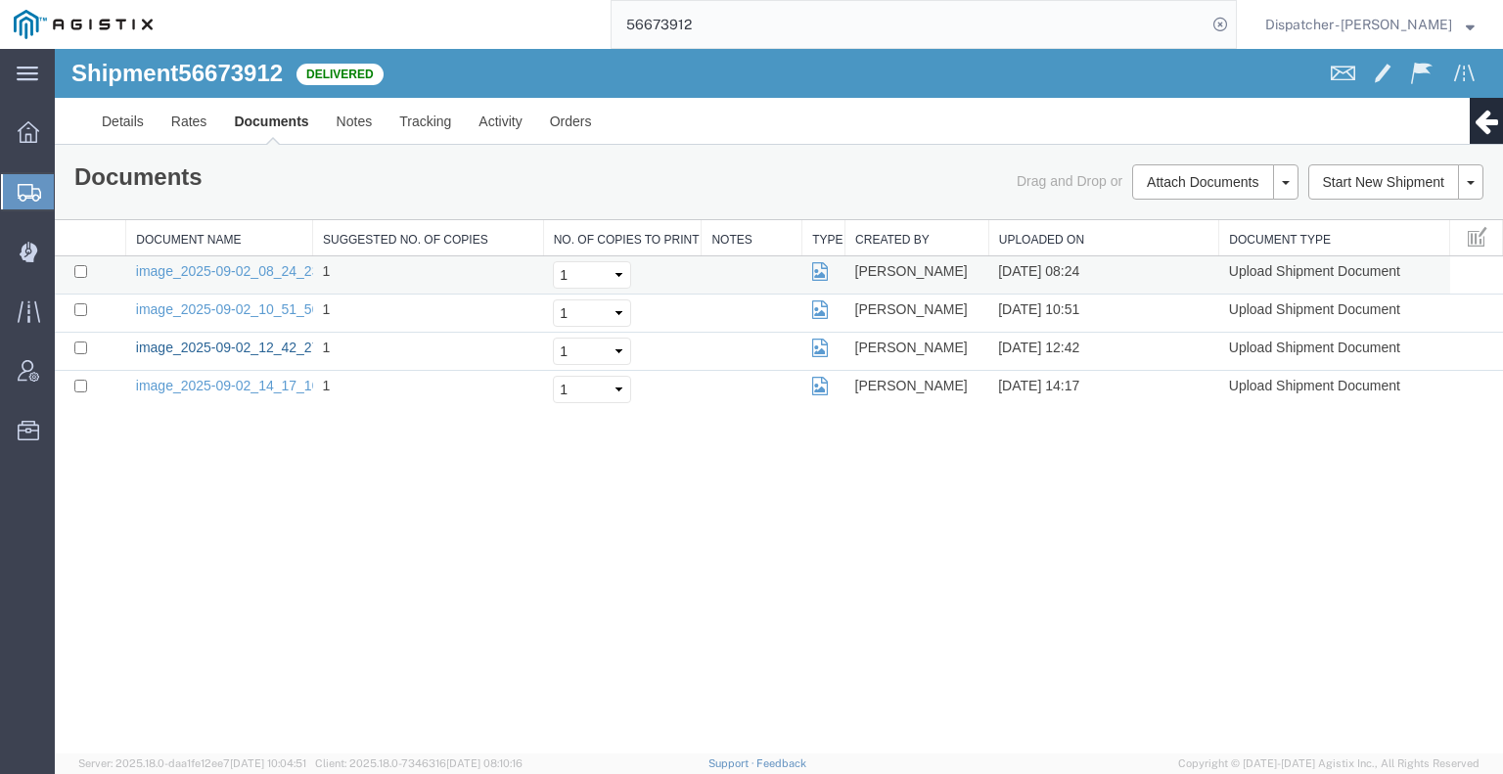
drag, startPoint x: 168, startPoint y: 342, endPoint x: 287, endPoint y: 289, distance: 129.7
click at [168, 342] on link "image_2025-09-02_12_42_27.jpg" at bounding box center [238, 348] width 205 height 16
drag, startPoint x: 1358, startPoint y: 554, endPoint x: 1330, endPoint y: 527, distance: 38.8
click at [1358, 554] on div "Shipment 56673912 4 of 4 Delivered Details Rates Documents Notes Tracking Activ…" at bounding box center [779, 401] width 1448 height 705
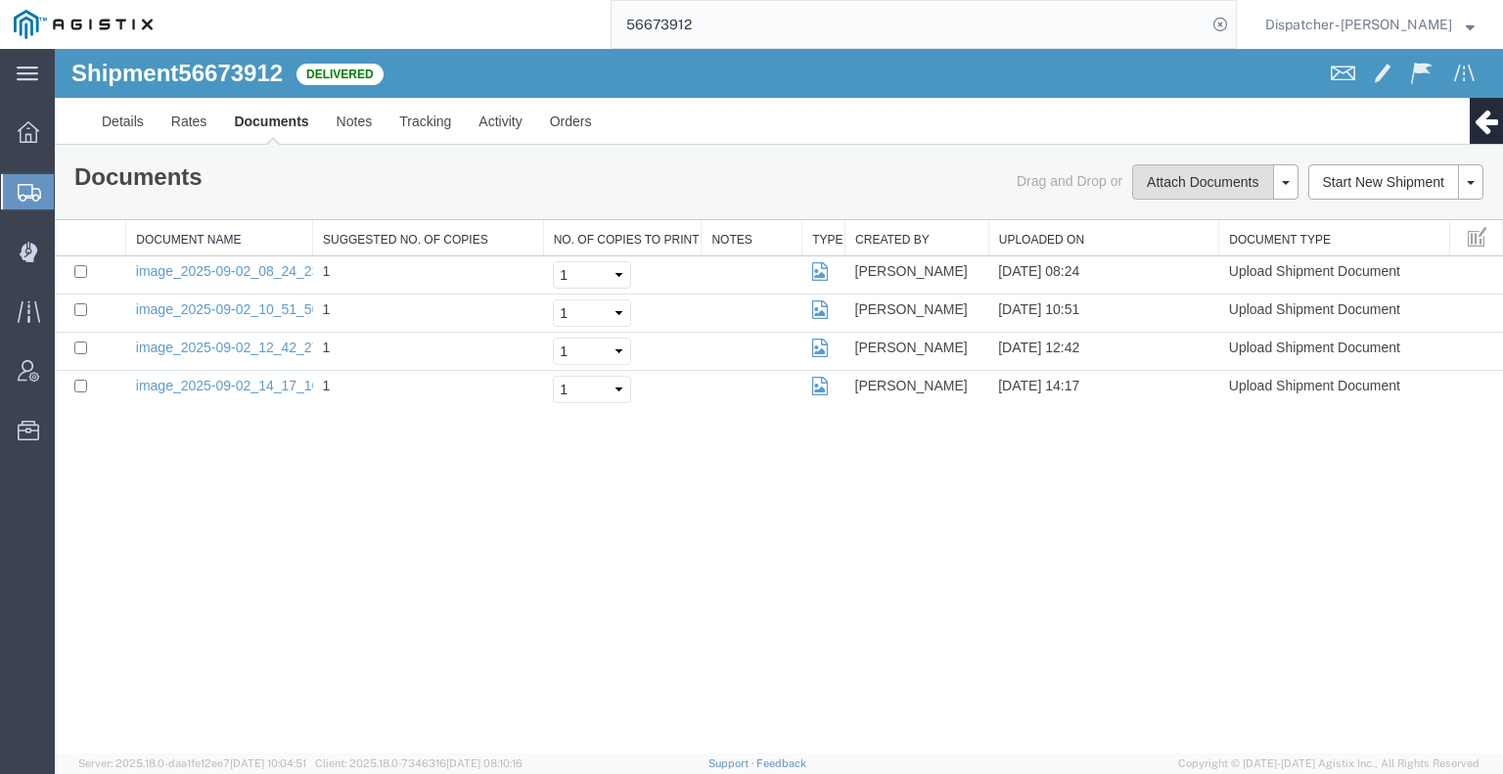
click at [1157, 188] on button "Attach Documents" at bounding box center [1202, 181] width 141 height 35
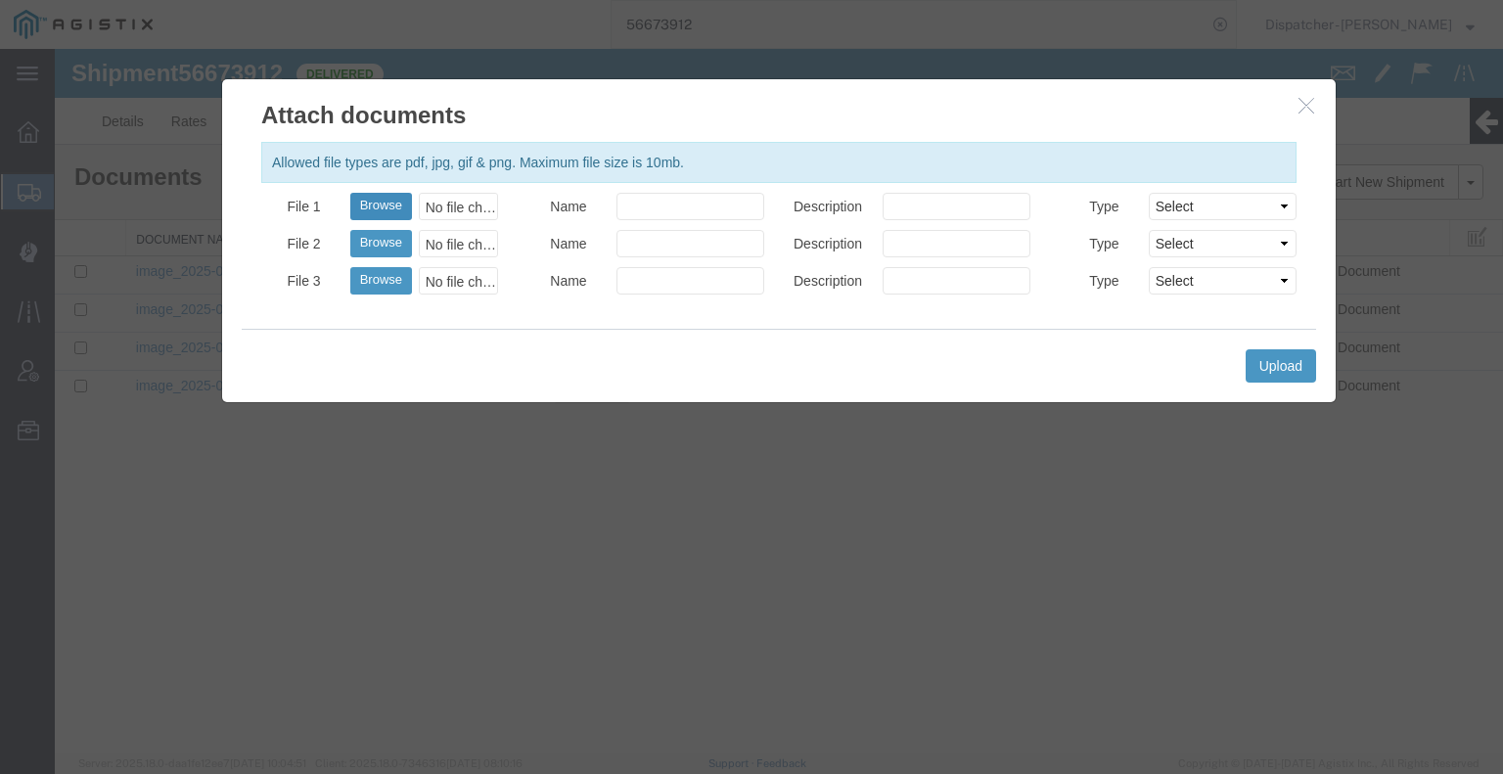
click at [388, 205] on button "Browse" at bounding box center [381, 206] width 62 height 27
type input "C:\fakepath\56673912trktag.pdf"
click at [1290, 366] on button "Upload" at bounding box center [1281, 365] width 70 height 33
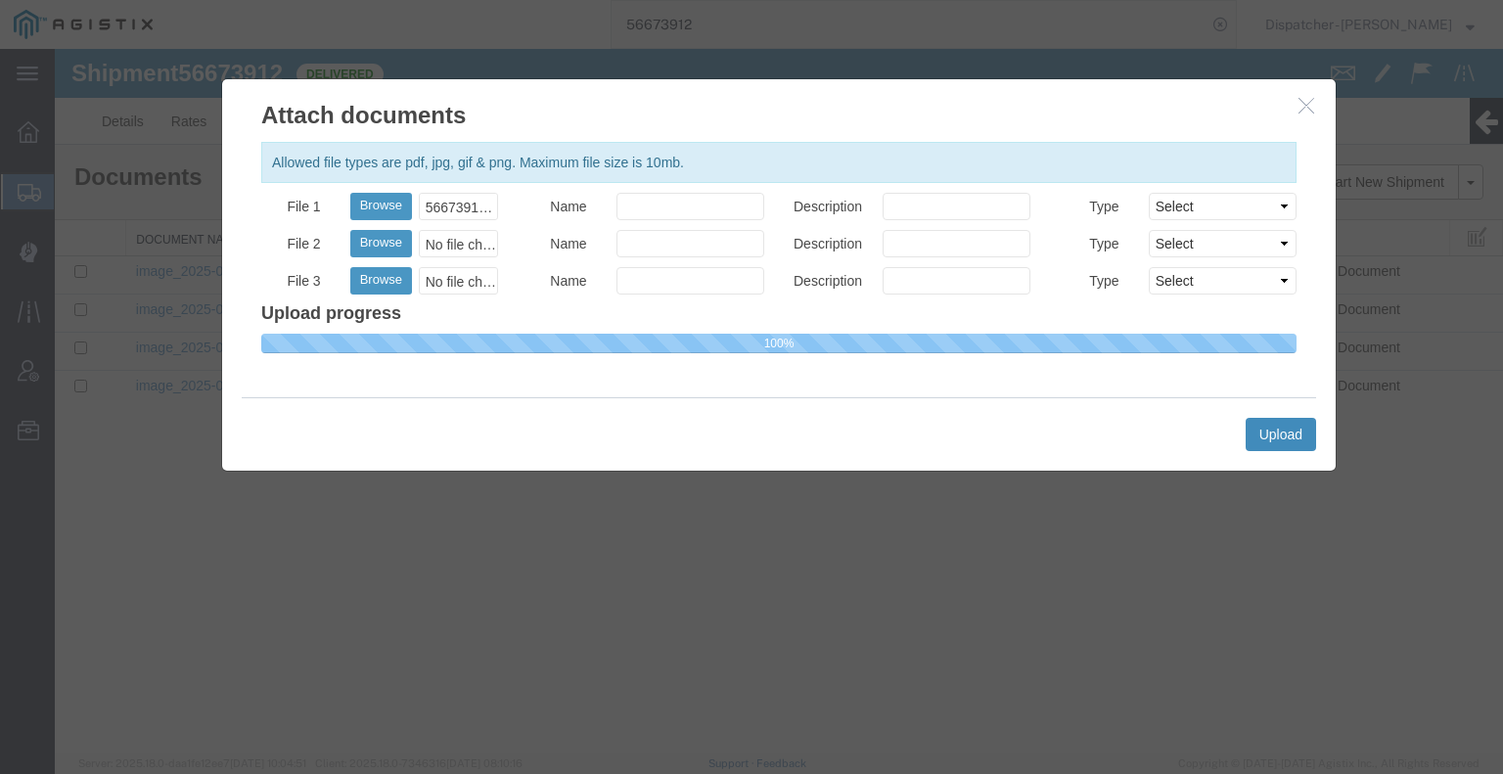
select select
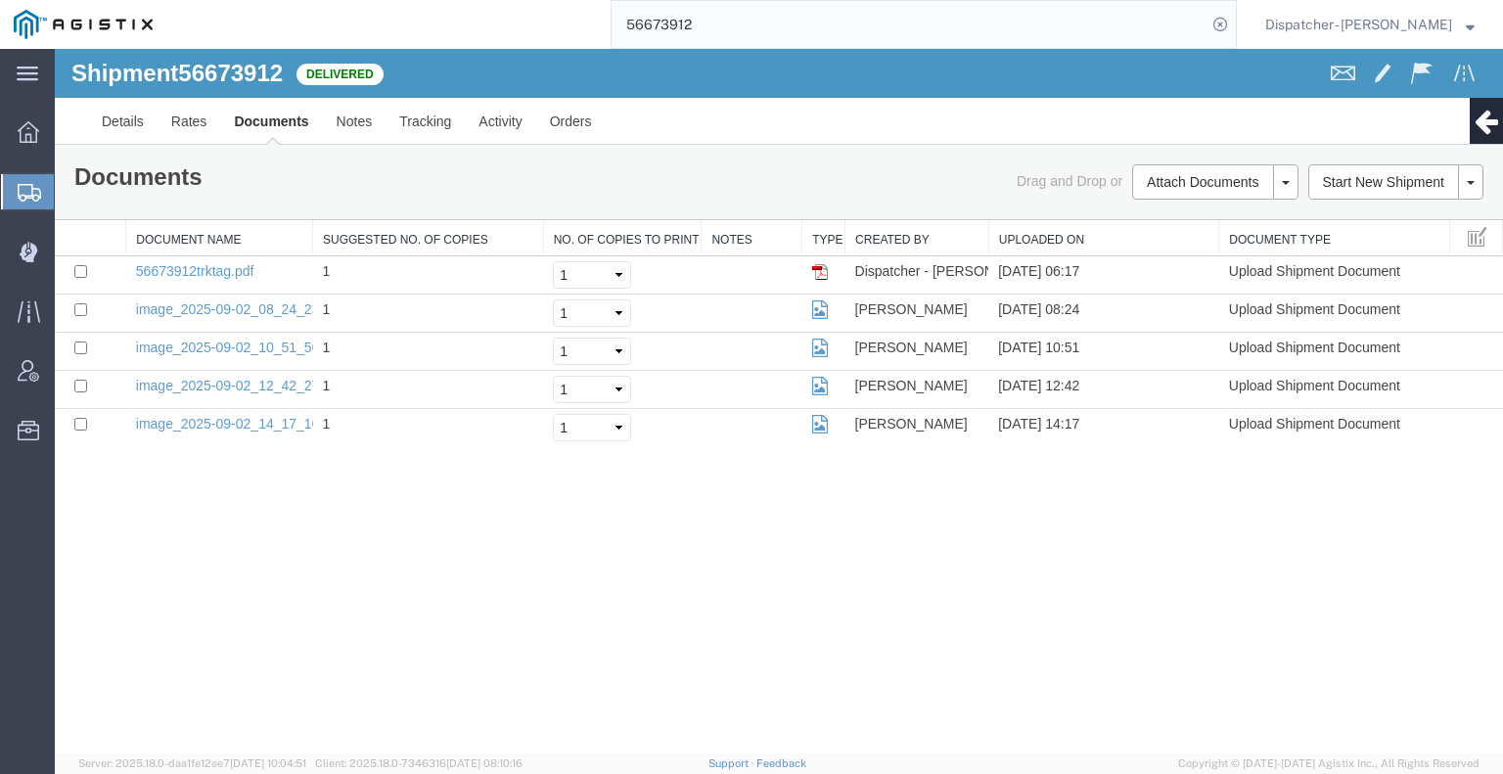
drag, startPoint x: 743, startPoint y: 29, endPoint x: 498, endPoint y: 4, distance: 246.0
click at [519, 8] on div "56673912" at bounding box center [701, 24] width 1071 height 49
type input "56673716"
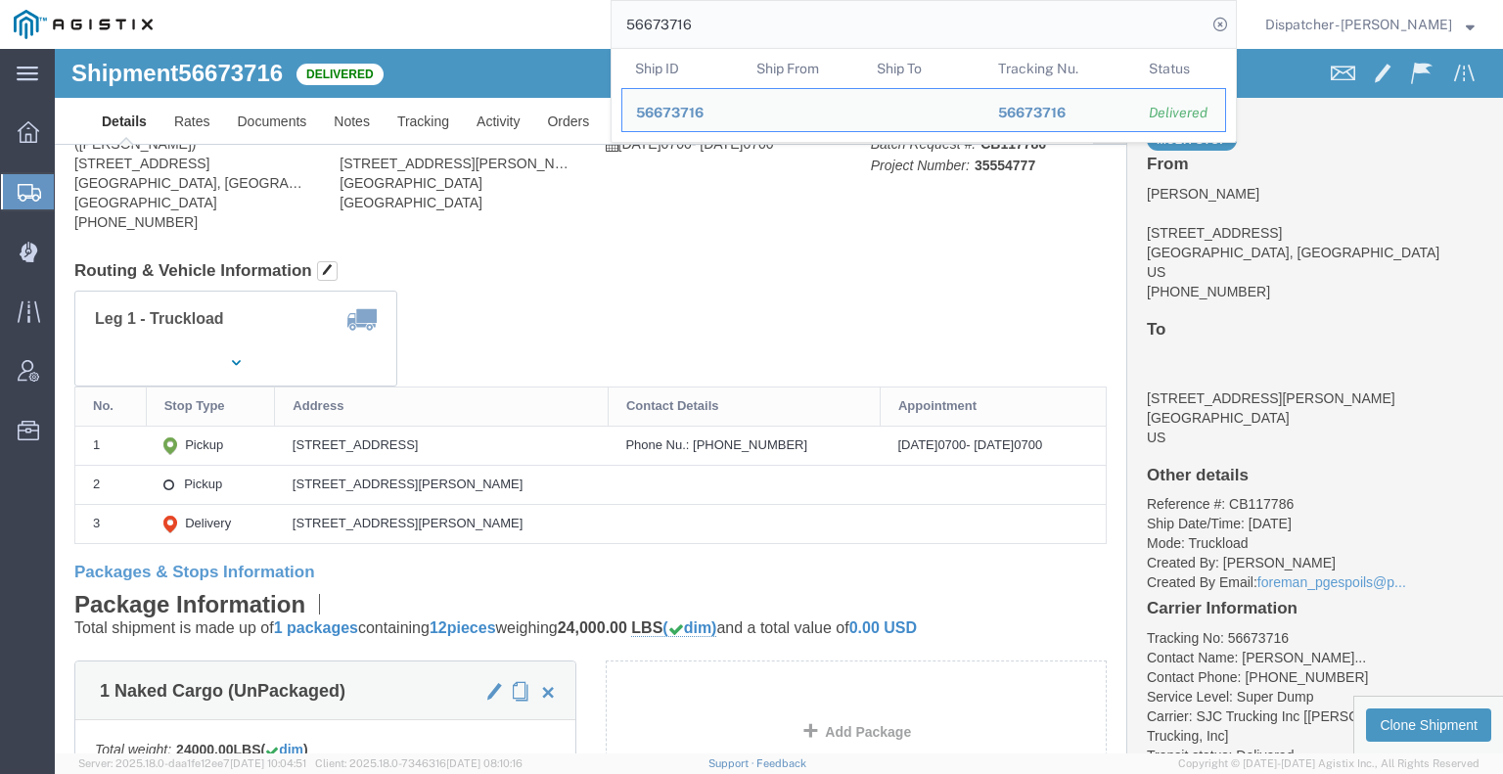
click div
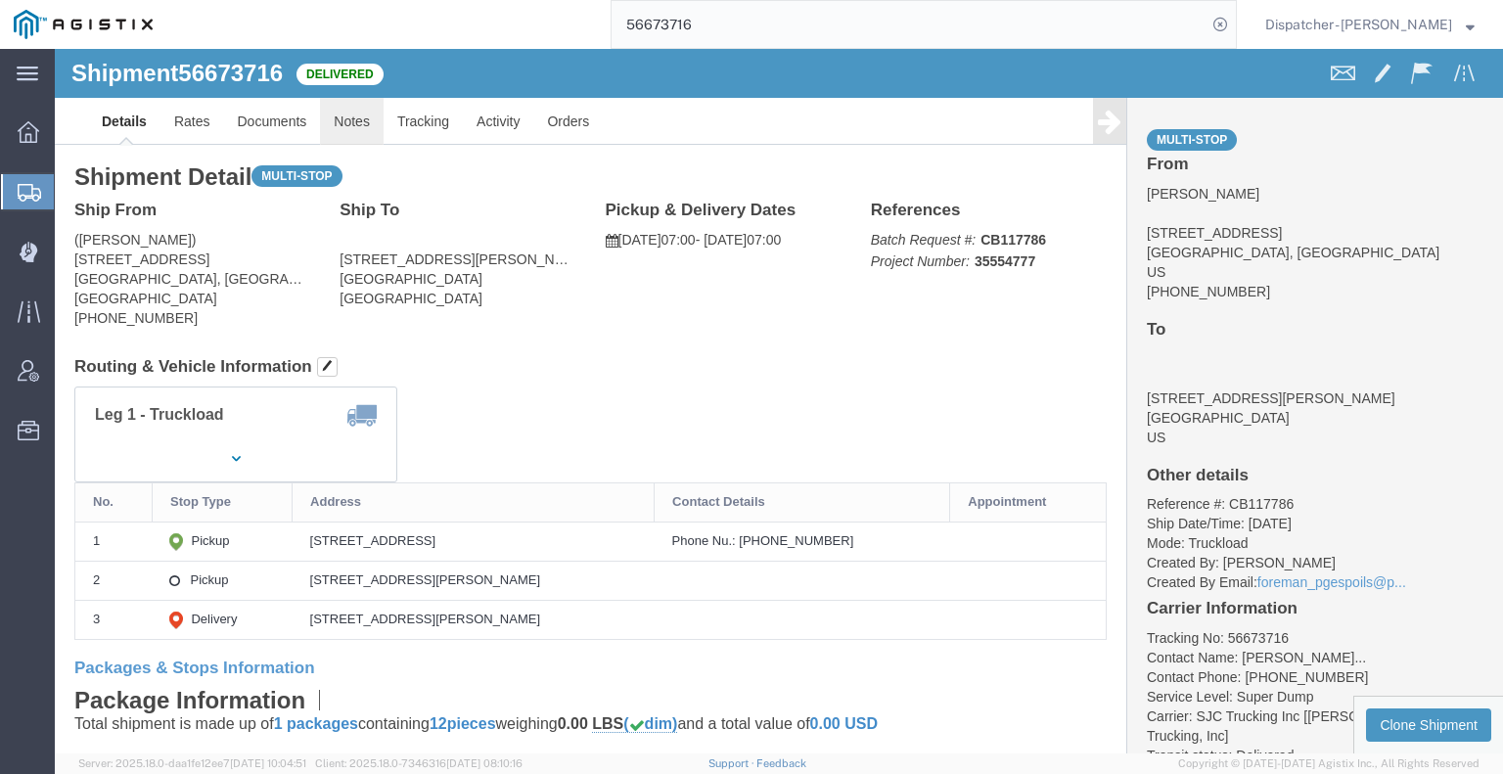
click link "Notes"
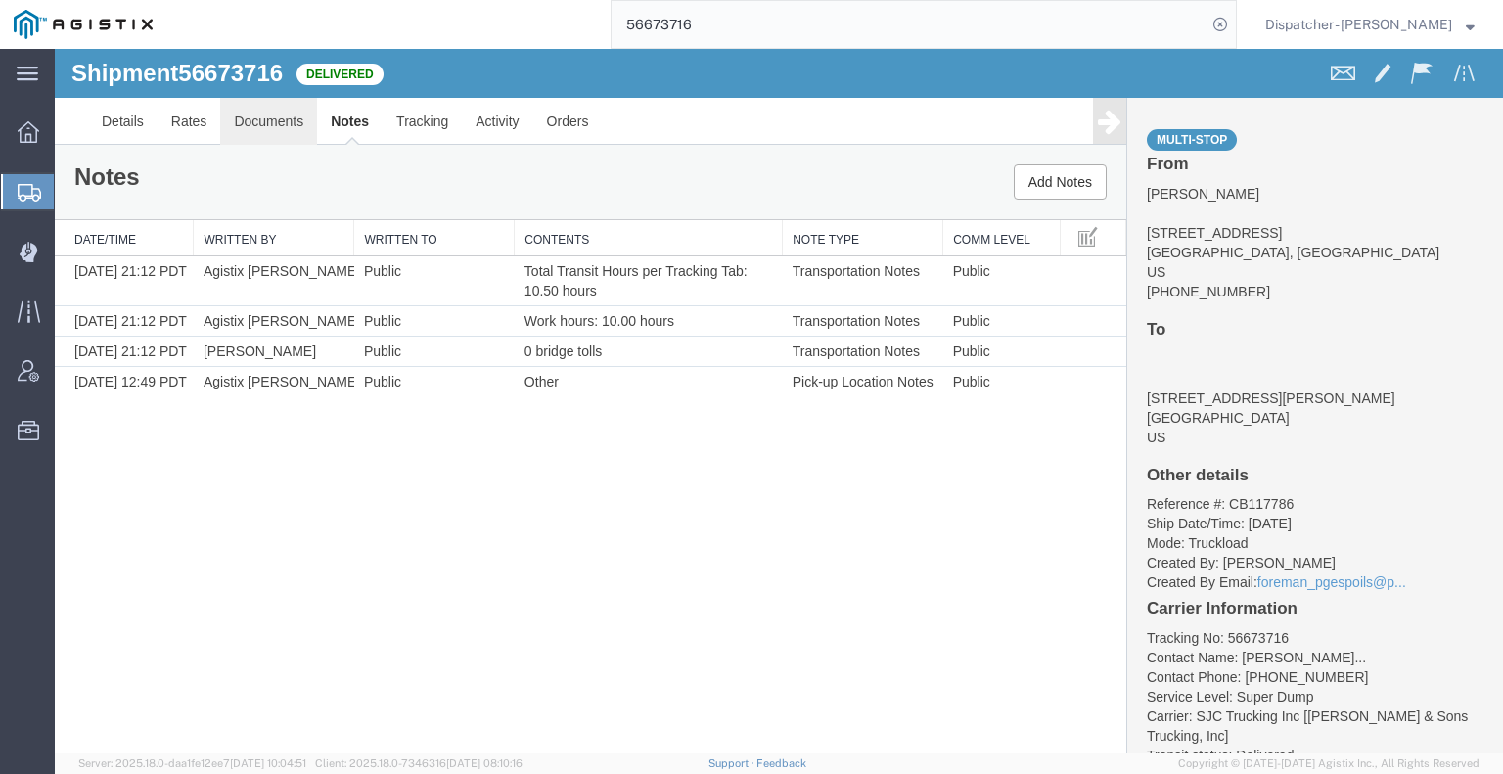
click at [270, 135] on link "Documents" at bounding box center [268, 121] width 97 height 47
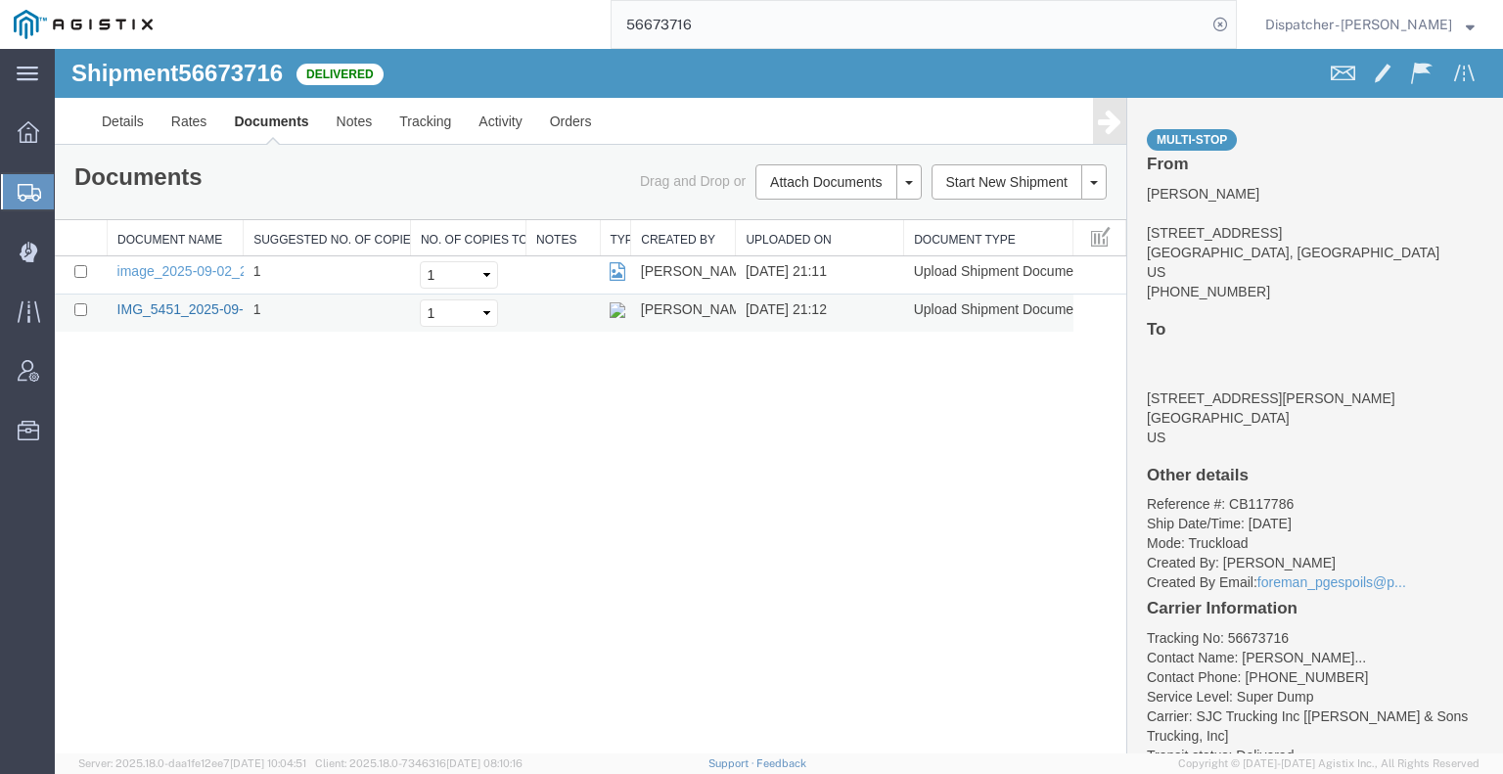
click at [180, 306] on link "IMG_5451_2025-09-02_21_12_30.jpeg" at bounding box center [237, 309] width 240 height 16
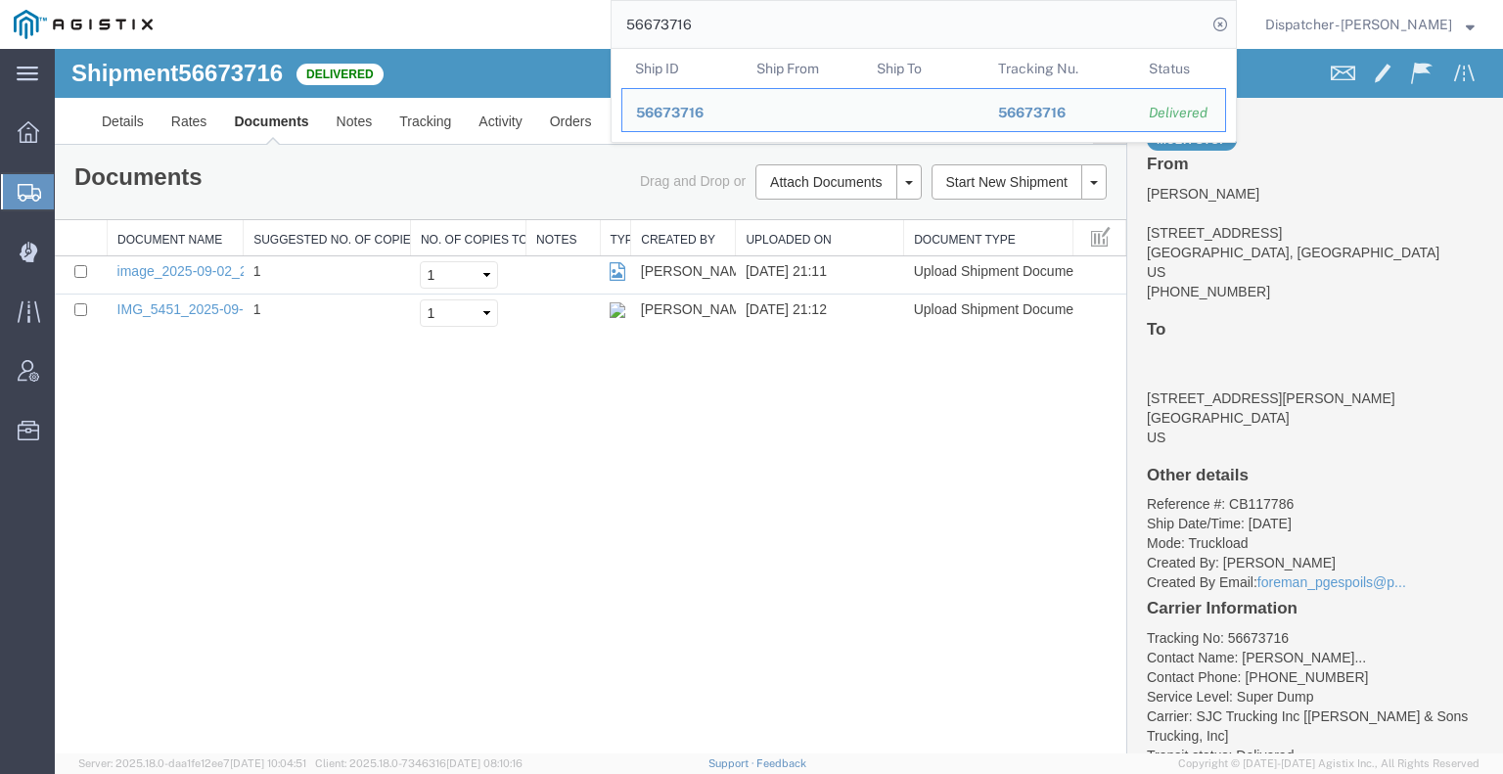
drag, startPoint x: 638, startPoint y: 87, endPoint x: 295, endPoint y: 89, distance: 343.5
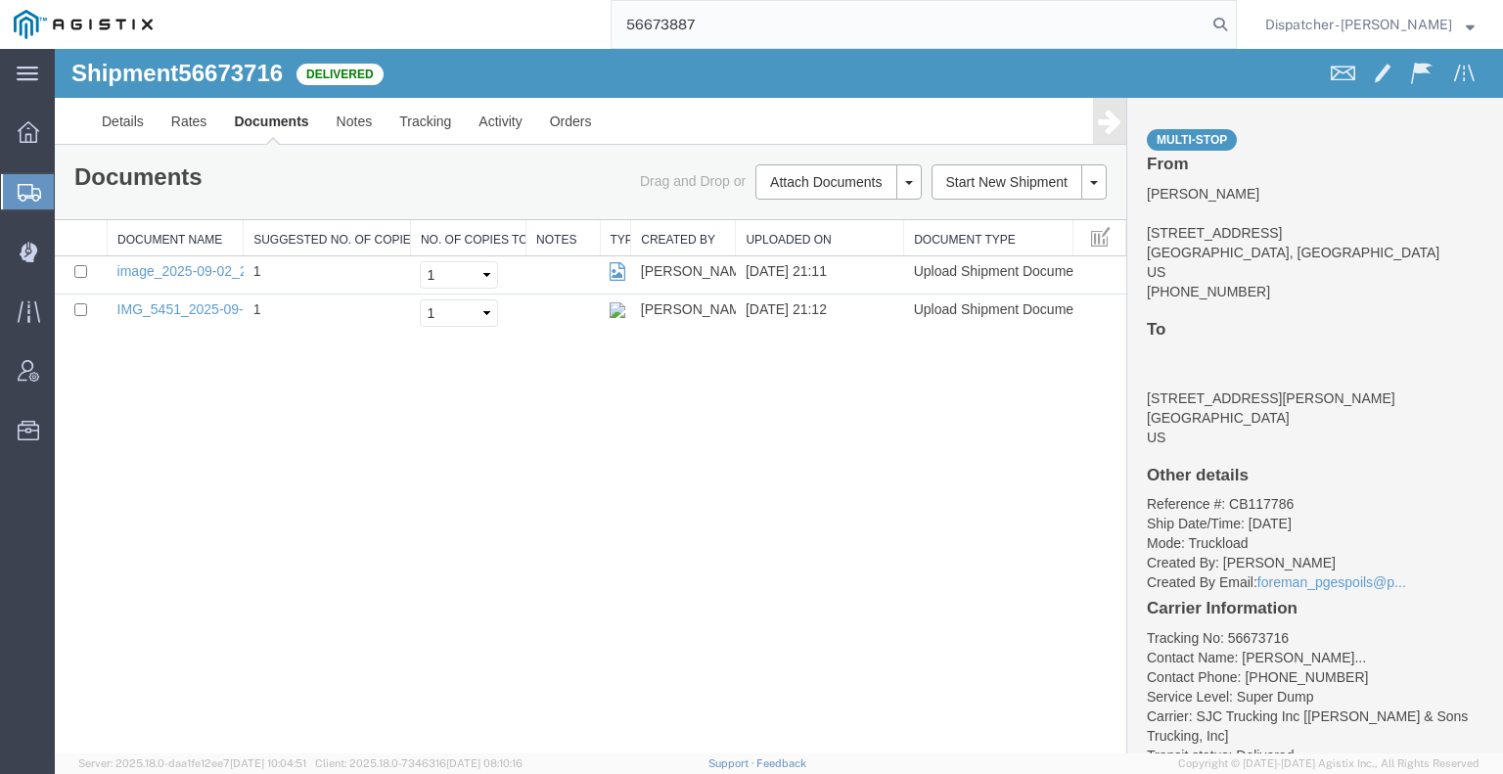
type input "56673887"
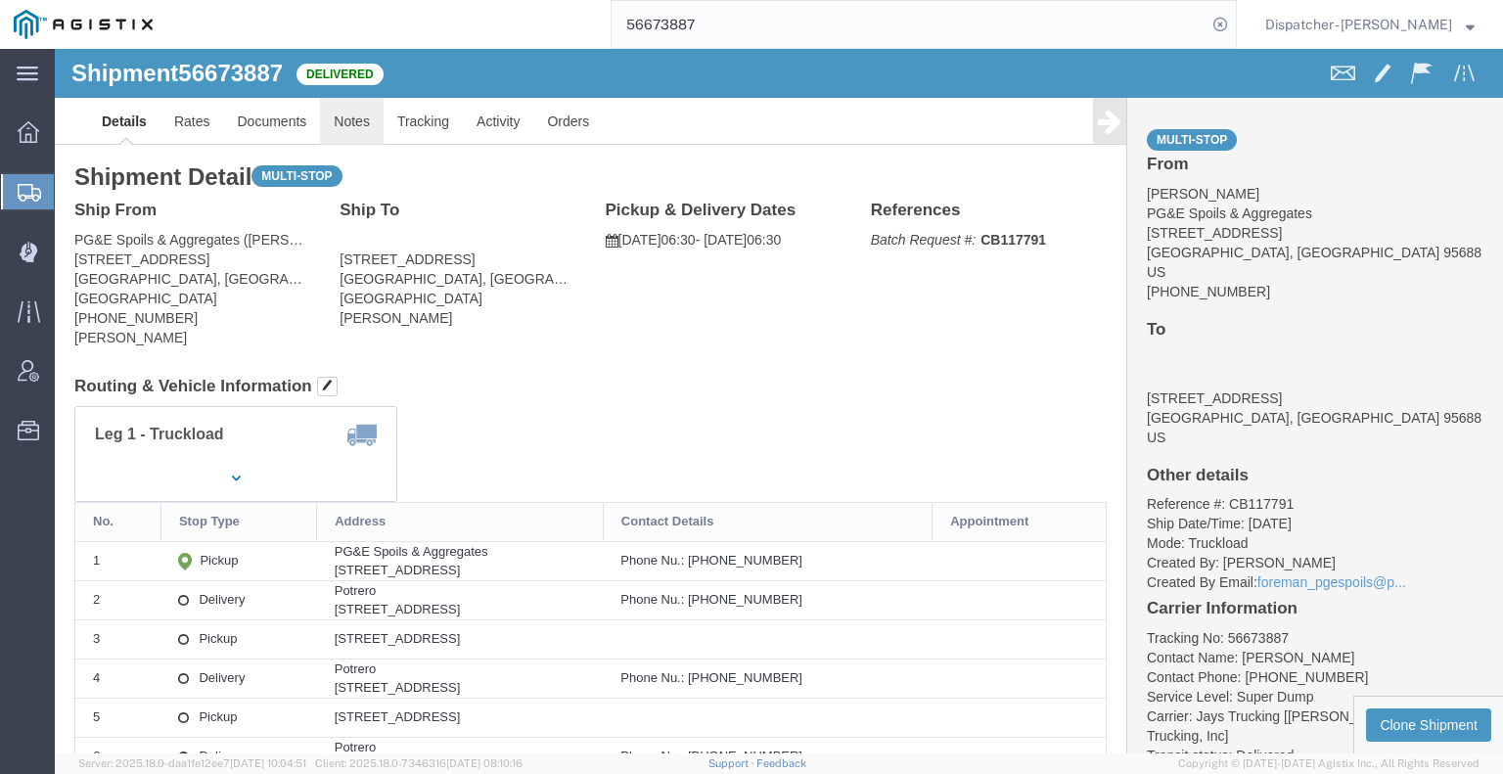
click link "Notes"
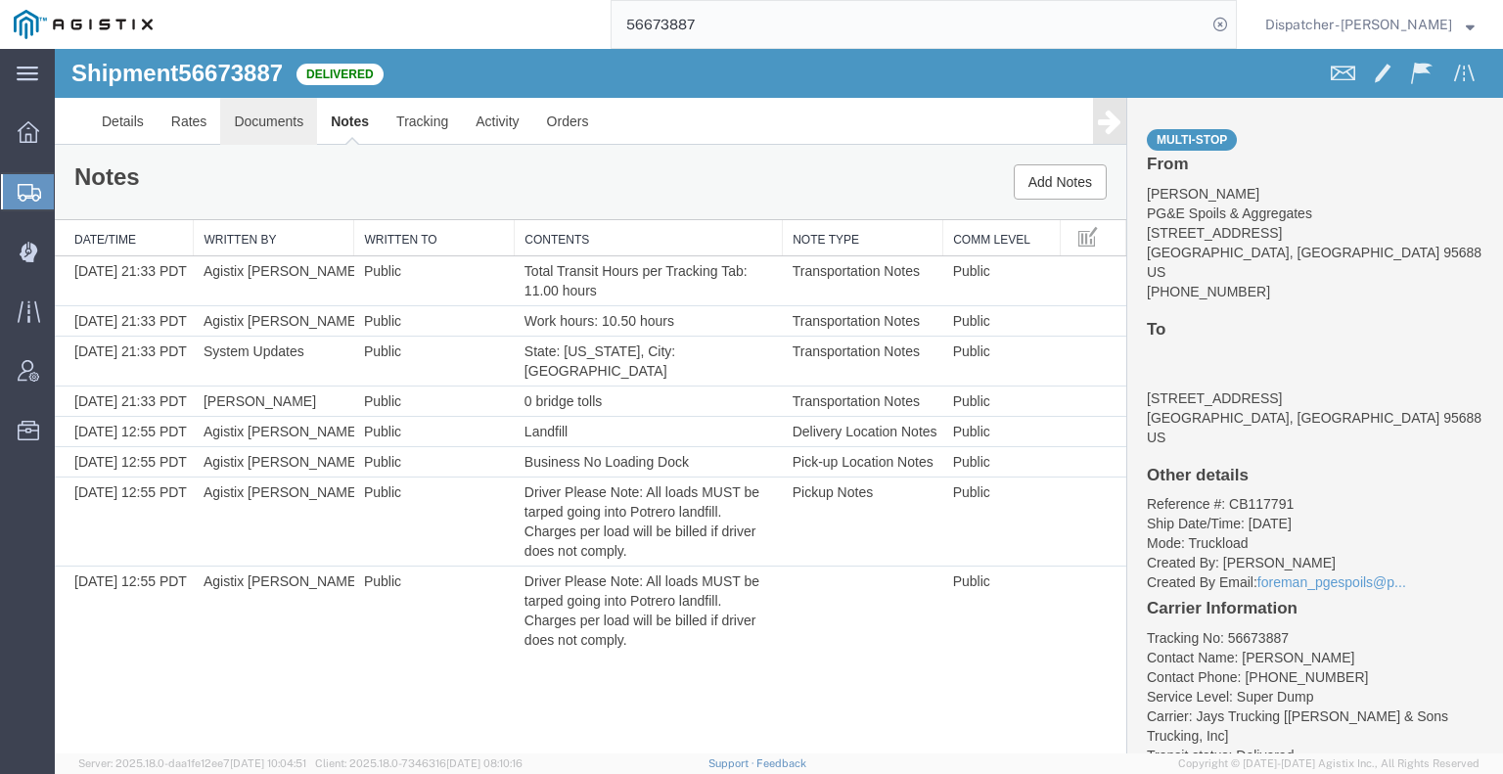
click at [266, 104] on link "Documents" at bounding box center [268, 121] width 97 height 47
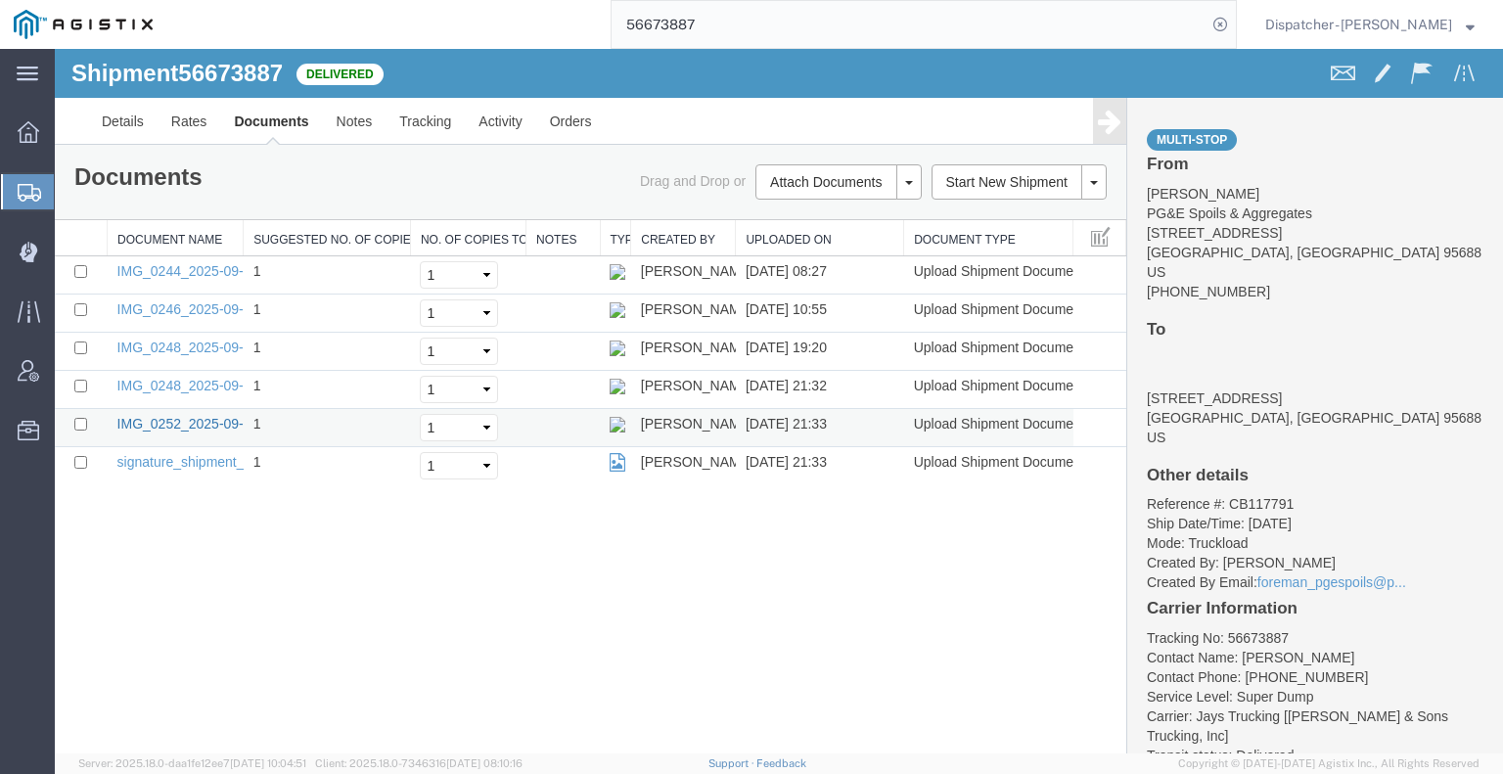
click at [176, 424] on link "IMG_0252_2025-09-02_21_33_26.jpeg" at bounding box center [237, 424] width 240 height 16
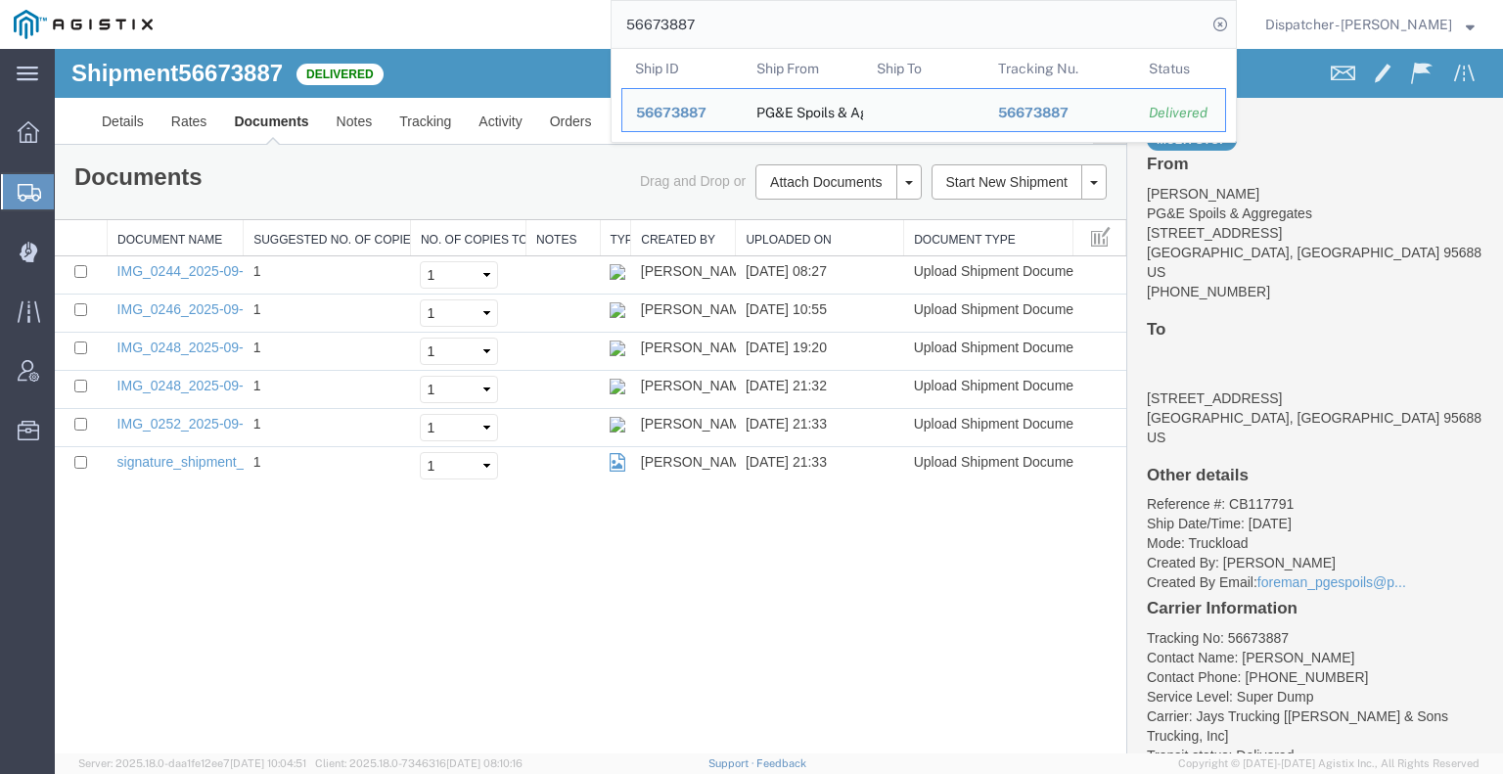
drag, startPoint x: 681, startPoint y: 28, endPoint x: 564, endPoint y: 44, distance: 118.5
click at [582, 42] on div "56673887 Ship ID Ship From Ship To Tracking Nu. Status Ship ID 56673887 Ship Fr…" at bounding box center [701, 24] width 1071 height 49
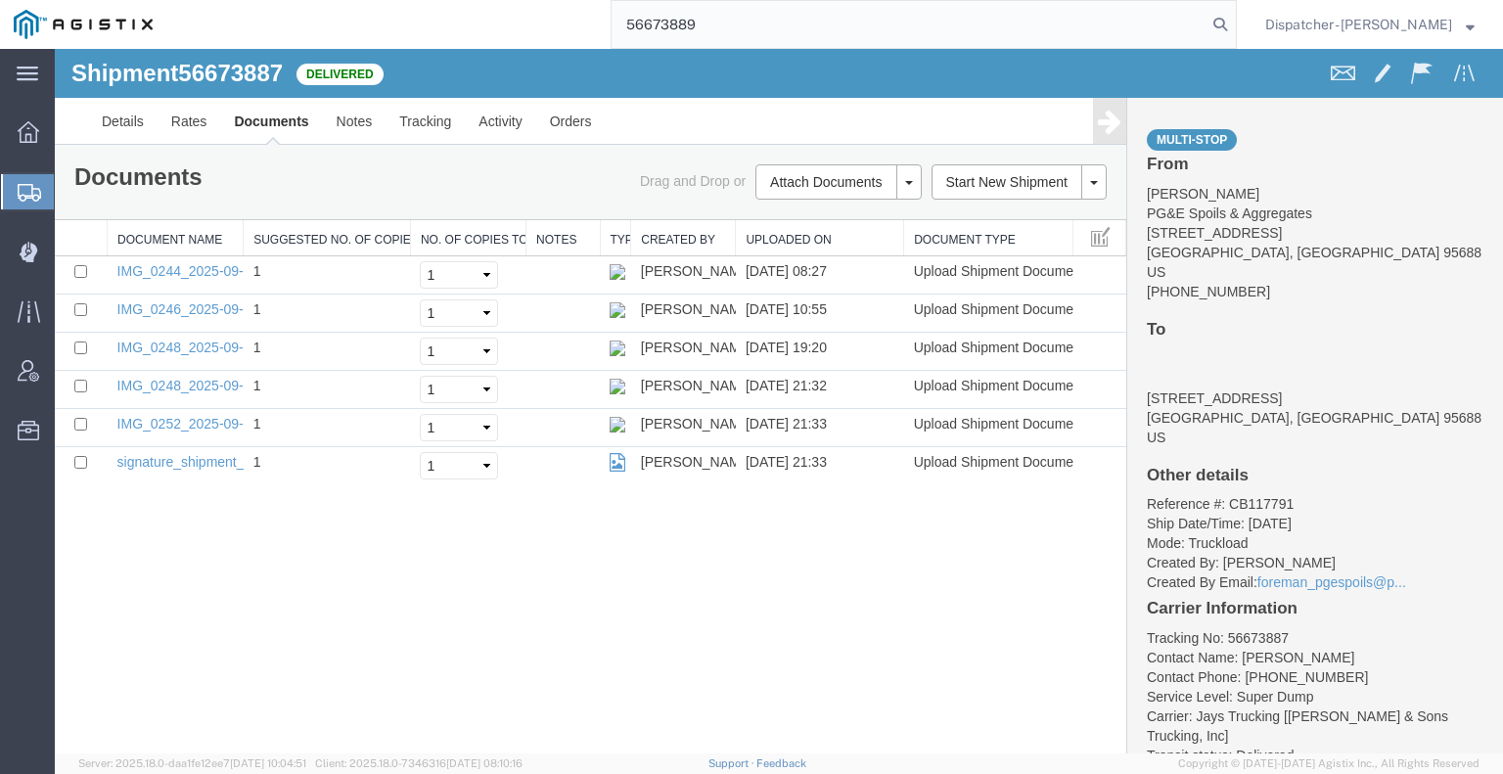
type input "56673889"
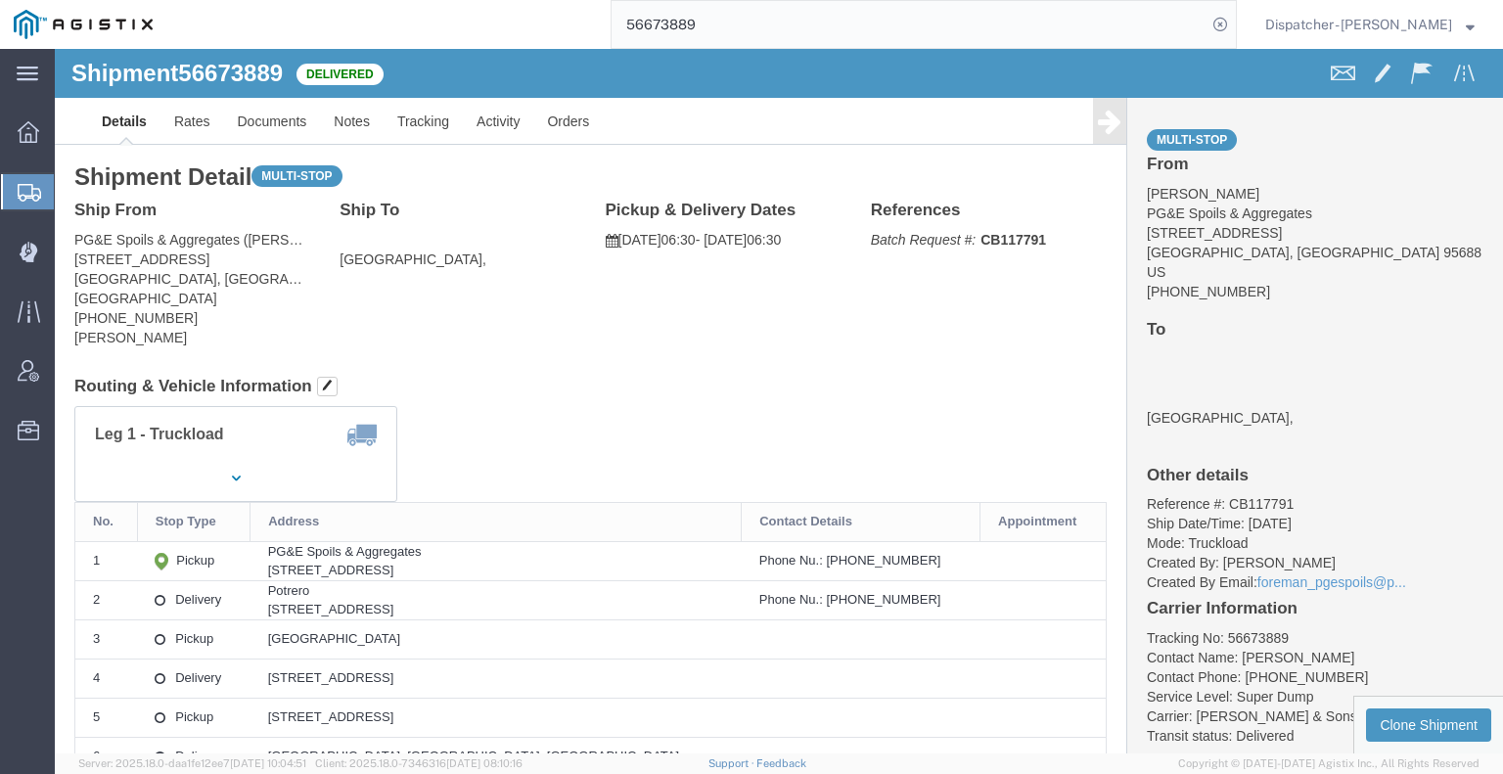
click div
click link "Notes"
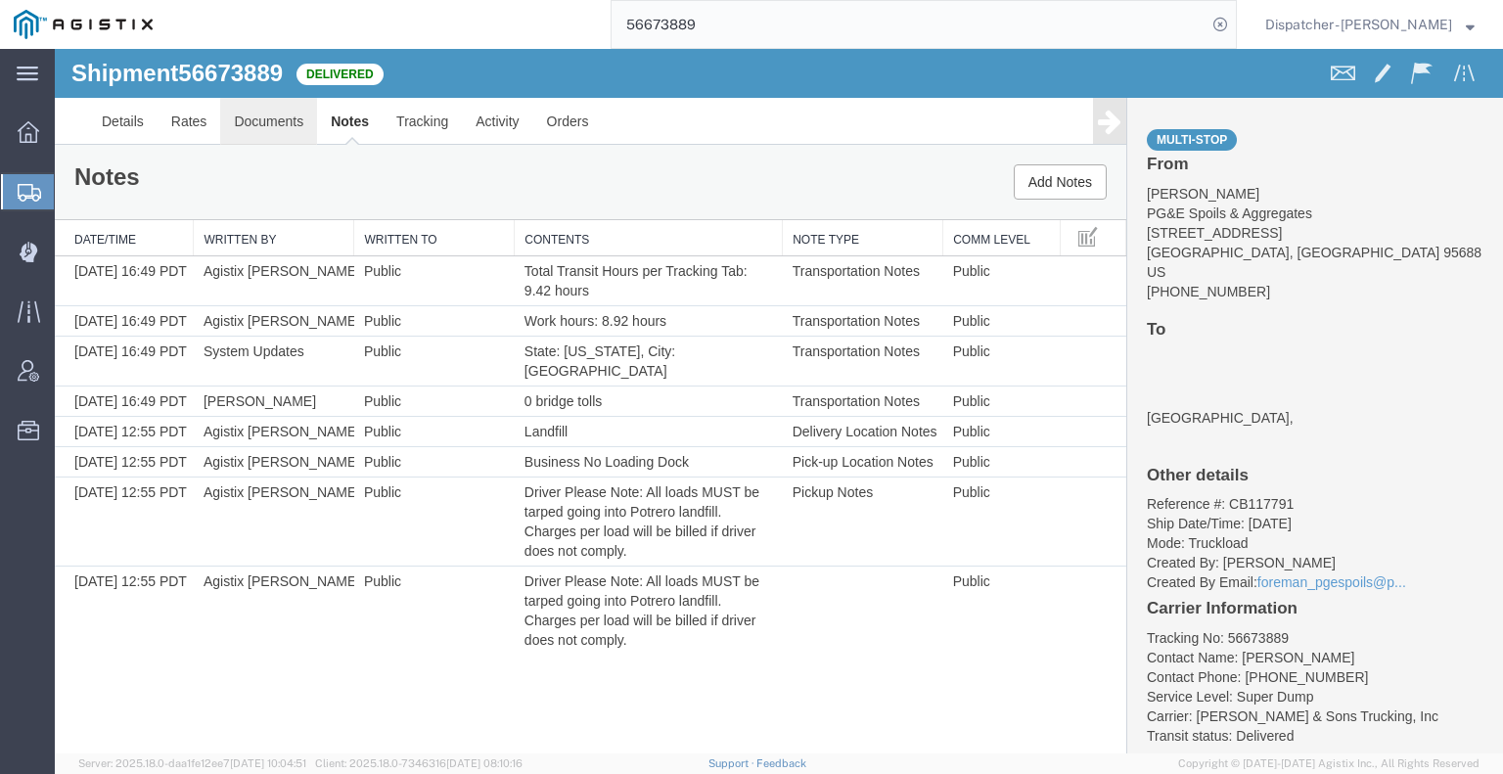
click at [254, 128] on link "Documents" at bounding box center [268, 121] width 97 height 47
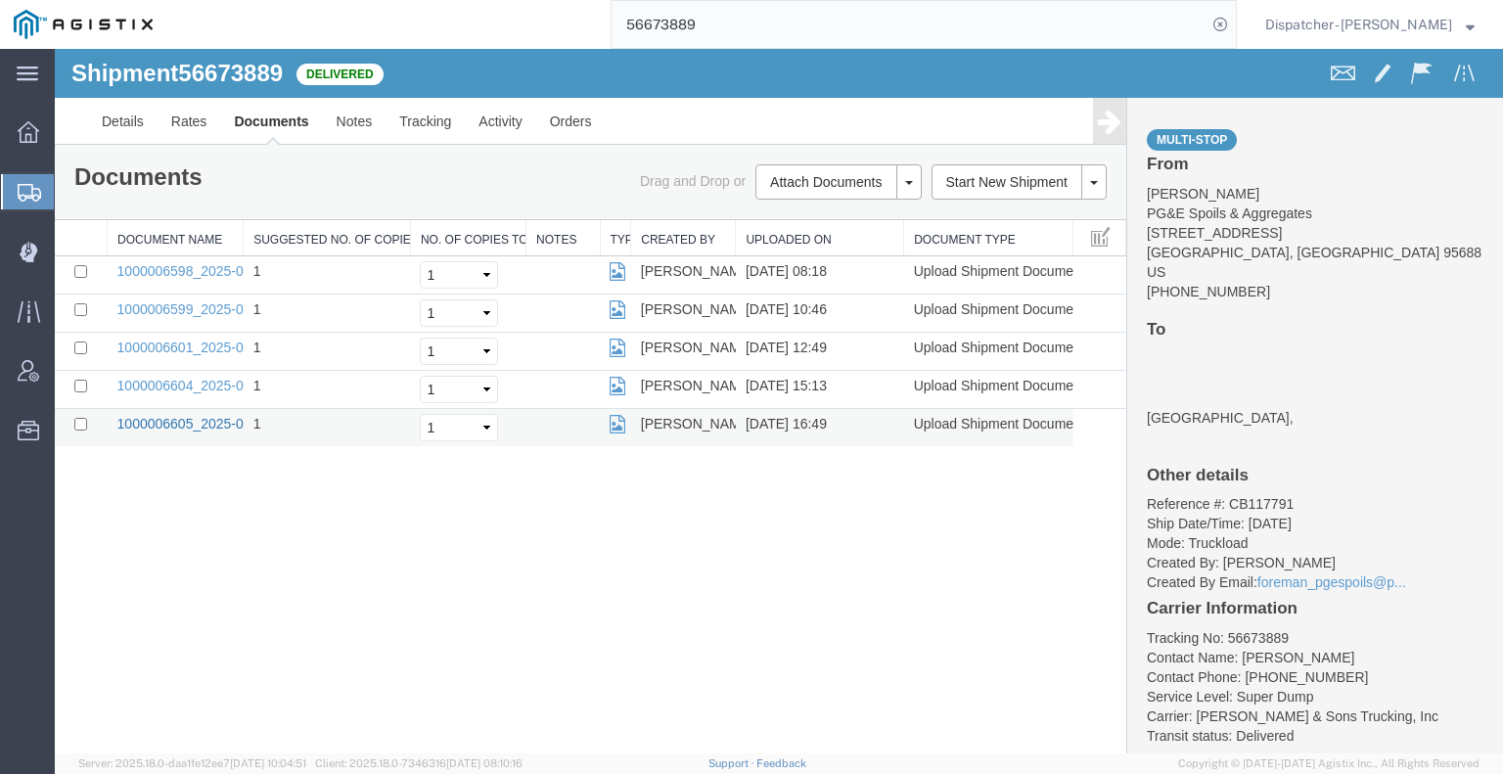
click at [223, 418] on link "1000006605_2025-09-02_16_49_11.jpg" at bounding box center [239, 424] width 245 height 16
click at [342, 132] on link "Notes" at bounding box center [355, 121] width 64 height 47
